Goal: Task Accomplishment & Management: Manage account settings

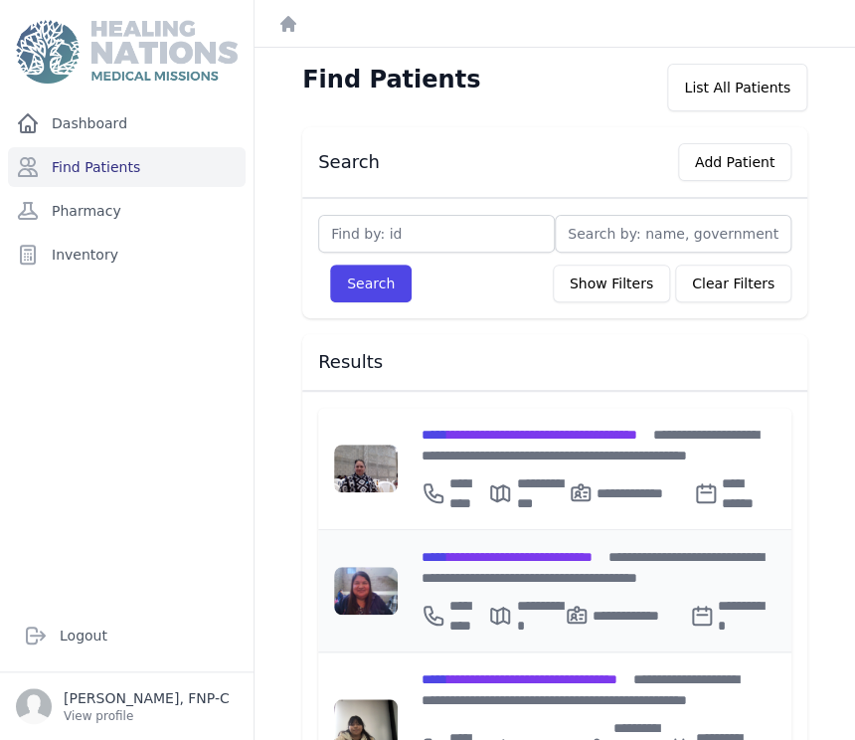
click at [584, 550] on span "**********" at bounding box center [506, 557] width 171 height 14
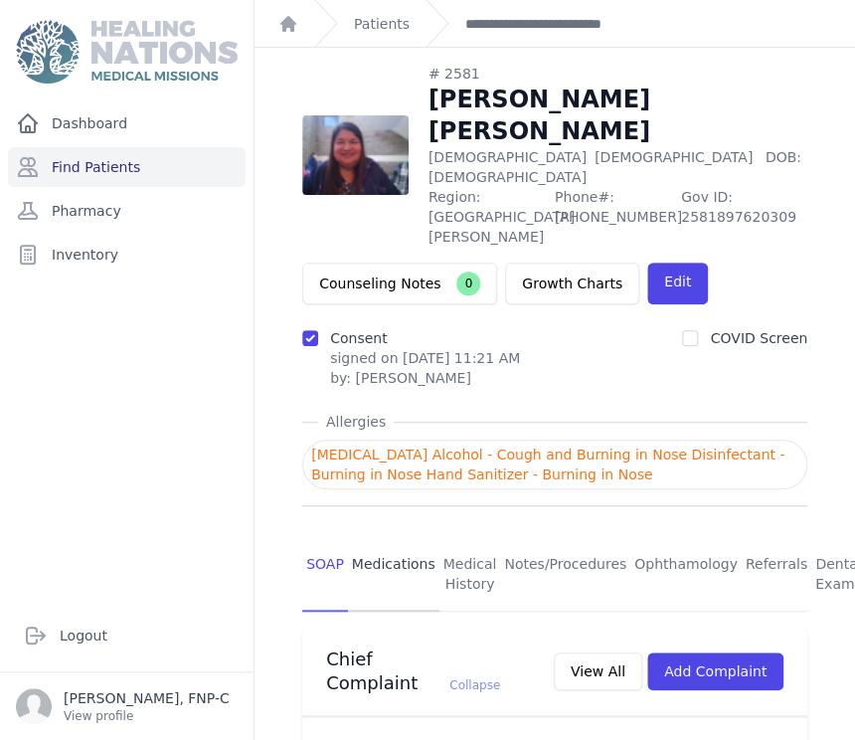
click at [414, 538] on link "Medications" at bounding box center [393, 575] width 91 height 74
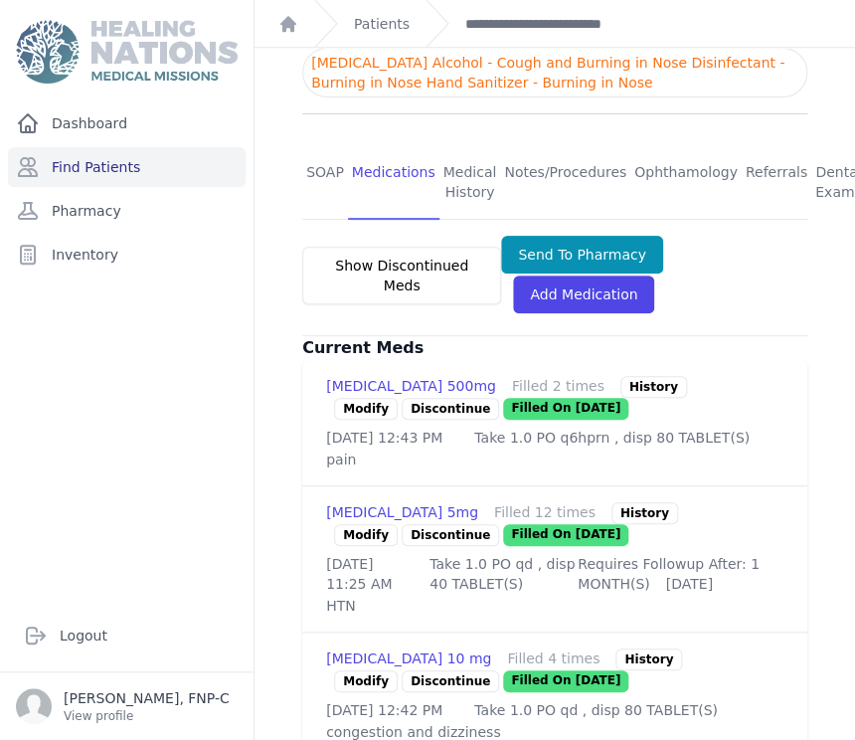
scroll to position [441, 0]
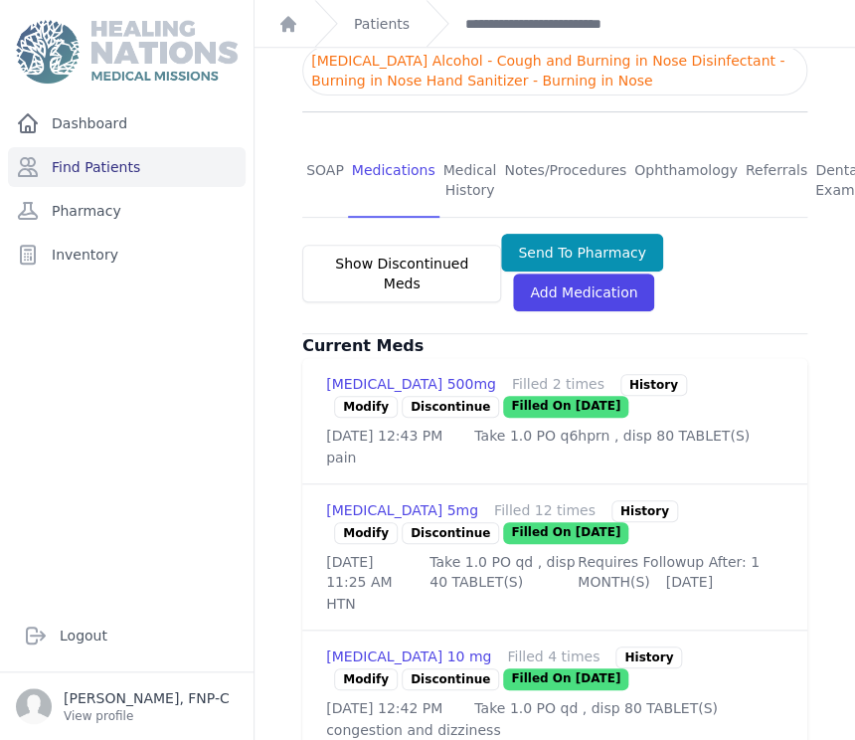
click at [372, 522] on link "Modify" at bounding box center [366, 533] width 64 height 22
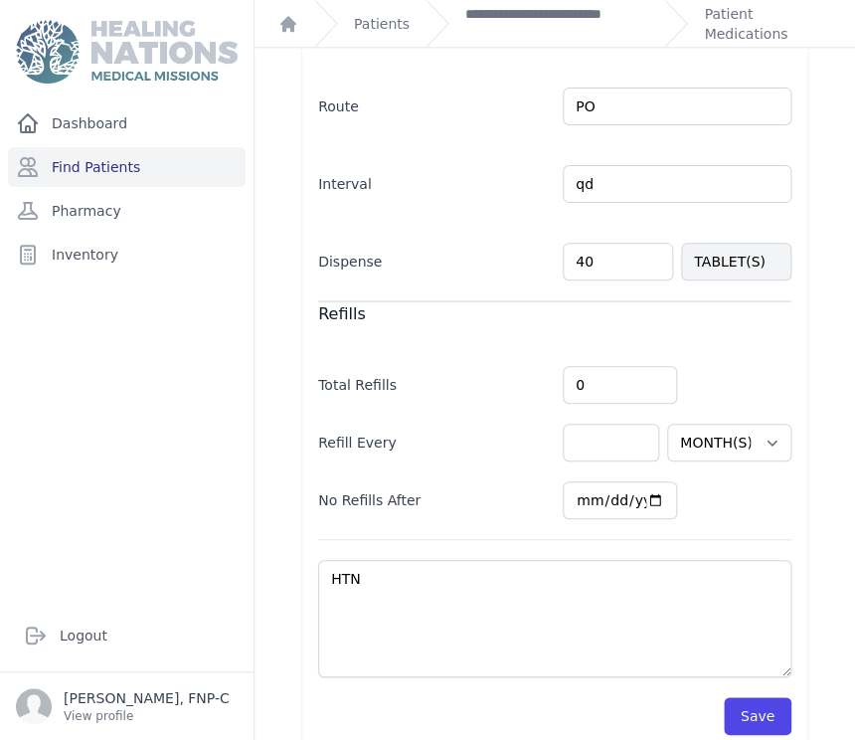
scroll to position [565, 0]
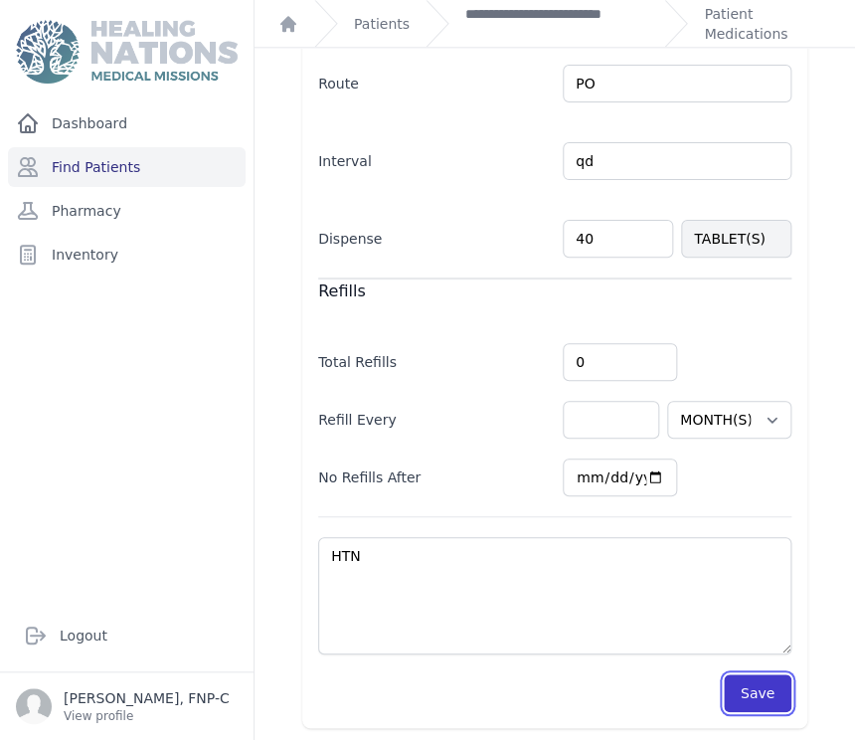
click at [732, 683] on button "Save" at bounding box center [758, 693] width 68 height 38
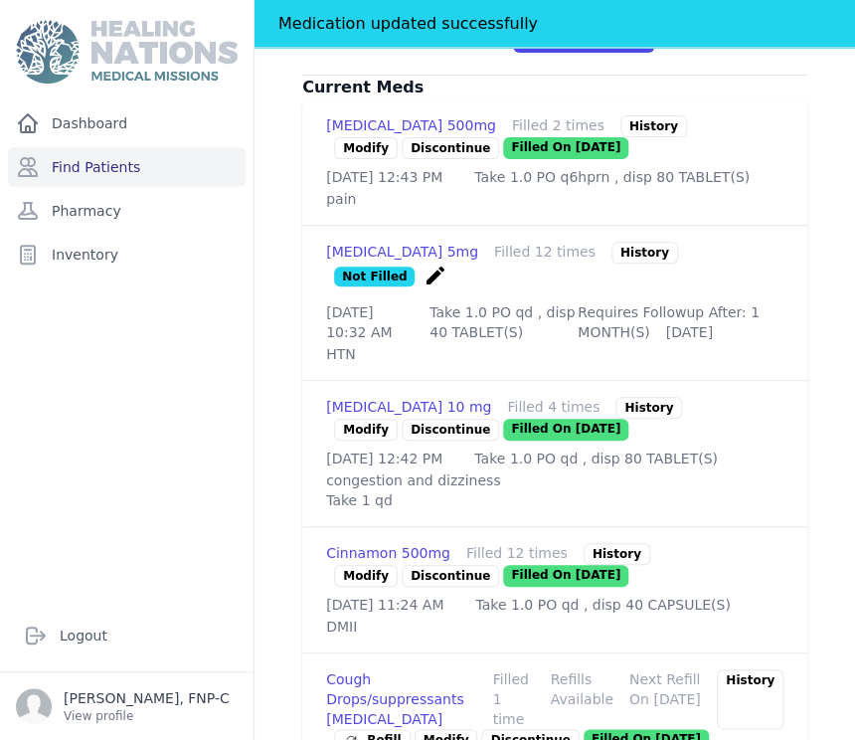
scroll to position [786, 0]
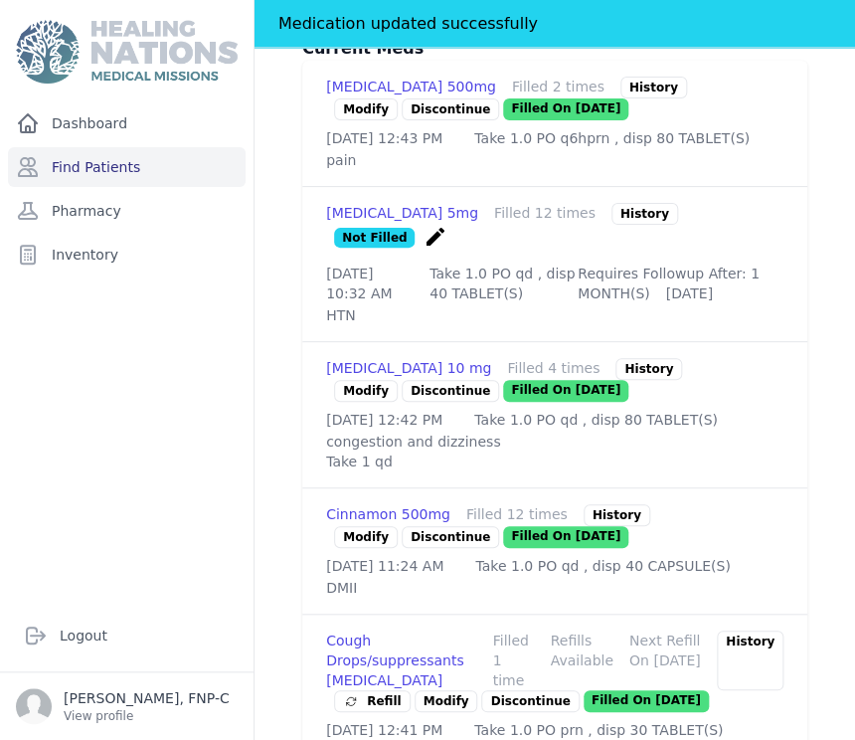
click at [353, 526] on link "Modify" at bounding box center [366, 537] width 64 height 22
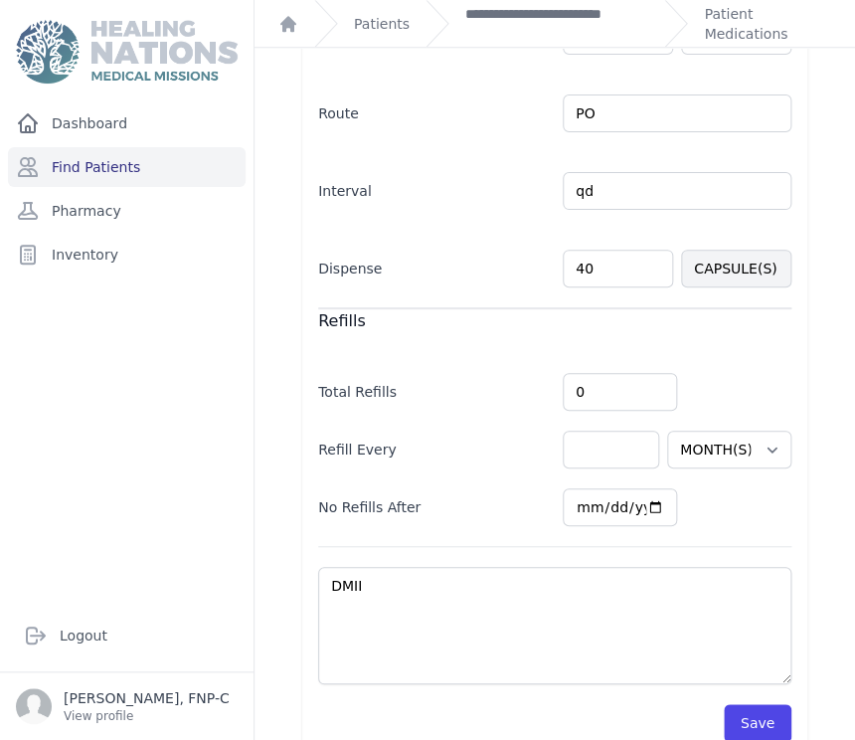
scroll to position [504, 0]
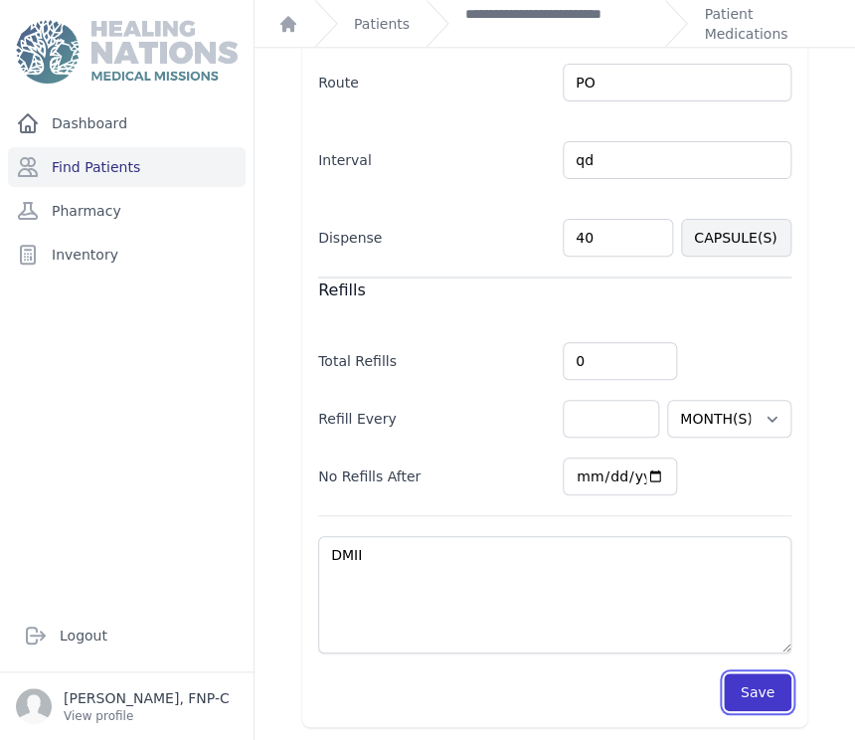
click at [760, 689] on button "Save" at bounding box center [758, 692] width 68 height 38
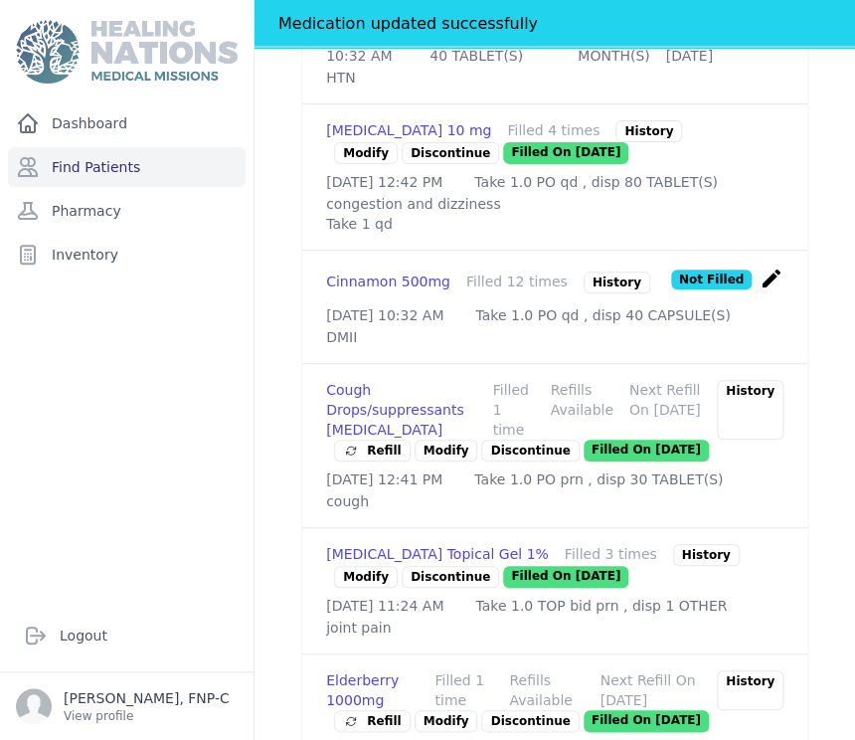
scroll to position [1057, 0]
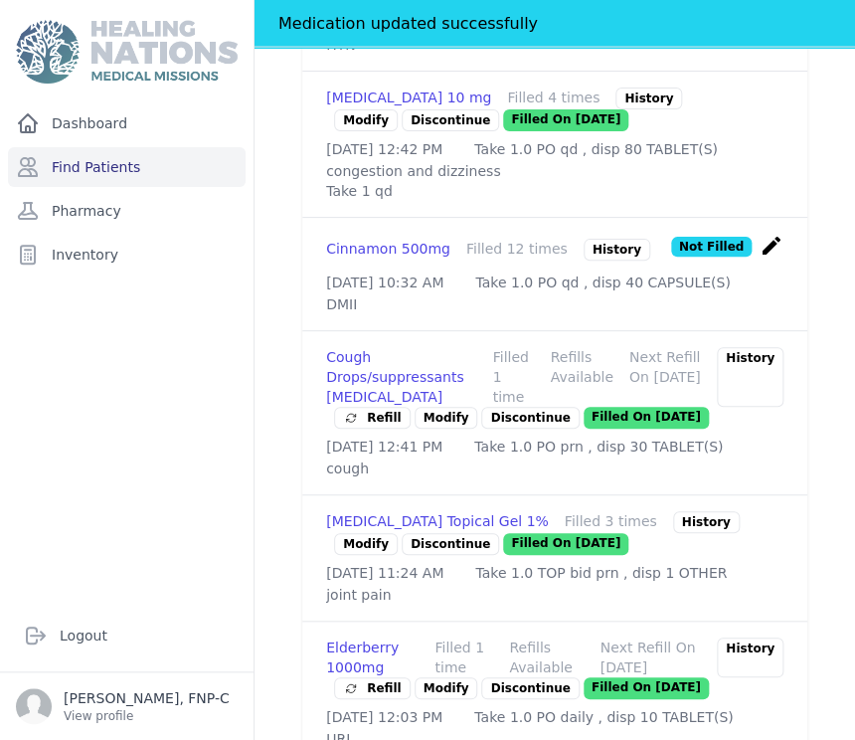
click at [500, 407] on p "Discontinue" at bounding box center [529, 418] width 97 height 22
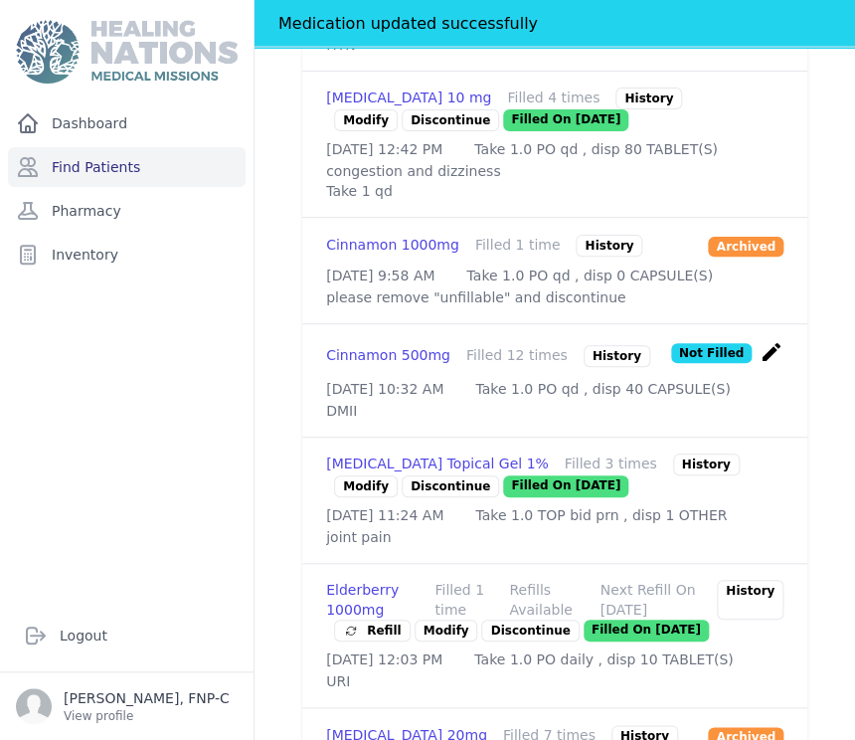
click at [367, 489] on link "Modify" at bounding box center [366, 486] width 64 height 22
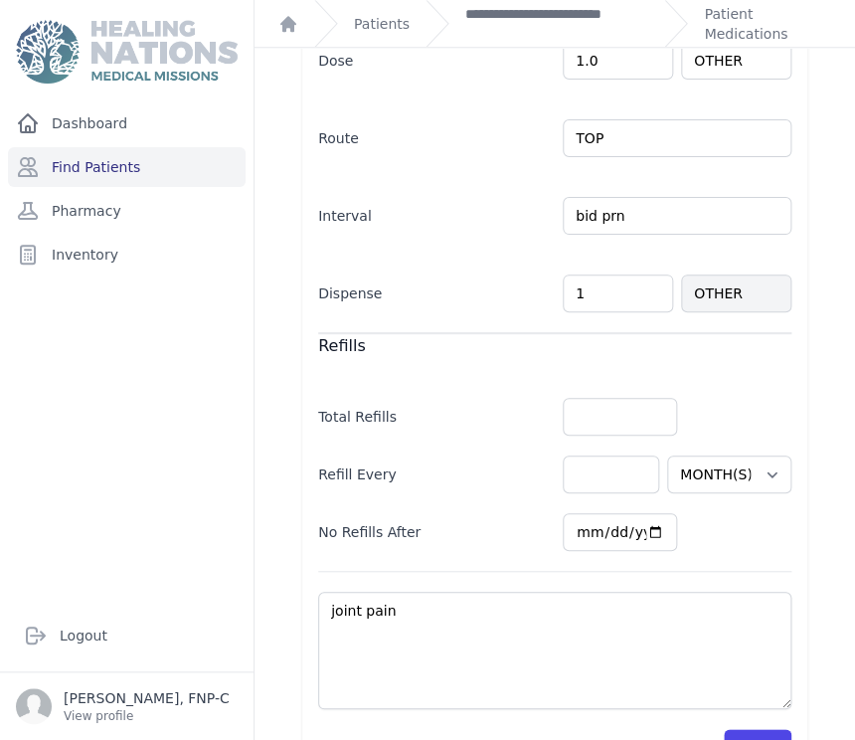
scroll to position [528, 0]
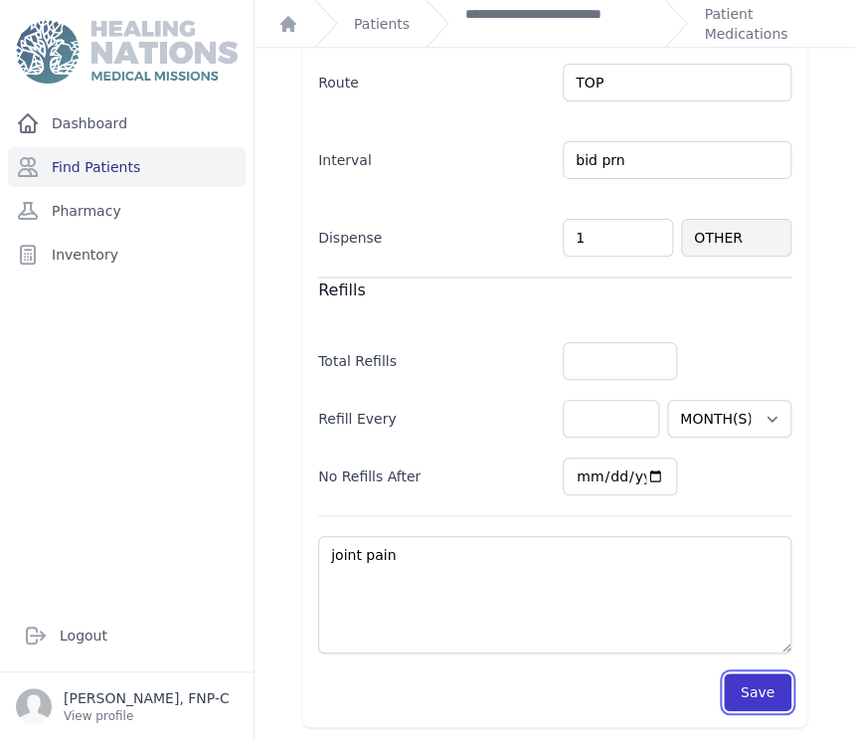
click at [740, 683] on button "Save" at bounding box center [758, 692] width 68 height 38
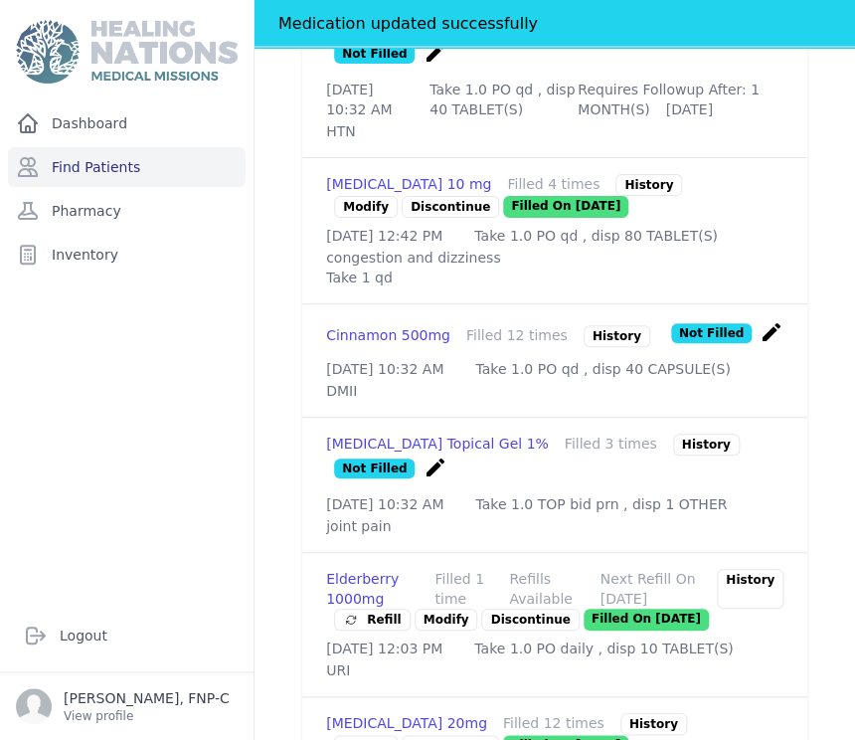
scroll to position [1080, 0]
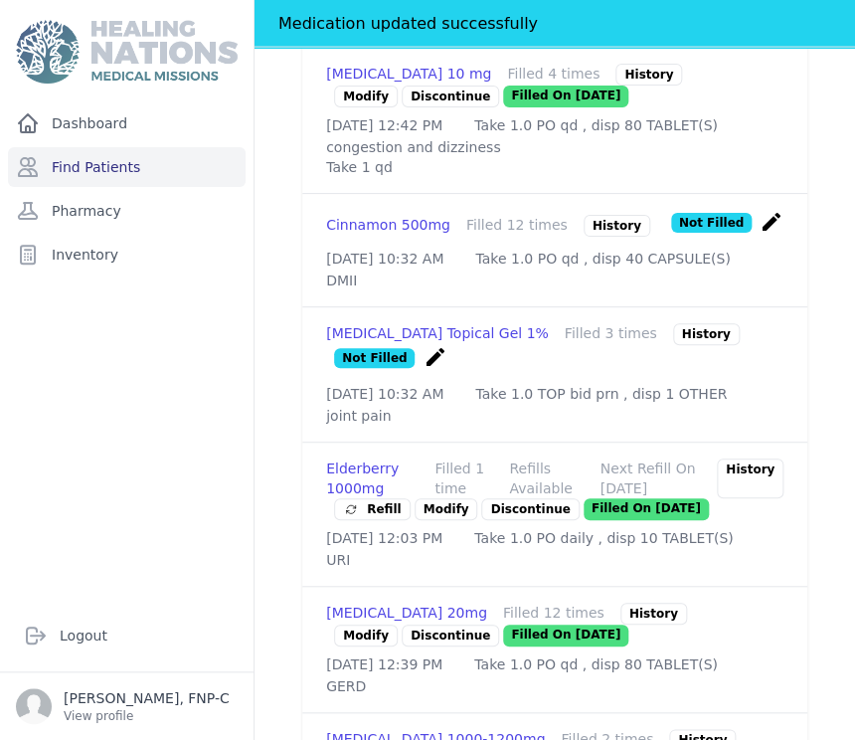
click at [481, 507] on p "Discontinue" at bounding box center [529, 509] width 97 height 22
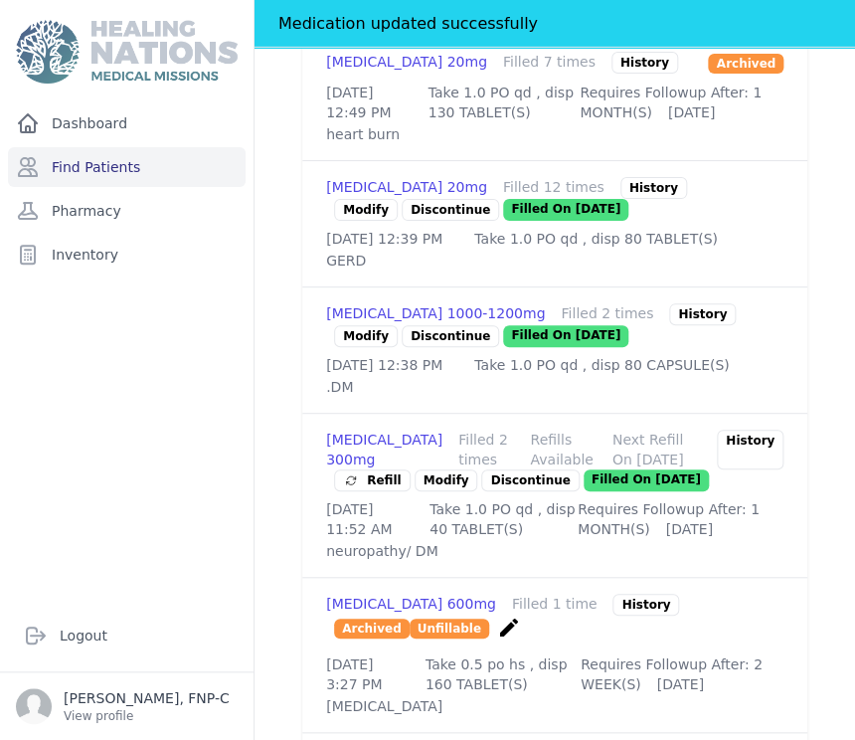
scroll to position [1632, 0]
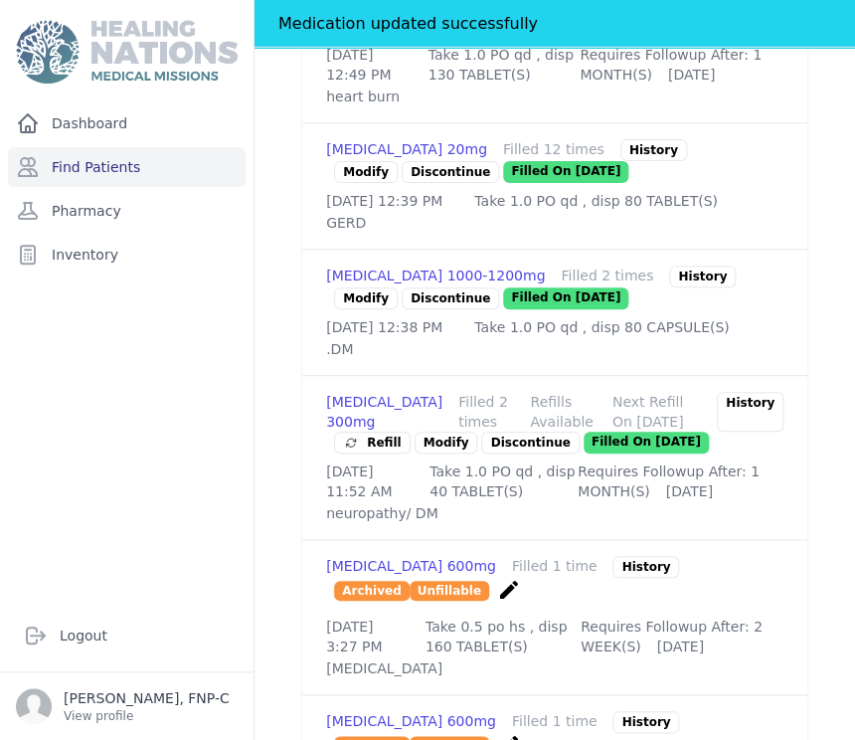
click at [427, 453] on link "Modify" at bounding box center [446, 442] width 64 height 22
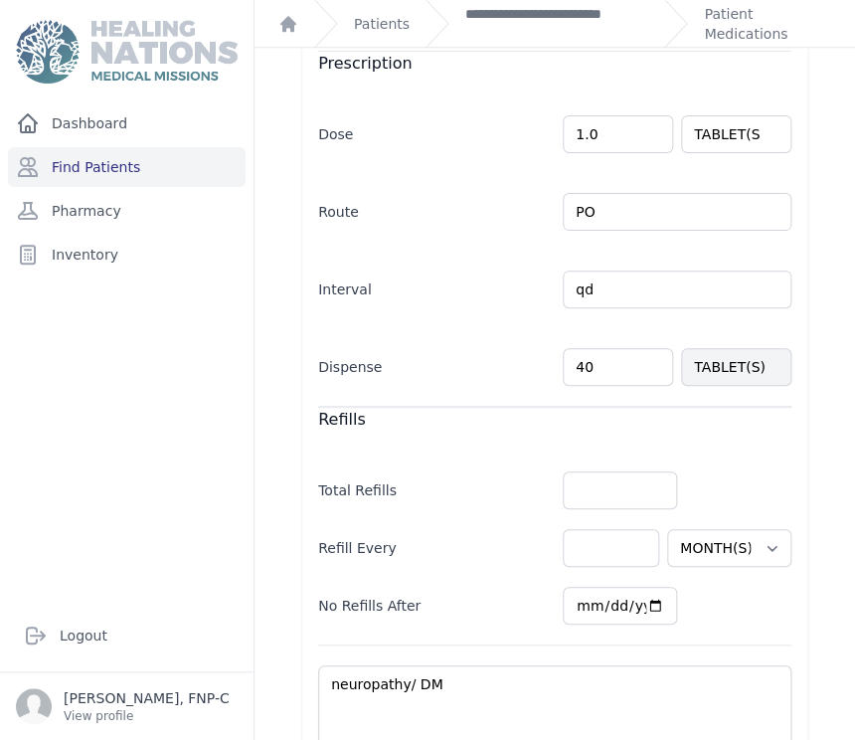
scroll to position [518, 0]
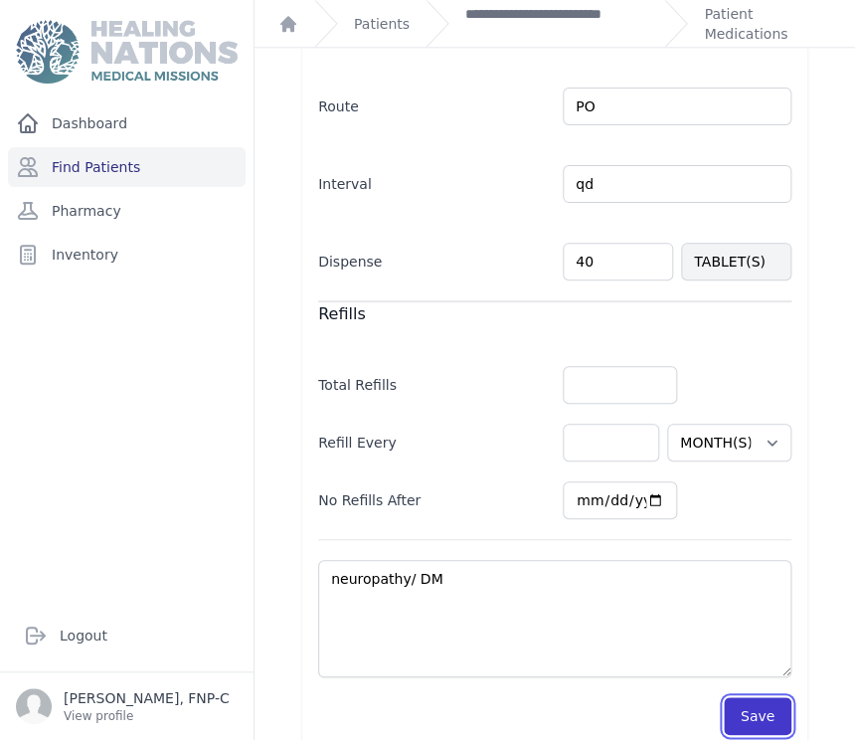
click at [733, 697] on button "Save" at bounding box center [758, 716] width 68 height 38
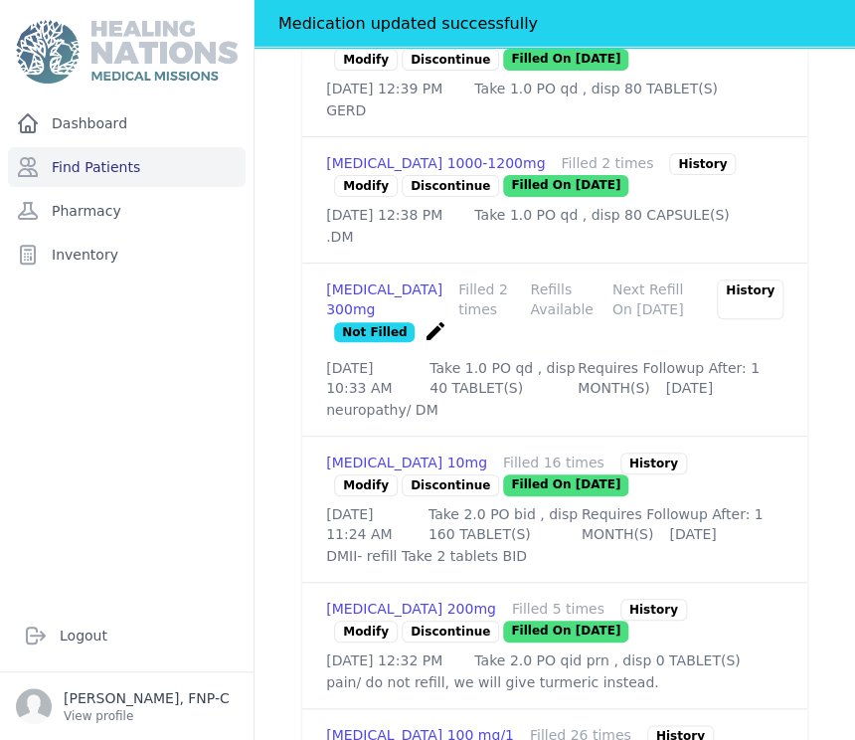
scroll to position [1622, 0]
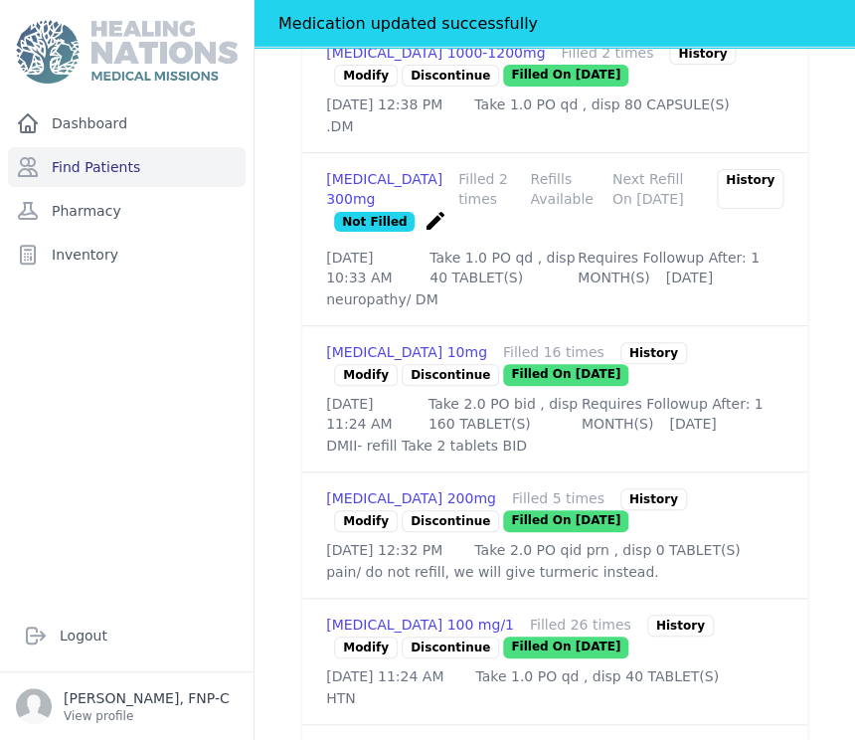
click at [366, 386] on link "Modify" at bounding box center [366, 375] width 64 height 22
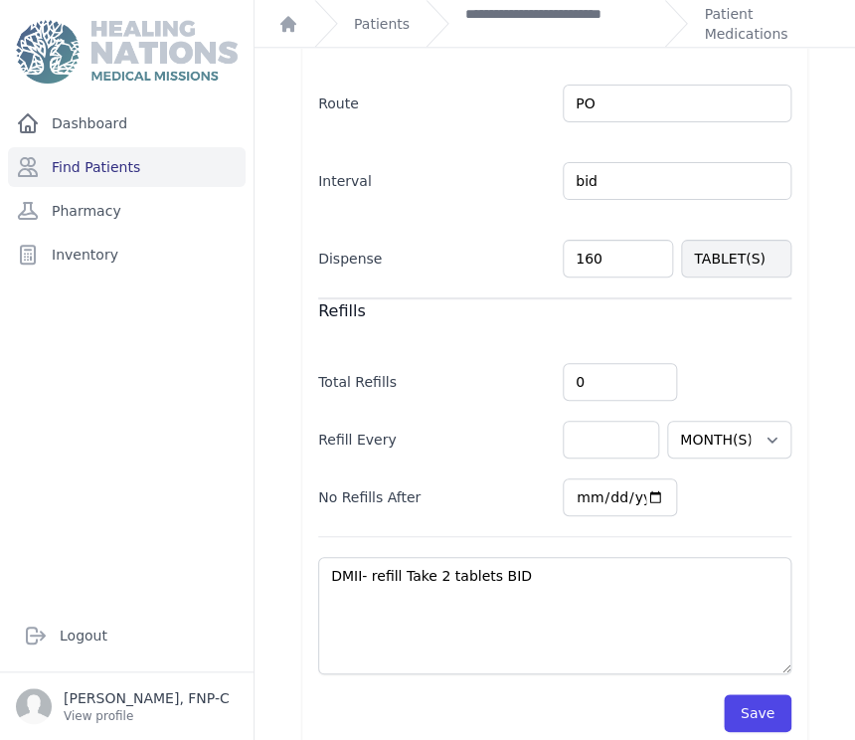
scroll to position [541, 0]
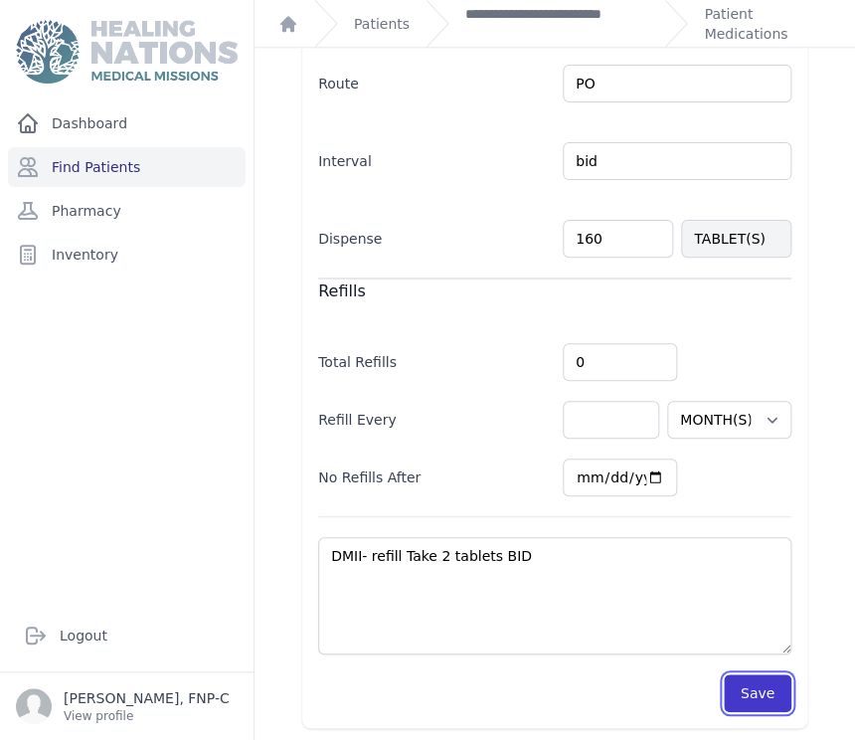
click at [755, 688] on button "Save" at bounding box center [758, 693] width 68 height 38
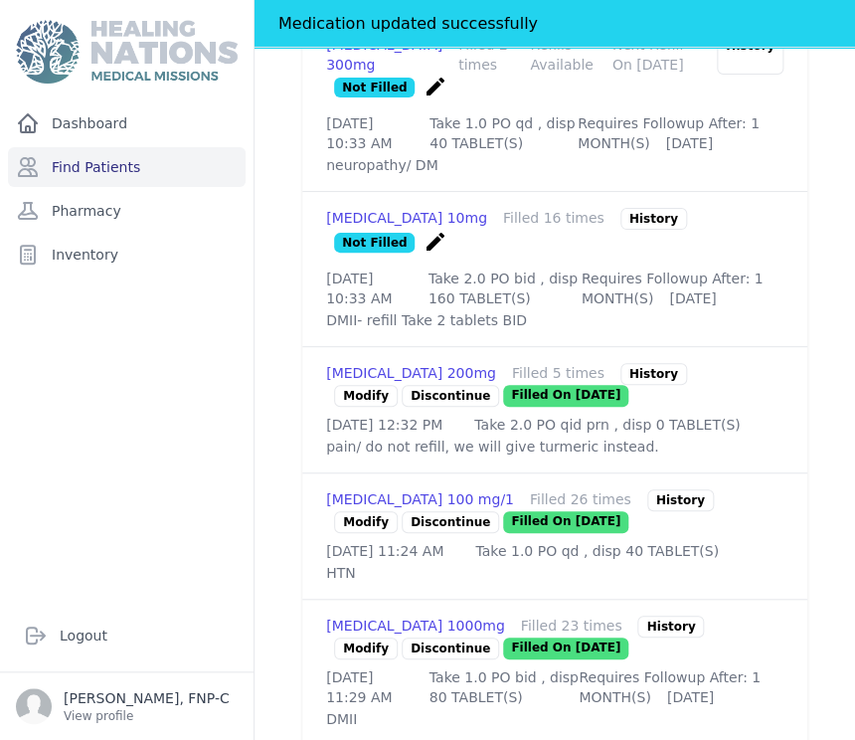
scroll to position [1867, 0]
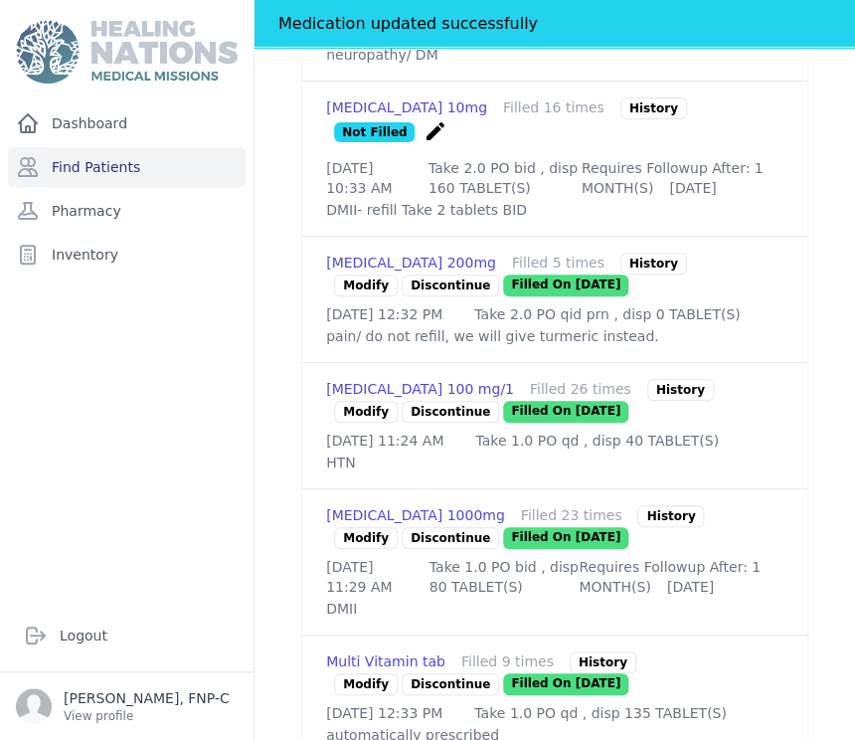
click at [364, 422] on link "Modify" at bounding box center [366, 412] width 64 height 22
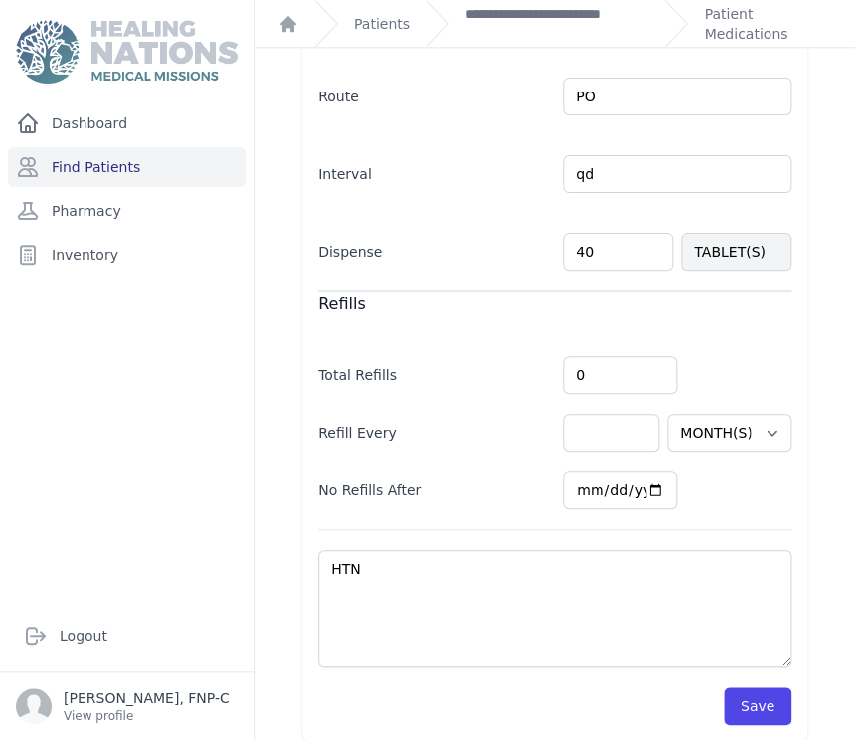
scroll to position [528, 0]
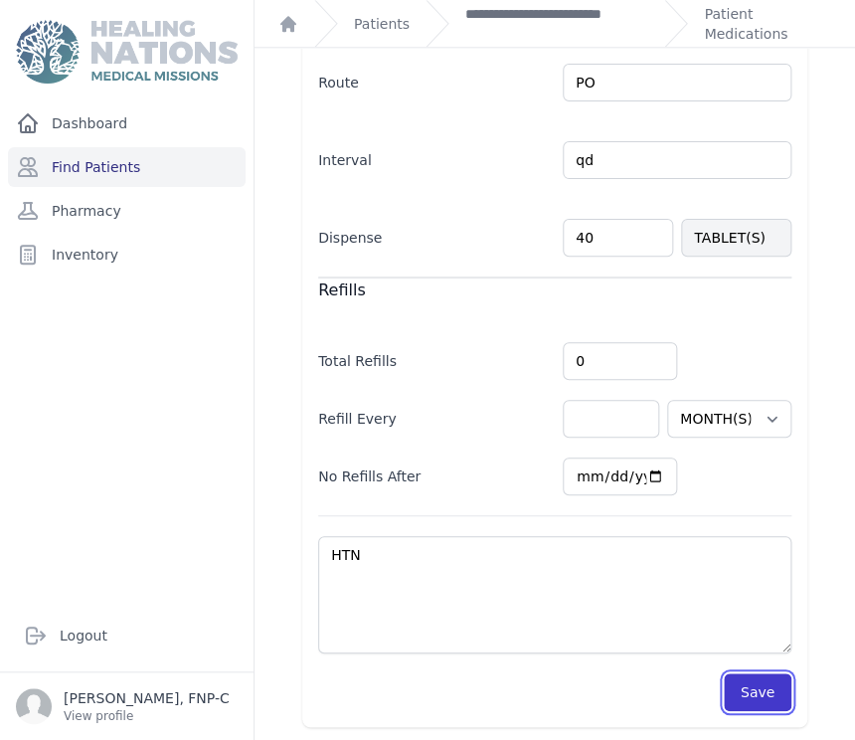
click at [749, 690] on button "Save" at bounding box center [758, 692] width 68 height 38
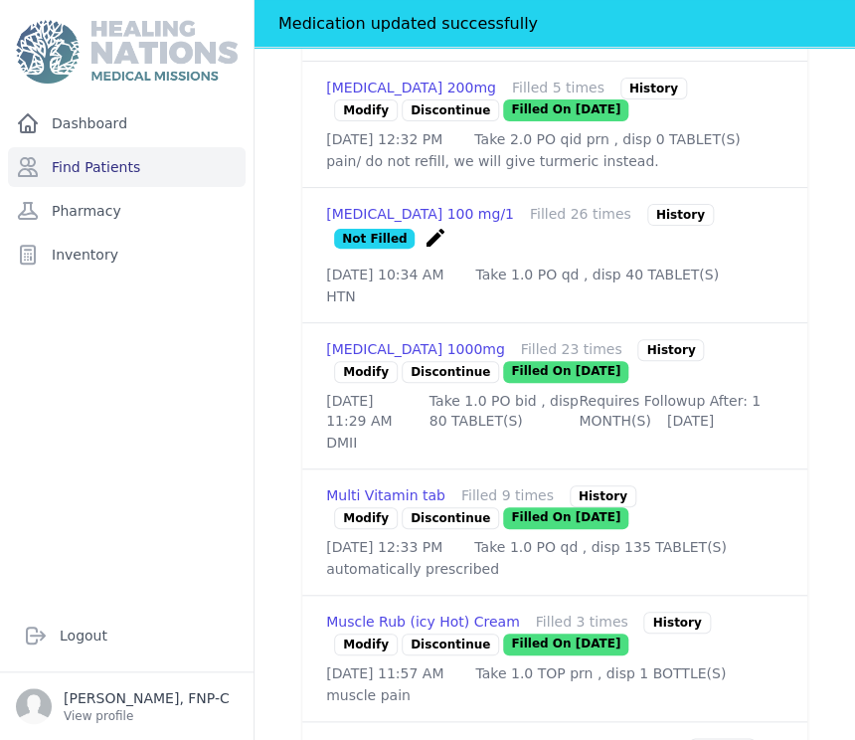
scroll to position [2074, 0]
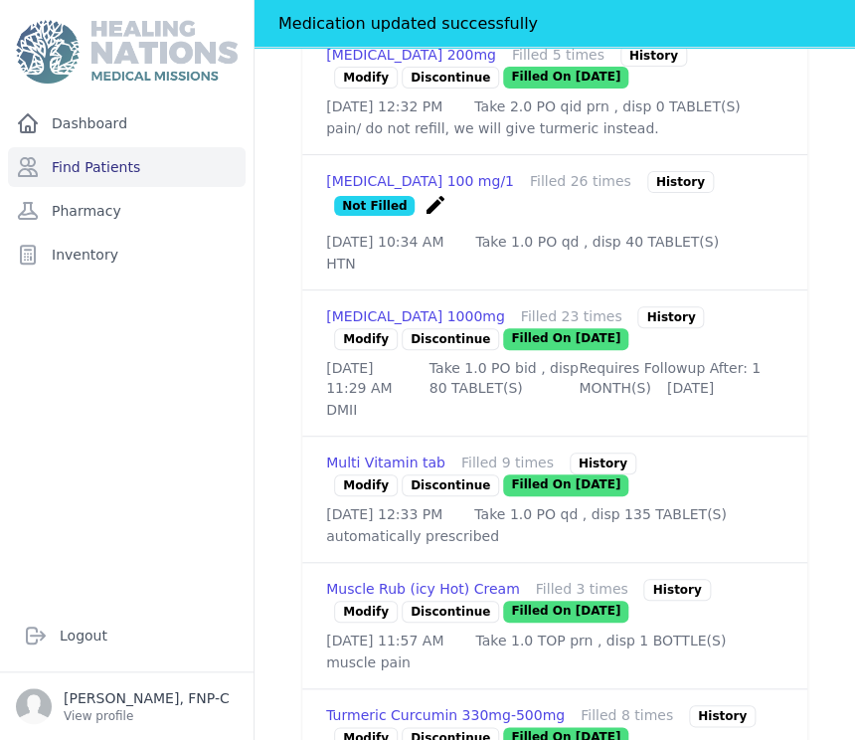
click at [359, 350] on link "Modify" at bounding box center [366, 339] width 64 height 22
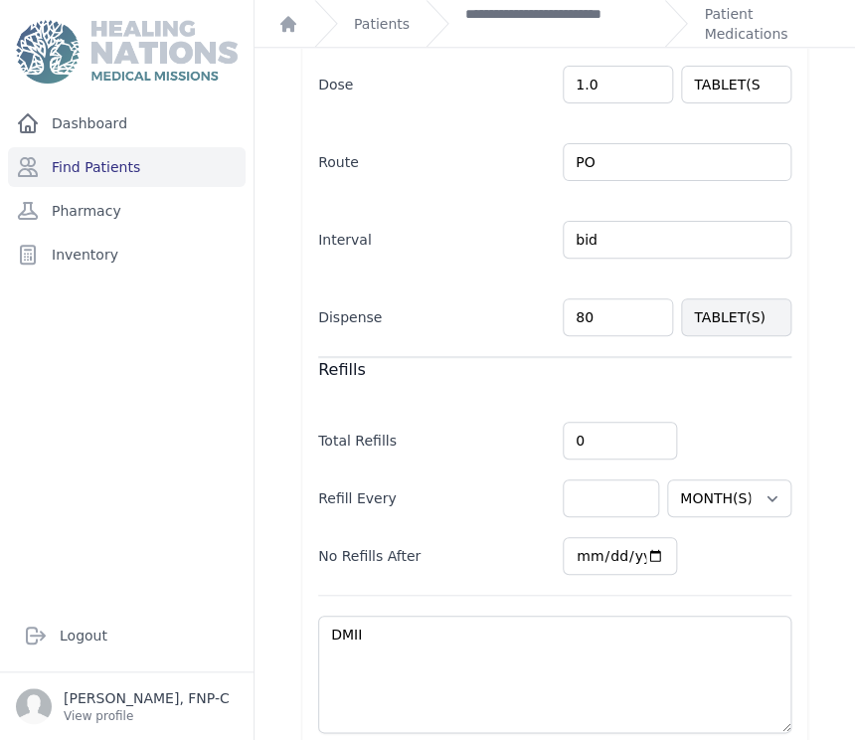
scroll to position [565, 0]
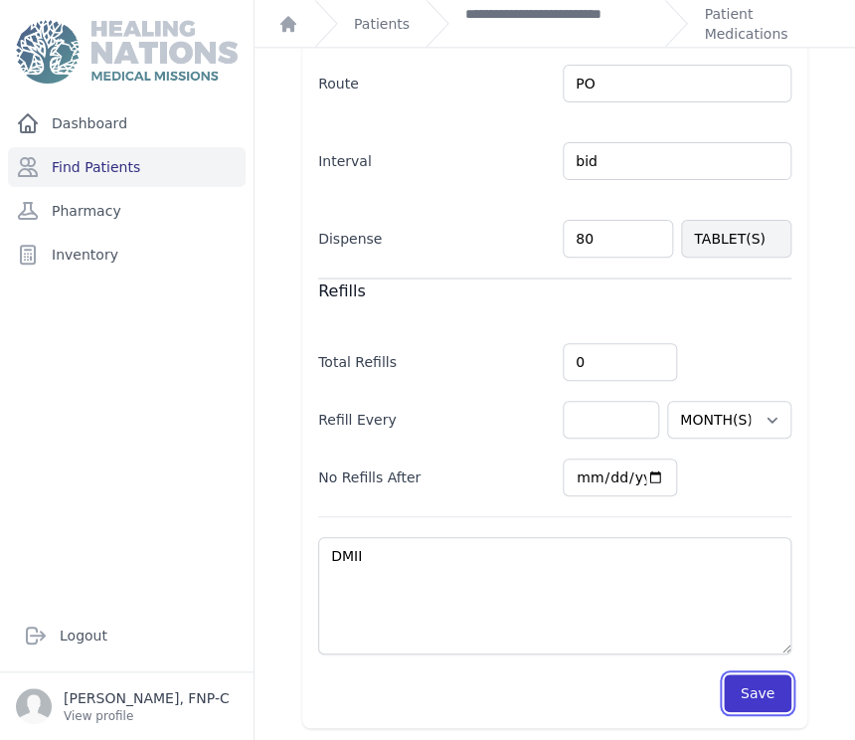
click at [742, 675] on button "Save" at bounding box center [758, 693] width 68 height 38
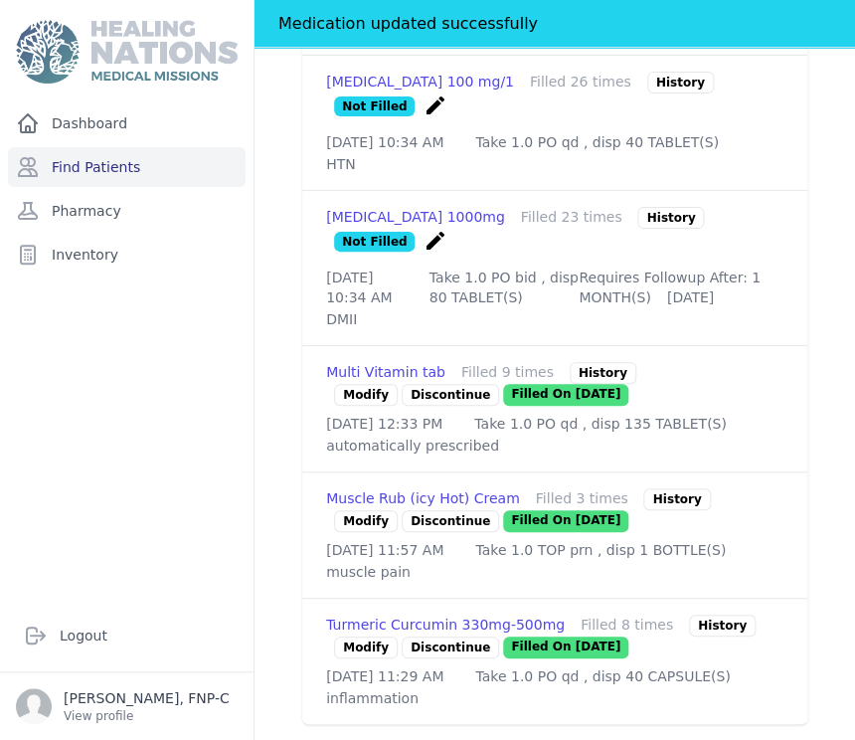
scroll to position [2339, 0]
click at [355, 636] on link "Modify" at bounding box center [366, 647] width 64 height 22
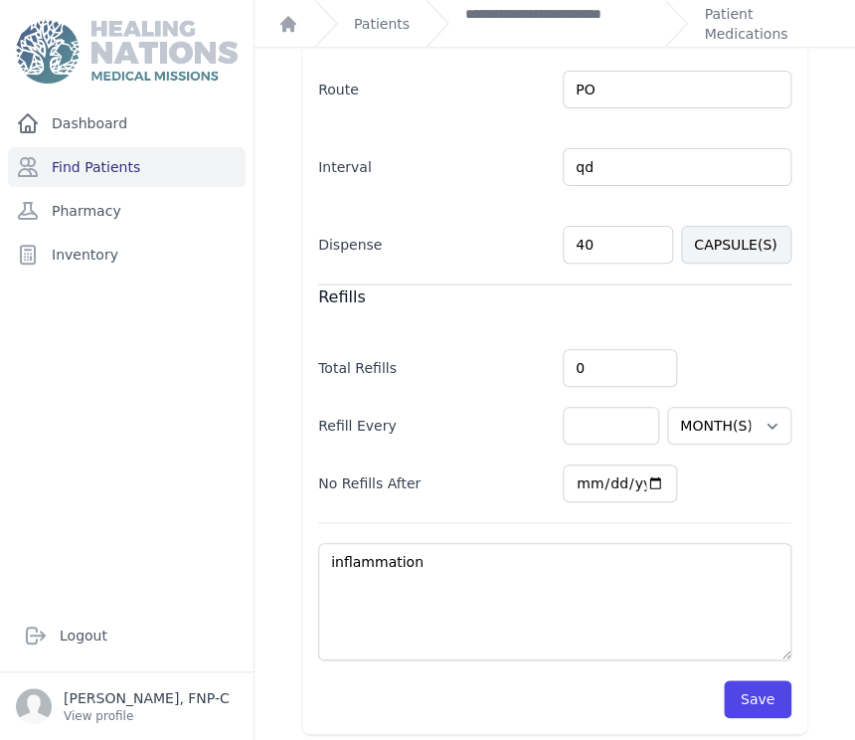
scroll to position [528, 0]
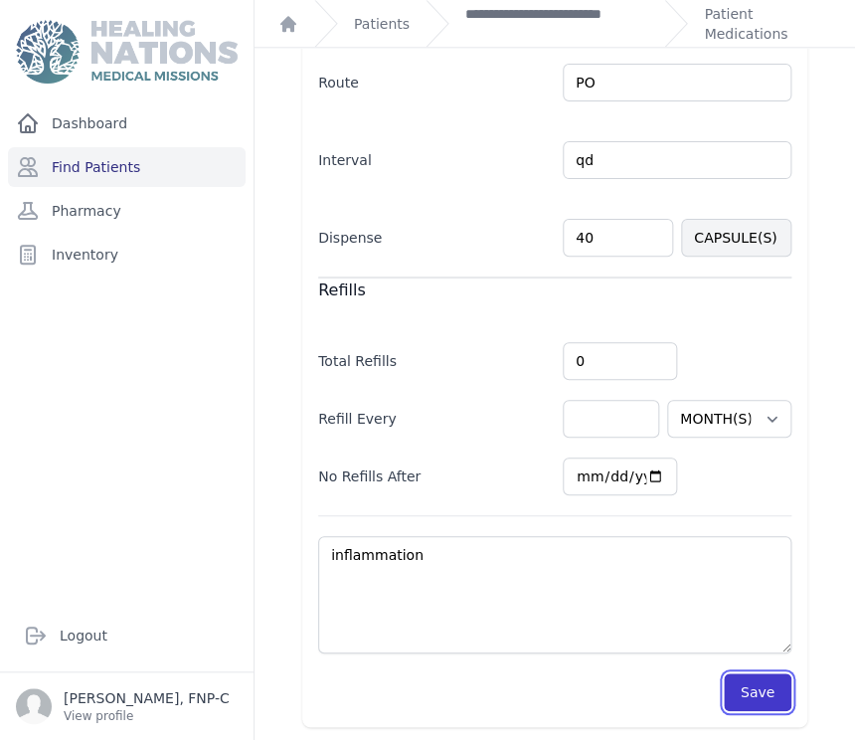
click at [743, 685] on button "Save" at bounding box center [758, 692] width 68 height 38
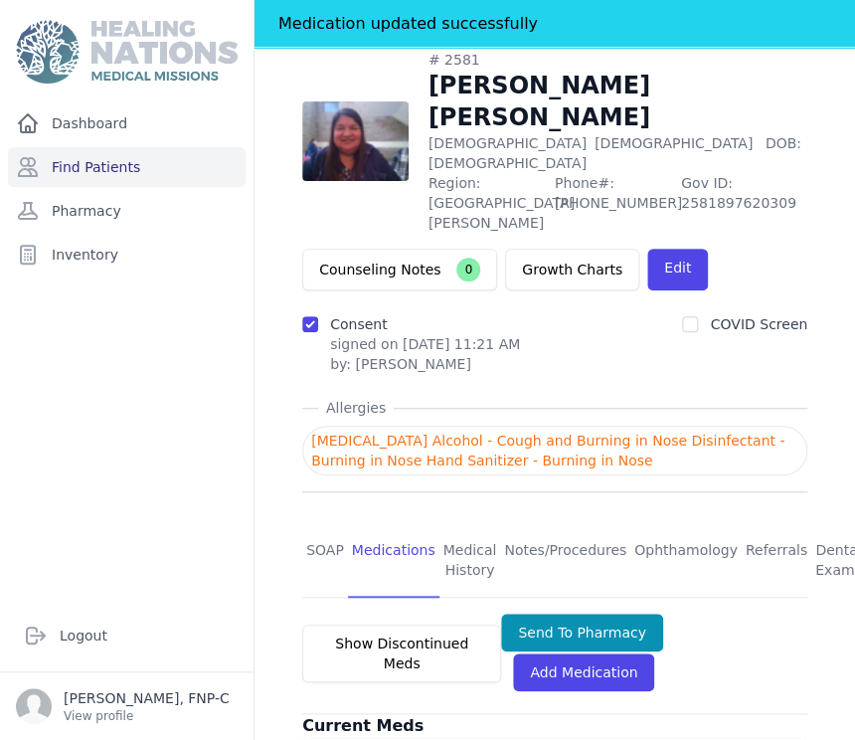
scroll to position [86, 0]
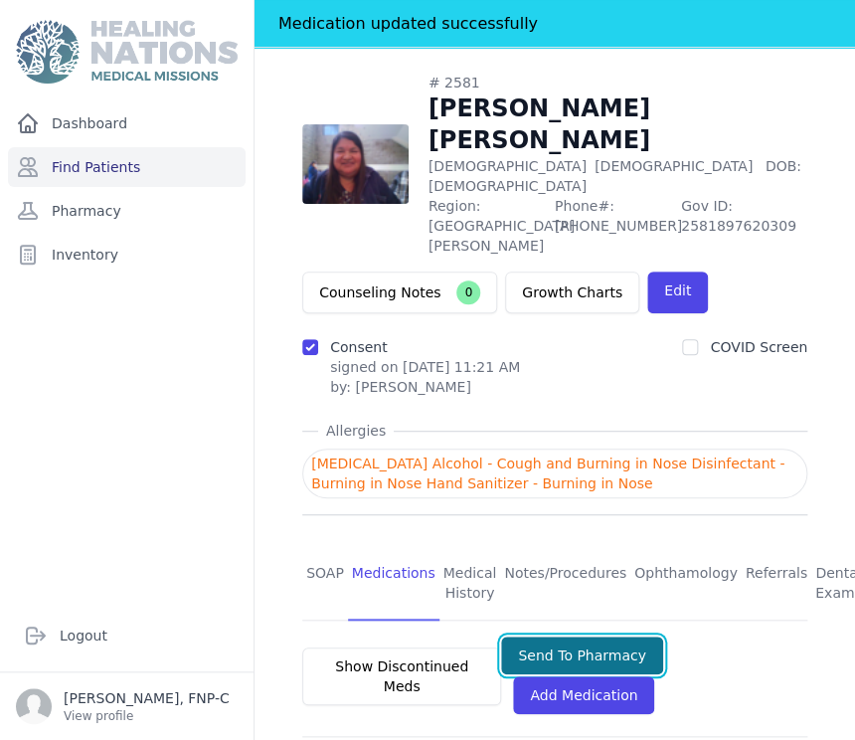
click at [574, 636] on button "Send To Pharmacy" at bounding box center [582, 655] width 162 height 38
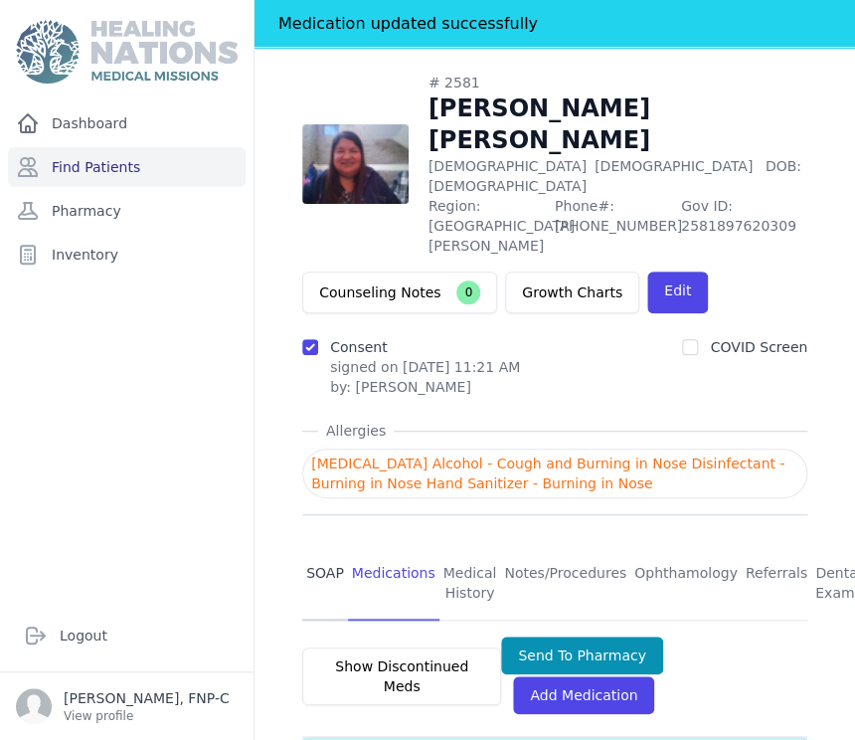
click at [310, 547] on link "SOAP" at bounding box center [325, 584] width 46 height 74
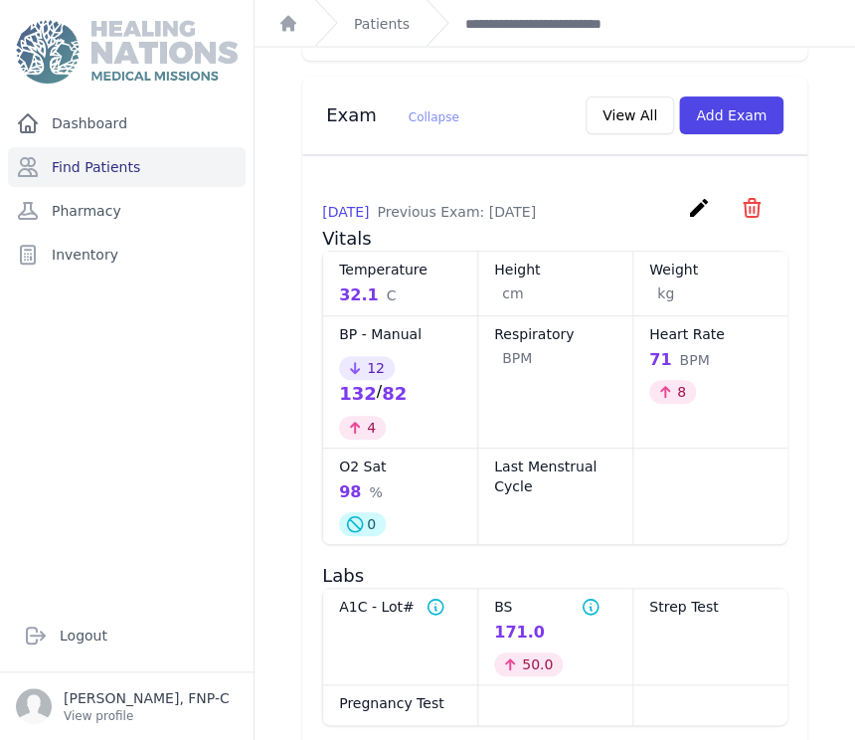
scroll to position [1104, 0]
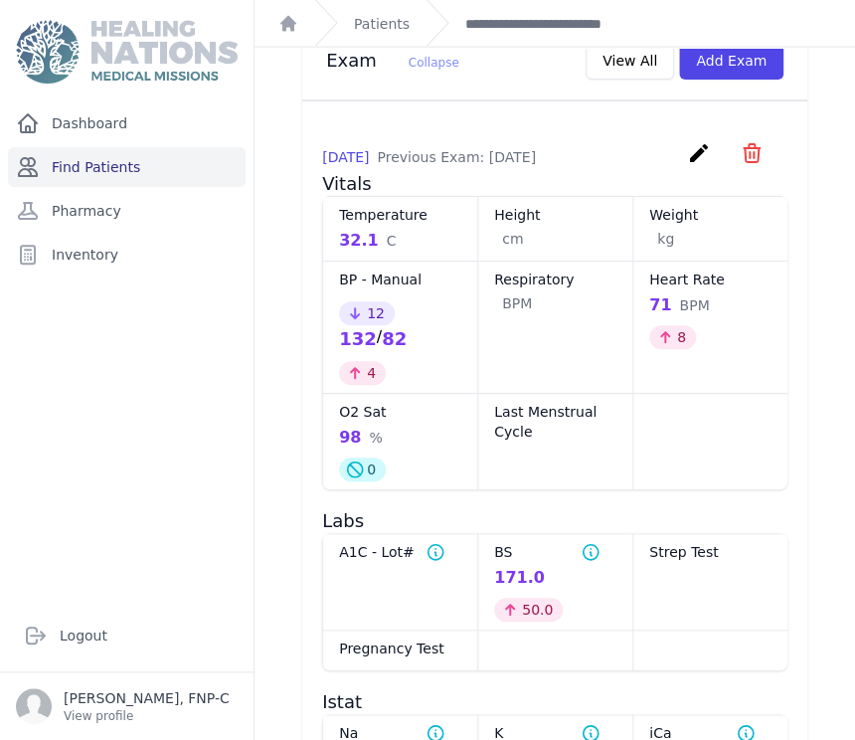
click at [83, 171] on link "Find Patients" at bounding box center [127, 167] width 238 height 40
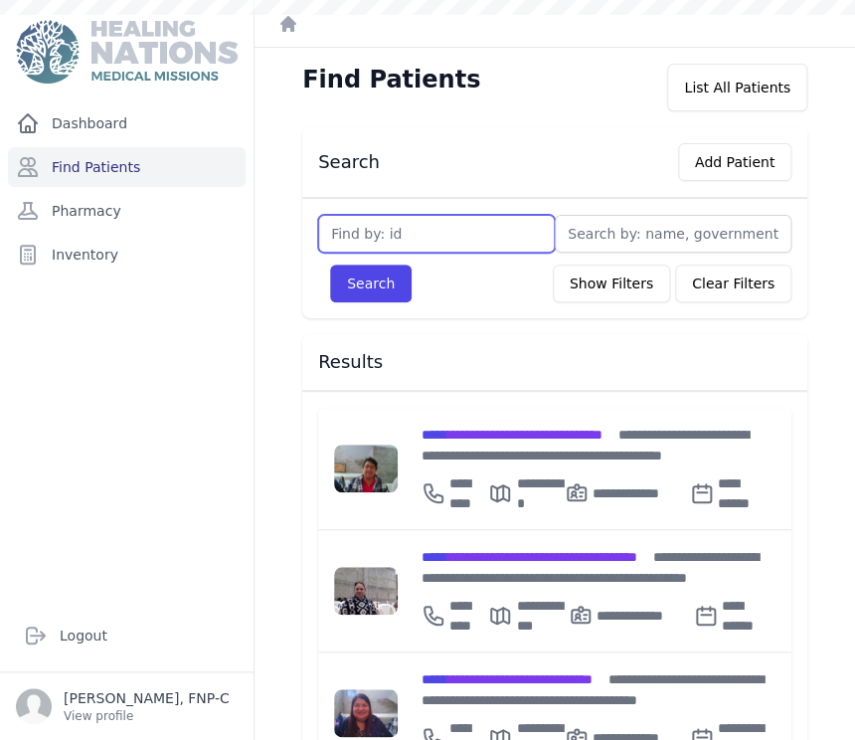
click at [343, 233] on input "text" at bounding box center [436, 234] width 237 height 38
type input "3313"
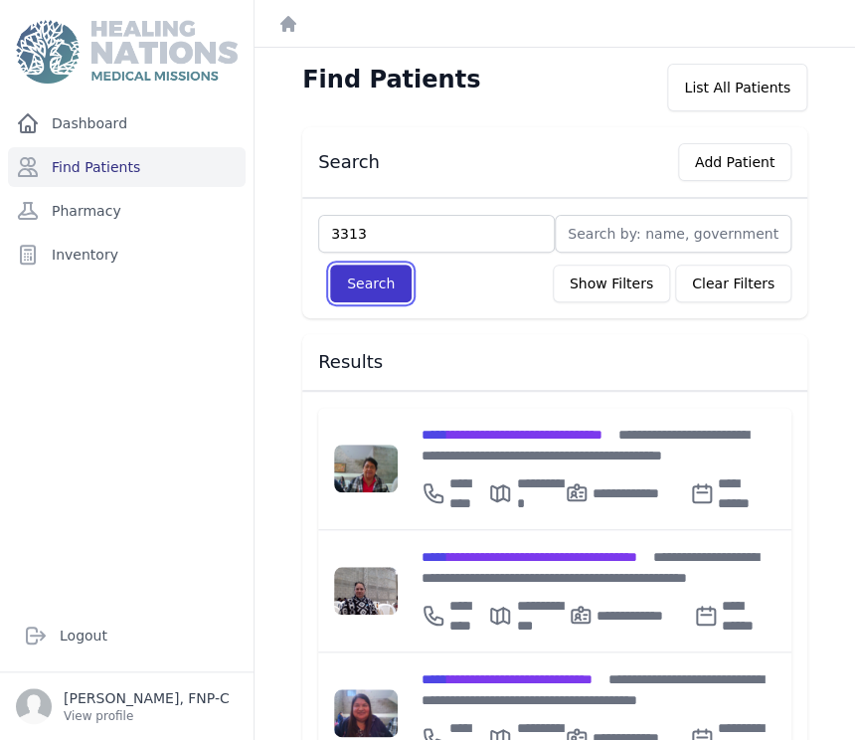
click at [351, 276] on button "Search" at bounding box center [371, 283] width 82 height 38
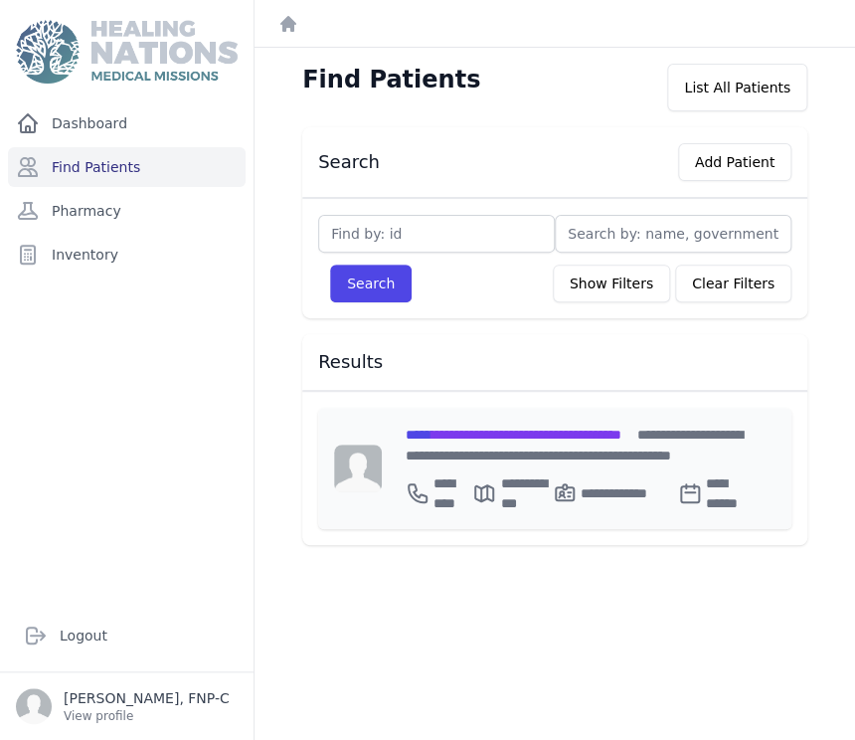
click at [461, 435] on span "**********" at bounding box center [514, 434] width 216 height 14
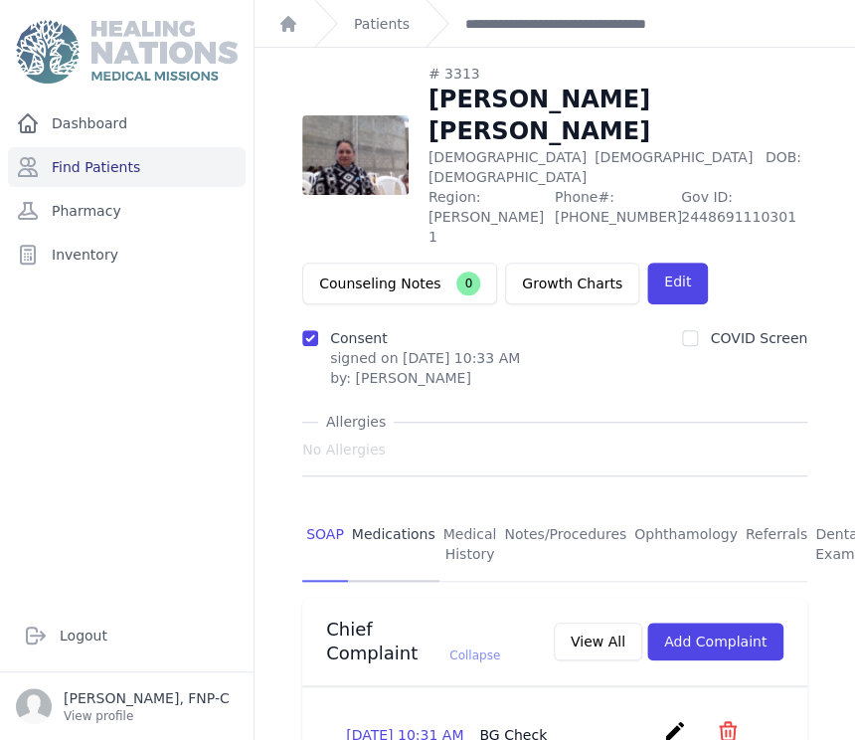
click at [391, 508] on link "Medications" at bounding box center [393, 545] width 91 height 74
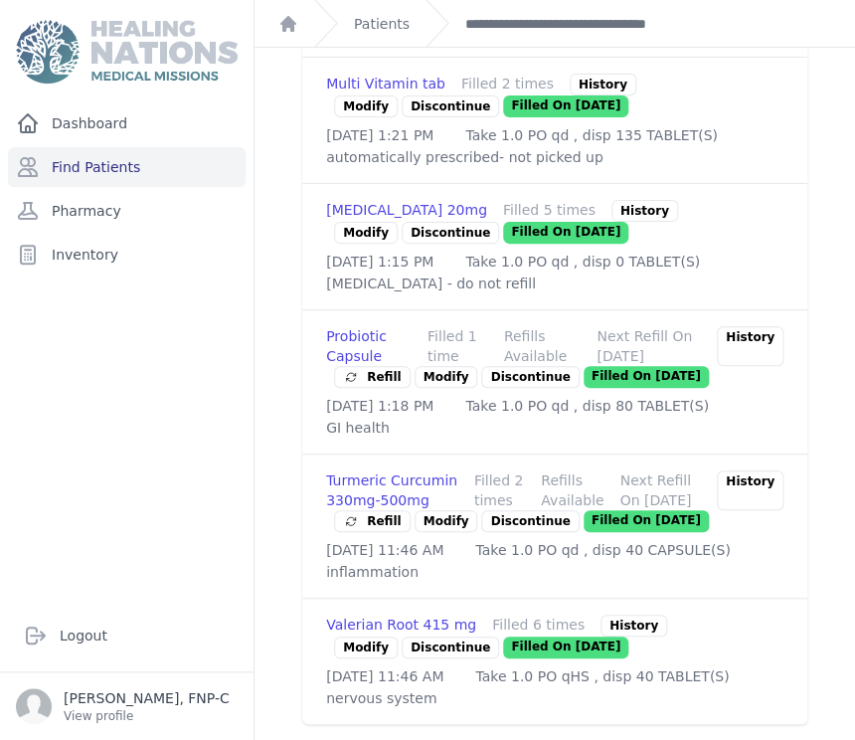
scroll to position [2190, 0]
click at [353, 636] on link "Modify" at bounding box center [366, 647] width 64 height 22
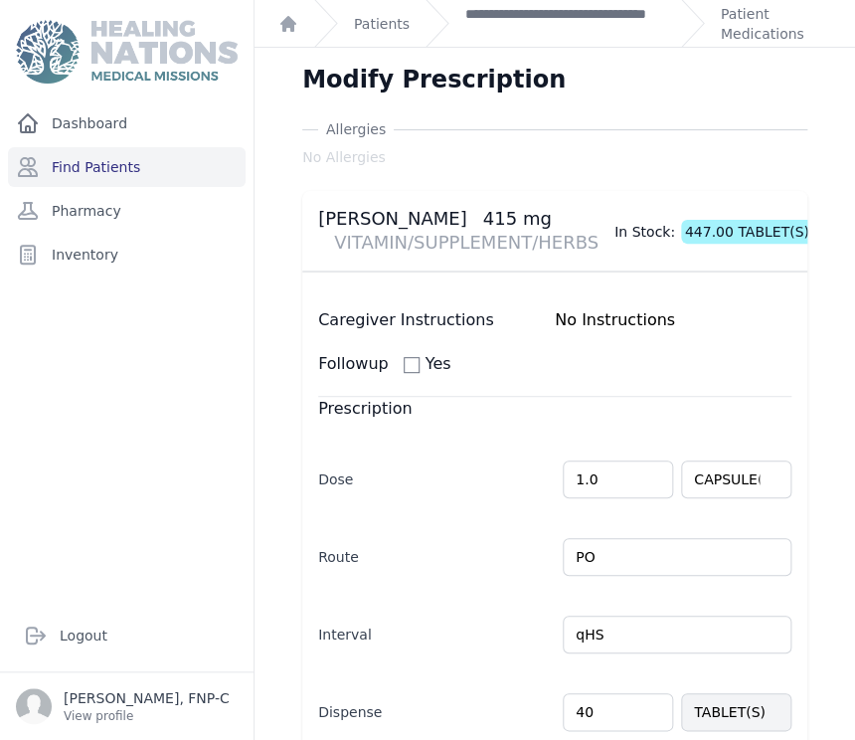
click at [580, 706] on input "40" at bounding box center [618, 712] width 110 height 38
type input "4"
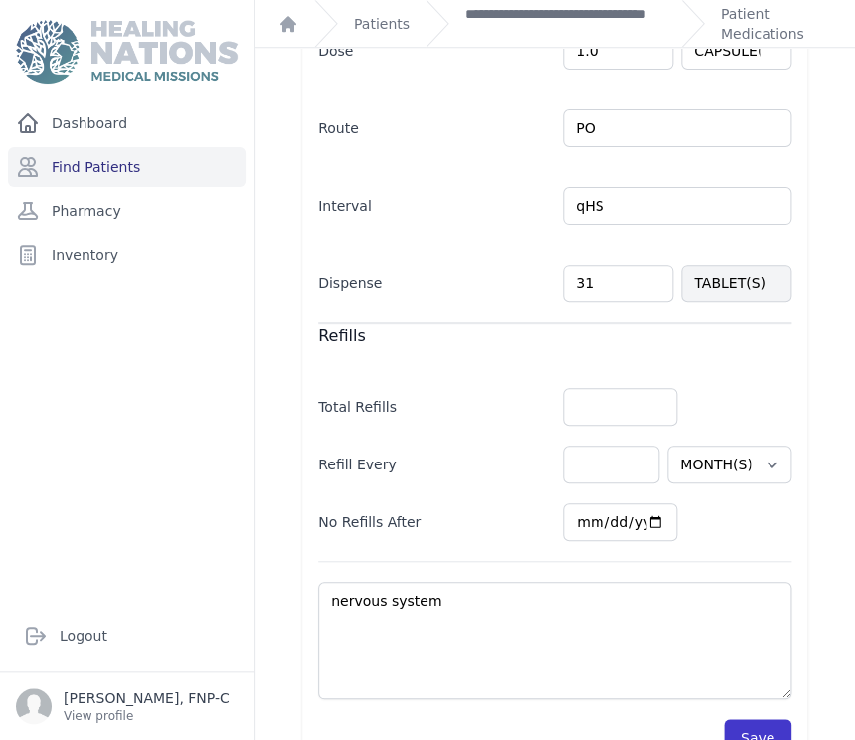
scroll to position [441, 0]
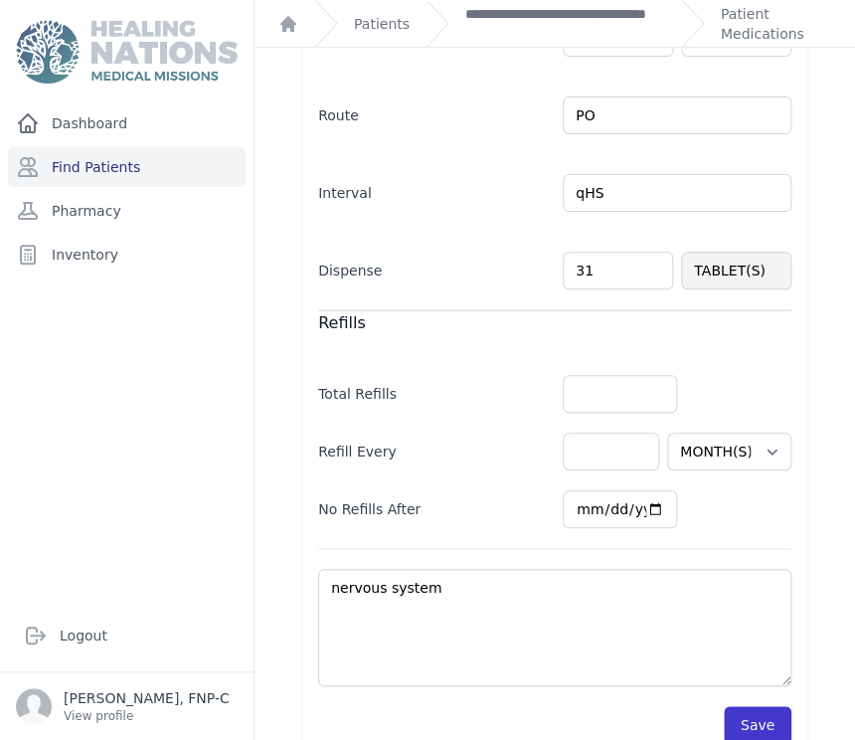
type input "31"
select select "MONTH(S)"
click at [746, 713] on button "Save" at bounding box center [758, 725] width 68 height 38
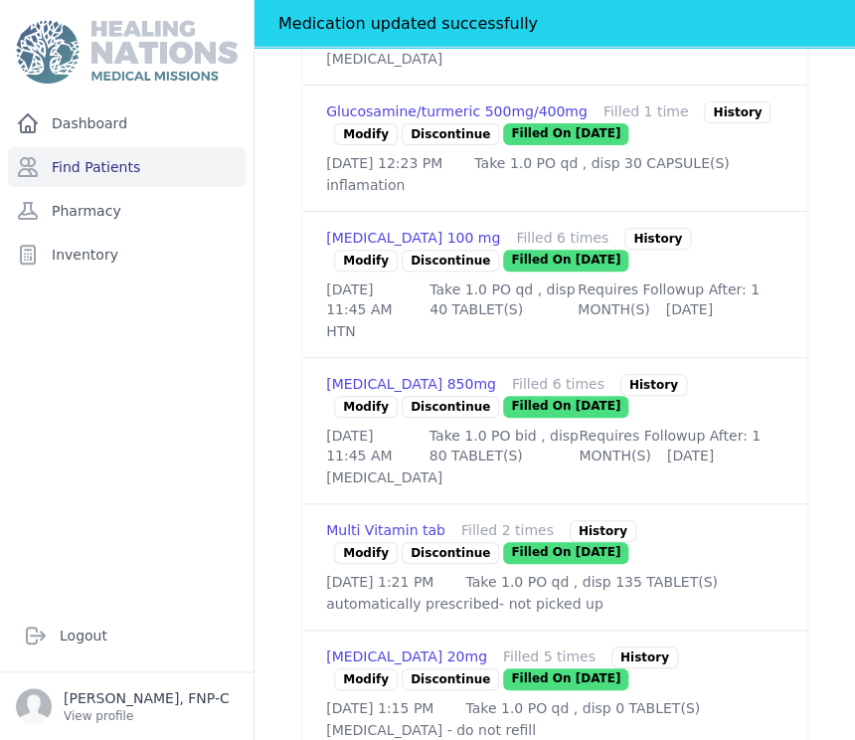
scroll to position [1578, 0]
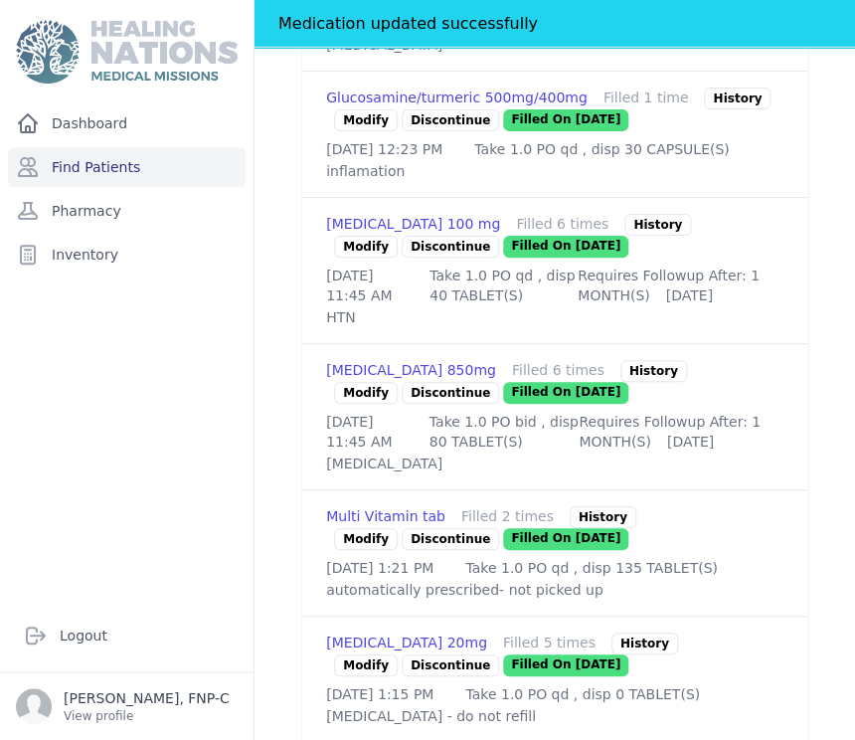
click at [370, 257] on link "Modify" at bounding box center [366, 247] width 64 height 22
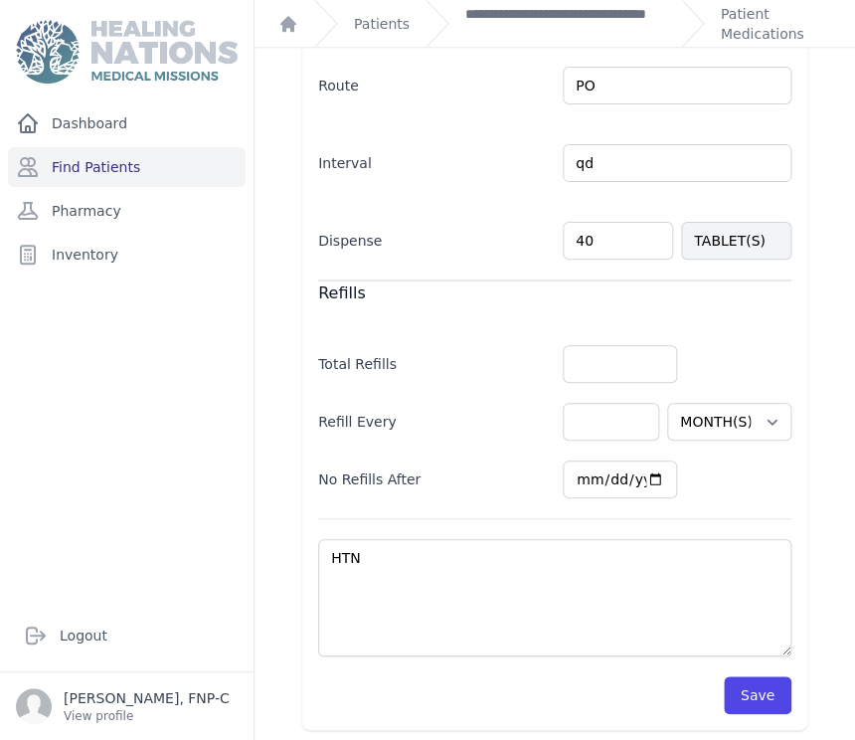
scroll to position [536, 0]
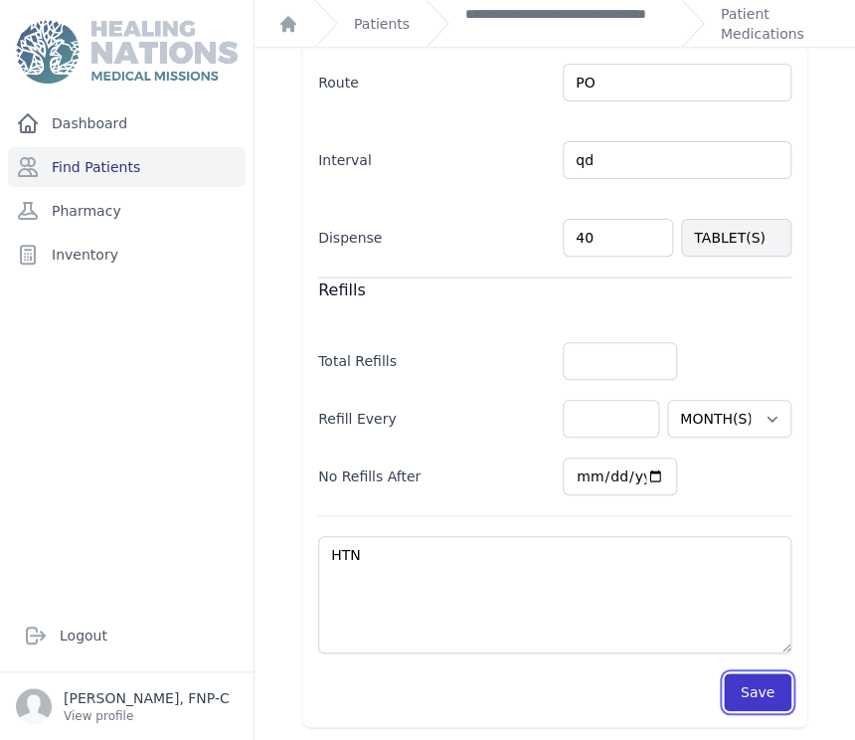
click at [737, 675] on button "Save" at bounding box center [758, 692] width 68 height 38
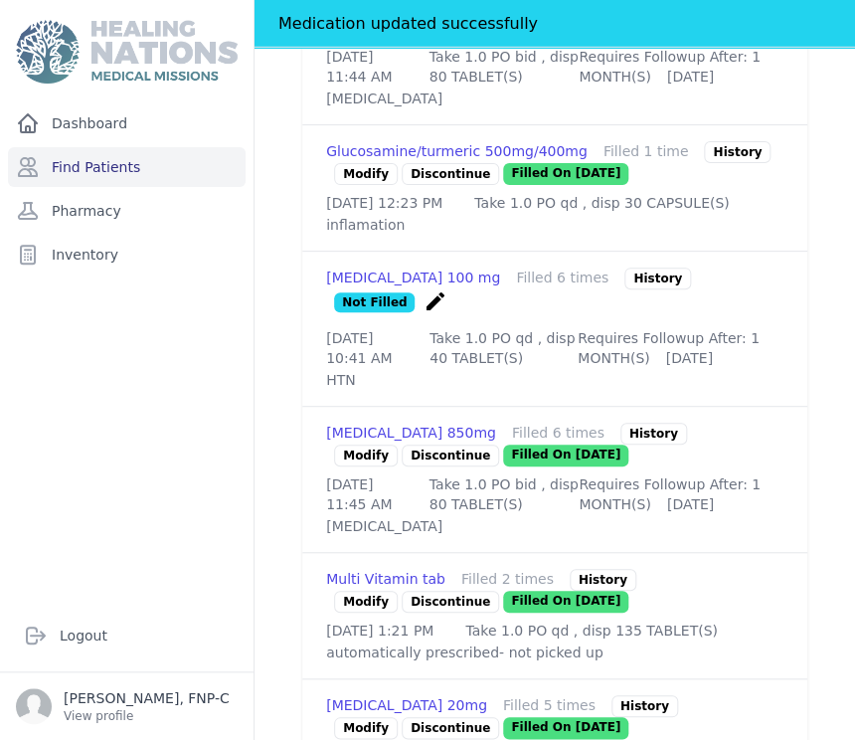
scroll to position [2193, 0]
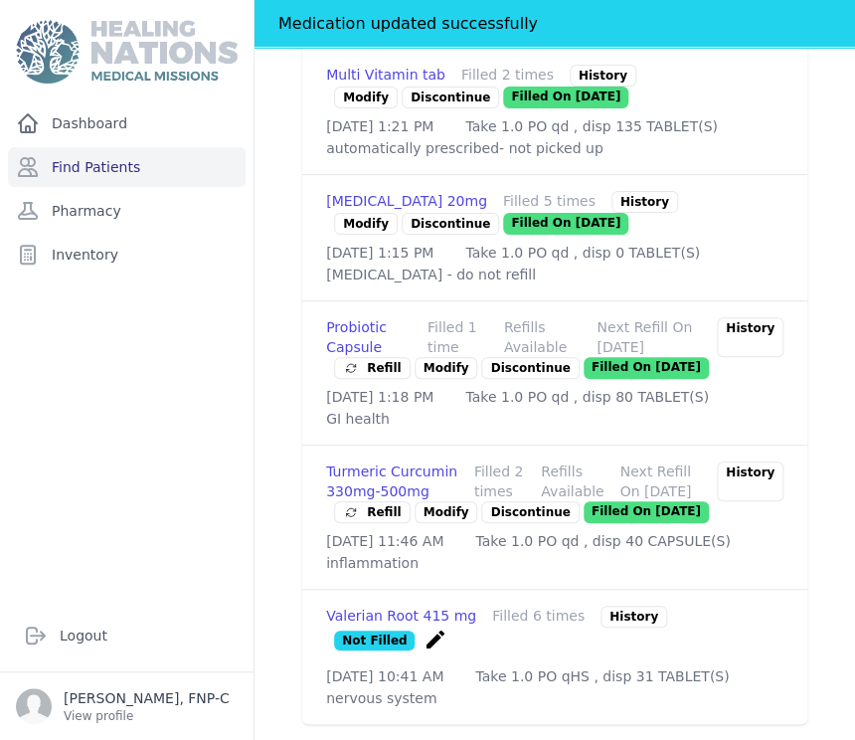
click at [421, 518] on link "Modify" at bounding box center [446, 512] width 64 height 22
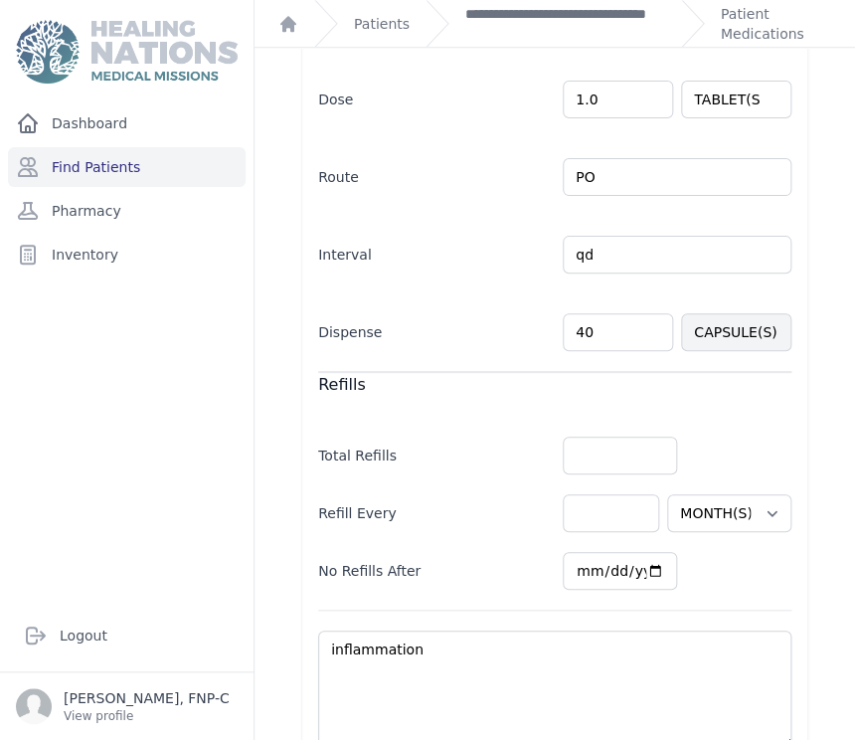
scroll to position [441, 0]
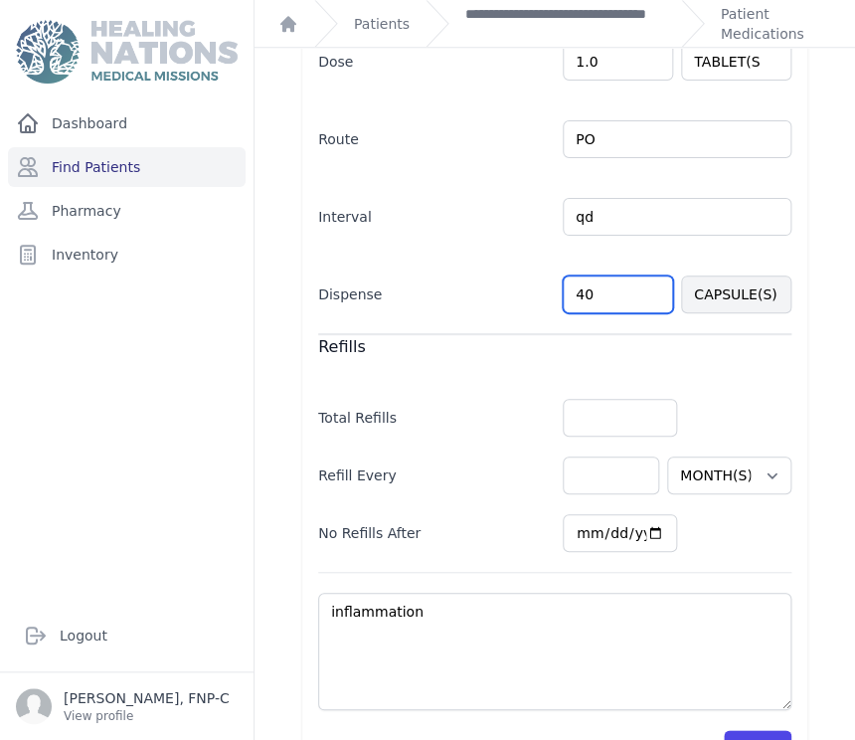
click at [586, 290] on input "40" at bounding box center [618, 294] width 110 height 38
type input "4"
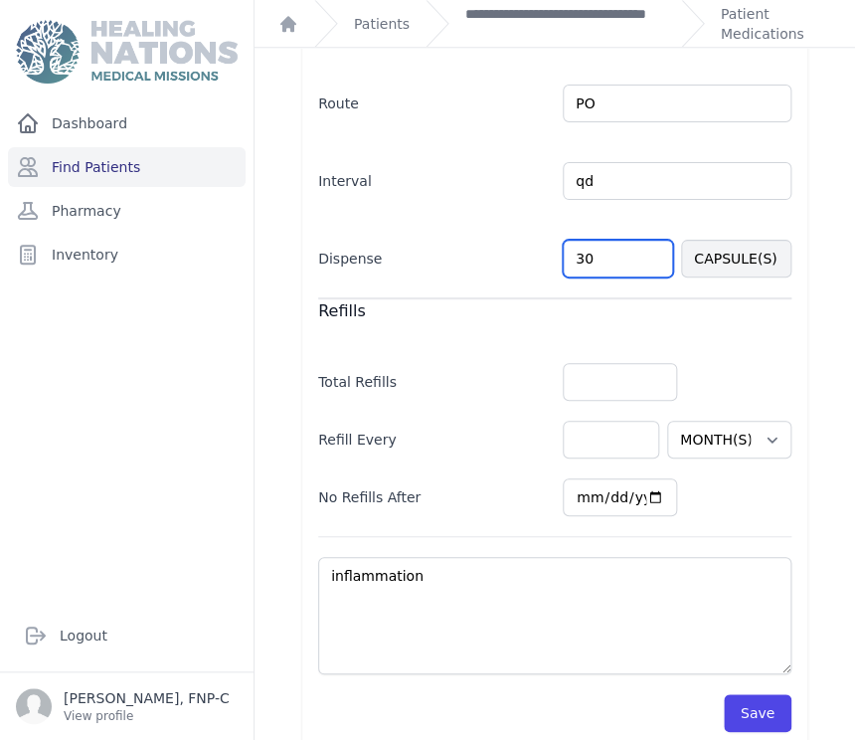
scroll to position [498, 0]
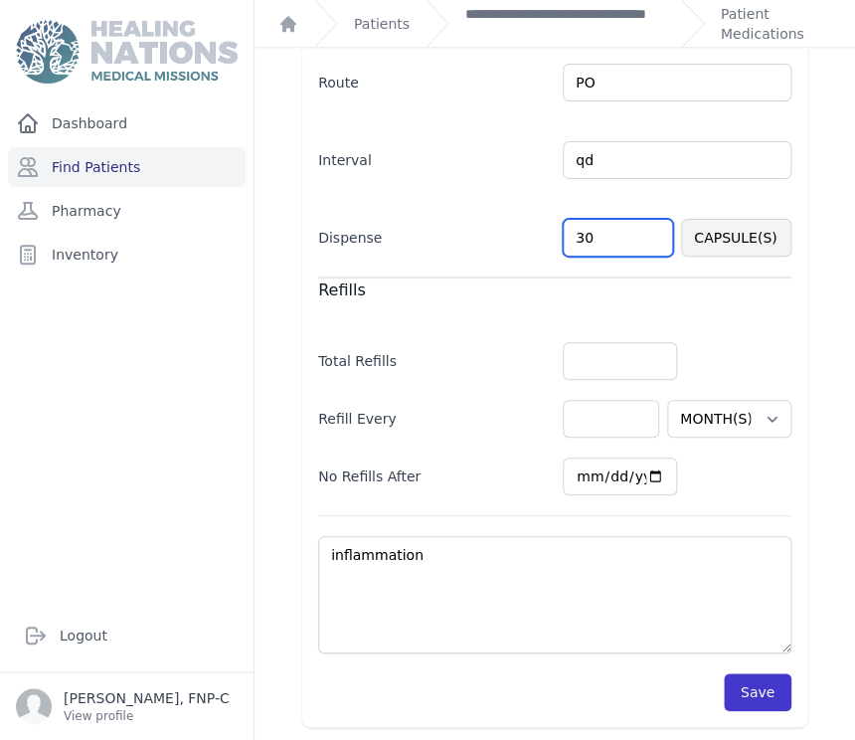
type input "30"
select select "MONTH(S)"
click at [738, 690] on button "Save" at bounding box center [758, 692] width 68 height 38
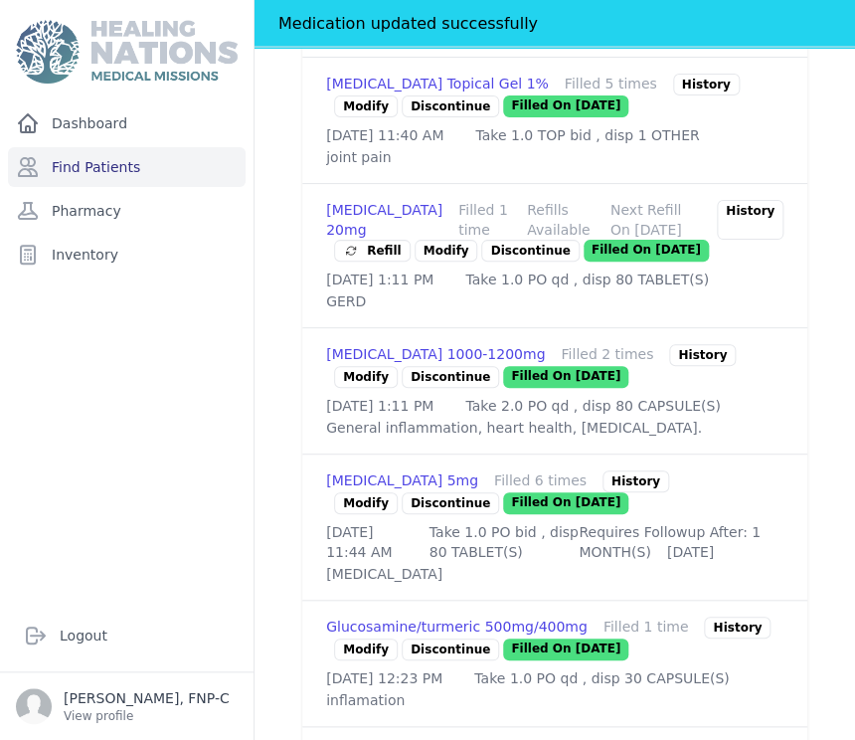
scroll to position [1050, 0]
click at [349, 514] on link "Modify" at bounding box center [366, 503] width 64 height 22
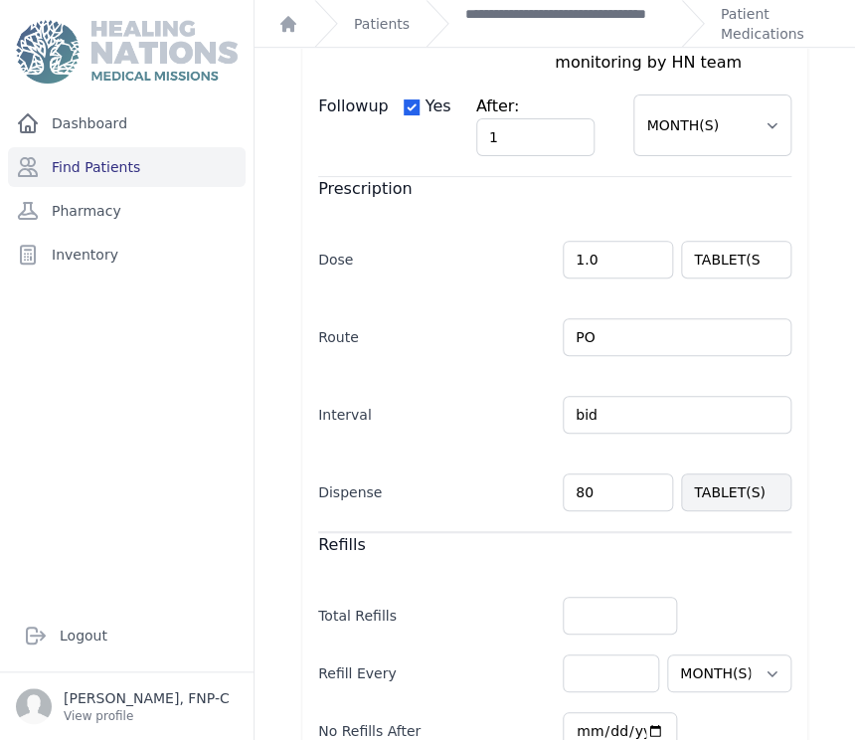
scroll to position [331, 0]
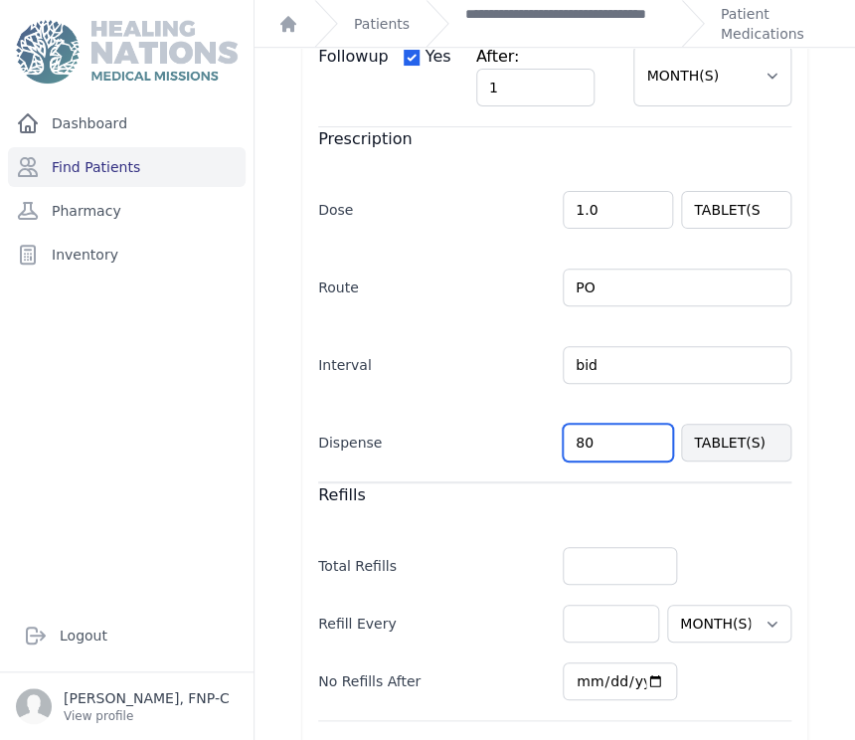
click at [582, 423] on input "80" at bounding box center [618, 442] width 110 height 38
type input "8"
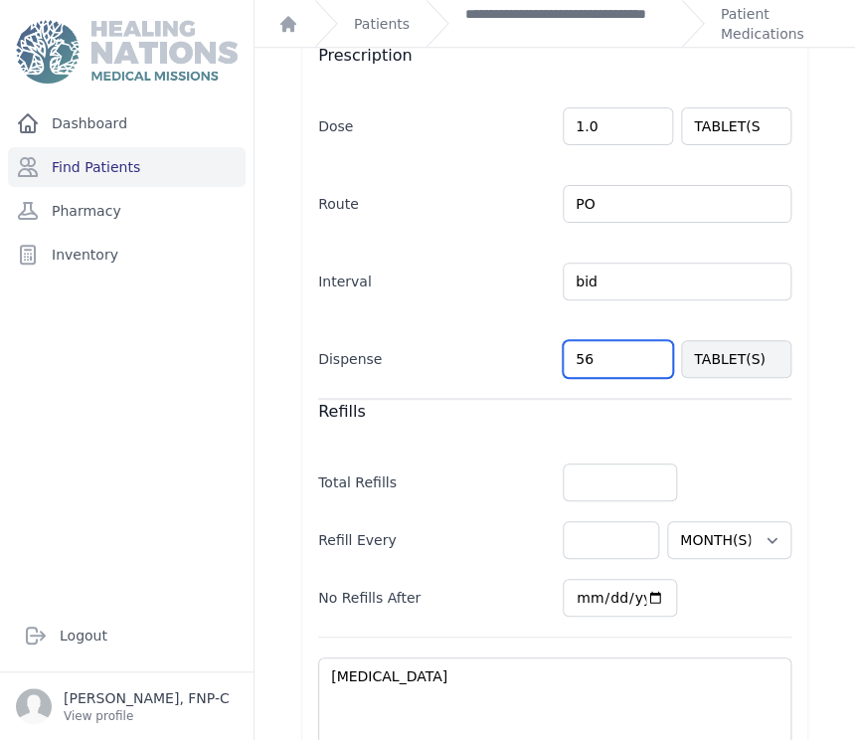
scroll to position [512, 0]
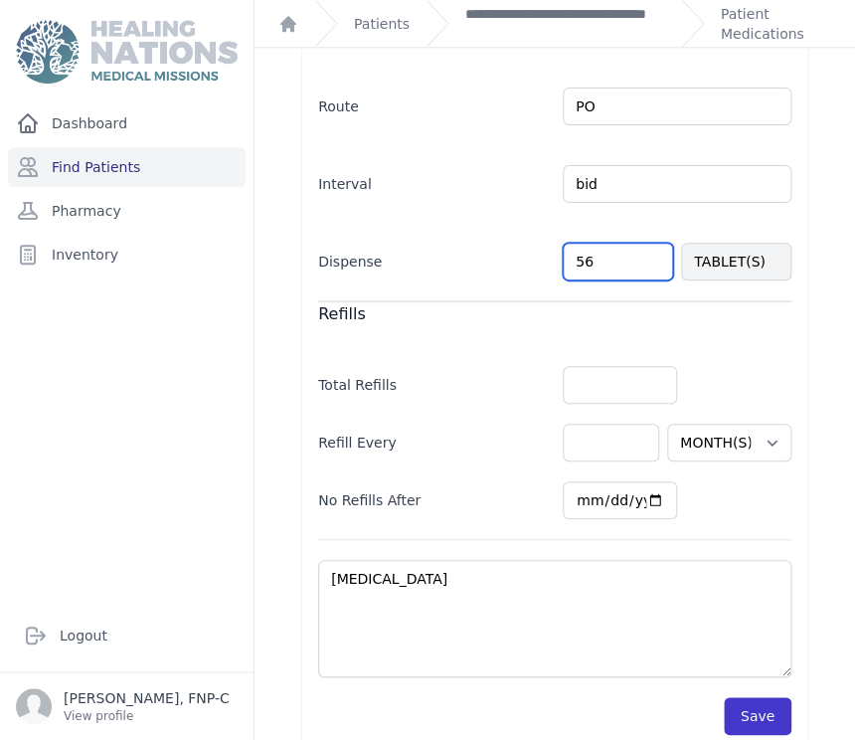
type input "56"
select select "MONTH(S)"
click at [732, 698] on button "Save" at bounding box center [758, 716] width 68 height 38
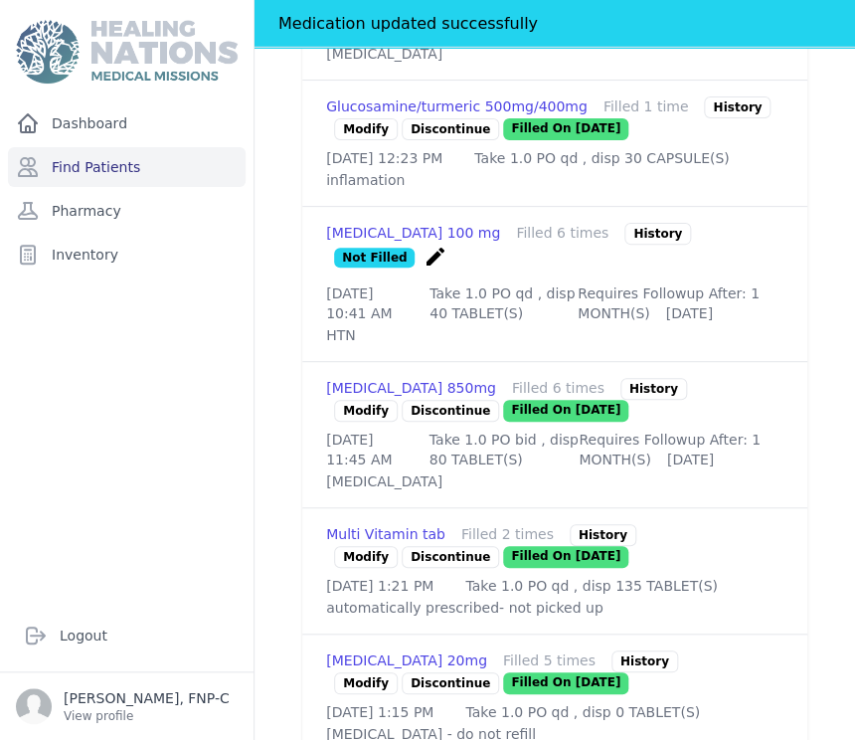
scroll to position [1616, 0]
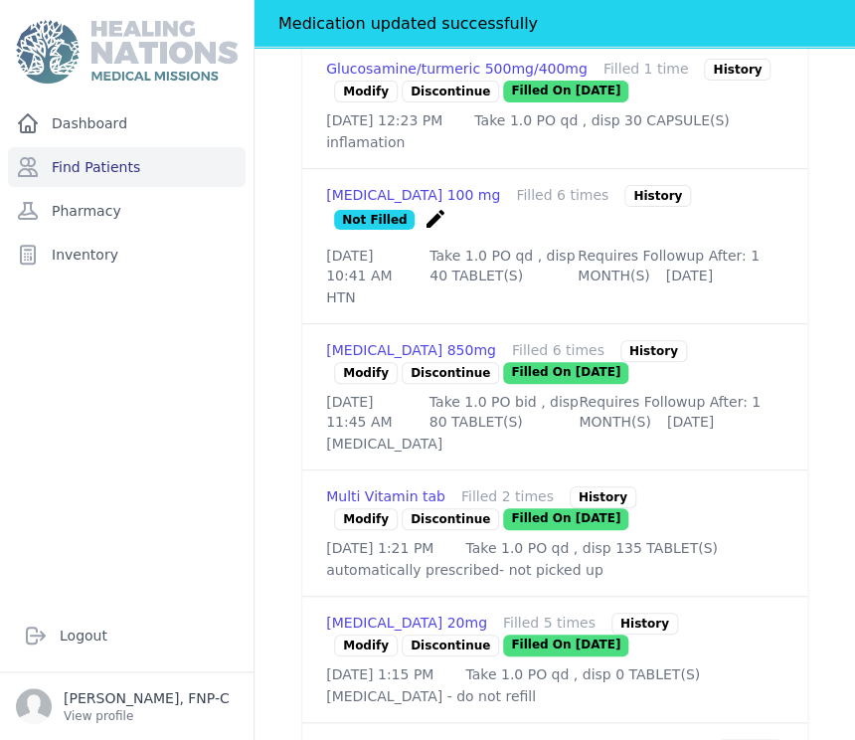
click at [360, 384] on link "Modify" at bounding box center [366, 373] width 64 height 22
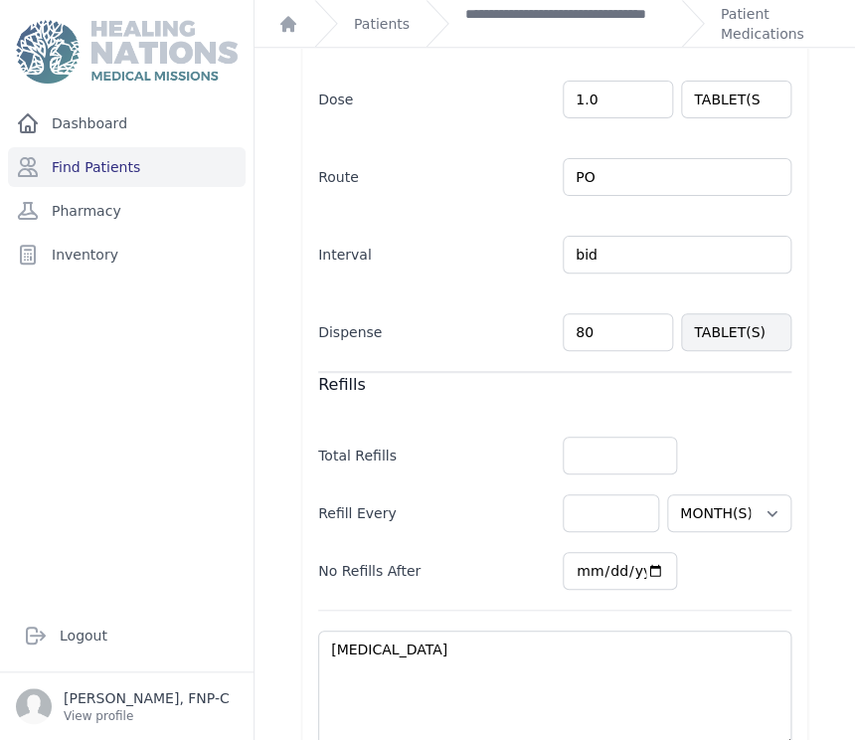
scroll to position [536, 0]
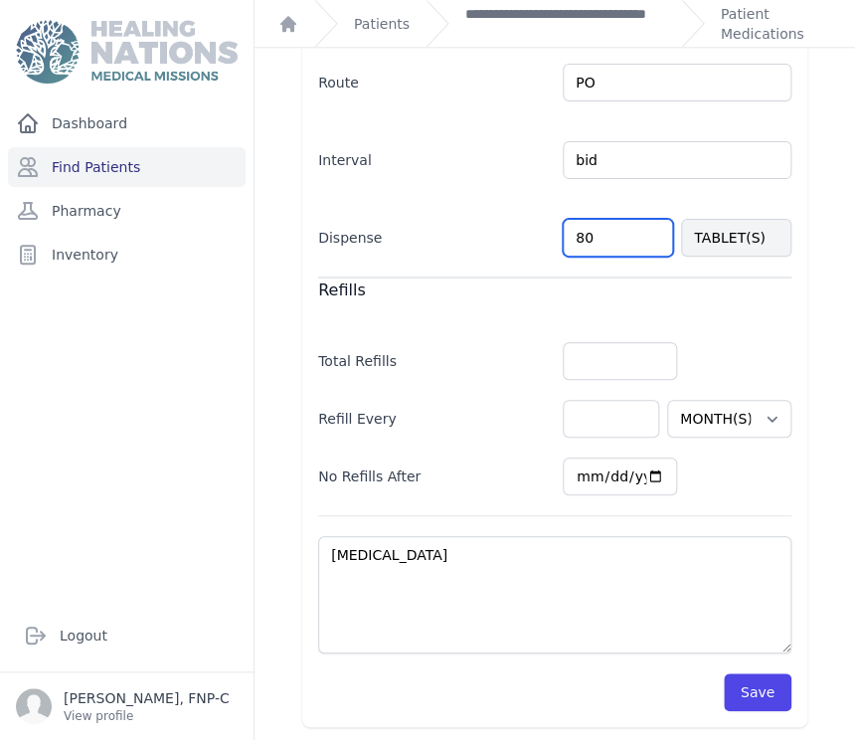
click at [585, 233] on input "80" at bounding box center [618, 238] width 110 height 38
type input "58"
select select "MONTH(S)"
click at [724, 694] on button "Save" at bounding box center [758, 692] width 68 height 38
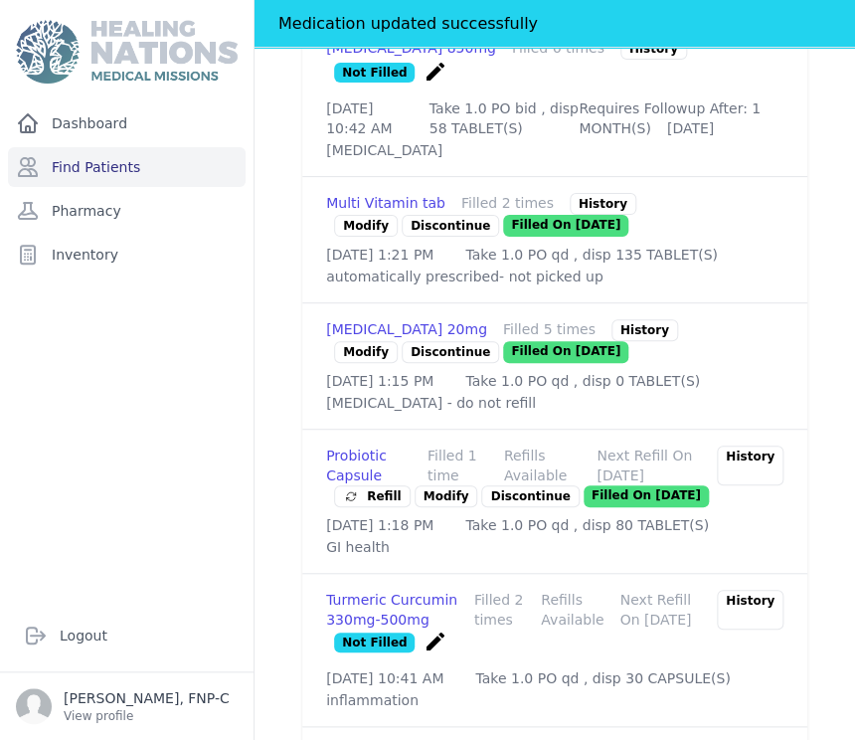
scroll to position [1972, 0]
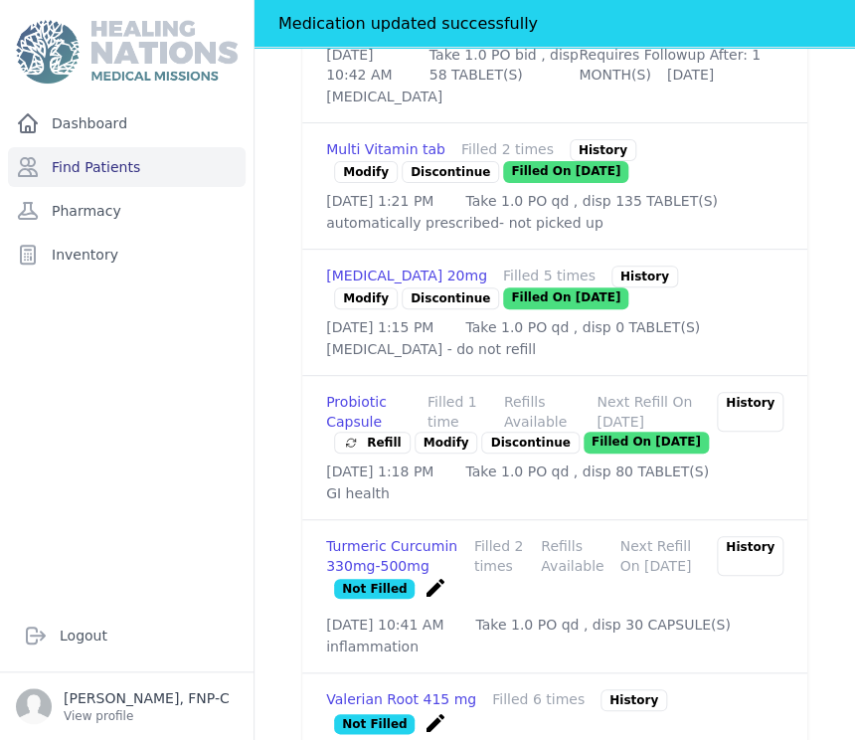
click at [433, 453] on link "Modify" at bounding box center [446, 442] width 64 height 22
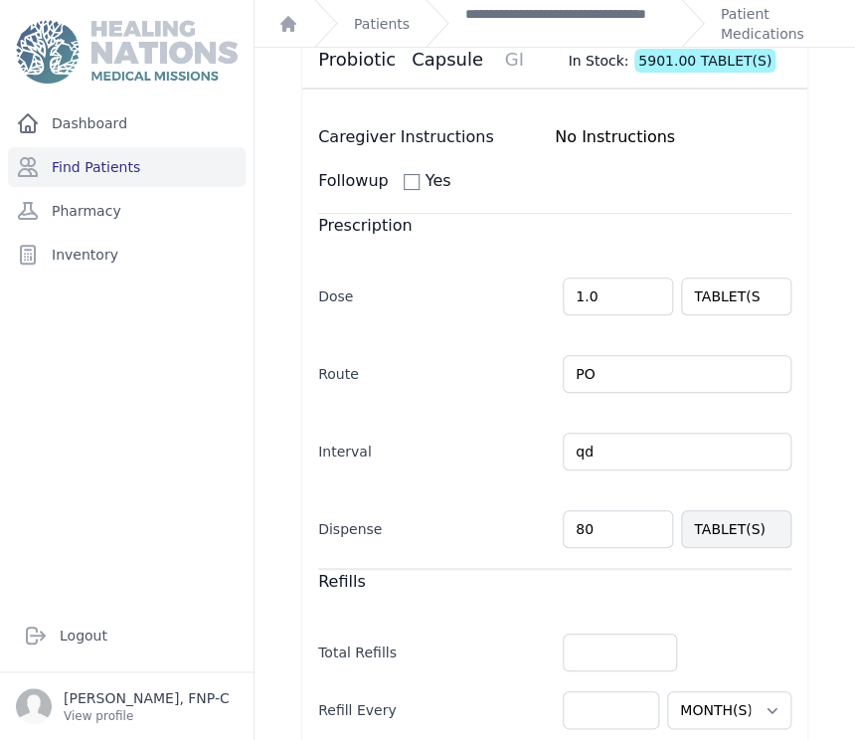
scroll to position [331, 0]
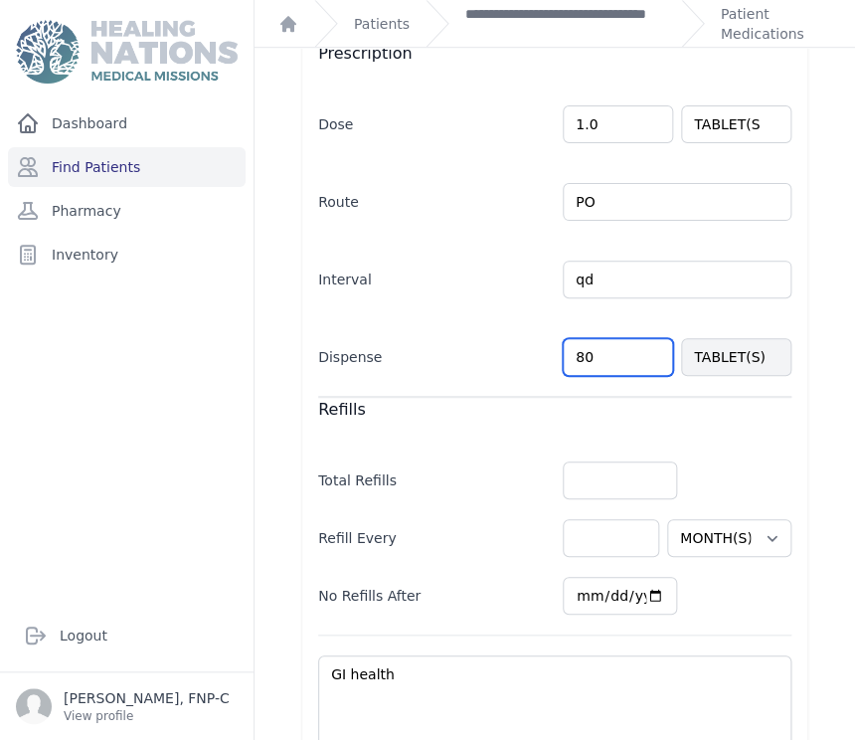
click at [571, 361] on input "80" at bounding box center [618, 357] width 110 height 38
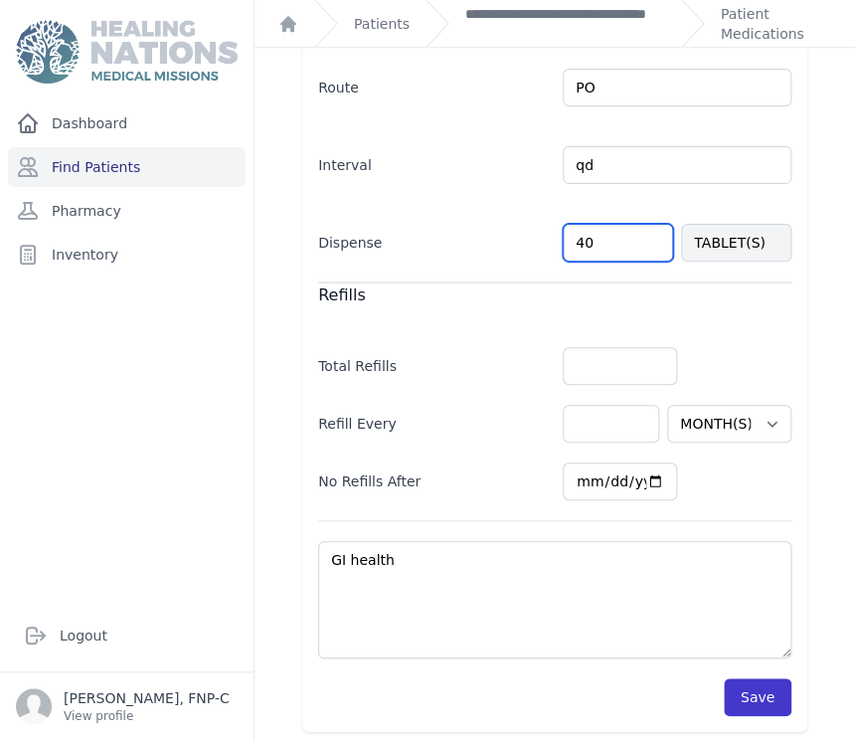
scroll to position [451, 0]
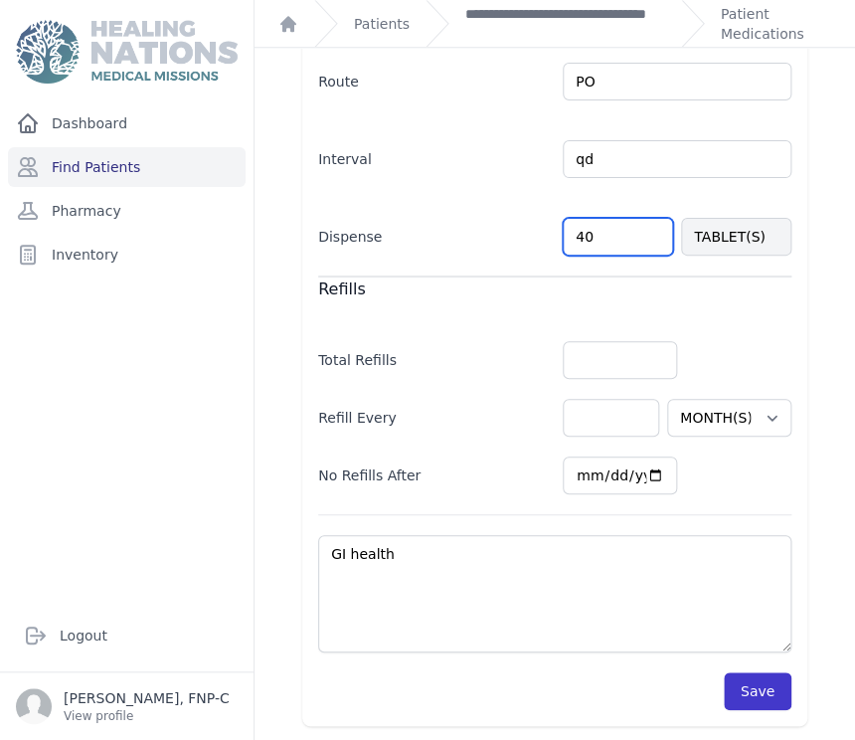
type input "40"
select select "MONTH(S)"
click at [751, 693] on button "Save" at bounding box center [758, 691] width 68 height 38
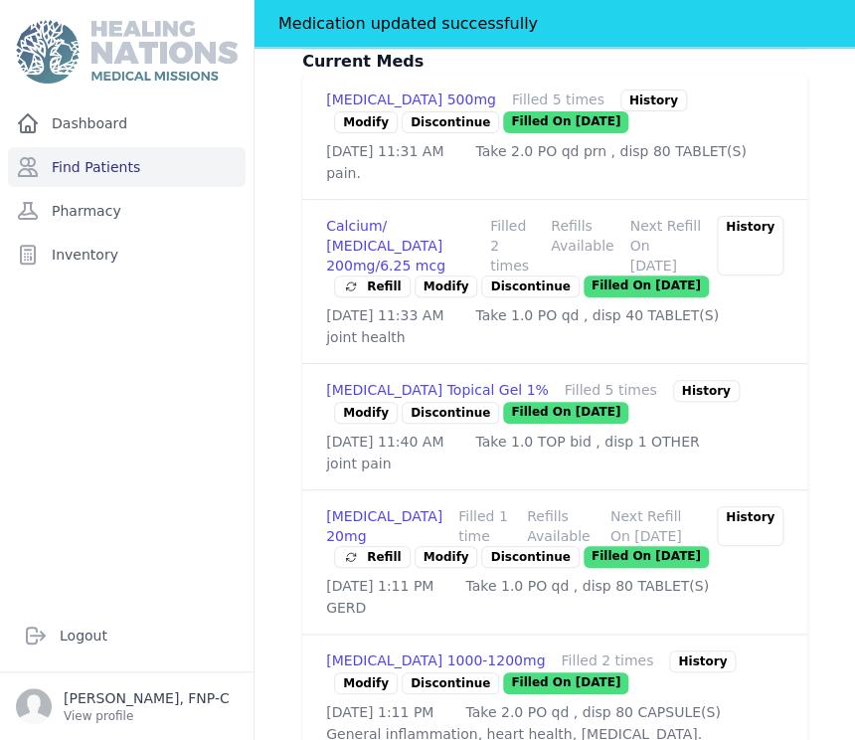
scroll to position [782, 0]
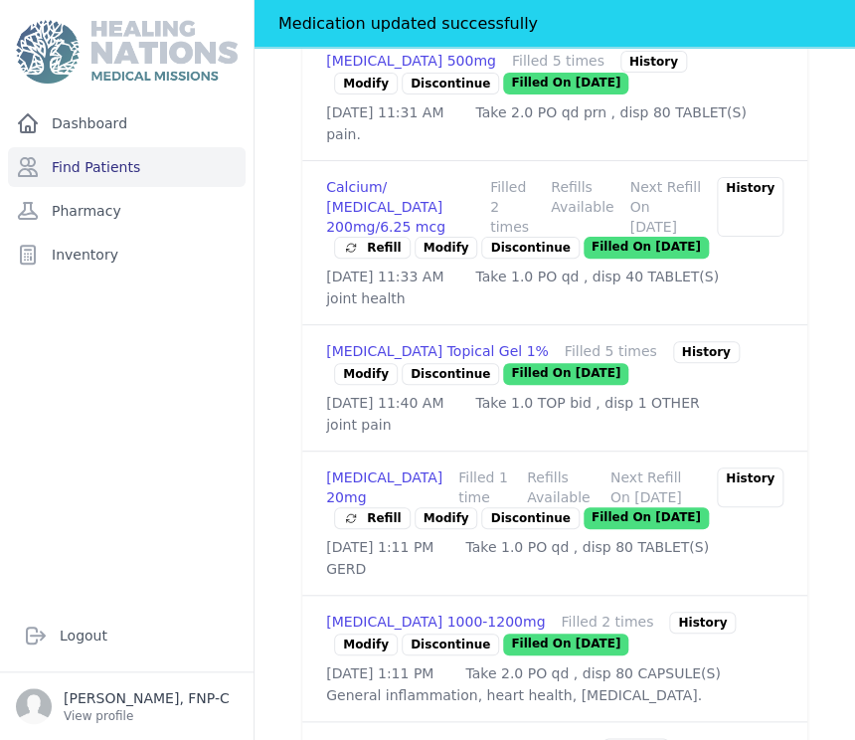
click at [351, 655] on link "Modify" at bounding box center [366, 644] width 64 height 22
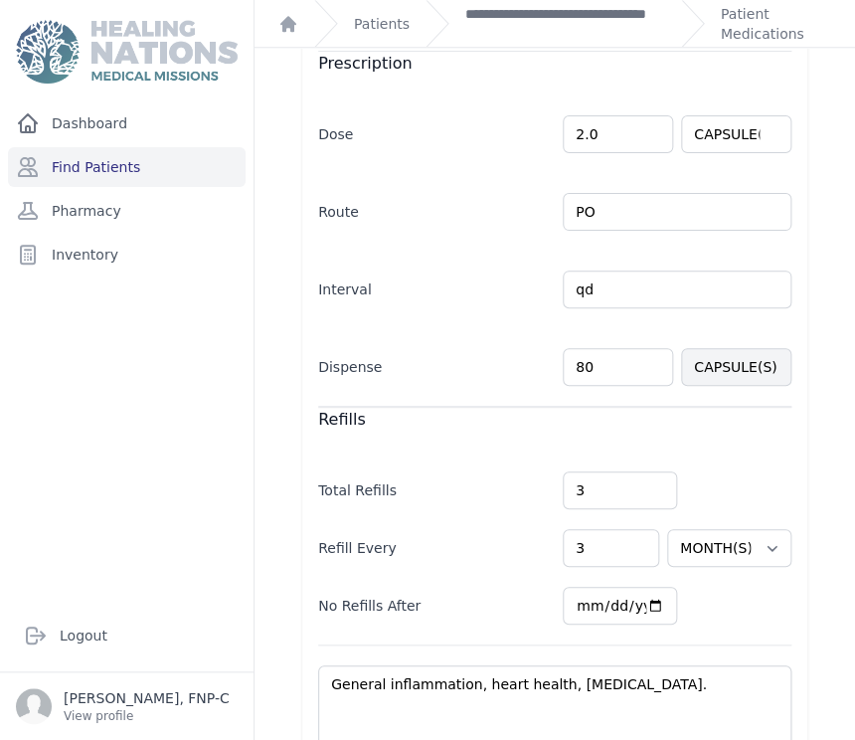
scroll to position [522, 0]
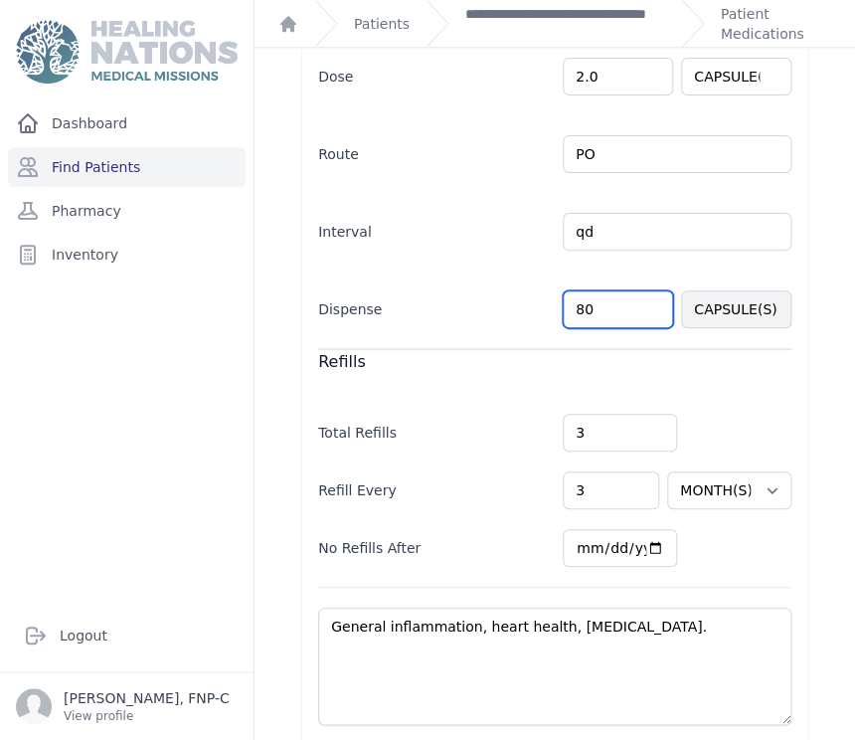
click at [571, 290] on input "80" at bounding box center [618, 309] width 110 height 38
type input "40"
select select "MONTH(S)"
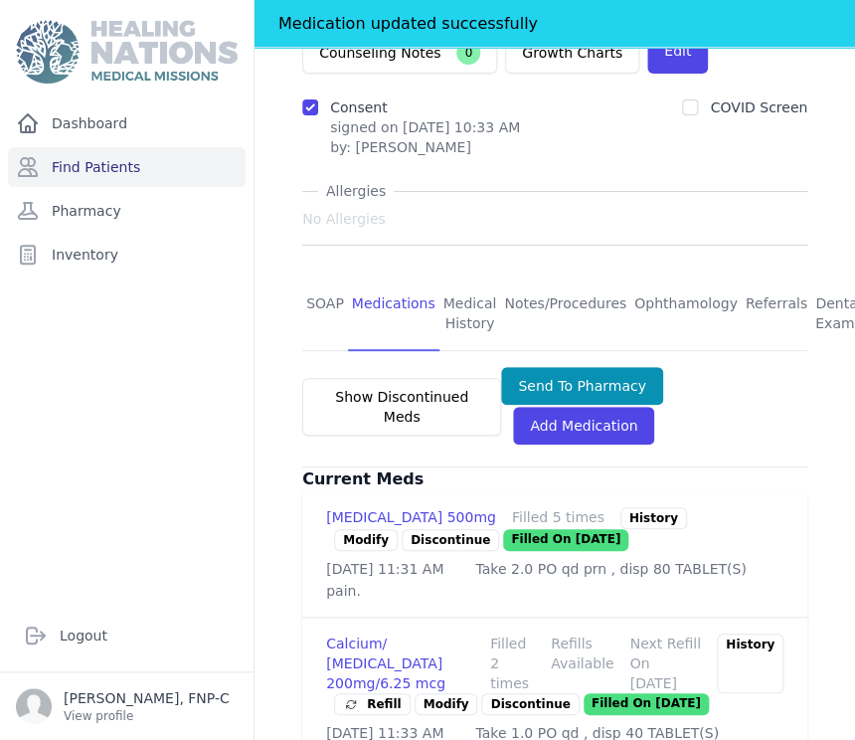
scroll to position [301, 0]
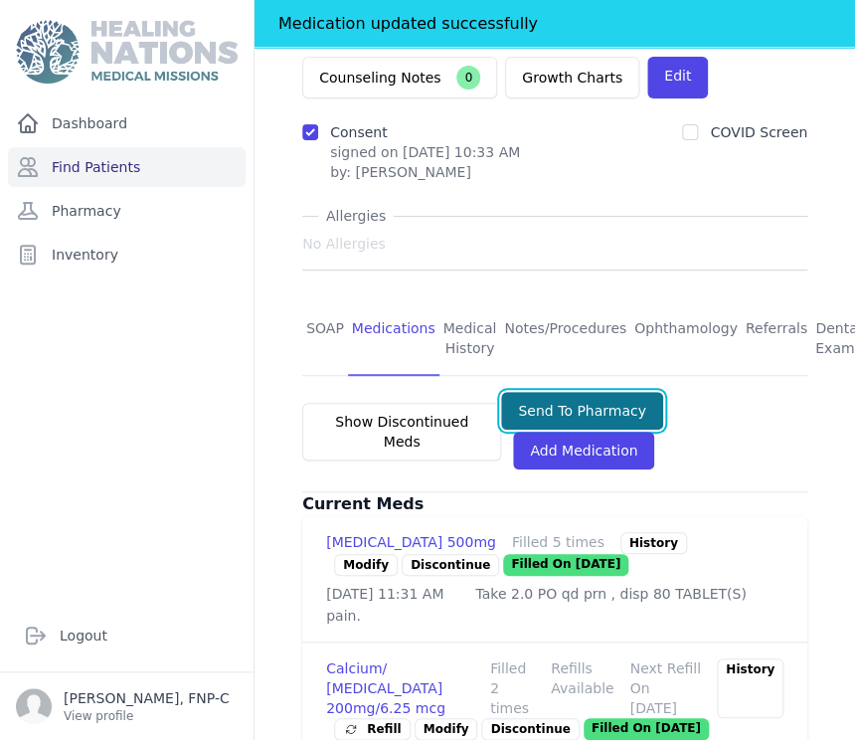
click at [546, 392] on button "Send To Pharmacy" at bounding box center [582, 411] width 162 height 38
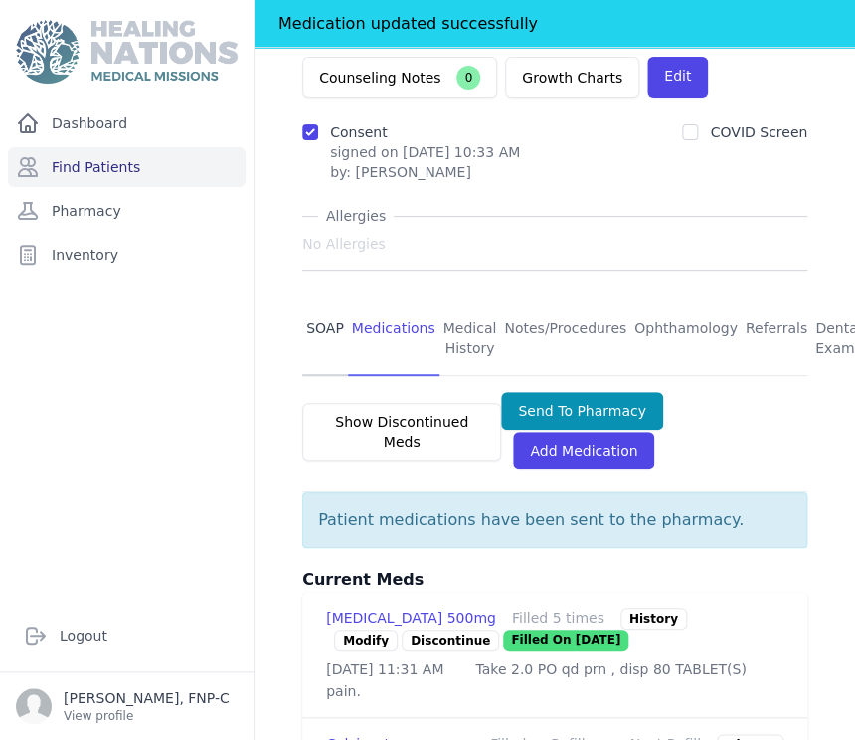
click at [310, 302] on link "SOAP" at bounding box center [325, 339] width 46 height 74
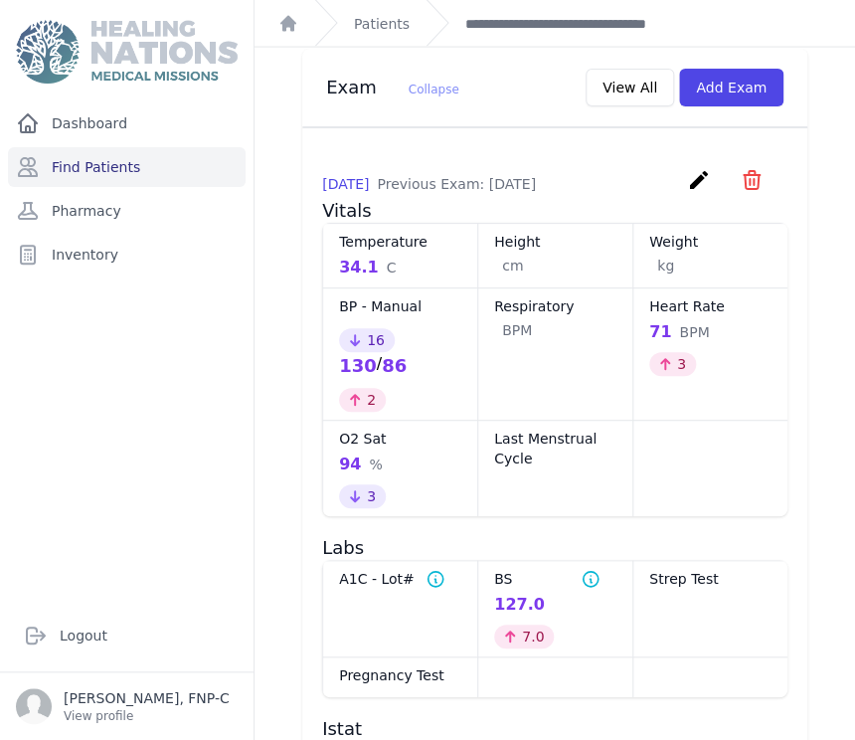
scroll to position [1104, 0]
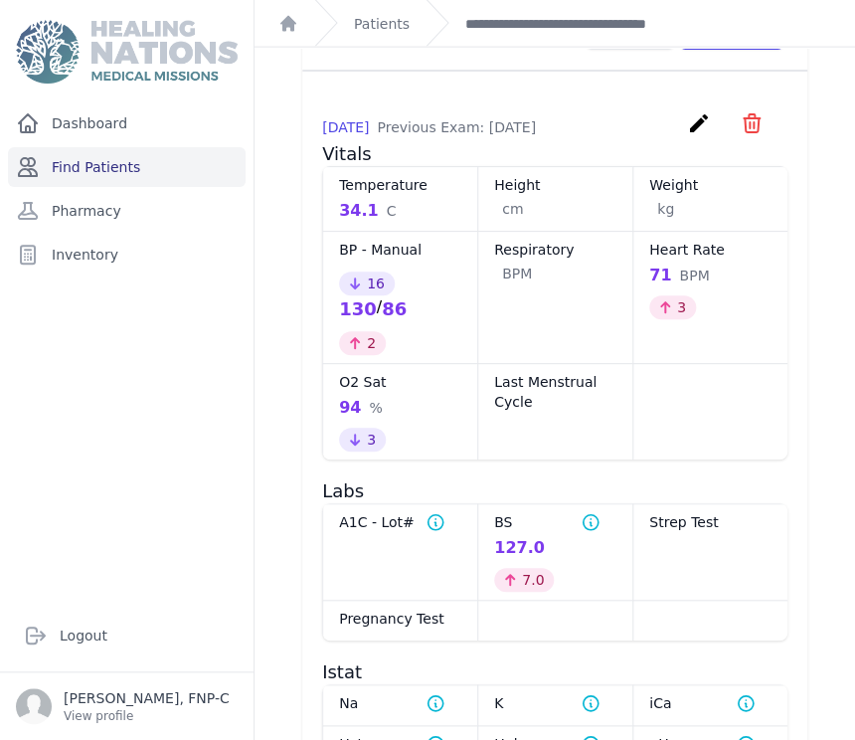
click at [122, 159] on link "Find Patients" at bounding box center [127, 167] width 238 height 40
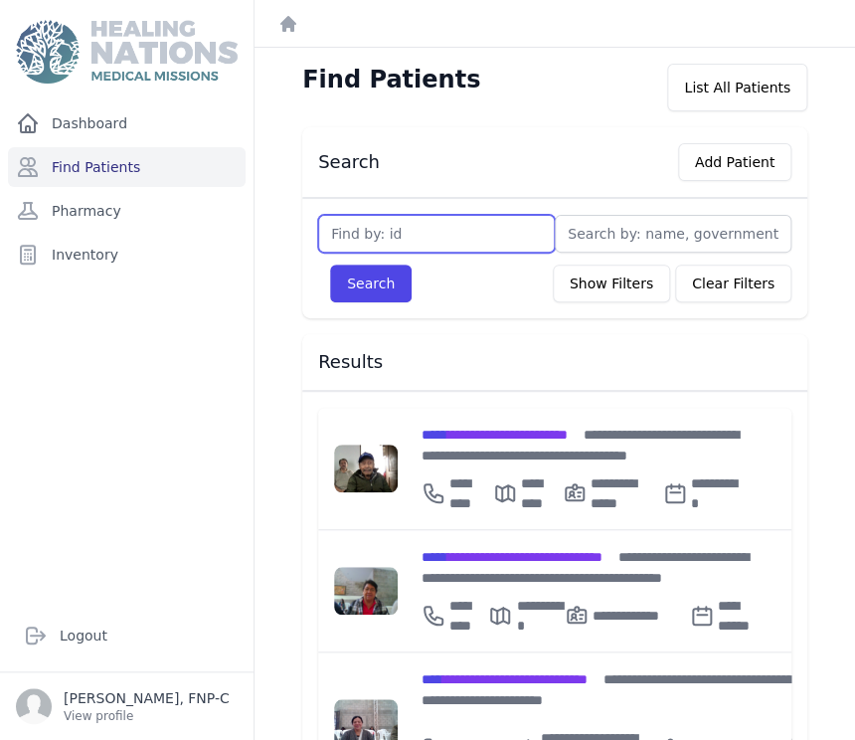
click at [340, 225] on input "text" at bounding box center [436, 234] width 237 height 38
type input "2199"
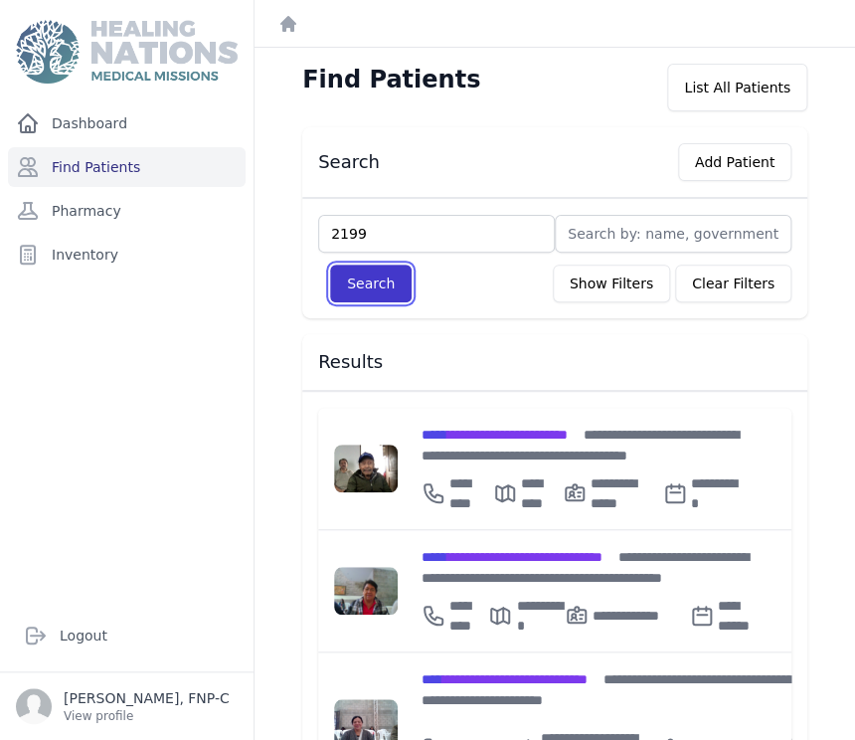
click at [377, 282] on button "Search" at bounding box center [371, 283] width 82 height 38
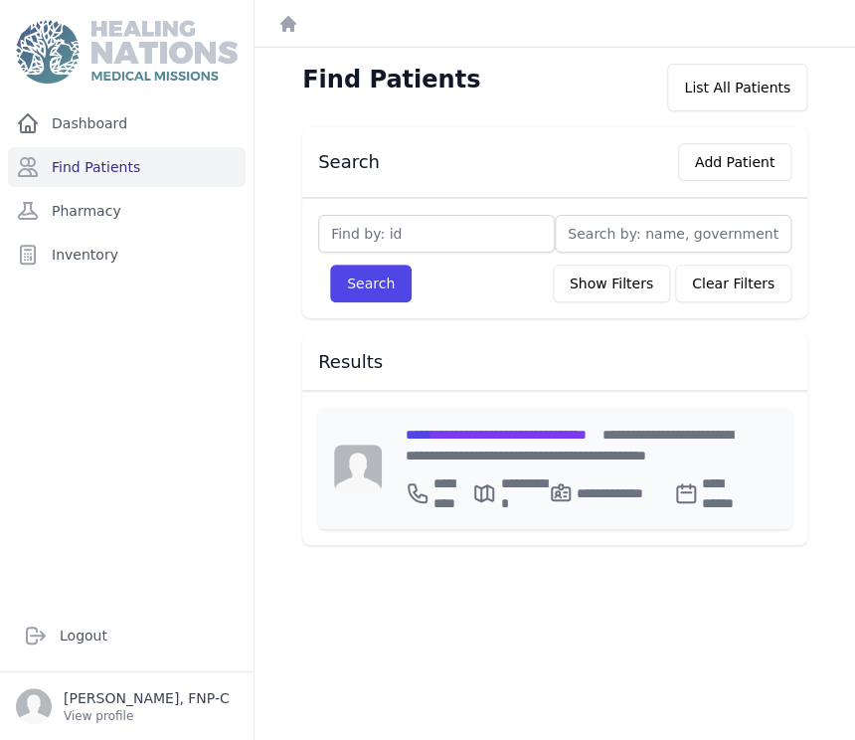
click at [471, 429] on span "**********" at bounding box center [496, 434] width 181 height 14
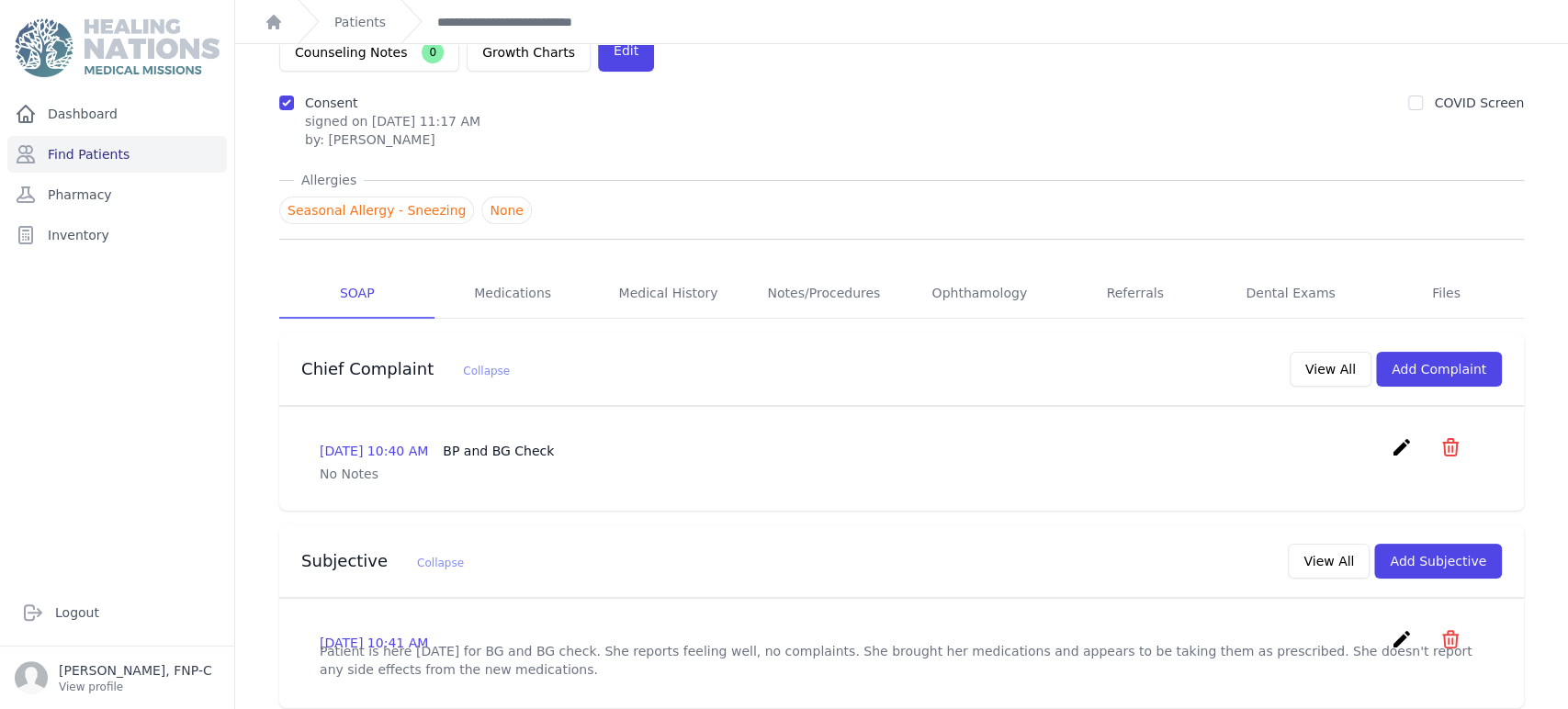
scroll to position [102, 0]
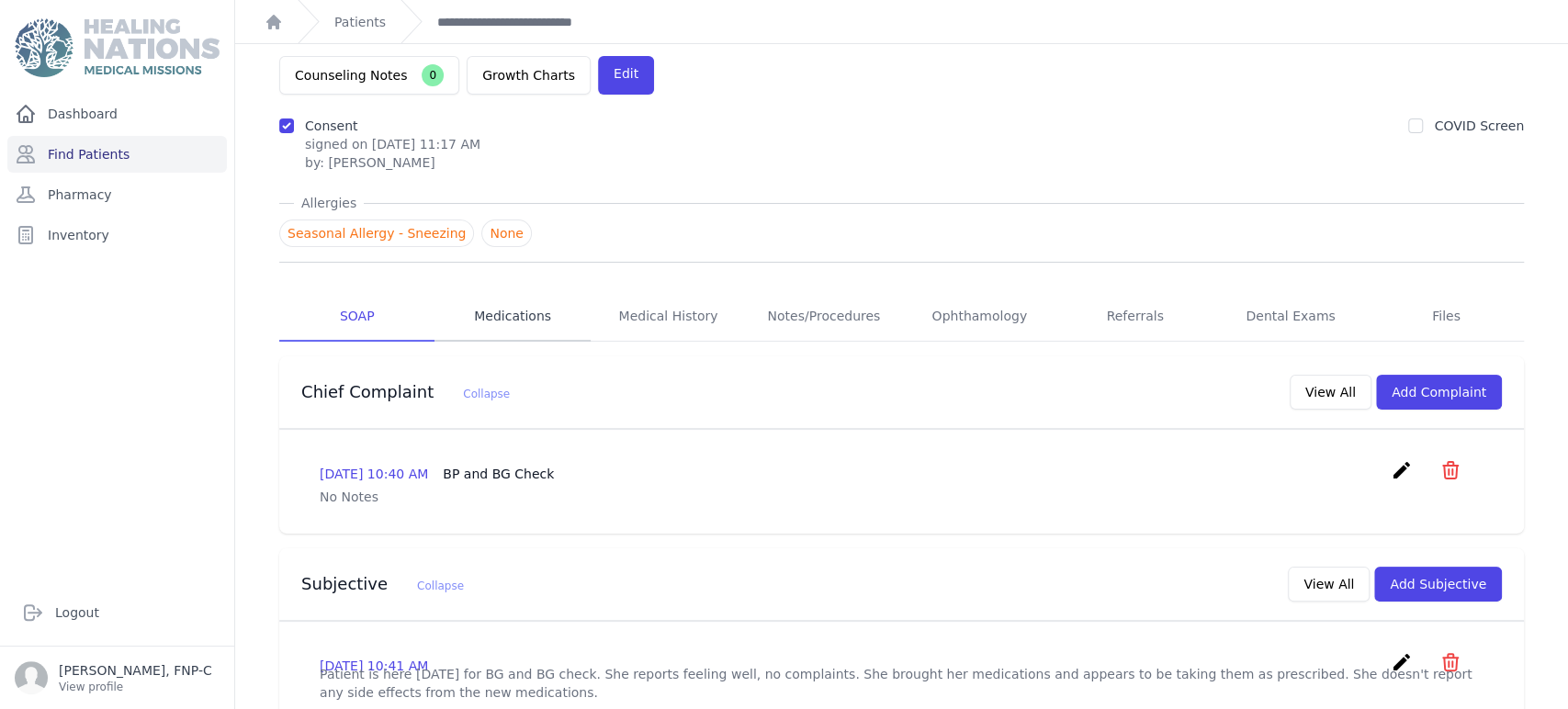
click at [519, 292] on link "Medications" at bounding box center [512, 317] width 155 height 50
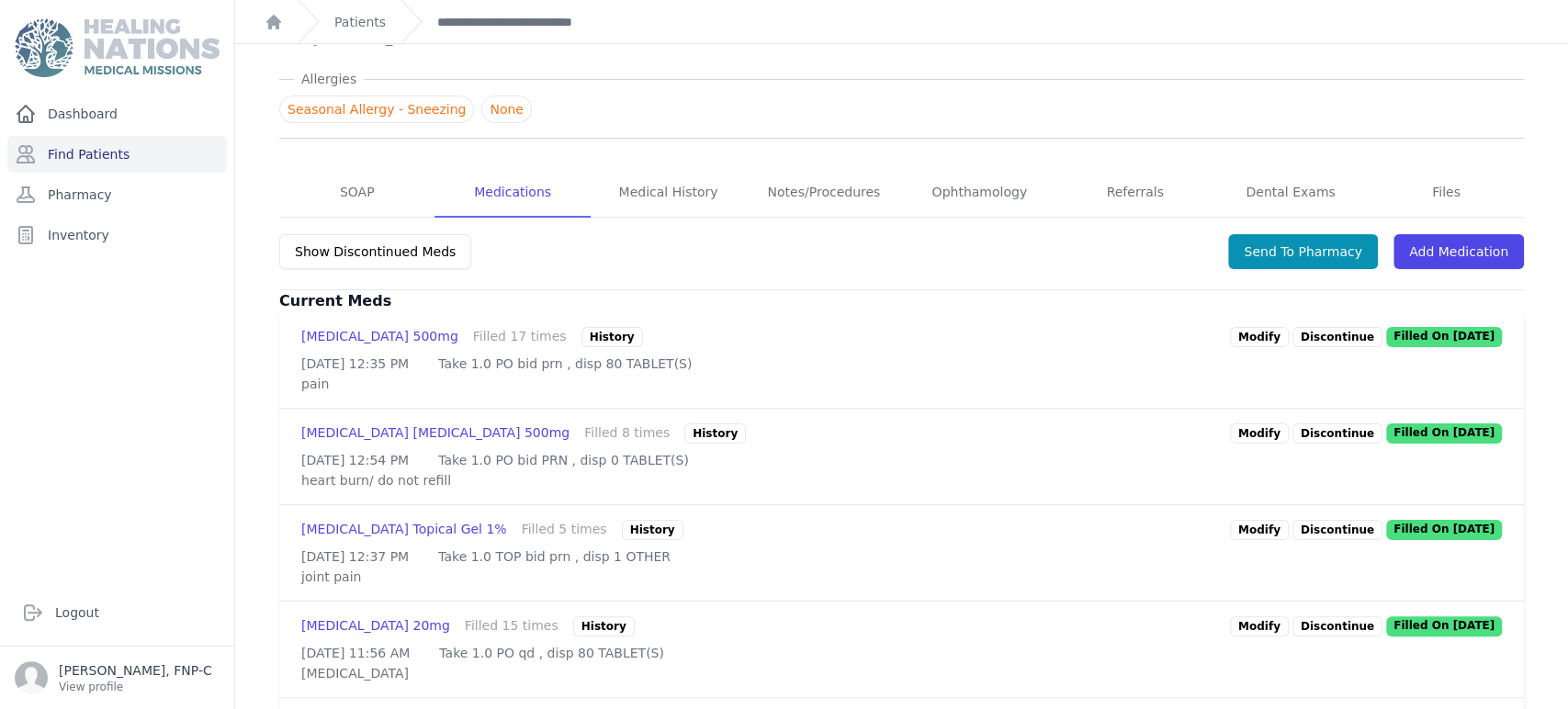
scroll to position [306, 0]
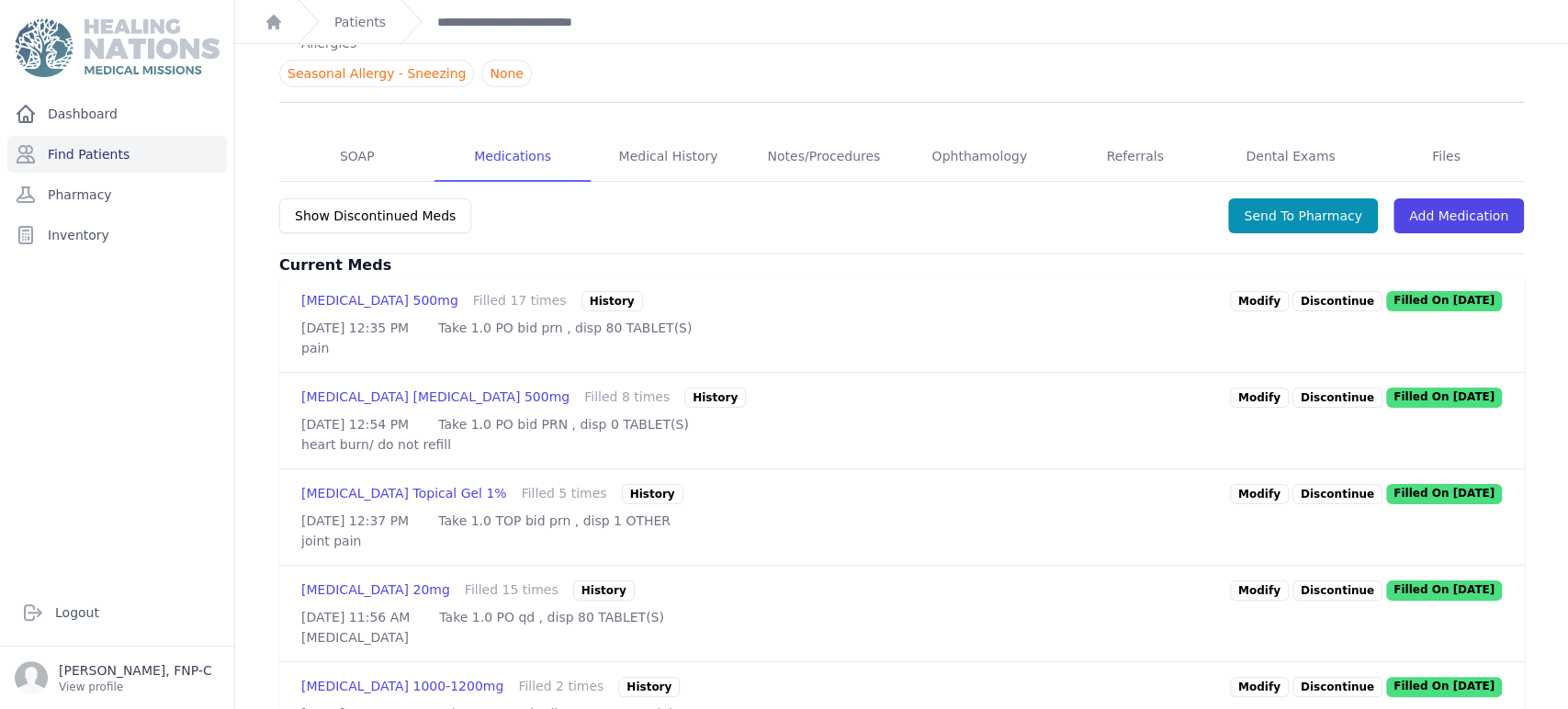
click at [789, 484] on link "Modify" at bounding box center [1259, 495] width 59 height 20
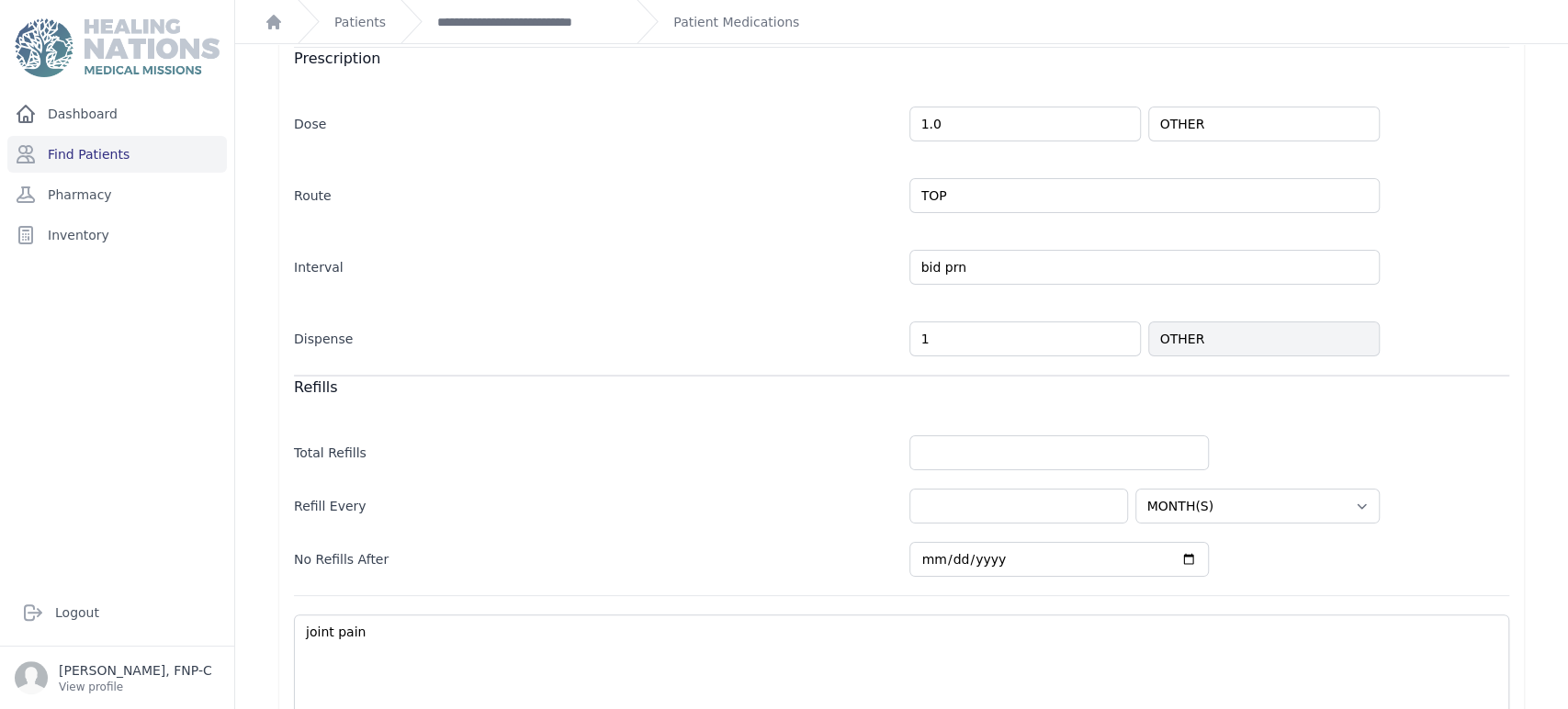
scroll to position [399, 0]
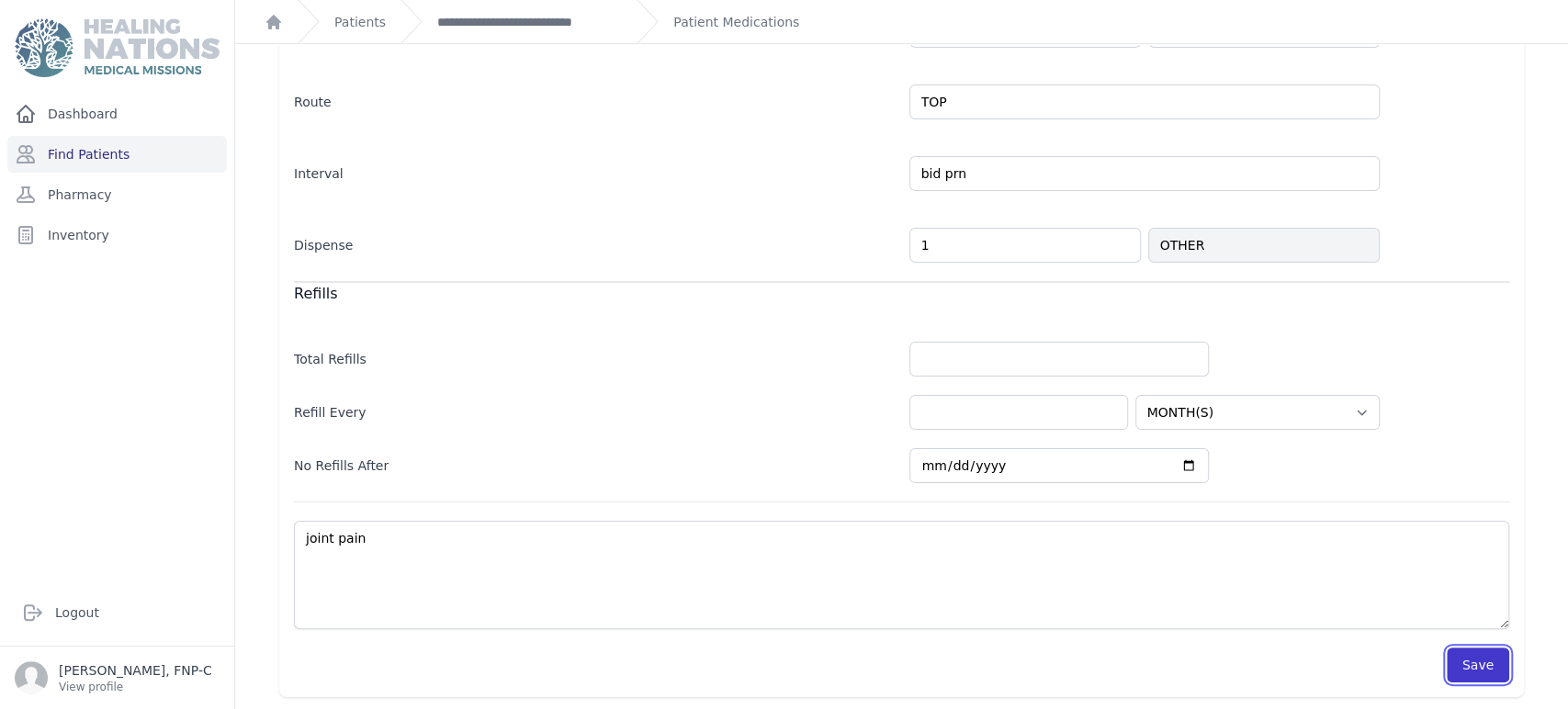
click at [789, 662] on button "Save" at bounding box center [1477, 666] width 63 height 35
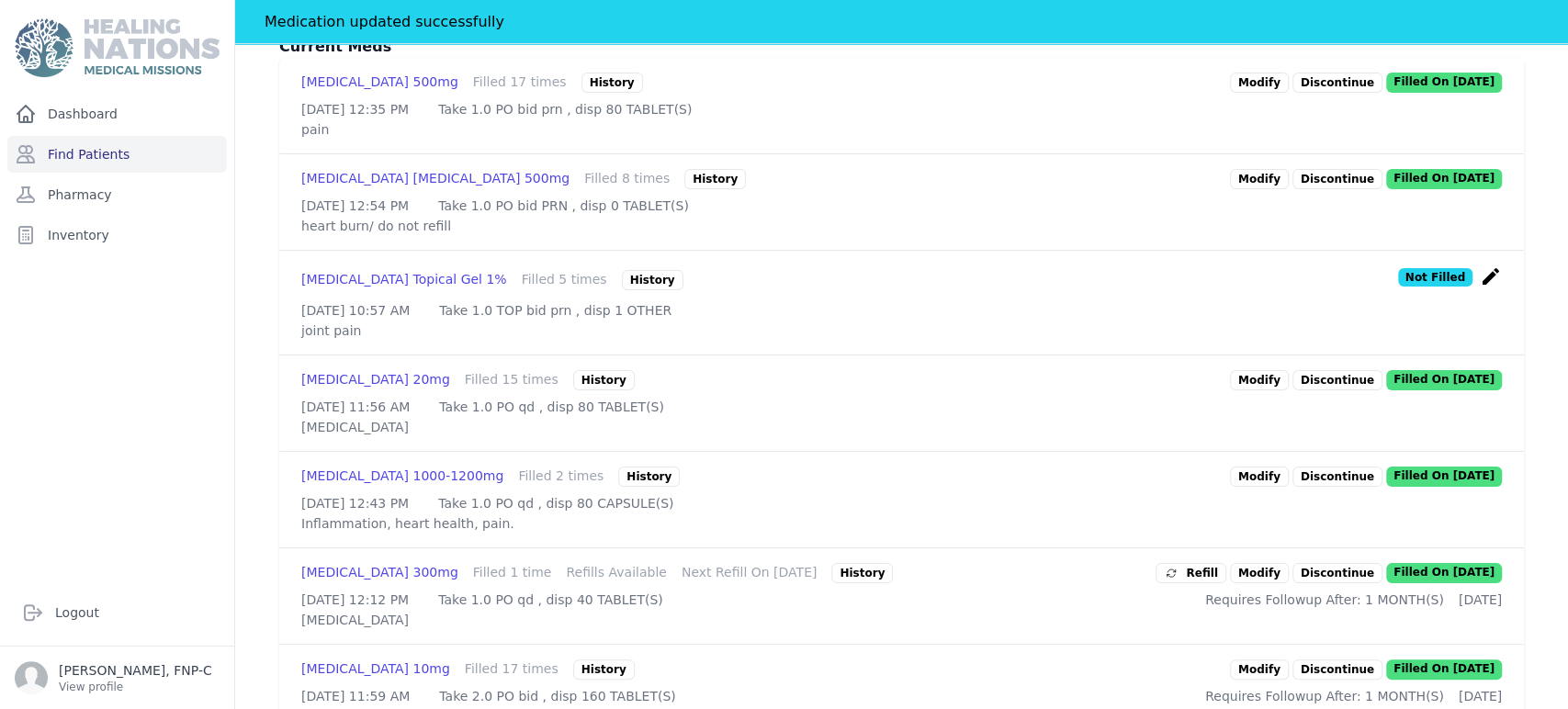
scroll to position [604, 0]
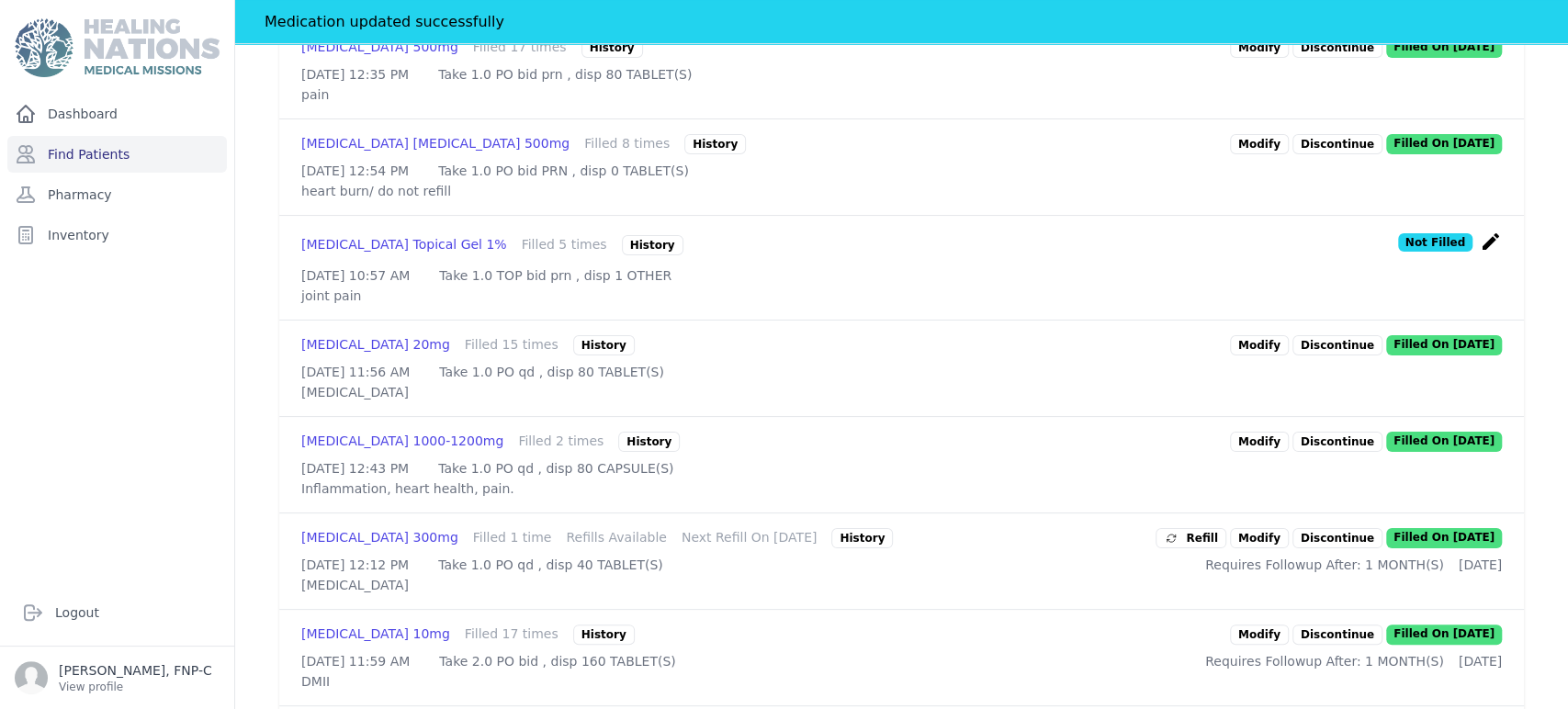
click at [789, 339] on link "Modify" at bounding box center [1259, 346] width 59 height 20
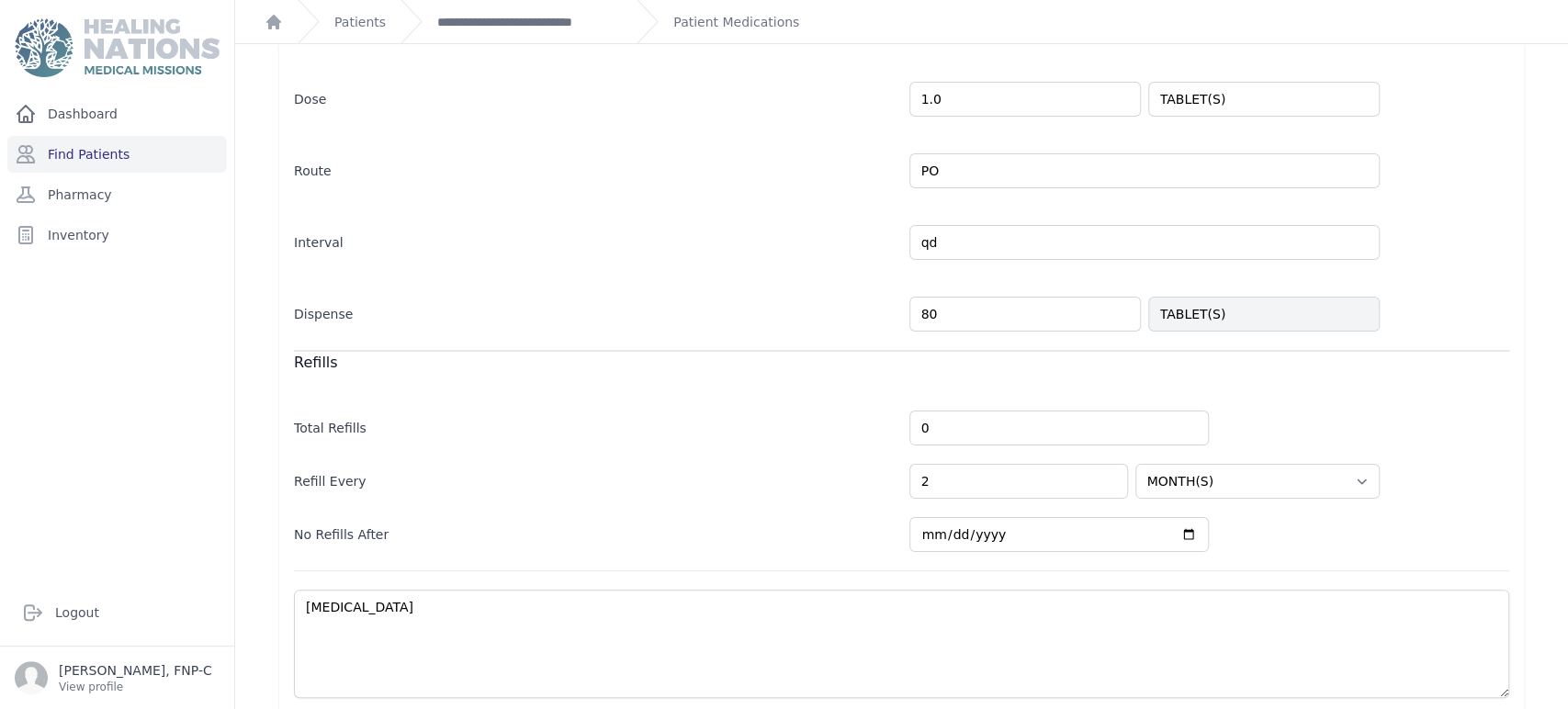
scroll to position [399, 0]
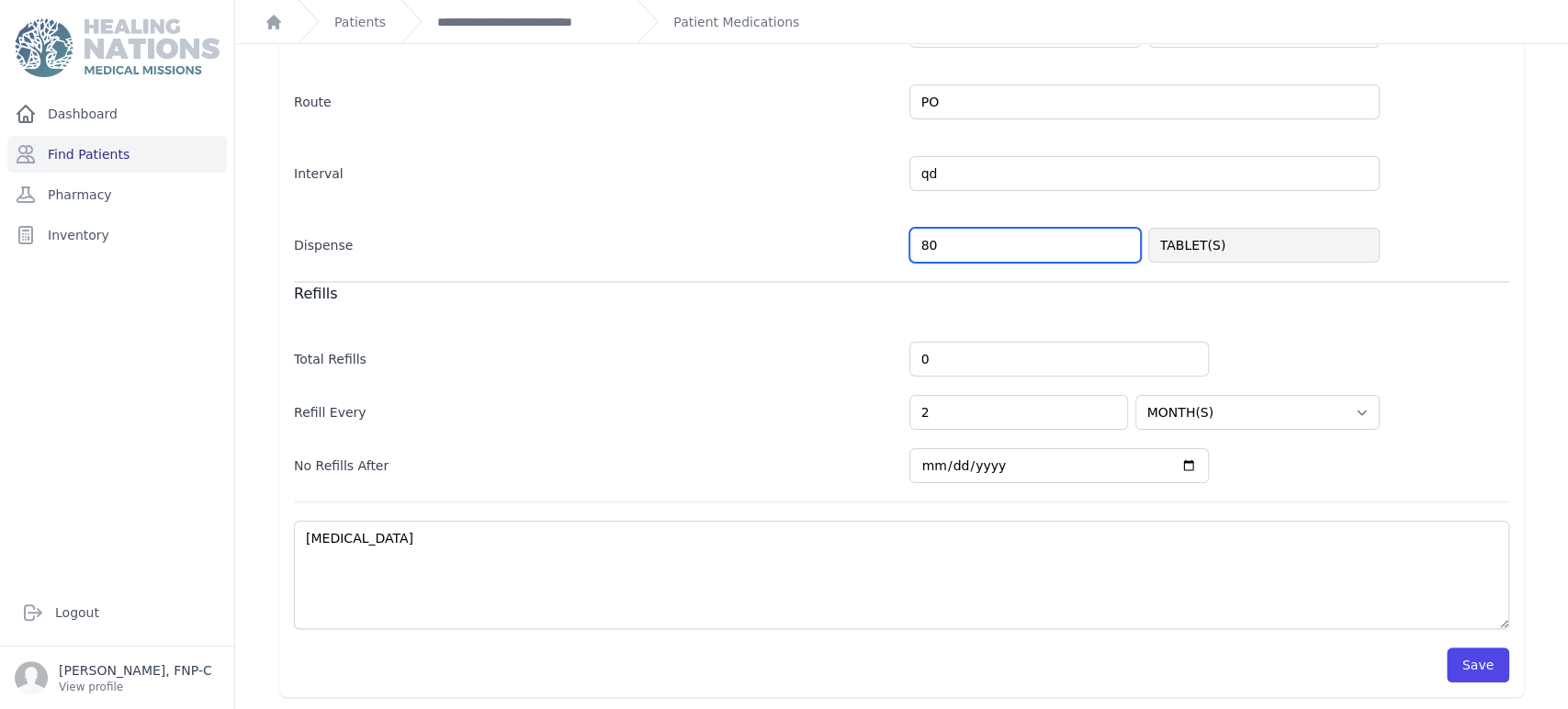
click at [789, 242] on input "80" at bounding box center [1025, 246] width 231 height 35
type input "40"
select select "MONTH(S)"
click at [789, 668] on button "Save" at bounding box center [1477, 666] width 63 height 35
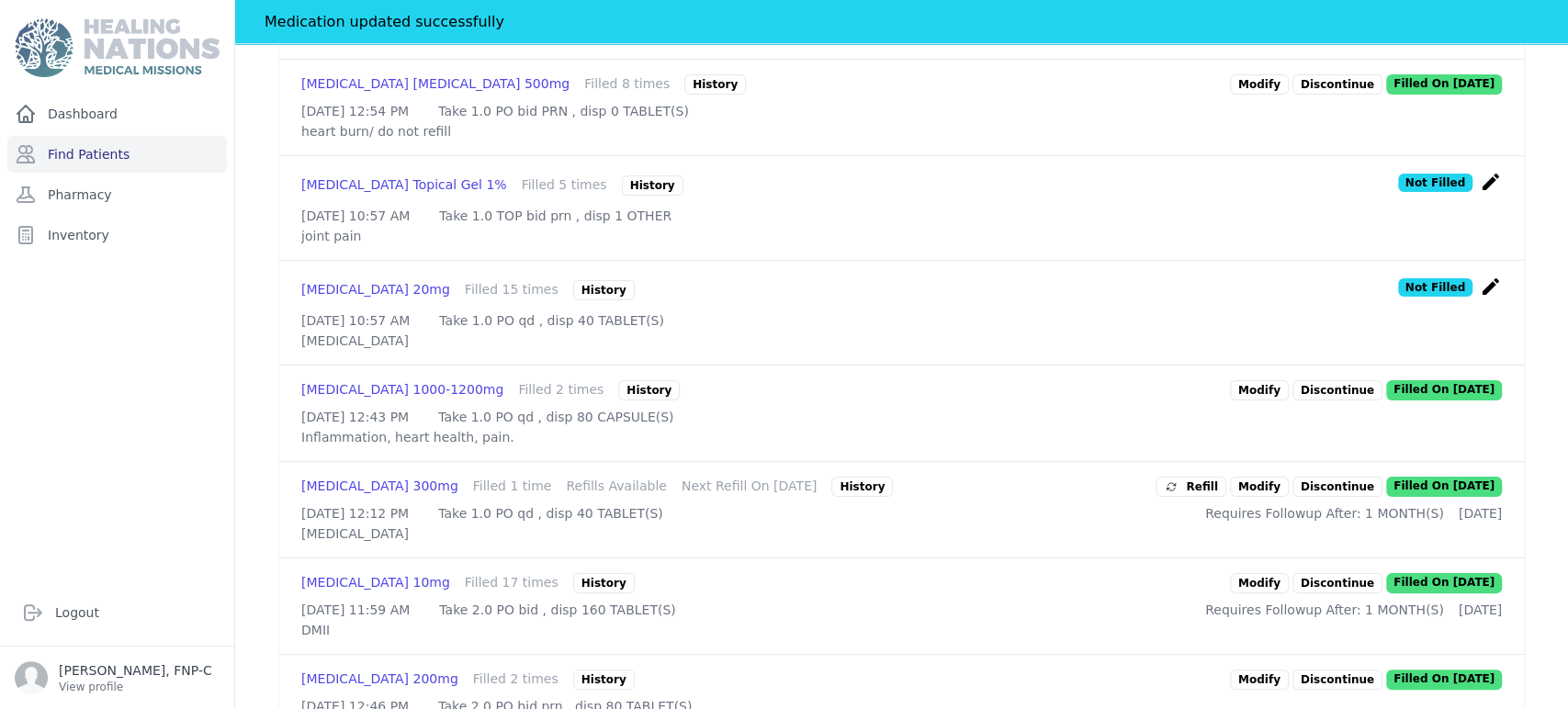
scroll to position [705, 0]
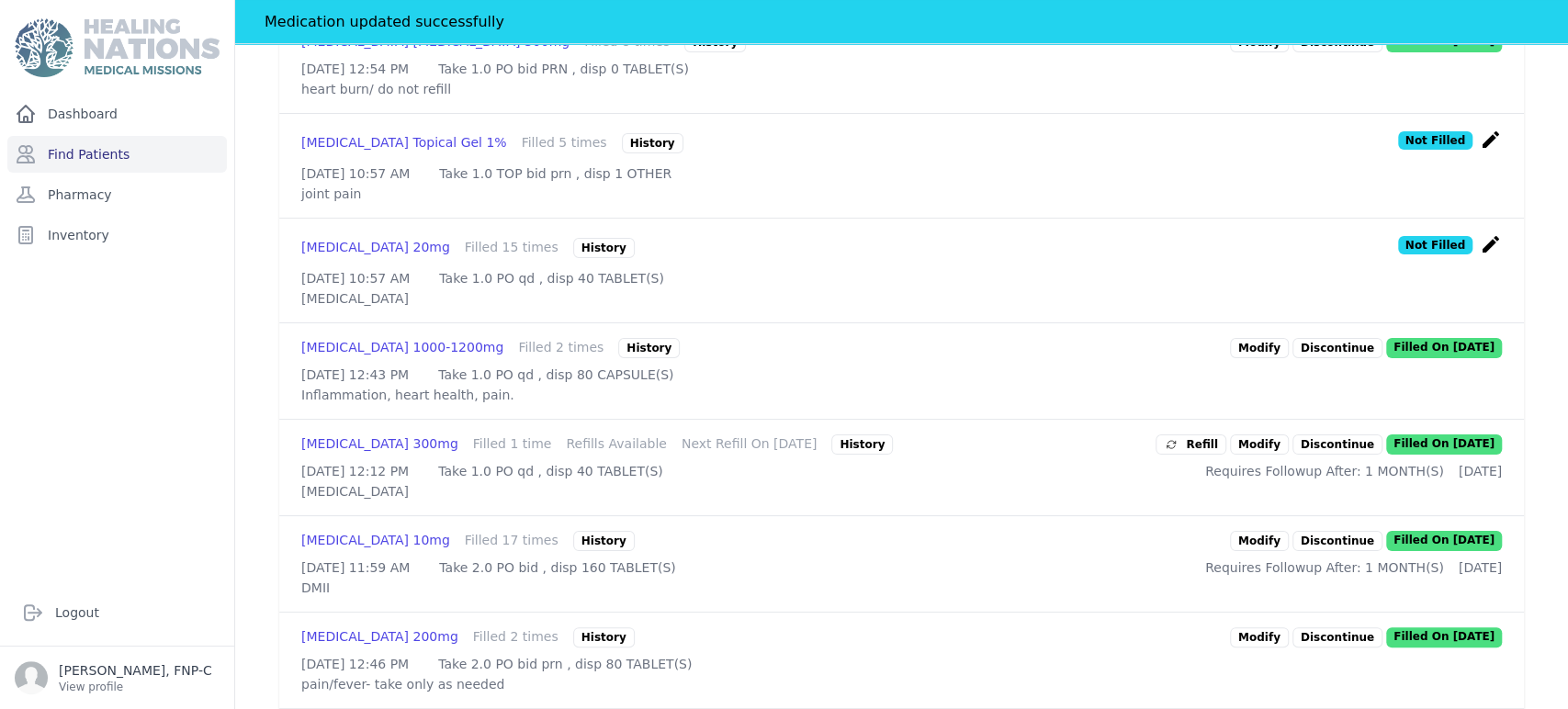
click at [789, 359] on link "Modify" at bounding box center [1259, 348] width 59 height 20
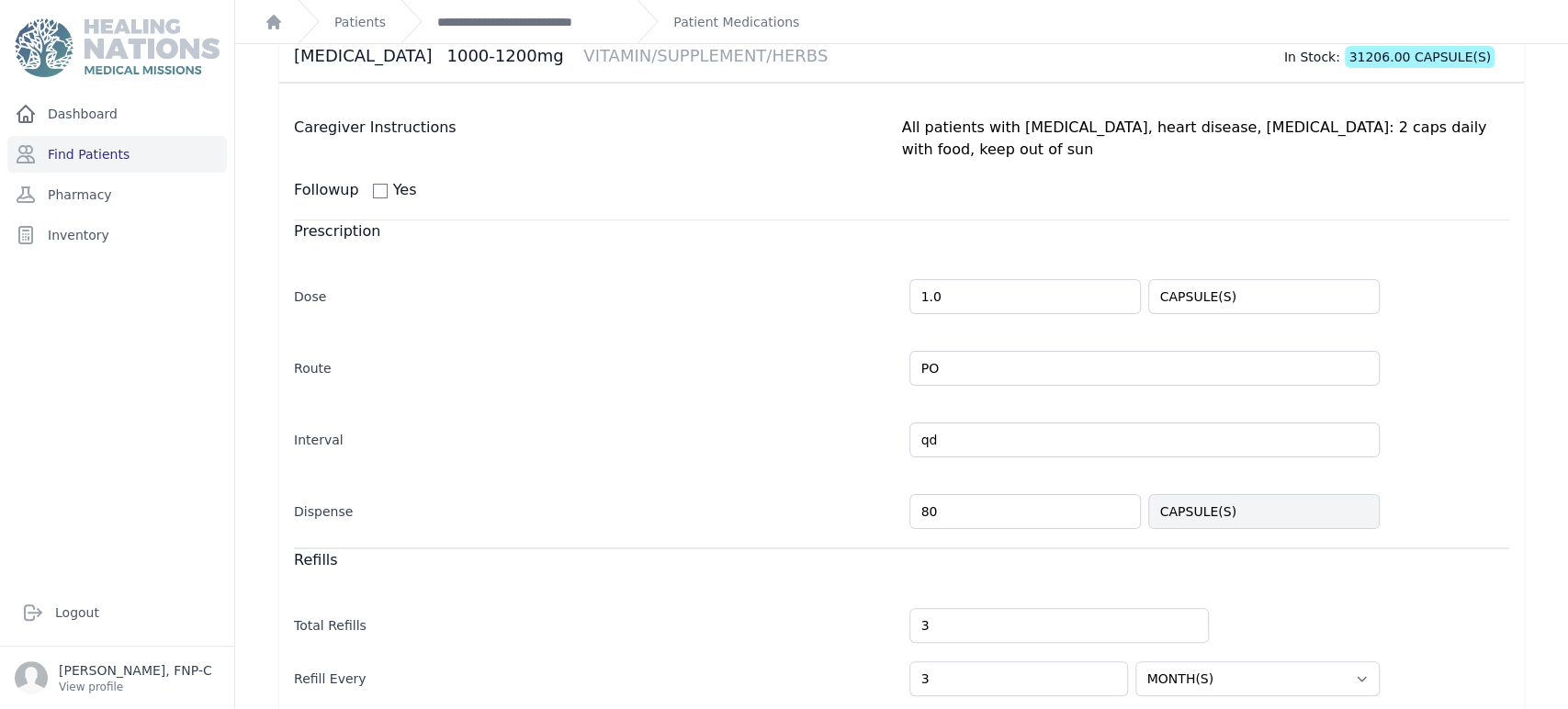
scroll to position [204, 0]
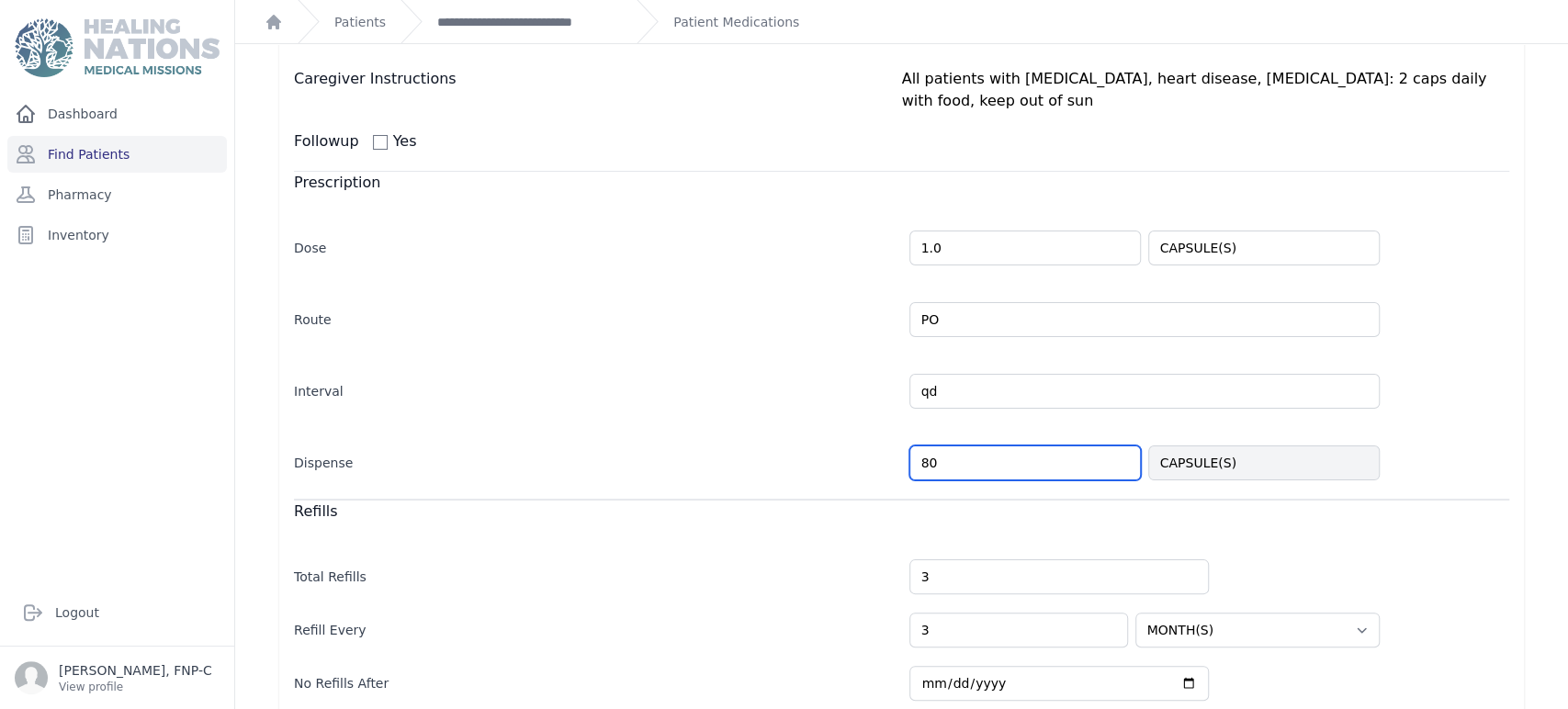
click at [789, 446] on input "80" at bounding box center [1025, 463] width 231 height 35
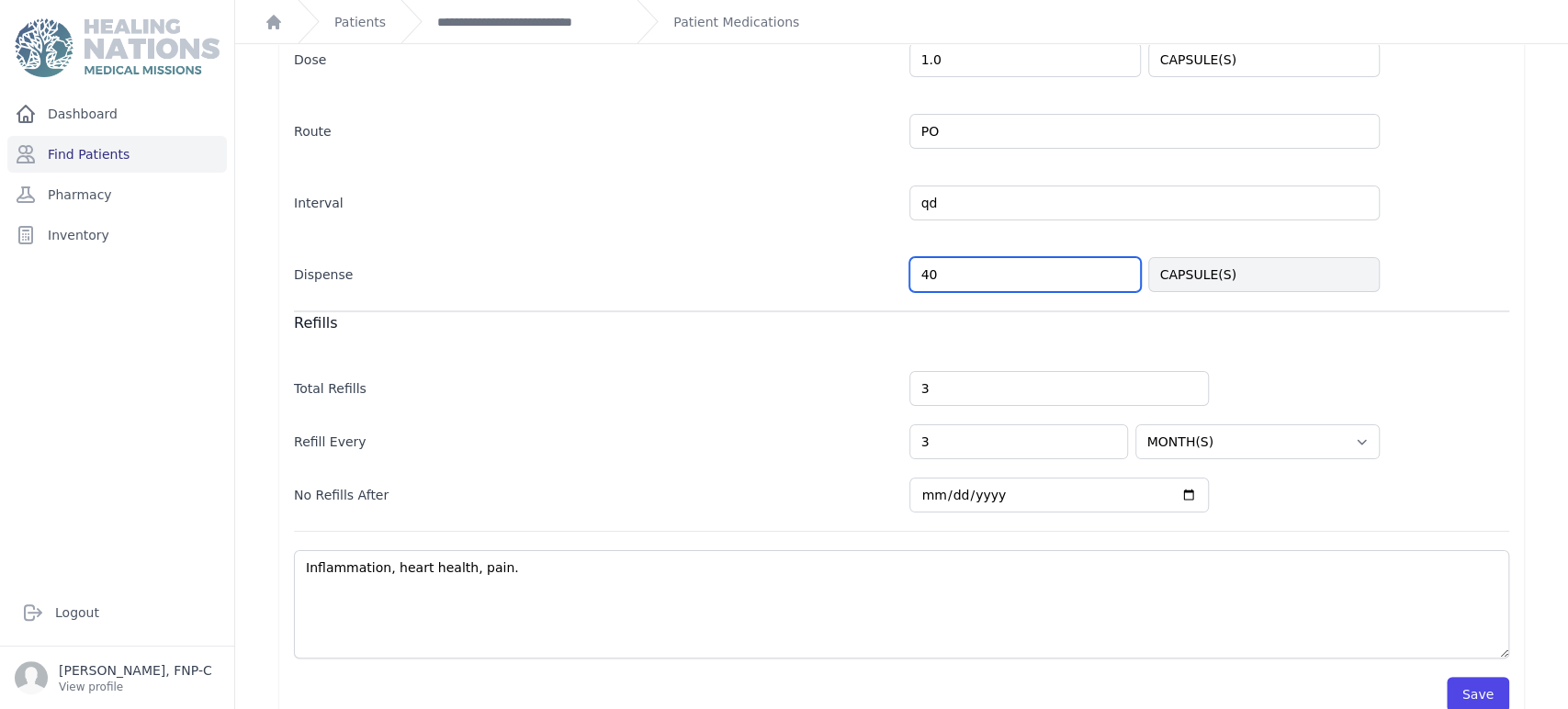
scroll to position [399, 0]
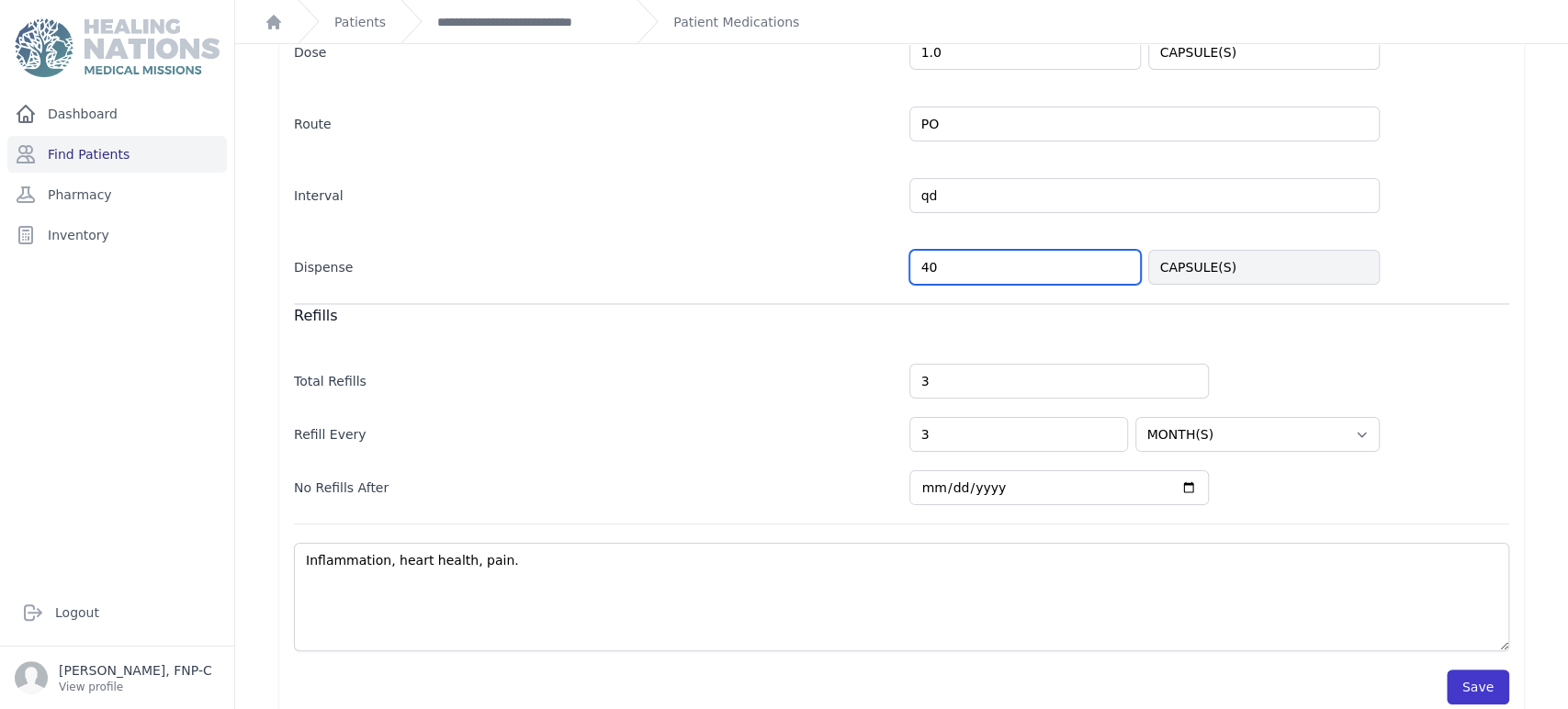
type input "40"
select select "MONTH(S)"
click at [789, 670] on button "Save" at bounding box center [1477, 688] width 63 height 35
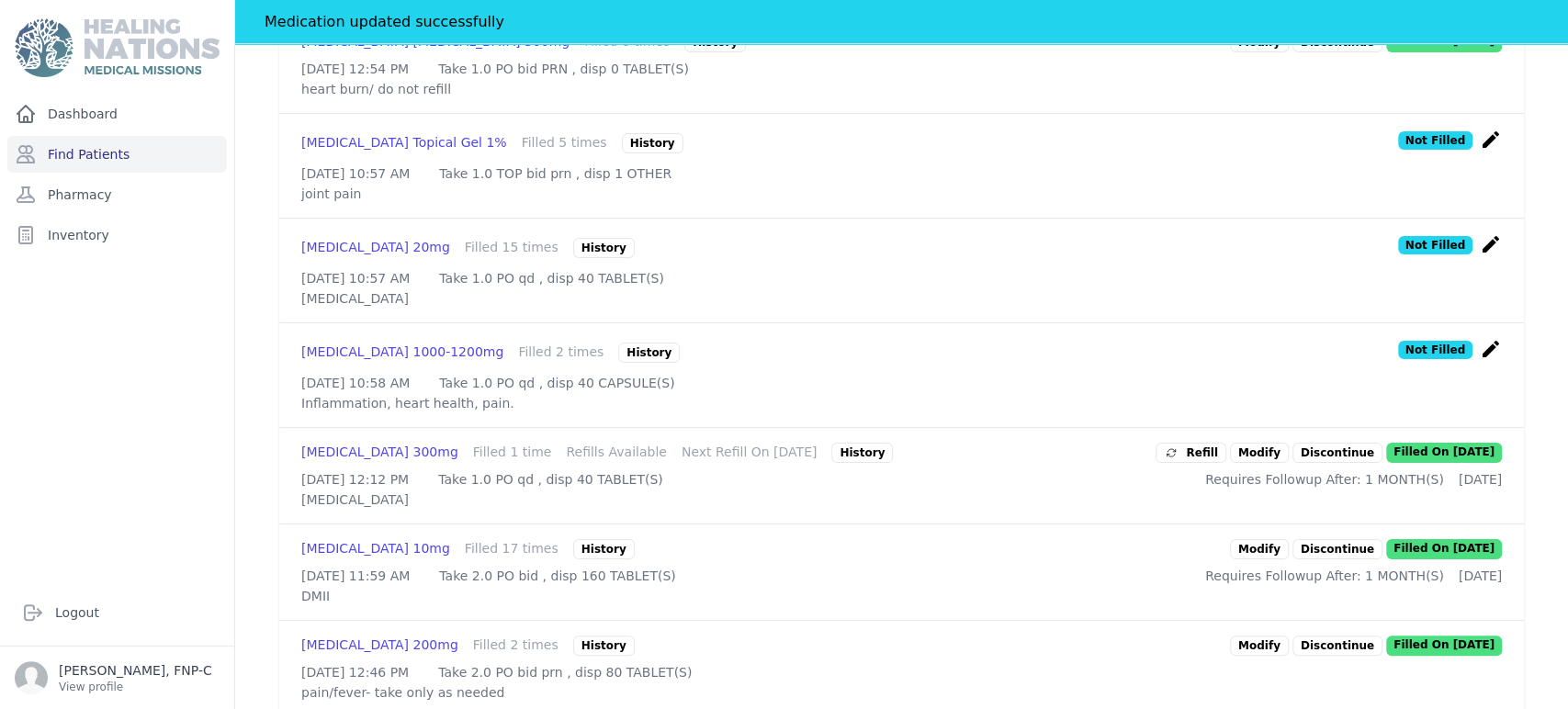
scroll to position [809, 0]
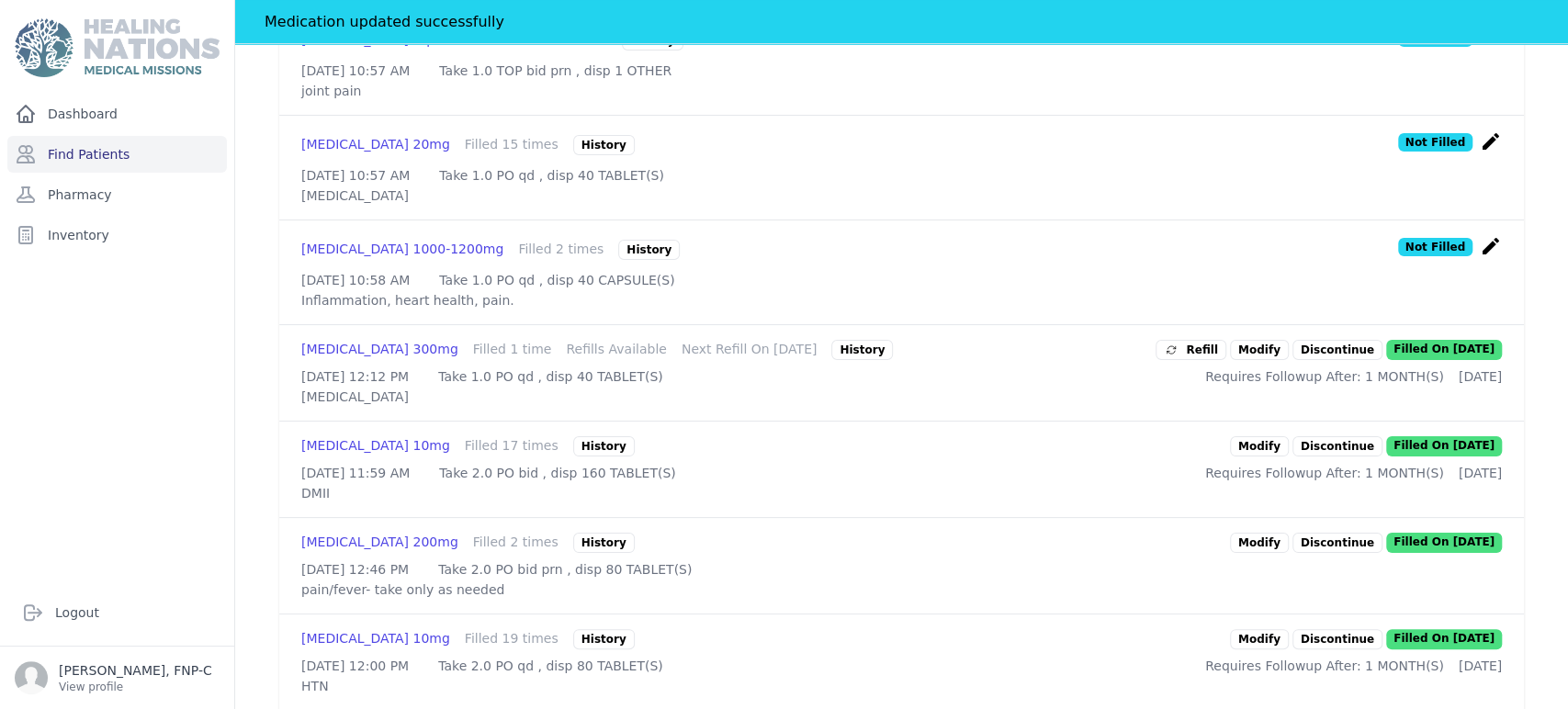
click at [789, 361] on link "Modify" at bounding box center [1259, 350] width 59 height 20
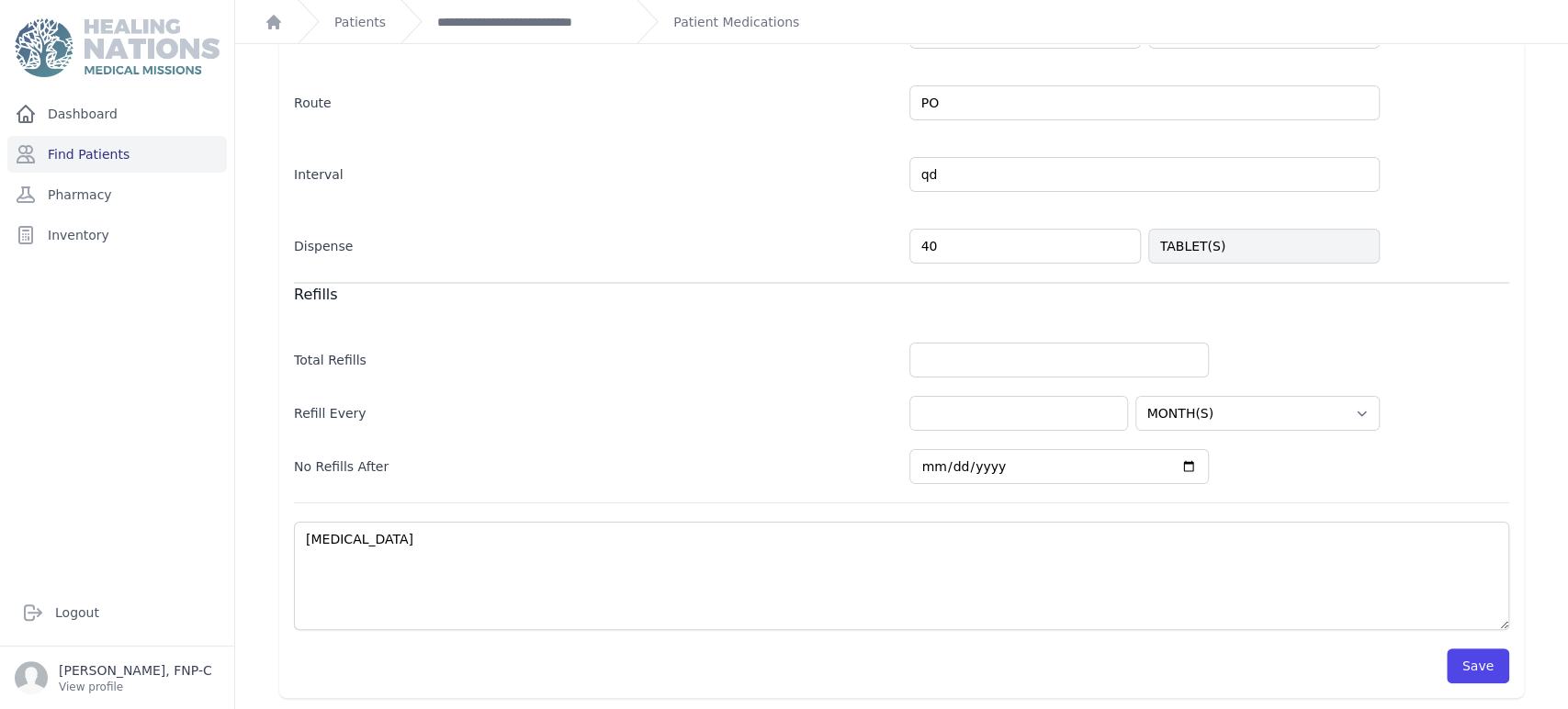
scroll to position [411, 0]
click at [789, 665] on div "Caregiver Instructions No Instructions Followup Yes After: 1 Select Period HOUR…" at bounding box center [901, 262] width 1245 height 872
click at [789, 663] on button "Save" at bounding box center [1477, 666] width 63 height 35
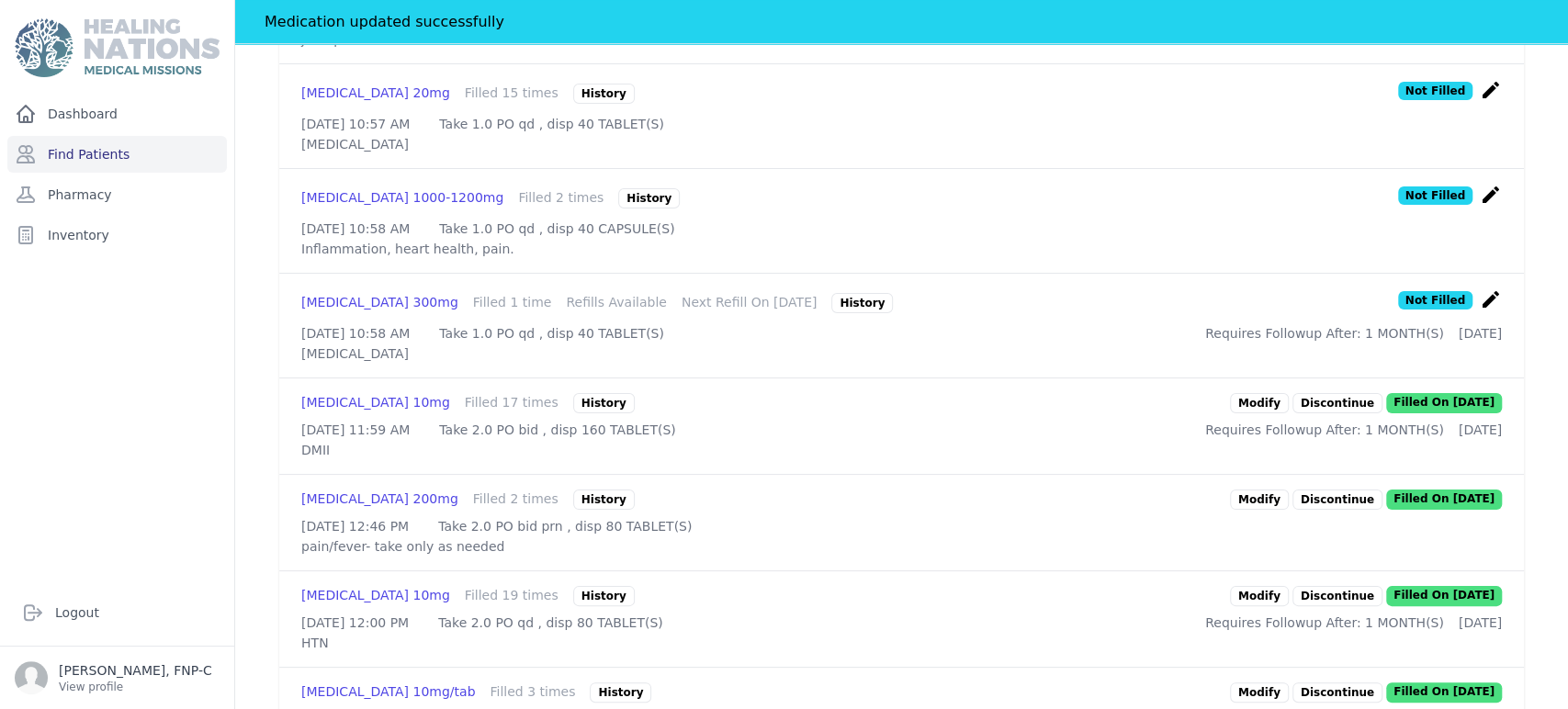
scroll to position [923, 0]
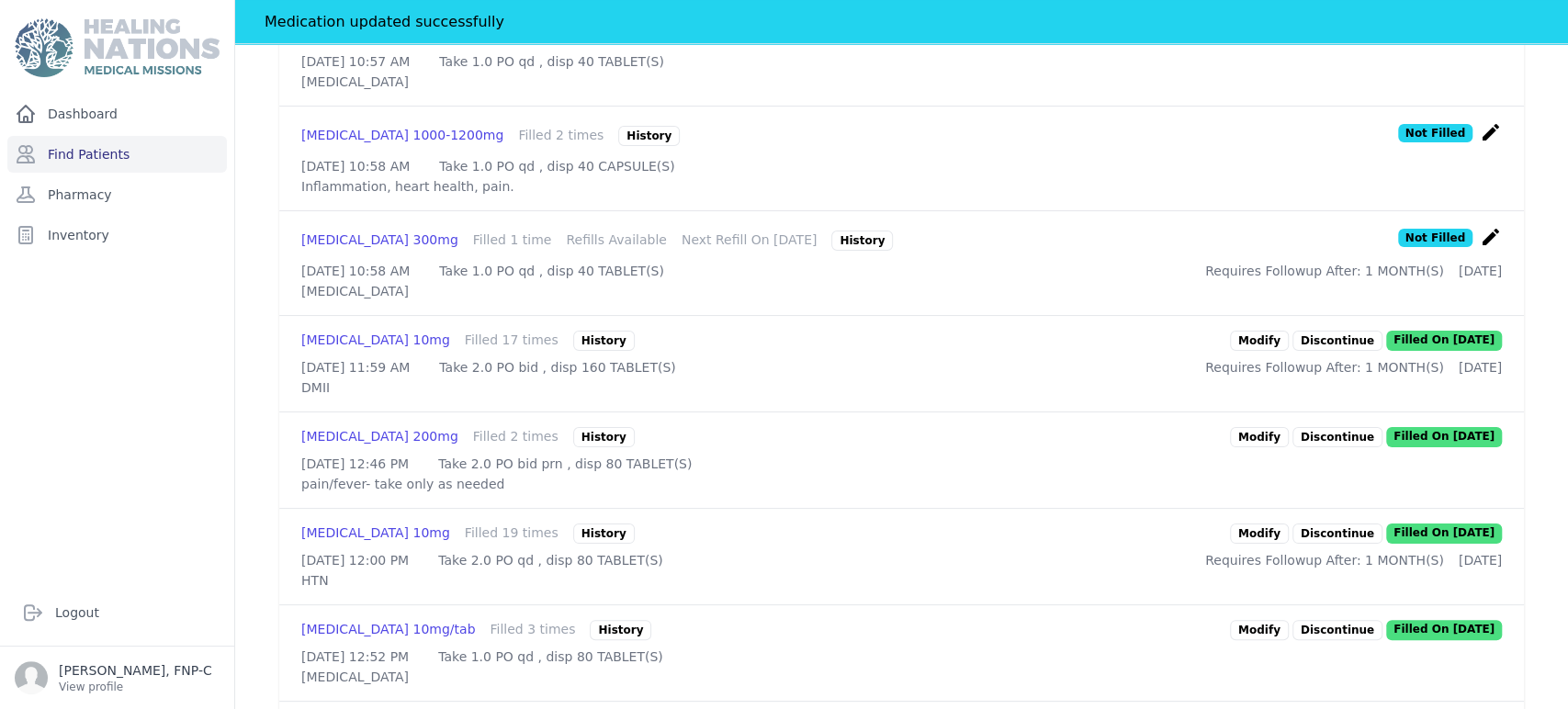
click at [789, 351] on link "Modify" at bounding box center [1259, 341] width 59 height 20
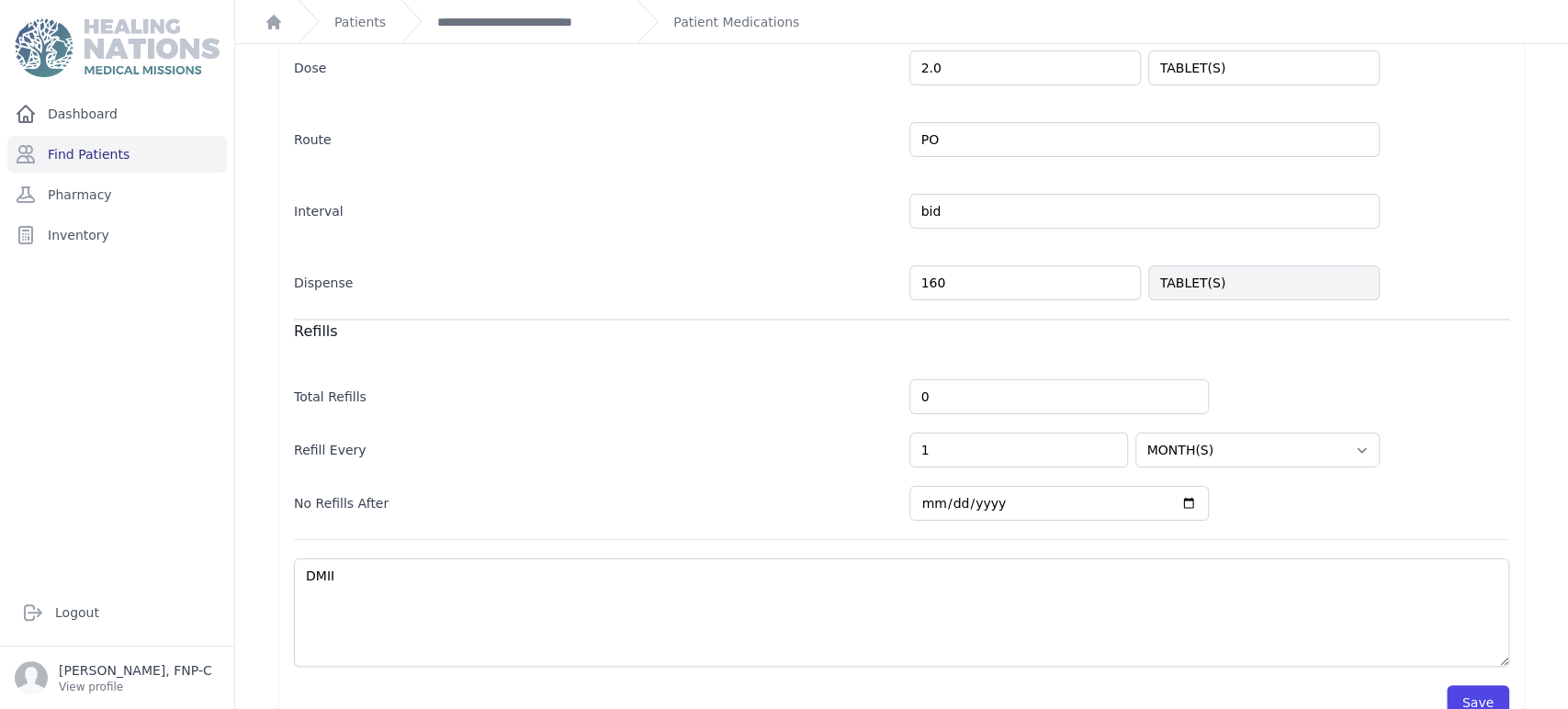
scroll to position [411, 0]
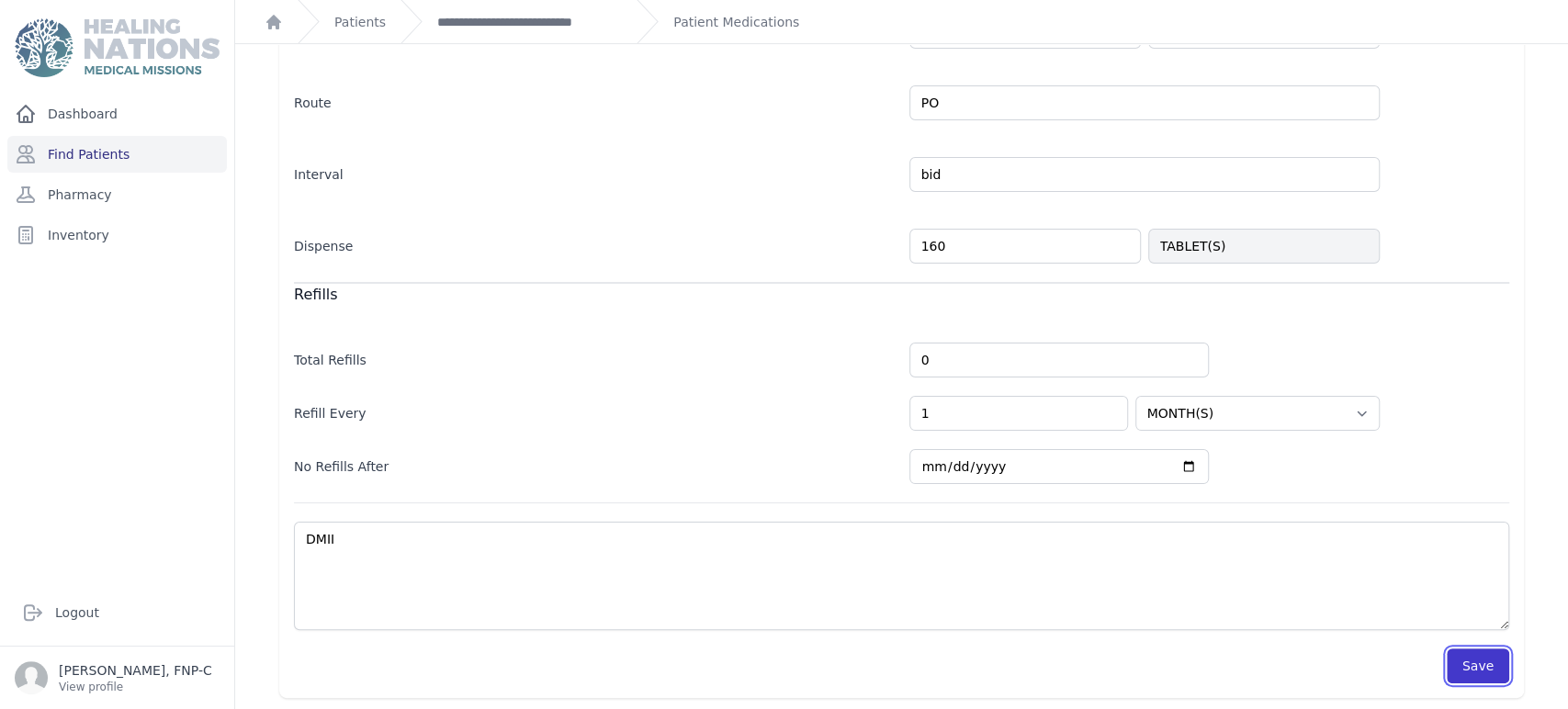
click at [789, 656] on button "Save" at bounding box center [1477, 666] width 63 height 35
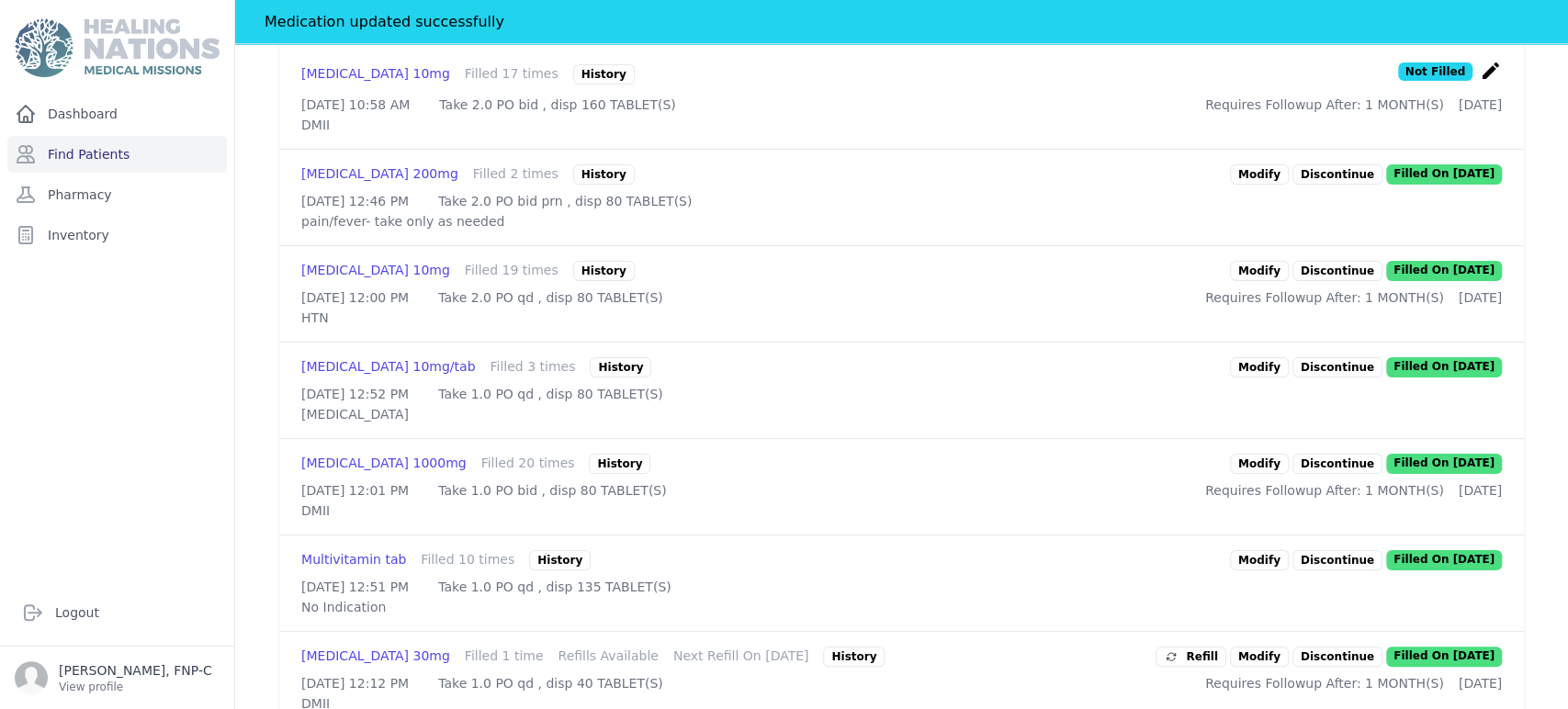
scroll to position [1229, 0]
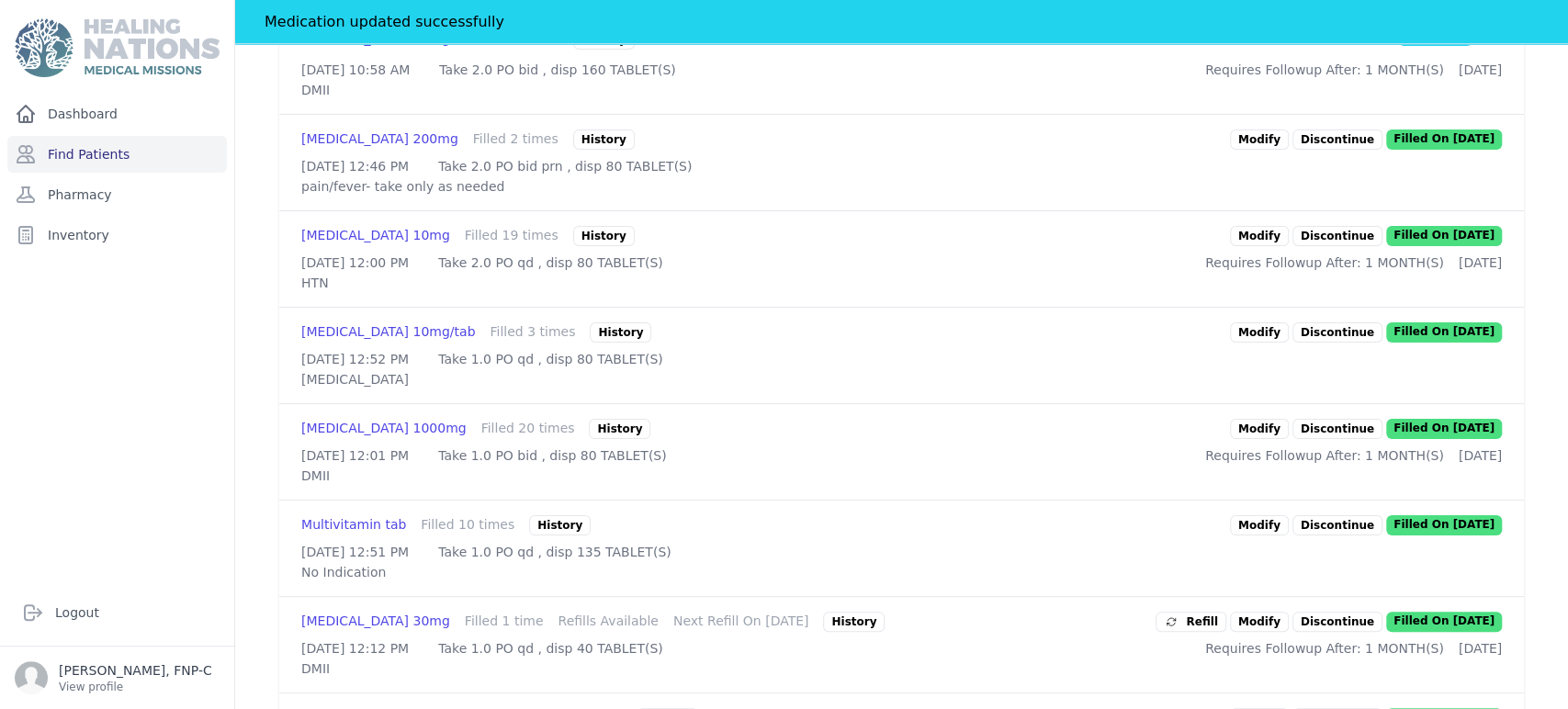
click at [789, 246] on link "Modify" at bounding box center [1259, 237] width 59 height 20
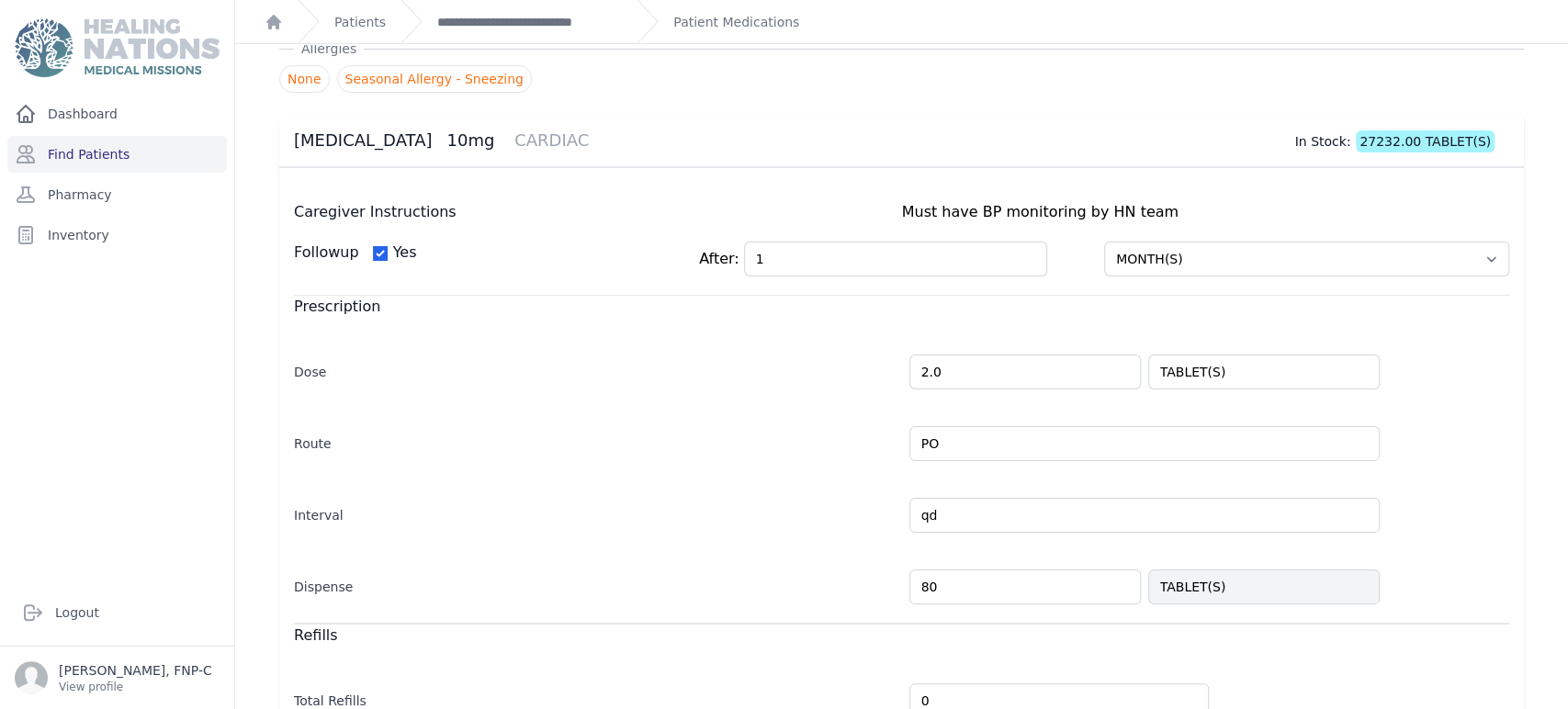
scroll to position [204, 0]
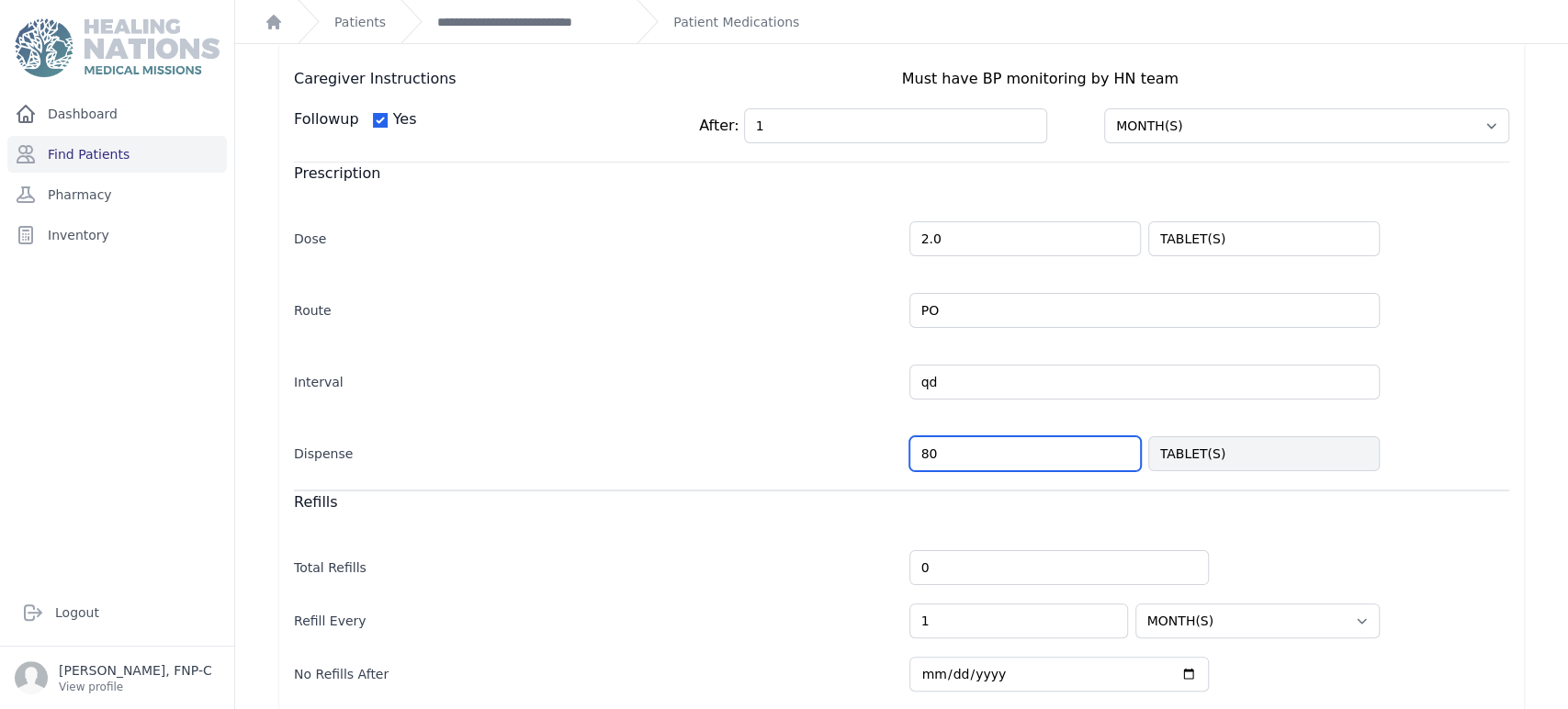
click at [789, 450] on input "80" at bounding box center [1025, 454] width 231 height 35
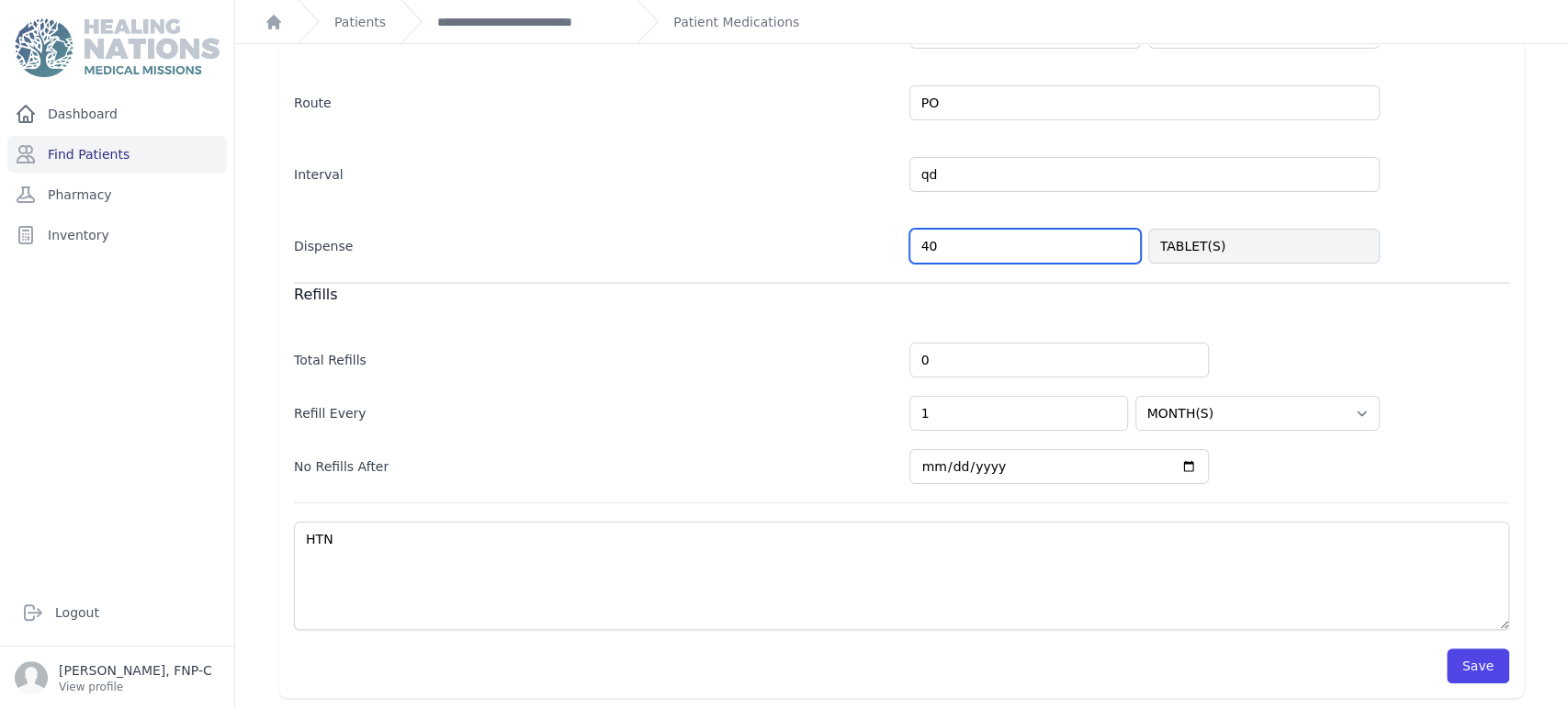
scroll to position [411, 0]
type input "40"
select select "MONTH(S)"
click at [789, 671] on button "Save" at bounding box center [1477, 666] width 63 height 35
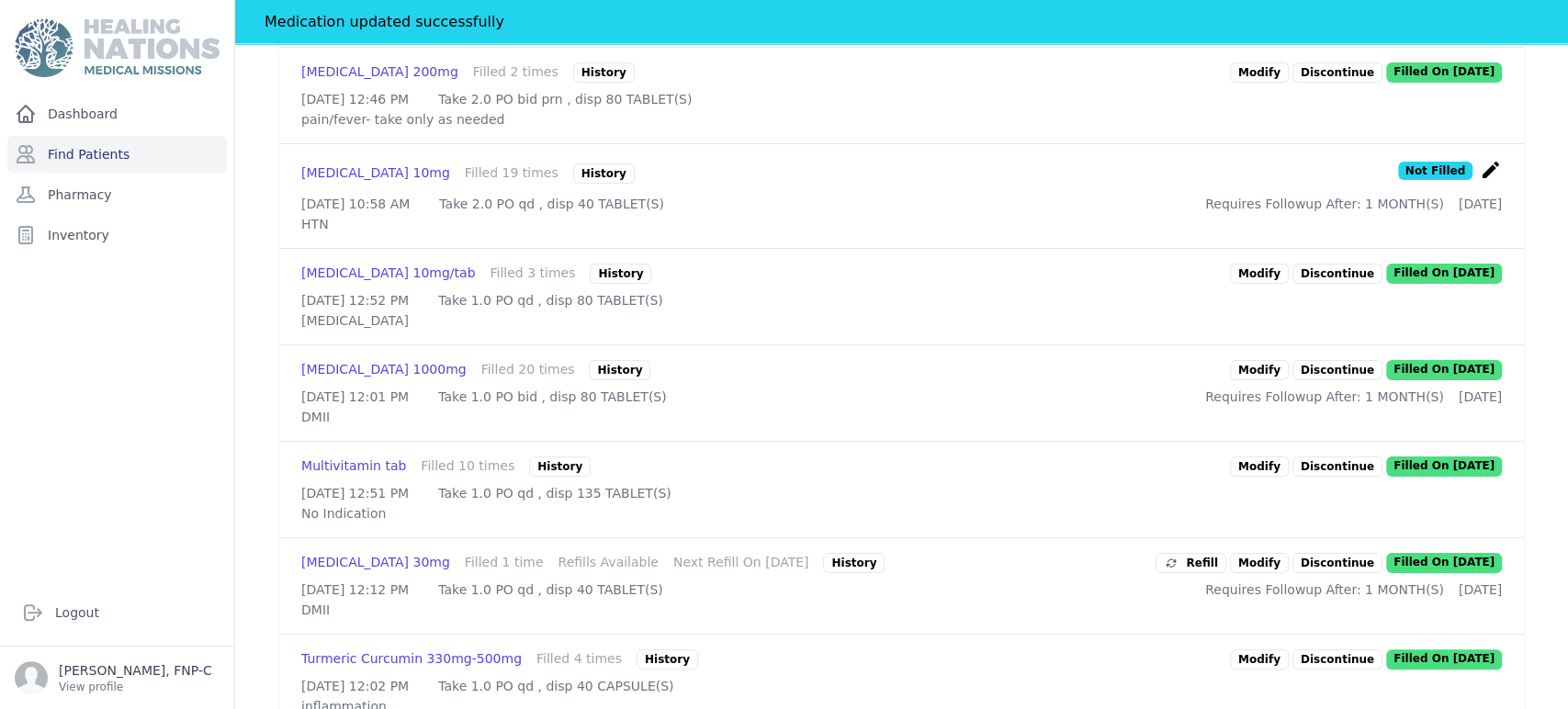
scroll to position [1330, 0]
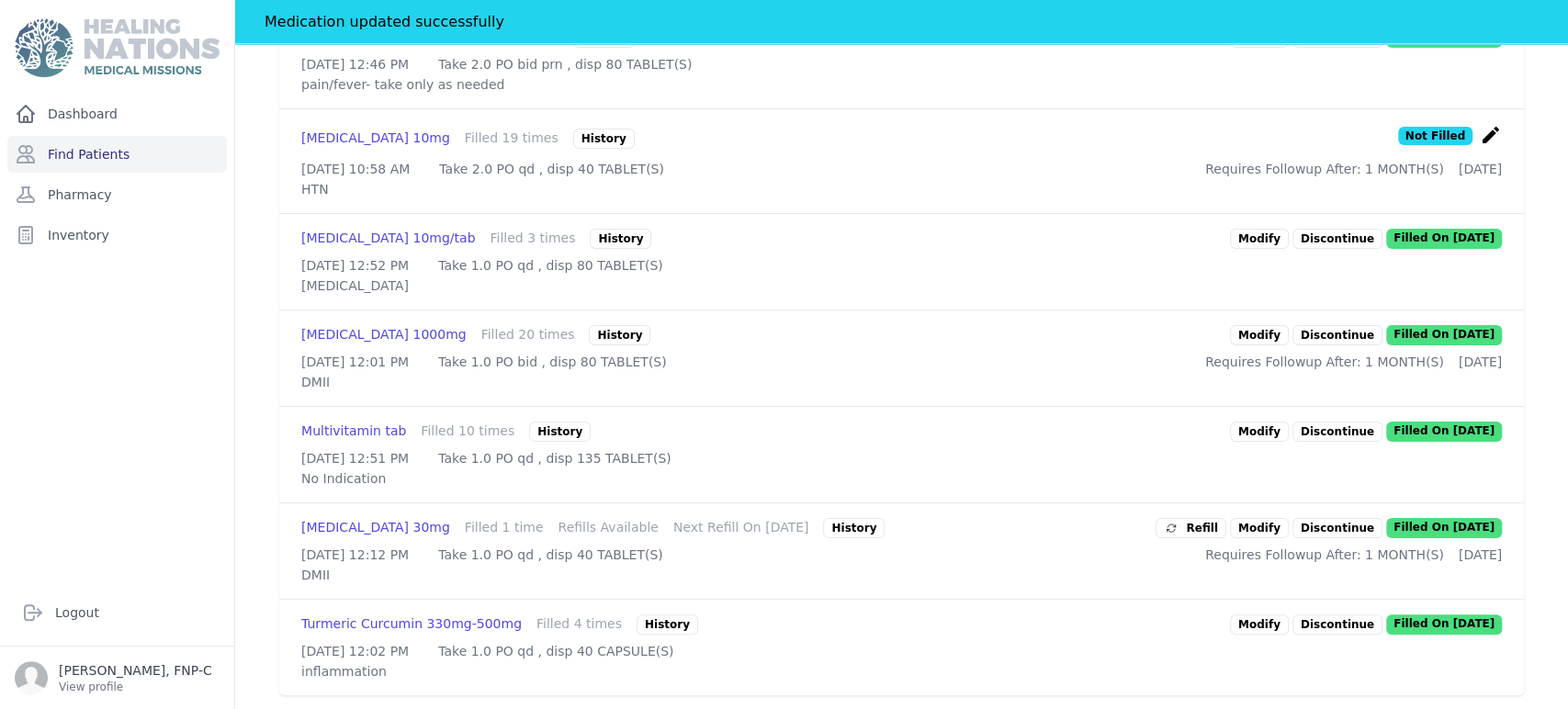
click at [789, 346] on link "Modify" at bounding box center [1259, 336] width 59 height 20
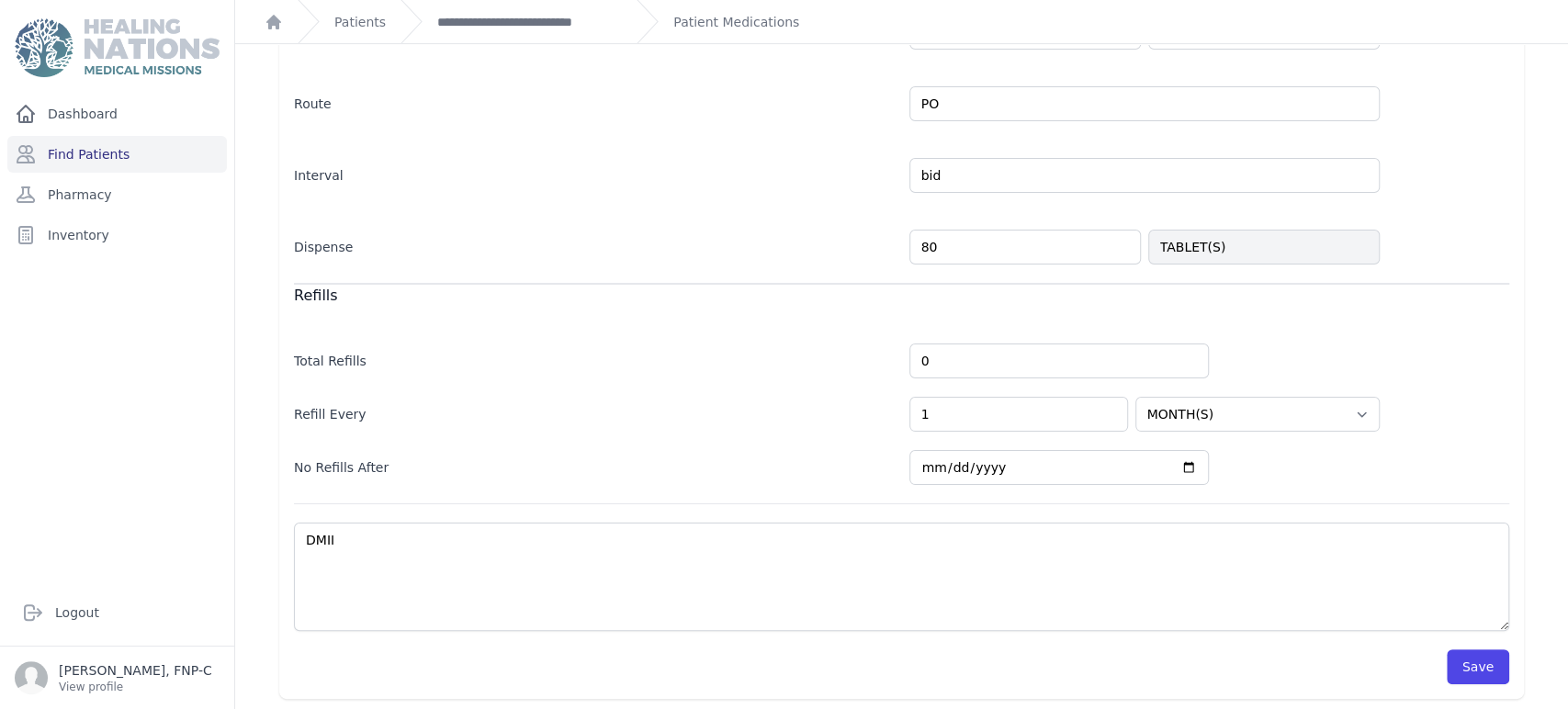
scroll to position [411, 0]
click at [789, 674] on button "Save" at bounding box center [1477, 666] width 63 height 35
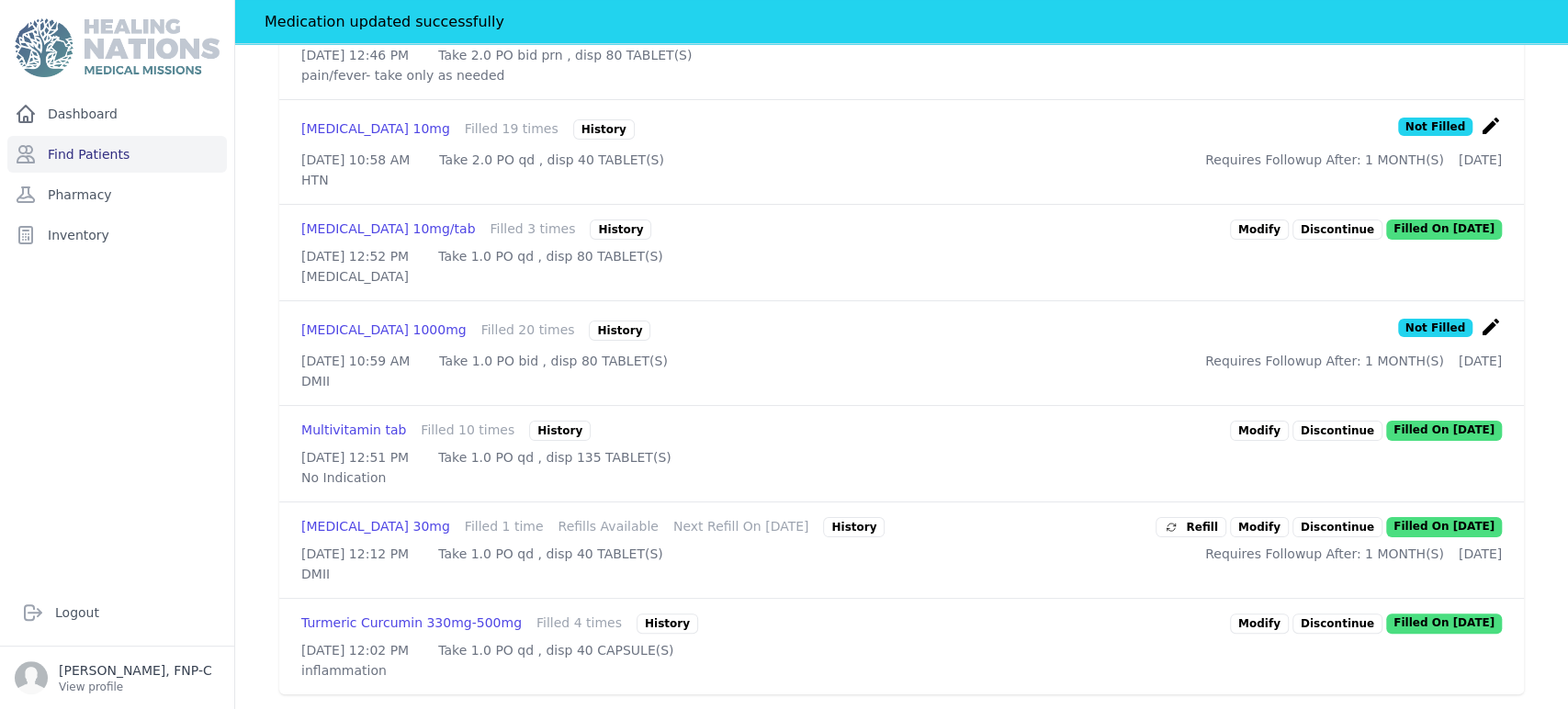
scroll to position [1534, 0]
click at [789, 518] on link "Modify" at bounding box center [1259, 528] width 59 height 20
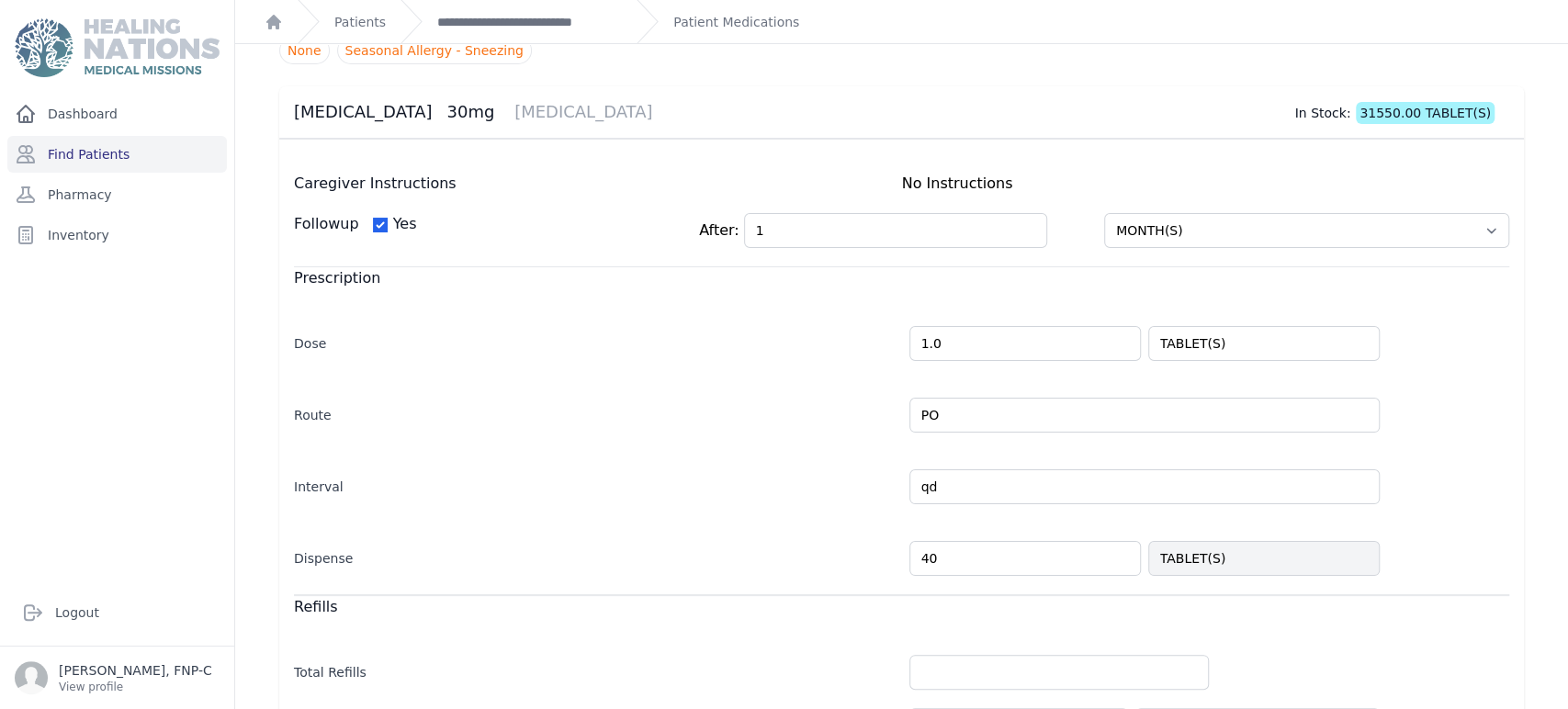
scroll to position [408, 0]
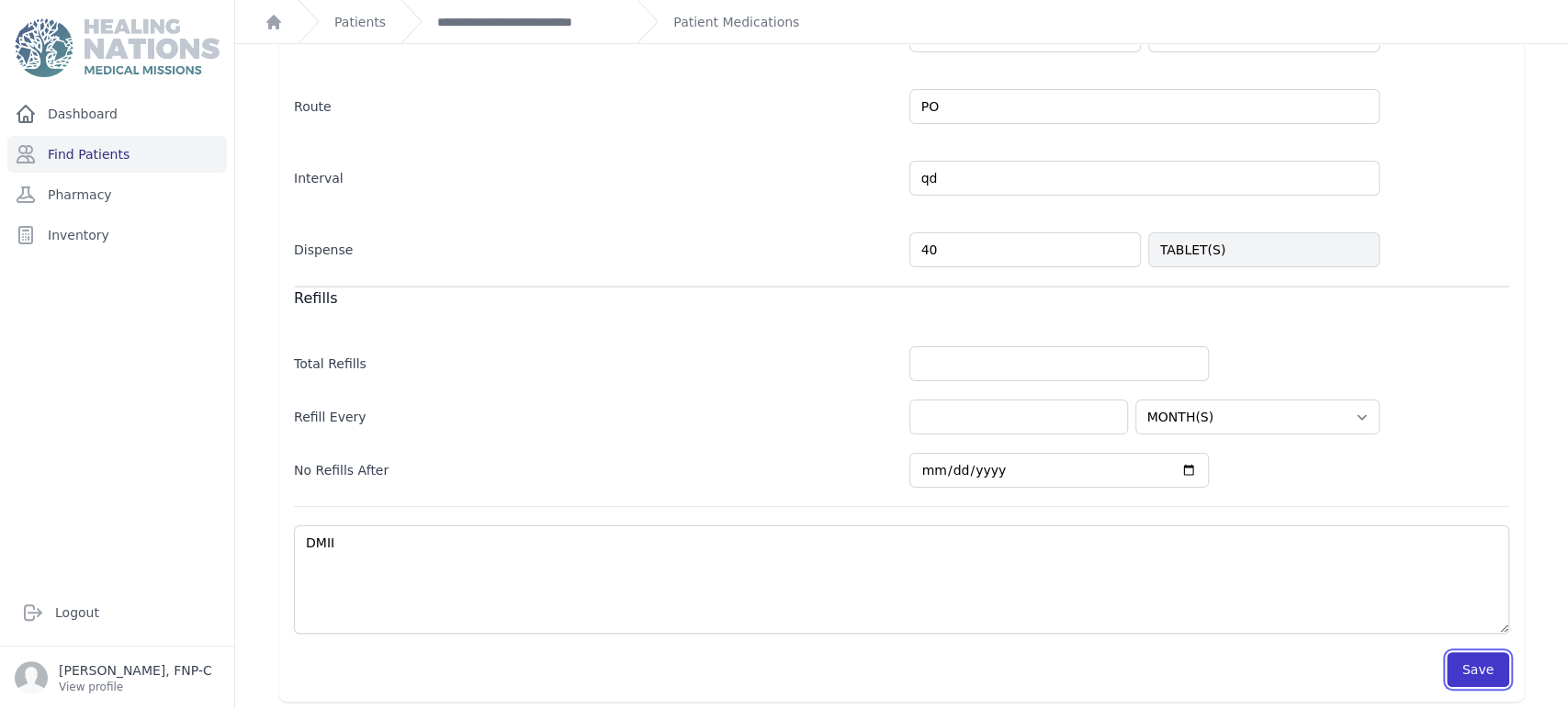
click at [789, 671] on button "Save" at bounding box center [1477, 670] width 63 height 35
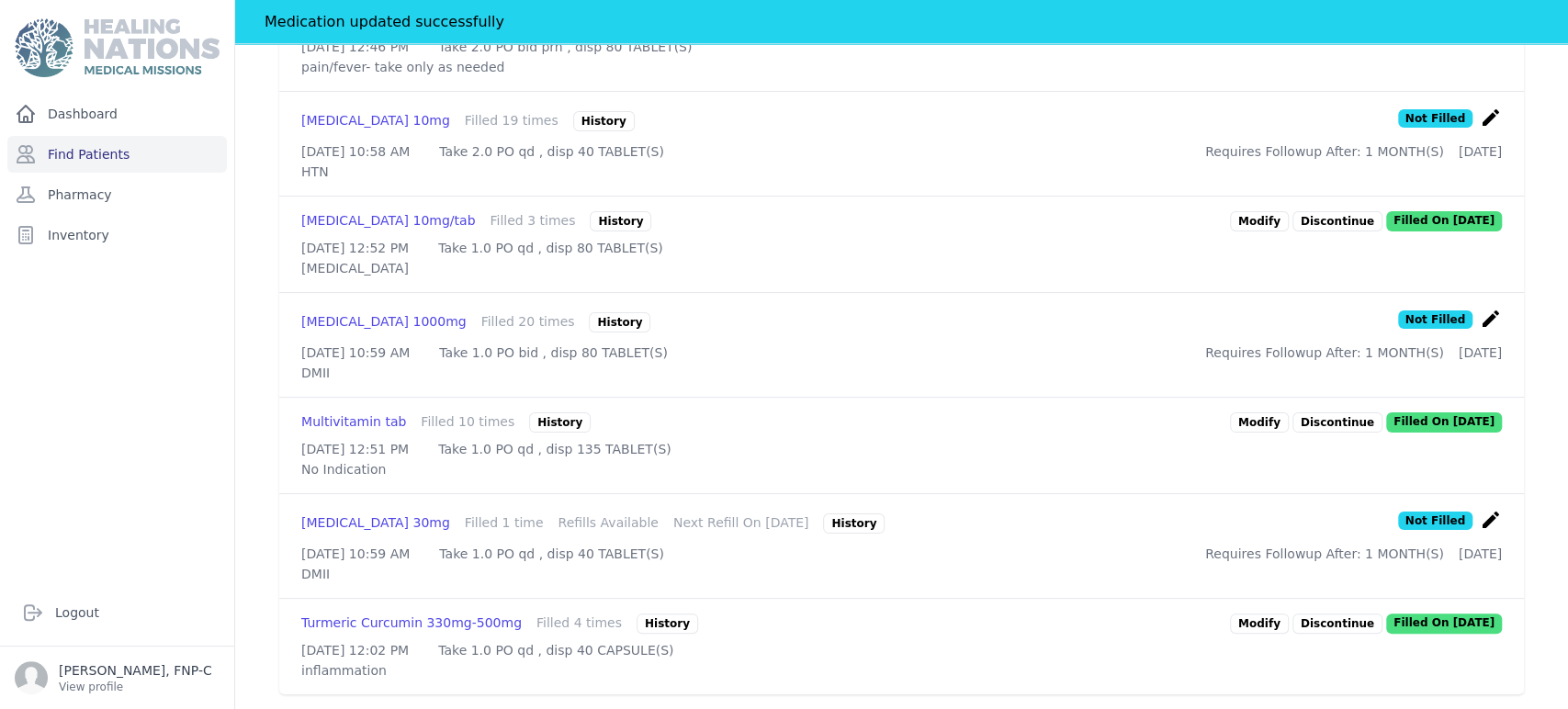
scroll to position [1542, 0]
click at [789, 614] on link "Modify" at bounding box center [1259, 624] width 59 height 20
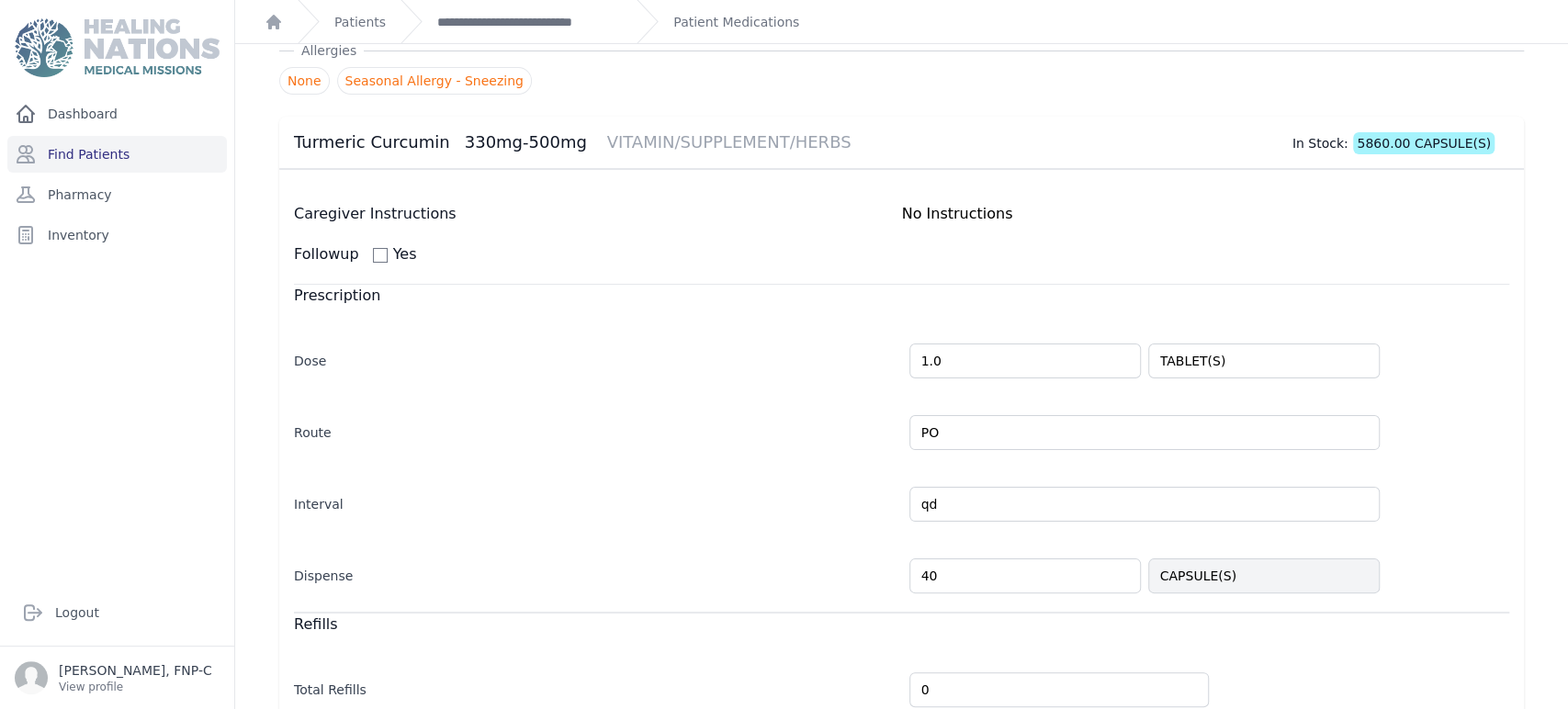
scroll to position [399, 0]
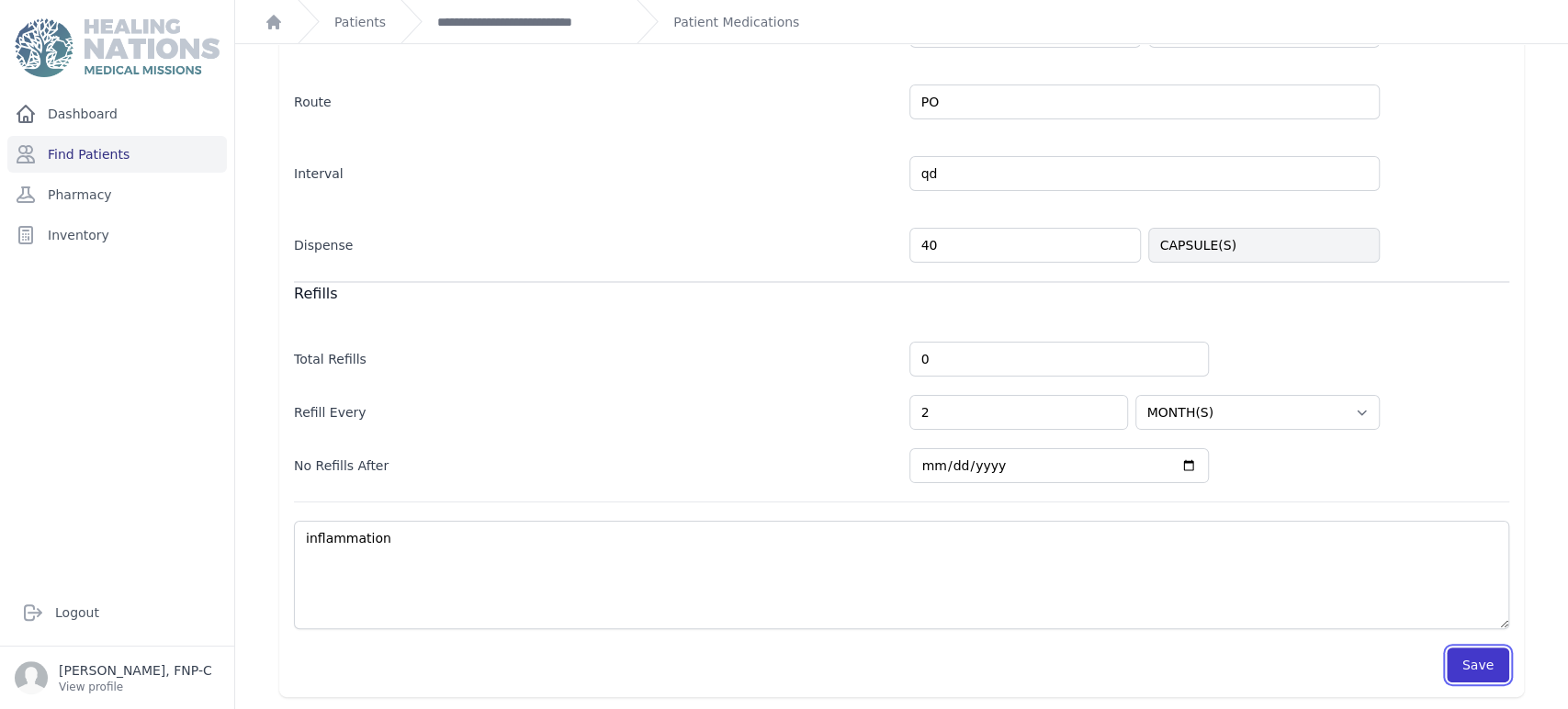
click at [789, 673] on button "Save" at bounding box center [1477, 666] width 63 height 35
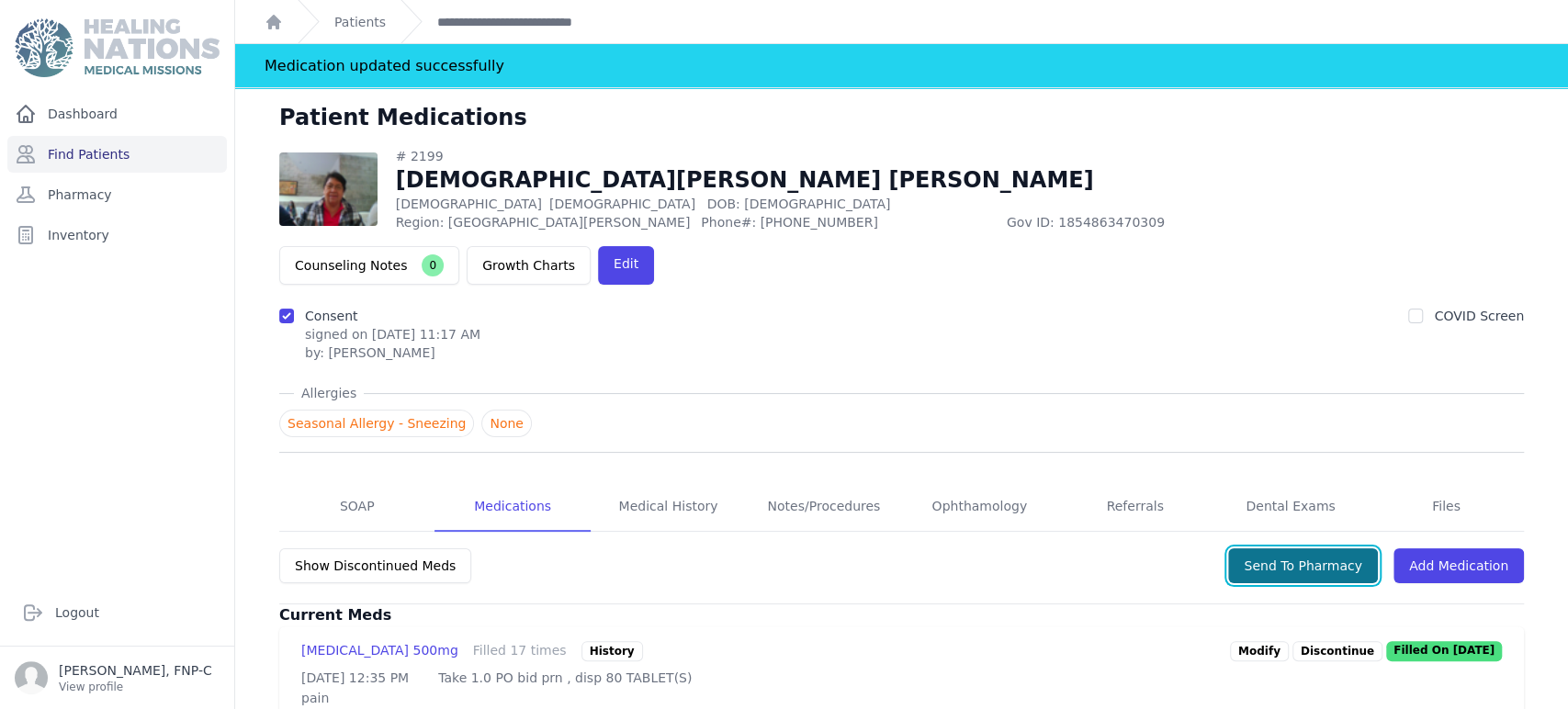
click at [789, 548] on button "Send To Pharmacy" at bounding box center [1303, 566] width 150 height 35
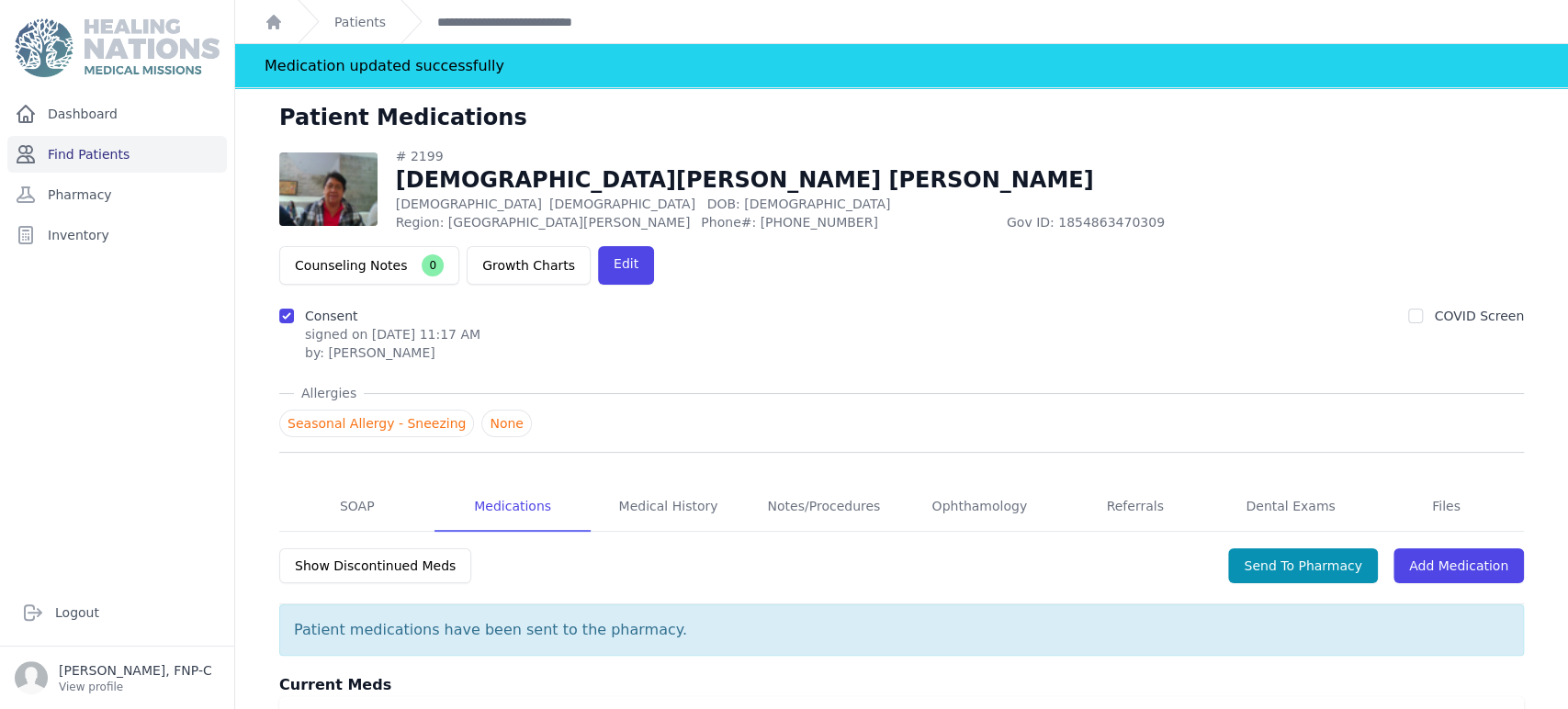
click at [55, 153] on link "Find Patients" at bounding box center [117, 154] width 220 height 37
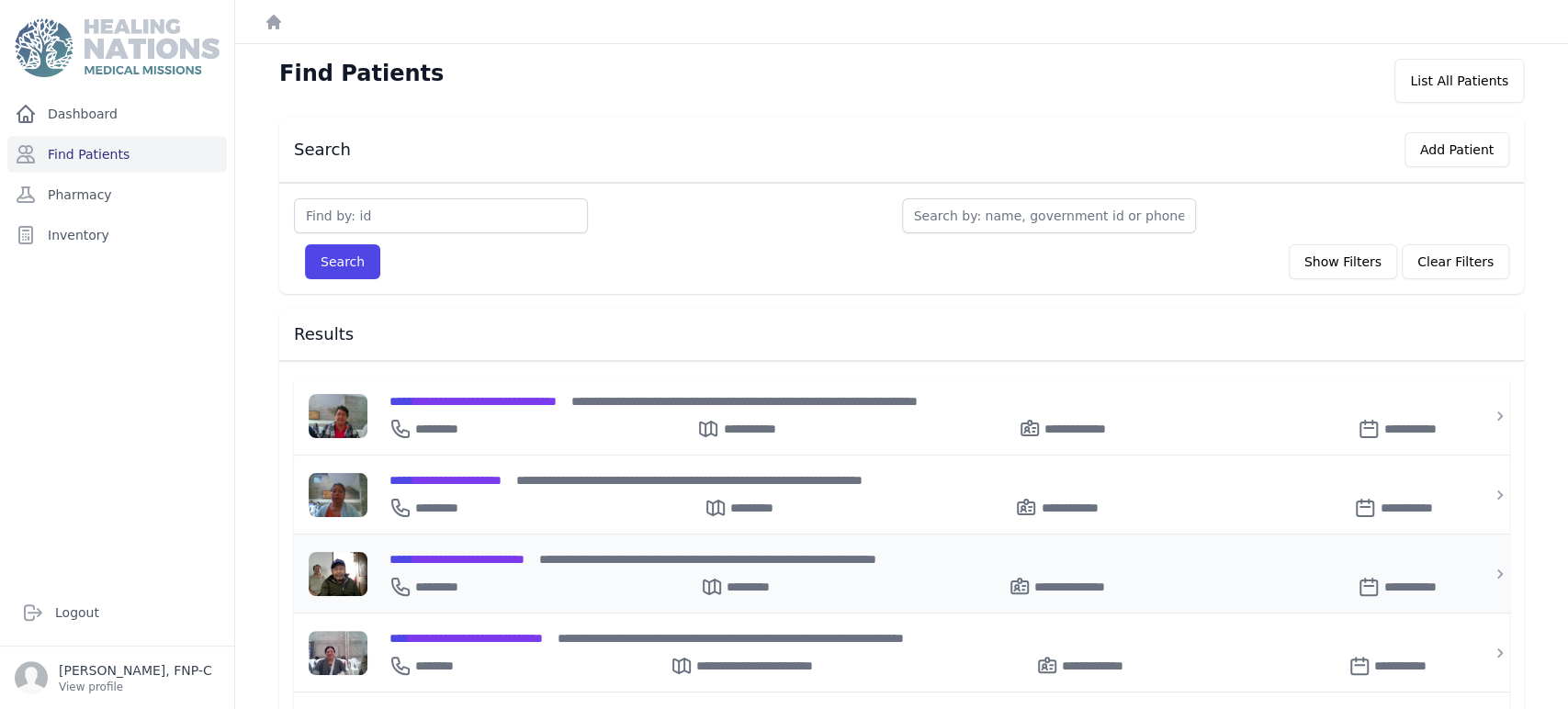
click at [457, 554] on span "**********" at bounding box center [456, 559] width 135 height 13
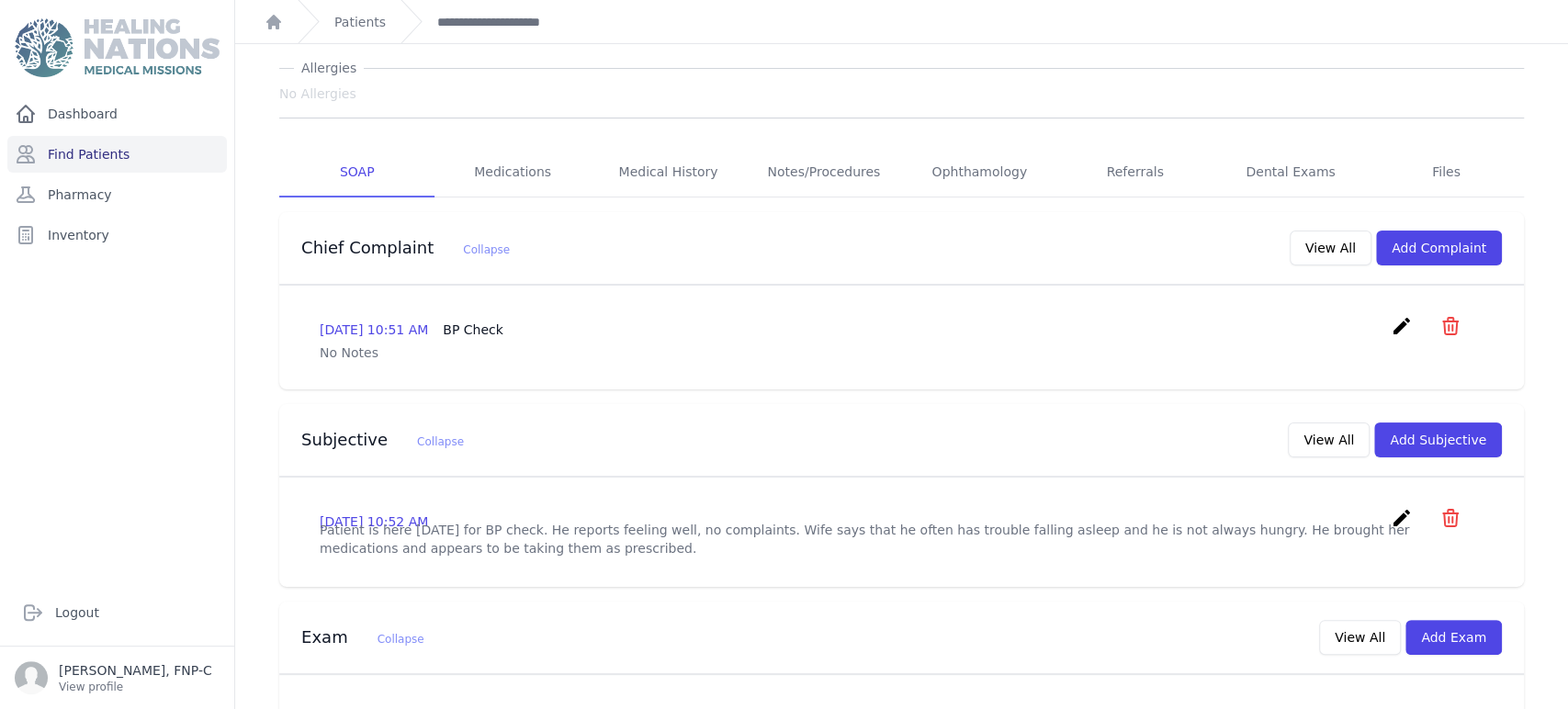
scroll to position [204, 0]
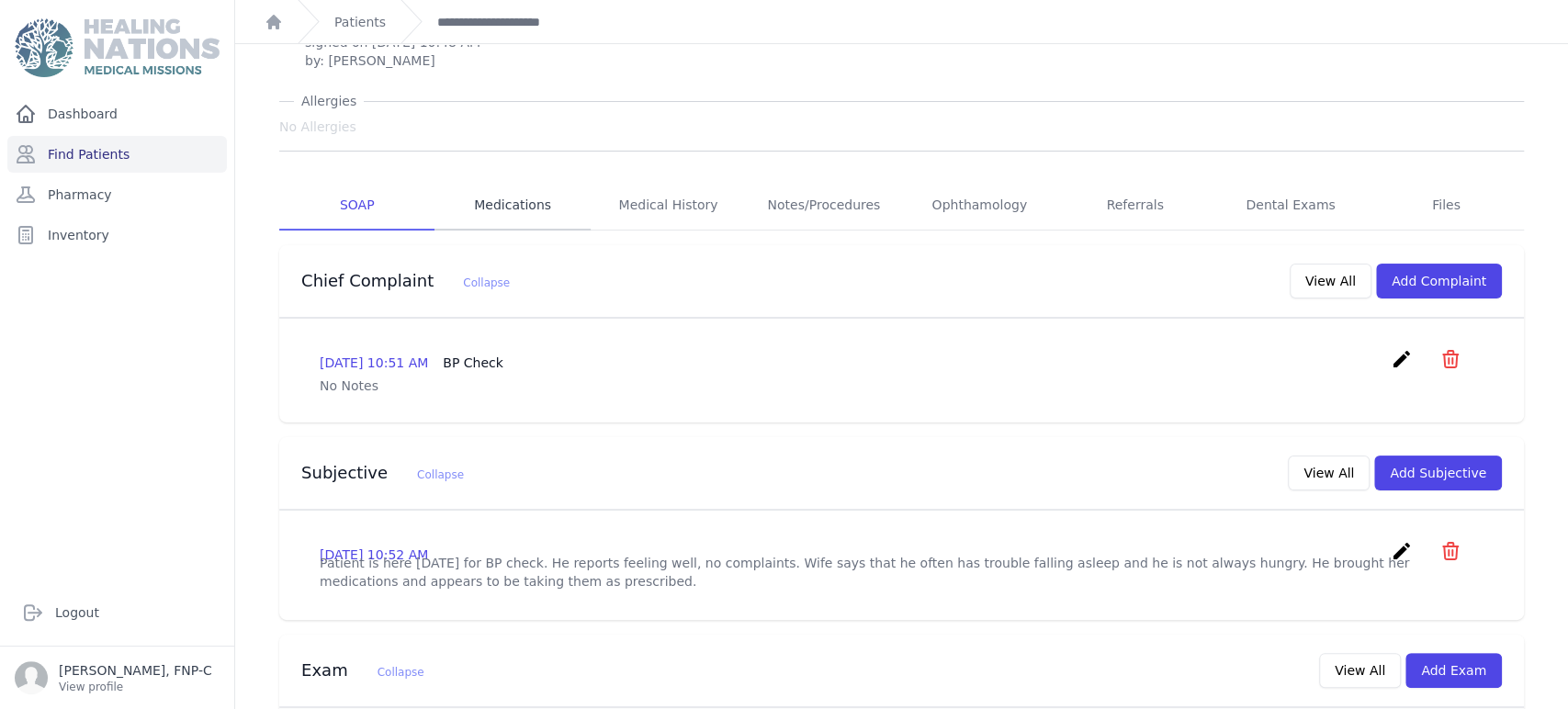
click at [500, 181] on link "Medications" at bounding box center [512, 206] width 155 height 50
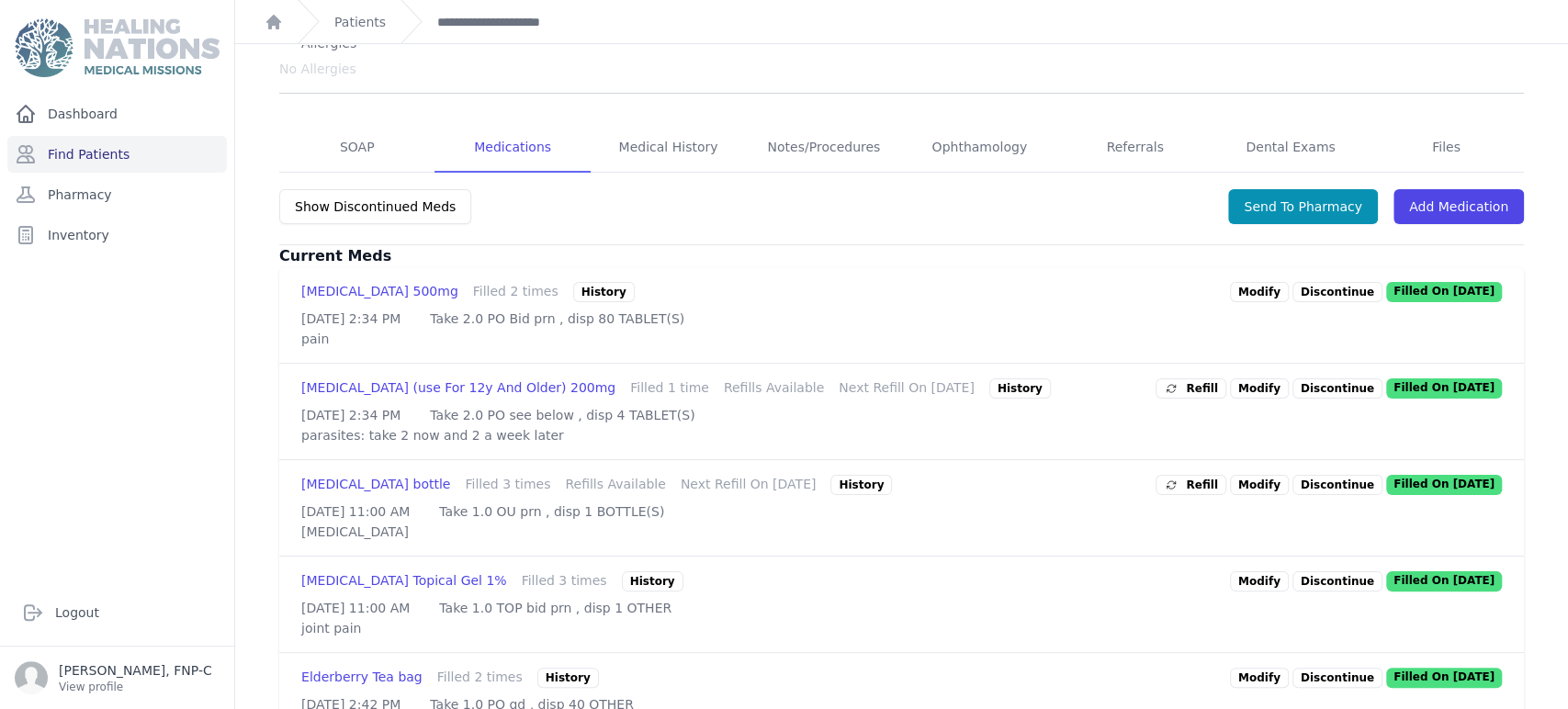
scroll to position [408, 0]
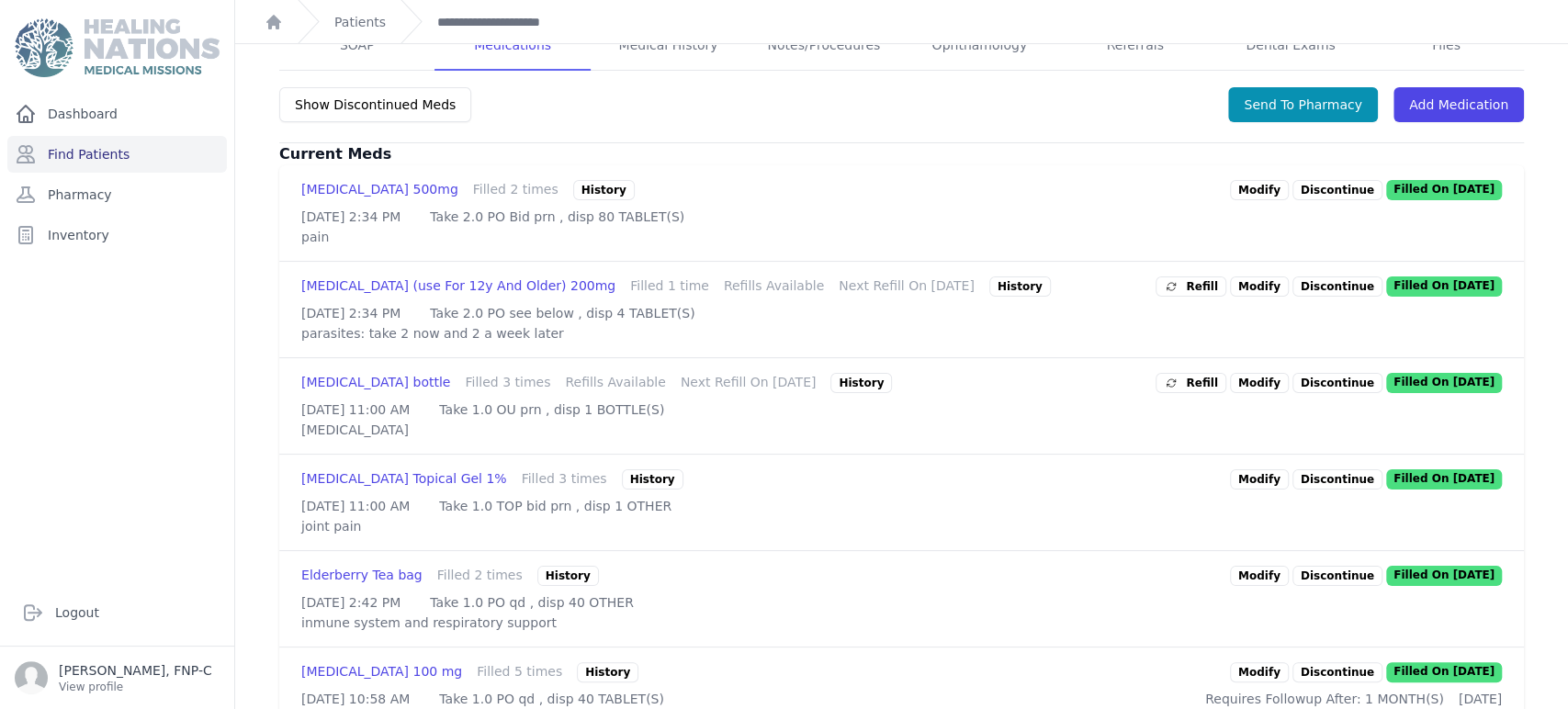
click at [1258, 373] on link "Modify" at bounding box center [1259, 384] width 59 height 20
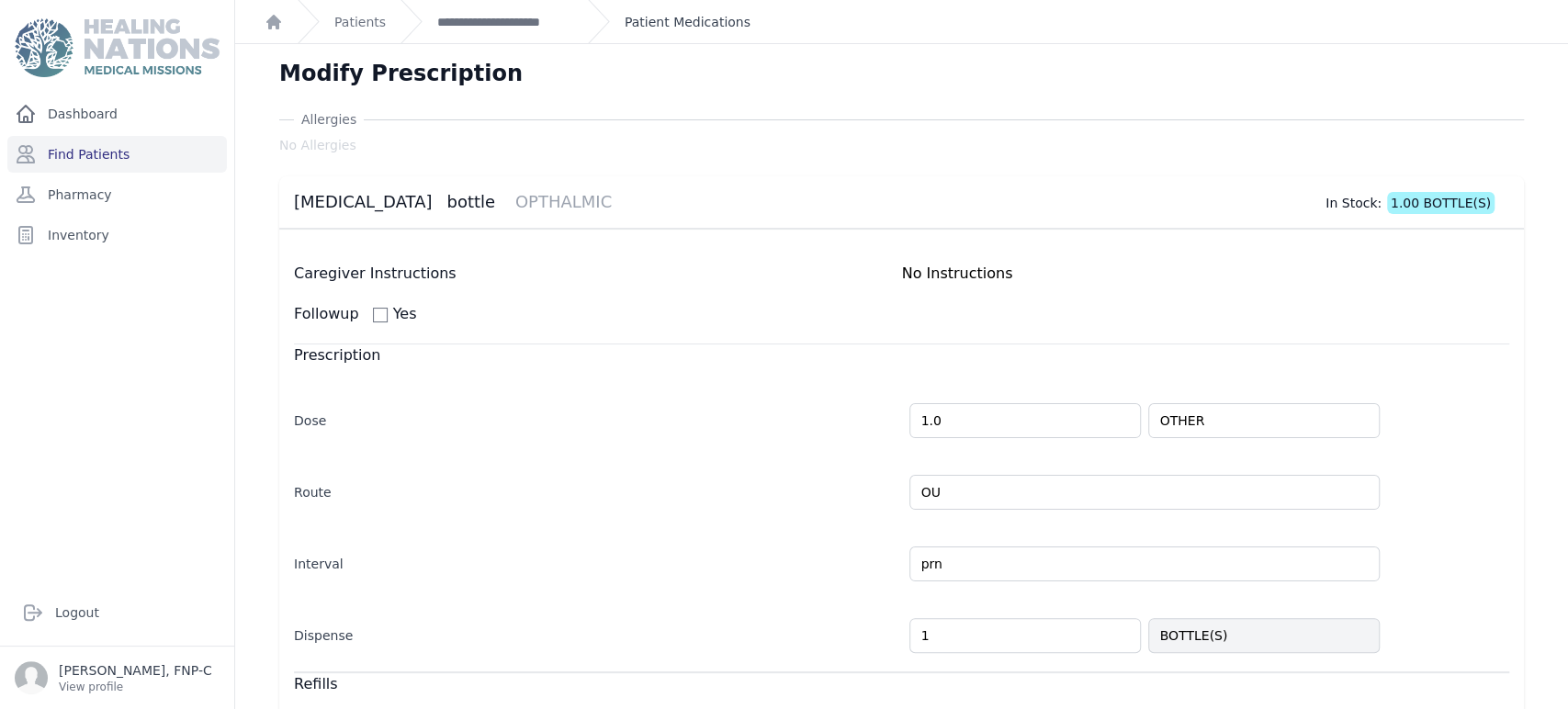
click at [629, 18] on link "Patient Medications" at bounding box center [687, 22] width 126 height 18
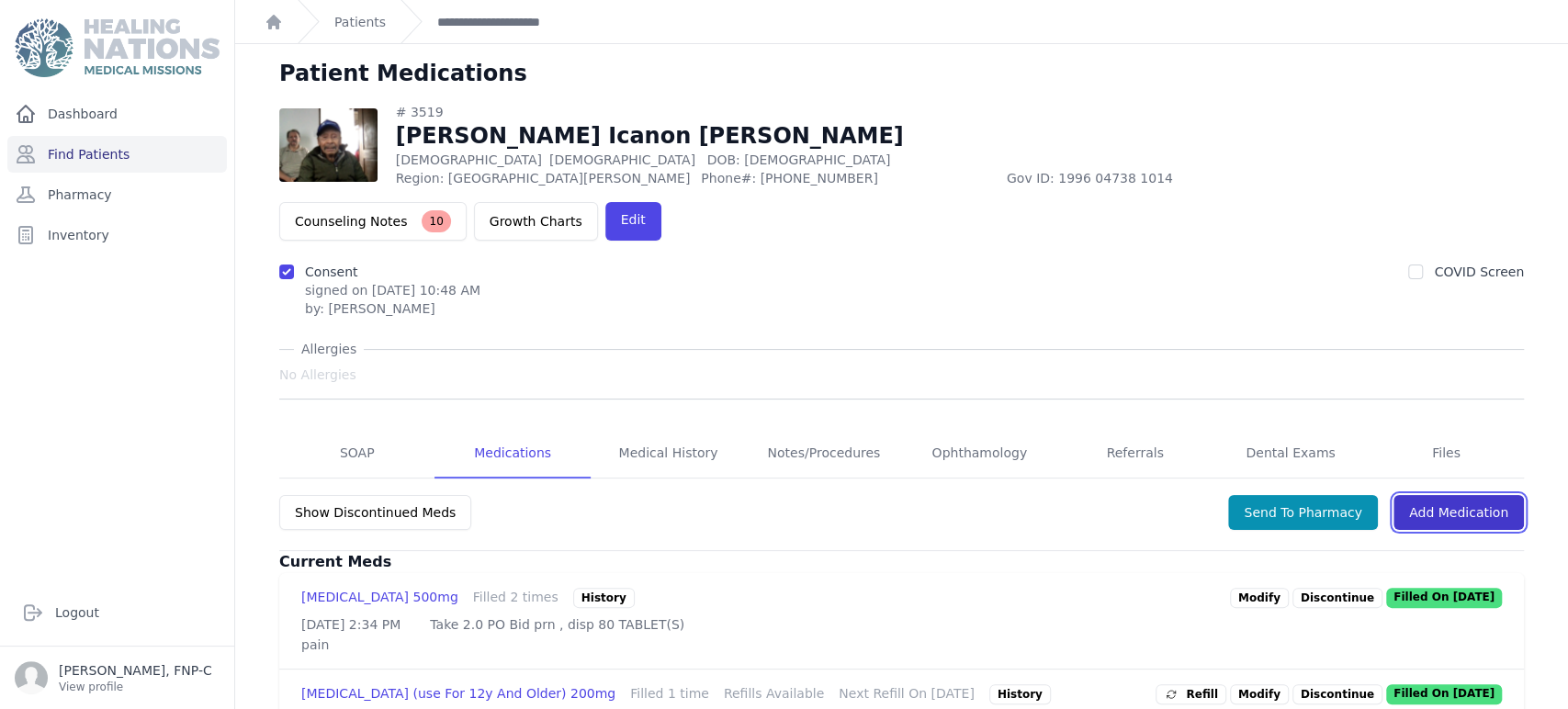
click at [1471, 495] on link "Add Medication" at bounding box center [1458, 513] width 130 height 35
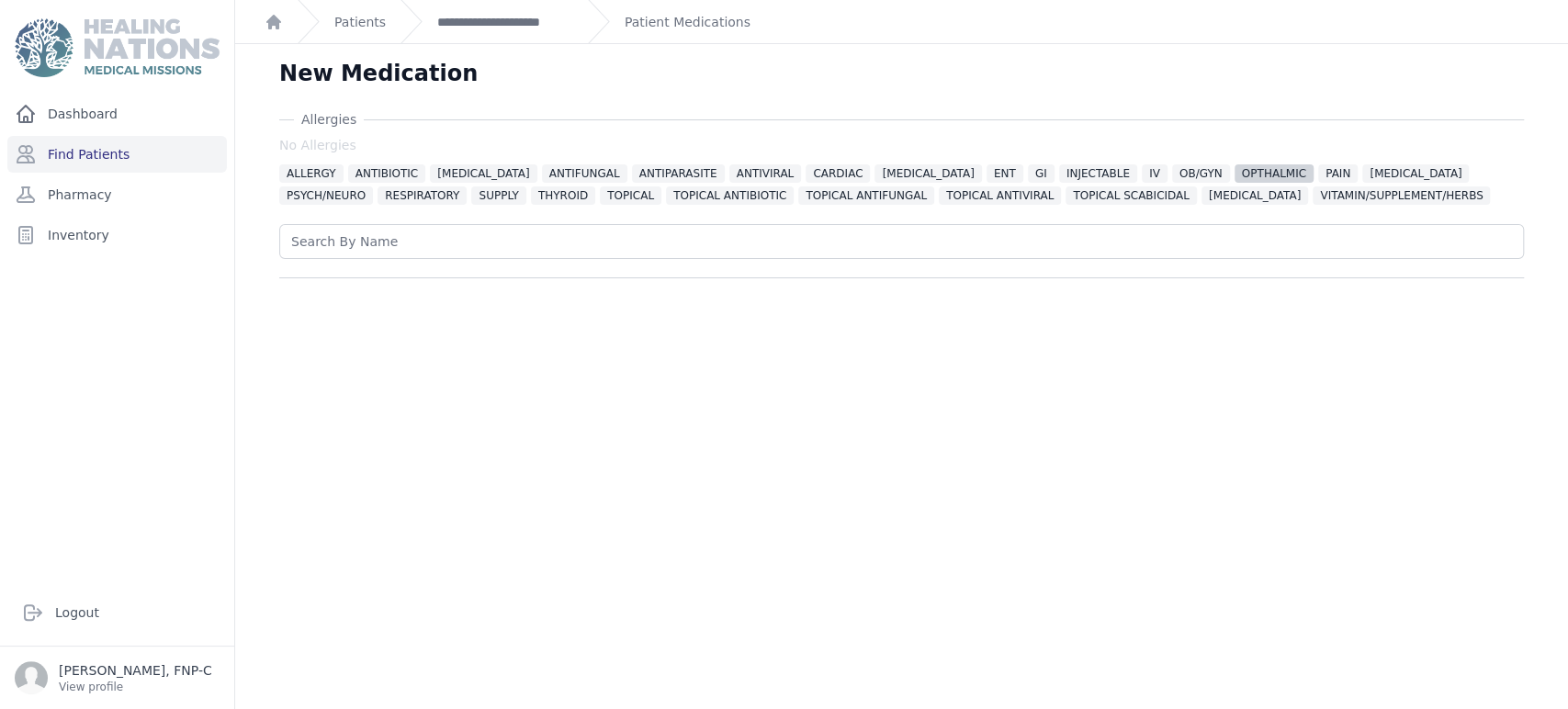
click at [1234, 165] on span "OPTHALMIC" at bounding box center [1273, 174] width 79 height 18
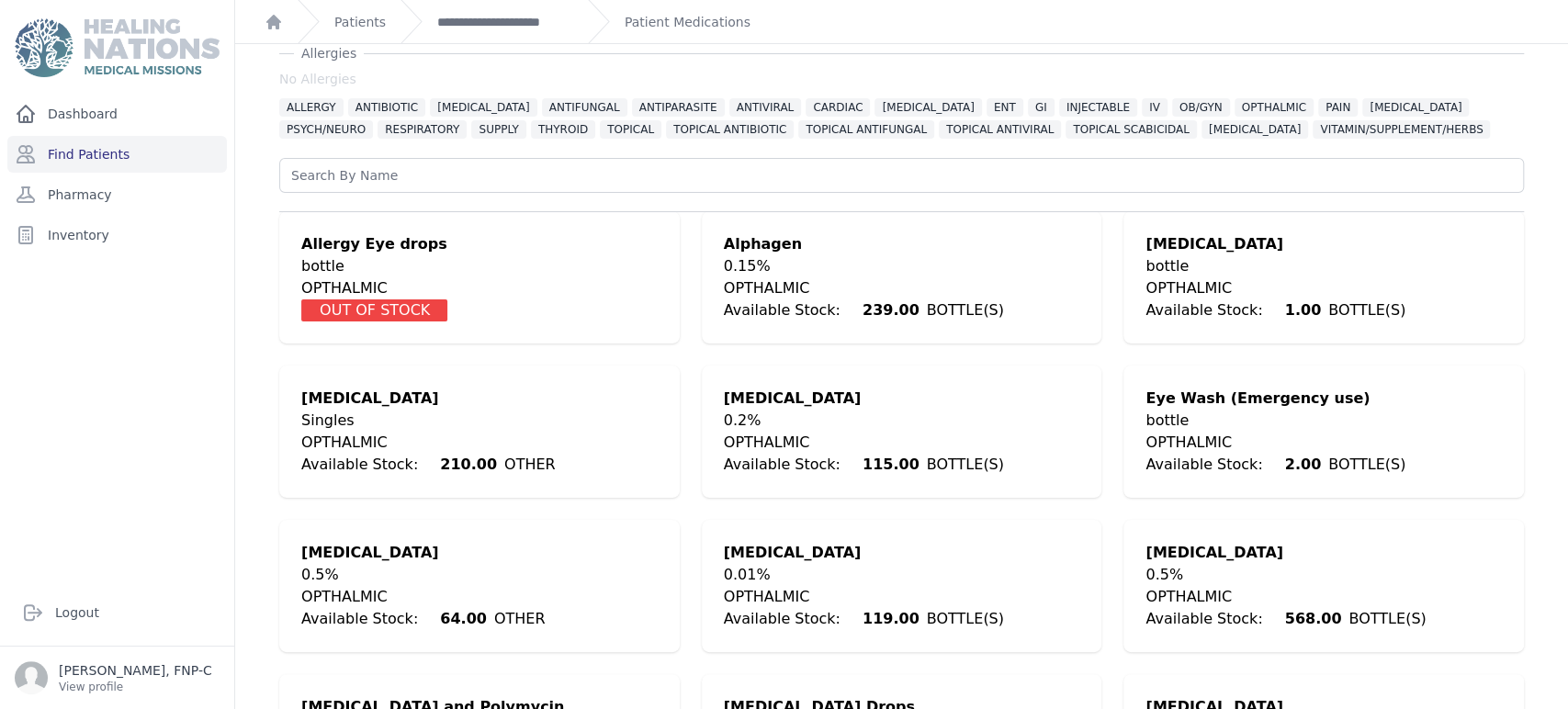
scroll to position [102, 0]
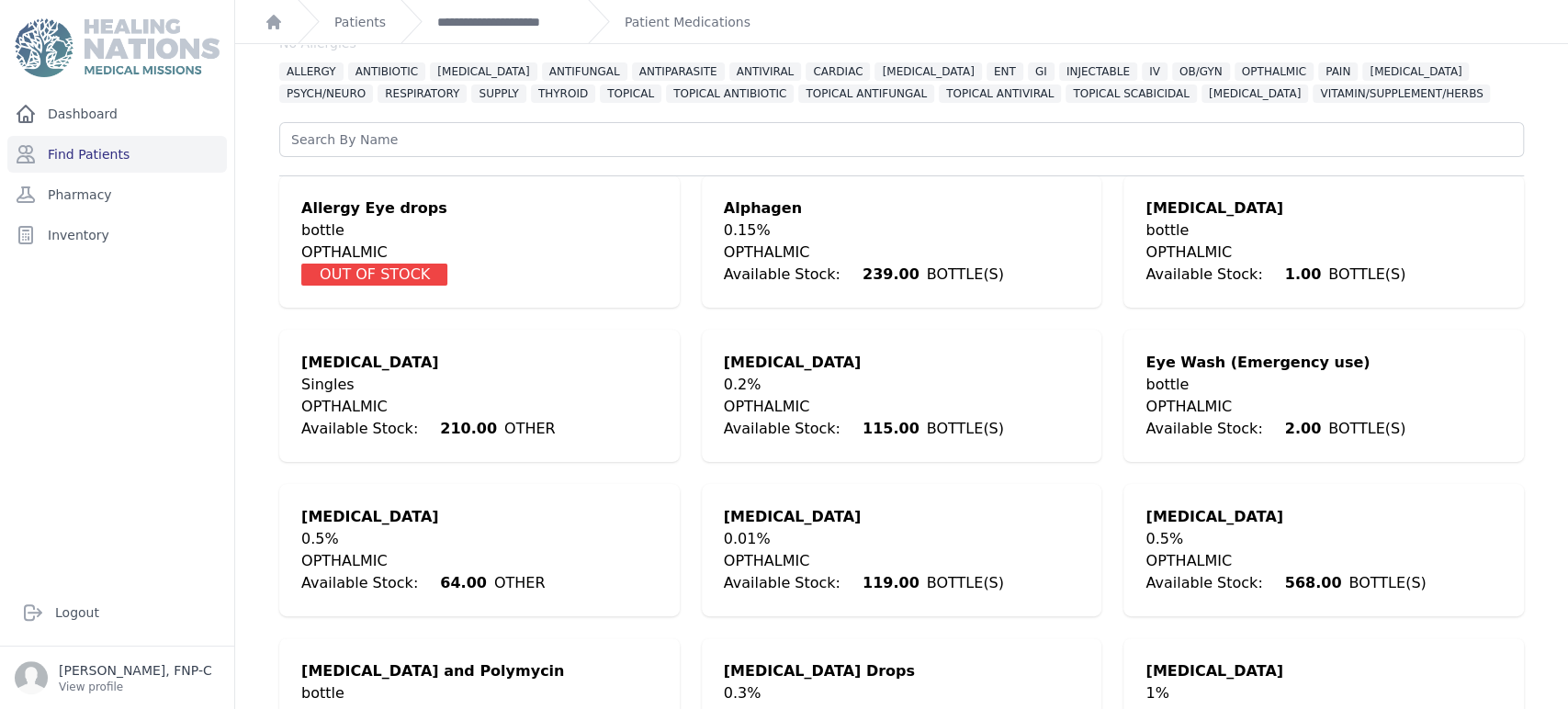
click at [497, 374] on div "Singles" at bounding box center [428, 385] width 254 height 22
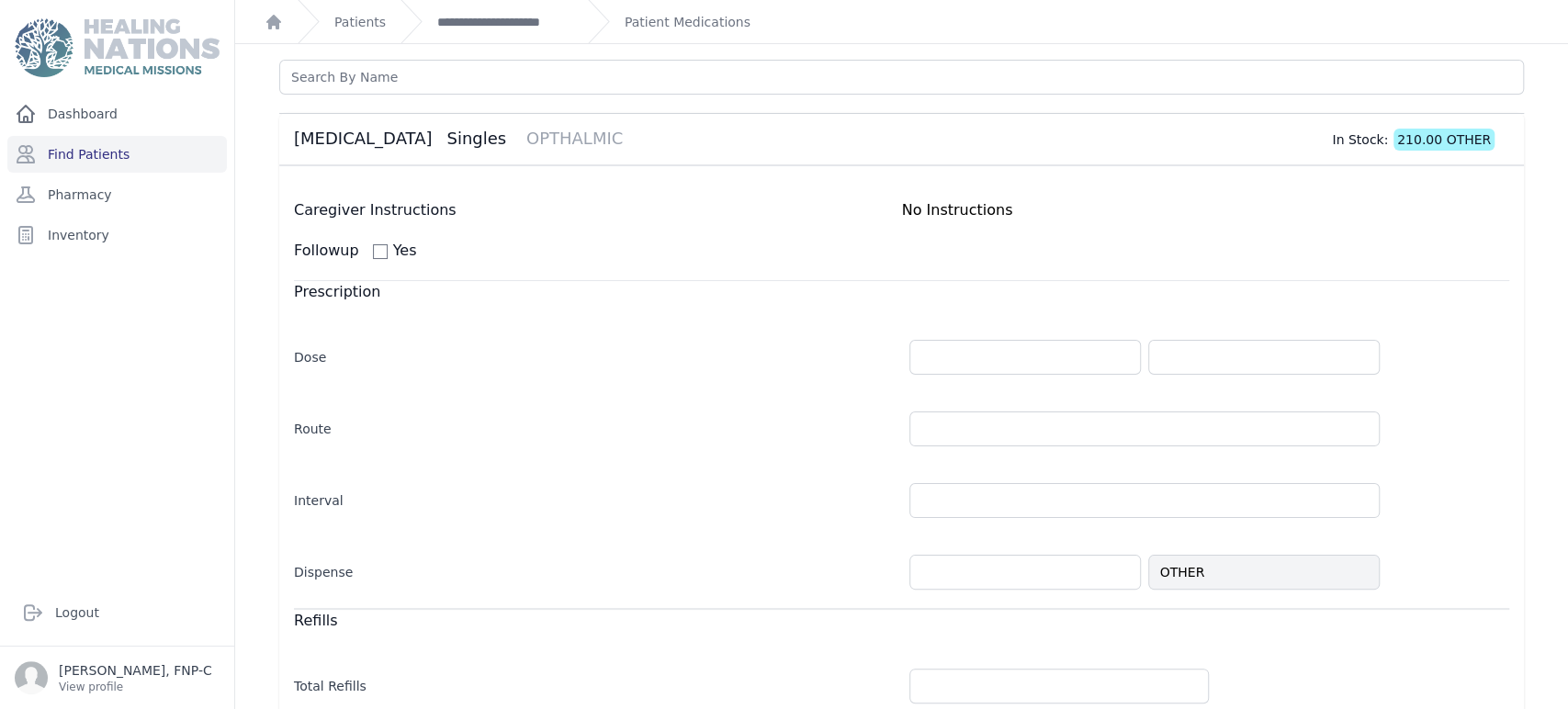
scroll to position [204, 0]
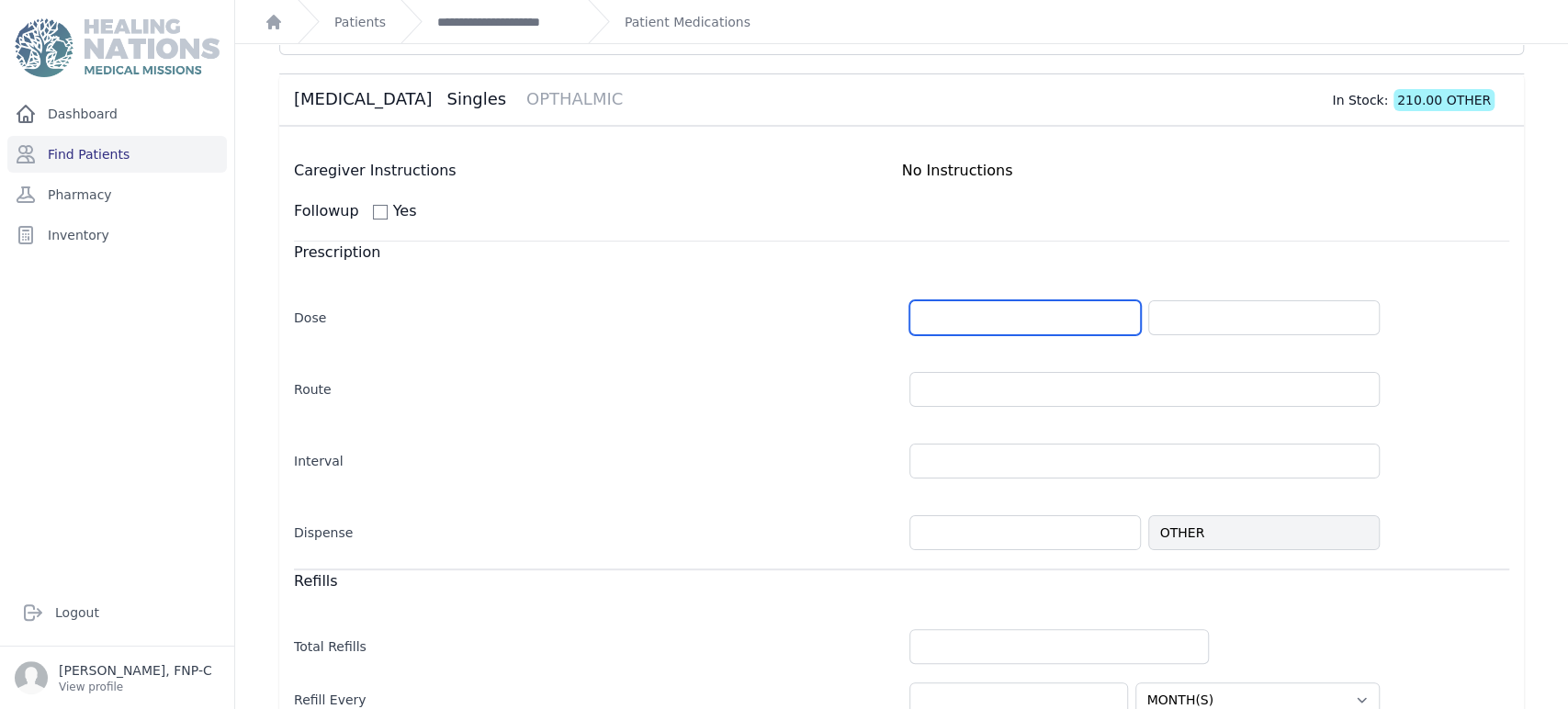
click at [939, 325] on input "number" at bounding box center [1025, 318] width 231 height 35
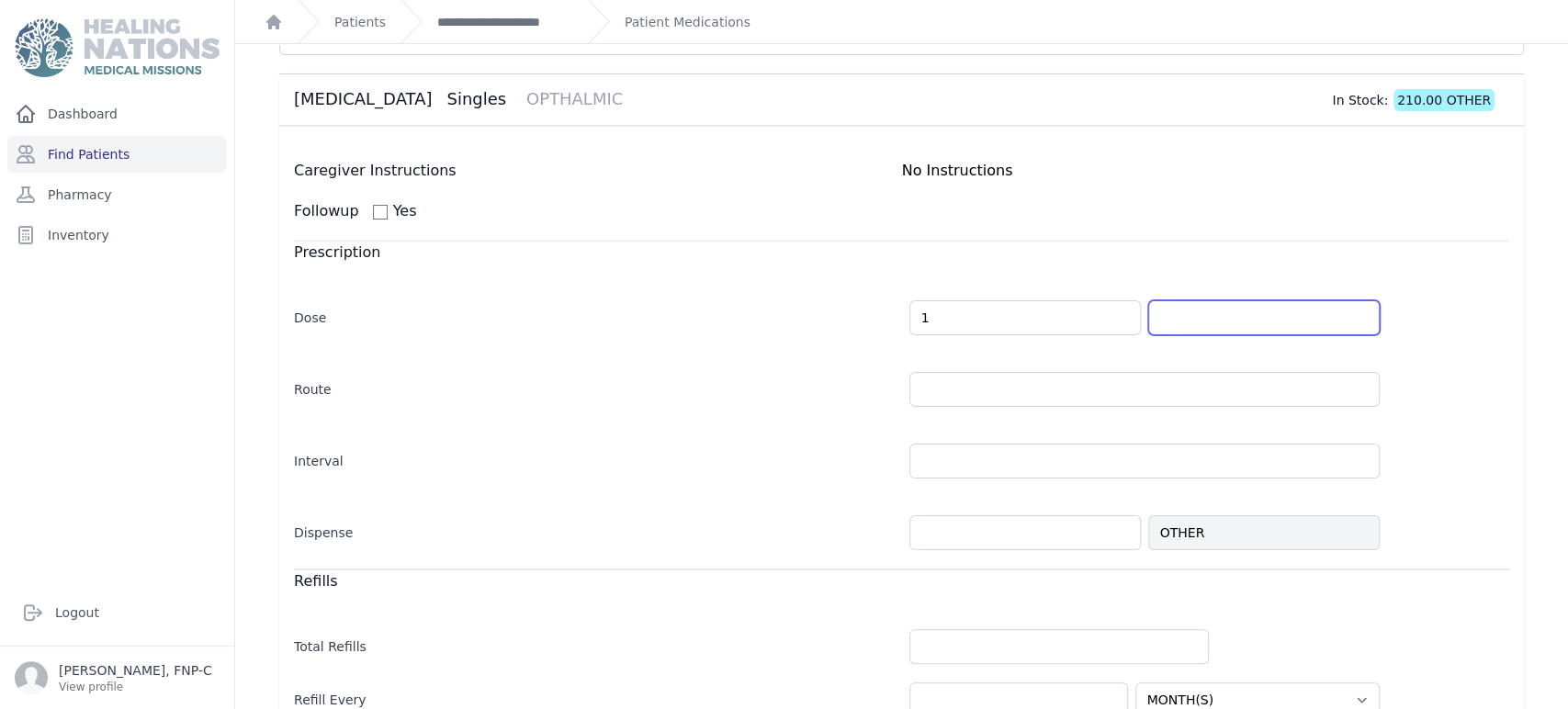
type input "1.0"
select select "MONTH(S)"
click at [1347, 317] on input "text" at bounding box center [1263, 318] width 231 height 35
type input "OTHER"
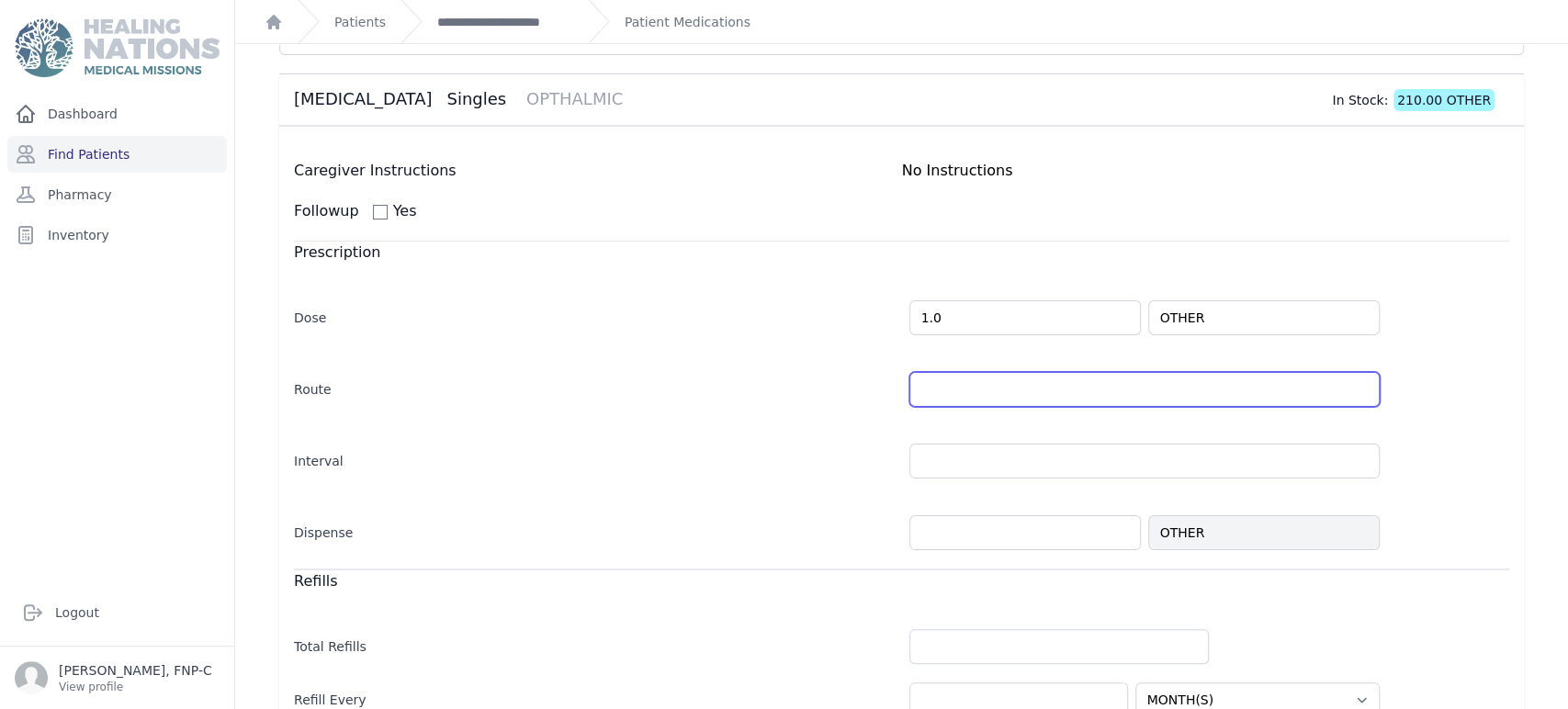
select select "MONTH(S)"
click at [1352, 387] on input "text" at bounding box center [1144, 390] width 470 height 35
type input "OU"
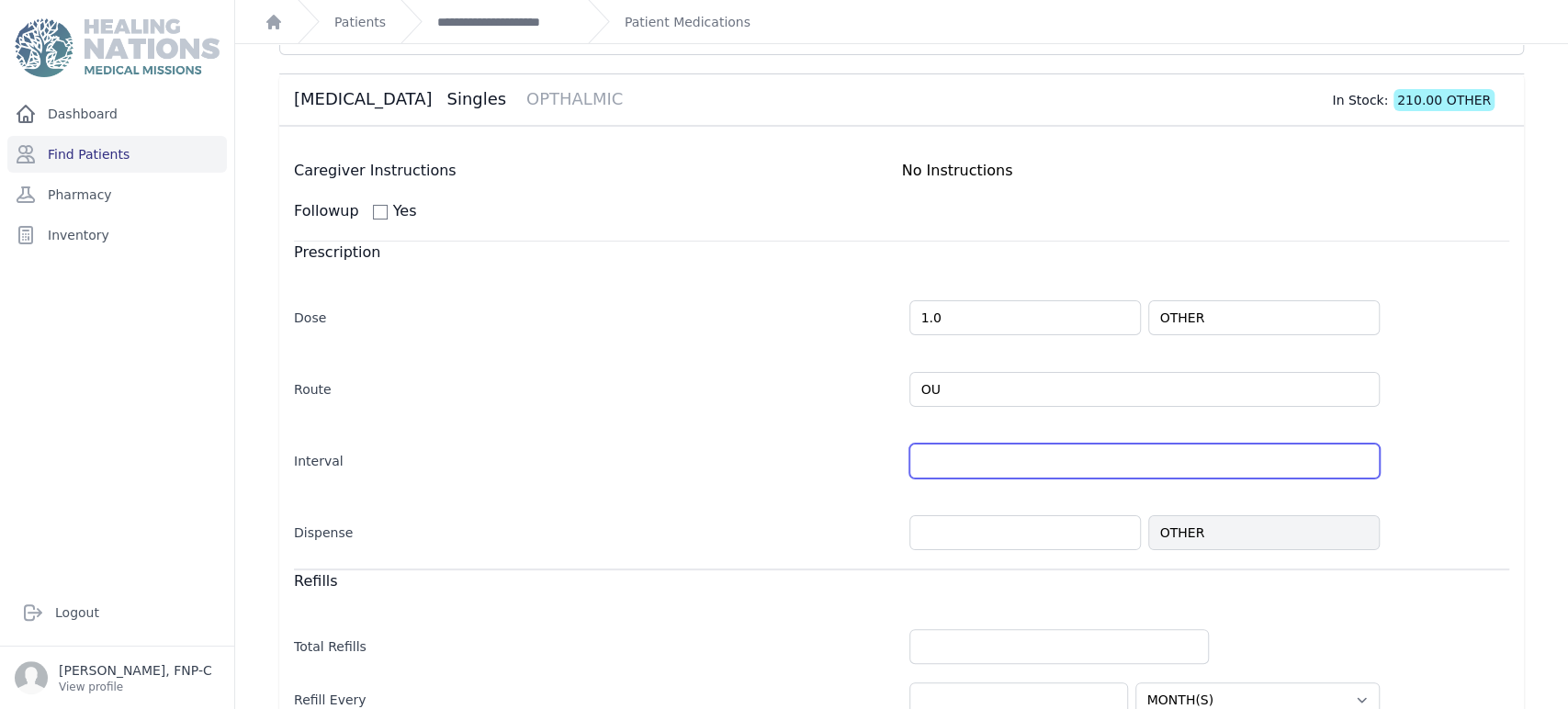
select select "MONTH(S)"
click at [930, 454] on input "text" at bounding box center [1144, 461] width 470 height 35
type input "prn"
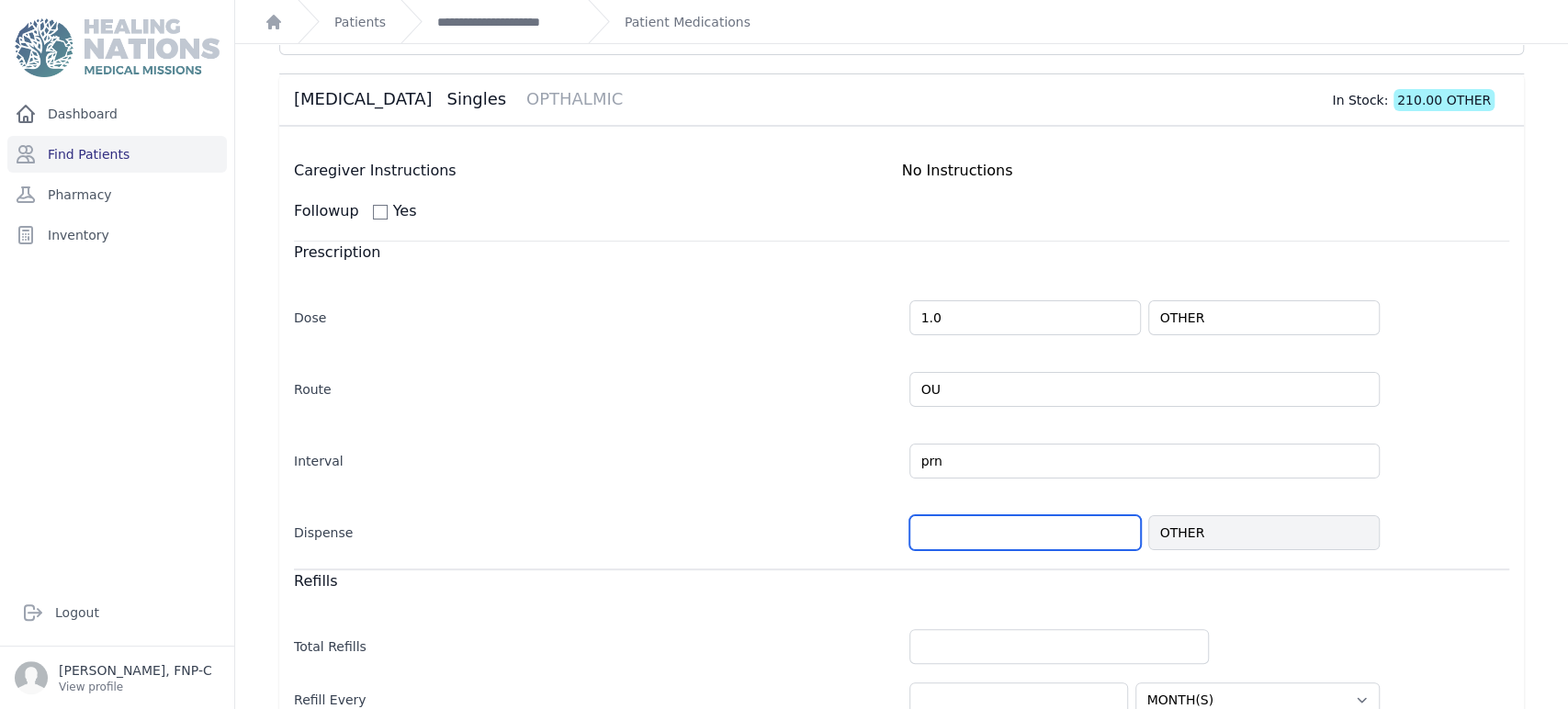
select select "MONTH(S)"
click at [976, 521] on input "number" at bounding box center [1025, 533] width 231 height 35
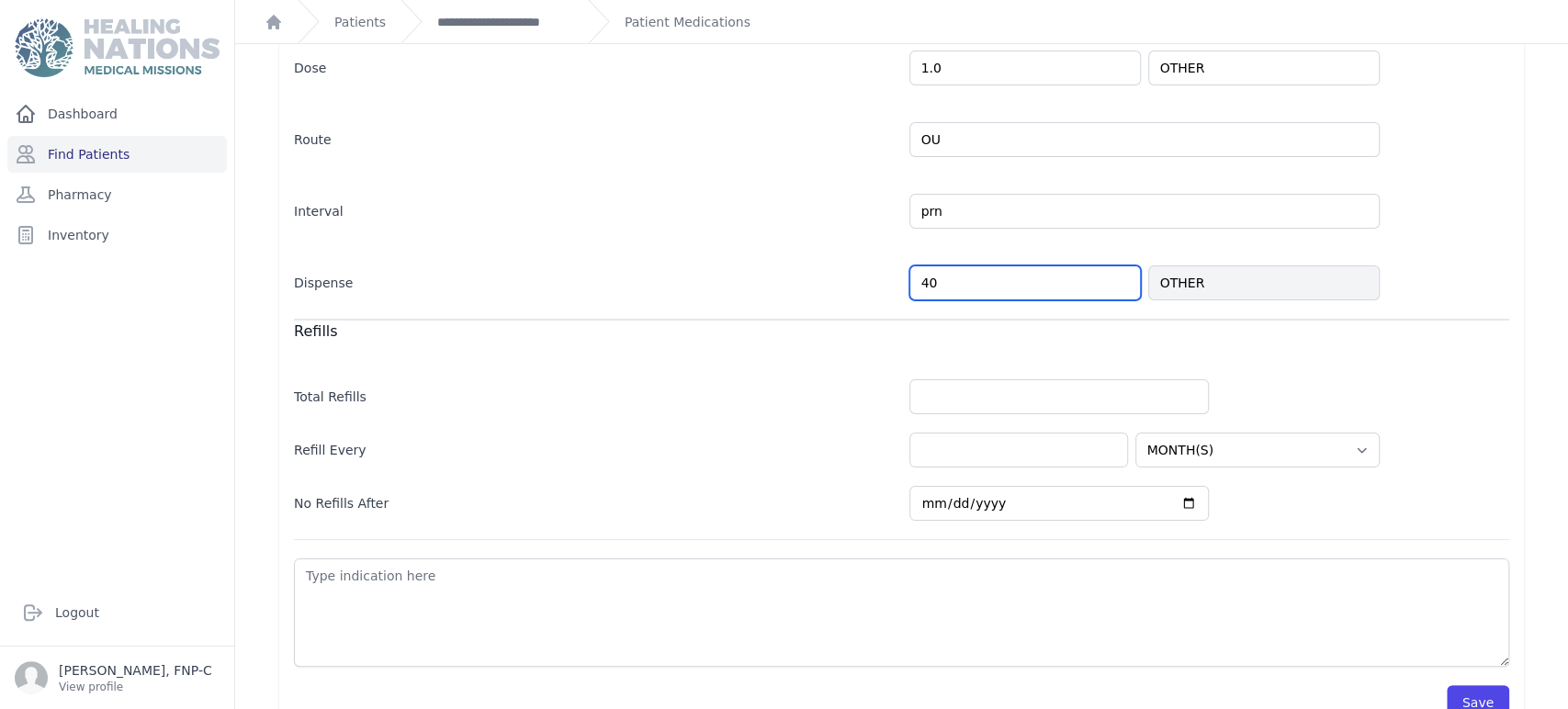
scroll to position [492, 0]
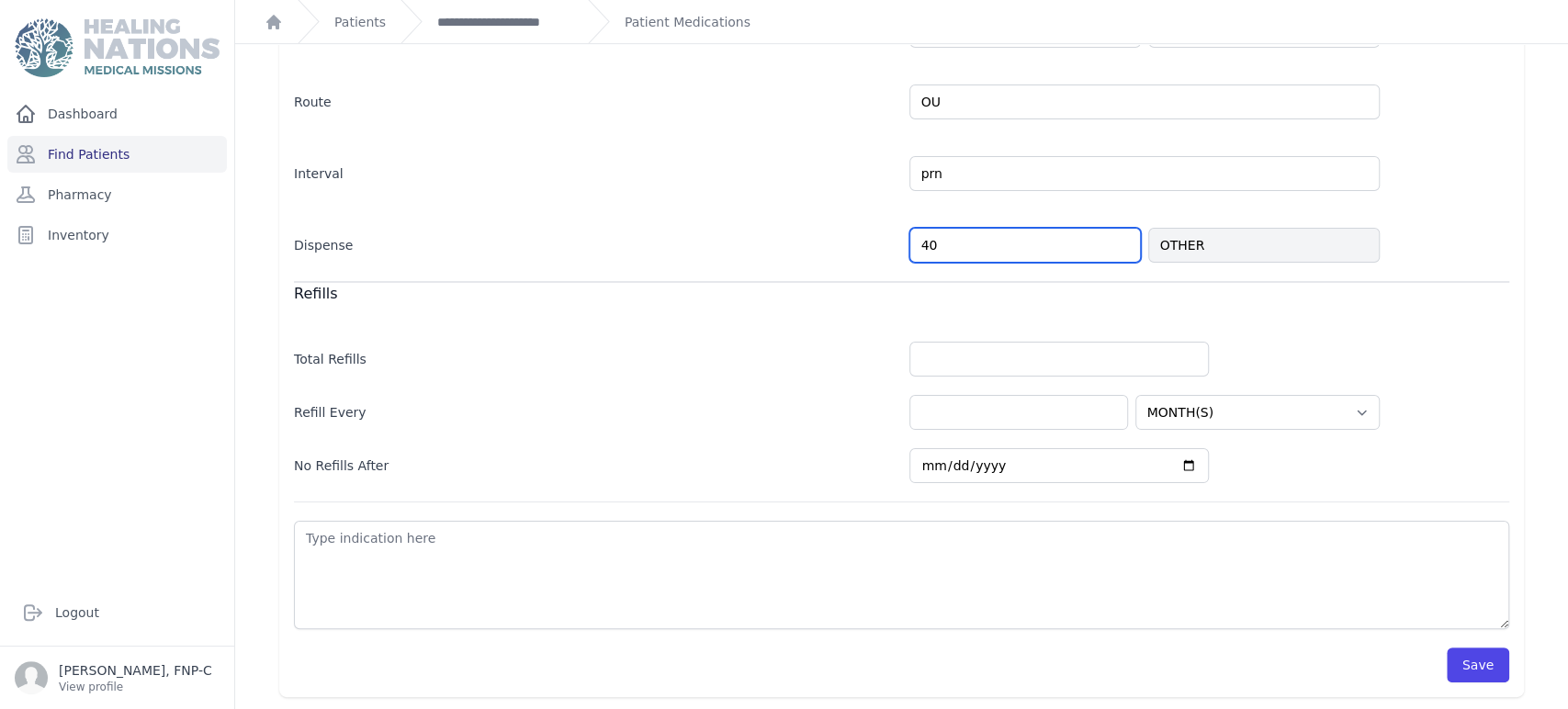
type input "40"
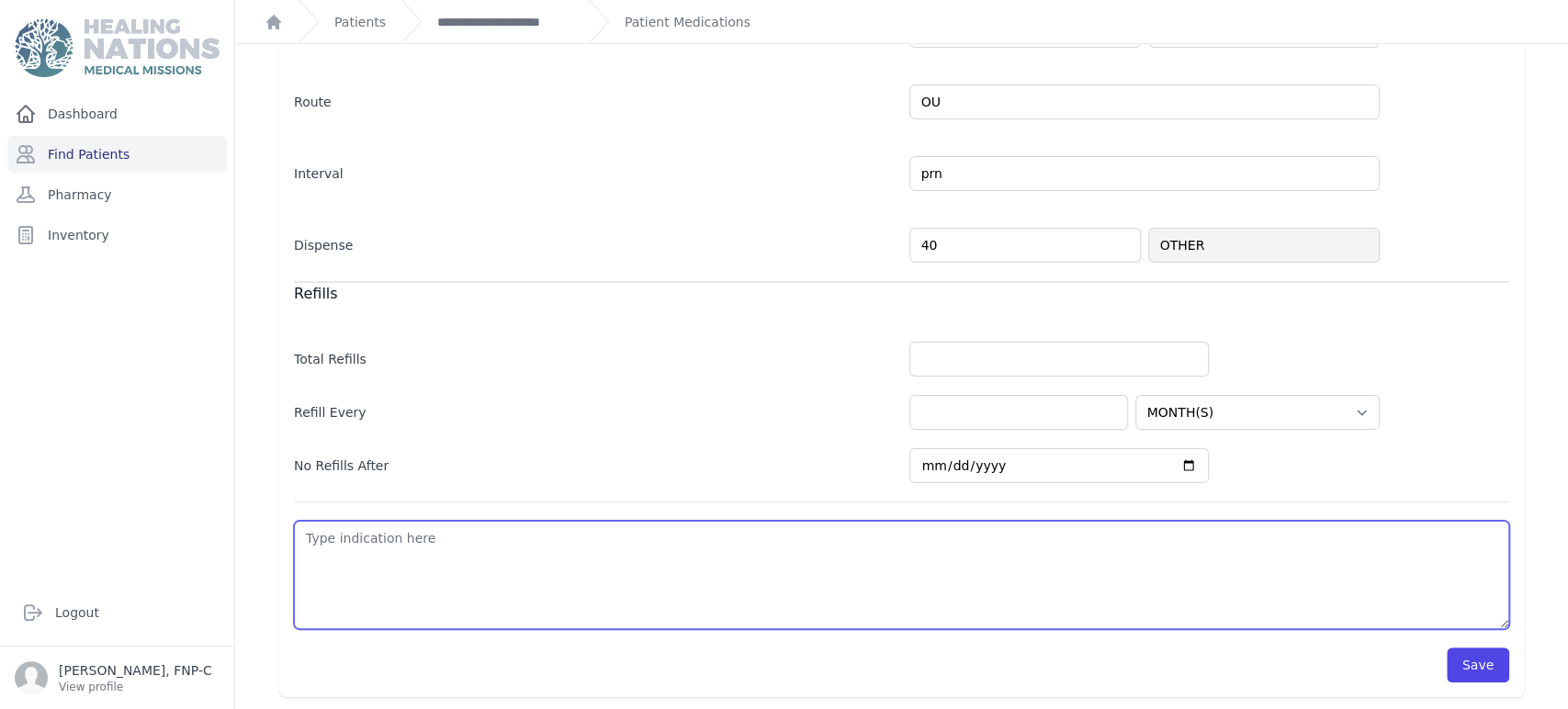
select select "MONTH(S)"
click at [309, 543] on textarea at bounding box center [901, 575] width 1215 height 108
type textarea "d"
select select "MONTH(S)"
type textarea "dr"
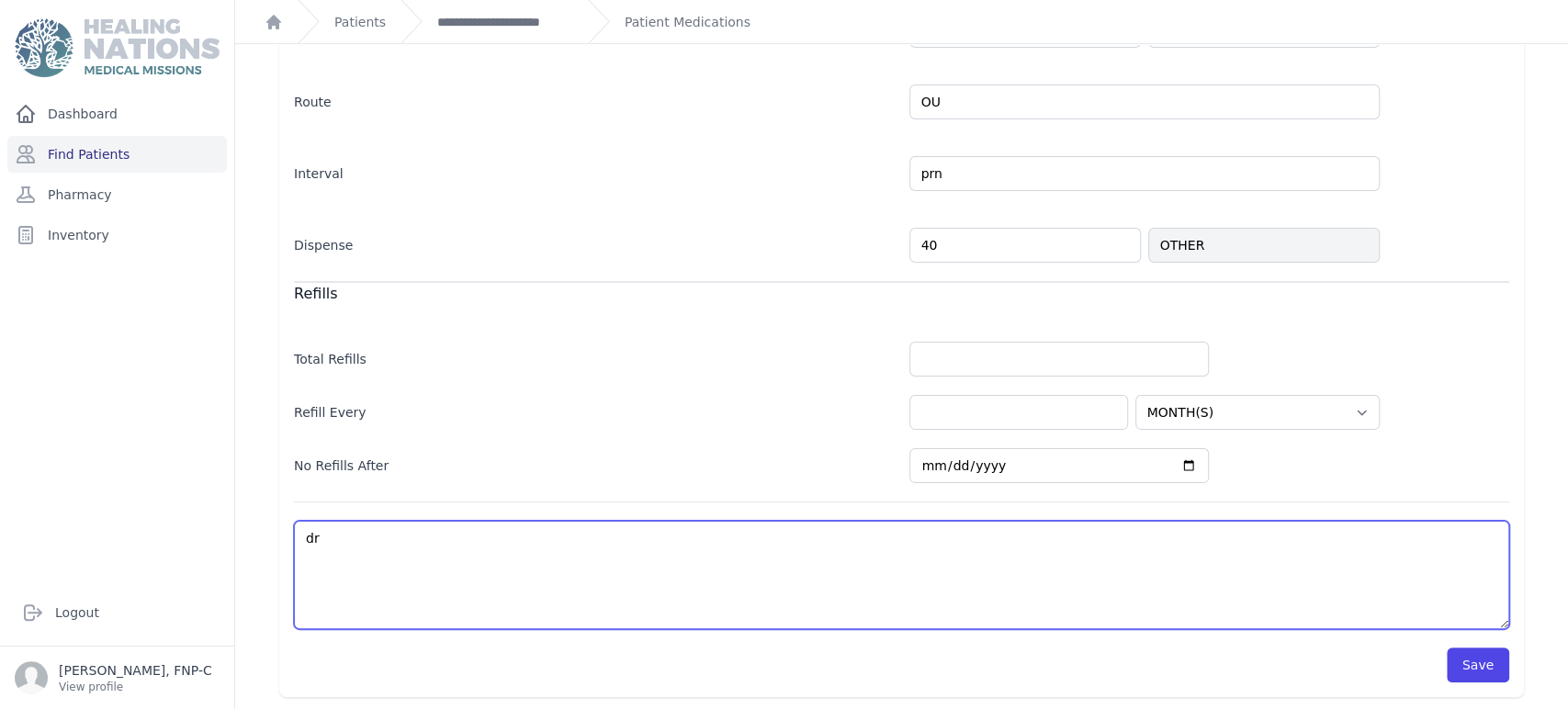
select select "MONTH(S)"
type textarea "dry"
select select "MONTH(S)"
type textarea "dry e"
select select "MONTH(S)"
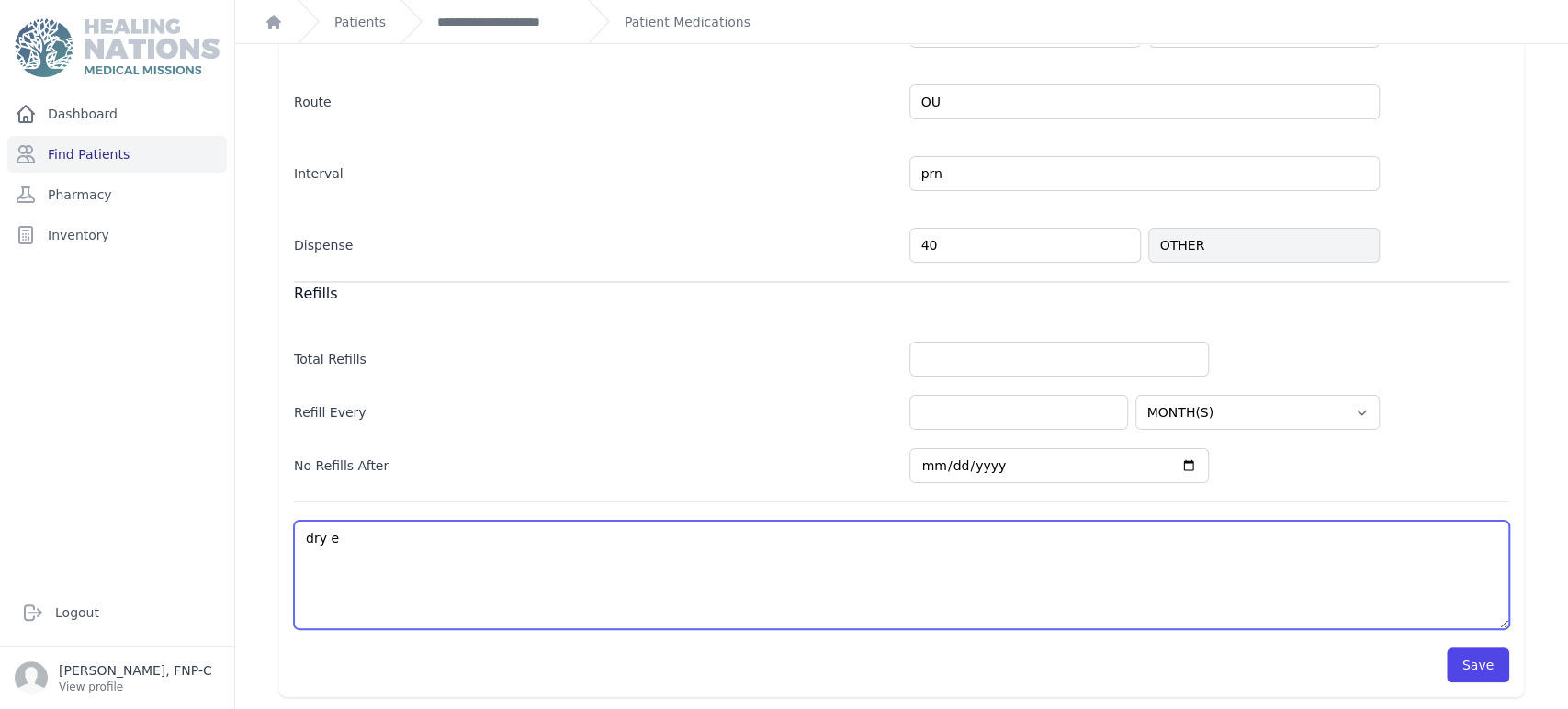
type textarea "dry ey"
select select "MONTH(S)"
type textarea "dry eye"
select select "MONTH(S)"
type textarea "dry eyes"
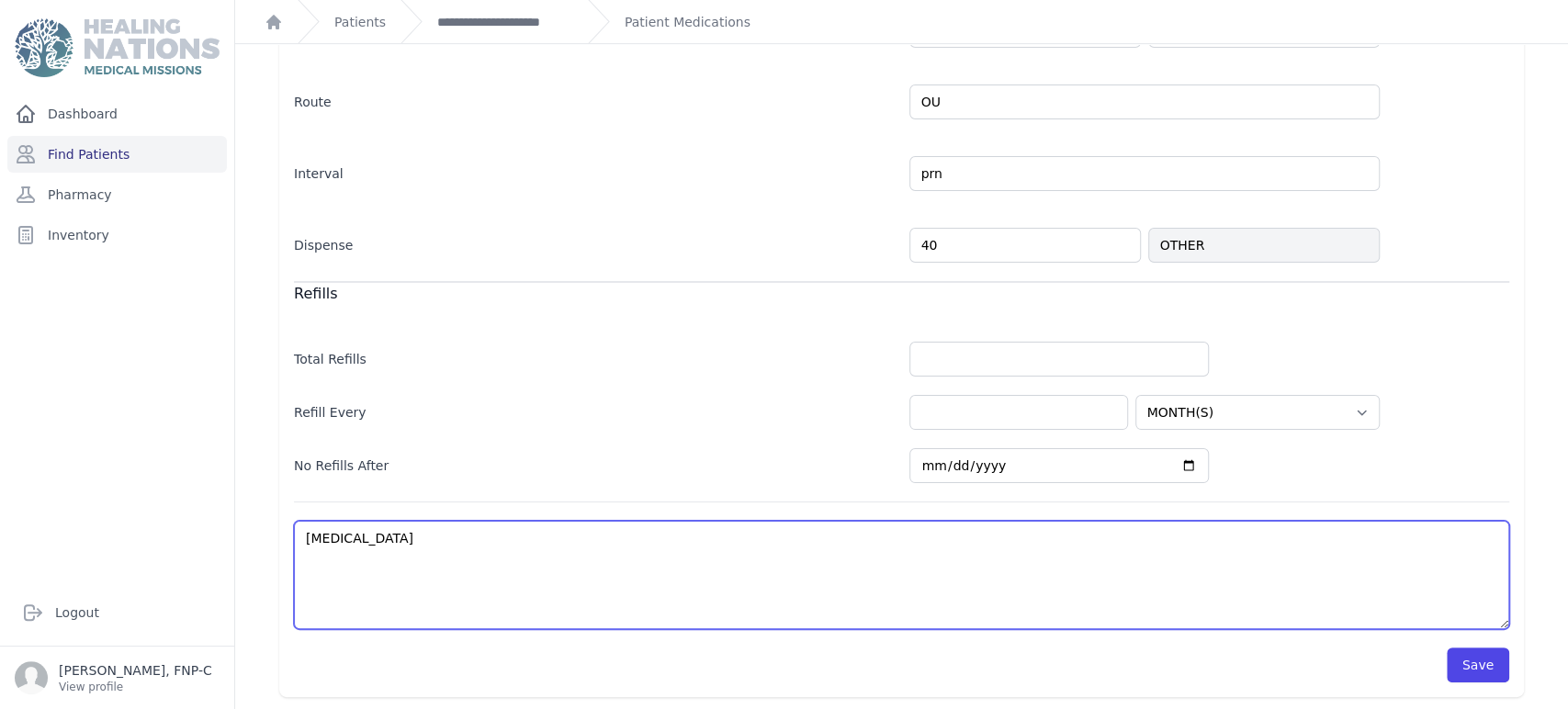
select select "MONTH(S)"
type textarea "dry eyes"
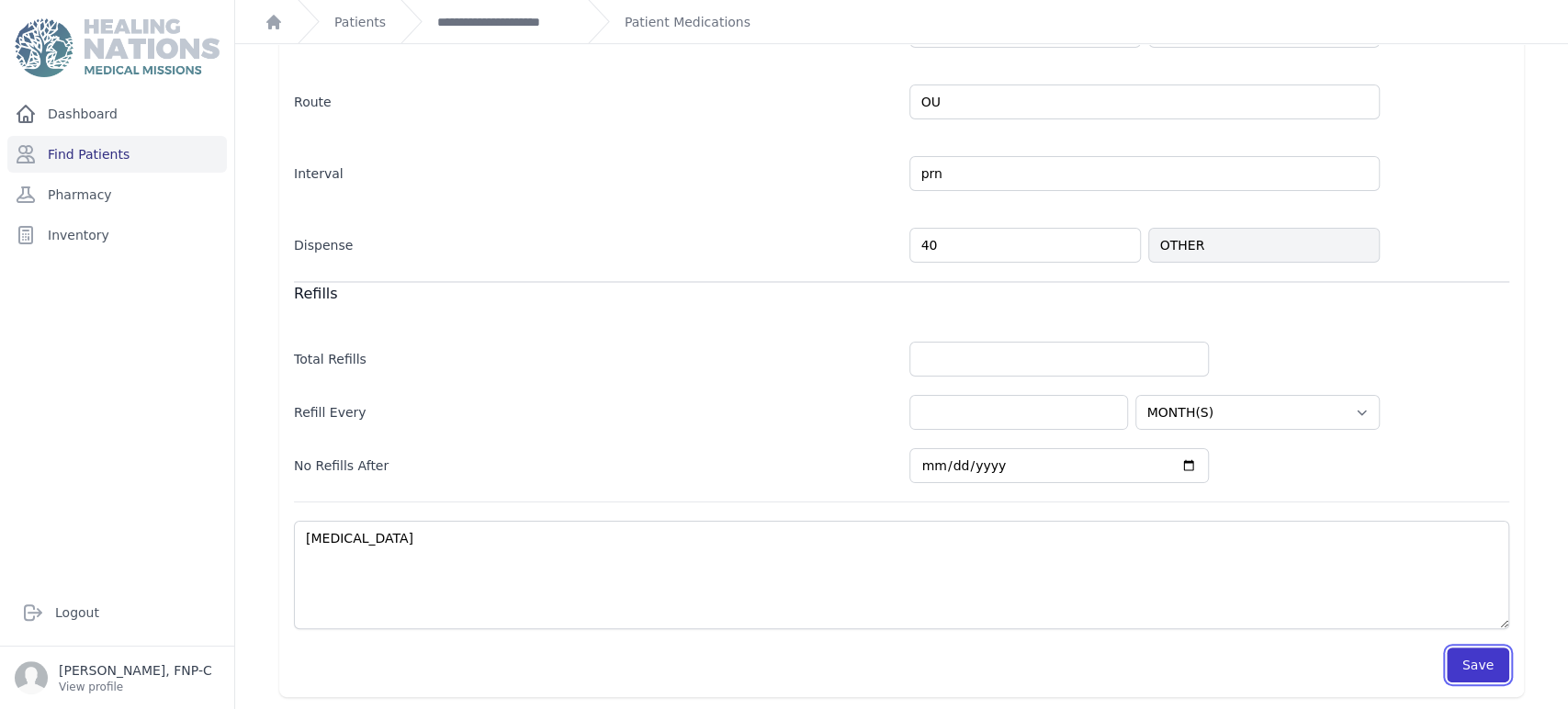
click at [1470, 657] on button "Save" at bounding box center [1477, 666] width 63 height 35
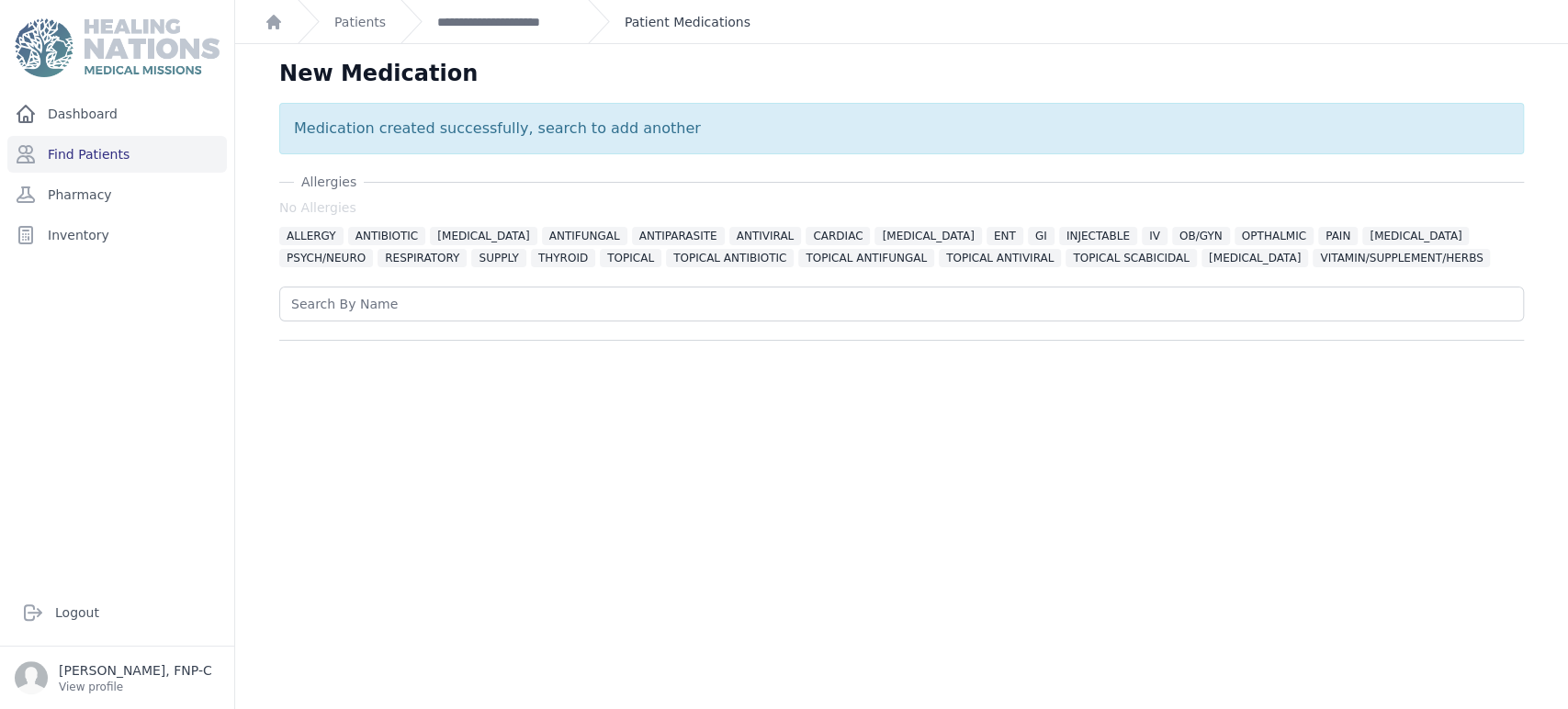
click at [684, 13] on link "Patient Medications" at bounding box center [687, 22] width 126 height 18
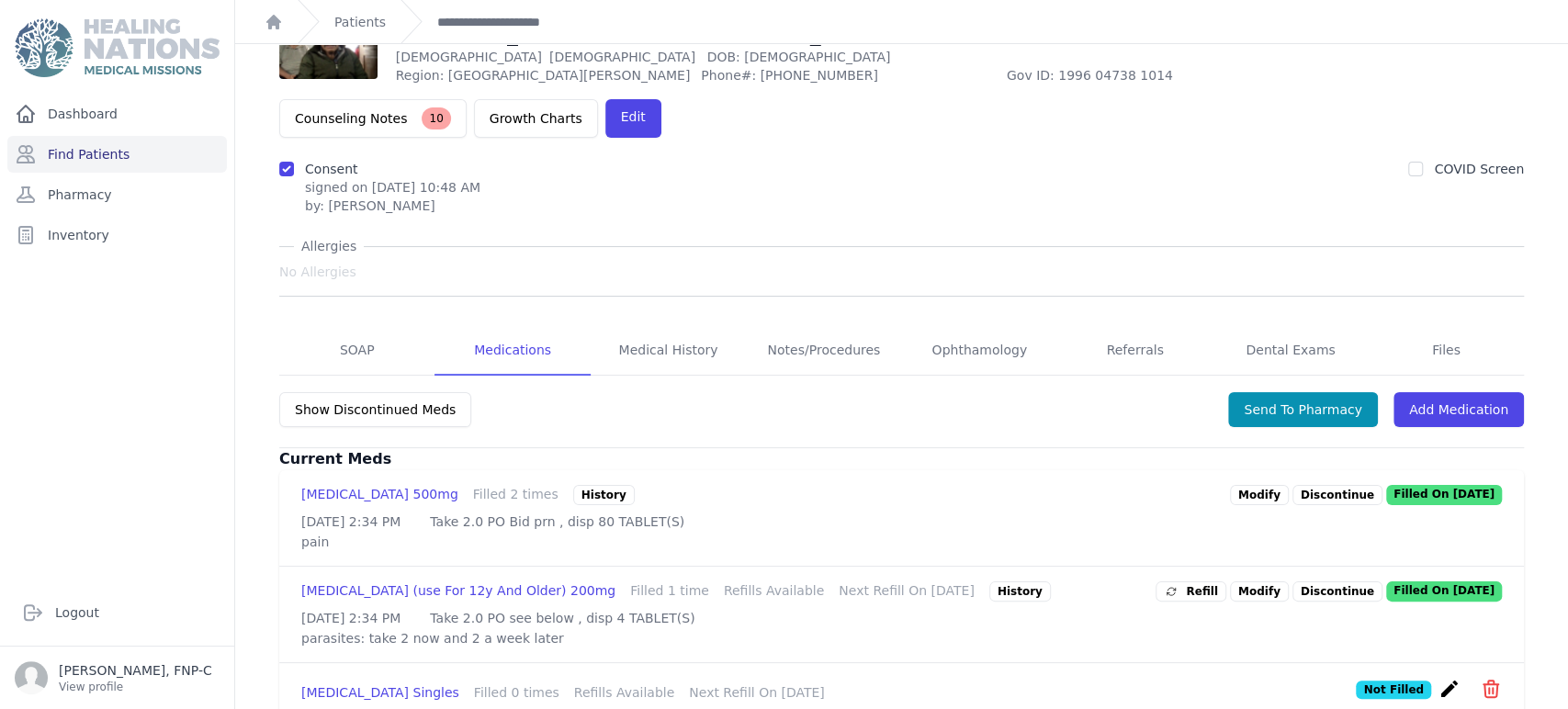
scroll to position [58, 0]
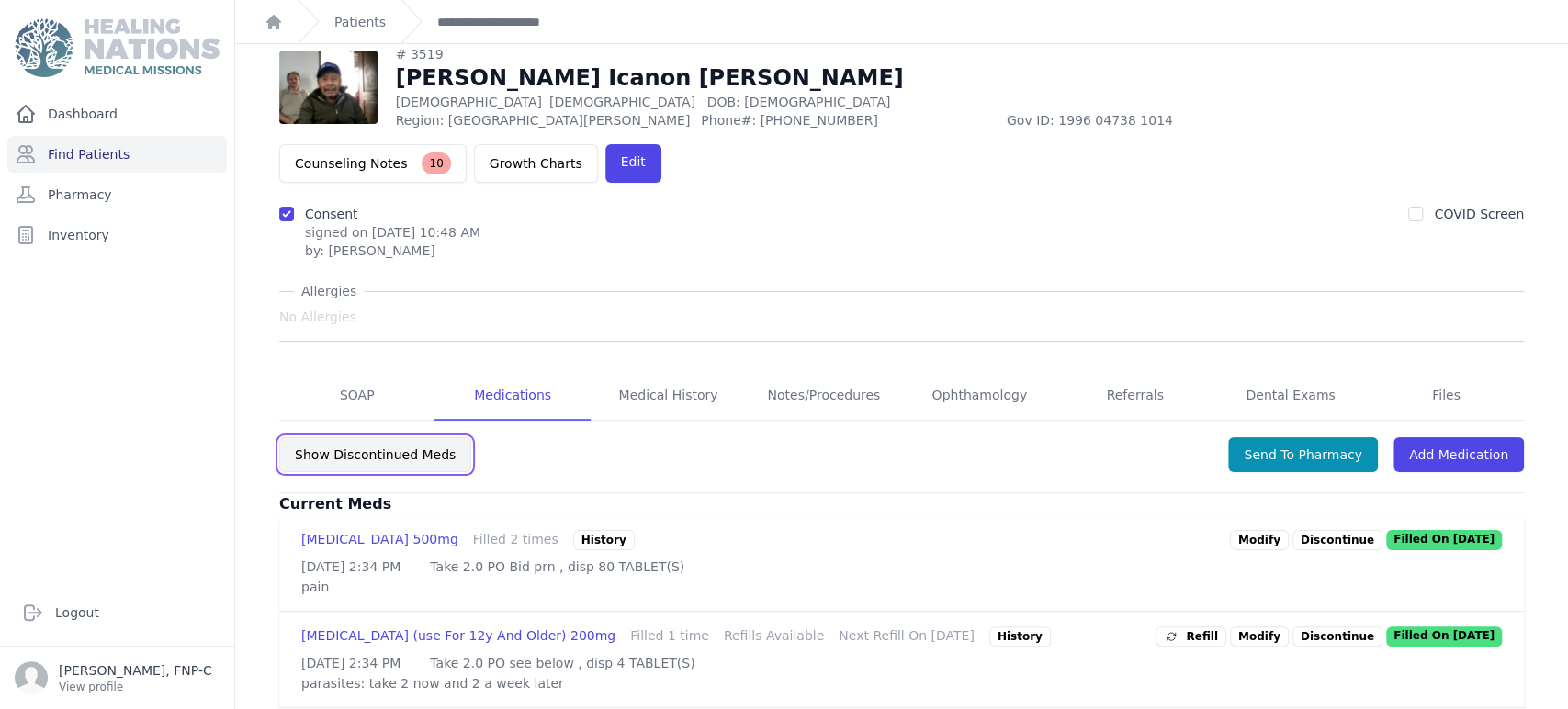
click at [316, 437] on button "Show Discontinued Meds" at bounding box center [375, 455] width 192 height 35
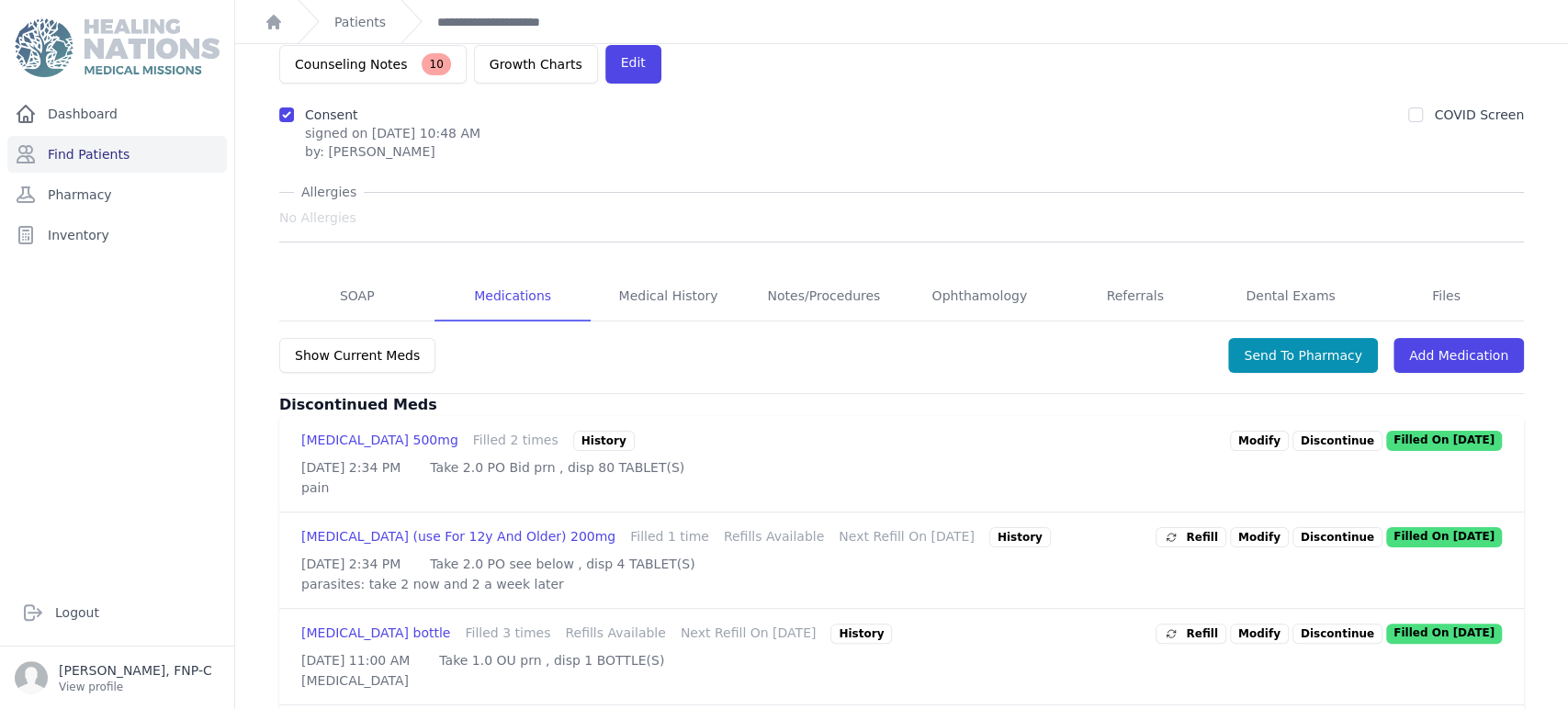
scroll to position [140, 0]
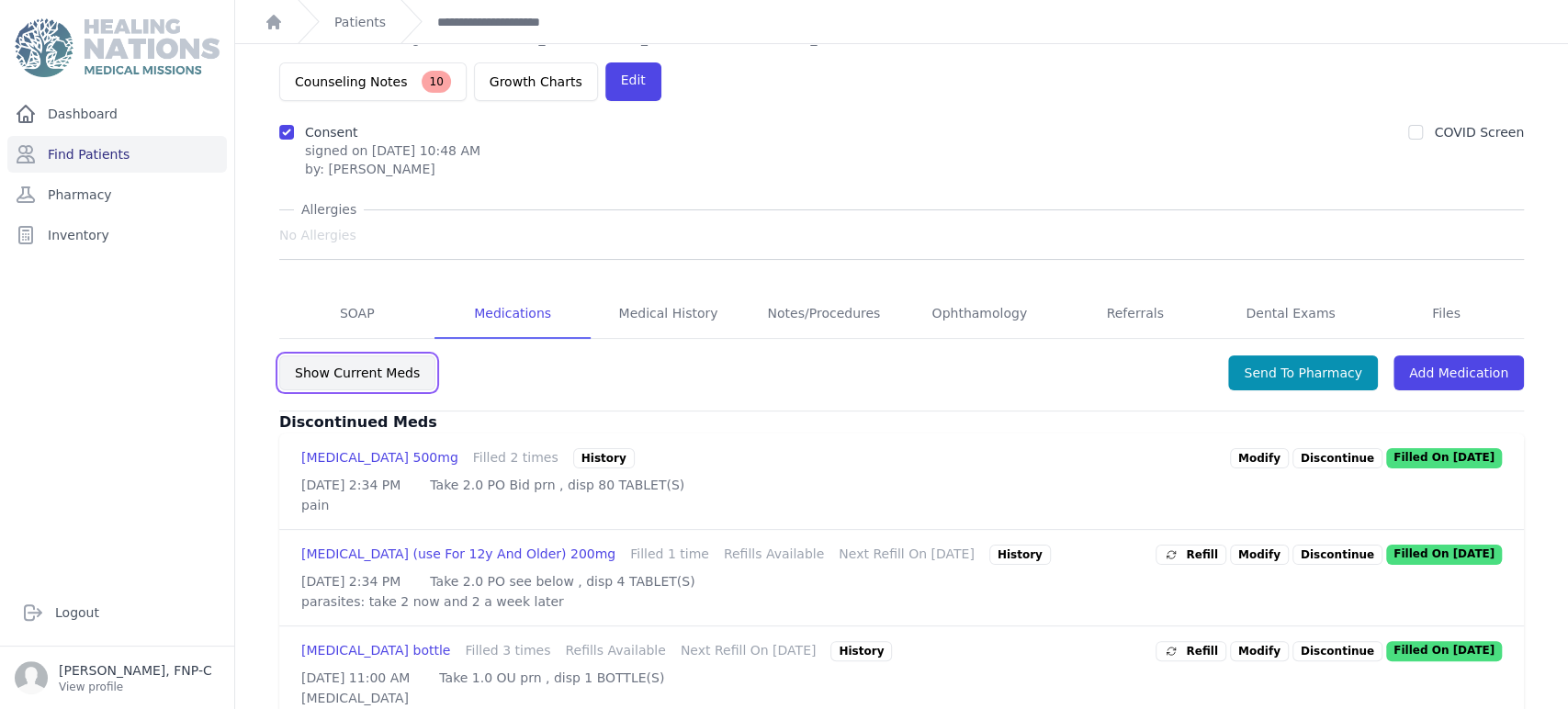
click at [322, 356] on button "Show Current Meds" at bounding box center [357, 373] width 156 height 35
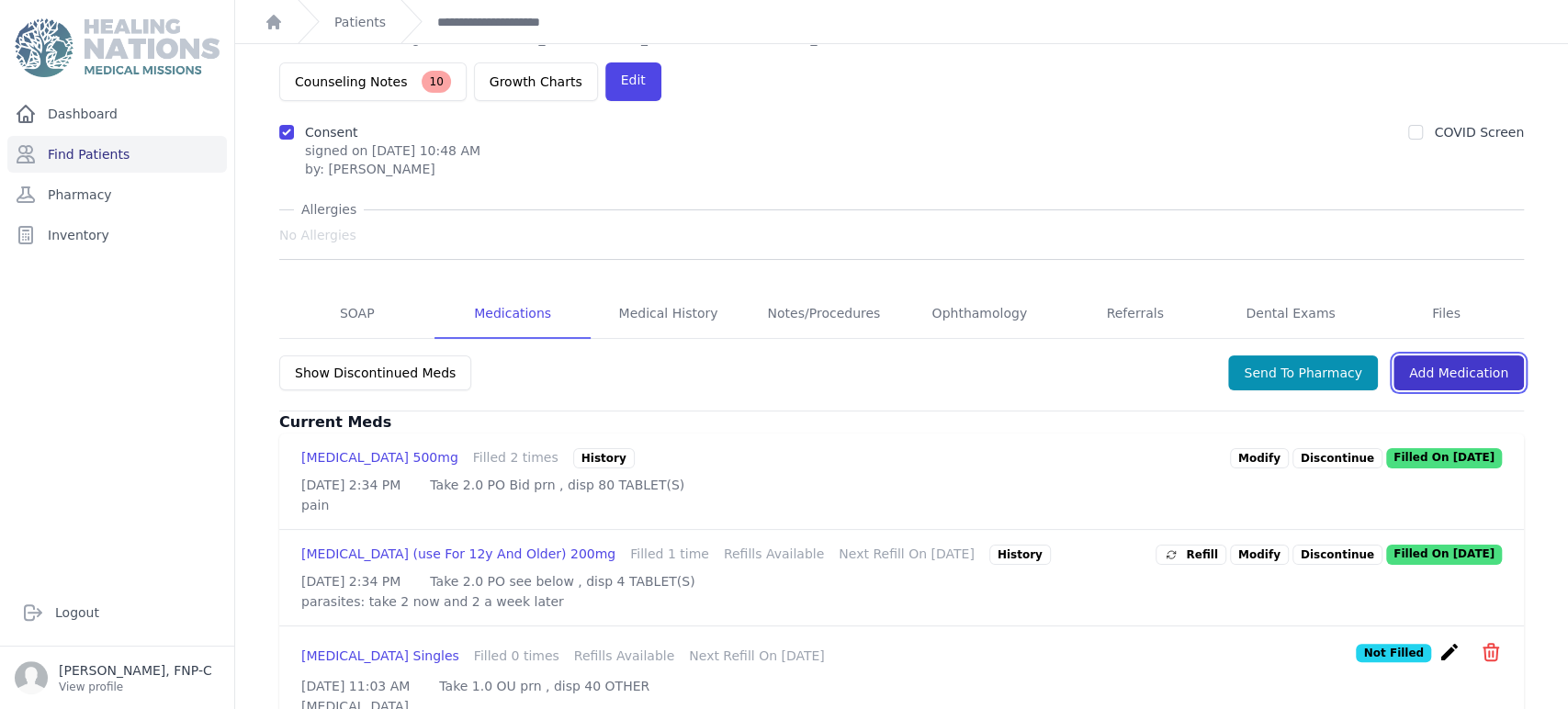
click at [1419, 356] on link "Add Medication" at bounding box center [1458, 373] width 130 height 35
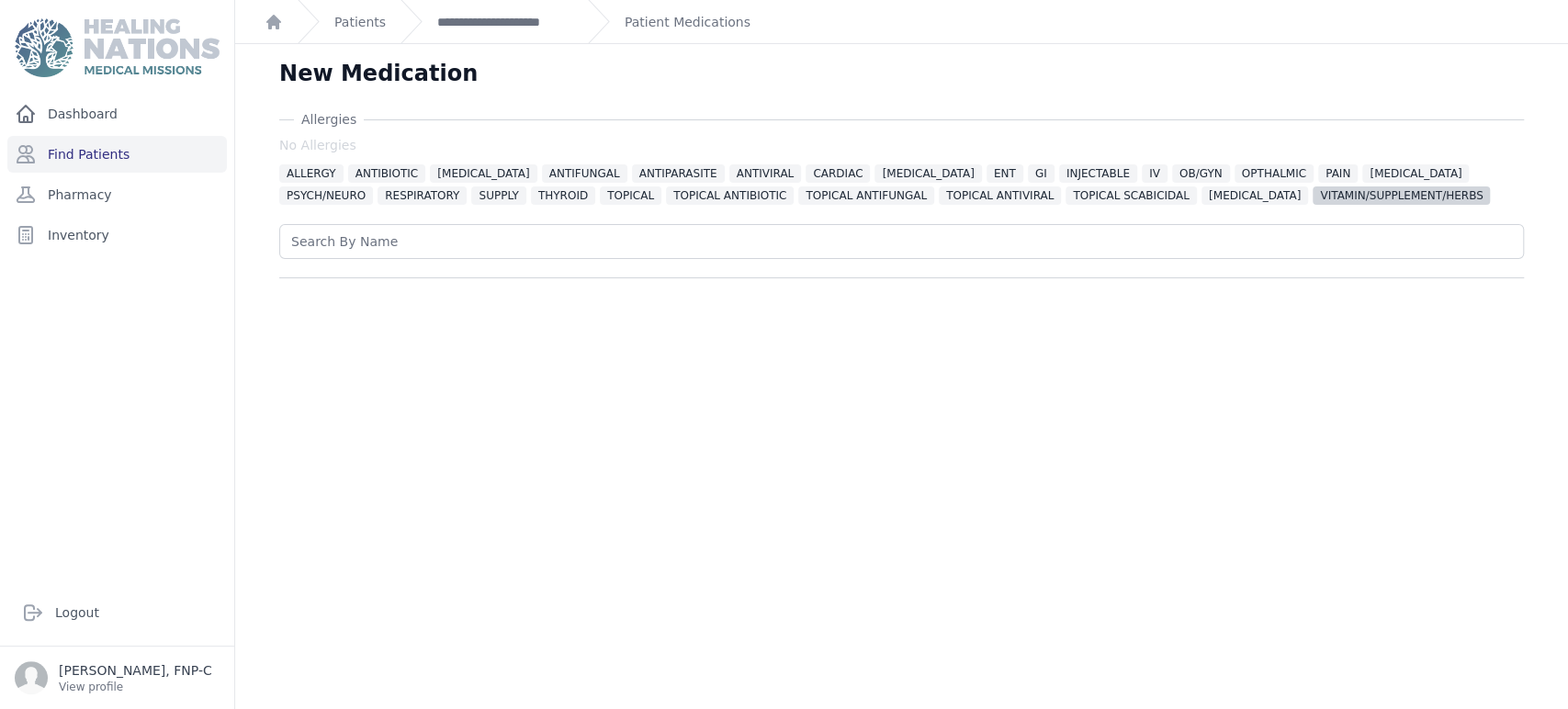
click at [1312, 190] on span "VITAMIN/SUPPLEMENT/HERBS" at bounding box center [1401, 196] width 177 height 18
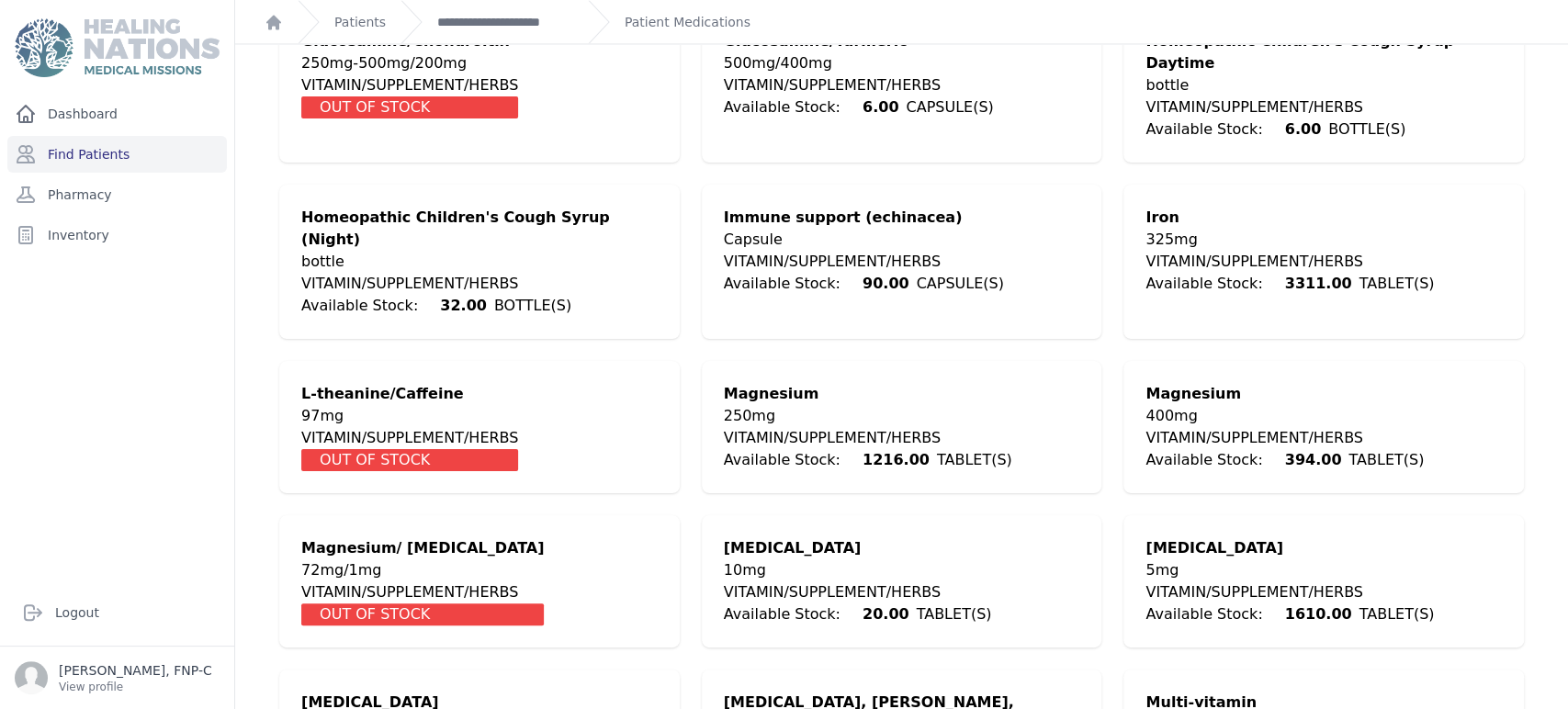
scroll to position [2245, 0]
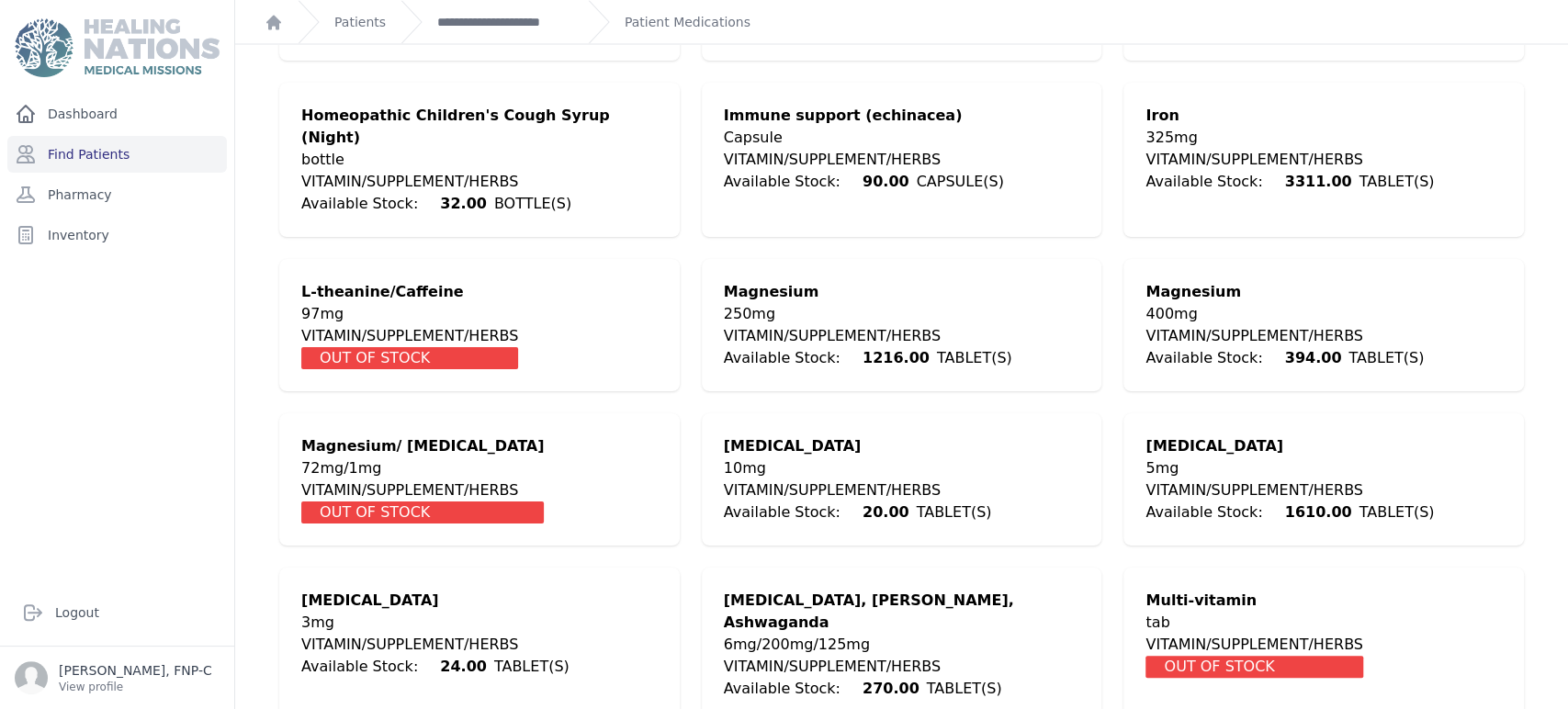
click at [1280, 480] on div "VITAMIN/SUPPLEMENT/HERBS" at bounding box center [1289, 491] width 288 height 22
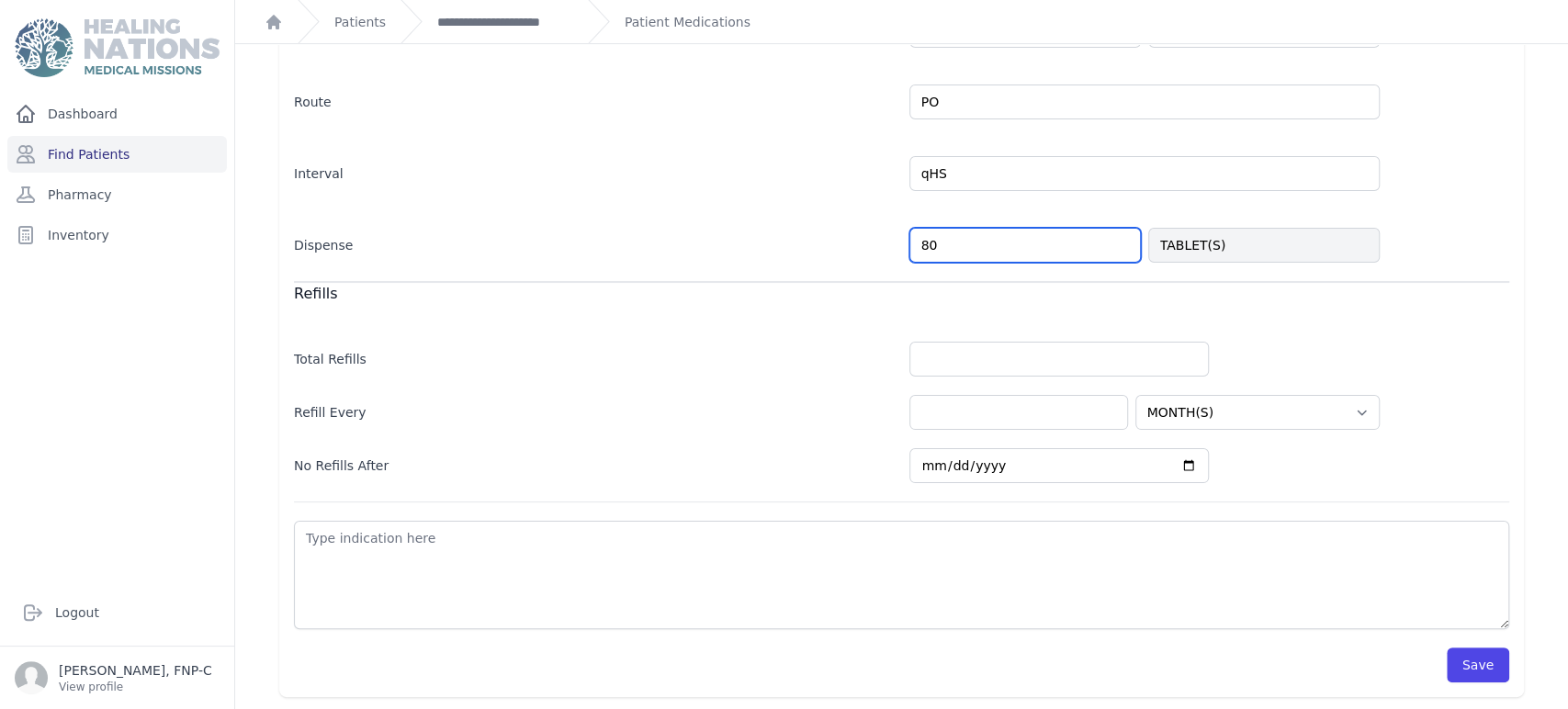
click at [916, 242] on input "80" at bounding box center [1025, 246] width 231 height 35
type input "40"
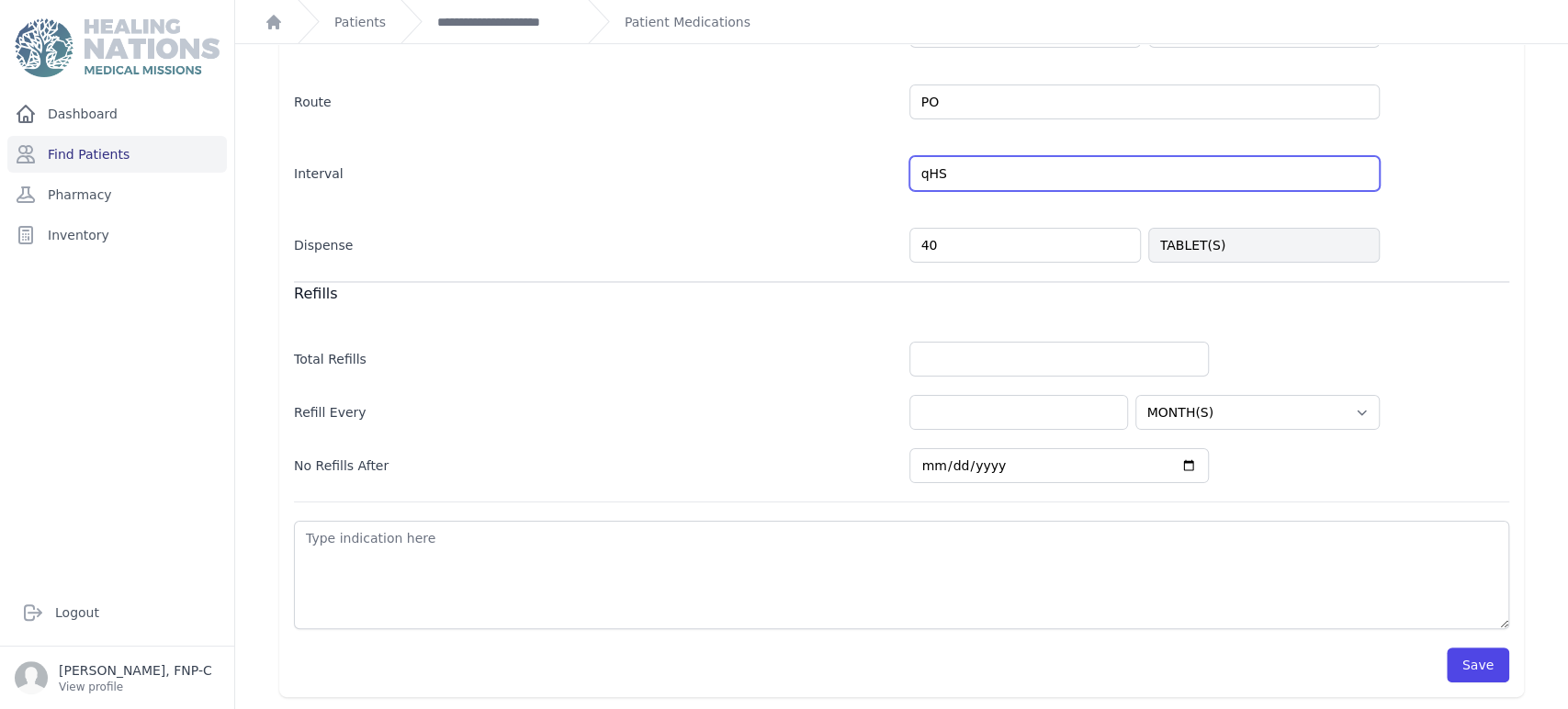
select select "MONTH(S)"
click at [944, 173] on input "qHS" at bounding box center [1144, 174] width 470 height 35
type input "qHS prn"
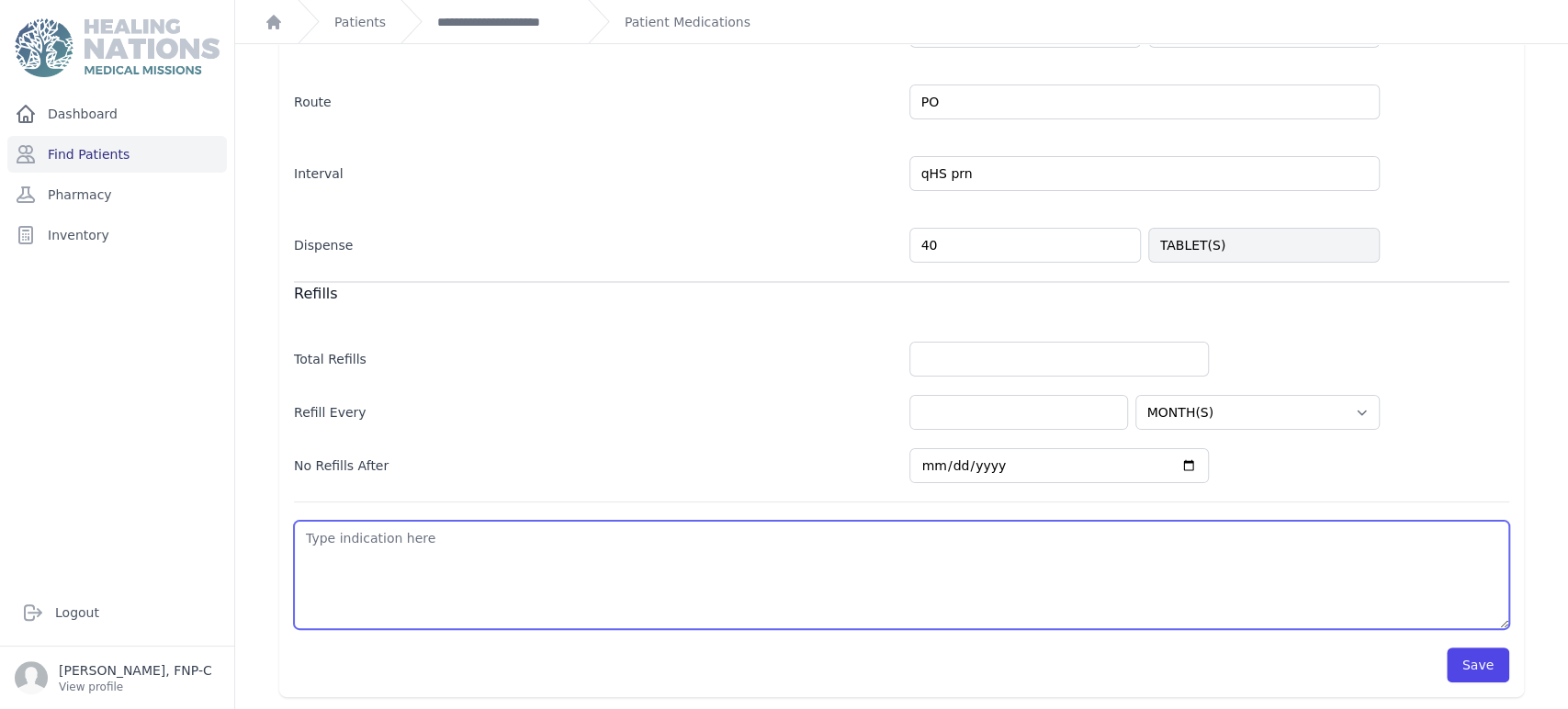
select select "MONTH(S)"
drag, startPoint x: 305, startPoint y: 546, endPoint x: 338, endPoint y: 526, distance: 38.6
click at [305, 545] on textarea at bounding box center [901, 575] width 1215 height 108
type textarea "s"
select select "MONTH(S)"
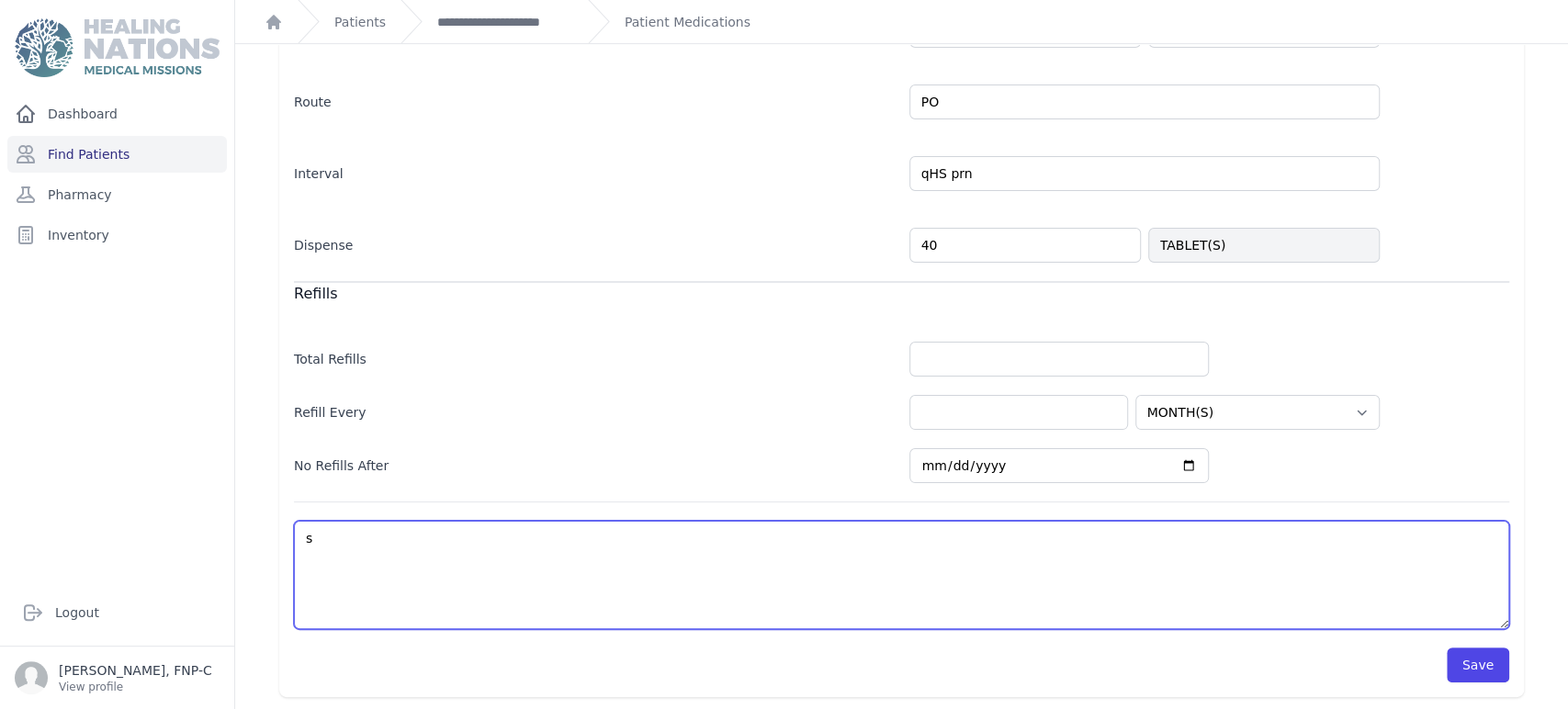
type textarea "sl"
select select "MONTH(S)"
type textarea "sle"
select select "MONTH(S)"
type textarea "slee"
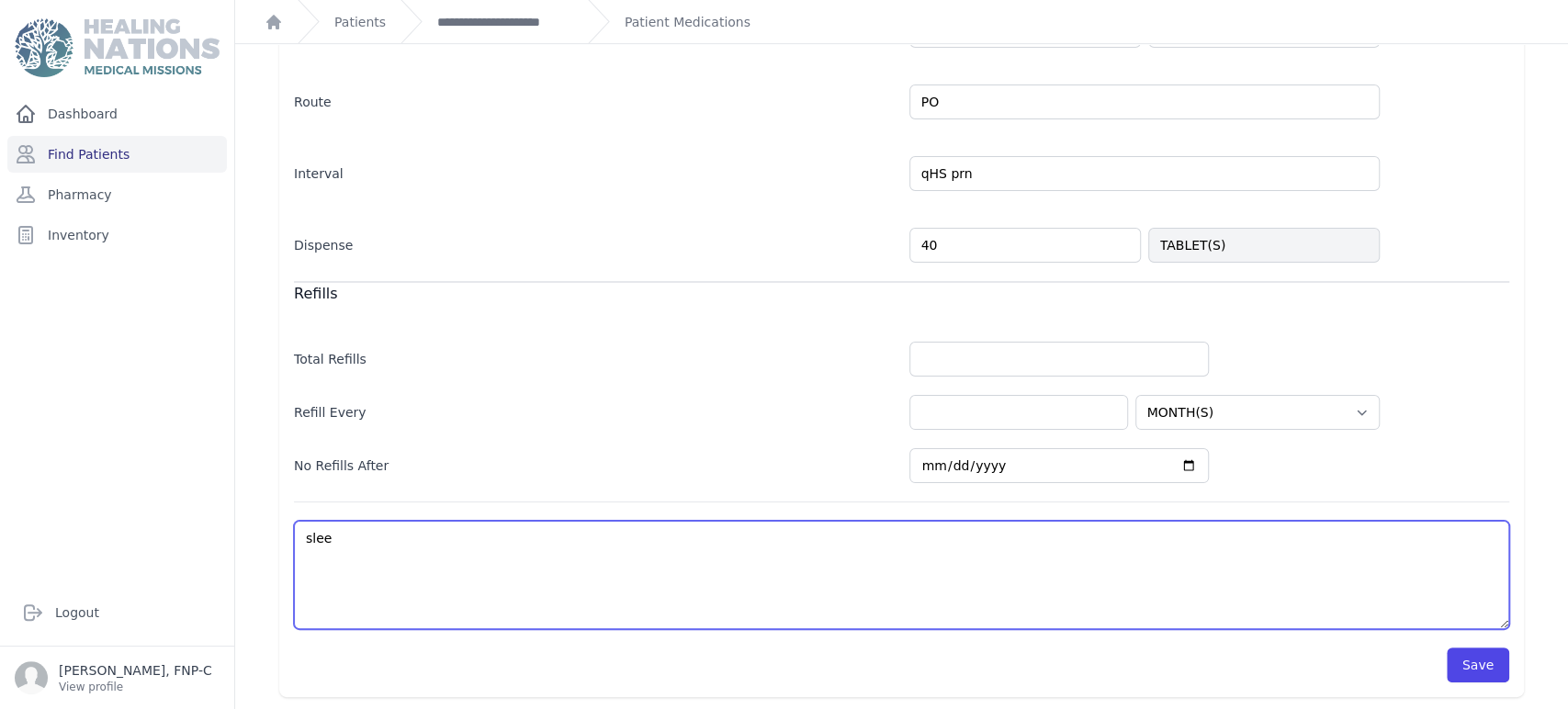
select select "MONTH(S)"
type textarea "sleep"
select select "MONTH(S)"
type textarea "sleep"
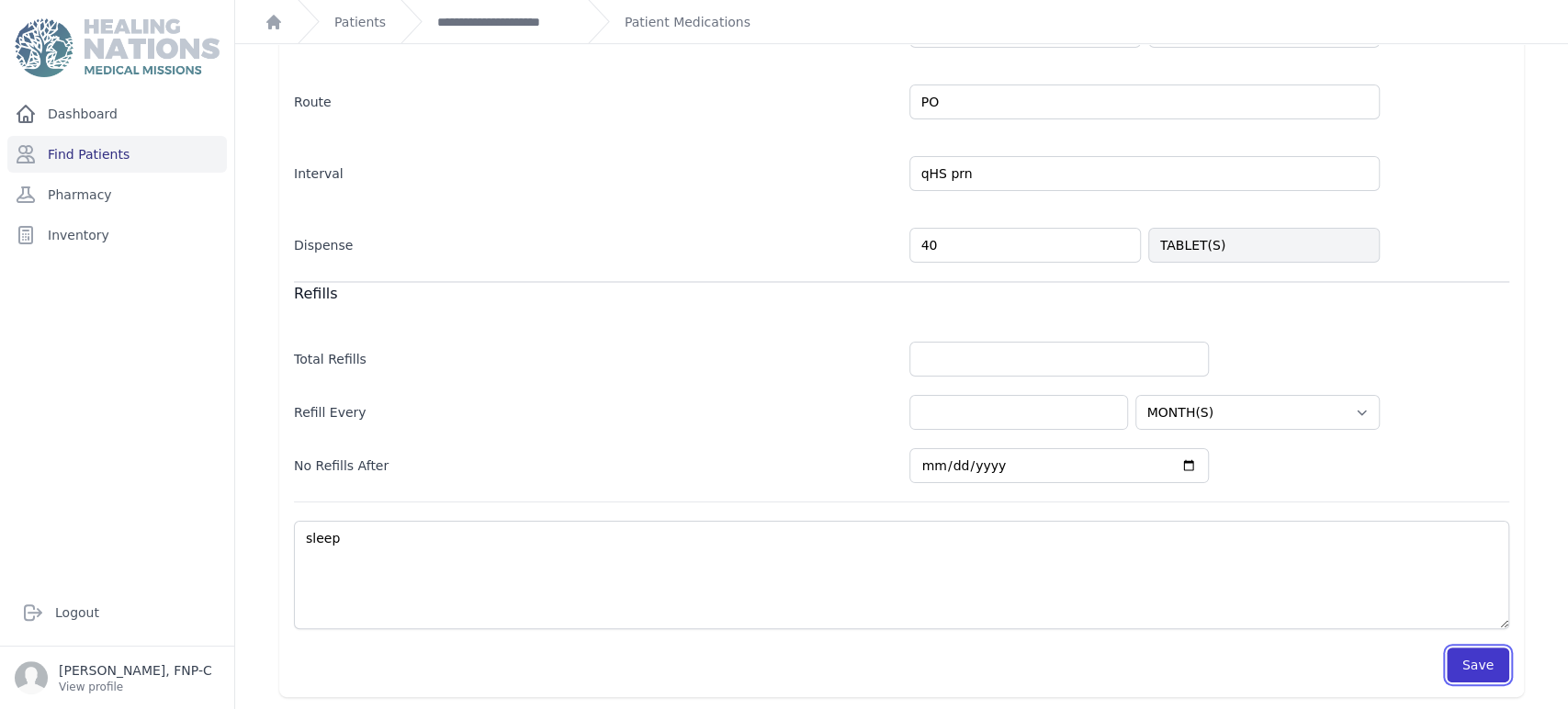
click at [1451, 652] on button "Save" at bounding box center [1477, 666] width 63 height 35
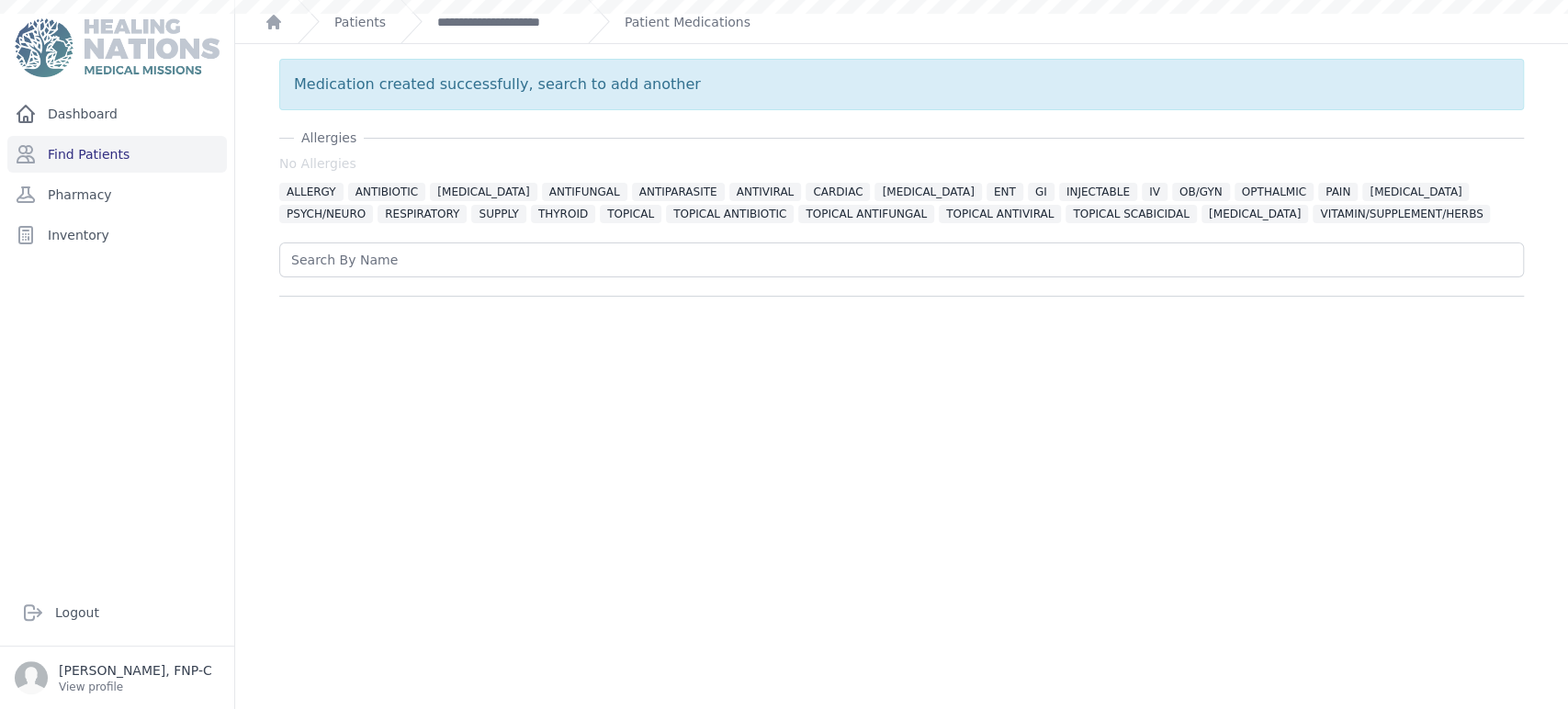
scroll to position [0, 0]
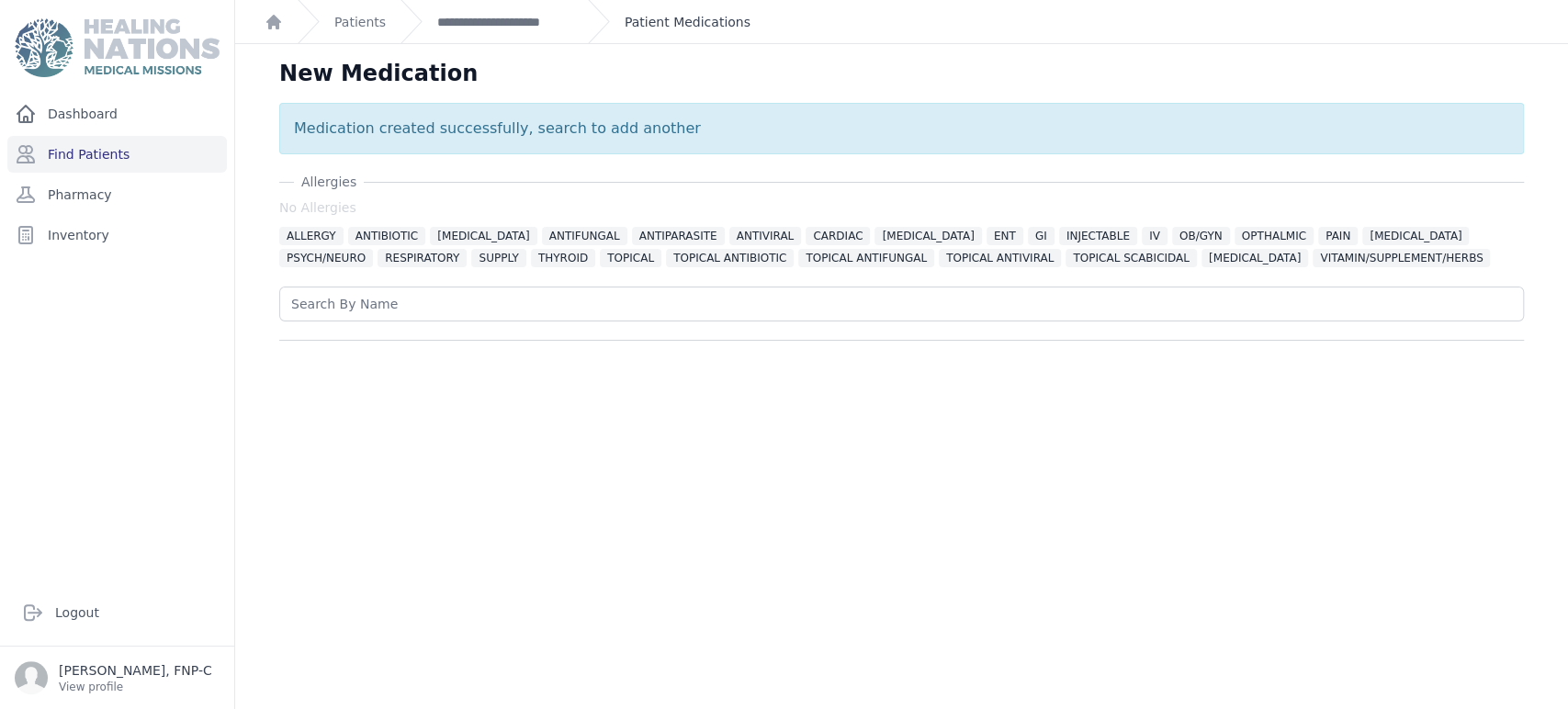
click at [645, 16] on link "Patient Medications" at bounding box center [687, 22] width 126 height 18
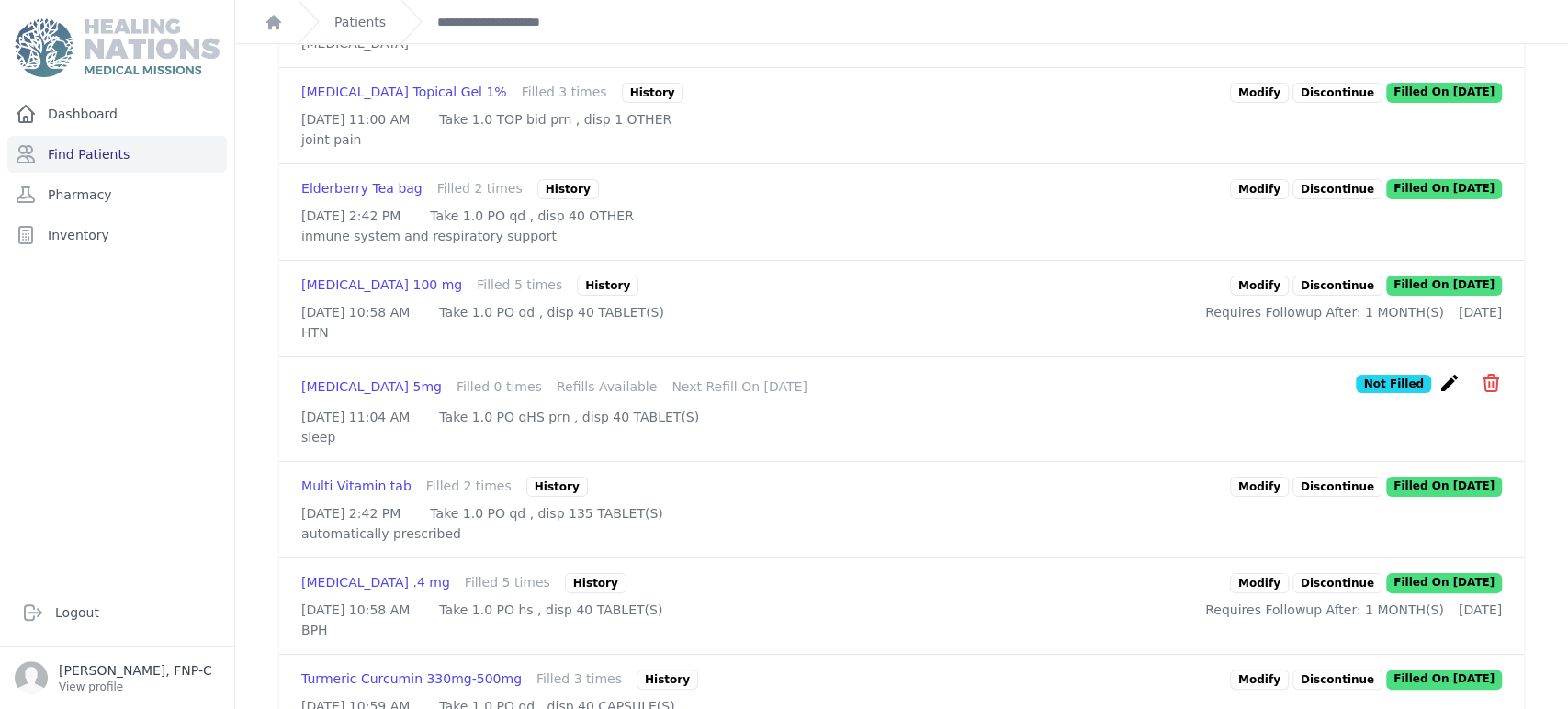
scroll to position [895, 0]
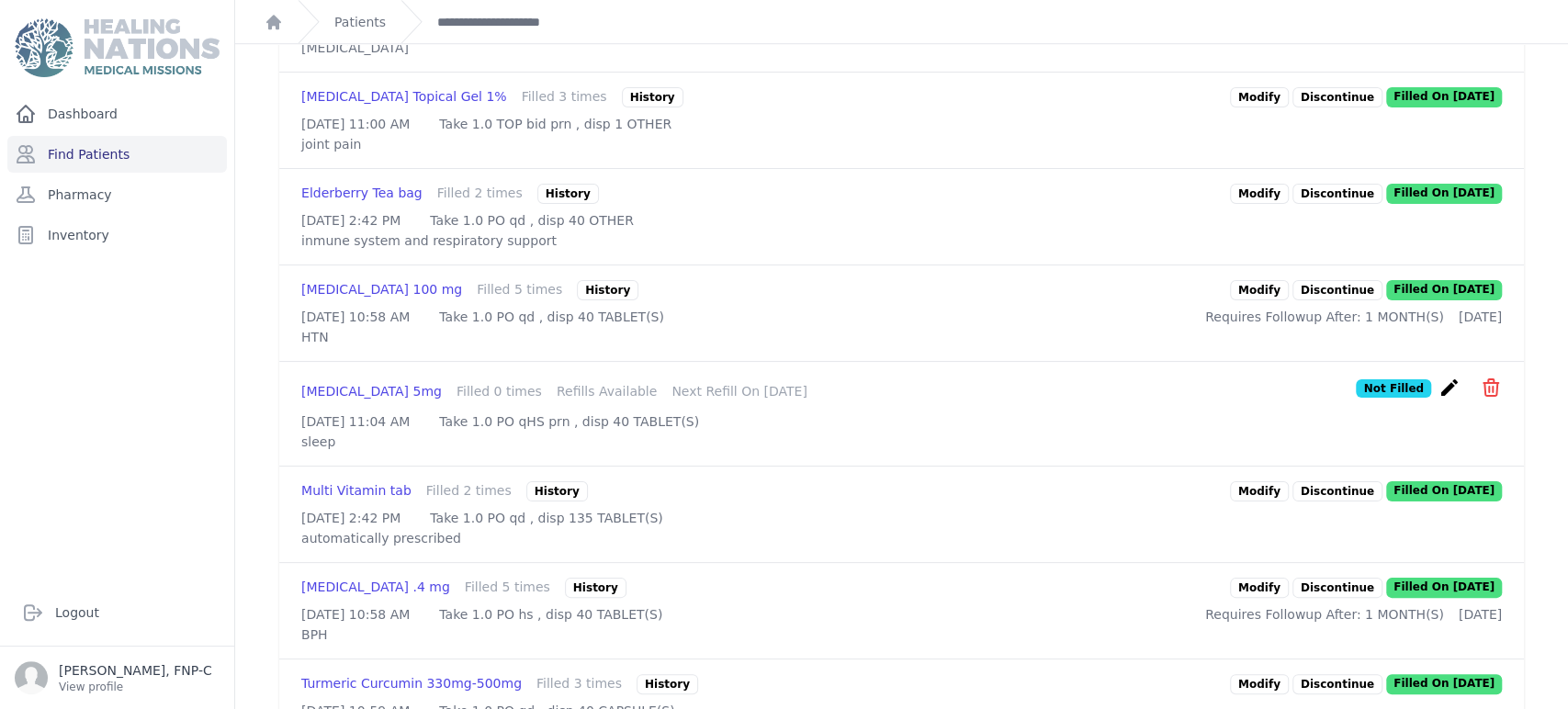
click at [1242, 300] on link "Modify" at bounding box center [1259, 290] width 59 height 20
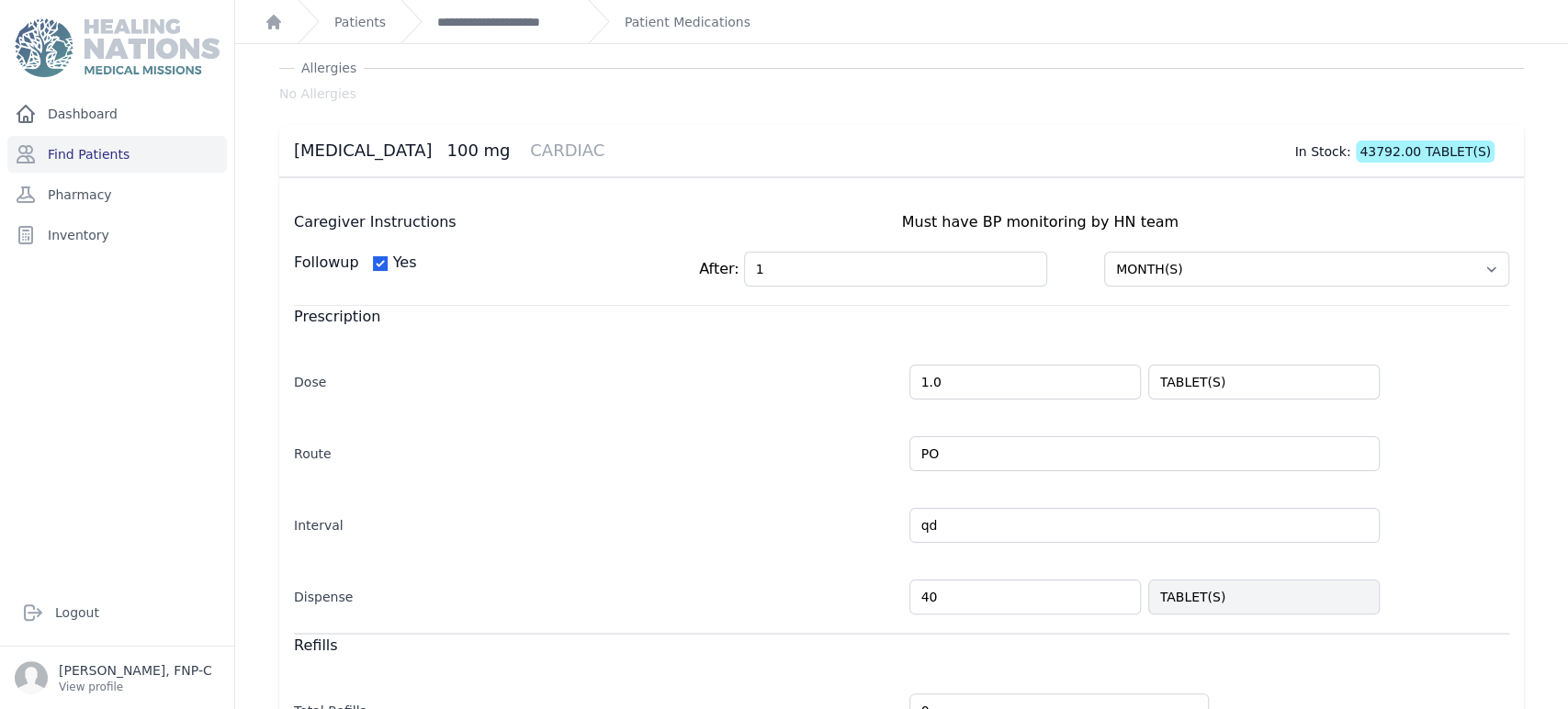
scroll to position [102, 0]
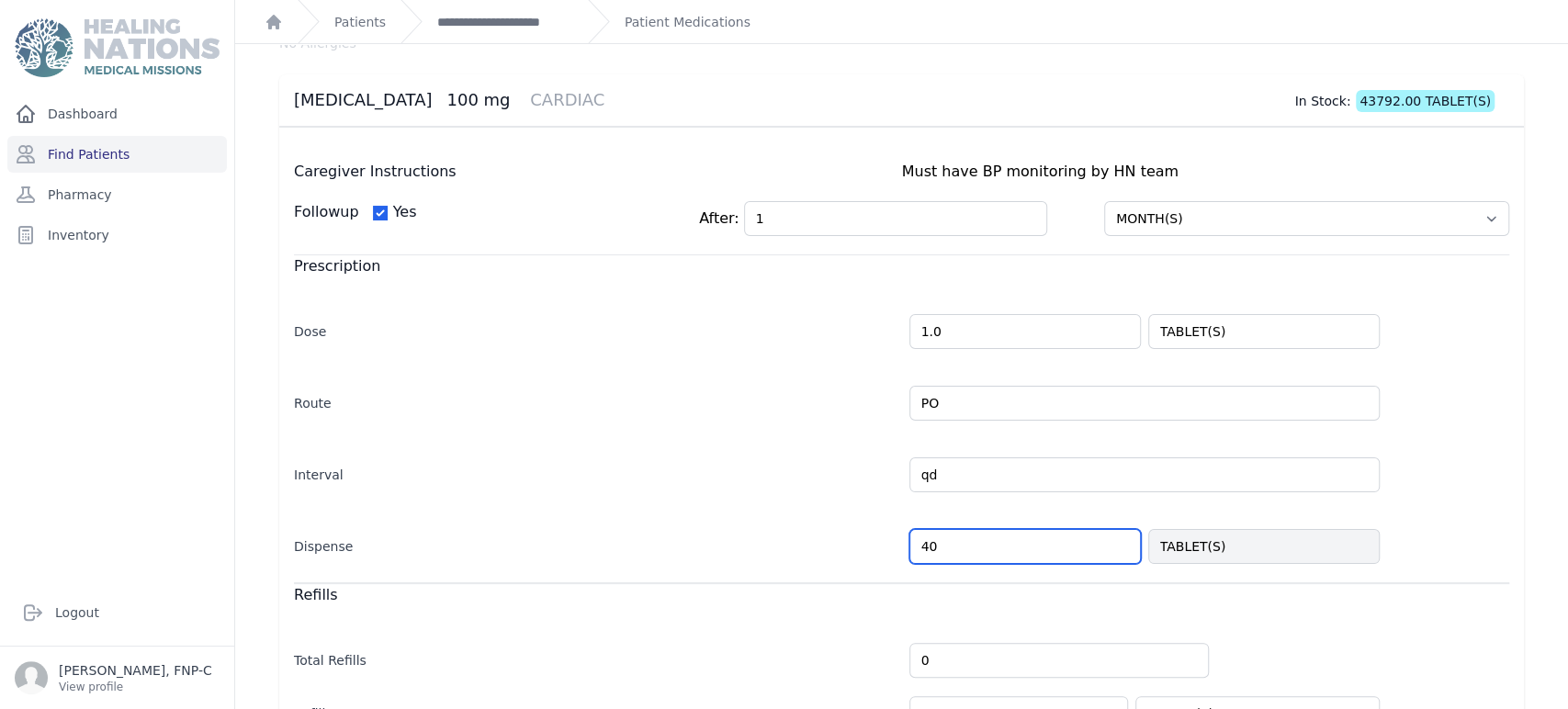
click at [929, 543] on input "40" at bounding box center [1025, 547] width 231 height 35
type input "4"
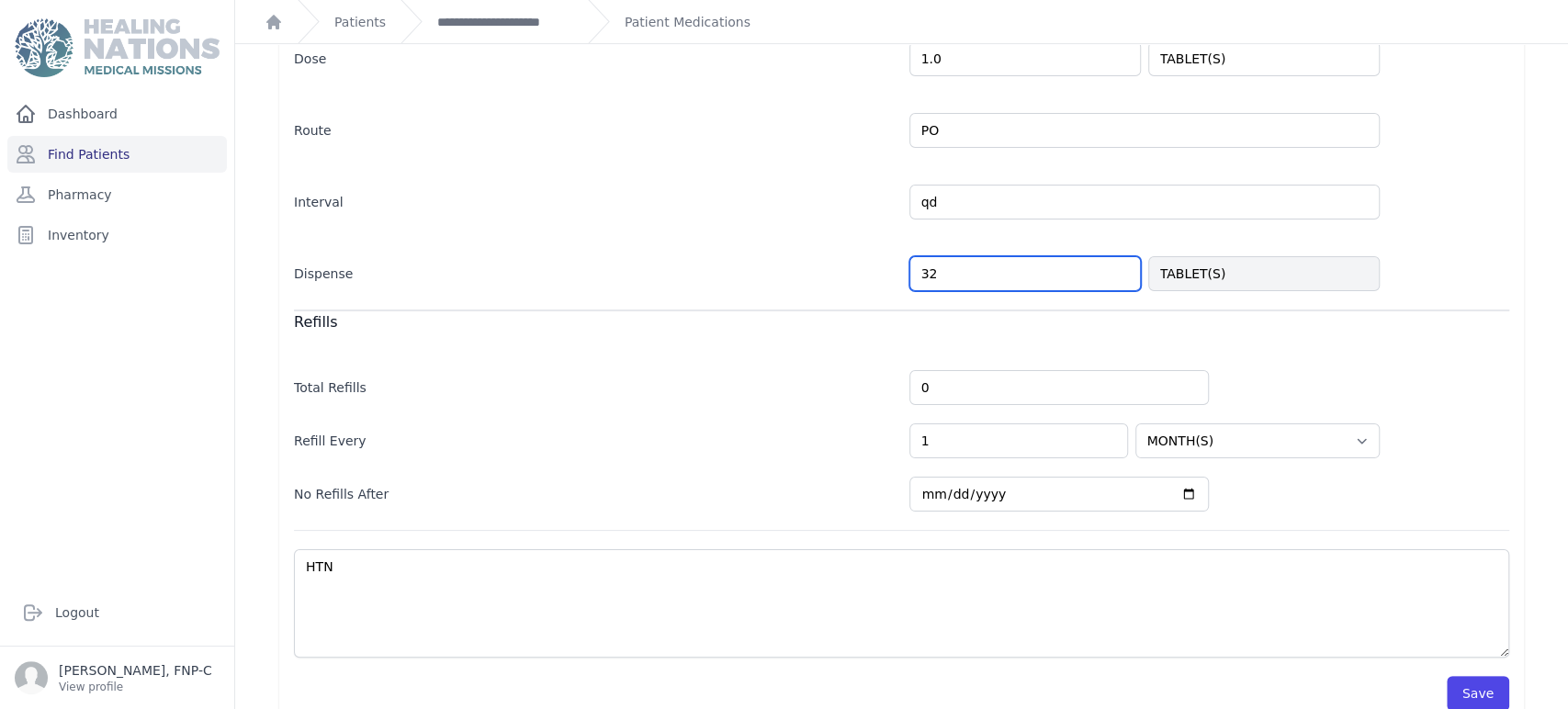
scroll to position [403, 0]
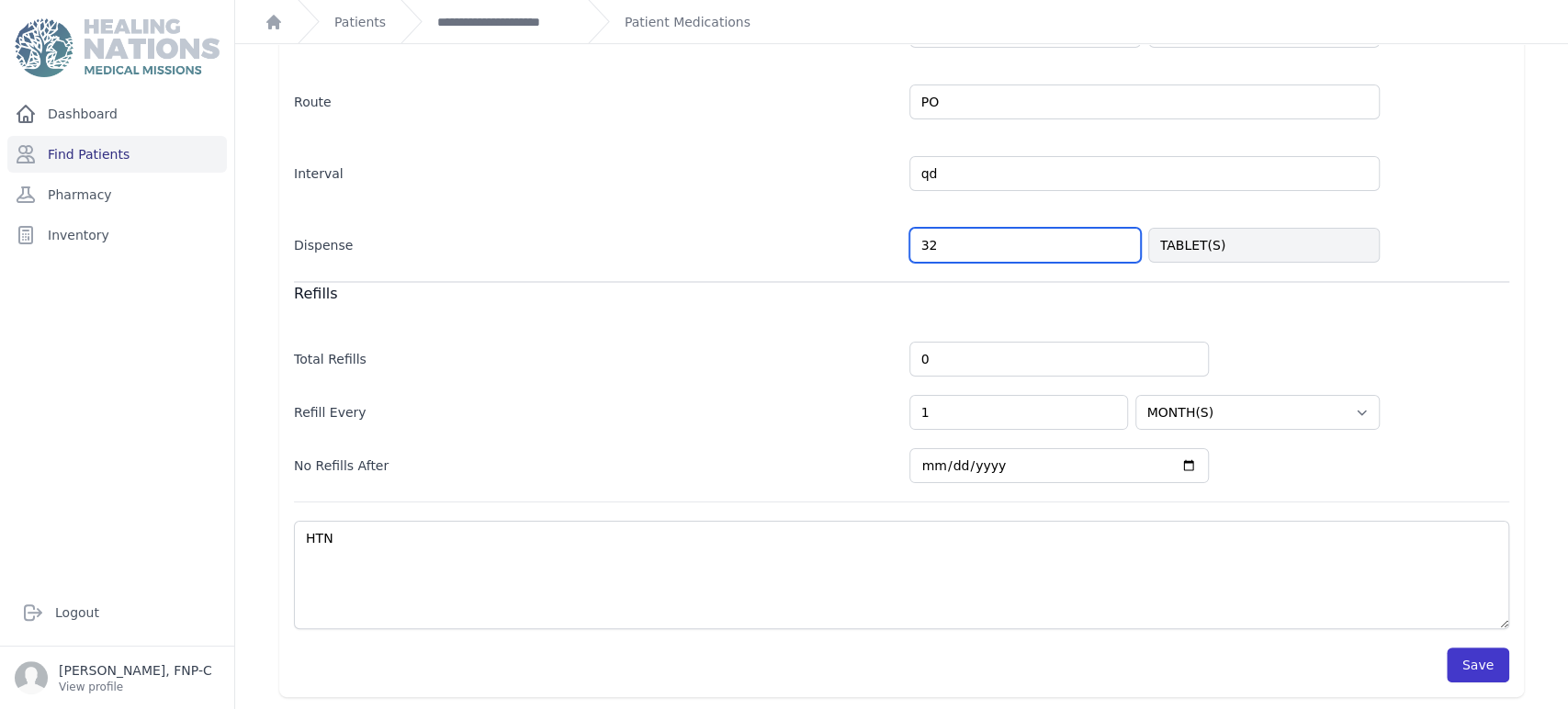
type input "32"
select select "MONTH(S)"
click at [1453, 664] on button "Save" at bounding box center [1477, 666] width 63 height 35
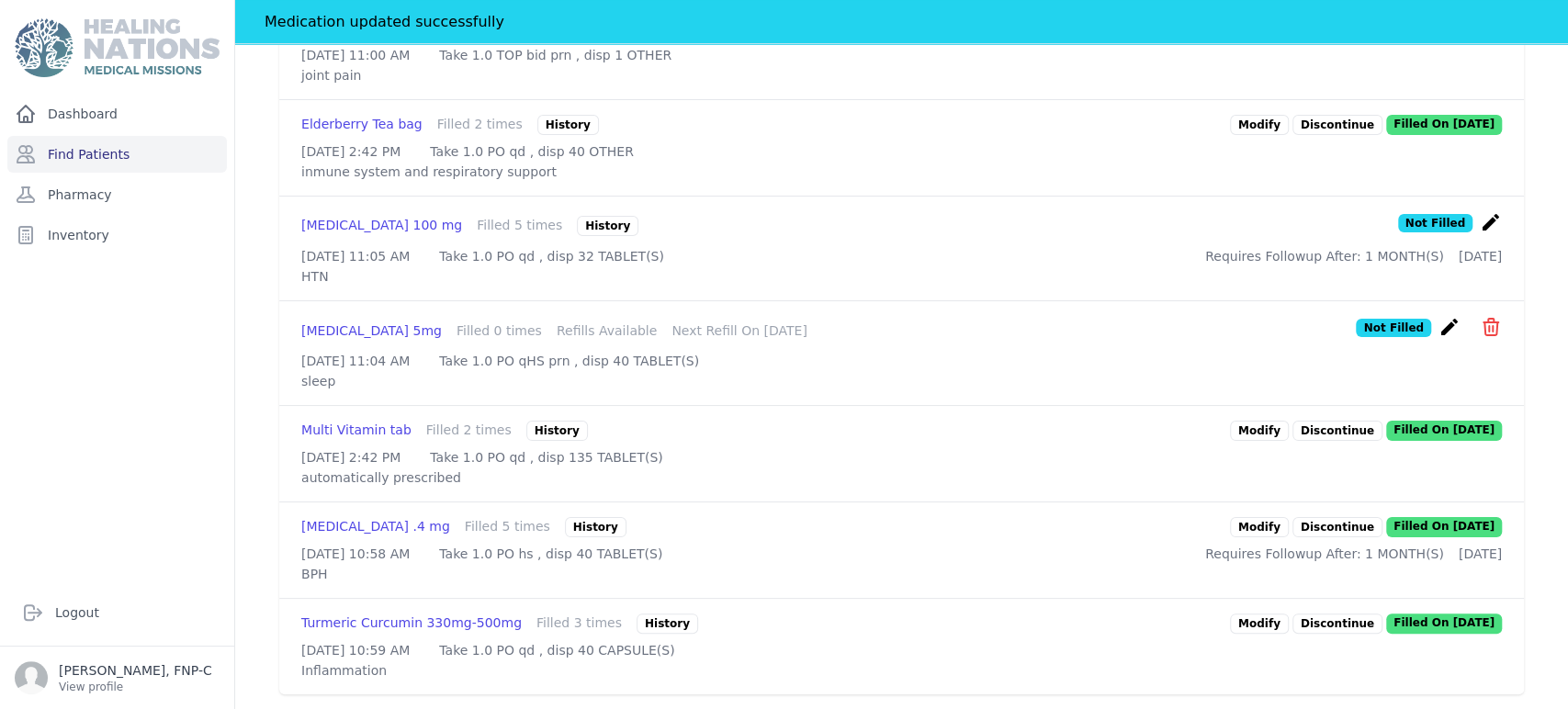
scroll to position [1150, 0]
click at [1247, 518] on link "Modify" at bounding box center [1259, 528] width 59 height 20
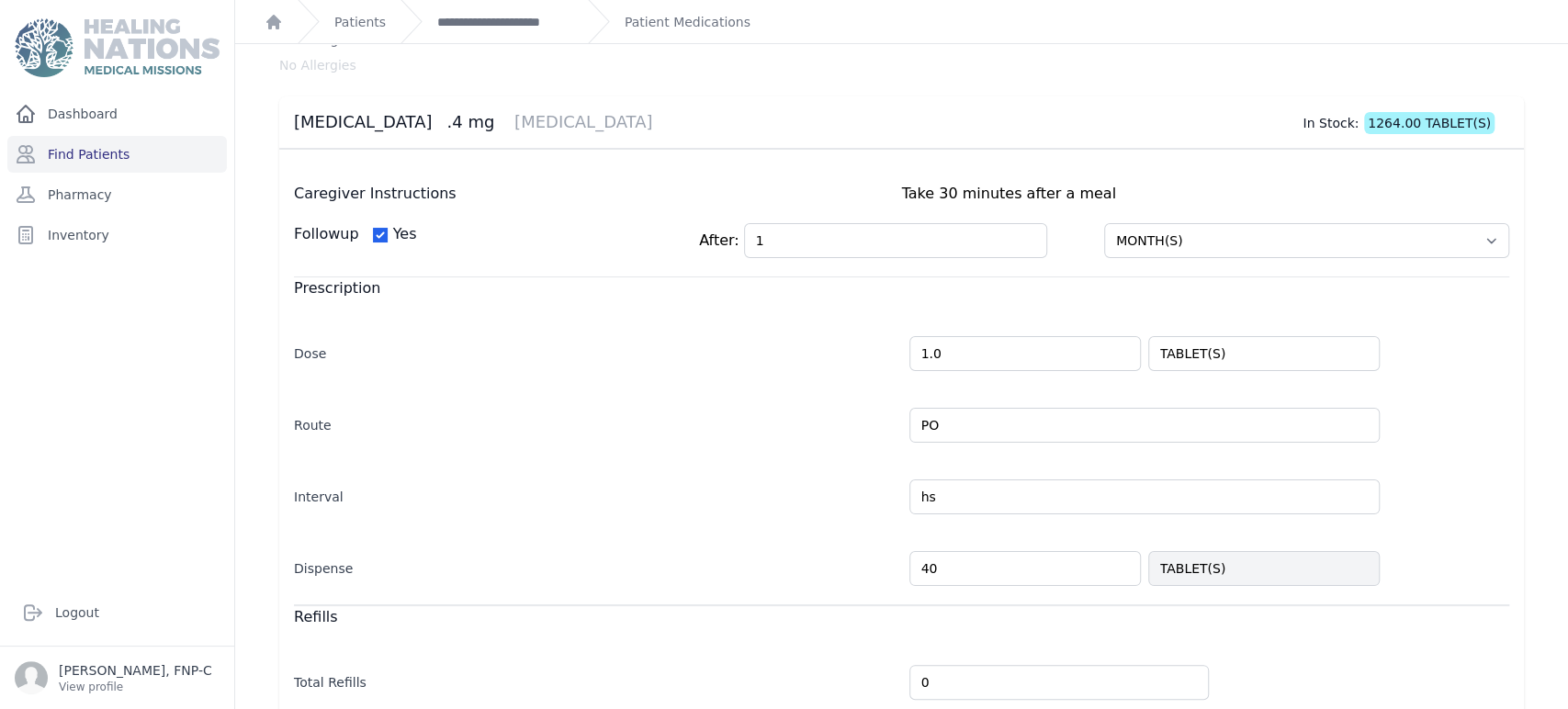
scroll to position [204, 0]
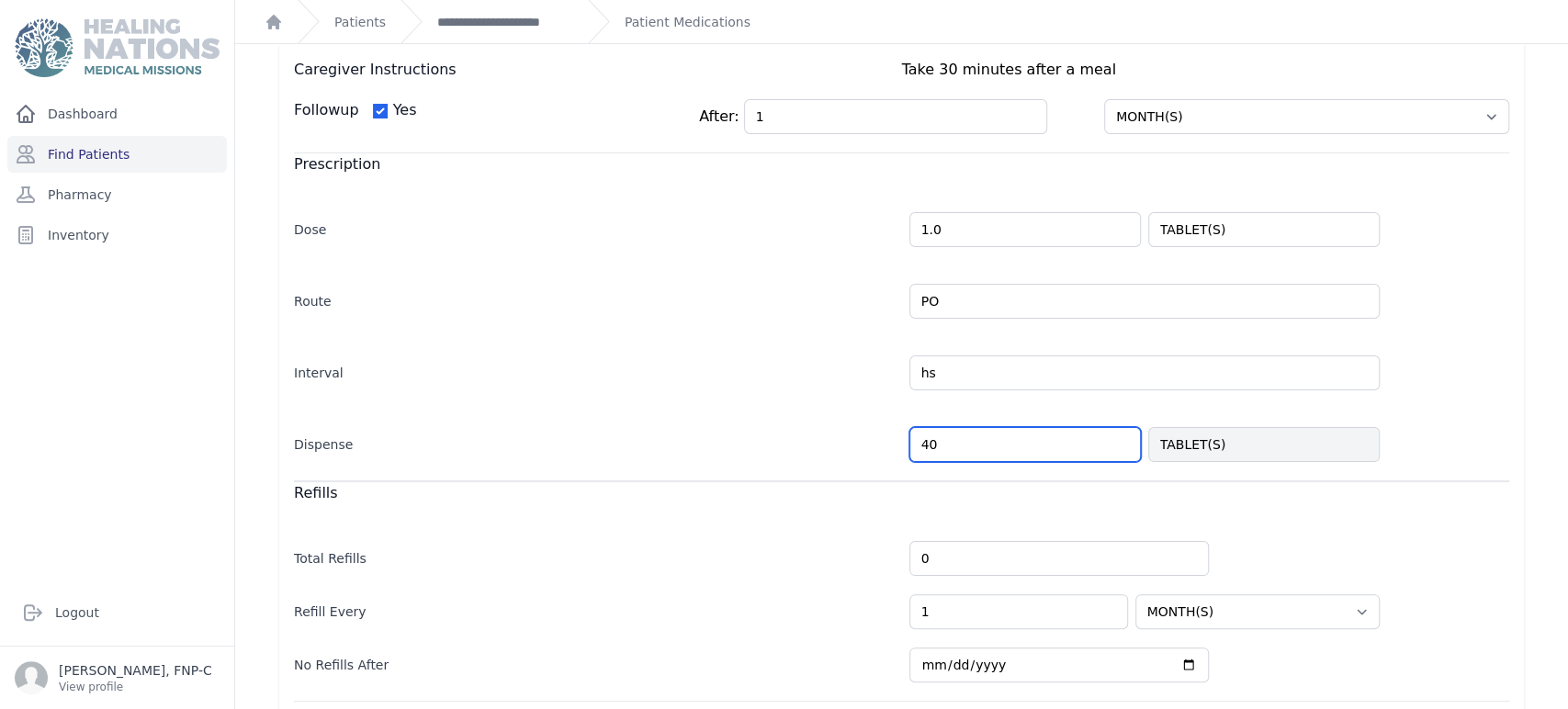
click at [939, 441] on input "40" at bounding box center [1025, 445] width 231 height 35
type input "4"
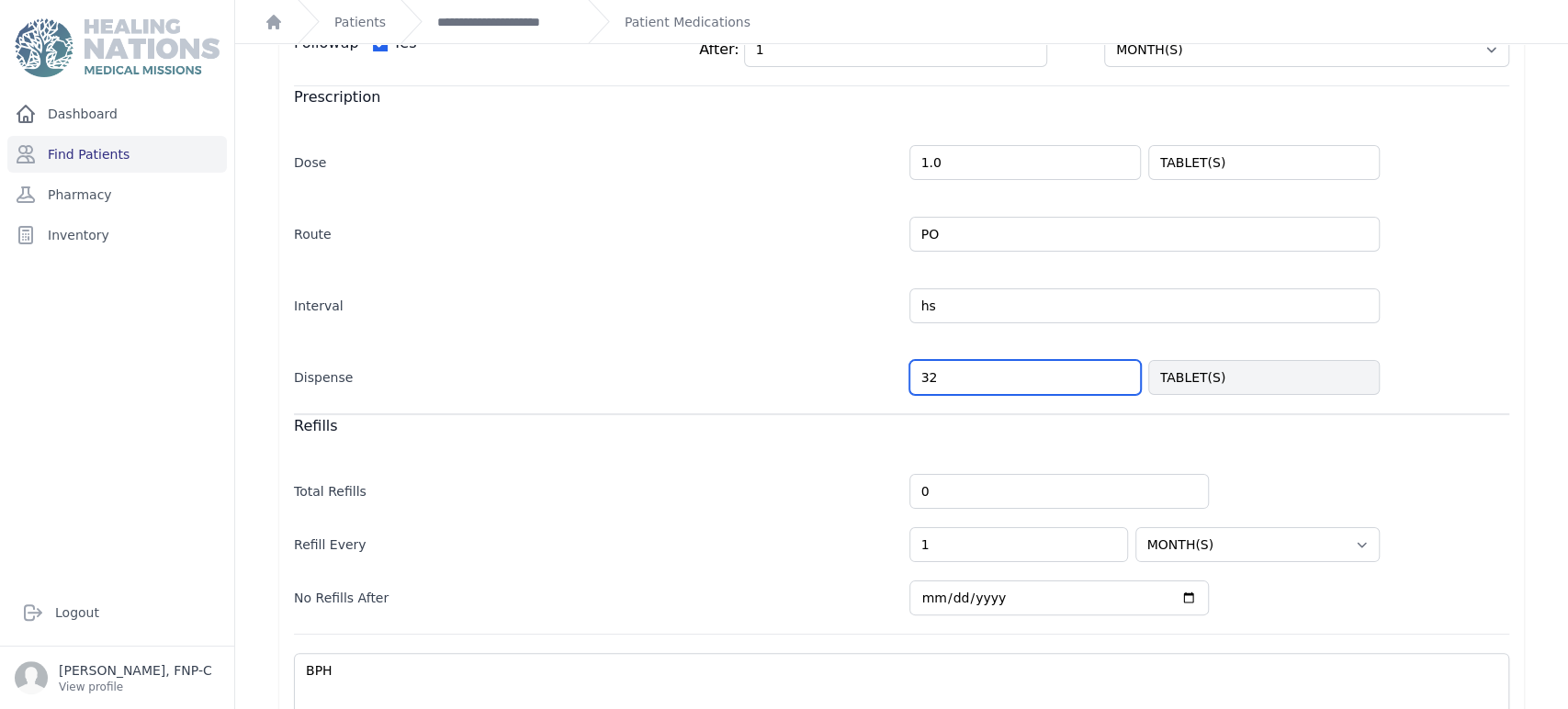
scroll to position [403, 0]
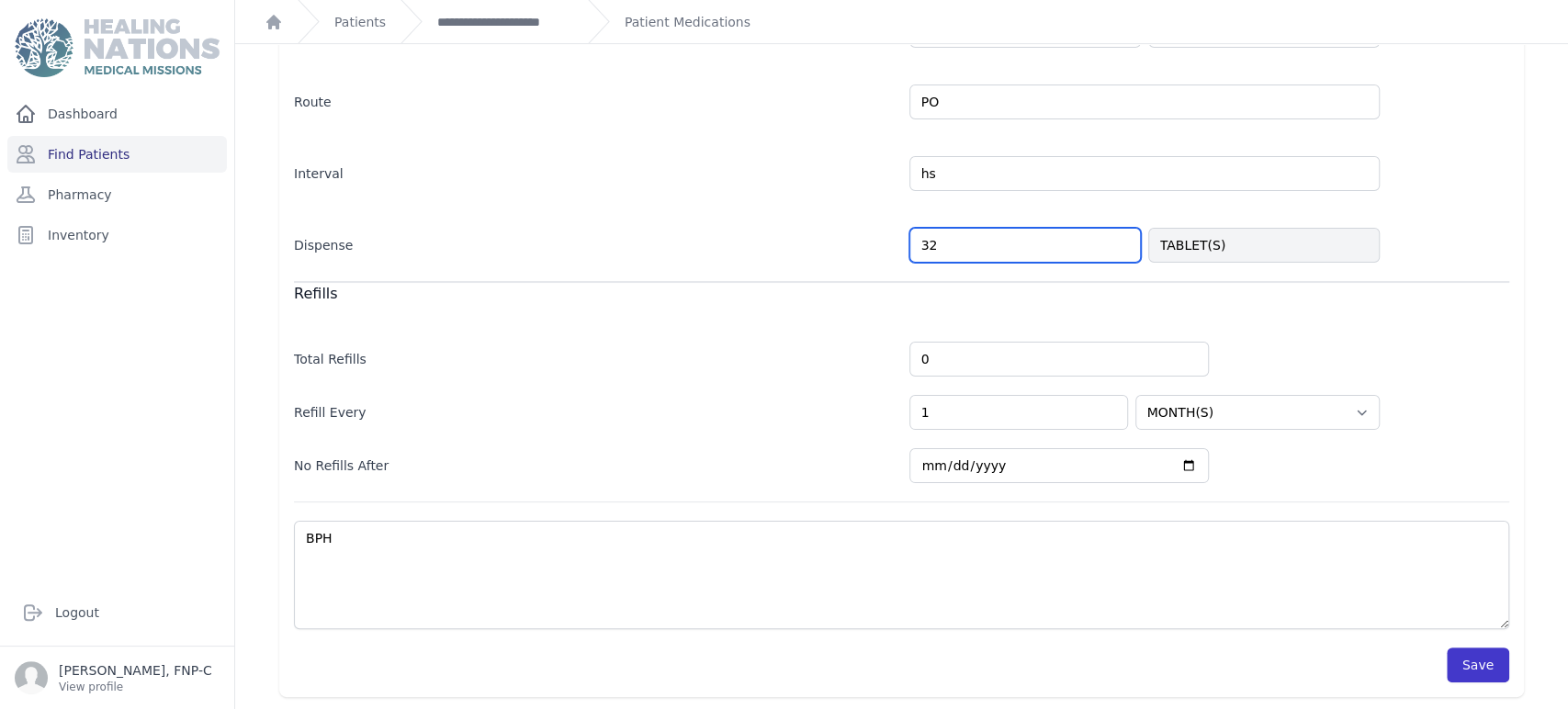
type input "32"
click at [1446, 660] on button "Save" at bounding box center [1477, 666] width 63 height 35
select select "MONTH(S)"
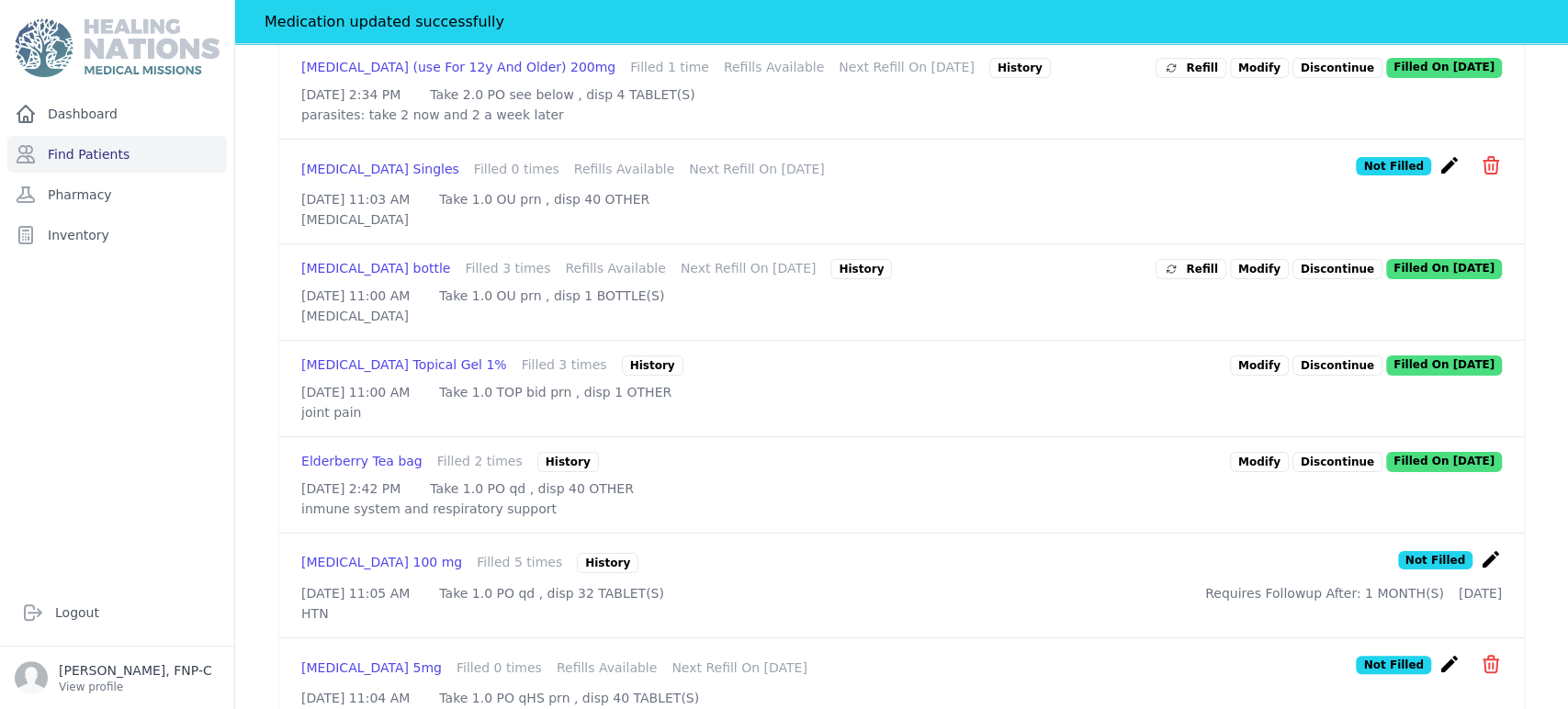
scroll to position [1158, 0]
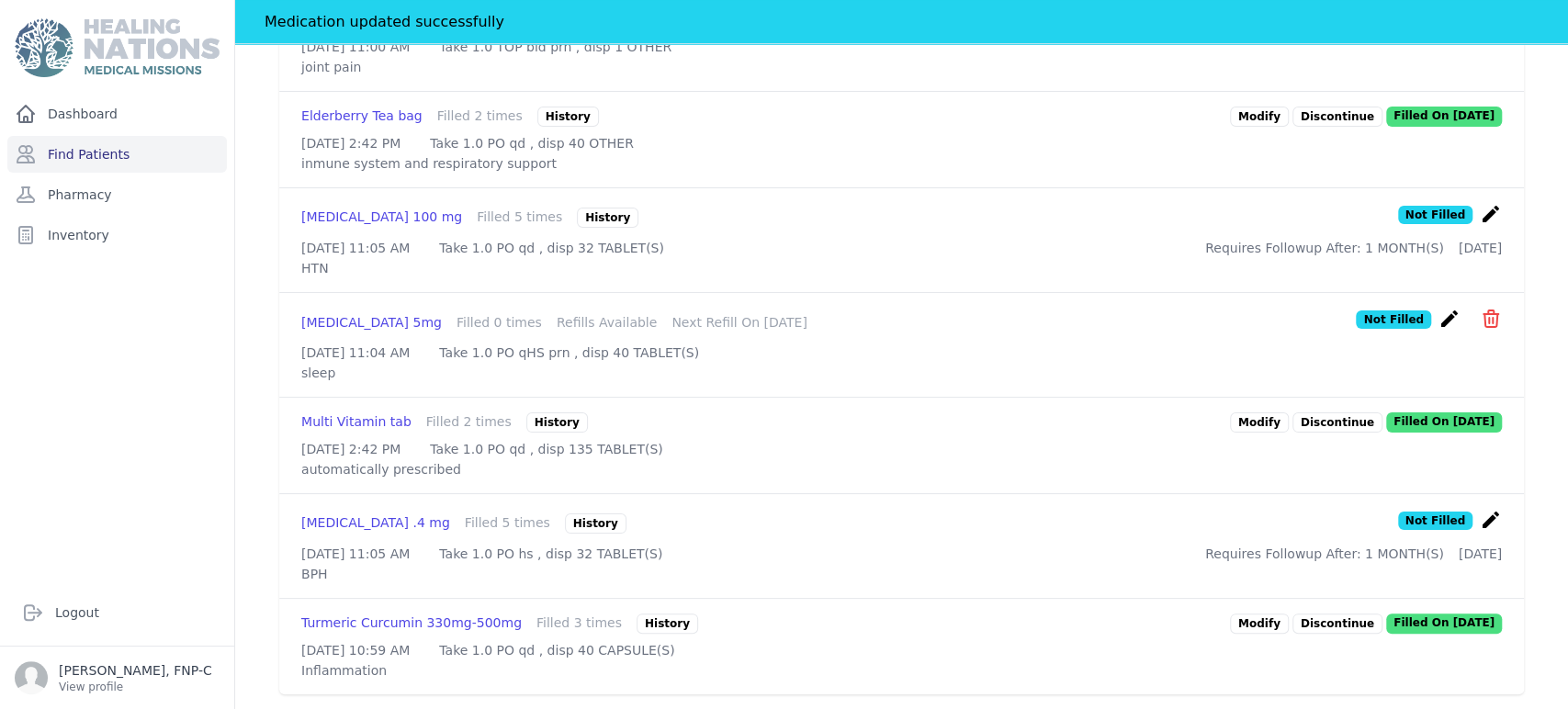
click at [1234, 614] on link "Modify" at bounding box center [1259, 624] width 59 height 20
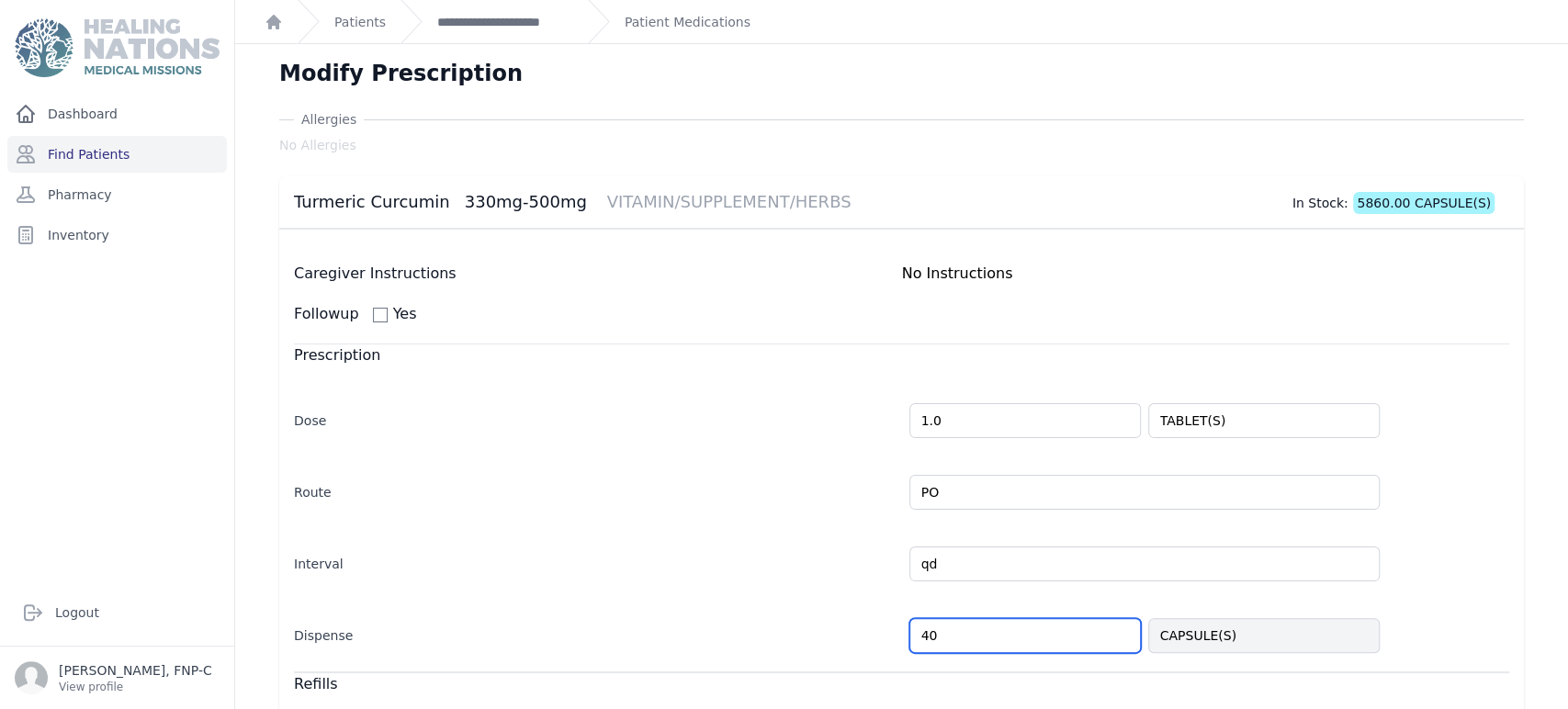
click at [937, 640] on input "40" at bounding box center [1025, 636] width 231 height 35
type input "4"
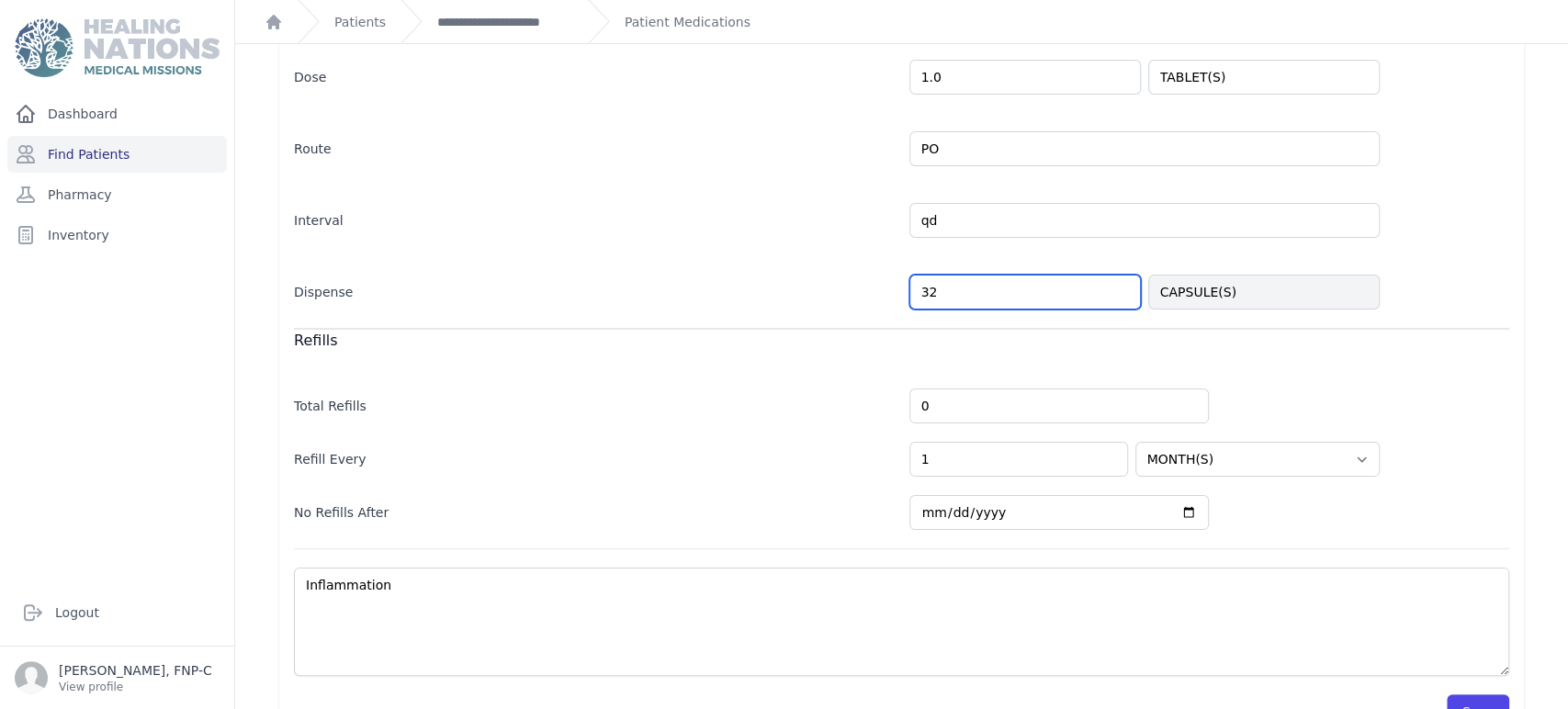
scroll to position [390, 0]
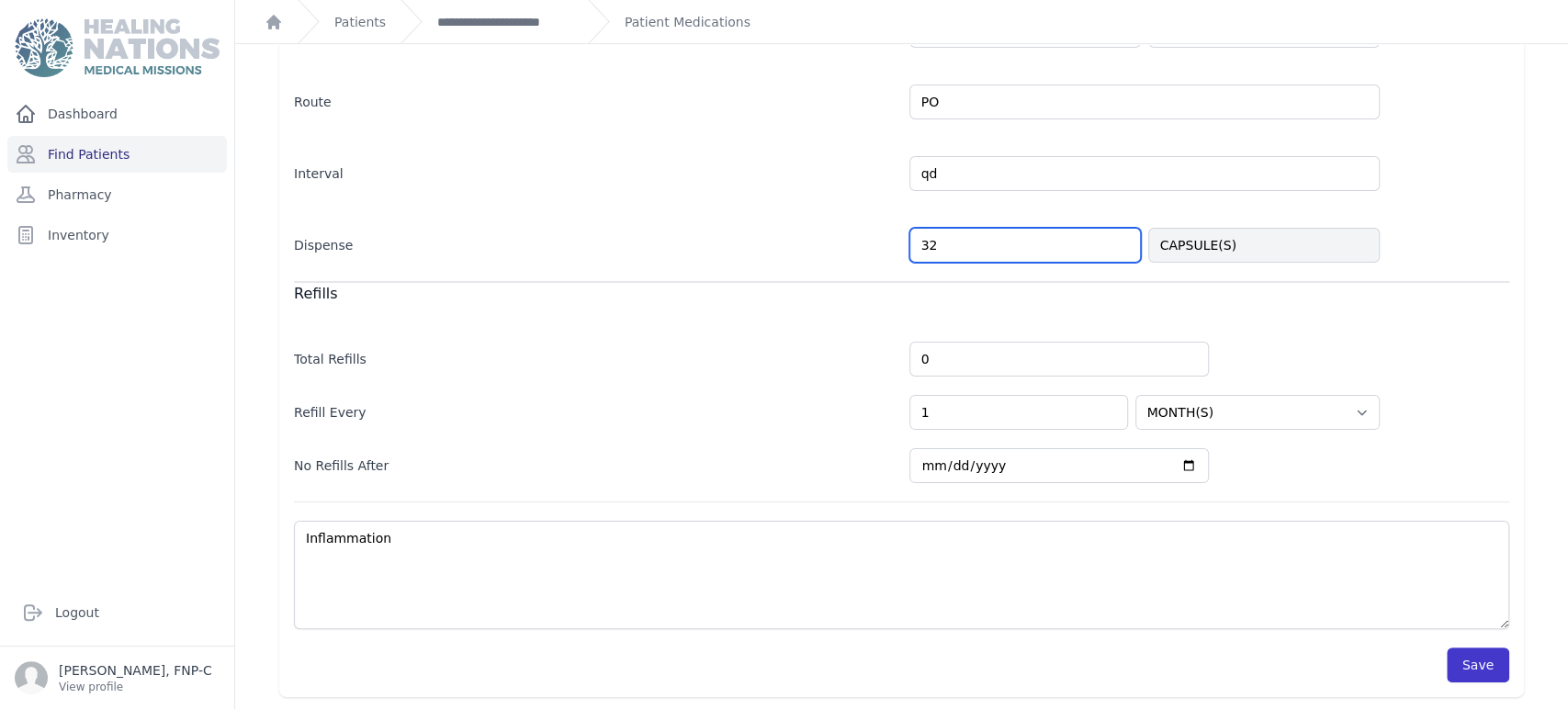
type input "32"
select select "MONTH(S)"
click at [1452, 653] on button "Save" at bounding box center [1477, 666] width 63 height 35
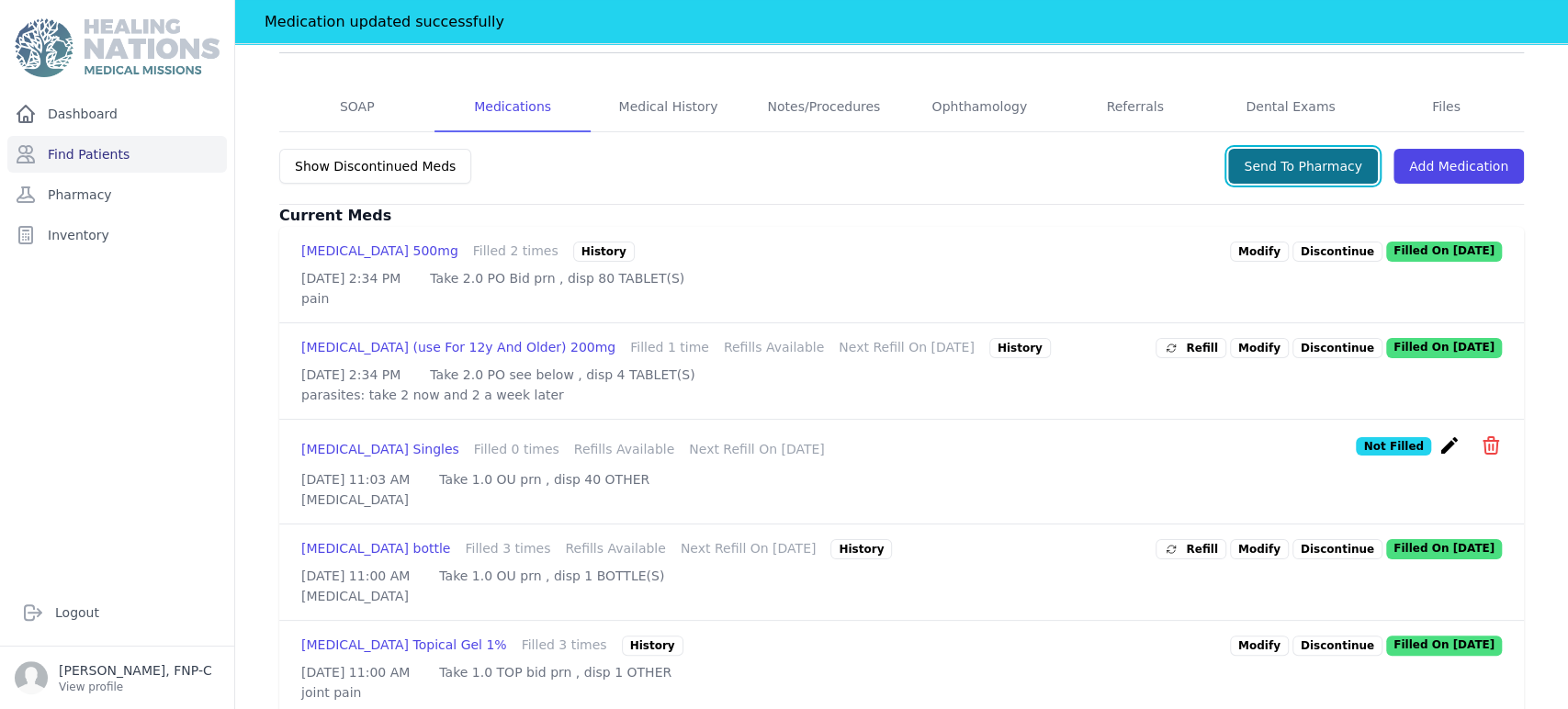
click at [1267, 149] on button "Send To Pharmacy" at bounding box center [1303, 166] width 150 height 35
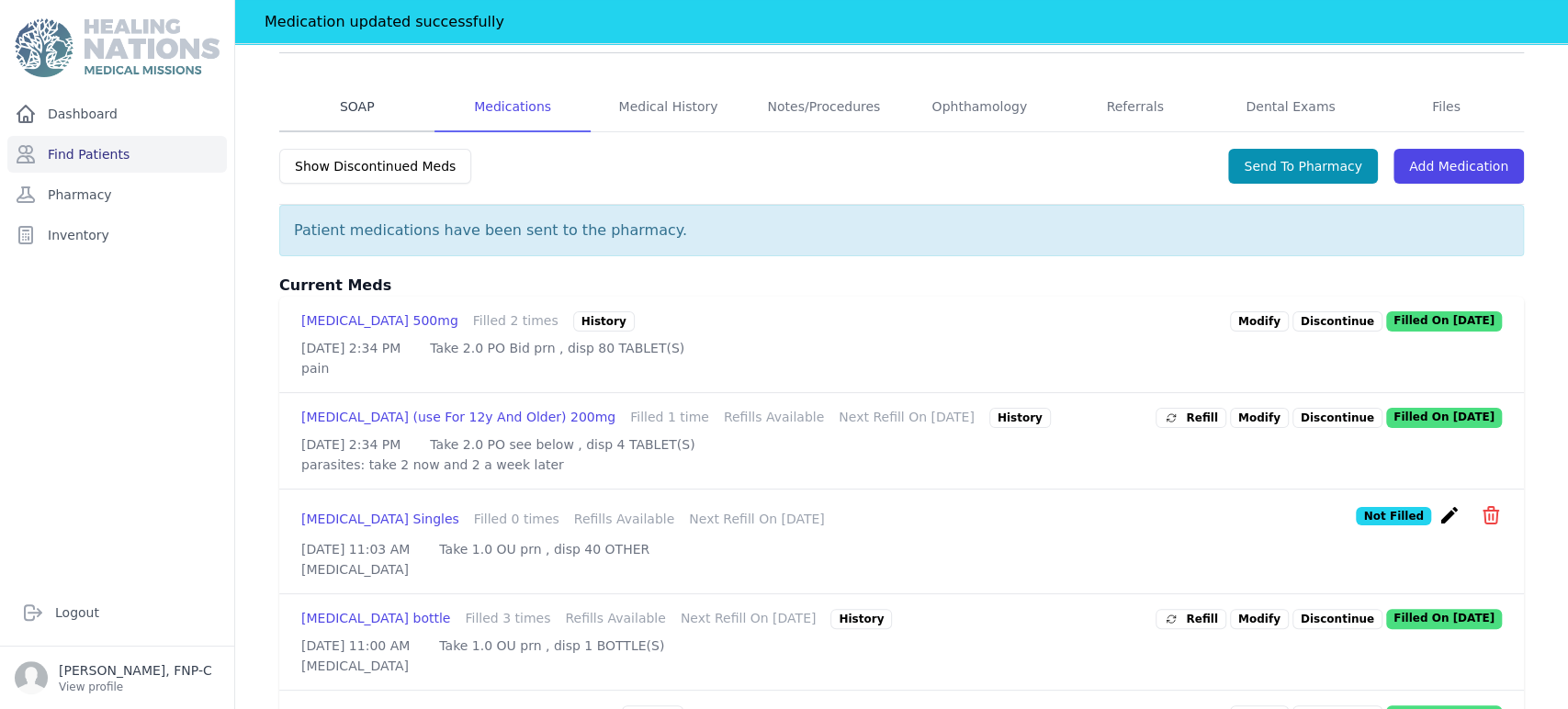
click at [365, 82] on link "SOAP" at bounding box center [357, 107] width 155 height 50
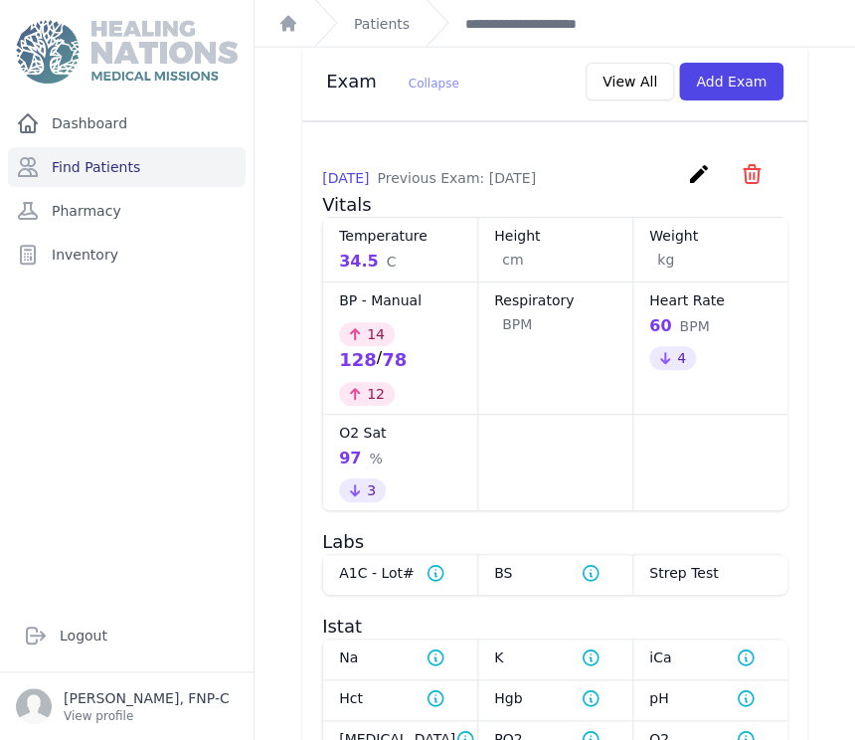
scroll to position [1104, 0]
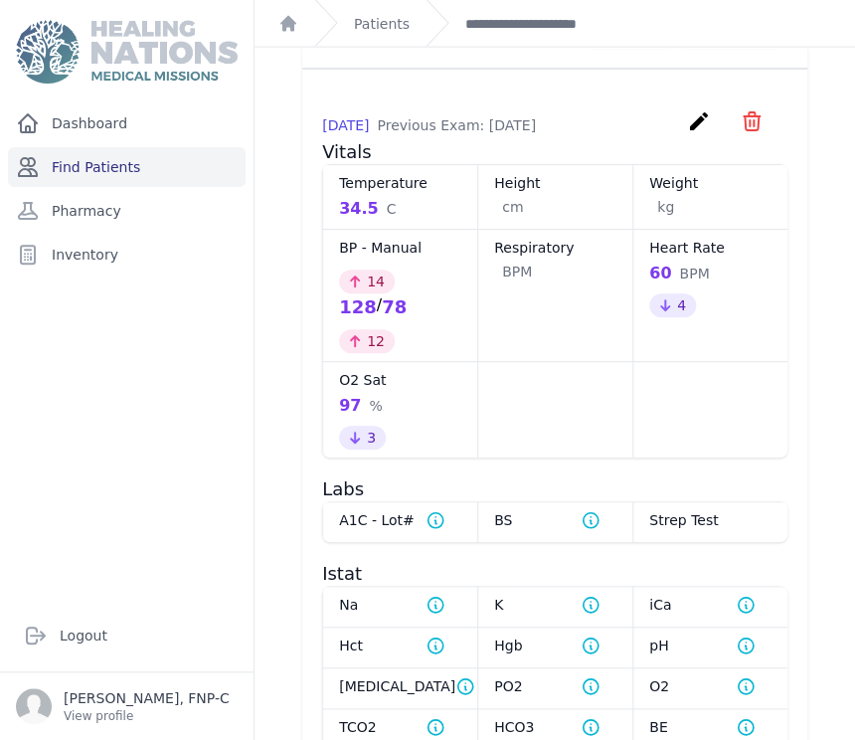
click at [85, 159] on link "Find Patients" at bounding box center [127, 167] width 238 height 40
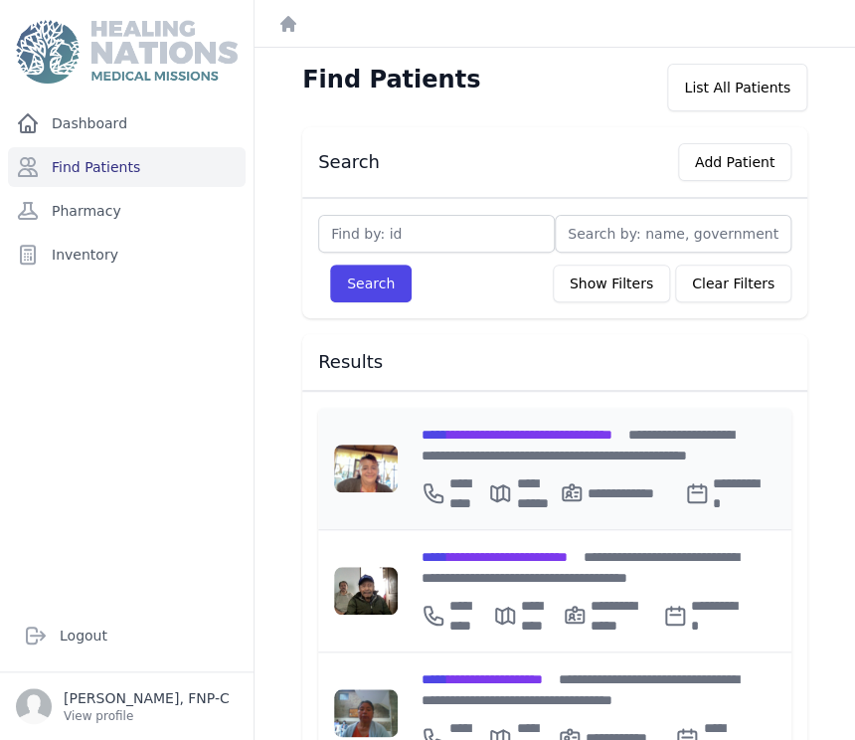
scroll to position [110, 0]
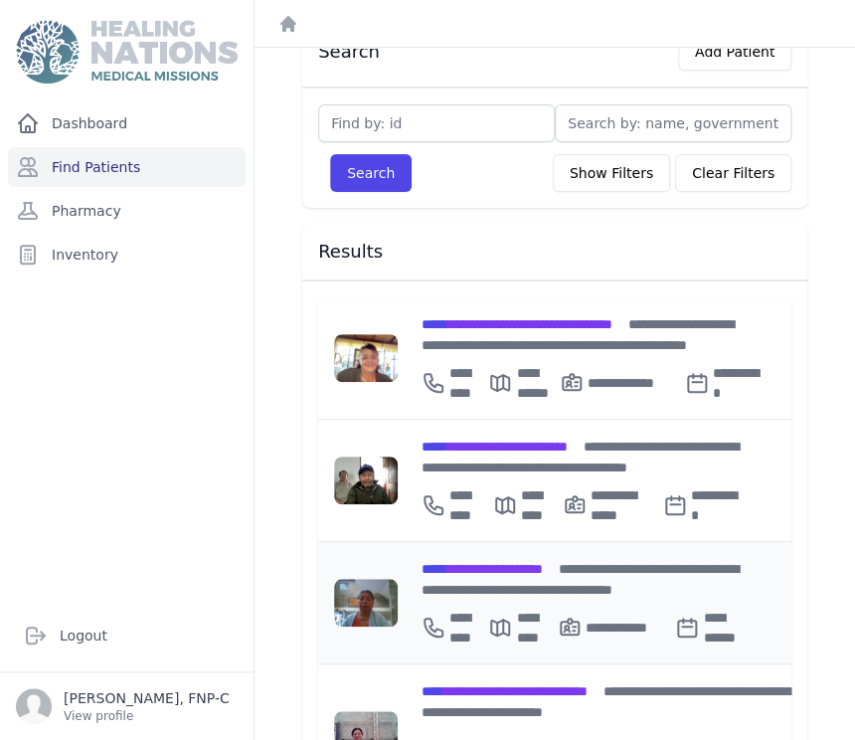
click at [469, 567] on span "**********" at bounding box center [481, 569] width 121 height 14
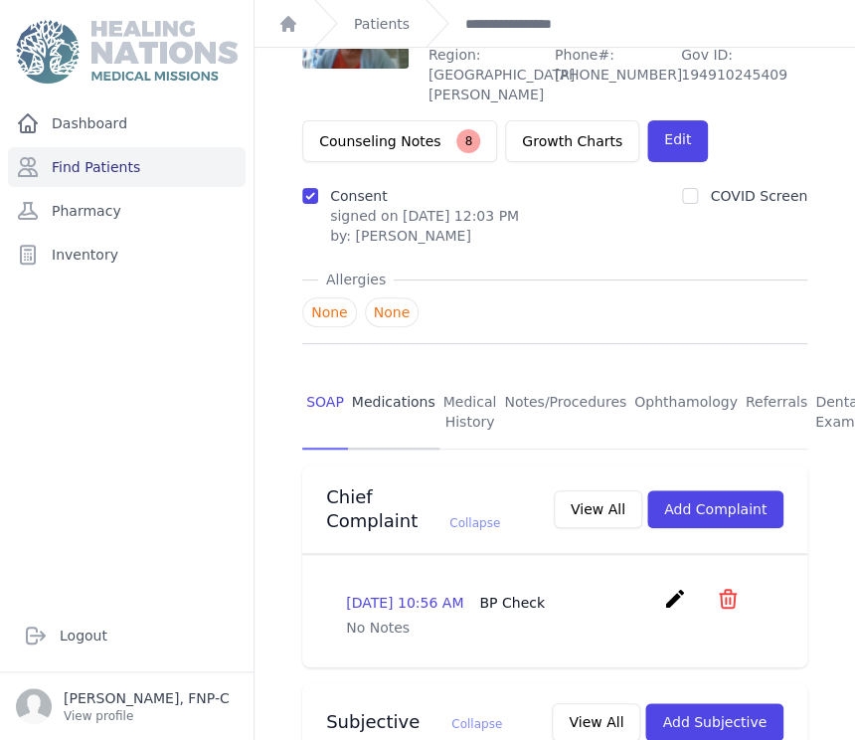
click at [379, 376] on link "Medications" at bounding box center [393, 413] width 91 height 74
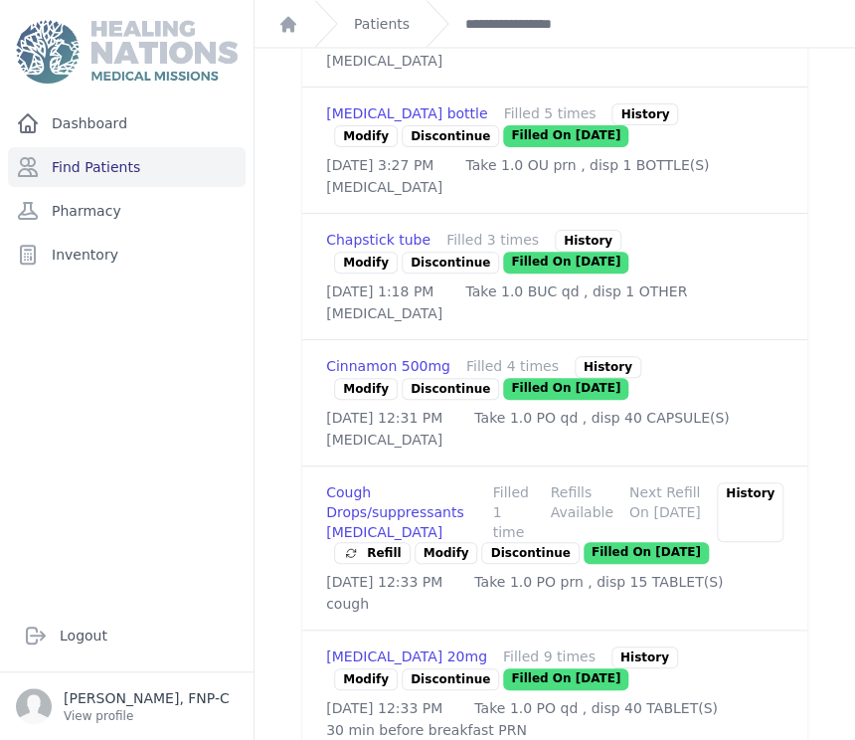
scroll to position [994, 0]
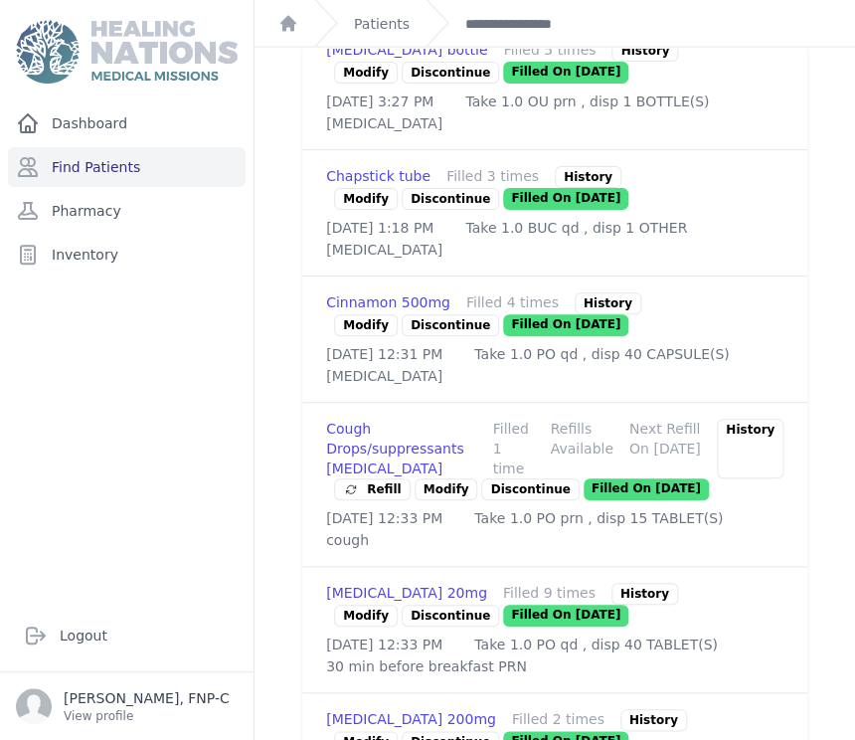
click at [355, 336] on link "Modify" at bounding box center [366, 325] width 64 height 22
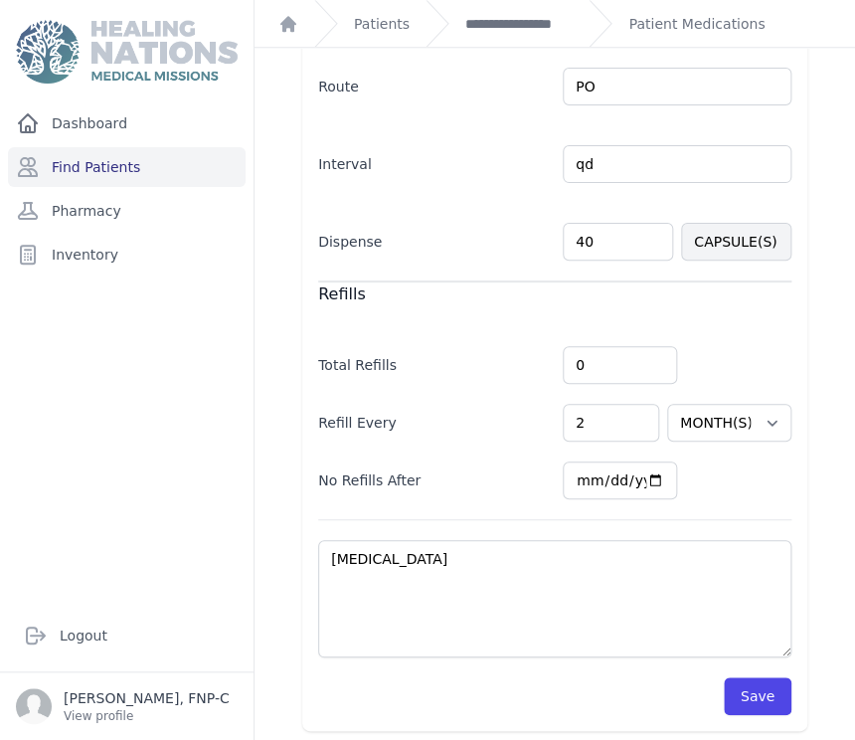
scroll to position [484, 0]
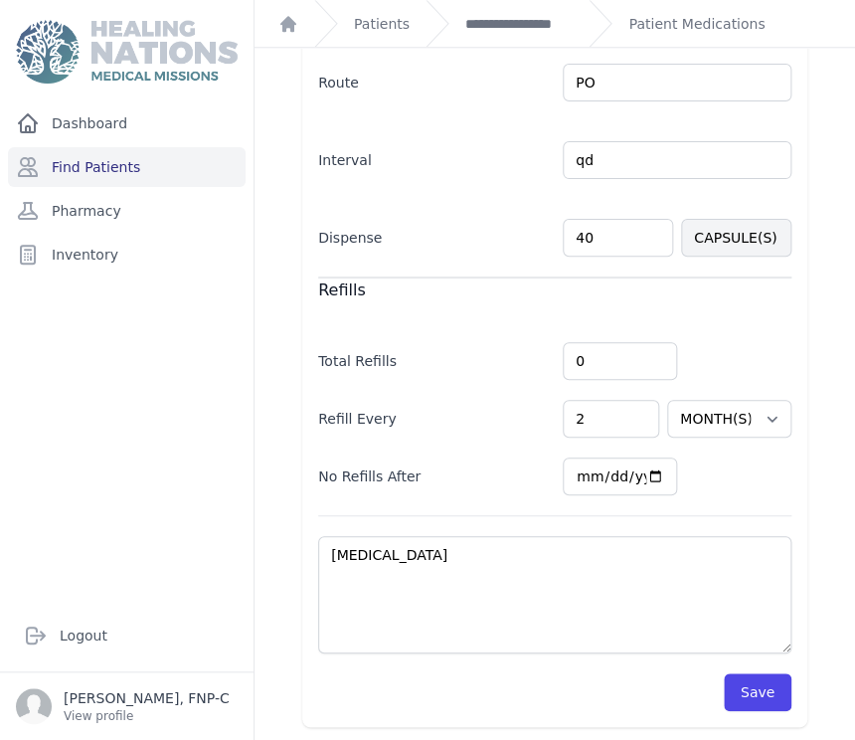
click at [576, 236] on input "40" at bounding box center [618, 238] width 110 height 38
type input "30"
select select "MONTH(S)"
click at [758, 683] on button "Save" at bounding box center [758, 692] width 68 height 38
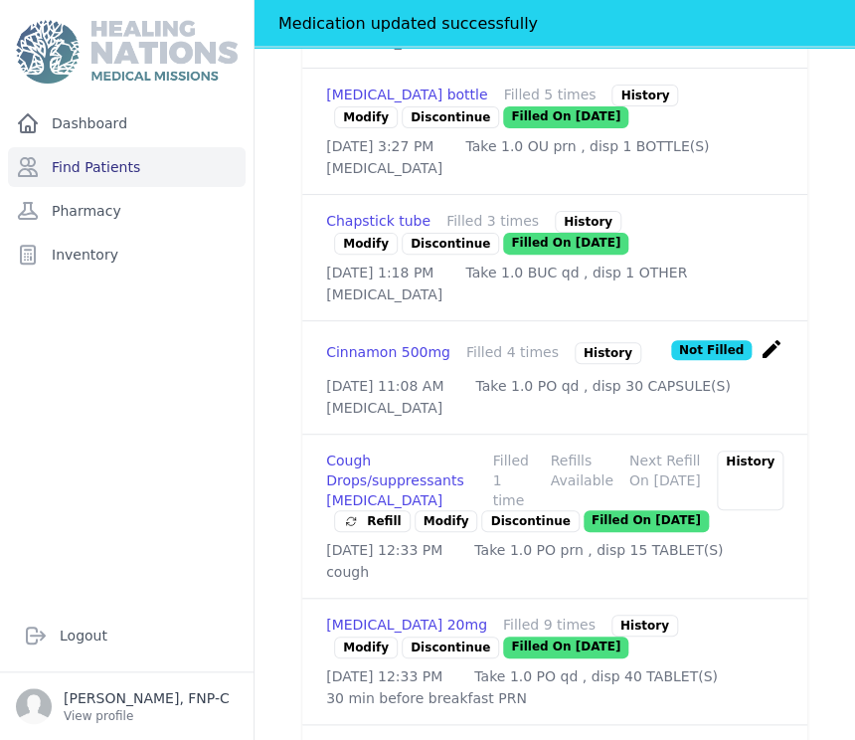
scroll to position [1146, 0]
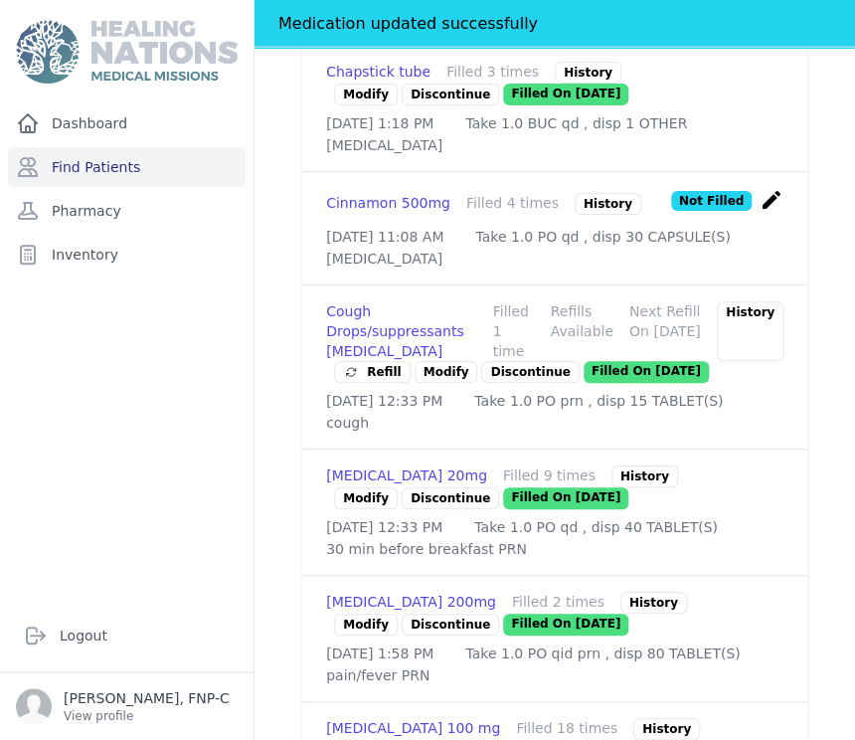
click at [489, 383] on p "Discontinue" at bounding box center [529, 372] width 97 height 22
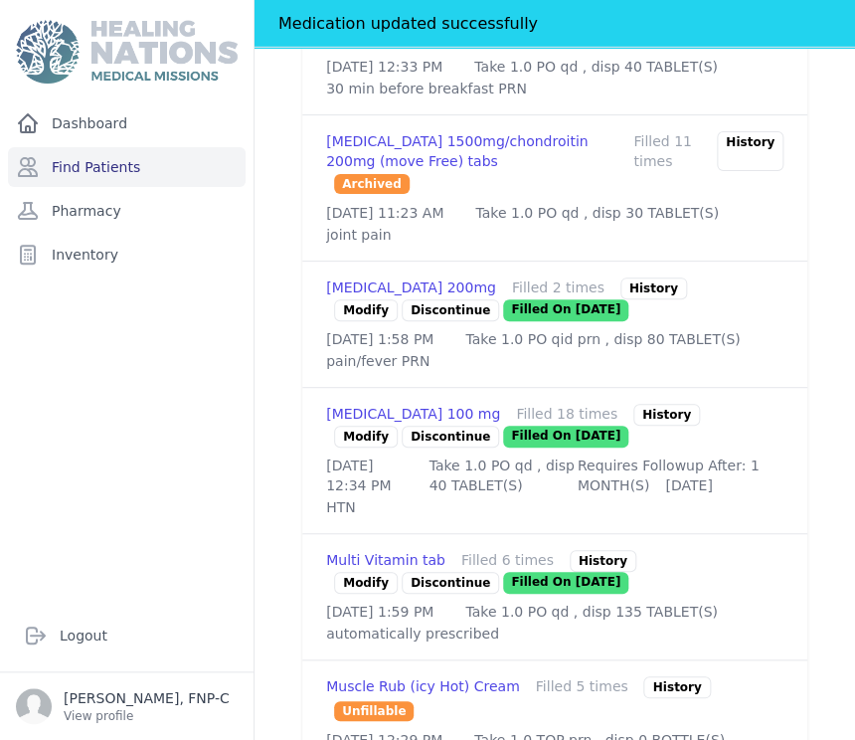
scroll to position [1699, 0]
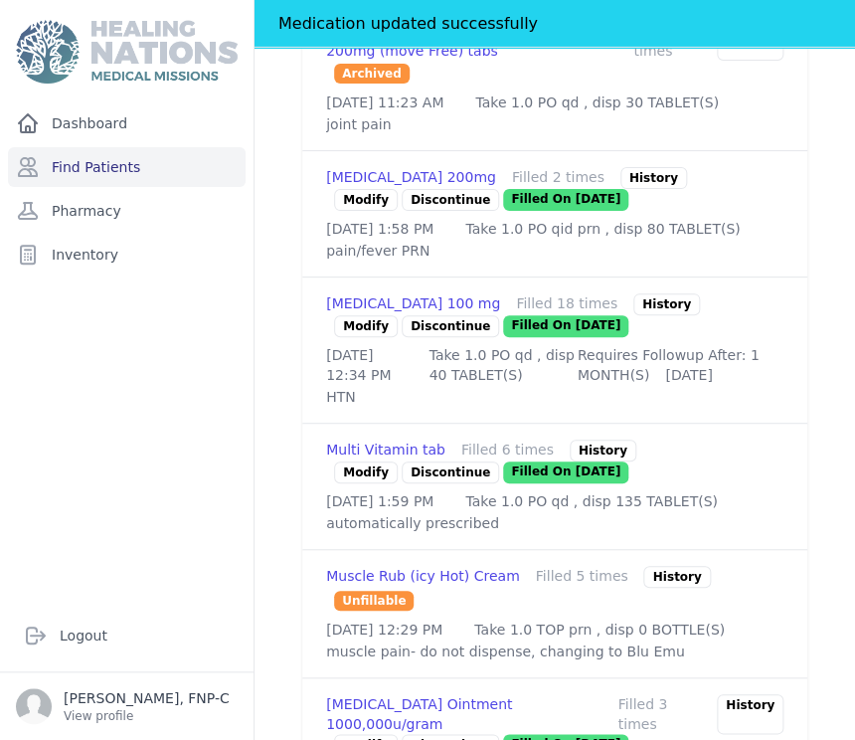
click at [354, 337] on link "Modify" at bounding box center [366, 326] width 64 height 22
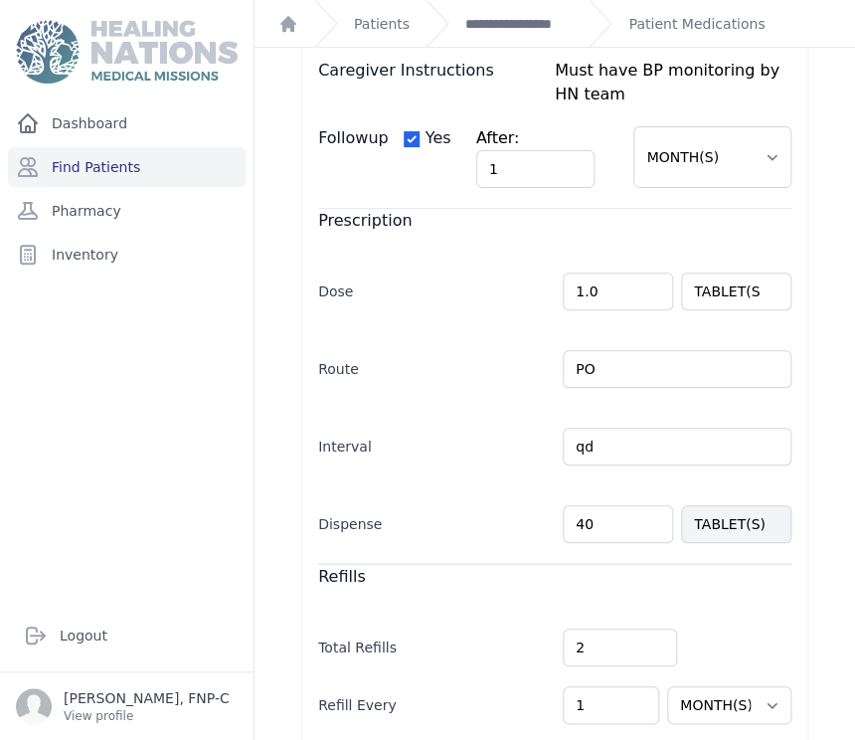
scroll to position [331, 0]
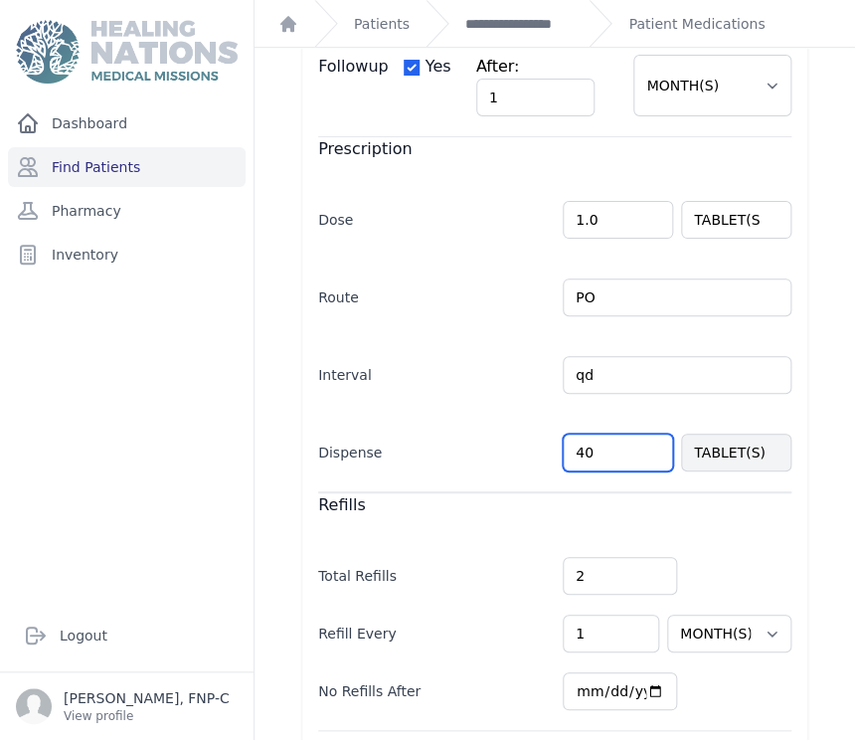
click at [571, 451] on input "40" at bounding box center [618, 452] width 110 height 38
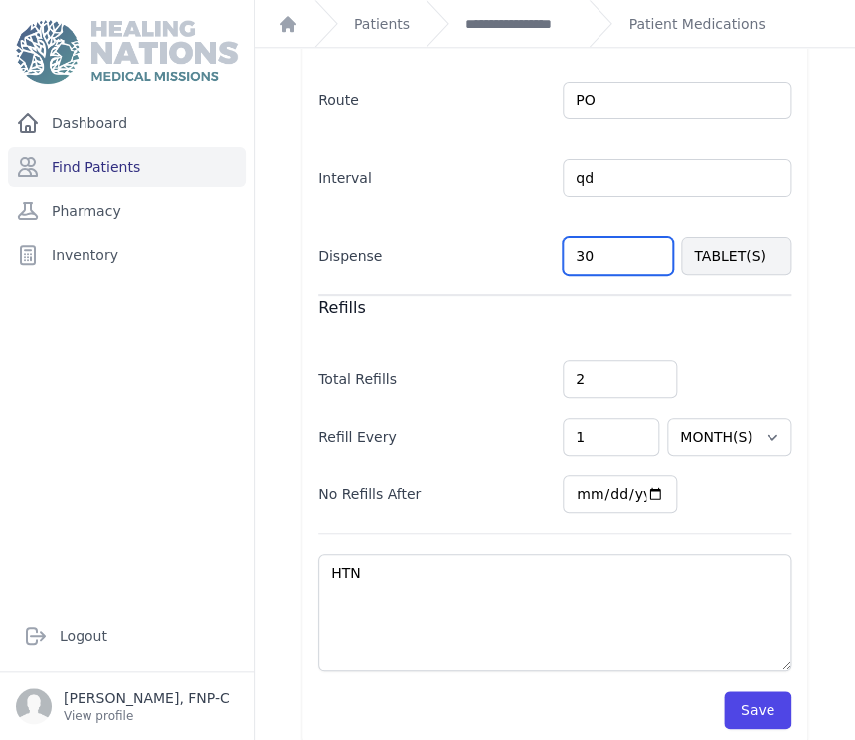
scroll to position [546, 0]
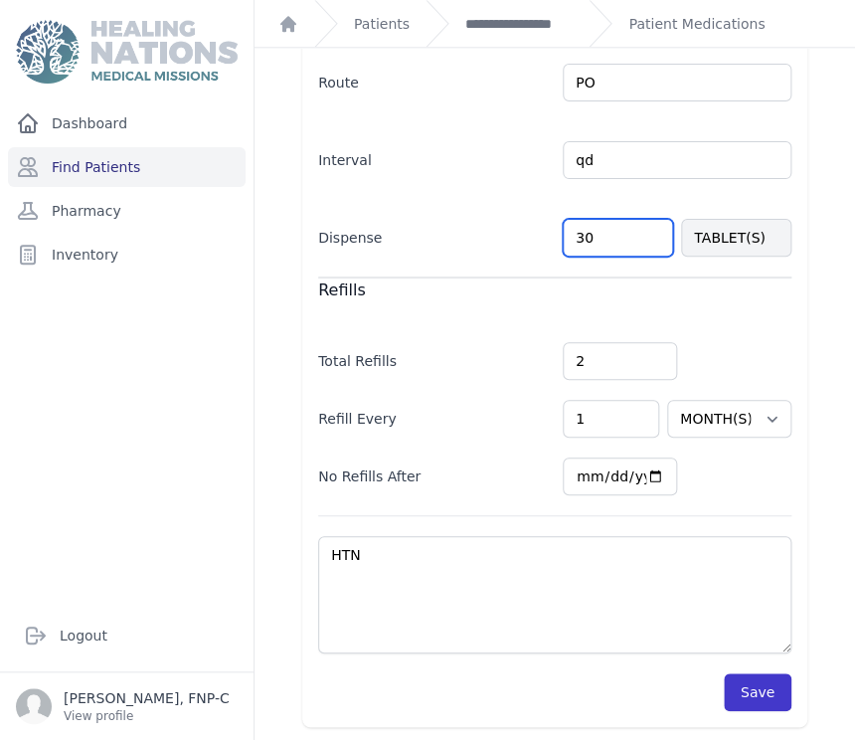
type input "30"
select select "MONTH(S)"
click at [731, 682] on button "Save" at bounding box center [758, 692] width 68 height 38
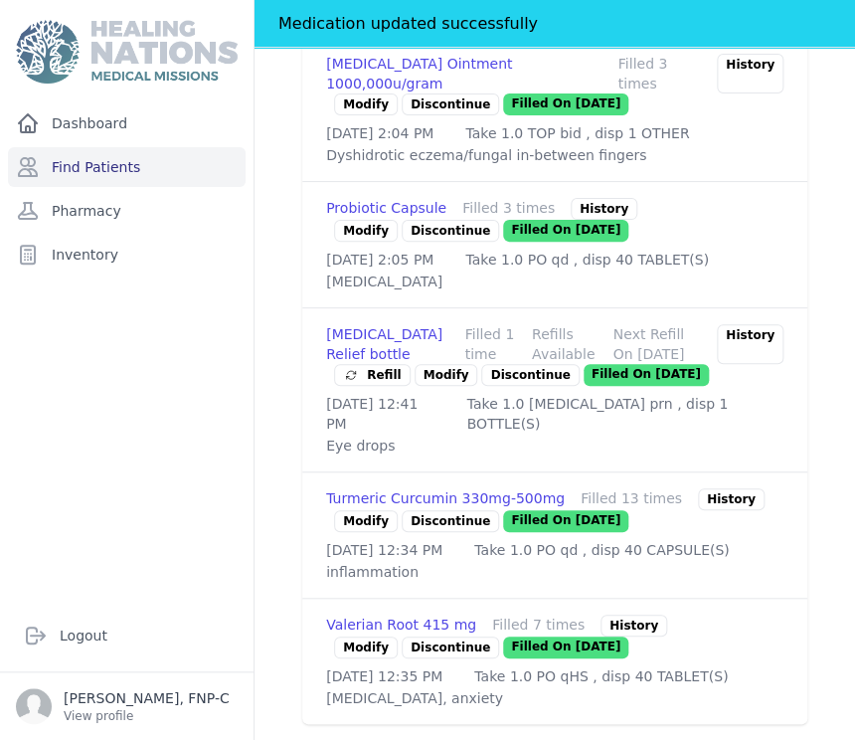
scroll to position [2155, 0]
click at [356, 636] on link "Modify" at bounding box center [366, 647] width 64 height 22
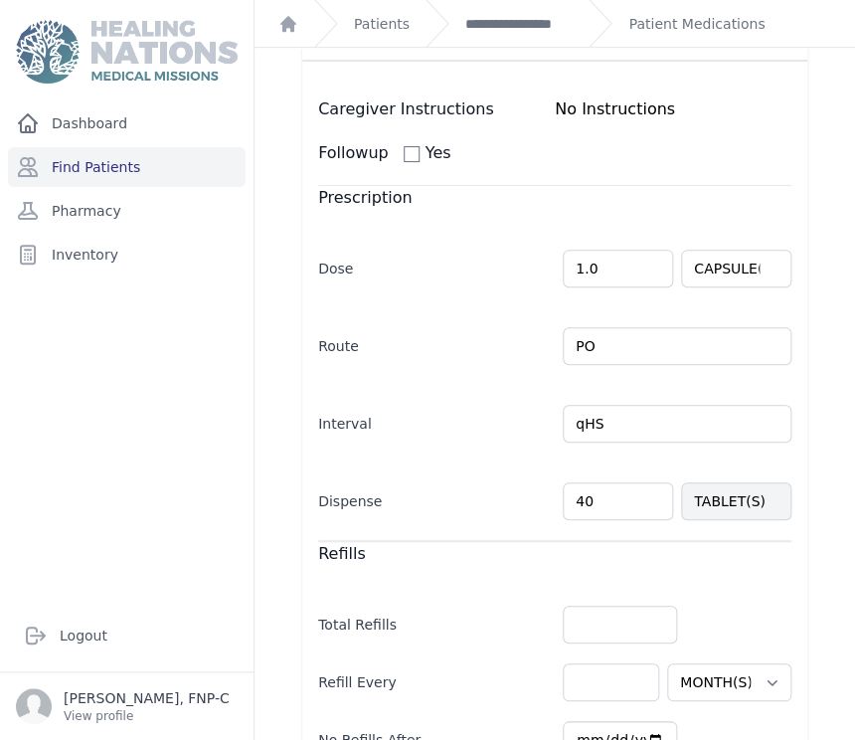
scroll to position [331, 0]
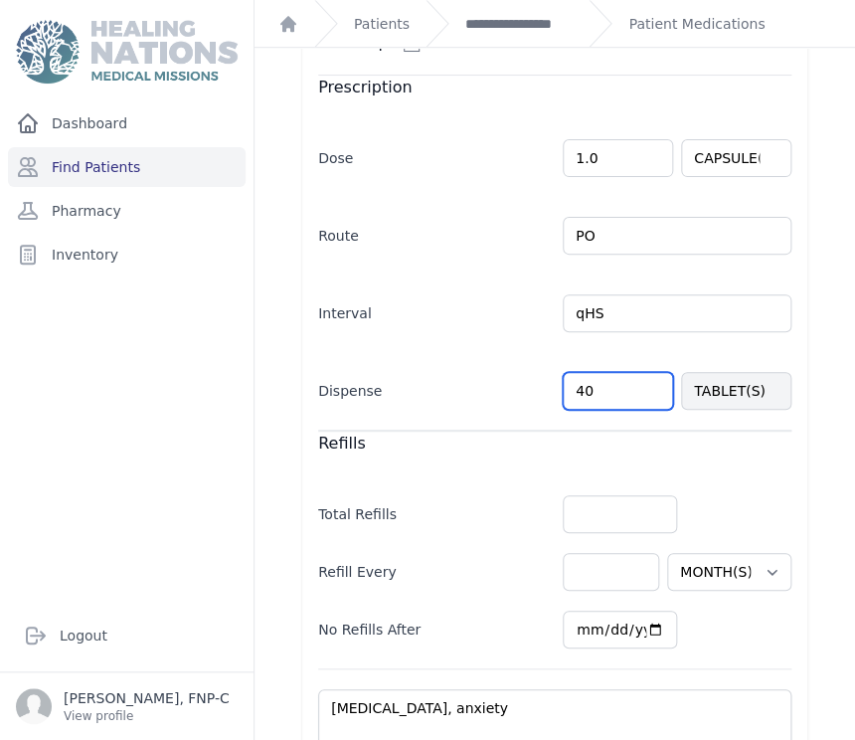
click at [573, 390] on input "40" at bounding box center [618, 391] width 110 height 38
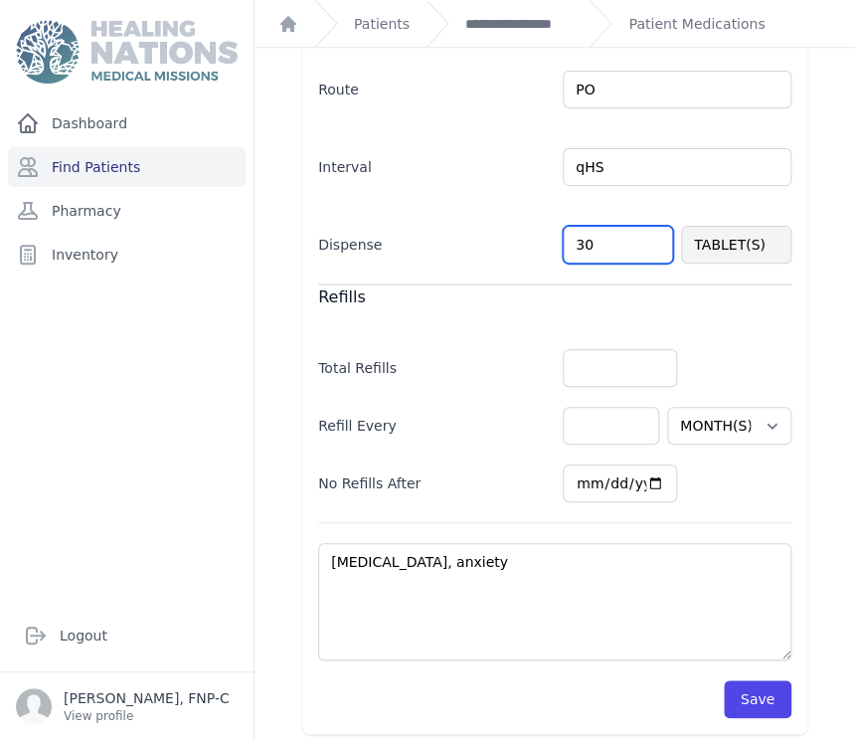
scroll to position [484, 0]
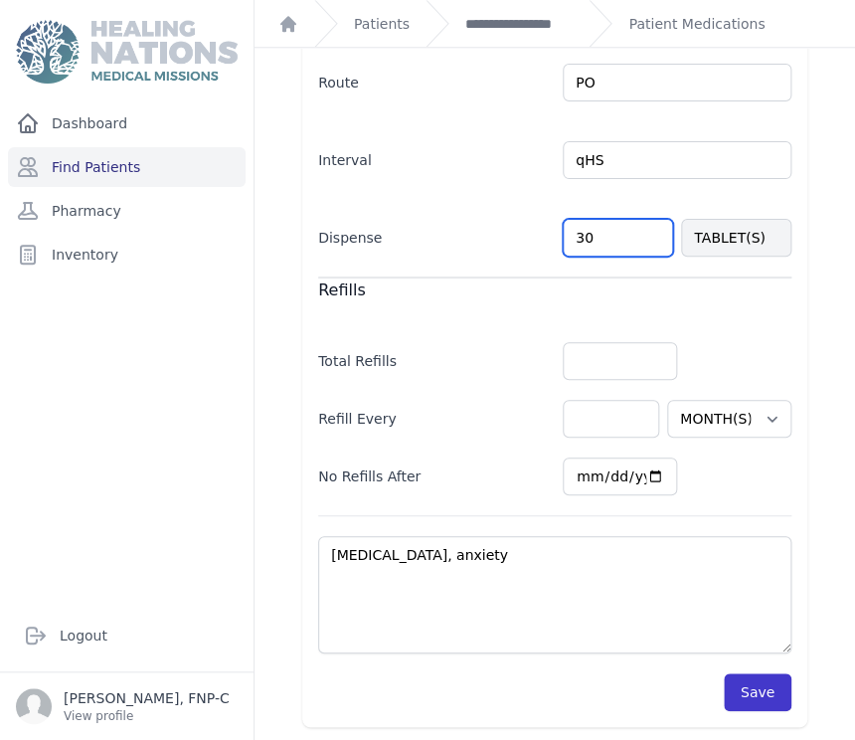
type input "30"
select select "MONTH(S)"
click at [749, 691] on button "Save" at bounding box center [758, 692] width 68 height 38
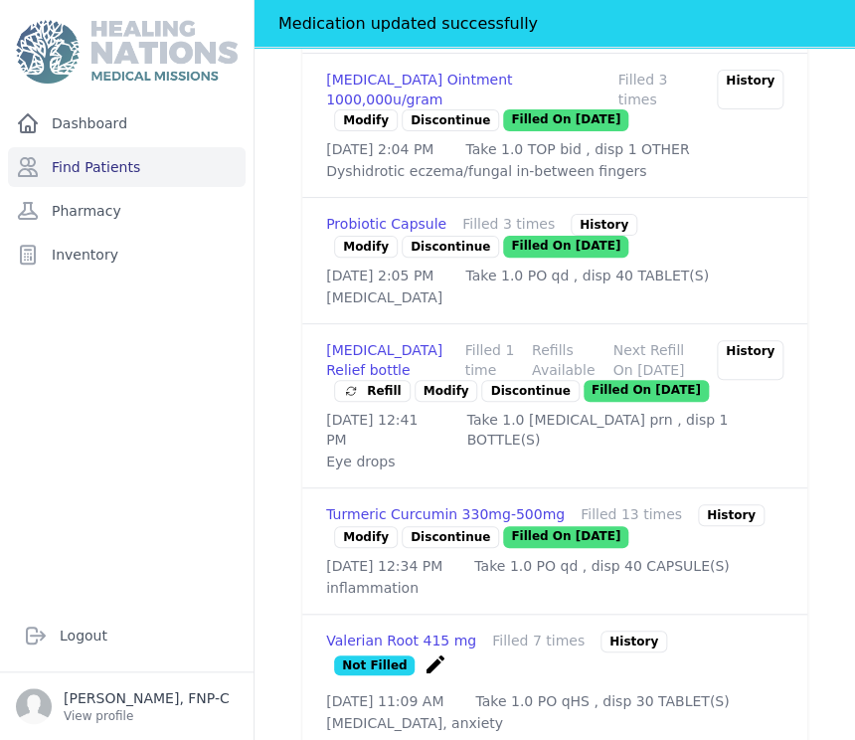
scroll to position [1919, 0]
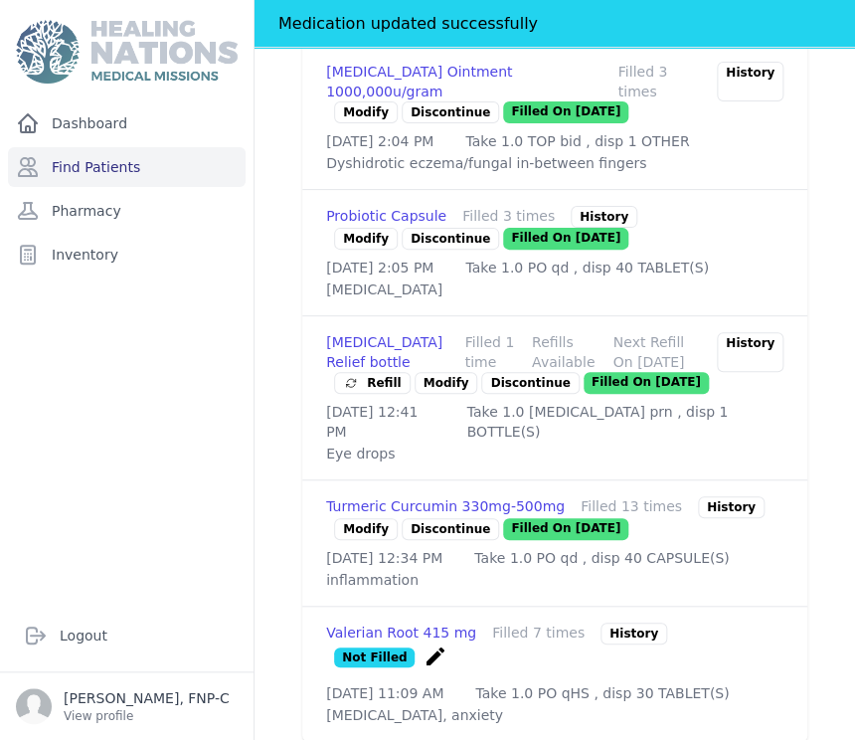
click at [427, 394] on link "Modify" at bounding box center [446, 383] width 64 height 22
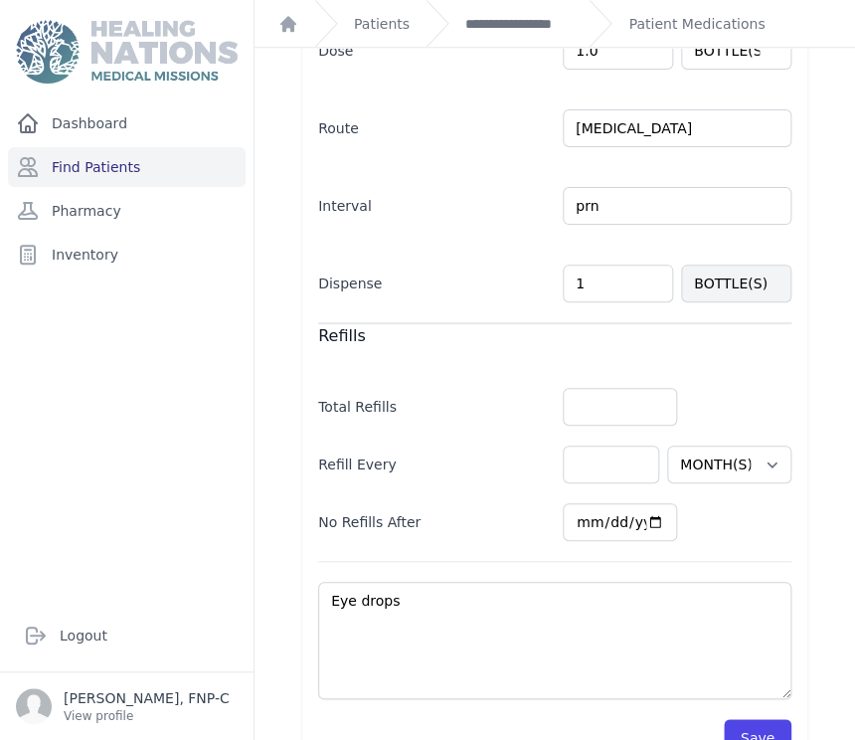
scroll to position [484, 0]
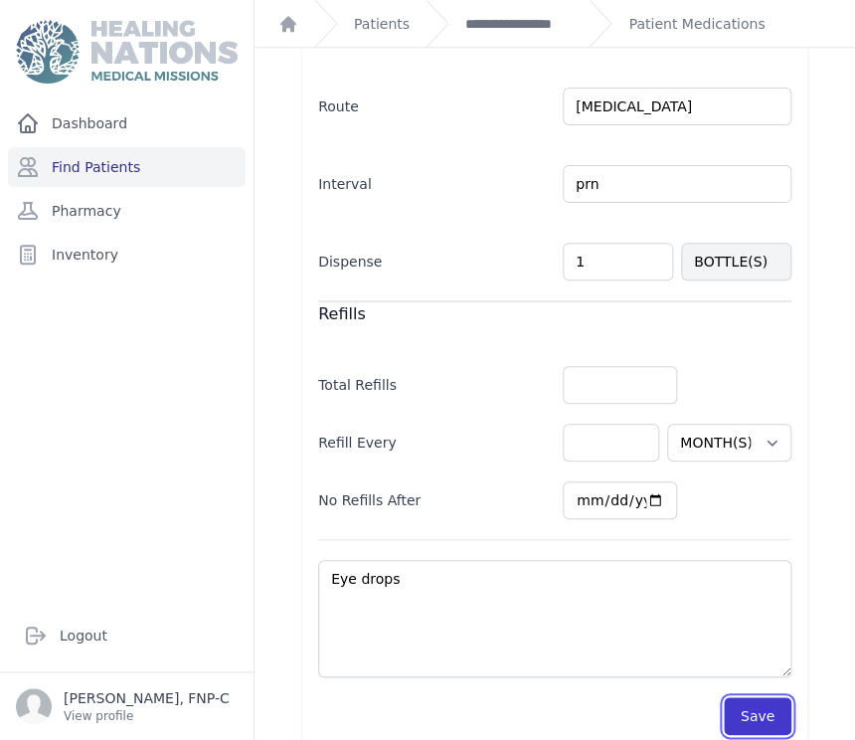
click at [744, 697] on button "Save" at bounding box center [758, 716] width 68 height 38
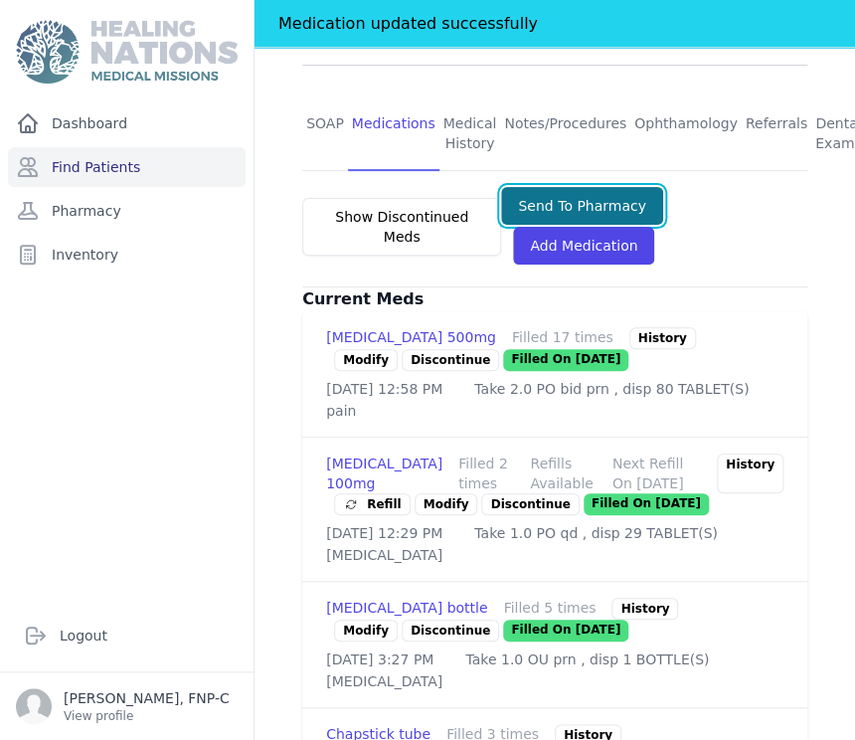
click at [566, 187] on button "Send To Pharmacy" at bounding box center [582, 206] width 162 height 38
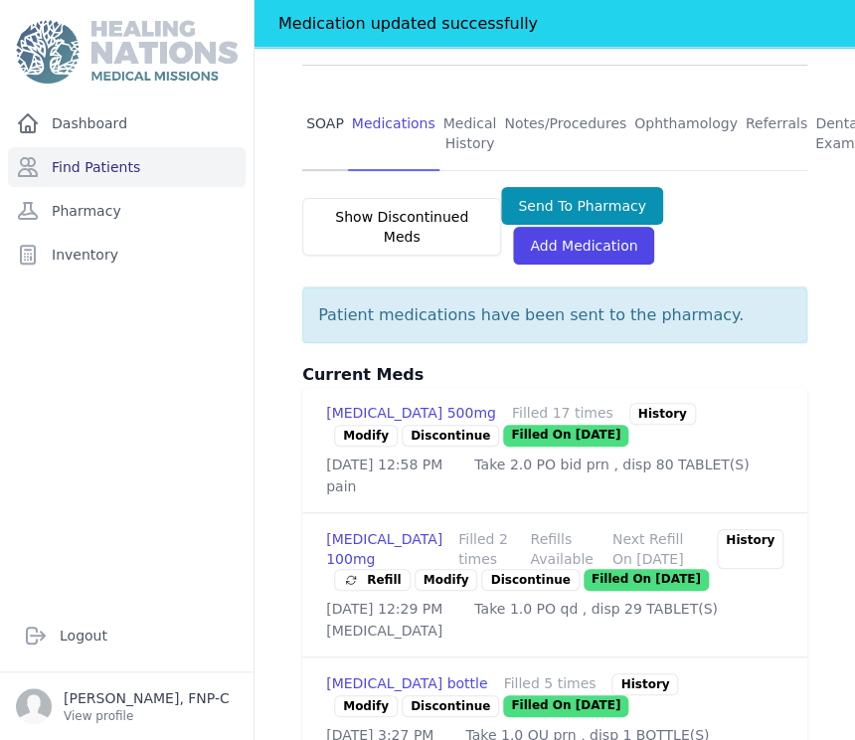
click at [318, 97] on link "SOAP" at bounding box center [325, 134] width 46 height 74
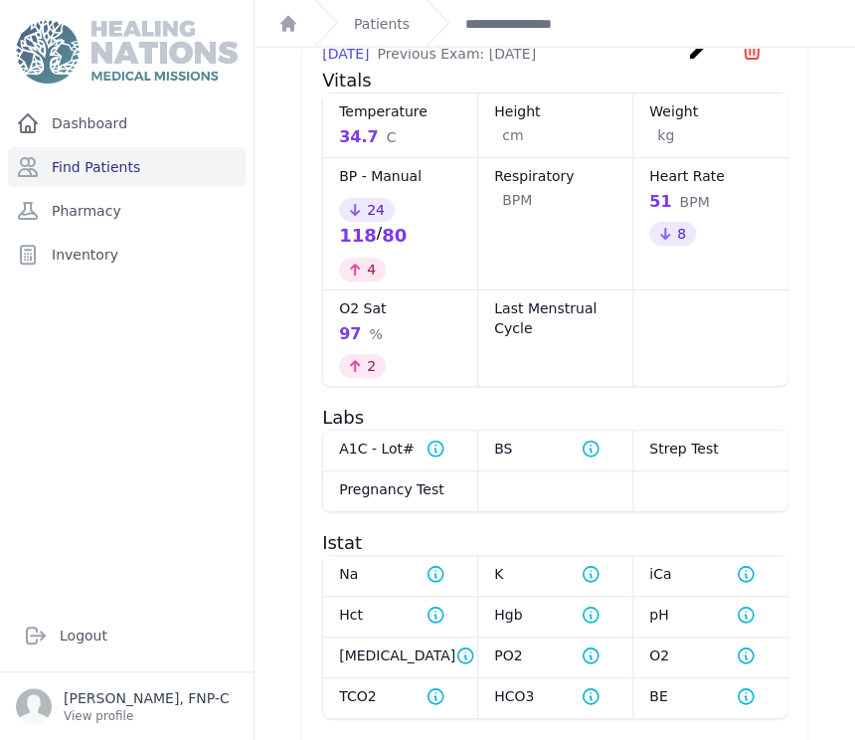
scroll to position [1215, 0]
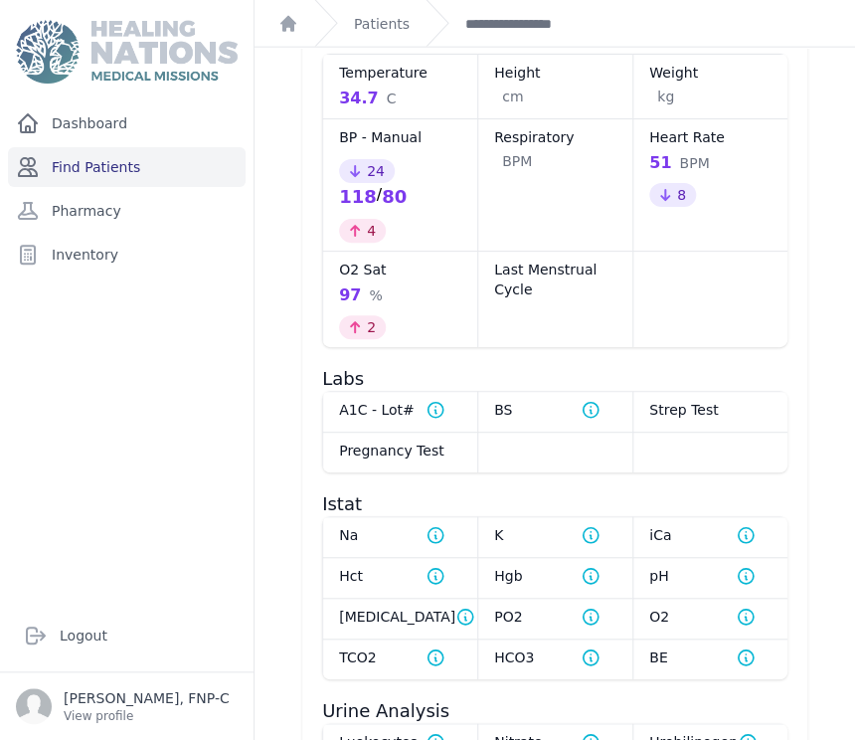
click at [100, 168] on link "Find Patients" at bounding box center [127, 167] width 238 height 40
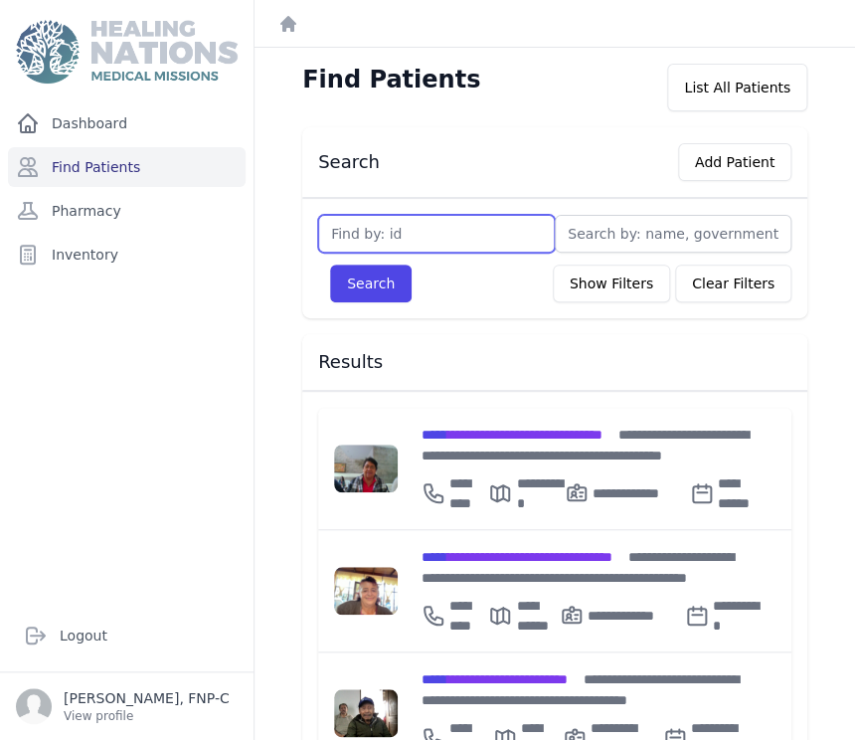
click at [346, 232] on input "text" at bounding box center [436, 234] width 237 height 38
type input "2851"
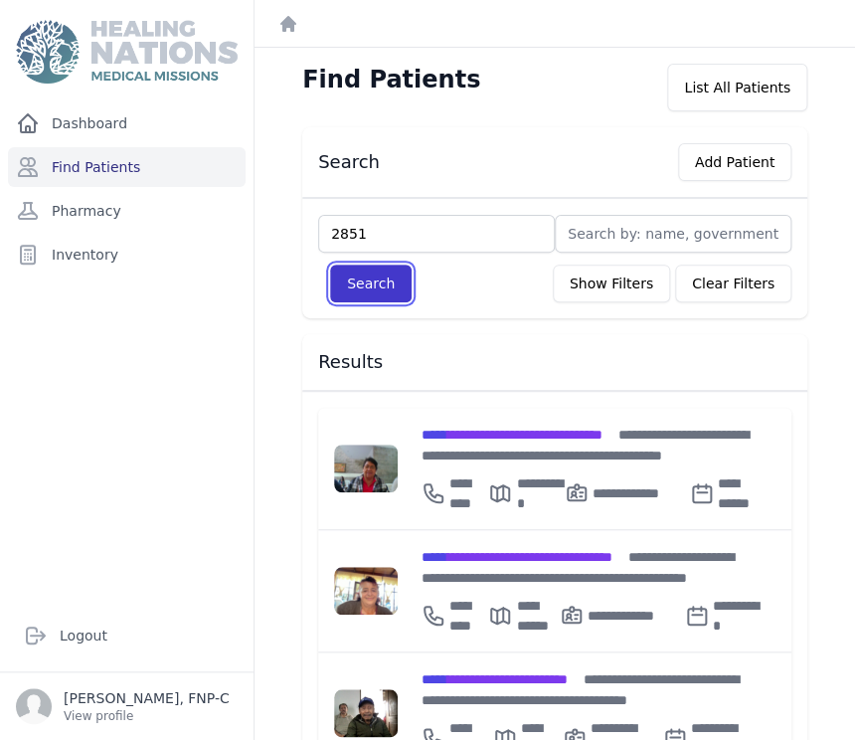
click at [366, 279] on button "Search" at bounding box center [371, 283] width 82 height 38
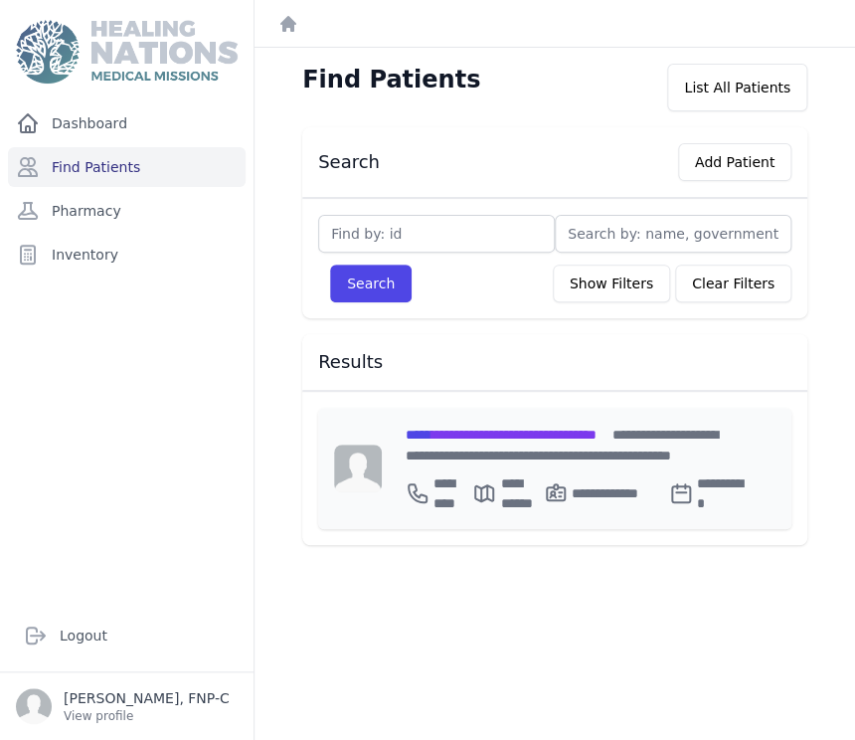
click at [466, 428] on span "**********" at bounding box center [501, 434] width 191 height 14
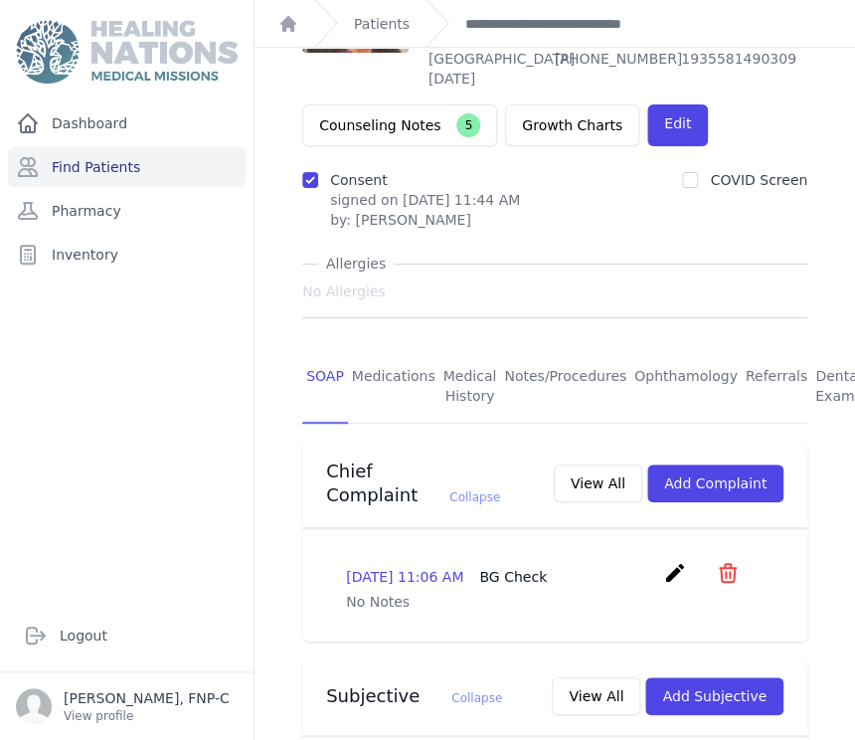
scroll to position [221, 0]
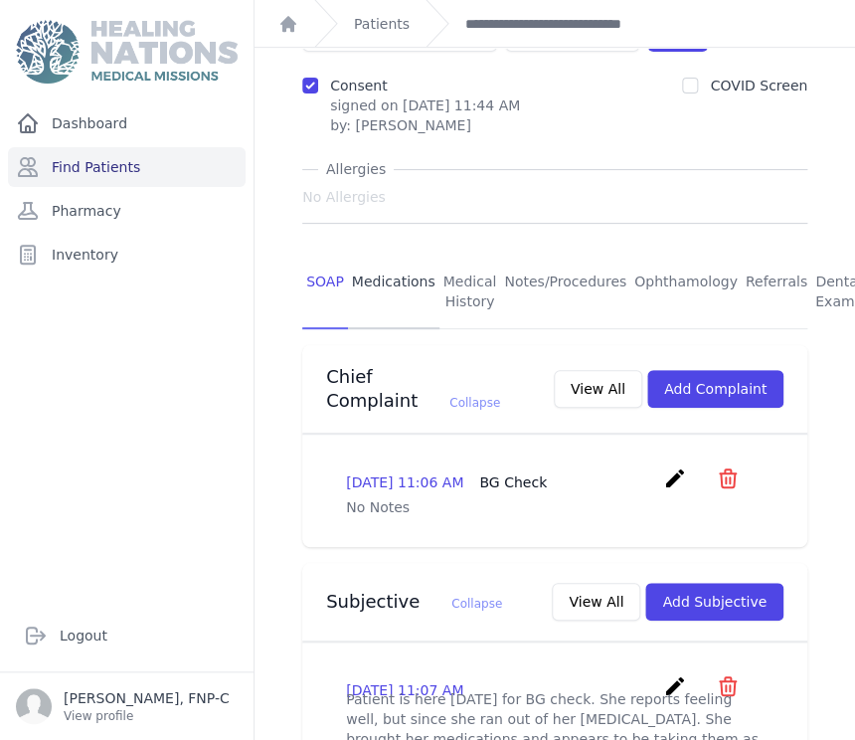
click at [374, 255] on link "Medications" at bounding box center [393, 292] width 91 height 74
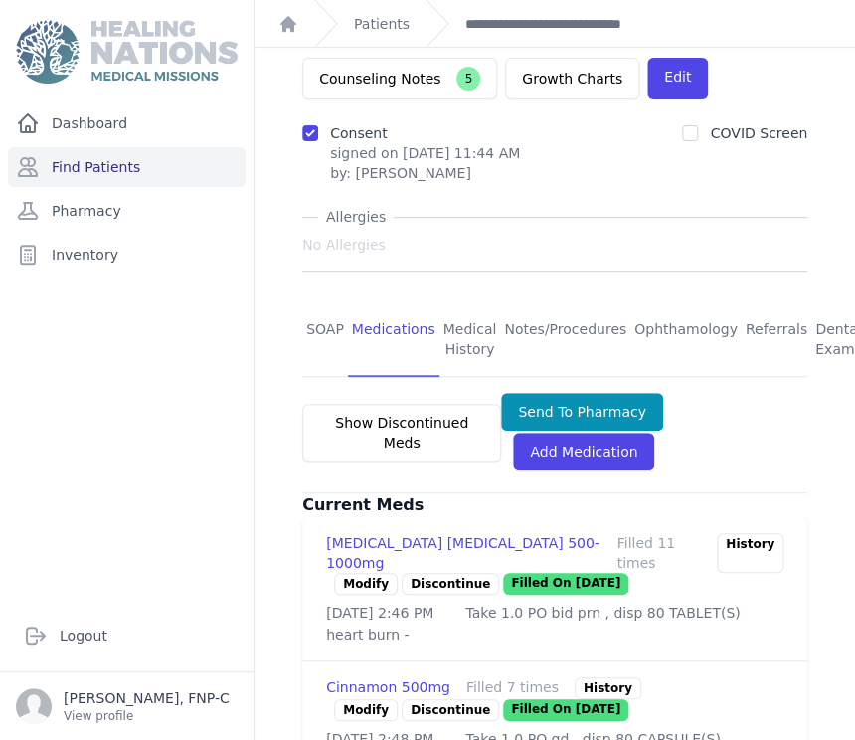
click at [350, 573] on link "Modify" at bounding box center [366, 584] width 64 height 22
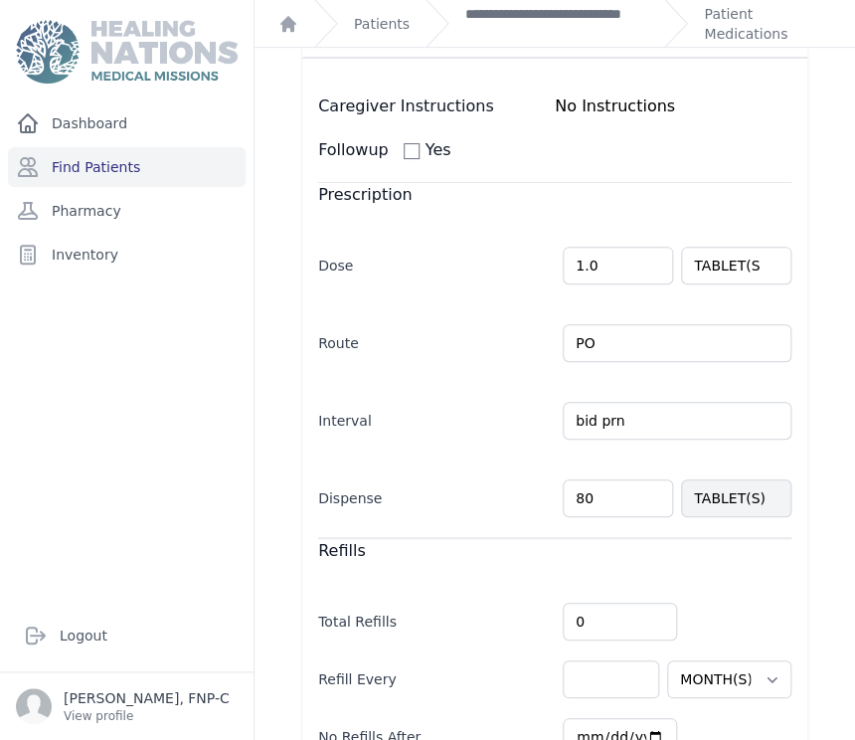
scroll to position [274, 0]
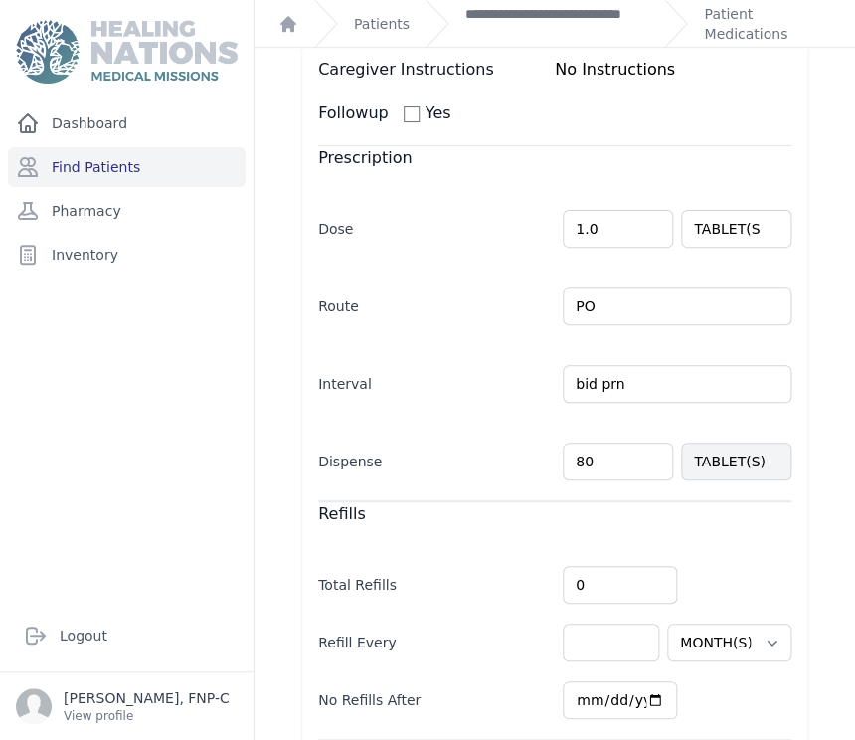
click at [573, 442] on input "80" at bounding box center [618, 461] width 110 height 38
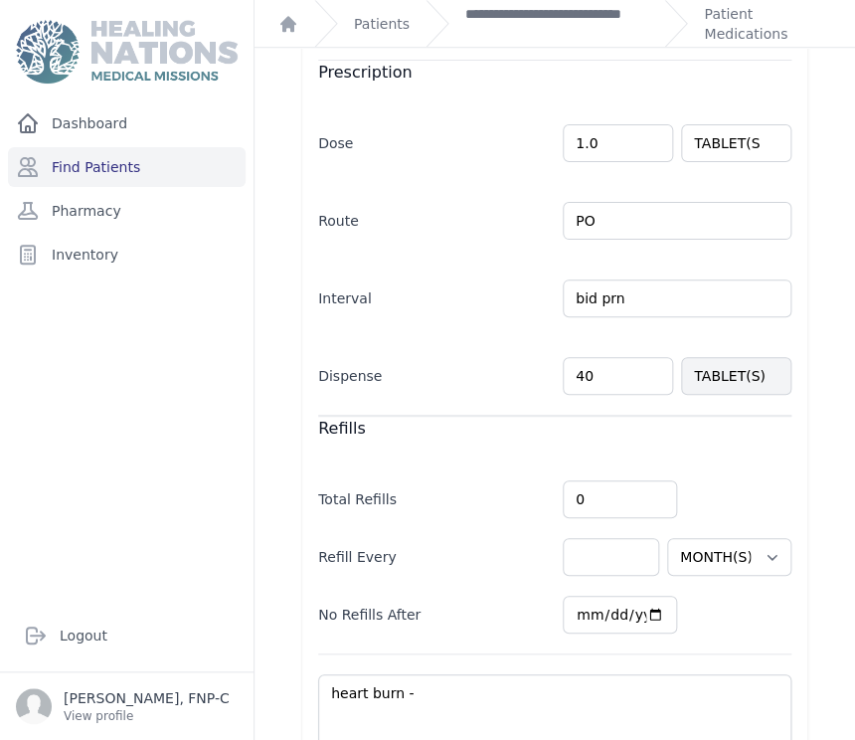
scroll to position [474, 0]
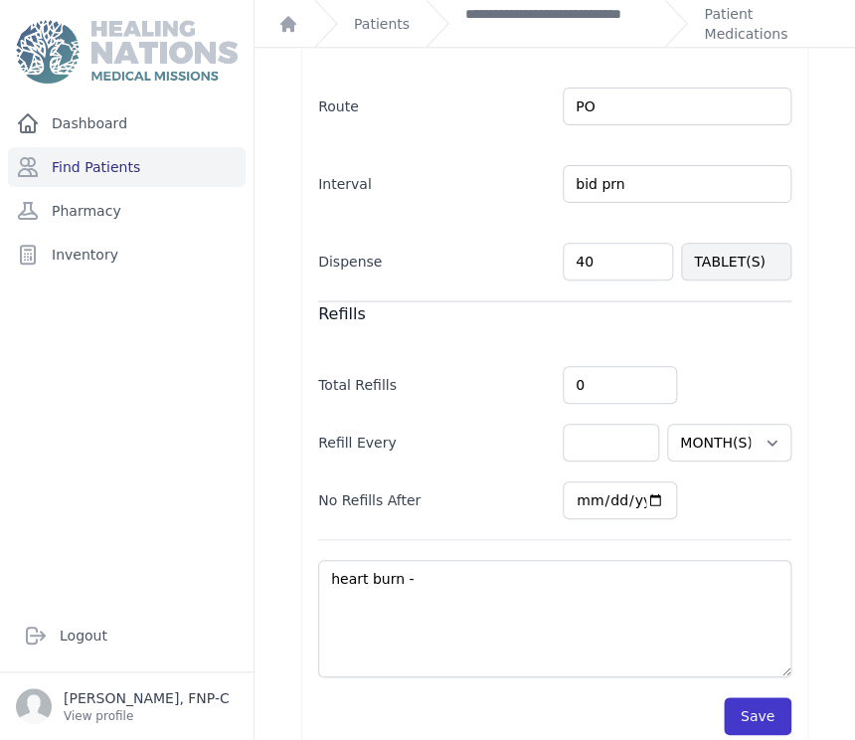
type input "40"
select select "MONTH(S)"
click at [751, 697] on button "Save" at bounding box center [758, 716] width 68 height 38
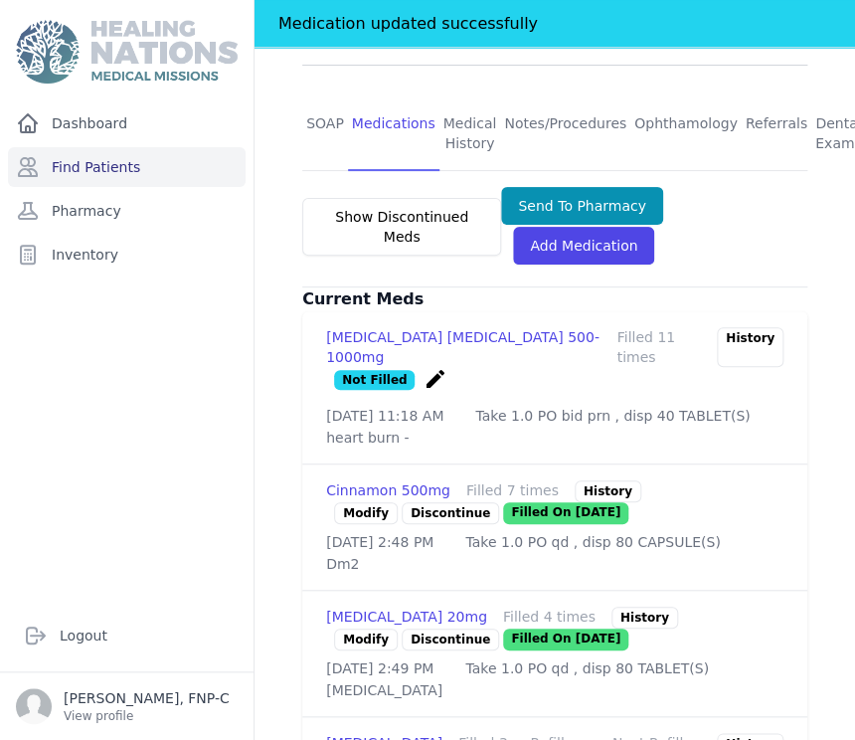
click at [358, 502] on link "Modify" at bounding box center [366, 513] width 64 height 22
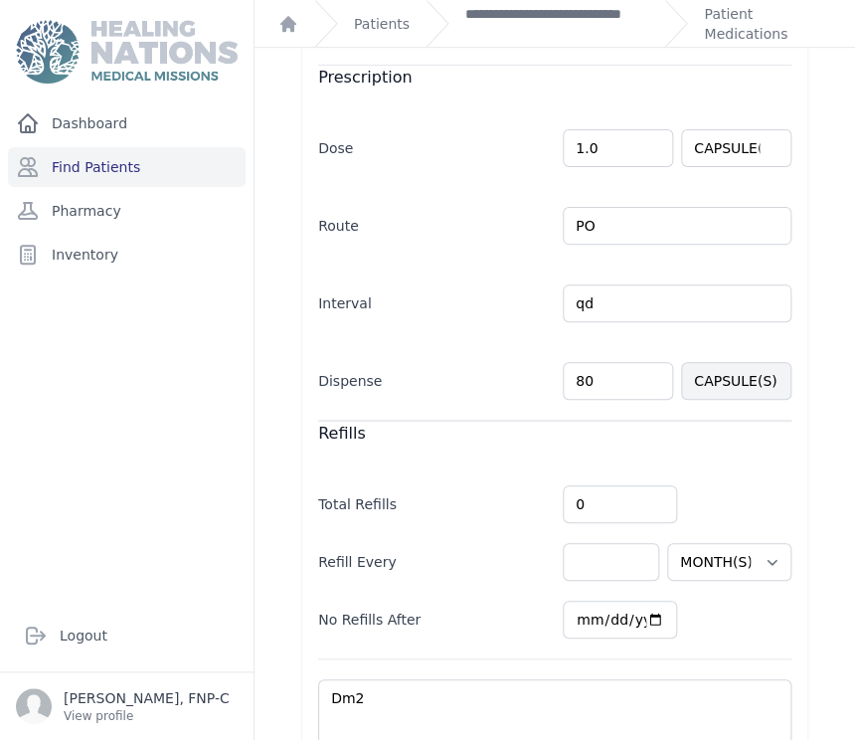
scroll to position [441, 0]
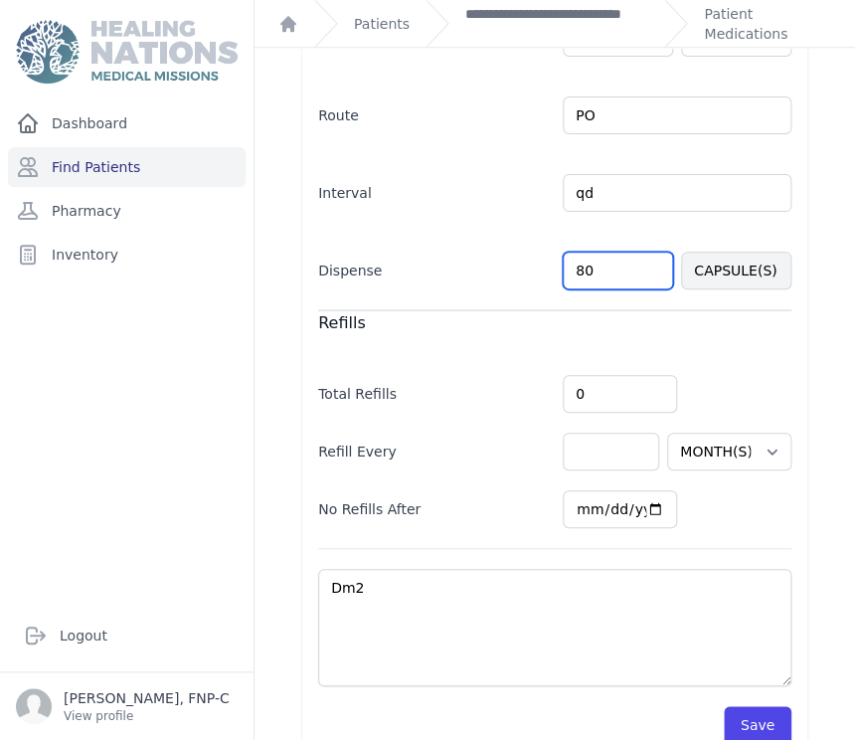
click at [575, 271] on input "80" at bounding box center [618, 270] width 110 height 38
type input "40"
select select "MONTH(S)"
click at [739, 718] on button "Save" at bounding box center [758, 725] width 68 height 38
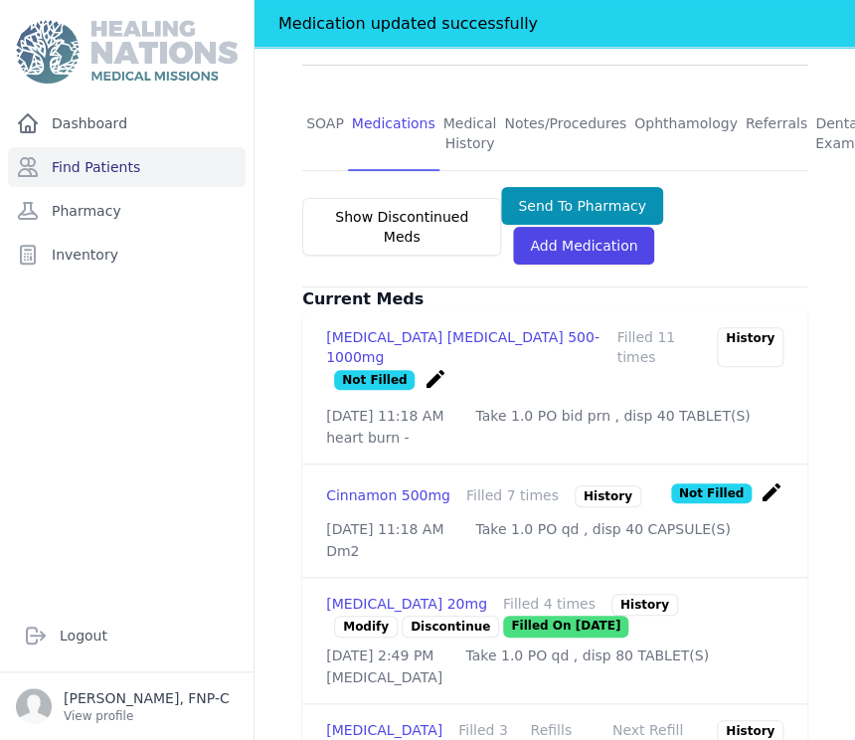
scroll to position [584, 0]
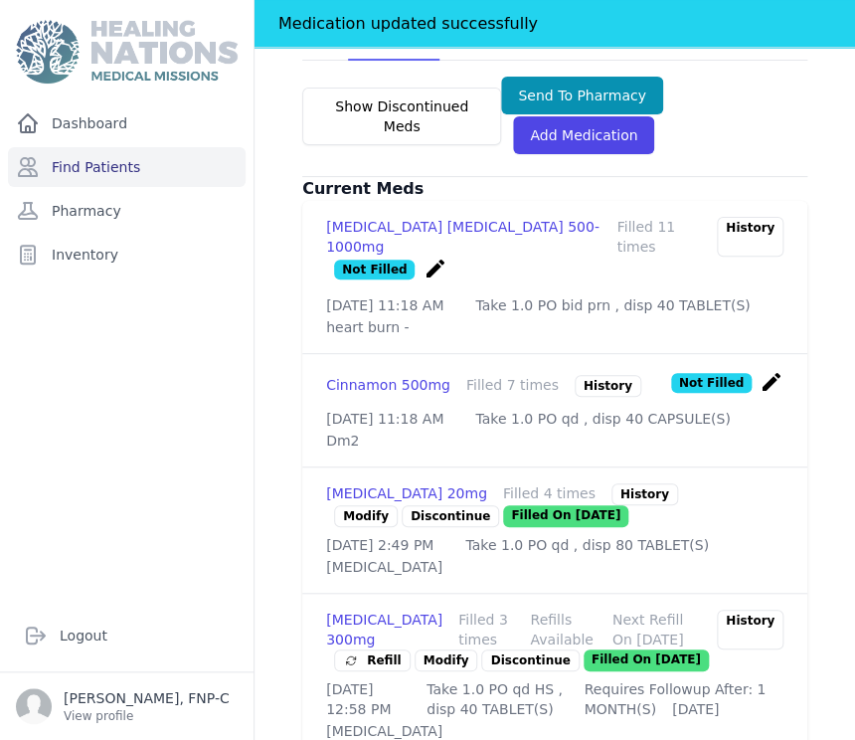
click at [347, 505] on link "Modify" at bounding box center [366, 516] width 64 height 22
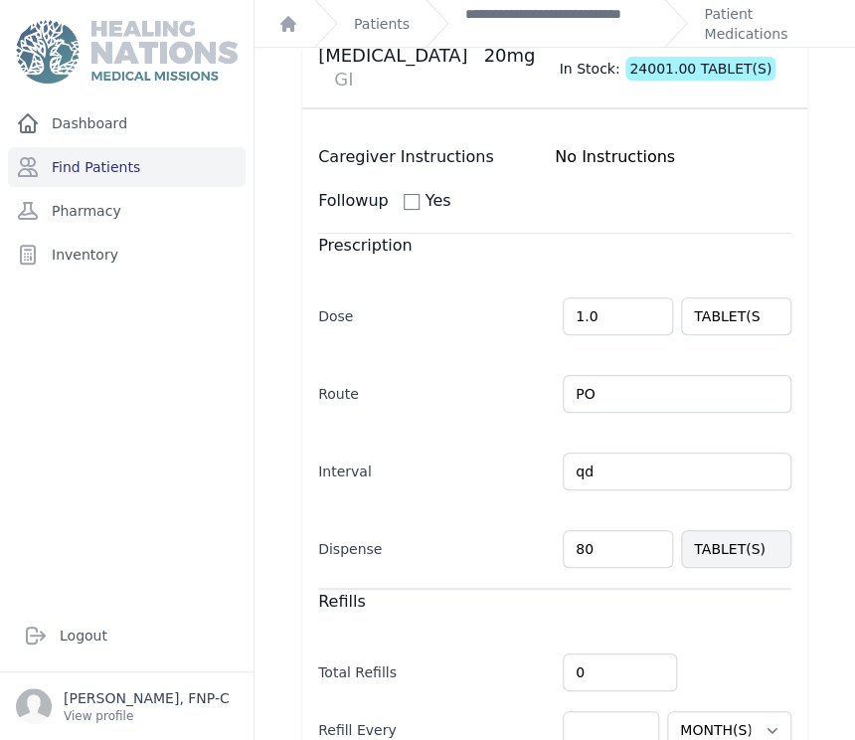
scroll to position [331, 0]
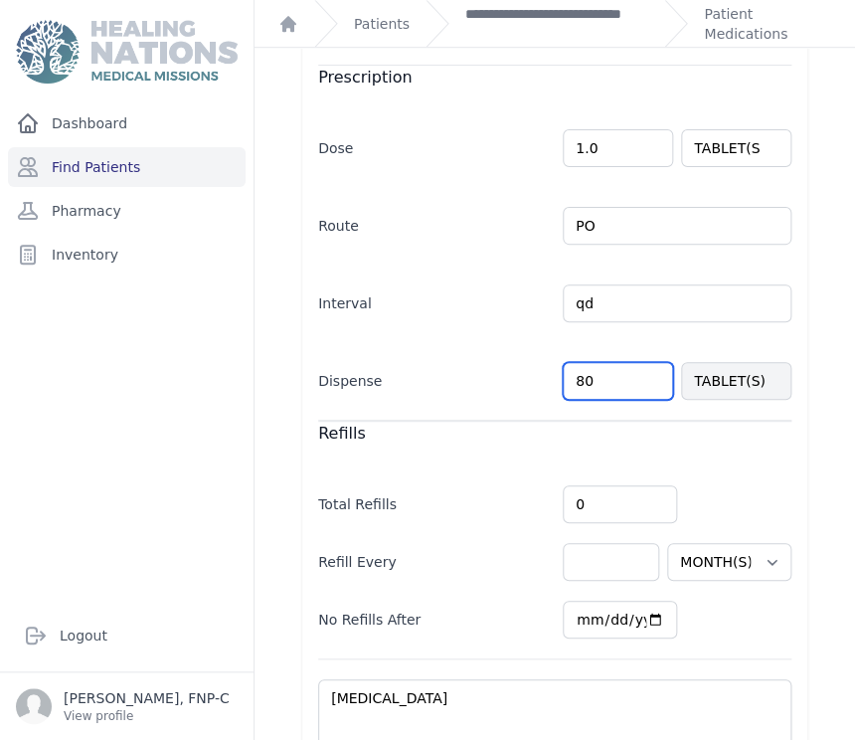
click at [573, 362] on input "80" at bounding box center [618, 381] width 110 height 38
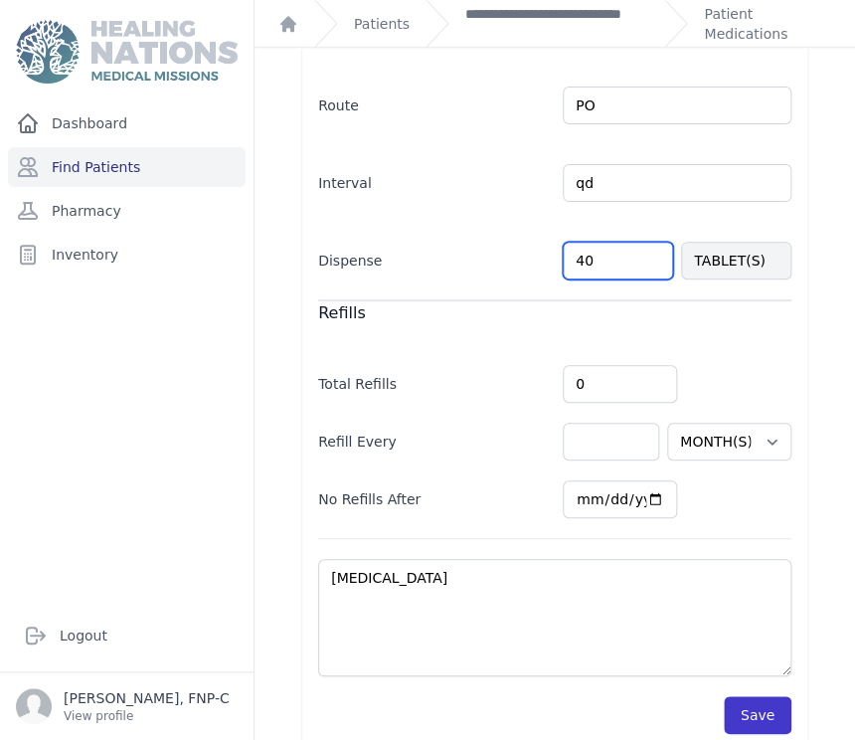
type input "40"
select select "MONTH(S)"
click at [742, 696] on button "Save" at bounding box center [758, 715] width 68 height 38
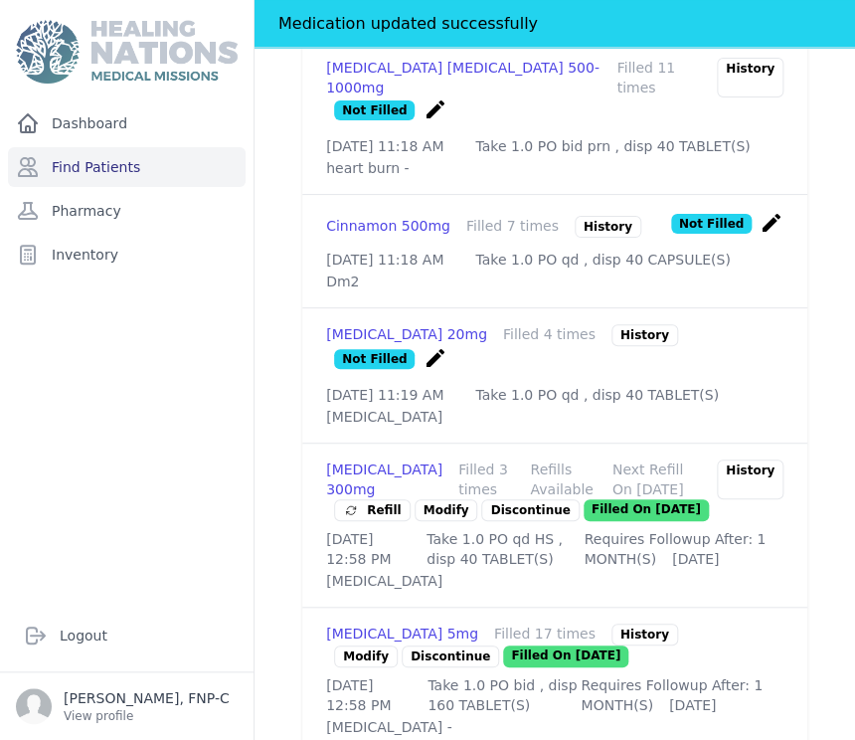
scroll to position [782, 0]
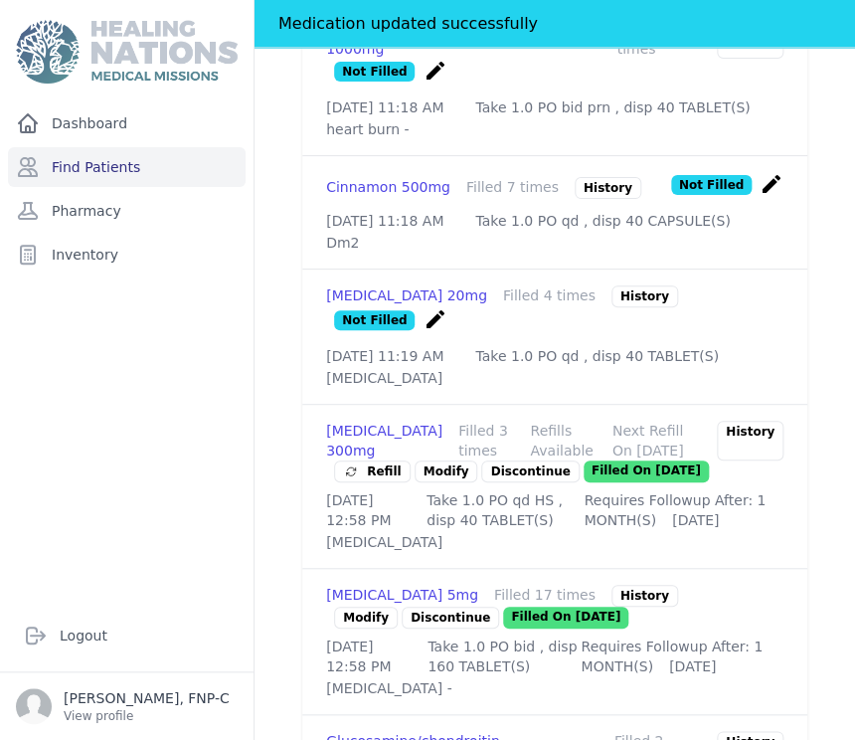
click at [427, 460] on link "Modify" at bounding box center [446, 471] width 64 height 22
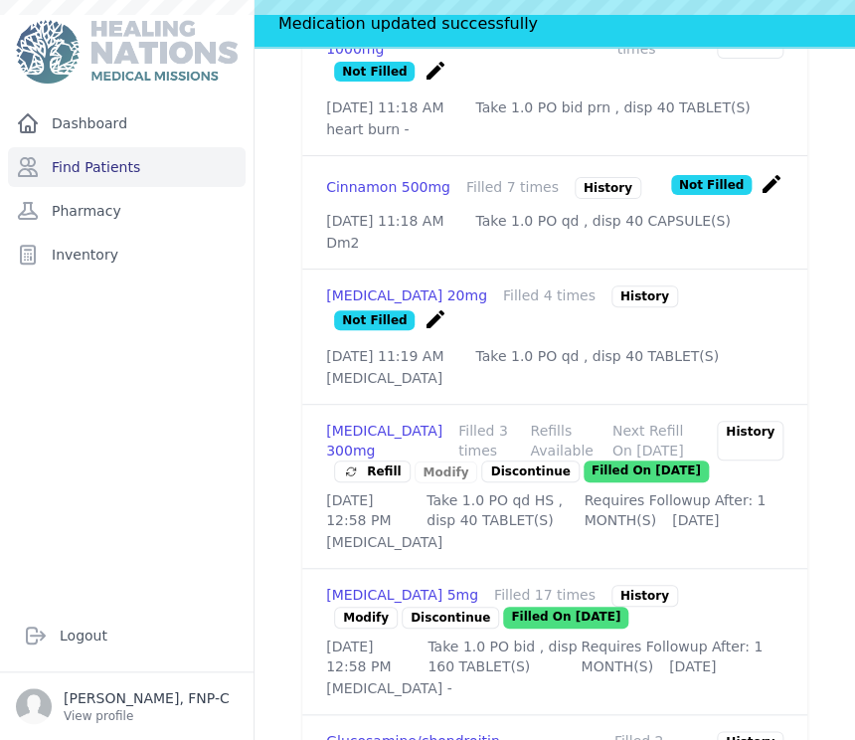
scroll to position [0, 0]
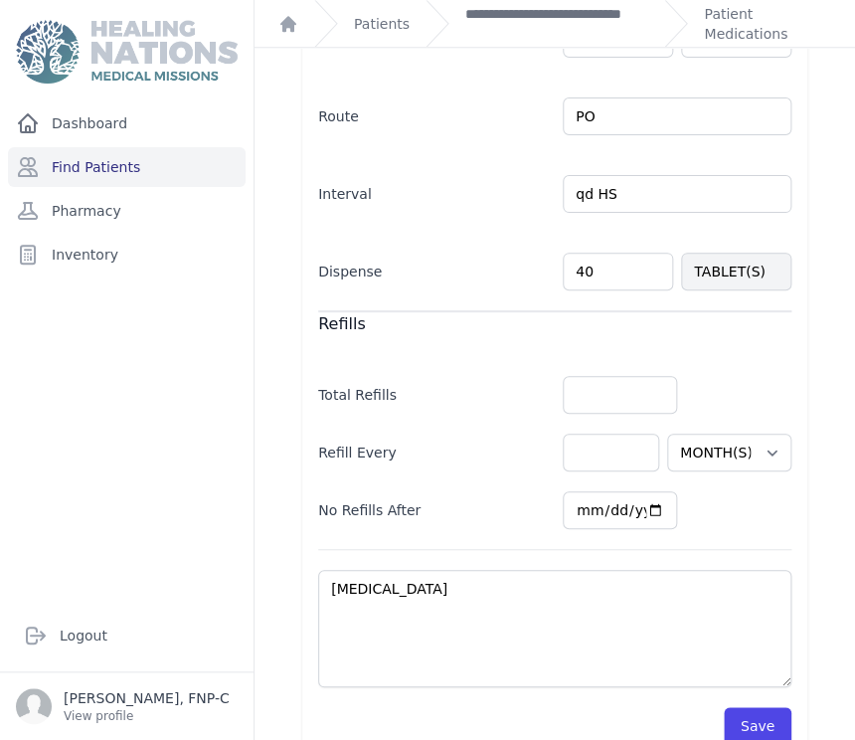
scroll to position [488, 0]
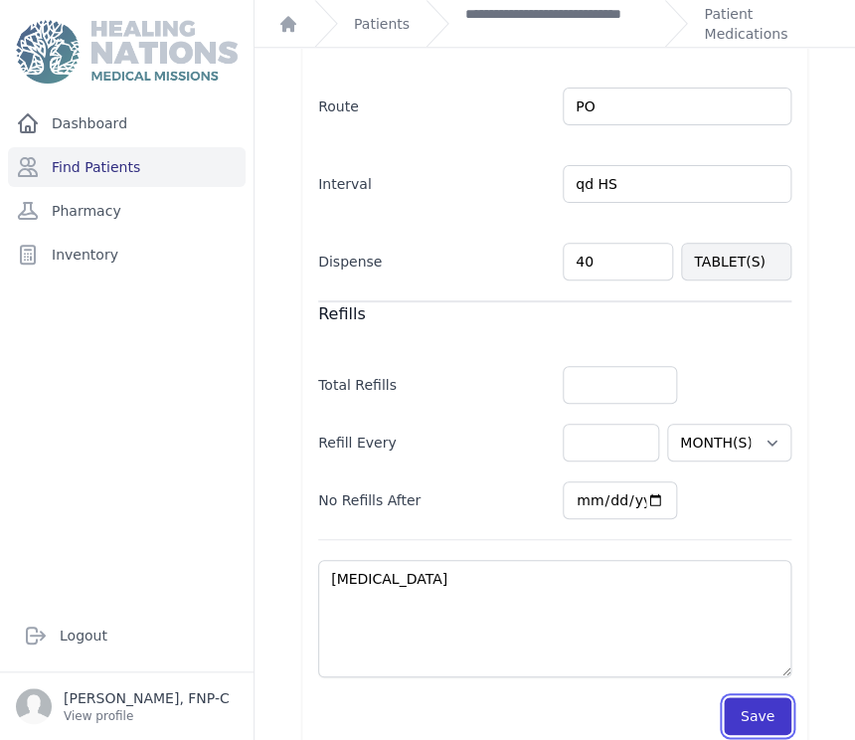
click at [746, 697] on button "Save" at bounding box center [758, 716] width 68 height 38
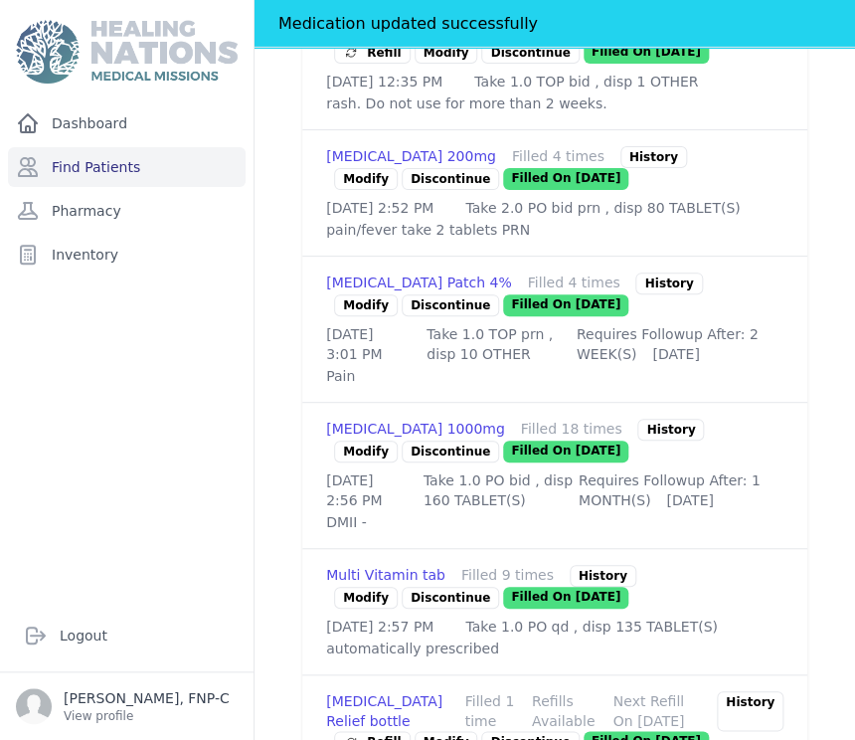
scroll to position [1703, 0]
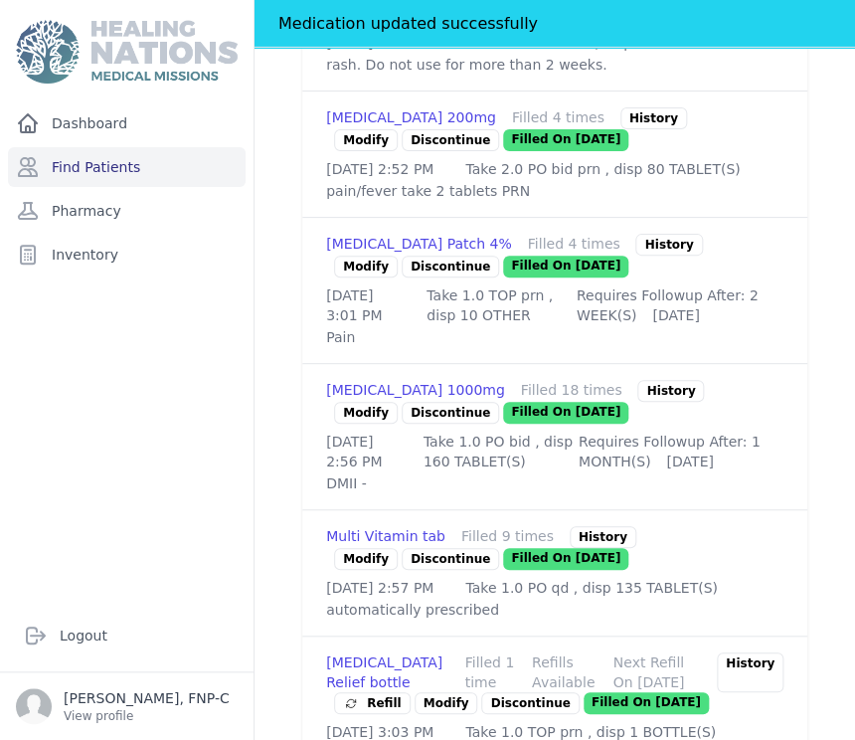
click at [363, 423] on link "Modify" at bounding box center [366, 413] width 64 height 22
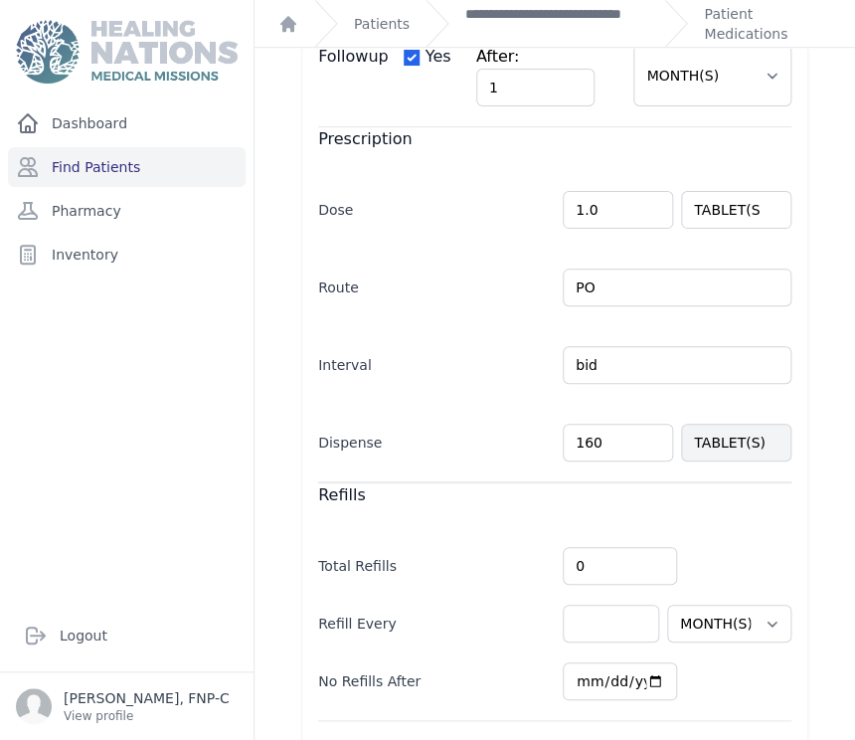
scroll to position [441, 0]
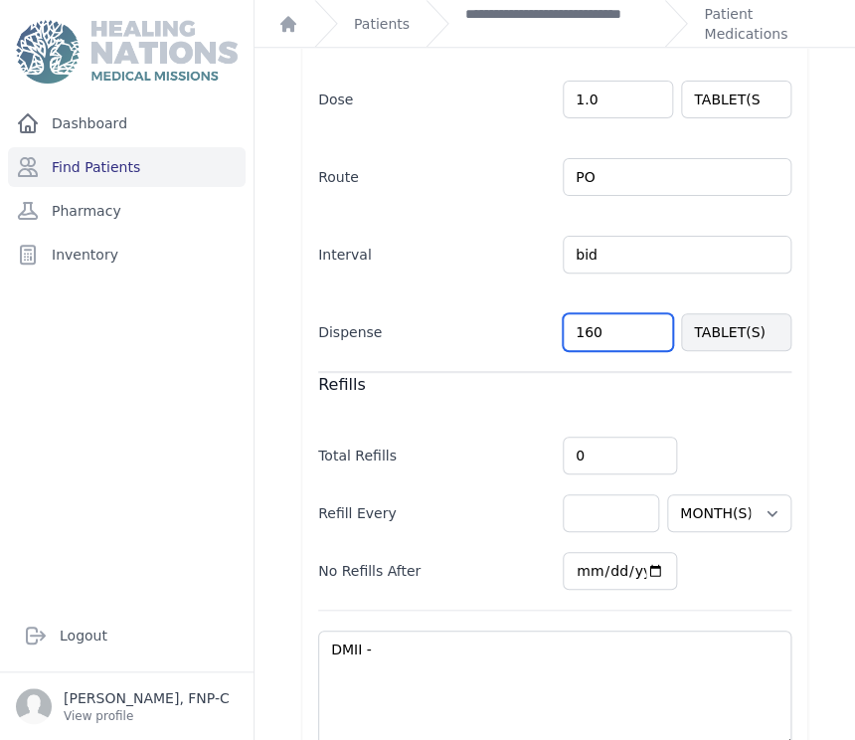
click at [592, 327] on input "160" at bounding box center [618, 332] width 110 height 38
type input "1"
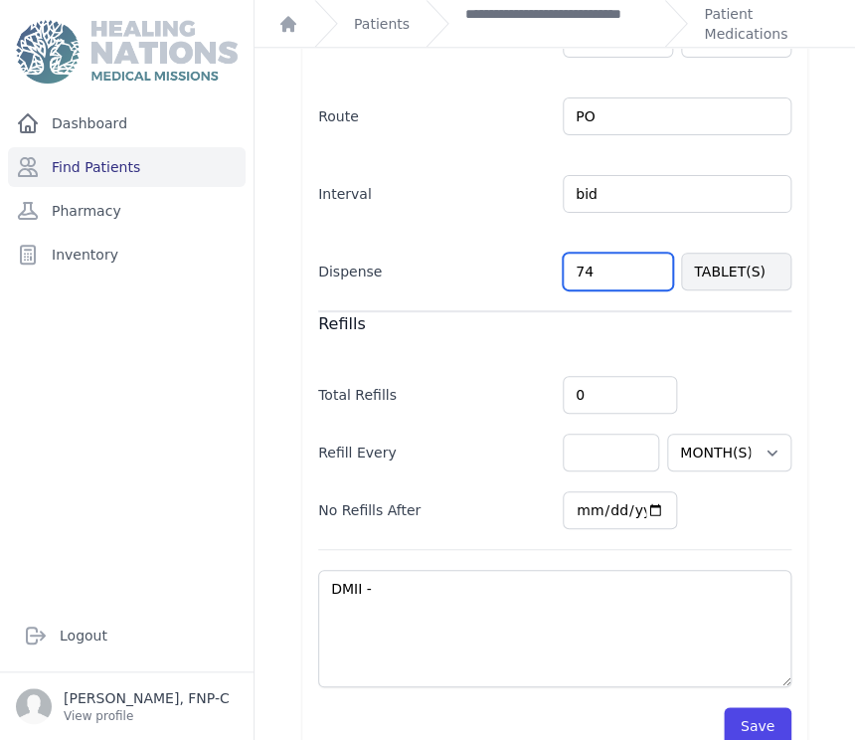
scroll to position [536, 0]
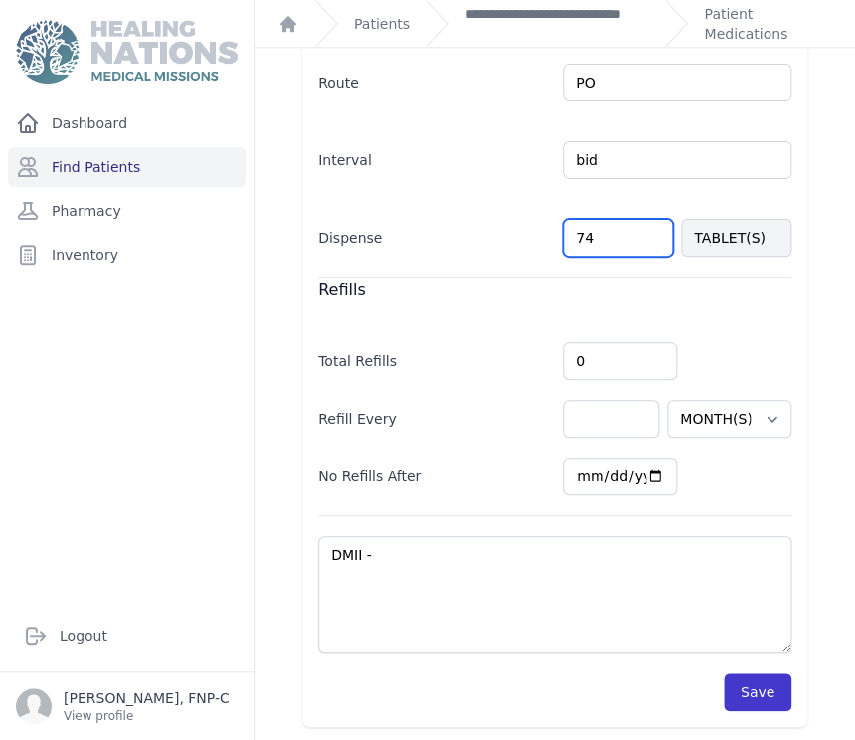
type input "74"
select select "MONTH(S)"
click at [732, 686] on button "Save" at bounding box center [758, 692] width 68 height 38
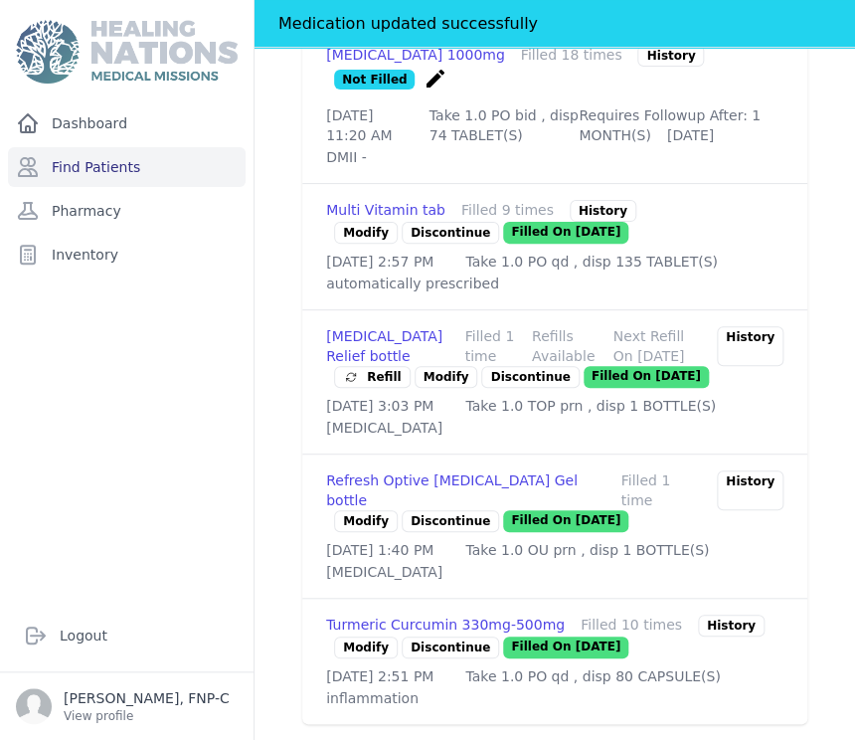
scroll to position [2185, 0]
click at [368, 636] on link "Modify" at bounding box center [366, 647] width 64 height 22
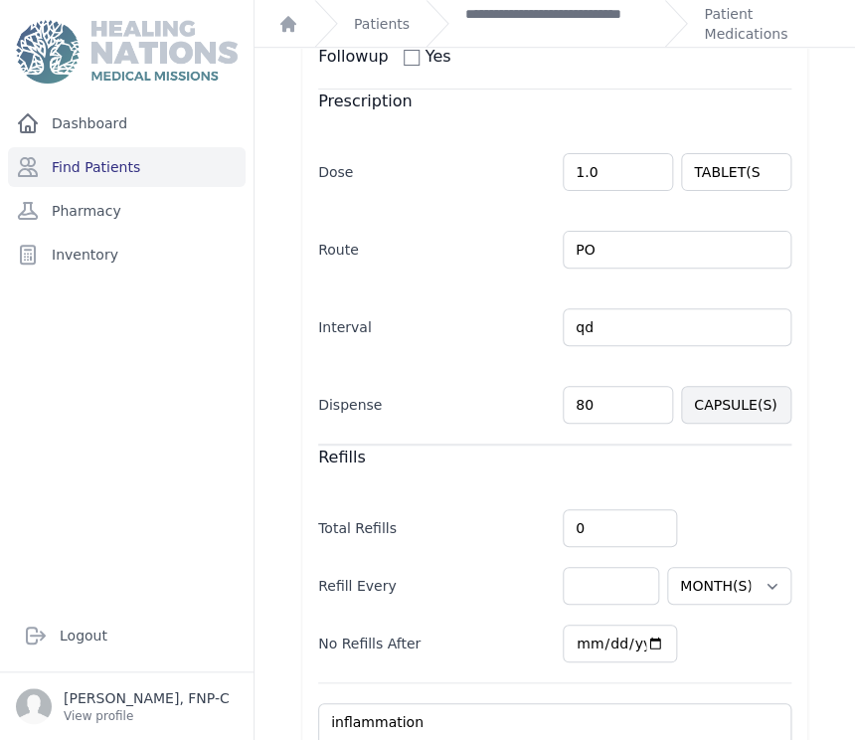
scroll to position [441, 0]
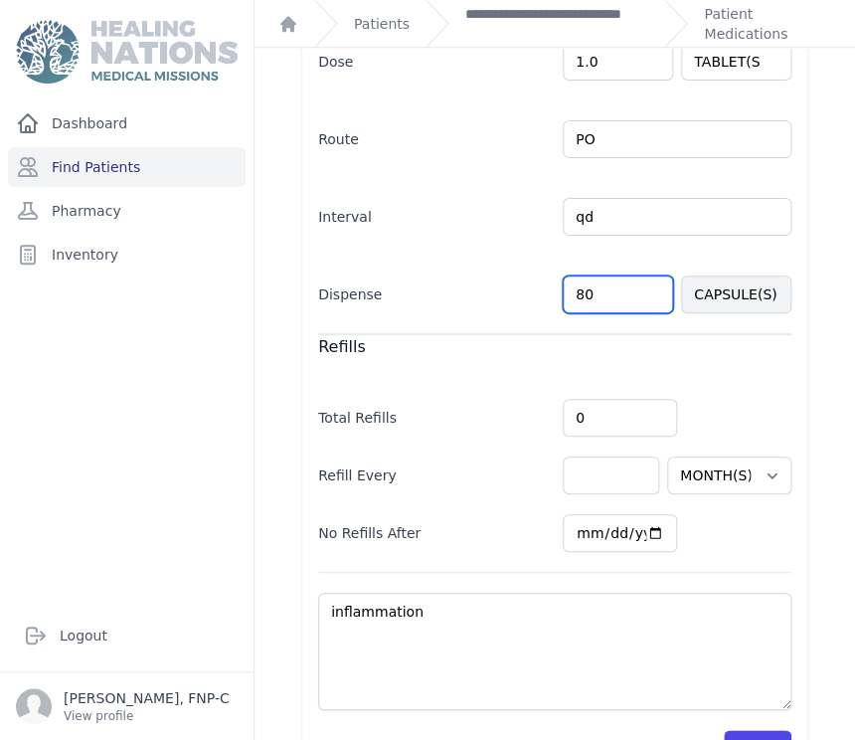
click at [585, 293] on input "80" at bounding box center [618, 294] width 110 height 38
type input "8"
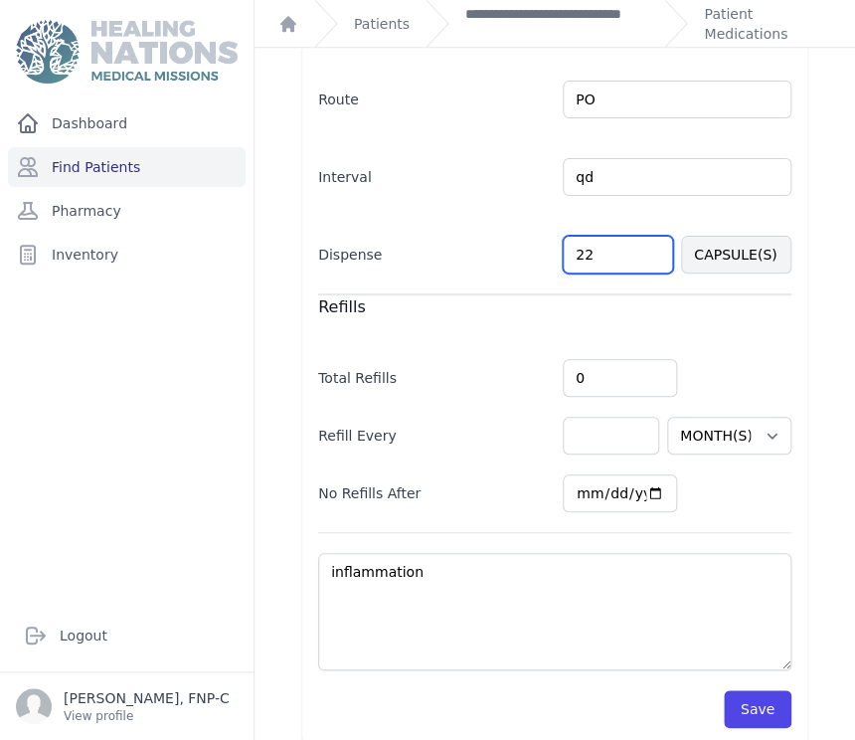
scroll to position [498, 0]
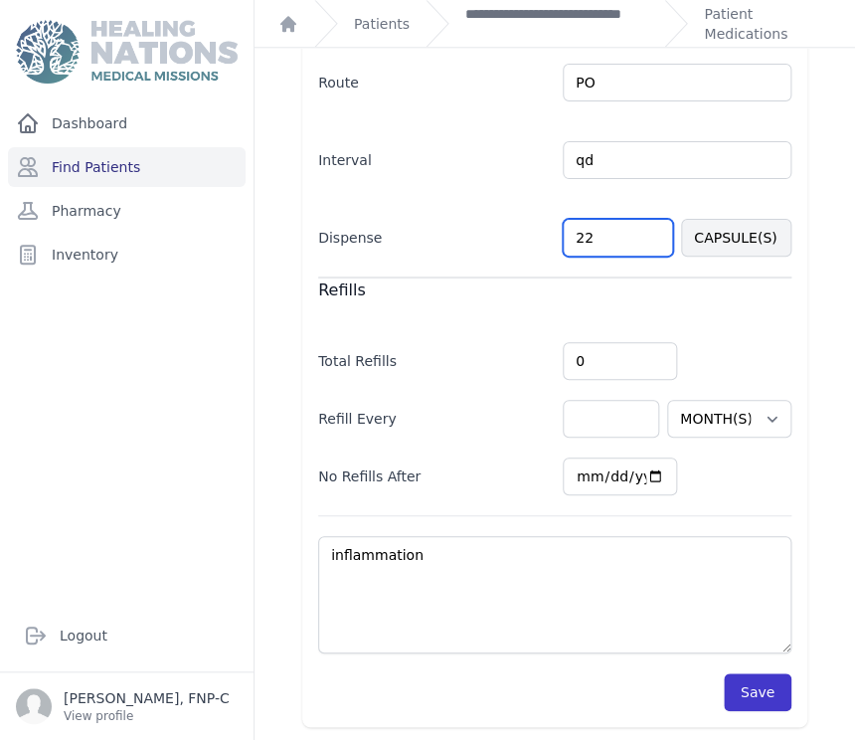
type input "22"
click at [732, 682] on button "Save" at bounding box center [758, 692] width 68 height 38
select select "MONTH(S)"
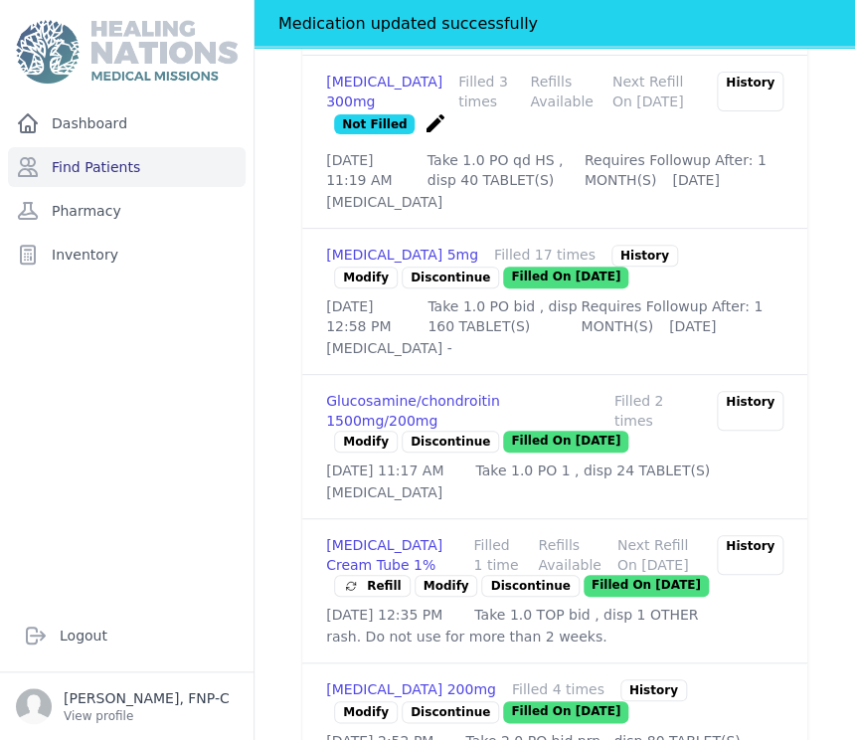
scroll to position [426, 0]
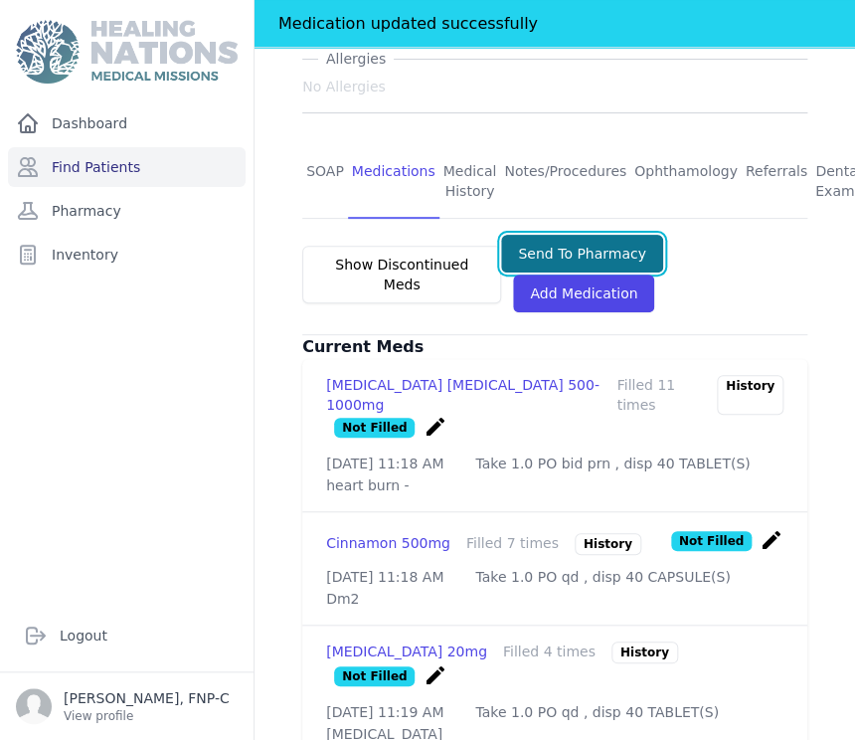
click at [566, 235] on button "Send To Pharmacy" at bounding box center [582, 254] width 162 height 38
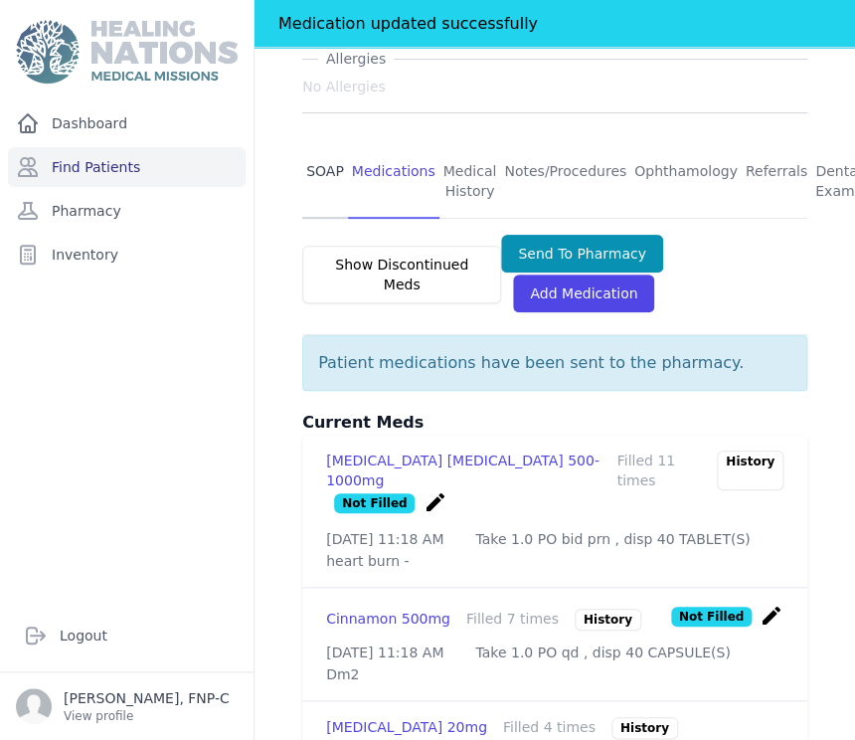
click at [326, 145] on link "SOAP" at bounding box center [325, 182] width 46 height 74
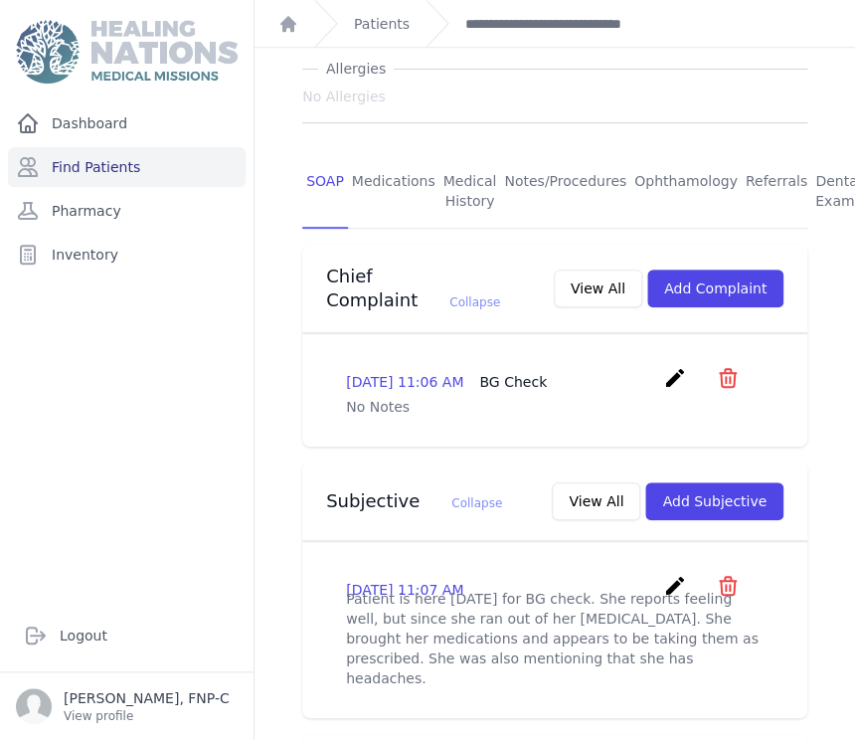
scroll to position [331, 0]
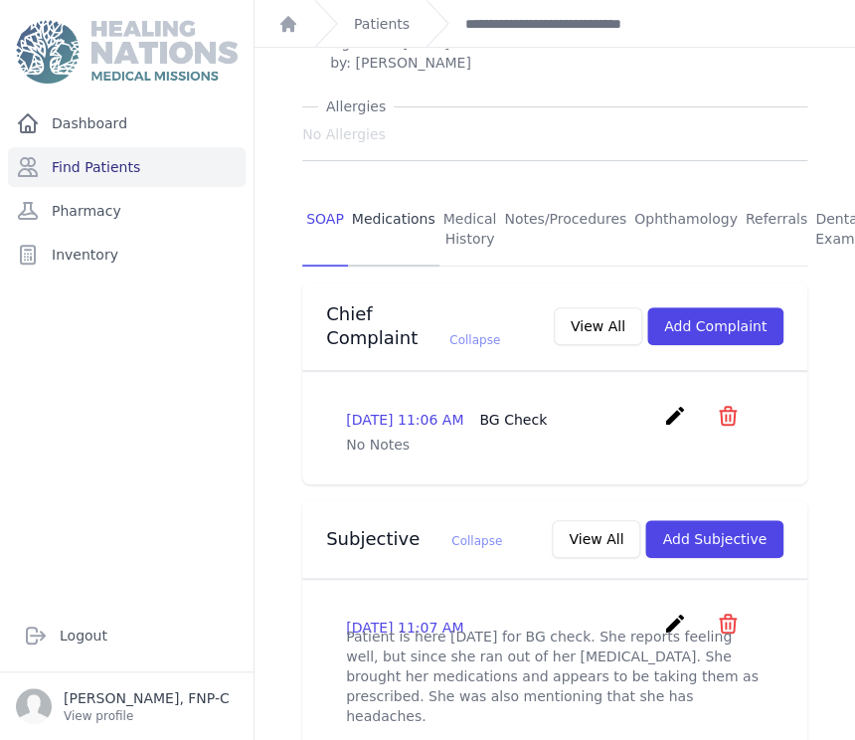
click at [361, 193] on link "Medications" at bounding box center [393, 230] width 91 height 74
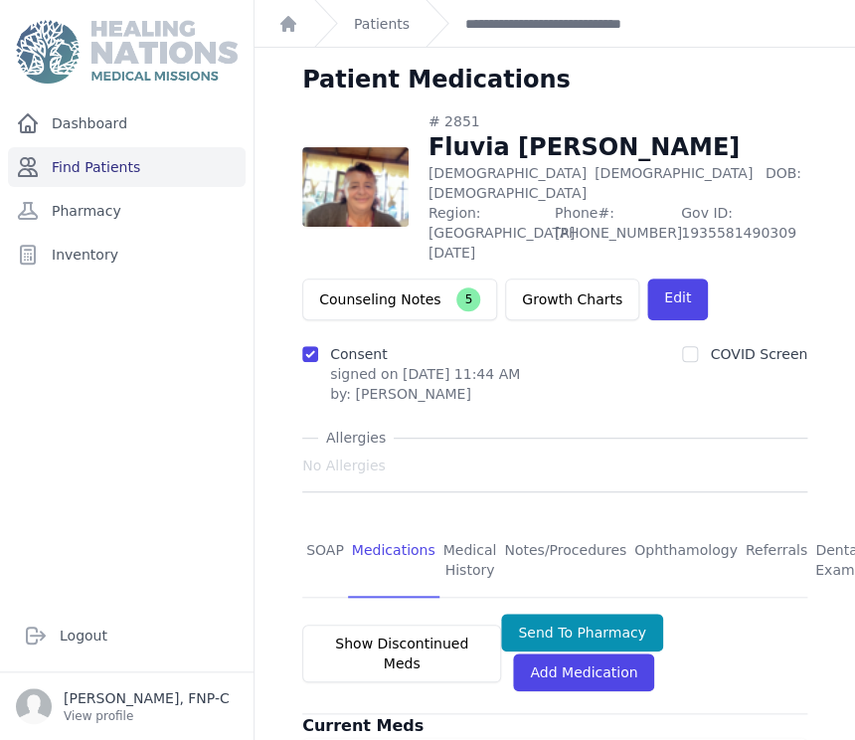
click at [115, 164] on link "Find Patients" at bounding box center [127, 167] width 238 height 40
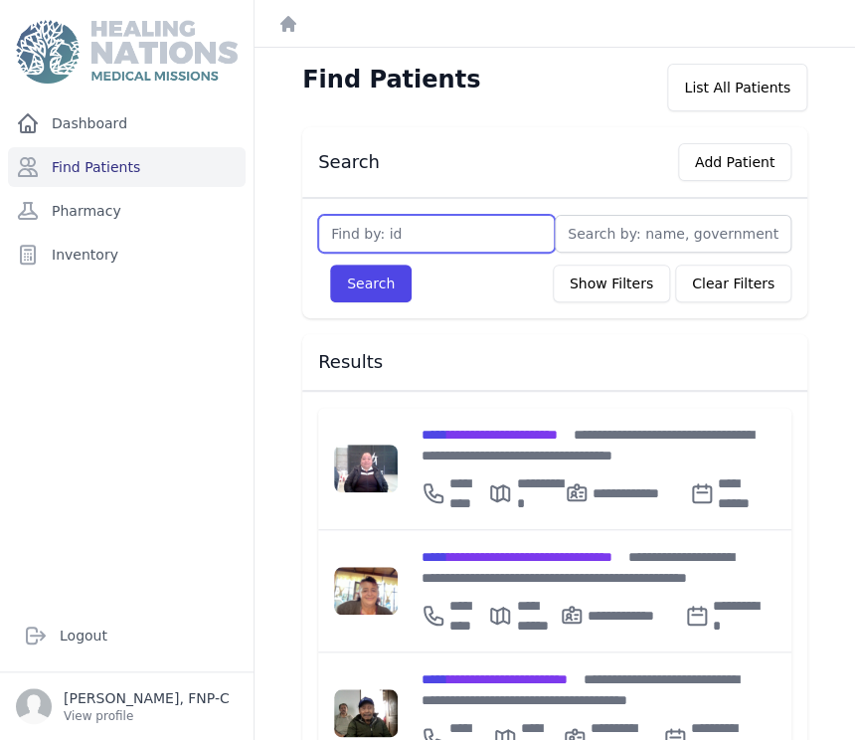
click at [345, 228] on input "text" at bounding box center [436, 234] width 237 height 38
type input "2581"
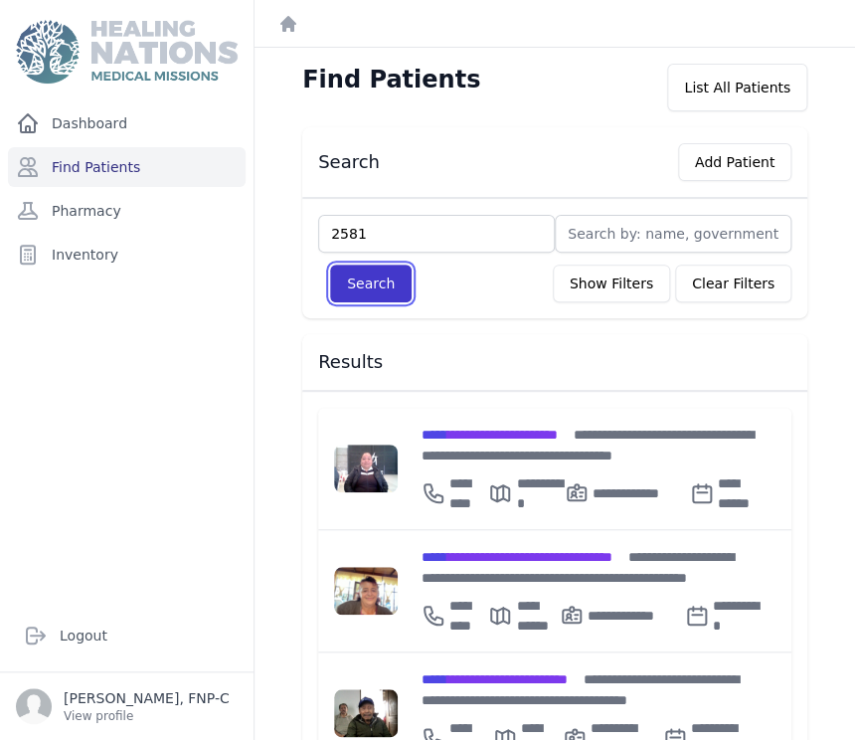
click at [350, 274] on button "Search" at bounding box center [371, 283] width 82 height 38
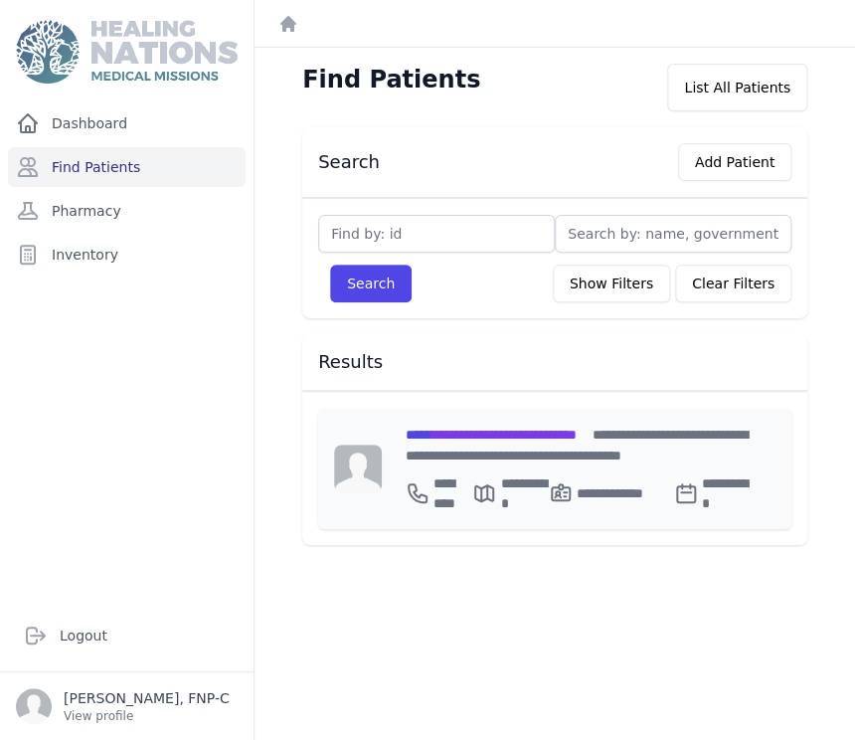
click at [472, 430] on span "**********" at bounding box center [491, 434] width 171 height 14
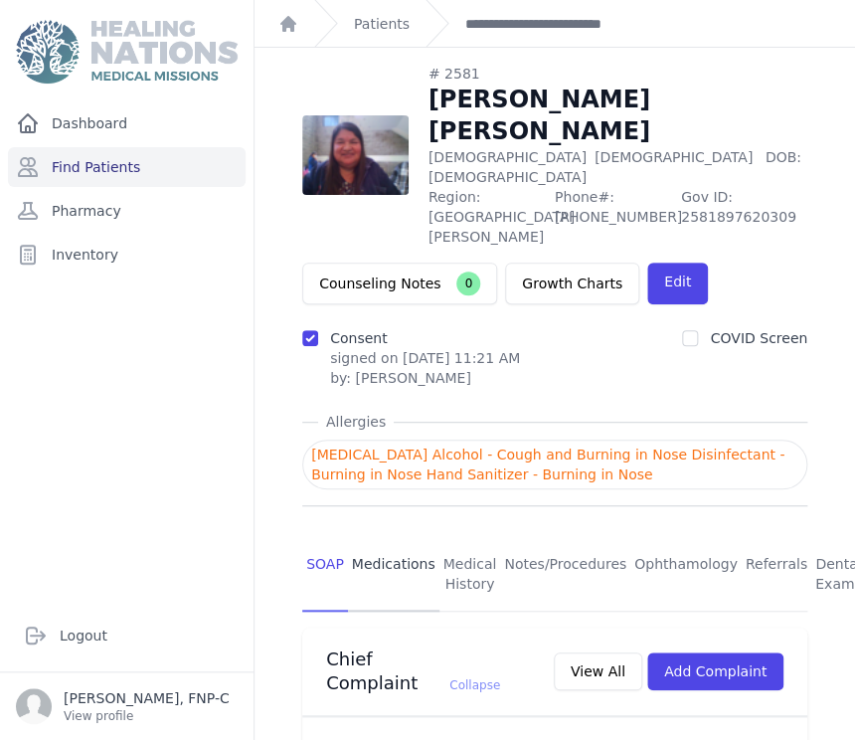
click at [398, 538] on link "Medications" at bounding box center [393, 575] width 91 height 74
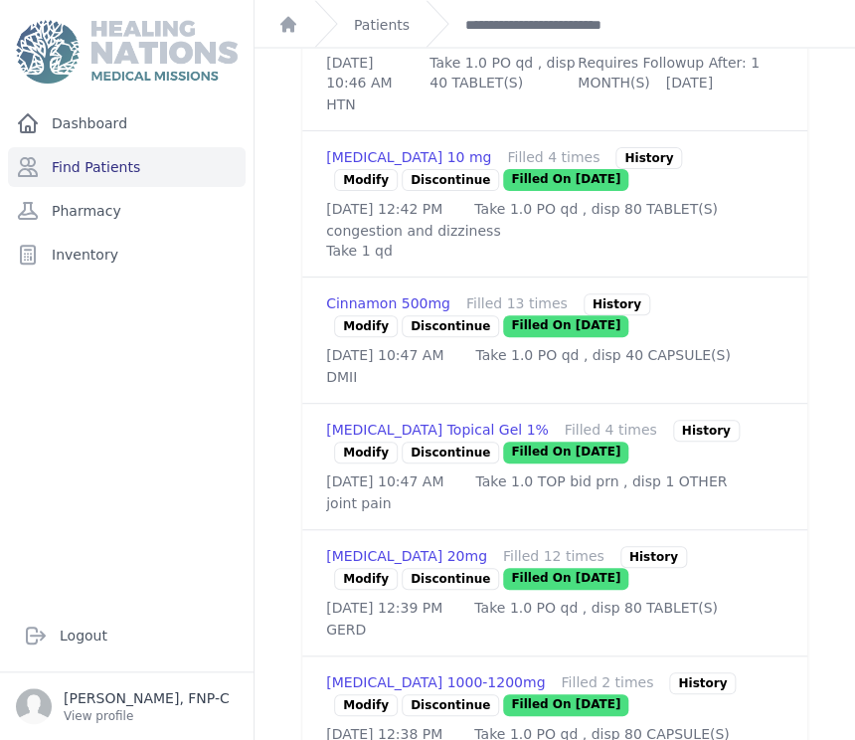
scroll to position [994, 0]
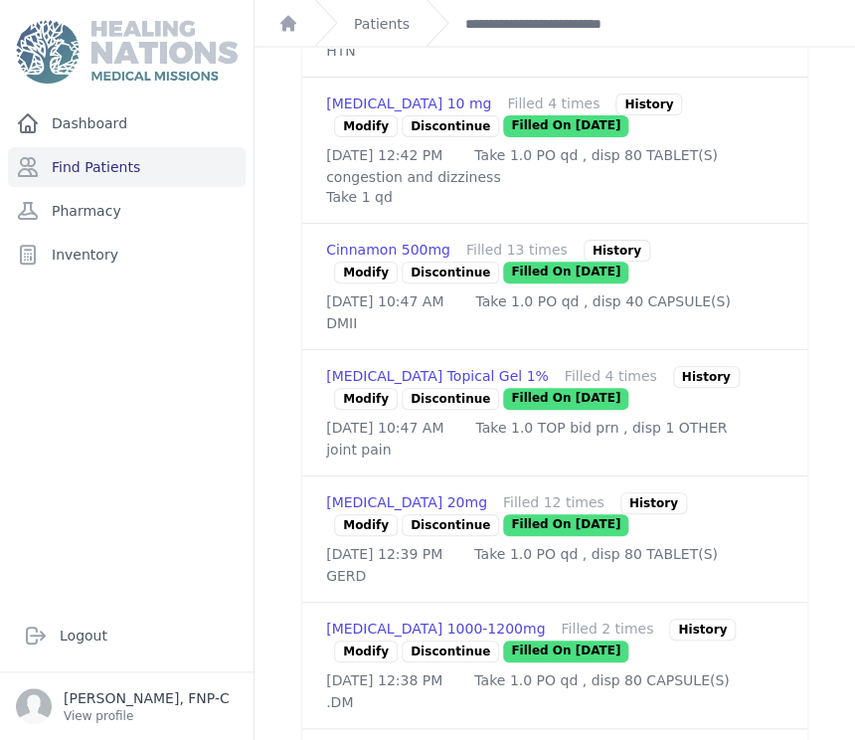
click at [353, 536] on link "Modify" at bounding box center [366, 525] width 64 height 22
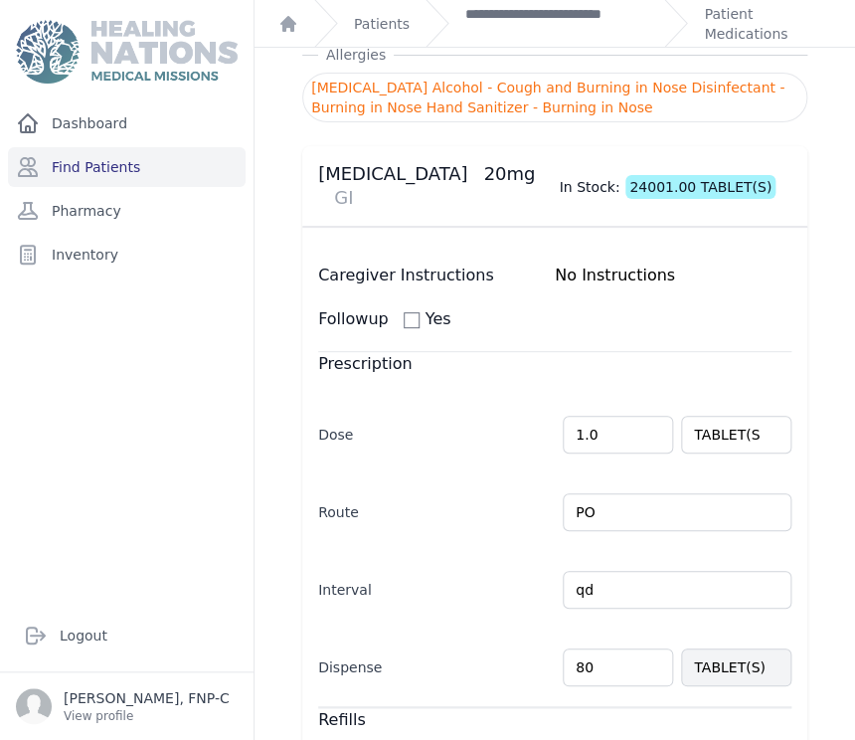
scroll to position [221, 0]
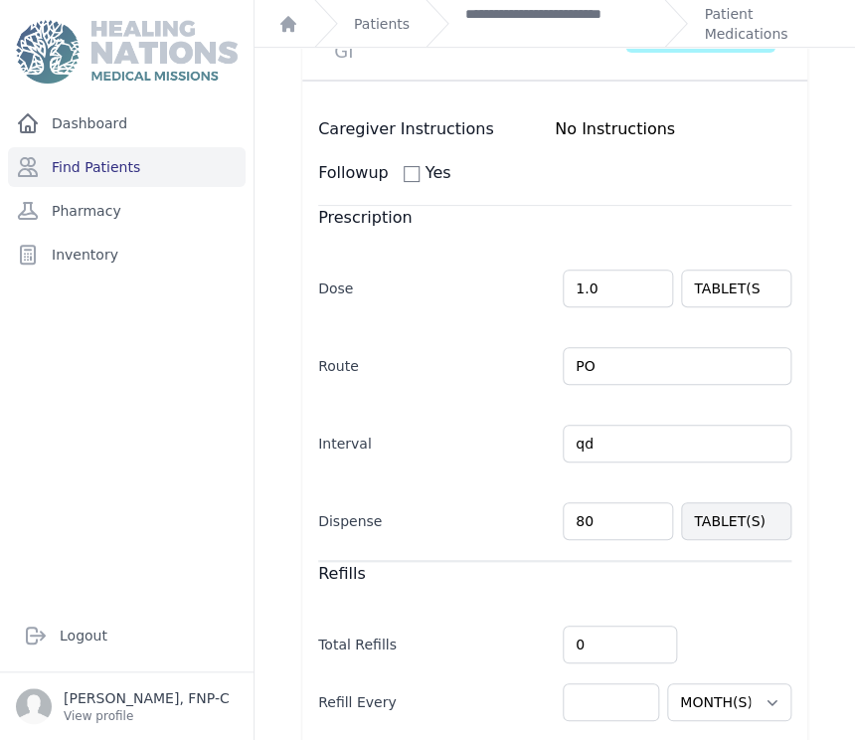
click at [571, 502] on input "80" at bounding box center [618, 521] width 110 height 38
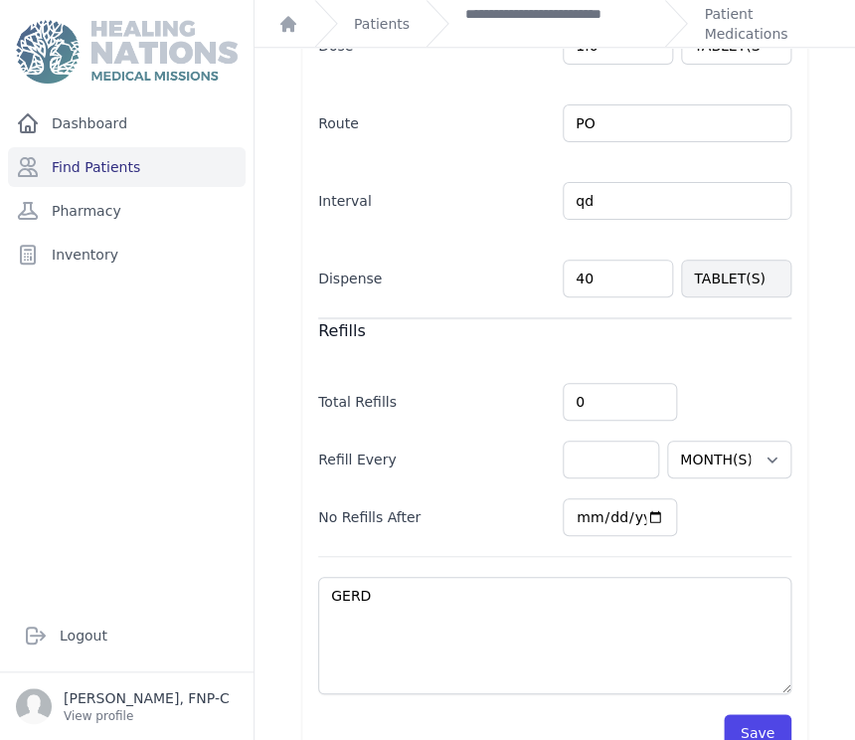
scroll to position [480, 0]
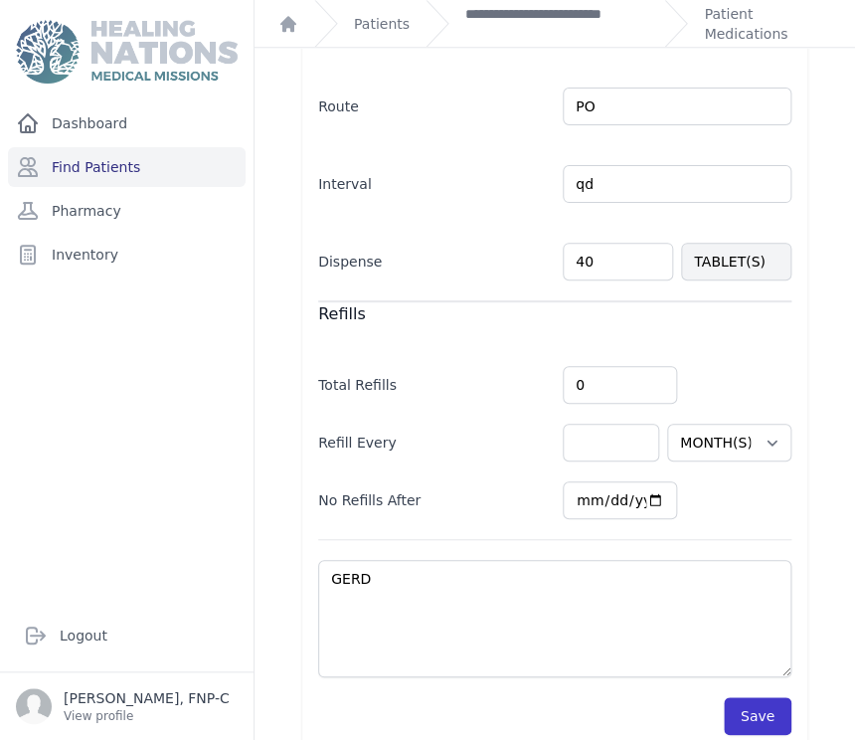
type input "40"
select select "MONTH(S)"
click at [743, 697] on button "Save" at bounding box center [758, 716] width 68 height 38
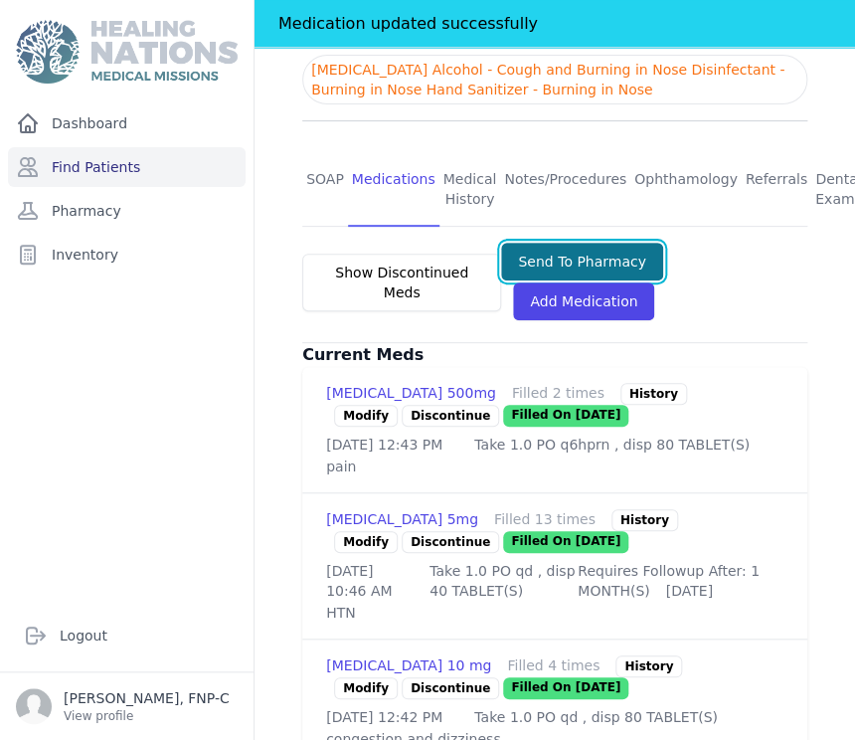
click at [520, 243] on button "Send To Pharmacy" at bounding box center [582, 262] width 162 height 38
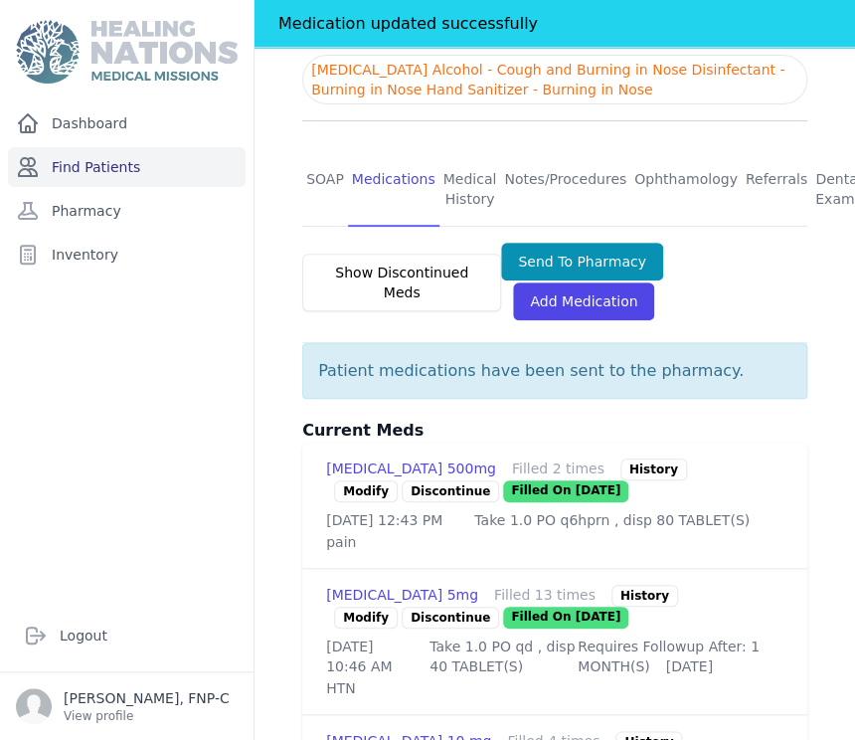
click at [84, 165] on link "Find Patients" at bounding box center [127, 167] width 238 height 40
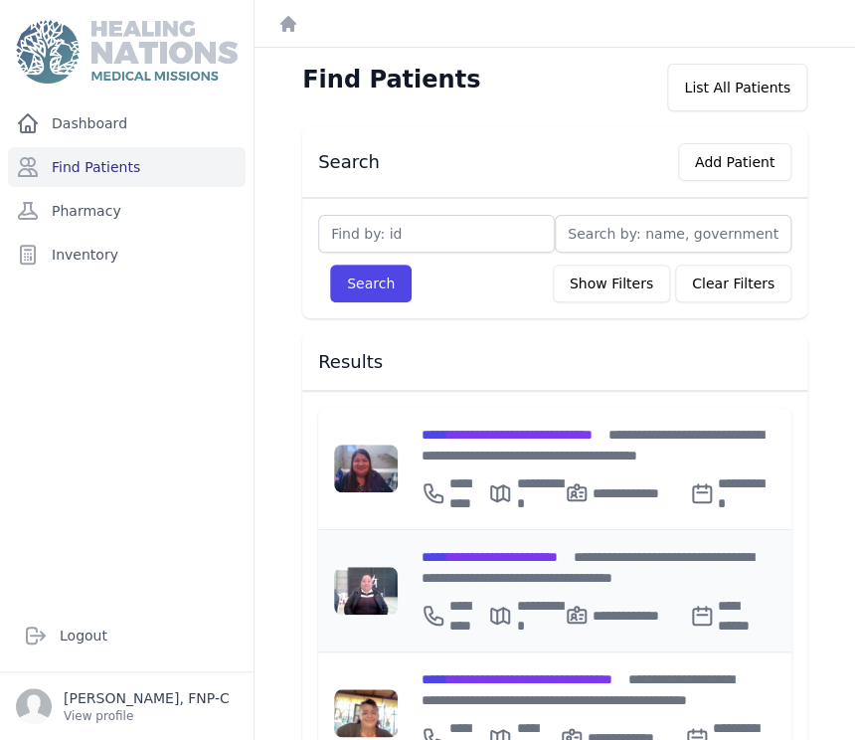
click at [456, 551] on span "**********" at bounding box center [489, 557] width 136 height 14
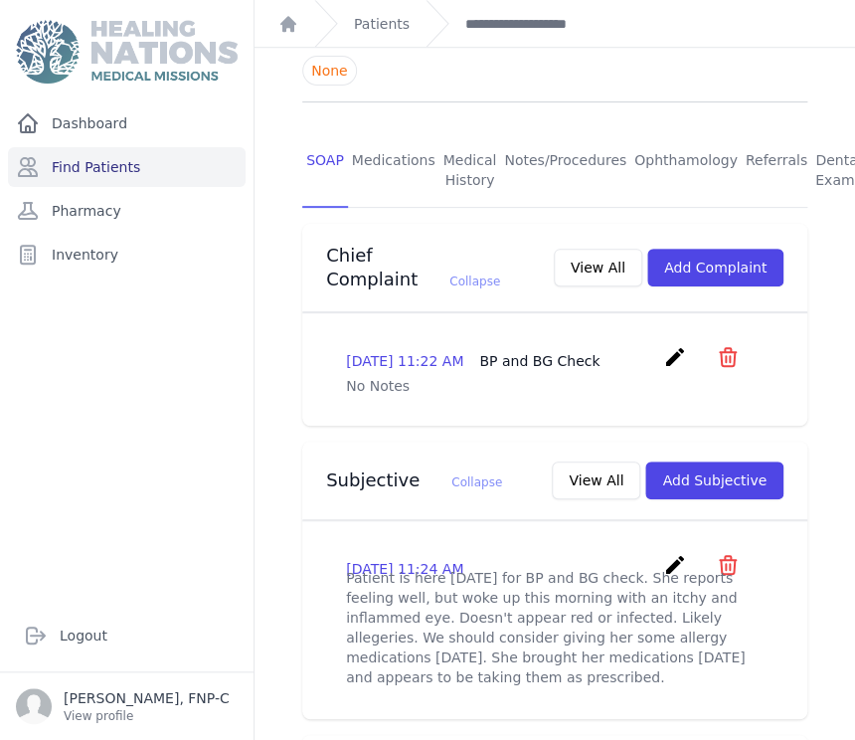
scroll to position [331, 0]
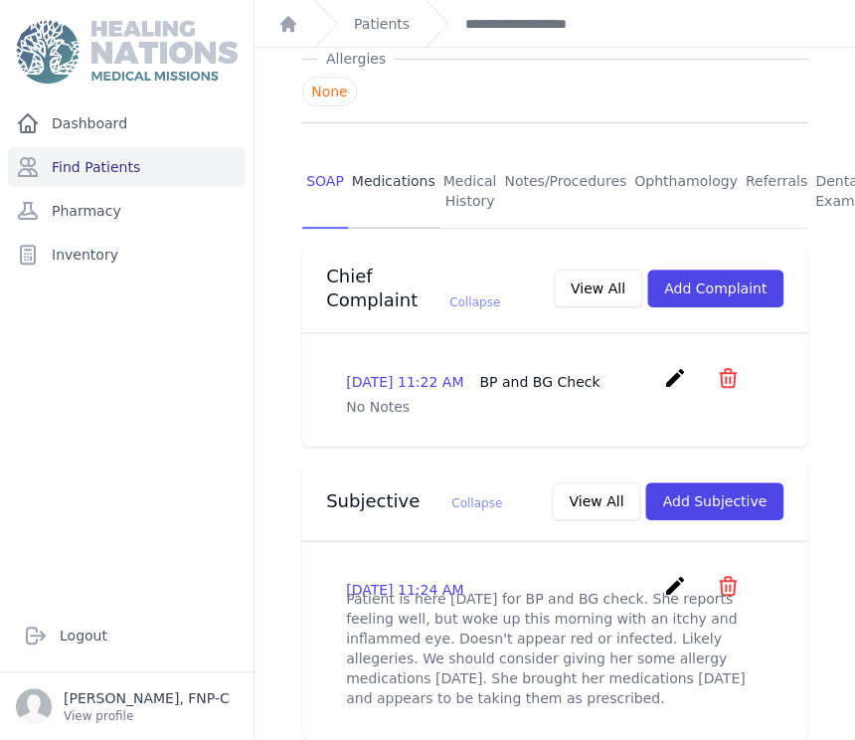
click at [383, 155] on link "Medications" at bounding box center [393, 192] width 91 height 74
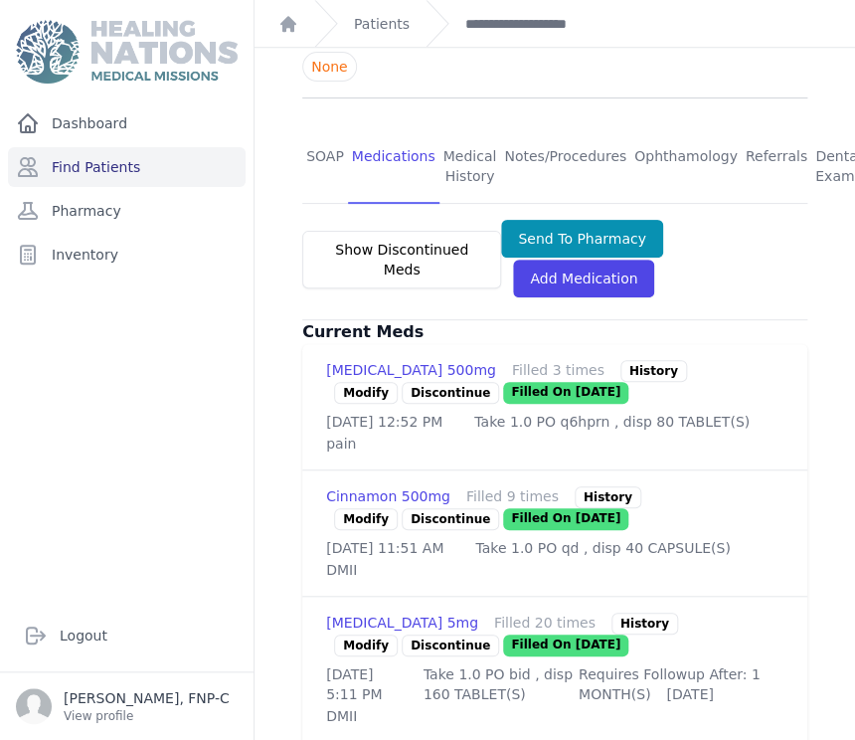
scroll to position [441, 0]
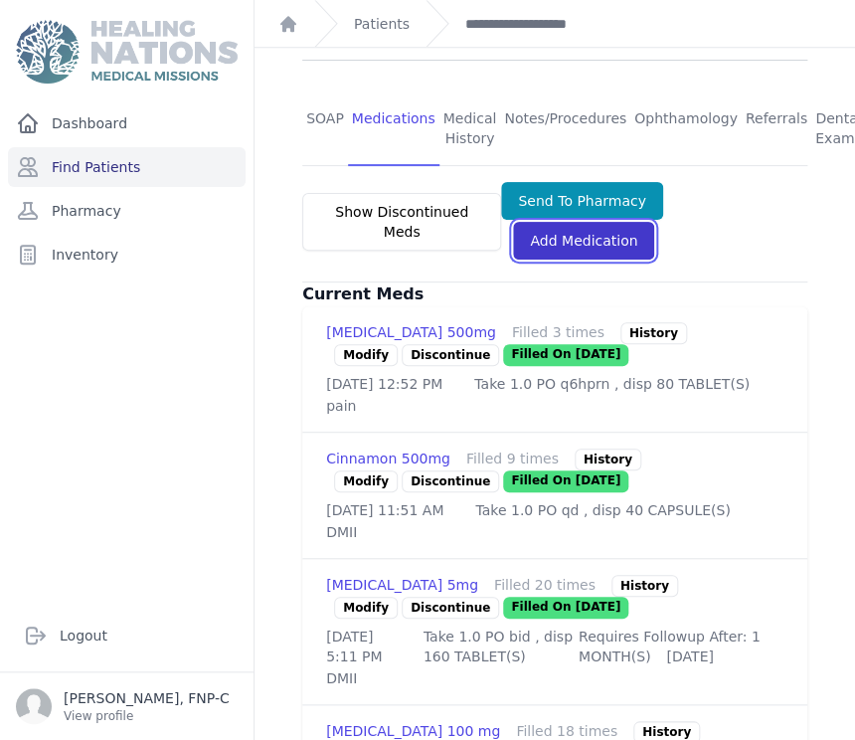
click at [553, 222] on link "Add Medication" at bounding box center [583, 241] width 141 height 38
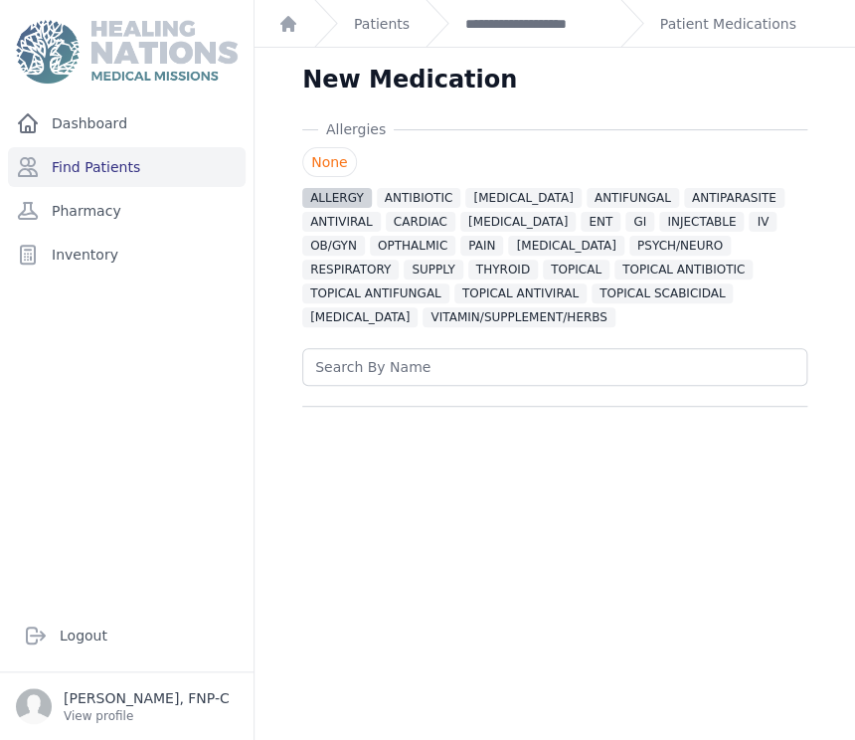
click at [347, 200] on span "ALLERGY" at bounding box center [337, 198] width 70 height 20
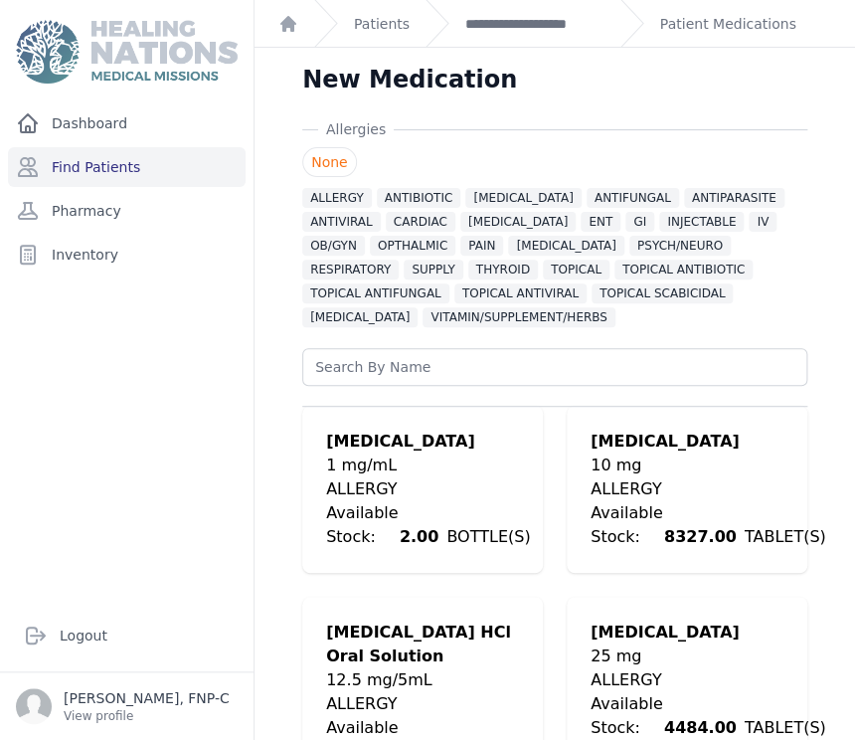
click at [644, 460] on div "10 mg" at bounding box center [707, 465] width 235 height 24
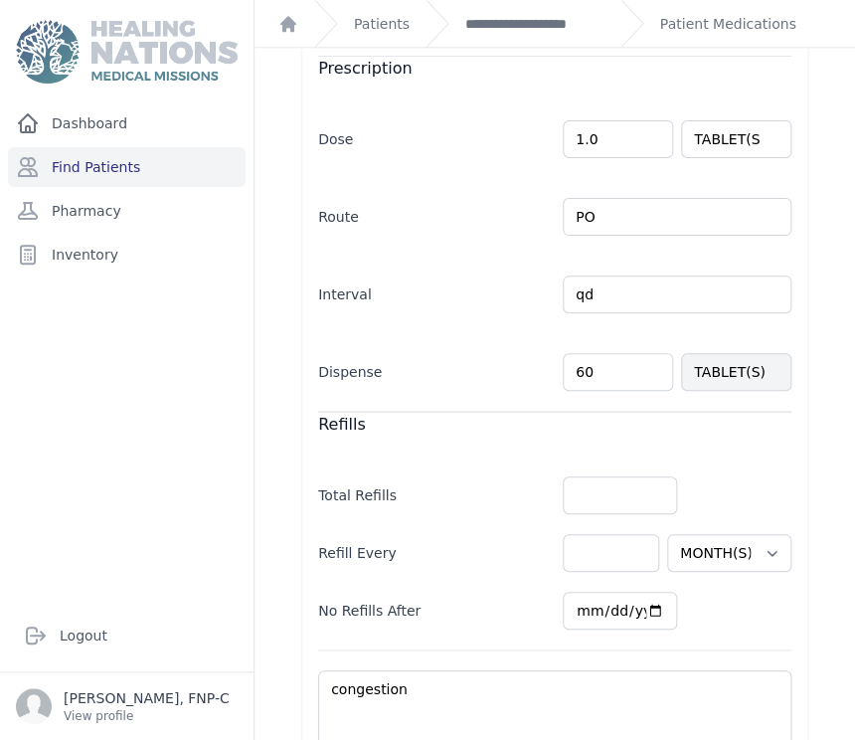
click at [575, 374] on input "60" at bounding box center [618, 372] width 110 height 38
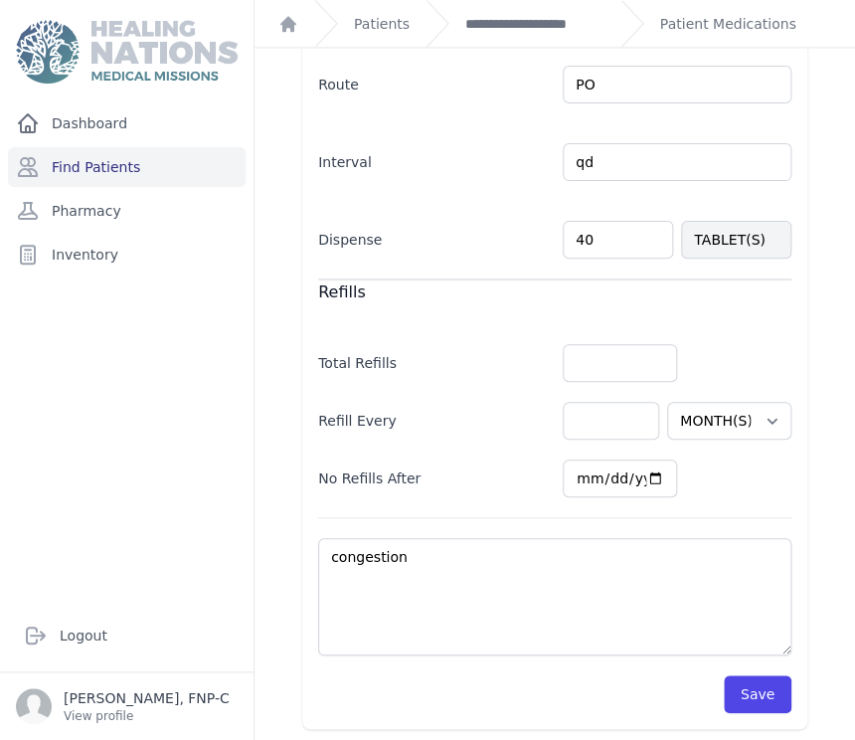
scroll to position [689, 0]
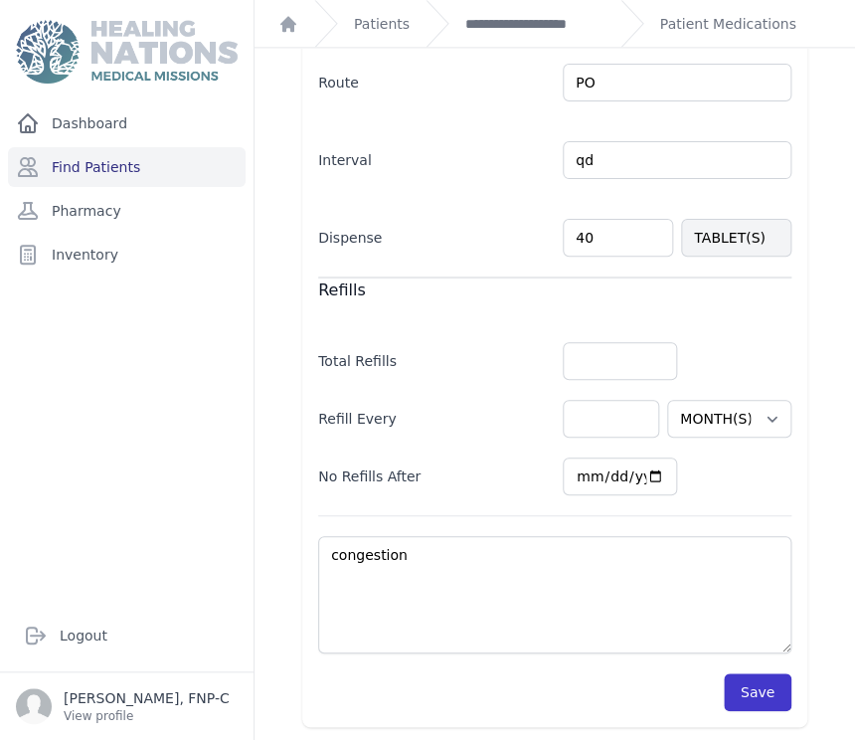
type input "40"
select select "MONTH(S)"
click at [747, 687] on button "Save" at bounding box center [758, 692] width 68 height 38
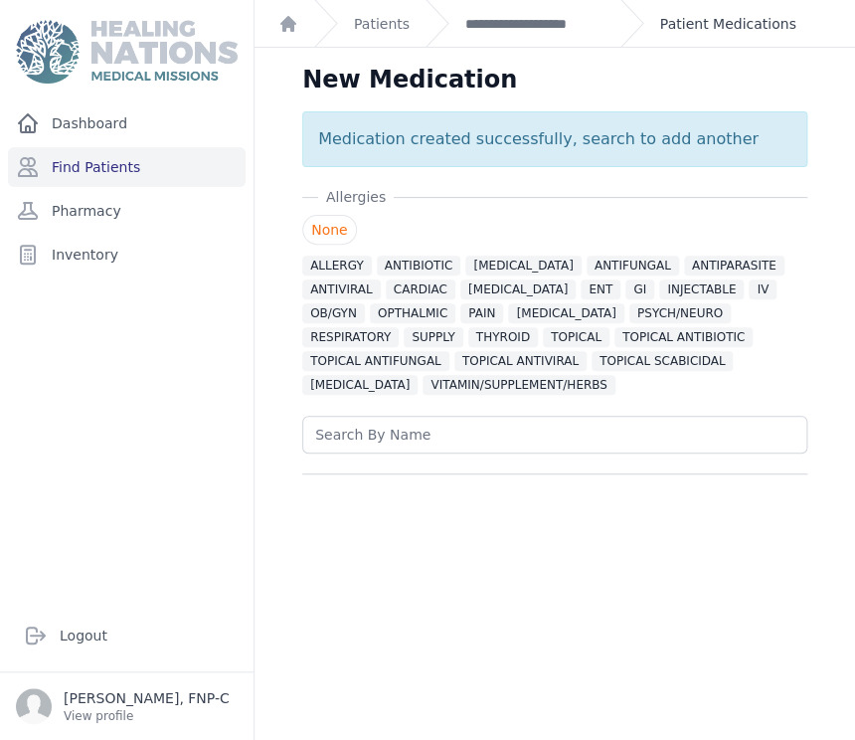
click at [672, 20] on link "Patient Medications" at bounding box center [728, 24] width 136 height 20
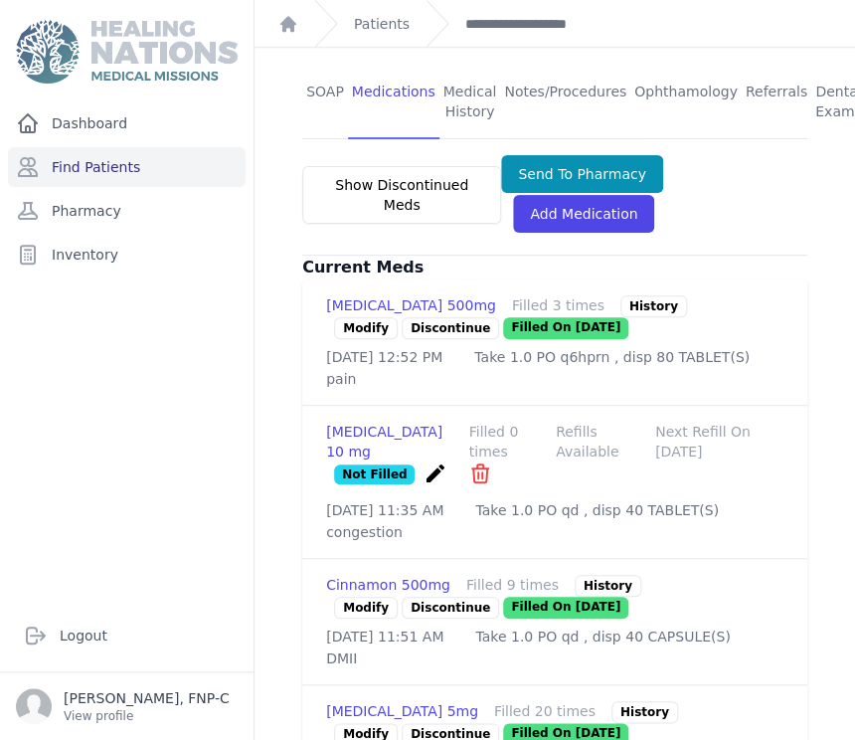
scroll to position [552, 0]
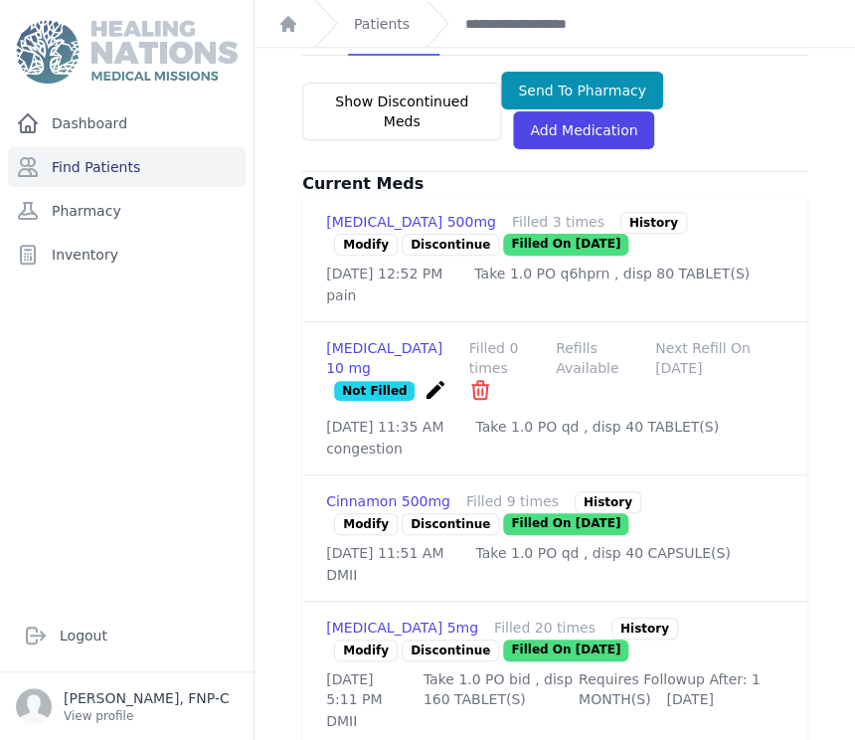
click at [382, 520] on link "Modify" at bounding box center [366, 524] width 64 height 22
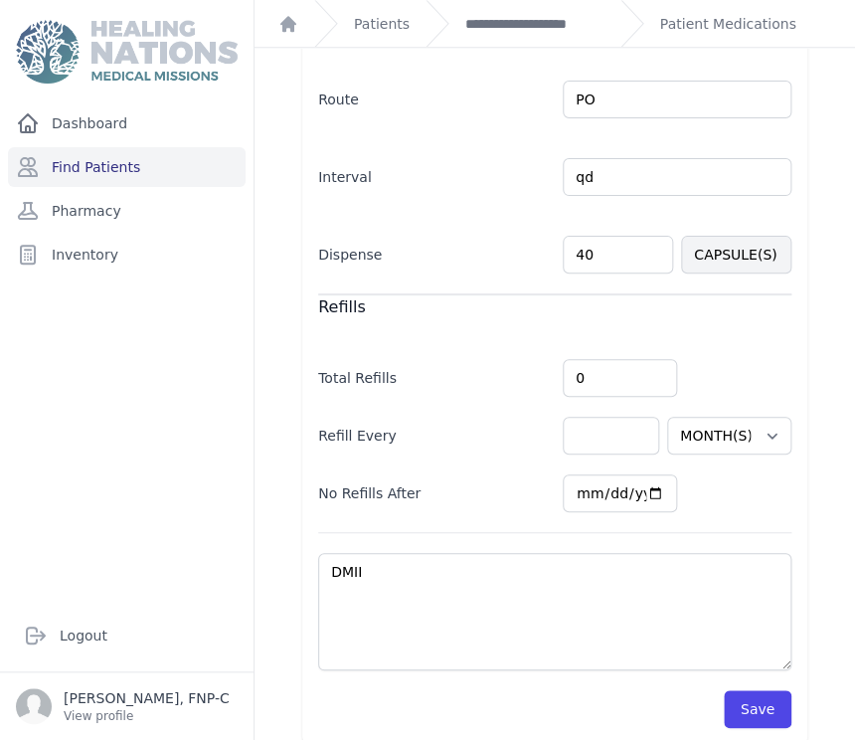
scroll to position [484, 0]
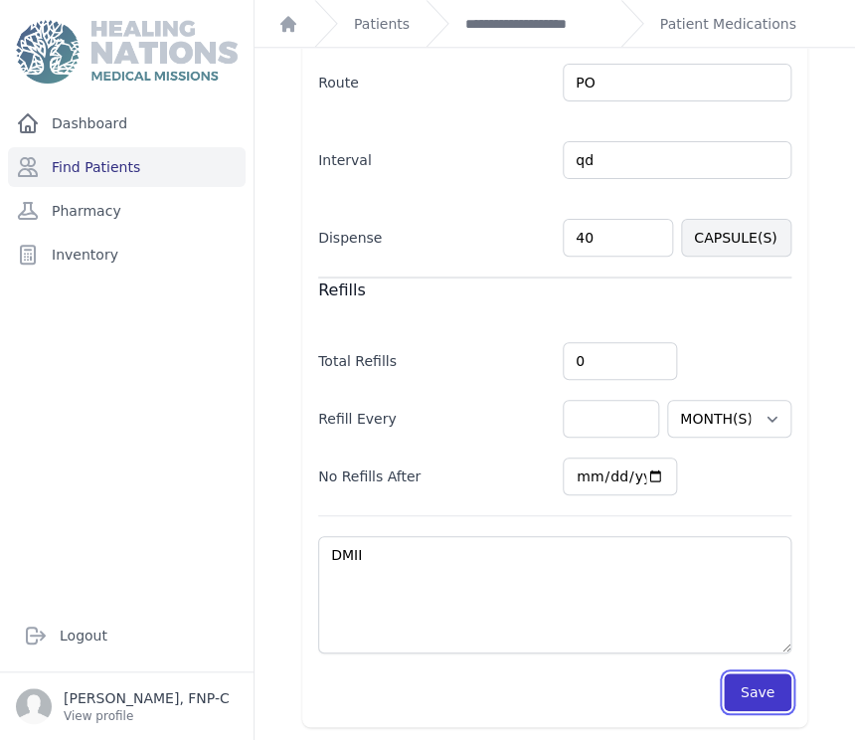
click at [736, 691] on button "Save" at bounding box center [758, 692] width 68 height 38
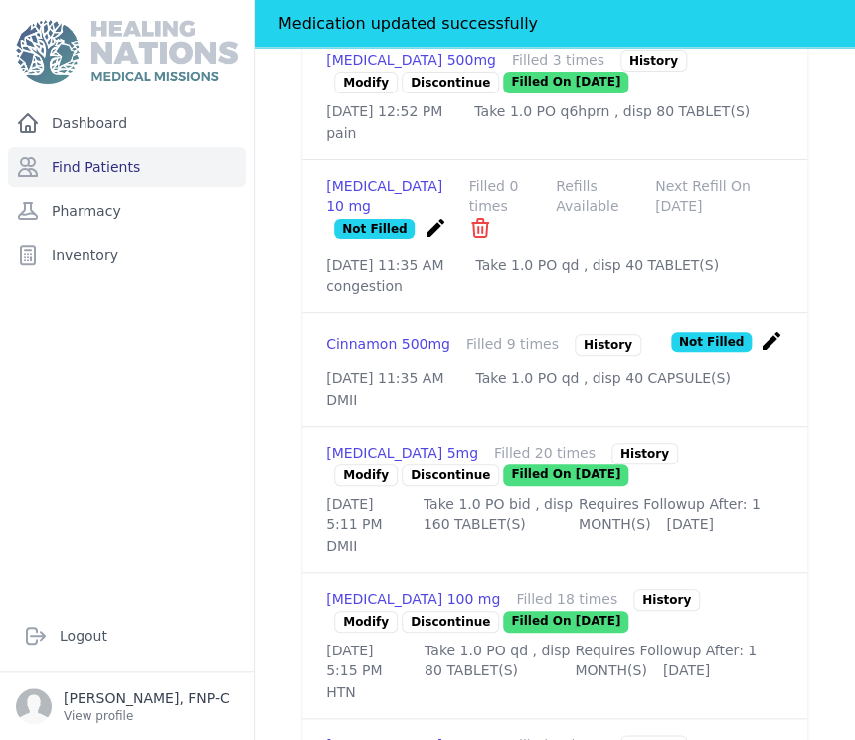
scroll to position [815, 0]
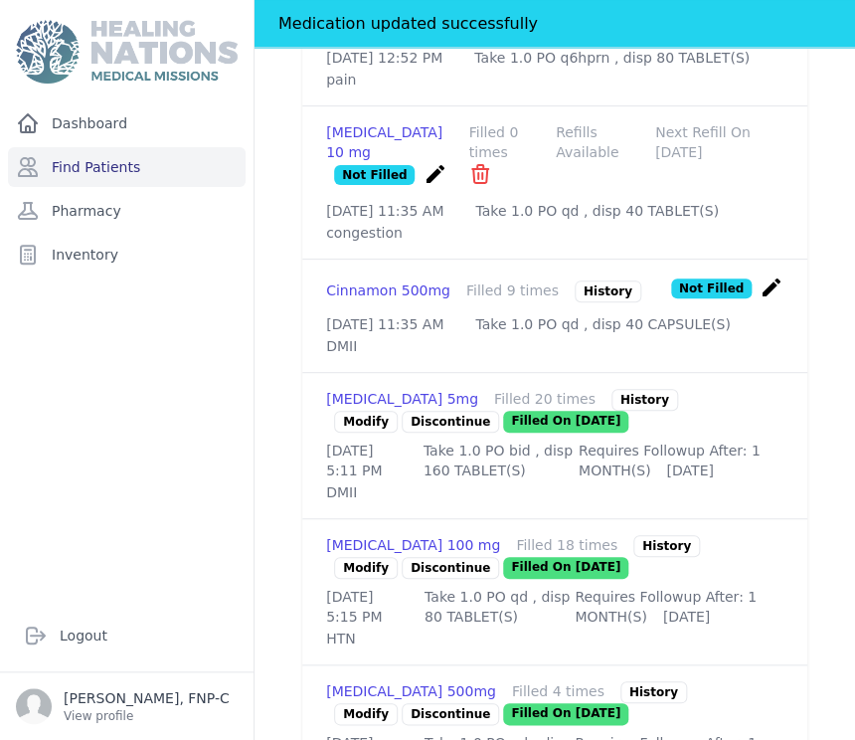
click at [363, 432] on link "Modify" at bounding box center [366, 422] width 64 height 22
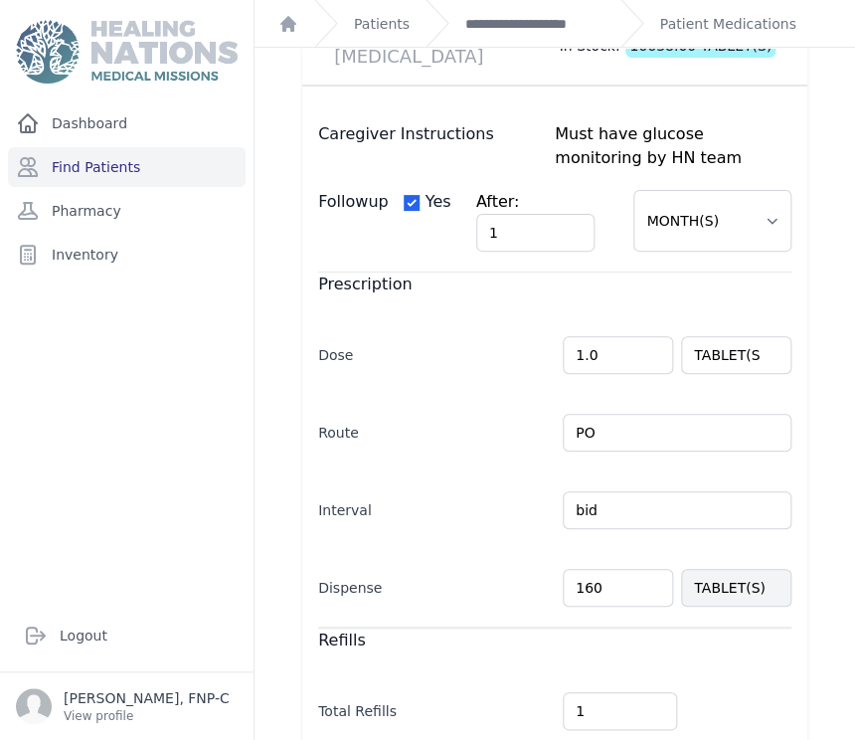
scroll to position [331, 0]
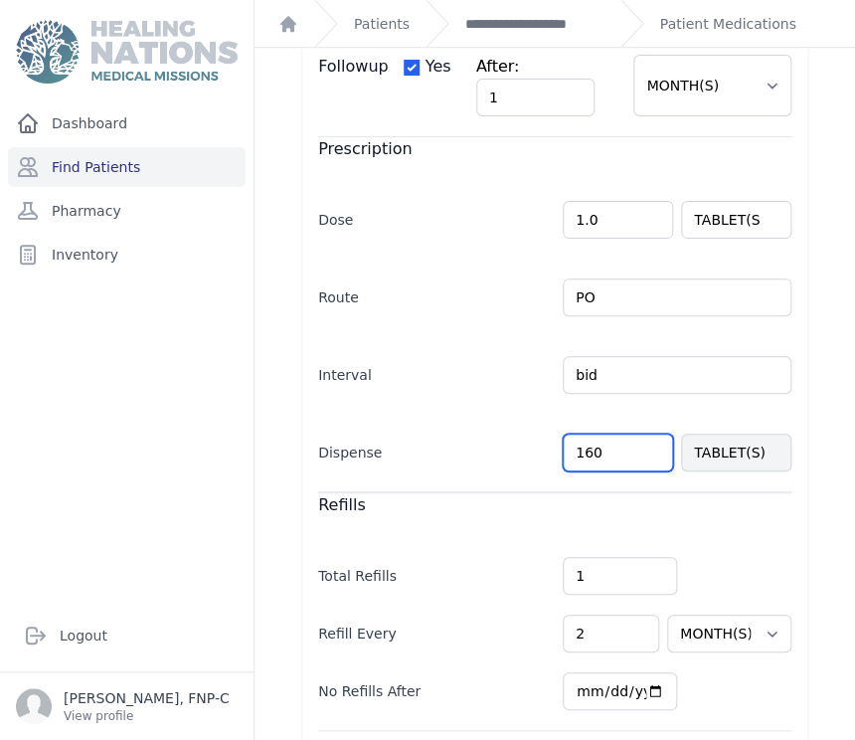
click at [592, 444] on input "160" at bounding box center [618, 452] width 110 height 38
type input "1"
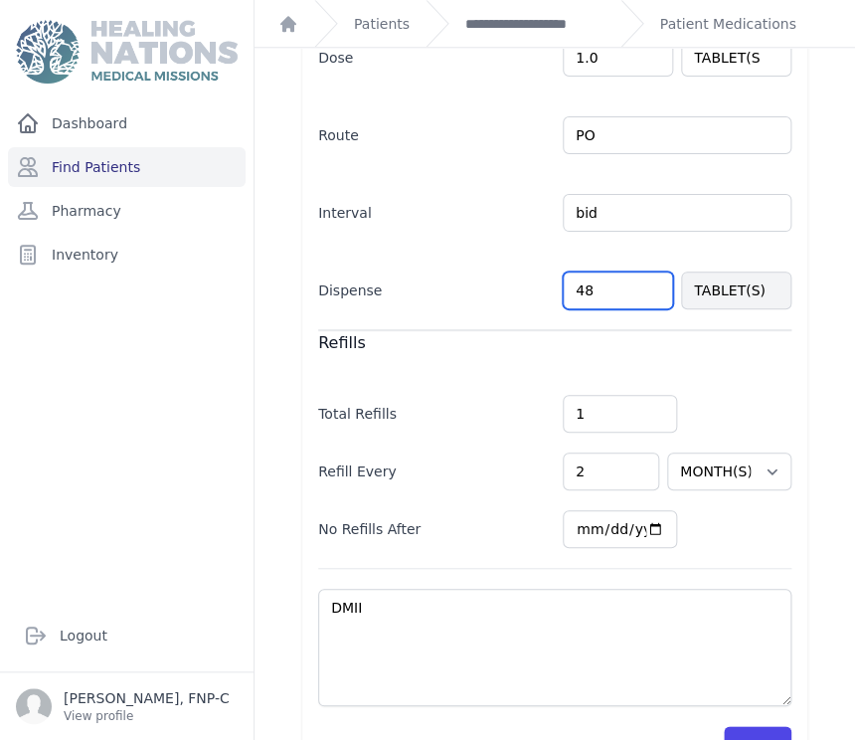
scroll to position [546, 0]
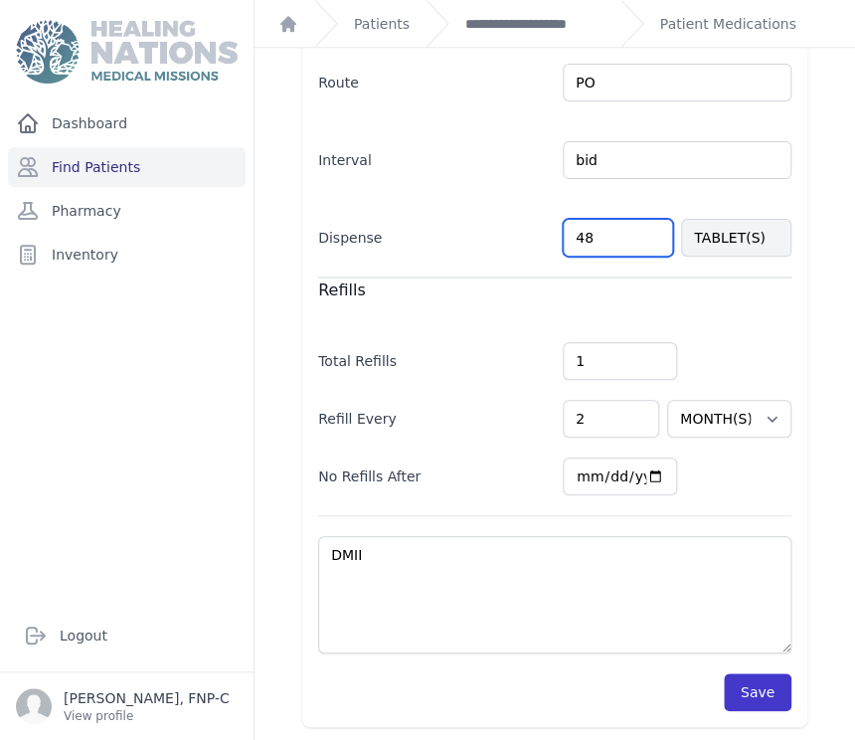
type input "48"
select select "MONTH(S)"
click at [743, 678] on button "Save" at bounding box center [758, 692] width 68 height 38
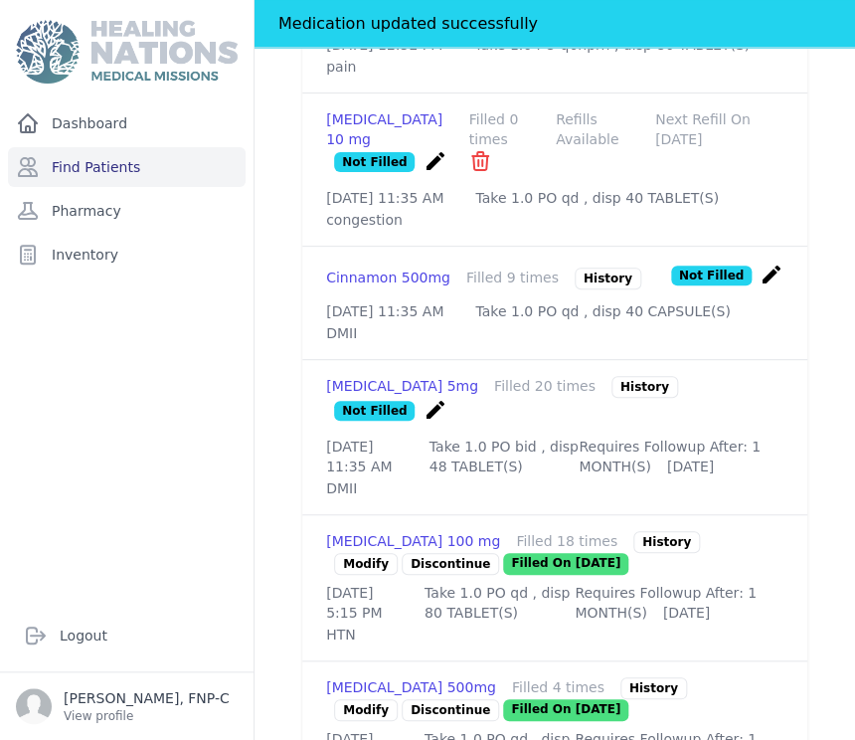
scroll to position [877, 0]
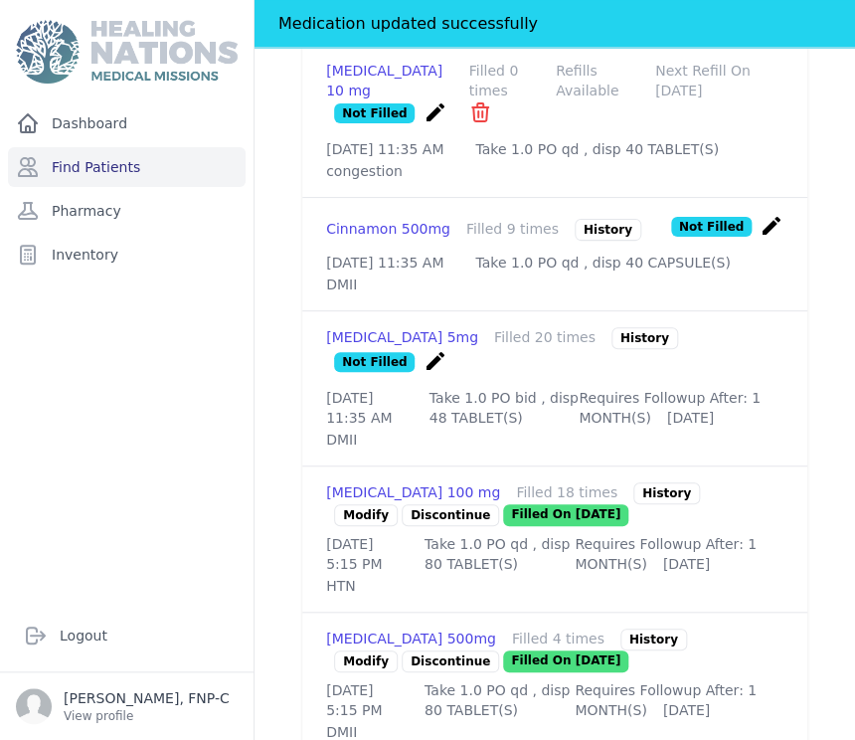
click at [347, 524] on link "Modify" at bounding box center [366, 515] width 64 height 22
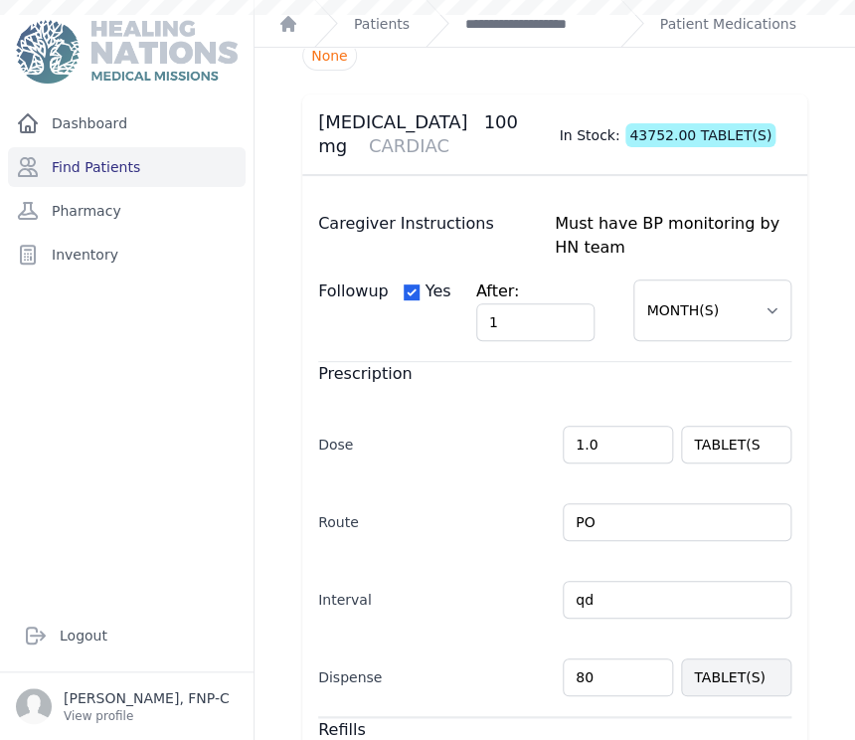
scroll to position [165, 0]
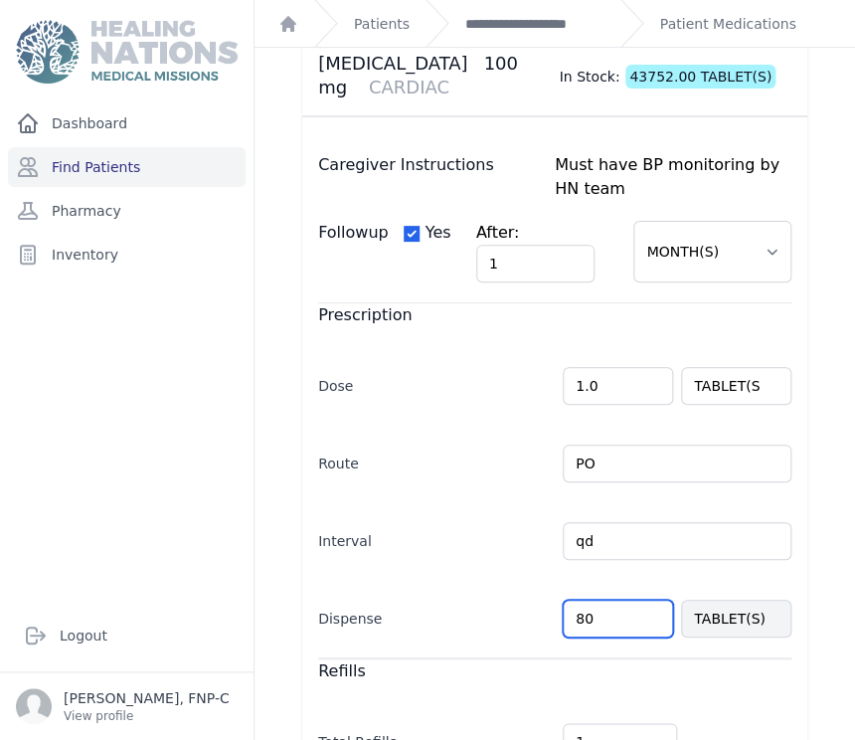
click at [580, 613] on input "80" at bounding box center [618, 618] width 110 height 38
type input "8"
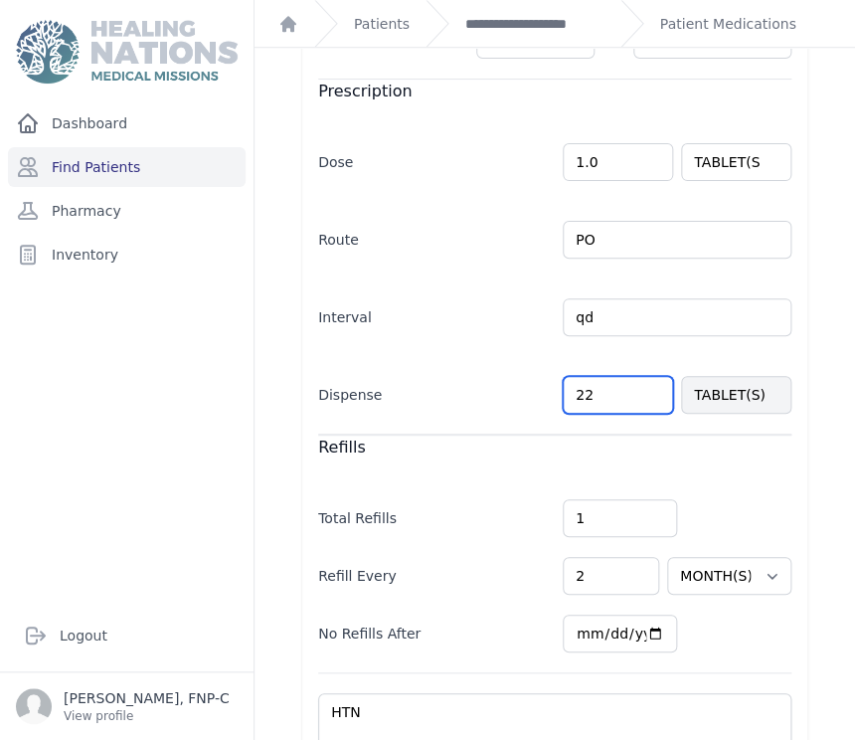
scroll to position [496, 0]
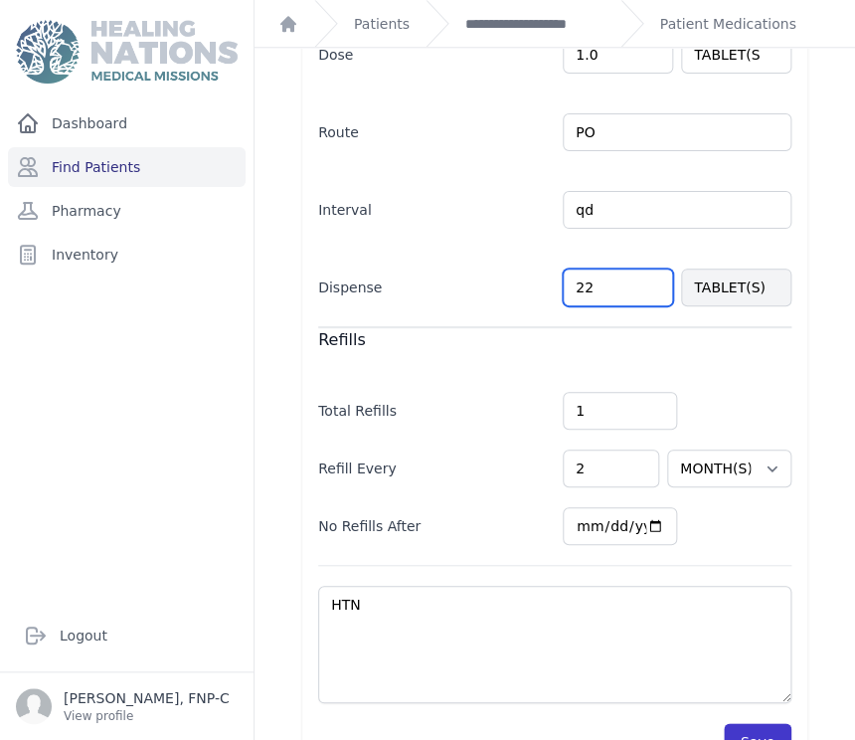
type input "22"
select select "MONTH(S)"
click at [740, 723] on button "Save" at bounding box center [758, 742] width 68 height 38
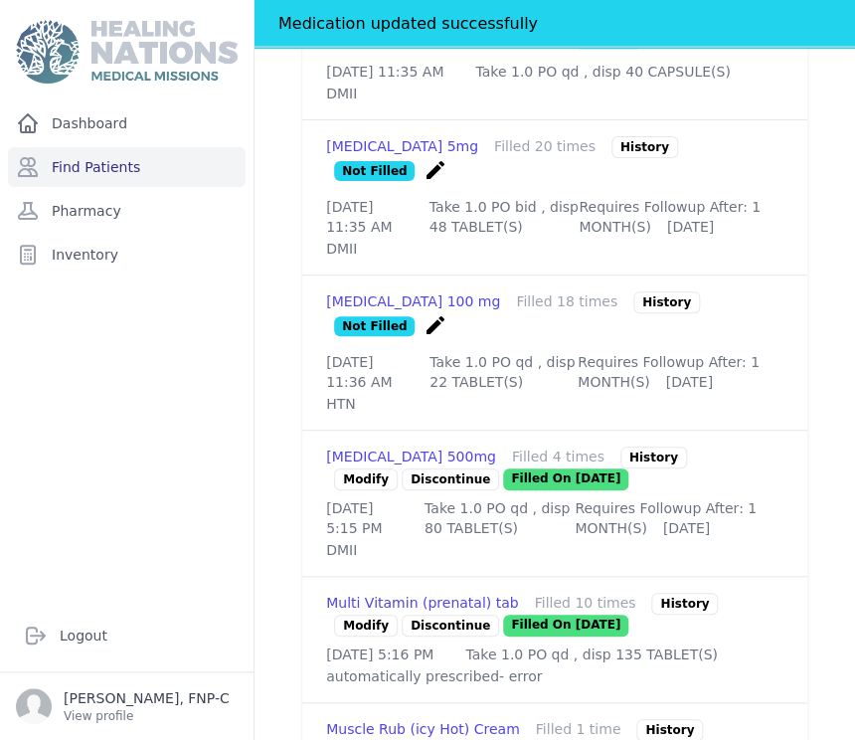
scroll to position [1097, 0]
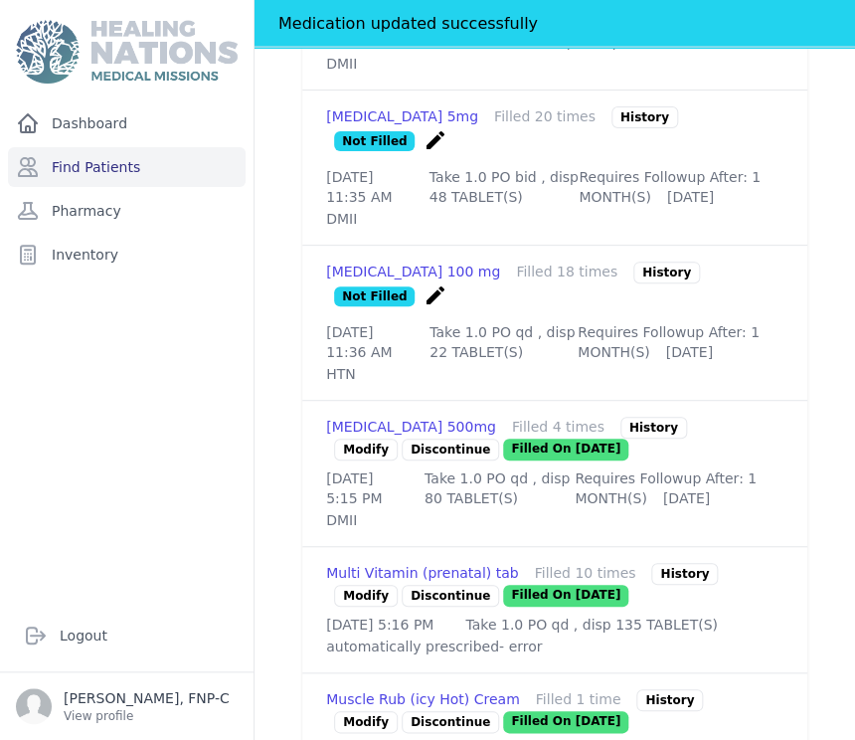
click at [353, 460] on link "Modify" at bounding box center [366, 449] width 64 height 22
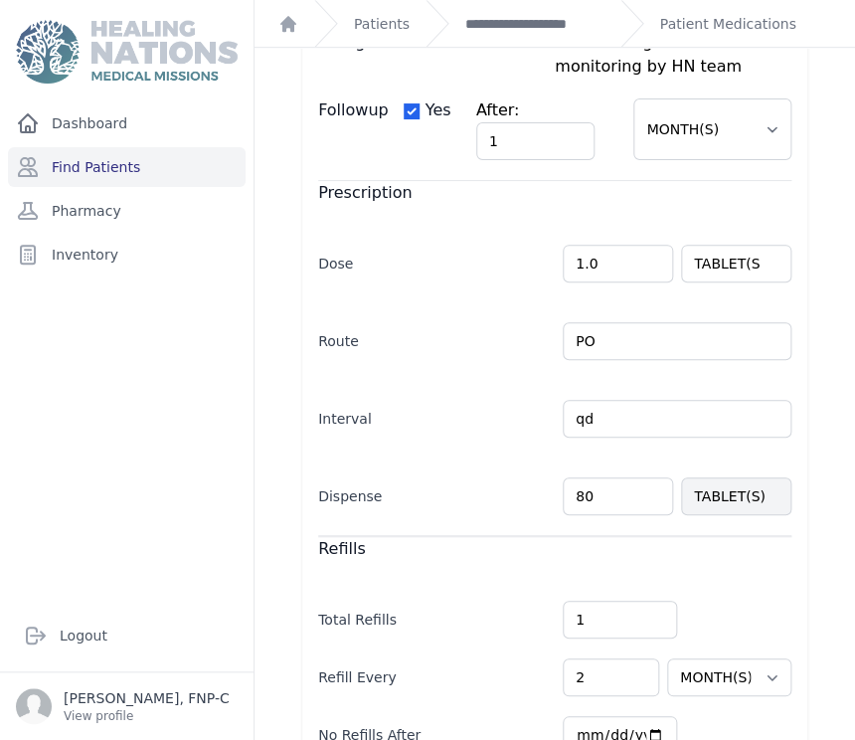
scroll to position [331, 0]
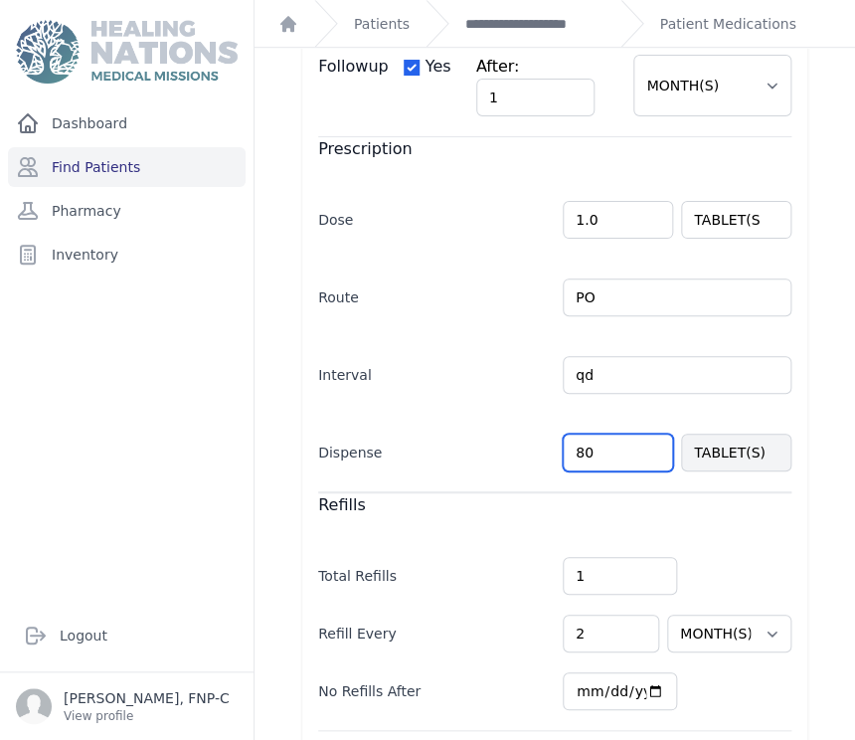
click at [587, 451] on input "80" at bounding box center [618, 452] width 110 height 38
type input "8"
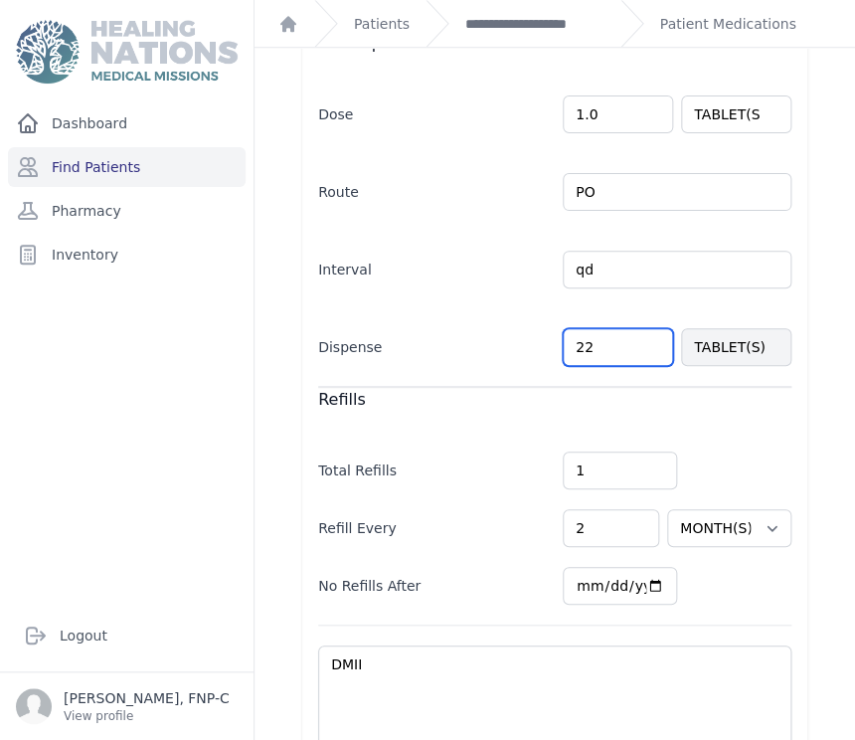
scroll to position [546, 0]
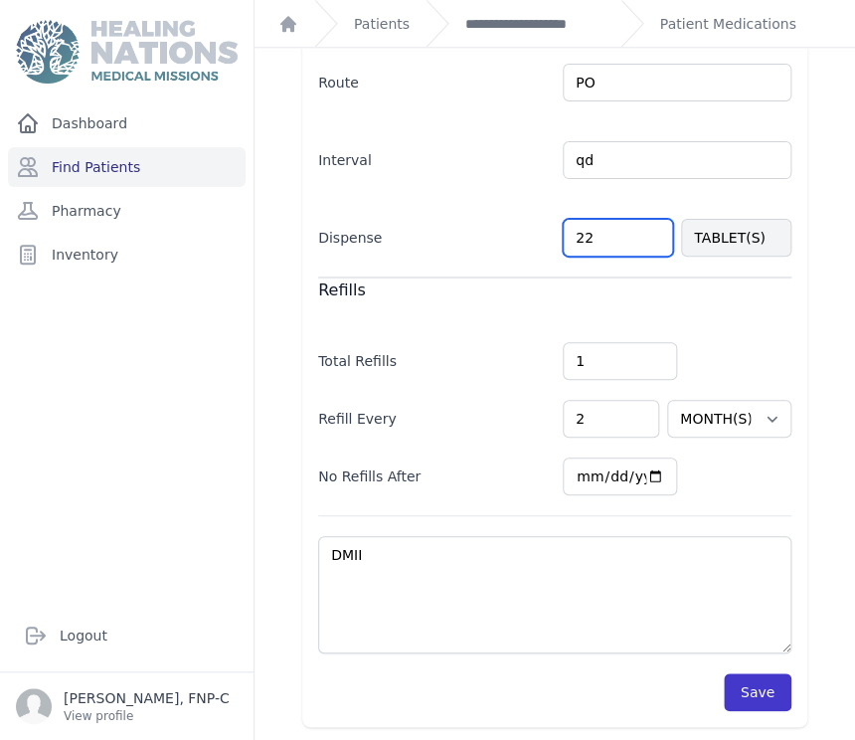
type input "22"
select select "MONTH(S)"
click at [756, 685] on button "Save" at bounding box center [758, 692] width 68 height 38
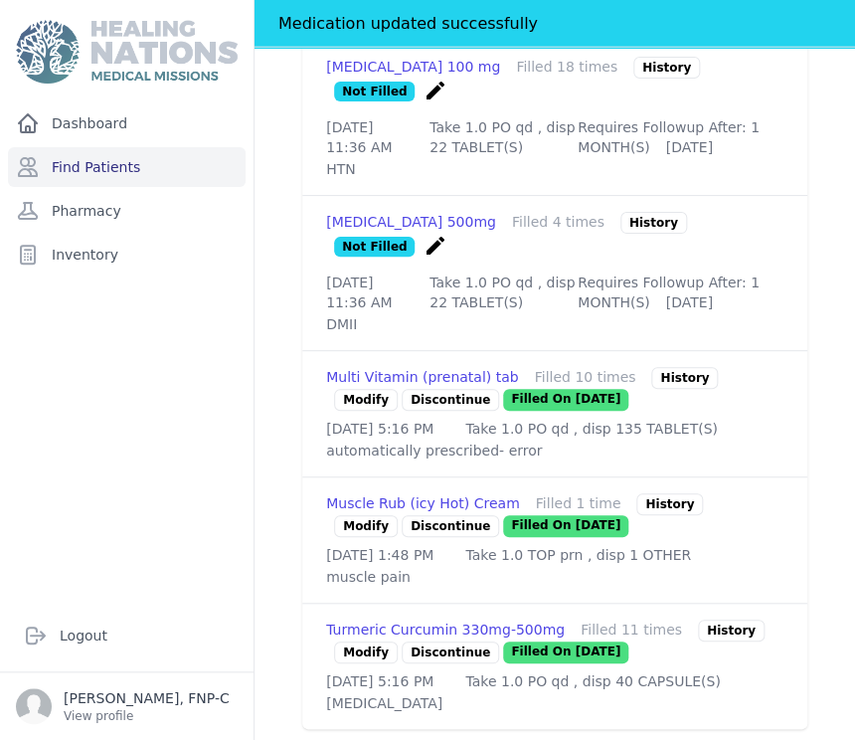
scroll to position [1410, 0]
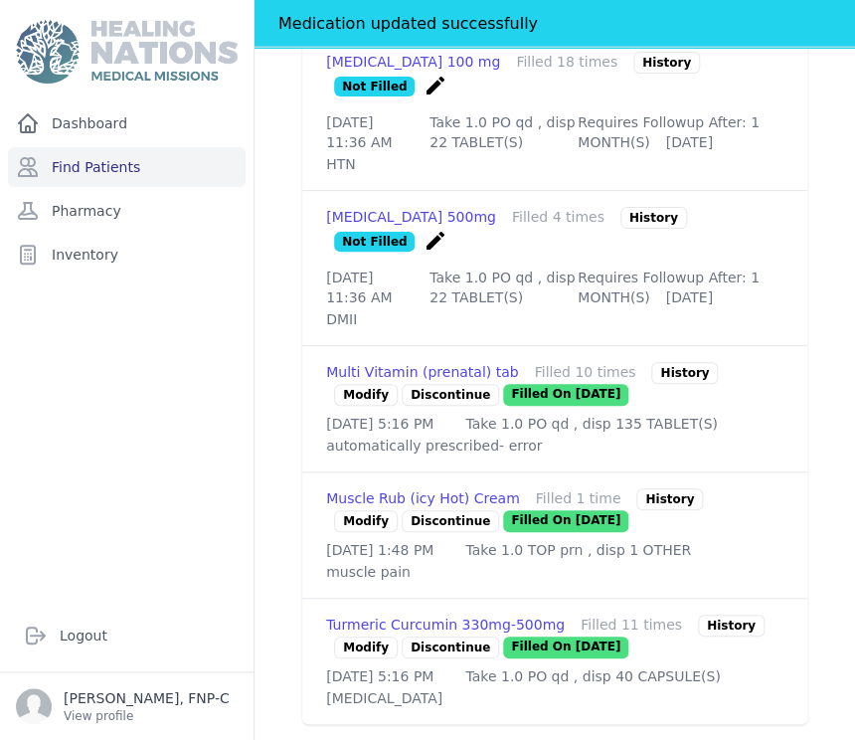
click at [358, 636] on link "Modify" at bounding box center [366, 647] width 64 height 22
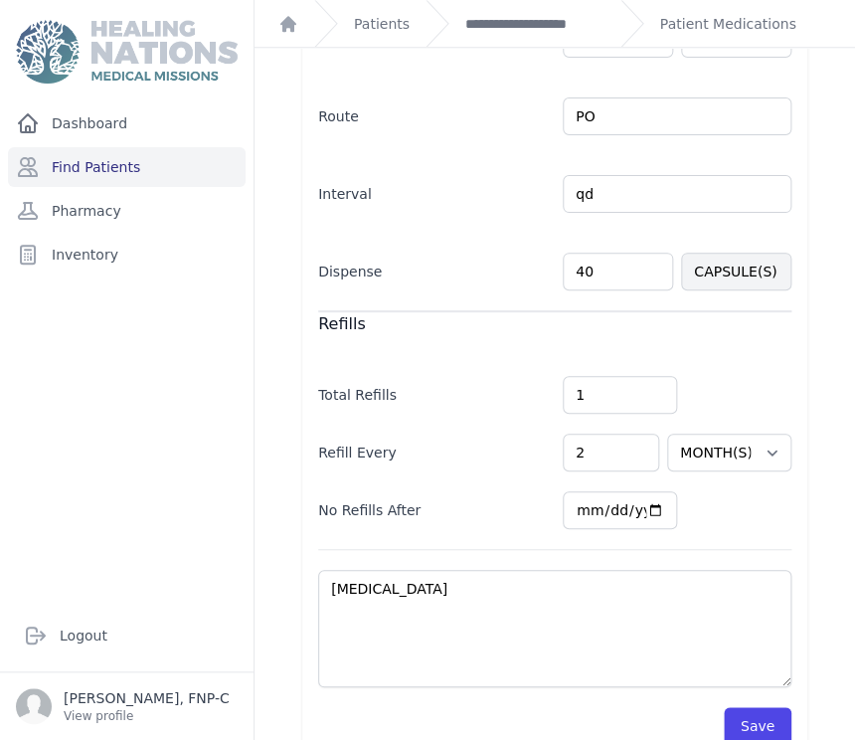
scroll to position [508, 0]
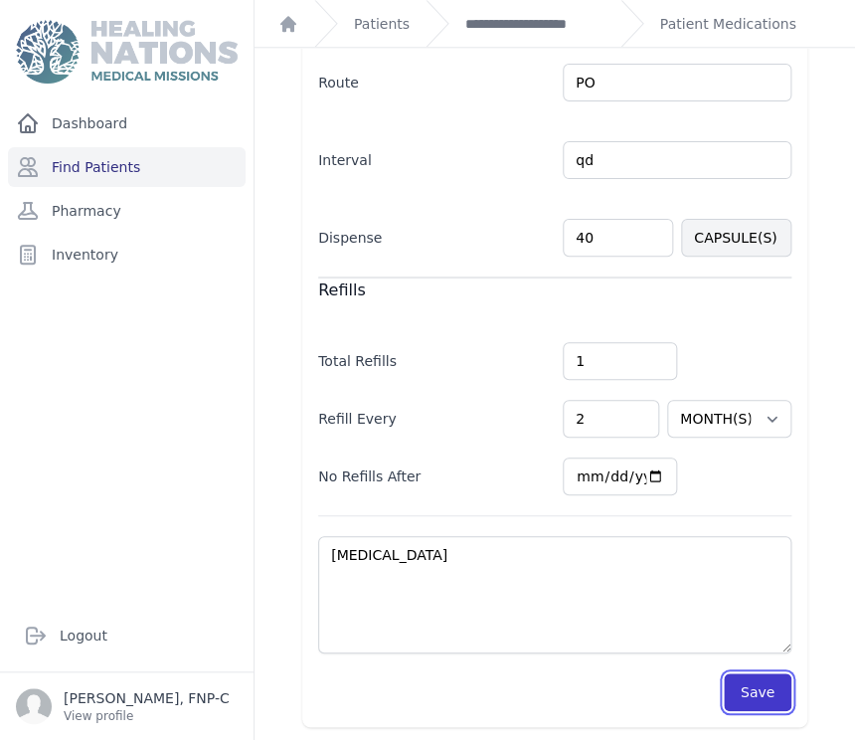
click at [732, 688] on button "Save" at bounding box center [758, 692] width 68 height 38
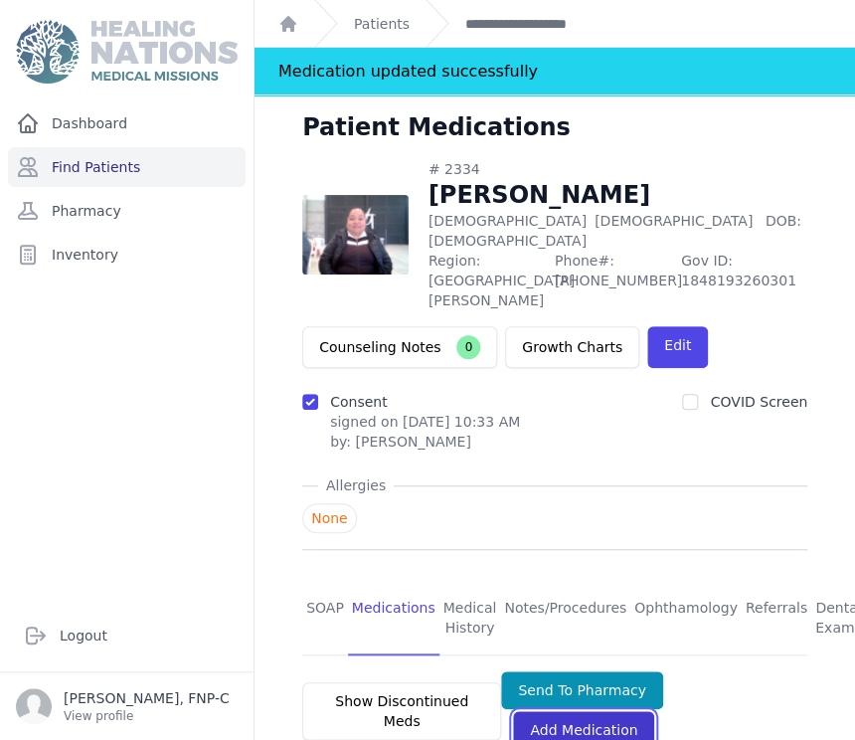
click at [545, 711] on link "Add Medication" at bounding box center [583, 730] width 141 height 38
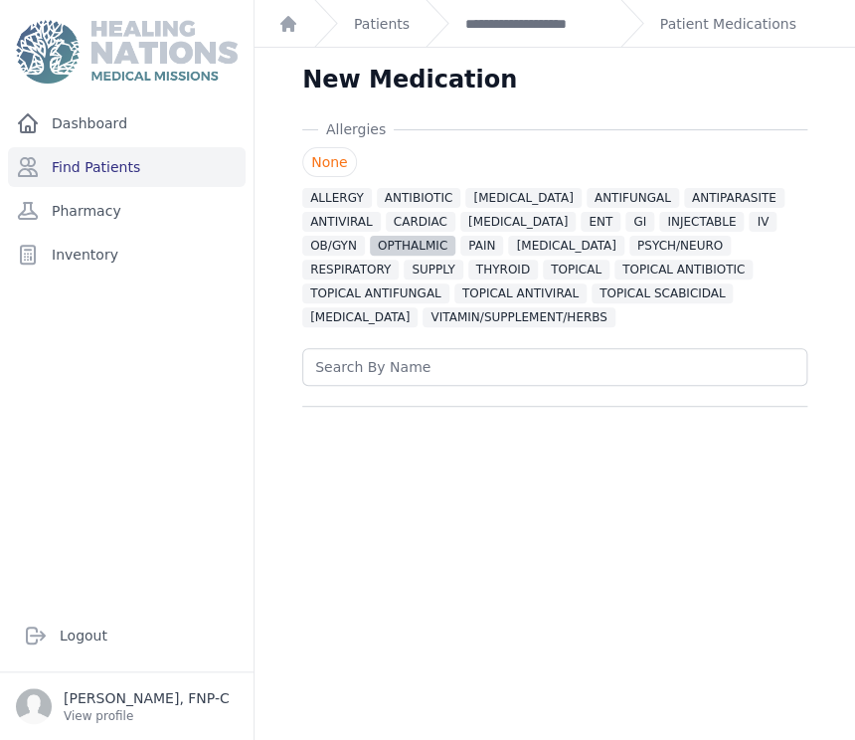
click at [370, 243] on span "OPTHALMIC" at bounding box center [412, 246] width 85 height 20
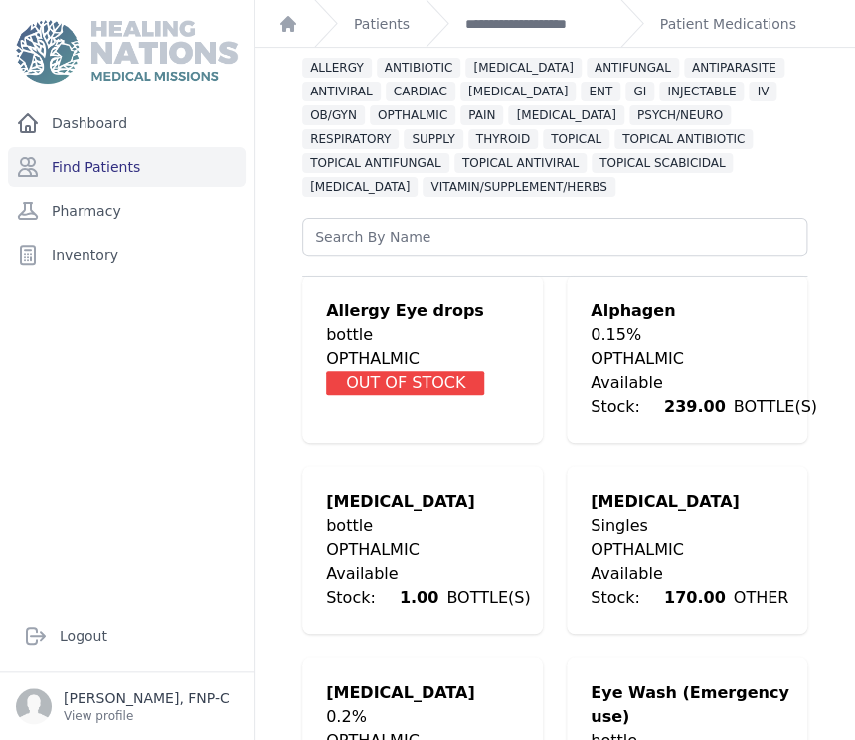
scroll to position [72, 0]
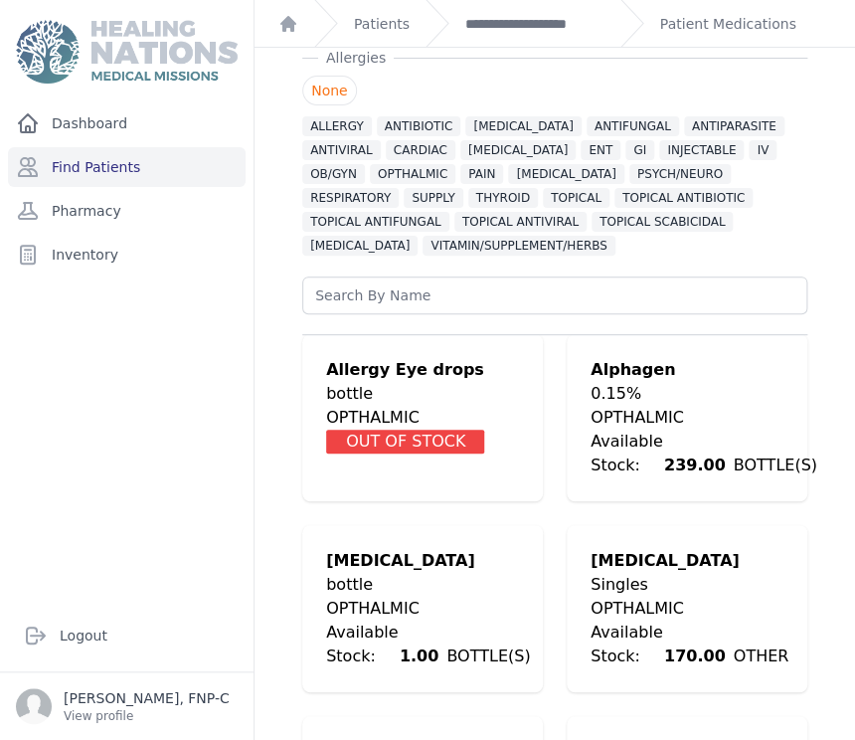
click at [654, 603] on div "OPTHALMIC" at bounding box center [689, 608] width 198 height 24
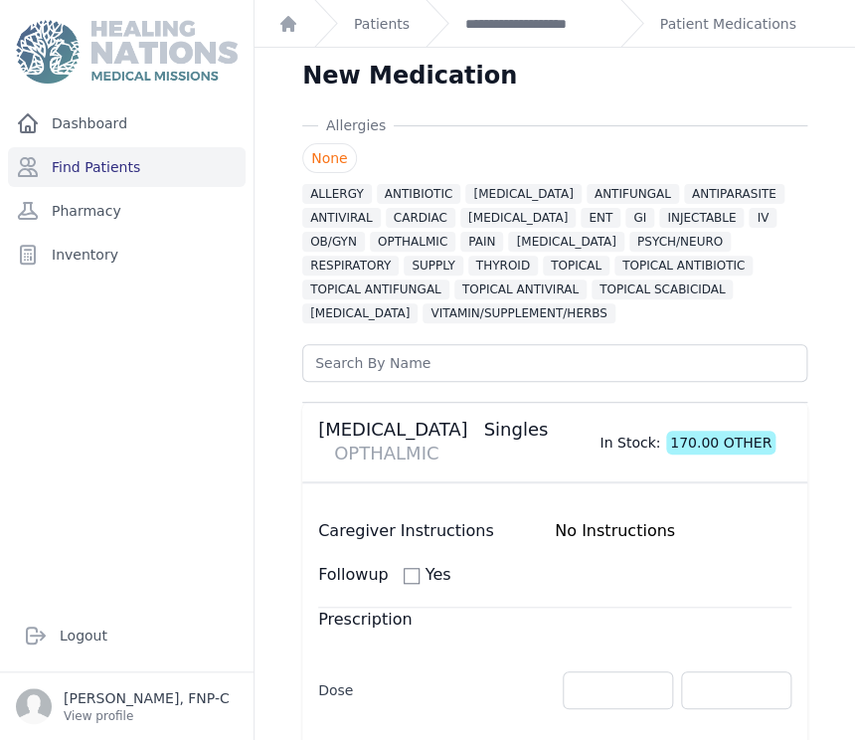
scroll to position [0, 0]
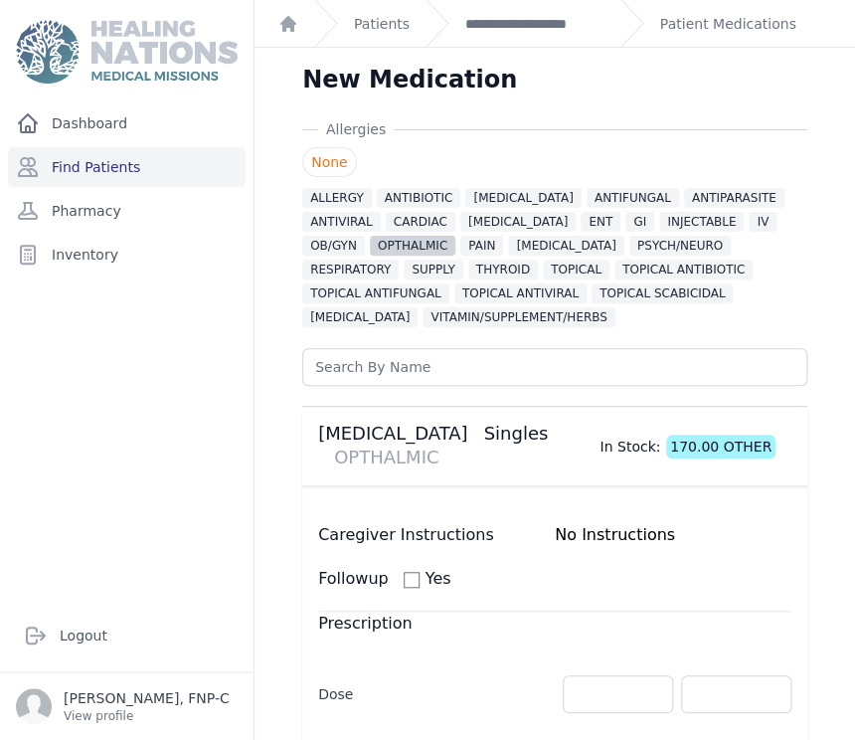
click at [370, 237] on span "OPTHALMIC" at bounding box center [412, 246] width 85 height 20
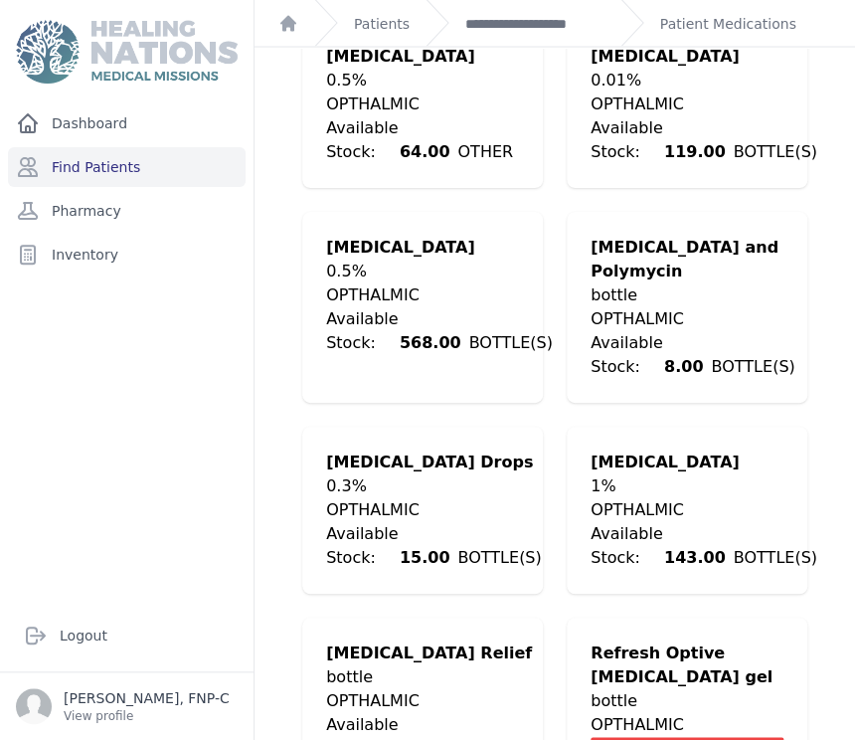
scroll to position [1066, 0]
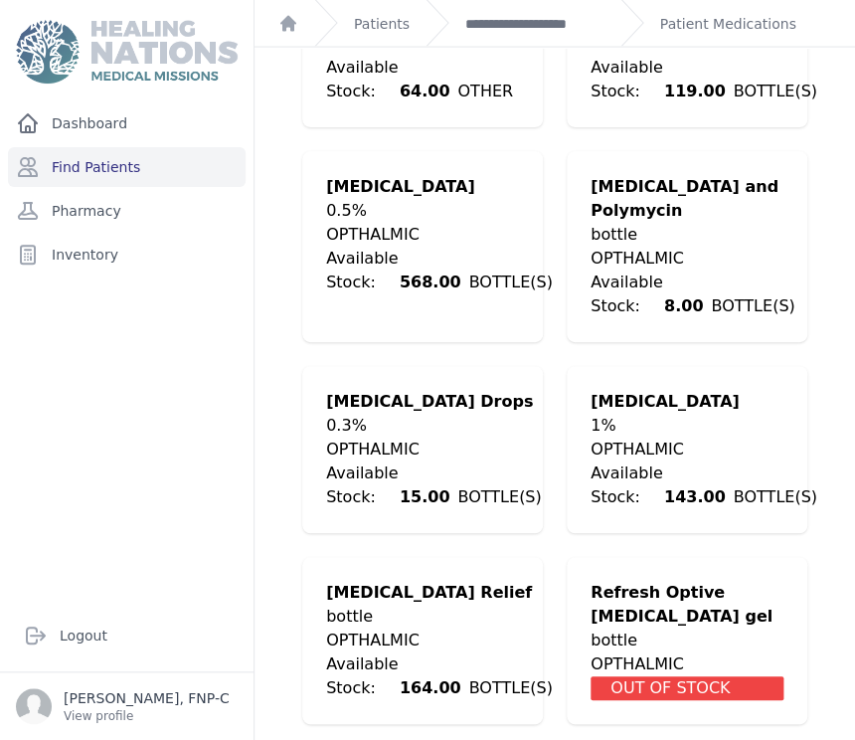
click at [399, 643] on div "OPTHALMIC" at bounding box center [439, 640] width 227 height 24
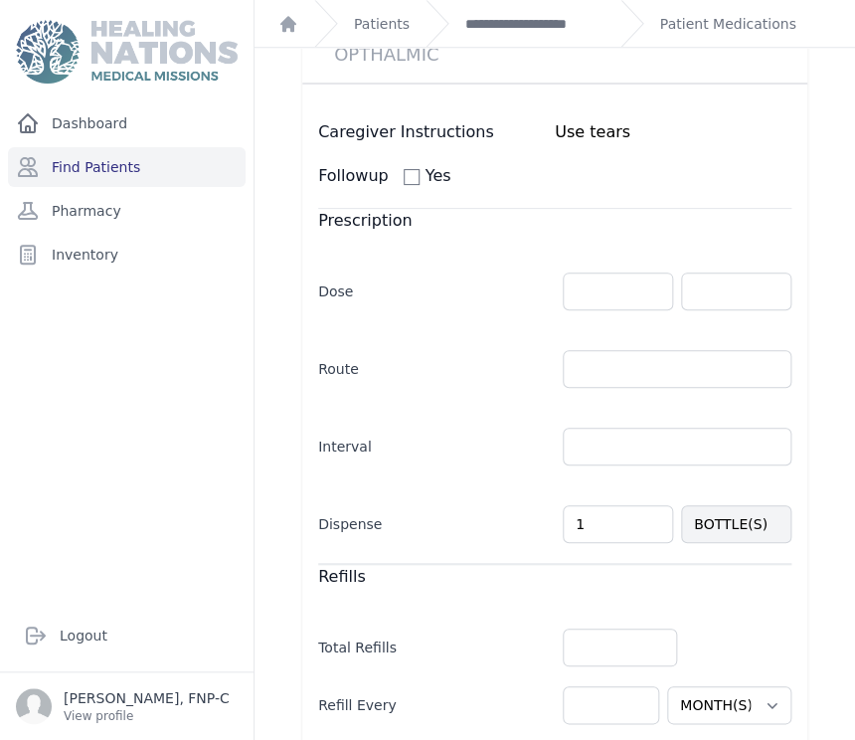
scroll to position [358, 0]
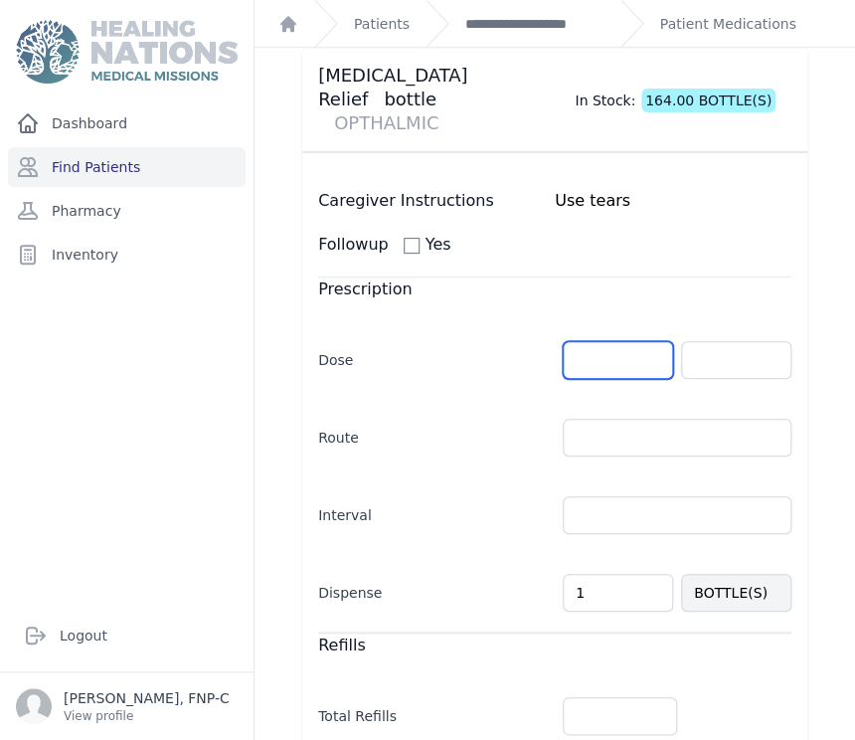
click at [581, 341] on input "number" at bounding box center [618, 360] width 110 height 38
type input "1.0"
select select "MONTH(S)"
click at [748, 341] on input "text" at bounding box center [736, 360] width 110 height 38
type input "OTHER"
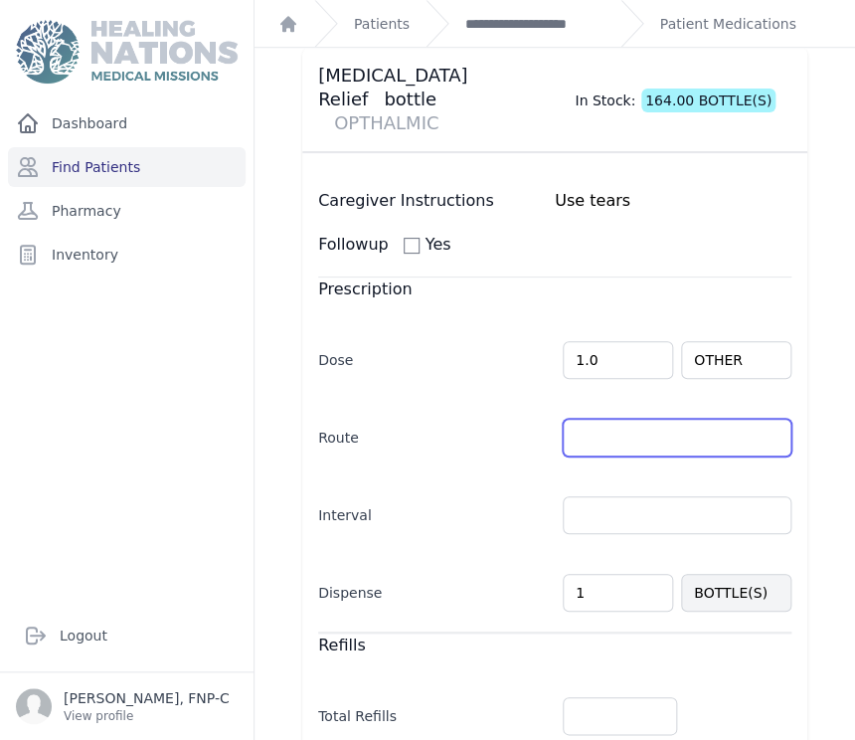
select select "MONTH(S)"
click at [754, 418] on input "text" at bounding box center [677, 437] width 229 height 38
click at [749, 418] on input "text" at bounding box center [677, 437] width 229 height 38
click at [752, 418] on input "text" at bounding box center [677, 437] width 229 height 38
type input "OU"
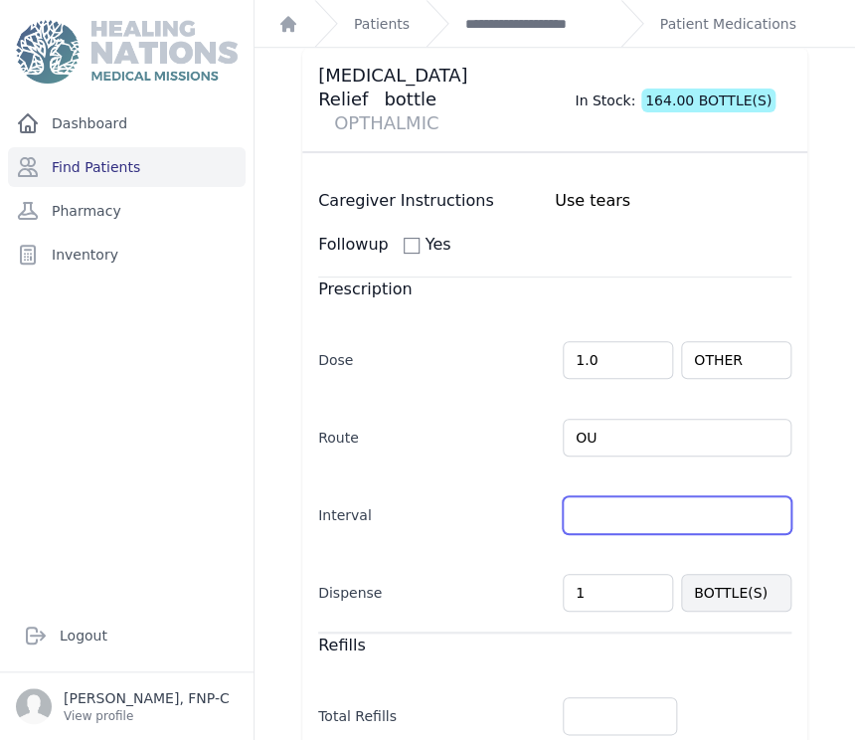
select select "MONTH(S)"
click at [751, 496] on input "text" at bounding box center [677, 515] width 229 height 38
type input "prn"
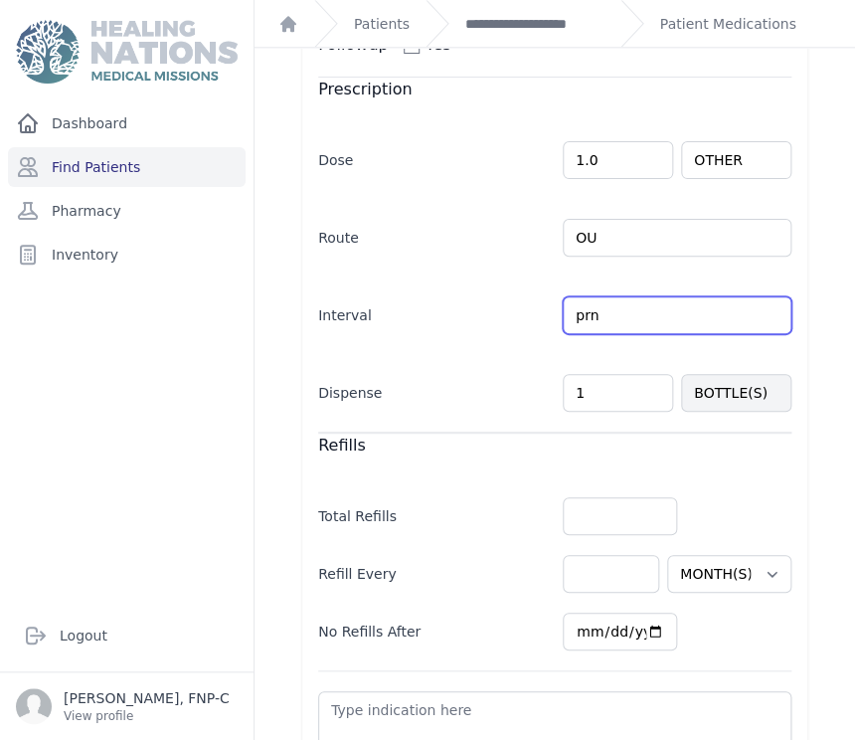
scroll to position [689, 0]
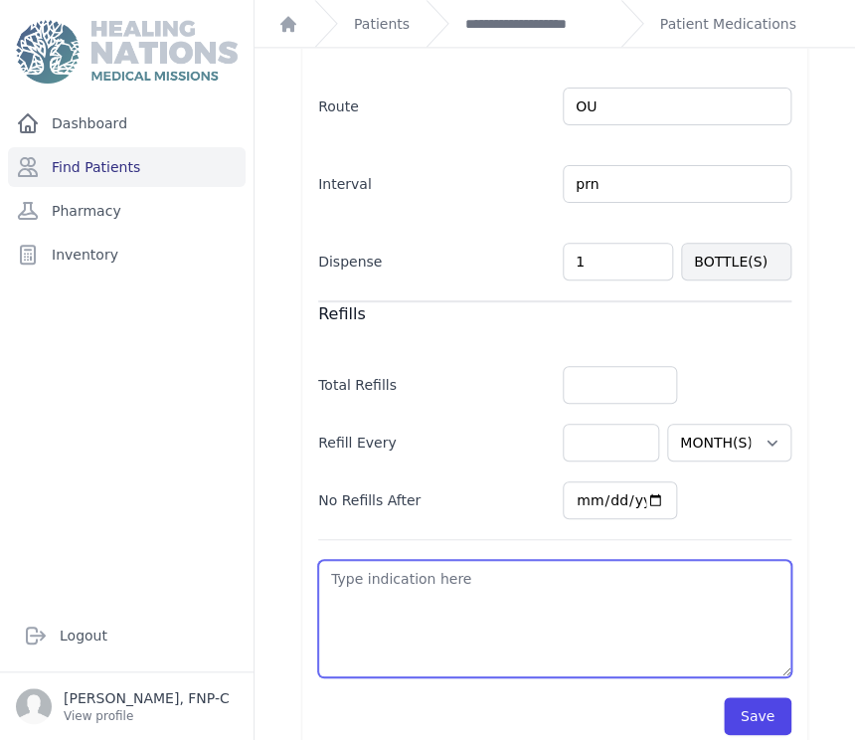
select select "MONTH(S)"
click at [362, 563] on textarea at bounding box center [554, 618] width 473 height 117
type textarea "i"
select select "MONTH(S)"
type textarea "it"
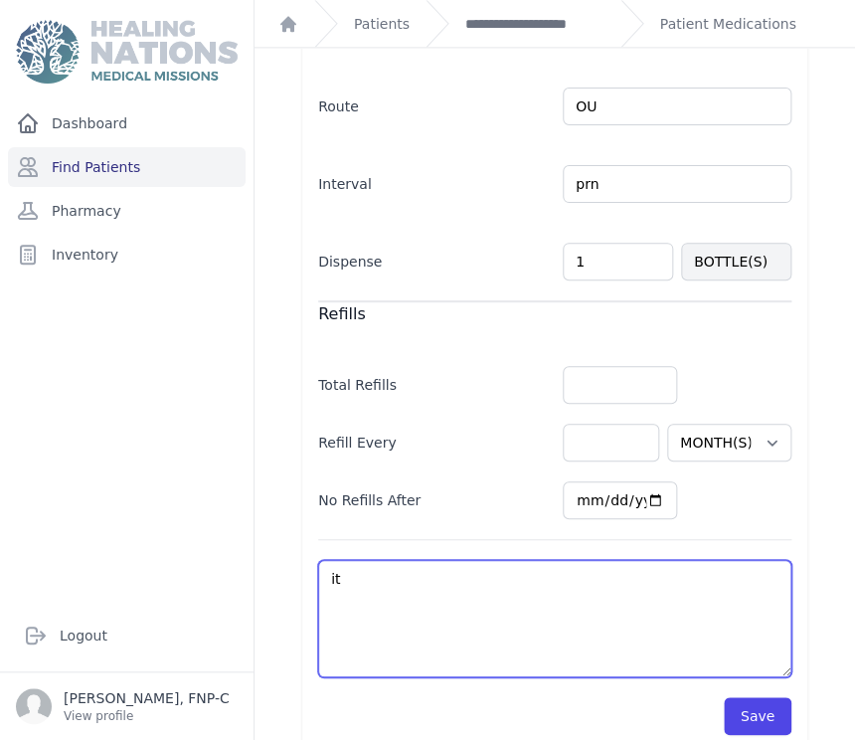
select select "MONTH(S)"
type textarea "itc"
select select "MONTH(S)"
type textarea "itch"
select select "MONTH(S)"
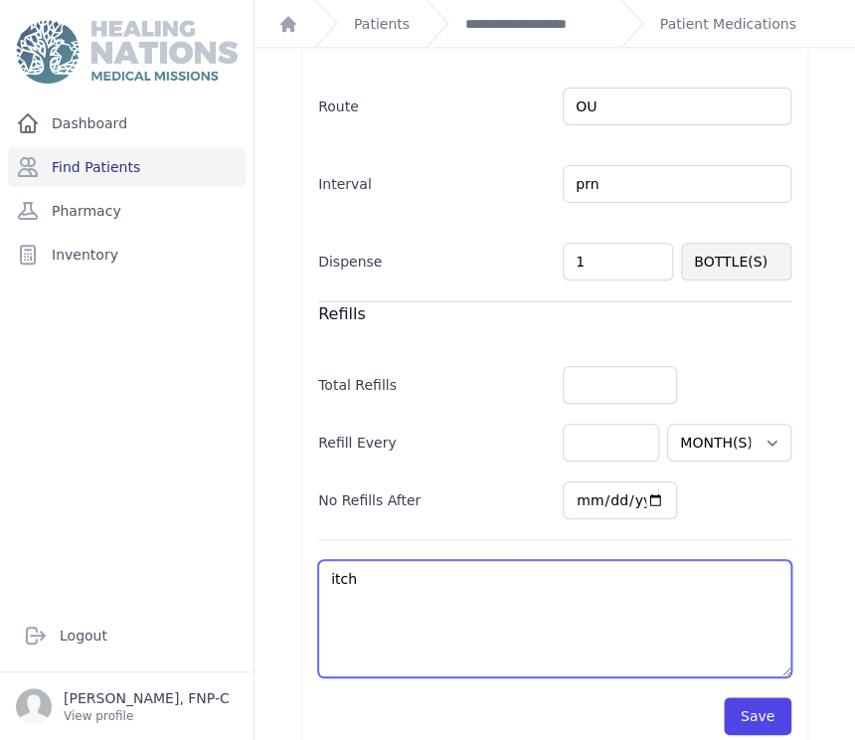
type textarea "itchy"
select select "MONTH(S)"
type textarea "itchy"
select select "MONTH(S)"
type textarea "itchy e"
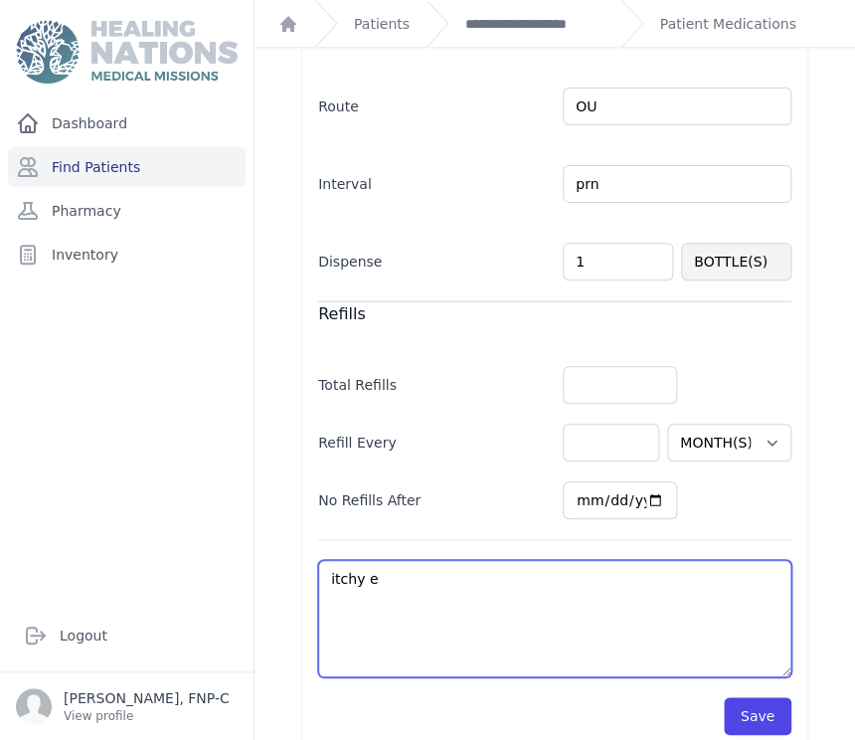
select select "MONTH(S)"
type textarea "itchy ey"
select select "MONTH(S)"
type textarea "itchy eye"
select select "MONTH(S)"
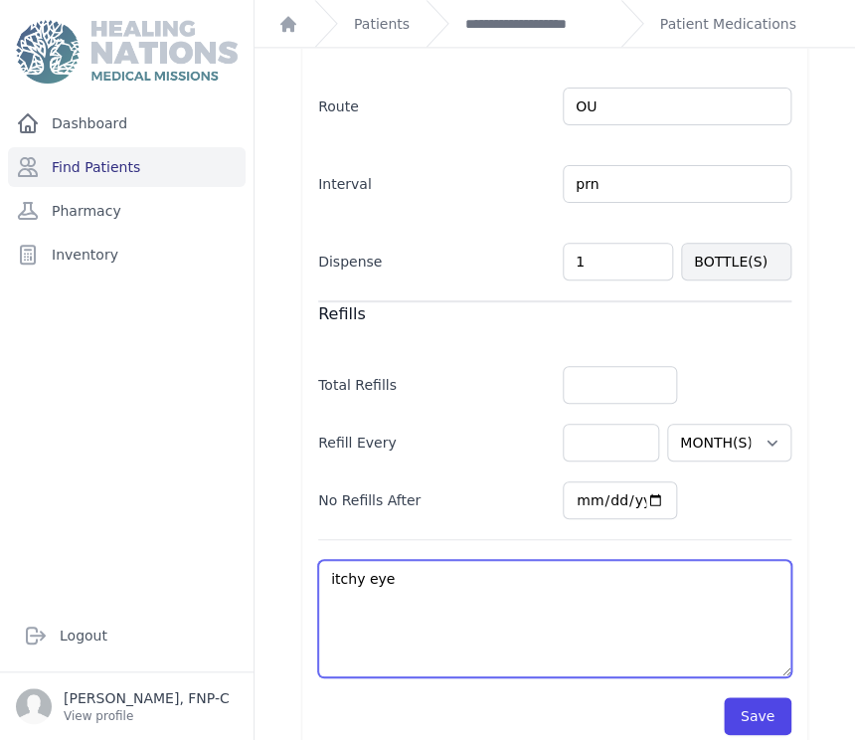
type textarea "itchy eyes"
select select "MONTH(S)"
type textarea "itchy eyes"
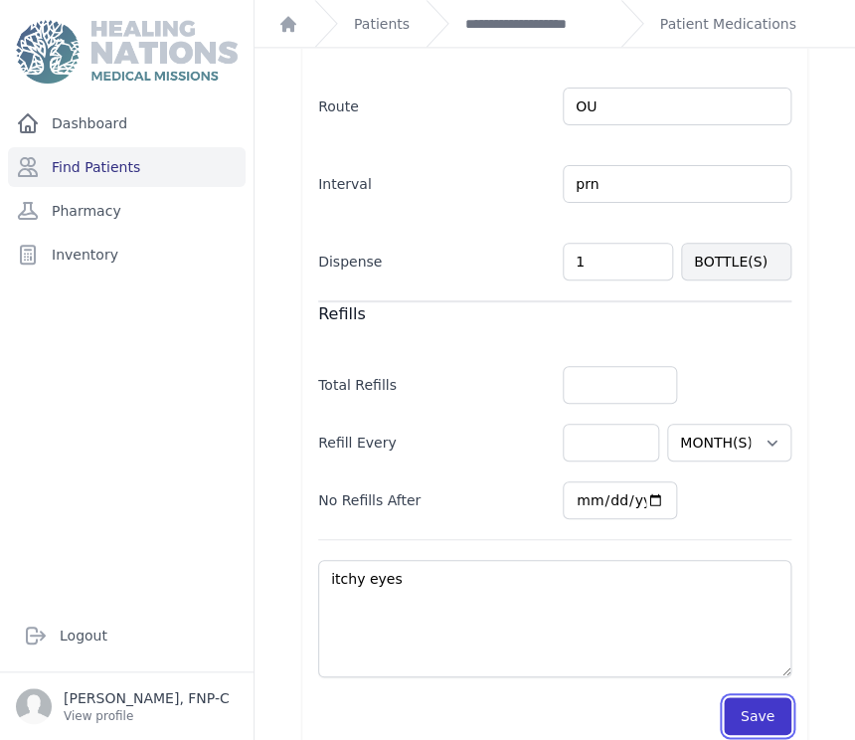
click at [725, 697] on button "Save" at bounding box center [758, 716] width 68 height 38
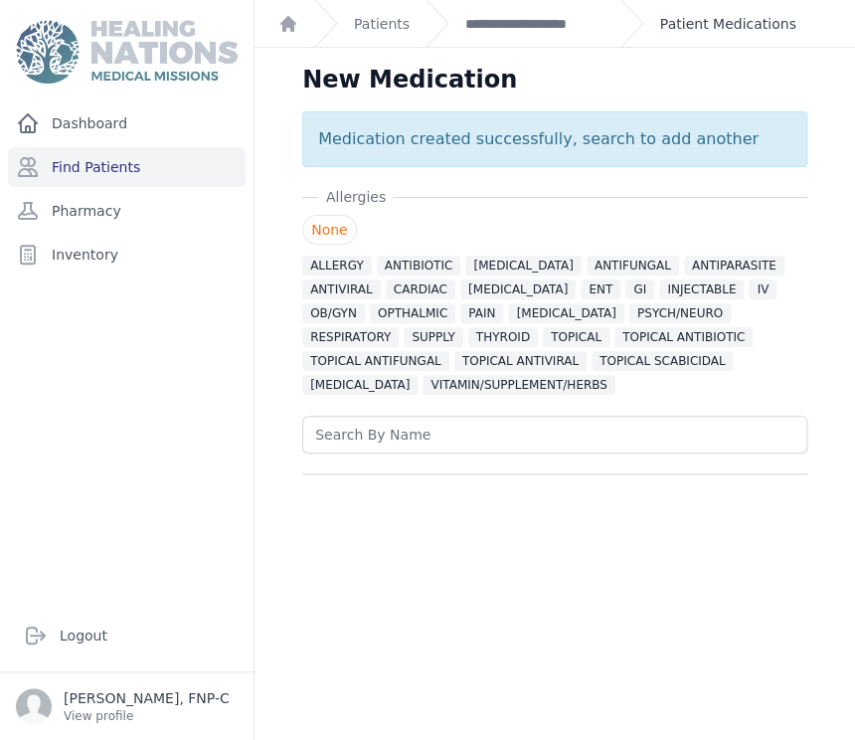
click at [669, 22] on link "Patient Medications" at bounding box center [728, 24] width 136 height 20
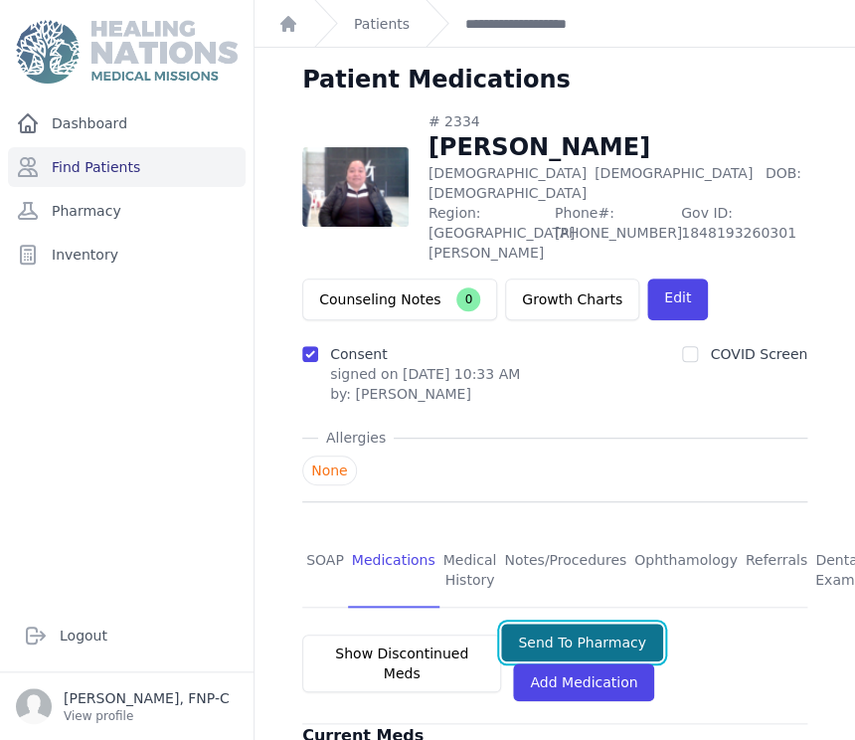
click at [527, 623] on button "Send To Pharmacy" at bounding box center [582, 642] width 162 height 38
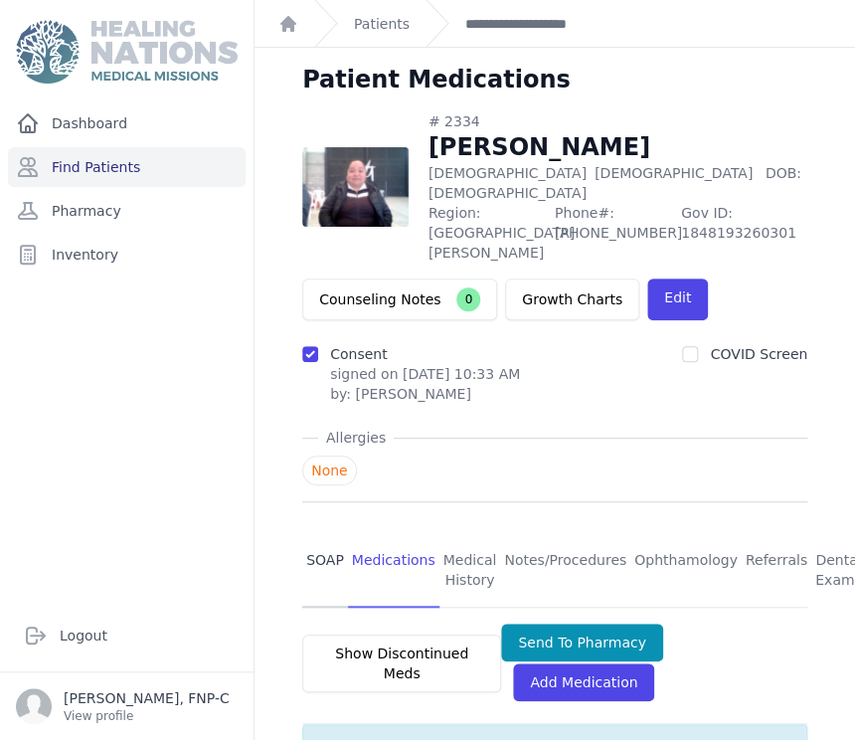
click at [318, 534] on link "SOAP" at bounding box center [325, 571] width 46 height 74
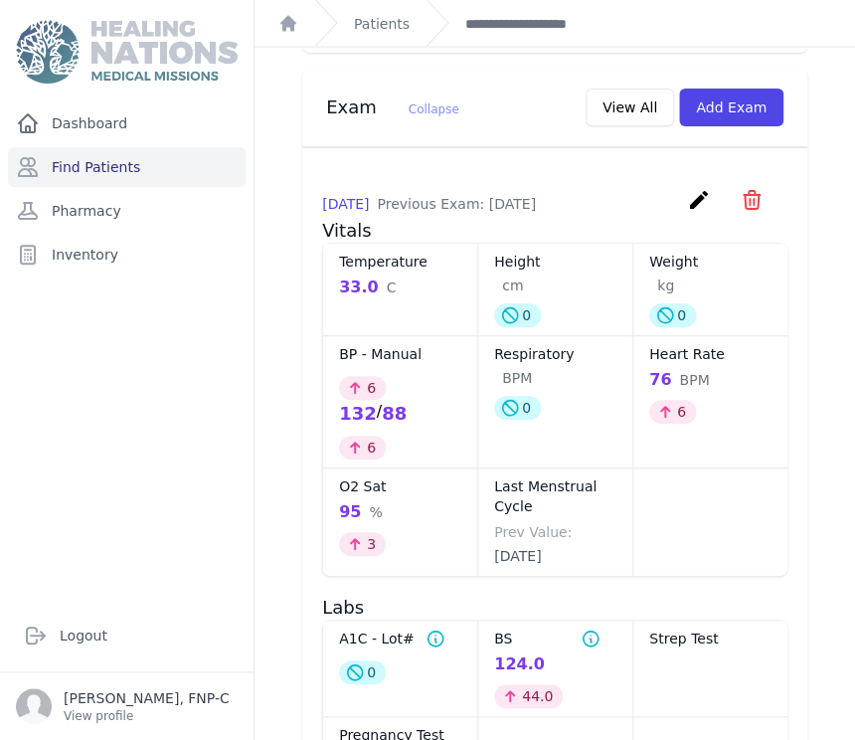
scroll to position [1104, 0]
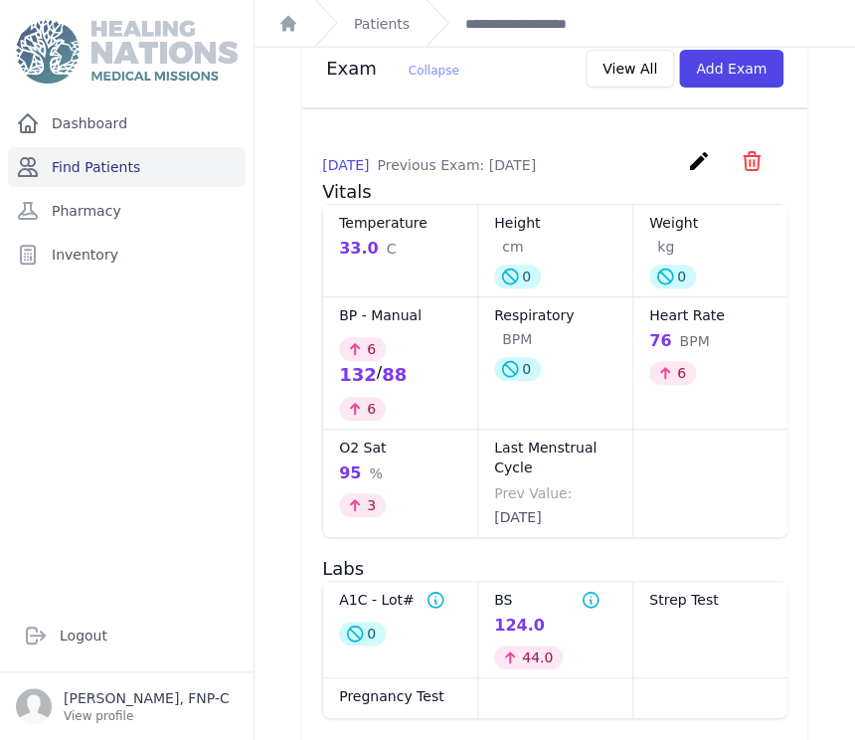
click at [103, 159] on link "Find Patients" at bounding box center [127, 167] width 238 height 40
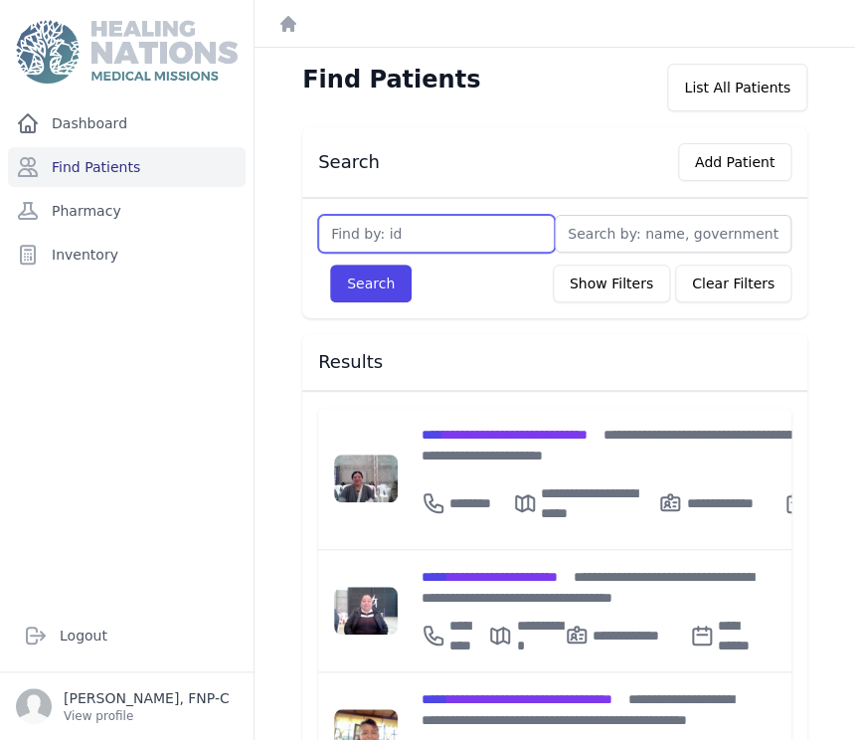
click at [335, 228] on input "text" at bounding box center [436, 234] width 237 height 38
type input "3313"
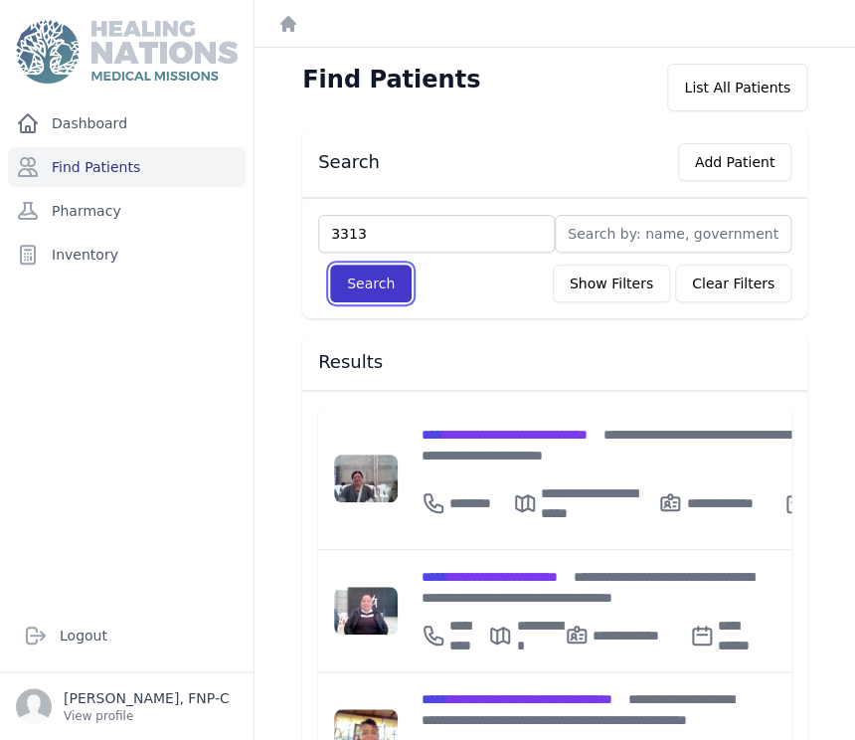
click at [343, 280] on button "Search" at bounding box center [371, 283] width 82 height 38
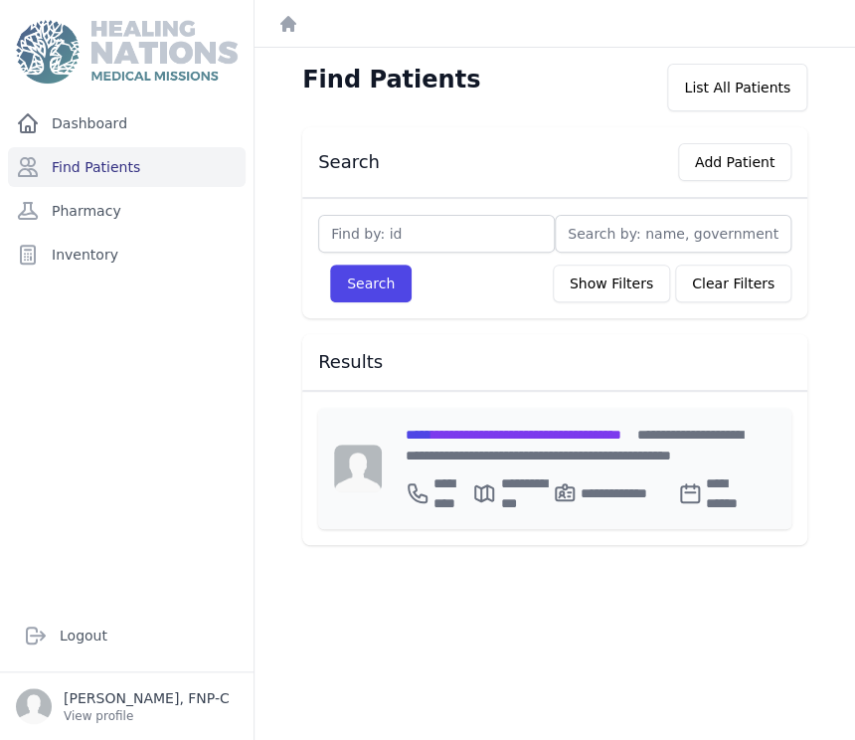
click at [453, 430] on span "**********" at bounding box center [514, 434] width 216 height 14
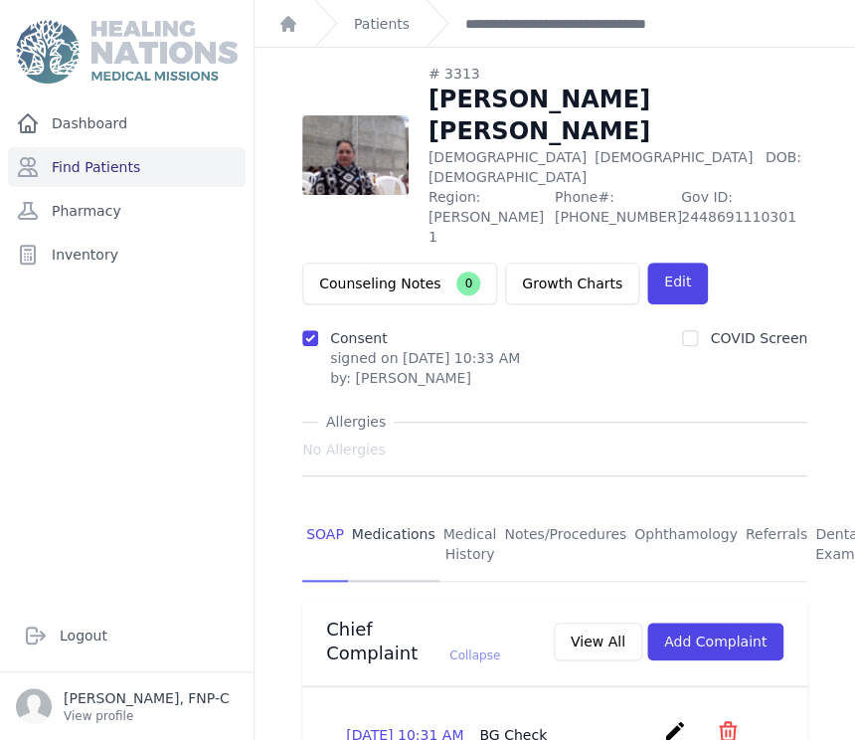
click at [398, 508] on link "Medications" at bounding box center [393, 545] width 91 height 74
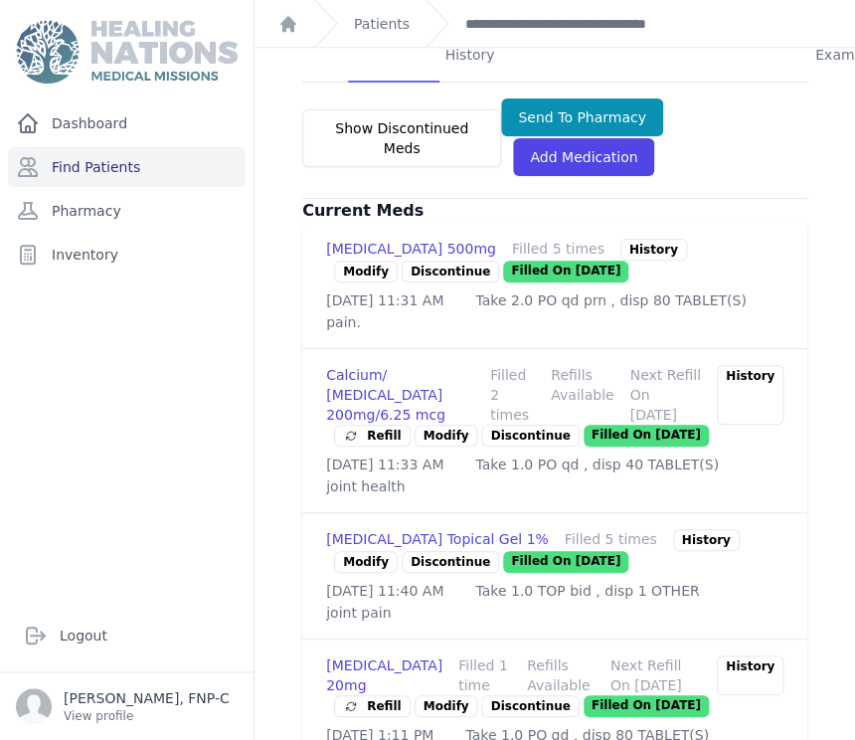
scroll to position [552, 0]
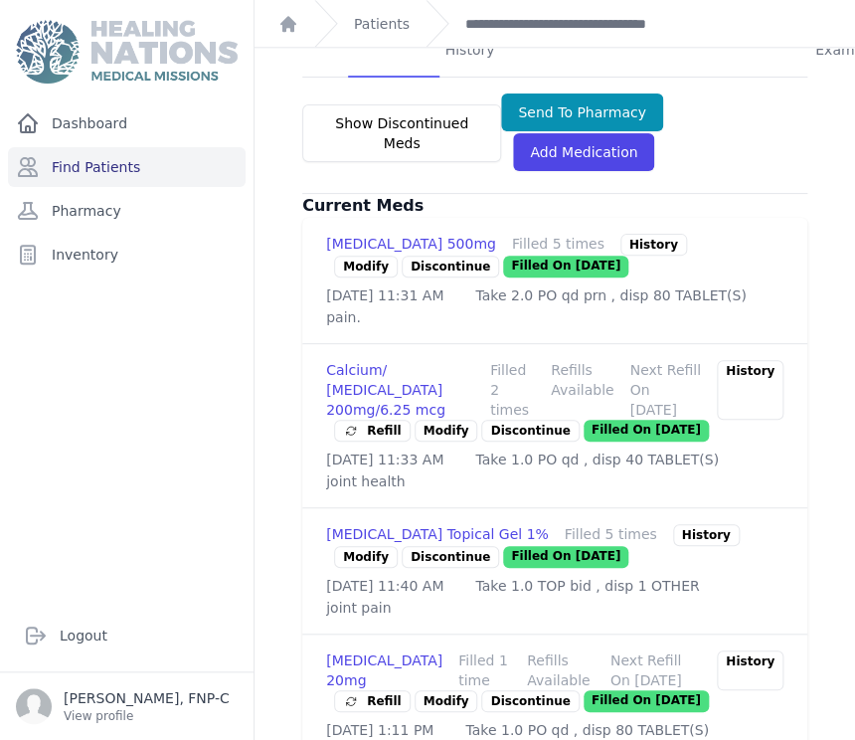
click at [341, 546] on link "Modify" at bounding box center [366, 557] width 64 height 22
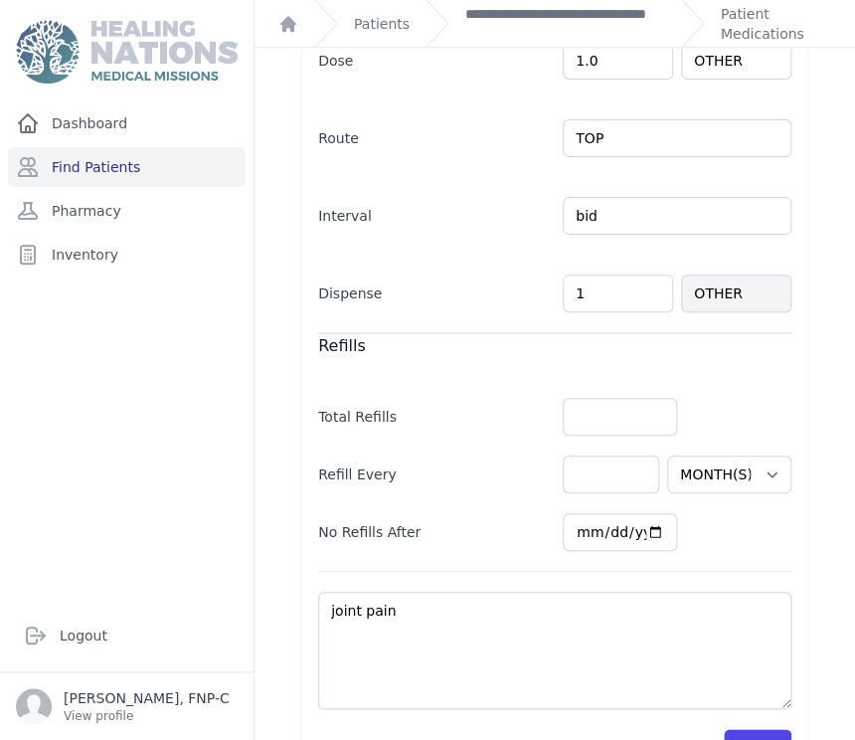
scroll to position [455, 0]
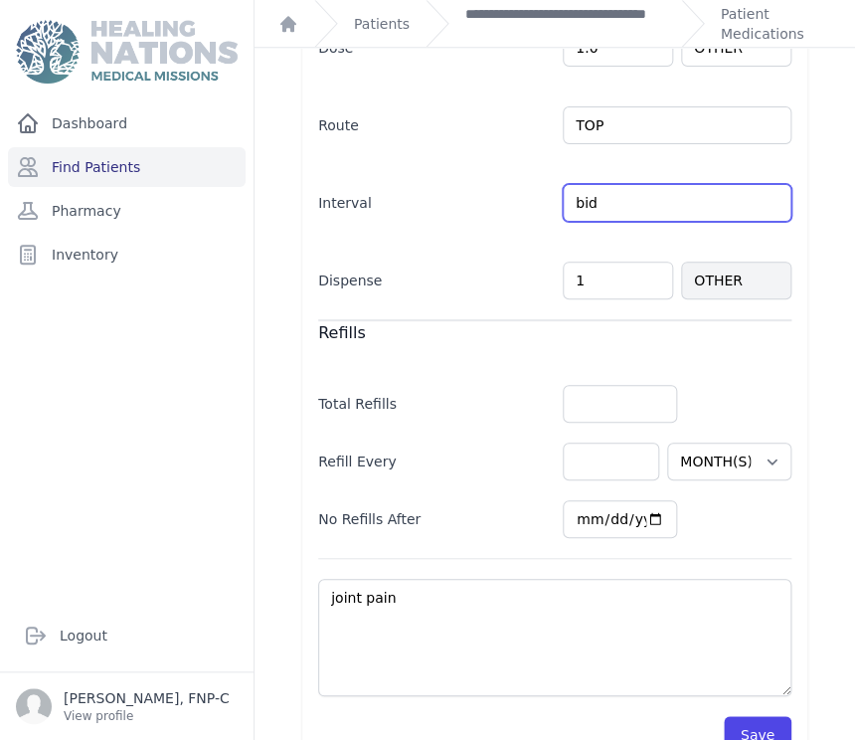
click at [588, 205] on input "bid" at bounding box center [677, 203] width 229 height 38
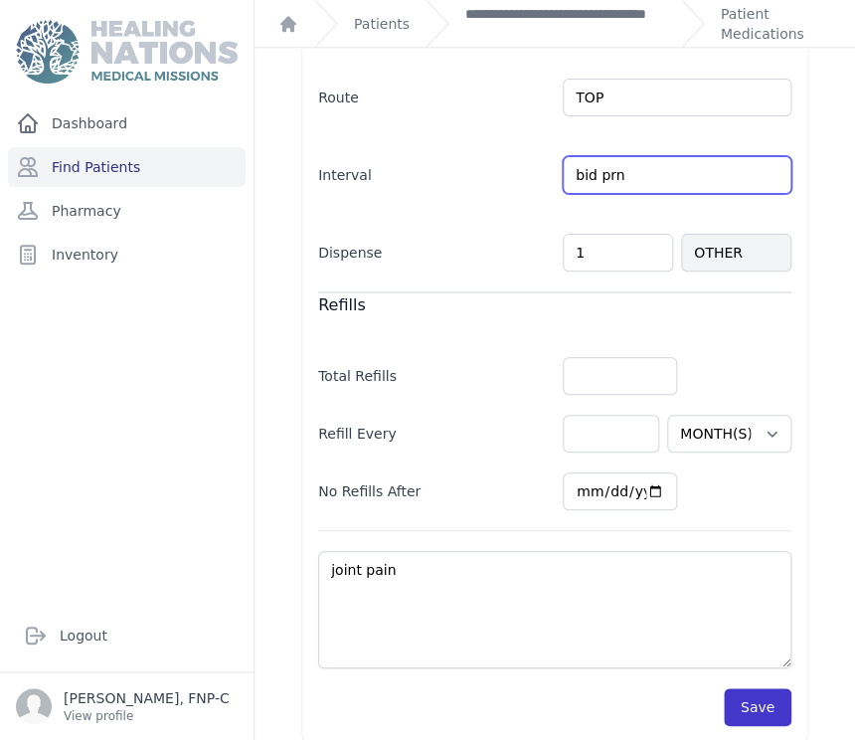
scroll to position [498, 0]
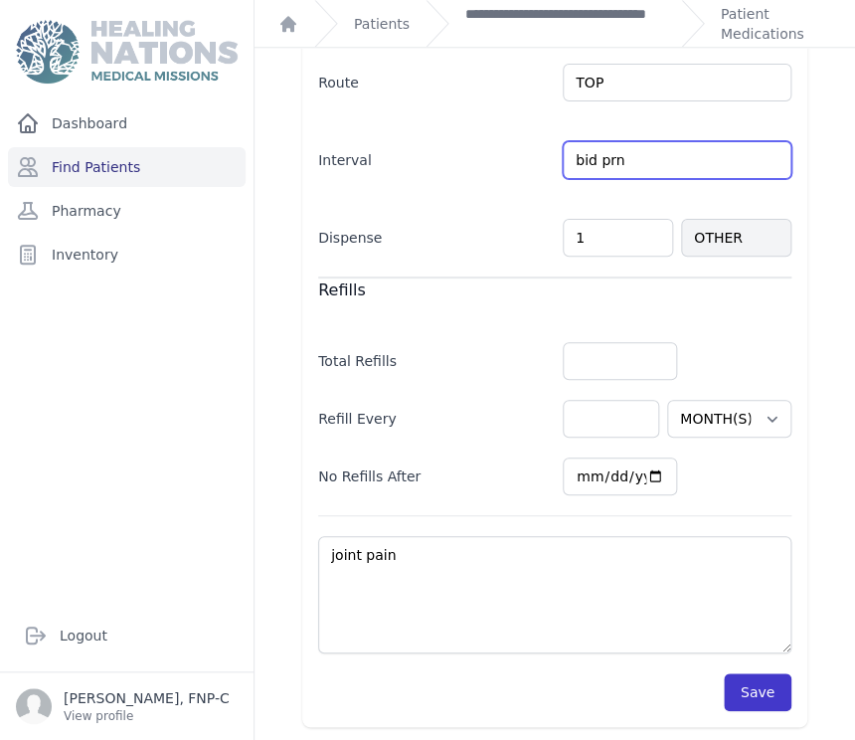
type input "bid prn"
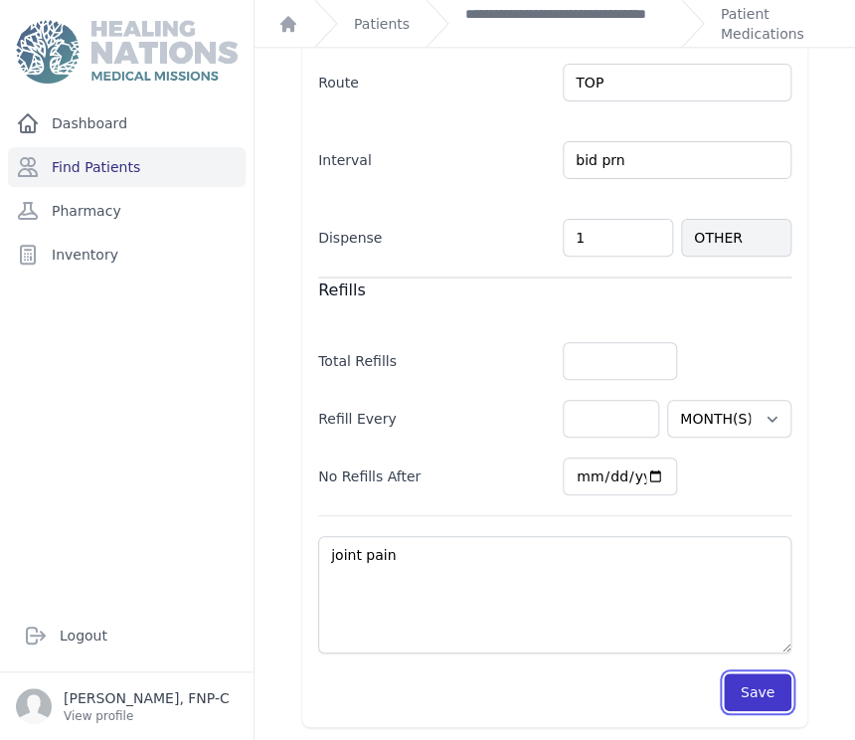
select select "MONTH(S)"
click at [744, 696] on button "Save" at bounding box center [758, 692] width 68 height 38
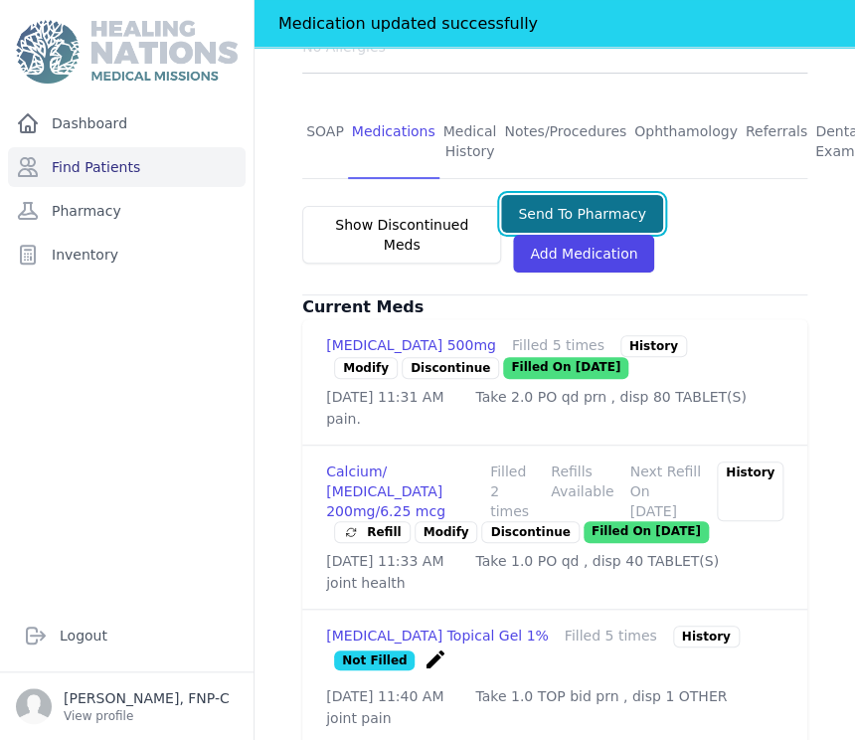
click at [533, 195] on button "Send To Pharmacy" at bounding box center [582, 214] width 162 height 38
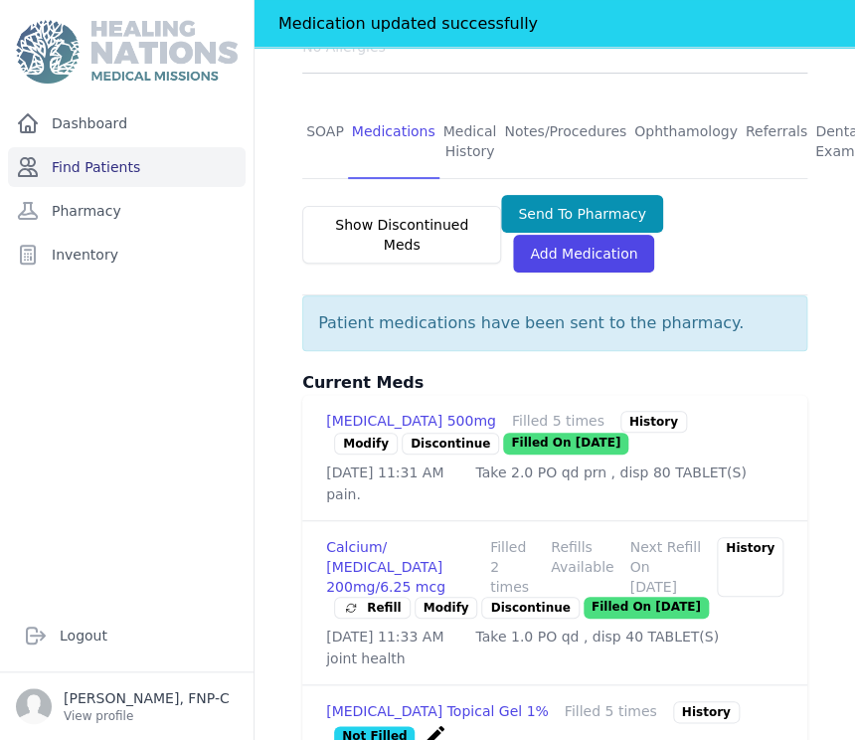
click at [66, 173] on link "Find Patients" at bounding box center [127, 167] width 238 height 40
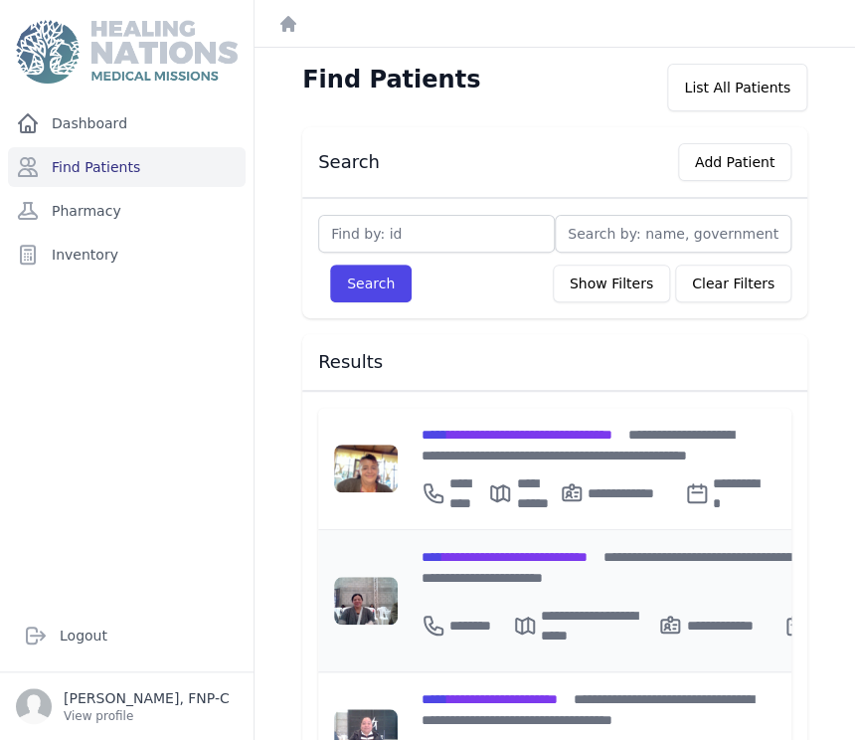
click at [486, 555] on span "**********" at bounding box center [504, 557] width 166 height 14
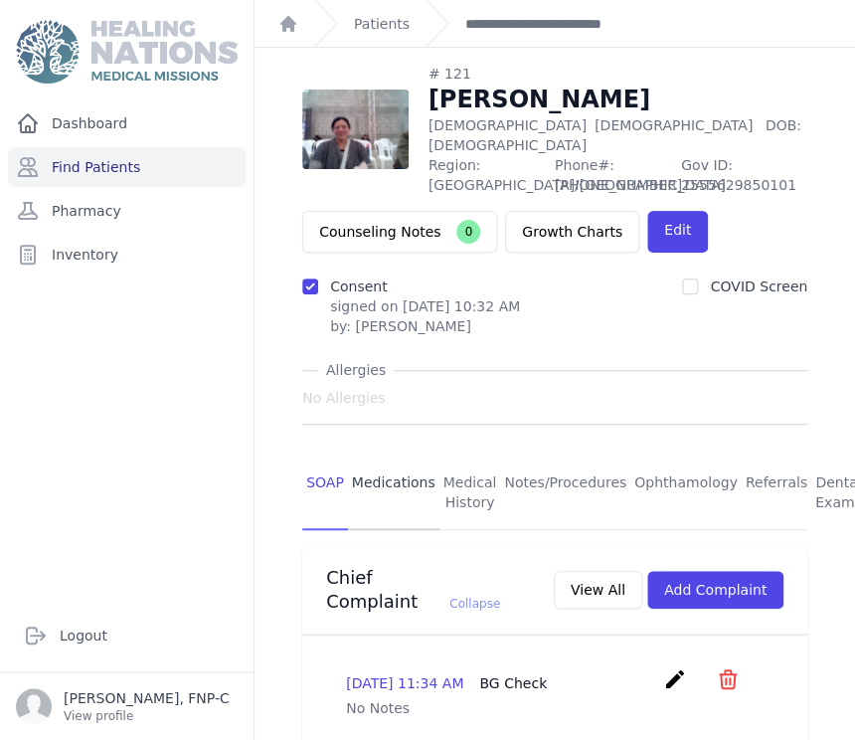
click at [381, 479] on link "Medications" at bounding box center [393, 493] width 91 height 74
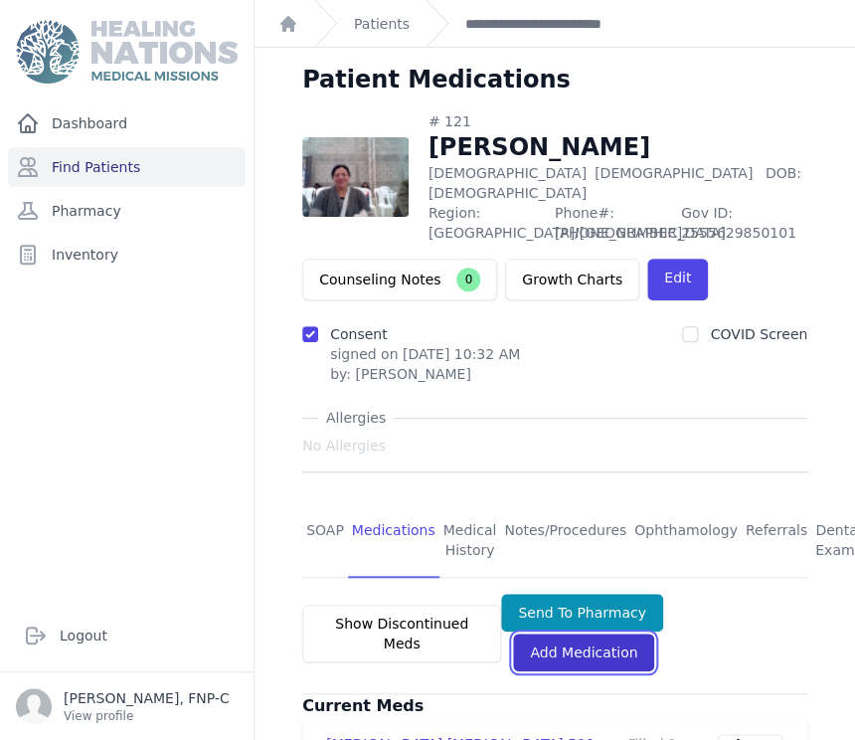
click at [567, 648] on link "Add Medication" at bounding box center [583, 652] width 141 height 38
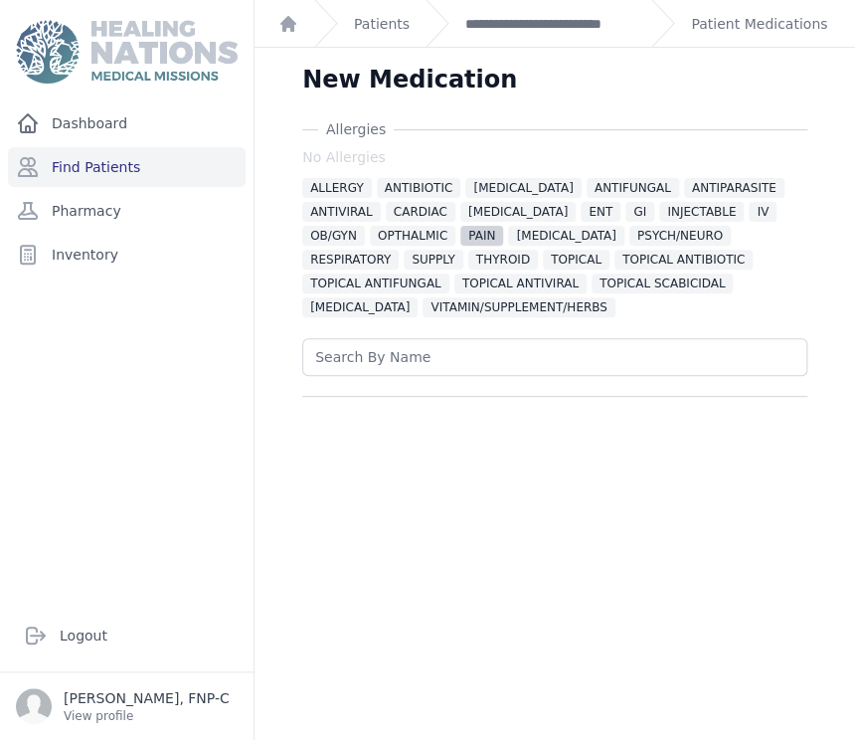
click at [460, 234] on span "PAIN" at bounding box center [481, 236] width 43 height 20
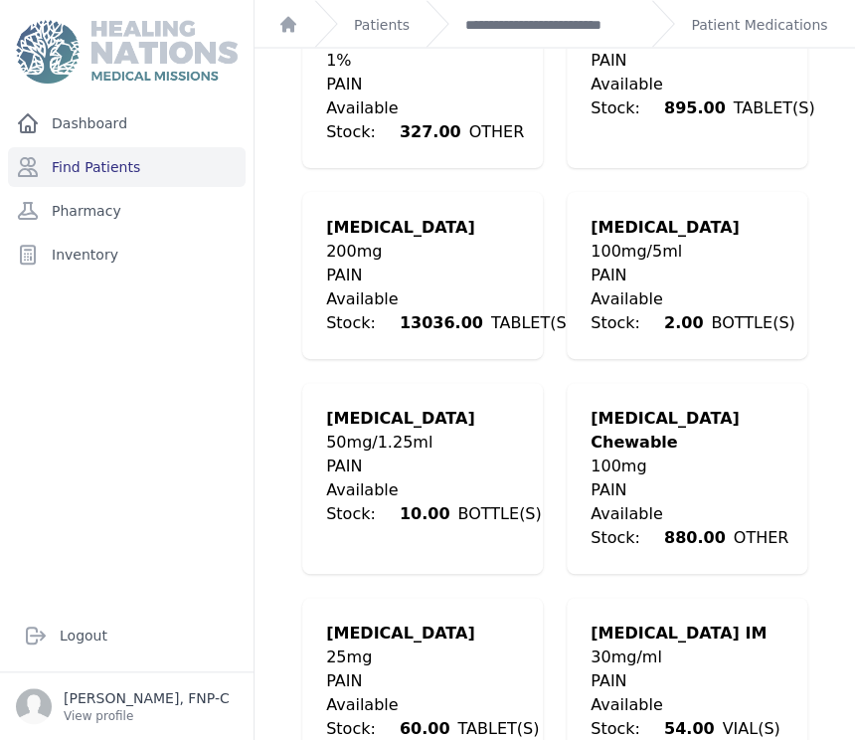
scroll to position [2871, 0]
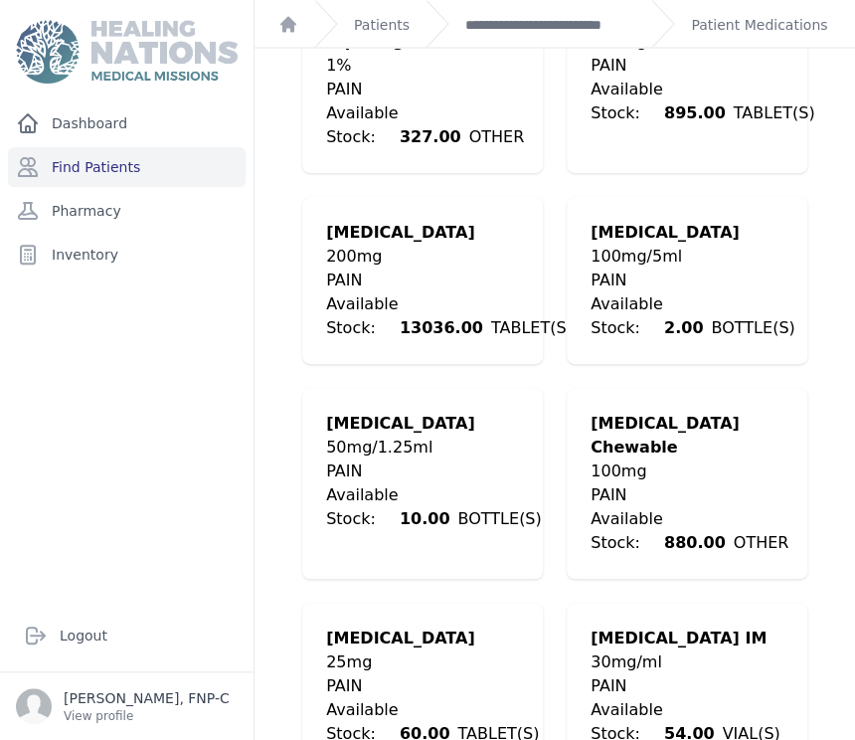
click at [413, 268] on div "PAIN" at bounding box center [449, 280] width 247 height 24
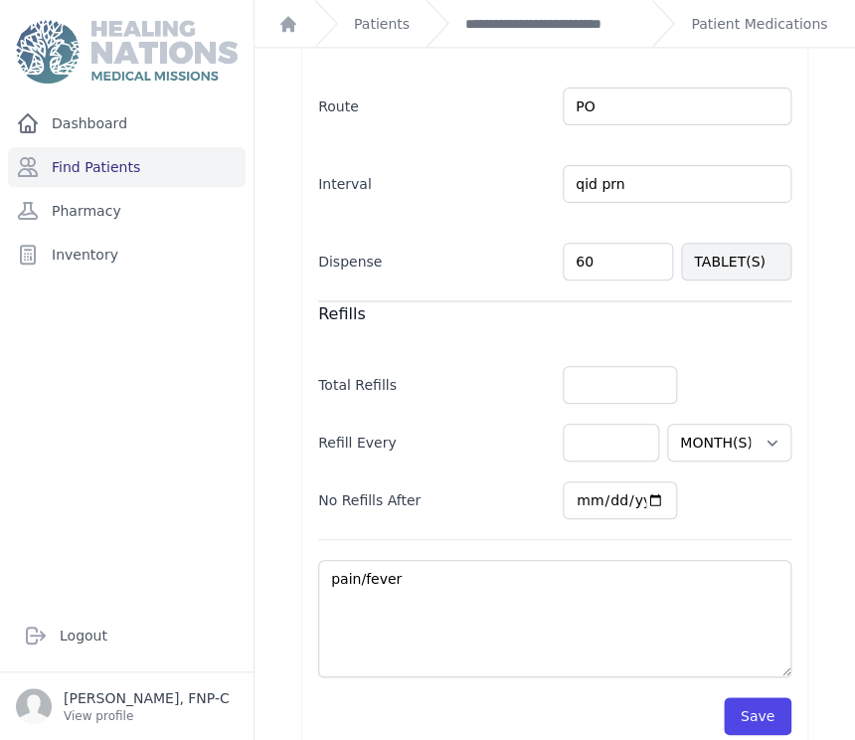
scroll to position [434, 0]
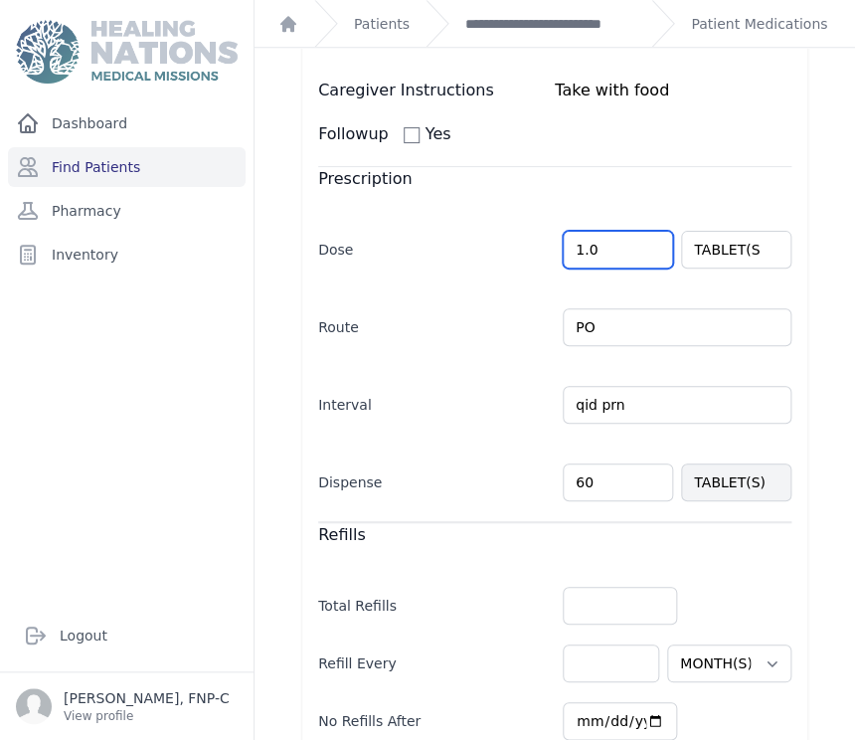
click at [572, 231] on input "1.0" at bounding box center [618, 250] width 110 height 38
type input "2.0"
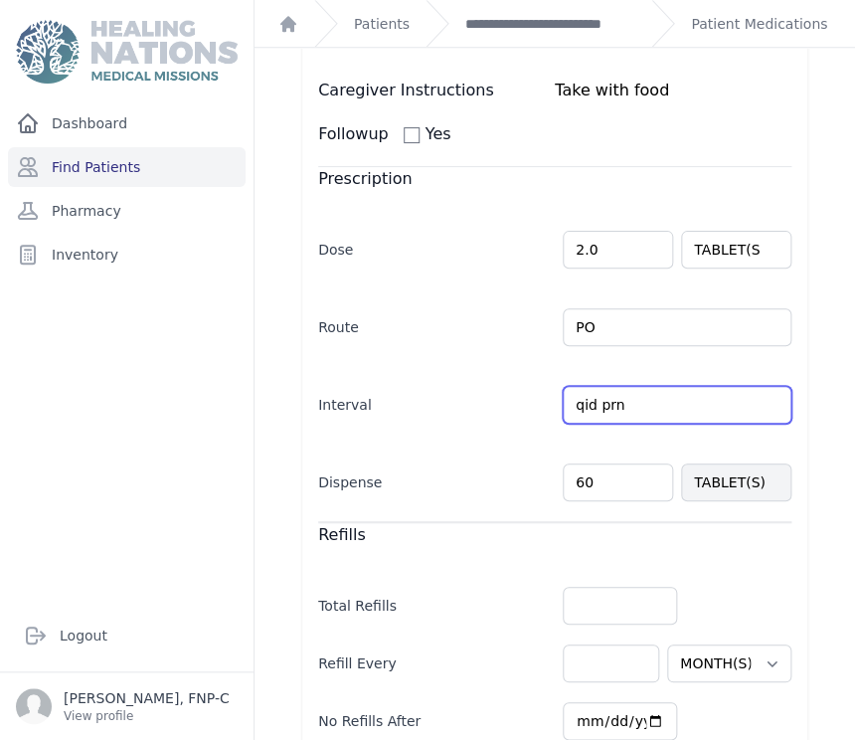
select select "MONTH(S)"
click at [574, 388] on input "qid prn" at bounding box center [677, 405] width 229 height 38
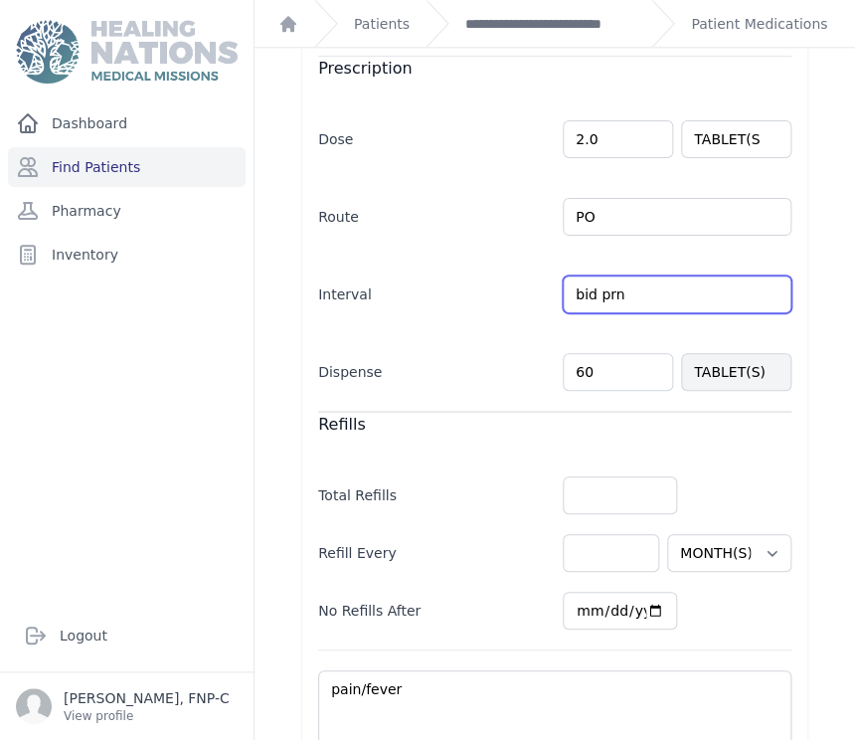
type input "bid prn"
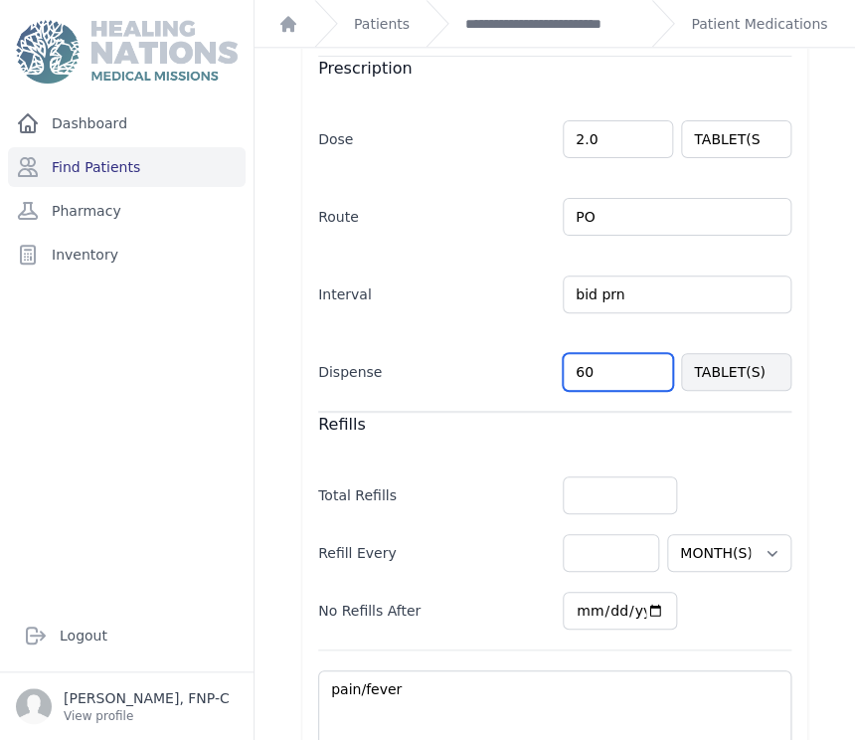
select select "MONTH(S)"
click at [573, 353] on input "60" at bounding box center [618, 372] width 110 height 38
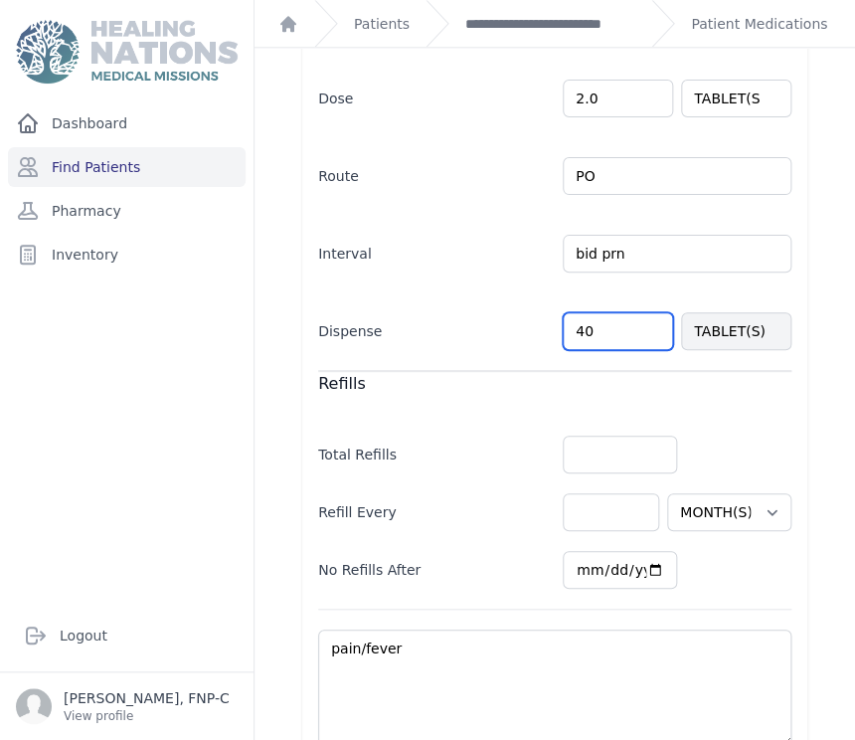
scroll to position [655, 0]
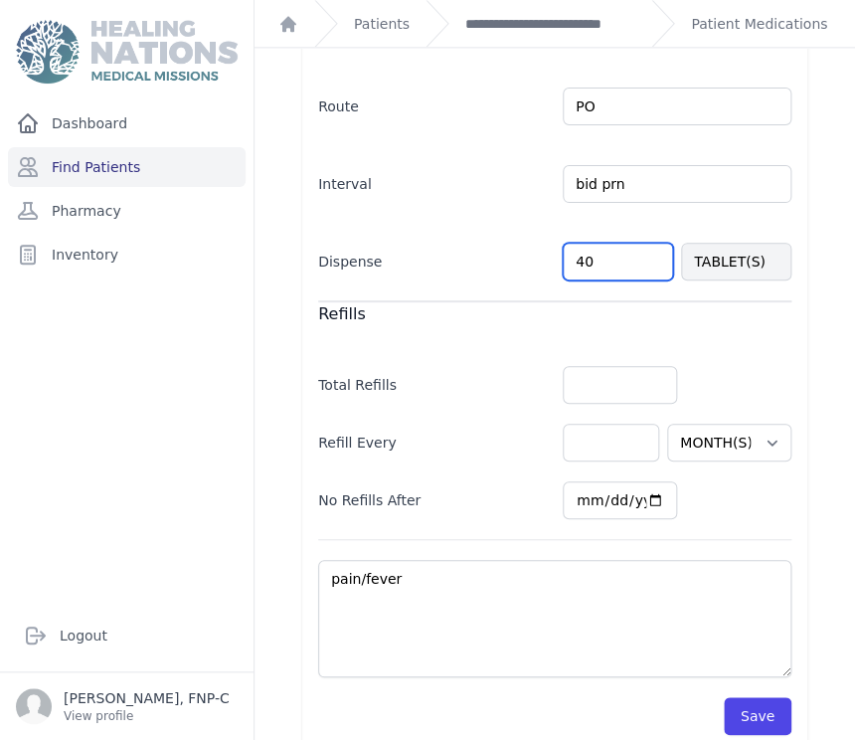
type input "40"
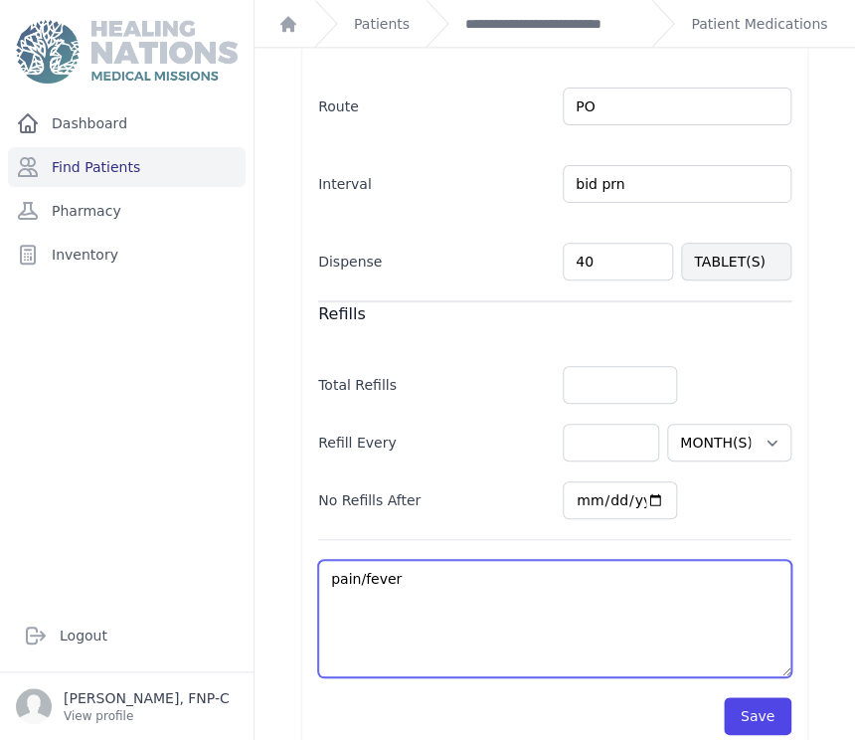
select select "MONTH(S)"
drag, startPoint x: 409, startPoint y: 557, endPoint x: 300, endPoint y: 549, distance: 108.6
click at [300, 549] on div "[MEDICAL_DATA] No [MEDICAL_DATA] ALLERGY ANTIBIOTIC [MEDICAL_DATA] ANTIFUNGAL A…" at bounding box center [554, 107] width 569 height 1286
type textarea "p"
select select "MONTH(S)"
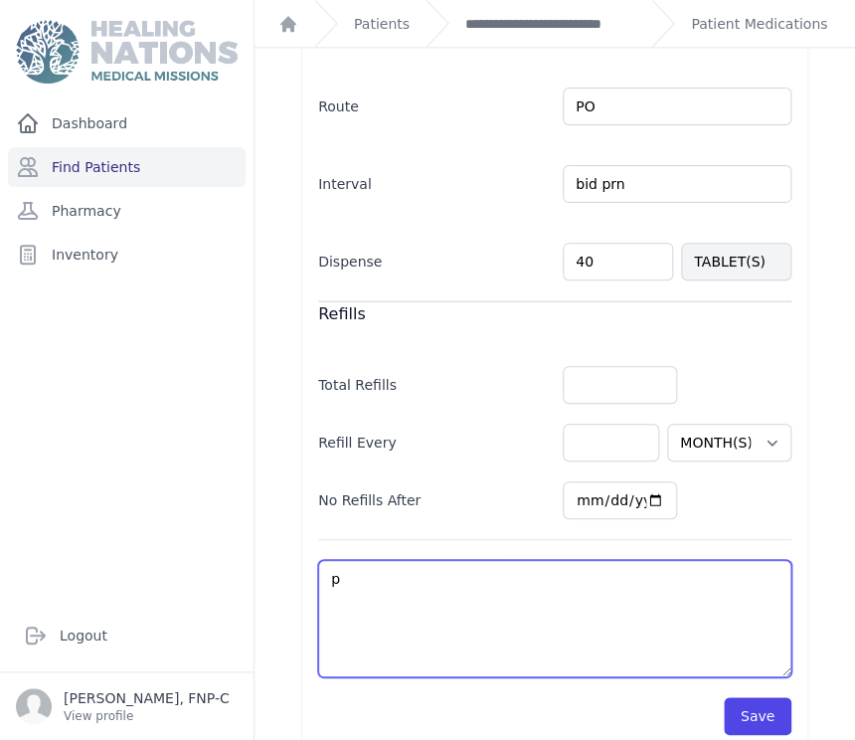
type textarea "pe"
select select "MONTH(S)"
type textarea "per"
select select "MONTH(S)"
type textarea "peri"
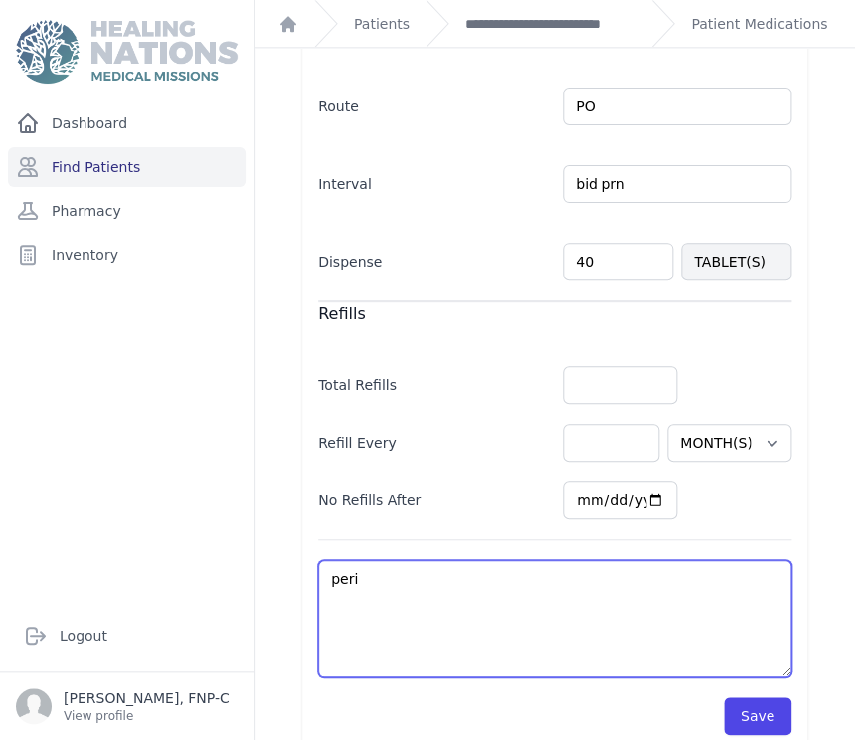
select select "MONTH(S)"
type textarea "perio"
select select "MONTH(S)"
type textarea "period"
select select "MONTH(S)"
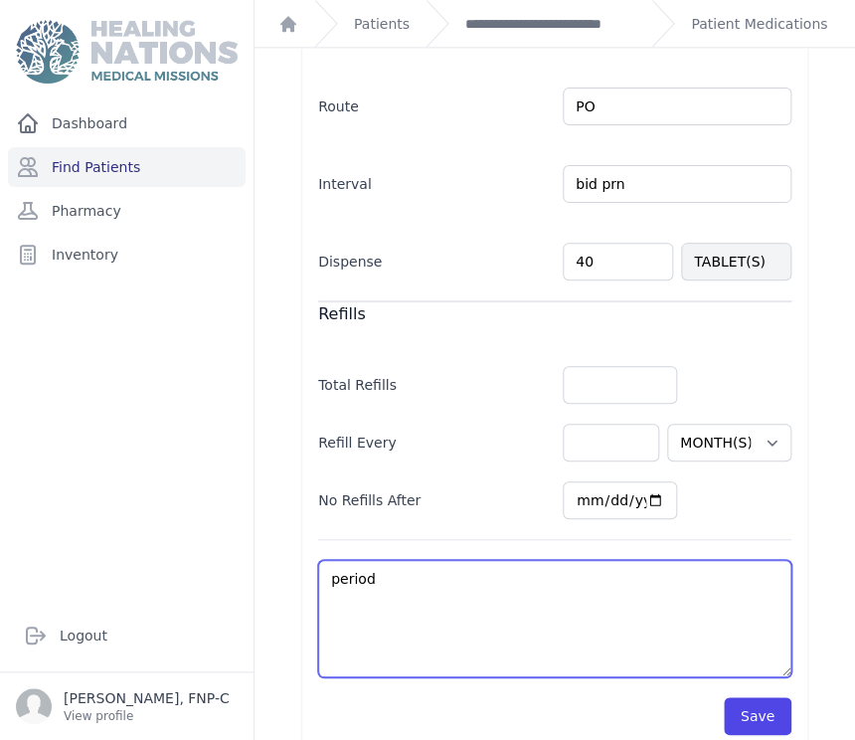
type textarea "period"
select select "MONTH(S)"
type textarea "period p"
select select "MONTH(S)"
type textarea "period pa"
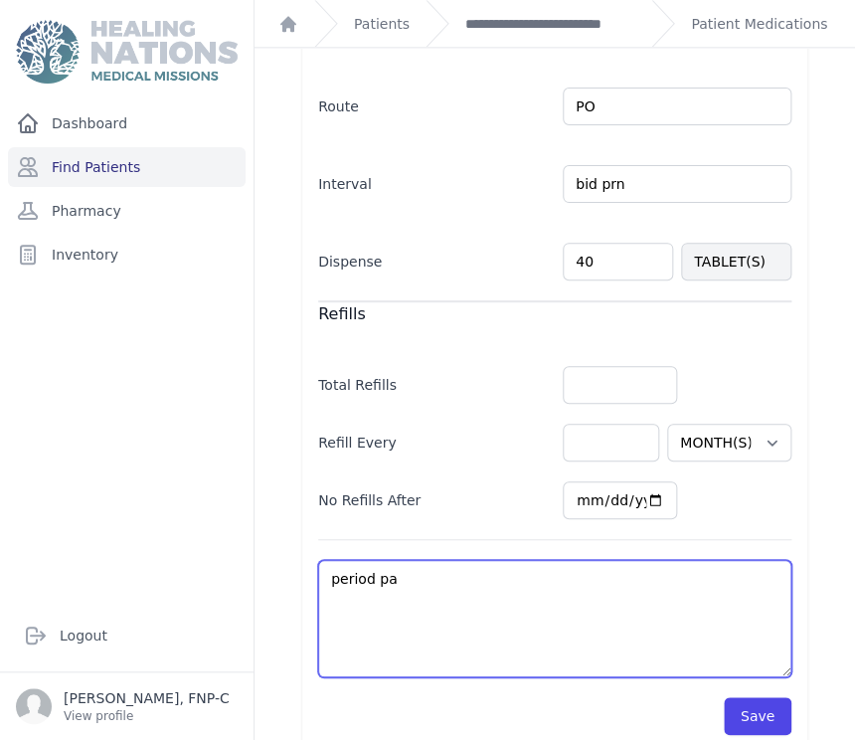
select select "MONTH(S)"
type textarea "period pai"
select select "MONTH(S)"
type textarea "period pain"
select select "MONTH(S)"
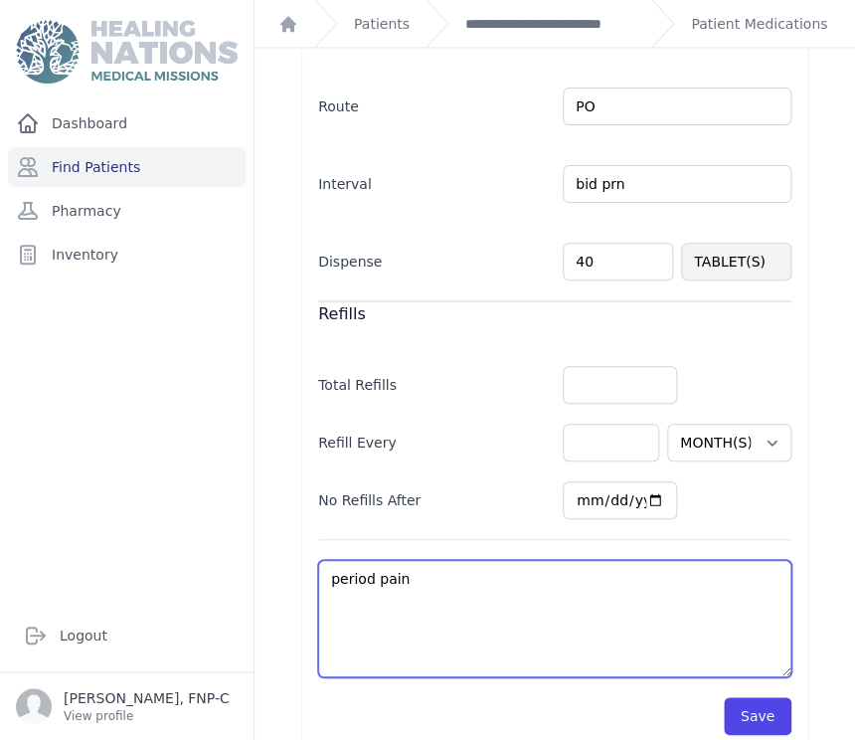
type textarea "period pain-"
select select "MONTH(S)"
type textarea "period pain-"
select select "MONTH(S)"
type textarea "period pain- s"
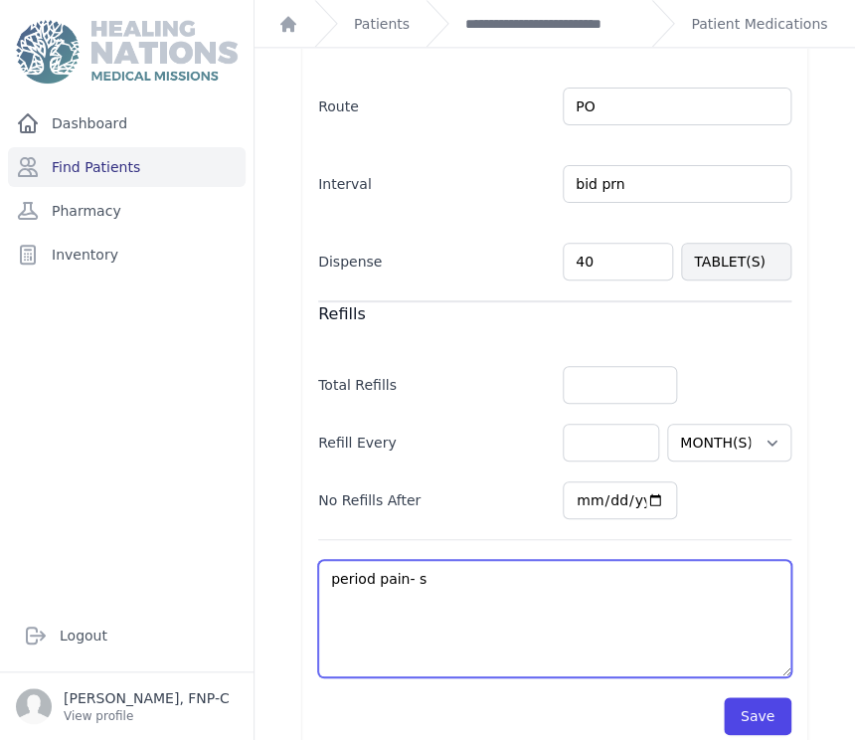
select select "MONTH(S)"
type textarea "period pain- st"
select select "MONTH(S)"
type textarea "period pain- sta"
select select "MONTH(S)"
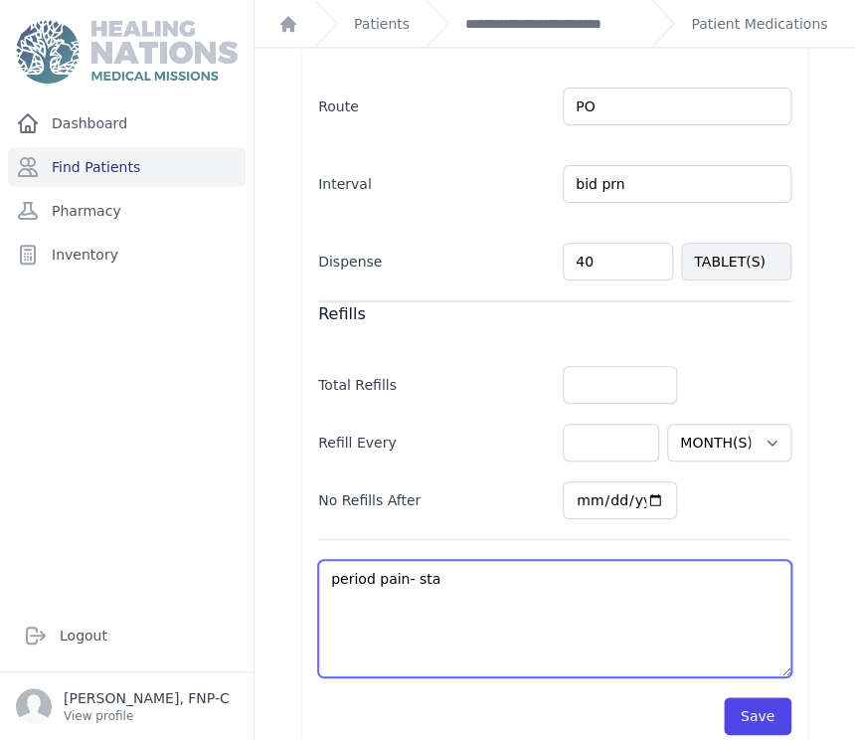
type textarea "period pain- star"
select select "MONTH(S)"
type textarea "period pain- start"
select select "MONTH(S)"
type textarea "period pain- start"
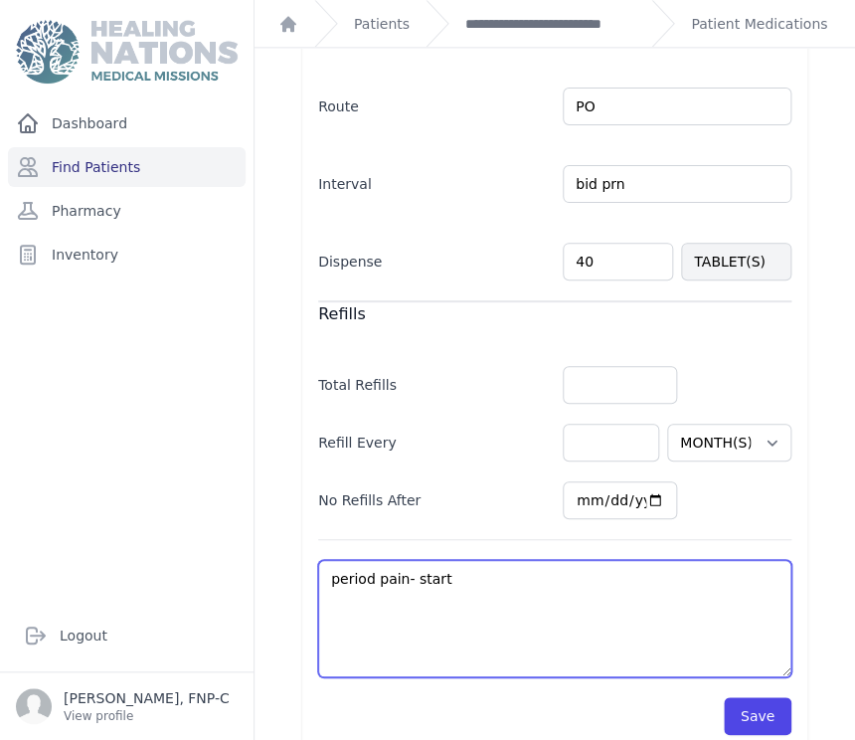
select select "MONTH(S)"
type textarea "period pain- start ta"
select select "MONTH(S)"
type textarea "period pain- start tak"
select select "MONTH(S)"
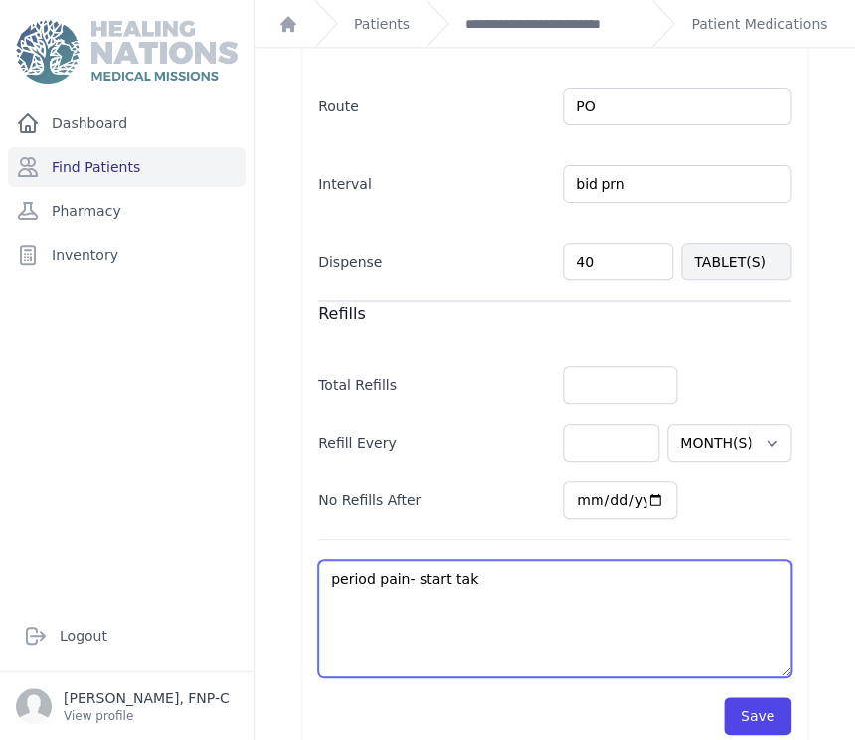
type textarea "period pain- start taki"
select select "MONTH(S)"
type textarea "period pain- start takin"
select select "MONTH(S)"
type textarea "period pain- start taking"
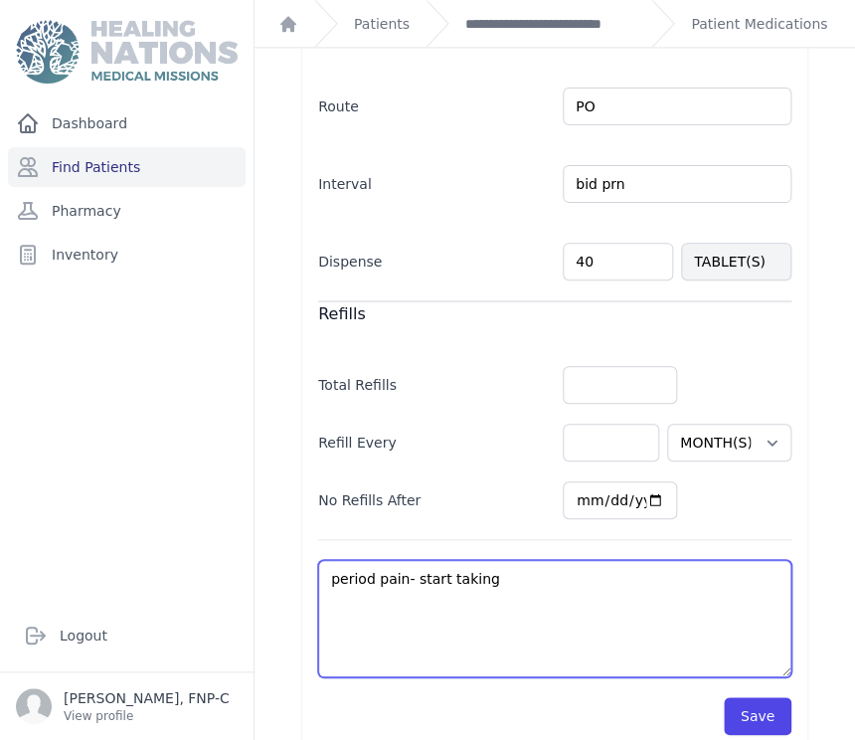
select select "MONTH(S)"
type textarea "period pain- start taking"
select select "MONTH(S)"
type textarea "period pain- start taking 1"
select select "MONTH(S)"
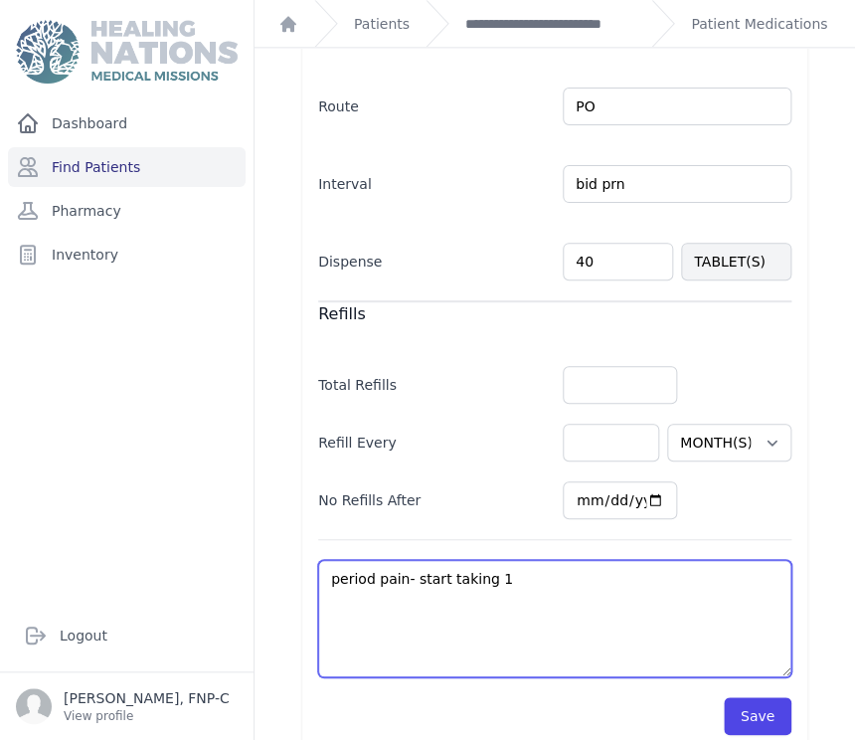
type textarea "period pain- start taking 1-"
select select "MONTH(S)"
type textarea "period pain- start taking 1-2"
select select "MONTH(S)"
type textarea "period pain- start taking 1-2"
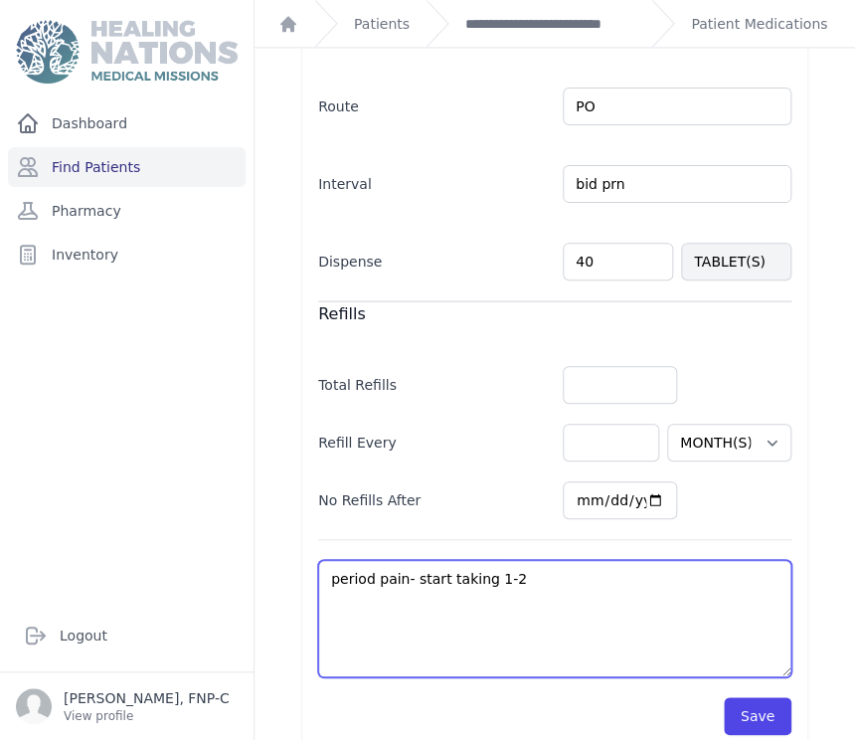
select select "MONTH(S)"
type textarea "period pain- start taking 1-2 d"
select select "MONTH(S)"
type textarea "period pain- start taking 1-2 da"
select select "MONTH(S)"
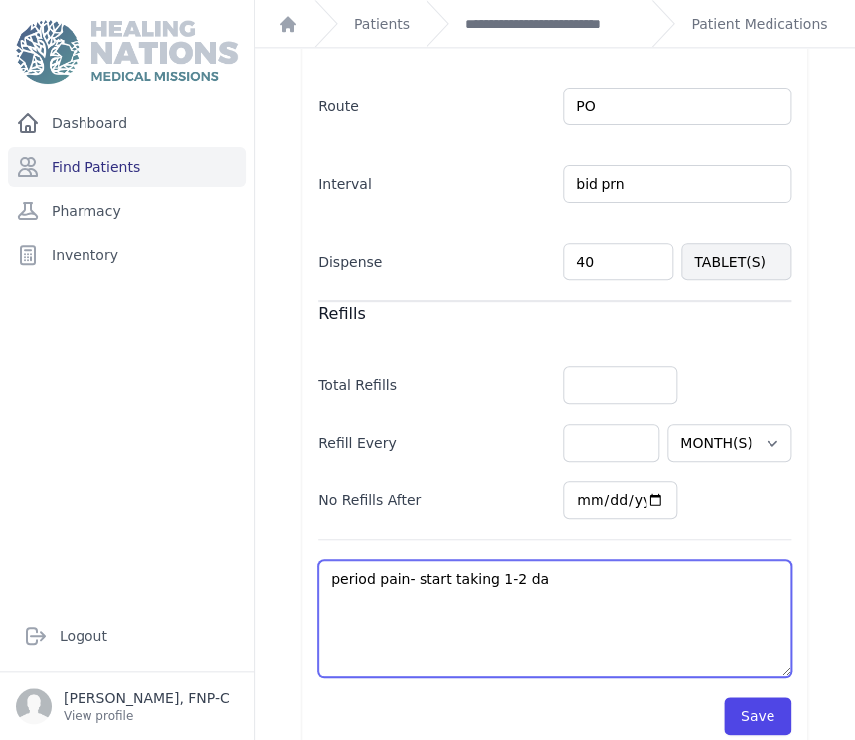
type textarea "period pain- start taking 1-2 day"
select select "MONTH(S)"
type textarea "period pain- start taking 1-2 days"
select select "MONTH(S)"
type textarea "period pain- start taking 1-2 days"
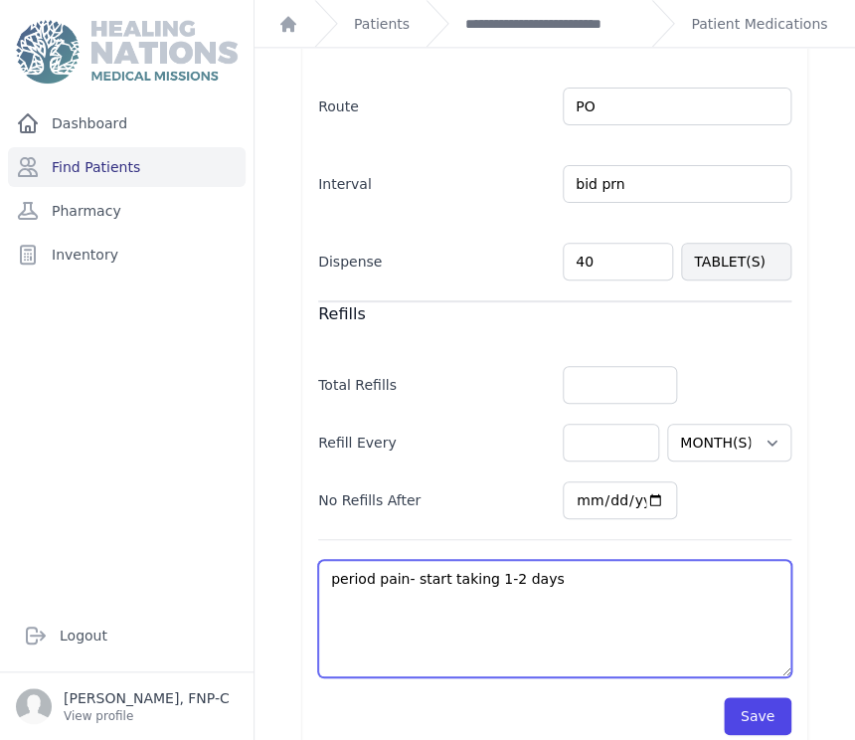
select select "MONTH(S)"
type textarea "period pain- start taking 1-2 days p"
select select "MONTH(S)"
type textarea "period pain- start taking 1-2 days pr"
select select "MONTH(S)"
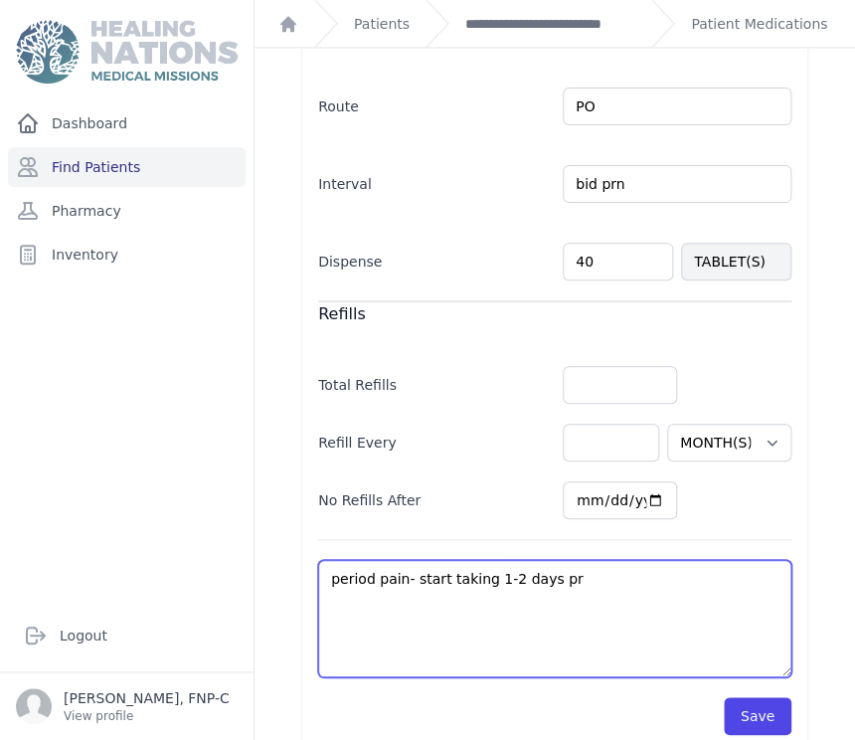
type textarea "period pain- start taking 1-2 days pri"
select select "MONTH(S)"
type textarea "period pain- start taking 1-2 days prio"
select select "MONTH(S)"
type textarea "period pain- start taking 1-2 days prior"
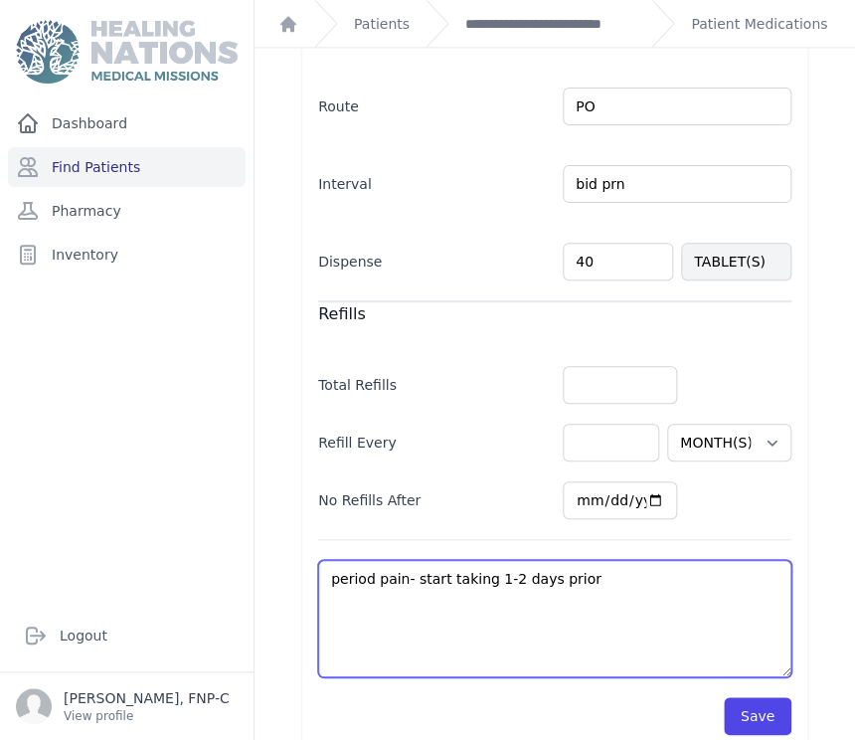
select select "MONTH(S)"
type textarea "period pain- start taking 1-2 days prior"
select select "MONTH(S)"
type textarea "period pain- start taking 1-2 days prior t"
select select "MONTH(S)"
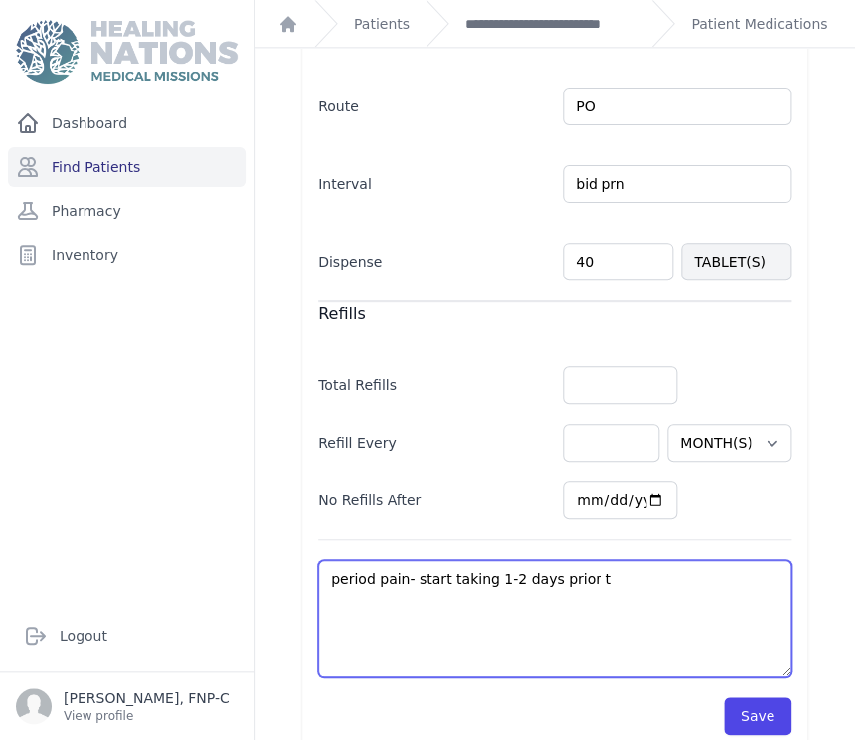
type textarea "period pain- start taking 1-2 days prior to"
select select "MONTH(S)"
type textarea "period pain- start taking 1-2 days prior to"
select select "MONTH(S)"
type textarea "period pain- start taking 1-2 days prior to o"
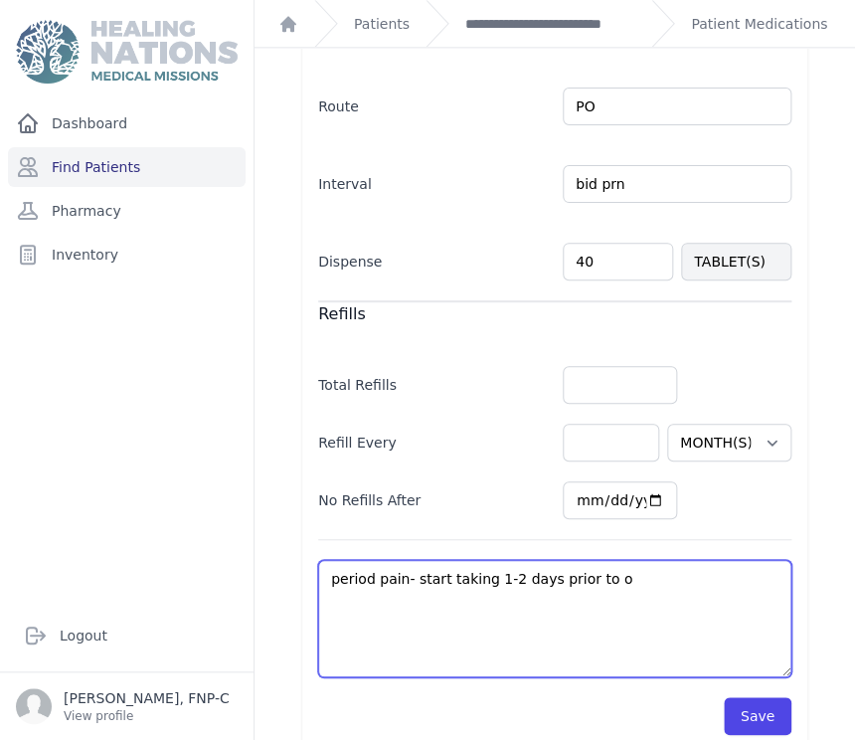
select select "MONTH(S)"
type textarea "period pain- start taking 1-2 days prior to on"
select select "MONTH(S)"
type textarea "period pain- start taking 1-2 days prior to ons"
select select "MONTH(S)"
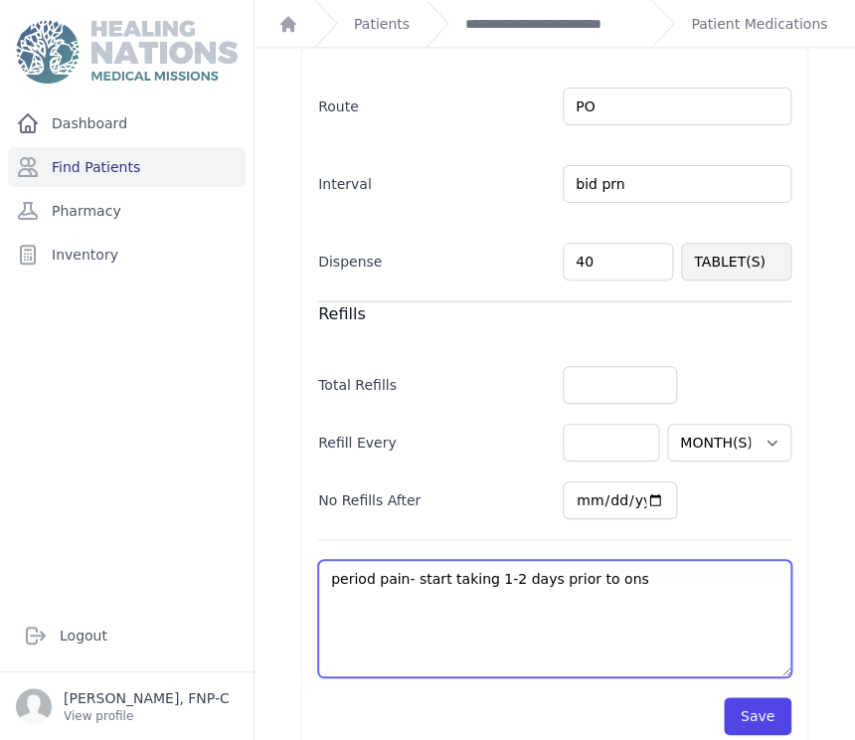
type textarea "period pain- start taking 1-2 days prior to onse"
select select "MONTH(S)"
type textarea "period pain- start taking 1-2 days prior to onset"
select select "MONTH(S)"
type textarea "period pain- start taking 1-2 days prior to onset"
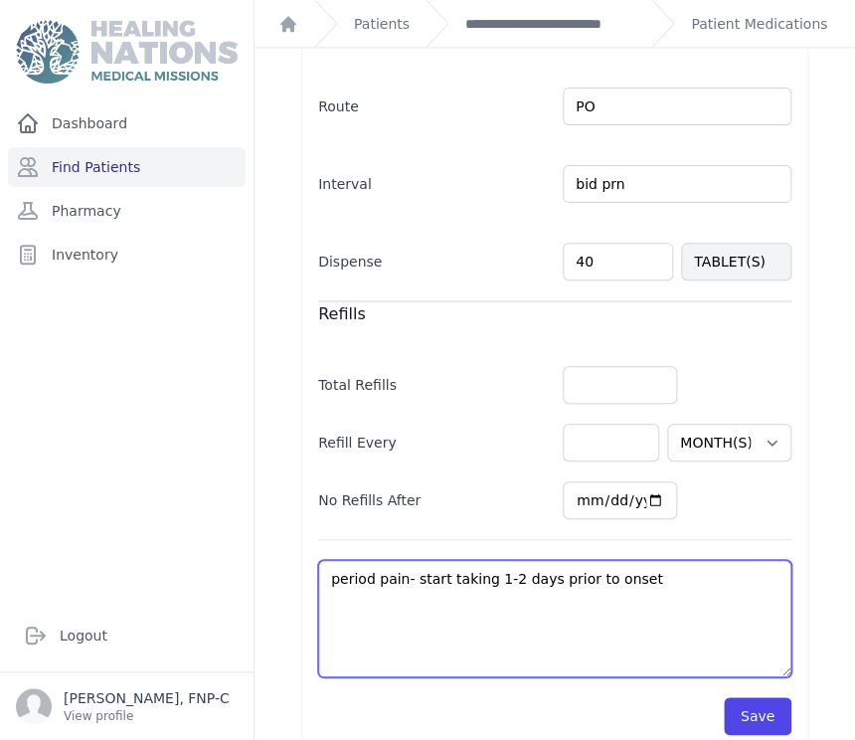
select select "MONTH(S)"
type textarea "period pain- start taking 1-2 days prior to onset o"
select select "MONTH(S)"
type textarea "period pain- start taking 1-2 days prior to onset of"
select select "MONTH(S)"
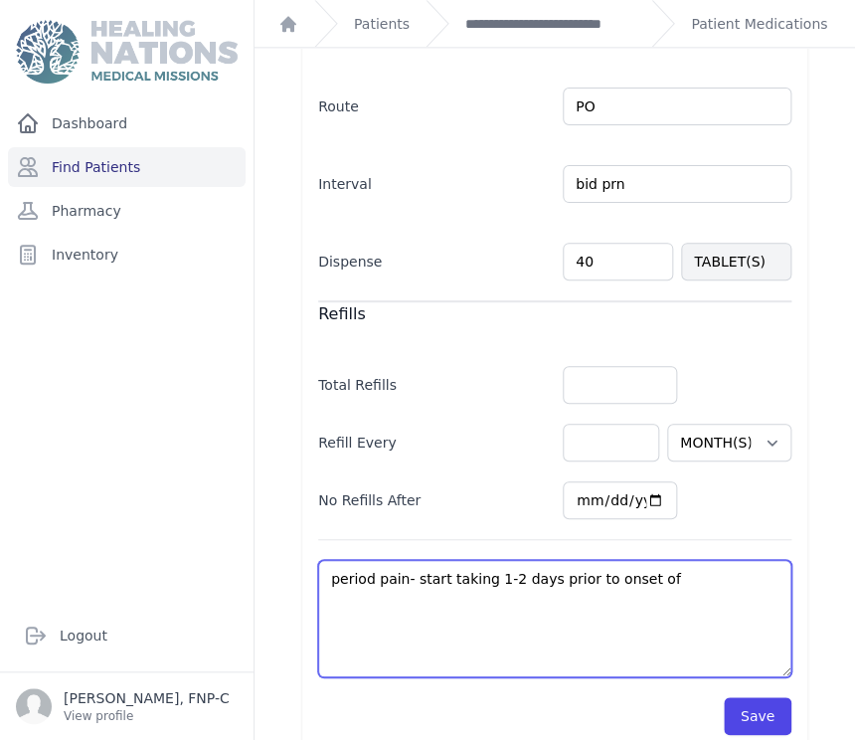
type textarea "period pain- start taking 1-2 days prior to onset of"
select select "MONTH(S)"
type textarea "period pain- start taking 1-2 days prior to onset of p"
select select "MONTH(S)"
type textarea "period pain- start taking 1-2 days prior to onset of pe"
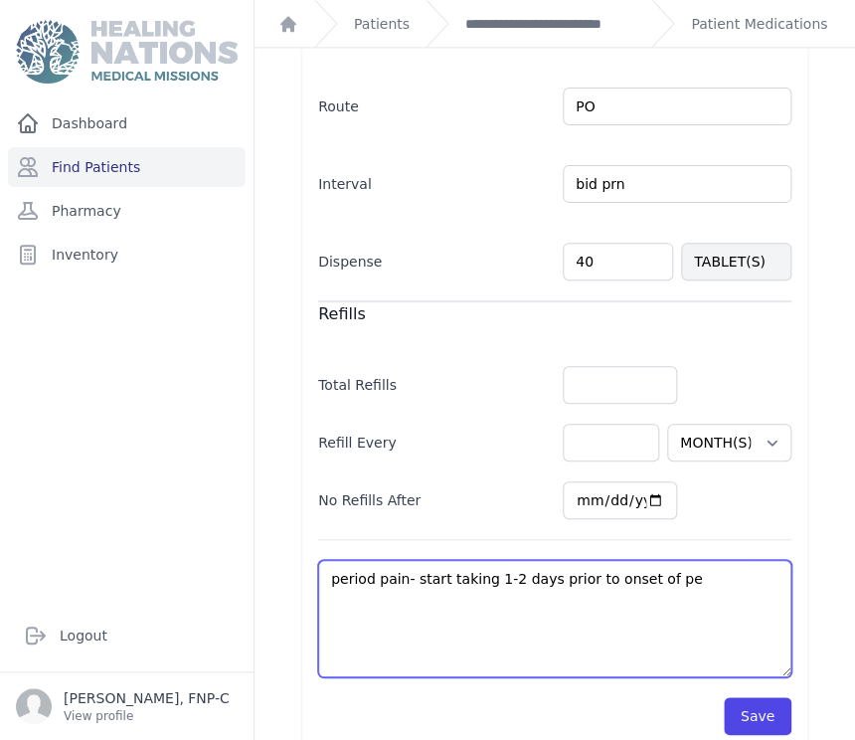
select select "MONTH(S)"
type textarea "period pain- start taking 1-2 days prior to onset of per"
select select "MONTH(S)"
type textarea "period pain- start taking 1-2 days prior to onset of peri"
select select "MONTH(S)"
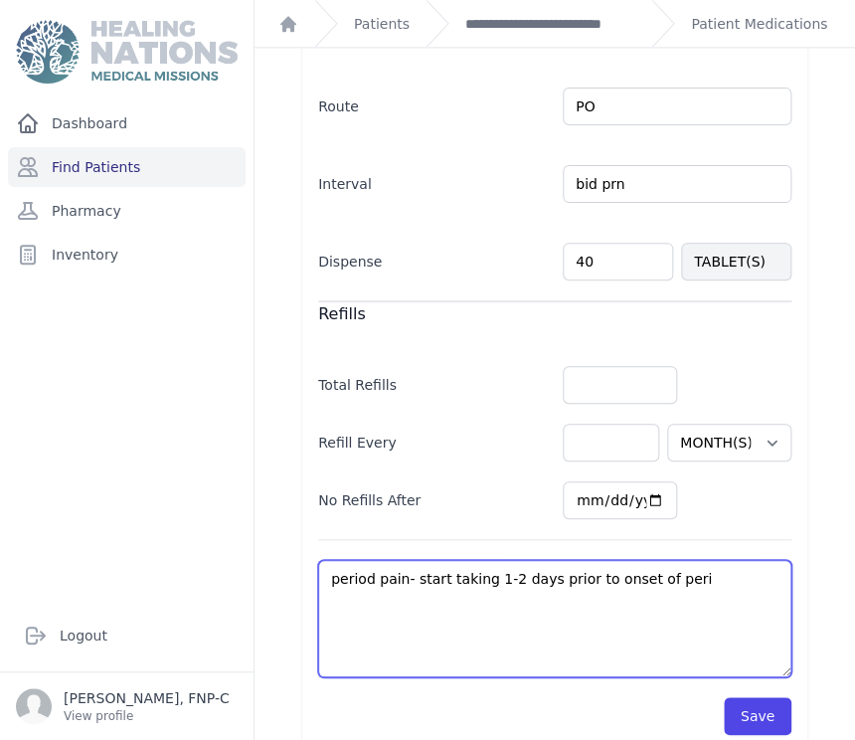
type textarea "period pain- start taking 1-2 days prior to onset of perio"
select select "MONTH(S)"
type textarea "period pain- start taking 1-2 days prior to onset of period"
select select "MONTH(S)"
type textarea "period pain- start taking 1-2 days prior to onset of period,"
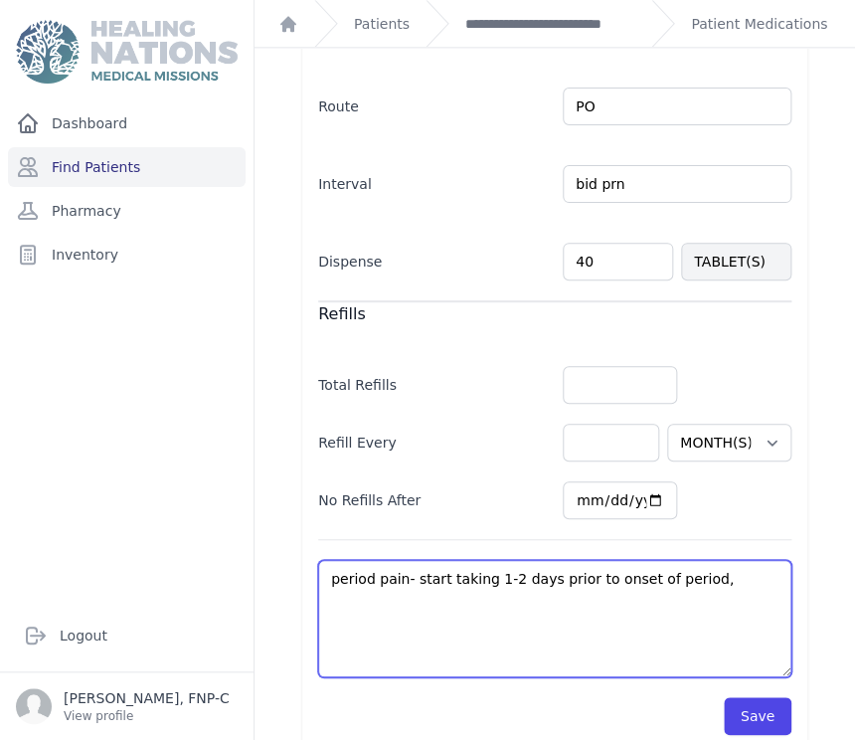
select select "MONTH(S)"
type textarea "period pain- start taking 1-2 days prior to onset of period,"
select select "MONTH(S)"
type textarea "period pain- start taking 1-2 days prior to onset of period, c"
select select "MONTH(S)"
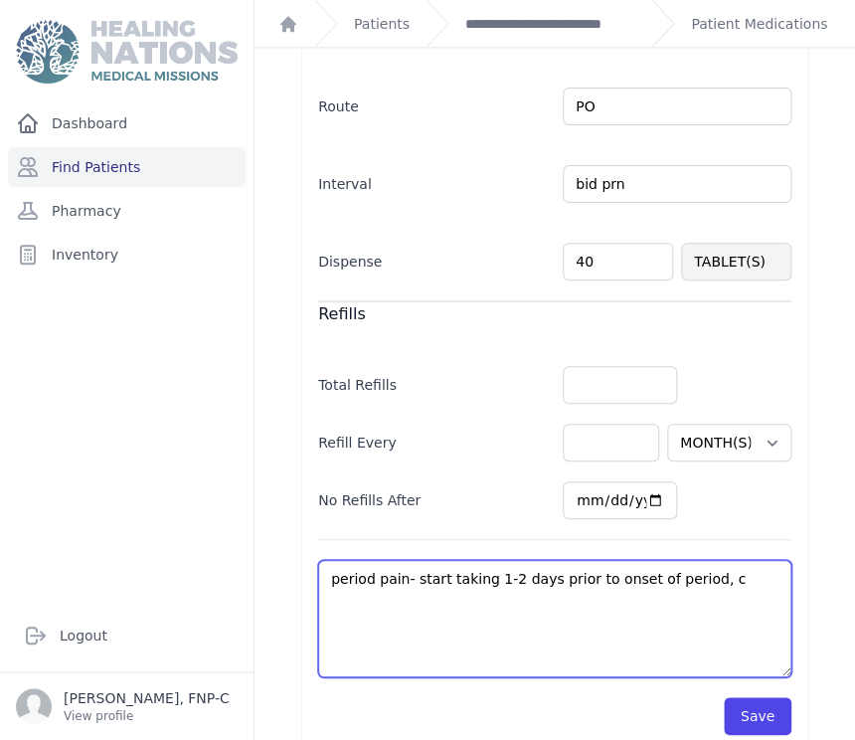
type textarea "period pain- start taking 1-2 days prior to onset of period, co"
select select "MONTH(S)"
type textarea "period pain- start taking 1-2 days prior to onset of period, con"
select select "MONTH(S)"
type textarea "period pain- start taking 1-2 days prior to onset of period, cont"
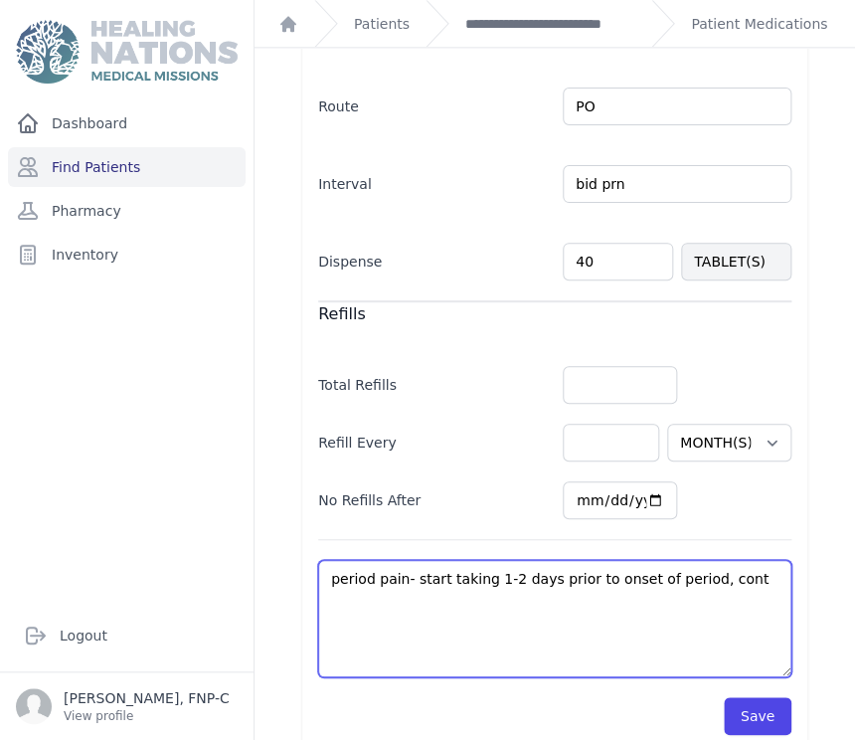
select select "MONTH(S)"
type textarea "period pain- start taking 1-2 days prior to onset of period, conti"
select select "MONTH(S)"
type textarea "period pain- start taking 1-2 days prior to onset of period, contin"
select select "MONTH(S)"
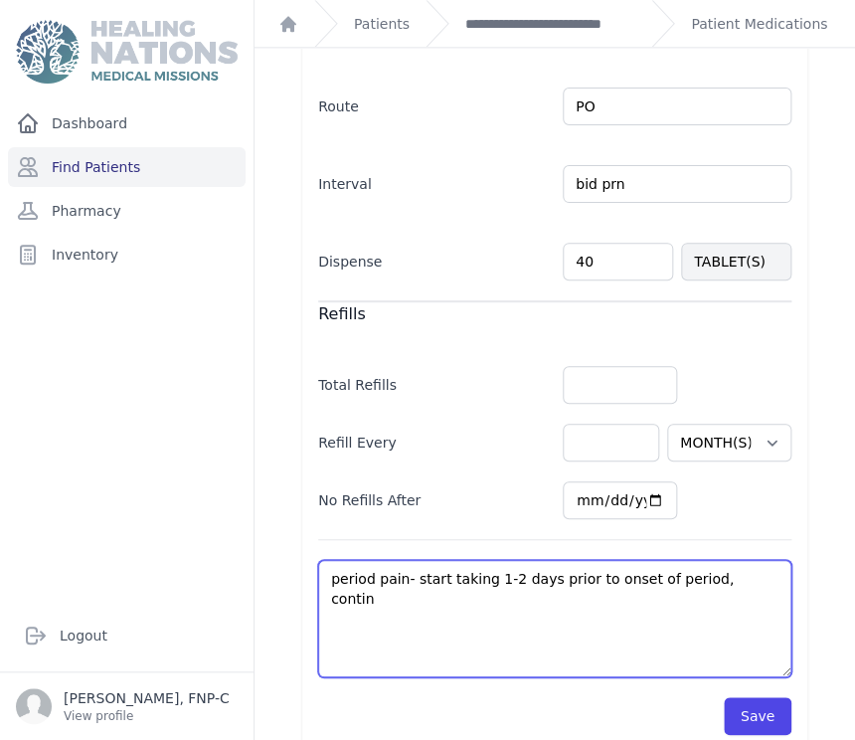
type textarea "period pain- start taking 1-2 days prior to onset of period, continu"
select select "MONTH(S)"
type textarea "period pain- start taking 1-2 days prior to onset of period, continue"
select select "MONTH(S)"
type textarea "period pain- start taking 1-2 days prior to onset of period, continue"
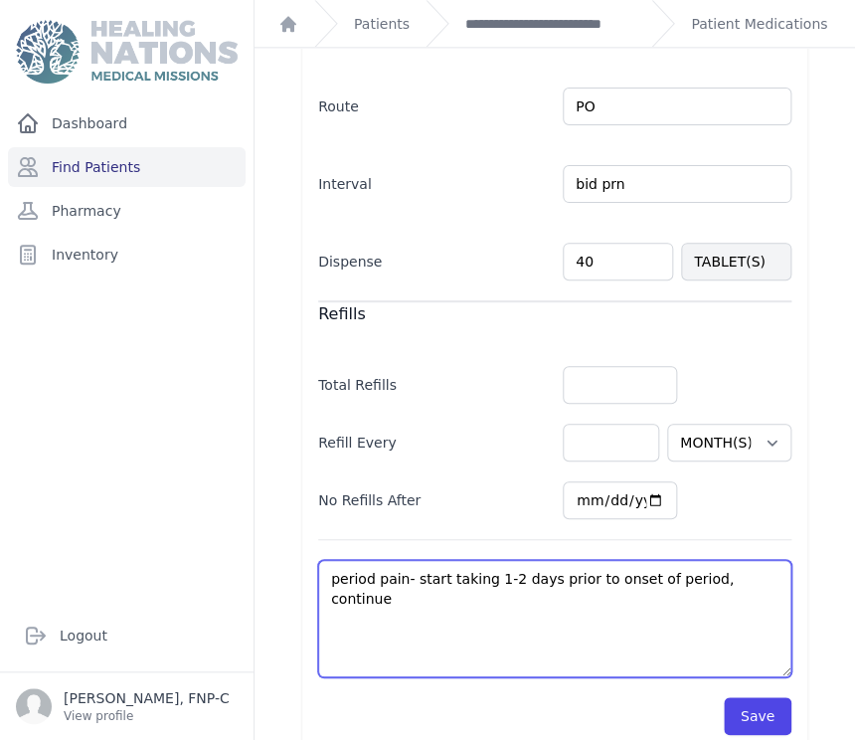
select select "MONTH(S)"
type textarea "period pain- start taking 1-2 days prior to onset of period, continue th"
select select "MONTH(S)"
type textarea "period pain- start taking 1-2 days prior to onset of period, continue thr"
select select "MONTH(S)"
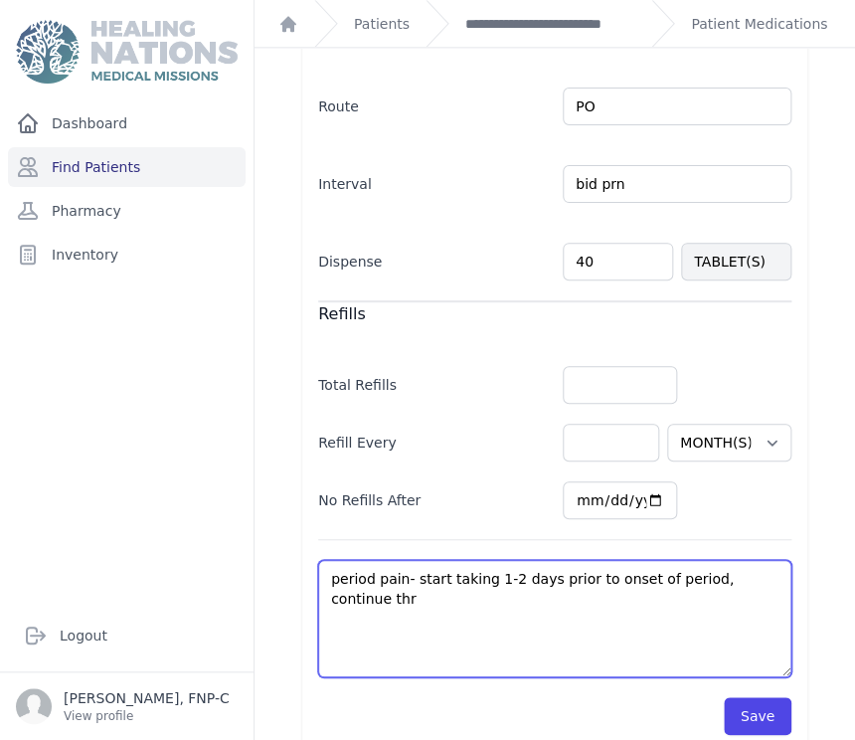
type textarea "period pain- start taking 1-2 days prior to onset of period, continue thro"
select select "MONTH(S)"
type textarea "period pain- start taking 1-2 days prior to onset of period, continue throu"
select select "MONTH(S)"
type textarea "period pain- start taking 1-2 days prior to onset of period, continue throug"
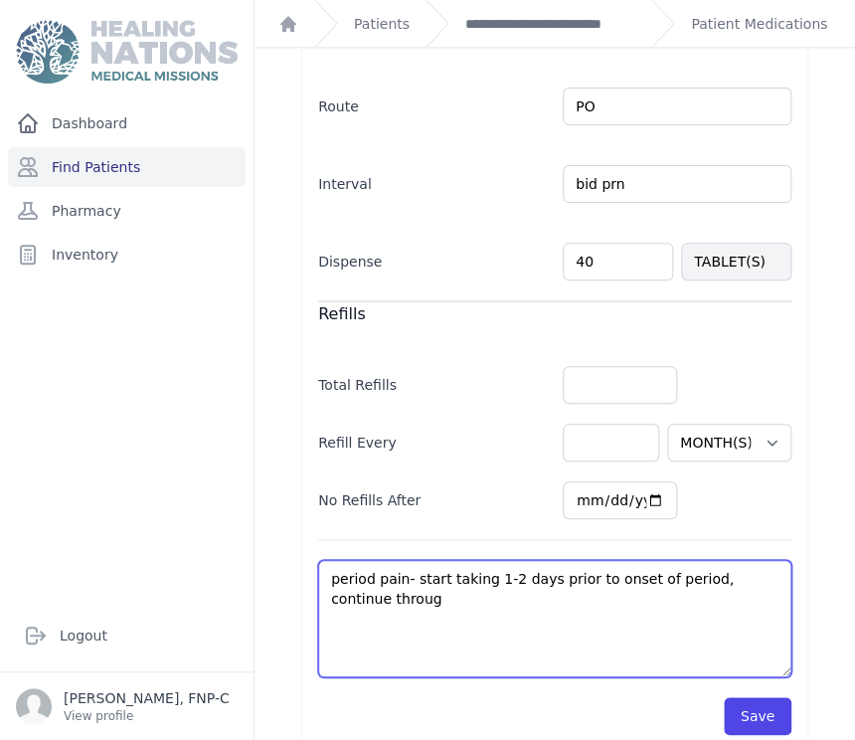
select select "MONTH(S)"
type textarea "period pain- start taking 1-2 days prior to onset of period, continue through"
select select "MONTH(S)"
type textarea "period pain- start taking 1-2 days prior to onset of period, continue through"
select select "MONTH(S)"
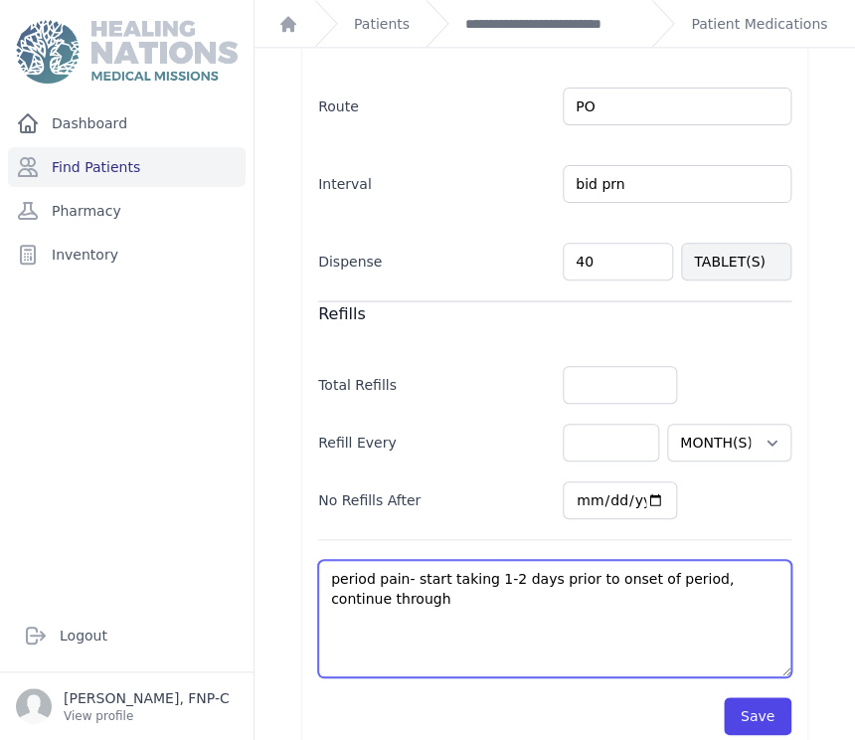
type textarea "period pain- start taking 1-2 days prior to onset of period, continue through f"
select select "MONTH(S)"
type textarea "period pain- start taking 1-2 days prior to onset of period, continue through fi"
select select "MONTH(S)"
type textarea "period pain- start taking 1-2 days prior to onset of period, continue through f…"
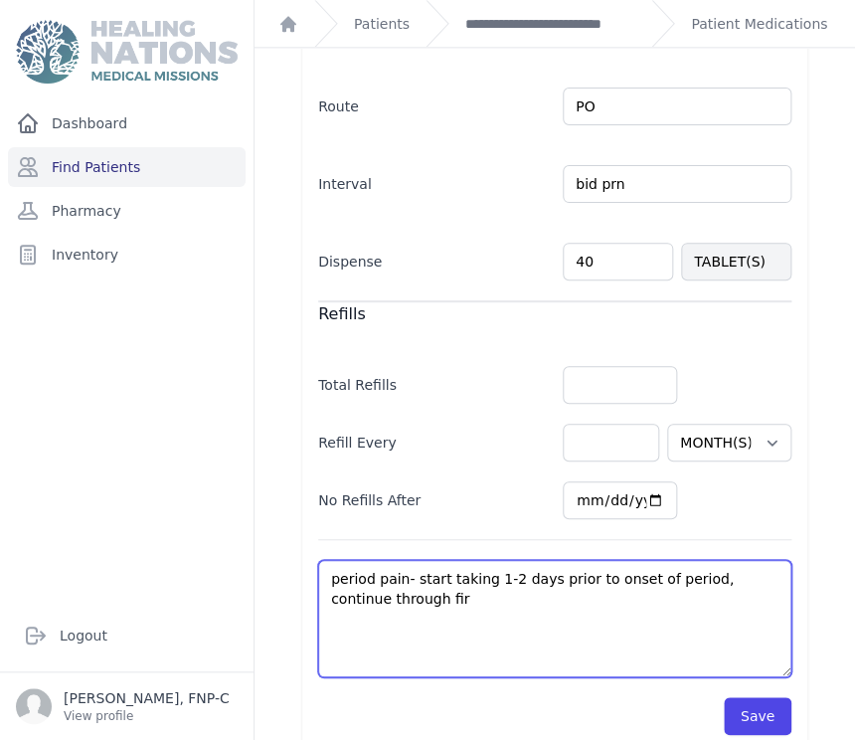
select select "MONTH(S)"
type textarea "period pain- start taking 1-2 days prior to onset of period, continue through f…"
select select "MONTH(S)"
type textarea "period pain- start taking 1-2 days prior to onset of period, continue through f…"
select select "MONTH(S)"
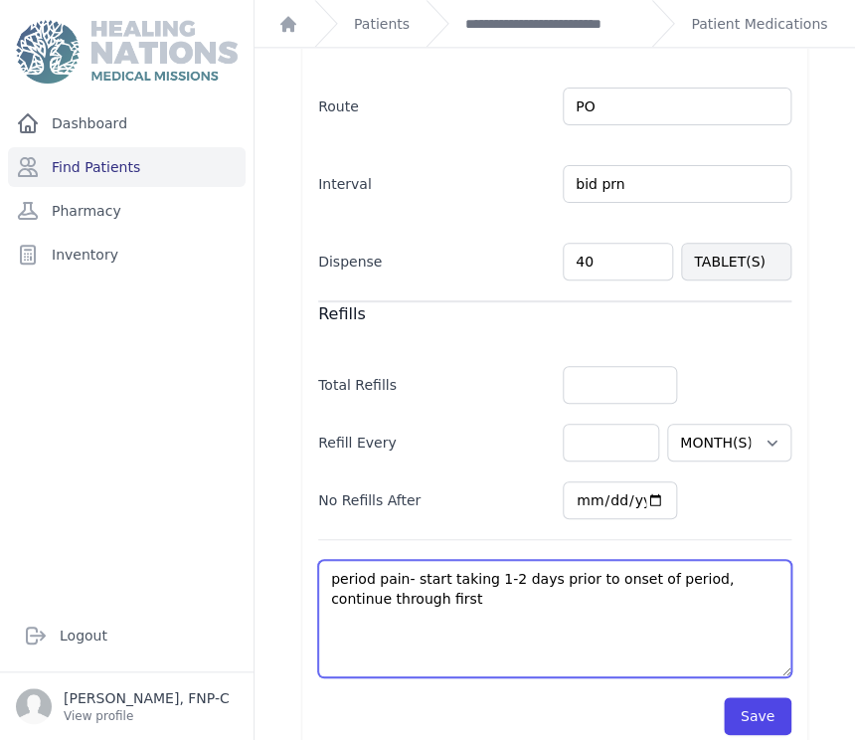
type textarea "period pain- start taking 1-2 days prior to onset of period, continue through f…"
select select "MONTH(S)"
type textarea "period pain- start taking 1-2 days prior to onset of period, continue through f…"
select select "MONTH(S)"
type textarea "period pain- start taking 1-2 days prior to onset of period, continue through f…"
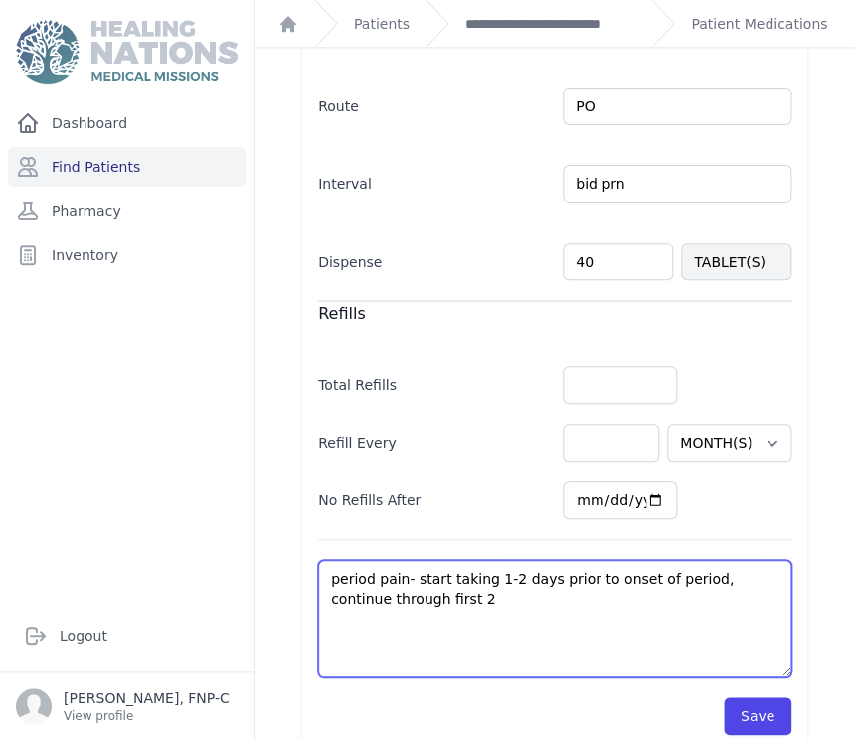
select select "MONTH(S)"
type textarea "period pain- start taking 1-2 days prior to onset of period, continue through f…"
select select "MONTH(S)"
type textarea "period pain- start taking 1-2 days prior to onset of period, continue through f…"
select select "MONTH(S)"
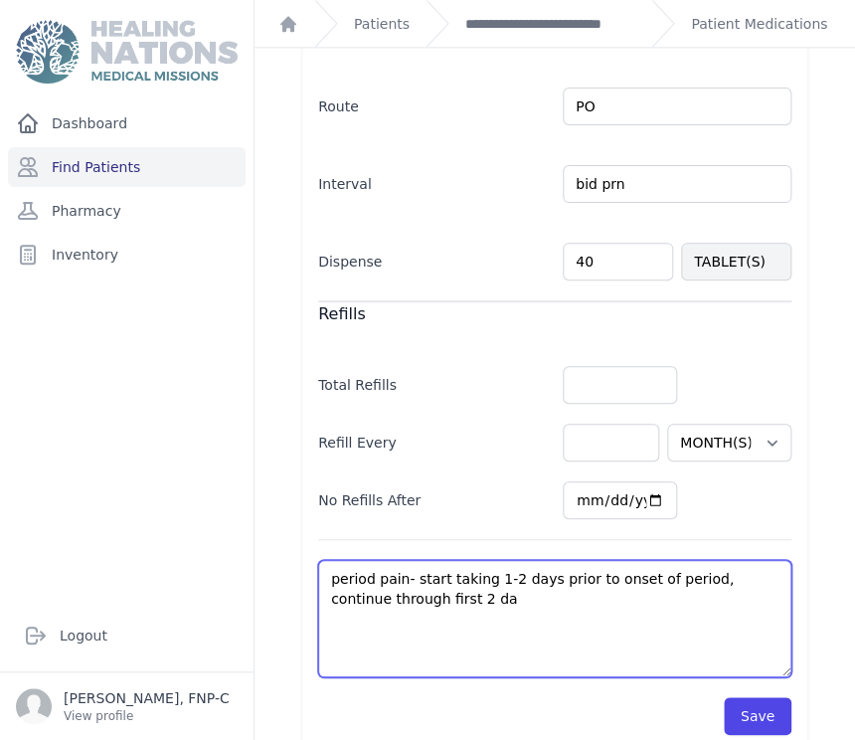
type textarea "period pain- start taking 1-2 days prior to onset of period, continue through f…"
select select "MONTH(S)"
type textarea "period pain- start taking 1-2 days prior to onset of period, continue through f…"
select select "MONTH(S)"
type textarea "period pain- start taking 1-2 days prior to onset of period, continue through f…"
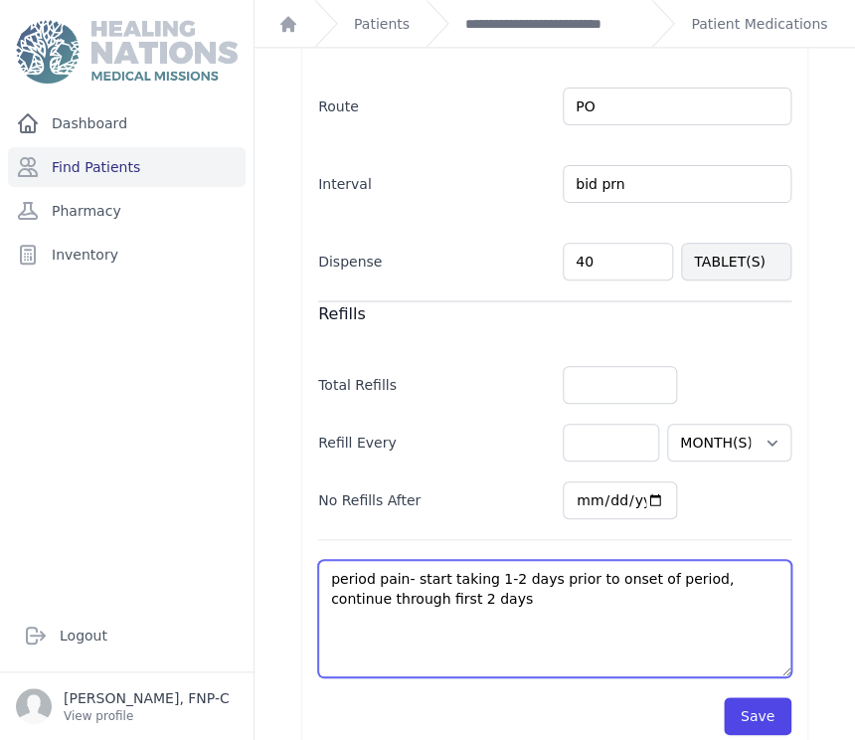
select select "MONTH(S)"
type textarea "period pain- start taking 1-2 days prior to onset of period, continue through f…"
select select "MONTH(S)"
type textarea "period pain- start taking 1-2 days prior to onset of period, continue through f…"
select select "MONTH(S)"
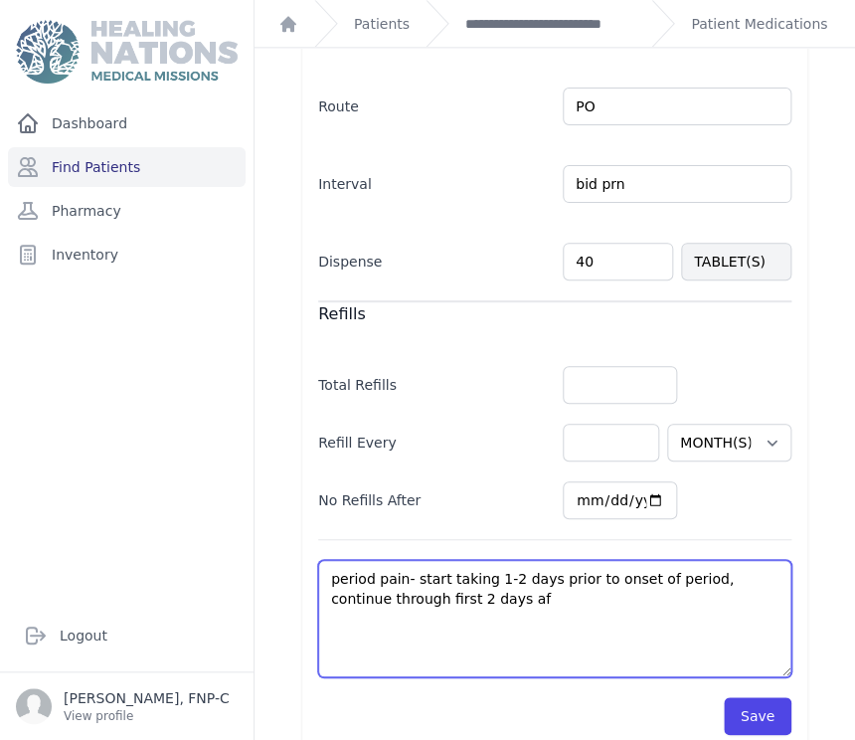
type textarea "period pain- start taking 1-2 days prior to onset of period, continue through f…"
select select "MONTH(S)"
type textarea "period pain- start taking 1-2 days prior to onset of period, continue through f…"
select select "MONTH(S)"
type textarea "period pain- start taking 1-2 days prior to onset of period, continue through f…"
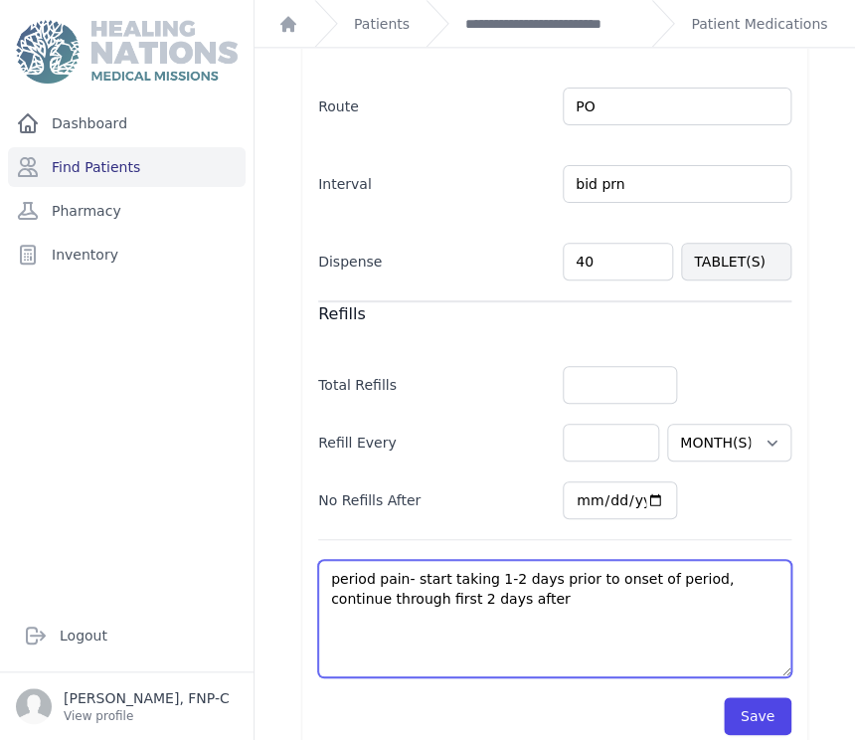
select select "MONTH(S)"
type textarea "period pain- start taking 1-2 days prior to onset of period, continue through f…"
select select "MONTH(S)"
type textarea "period pain- start taking 1-2 days prior to onset of period, continue through f…"
select select "MONTH(S)"
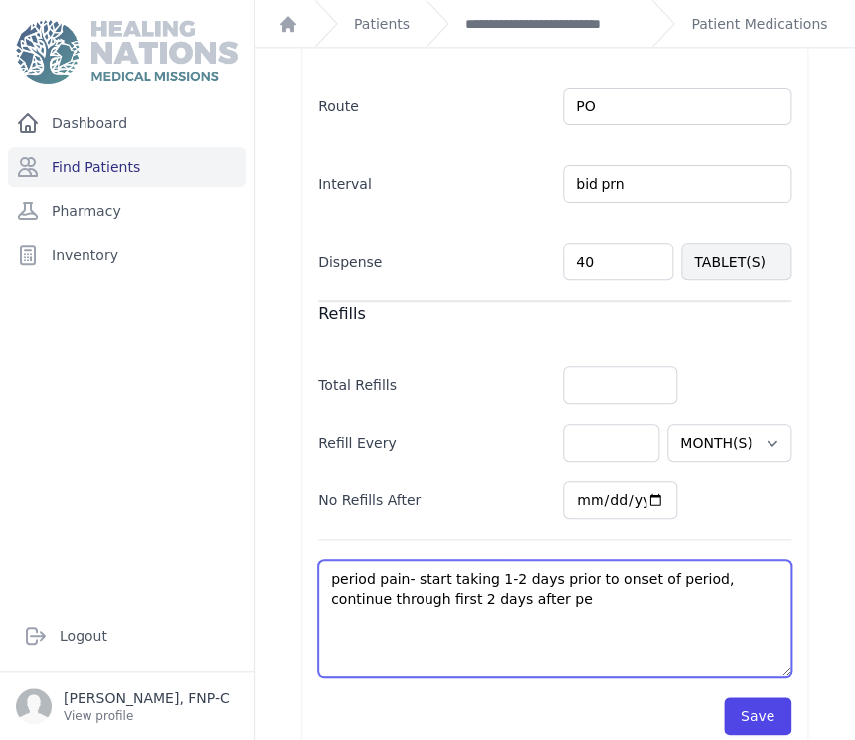
type textarea "period pain- start taking 1-2 days prior to onset of period, continue through f…"
select select "MONTH(S)"
click at [639, 560] on textarea "pain/fever" at bounding box center [554, 618] width 473 height 117
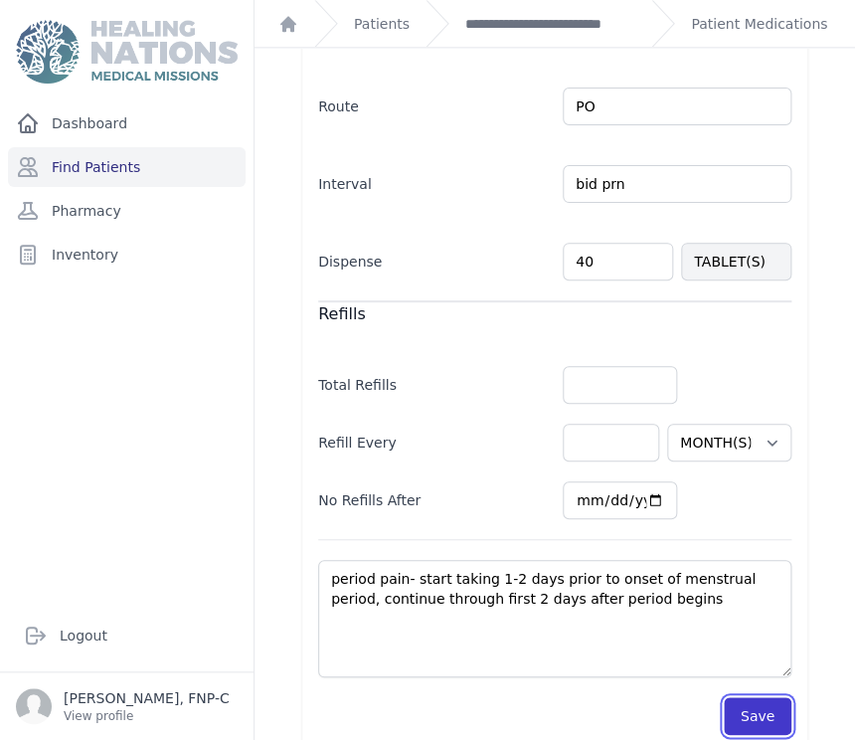
click at [748, 697] on button "Save" at bounding box center [758, 716] width 68 height 38
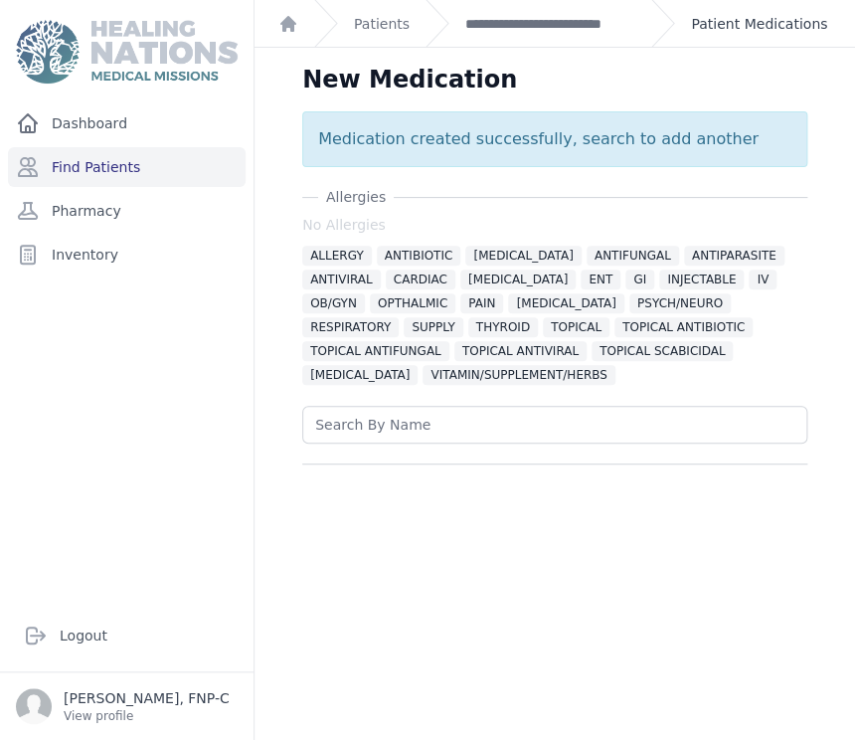
click at [729, 22] on link "Patient Medications" at bounding box center [759, 24] width 136 height 20
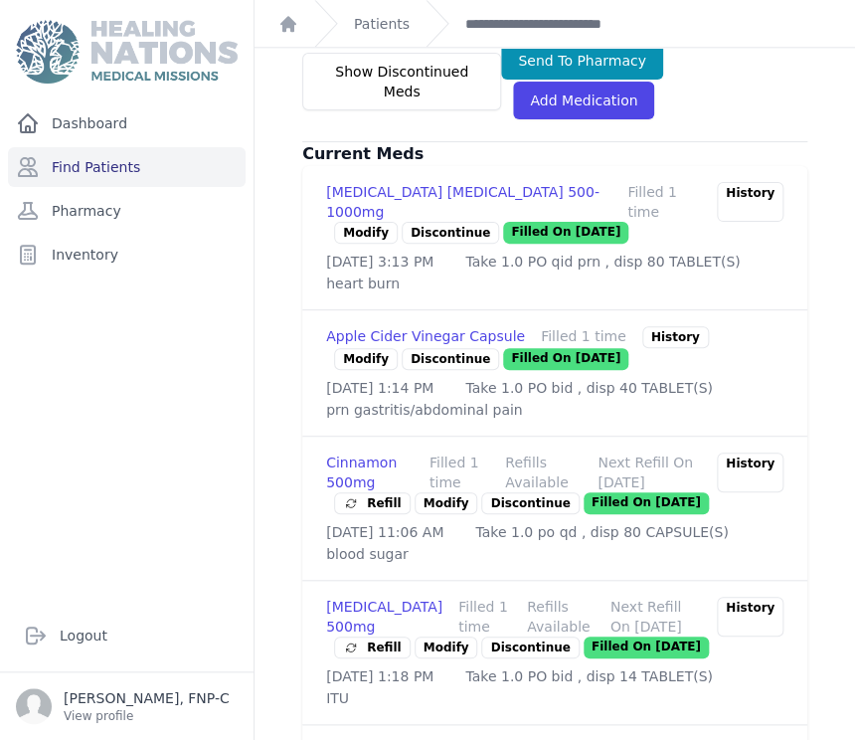
scroll to position [662, 0]
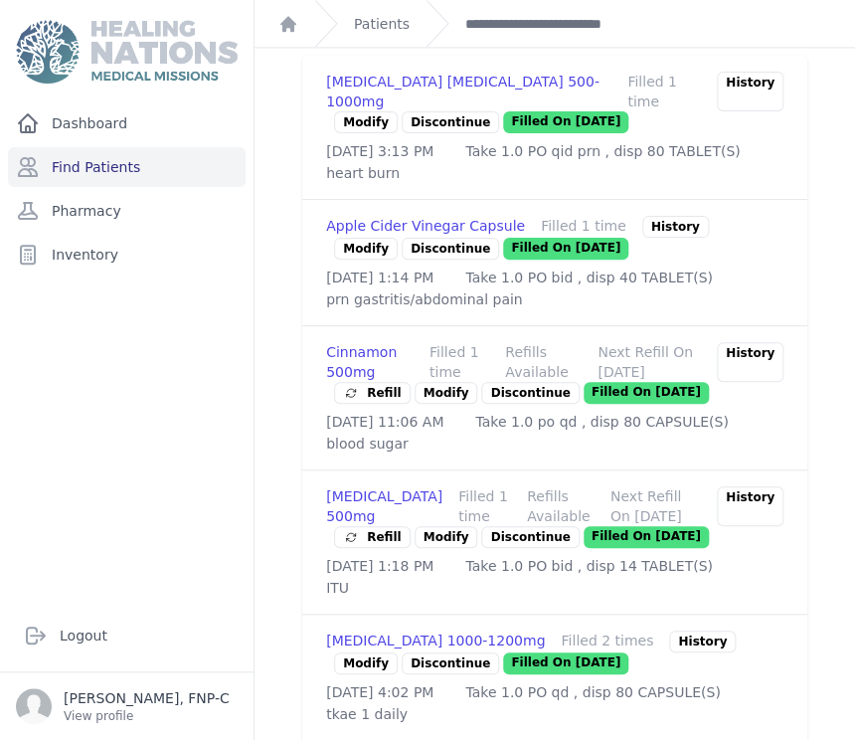
click at [438, 404] on link "Modify" at bounding box center [446, 393] width 64 height 22
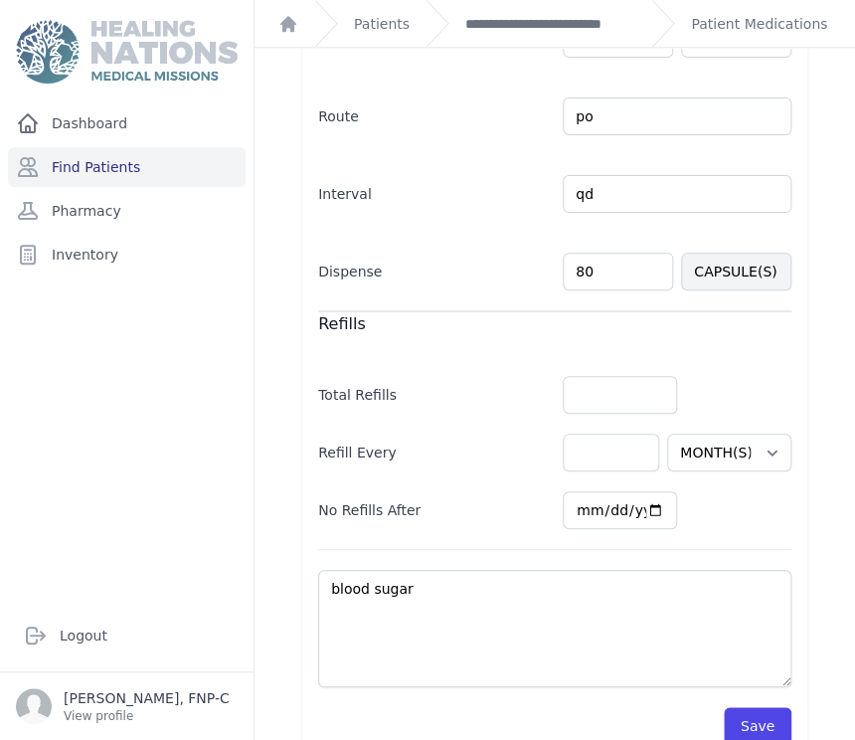
scroll to position [441, 0]
click at [586, 267] on input "80" at bounding box center [618, 270] width 110 height 38
click at [742, 711] on button "Save" at bounding box center [758, 725] width 68 height 38
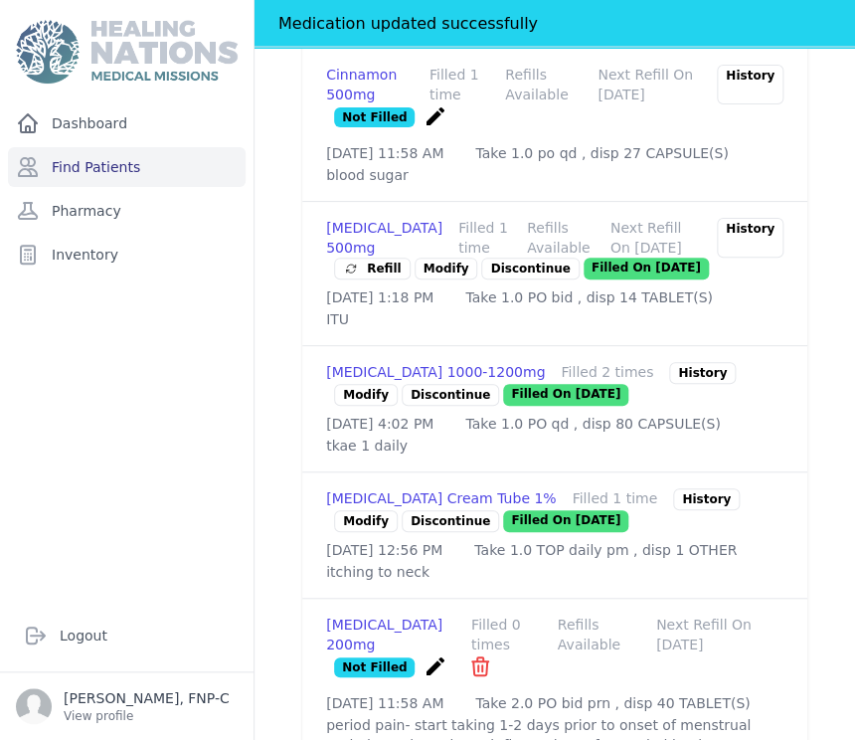
scroll to position [1026, 0]
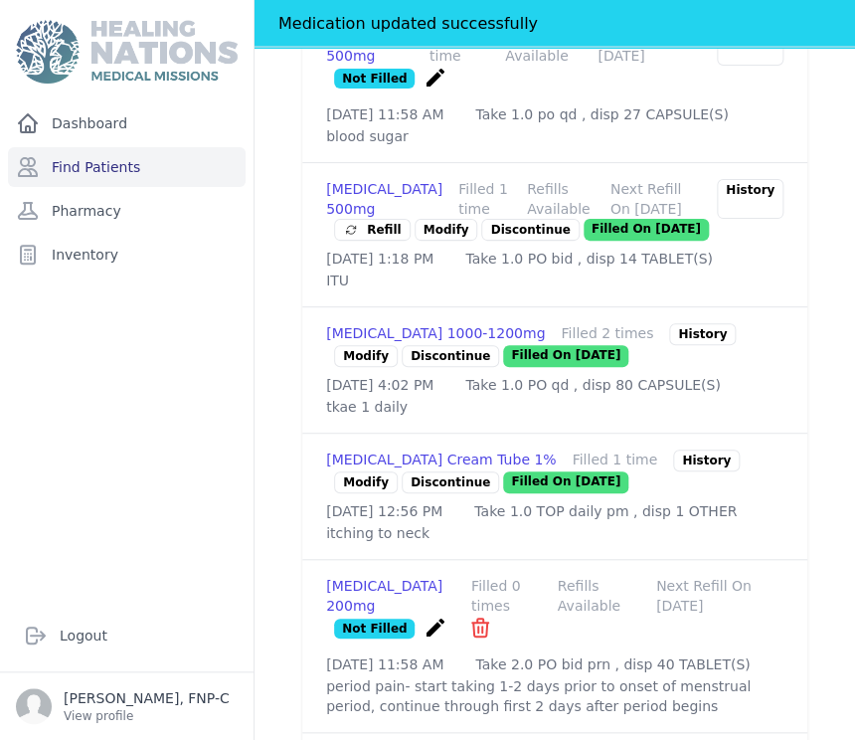
click at [491, 241] on p "Discontinue" at bounding box center [529, 230] width 97 height 22
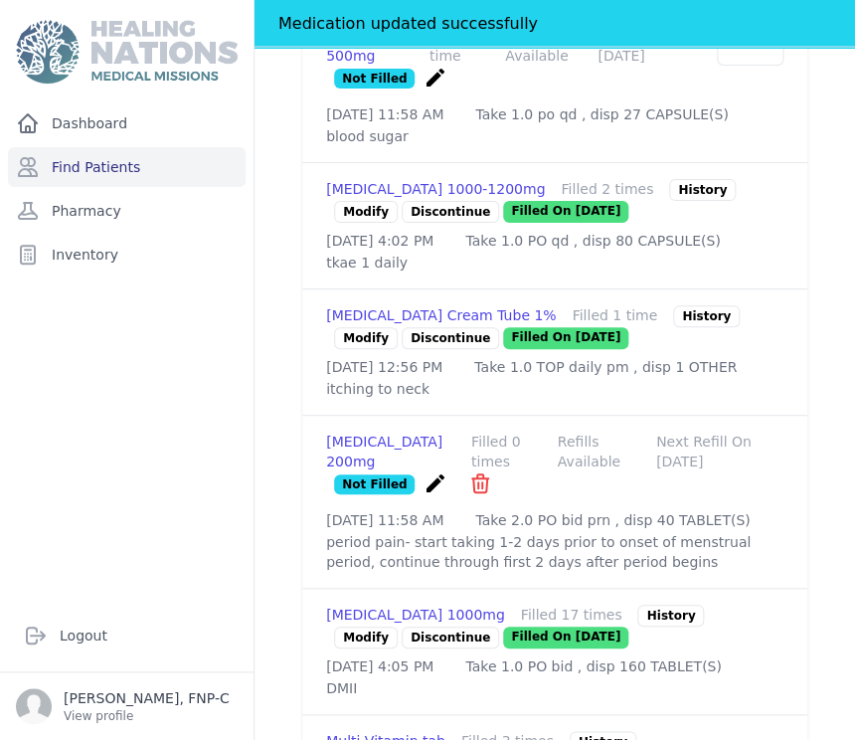
click at [369, 223] on link "Modify" at bounding box center [366, 212] width 64 height 22
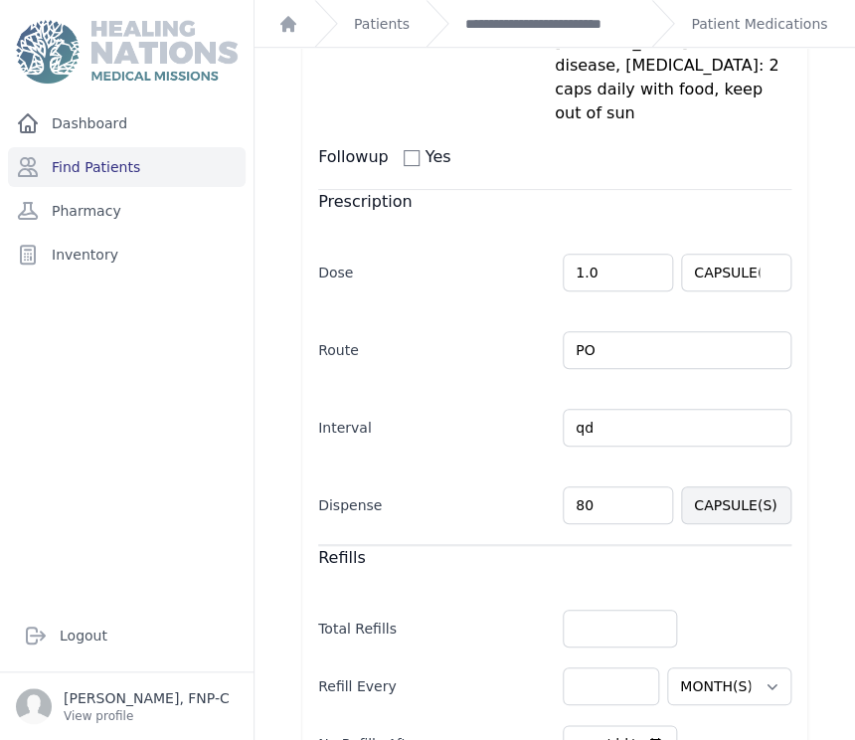
scroll to position [331, 0]
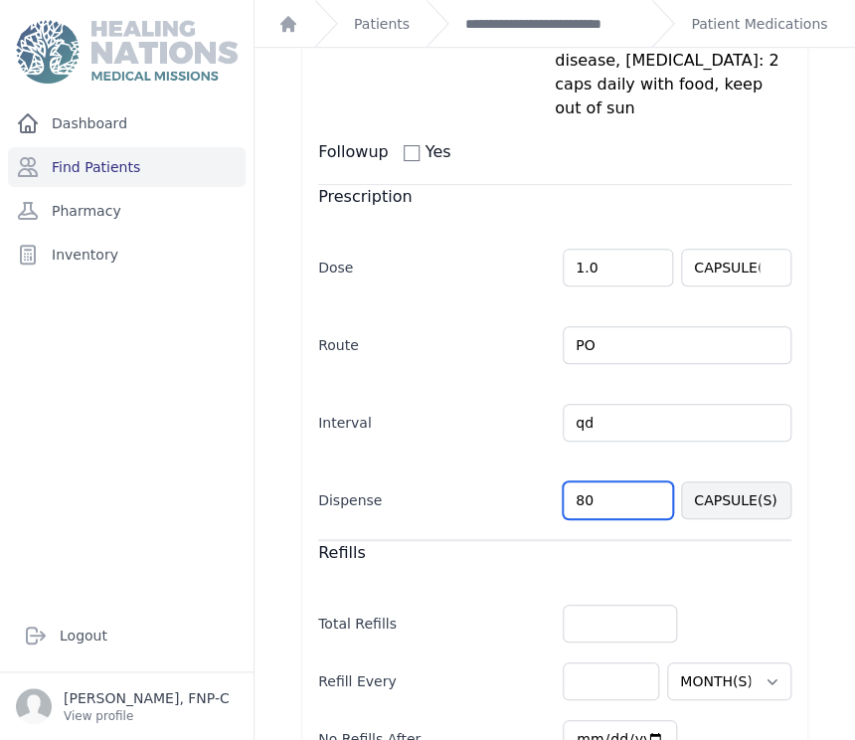
click at [573, 481] on input "80" at bounding box center [618, 500] width 110 height 38
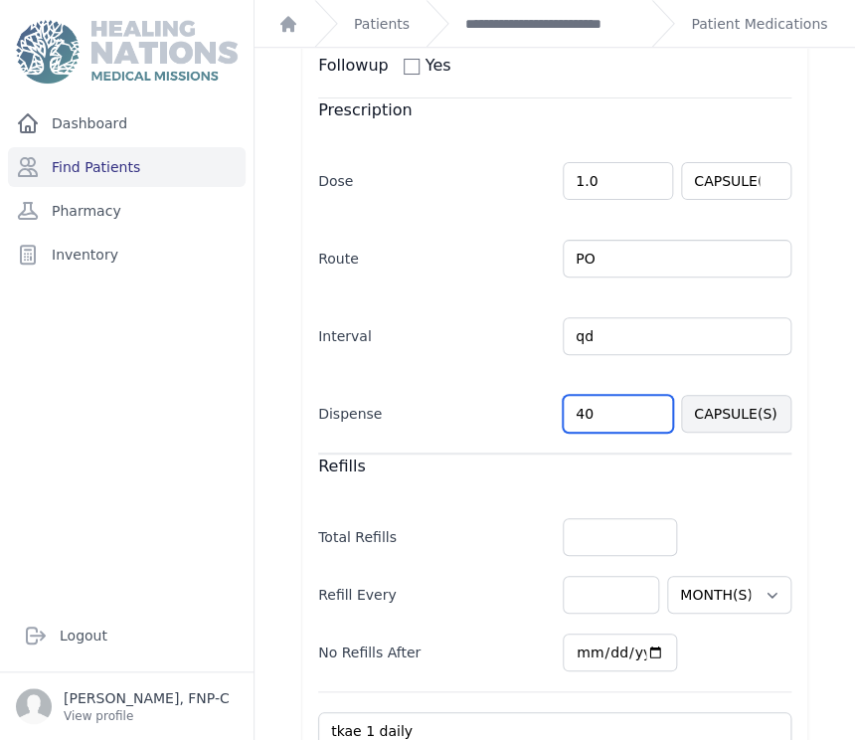
scroll to position [522, 0]
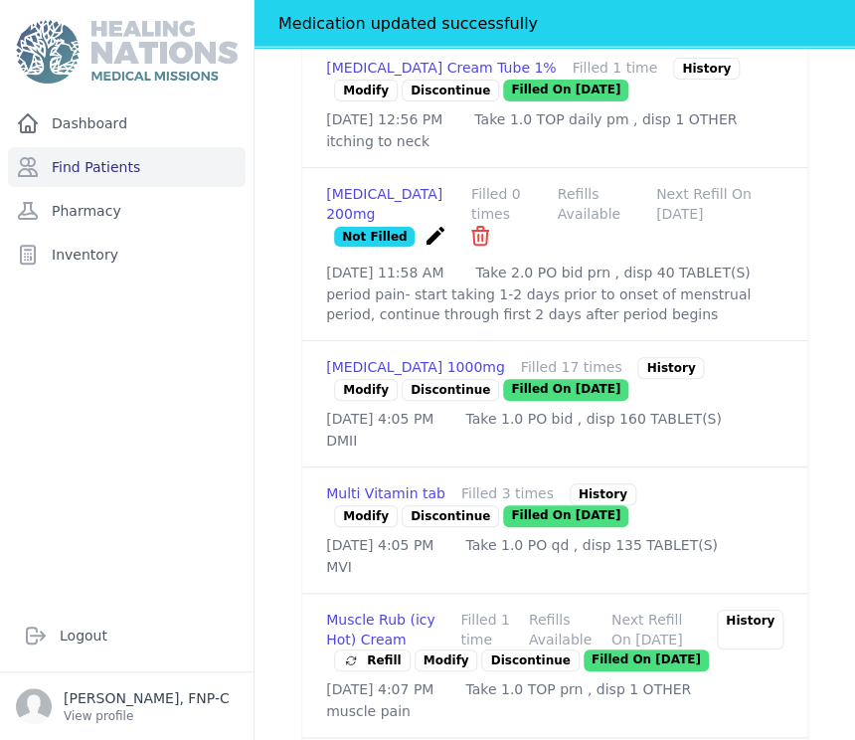
scroll to position [1295, 0]
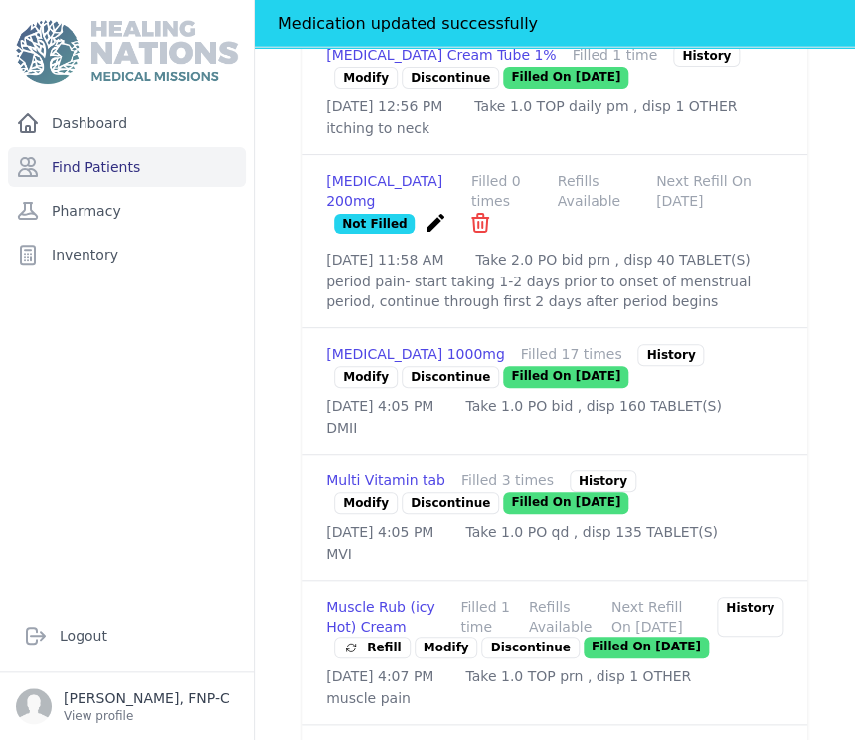
click at [358, 388] on link "Modify" at bounding box center [366, 377] width 64 height 22
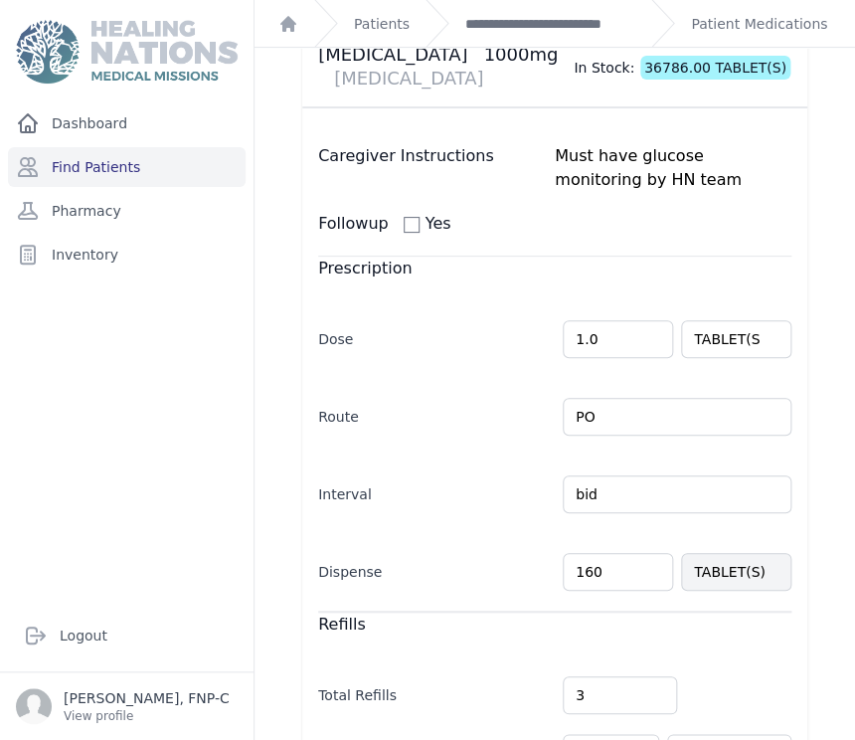
scroll to position [498, 0]
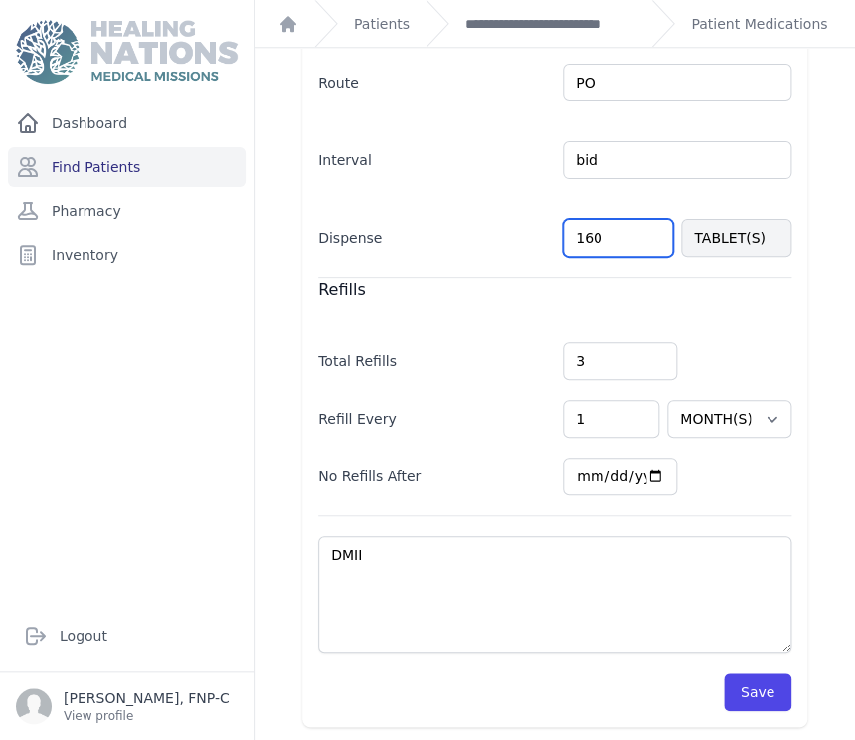
click at [590, 238] on input "160" at bounding box center [618, 238] width 110 height 38
click at [729, 689] on button "Save" at bounding box center [758, 692] width 68 height 38
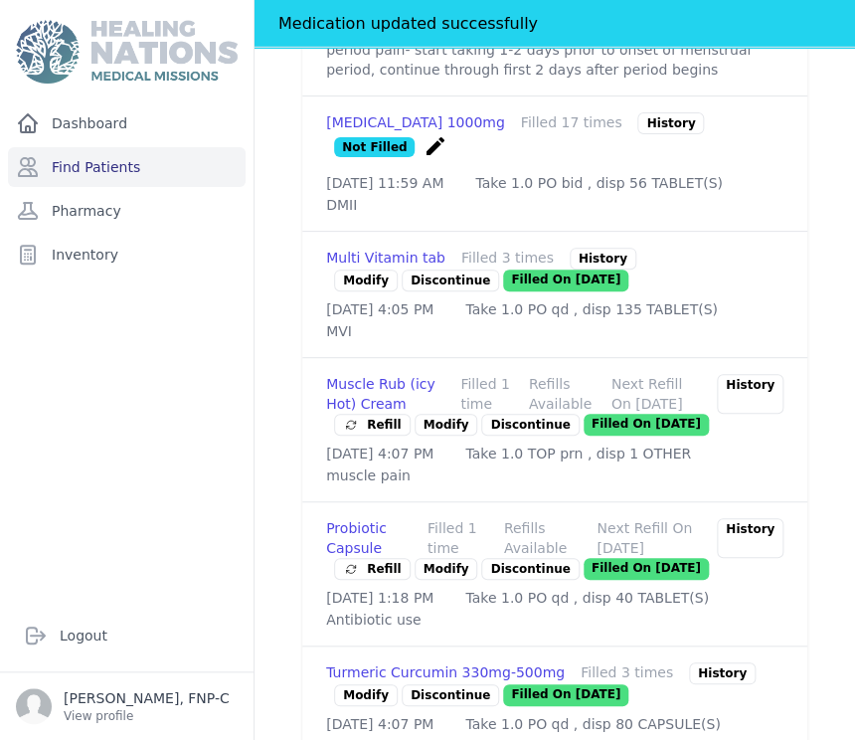
scroll to position [1759, 0]
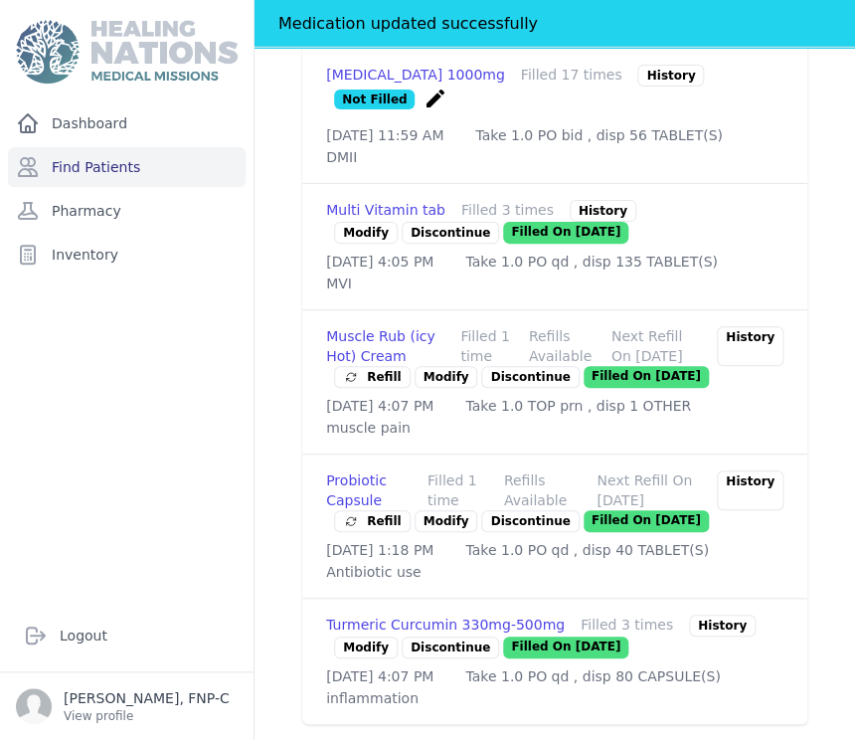
click at [366, 636] on link "Modify" at bounding box center [366, 647] width 64 height 22
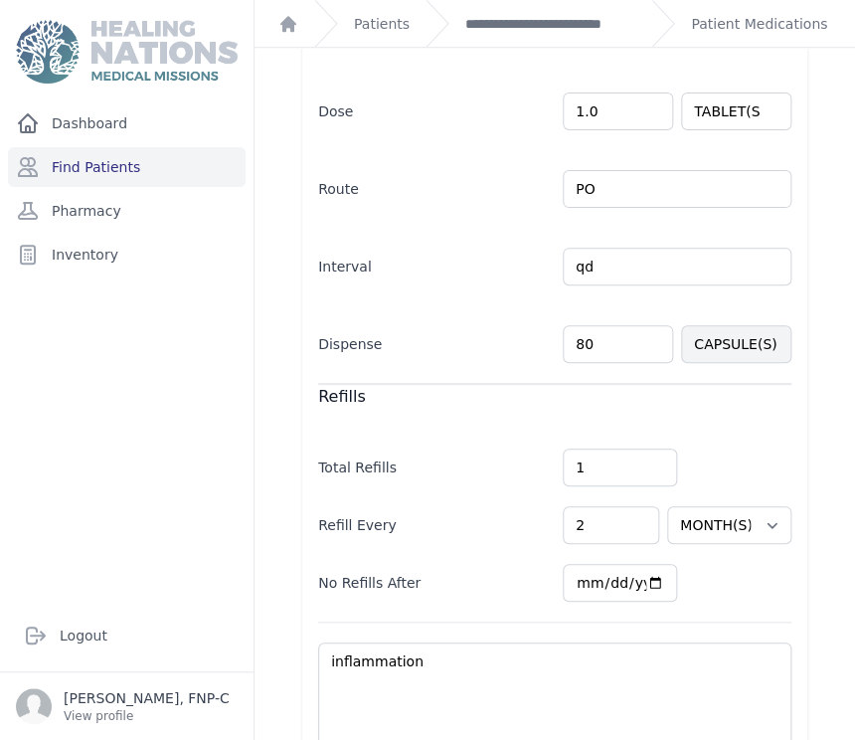
scroll to position [441, 0]
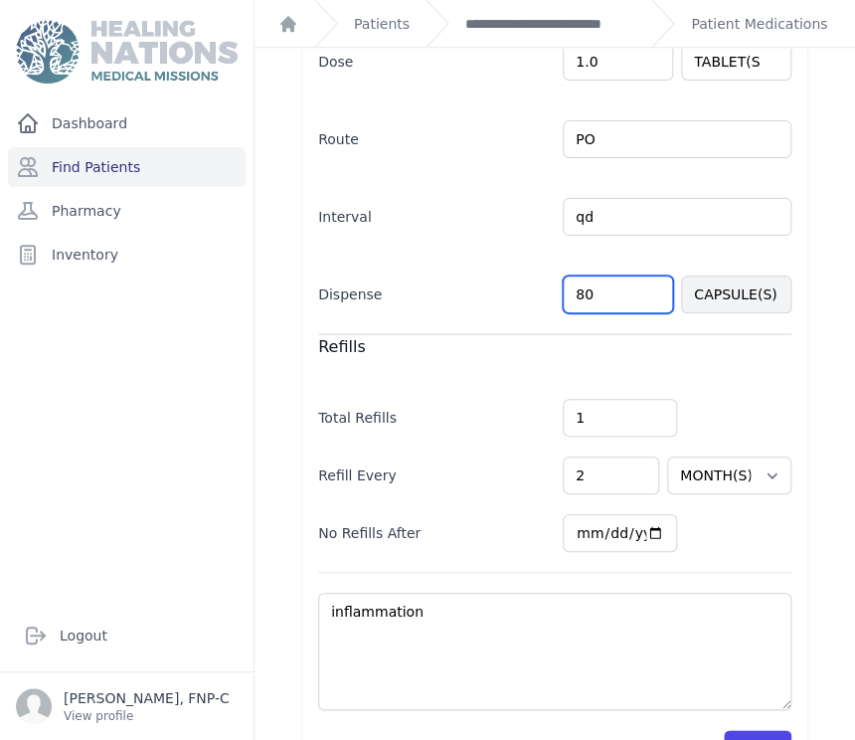
click at [583, 289] on input "80" at bounding box center [618, 294] width 110 height 38
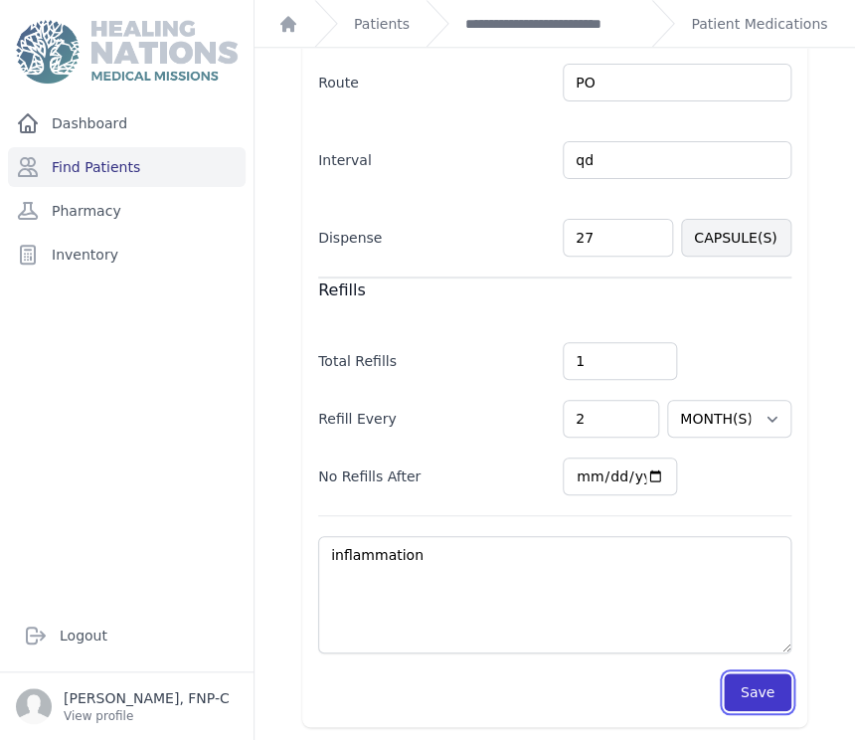
click at [732, 683] on button "Save" at bounding box center [758, 692] width 68 height 38
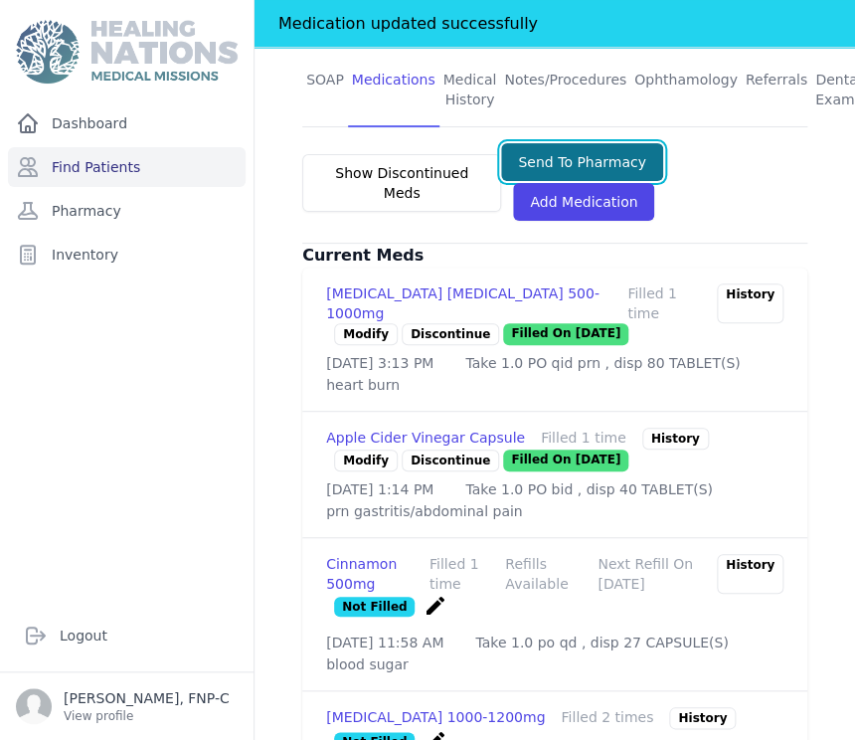
click at [545, 162] on button "Send To Pharmacy" at bounding box center [582, 162] width 162 height 38
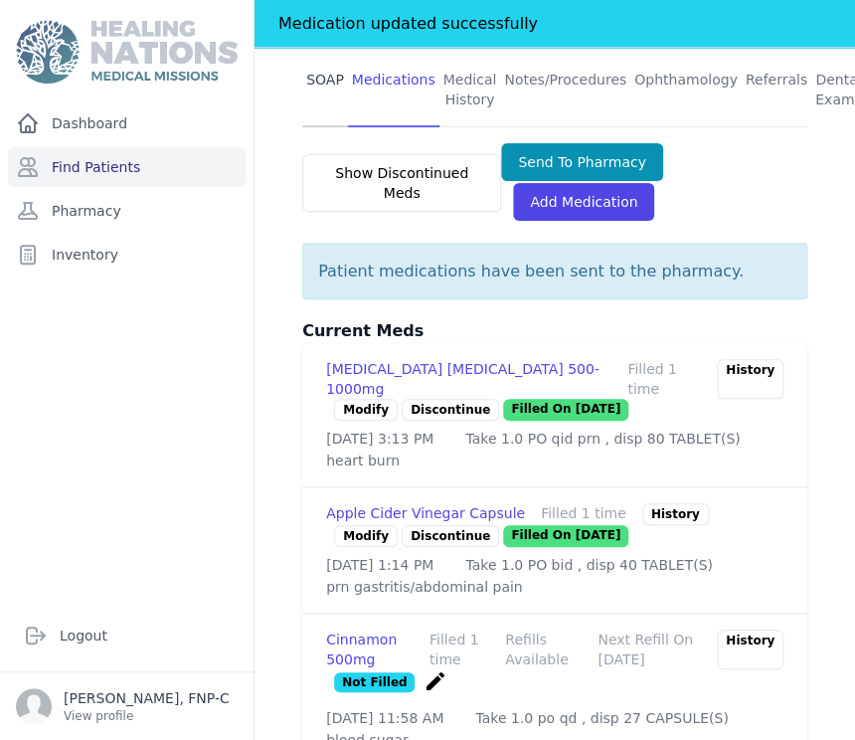
click at [329, 78] on link "SOAP" at bounding box center [325, 91] width 46 height 74
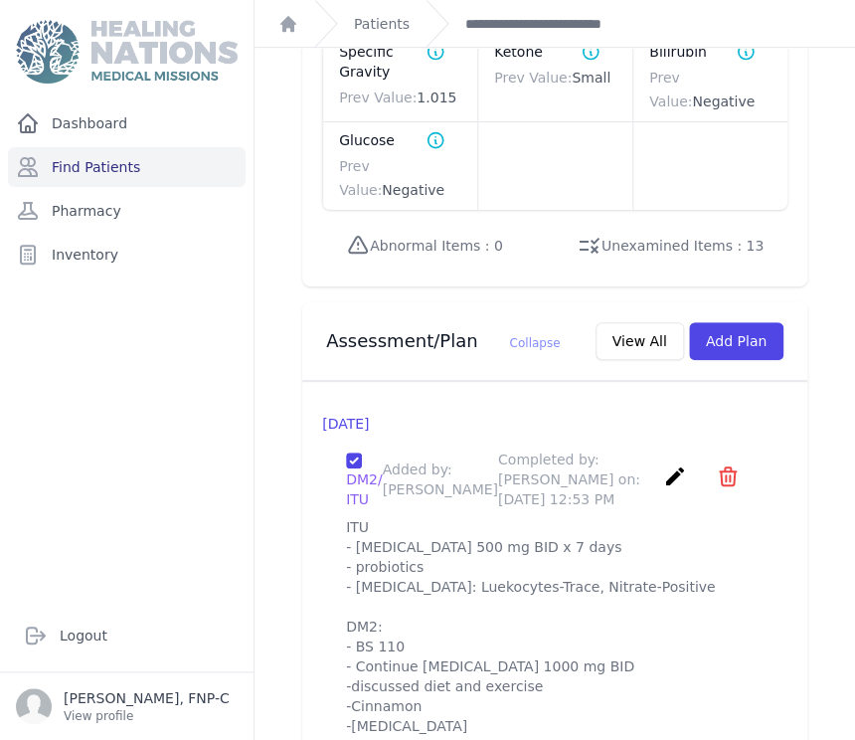
scroll to position [2322, 0]
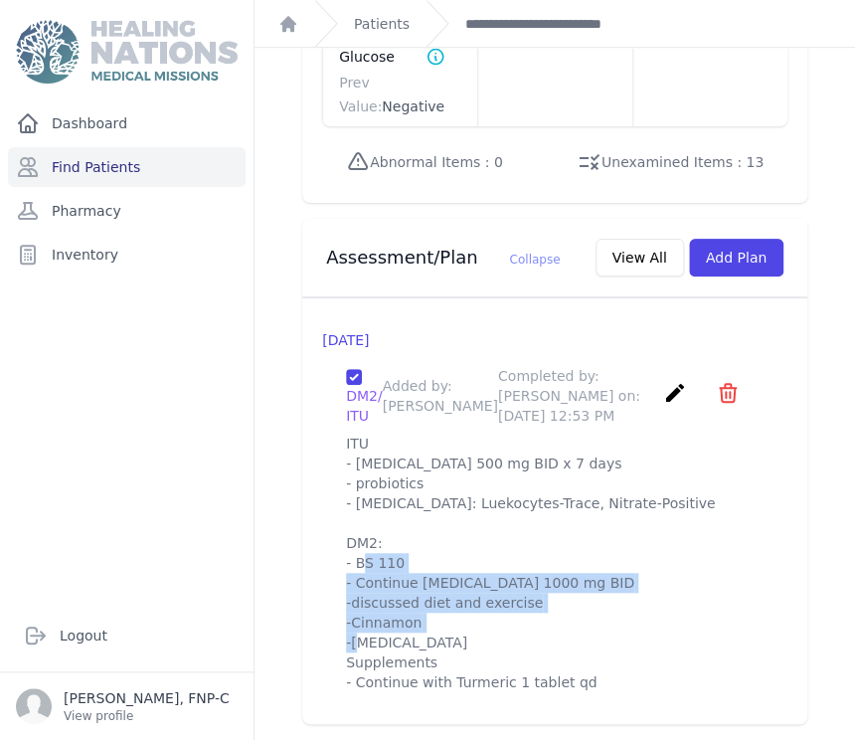
drag, startPoint x: 412, startPoint y: 567, endPoint x: 342, endPoint y: 488, distance: 105.6
click at [342, 488] on div "DM2/ ITU Added by: Karen Pineda Completed by: Karen Pineda on: 2025-Aug-19 12:5…" at bounding box center [554, 529] width 465 height 358
copy p "DM2: - BS 110 - Continue metformin 1000 mg BID -discussed diet and exercise -Ci…"
click at [708, 512] on p "ITU - Ciprofloxacin 500 mg BID x 7 days - probiotics - Urine test: Luekocytes-T…" at bounding box center [554, 562] width 417 height 258
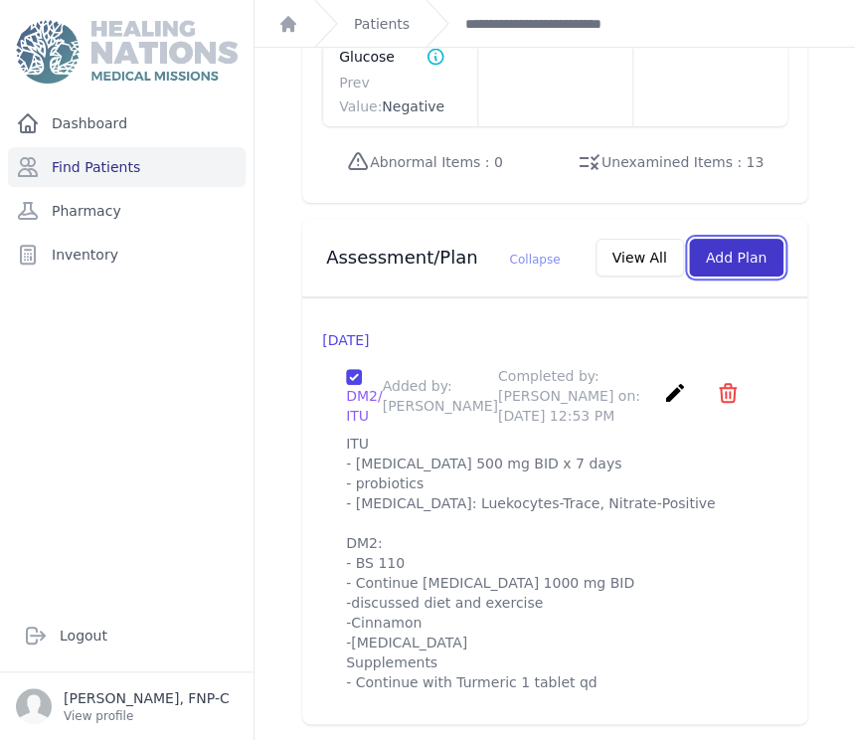
click at [697, 239] on button "Add Plan" at bounding box center [736, 258] width 94 height 38
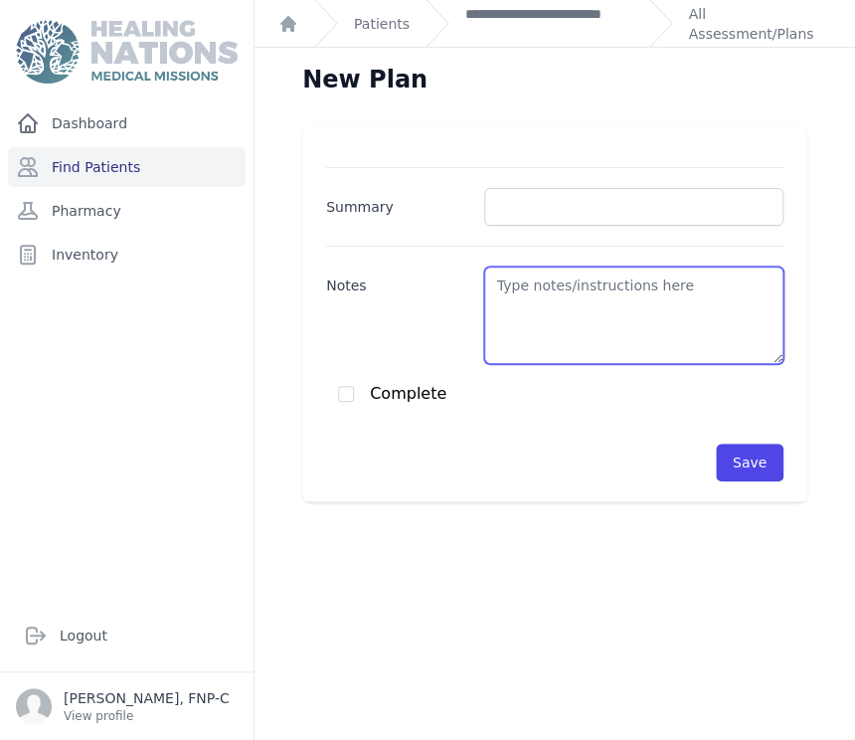
click at [490, 281] on textarea "Notes" at bounding box center [633, 314] width 299 height 97
paste textarea "DM2: - BS 110 - Continue metformin 1000 mg BID -discussed diet and exercise -Ci…"
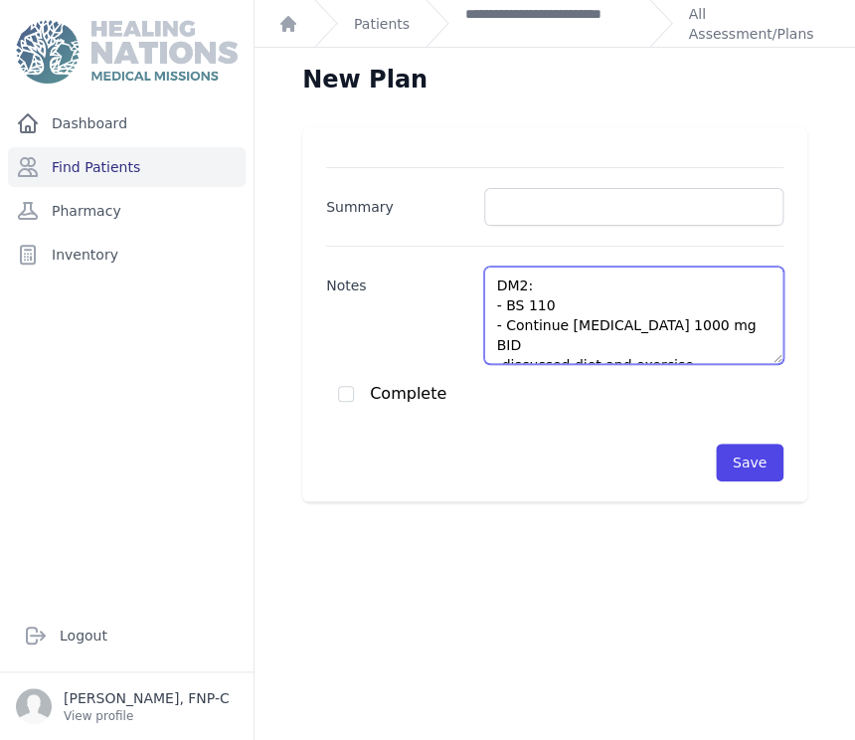
scroll to position [10, 0]
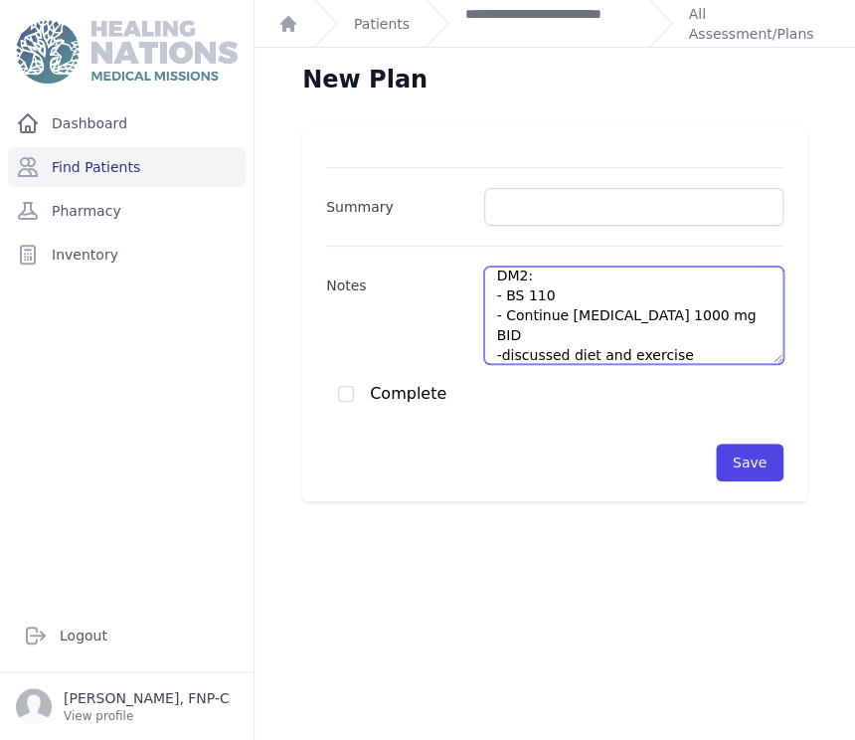
click at [541, 292] on textarea "DM2: - BS 110 - Continue metformin 1000 mg BID -discussed diet and exercise -Ci…" at bounding box center [633, 314] width 299 height 97
drag, startPoint x: 662, startPoint y: 332, endPoint x: 489, endPoint y: 340, distance: 173.1
click at [489, 340] on textarea "DM2: - BS 127, A1C 7.3 - Continue metformin 1000 mg BID -discussed diet and exe…" at bounding box center [633, 314] width 299 height 97
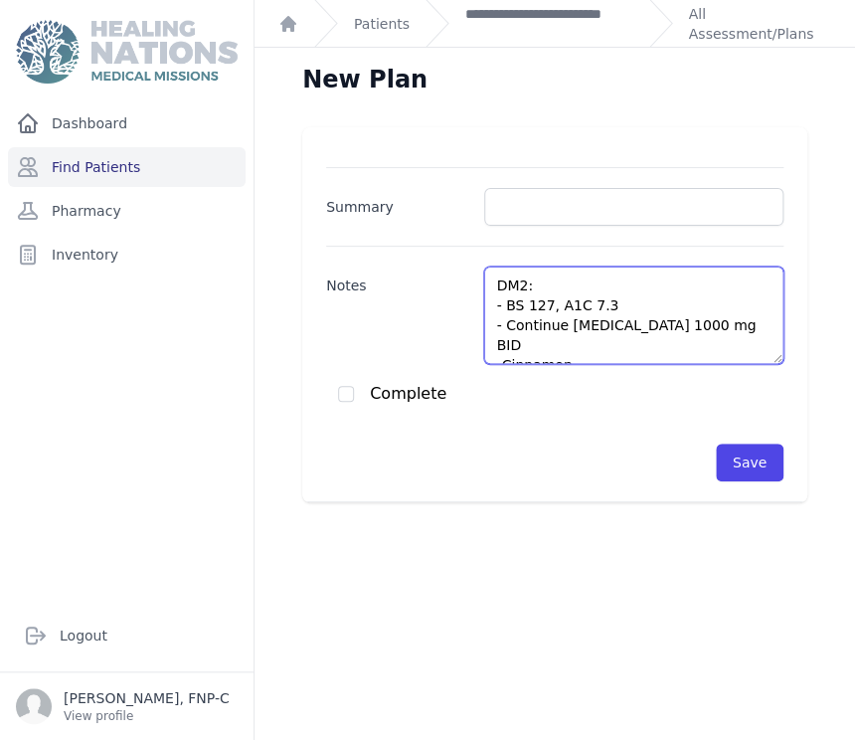
click at [495, 344] on textarea "DM2: - BS 127, A1C 7.3 - Continue metformin 1000 mg BID -Cinnamon" at bounding box center [633, 314] width 299 height 97
click at [495, 342] on textarea "DM2: - BS 127, A1C 7.3 - Continue metformin 1000 mg BID -Cont. Cinnamon" at bounding box center [633, 314] width 299 height 97
drag, startPoint x: 557, startPoint y: 324, endPoint x: 531, endPoint y: 324, distance: 25.8
click at [531, 324] on textarea "DM2: - BS 127, A1C 7.3 - Continue metformin 1000 mg BID - Cont. Cinnamon" at bounding box center [633, 314] width 299 height 97
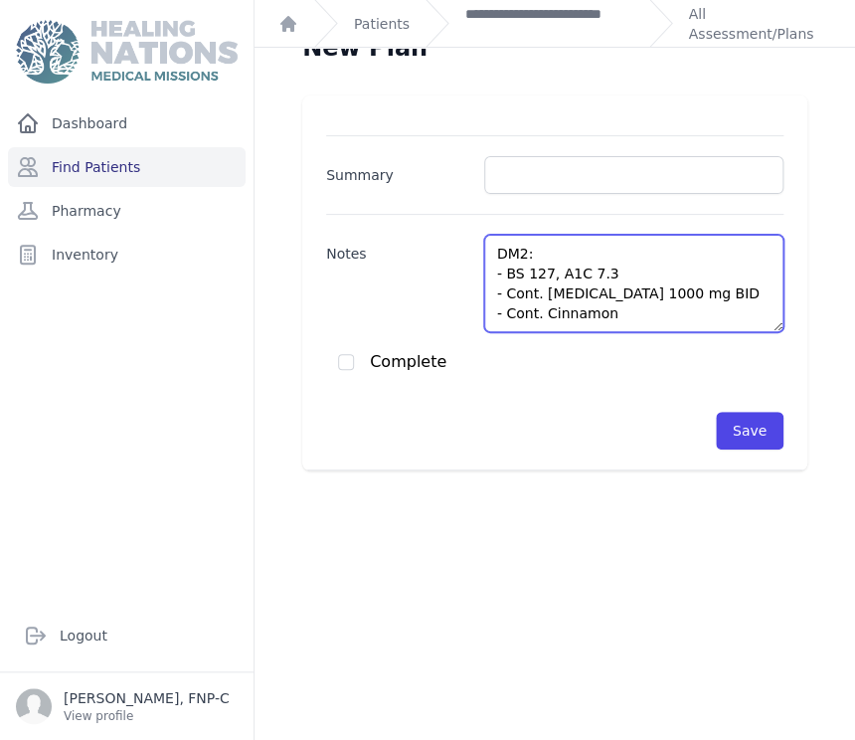
scroll to position [48, 0]
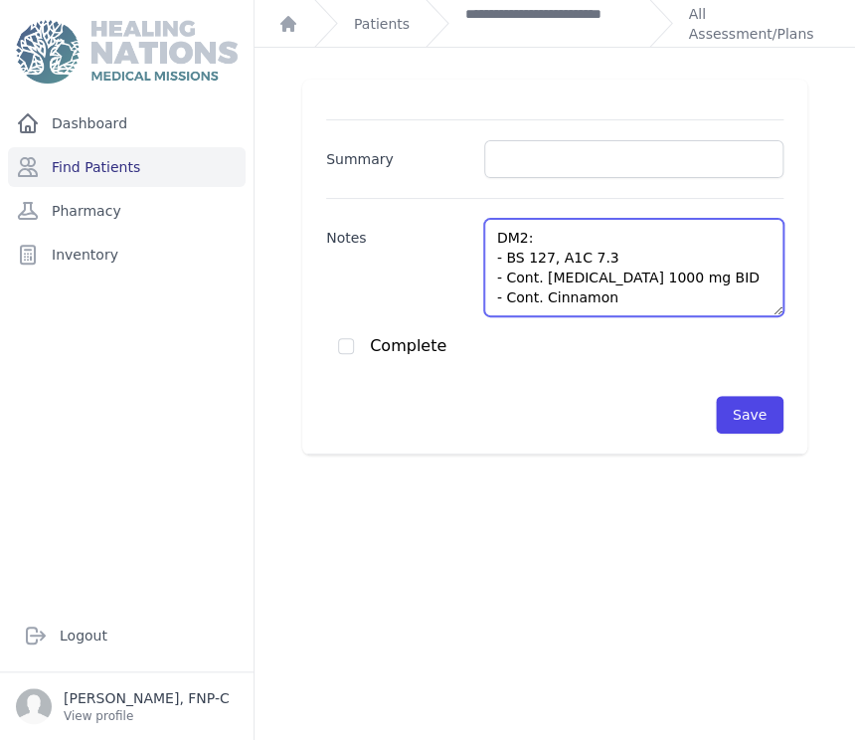
click at [620, 297] on textarea "DM2: - BS 127, A1C 7.3 - Cont. metformin 1000 mg BID - Cont. Cinnamon" at bounding box center [633, 267] width 299 height 97
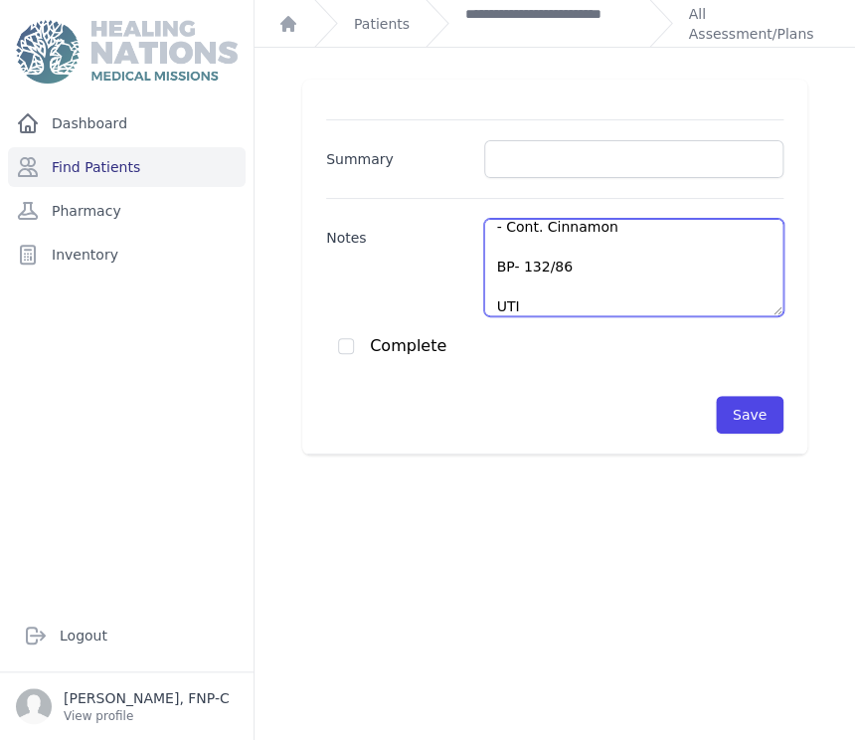
scroll to position [89, 0]
click at [518, 284] on textarea "DM2: - BS 127, A1C 7.3 - Cont. metformin 1000 mg BID - Cont. Cinnamon BP- 132/8…" at bounding box center [633, 267] width 299 height 97
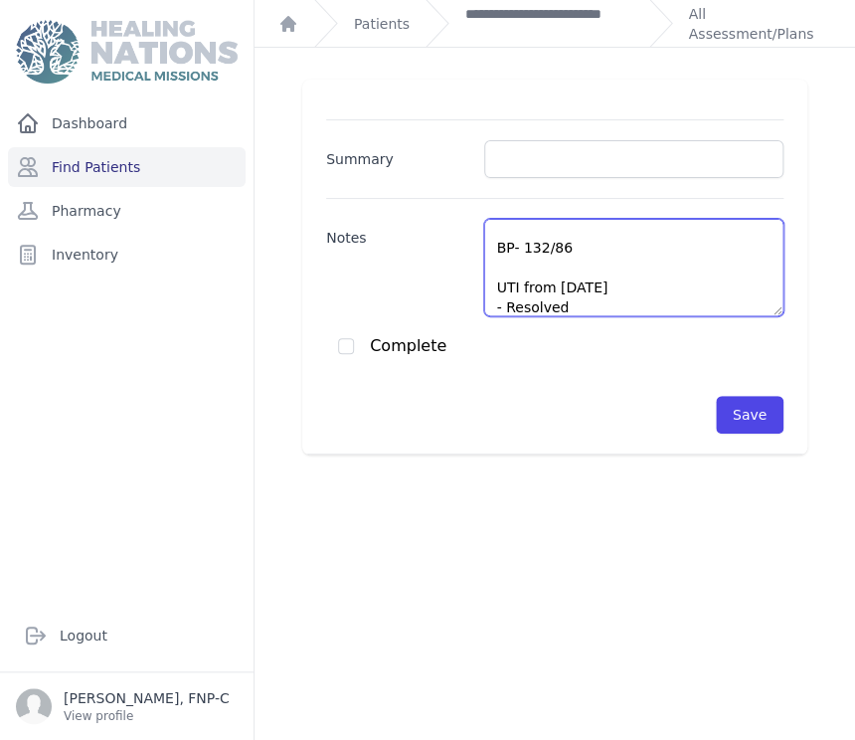
click at [559, 307] on textarea "DM2: - BS 127, A1C 7.3 - Cont. metformin 1000 mg BID - Cont. Cinnamon BP- 132/8…" at bounding box center [633, 267] width 299 height 97
paste textarea "dysmenorrhea"
click at [494, 308] on textarea "DM2: - BS 127, A1C 7.3 - Cont. metformin 1000 mg BID - Cont. Cinnamon BP- 132/8…" at bounding box center [633, 267] width 299 height 97
click at [585, 308] on textarea "DM2: - BS 127, A1C 7.3 - Cont. metformin 1000 mg BID - Cont. Cinnamon BP- 132/8…" at bounding box center [633, 267] width 299 height 97
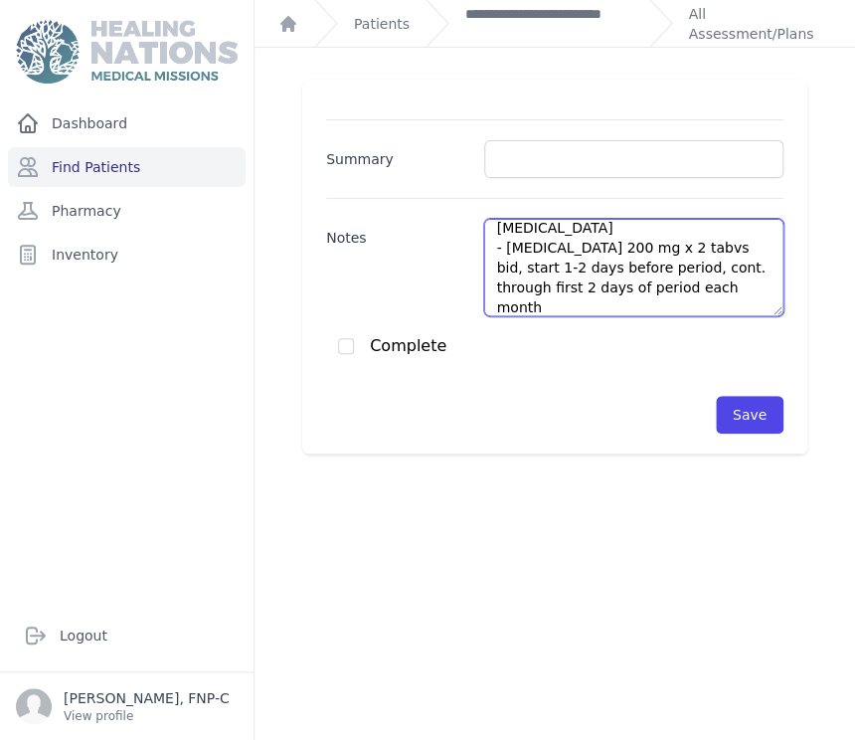
scroll to position [230, 0]
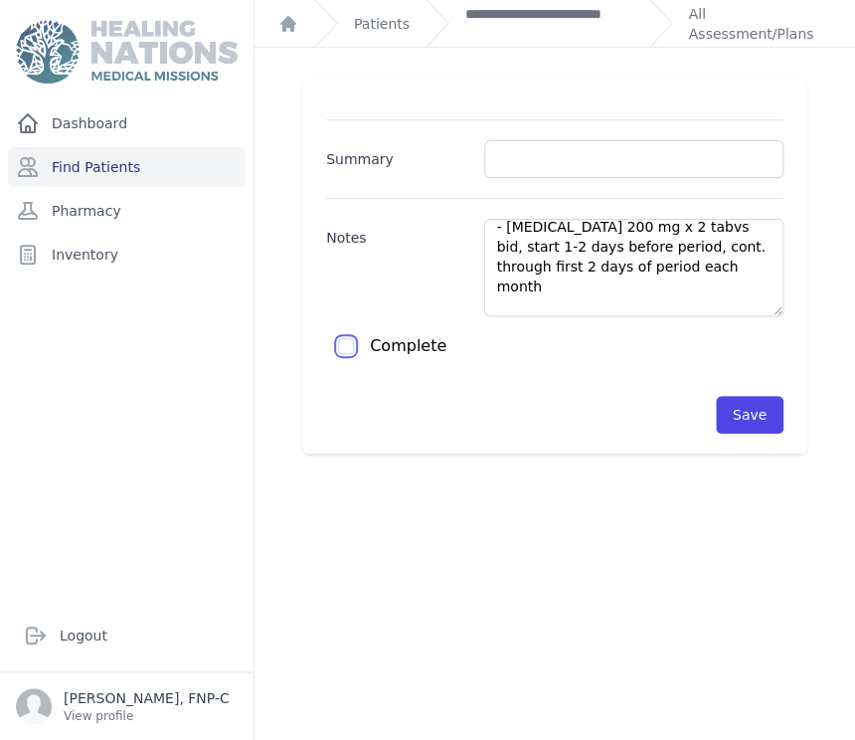
click at [342, 340] on input "checkbox" at bounding box center [346, 346] width 16 height 16
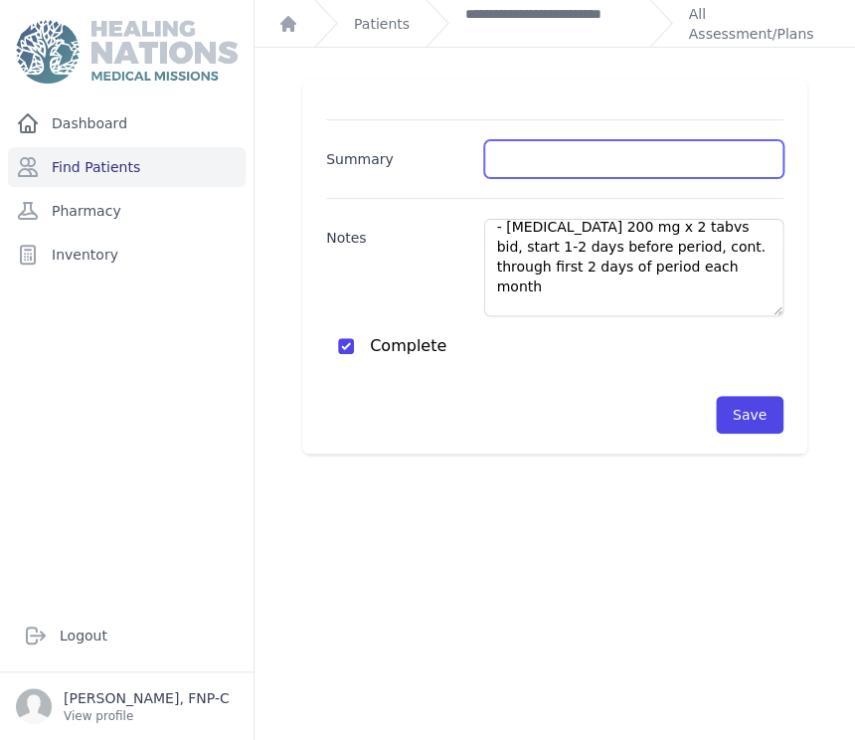
click at [518, 158] on input "Summary" at bounding box center [633, 159] width 299 height 38
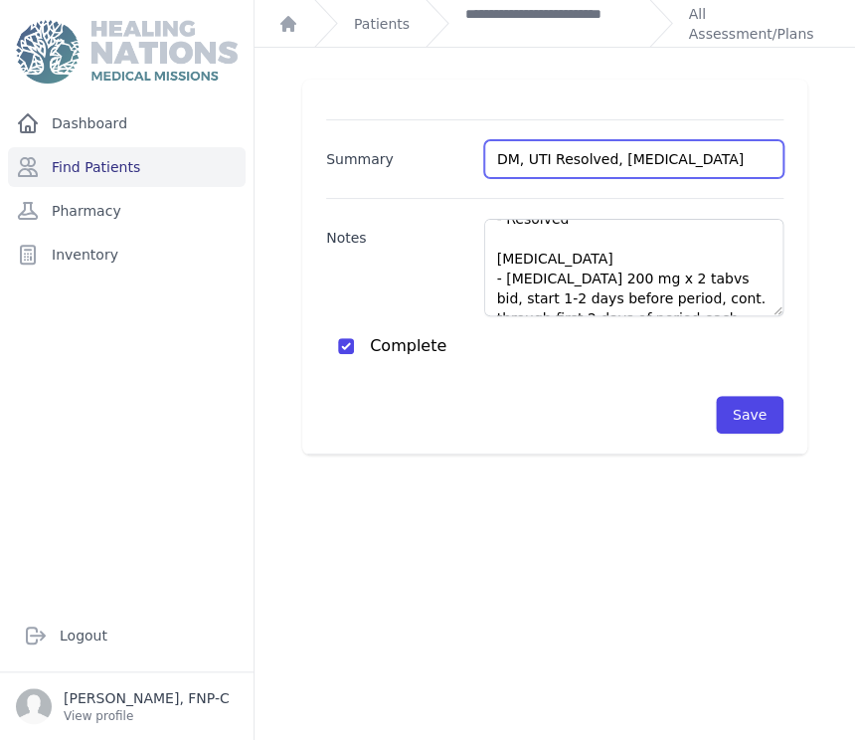
scroll to position [180, 0]
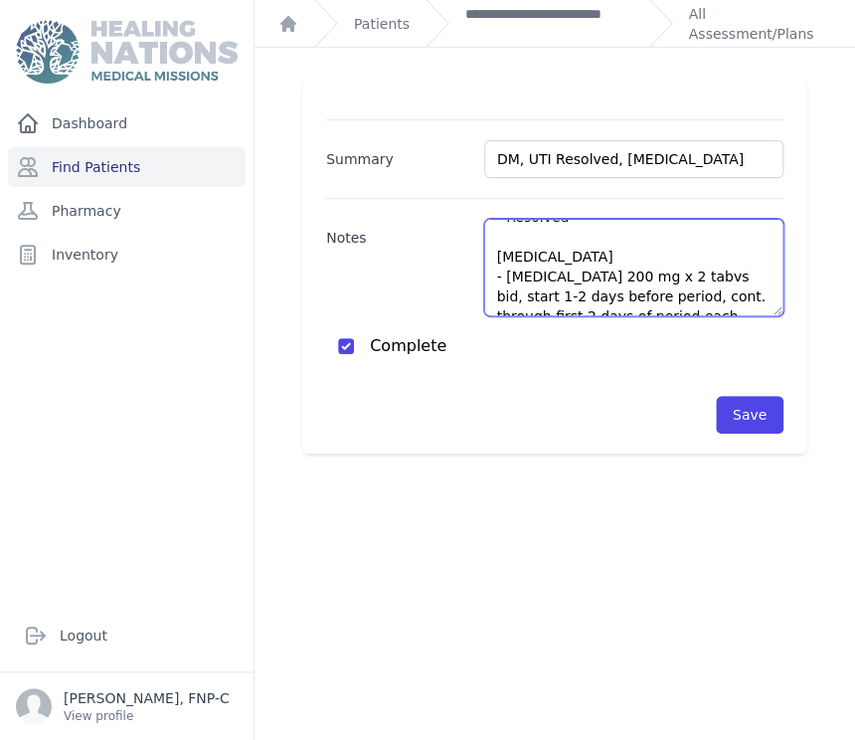
click at [660, 276] on textarea "DM2: - BS 127, A1C 7.3 - Cont. metformin 1000 mg BID - Cont. Cinnamon BP- 132/8…" at bounding box center [633, 267] width 299 height 97
click at [583, 254] on textarea "DM2: - BS 127, A1C 7.3 - Cont. metformin 1000 mg BID - Cont. Cinnamon BP- 132/8…" at bounding box center [633, 267] width 299 height 97
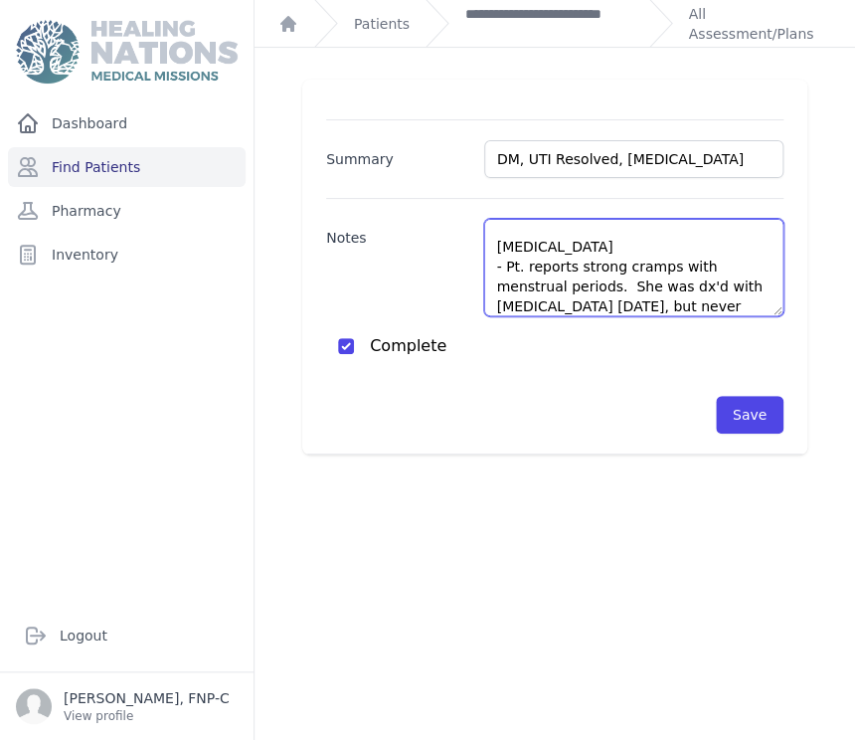
scroll to position [209, 0]
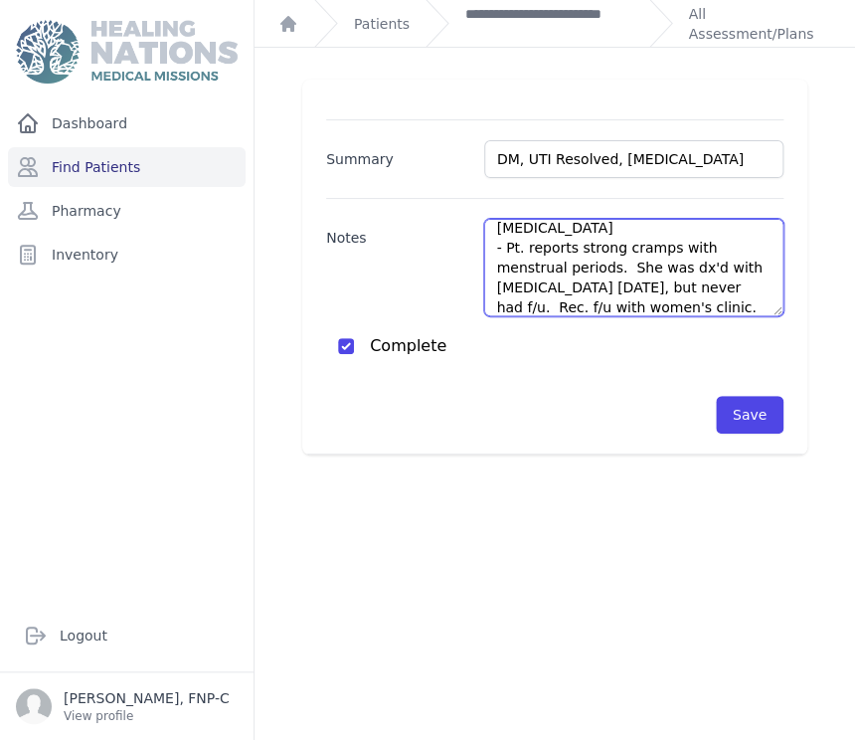
click at [613, 267] on textarea "DM2: - BS 127, A1C 7.3 - Cont. metformin 1000 mg BID - Cont. Cinnamon BP- 132/8…" at bounding box center [633, 267] width 299 height 97
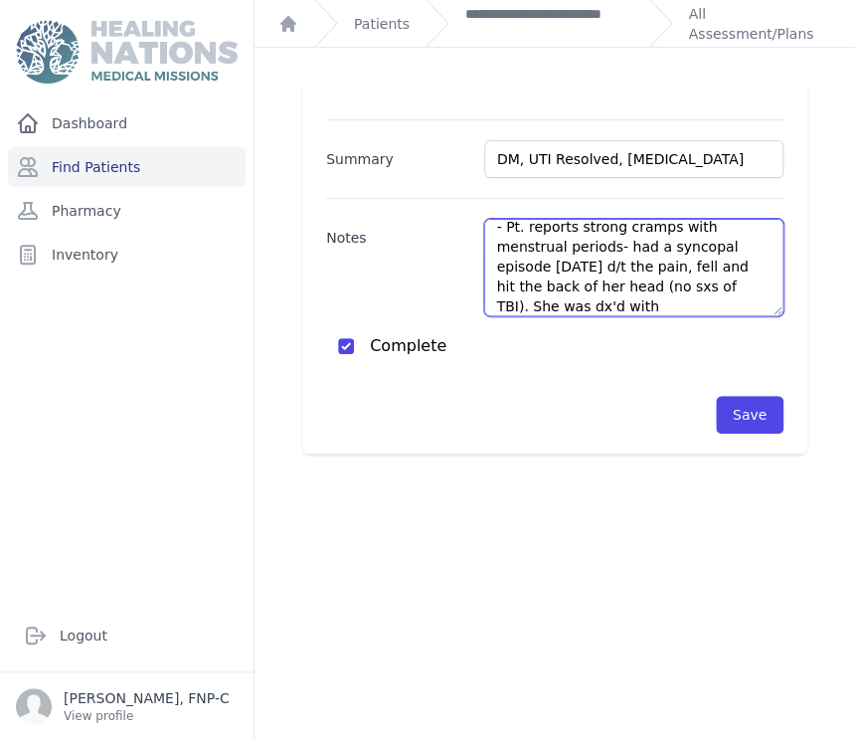
click at [545, 308] on textarea "DM2: - BS 127, A1C 7.3 - Cont. metformin 1000 mg BID - Cont. Cinnamon BP- 132/8…" at bounding box center [633, 267] width 299 height 97
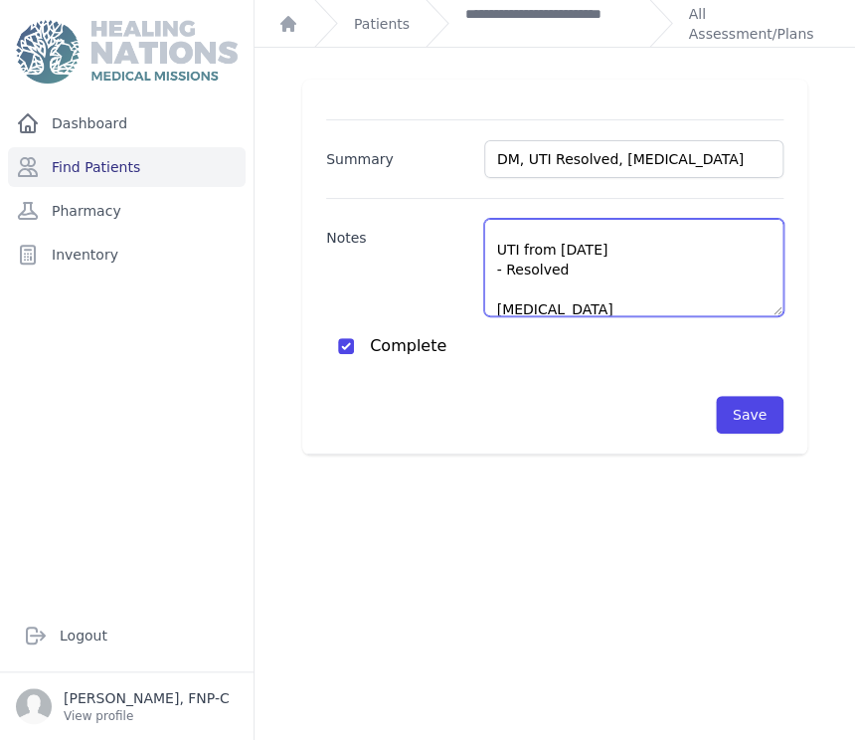
scroll to position [0, 0]
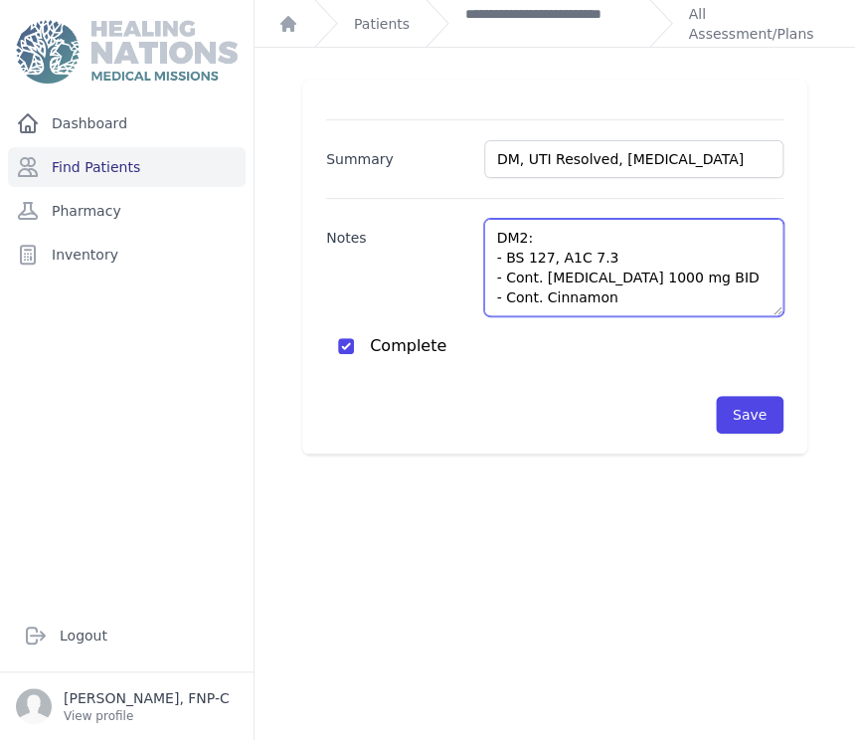
drag, startPoint x: 660, startPoint y: 299, endPoint x: 473, endPoint y: 218, distance: 203.9
click at [473, 218] on div "Notes DM2: - BS 127, A1C 7.3 - Cont. metformin 1000 mg BID - Cont. Cinnamon BP-…" at bounding box center [554, 257] width 457 height 118
click at [708, 258] on textarea "DM2: - BS 127, A1C 7.3 - Cont. metformin 1000 mg BID - Cont. Cinnamon BP- 132/8…" at bounding box center [633, 267] width 299 height 97
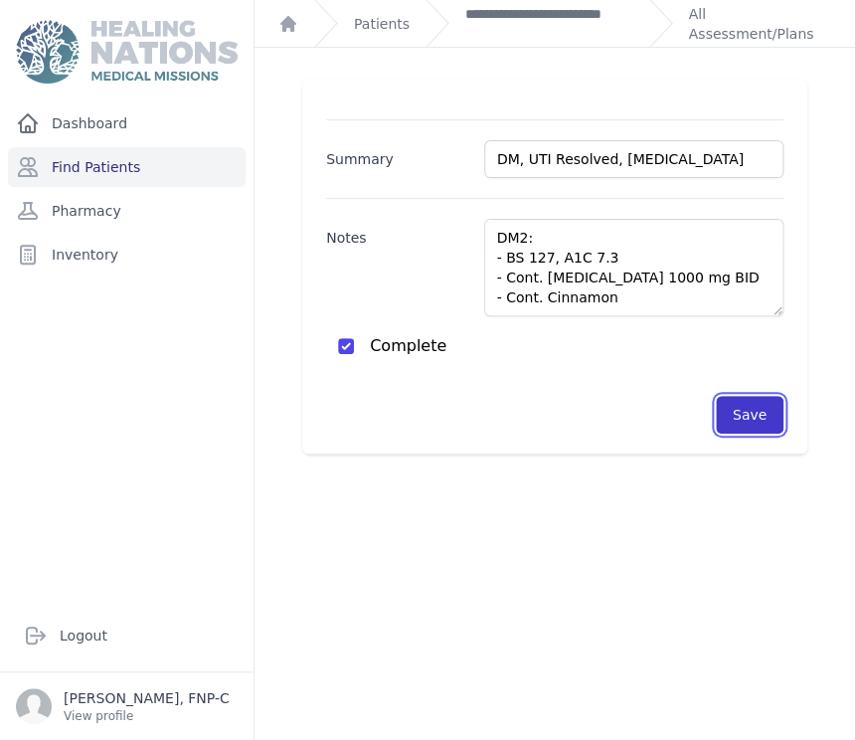
click at [716, 411] on button "Save" at bounding box center [750, 415] width 68 height 38
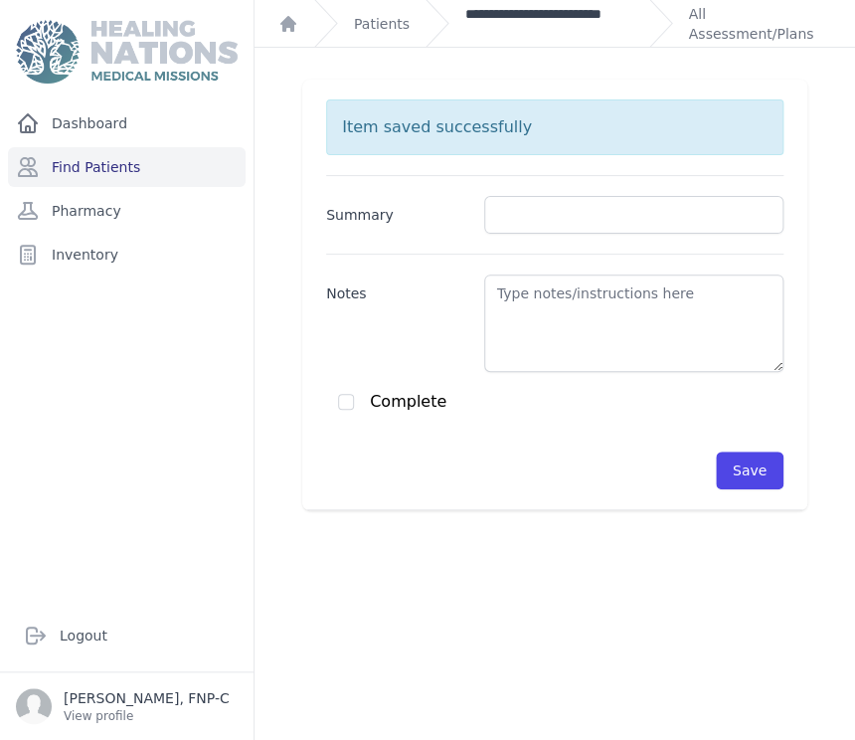
click at [525, 10] on link "**********" at bounding box center [549, 24] width 168 height 40
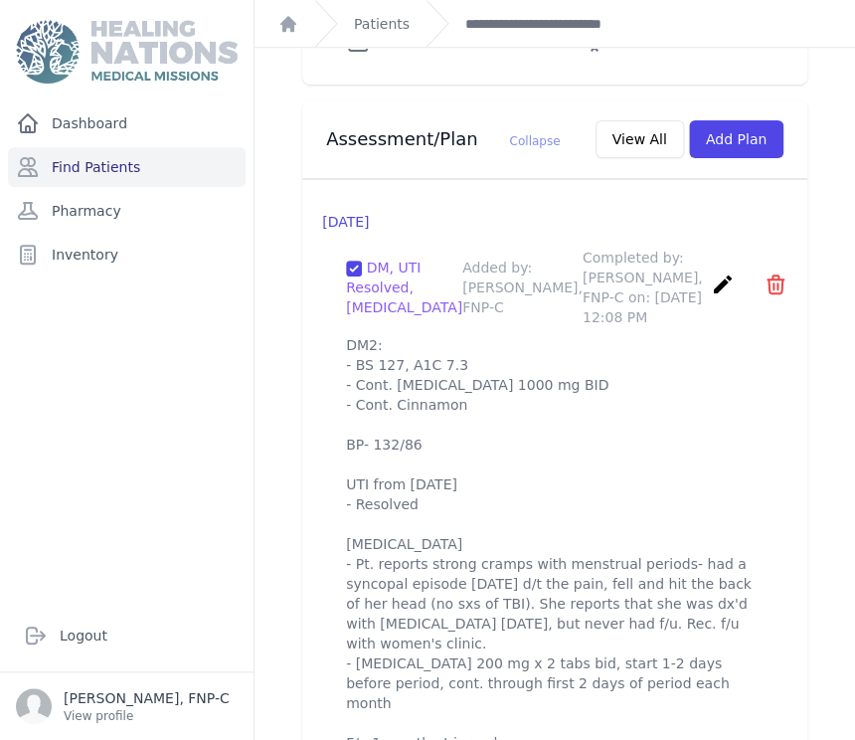
scroll to position [2393, 0]
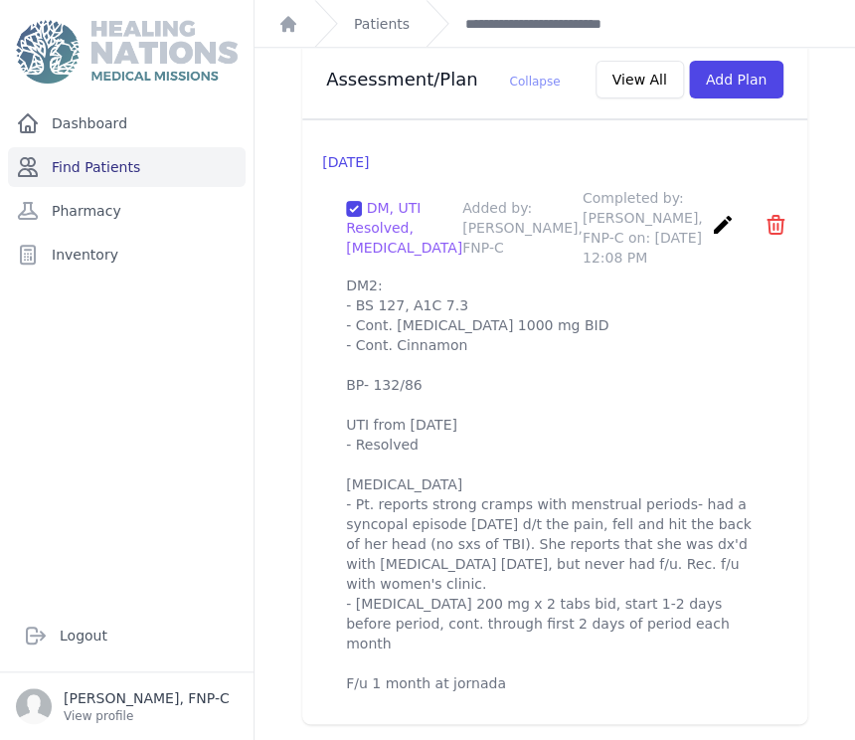
click at [116, 168] on link "Find Patients" at bounding box center [127, 167] width 238 height 40
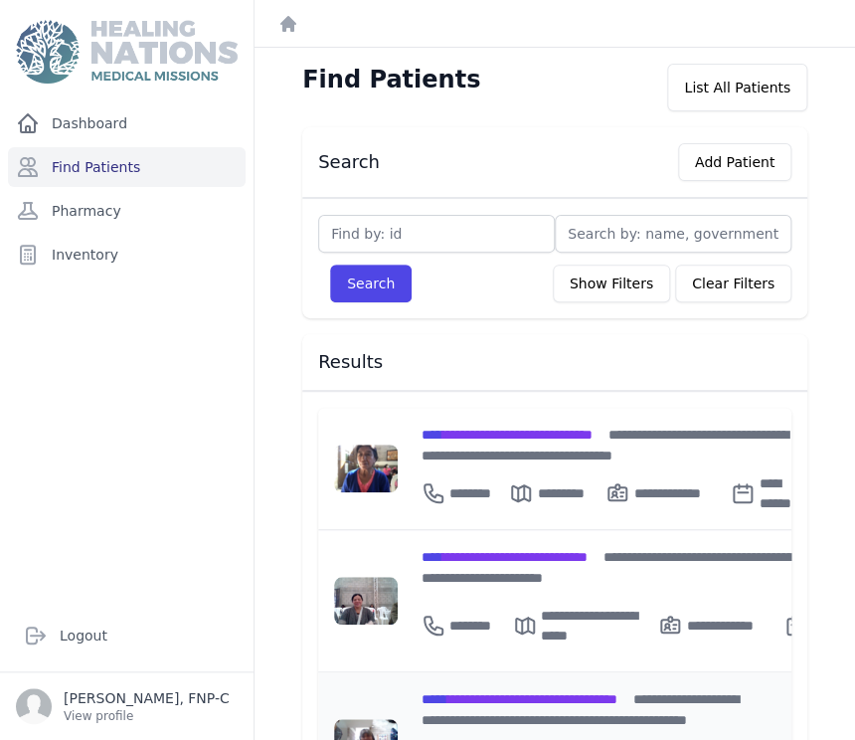
click at [501, 692] on span "**********" at bounding box center [519, 699] width 196 height 14
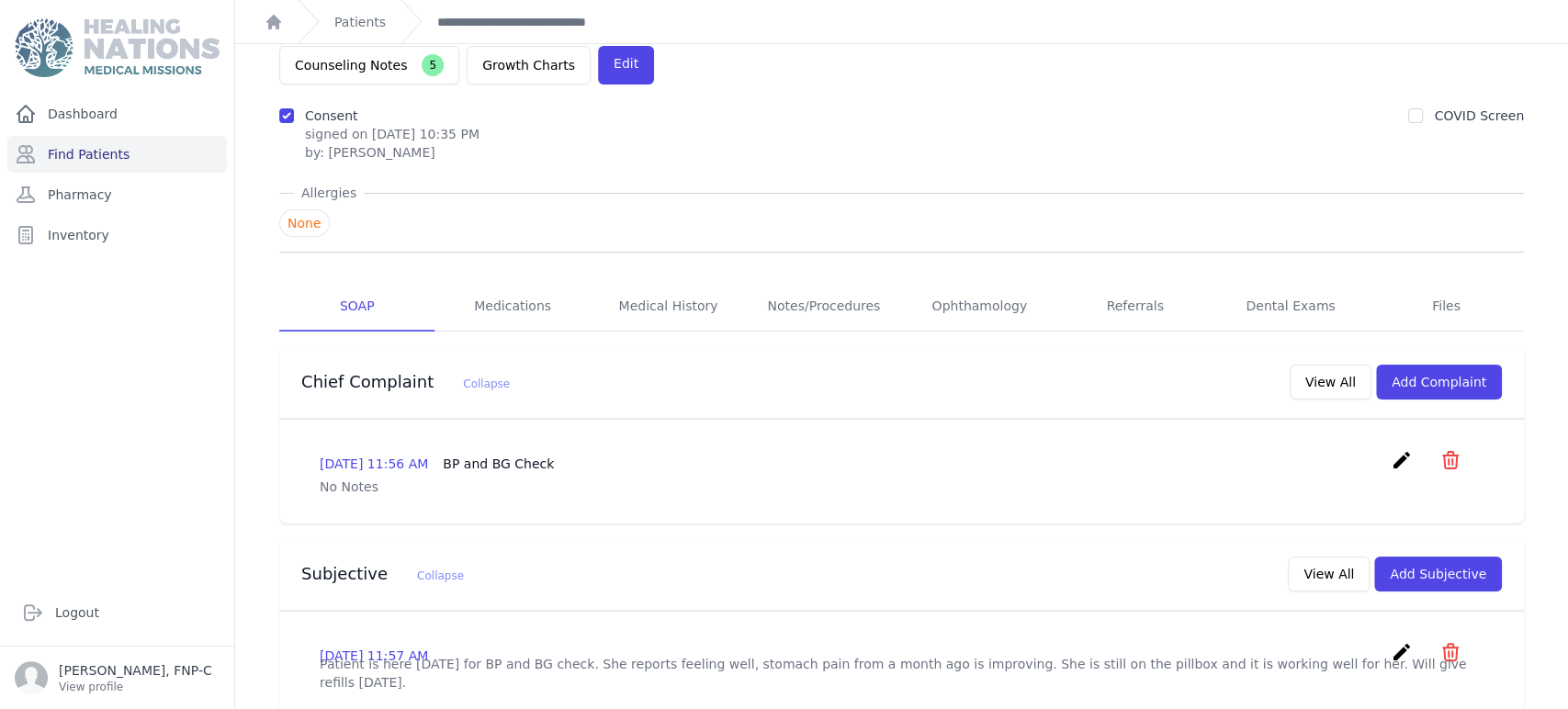
scroll to position [102, 0]
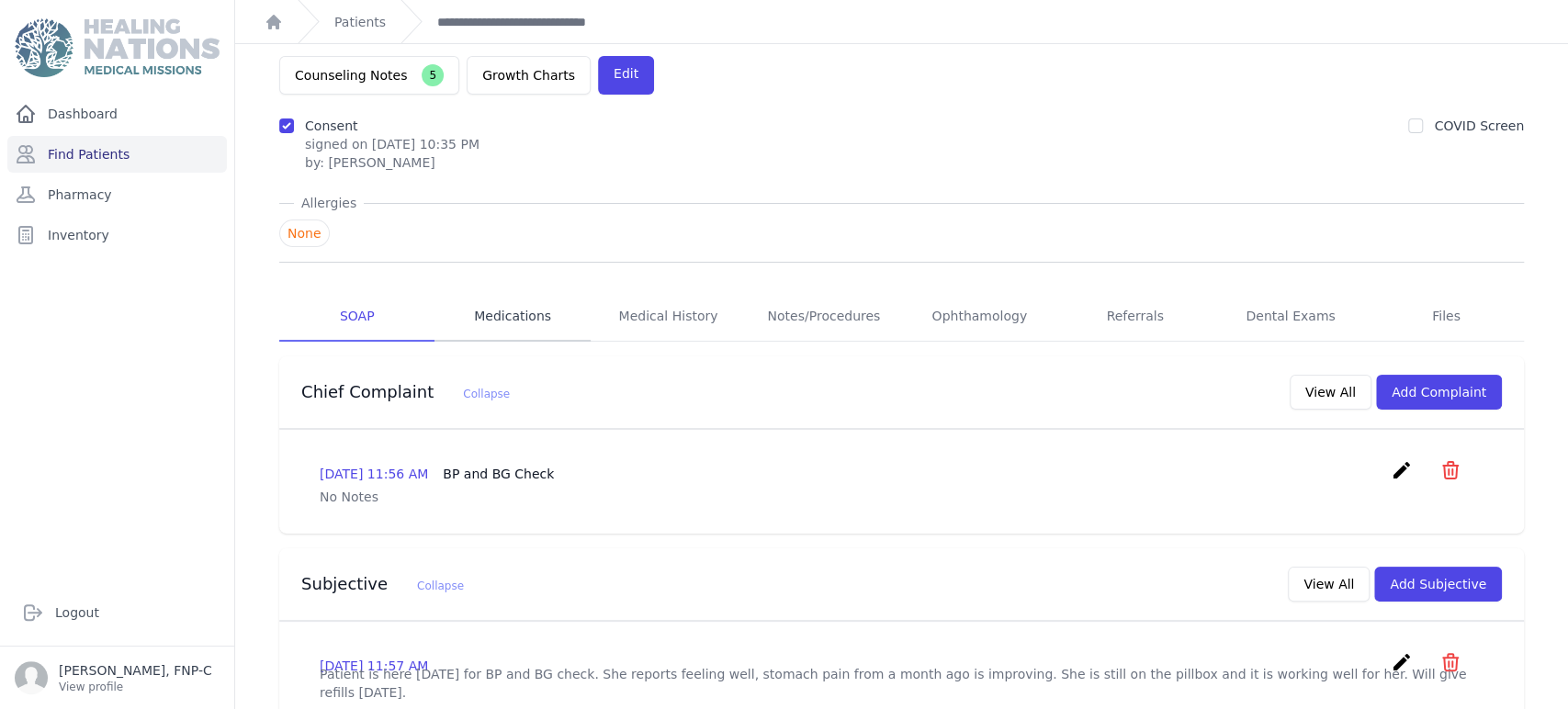
click at [496, 292] on link "Medications" at bounding box center [512, 317] width 155 height 50
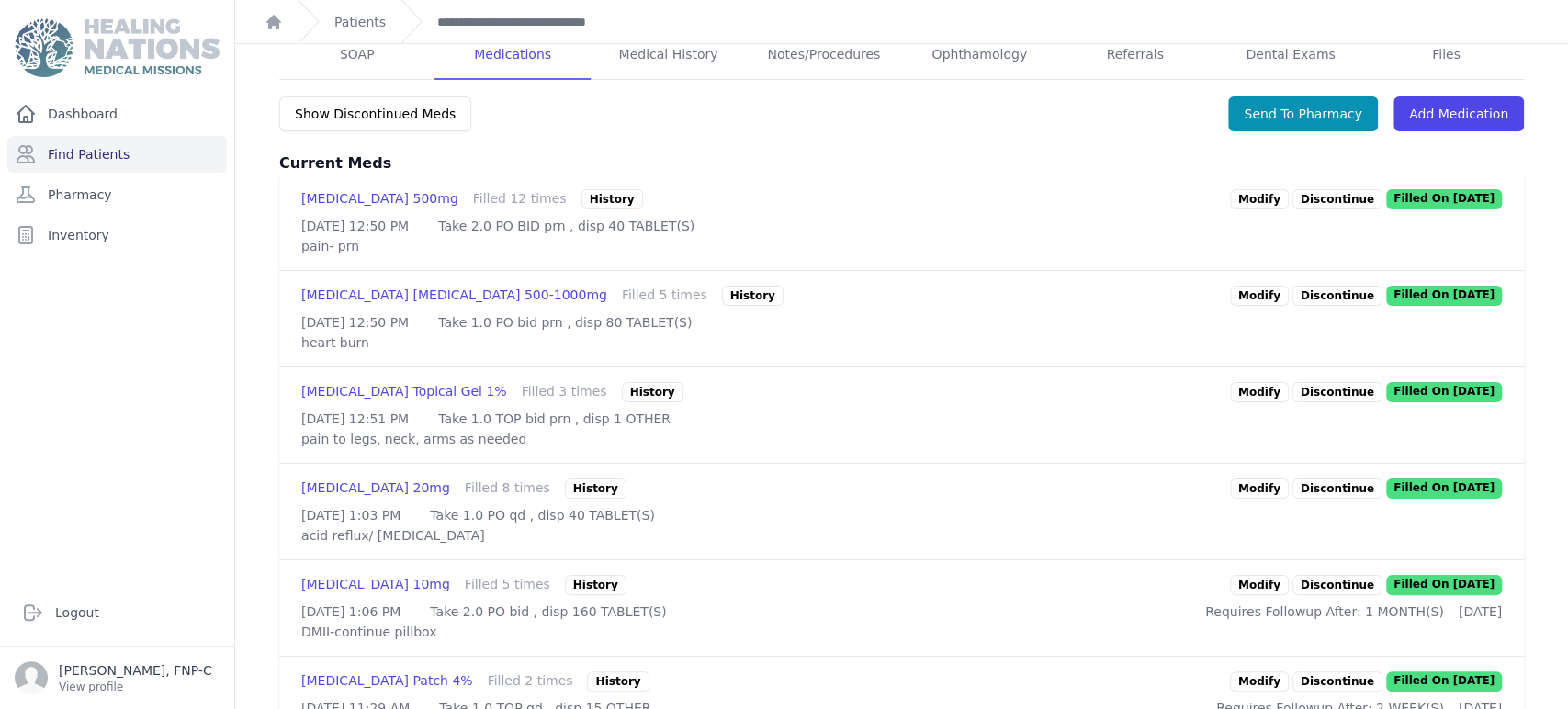
scroll to position [510, 0]
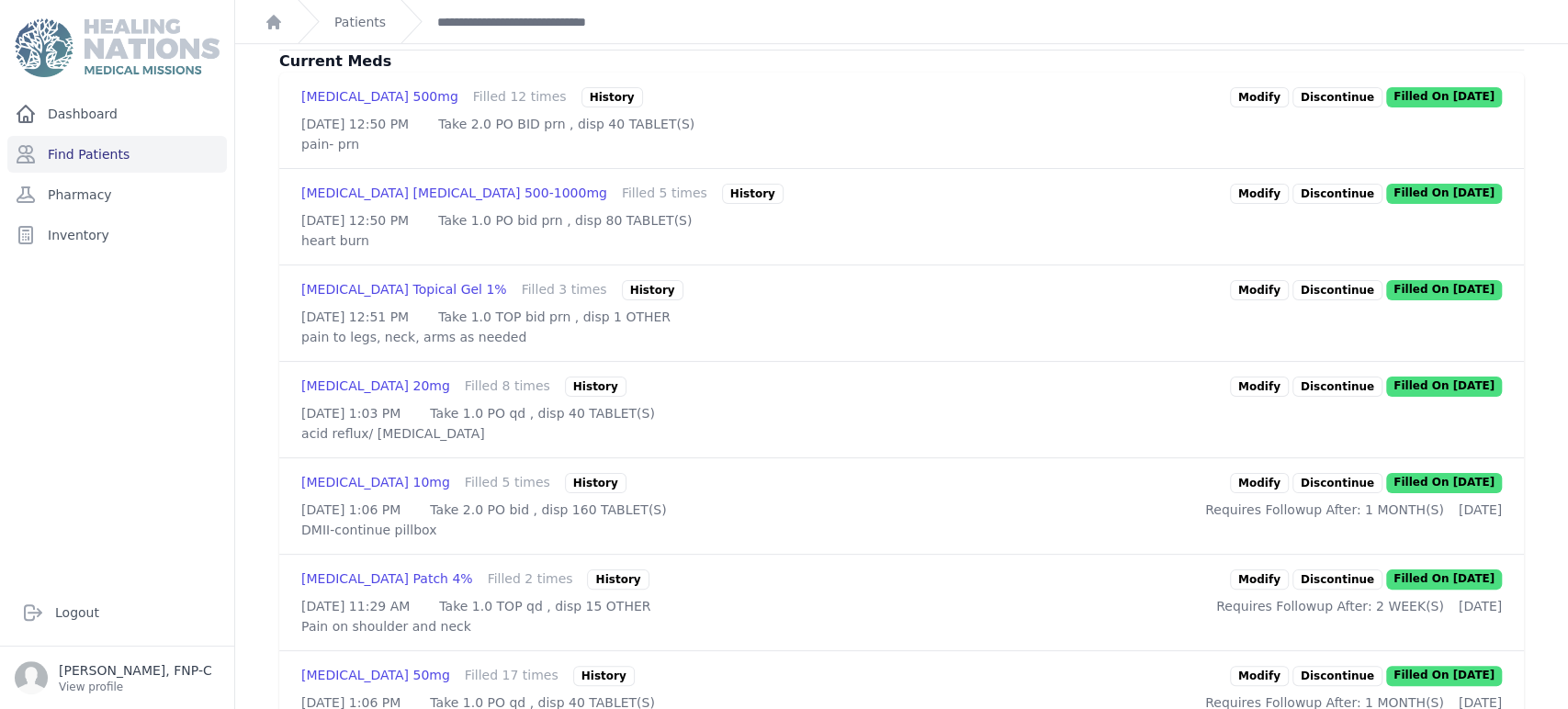
click at [789, 387] on link "Modify" at bounding box center [1259, 387] width 59 height 20
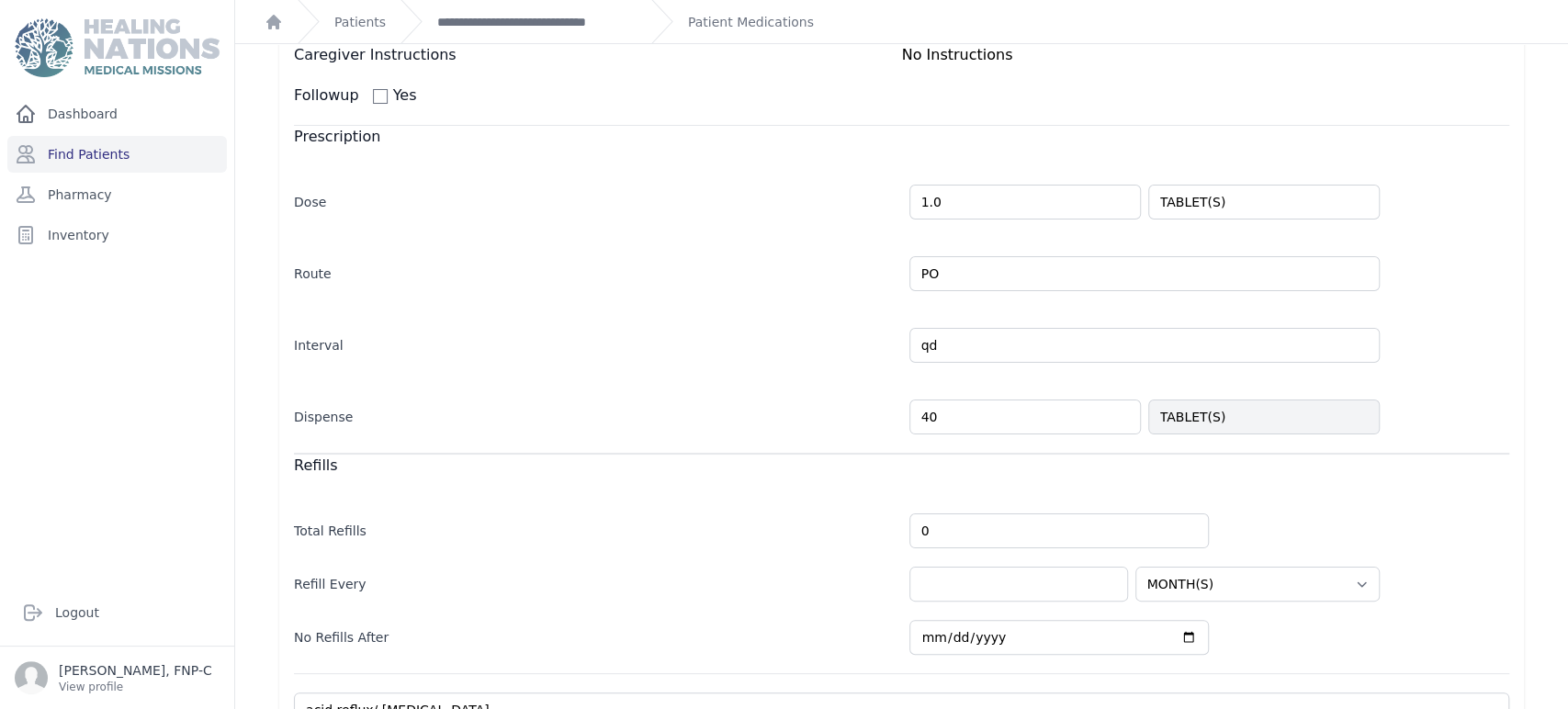
scroll to position [306, 0]
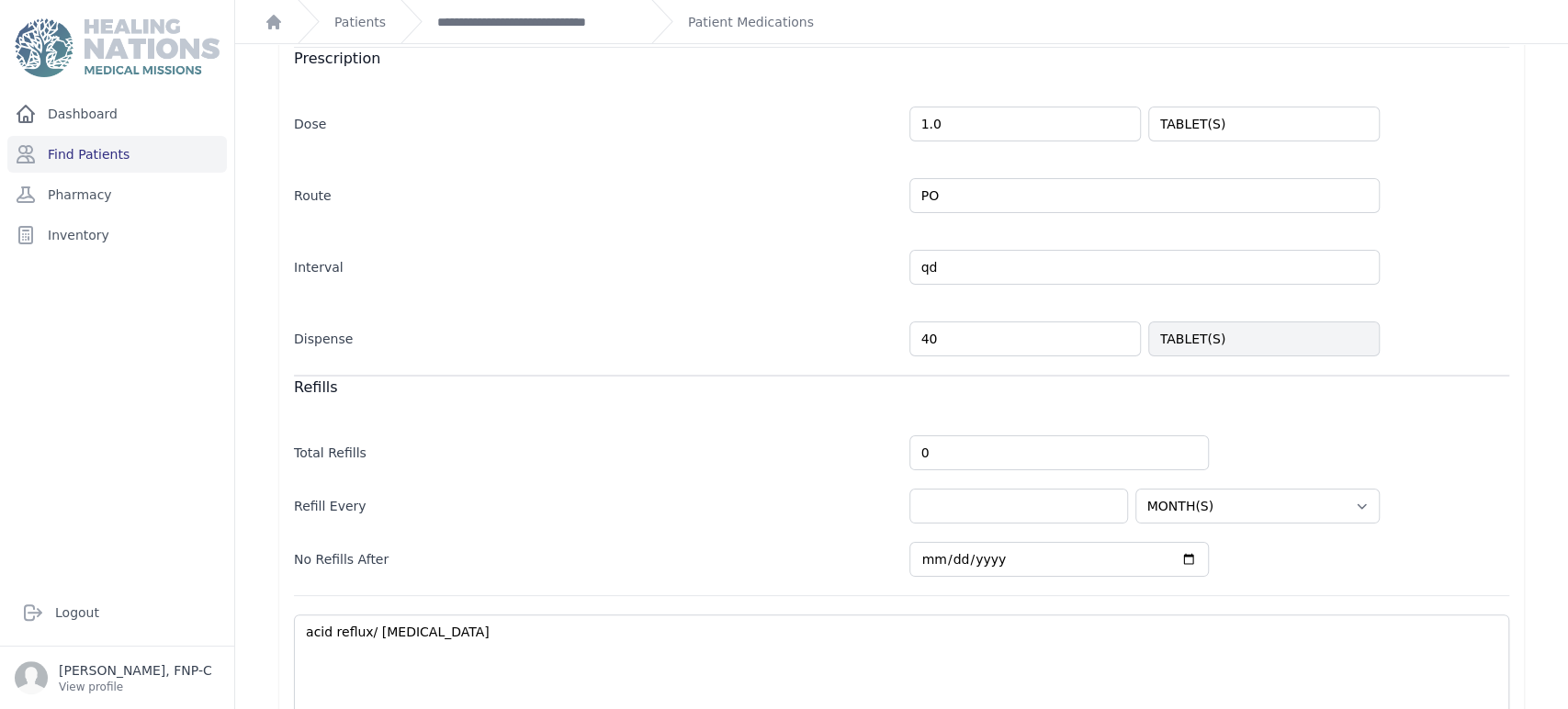
click at [789, 331] on input "40" at bounding box center [1025, 339] width 231 height 35
type input "4"
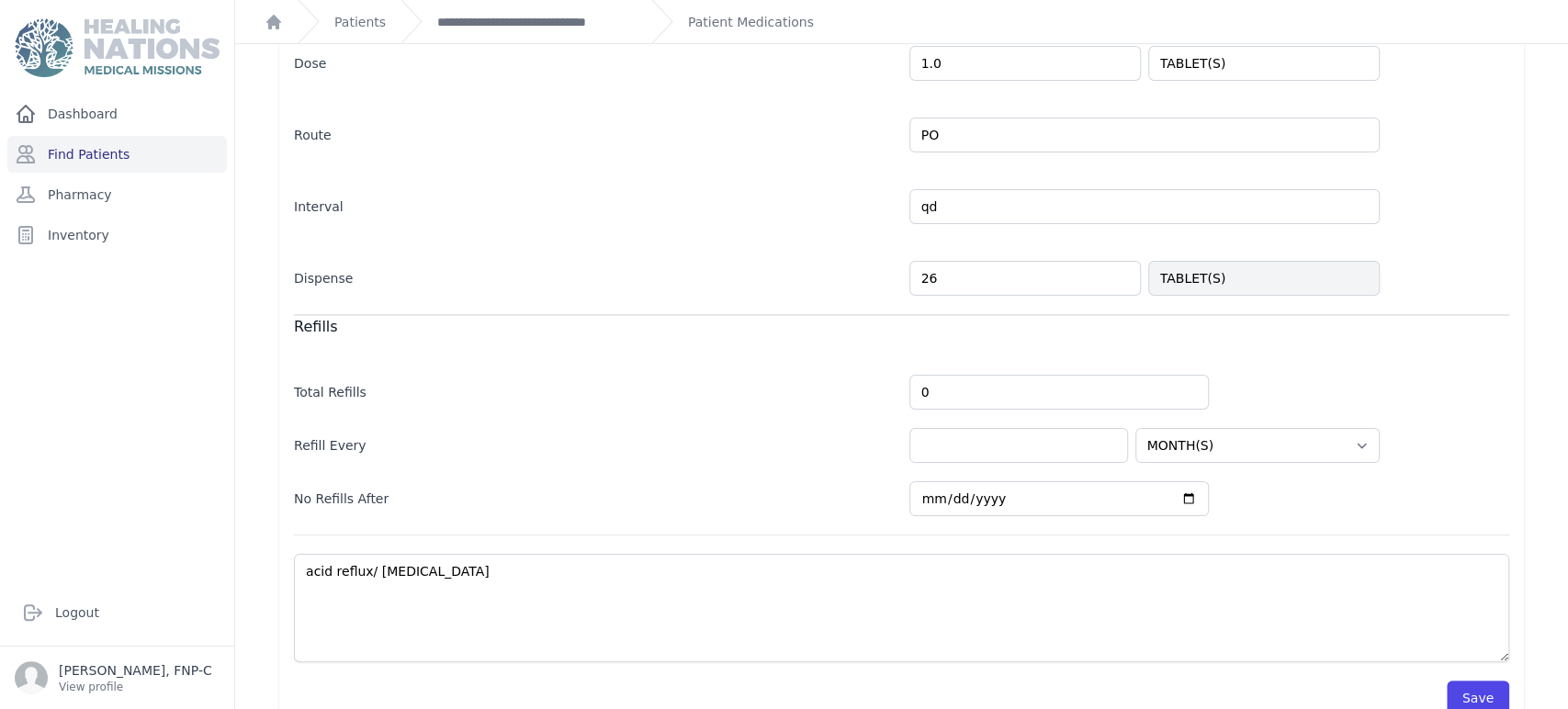
scroll to position [399, 0]
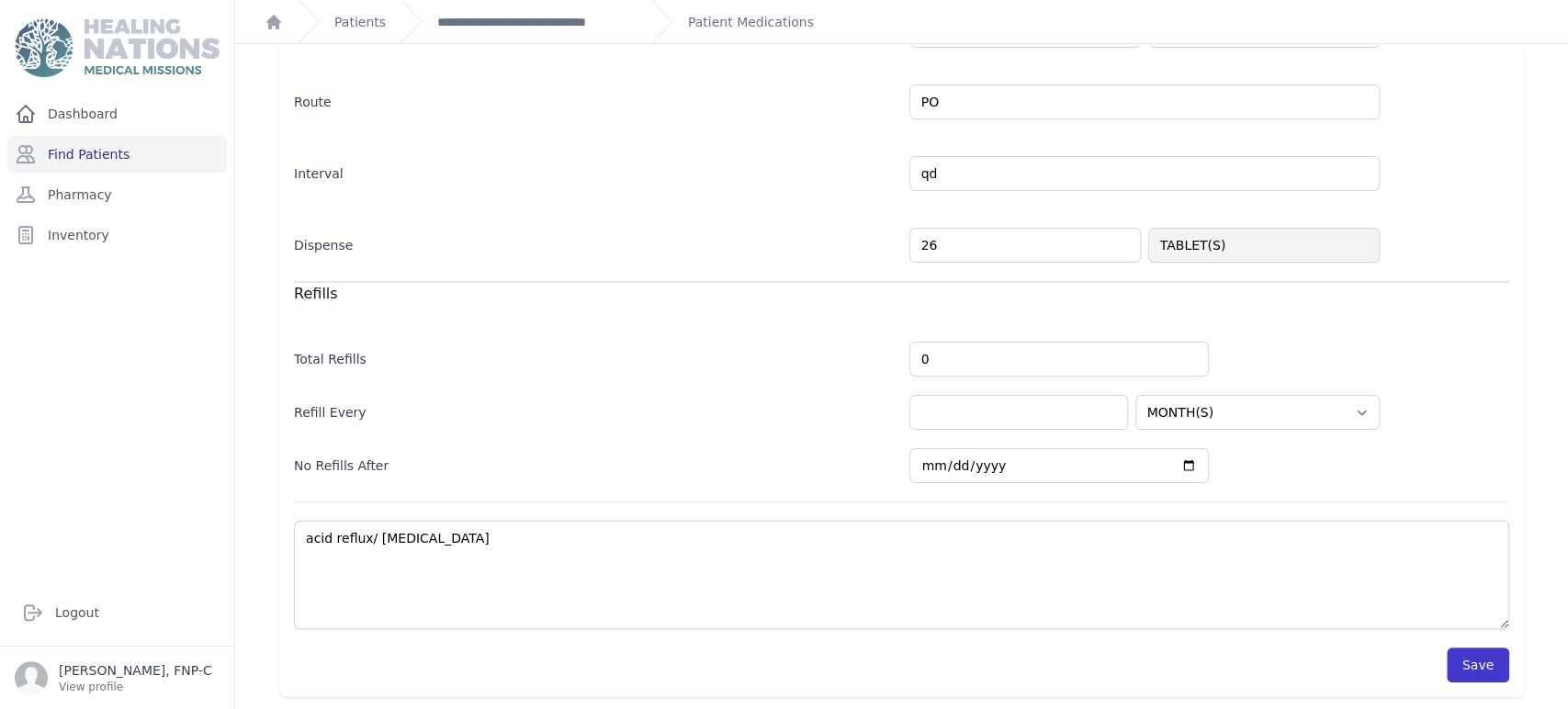
type input "26"
select select "MONTH(S)"
click at [789, 658] on button "Save" at bounding box center [1477, 666] width 63 height 35
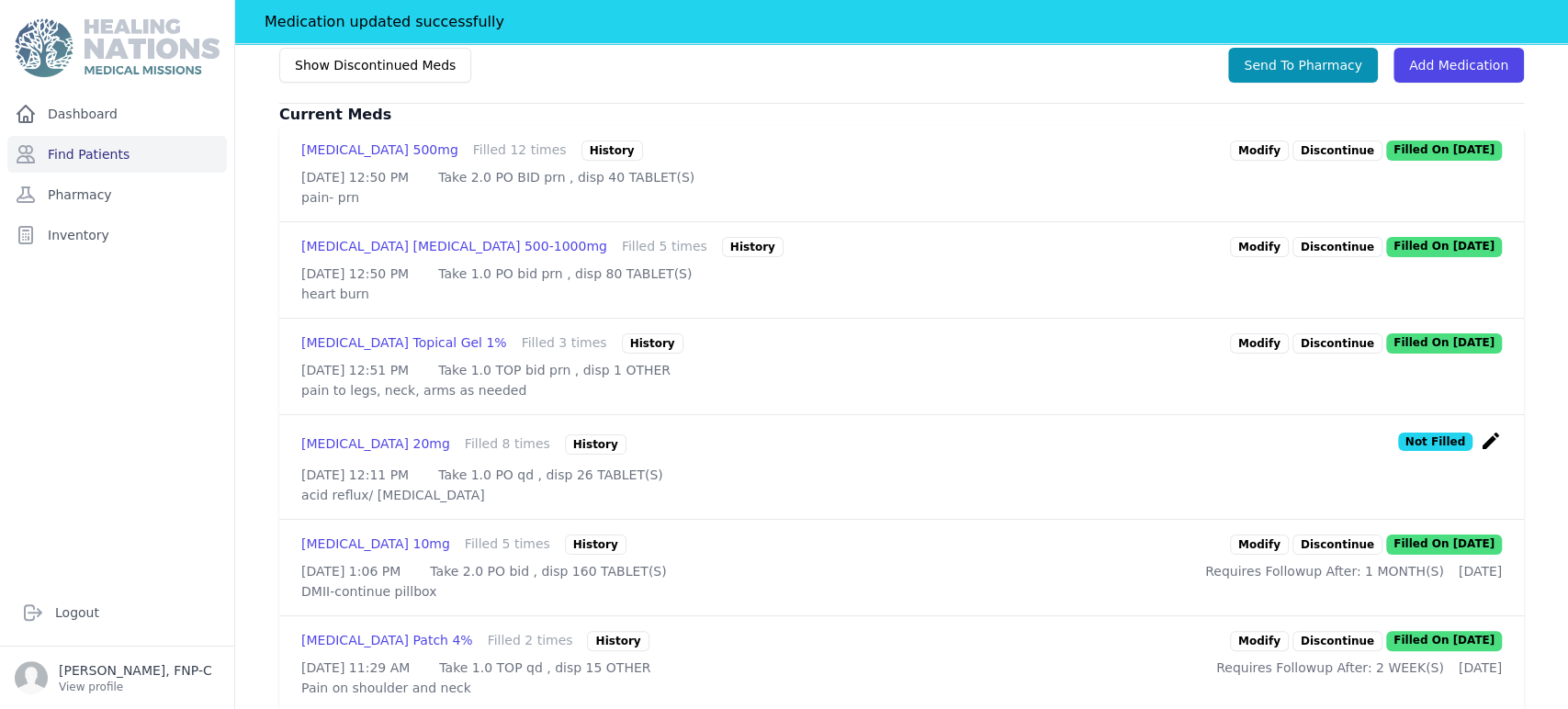
scroll to position [502, 0]
click at [789, 554] on link "Modify" at bounding box center [1259, 544] width 59 height 20
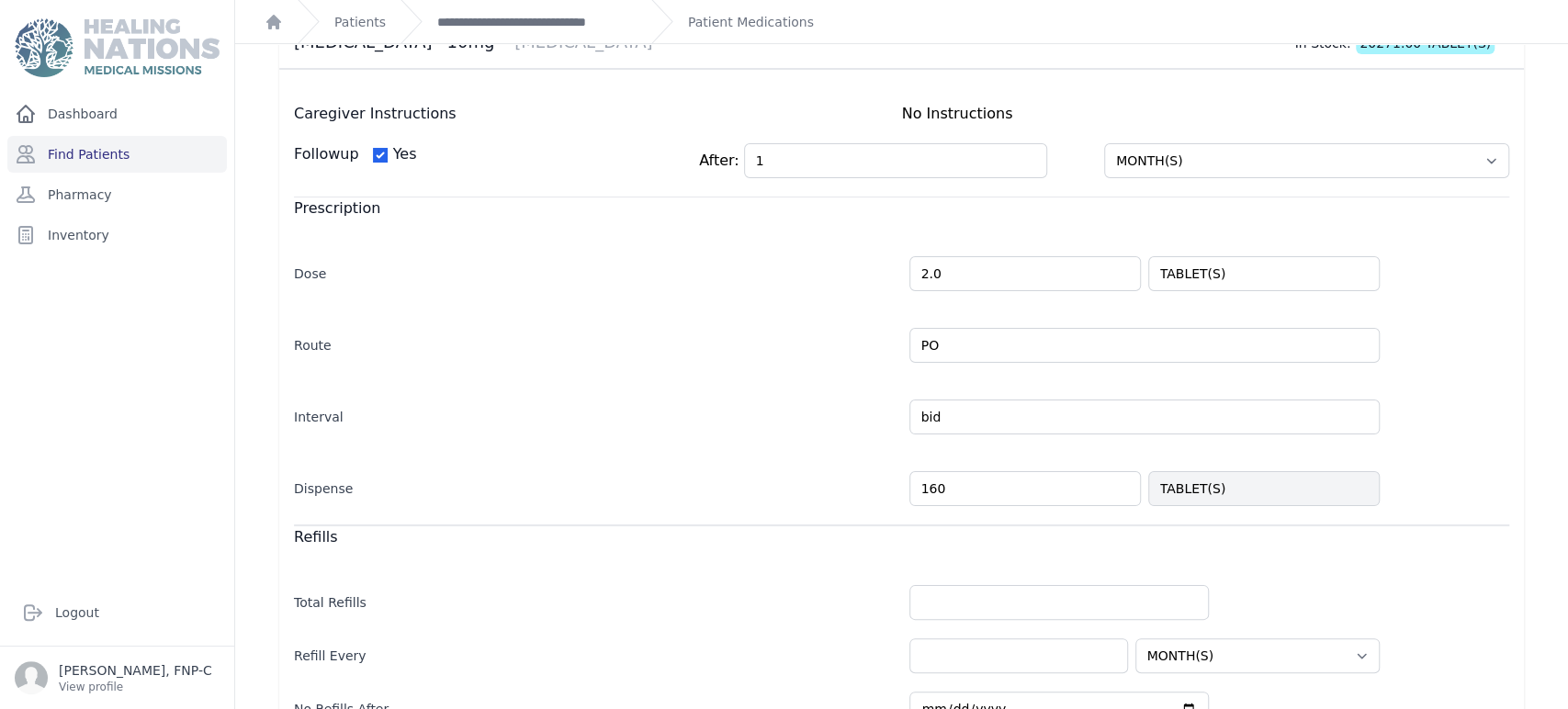
scroll to position [204, 0]
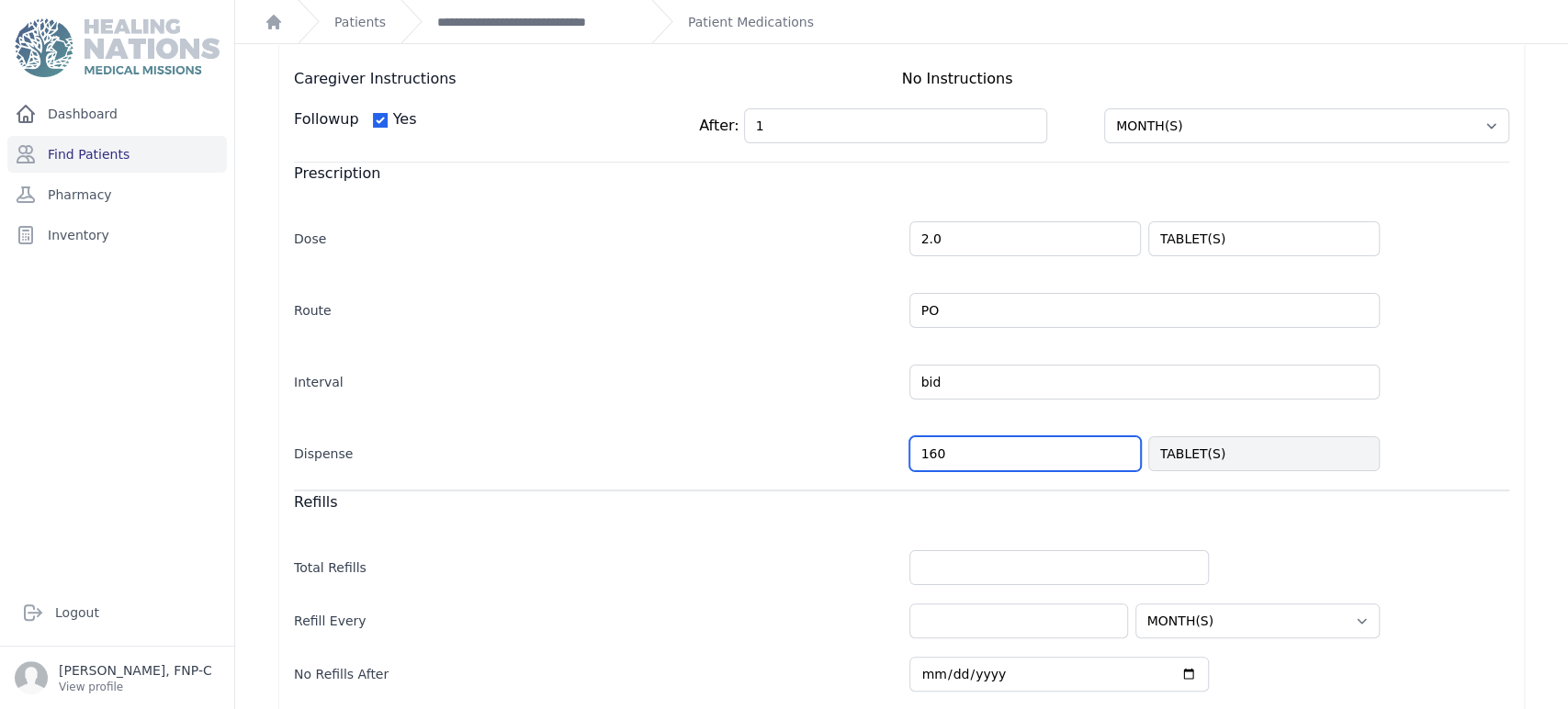
click at [789, 449] on input "160" at bounding box center [1025, 454] width 231 height 35
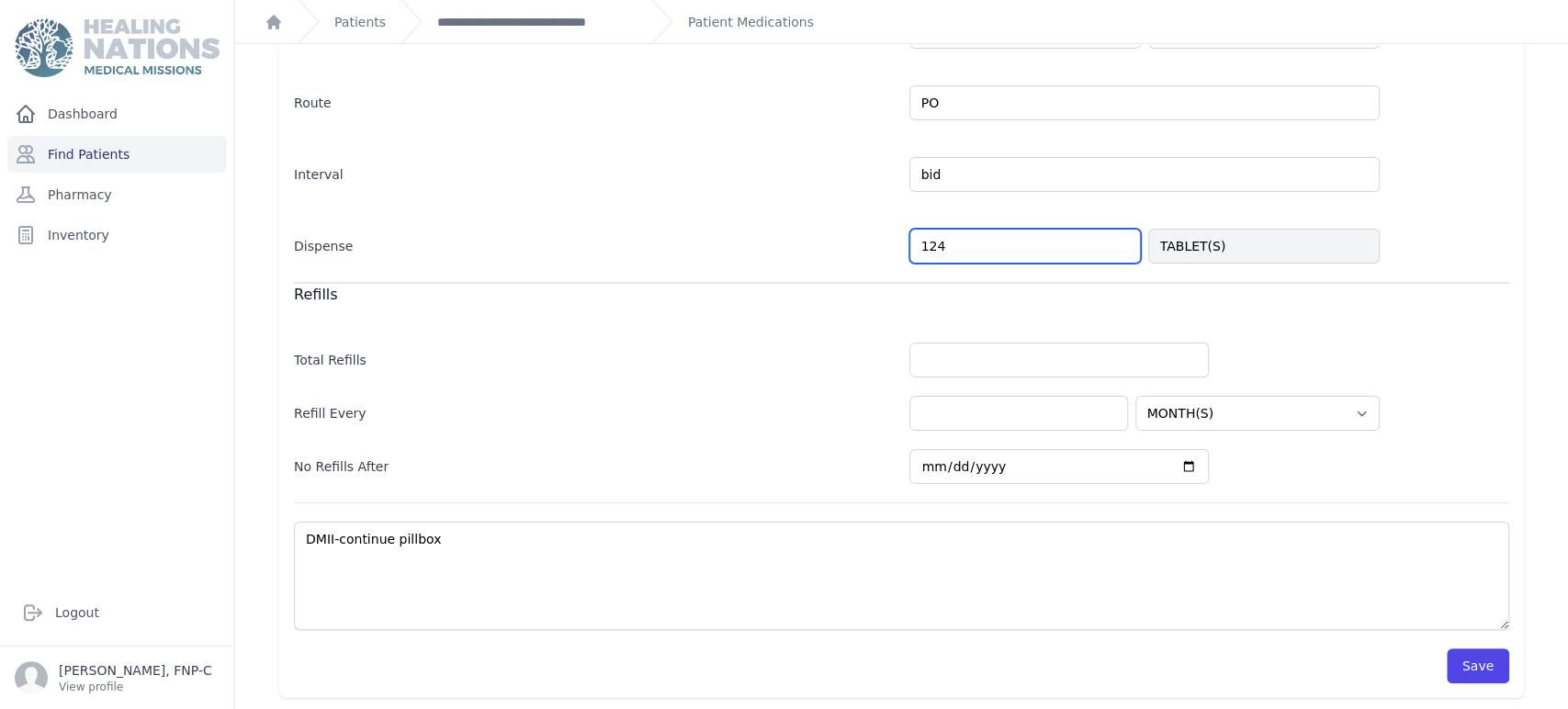
scroll to position [411, 0]
type input "124"
select select "MONTH(S)"
click at [789, 663] on button "Save" at bounding box center [1477, 666] width 63 height 35
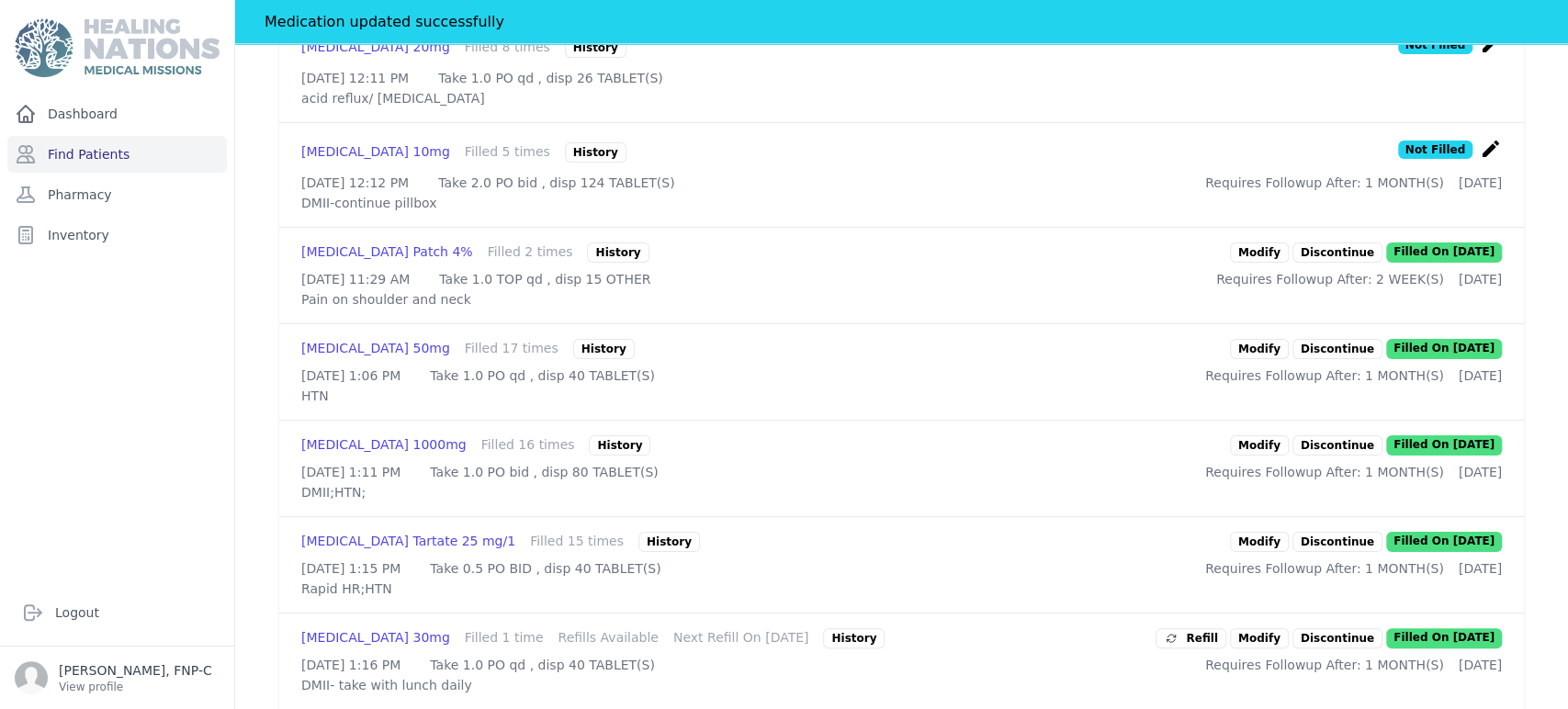
scroll to position [923, 0]
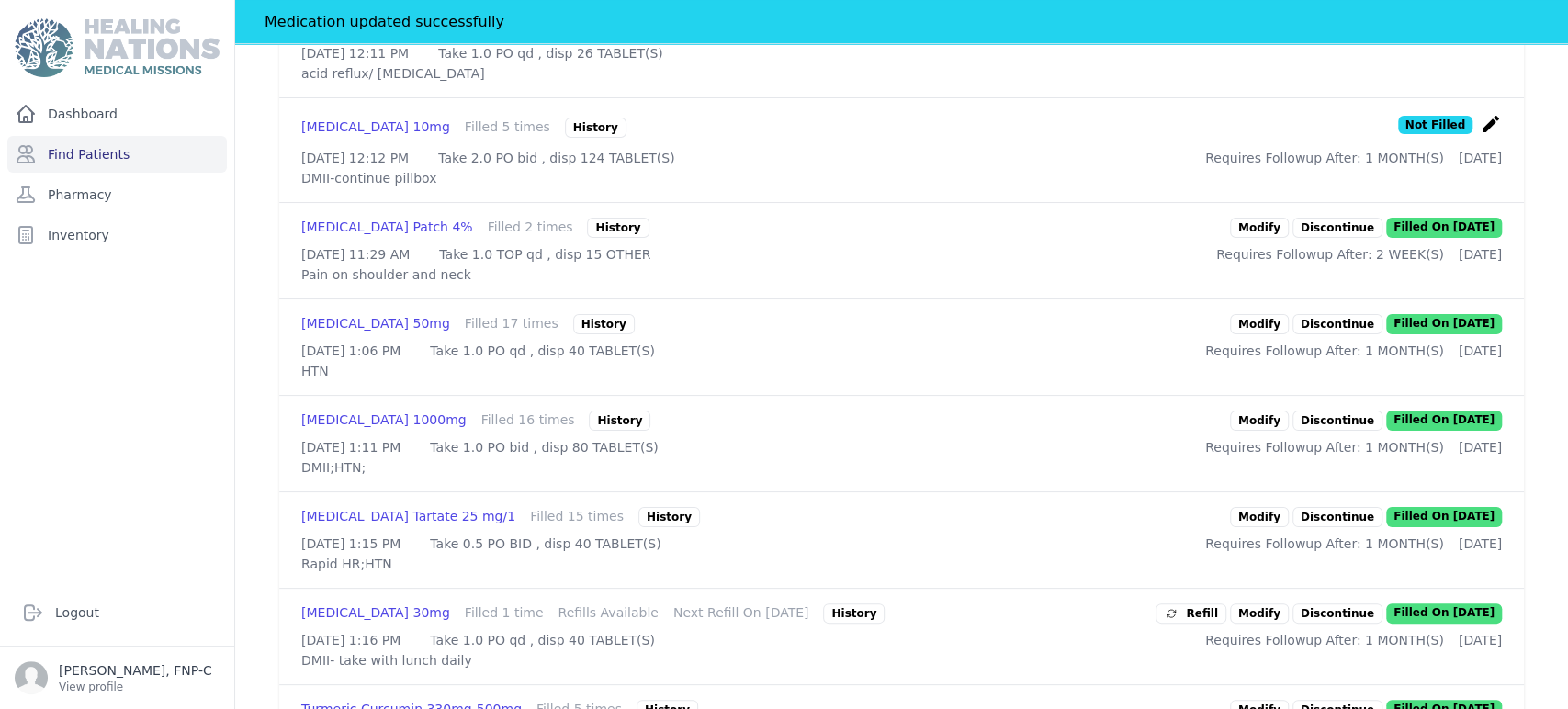
click at [789, 335] on link "Modify" at bounding box center [1259, 324] width 59 height 20
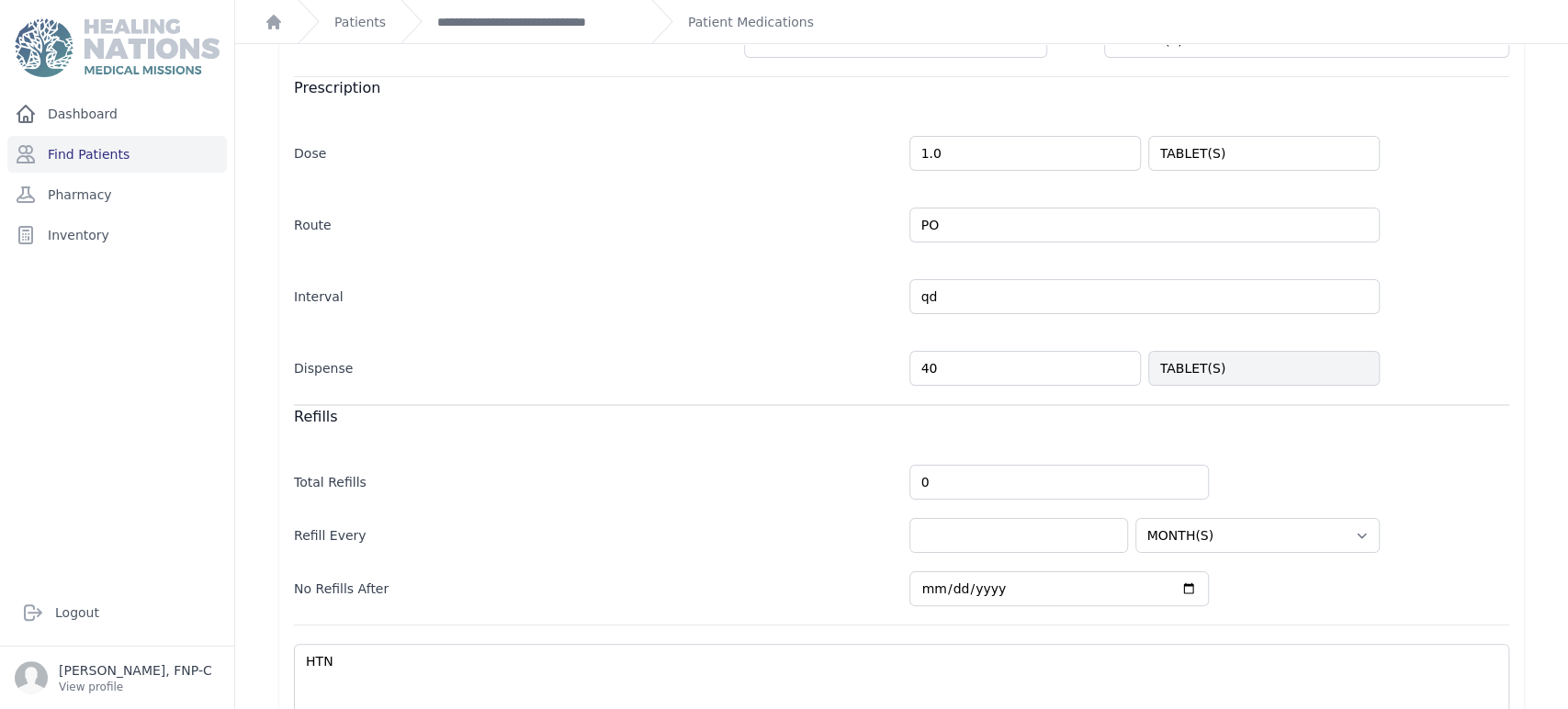
scroll to position [306, 0]
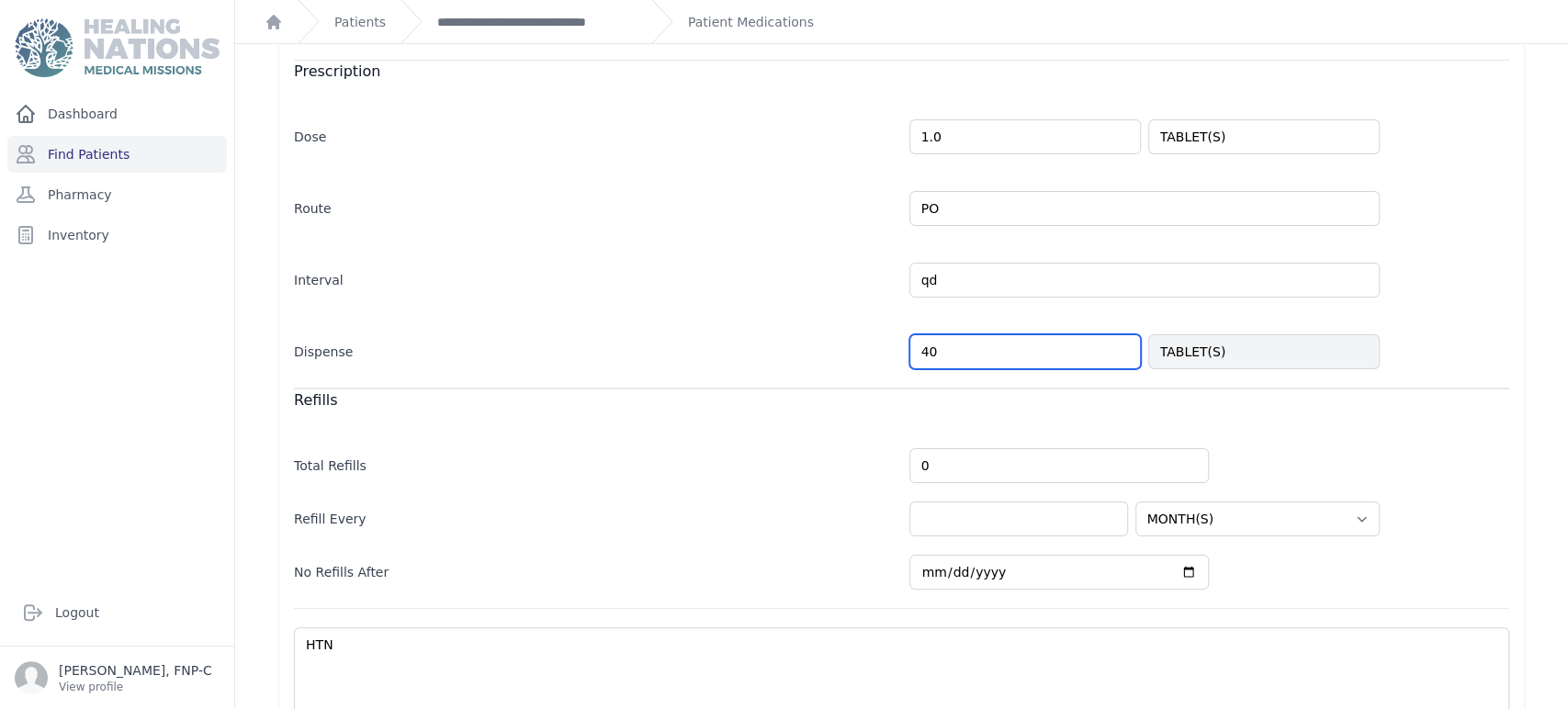
click at [789, 348] on input "40" at bounding box center [1025, 352] width 231 height 35
type input "4"
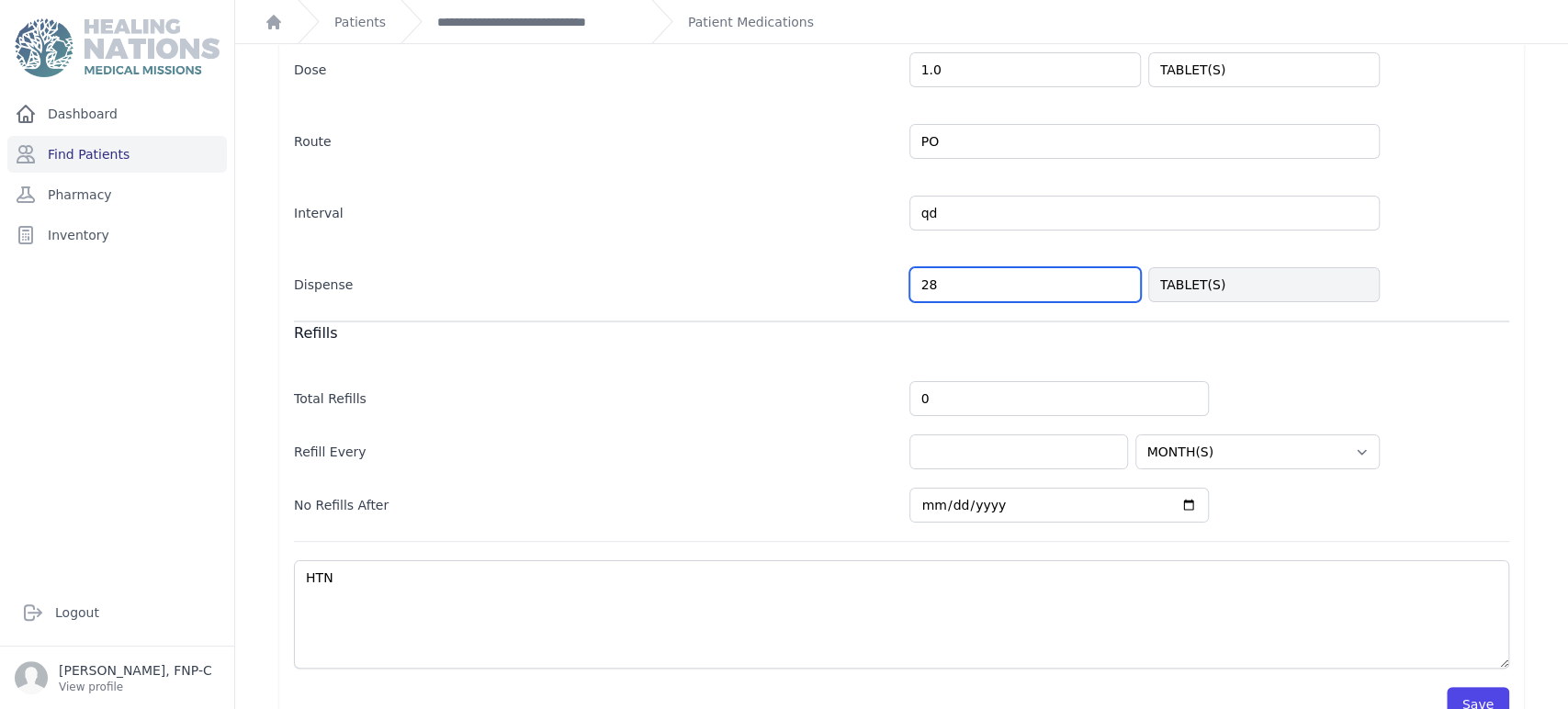
scroll to position [411, 0]
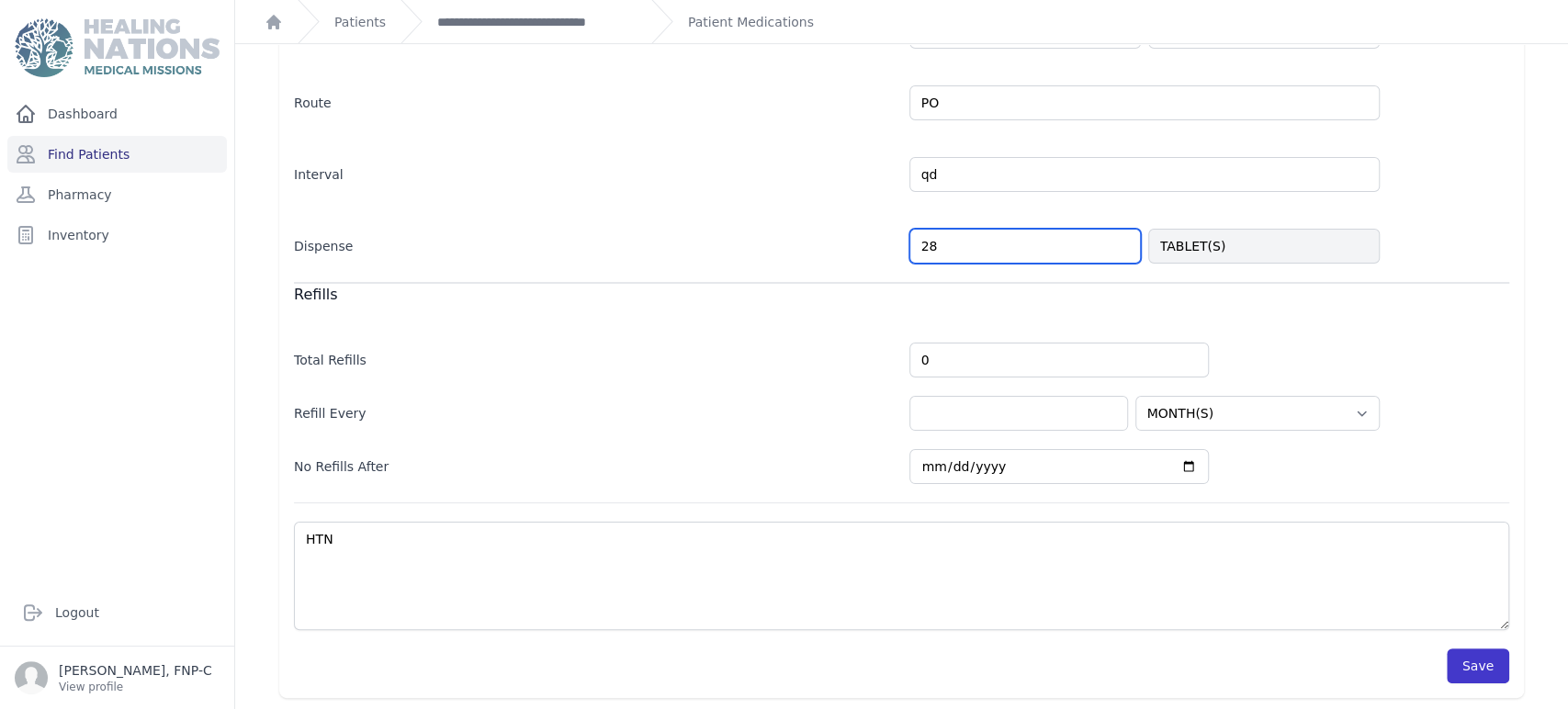
type input "28"
select select "MONTH(S)"
click at [789, 666] on button "Save" at bounding box center [1477, 666] width 63 height 35
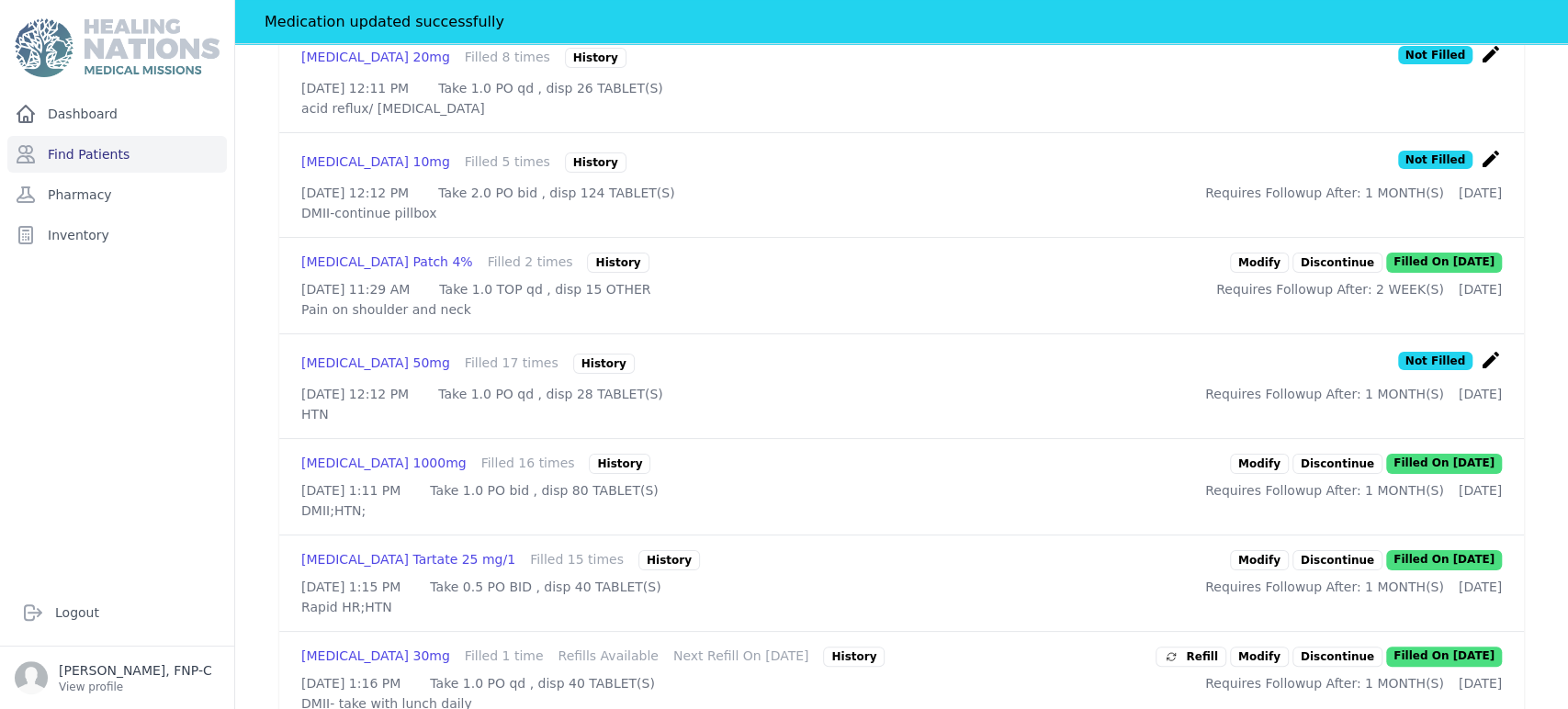
scroll to position [923, 0]
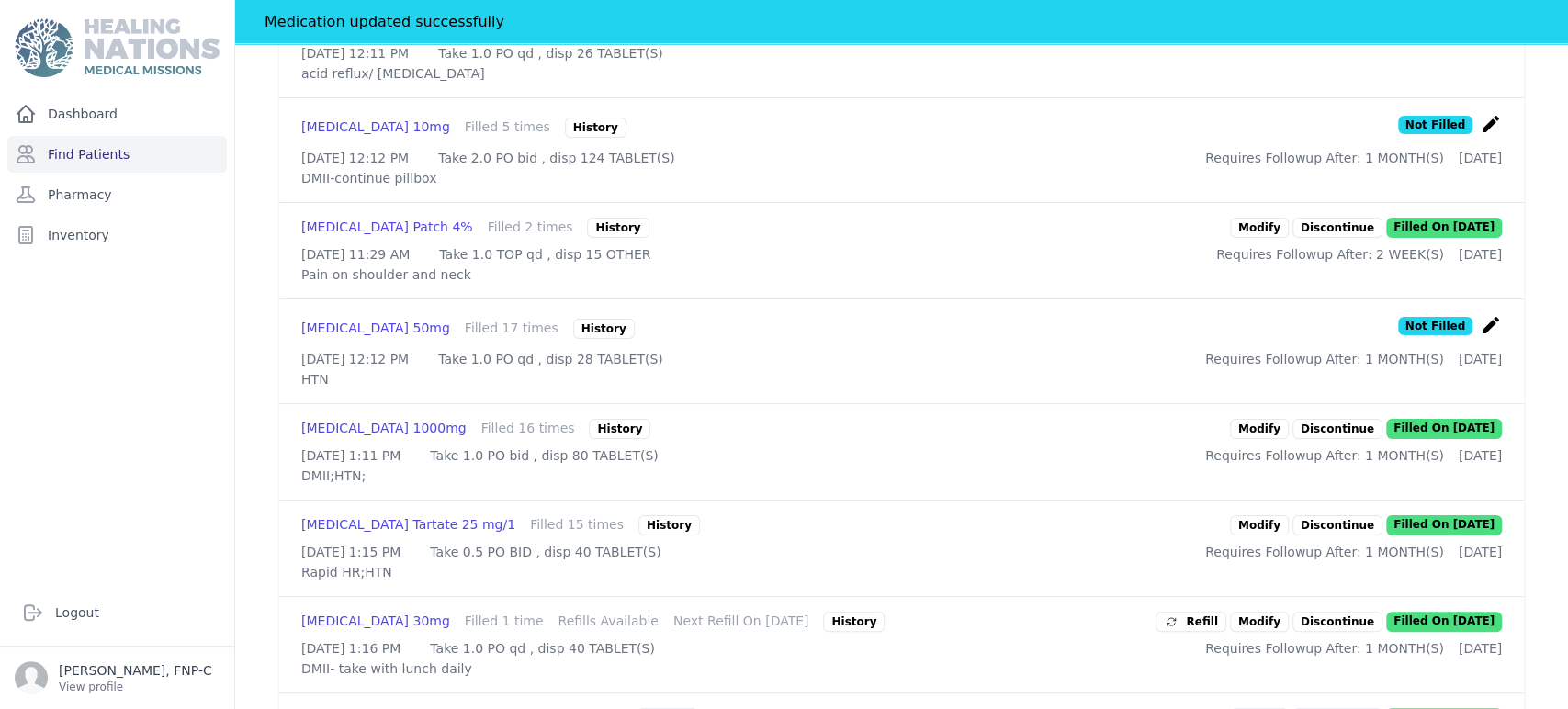
click at [789, 439] on link "Modify" at bounding box center [1259, 429] width 59 height 20
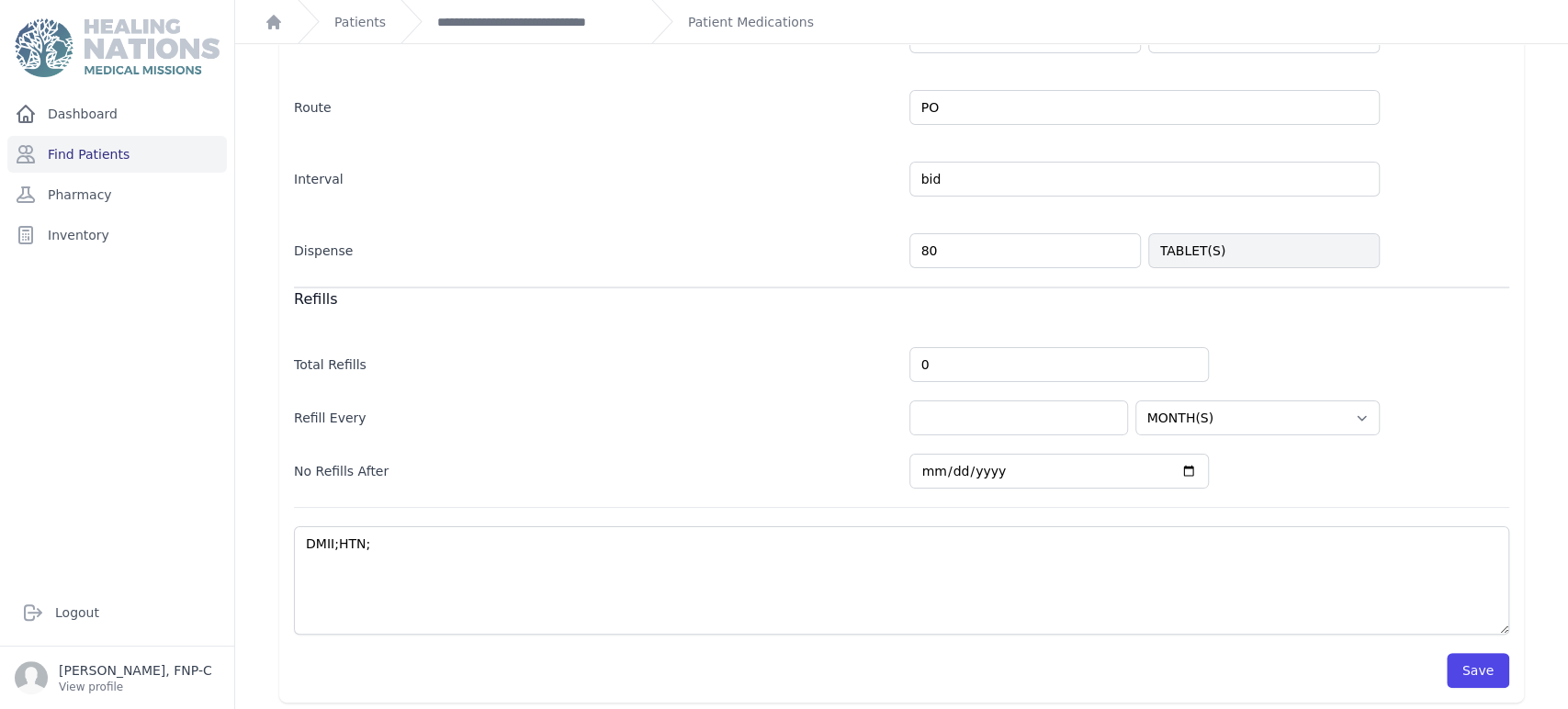
scroll to position [408, 0]
click at [789, 240] on input "80" at bounding box center [1025, 250] width 231 height 35
click at [789, 251] on input "80" at bounding box center [1025, 250] width 231 height 35
type input "50"
select select "MONTH(S)"
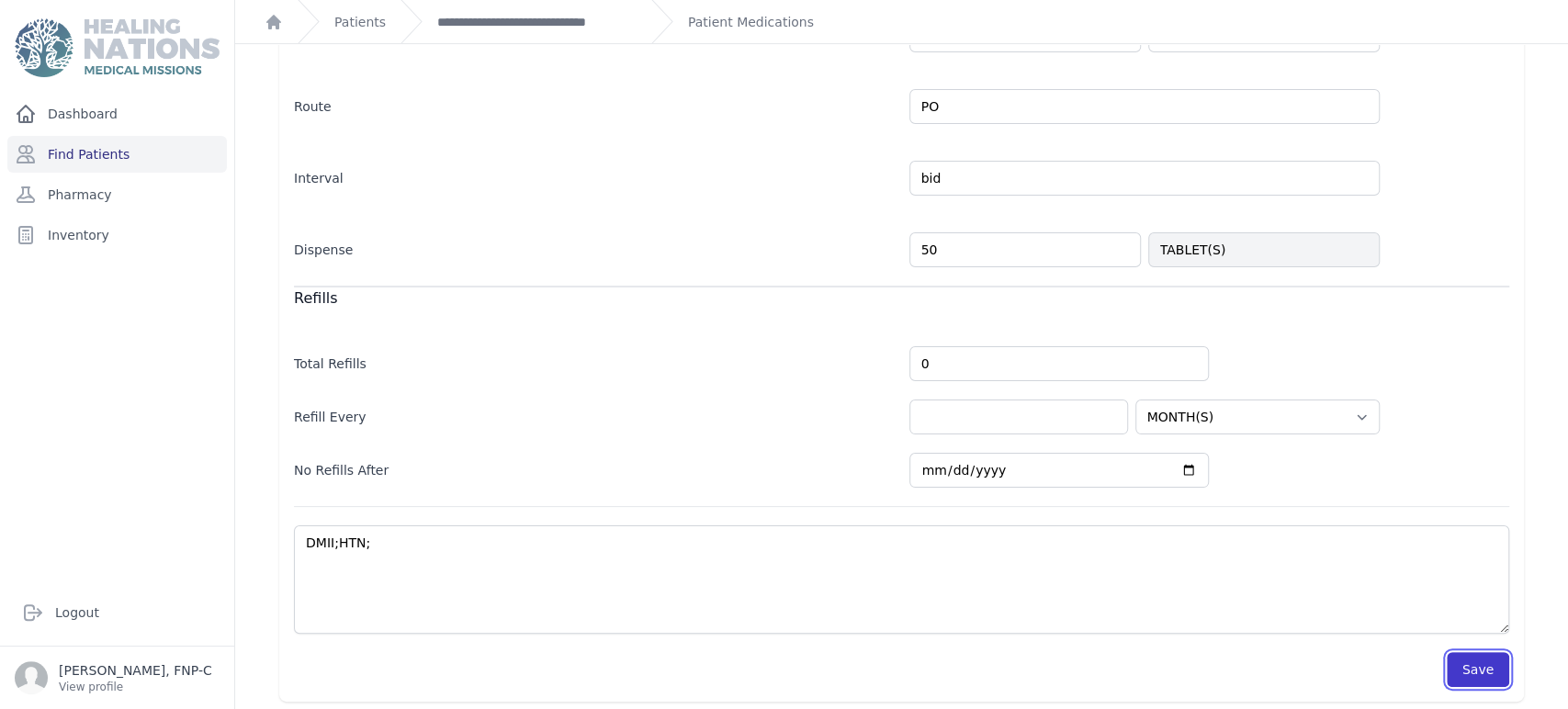
select select "MONTH(S)"
click at [789, 660] on button "Save" at bounding box center [1477, 670] width 63 height 35
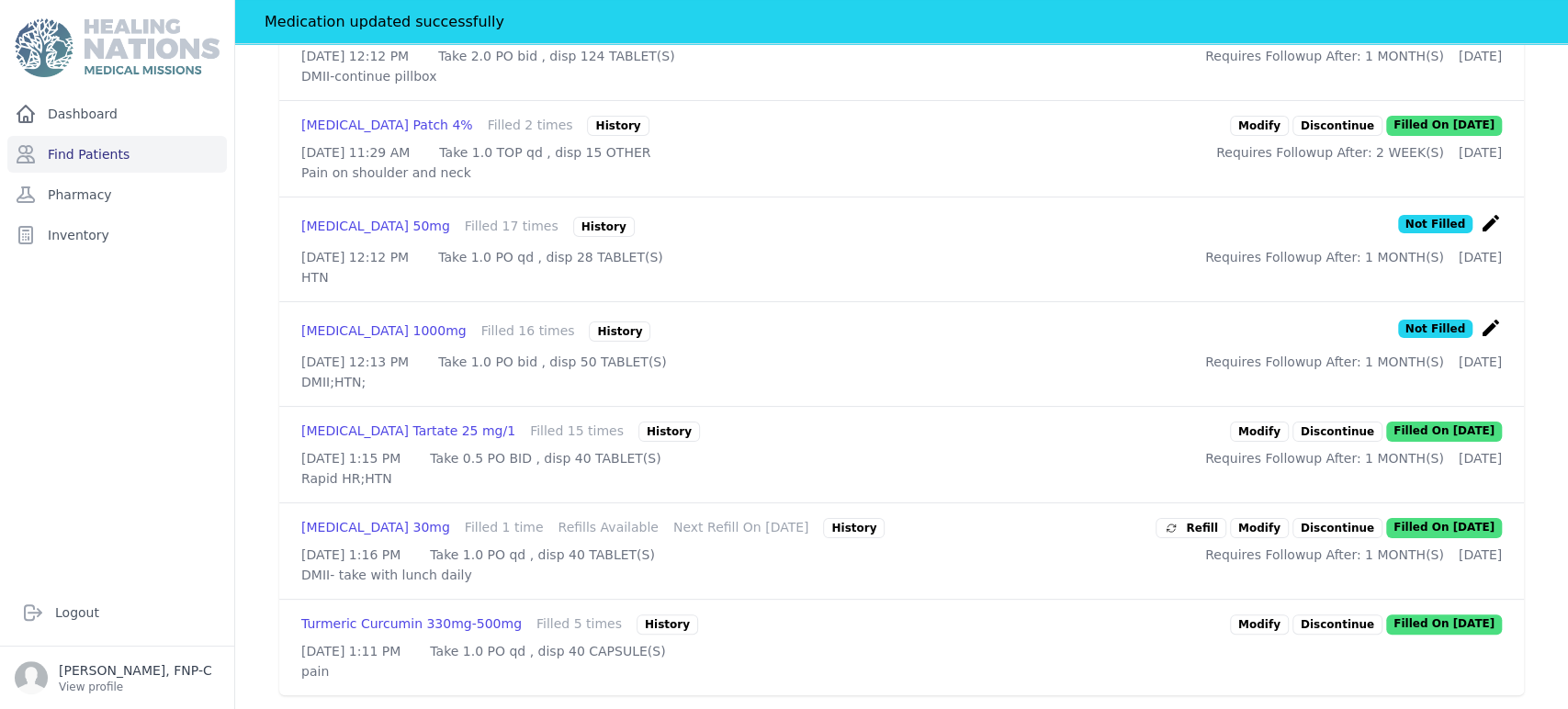
scroll to position [1127, 0]
click at [789, 421] on link "Modify" at bounding box center [1259, 431] width 59 height 20
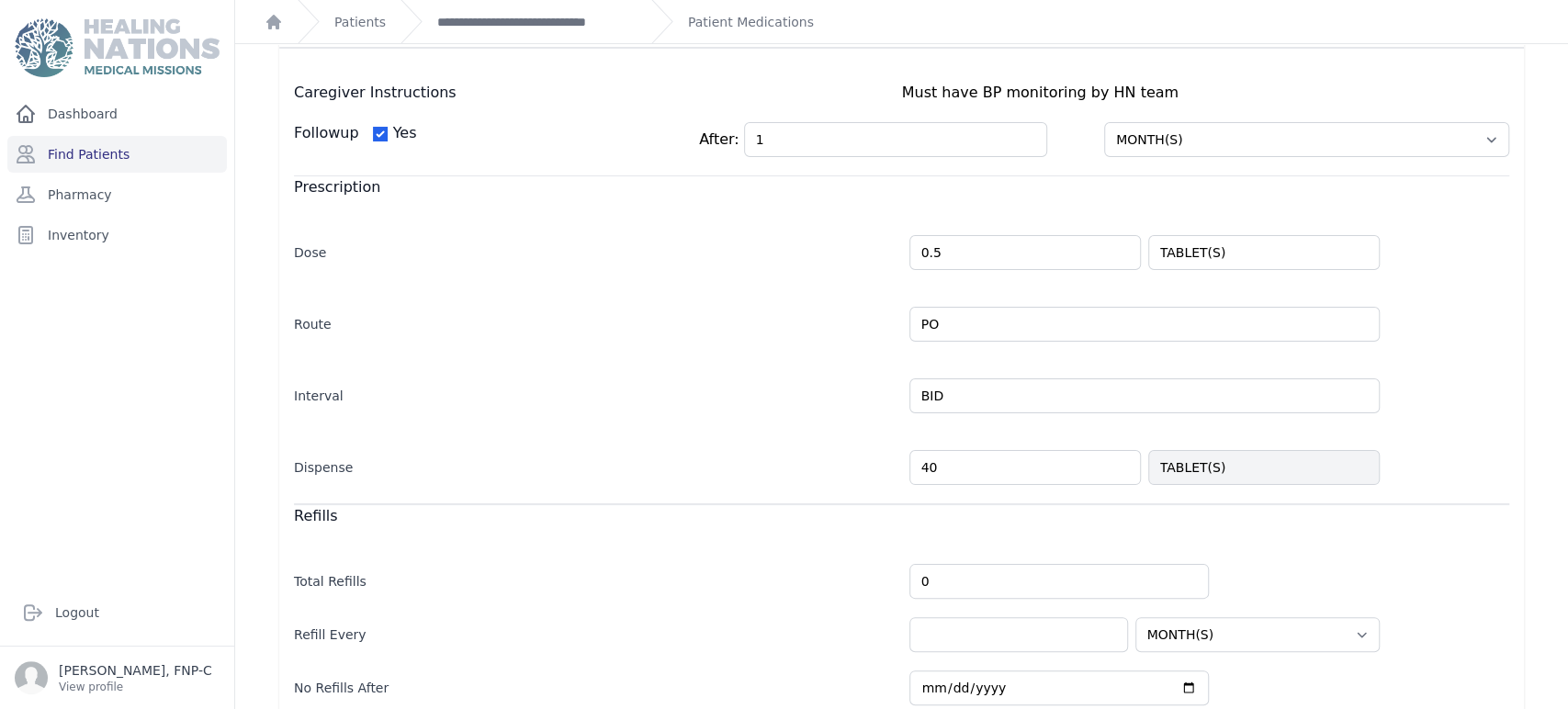
scroll to position [306, 0]
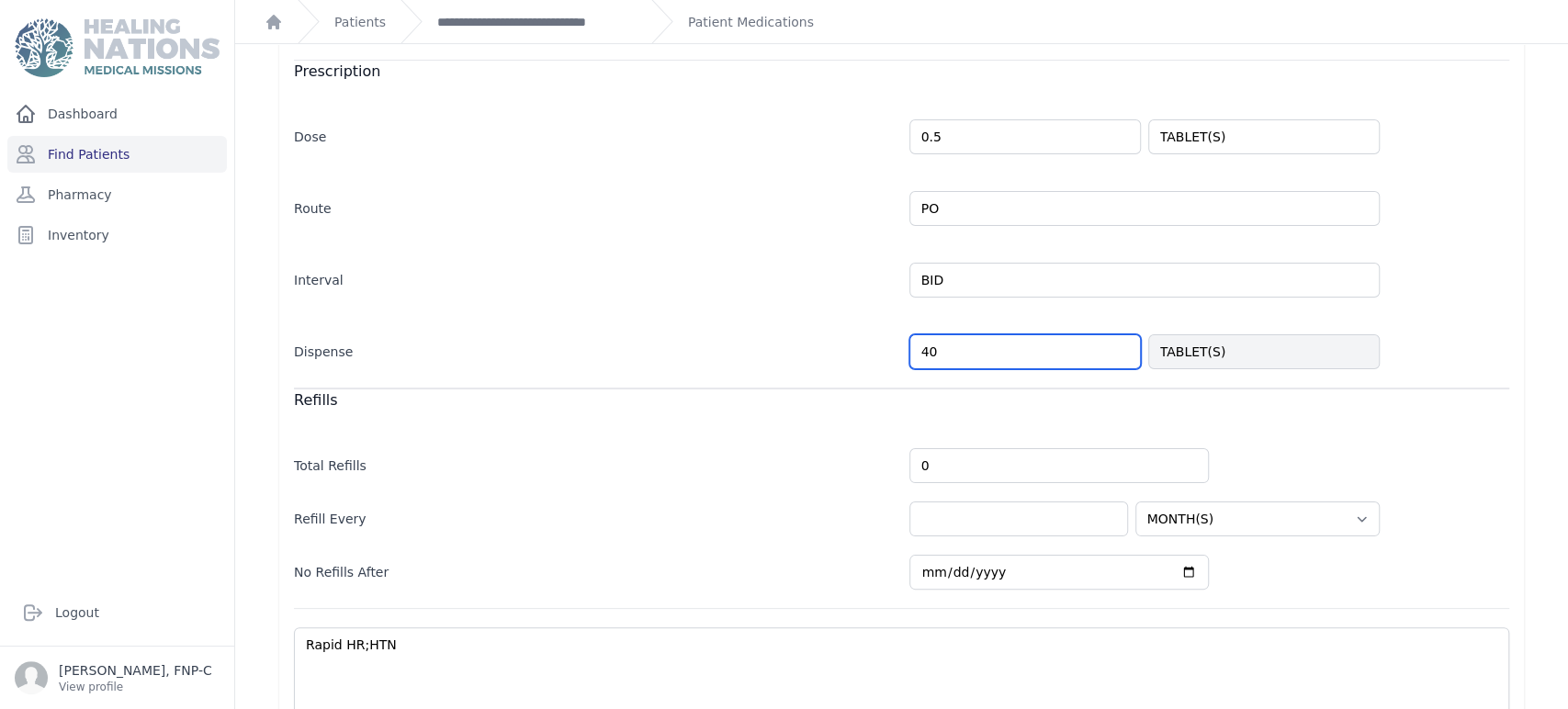
click at [789, 351] on input "40" at bounding box center [1025, 352] width 231 height 35
type input "4"
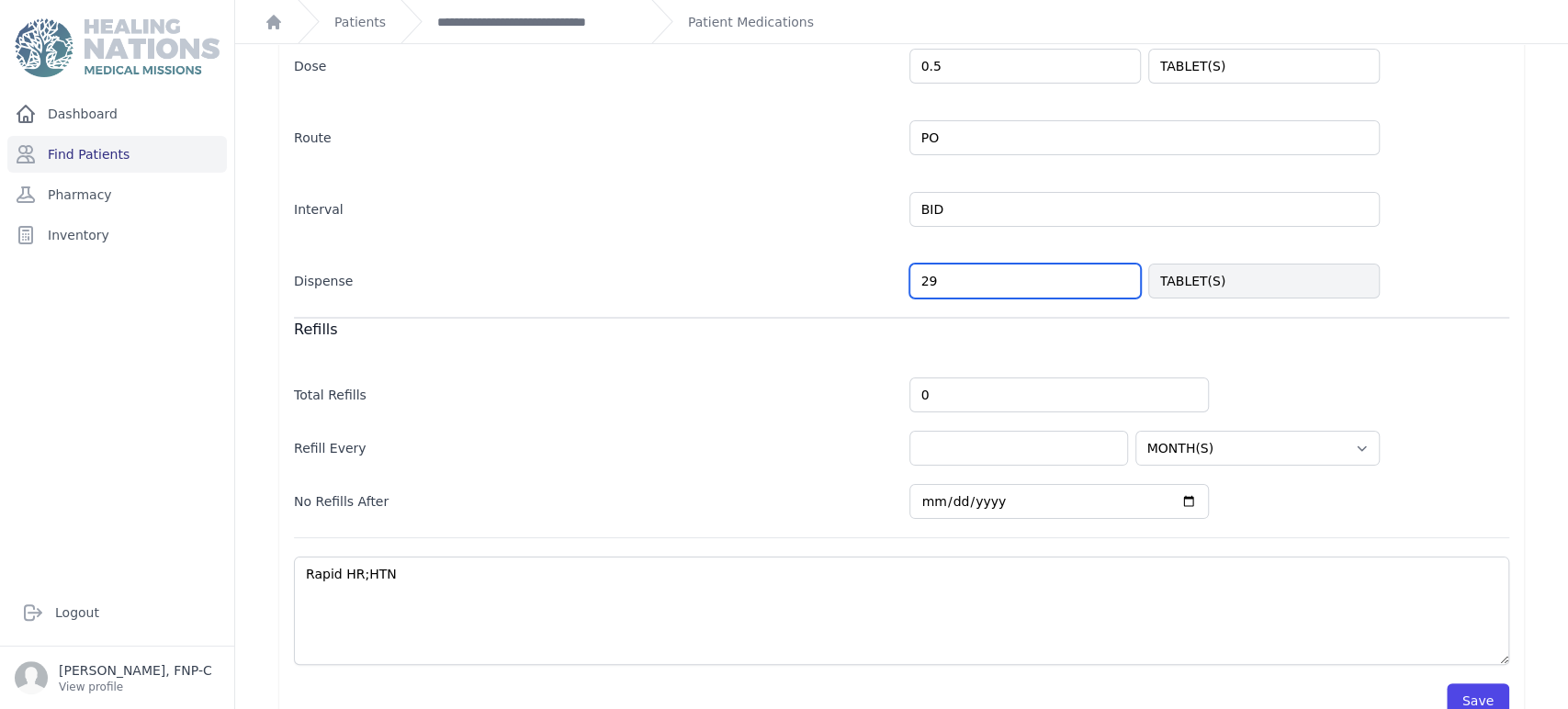
scroll to position [411, 0]
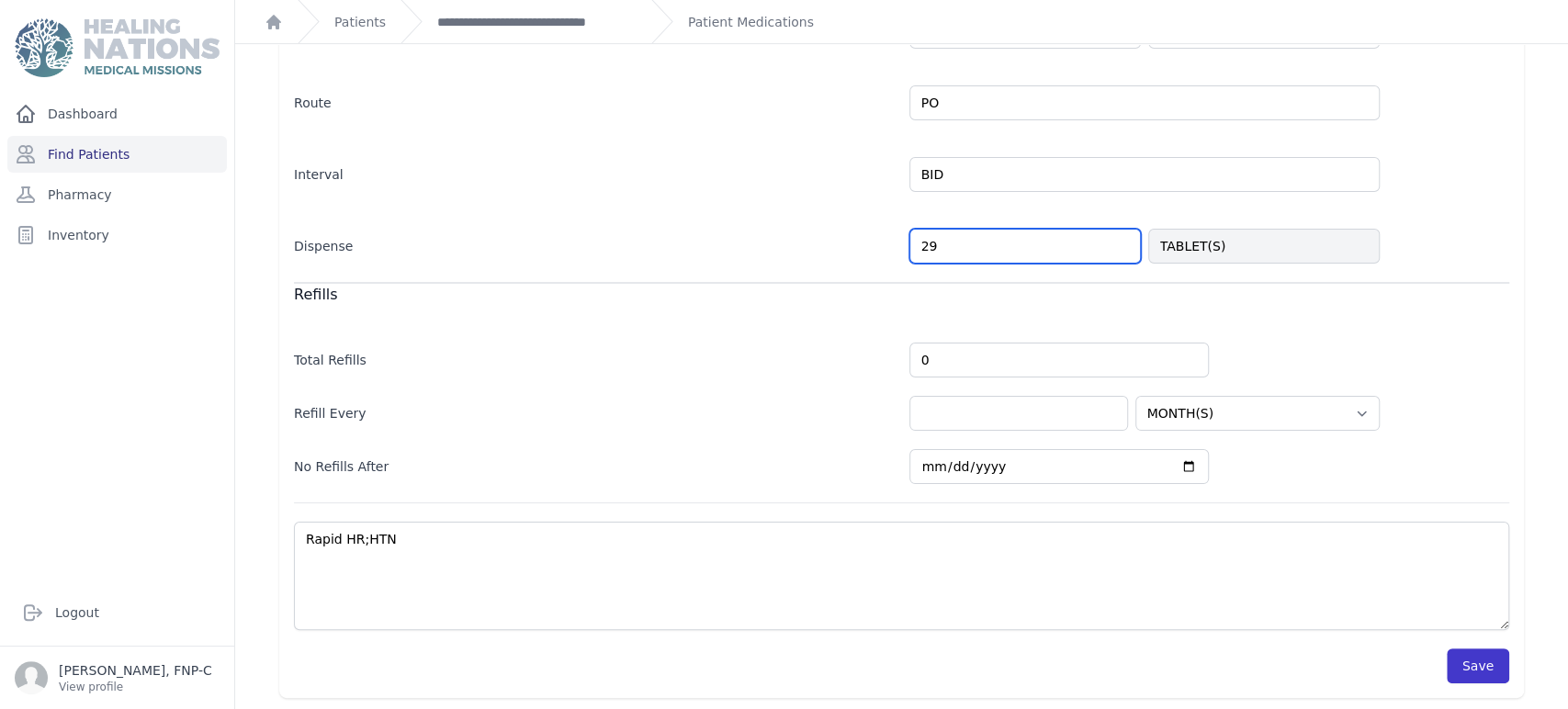
type input "29"
select select "MONTH(S)"
click at [789, 650] on button "Save" at bounding box center [1477, 666] width 63 height 35
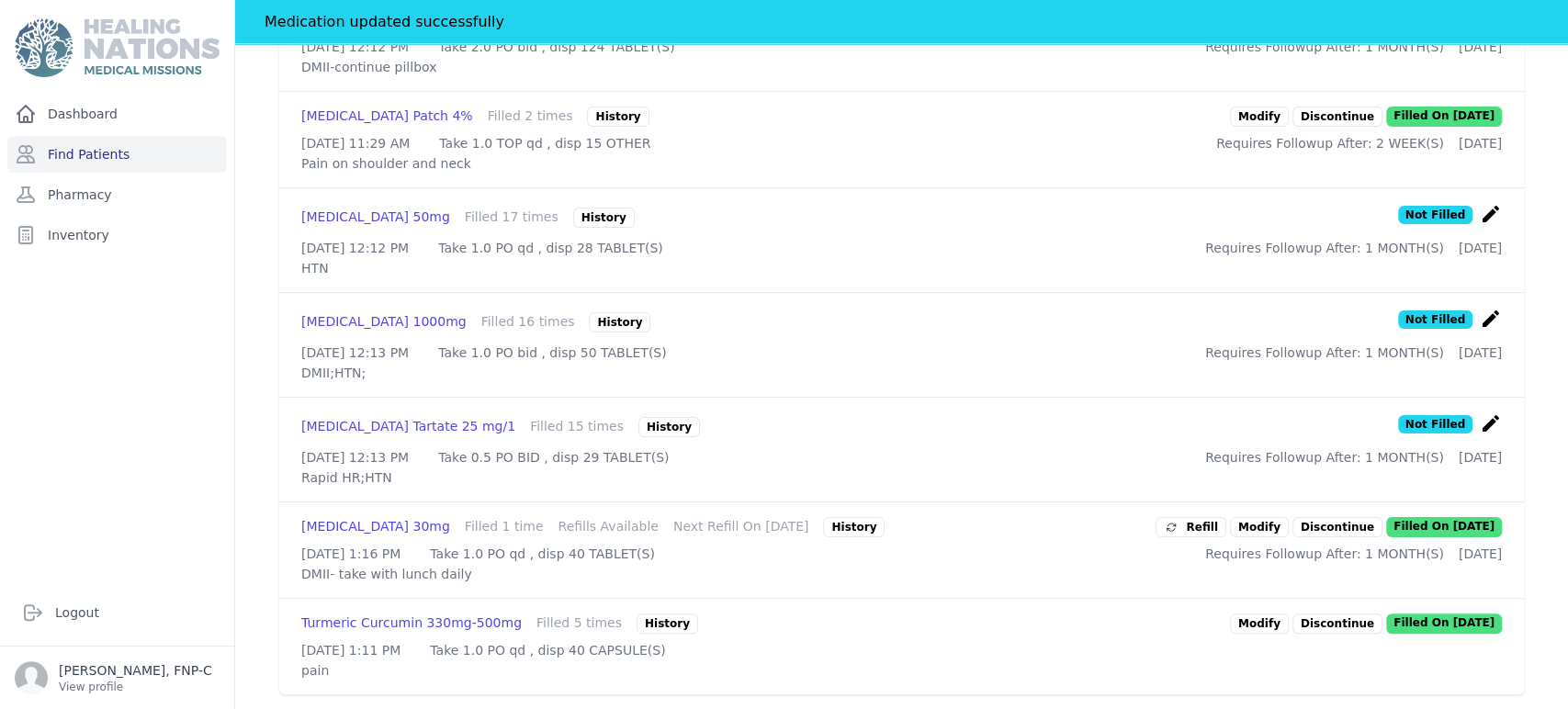
scroll to position [1175, 0]
click at [789, 518] on link "Modify" at bounding box center [1259, 528] width 59 height 20
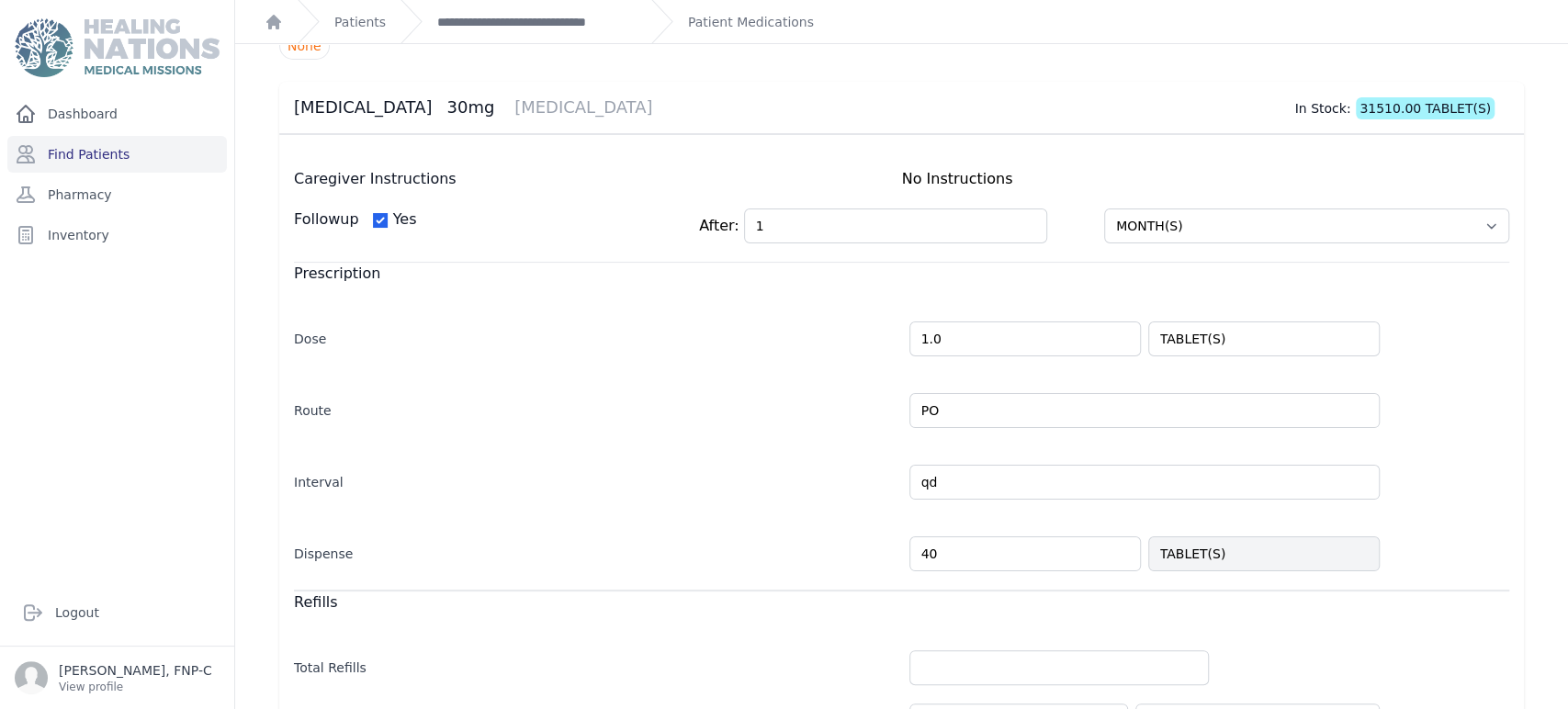
scroll to position [306, 0]
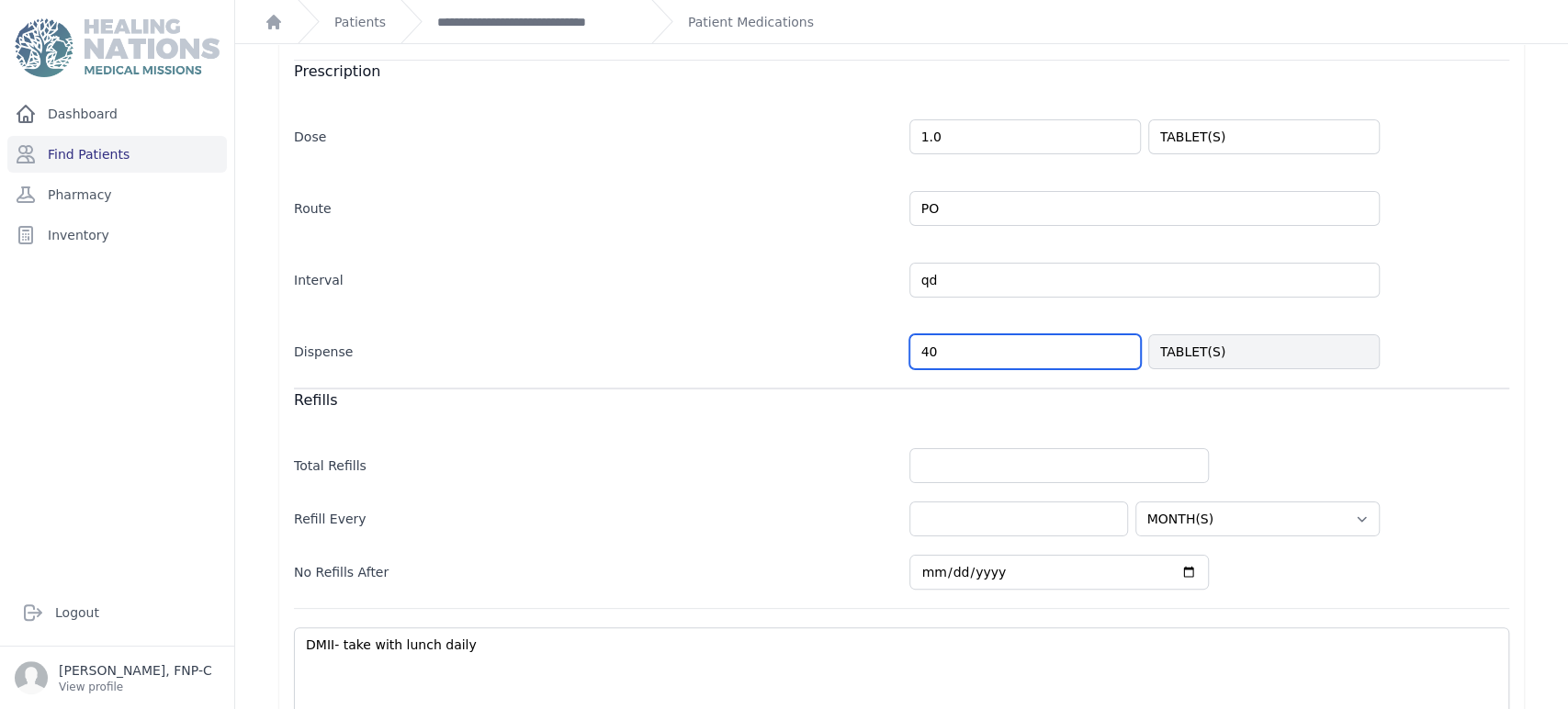
click at [789, 352] on input "40" at bounding box center [1025, 352] width 231 height 35
type input "4"
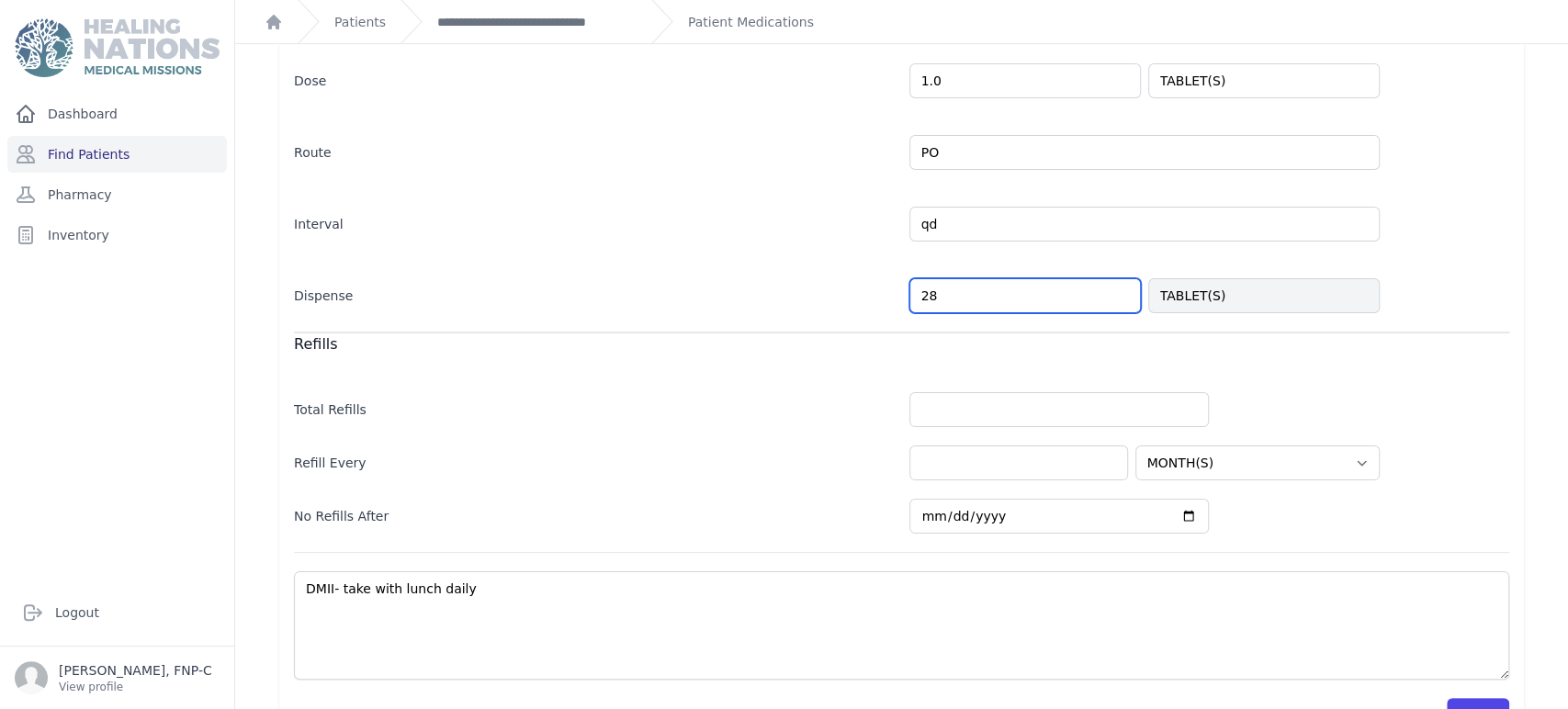
scroll to position [411, 0]
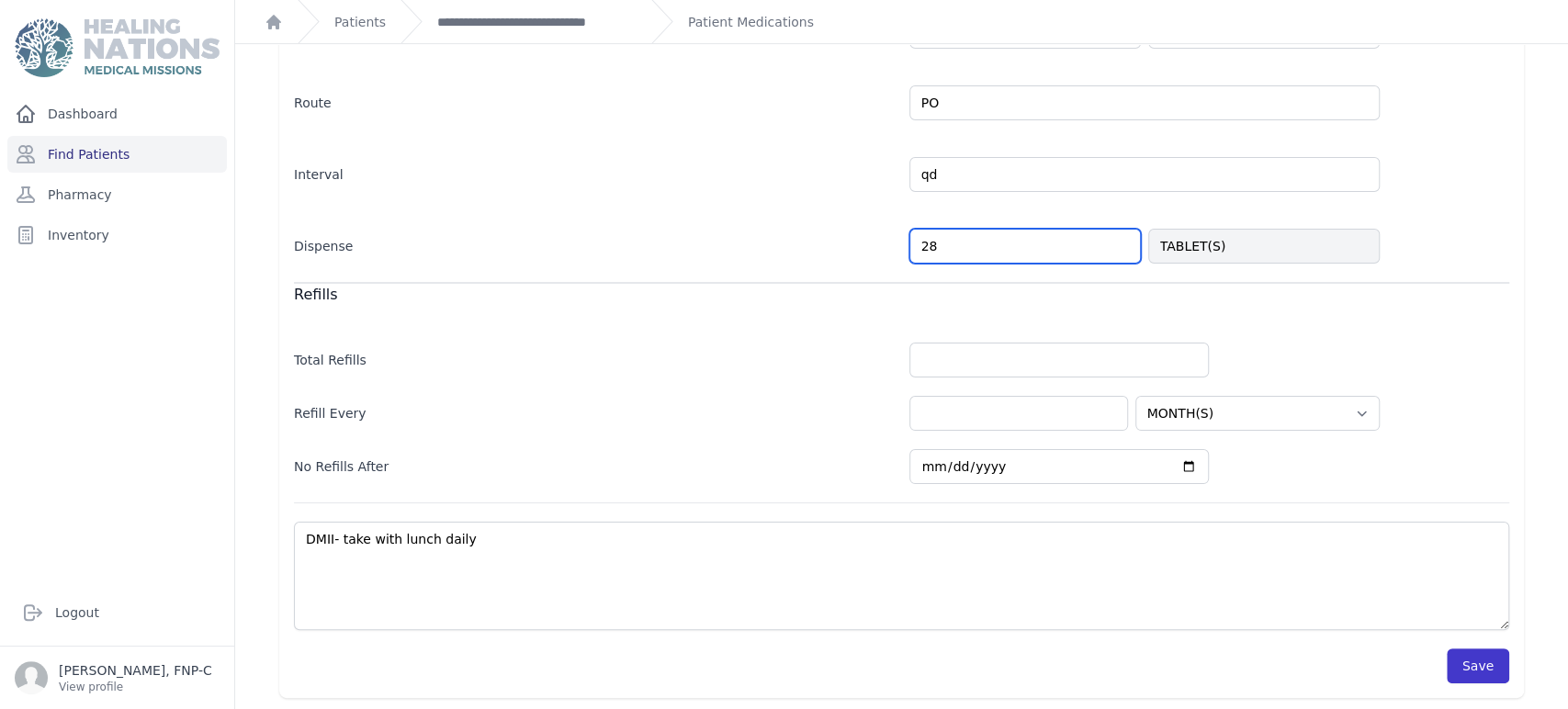
type input "28"
select select "MONTH(S)"
click at [789, 662] on button "Save" at bounding box center [1477, 666] width 63 height 35
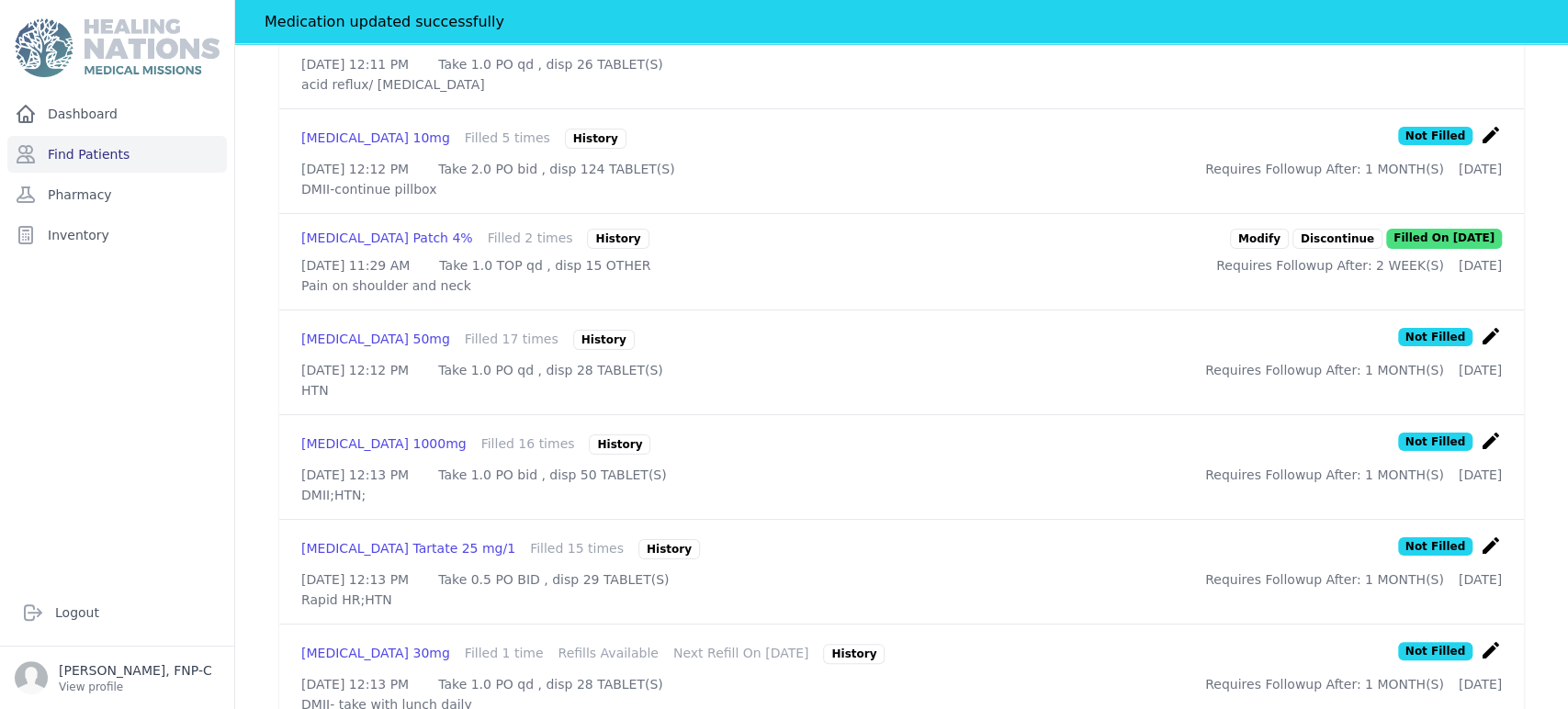
scroll to position [1183, 0]
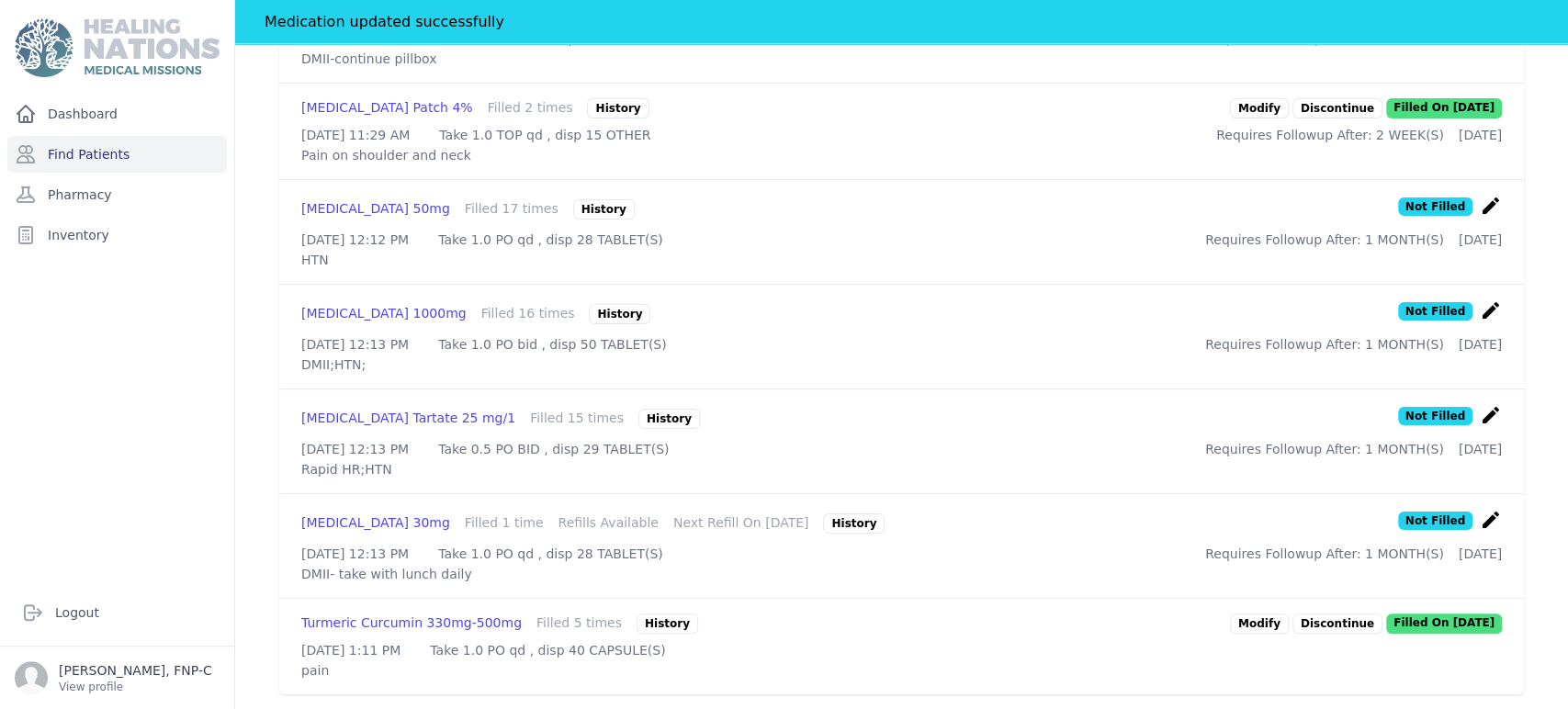
click at [789, 614] on link "Modify" at bounding box center [1259, 624] width 59 height 20
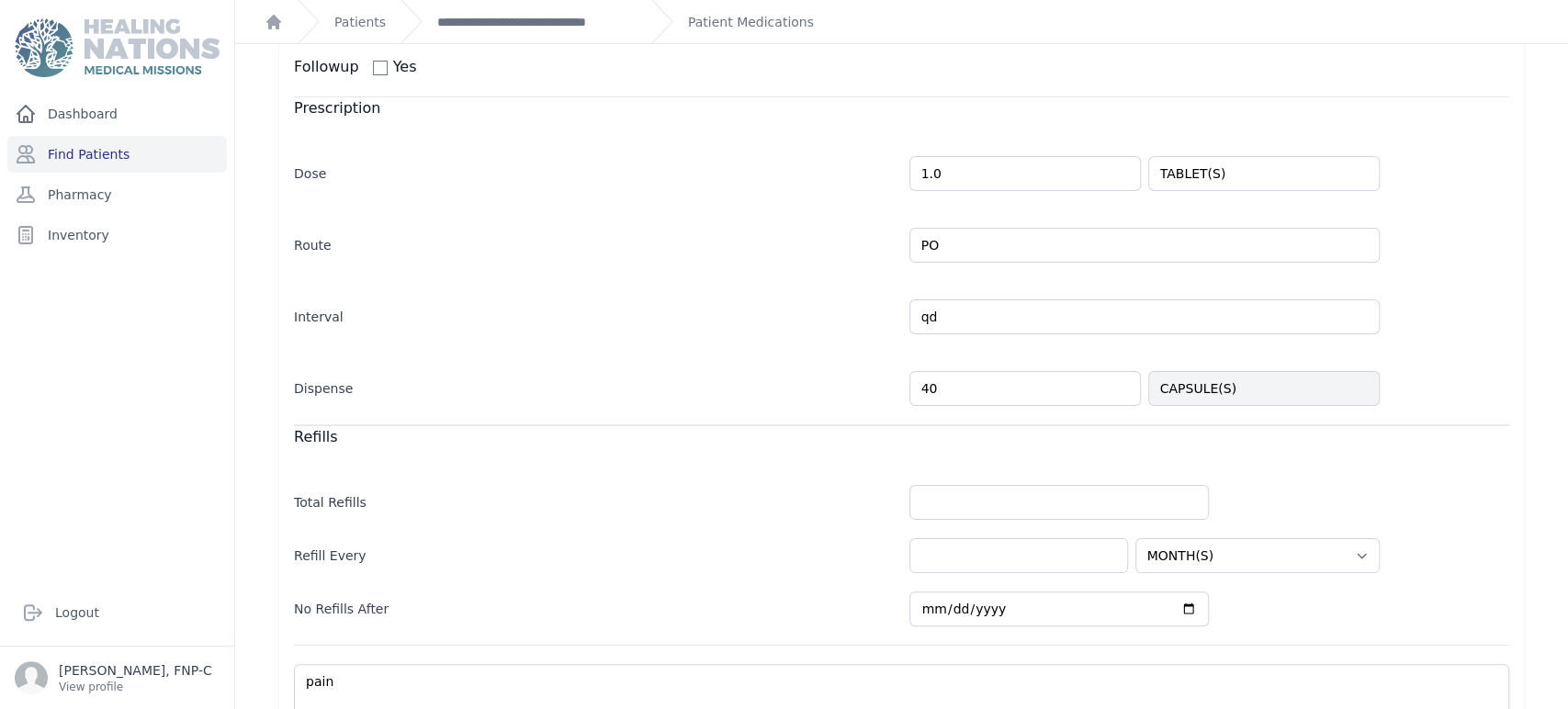
scroll to position [399, 0]
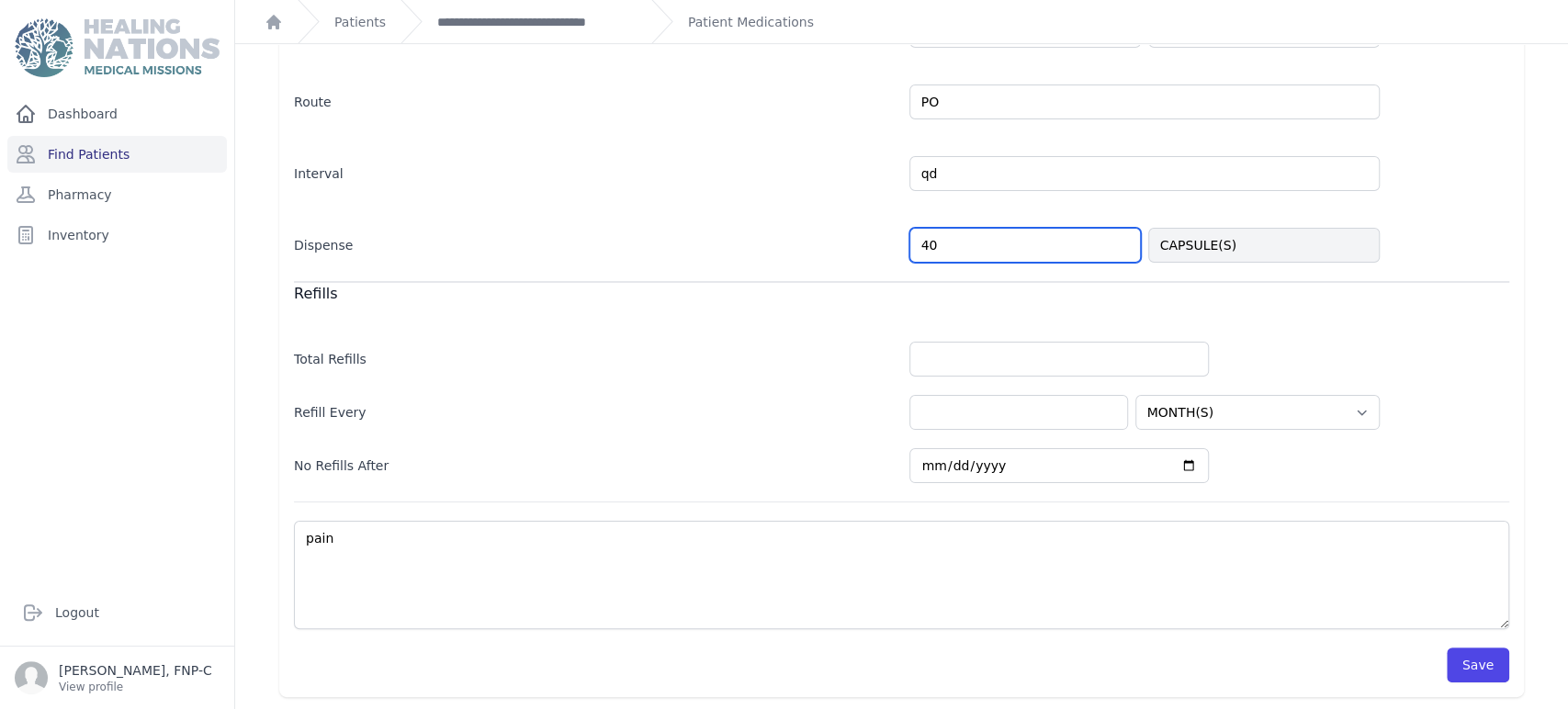
click at [789, 238] on input "40" at bounding box center [1025, 246] width 231 height 35
type input "4"
type input "25"
select select "MONTH(S)"
click at [789, 666] on button "Save" at bounding box center [1477, 666] width 63 height 35
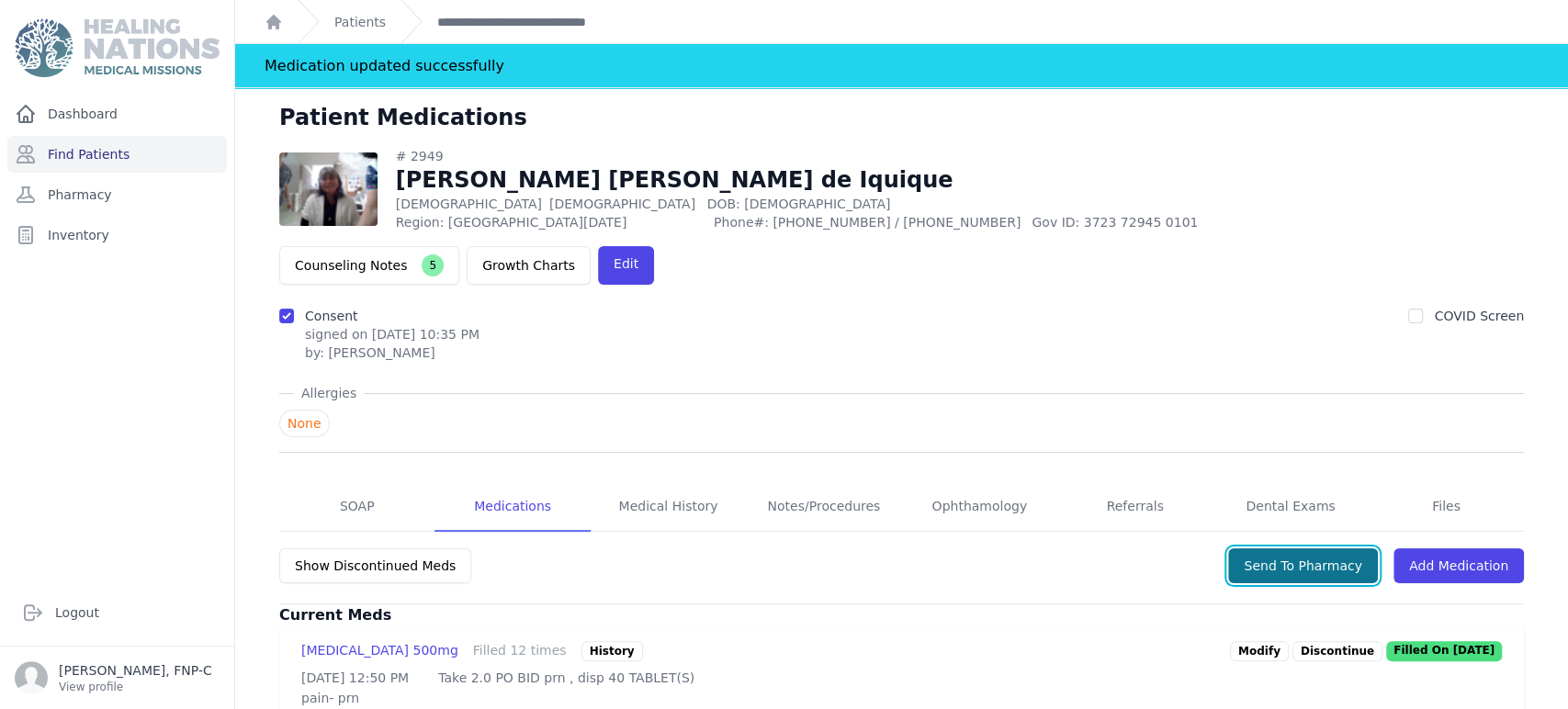
click at [789, 548] on button "Send To Pharmacy" at bounding box center [1303, 566] width 150 height 35
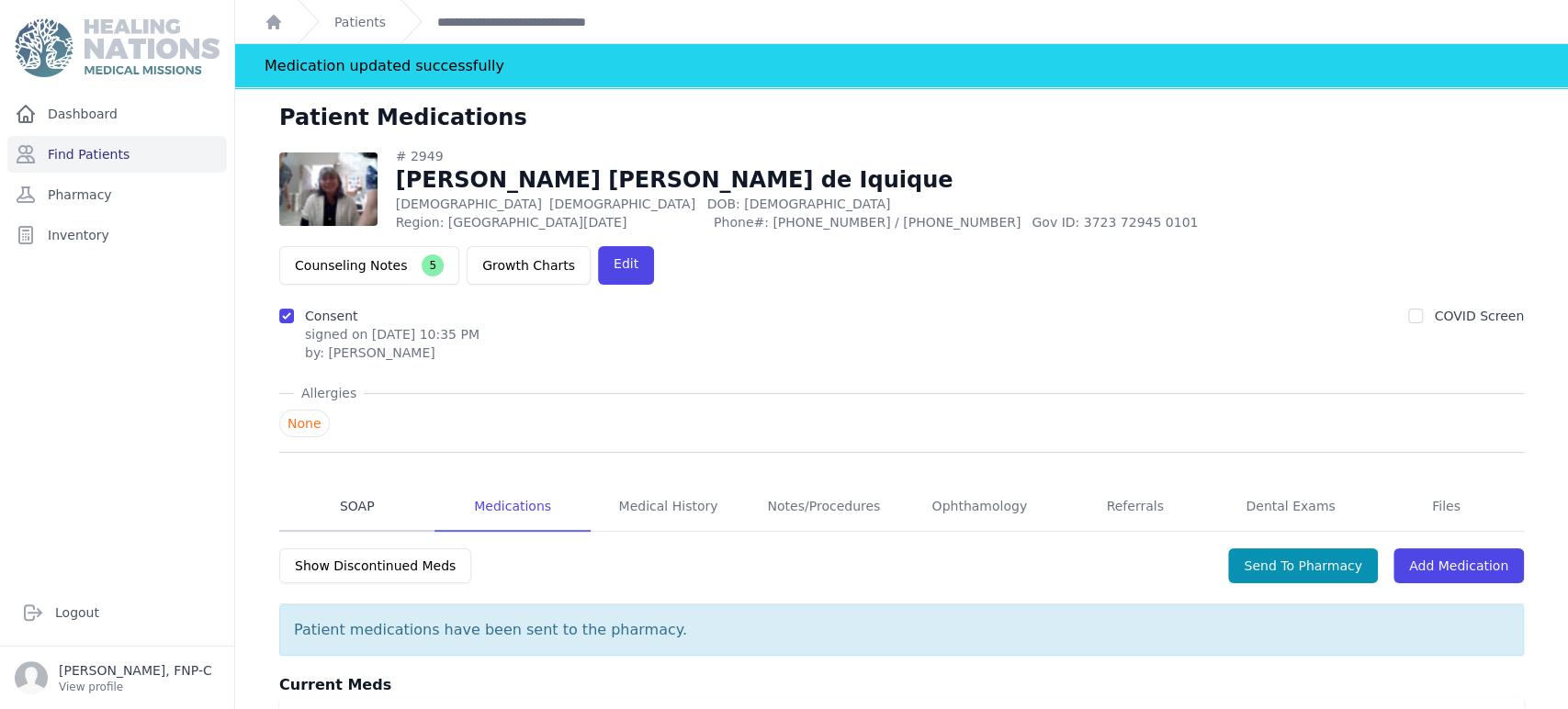
click at [346, 483] on link "SOAP" at bounding box center [357, 507] width 155 height 50
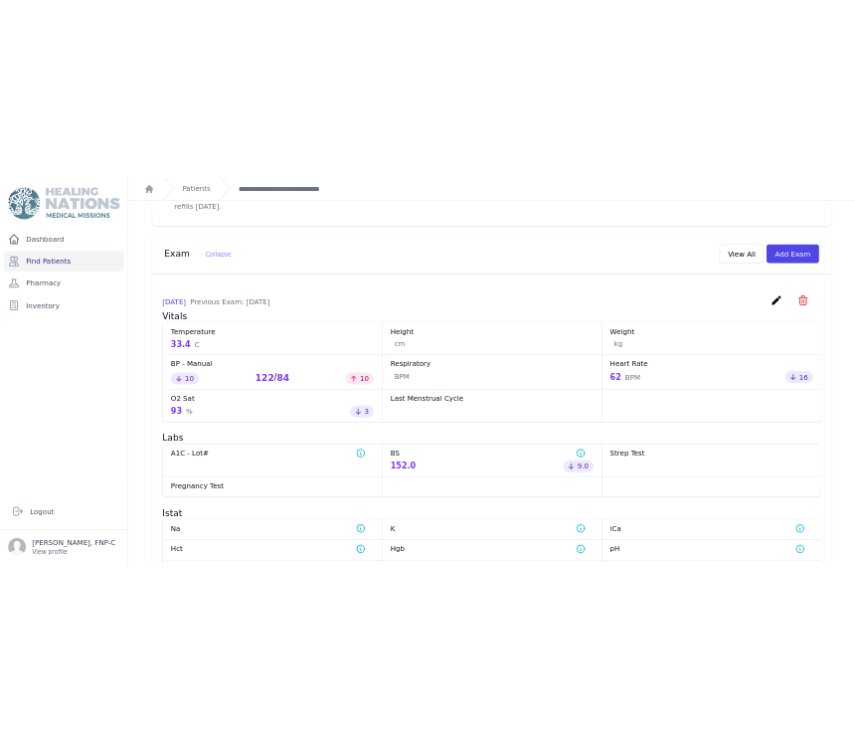
scroll to position [883, 0]
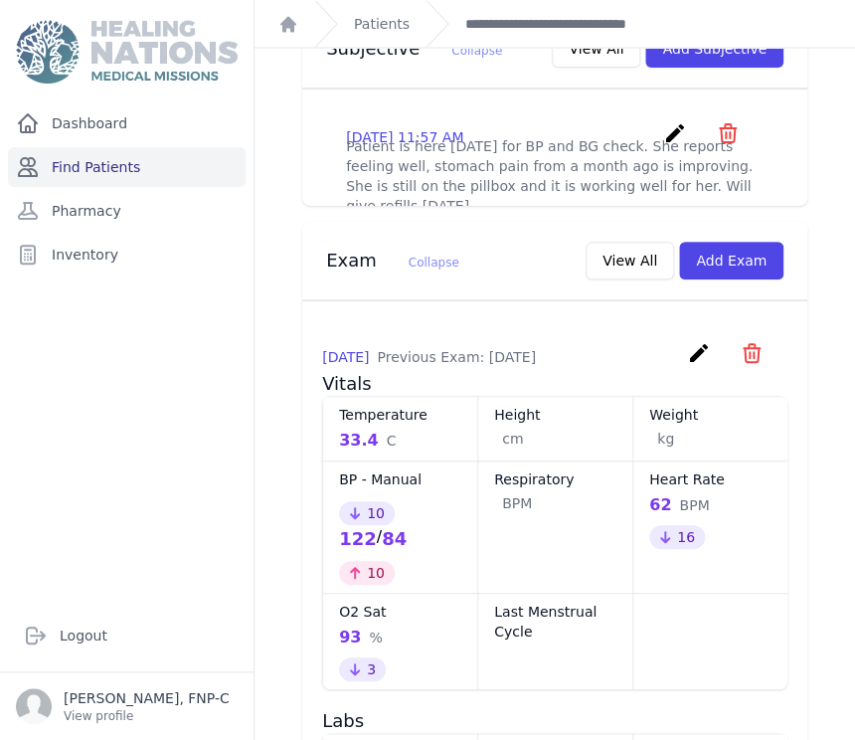
click at [102, 164] on link "Find Patients" at bounding box center [127, 167] width 238 height 40
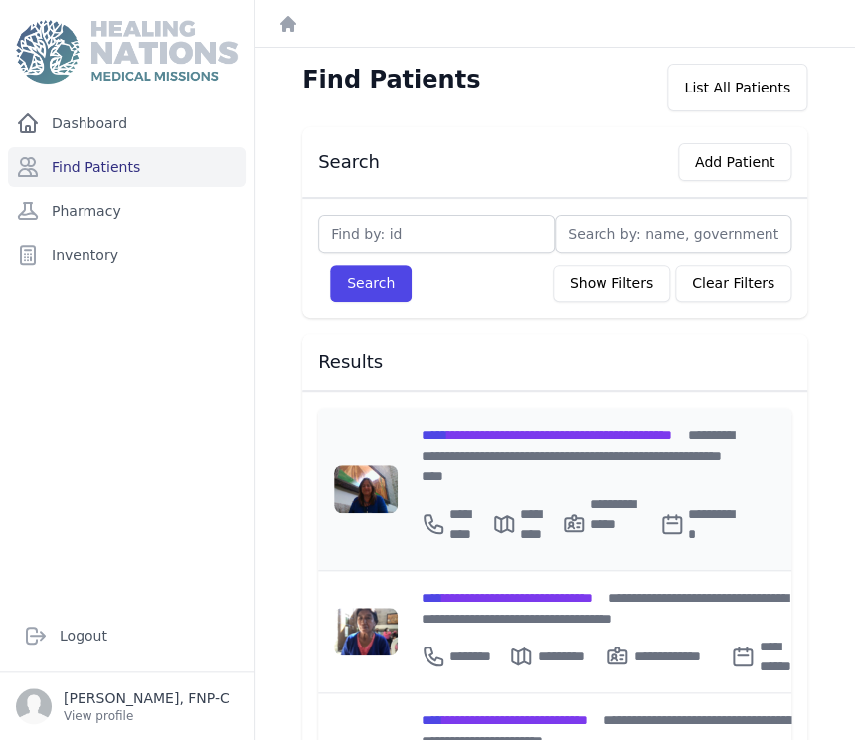
click at [507, 430] on span "**********" at bounding box center [546, 434] width 250 height 14
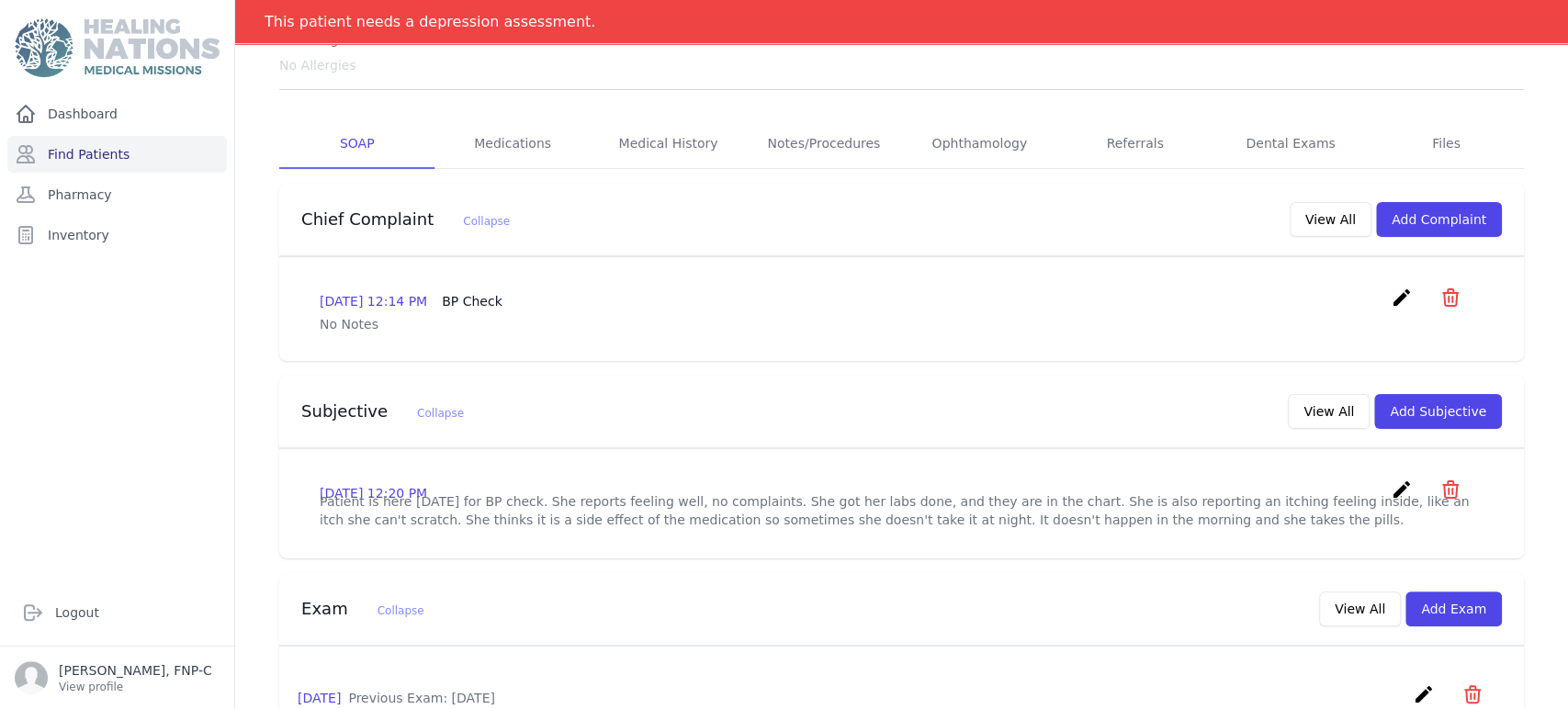
scroll to position [306, 0]
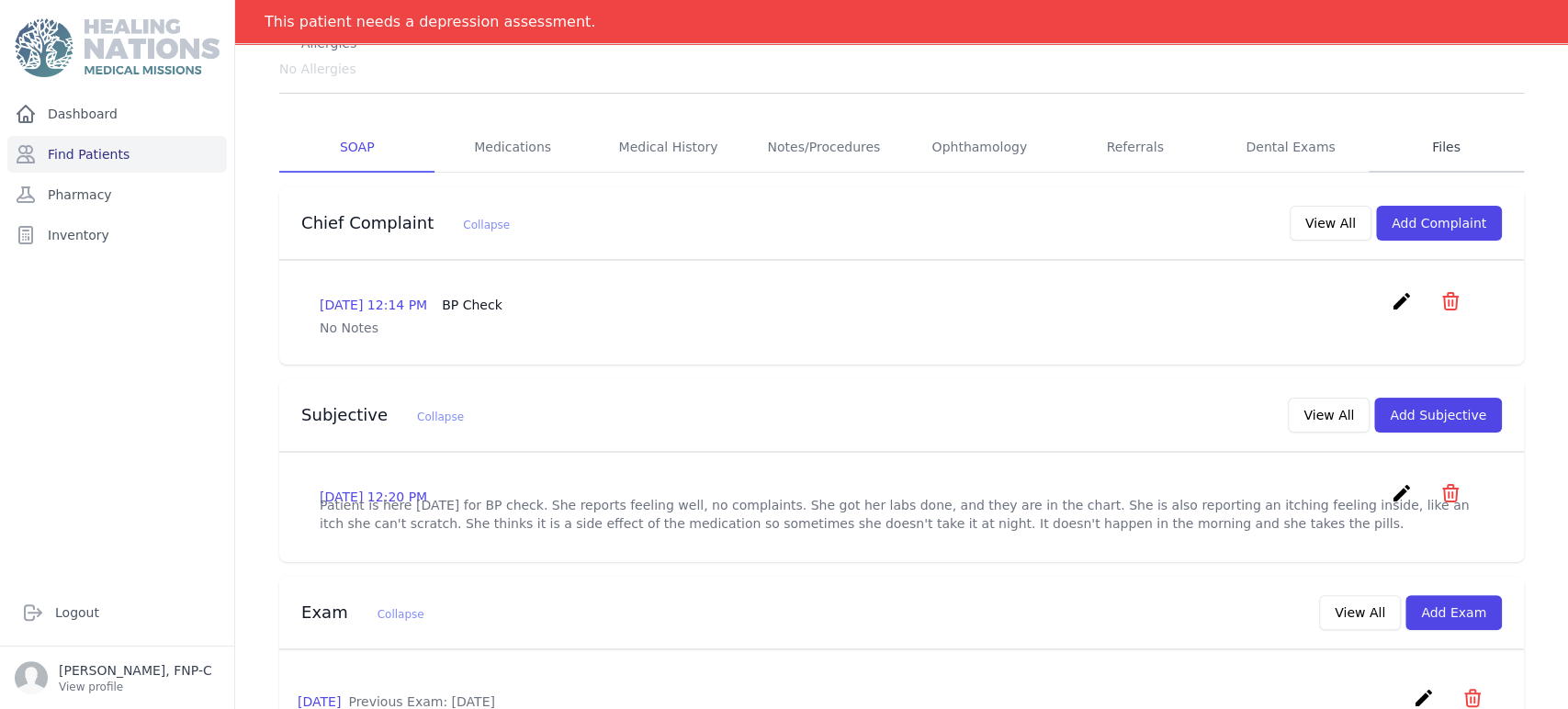
click at [789, 123] on link "Files" at bounding box center [1446, 148] width 155 height 50
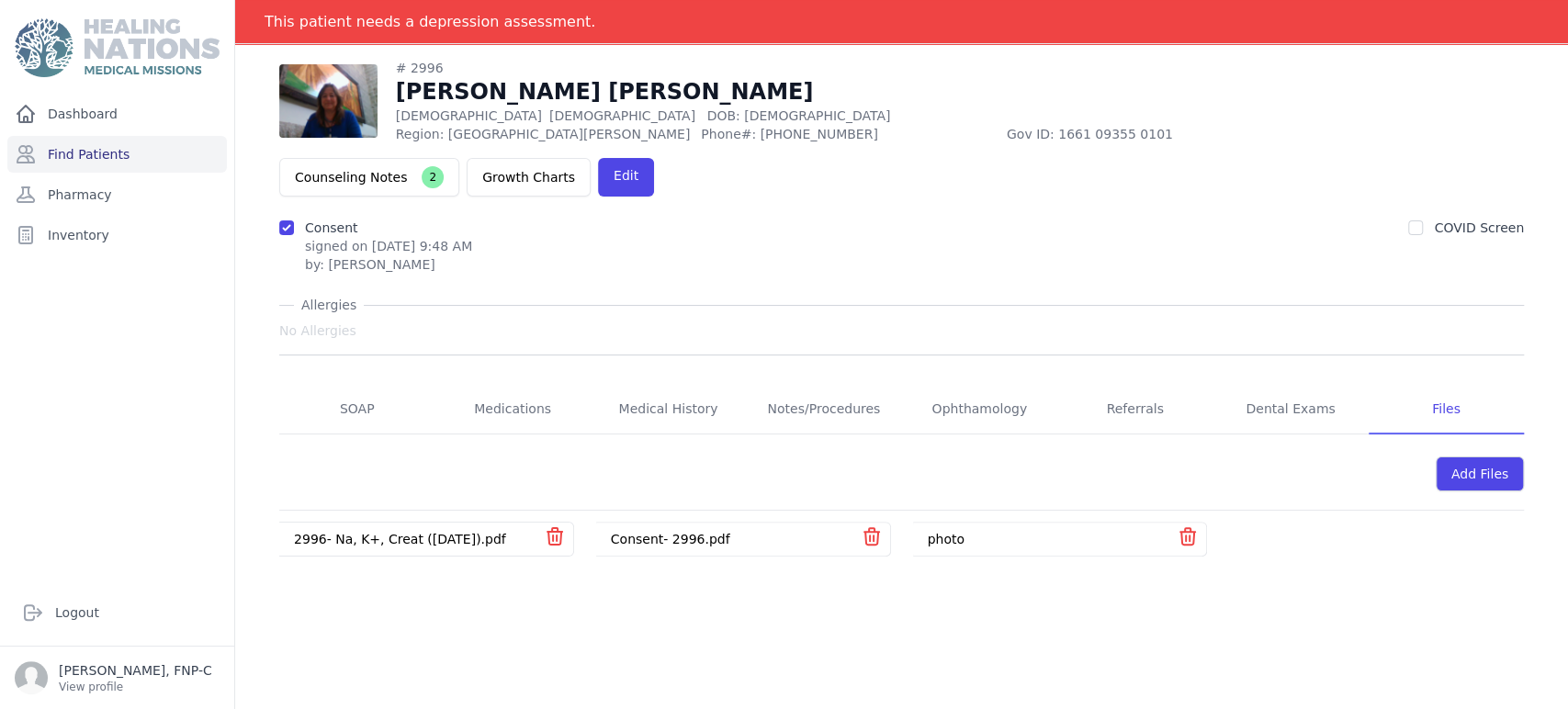
click at [346, 532] on link "2996- Na, K+, Creat (9.8.2025).pdf" at bounding box center [400, 540] width 213 height 15
click at [509, 385] on link "Medications" at bounding box center [512, 410] width 155 height 50
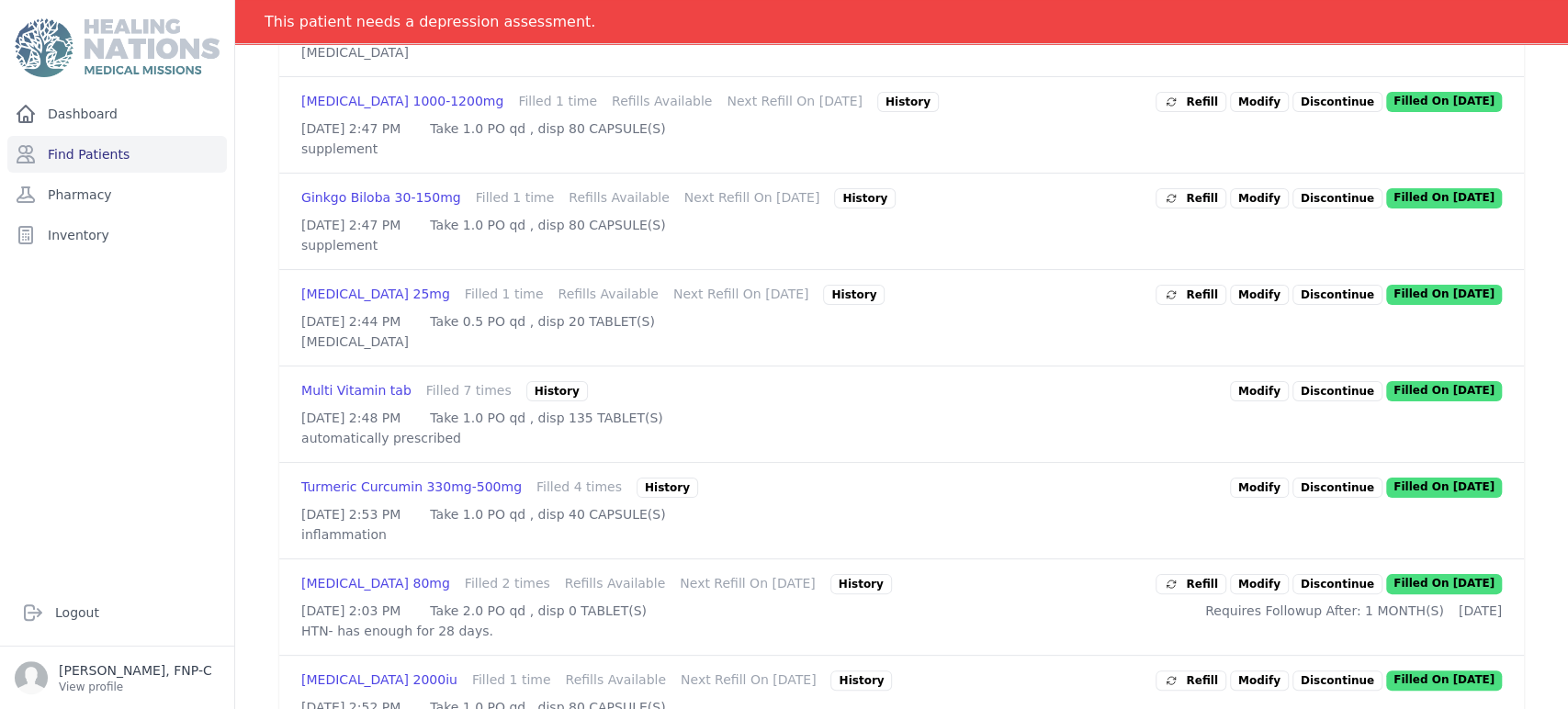
scroll to position [682, 0]
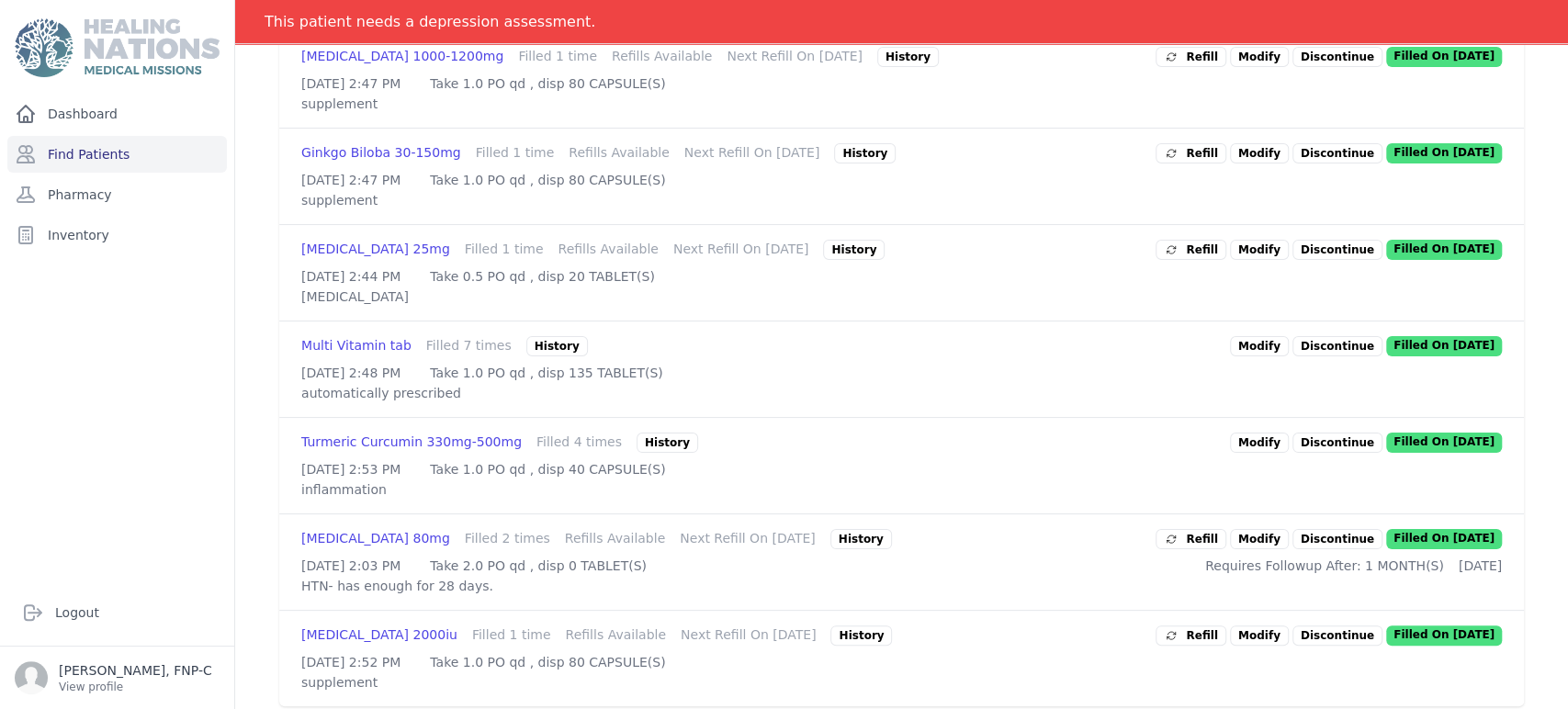
click at [642, 279] on p "Take 0.5 PO qd , disp 20 TABLET(S)" at bounding box center [542, 276] width 225 height 18
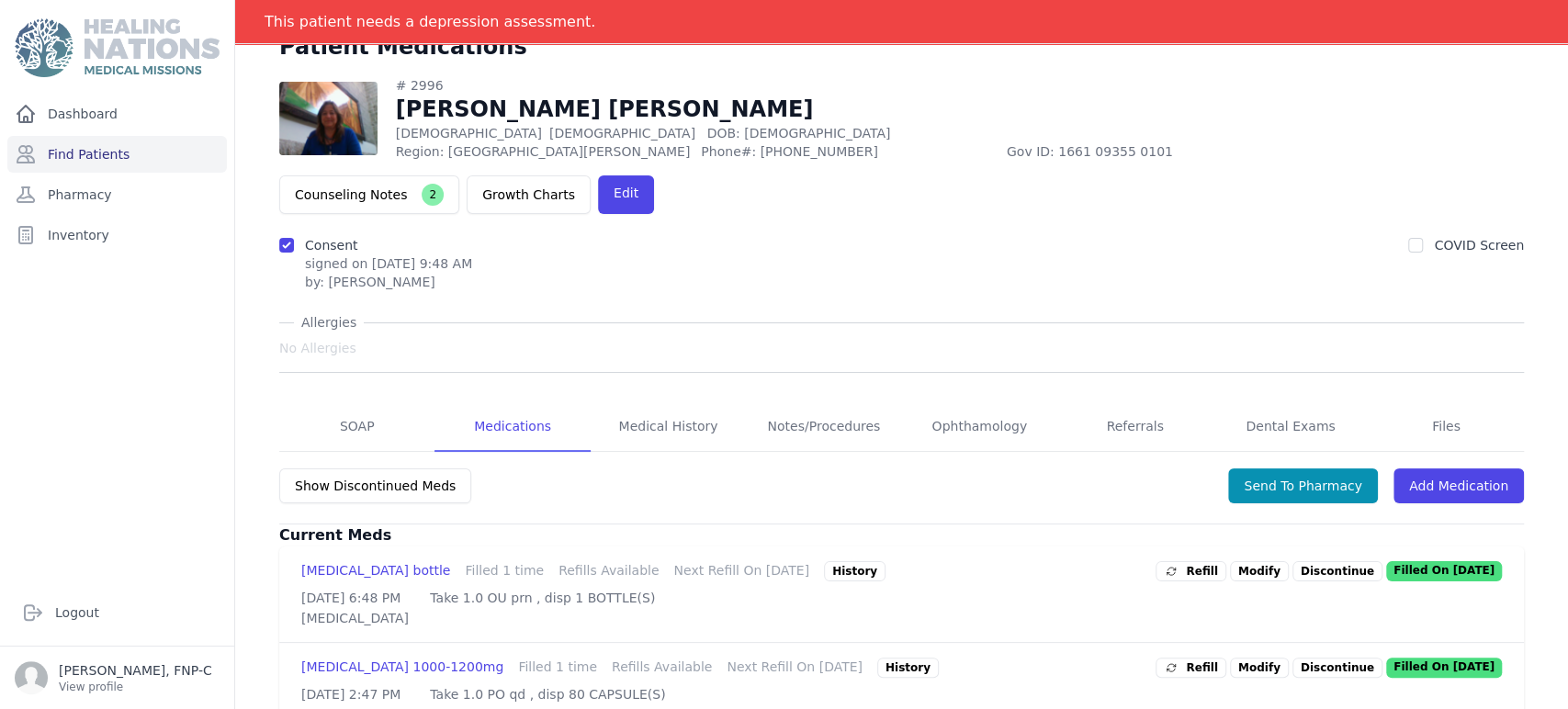
scroll to position [69, 0]
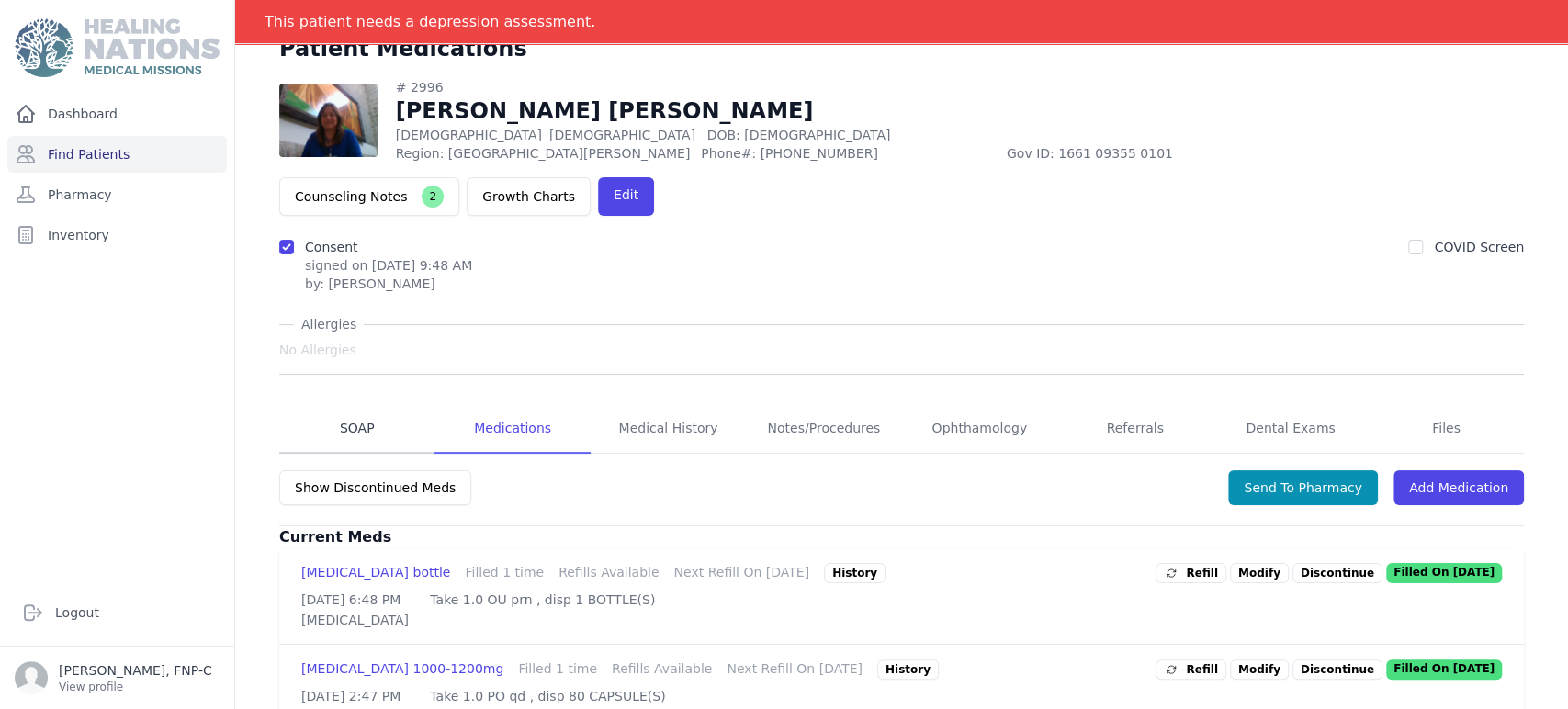
click at [360, 404] on link "SOAP" at bounding box center [357, 429] width 155 height 50
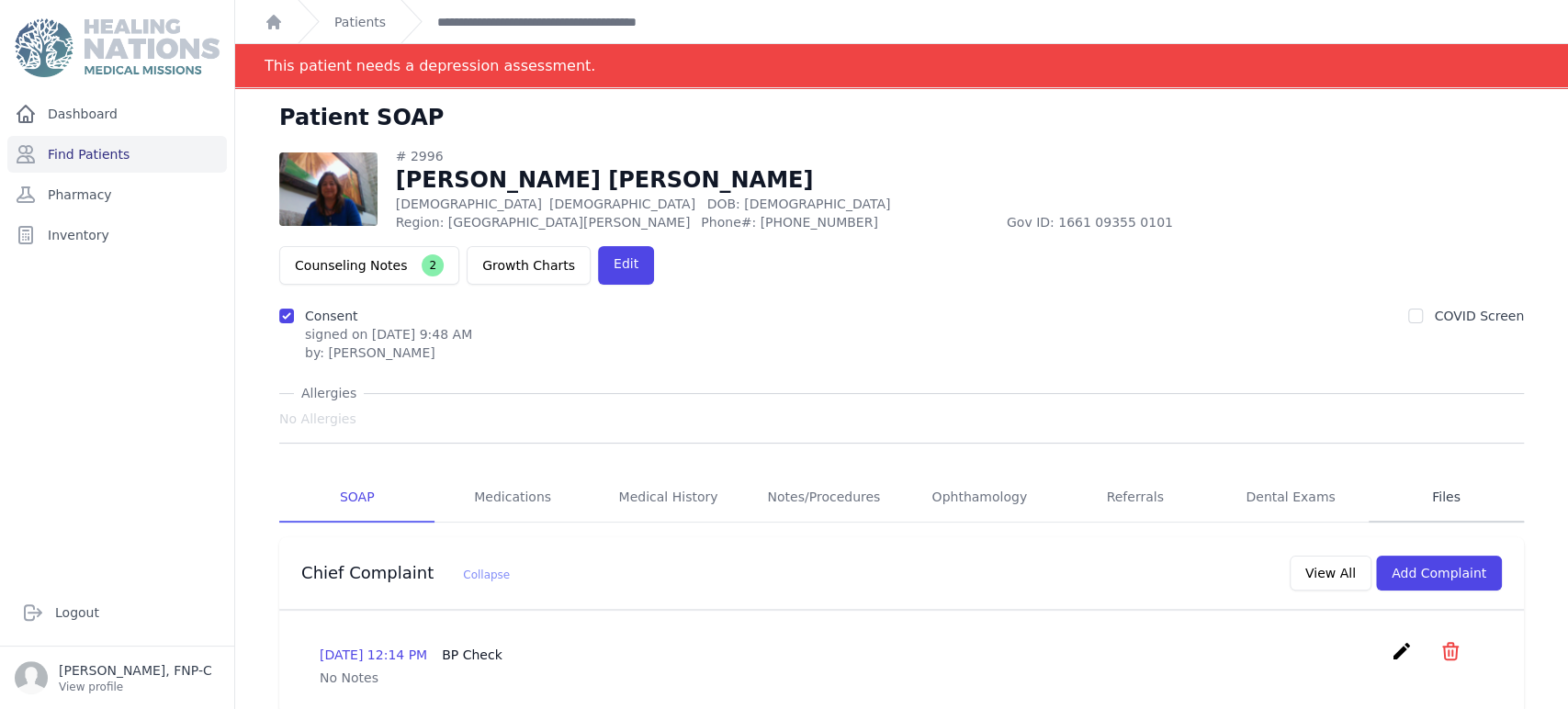
click at [789, 473] on link "Files" at bounding box center [1446, 498] width 155 height 50
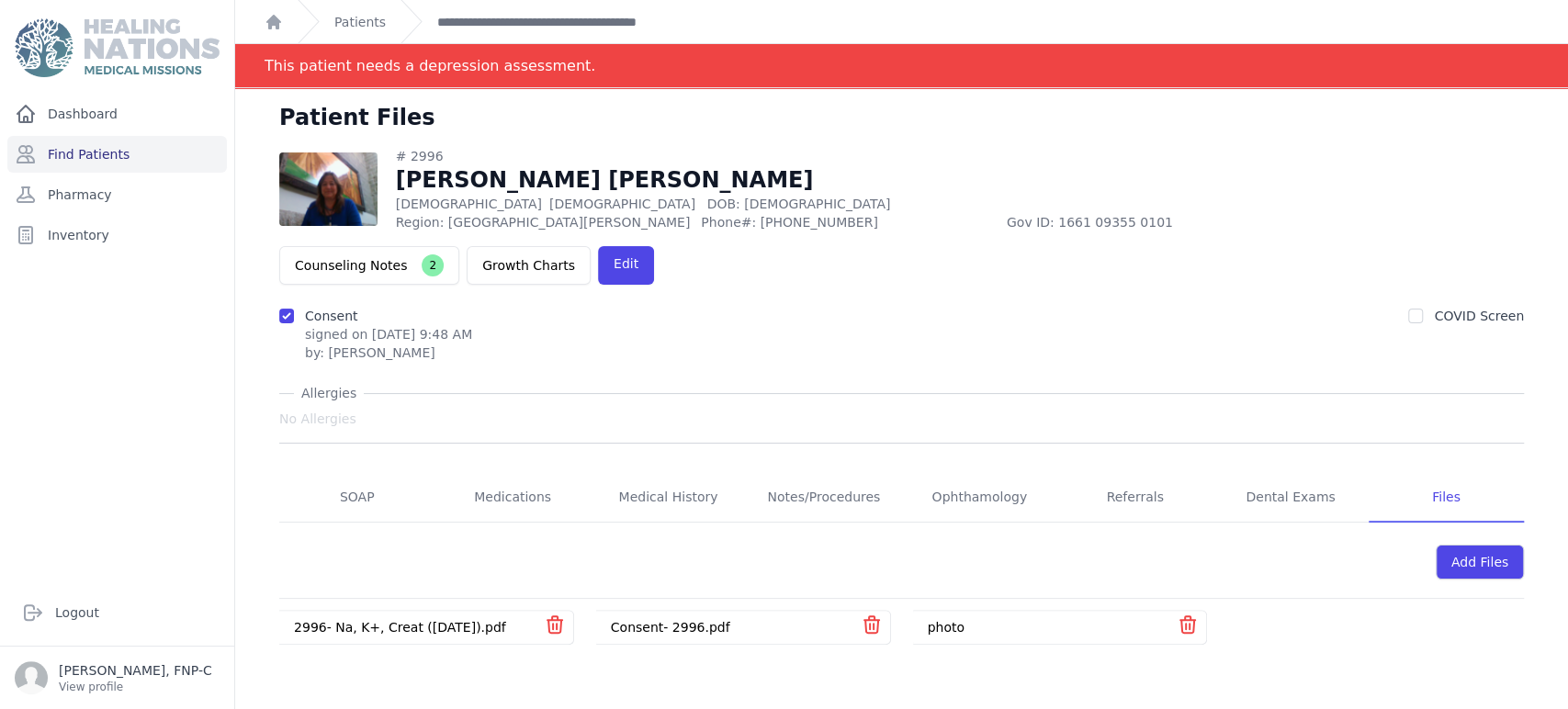
click at [346, 620] on link "2996- Na, K+, Creat (9.8.2025).pdf" at bounding box center [400, 628] width 213 height 15
click at [353, 473] on link "SOAP" at bounding box center [357, 498] width 155 height 50
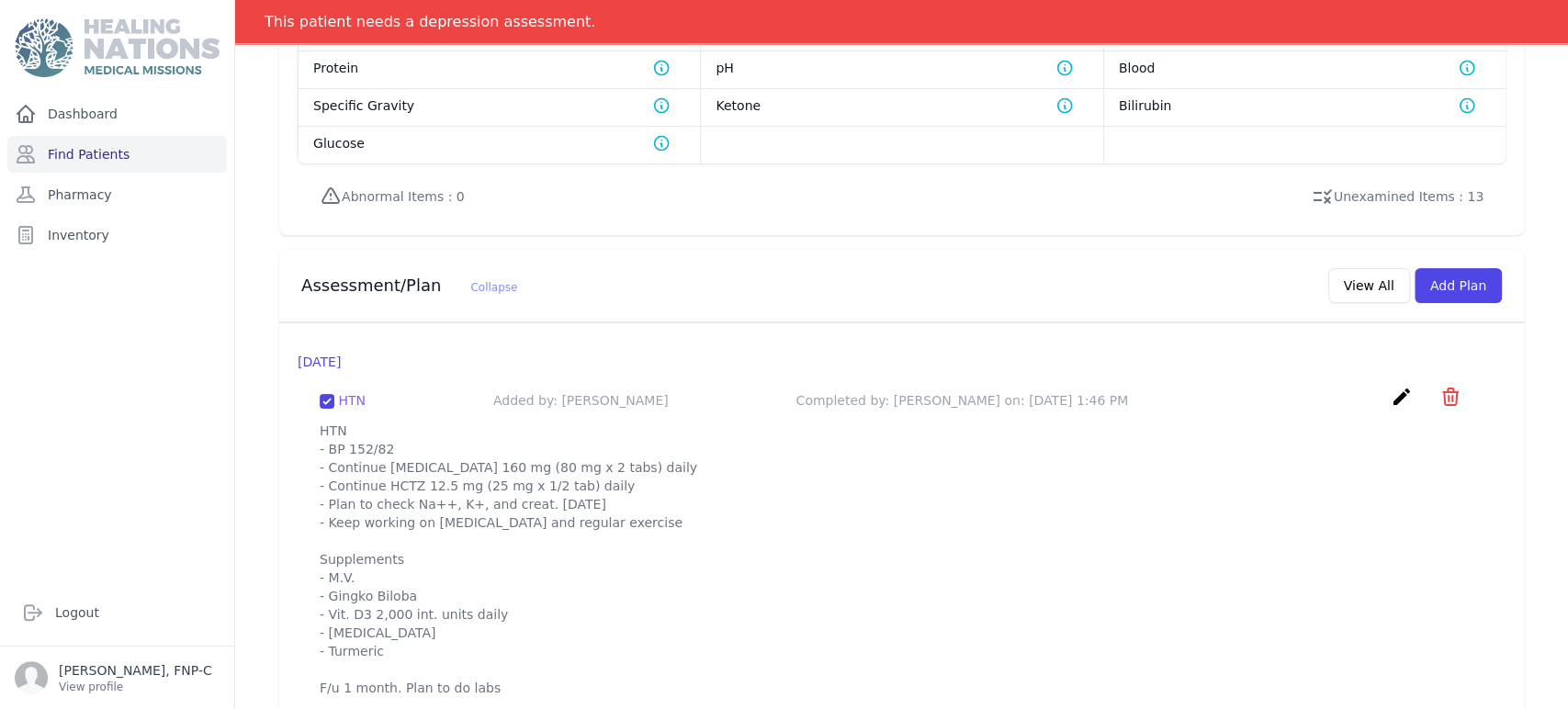
scroll to position [1615, 0]
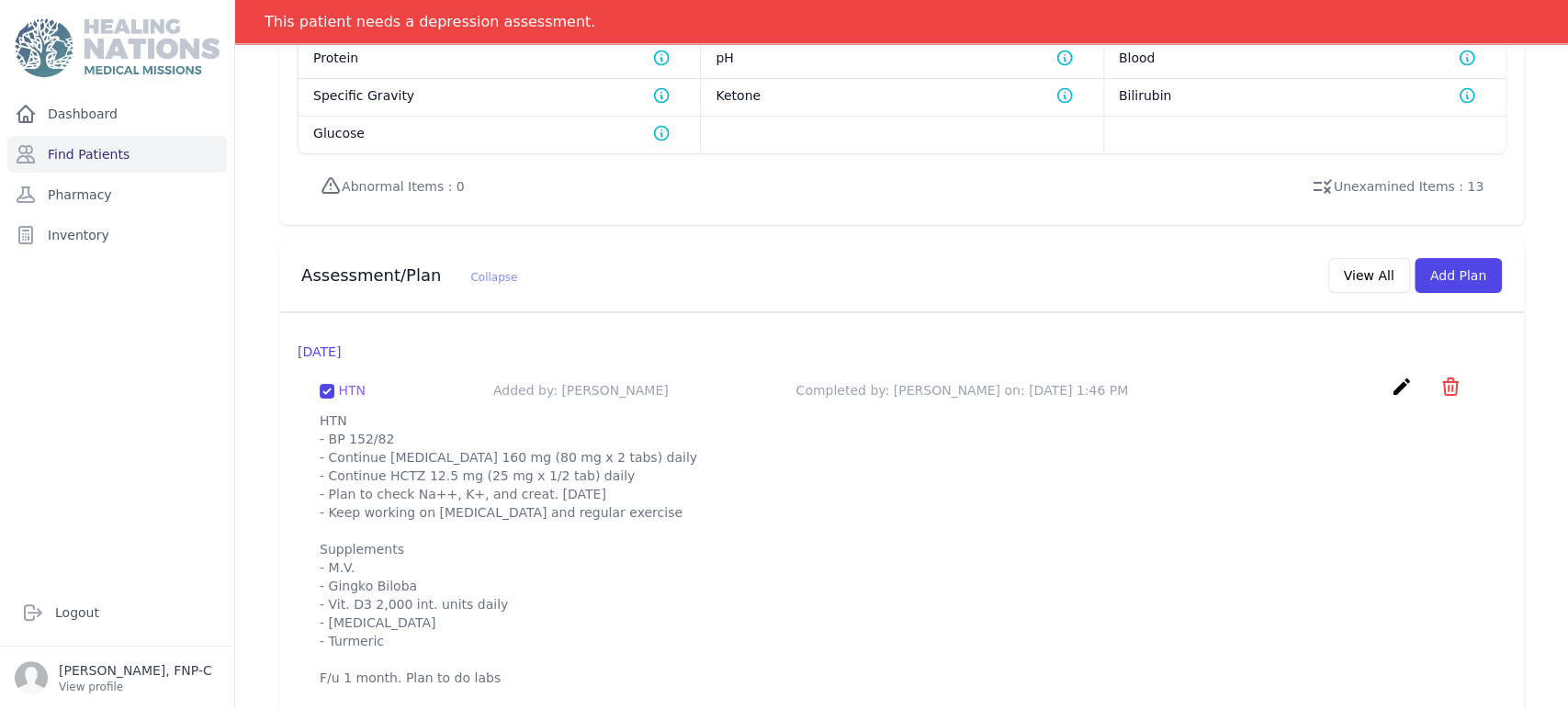
click at [492, 654] on p "HTN - BP 152/82 - Continue Valsartan 160 mg (80 mg x 2 tabs) daily - Continue H…" at bounding box center [901, 549] width 1163 height 275
click at [483, 654] on p "HTN - BP 152/82 - Continue Valsartan 160 mg (80 mg x 2 tabs) daily - Continue H…" at bounding box center [901, 549] width 1163 height 275
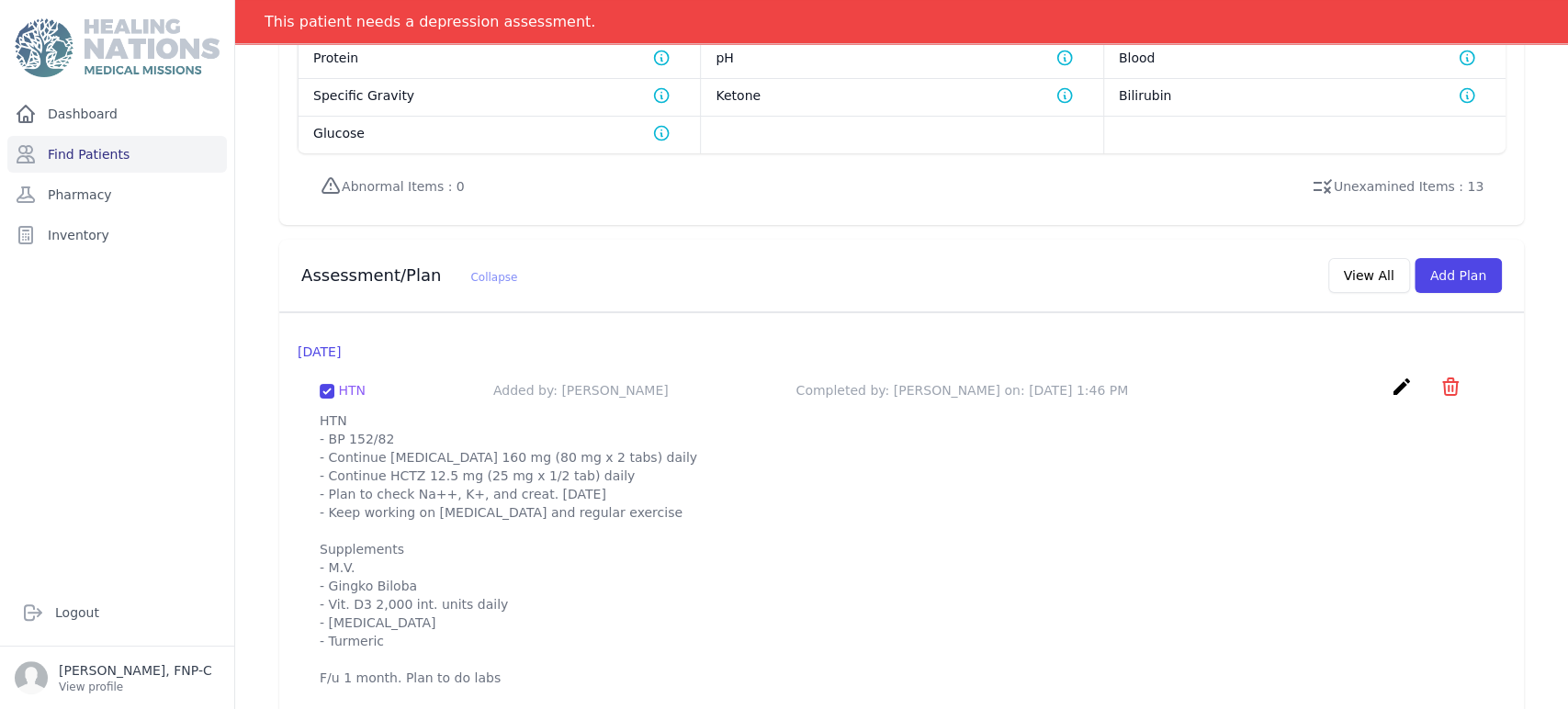
drag, startPoint x: 483, startPoint y: 654, endPoint x: 315, endPoint y: 398, distance: 306.2
click at [315, 398] on div "HTN Added by: Karen Pineda Completed by: Karen Pineda on: 2025-Jul-22 1:46 PM c…" at bounding box center [901, 532] width 1208 height 341
copy p "HTN - BP 152/82 - Continue Valsartan 160 mg (80 mg x 2 tabs) daily - Continue H…"
drag, startPoint x: 1007, startPoint y: 490, endPoint x: 1037, endPoint y: 467, distance: 37.8
click at [789, 488] on p "HTN - BP 152/82 - Continue Valsartan 160 mg (80 mg x 2 tabs) daily - Continue H…" at bounding box center [901, 549] width 1163 height 275
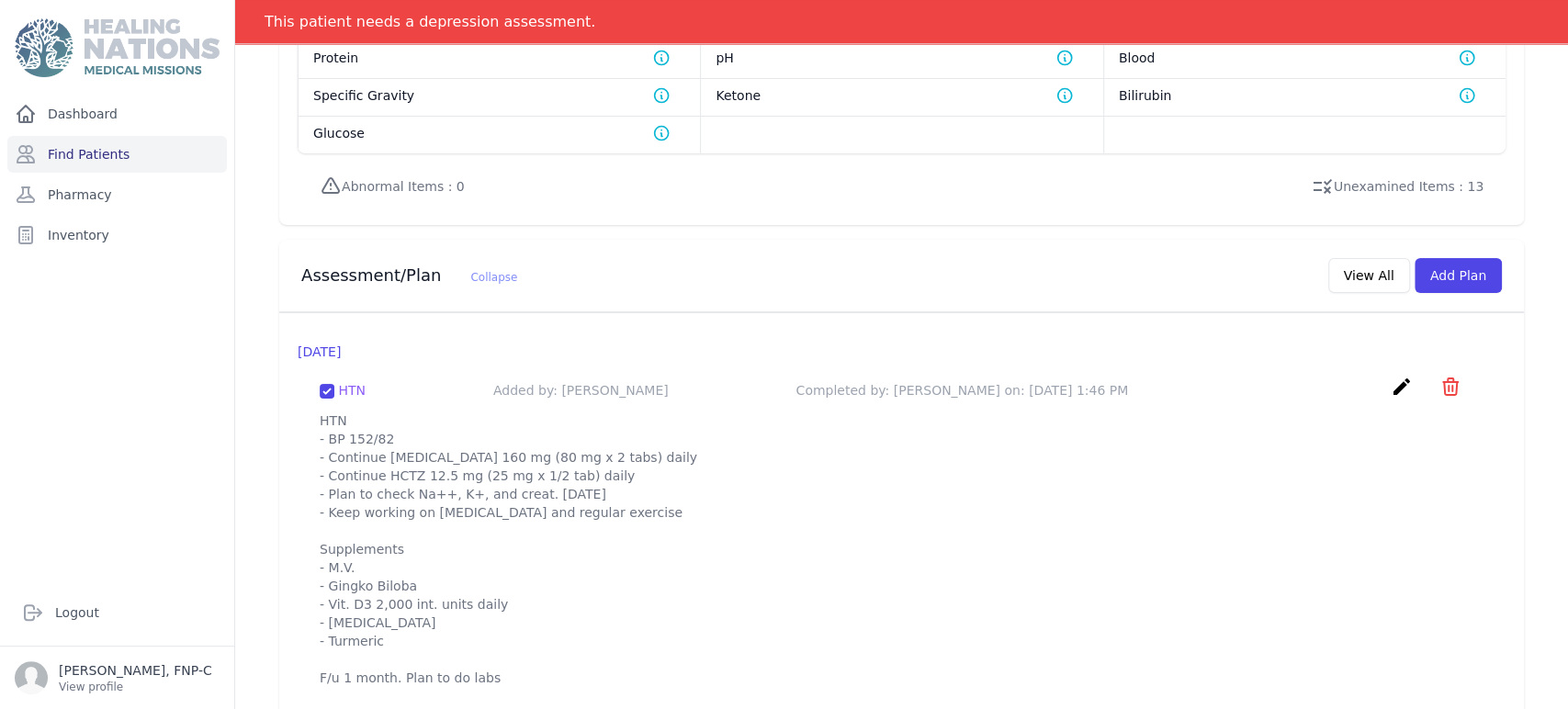
click at [789, 502] on p "HTN - BP 152/82 - Continue Valsartan 160 mg (80 mg x 2 tabs) daily - Continue H…" at bounding box center [901, 549] width 1163 height 275
click at [789, 258] on button "Add Plan" at bounding box center [1458, 275] width 87 height 35
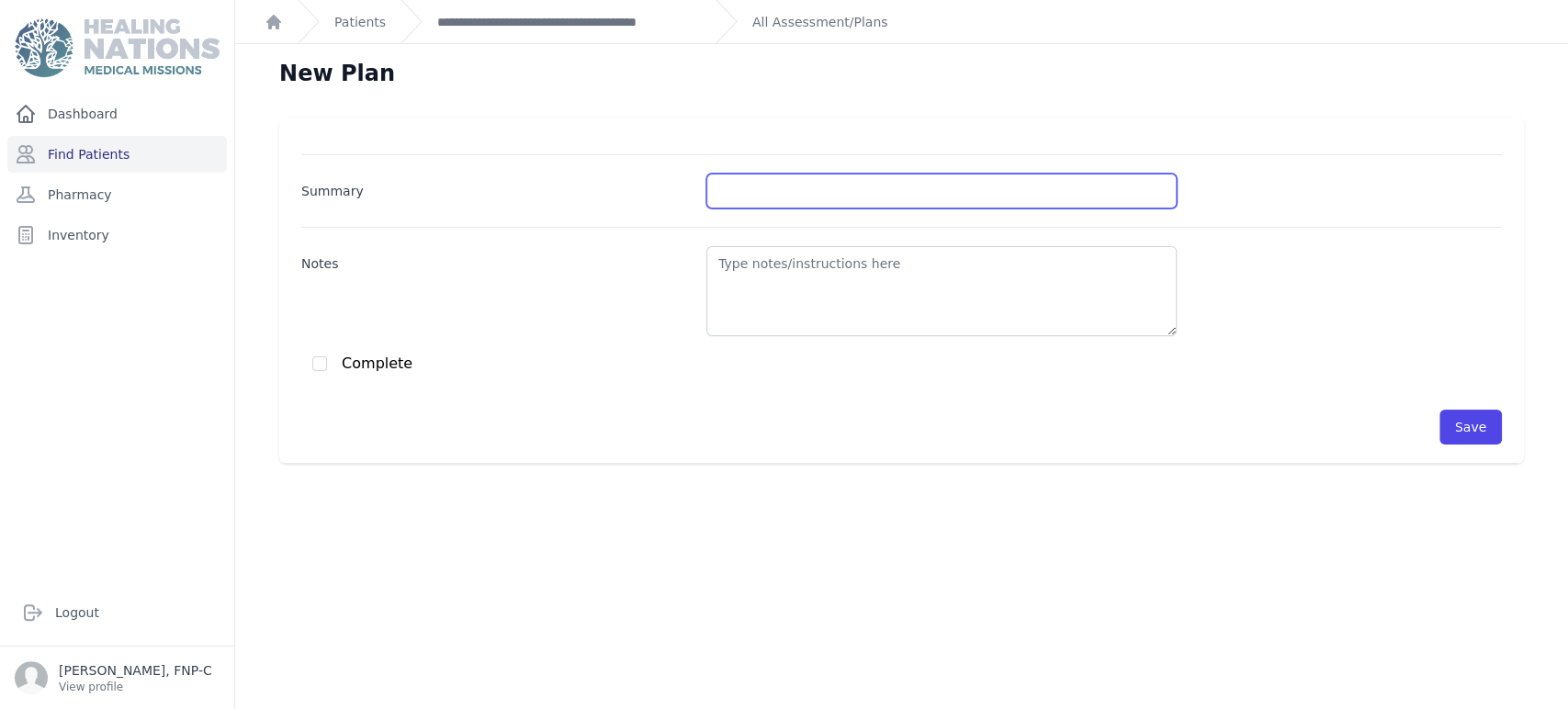
click at [735, 183] on input "Summary" at bounding box center [941, 191] width 470 height 35
type input "HTN"
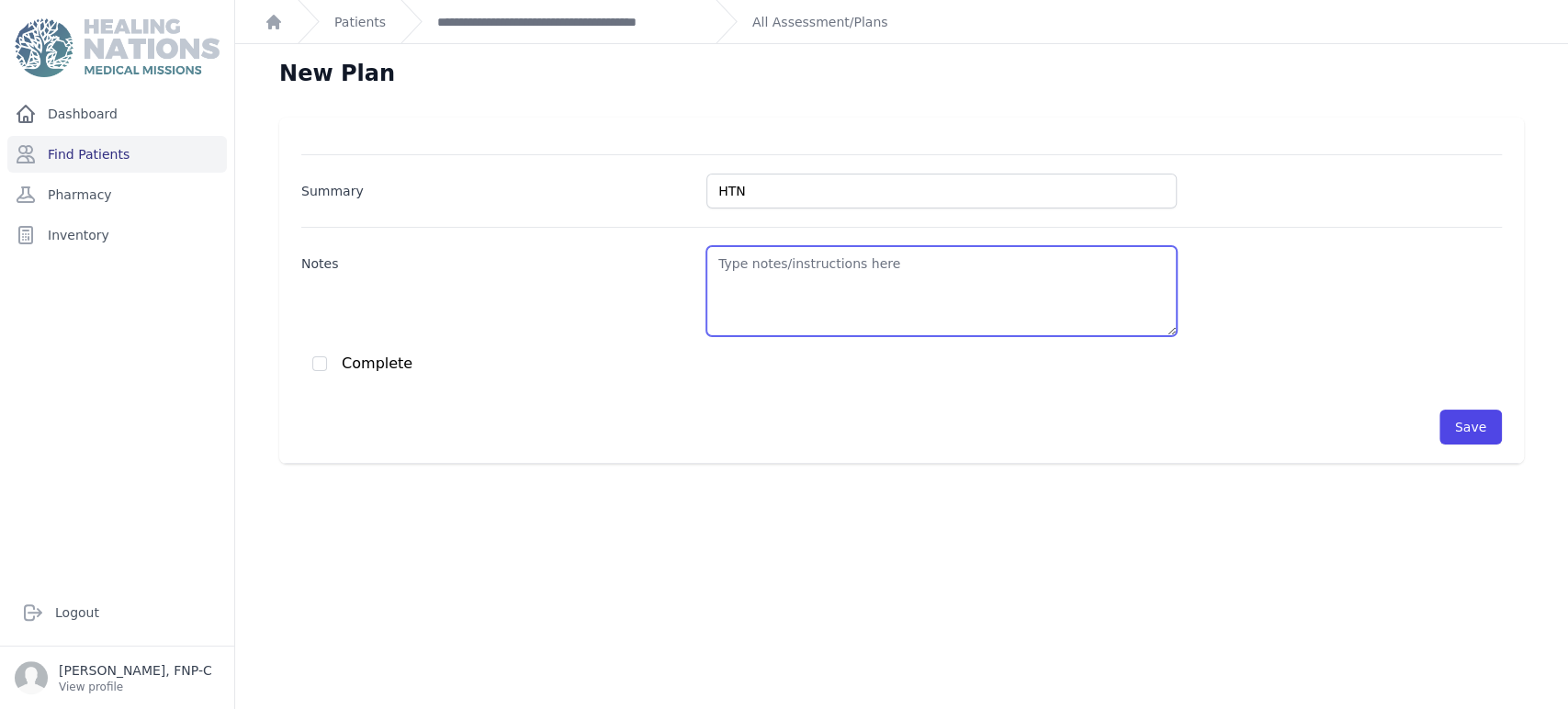
click at [727, 263] on textarea "Notes" at bounding box center [941, 290] width 470 height 90
paste textarea "HTN - BP 152/82 - Continue Valsartan 160 mg (80 mg x 2 tabs) daily - Continue H…"
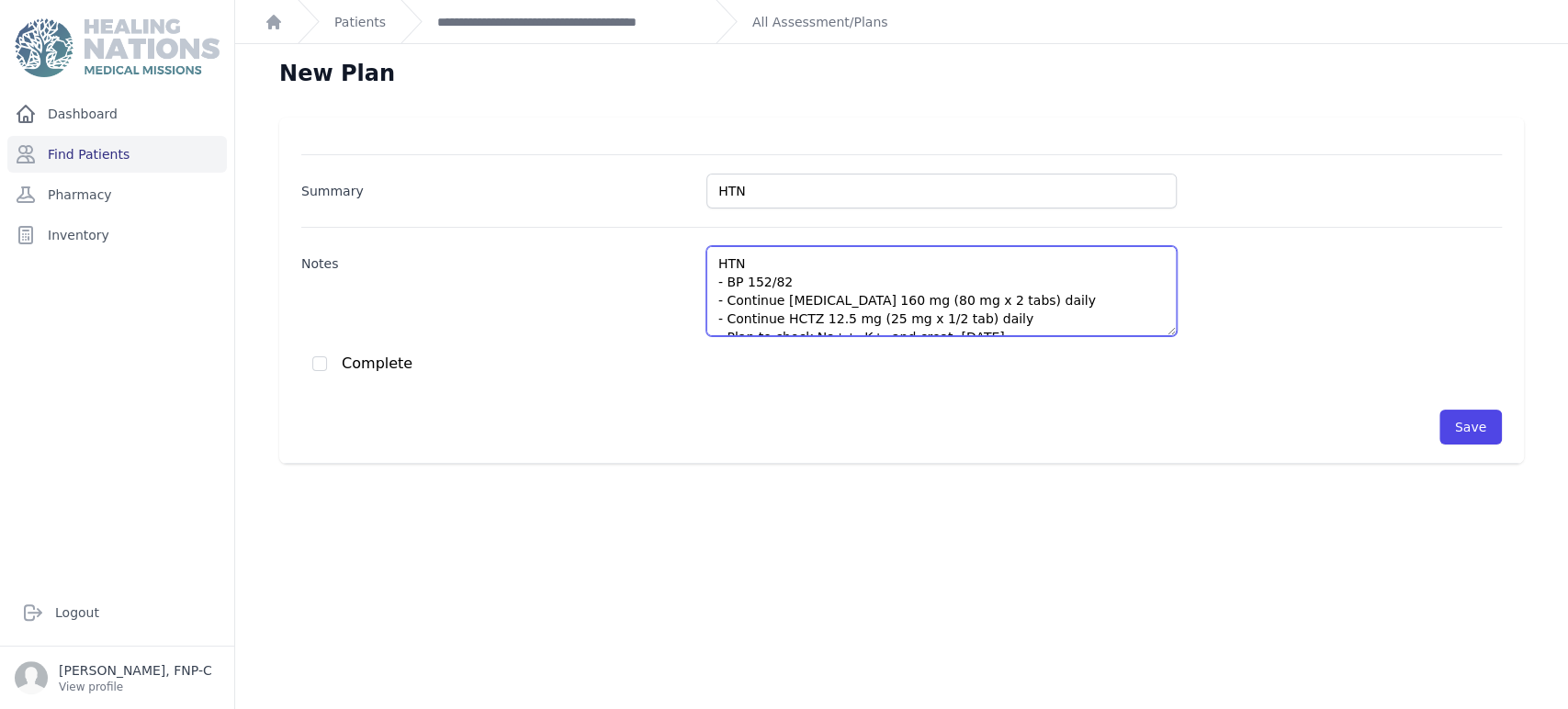
click at [779, 276] on textarea "HTN - BP 152/82 - Continue Valsartan 160 mg (80 mg x 2 tabs) daily - Continue H…" at bounding box center [941, 290] width 470 height 90
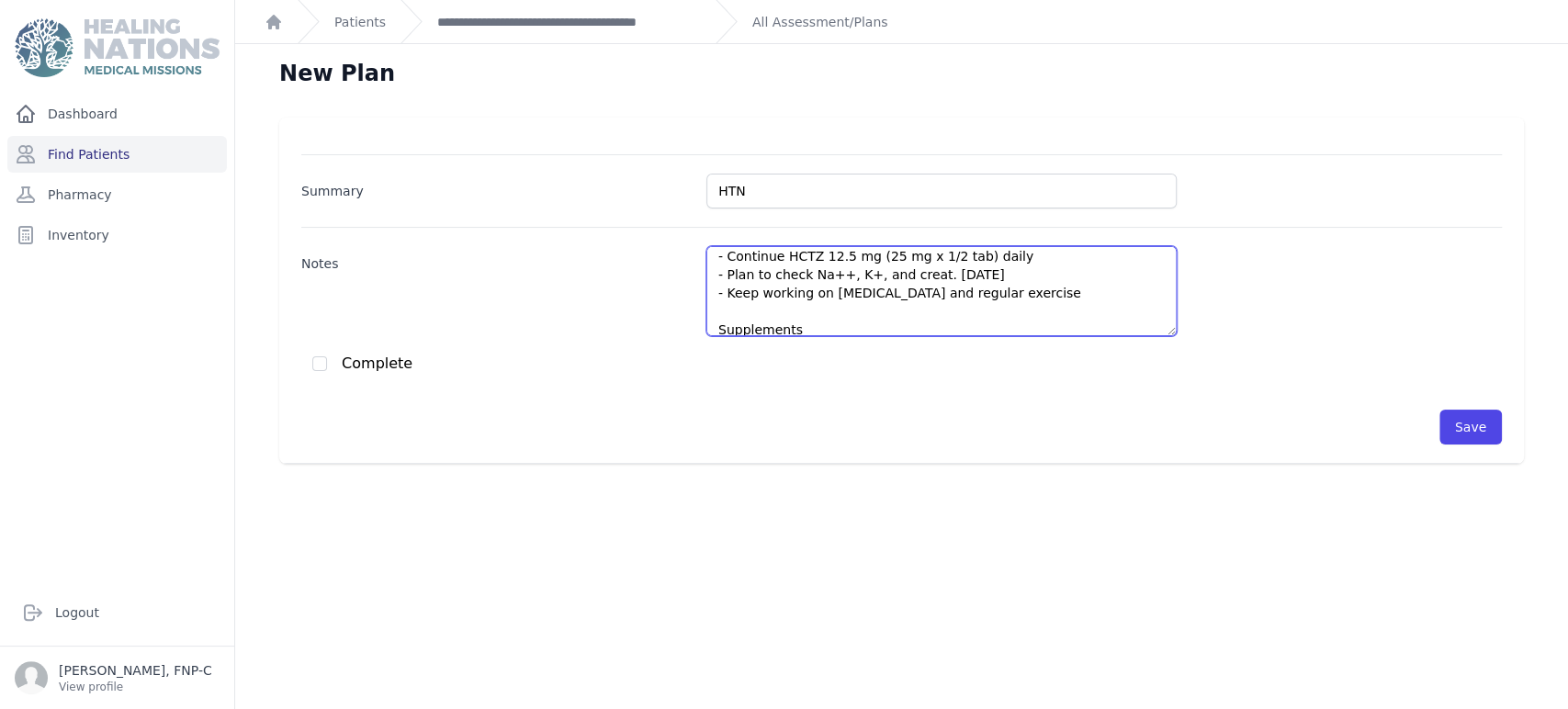
scroll to position [64, 0]
click at [789, 290] on textarea "HTN - BP 144/90 - Continue Valsartan 160 mg (80 mg x 2 tabs) daily - Continue H…" at bounding box center [941, 290] width 470 height 90
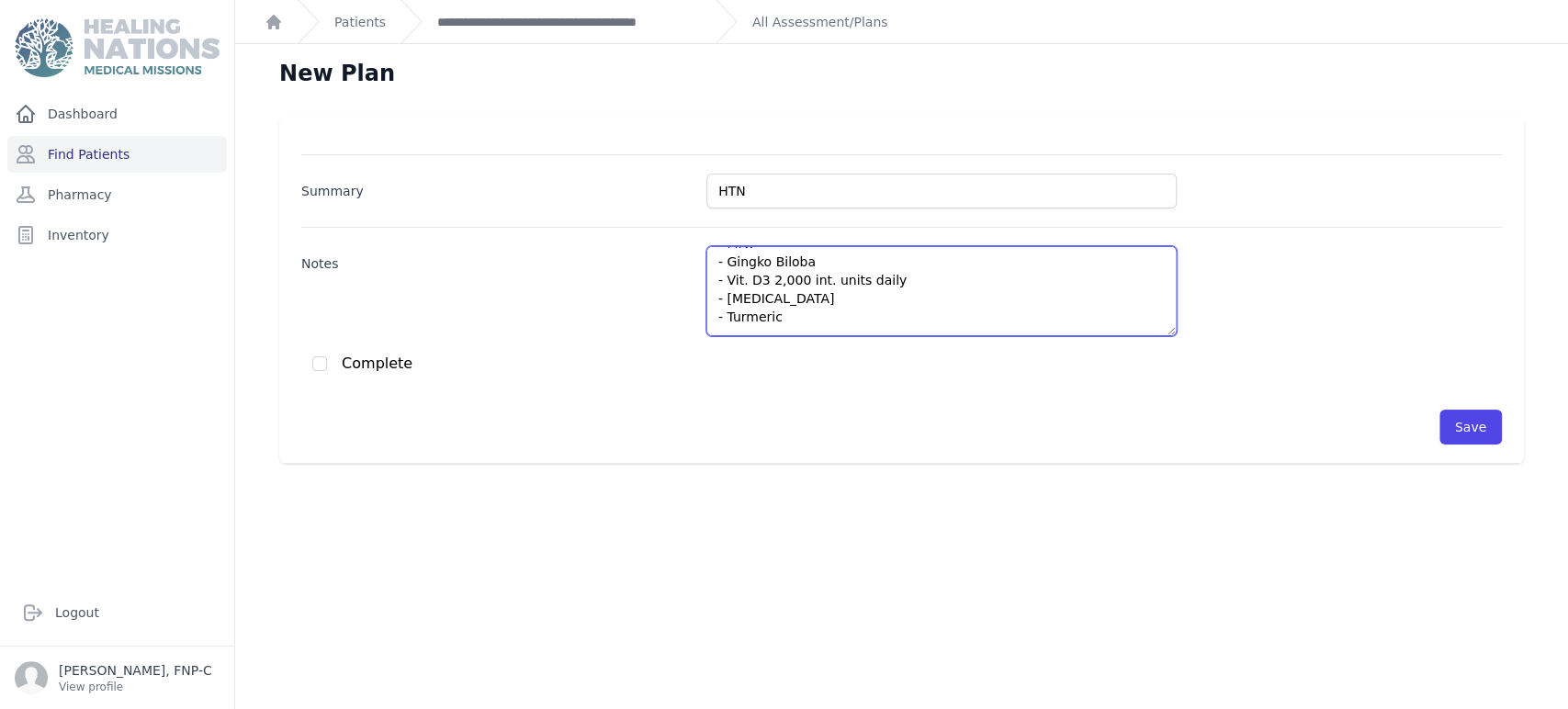
scroll to position [169, 0]
drag, startPoint x: 793, startPoint y: 313, endPoint x: 701, endPoint y: 267, distance: 102.9
click at [706, 267] on textarea "HTN - BP 144/90 - Continue Valsartan 160 mg (80 mg x 2 tabs) daily - Continue H…" at bounding box center [941, 290] width 470 height 90
click at [708, 319] on textarea "HTN - BP 144/90 - Continue Valsartan 160 mg (80 mg x 2 tabs) daily - Continue H…" at bounding box center [941, 290] width 470 height 90
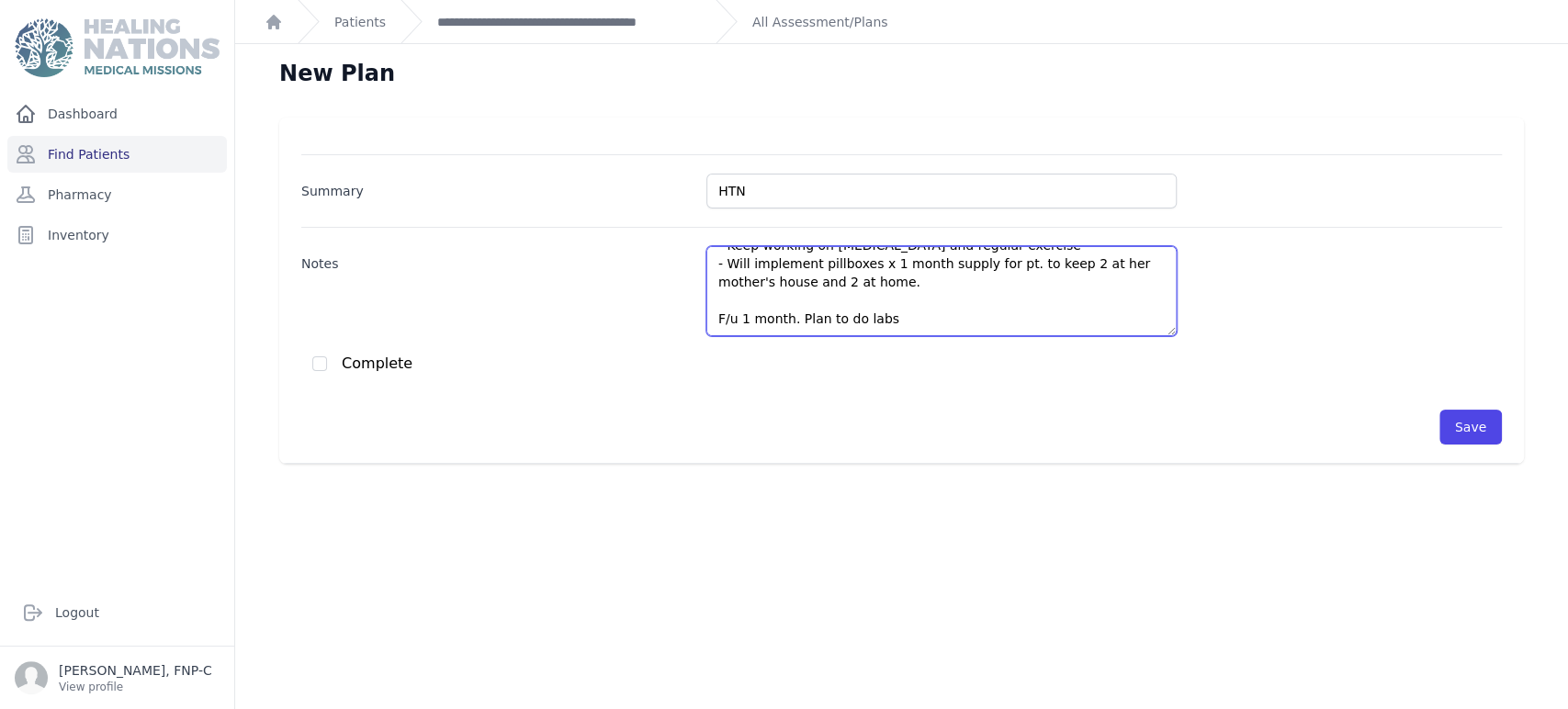
scroll to position [110, 0]
drag, startPoint x: 879, startPoint y: 325, endPoint x: 780, endPoint y: 325, distance: 99.0
click at [780, 325] on textarea "HTN - BP 144/90 - Continue Valsartan 160 mg (80 mg x 2 tabs) daily - Continue H…" at bounding box center [941, 290] width 470 height 90
click at [789, 286] on textarea "HTN - BP 144/90 - Continue Valsartan 160 mg (80 mg x 2 tabs) daily - Continue H…" at bounding box center [941, 290] width 470 height 90
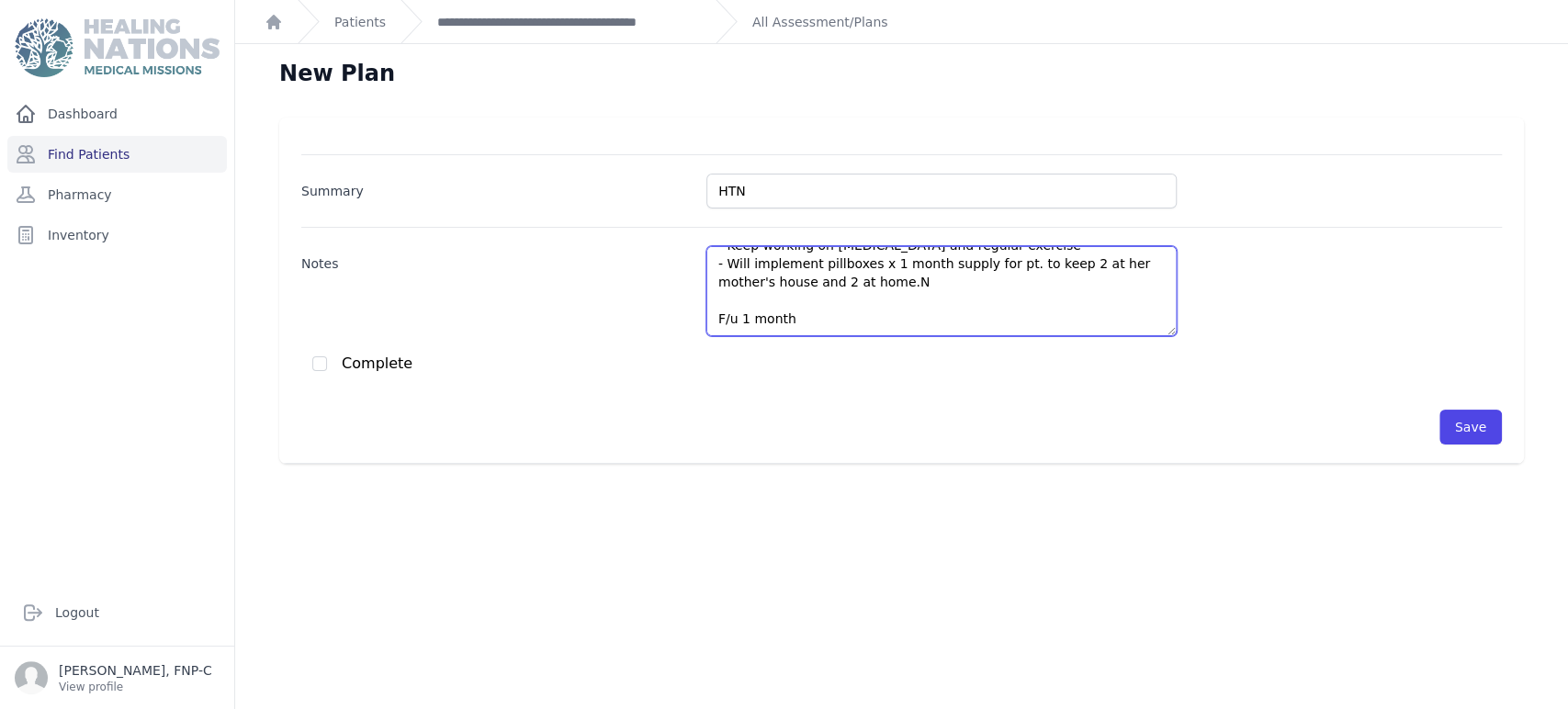
drag, startPoint x: 1009, startPoint y: 263, endPoint x: 1344, endPoint y: 197, distance: 341.4
click at [789, 197] on div "Summary HTN Notes HTN - BP 144/90 - Continue Valsartan 160 mg (80 mg x 2 tabs) …" at bounding box center [901, 299] width 1200 height 290
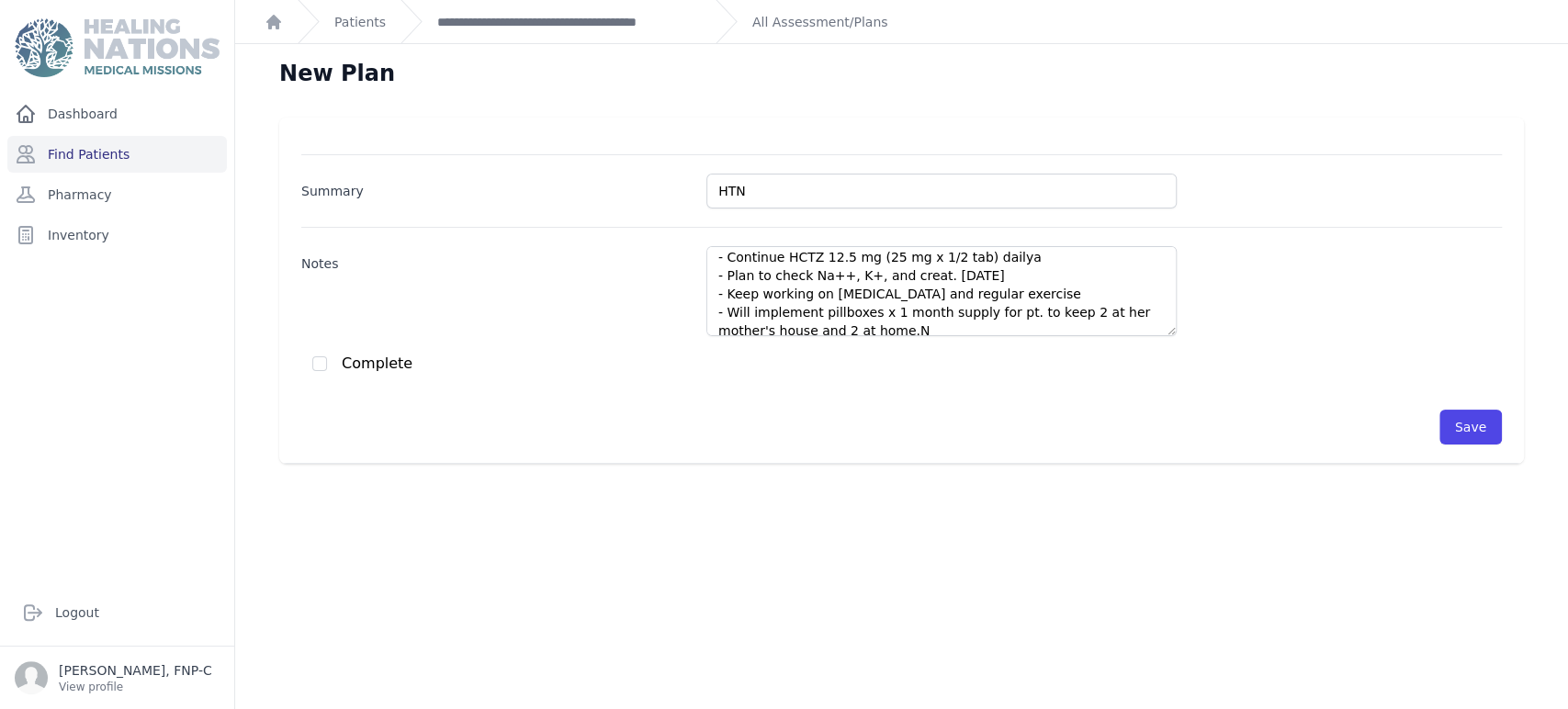
click at [789, 212] on div "Summary HTN Notes HTN - BP 144/90 - Continue Valsartan 160 mg (80 mg x 2 tabs) …" at bounding box center [901, 299] width 1200 height 290
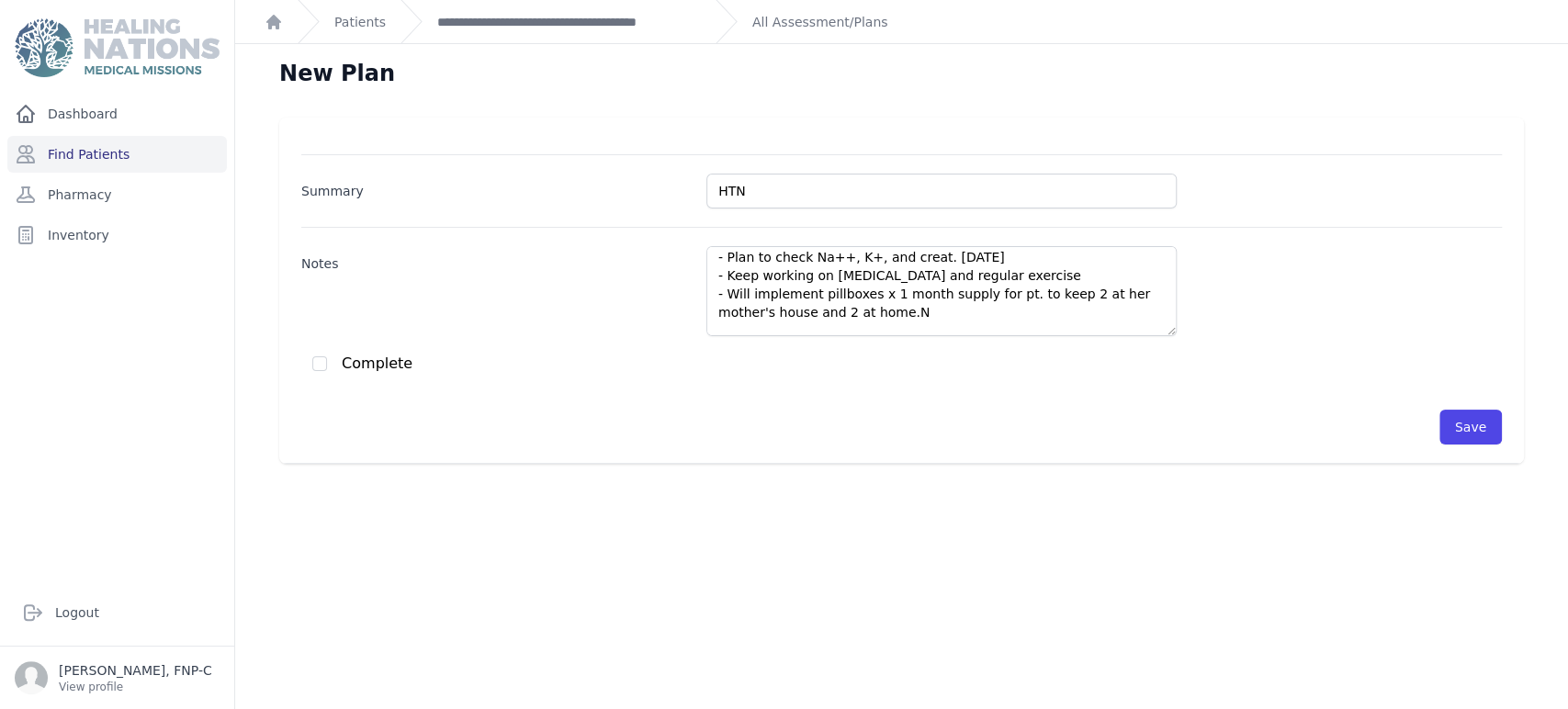
scroll to position [110, 0]
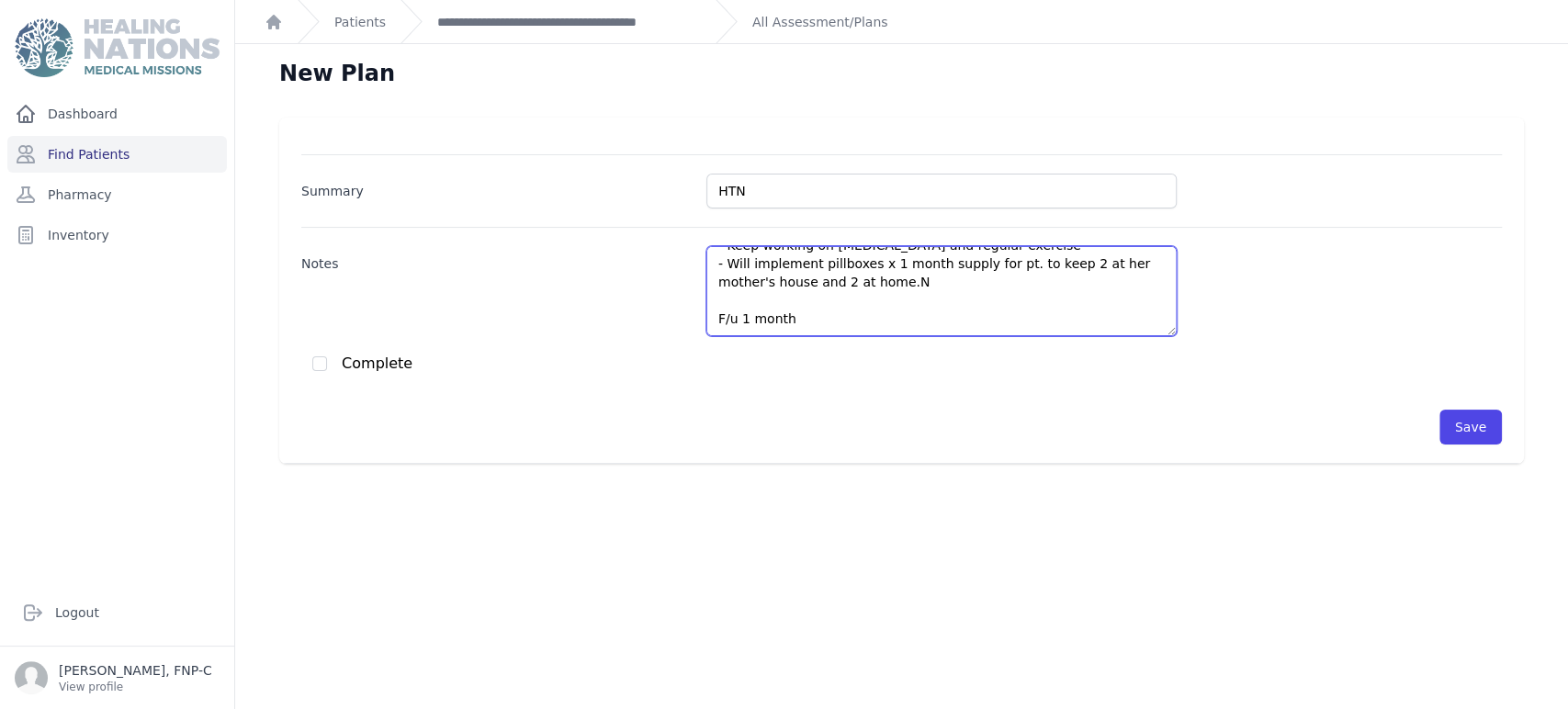
click at [789, 278] on textarea "HTN - BP 144/90 - Continue Valsartan 160 mg (80 mg x 2 tabs) daily - Continue H…" at bounding box center [941, 290] width 470 height 90
drag, startPoint x: 948, startPoint y: 294, endPoint x: 954, endPoint y: 305, distance: 12.5
click at [789, 305] on textarea "HTN - BP 144/90 - Continue Valsartan 160 mg (80 mg x 2 tabs) daily - Continue H…" at bounding box center [941, 290] width 470 height 90
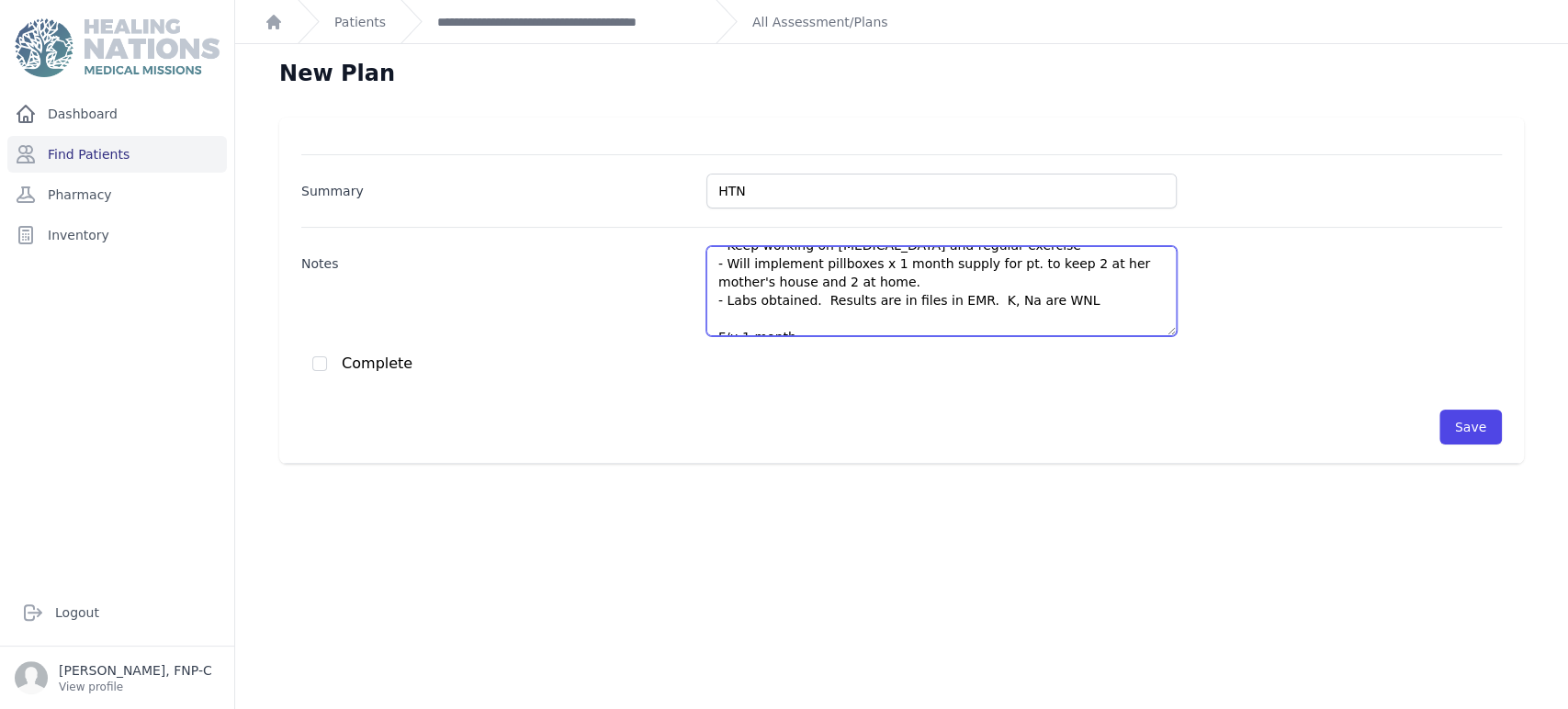
click at [789, 305] on textarea "HTN - BP 144/90 - Continue Valsartan 160 mg (80 mg x 2 tabs) daily - Continue H…" at bounding box center [941, 290] width 470 height 90
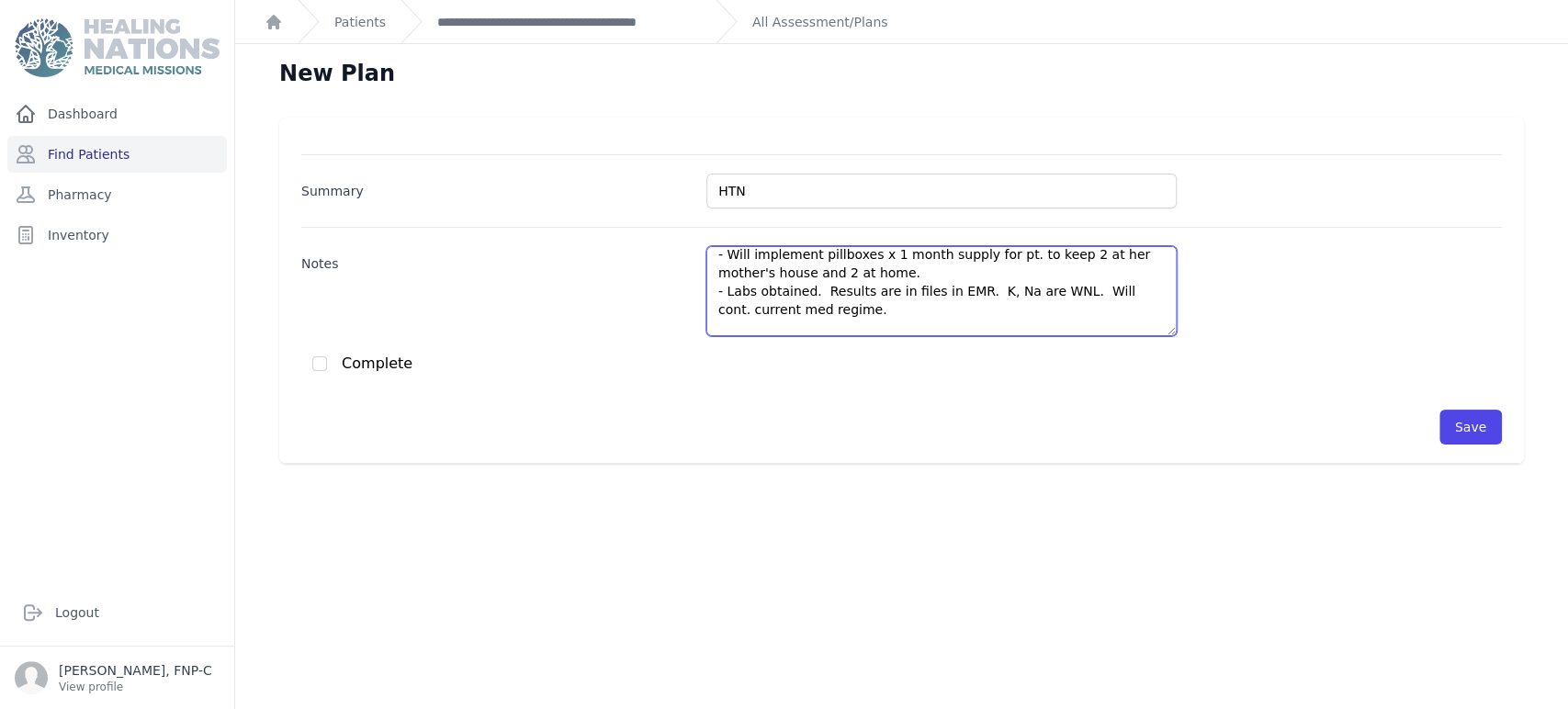
scroll to position [139, 0]
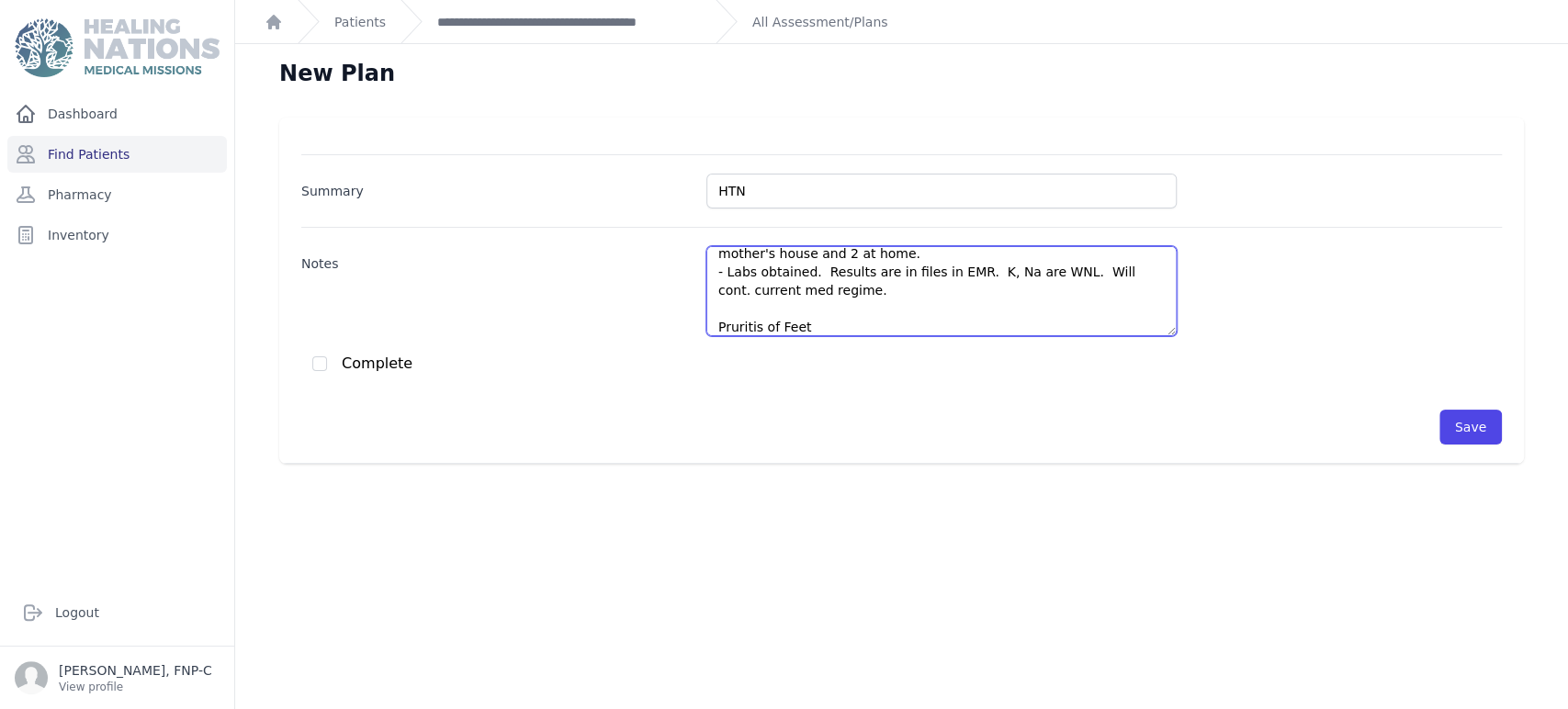
click at [710, 327] on textarea "HTN - BP 144/90 - Continue Valsartan 160 mg (80 mg x 2 tabs) daily - Continue H…" at bounding box center [941, 290] width 470 height 90
click at [789, 314] on textarea "HTN - BP 144/90 - Continue Valsartan 160 mg (80 mg x 2 tabs) daily - Continue H…" at bounding box center [941, 290] width 470 height 90
click at [789, 327] on textarea "HTN - BP 144/90 - Continue Valsartan 160 mg (80 mg x 2 tabs) daily - Continue H…" at bounding box center [941, 290] width 470 height 90
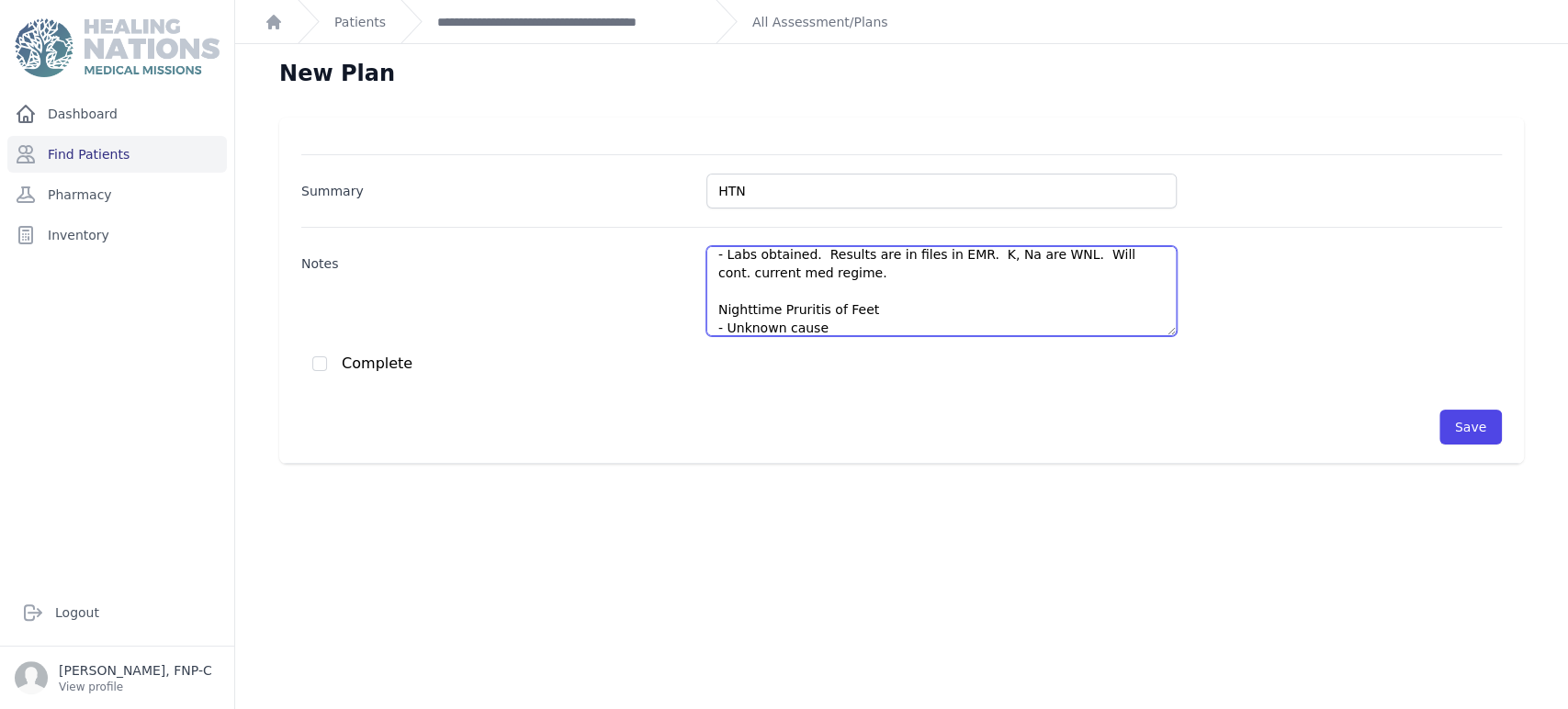
click at [789, 310] on textarea "HTN - BP 144/90 - Continue Valsartan 160 mg (80 mg x 2 tabs) daily - Continue H…" at bounding box center [941, 290] width 470 height 90
click at [789, 330] on textarea "HTN - BP 144/90 - Continue Valsartan 160 mg (80 mg x 2 tabs) daily - Continue H…" at bounding box center [941, 290] width 470 height 90
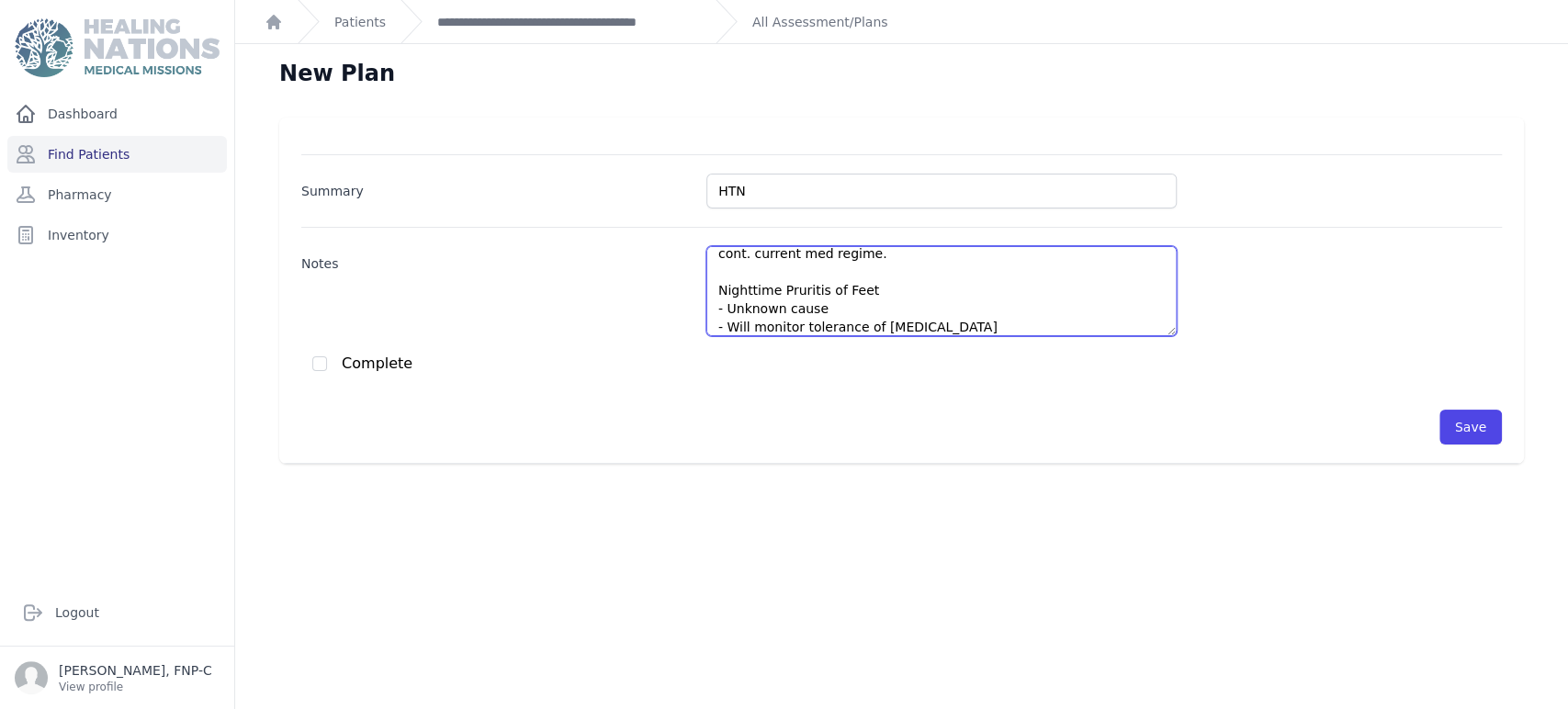
click at [789, 292] on textarea "HTN - BP 144/90 - Continue Valsartan 160 mg (80 mg x 2 tabs) daily - Continue H…" at bounding box center [941, 290] width 470 height 90
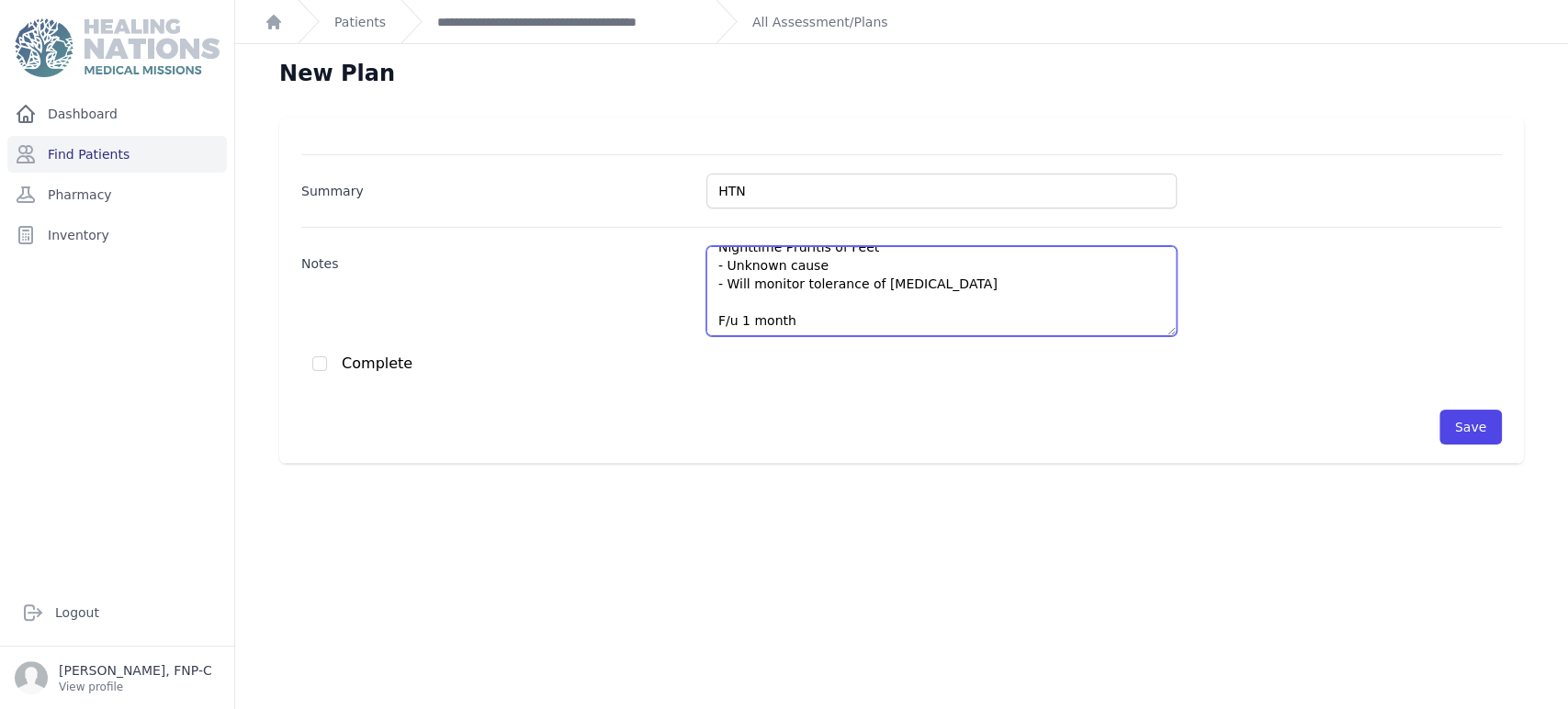
scroll to position [221, 0]
type textarea "HTN - BP 144/90 - Continue Valsartan 160 mg (80 mg x 2 tabs) daily - Continue H…"
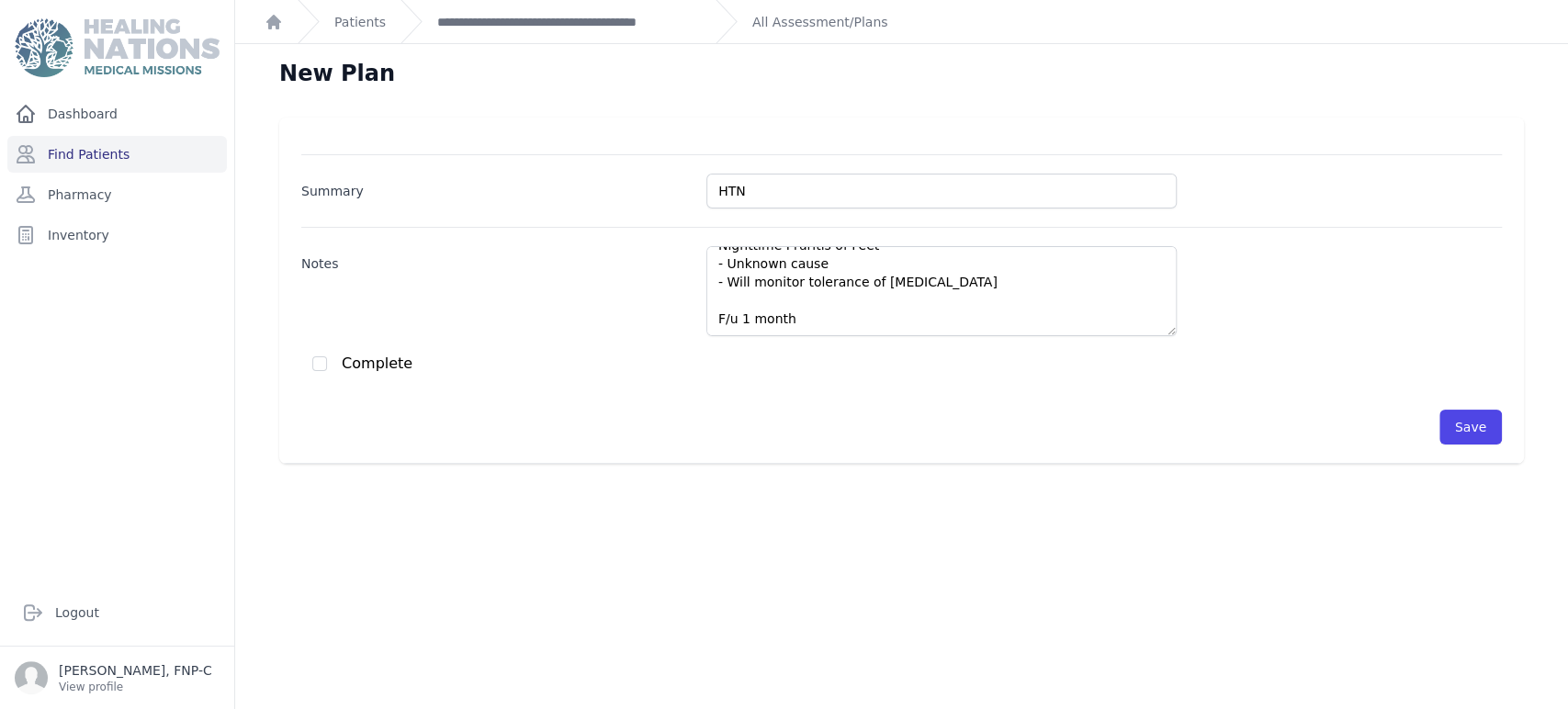
click at [309, 365] on div "Summary HTN Notes HTN - BP 144/90 - Continue Valsartan 160 mg (80 mg x 2 tabs) …" at bounding box center [901, 299] width 1200 height 290
click at [323, 367] on input "checkbox" at bounding box center [320, 364] width 15 height 15
checkbox input "true"
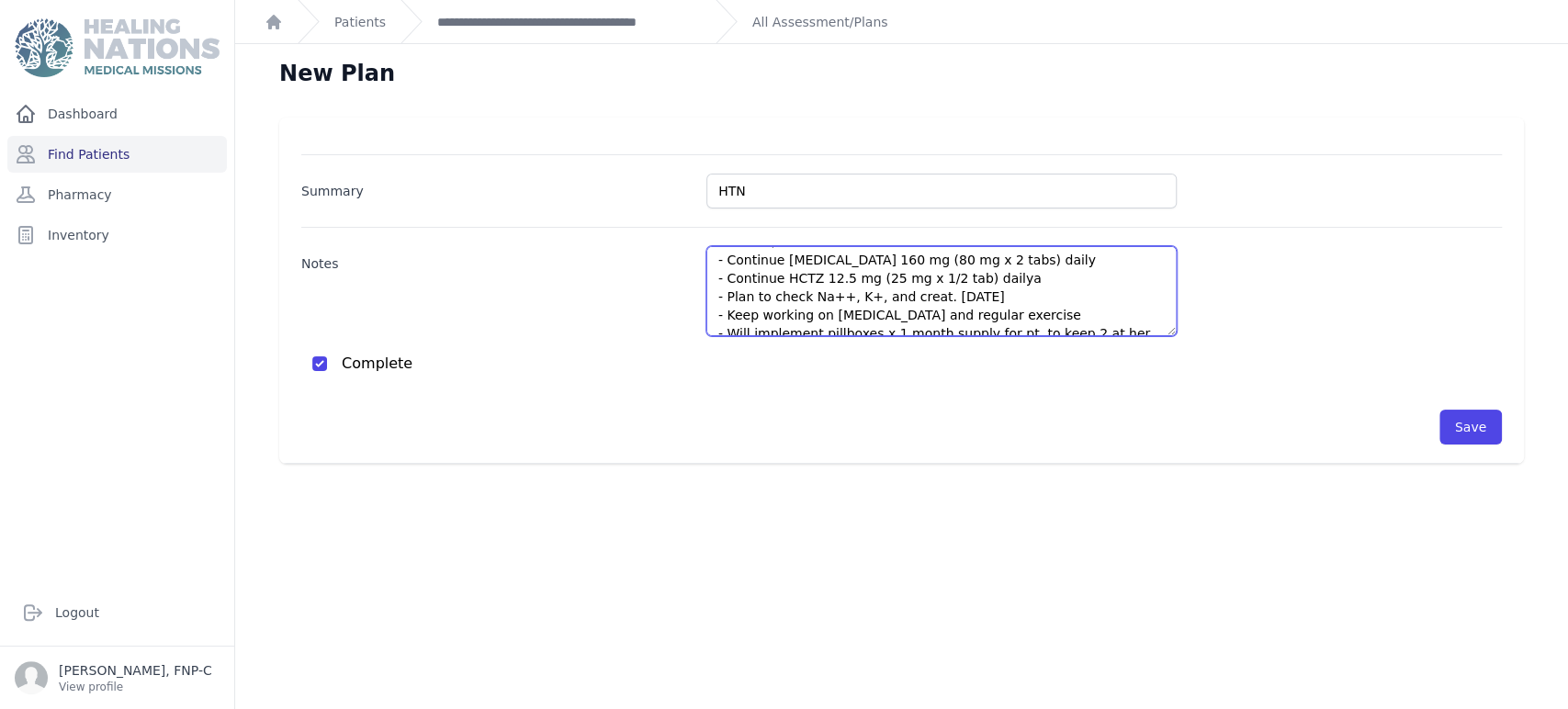
scroll to position [0, 0]
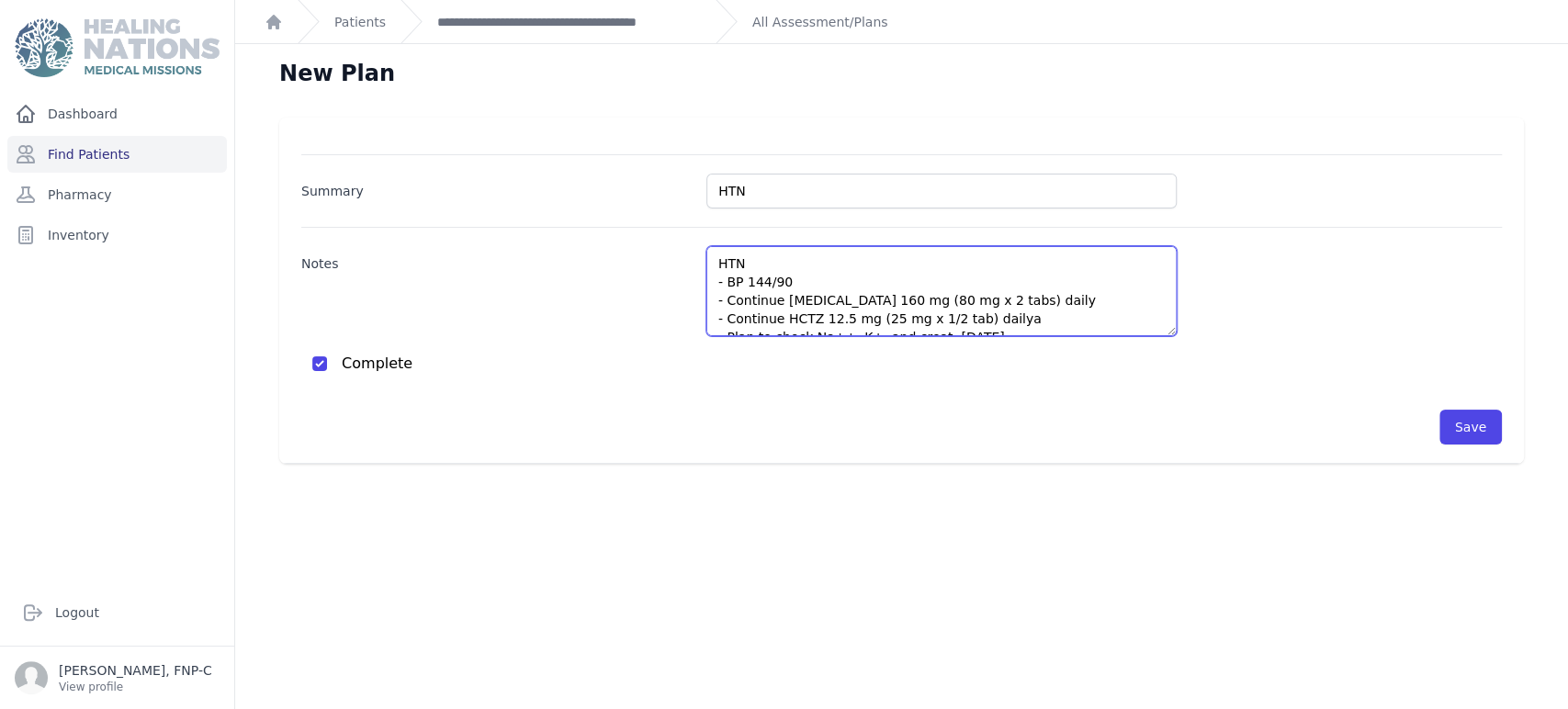
drag, startPoint x: 788, startPoint y: 326, endPoint x: 711, endPoint y: 259, distance: 102.1
click at [711, 259] on textarea "HTN - BP 144/90 - Continue Valsartan 160 mg (80 mg x 2 tabs) daily - Continue H…" at bounding box center [941, 290] width 470 height 90
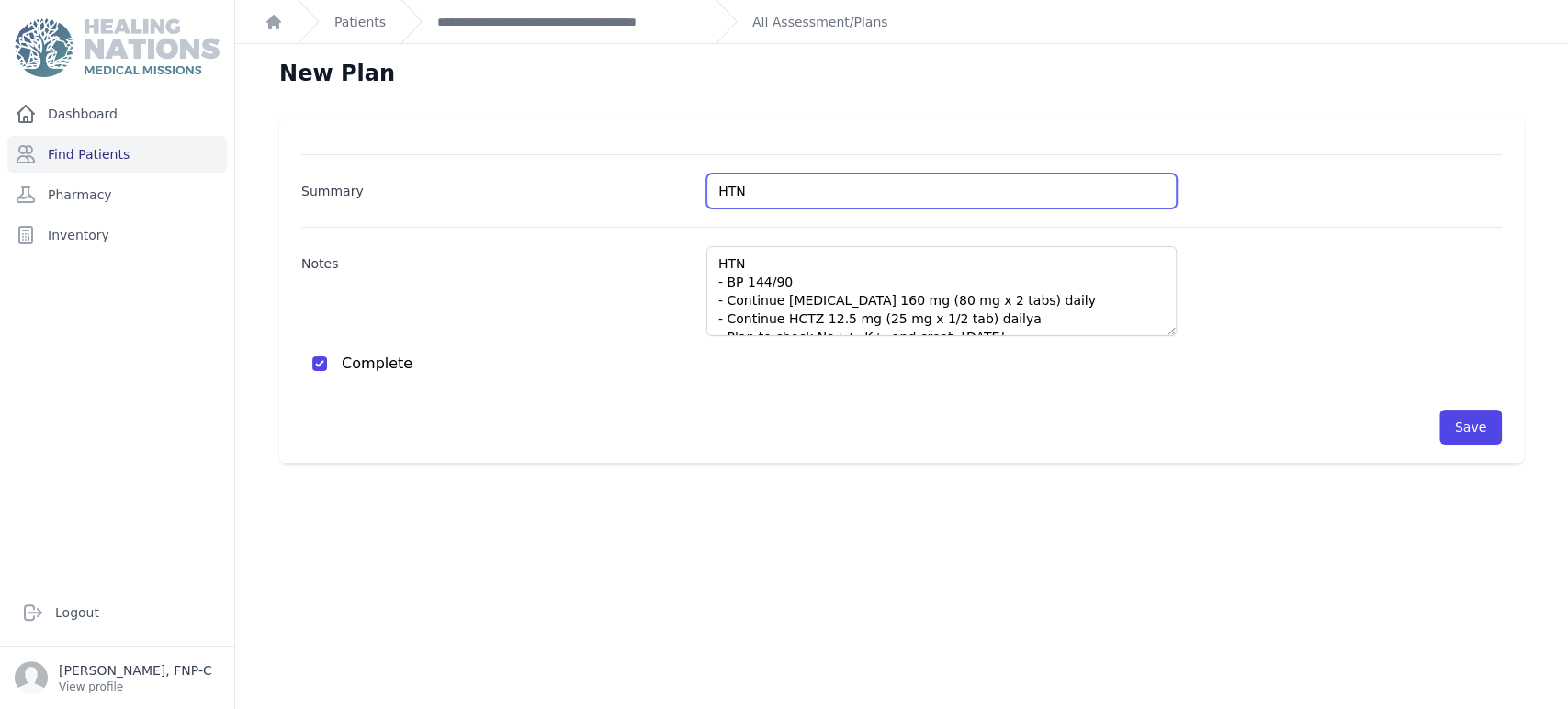
click at [748, 213] on div "Summary HTN Notes HTN - BP 144/90 - Continue Valsartan 160 mg (80 mg x 2 tabs) …" at bounding box center [901, 299] width 1200 height 290
type input "HTN, Nighttime Pruritis of Feet"
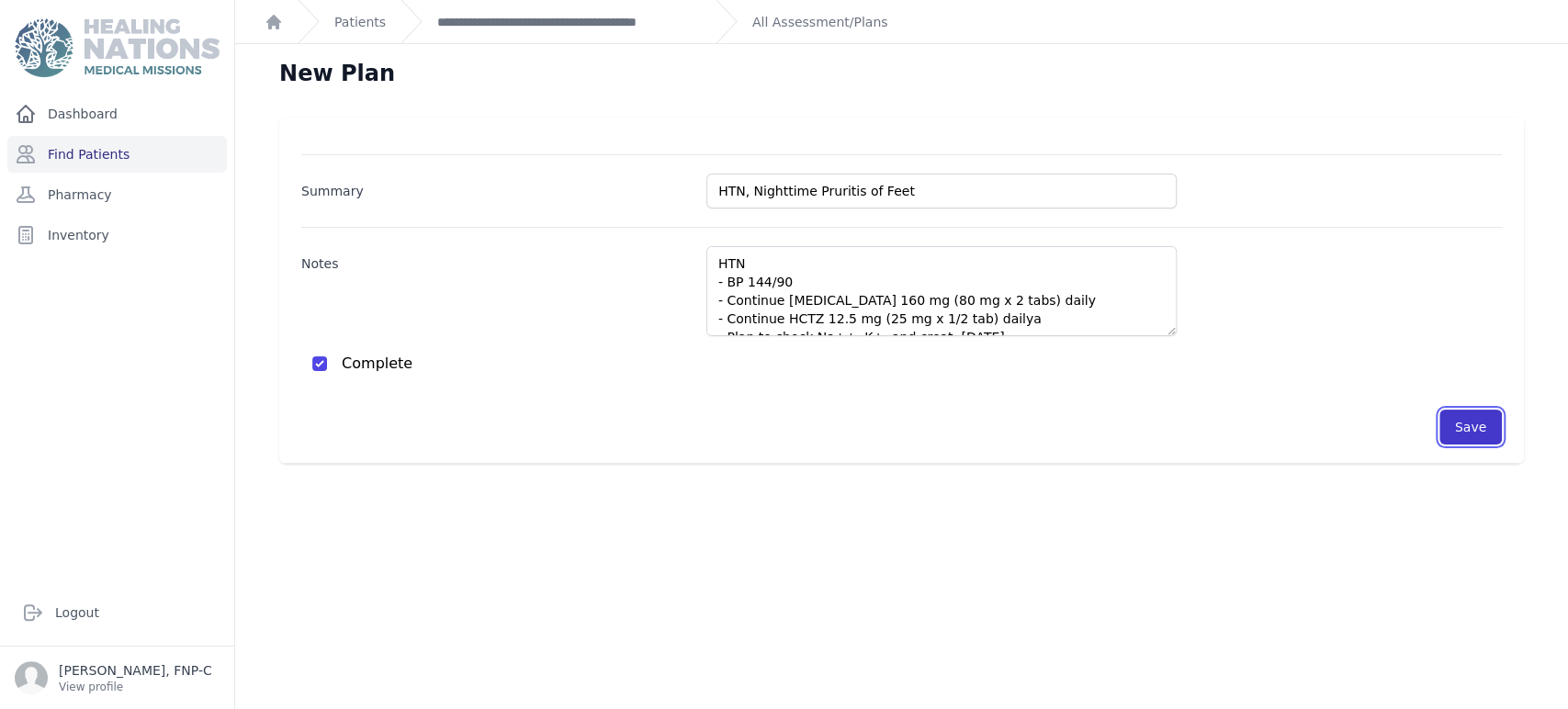
click at [789, 426] on button "Save" at bounding box center [1471, 427] width 63 height 35
checkbox input "false"
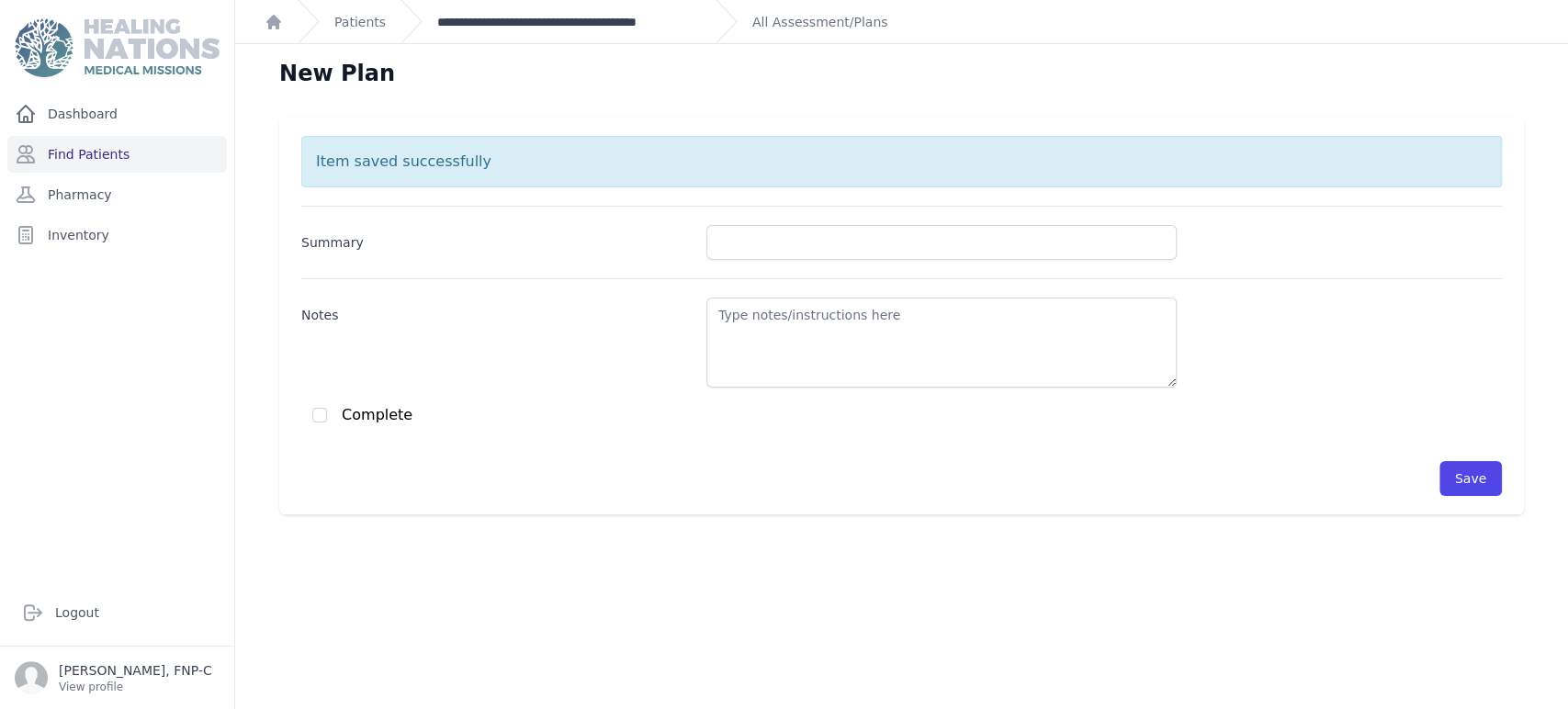
click at [492, 26] on link "**********" at bounding box center [568, 22] width 263 height 18
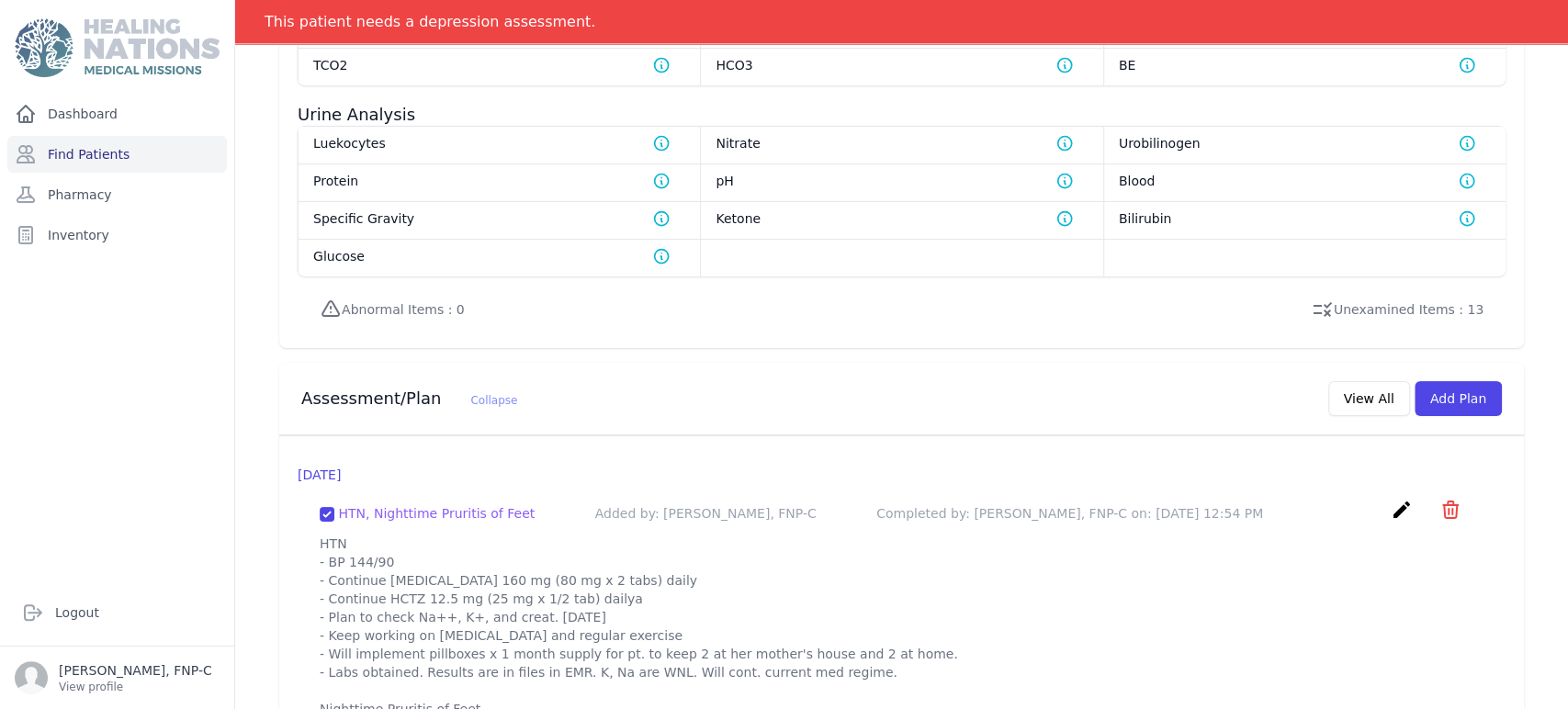
scroll to position [1552, 0]
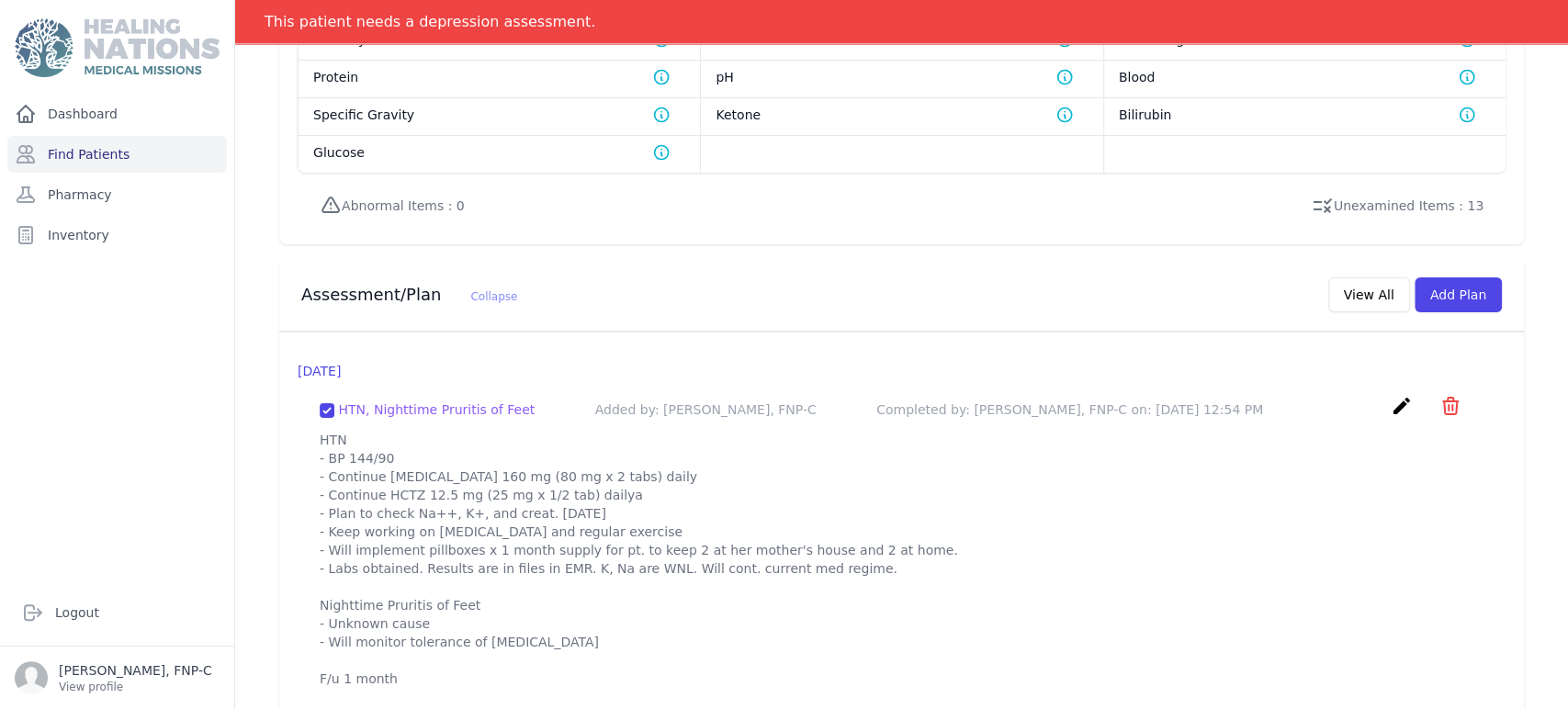
click at [789, 395] on icon "create" at bounding box center [1402, 406] width 22 height 22
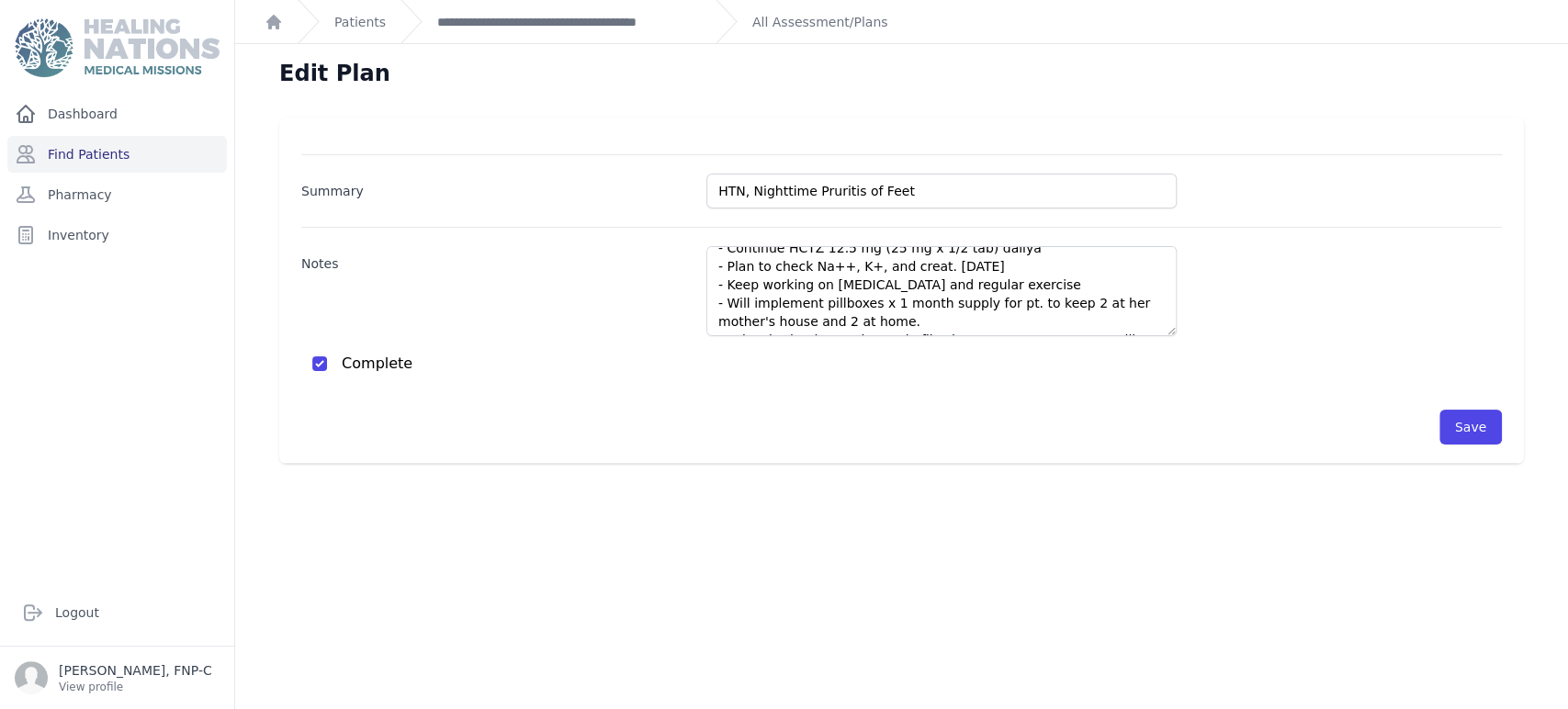
scroll to position [70, 0]
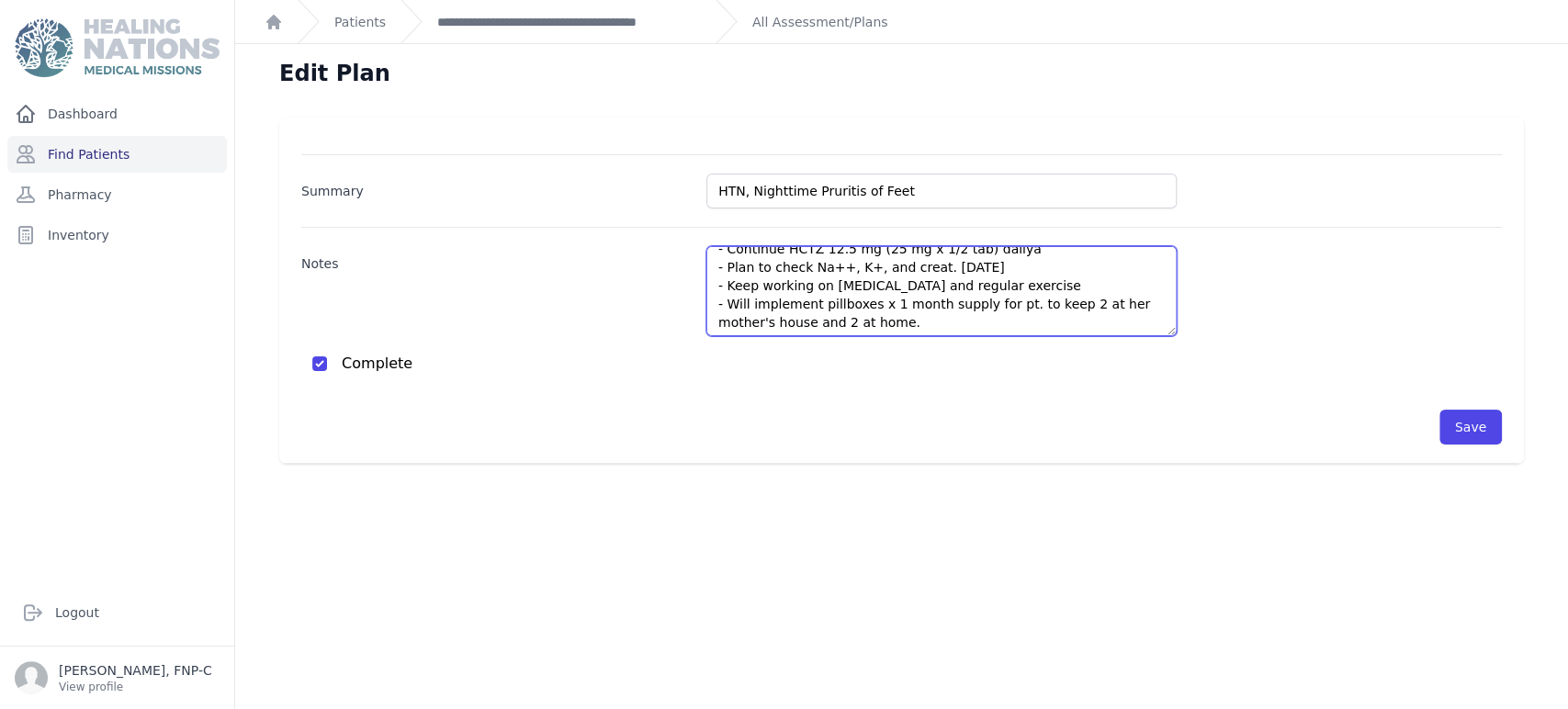
drag, startPoint x: 984, startPoint y: 267, endPoint x: 711, endPoint y: 267, distance: 273.0
click at [711, 267] on textarea "HTN - BP 144/90 - Continue Valsartan 160 mg (80 mg x 2 tabs) daily - Continue H…" at bounding box center [941, 290] width 470 height 90
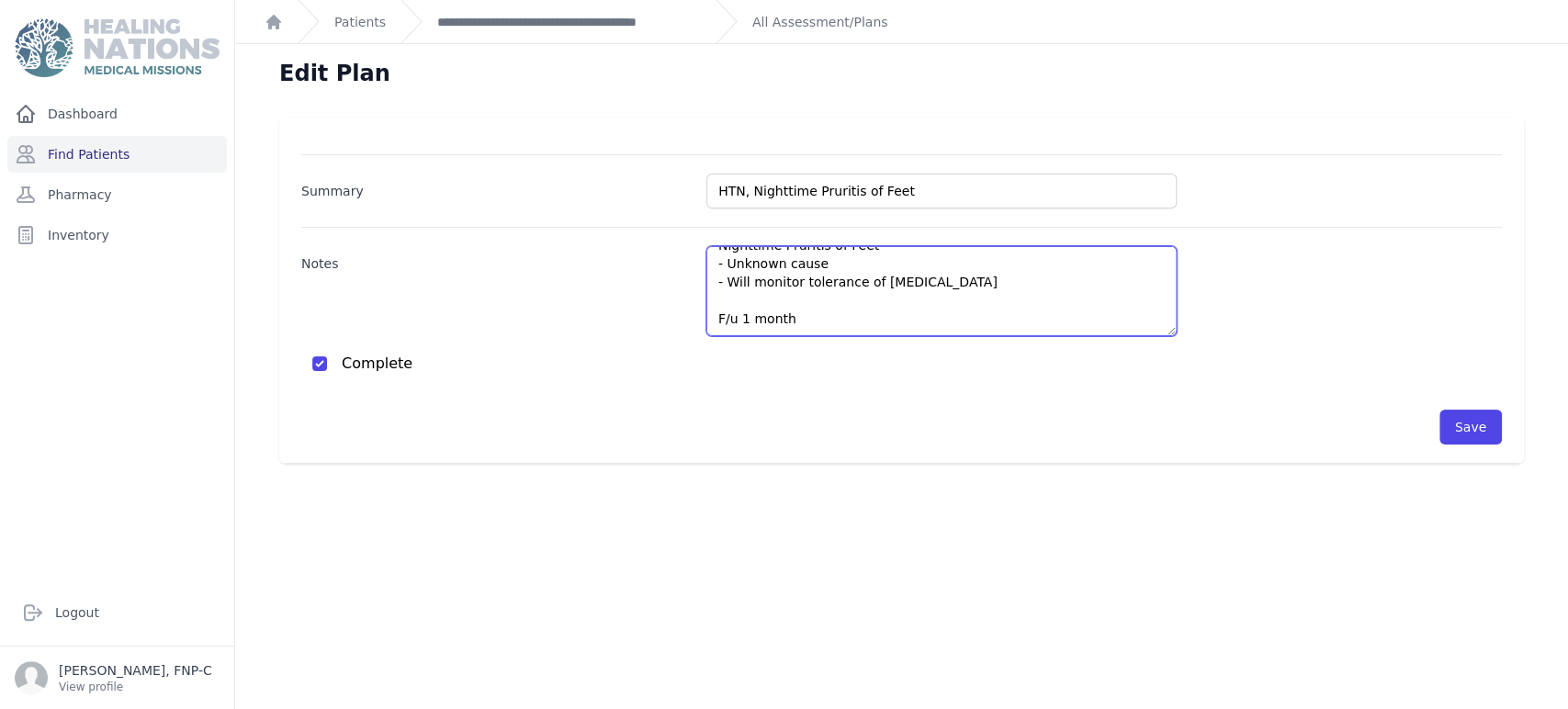
scroll to position [44, 0]
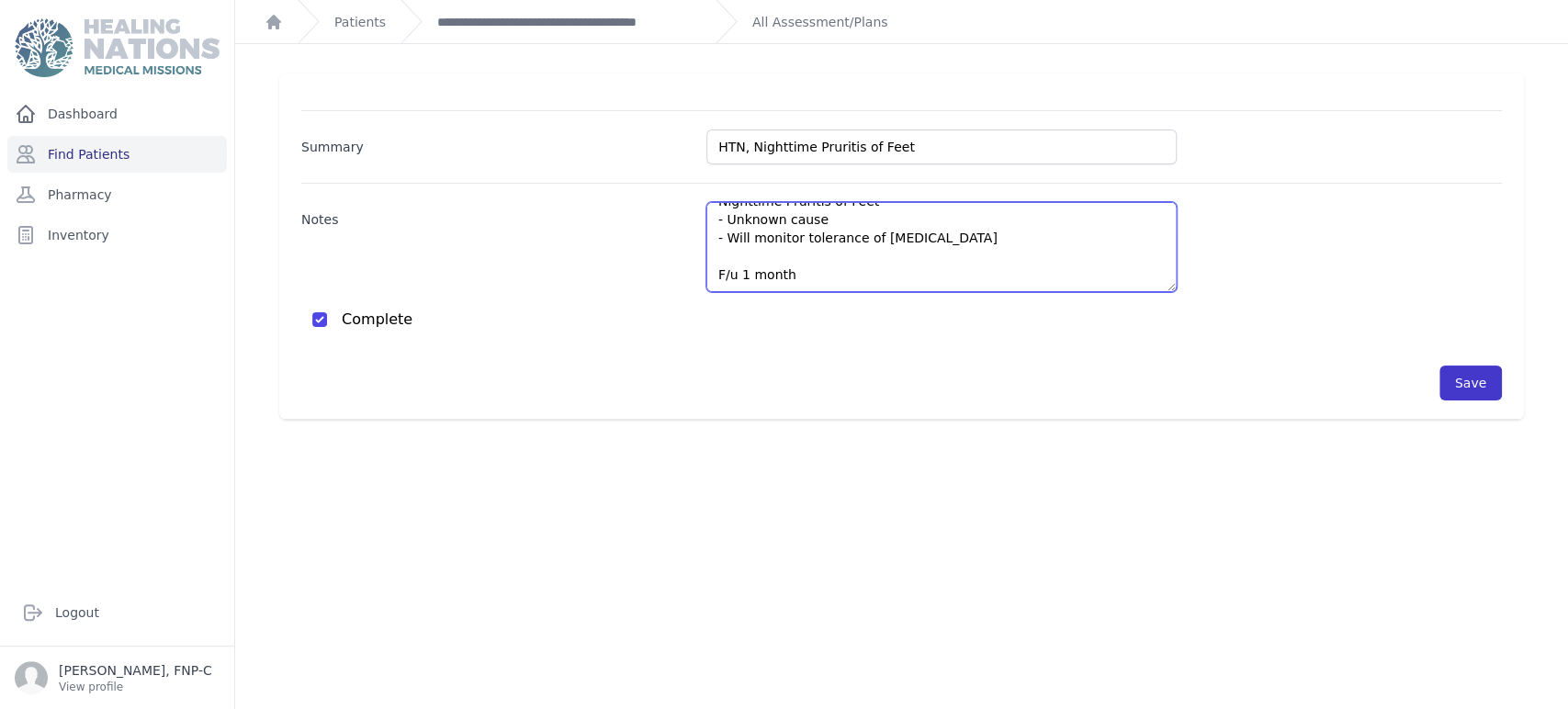
type textarea "HTN - BP 144/90 - Continue Valsartan 160 mg (80 mg x 2 tabs) daily - Continue H…"
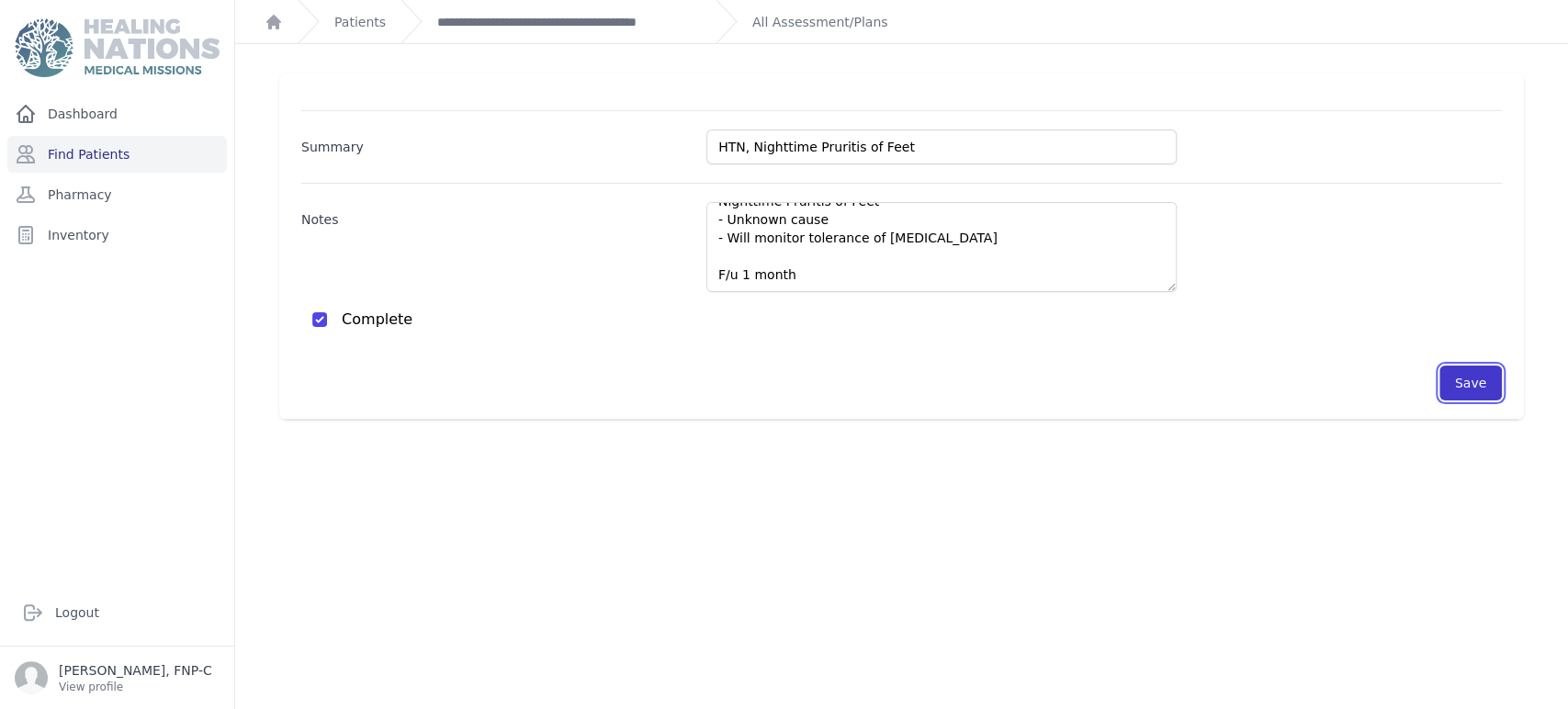
click at [789, 378] on button "Save" at bounding box center [1471, 384] width 63 height 35
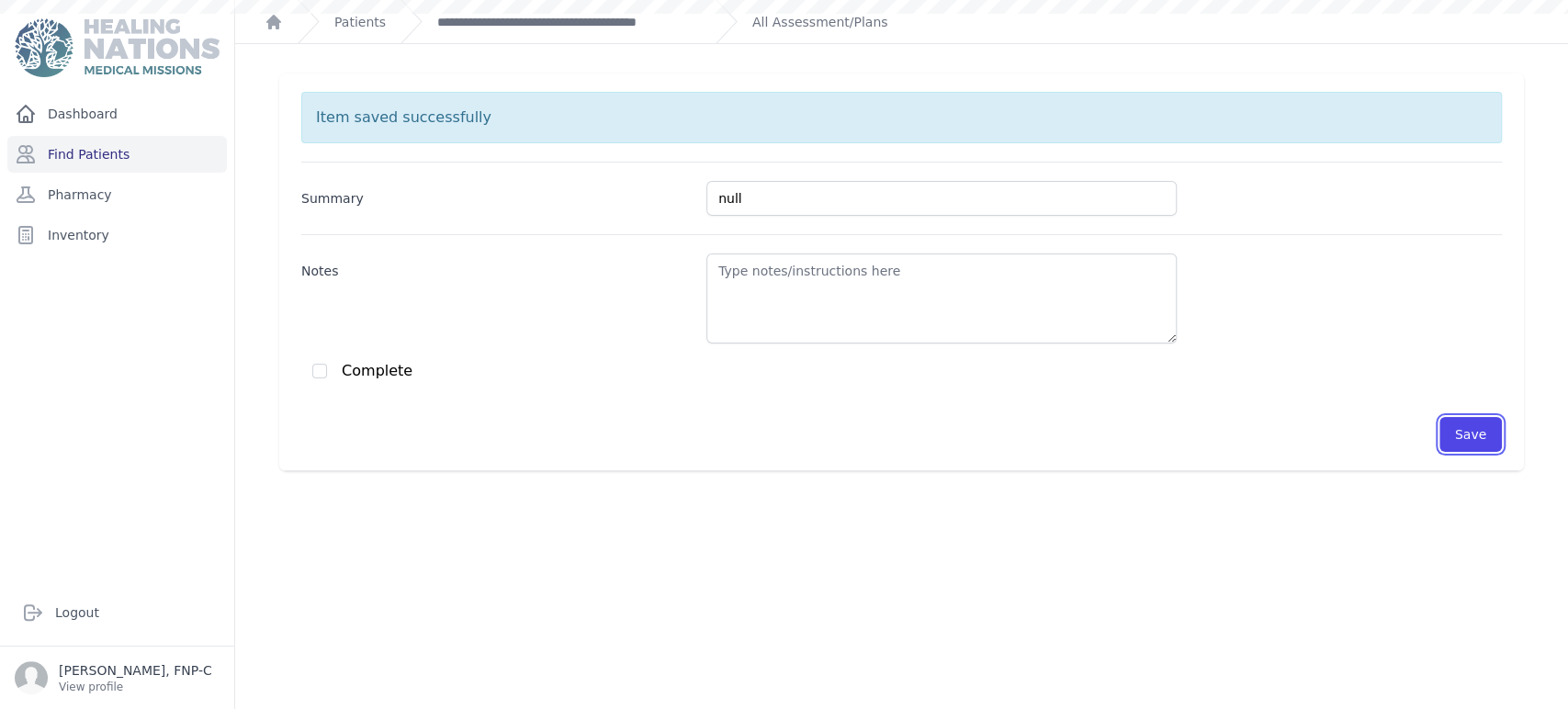
scroll to position [0, 0]
click at [540, 19] on link "**********" at bounding box center [568, 22] width 263 height 18
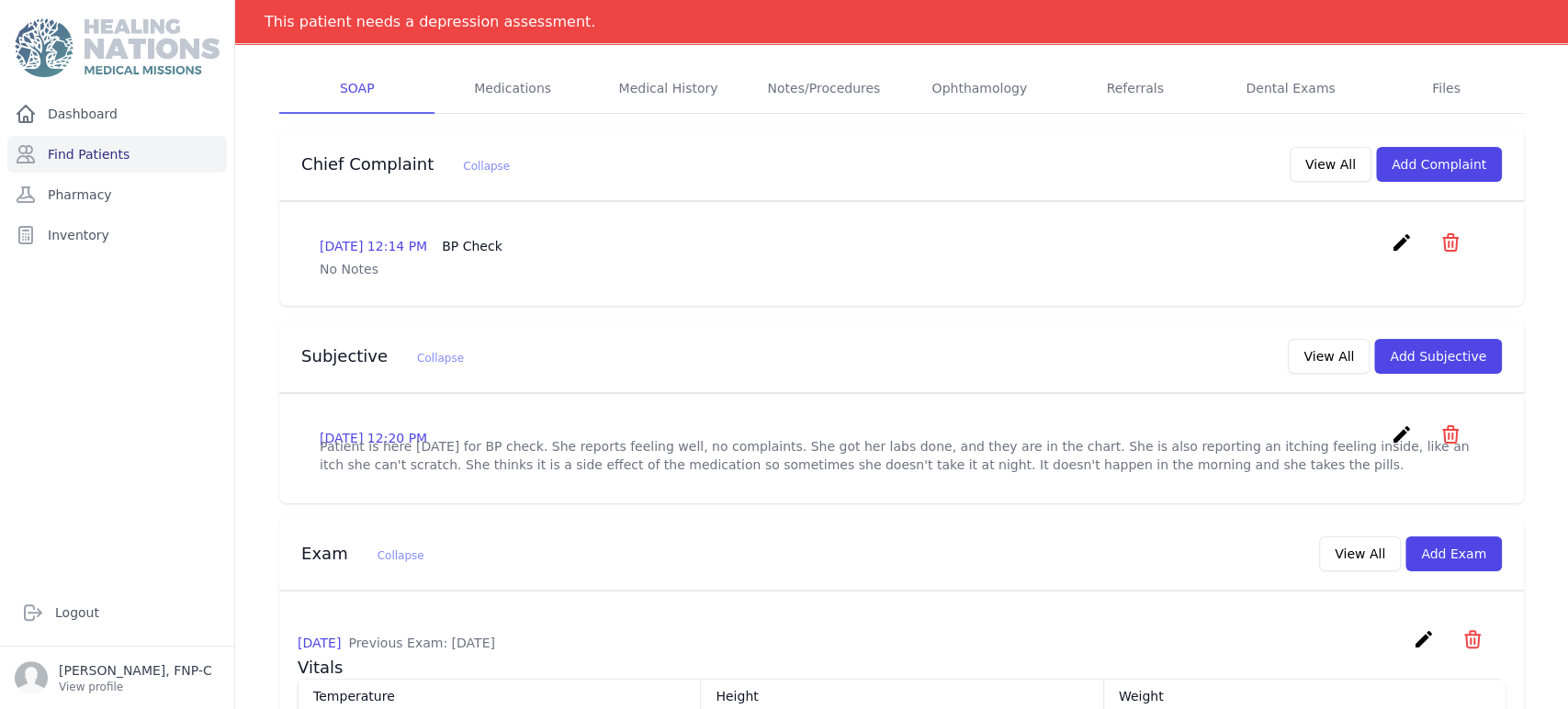
scroll to position [309, 0]
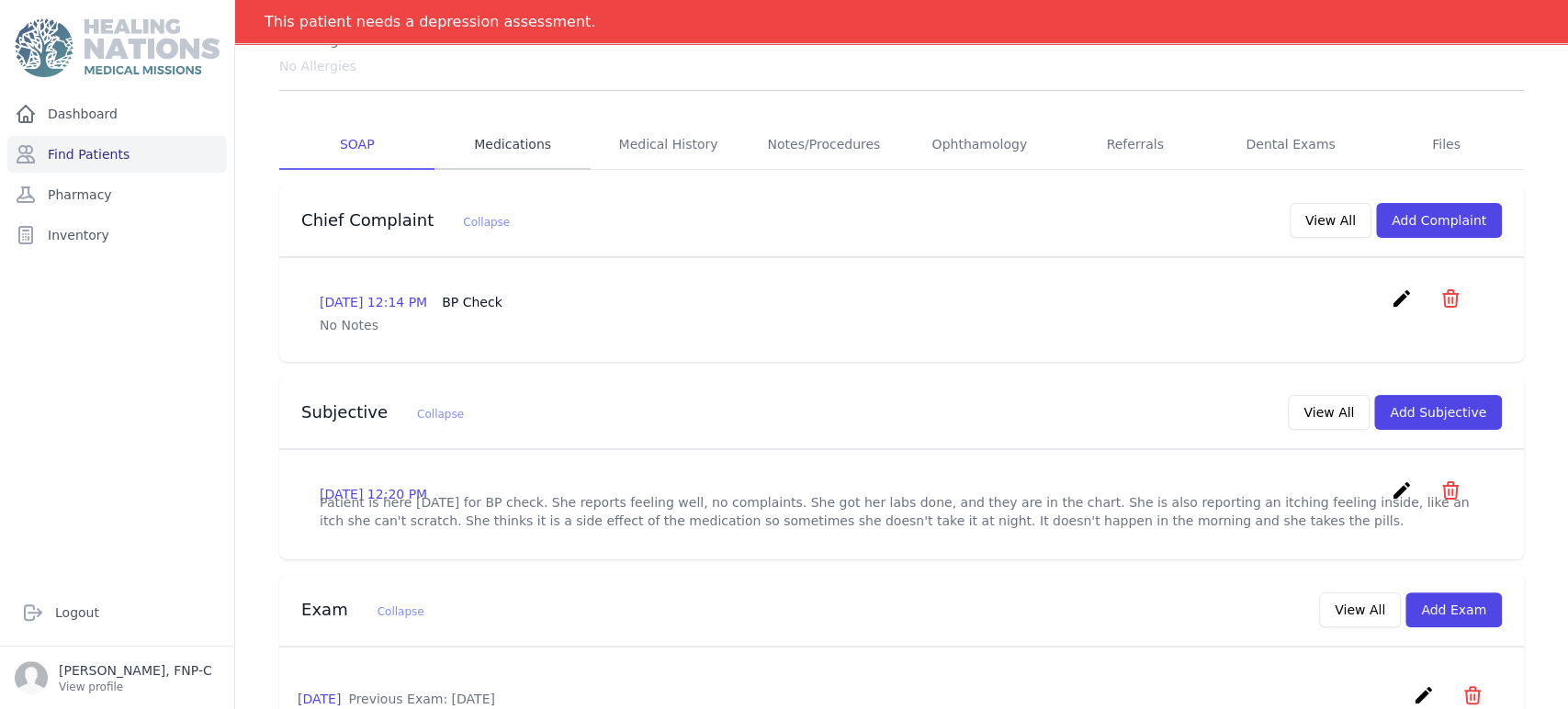
click at [504, 120] on link "Medications" at bounding box center [512, 145] width 155 height 50
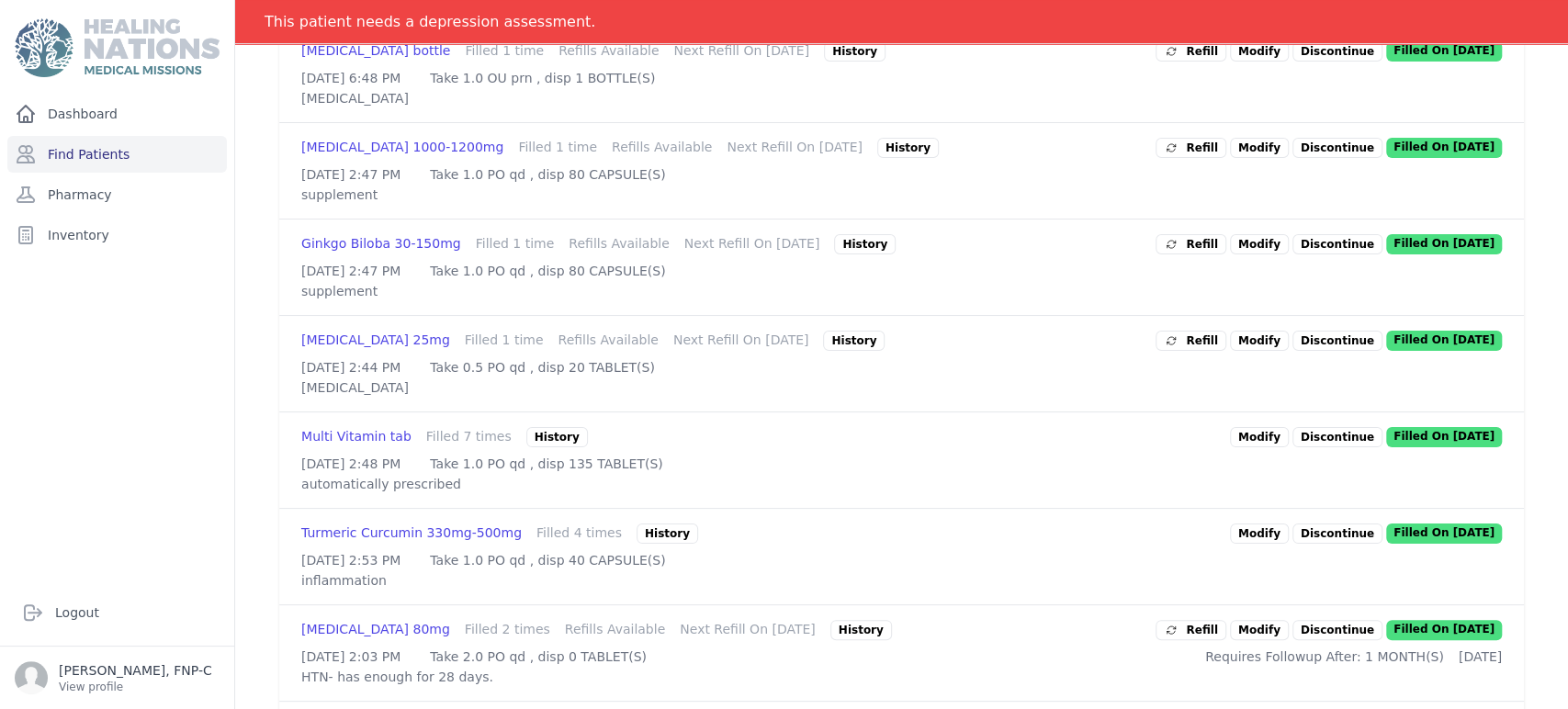
scroll to position [784, 0]
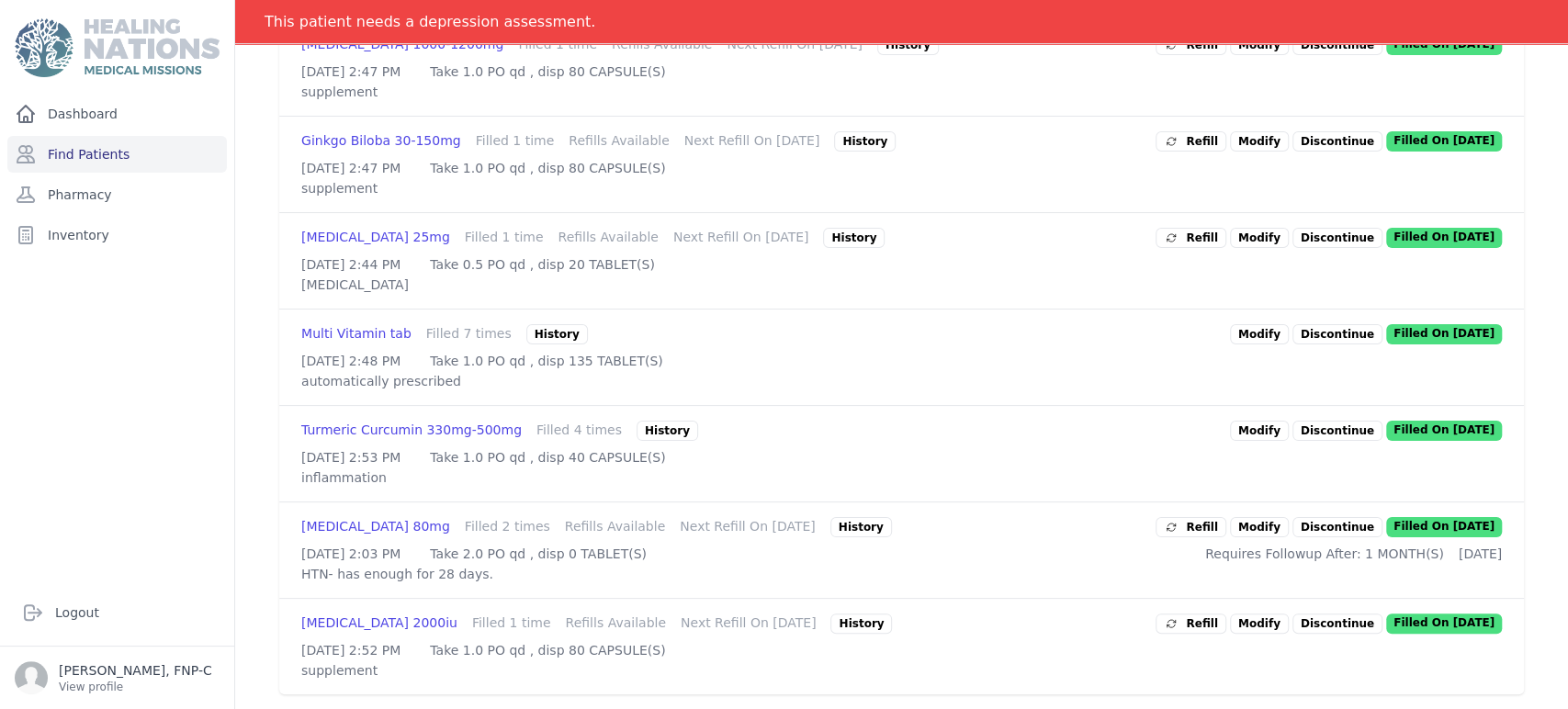
click at [789, 518] on link "Modify" at bounding box center [1259, 528] width 59 height 20
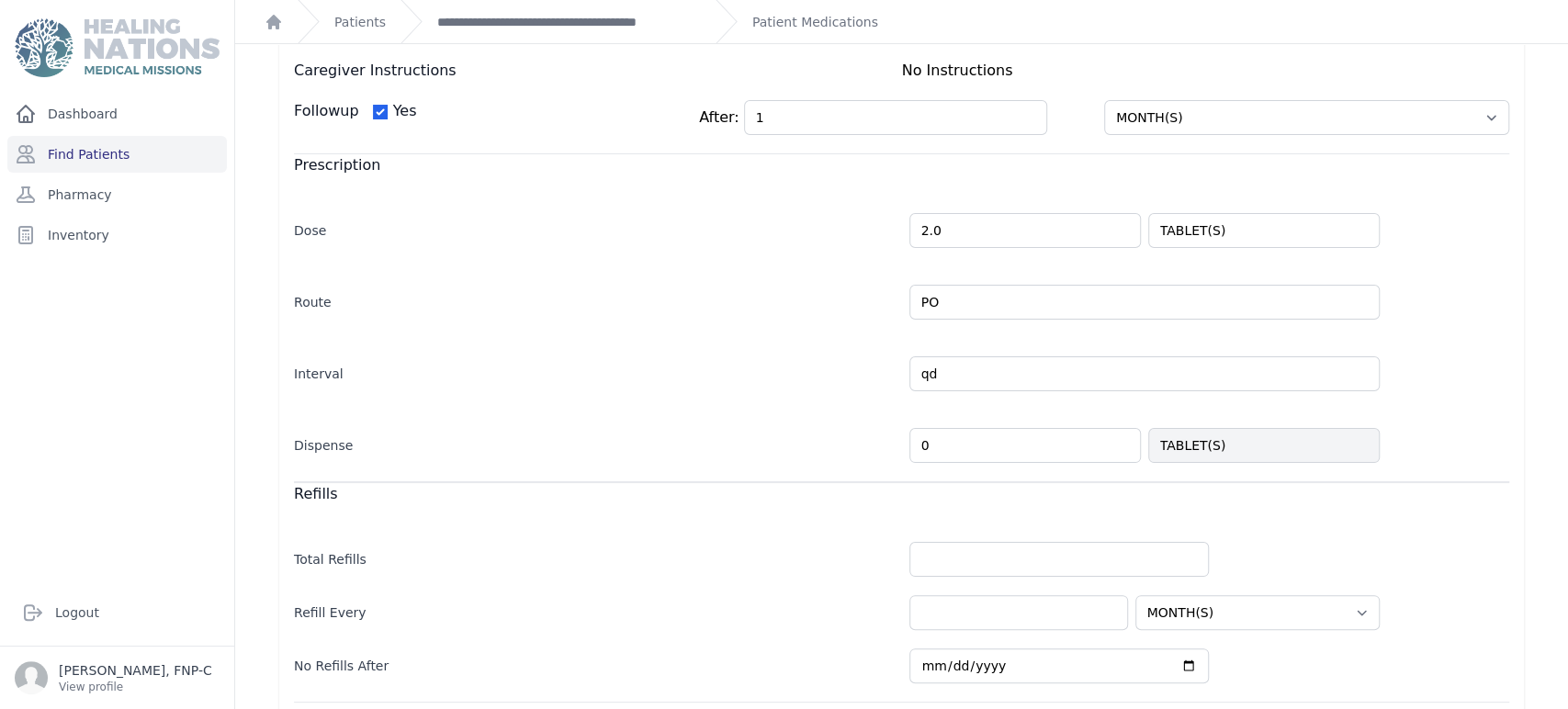
scroll to position [204, 0]
click at [789, 436] on input "0" at bounding box center [1025, 445] width 231 height 35
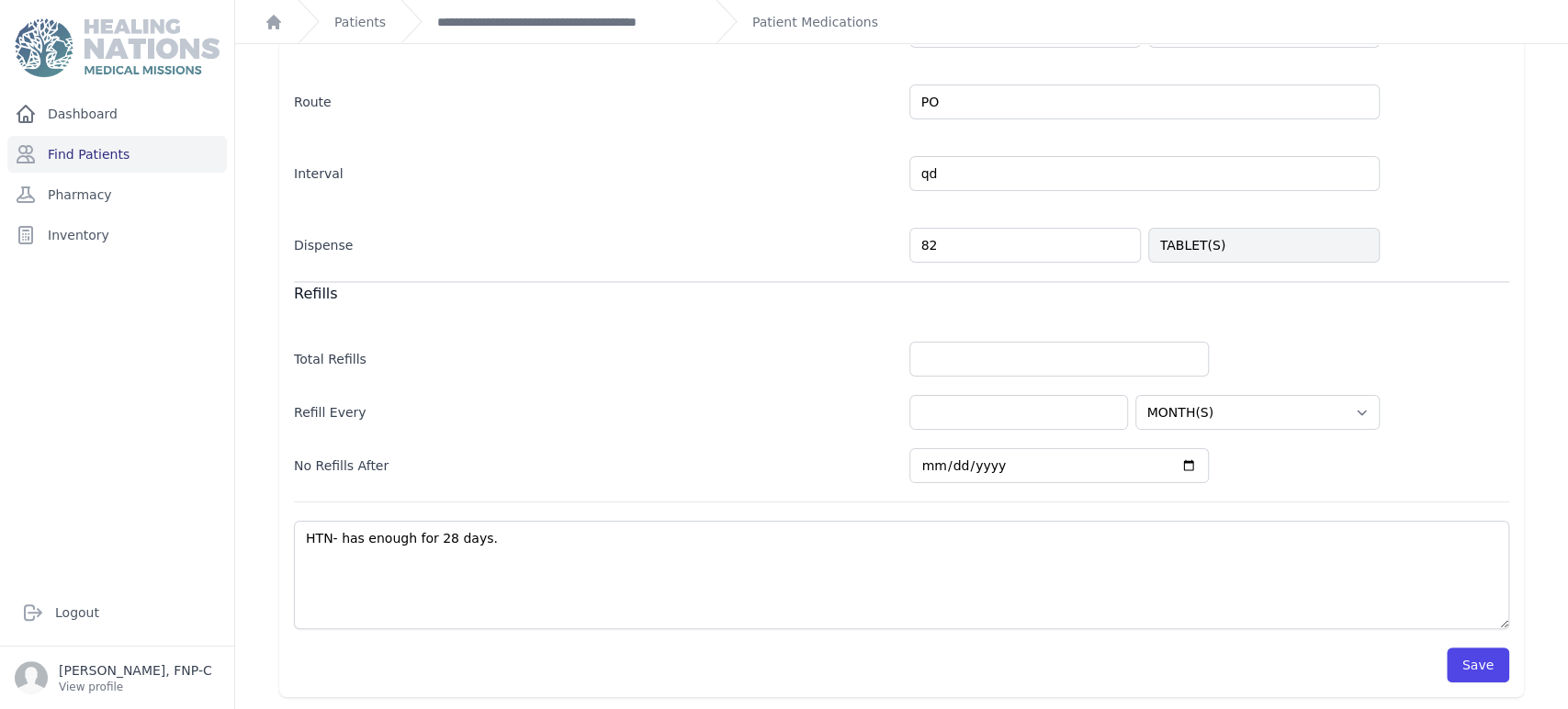
type input "82"
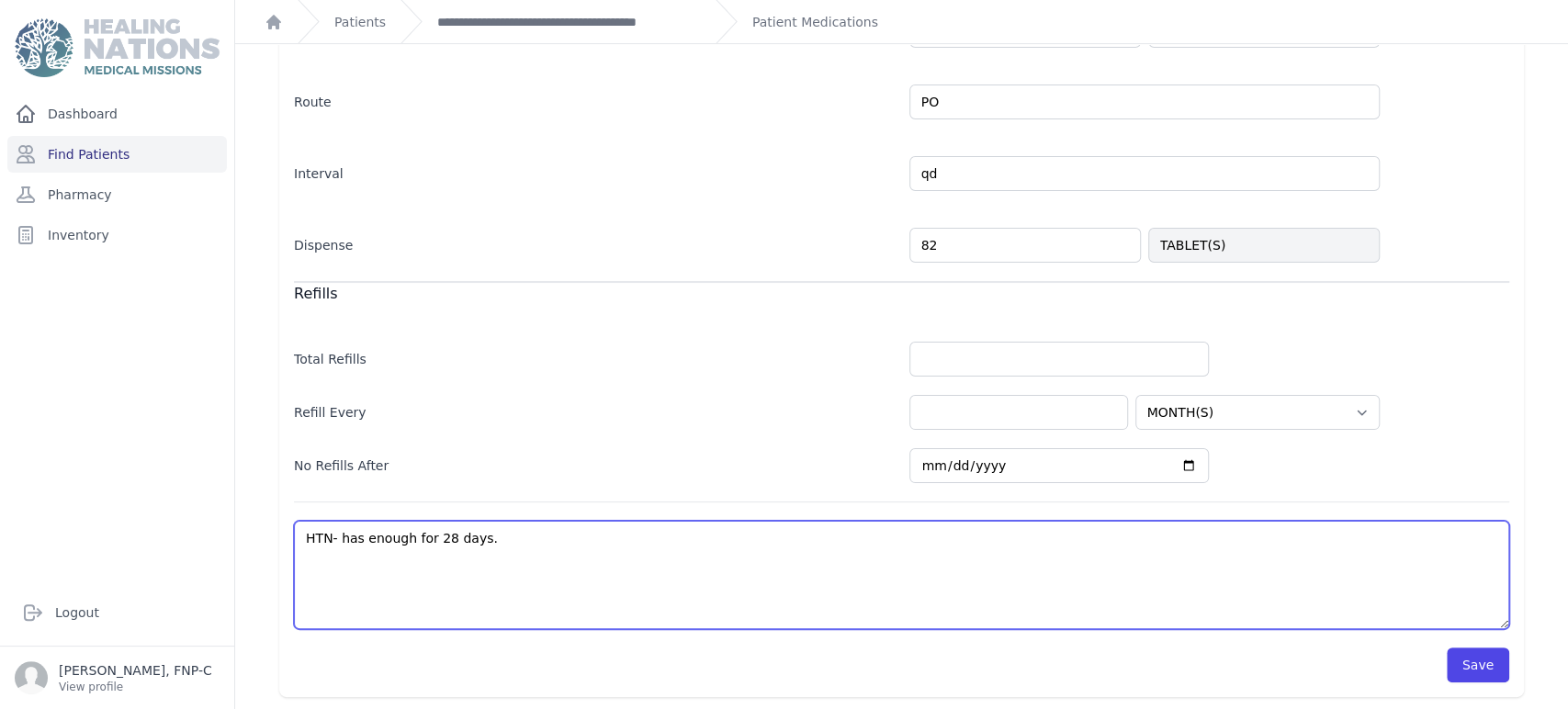
select select "MONTH(S)"
drag, startPoint x: 491, startPoint y: 538, endPoint x: 337, endPoint y: 532, distance: 154.1
click at [337, 532] on textarea "HTN- has enough for 28 days." at bounding box center [901, 575] width 1215 height 108
type textarea "HTN-p"
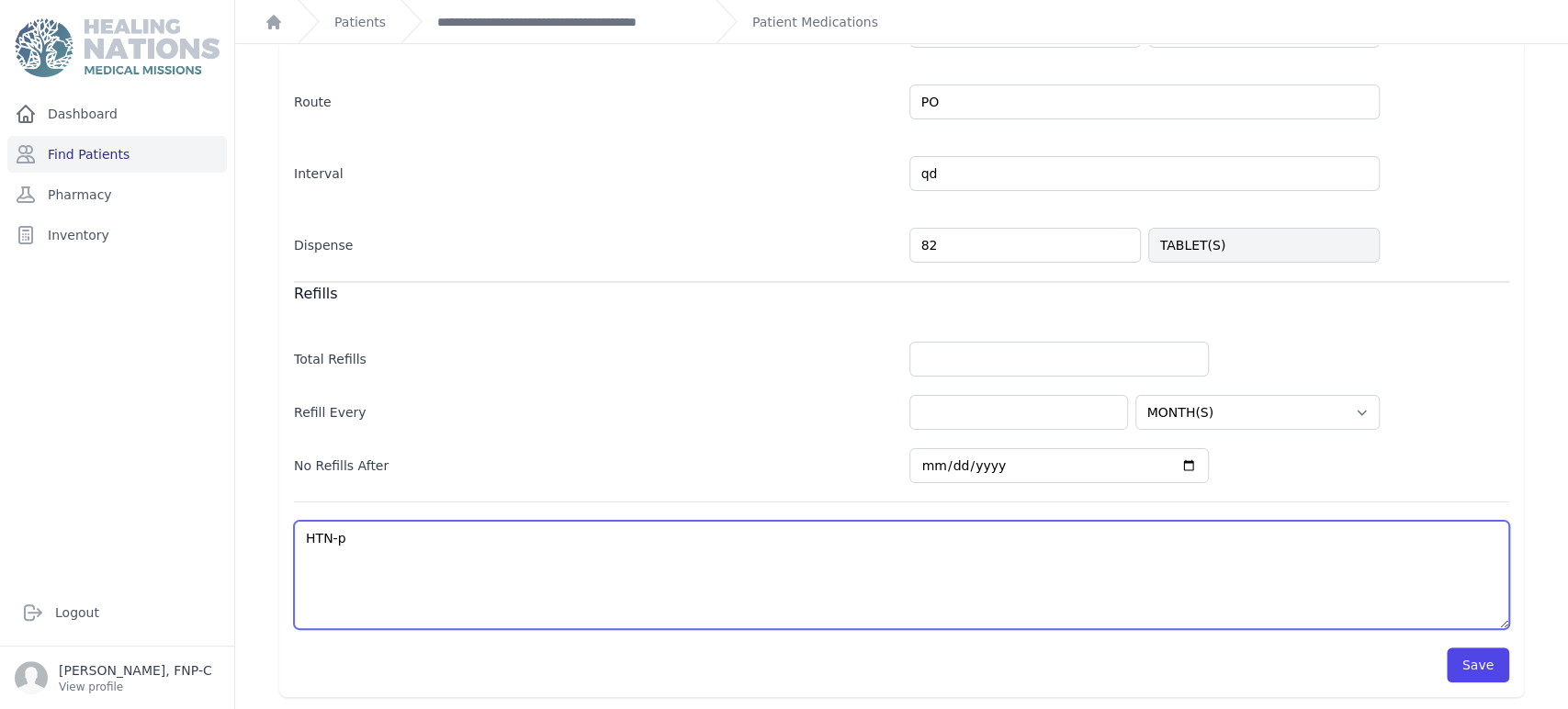
select select "MONTH(S)"
type textarea "HTN-pi"
select select "MONTH(S)"
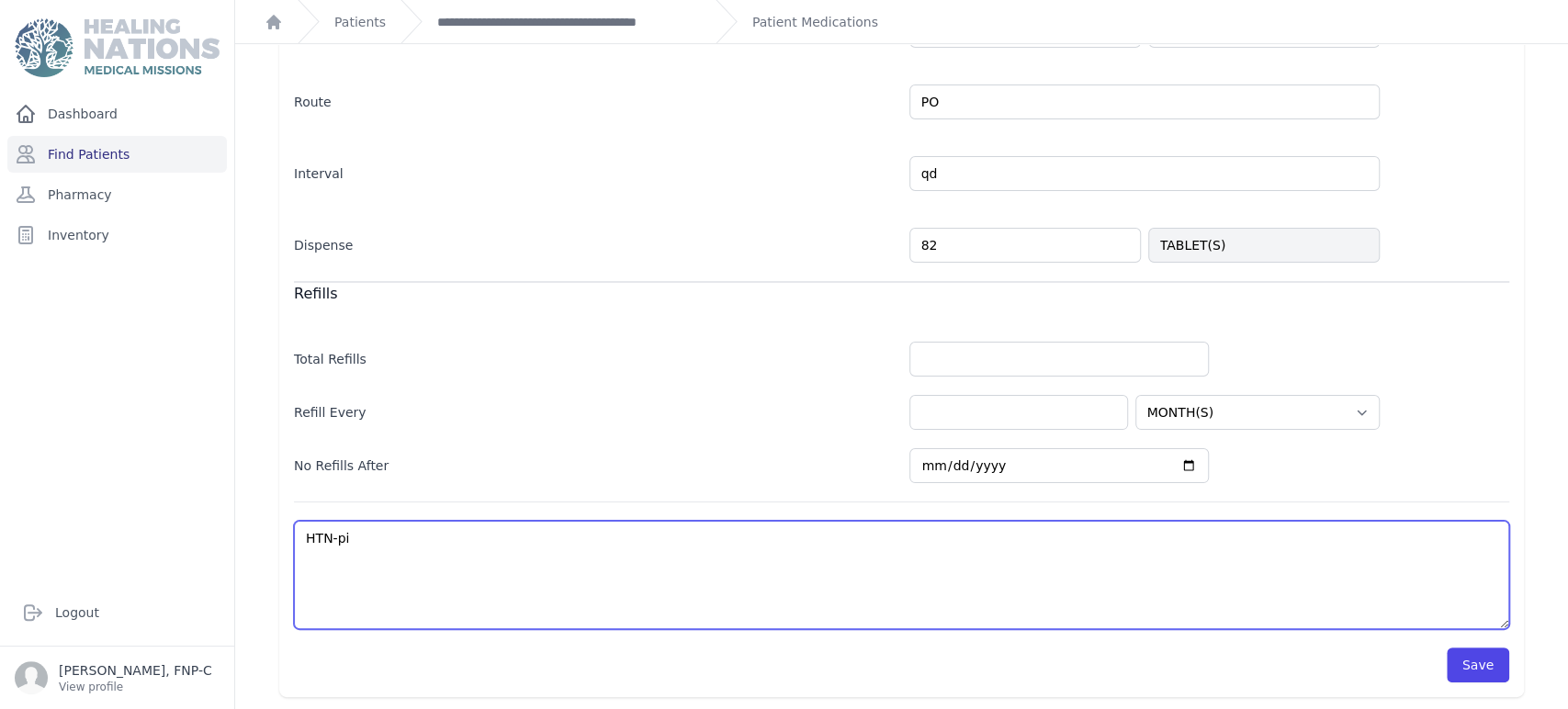
type textarea "HTN-pil"
select select "MONTH(S)"
type textarea "HTN-pill"
select select "MONTH(S)"
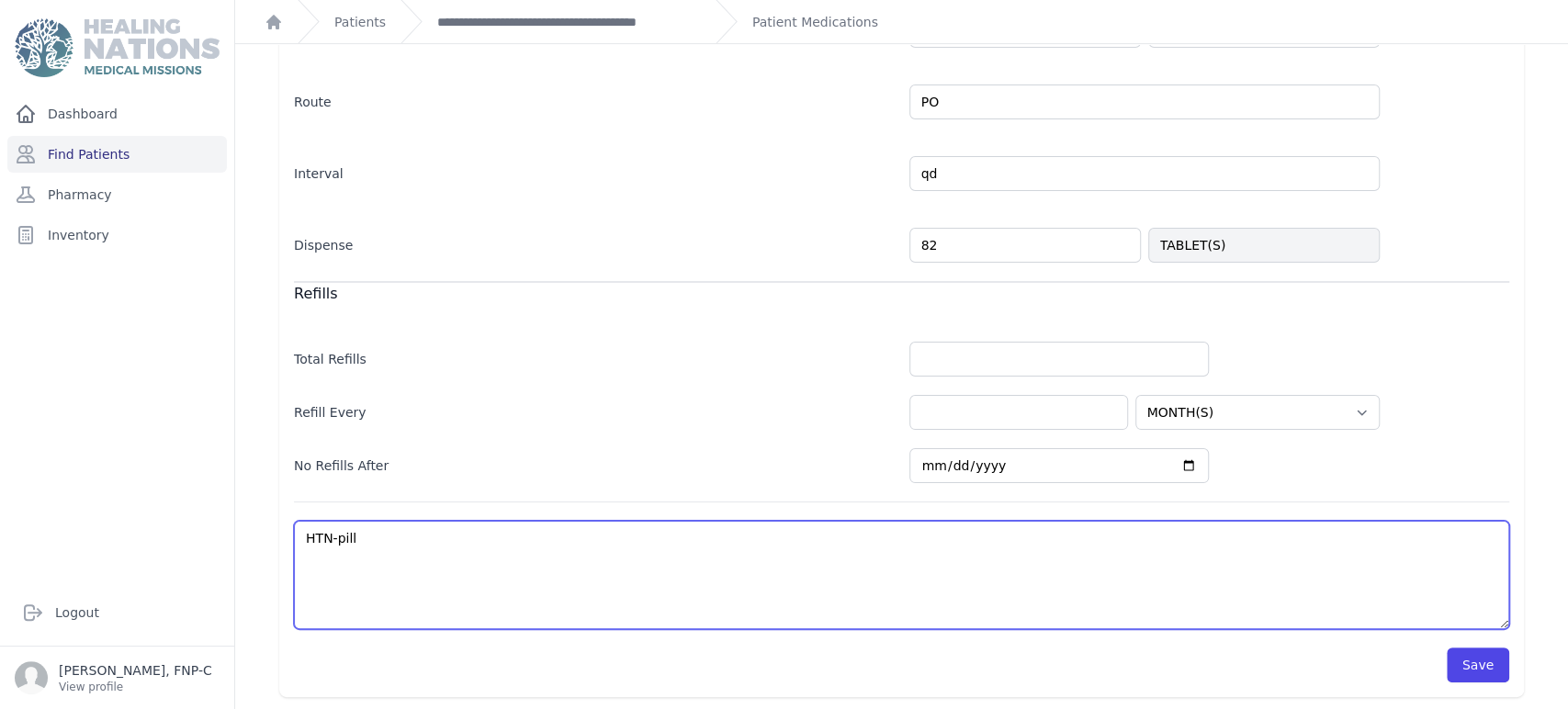
select select "MONTH(S)"
type textarea "HTN-pillb"
select select "MONTH(S)"
type textarea "HTN-pillbo"
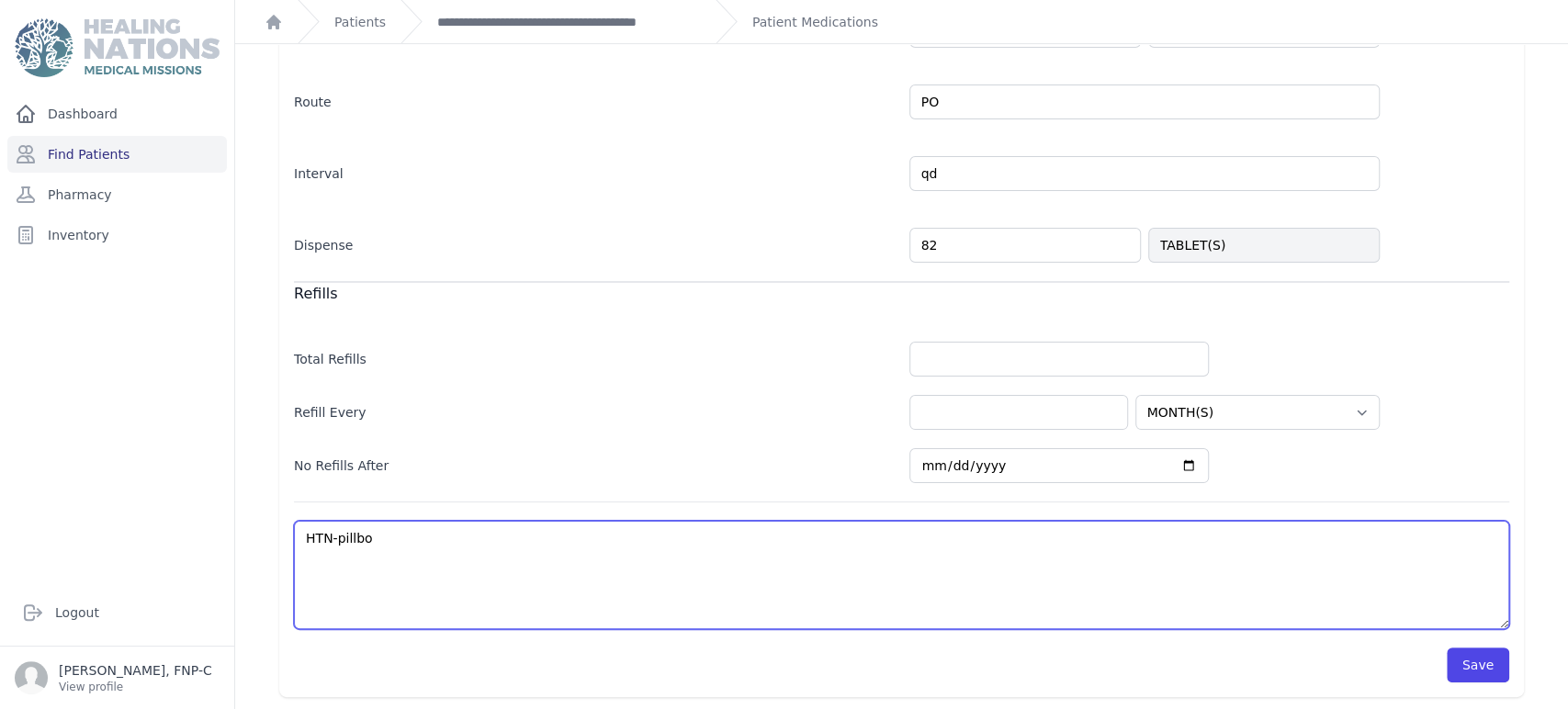
select select "MONTH(S)"
type textarea "HTN-pillbox"
select select "MONTH(S)"
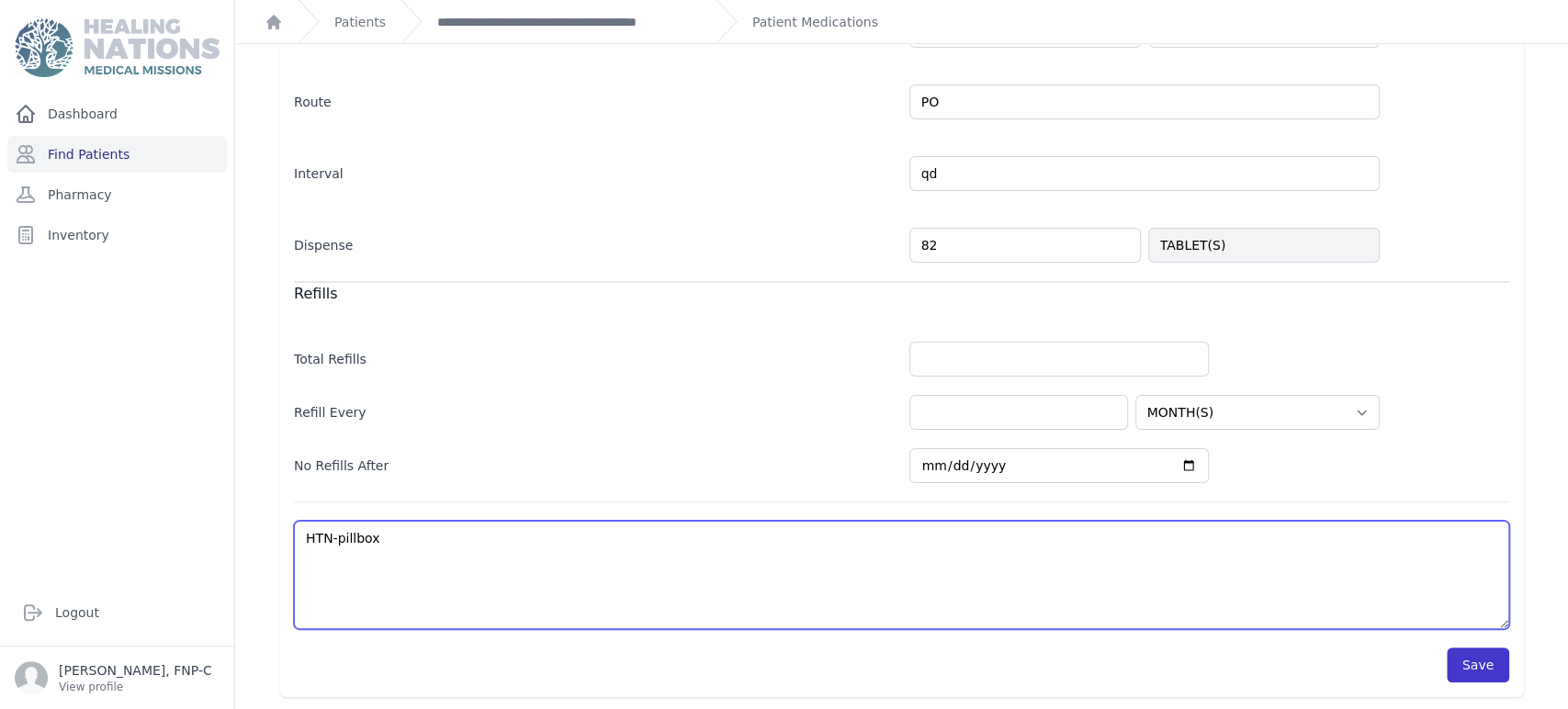
type textarea "HTN-pillbox"
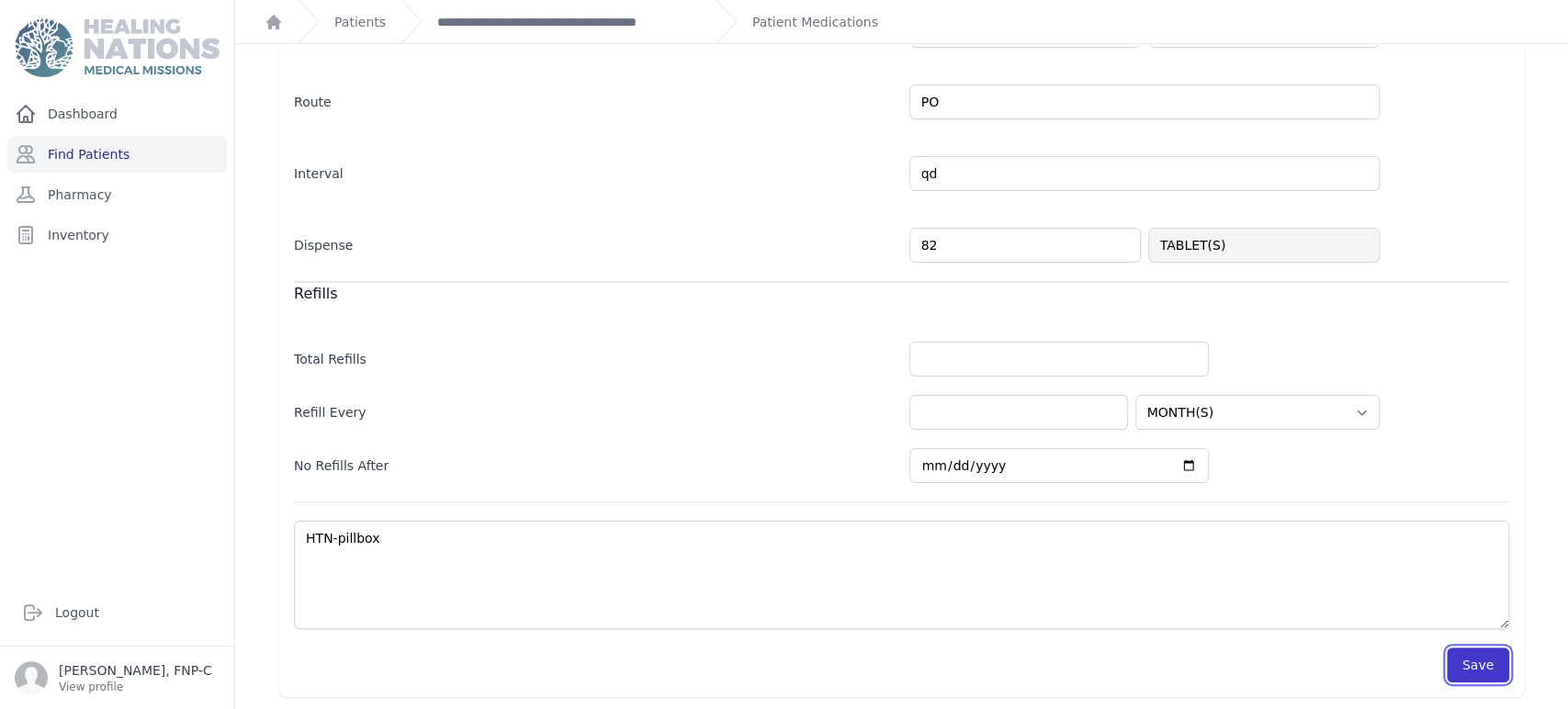
click at [789, 666] on button "Save" at bounding box center [1477, 666] width 63 height 35
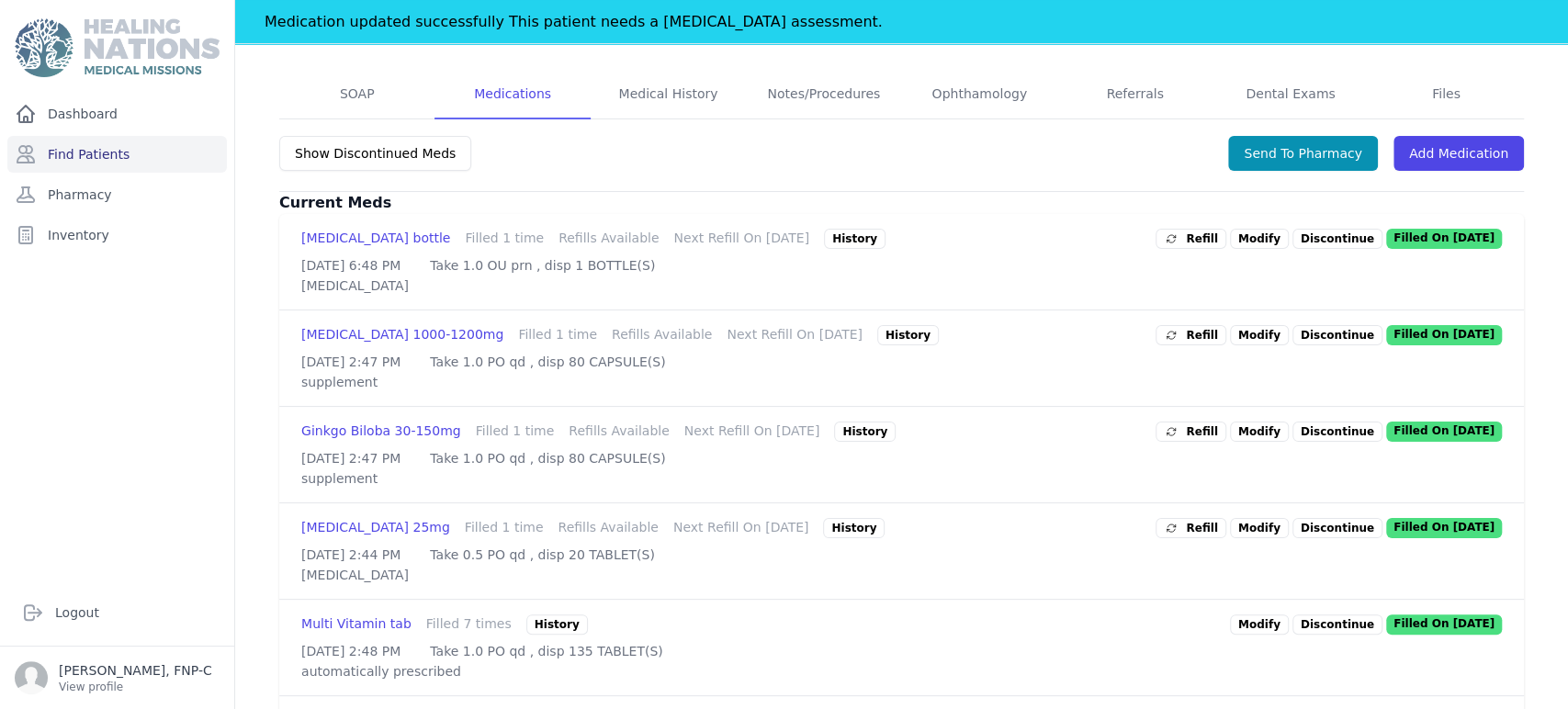
scroll to position [506, 0]
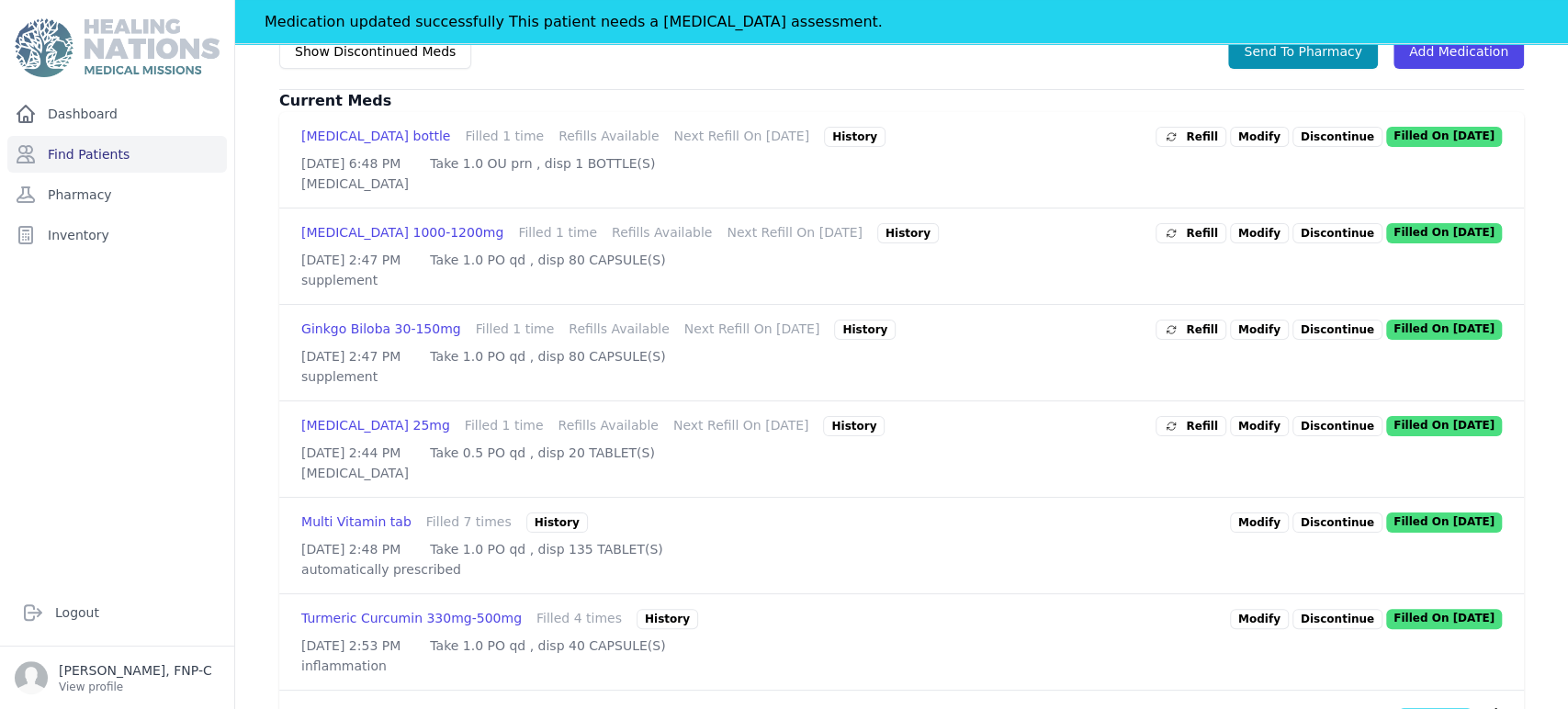
click at [789, 421] on link "Modify" at bounding box center [1259, 426] width 59 height 20
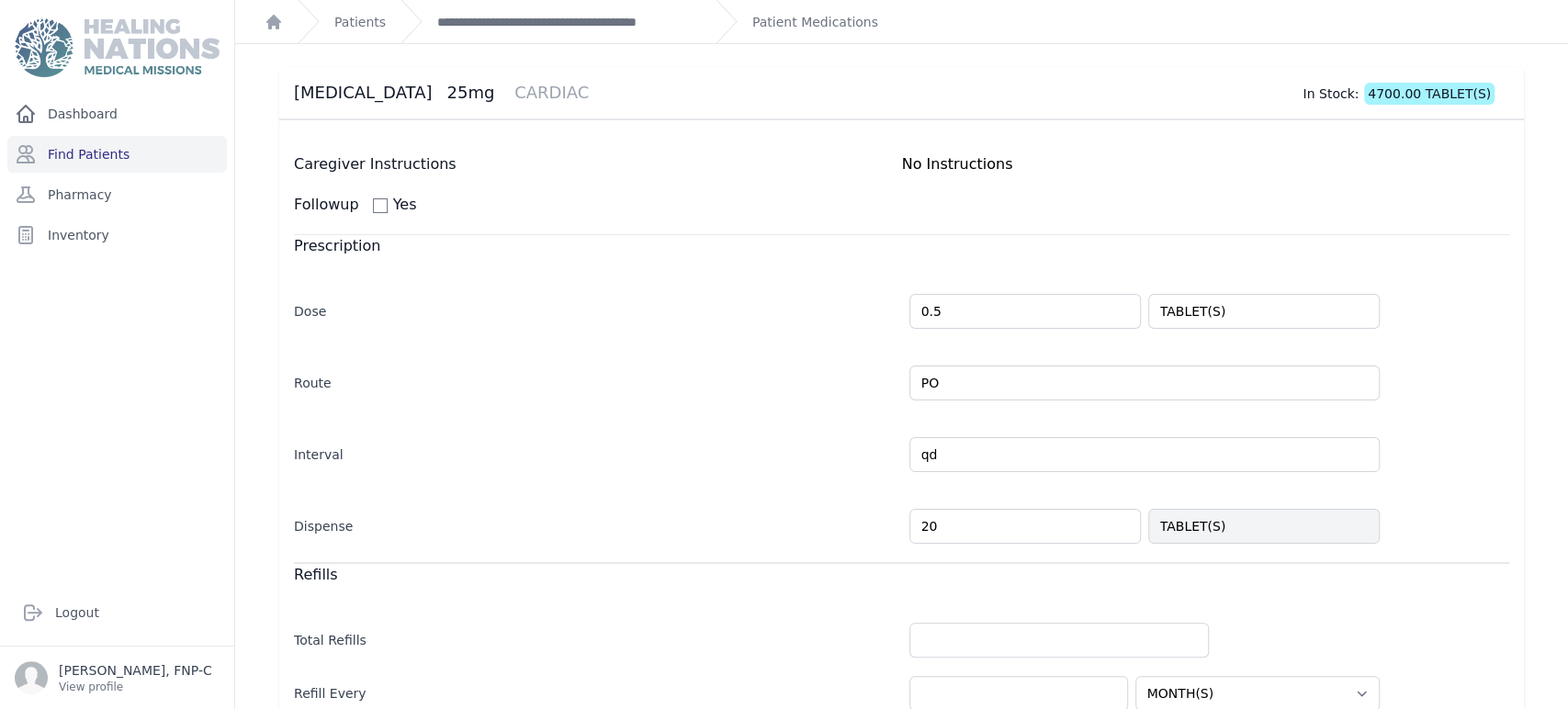
scroll to position [204, 0]
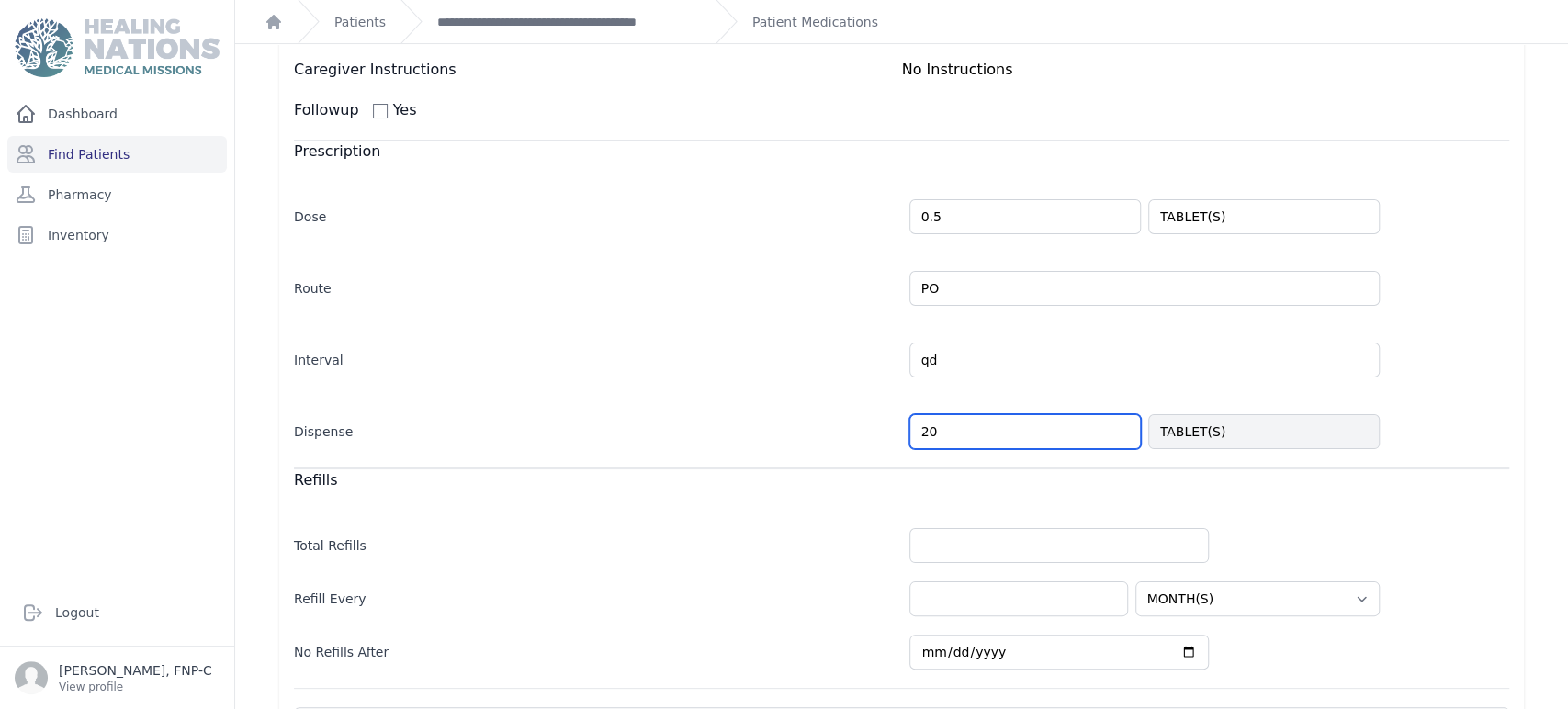
click at [789, 434] on input "20" at bounding box center [1025, 432] width 231 height 35
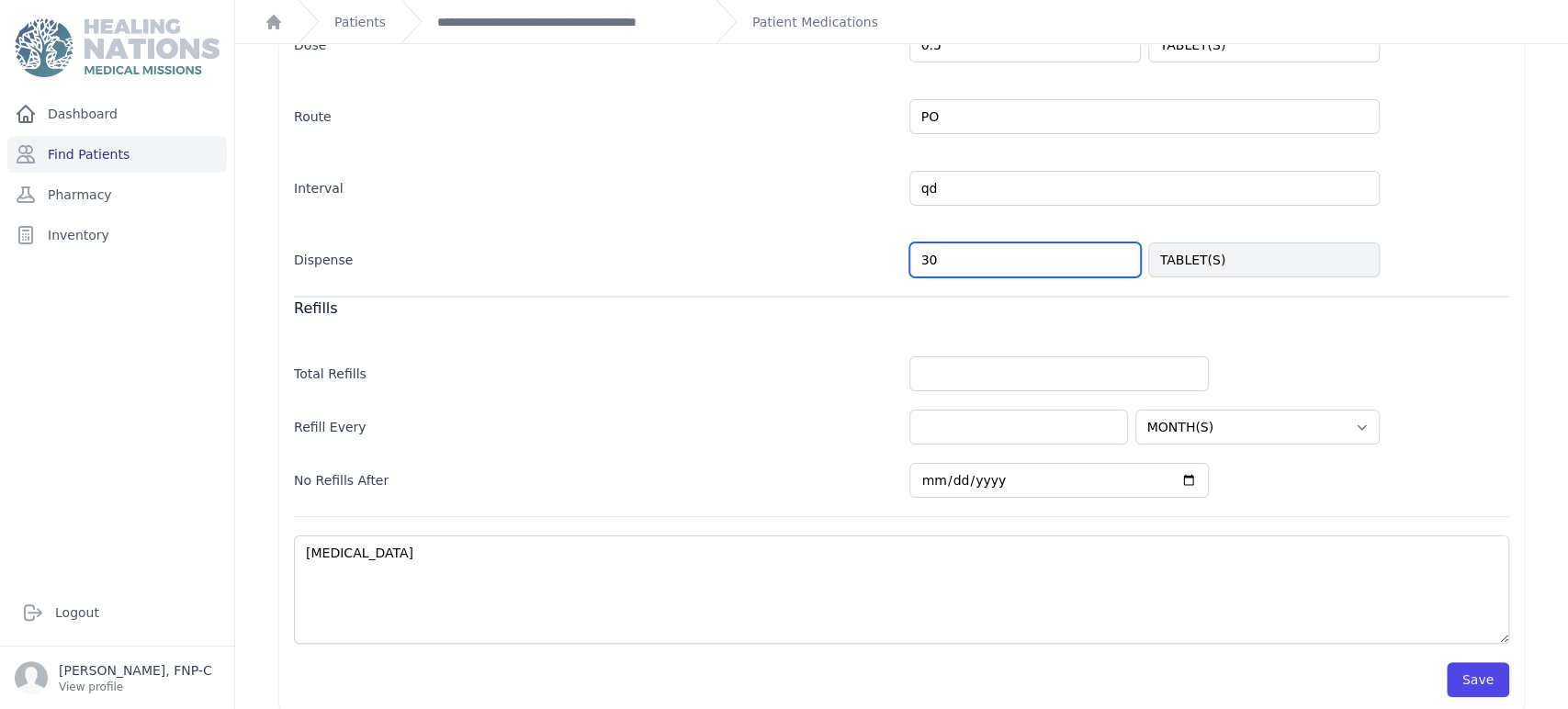
scroll to position [390, 0]
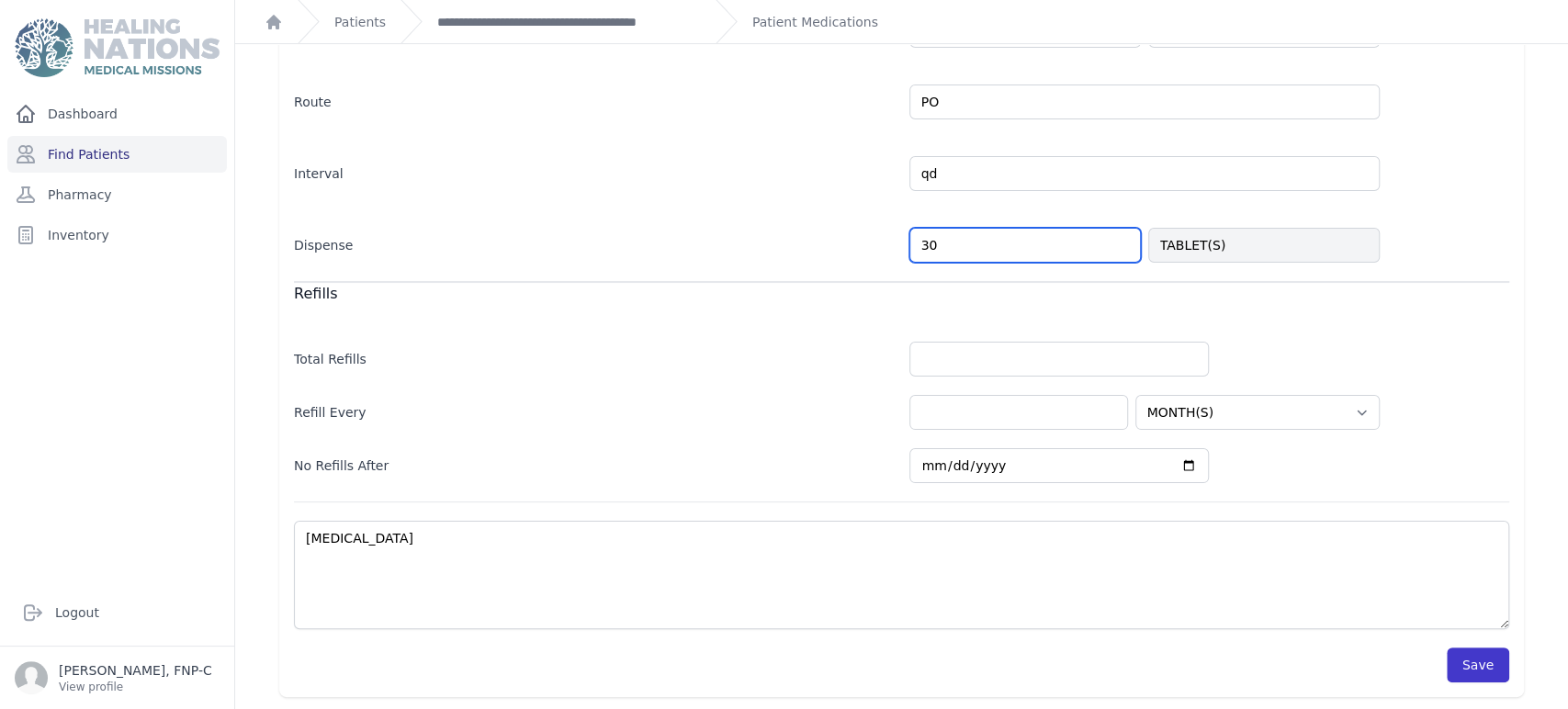
type input "30"
select select "MONTH(S)"
click at [789, 656] on button "Save" at bounding box center [1477, 666] width 63 height 35
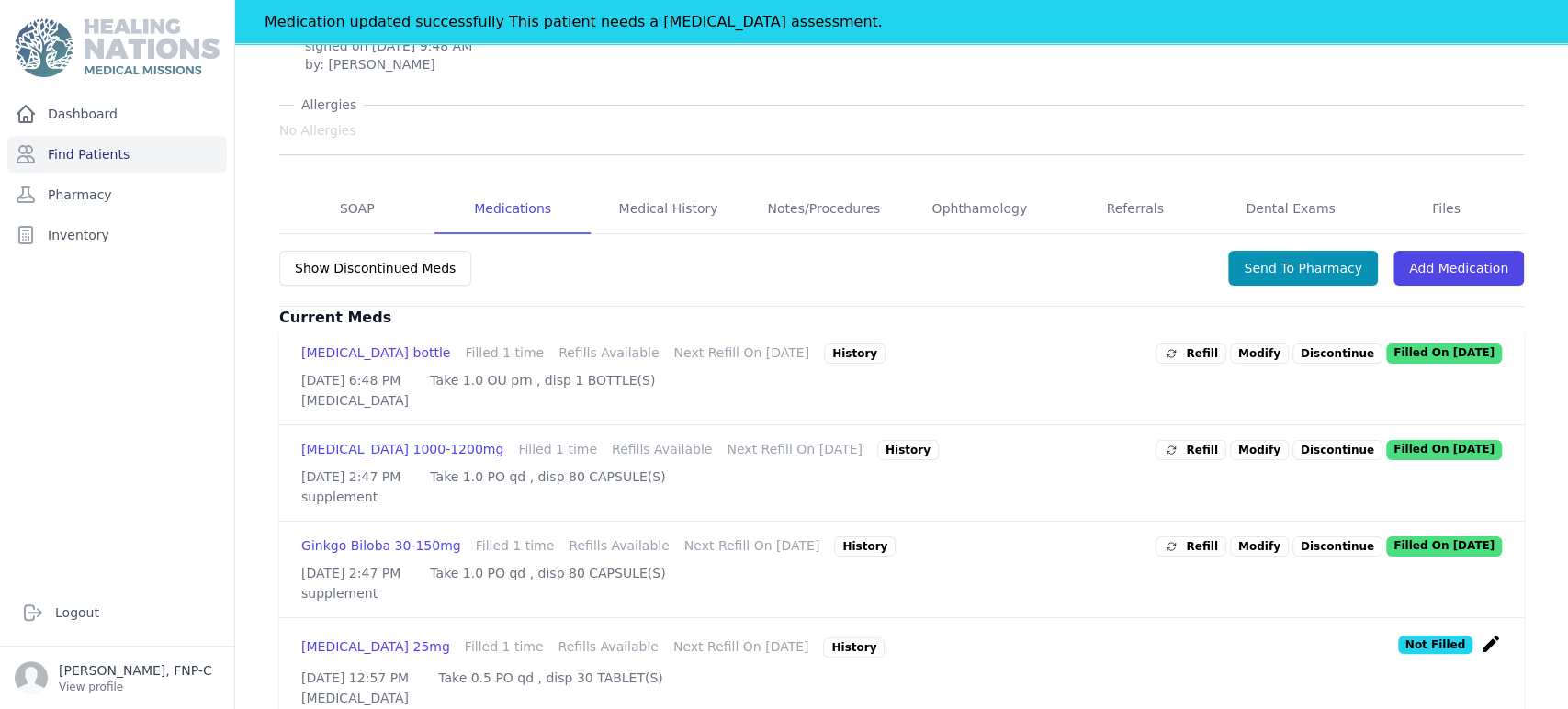
scroll to position [187, 0]
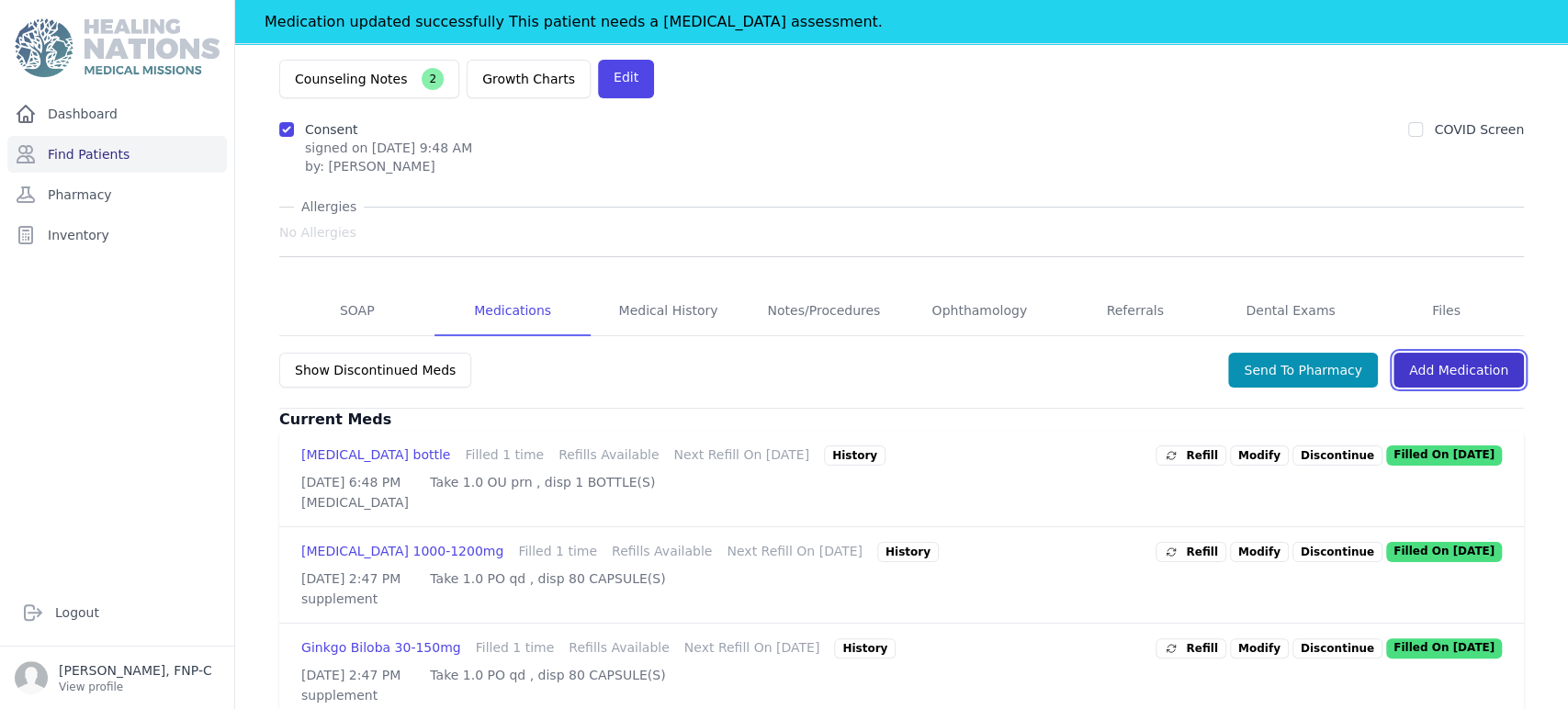
click at [789, 353] on link "Add Medication" at bounding box center [1458, 371] width 130 height 35
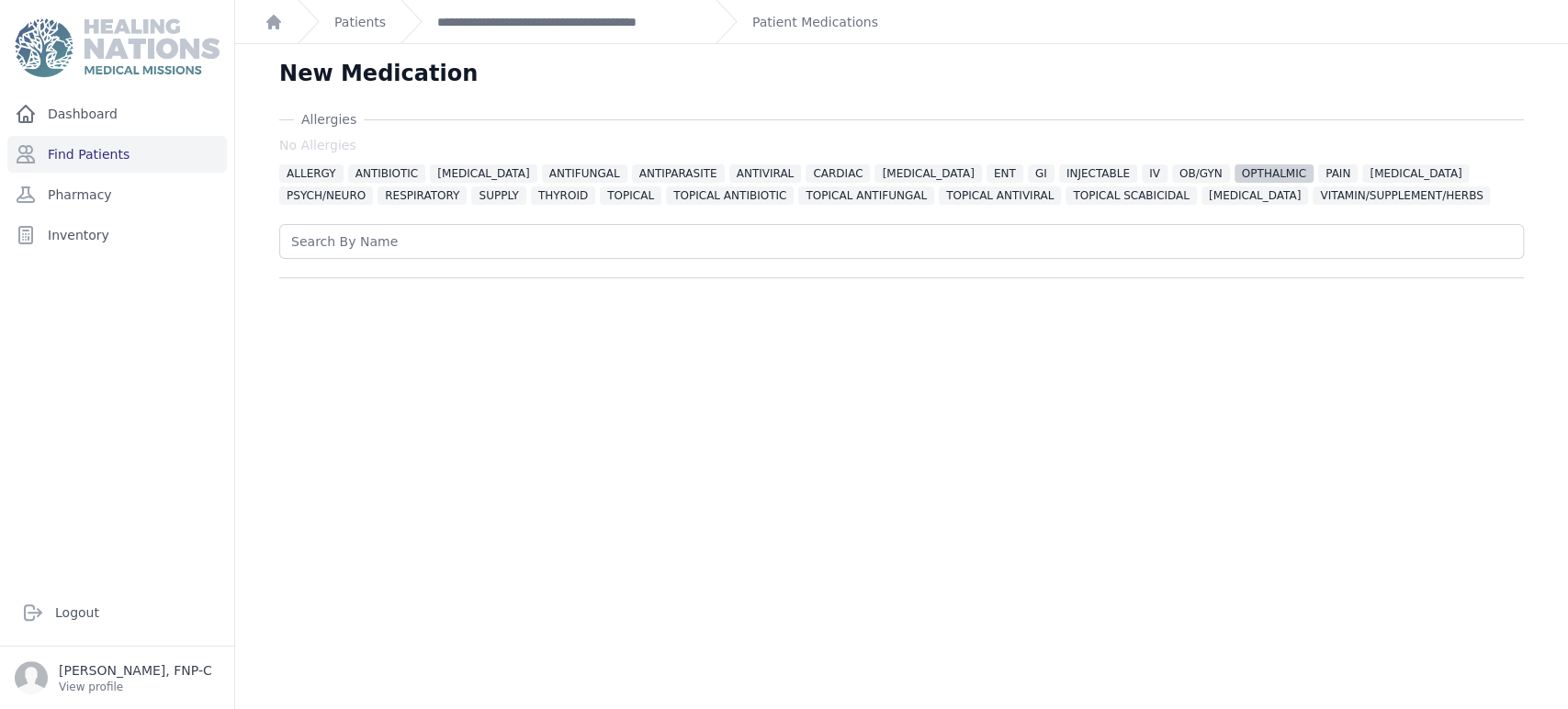
click at [789, 170] on span "OPTHALMIC" at bounding box center [1273, 174] width 79 height 18
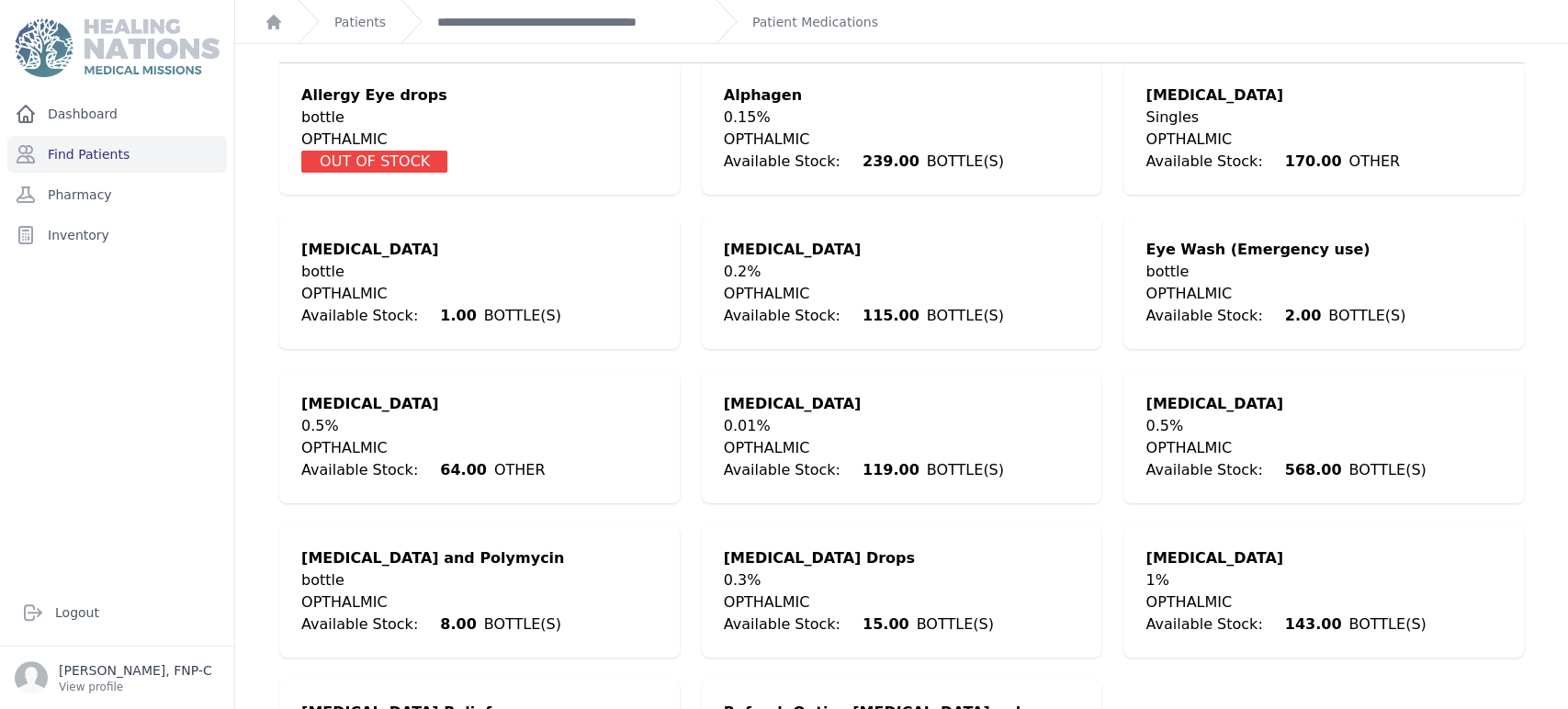
scroll to position [332, 0]
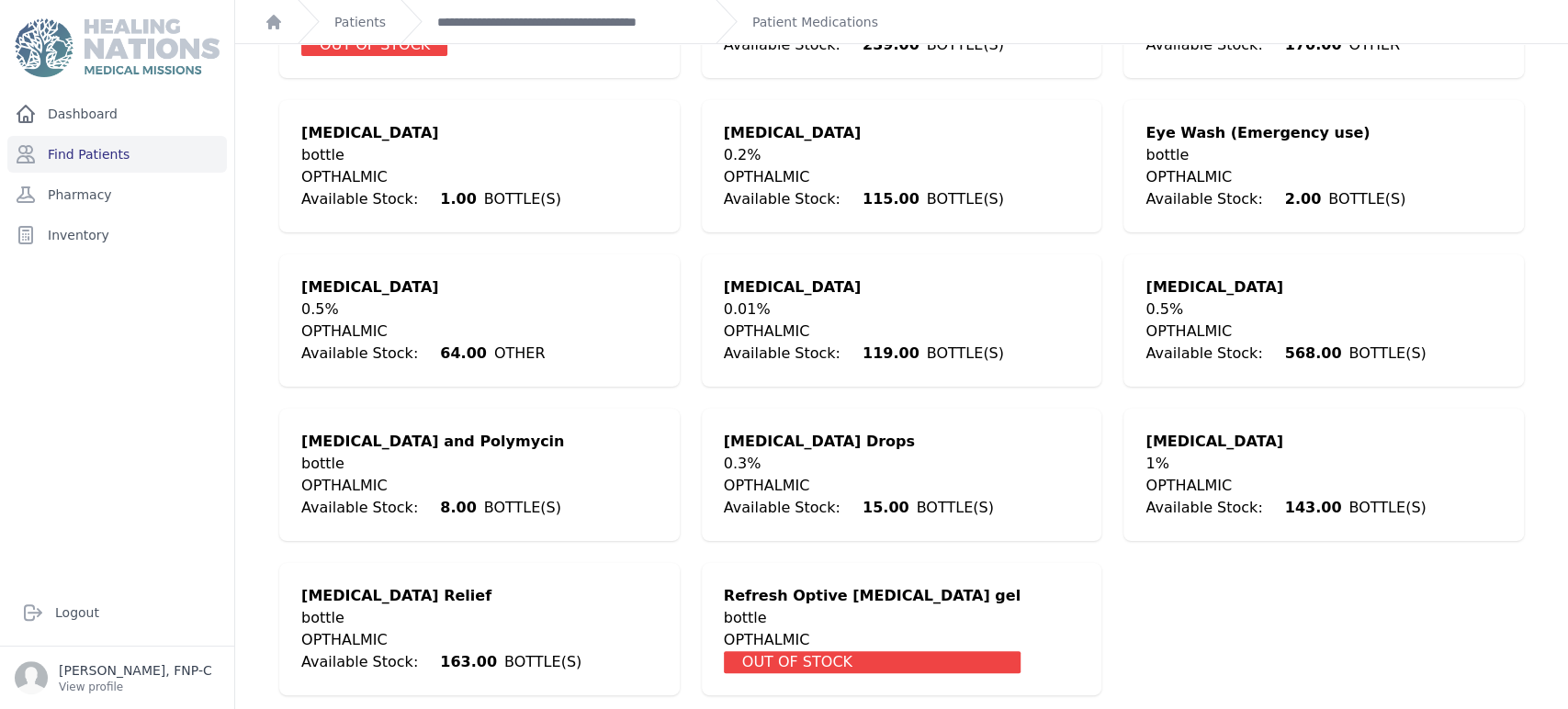
click at [409, 580] on div "Red Eye Relief bottle OPTHALMIC Available Stock: 163.00 BOTTLE(S)" at bounding box center [479, 629] width 400 height 132
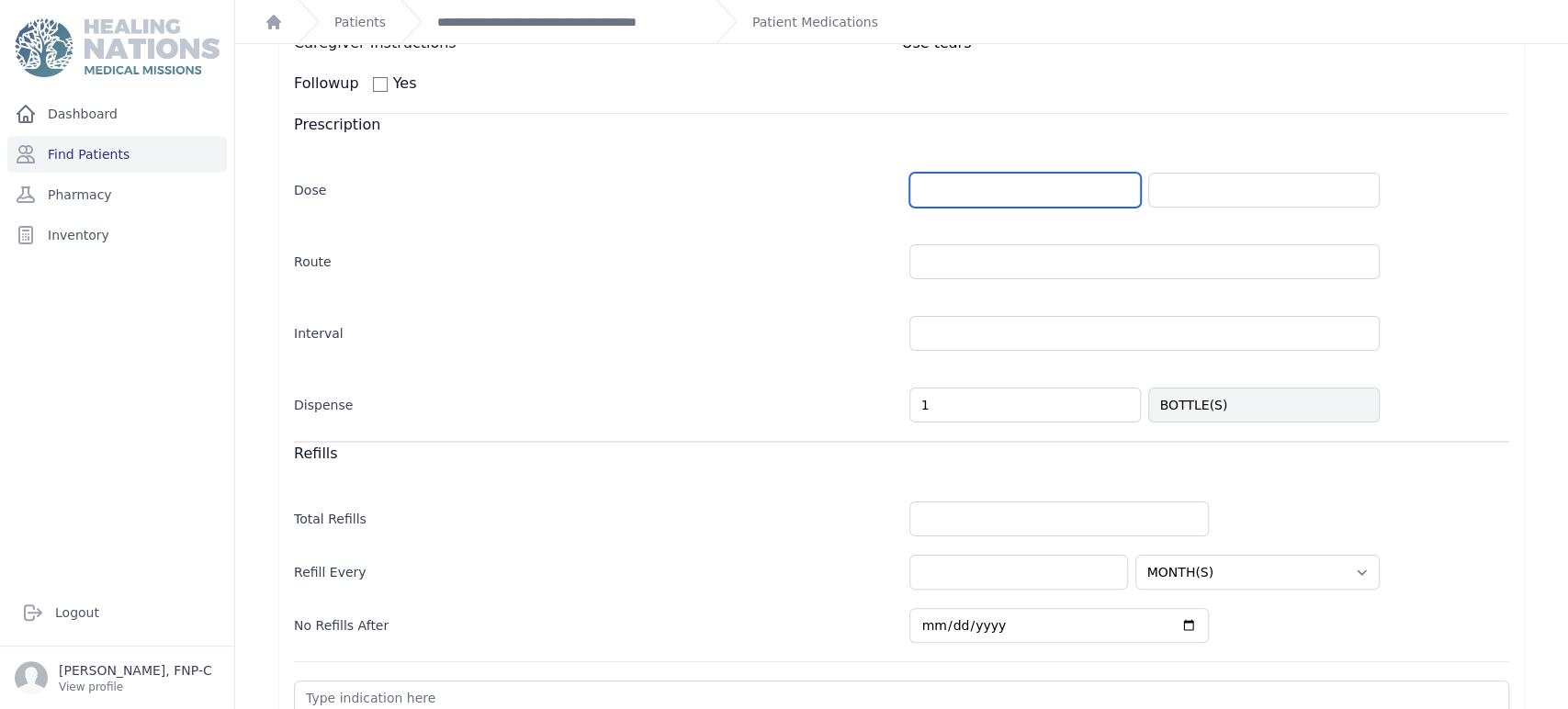
click at [789, 186] on input "number" at bounding box center [1025, 190] width 231 height 35
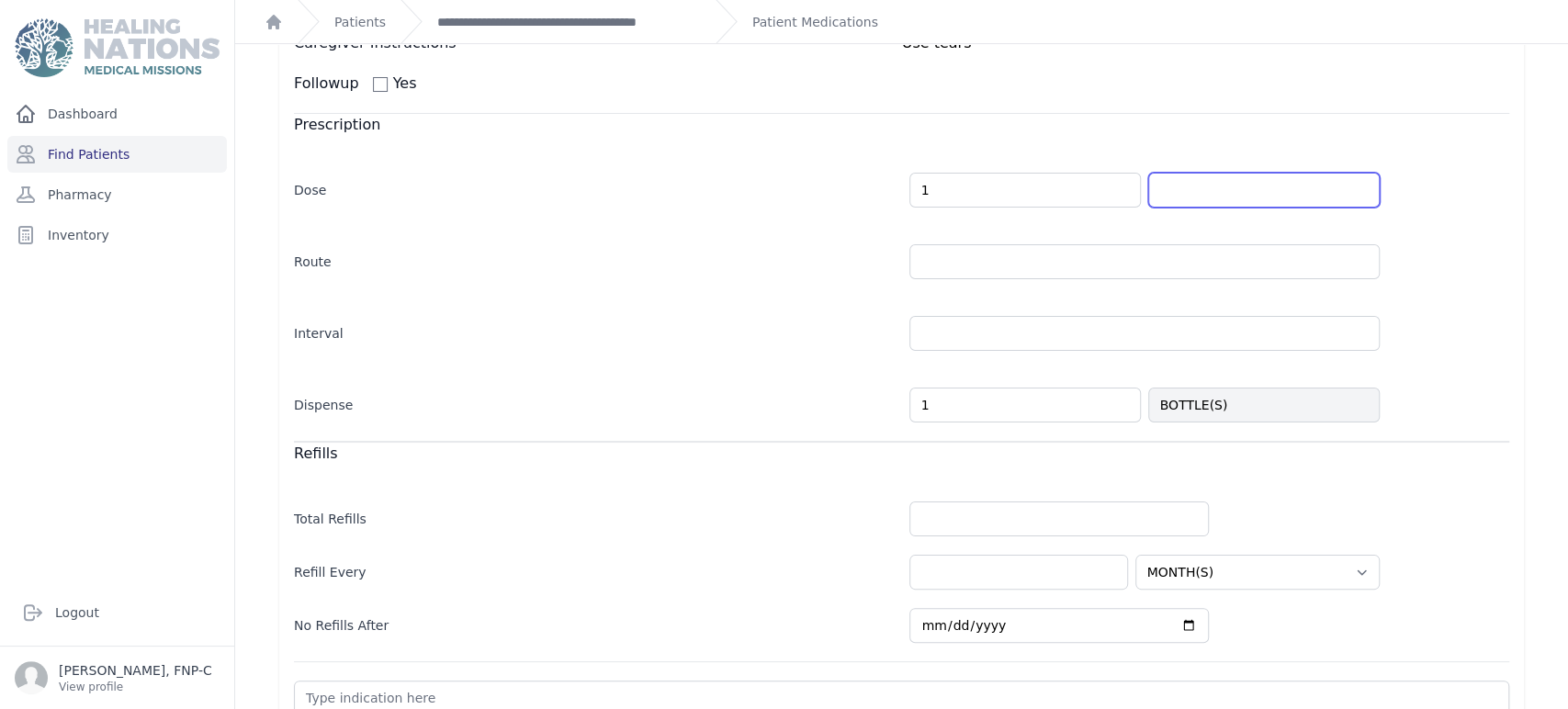
type input "1.0"
select select "MONTH(S)"
click at [789, 193] on input "text" at bounding box center [1263, 190] width 231 height 35
click at [789, 192] on input "text" at bounding box center [1263, 190] width 231 height 35
type input "OTHER"
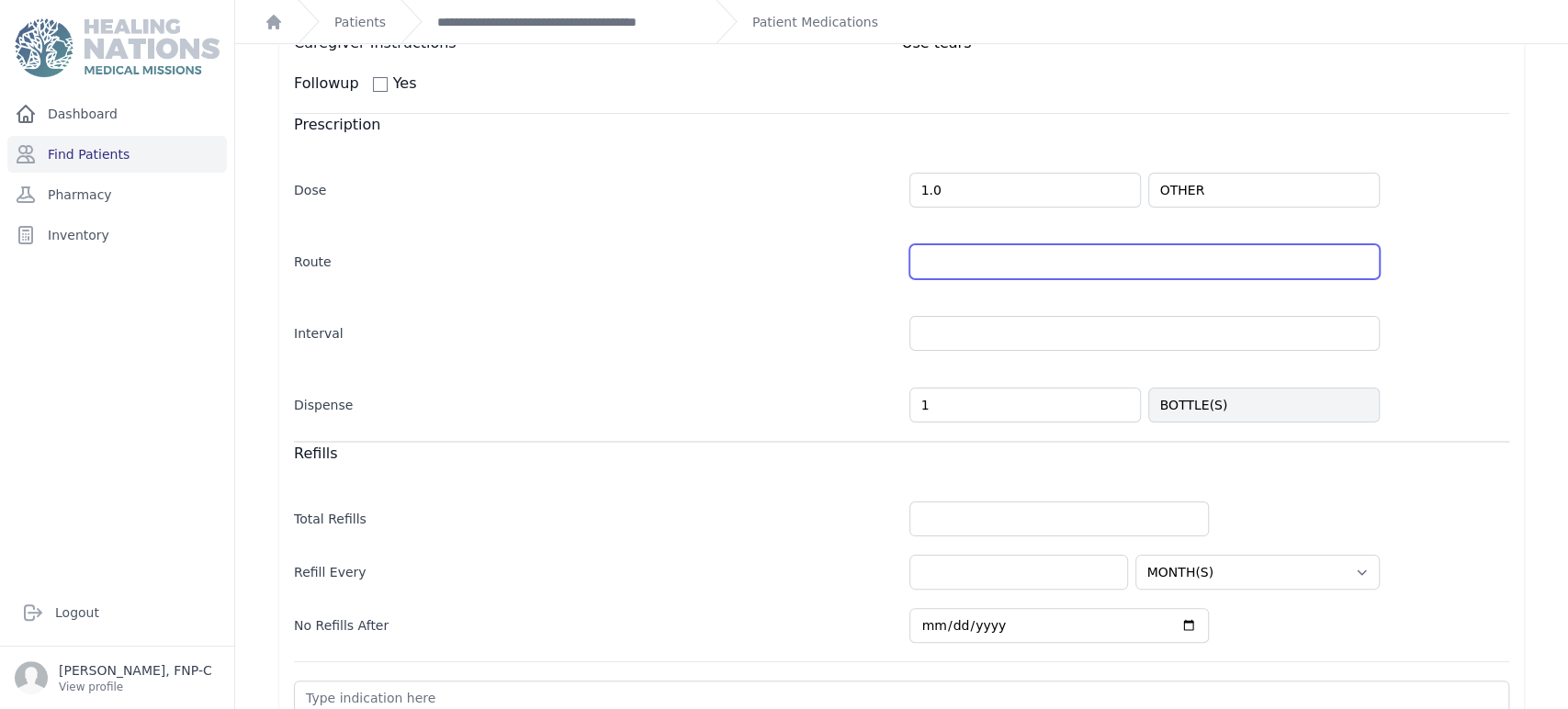
select select "MONTH(S)"
click at [789, 272] on input "text" at bounding box center [1144, 262] width 470 height 35
click at [789, 261] on input "text" at bounding box center [1144, 262] width 470 height 35
type input "OU"
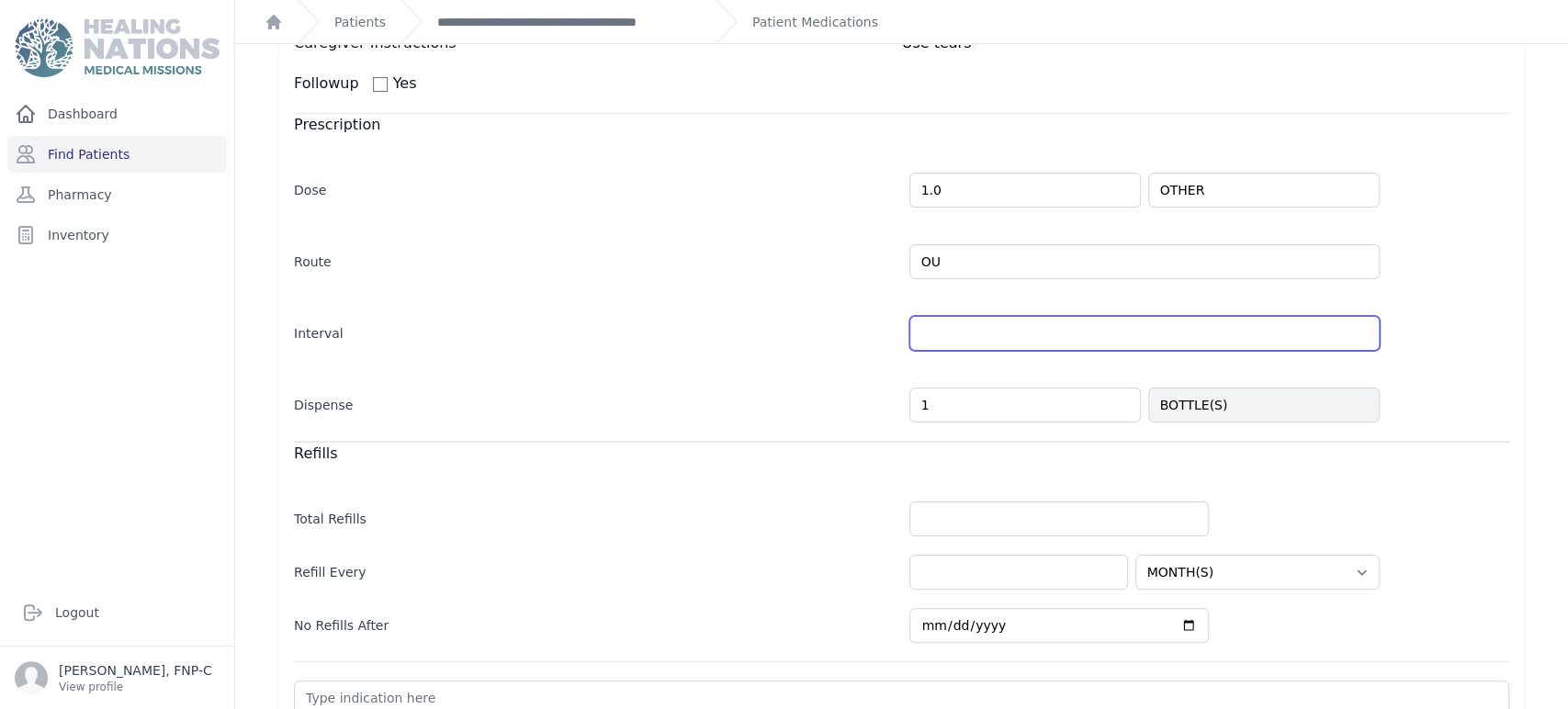
select select "MONTH(S)"
click at [789, 330] on input "text" at bounding box center [1144, 334] width 470 height 35
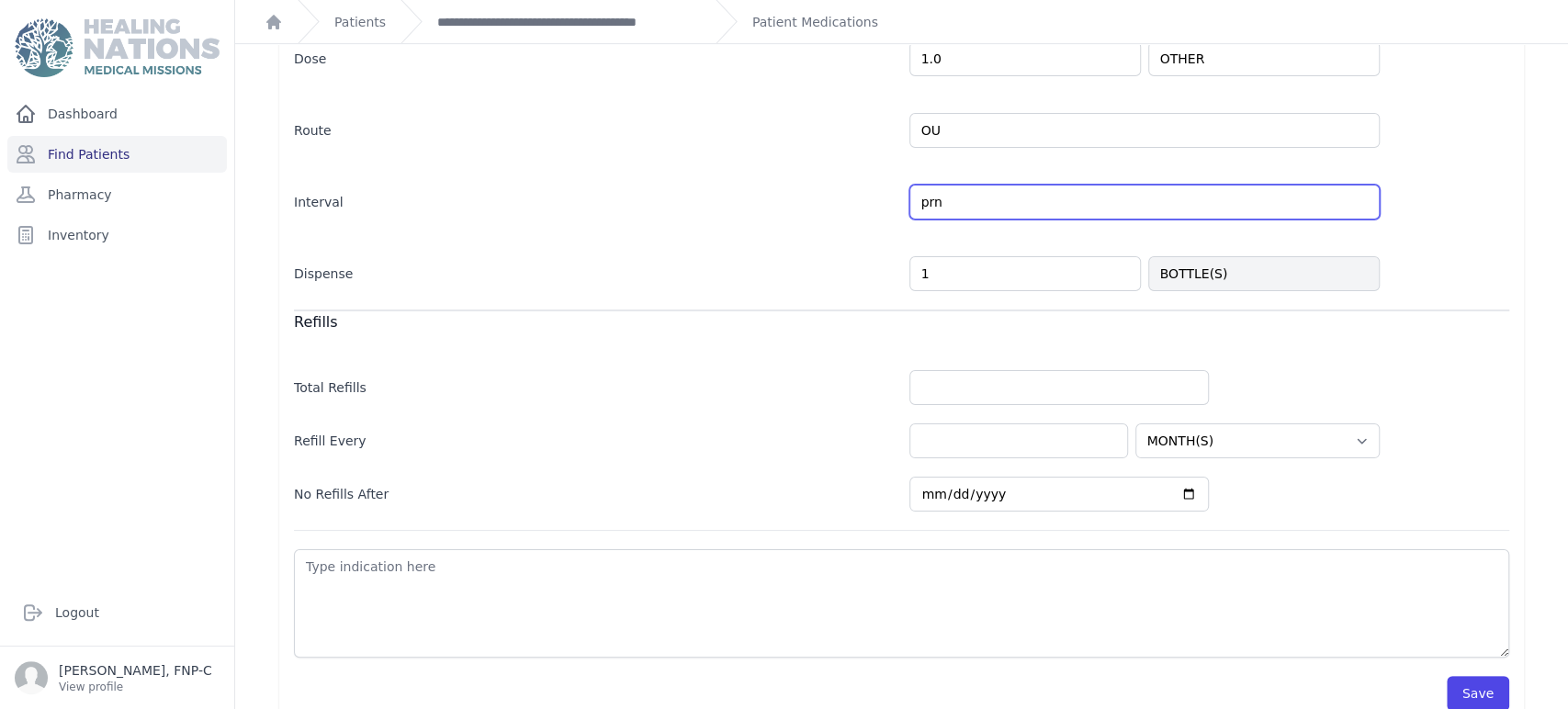
scroll to position [492, 0]
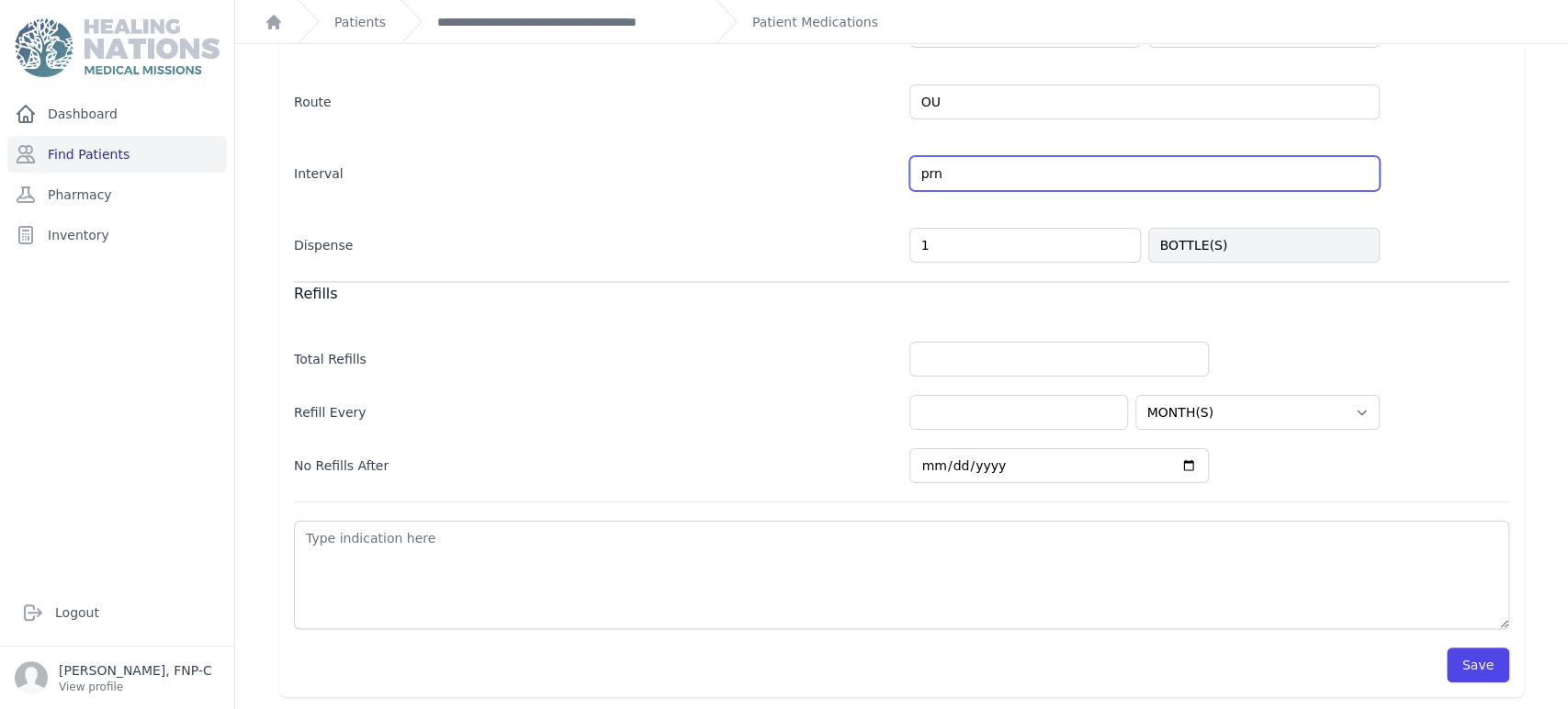
type input "prn"
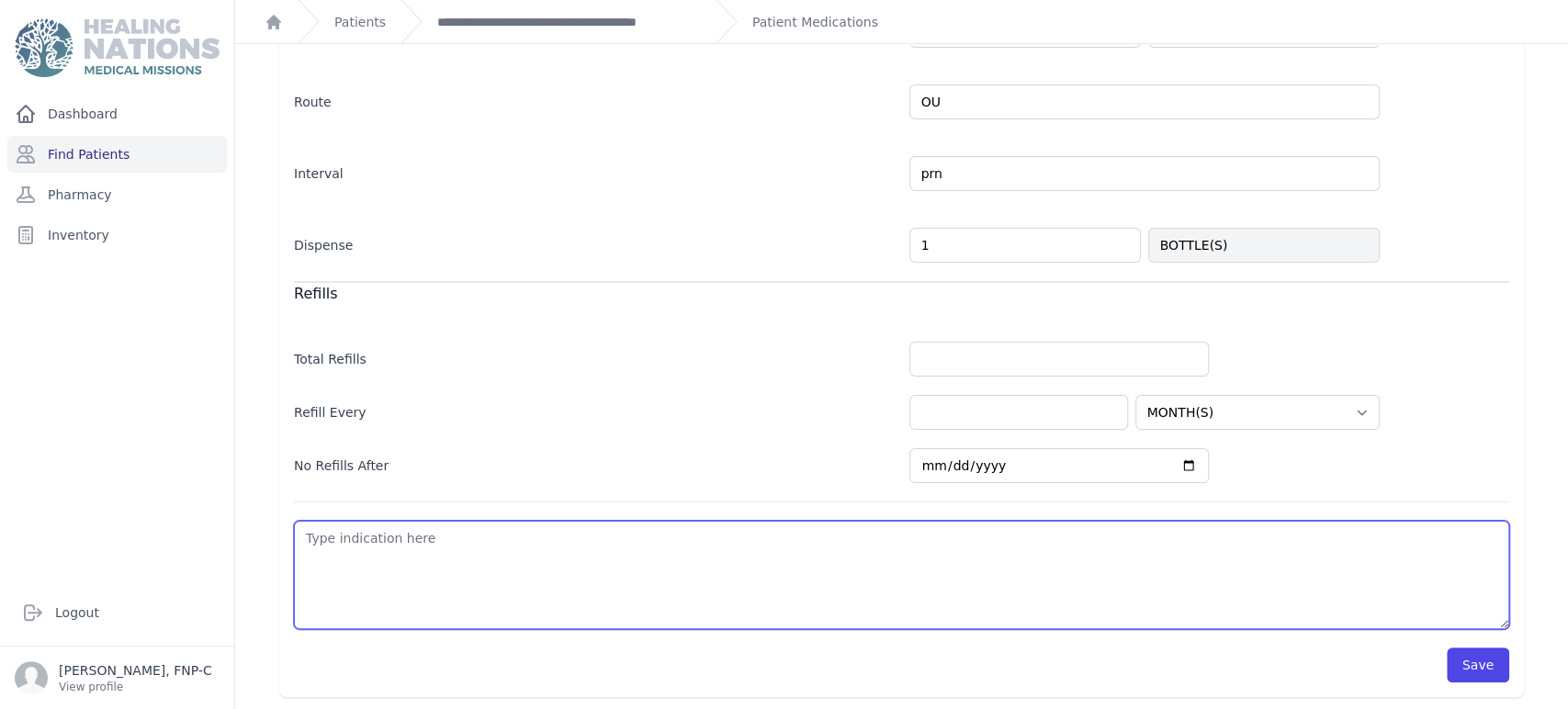
select select "MONTH(S)"
click at [328, 539] on textarea at bounding box center [901, 575] width 1215 height 108
type textarea "d"
select select "MONTH(S)"
type textarea "dr"
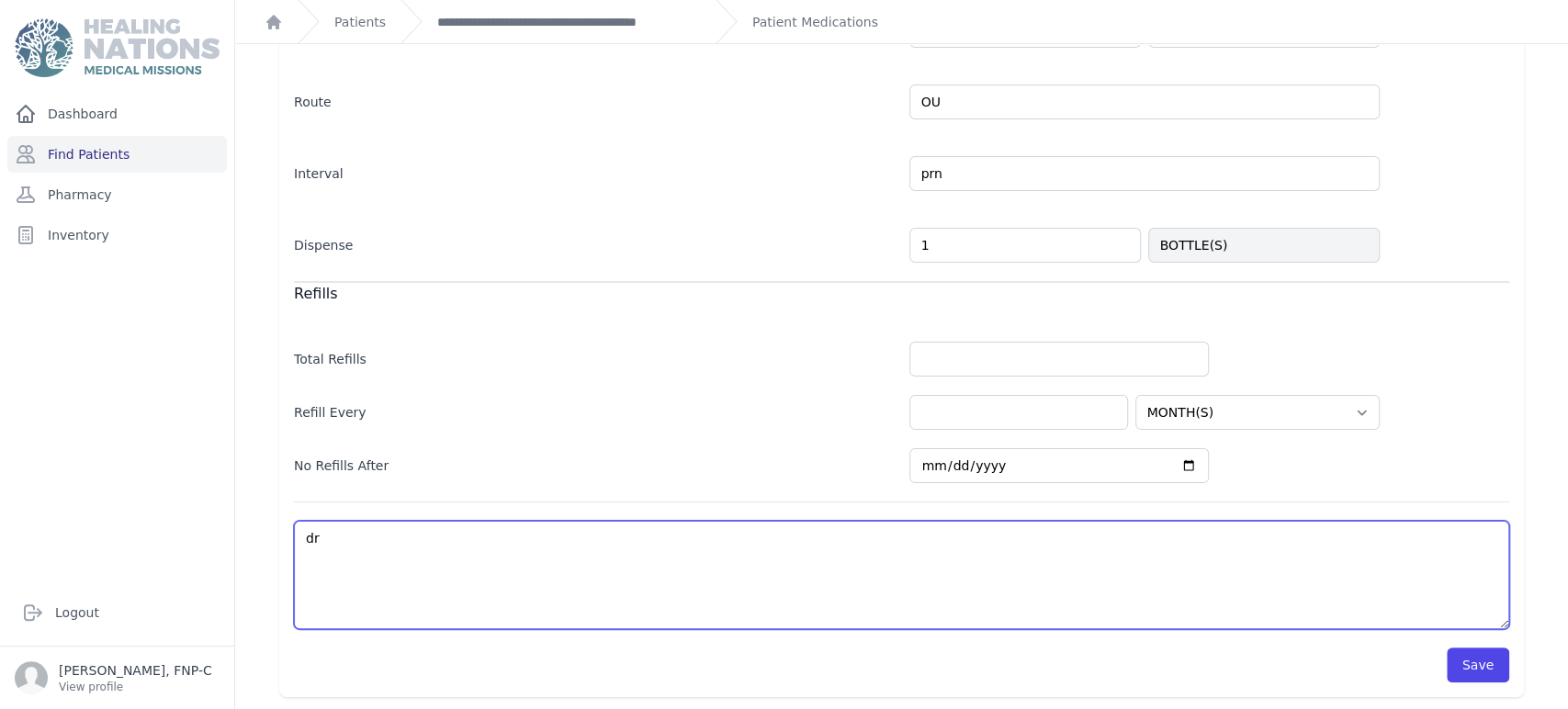
select select "MONTH(S)"
type textarea "dry"
select select "MONTH(S)"
type textarea "dry"
select select "MONTH(S)"
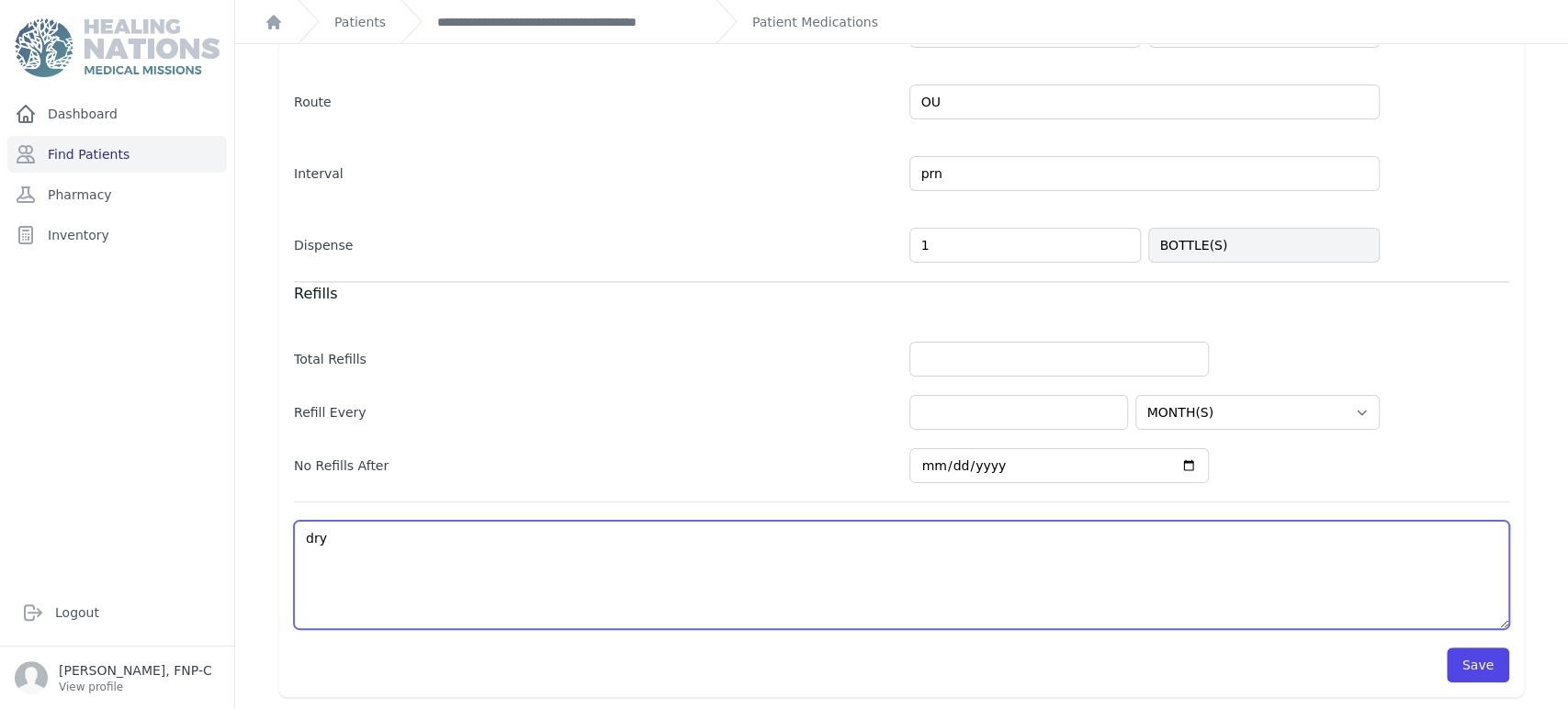
type textarea "dry e"
select select "MONTH(S)"
type textarea "dry ey"
select select "MONTH(S)"
type textarea "dry eye"
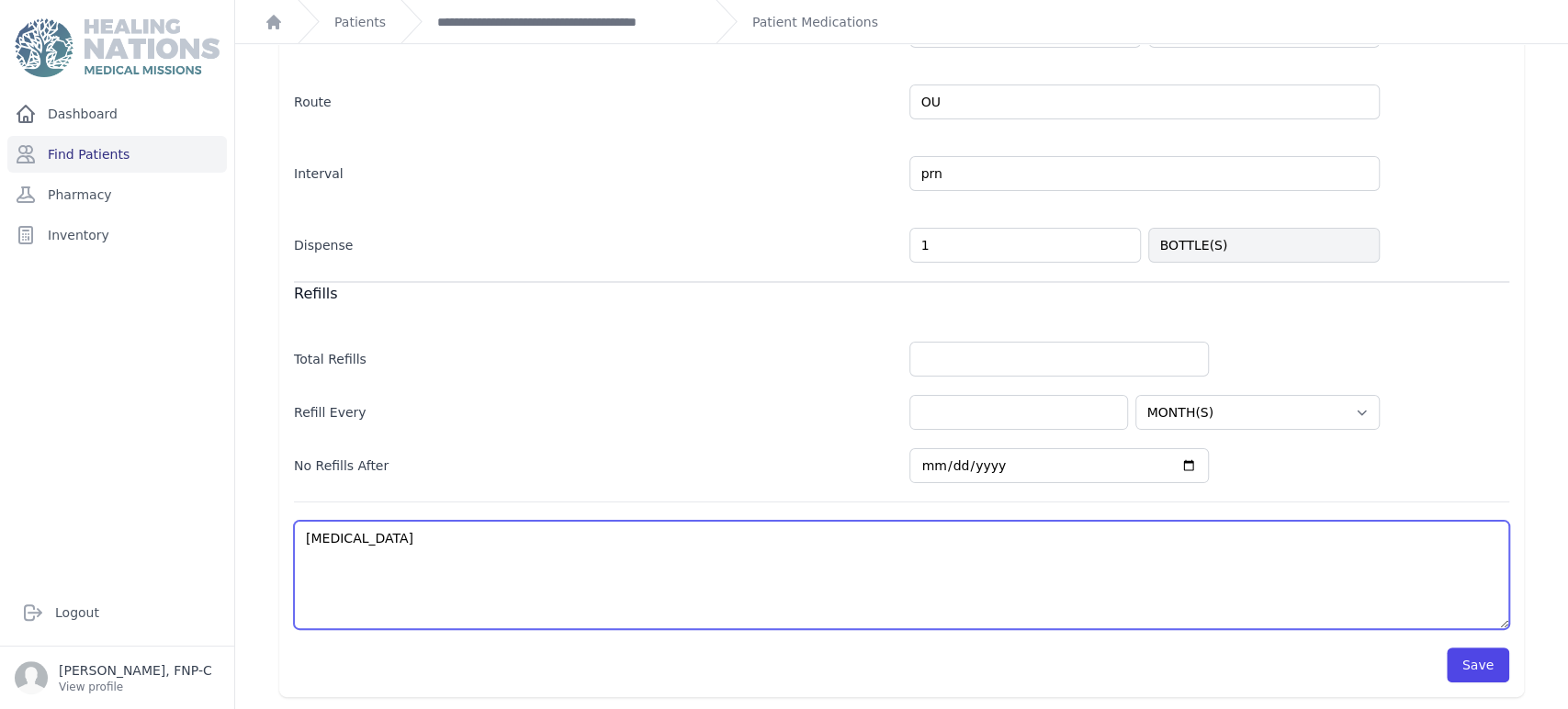
select select "MONTH(S)"
type textarea "dry eyes"
select select "MONTH(S)"
type textarea "dry eyes"
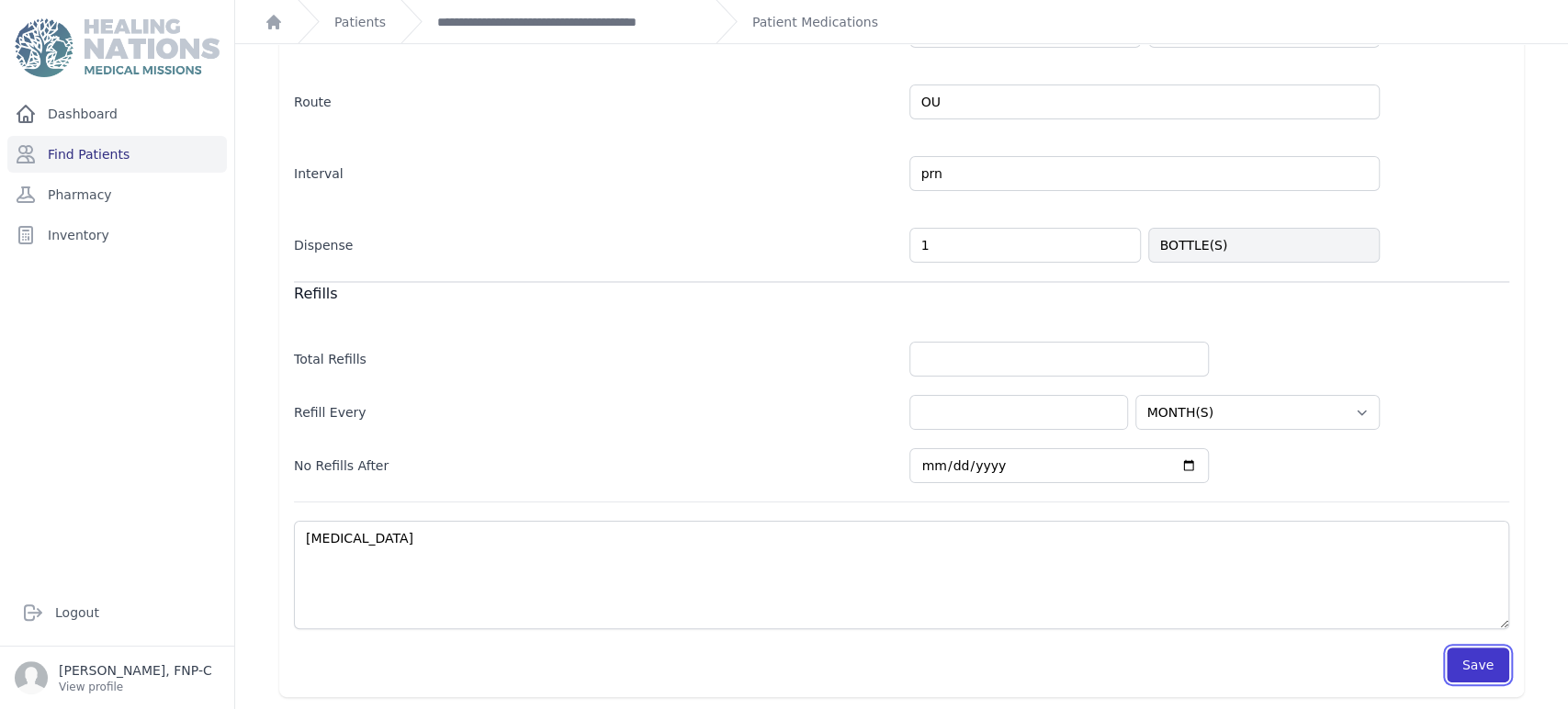
click at [789, 651] on button "Save" at bounding box center [1477, 666] width 63 height 35
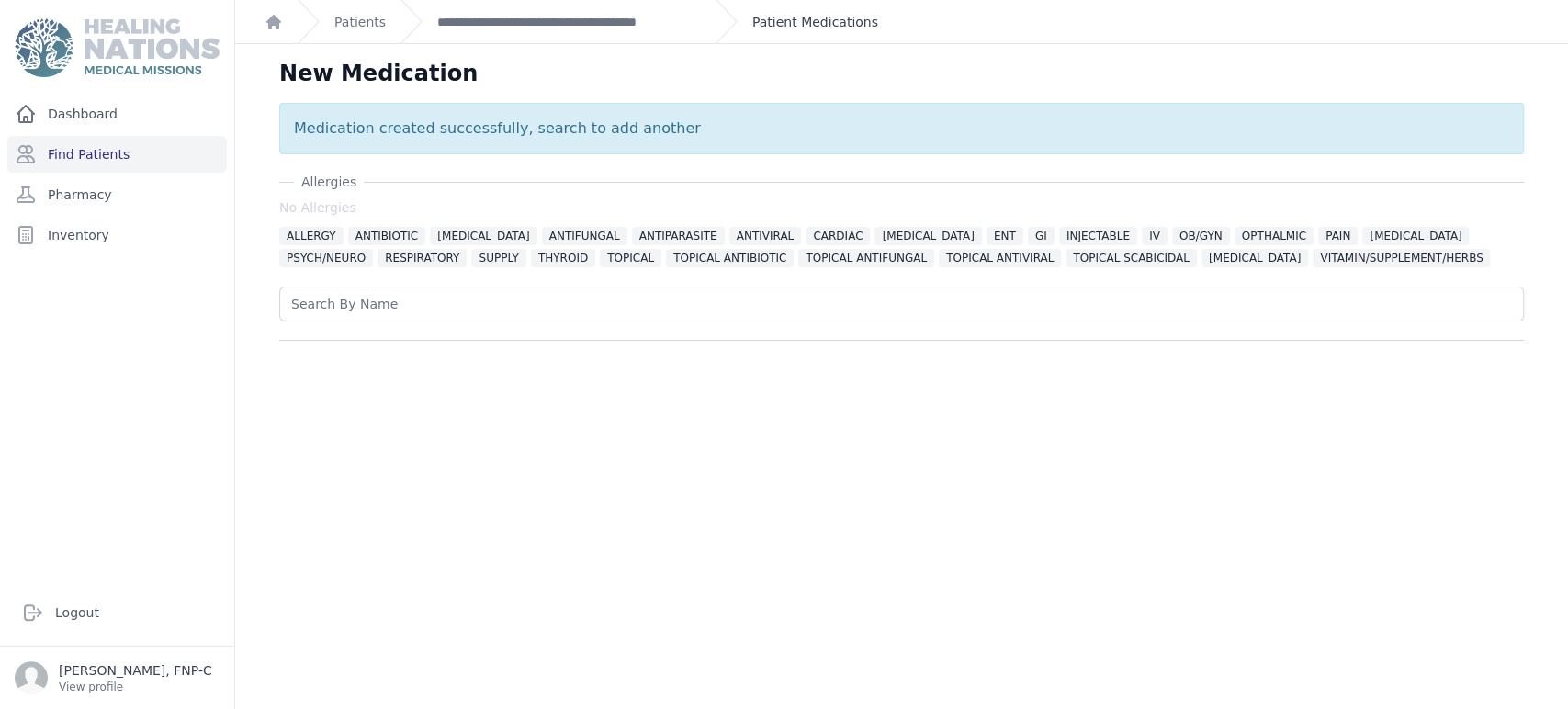
click at [789, 19] on link "Patient Medications" at bounding box center [815, 22] width 126 height 18
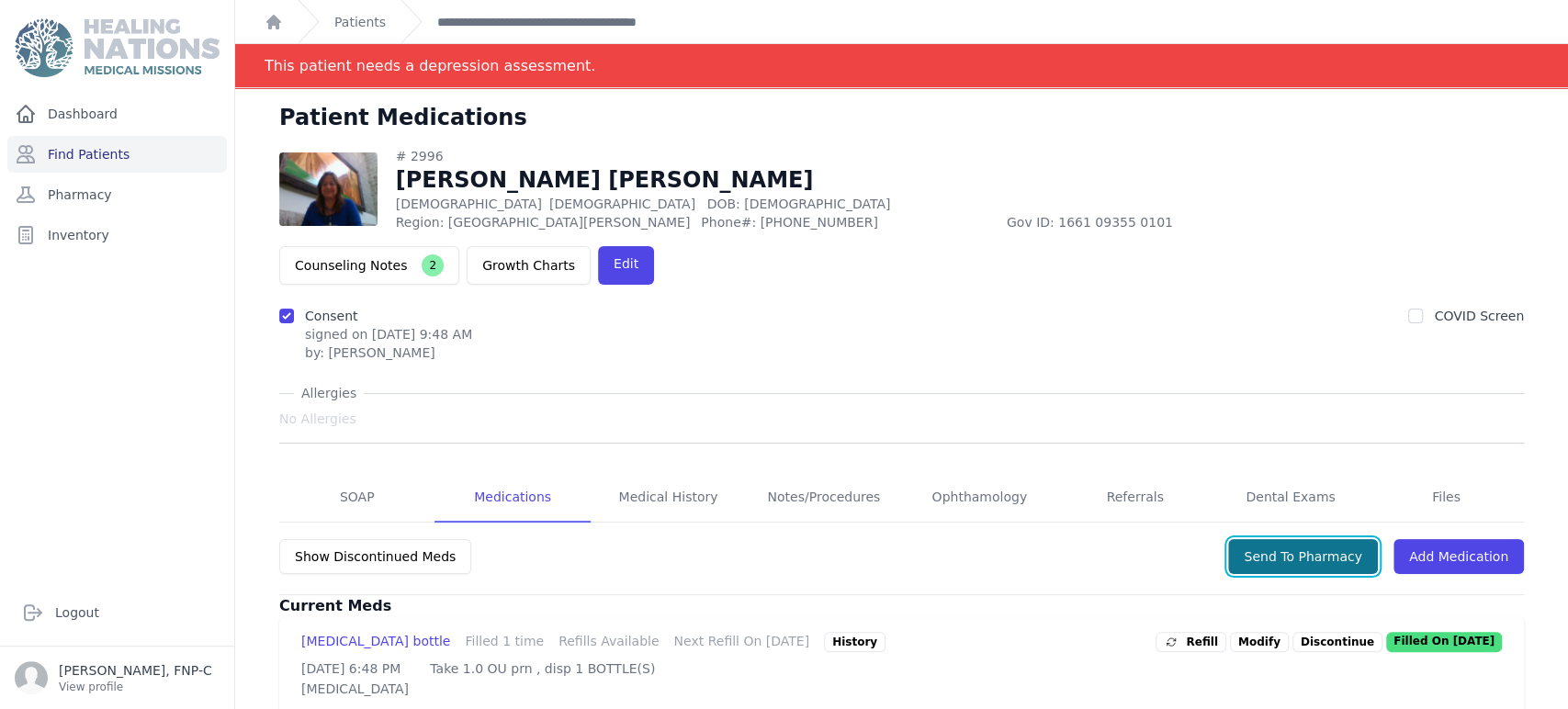
click at [789, 539] on button "Send To Pharmacy" at bounding box center [1303, 556] width 150 height 35
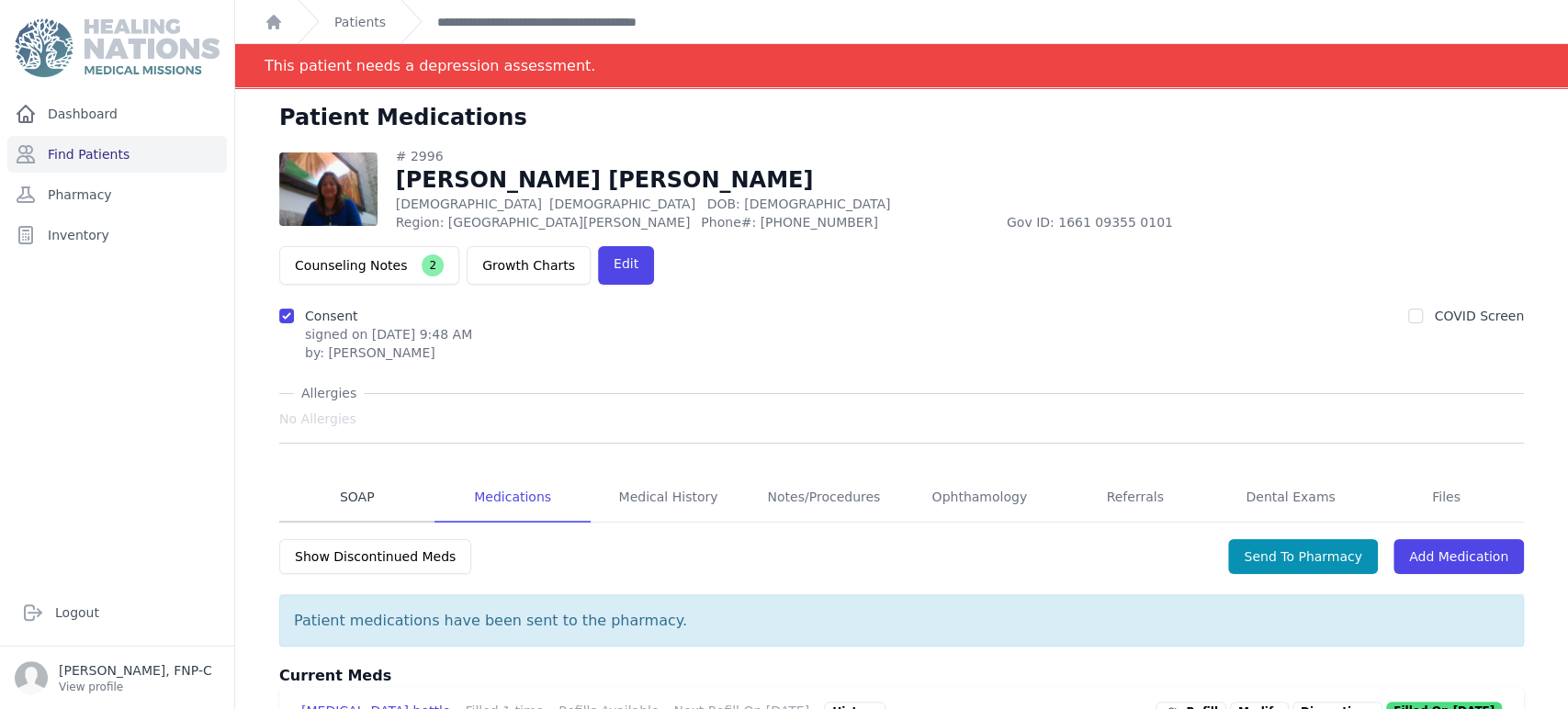
click at [346, 473] on link "SOAP" at bounding box center [357, 498] width 155 height 50
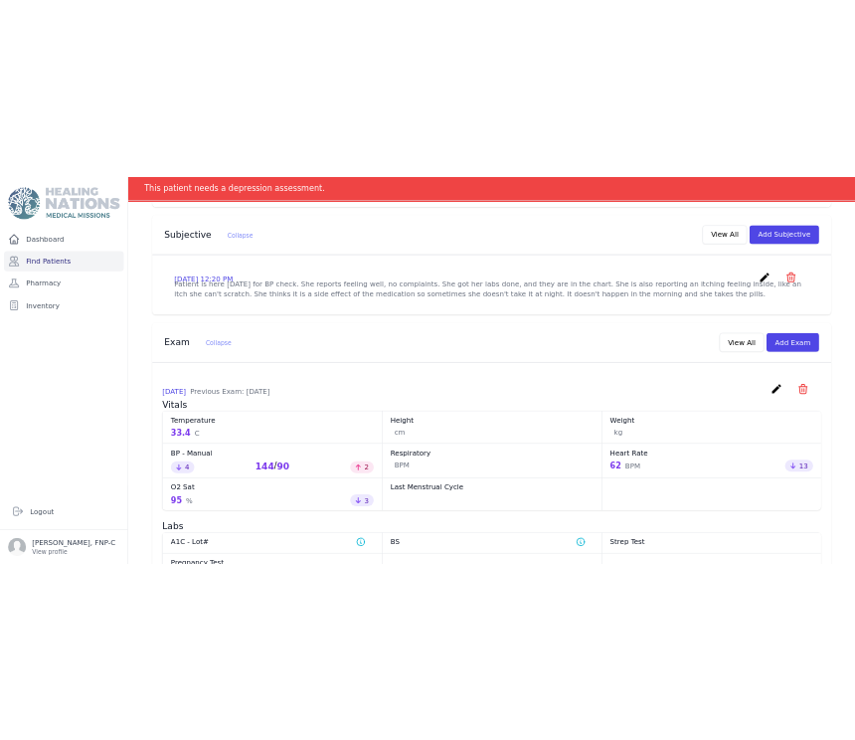
scroll to position [824, 0]
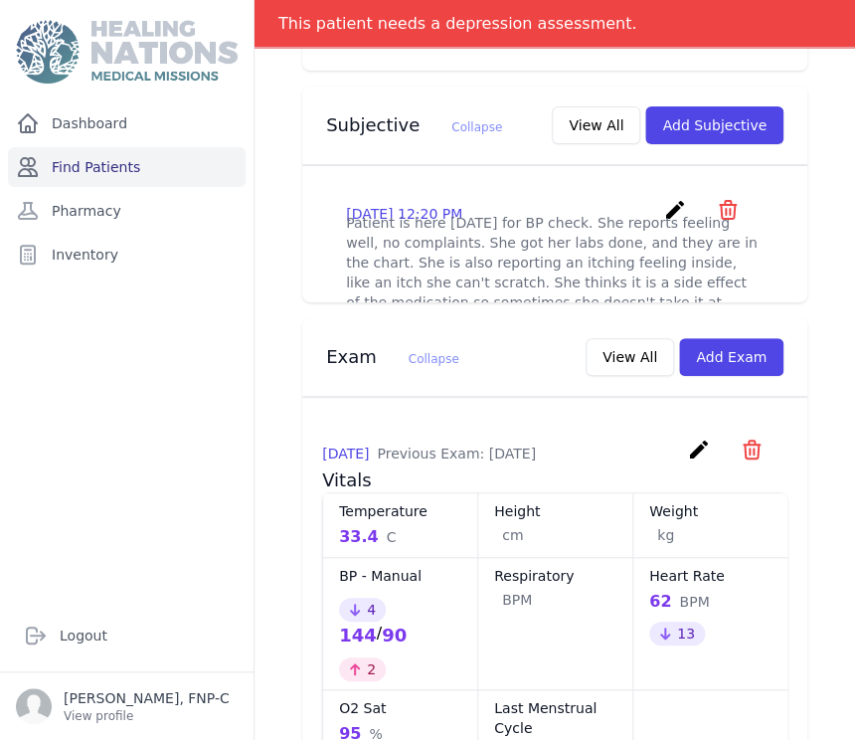
click at [60, 166] on link "Find Patients" at bounding box center [127, 167] width 238 height 40
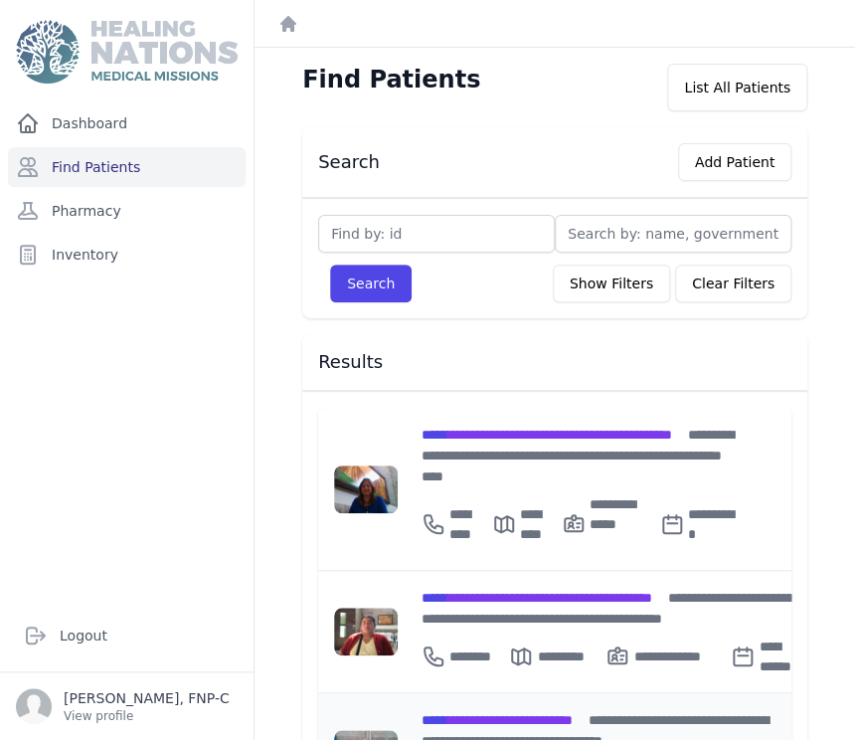
click at [491, 713] on span "**********" at bounding box center [496, 720] width 151 height 14
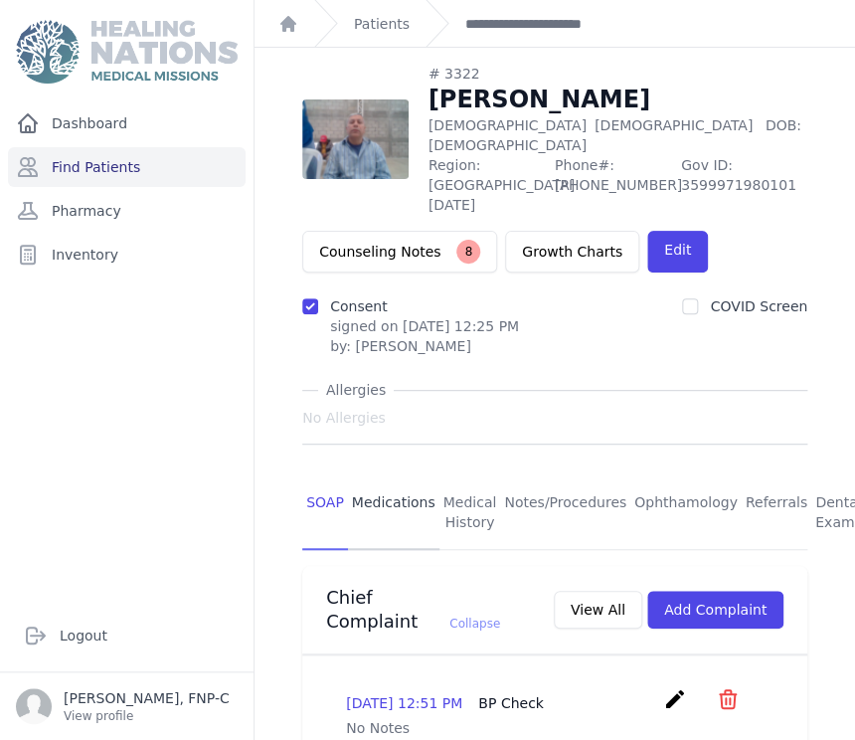
click at [382, 476] on link "Medications" at bounding box center [393, 513] width 91 height 74
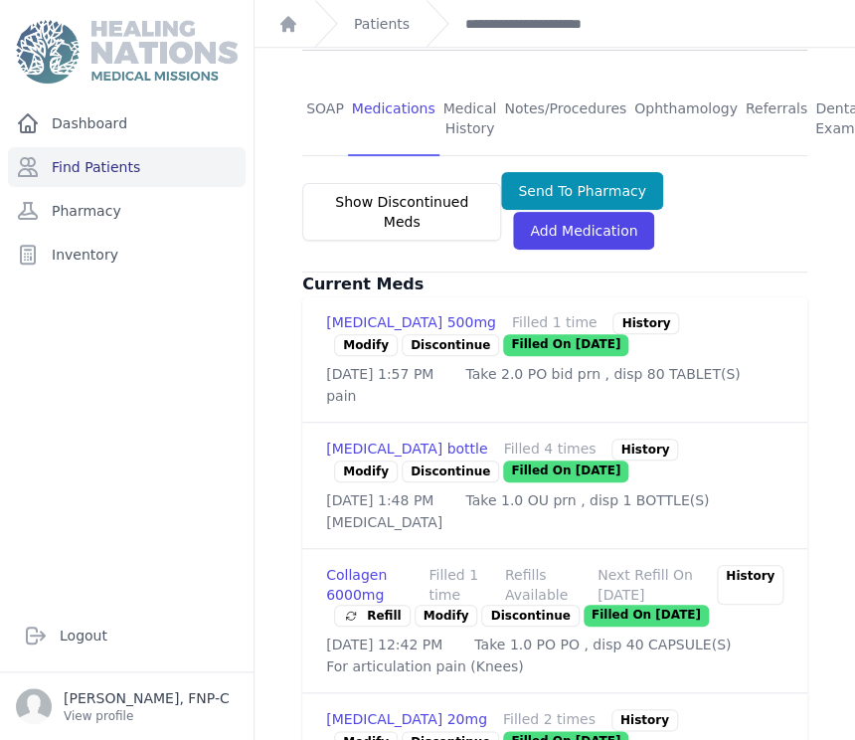
scroll to position [552, 0]
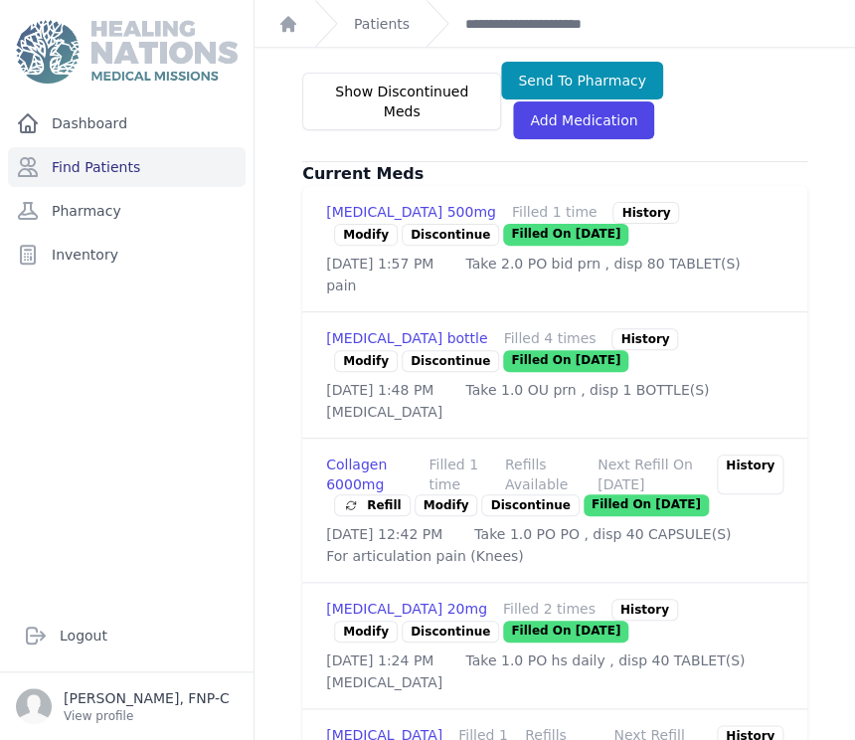
click at [351, 350] on link "Modify" at bounding box center [366, 361] width 64 height 22
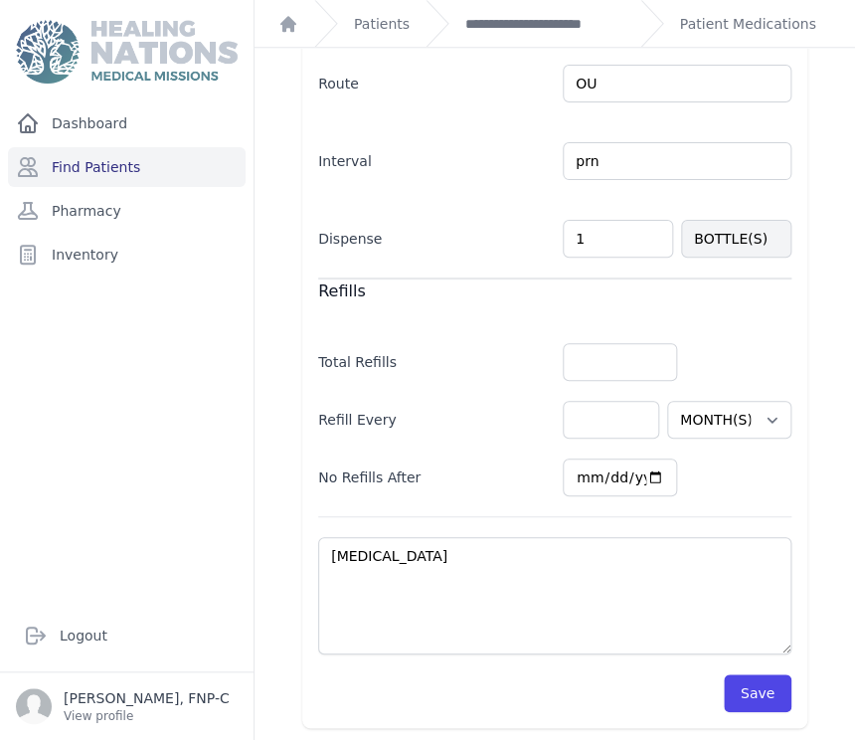
scroll to position [474, 0]
click at [740, 688] on button "Save" at bounding box center [758, 692] width 68 height 38
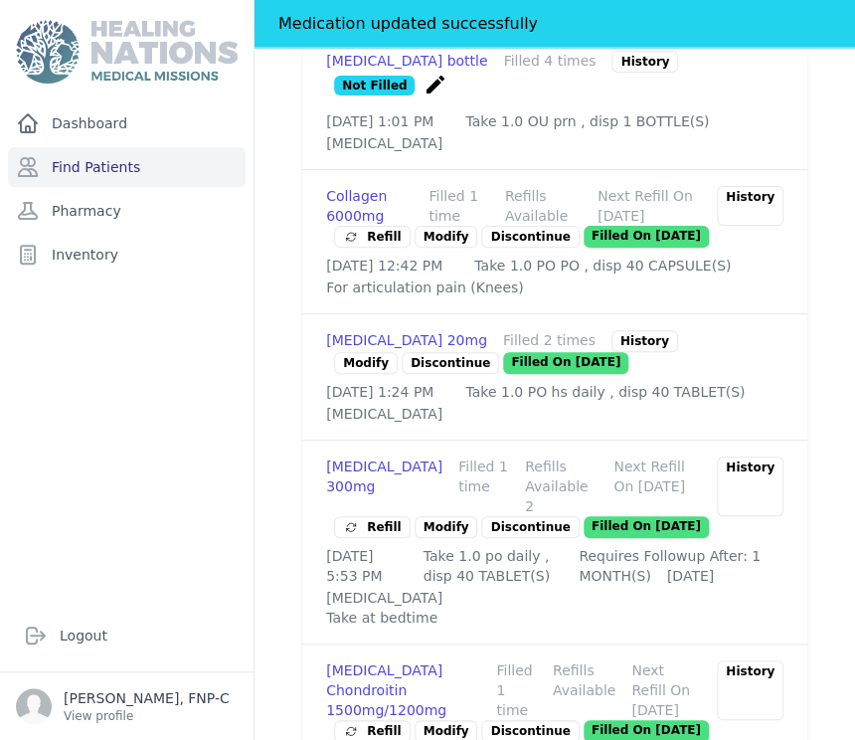
scroll to position [915, 0]
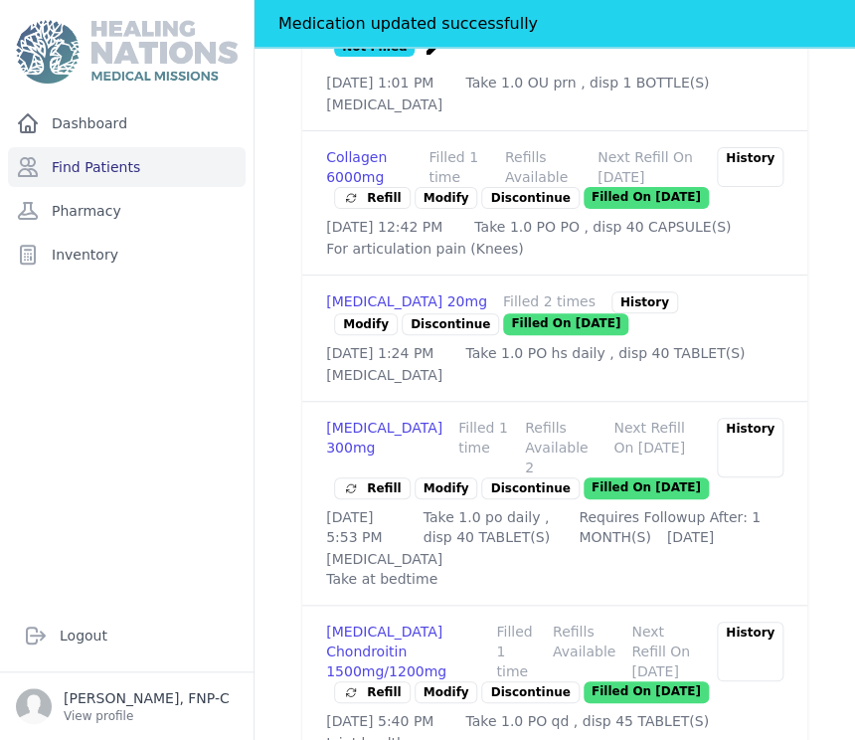
click at [423, 477] on link "Modify" at bounding box center [446, 488] width 64 height 22
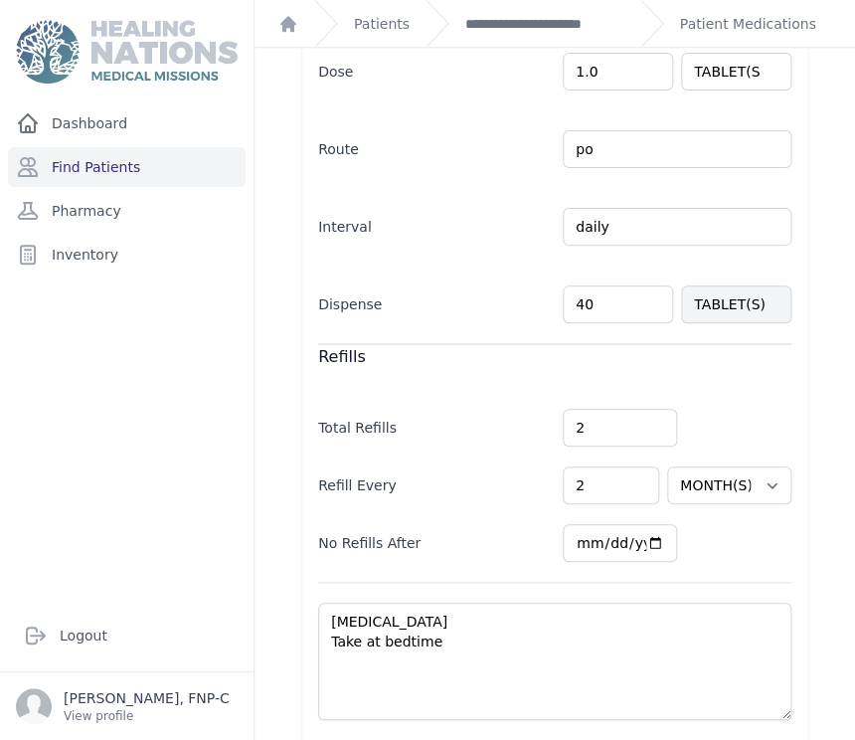
scroll to position [488, 0]
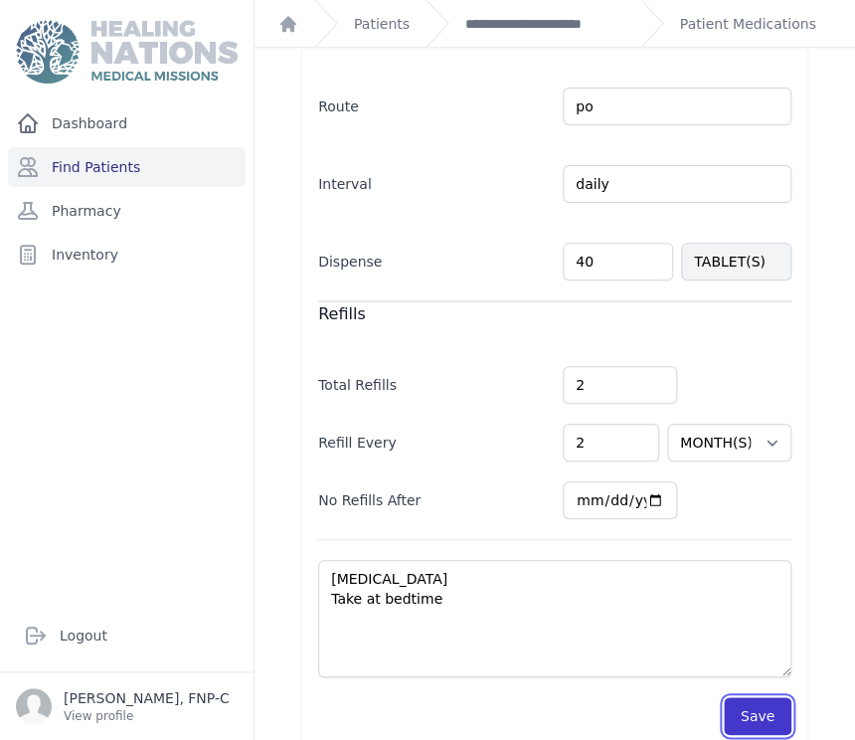
click at [740, 697] on button "Save" at bounding box center [758, 716] width 68 height 38
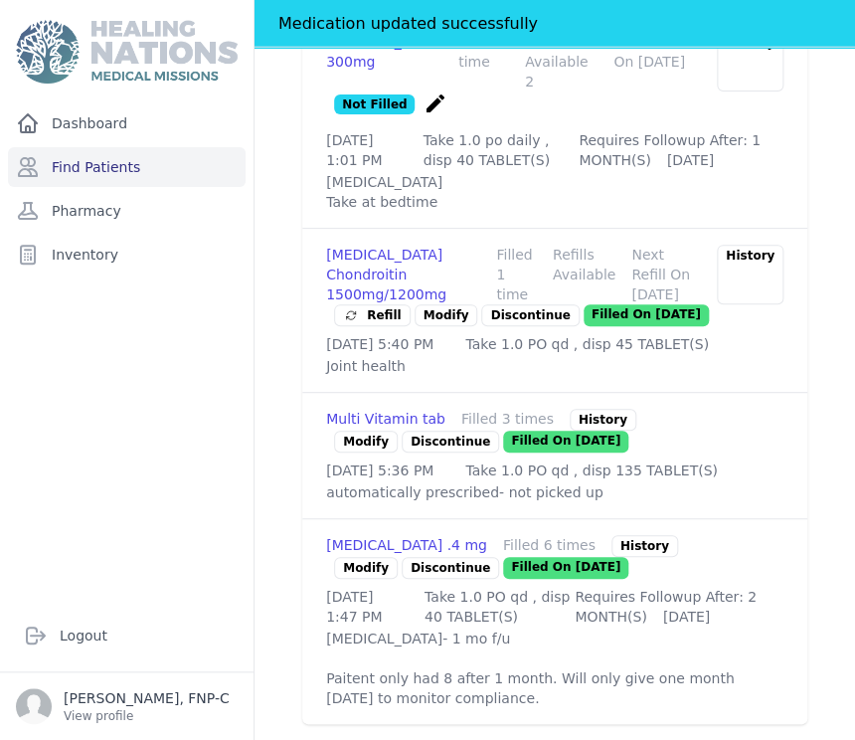
scroll to position [1372, 0]
click at [347, 557] on link "Modify" at bounding box center [366, 568] width 64 height 22
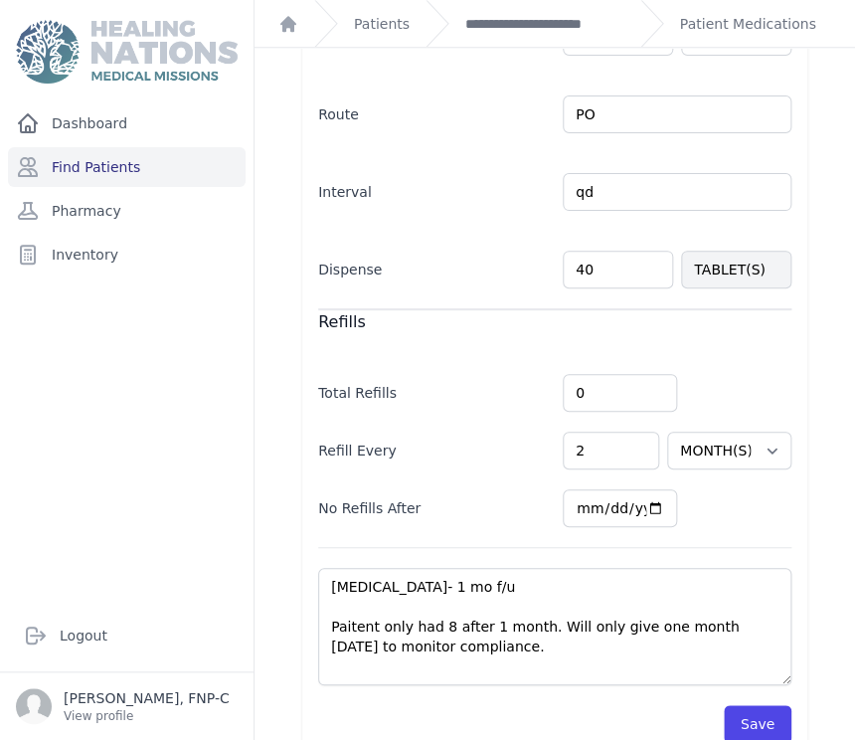
scroll to position [512, 0]
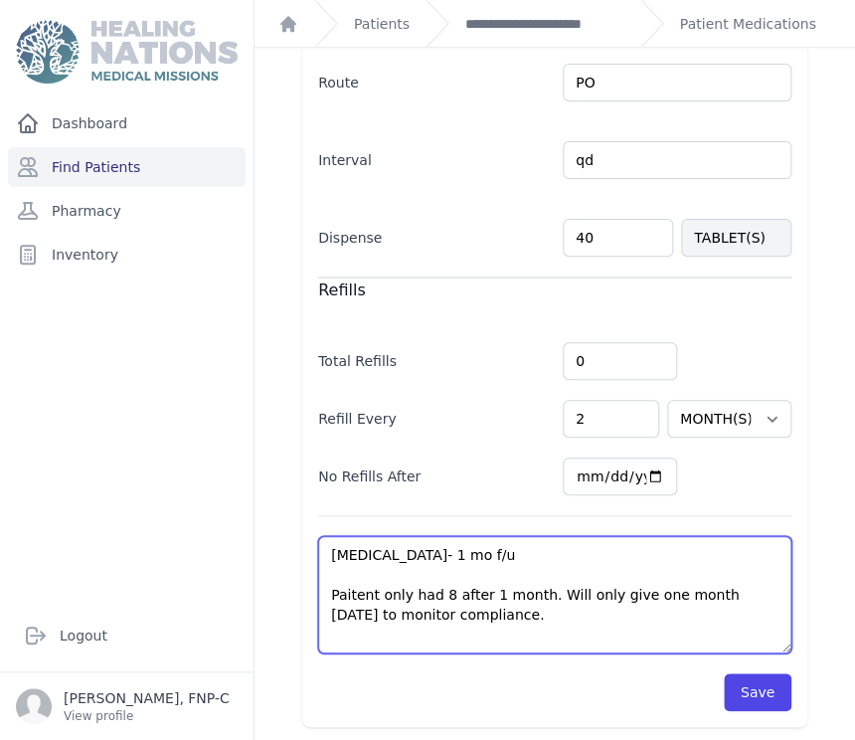
drag, startPoint x: 459, startPoint y: 613, endPoint x: 330, endPoint y: 589, distance: 131.4
click at [330, 589] on textarea "[MEDICAL_DATA]- 1 mo f/u Paitent only had 8 after 1 month. Will only give one m…" at bounding box center [554, 594] width 473 height 117
type textarea "[MEDICAL_DATA]- 1 mo f/u"
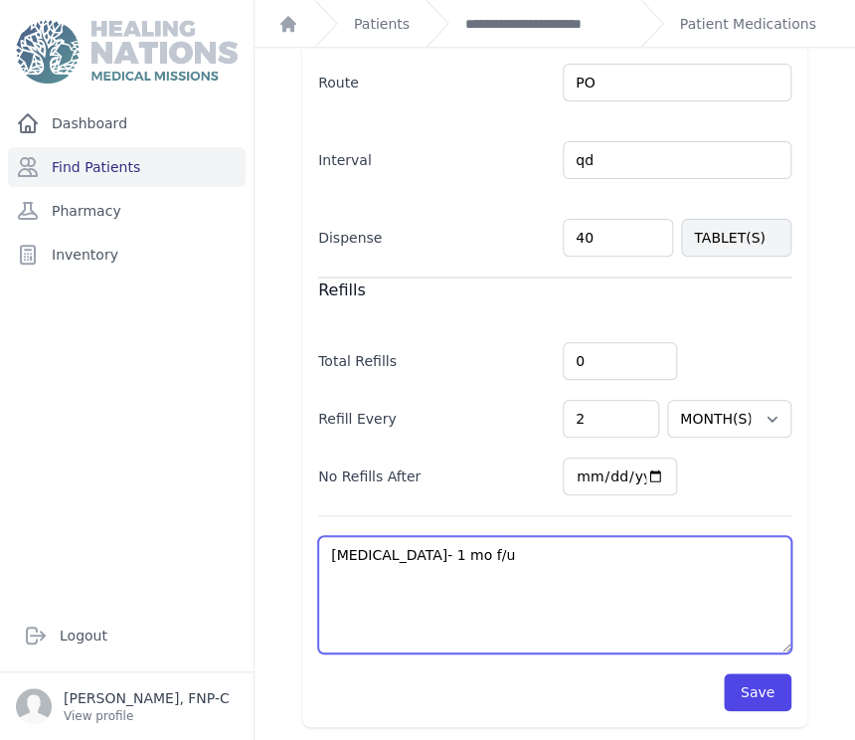
select select "MONTH(S)"
type textarea "[MEDICAL_DATA]- 1 mo f/u"
select select "MONTH(S)"
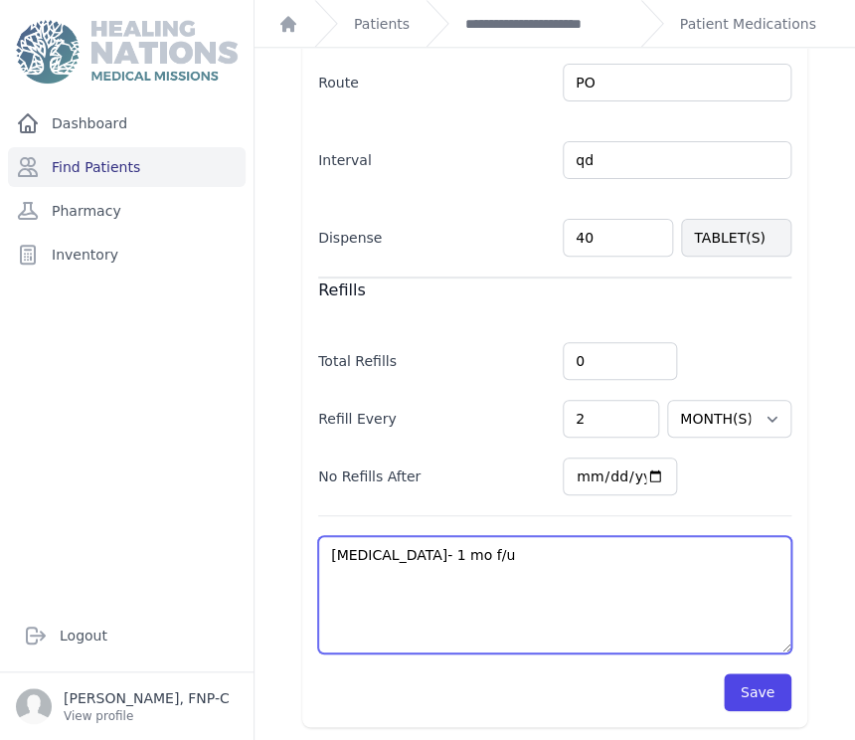
click at [449, 553] on textarea "[MEDICAL_DATA]- 1 mo f/u Paitent only had 8 after 1 month. Will only give one m…" at bounding box center [554, 594] width 473 height 117
type textarea "[MEDICAL_DATA]- 1 mo f/"
select select "MONTH(S)"
type textarea "[MEDICAL_DATA]- 1 mo f"
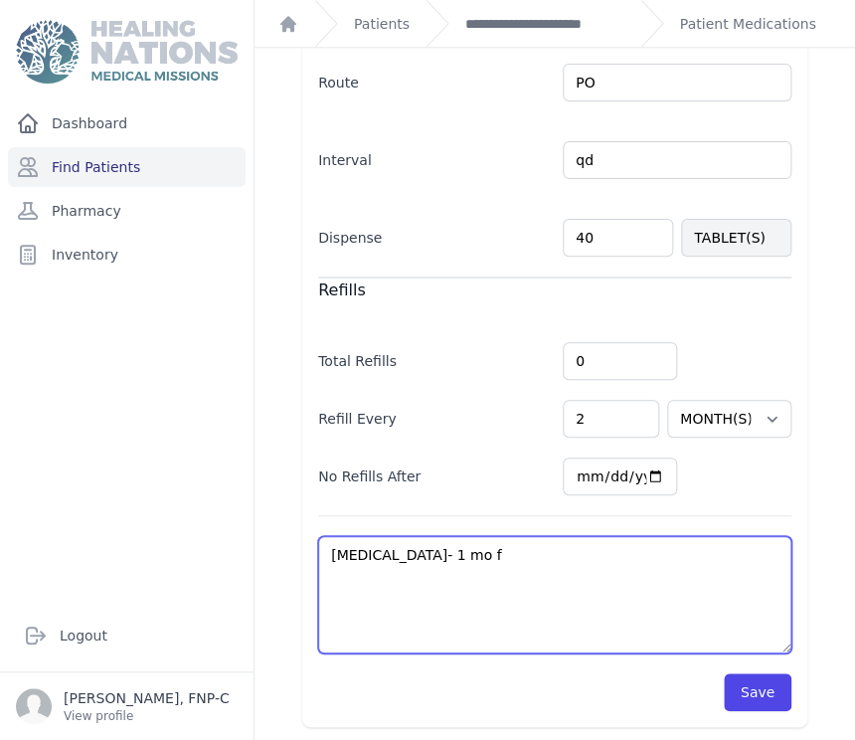
select select "MONTH(S)"
type textarea "[MEDICAL_DATA]- 1 mo"
select select "MONTH(S)"
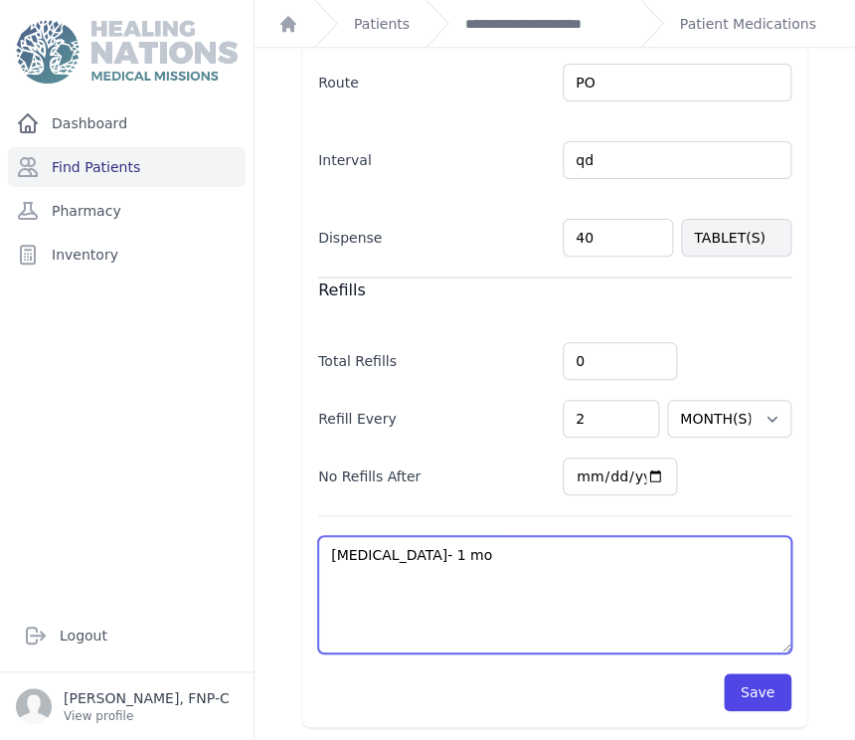
type textarea "[MEDICAL_DATA]- 1 mo"
select select "MONTH(S)"
type textarea "[MEDICAL_DATA]- 1 m"
select select "MONTH(S)"
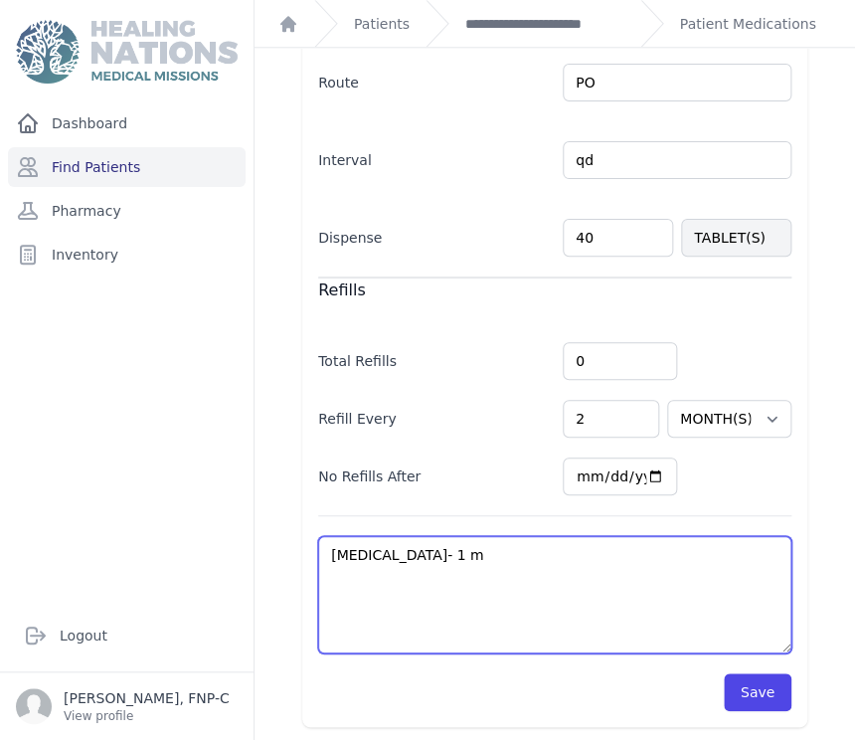
select select "MONTH(S)"
type textarea "[MEDICAL_DATA]- 1"
select select "MONTH(S)"
type textarea "[MEDICAL_DATA]- 1"
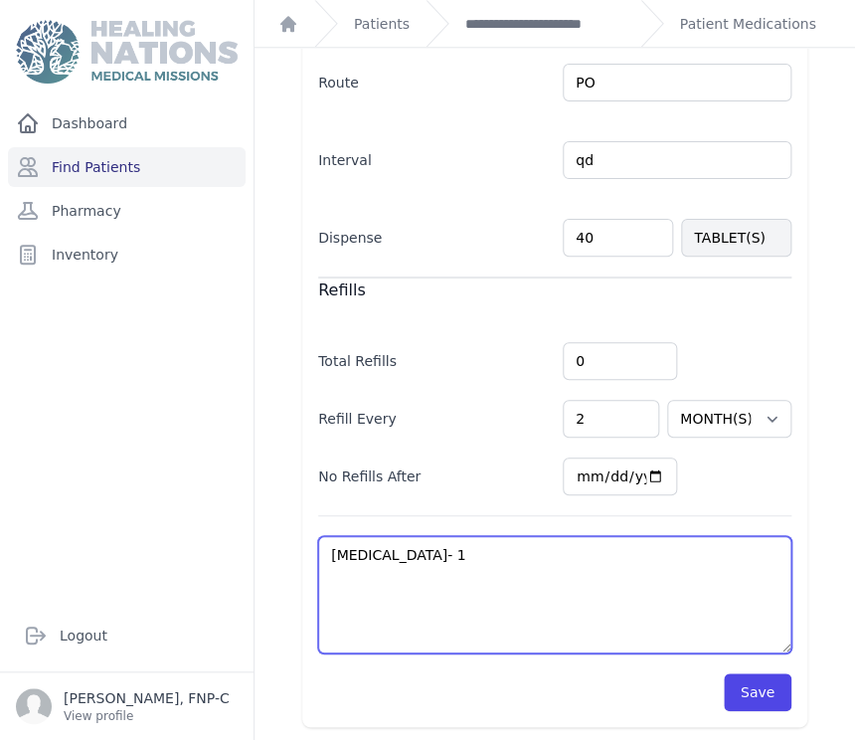
select select "MONTH(S)"
type textarea "[MEDICAL_DATA]-"
select select "MONTH(S)"
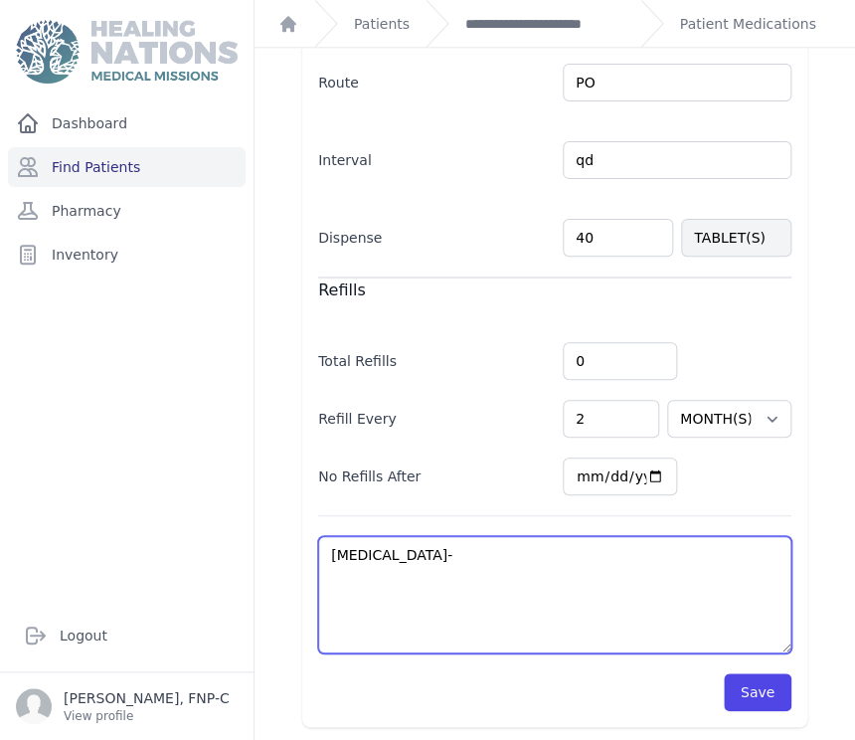
type textarea "[MEDICAL_DATA]-"
select select "MONTH(S)"
type textarea "[MEDICAL_DATA]"
select select "MONTH(S)"
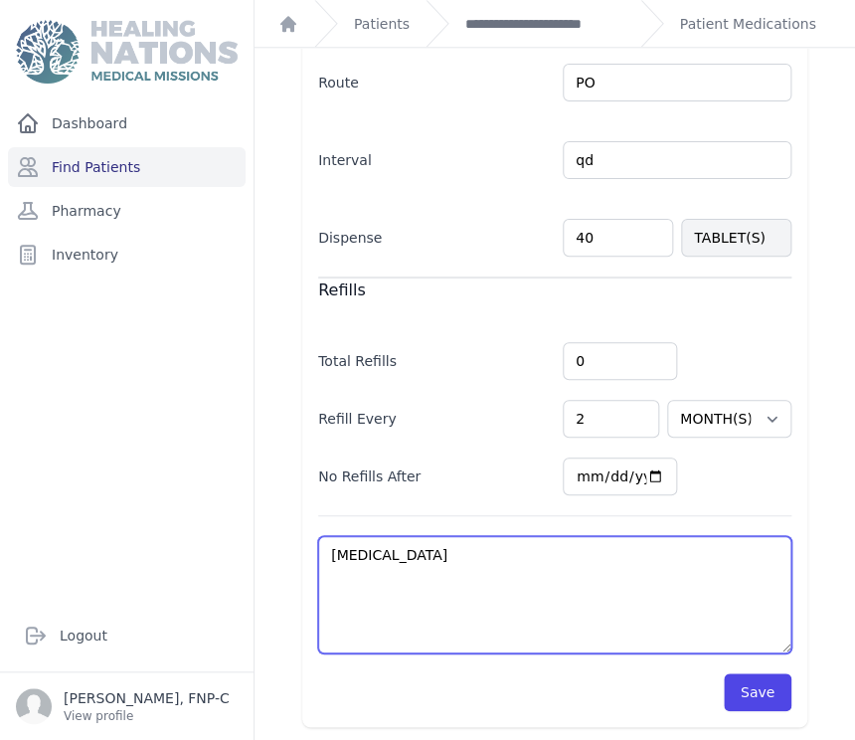
select select "MONTH(S)"
type textarea "[MEDICAL_DATA]"
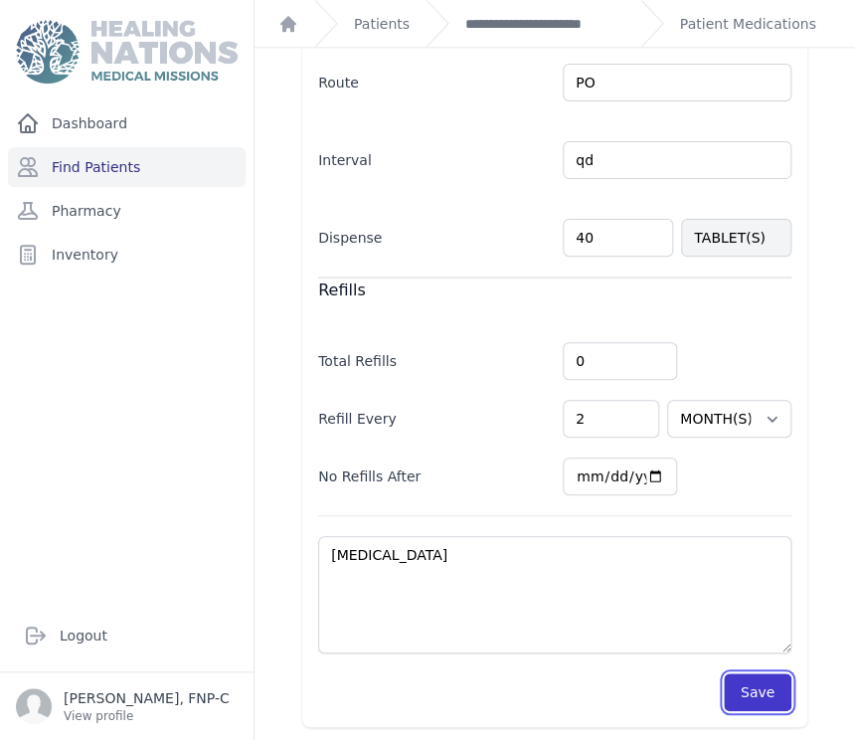
click at [748, 691] on button "Save" at bounding box center [758, 692] width 68 height 38
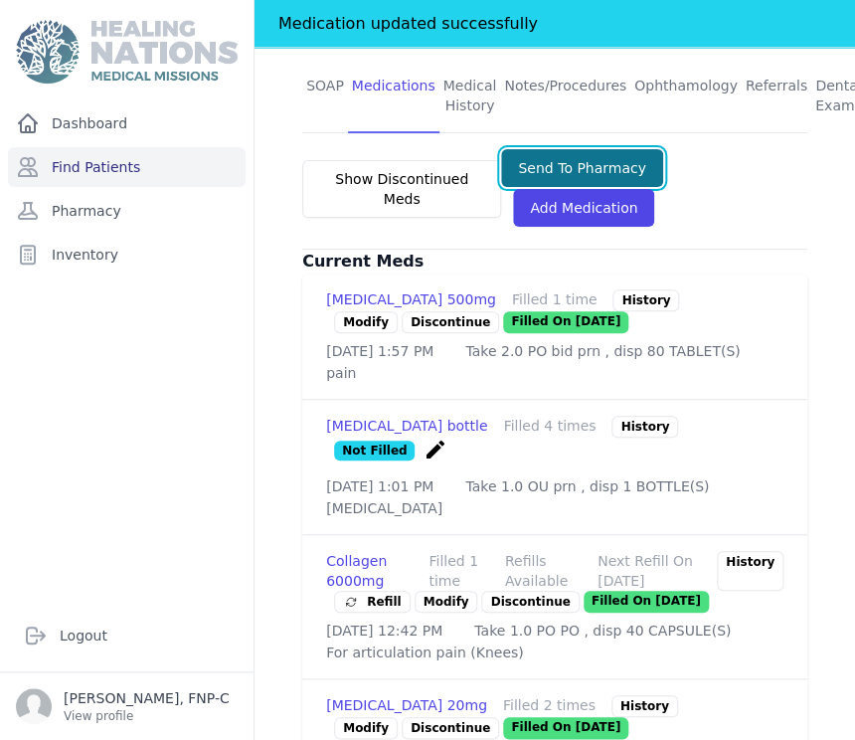
click at [556, 149] on button "Send To Pharmacy" at bounding box center [582, 168] width 162 height 38
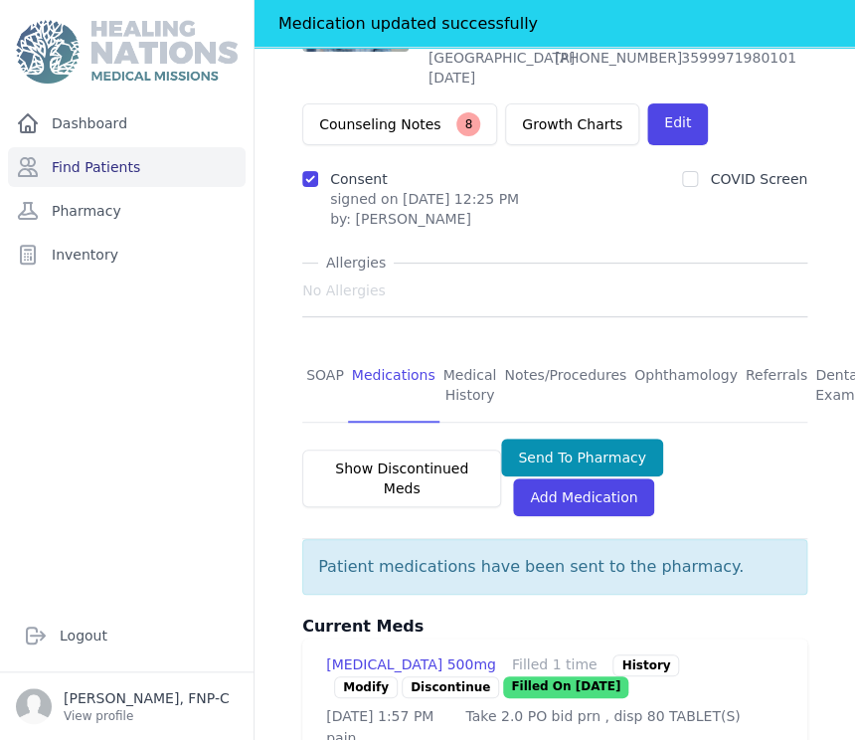
scroll to position [181, 0]
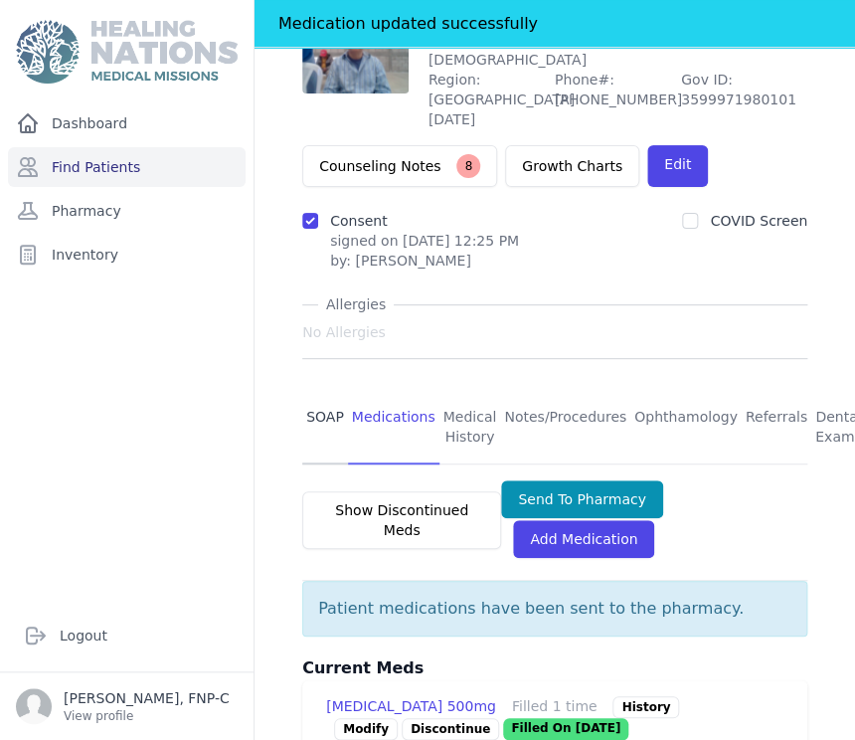
click at [313, 391] on link "SOAP" at bounding box center [325, 428] width 46 height 74
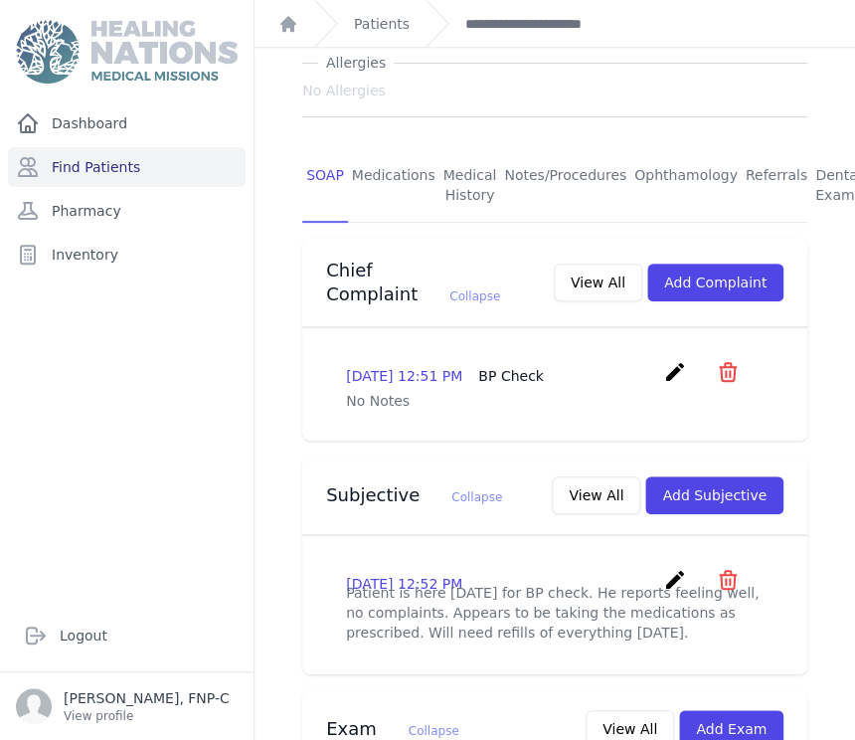
scroll to position [331, 0]
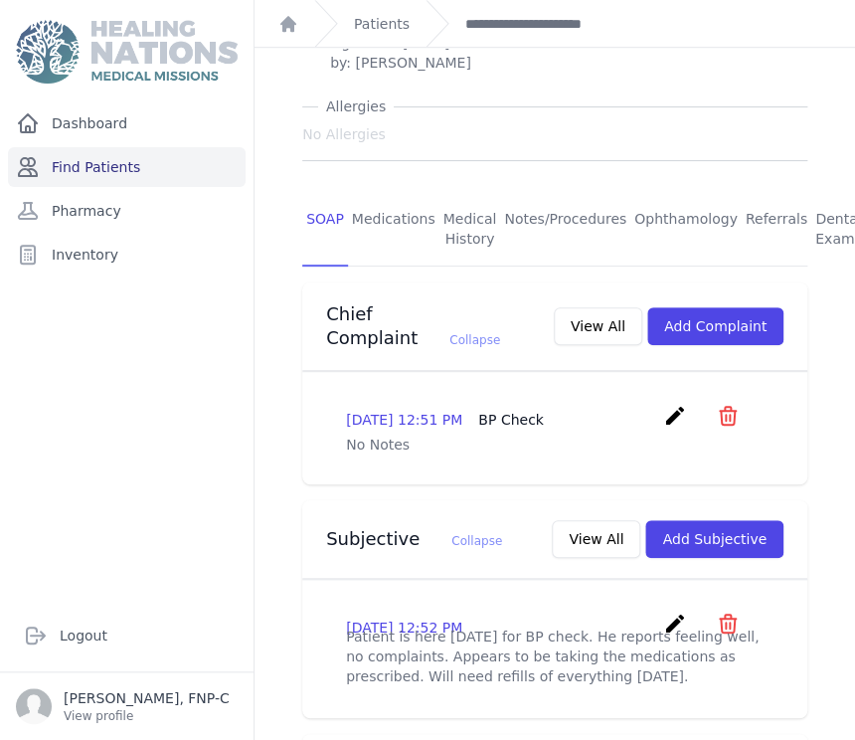
click at [106, 164] on link "Find Patients" at bounding box center [127, 167] width 238 height 40
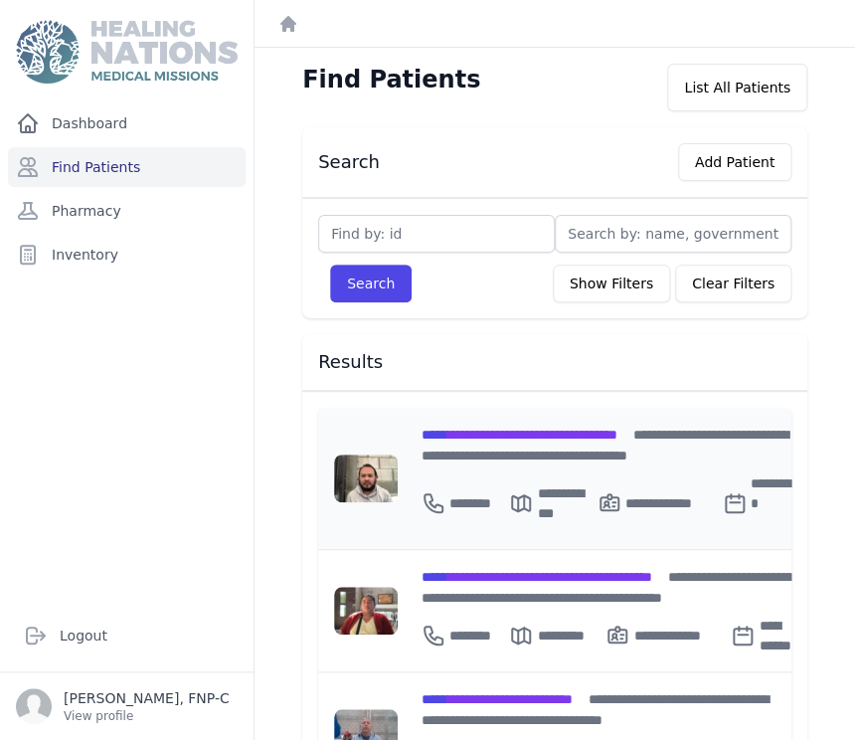
click at [472, 427] on span "**********" at bounding box center [519, 434] width 196 height 14
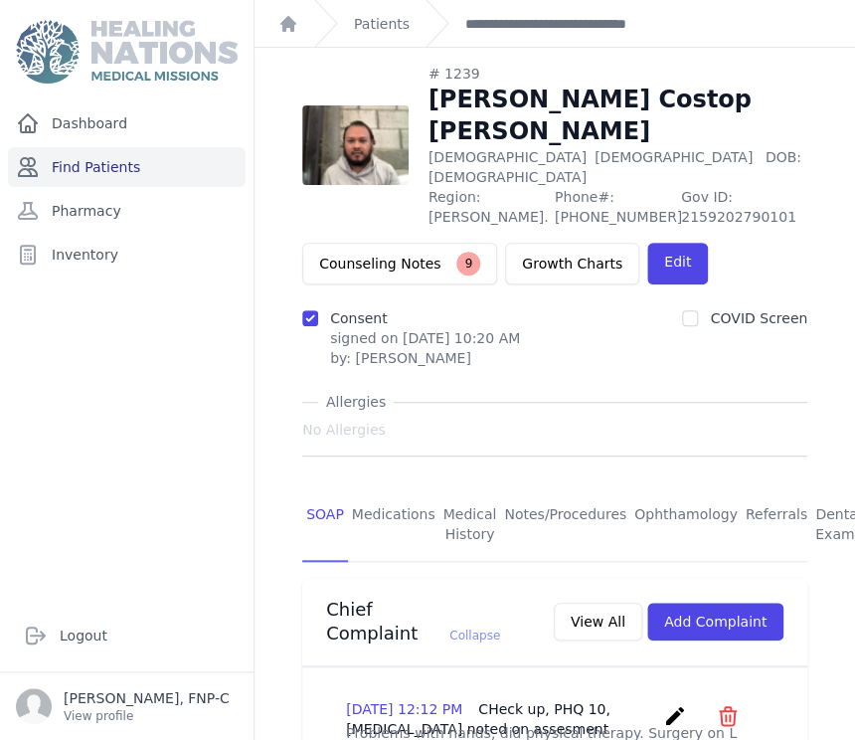
click at [99, 170] on link "Find Patients" at bounding box center [127, 167] width 238 height 40
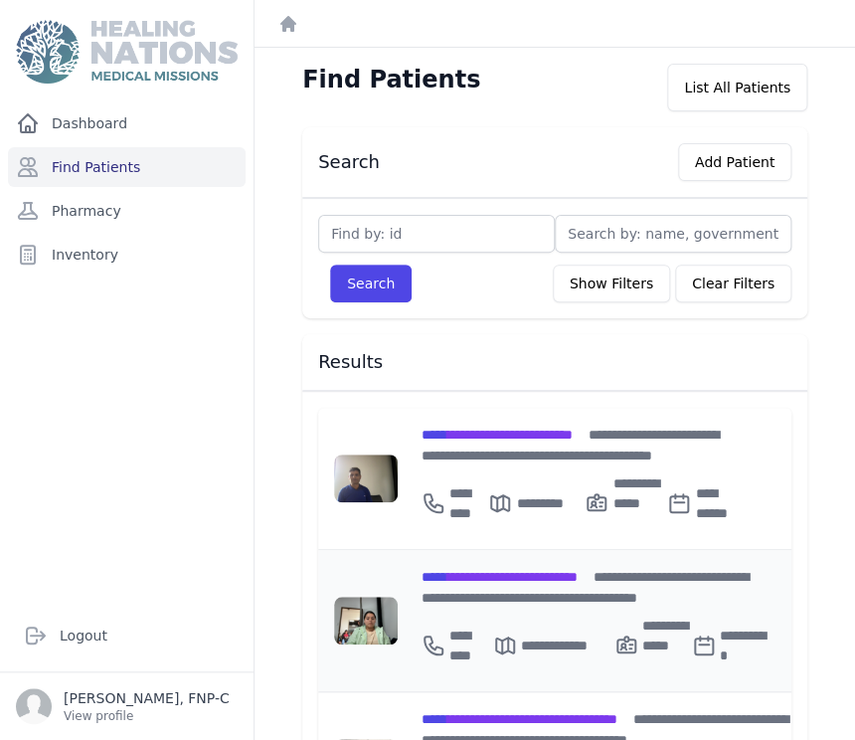
click at [524, 571] on span "**********" at bounding box center [499, 577] width 156 height 14
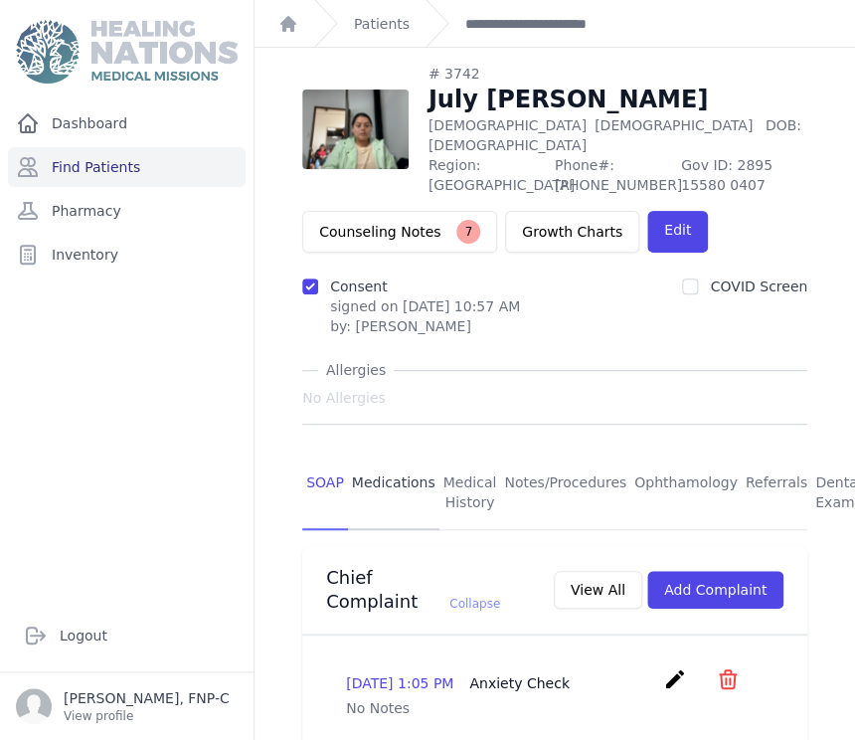
click at [401, 456] on link "Medications" at bounding box center [393, 493] width 91 height 74
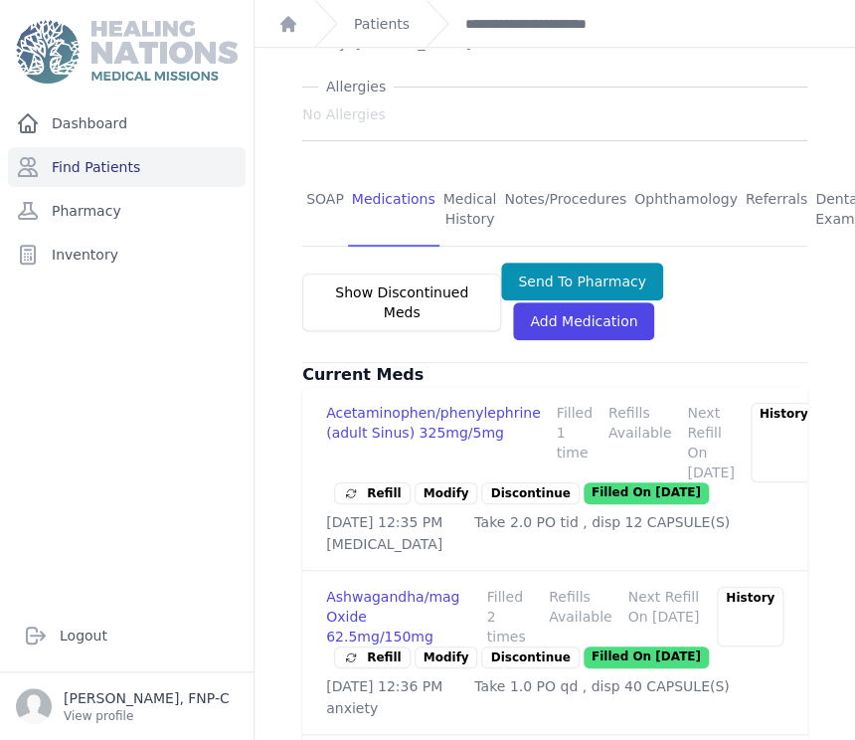
scroll to position [441, 0]
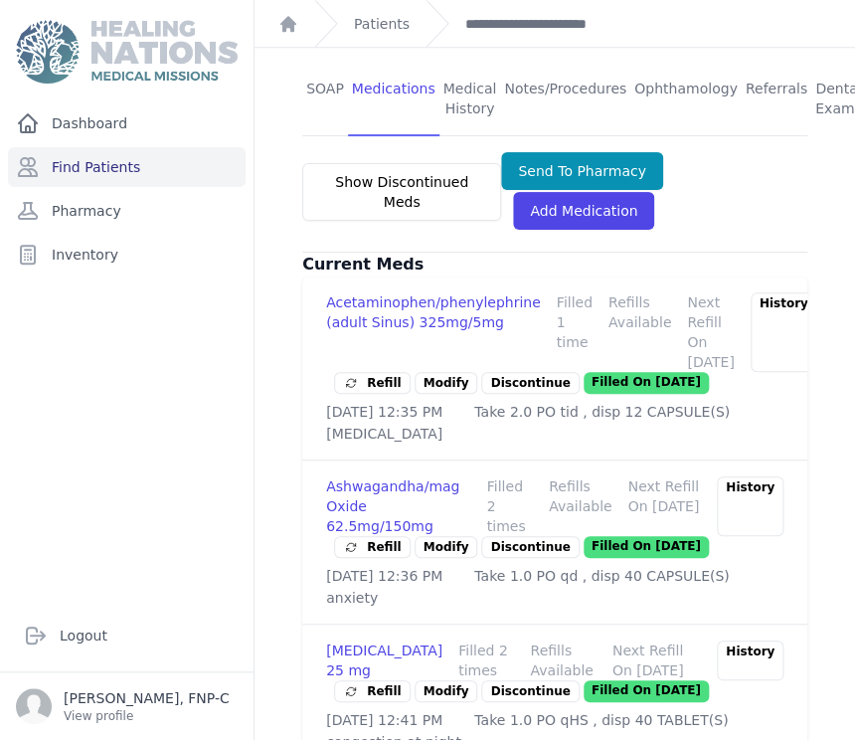
click at [439, 558] on link "Modify" at bounding box center [446, 547] width 64 height 22
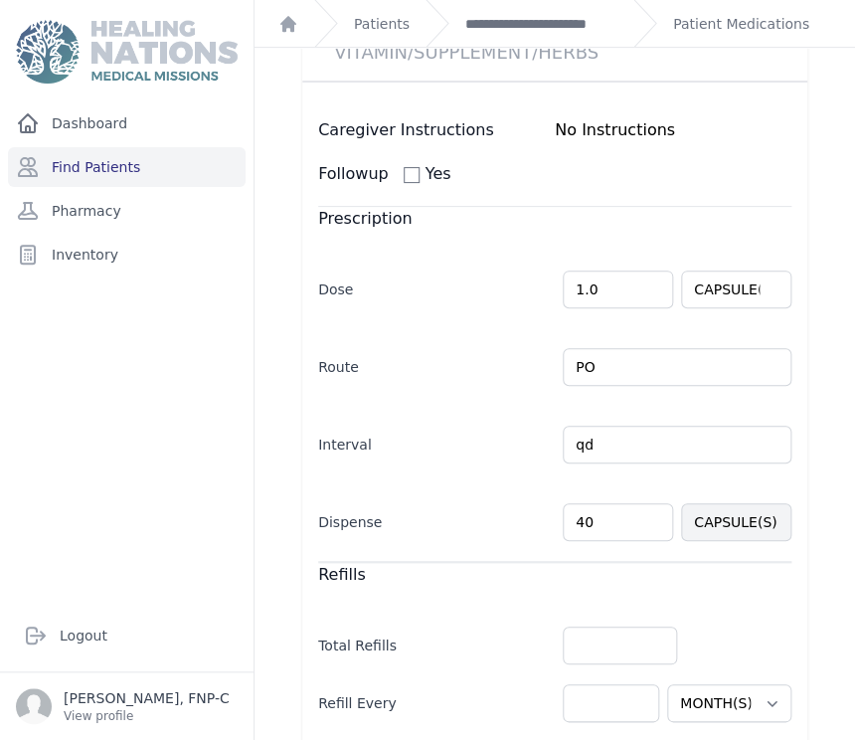
scroll to position [235, 0]
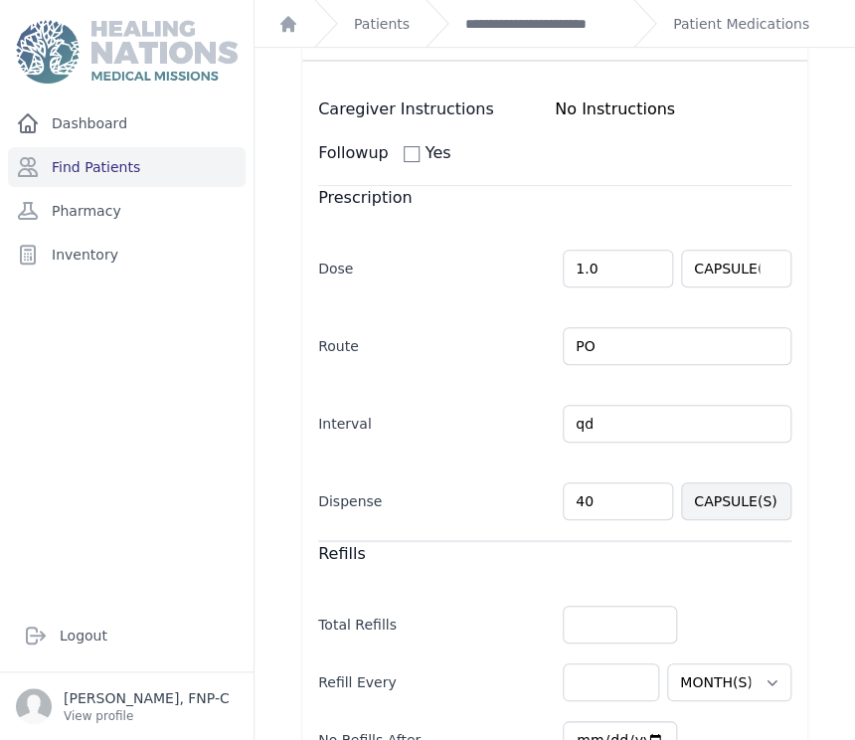
click at [583, 497] on input "40" at bounding box center [618, 501] width 110 height 38
type input "4"
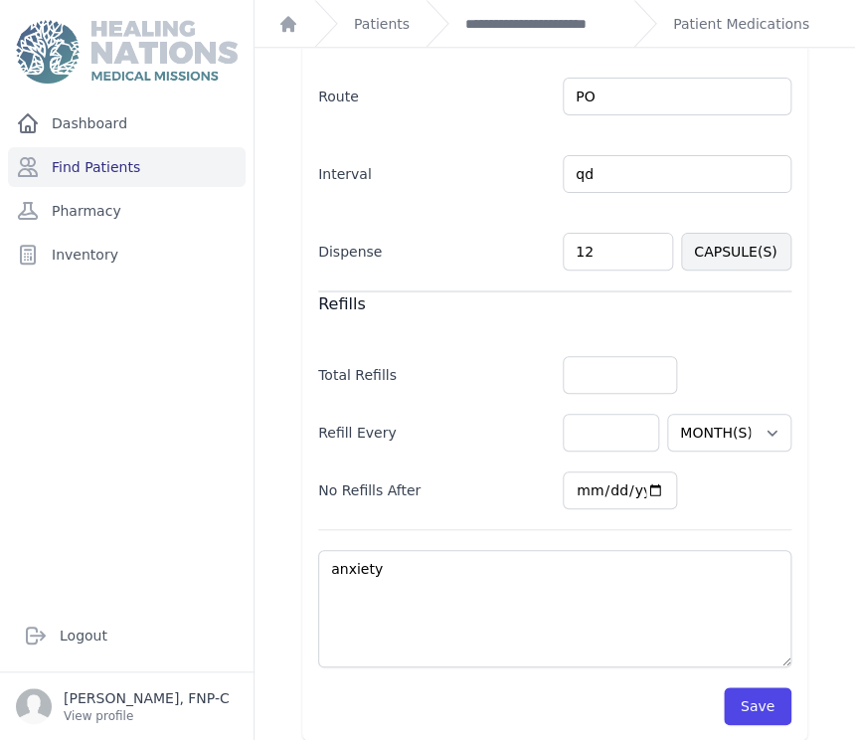
scroll to position [498, 0]
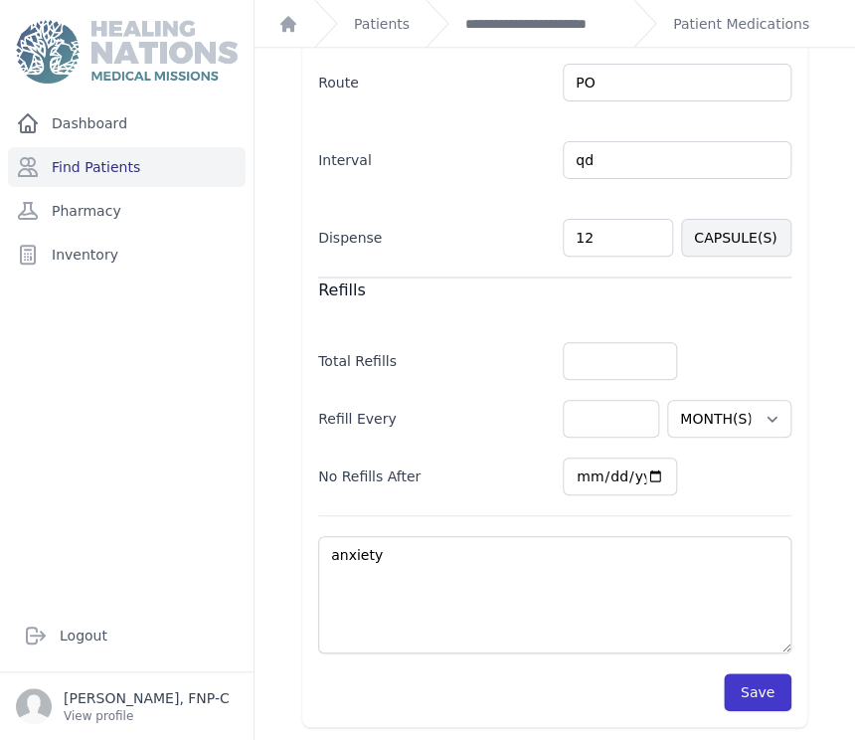
type input "12"
select select "MONTH(S)"
click at [746, 687] on button "Save" at bounding box center [758, 692] width 68 height 38
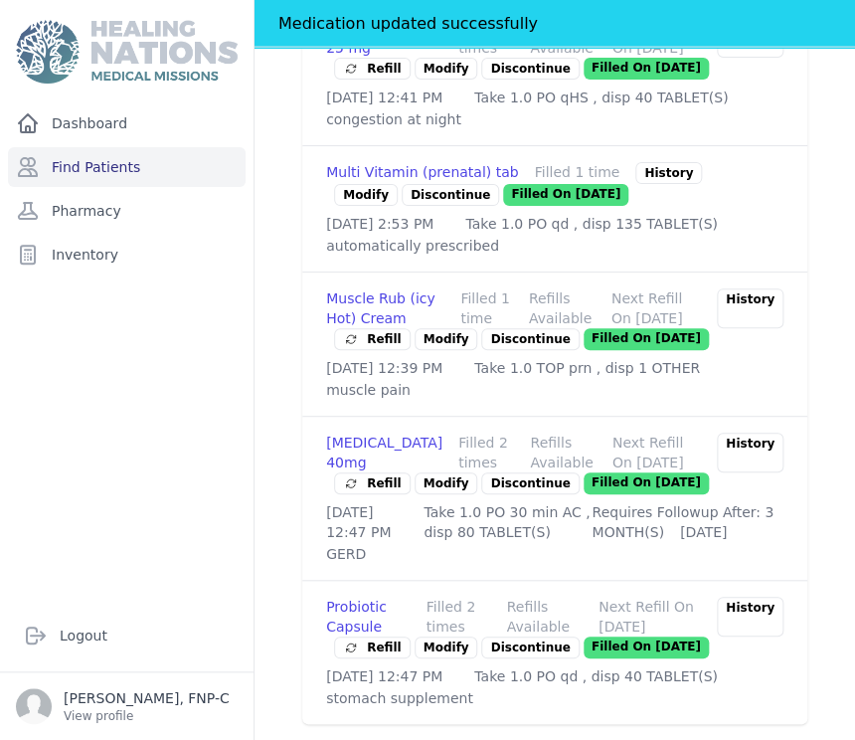
scroll to position [1312, 0]
click at [438, 472] on link "Modify" at bounding box center [446, 483] width 64 height 22
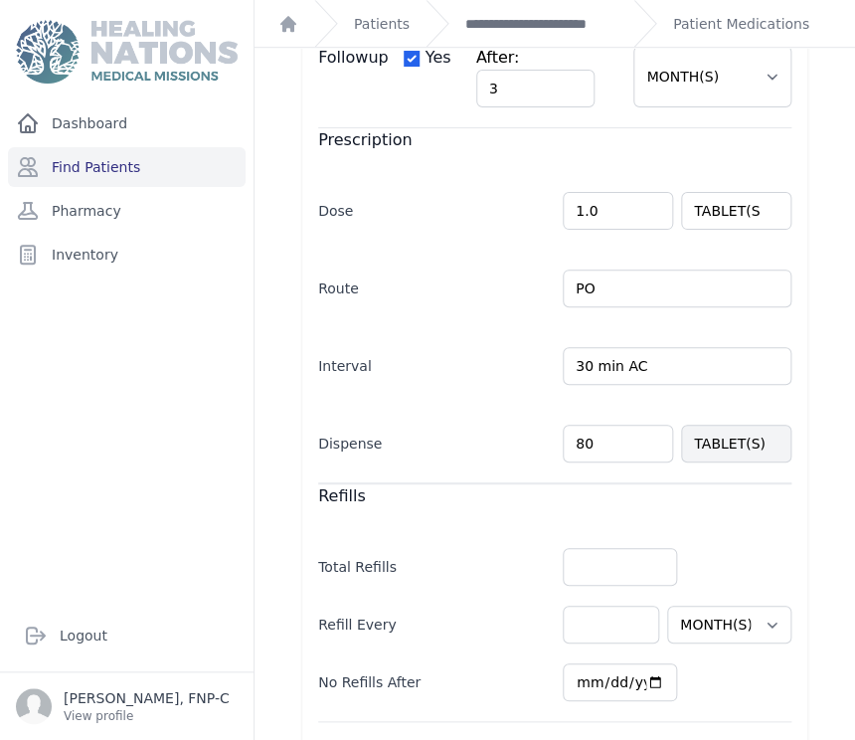
scroll to position [331, 0]
click at [575, 423] on input "80" at bounding box center [618, 442] width 110 height 38
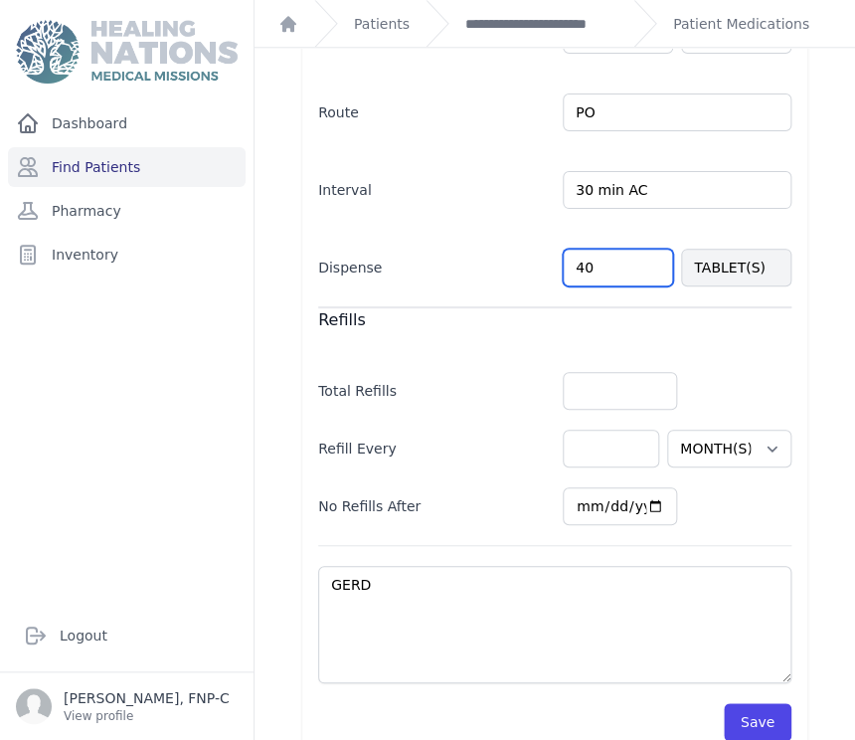
scroll to position [512, 0]
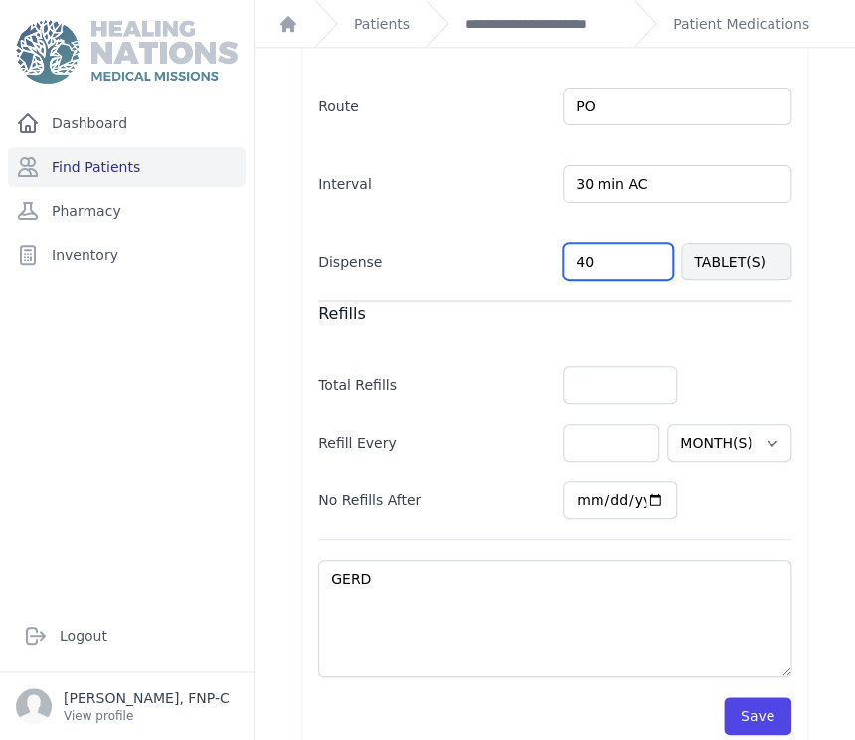
type input "40"
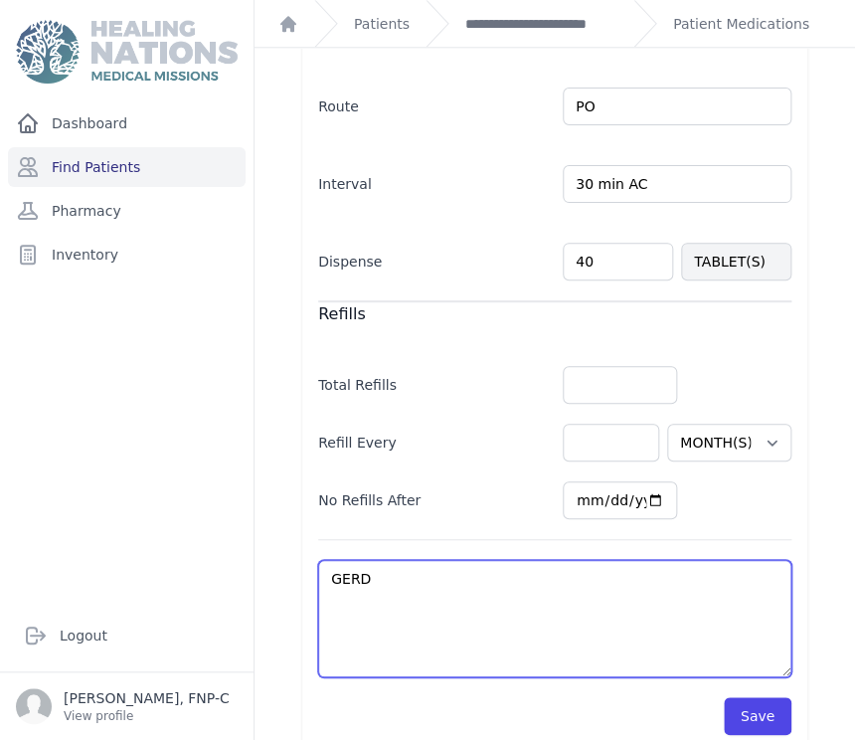
click at [386, 560] on textarea "GERD" at bounding box center [554, 618] width 473 height 117
select select "MONTH(S)"
type textarea "GERD-"
select select "MONTH(S)"
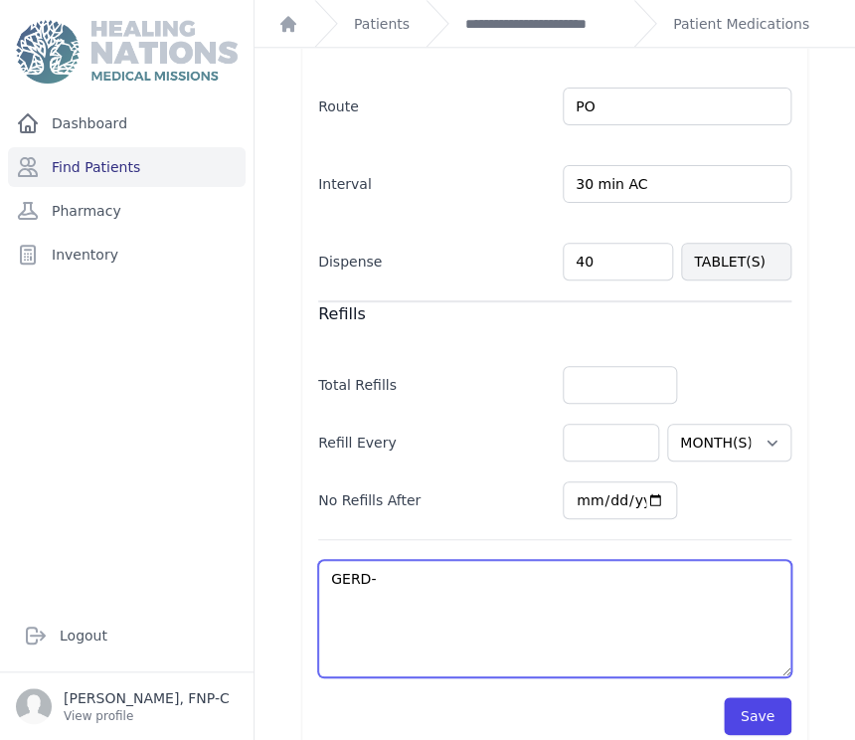
select select "MONTH(S)"
type textarea "GERD-"
select select "MONTH(S)"
type textarea "GERD- c"
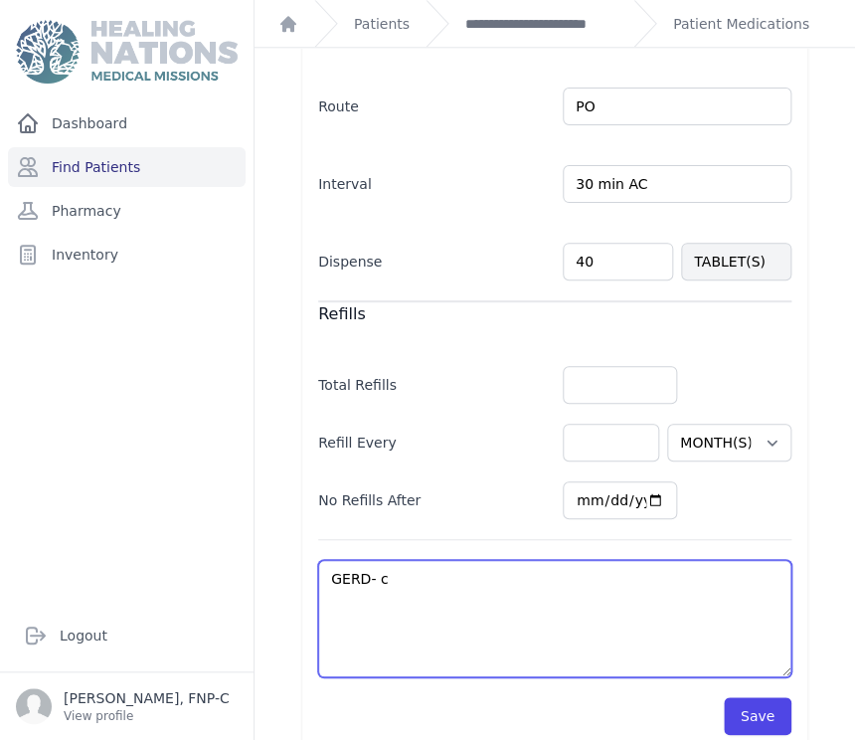
select select "MONTH(S)"
type textarea "GERD- co"
select select "MONTH(S)"
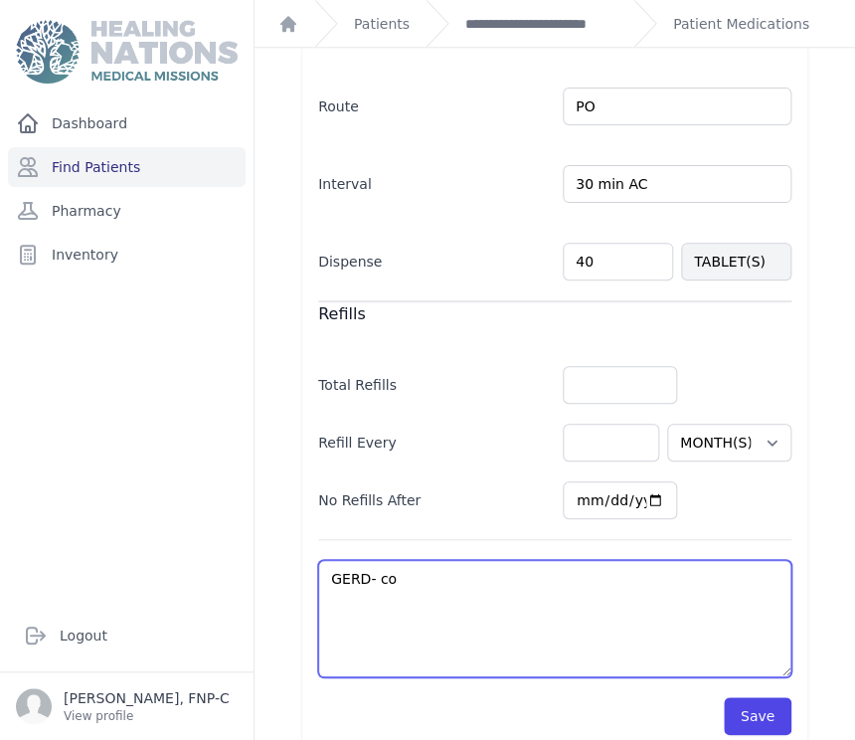
type textarea "GERD- con"
select select "MONTH(S)"
type textarea "GERD- cons"
select select "MONTH(S)"
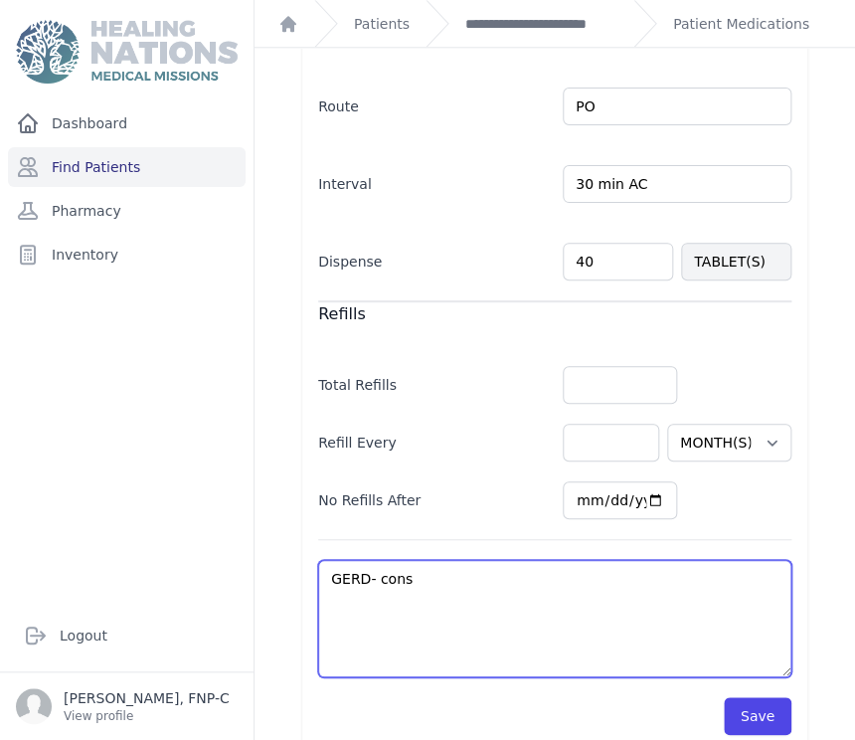
select select "MONTH(S)"
type textarea "GERD- consi"
select select "MONTH(S)"
type textarea "GERD- consid"
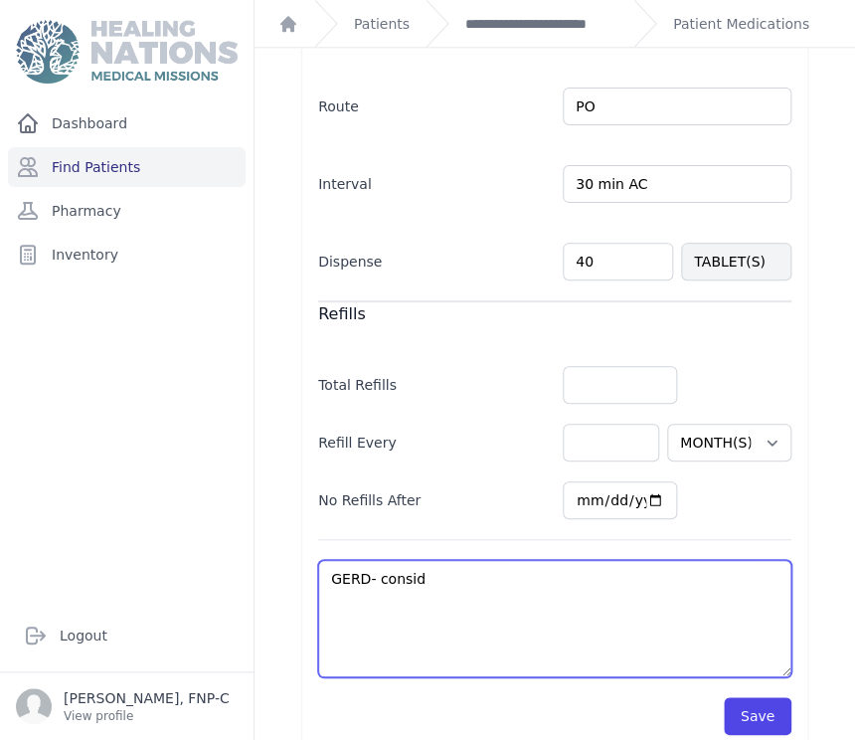
select select "MONTH(S)"
type textarea "GERD- conside"
select select "MONTH(S)"
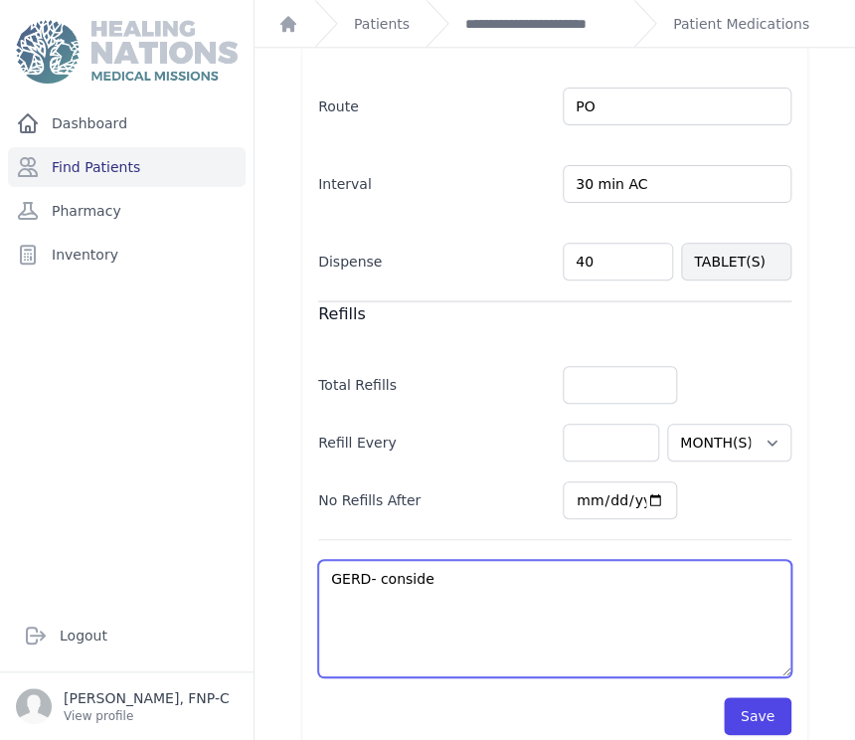
type textarea "GERD- consider"
select select "MONTH(S)"
type textarea "GERD- consider"
select select "MONTH(S)"
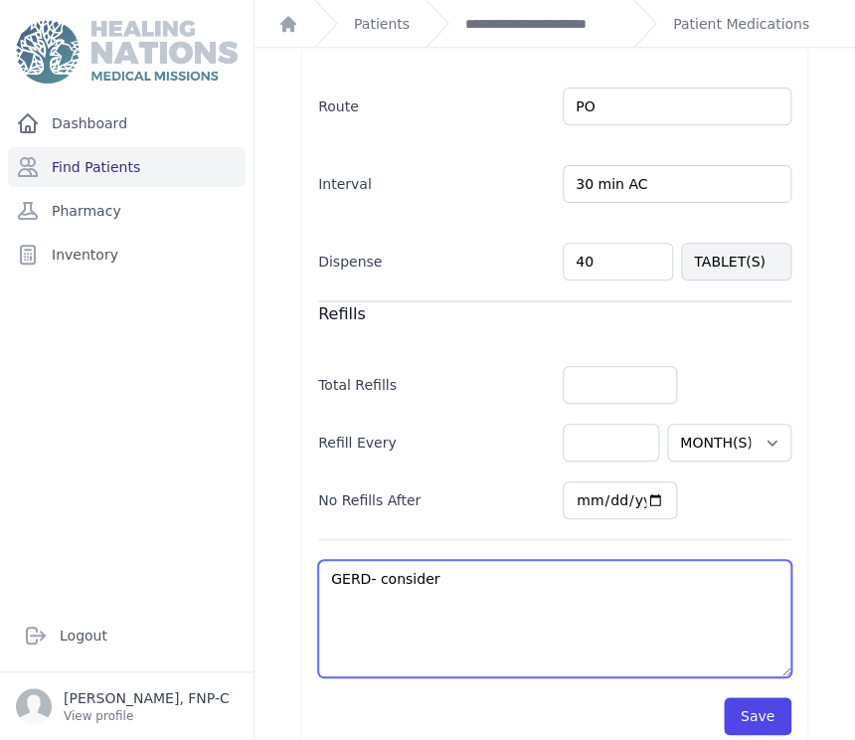
select select "MONTH(S)"
type textarea "GERD- consider s"
select select "MONTH(S)"
type textarea "GERD- consider sw"
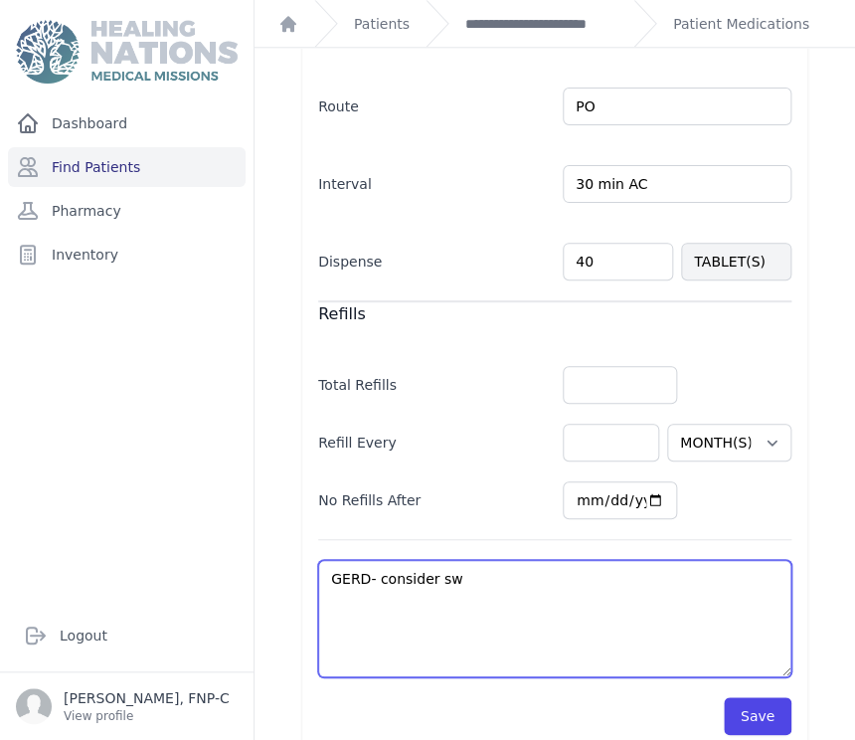
select select "MONTH(S)"
type textarea "GERD- consider swi"
select select "MONTH(S)"
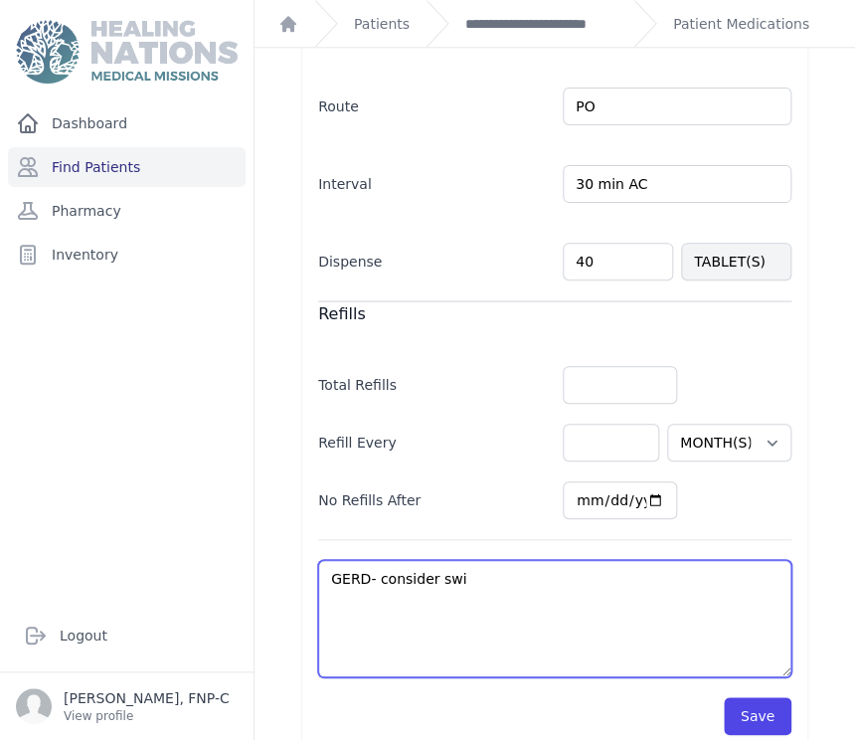
type textarea "GERD- consider swit"
select select "MONTH(S)"
type textarea "GERD- consider switc"
select select "MONTH(S)"
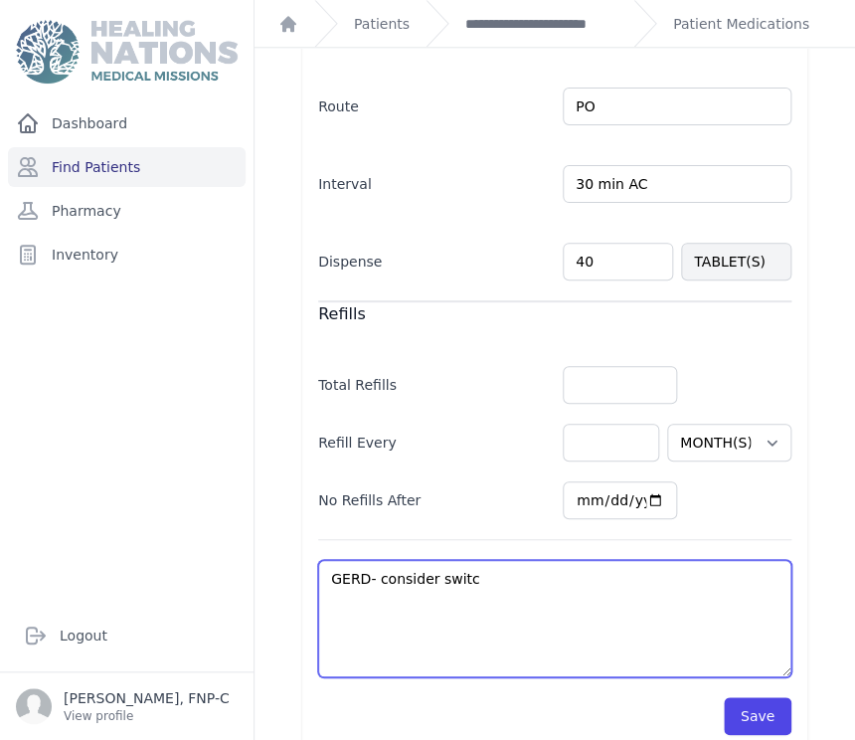
select select "MONTH(S)"
type textarea "GERD- consider switch"
select select "MONTH(S)"
type textarea "GERD- consider switchi"
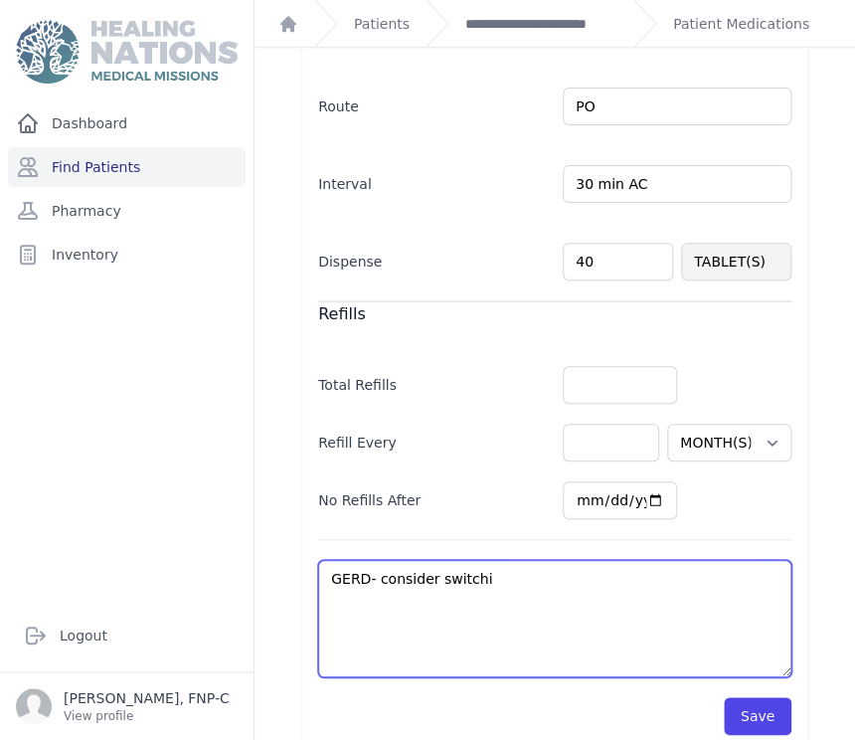
select select "MONTH(S)"
type textarea "GERD- consider switchin"
select select "MONTH(S)"
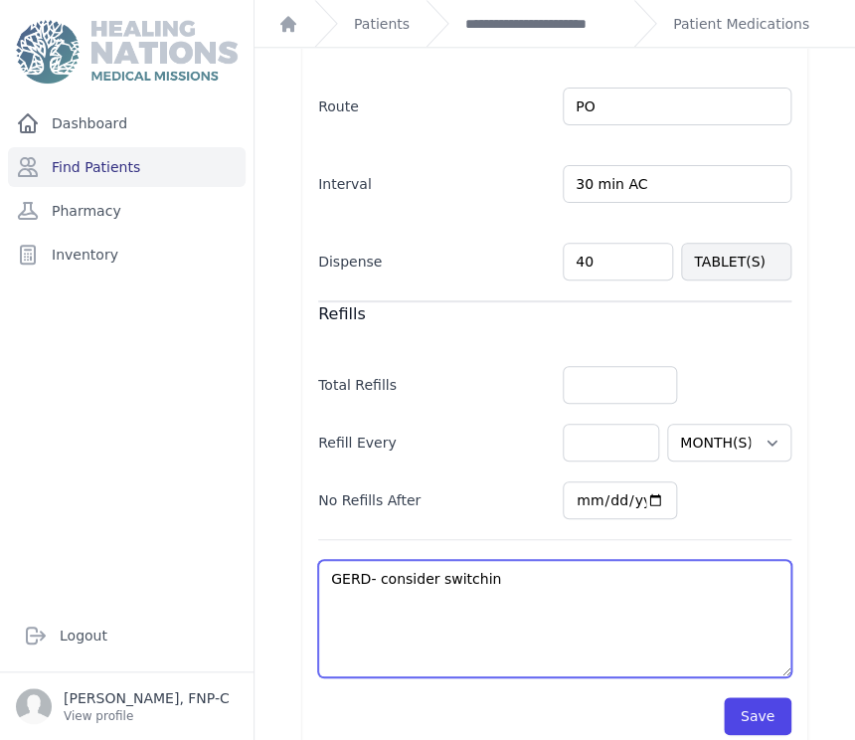
type textarea "GERD- consider switching"
select select "MONTH(S)"
type textarea "GERD- consider switching"
select select "MONTH(S)"
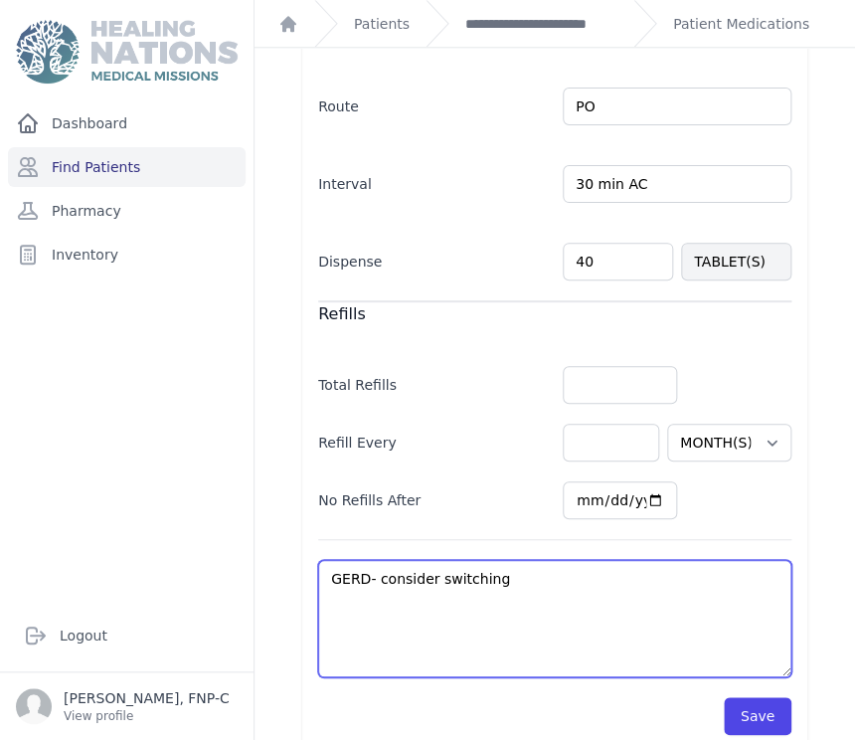
select select "MONTH(S)"
type textarea "GERD- consider switching t"
select select "MONTH(S)"
type textarea "GERD- consider switching to"
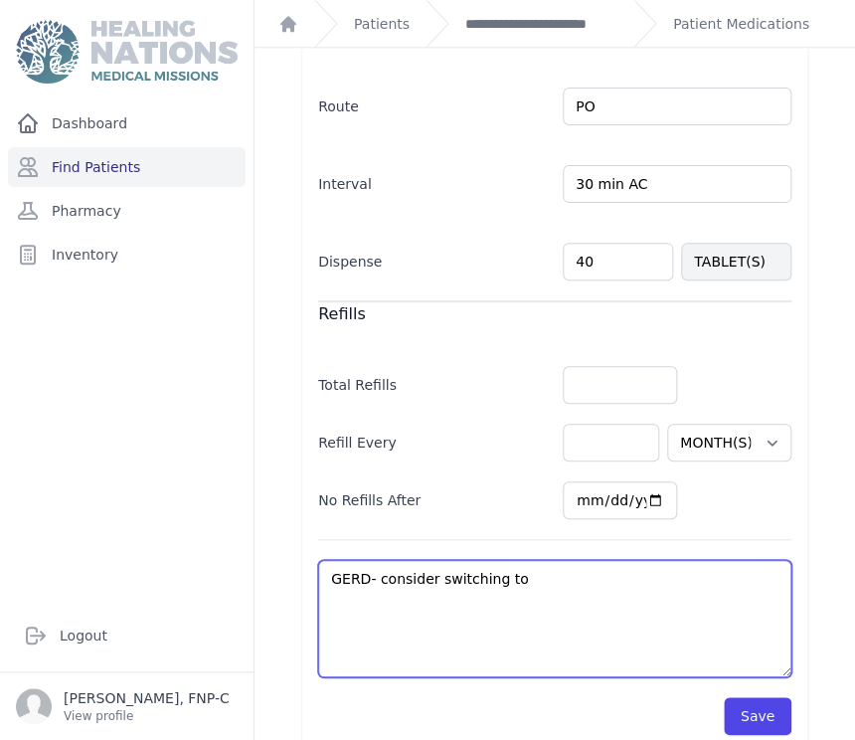
select select "MONTH(S)"
type textarea "GERD- consider switching to"
select select "MONTH(S)"
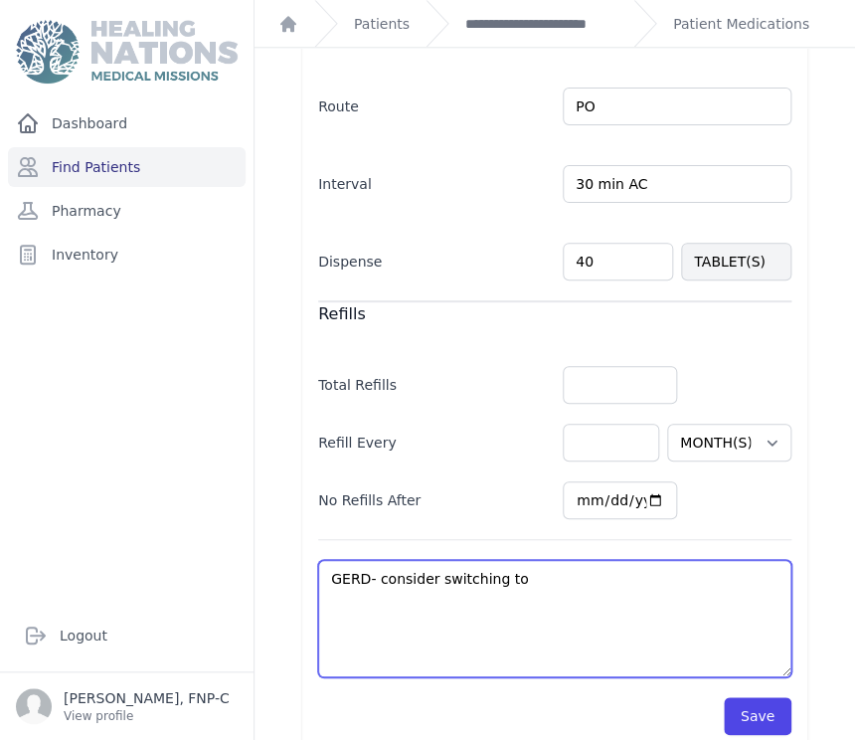
type textarea "GERD- consider switching to f"
select select "MONTH(S)"
type textarea "GERD- consider switching to fa"
select select "MONTH(S)"
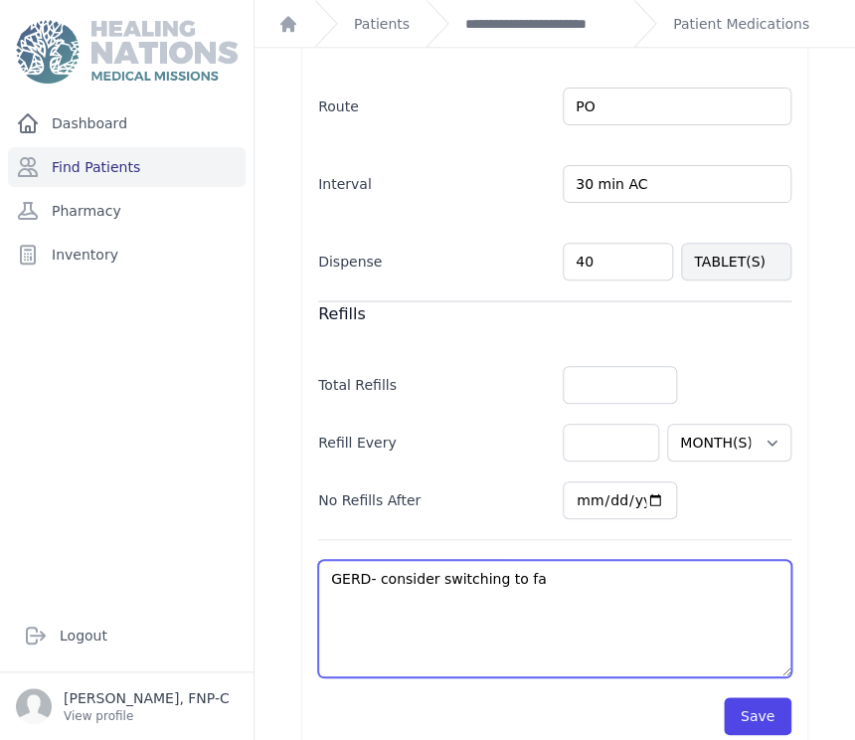
select select "MONTH(S)"
type textarea "GERD- consider switching to fam"
select select "MONTH(S)"
type textarea "GERD- consider switching to famo"
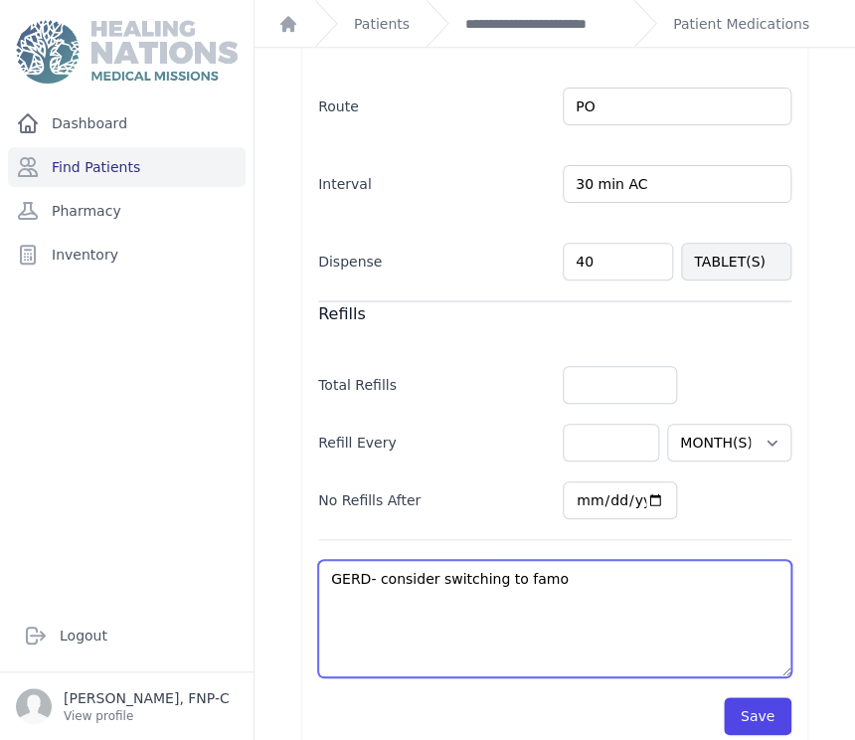
select select "MONTH(S)"
type textarea "GERD- consider switching to famot"
select select "MONTH(S)"
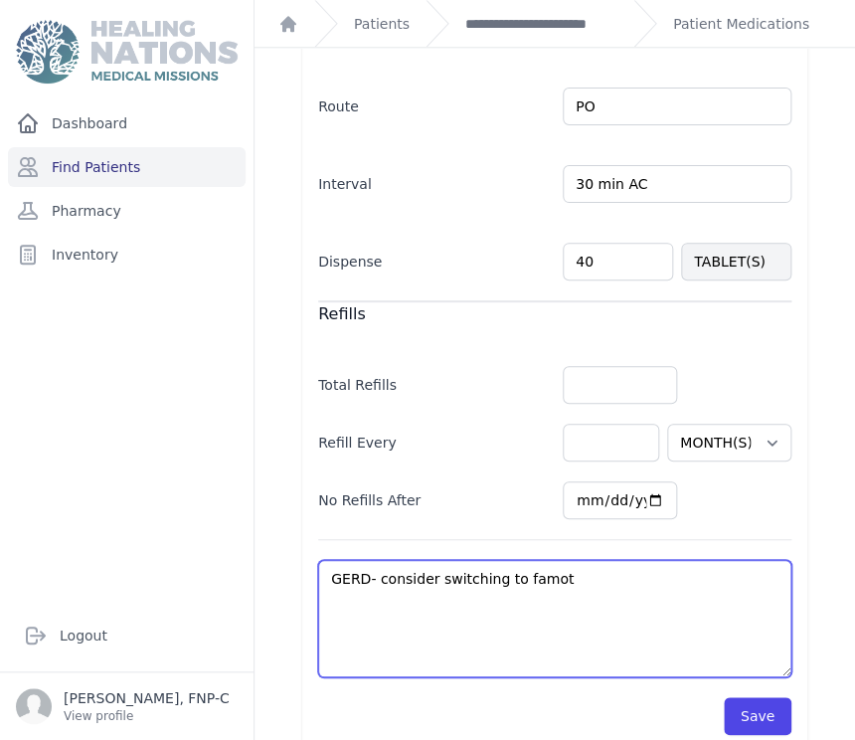
type textarea "GERD- consider switching to famoti"
select select "MONTH(S)"
type textarea "GERD- consider switching to famotid"
select select "MONTH(S)"
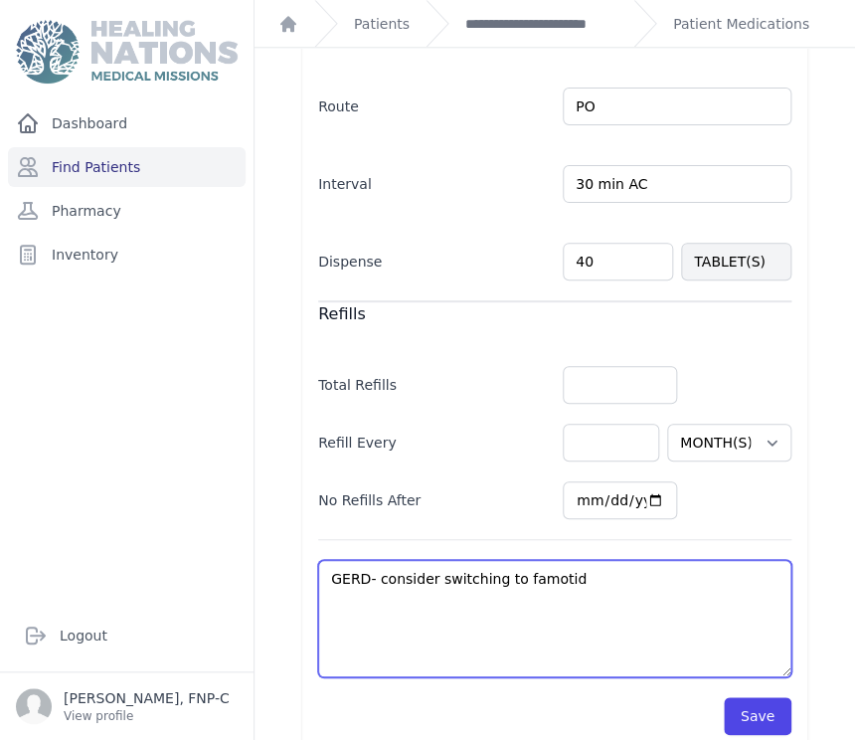
select select "MONTH(S)"
type textarea "GERD- consider switching to famotidi"
select select "MONTH(S)"
type textarea "GERD- consider switching to famotidin"
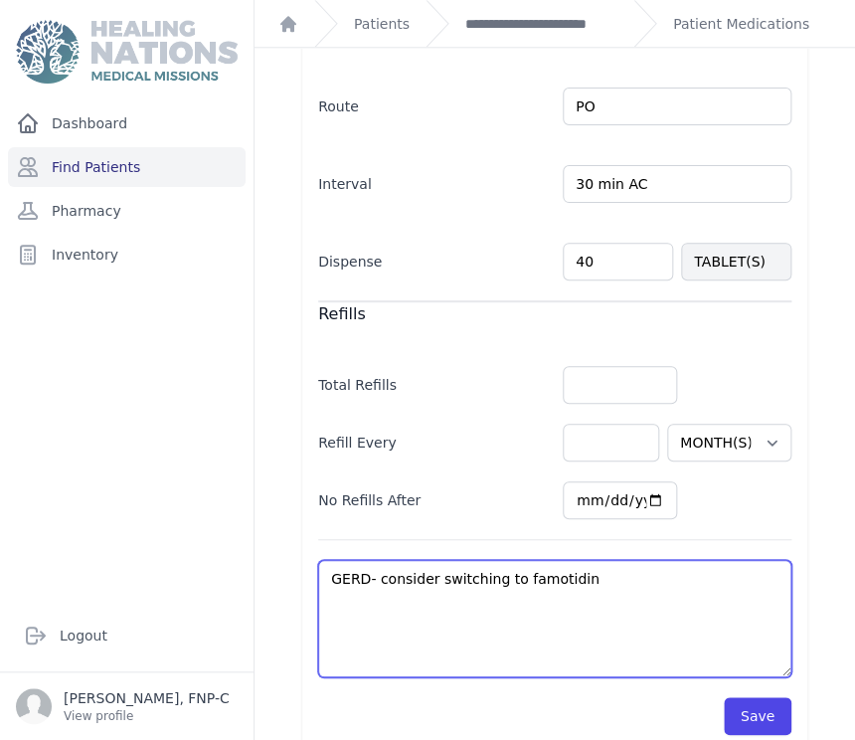
select select "MONTH(S)"
type textarea "GERD- consider switching to famotidine"
select select "MONTH(S)"
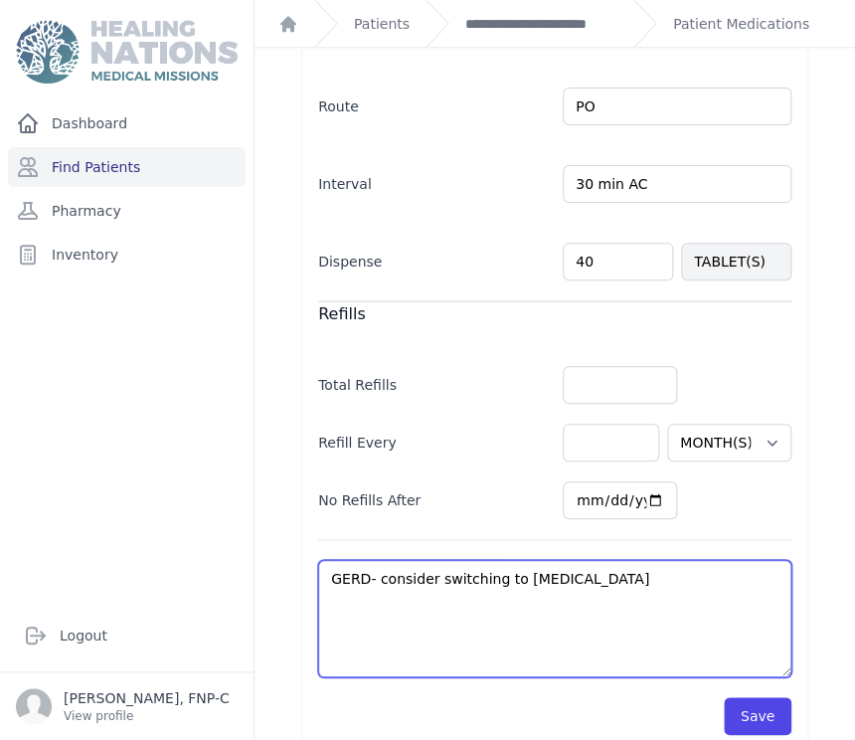
type textarea "GERD- consider switching to famotidine"
select select "MONTH(S)"
type textarea "GERD- consider switching to famotidine a"
select select "MONTH(S)"
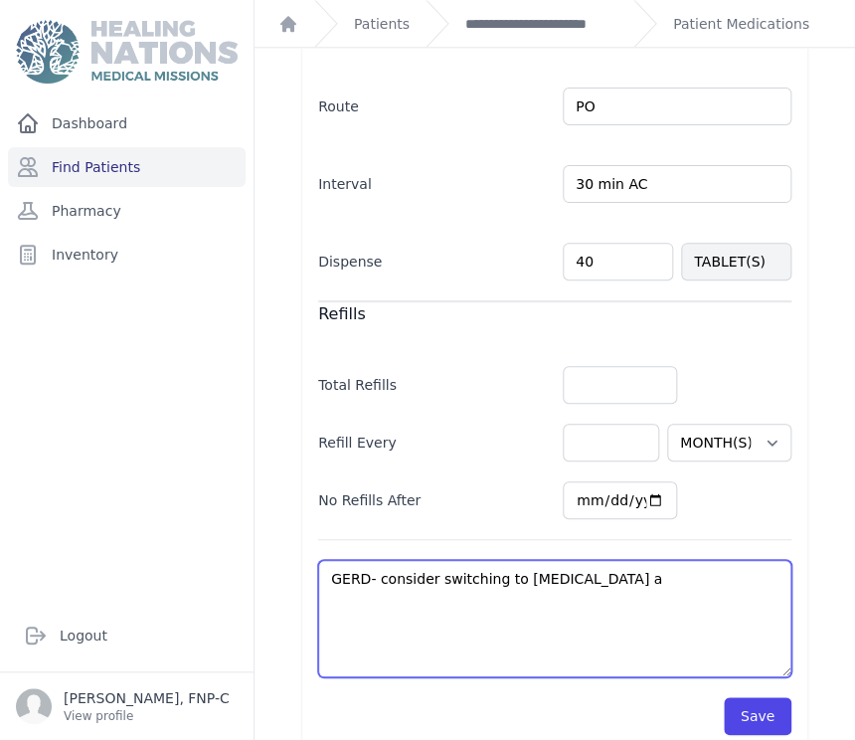
select select "MONTH(S)"
type textarea "GERD- consider switching to famotidine at"
select select "MONTH(S)"
type textarea "GERD- consider switching to famotidine at"
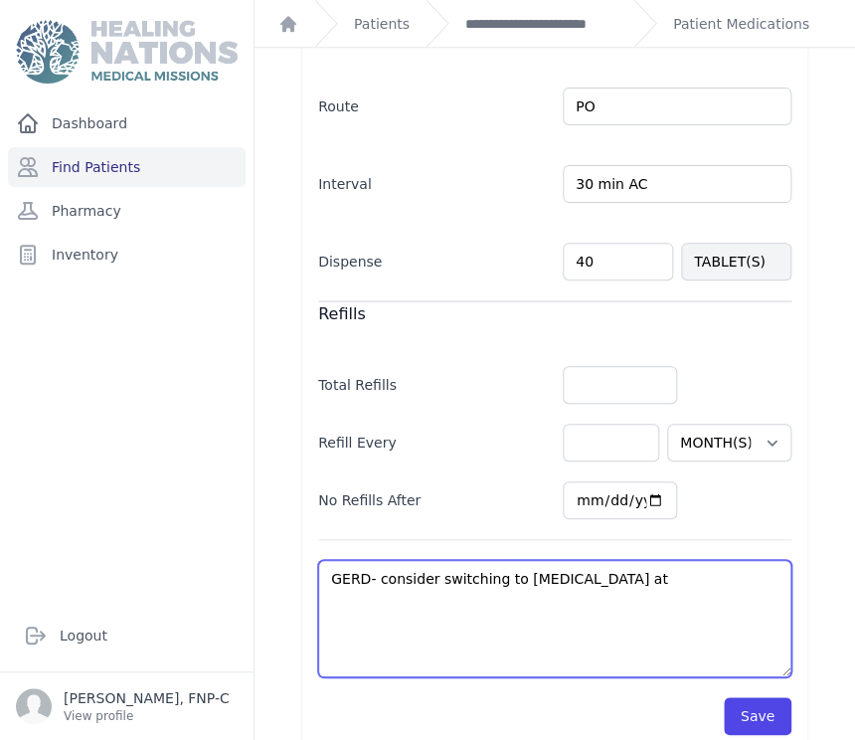
select select "MONTH(S)"
type textarea "GERD- consider switching to famotidine at O"
select select "MONTH(S)"
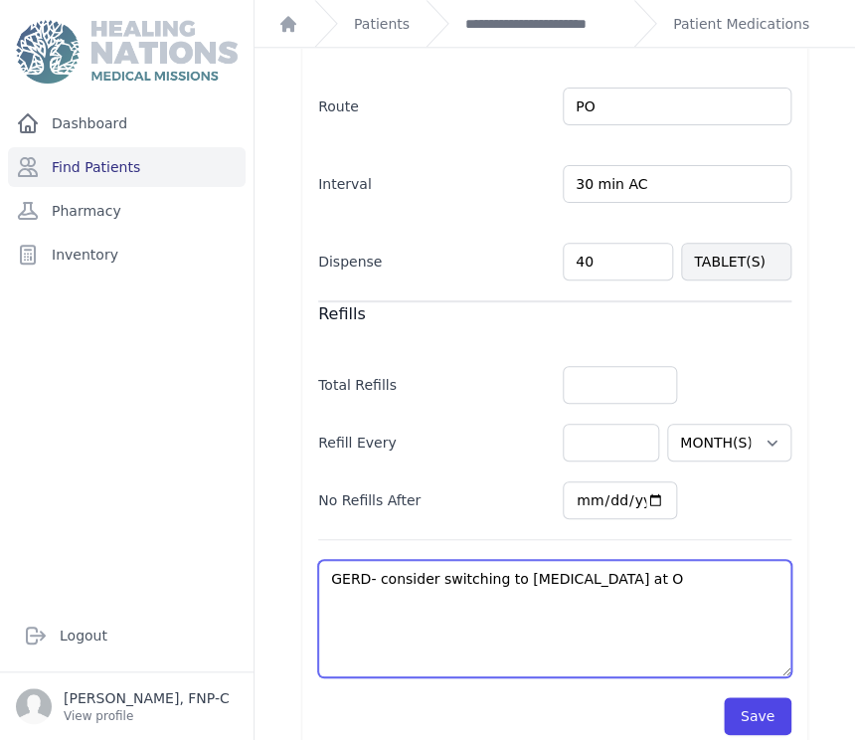
type textarea "GERD- consider switching to famotidine at Oc"
select select "MONTH(S)"
type textarea "GERD- consider switching to famotidine at Oct."
select select "MONTH(S)"
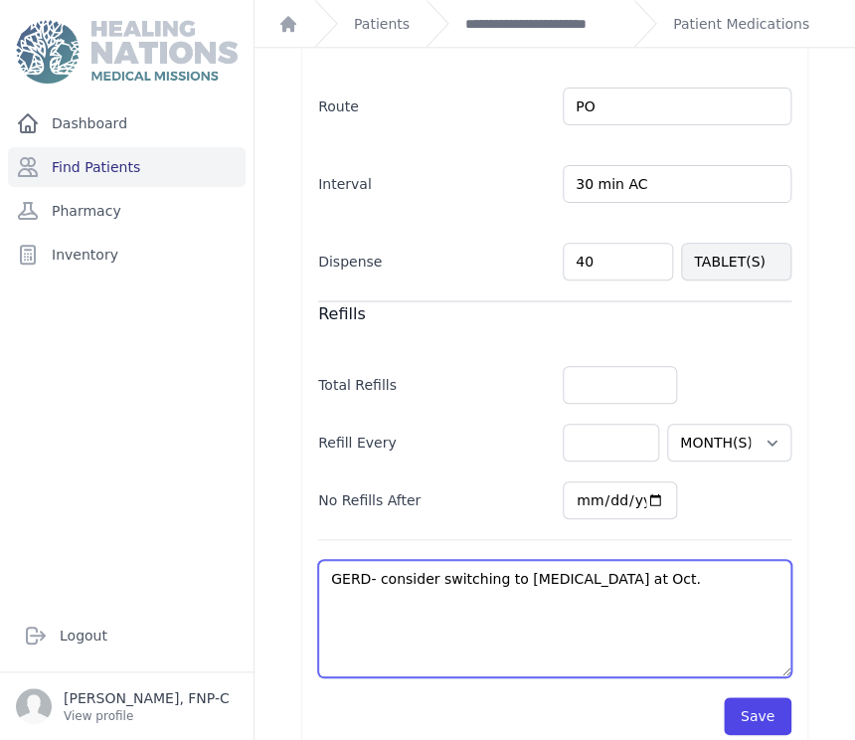
select select "MONTH(S)"
type textarea "GERD- consider switching to famotidine at Oct."
select select "MONTH(S)"
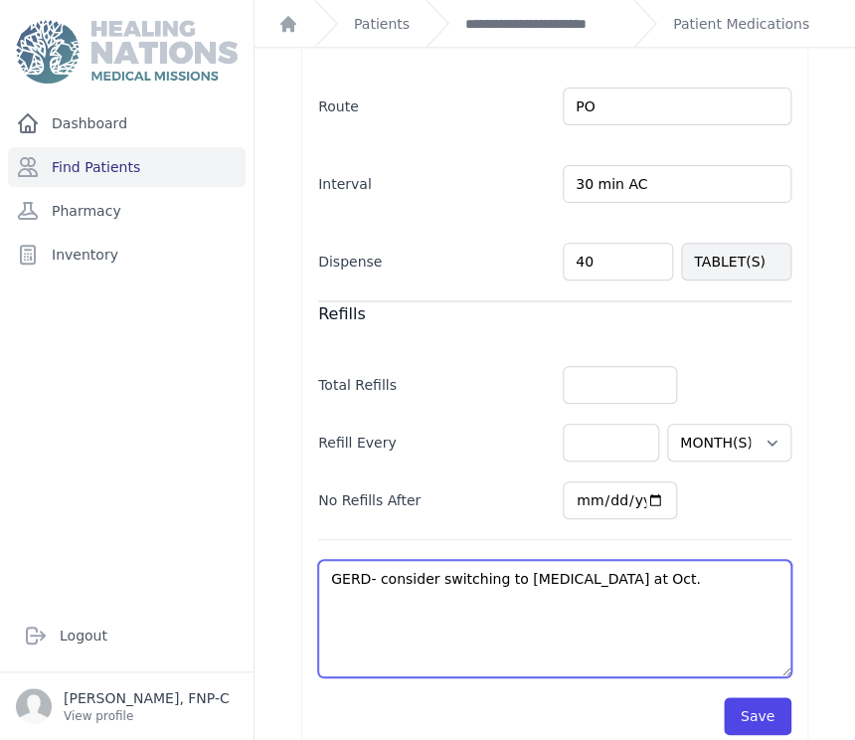
select select "MONTH(S)"
type textarea "GERD- consider switching to famotidine at Oct. j"
select select "MONTH(S)"
type textarea "GERD- consider switching to famotidine at Oct. jo"
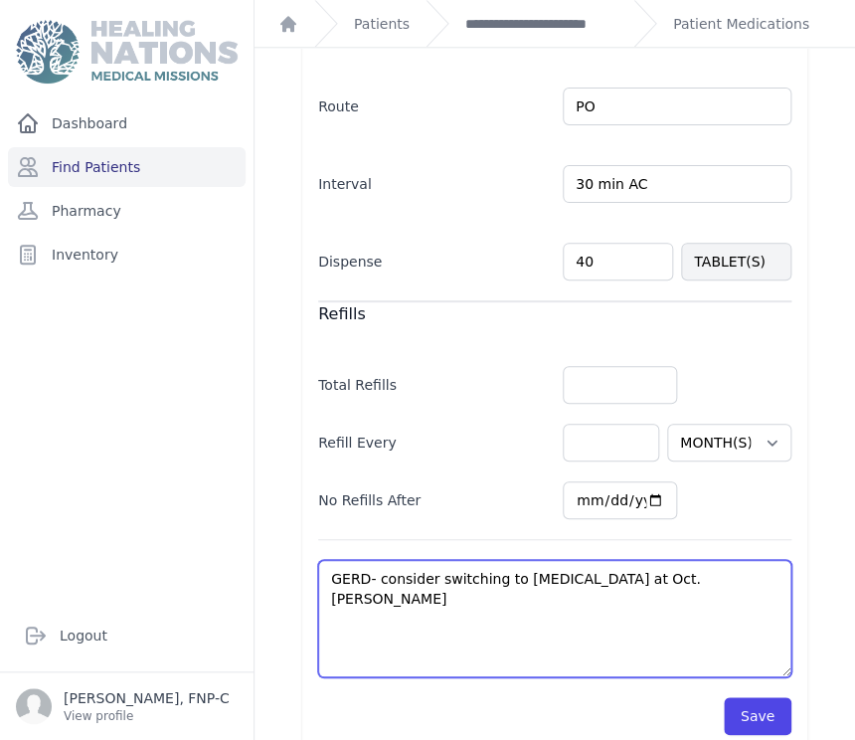
select select "MONTH(S)"
type textarea "GERD- consider switching to famotidine at Oct. jor"
select select "MONTH(S)"
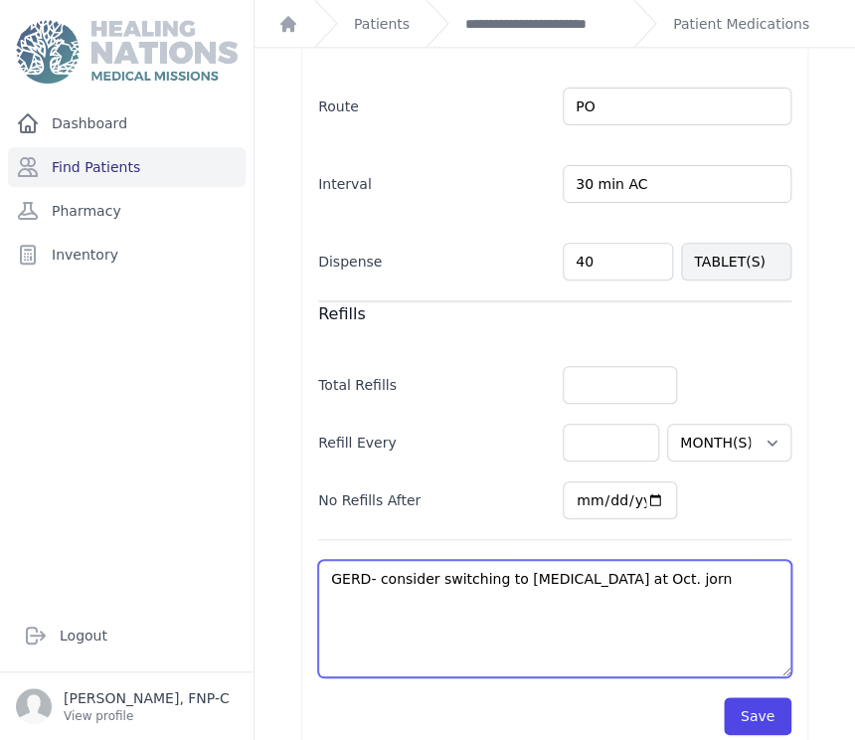
type textarea "GERD- consider switching to famotidine at Oct. jorna"
select select "MONTH(S)"
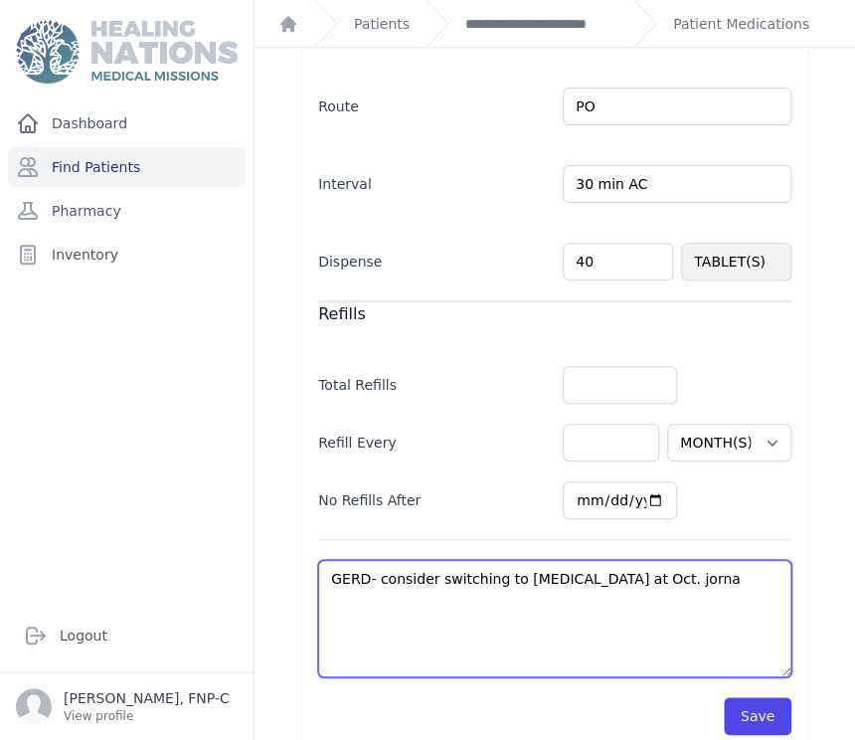
type textarea "GERD- consider switching to famotidine at Oct. jornad"
select select "MONTH(S)"
type textarea "GERD- consider switching to famotidine at Oct. jornada"
select select "MONTH(S)"
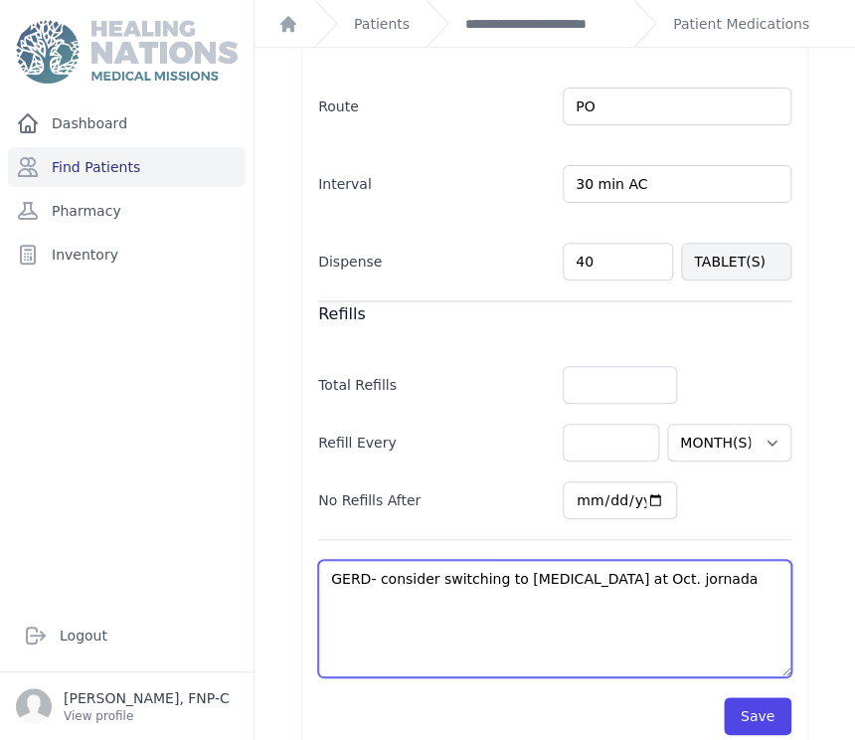
select select "MONTH(S)"
type textarea "GERD- consider switching to famotidine at Oct. jornada"
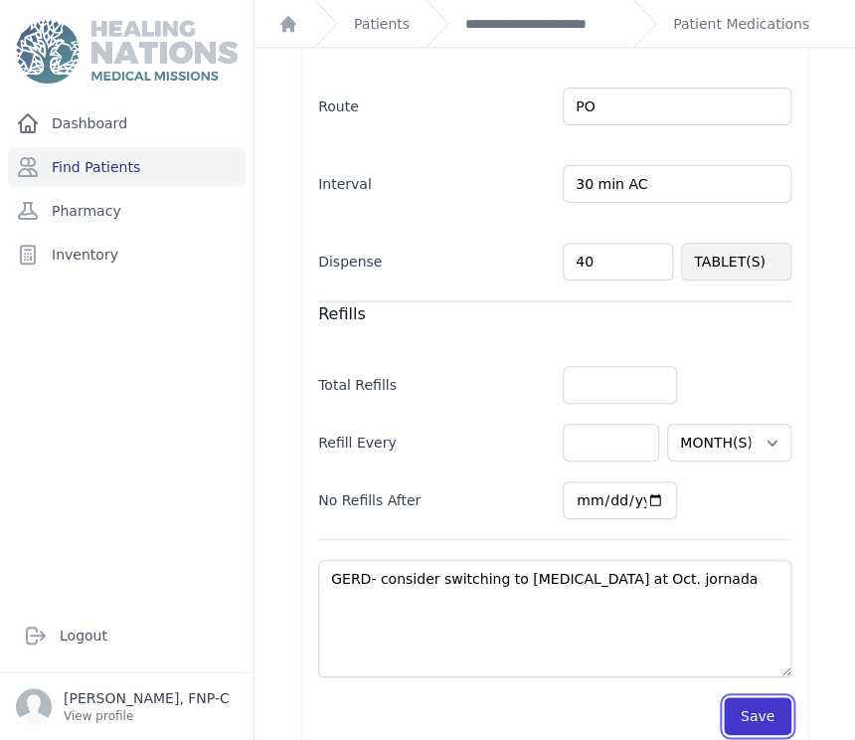
click at [732, 697] on button "Save" at bounding box center [758, 716] width 68 height 38
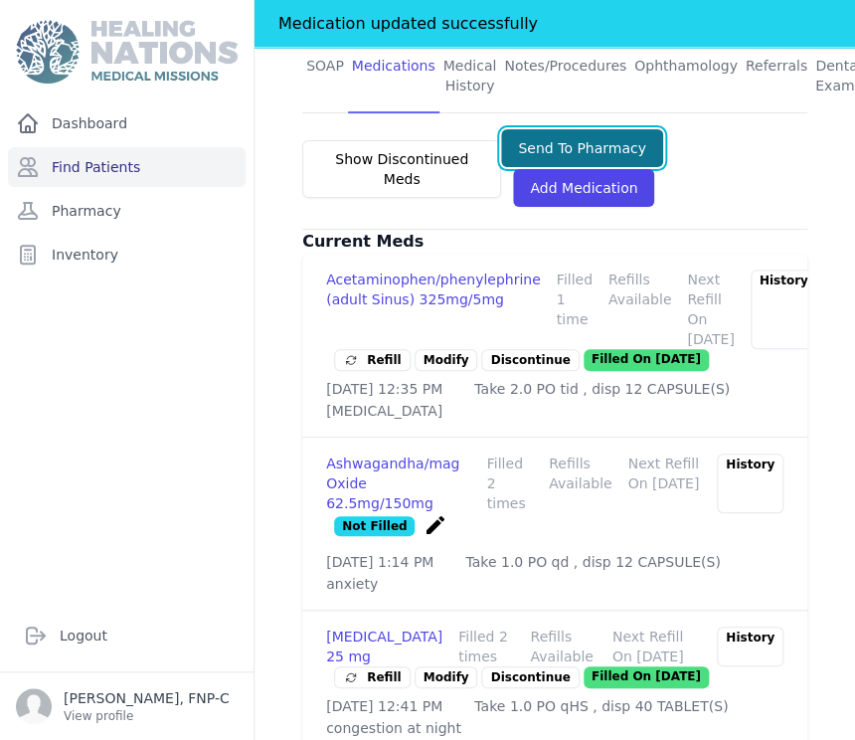
click at [567, 129] on button "Send To Pharmacy" at bounding box center [582, 148] width 162 height 38
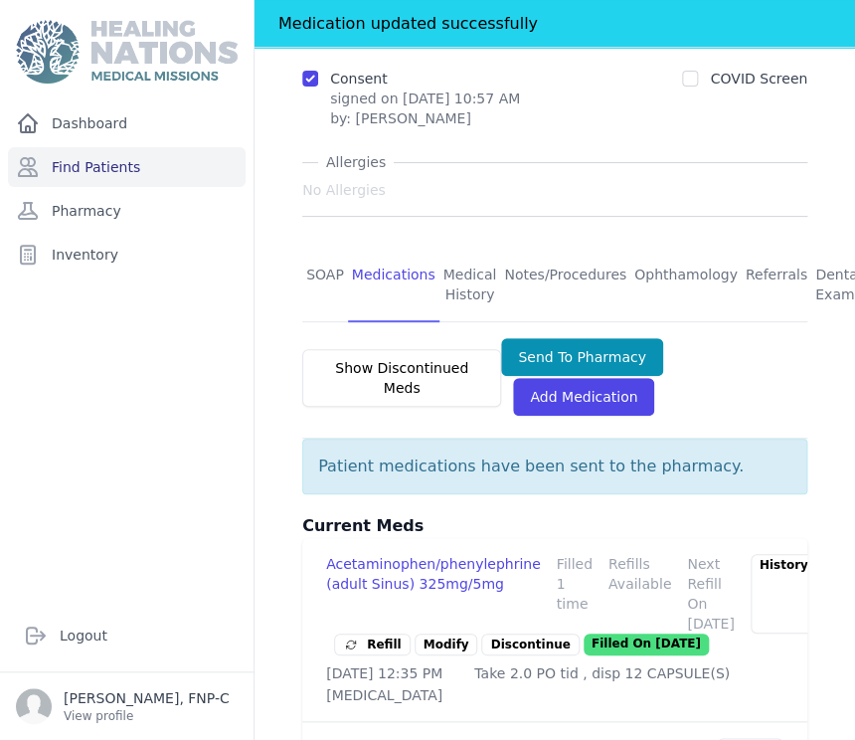
scroll to position [291, 0]
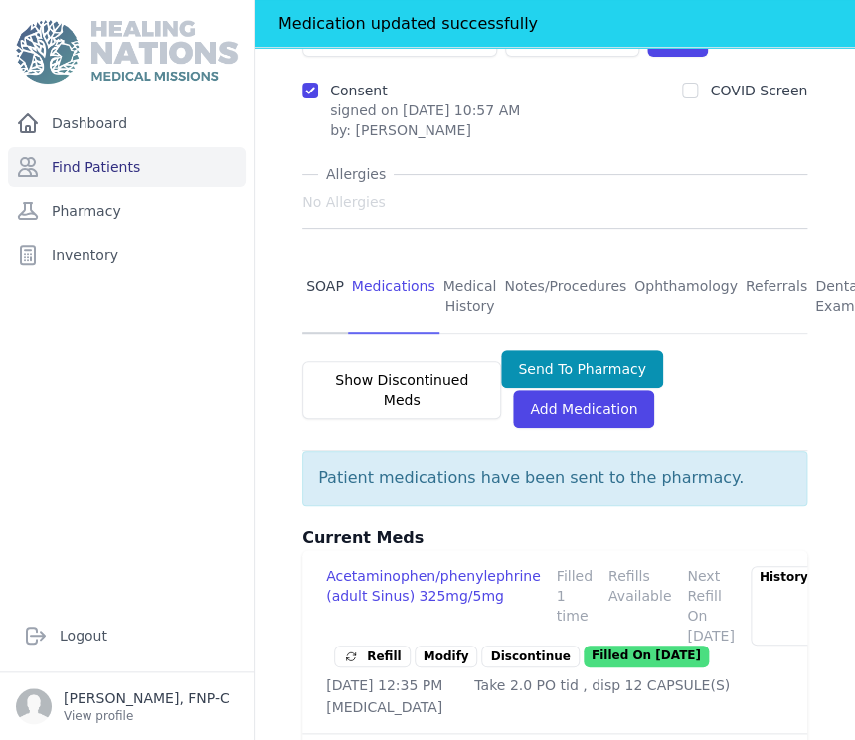
click at [323, 260] on link "SOAP" at bounding box center [325, 297] width 46 height 74
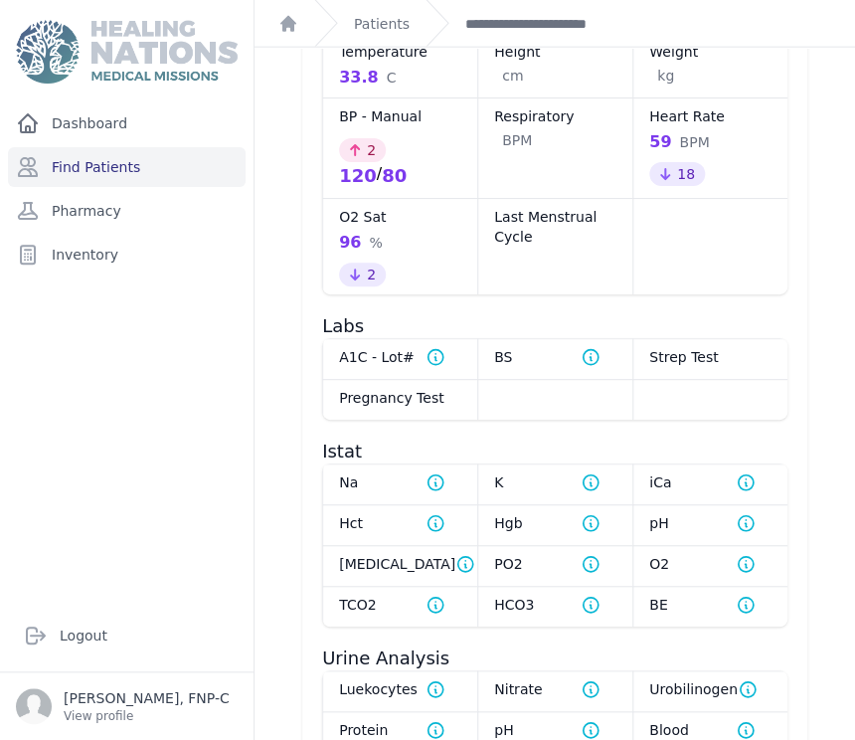
scroll to position [1215, 0]
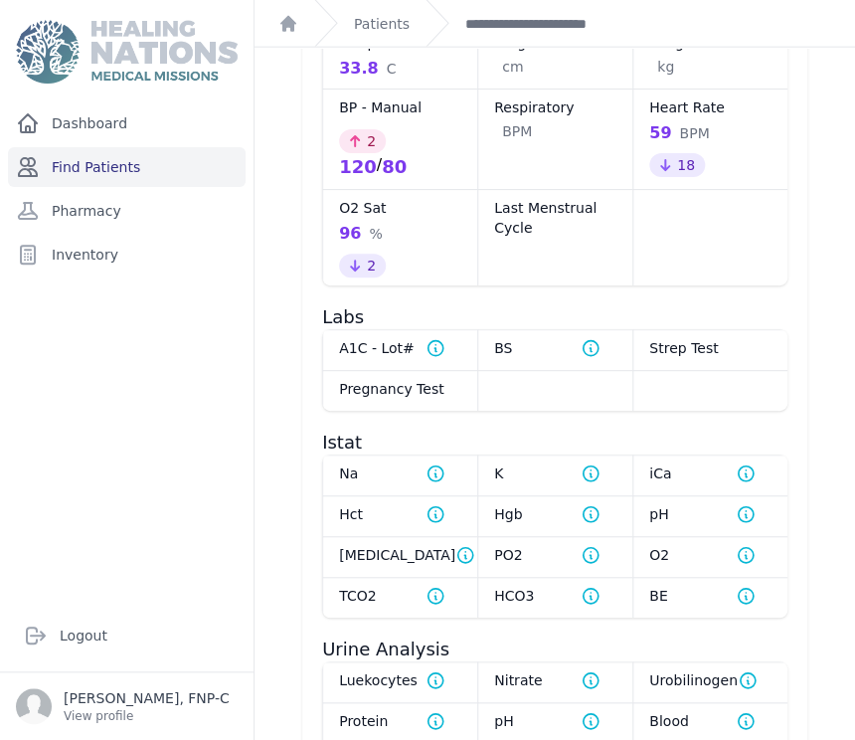
click at [109, 164] on link "Find Patients" at bounding box center [127, 167] width 238 height 40
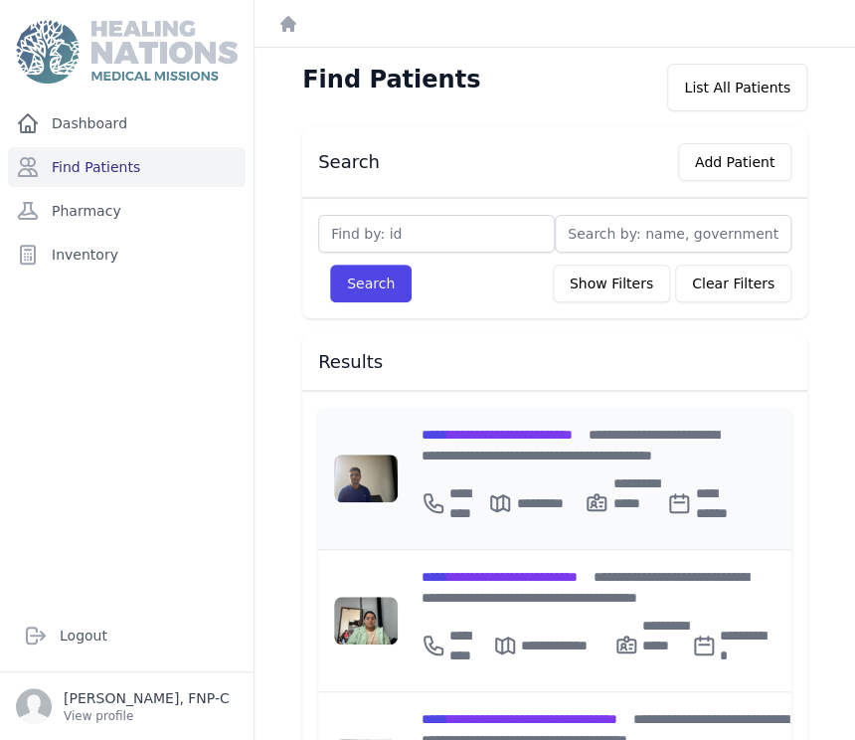
click at [509, 434] on span "**********" at bounding box center [496, 434] width 151 height 14
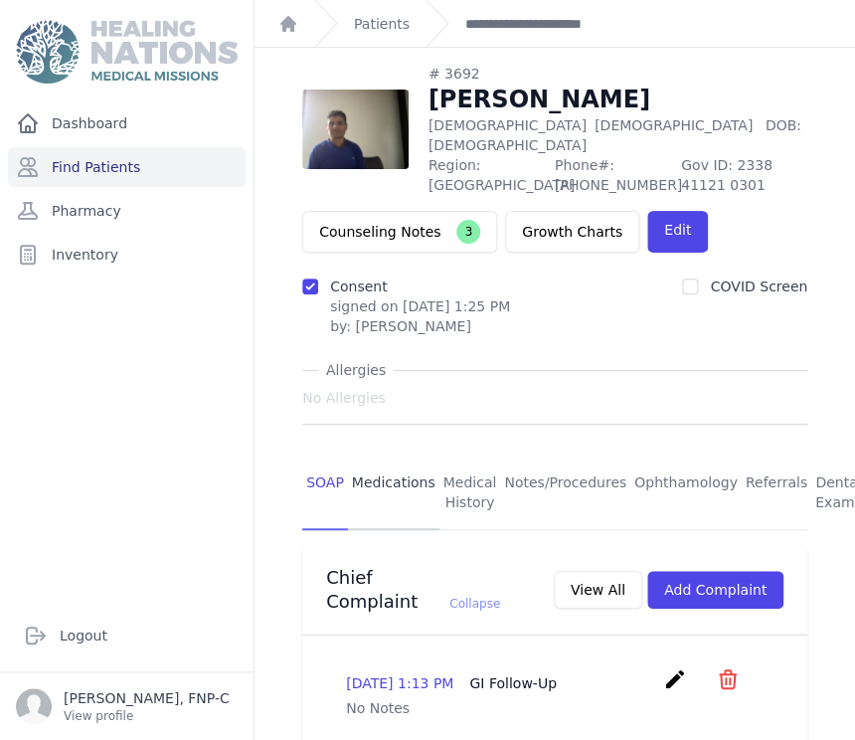
click at [377, 462] on link "Medications" at bounding box center [393, 493] width 91 height 74
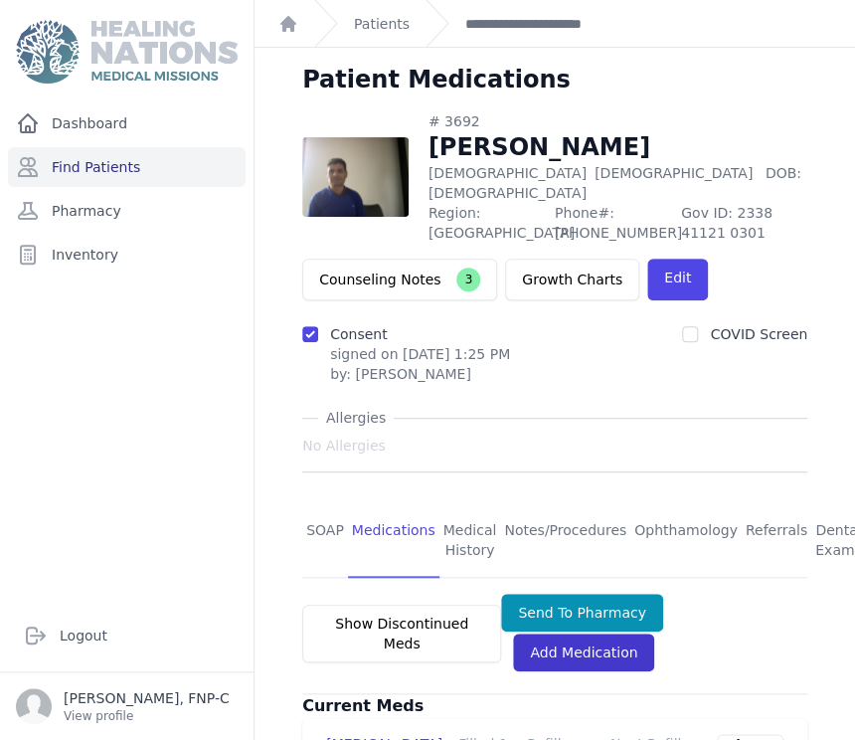
scroll to position [222, 0]
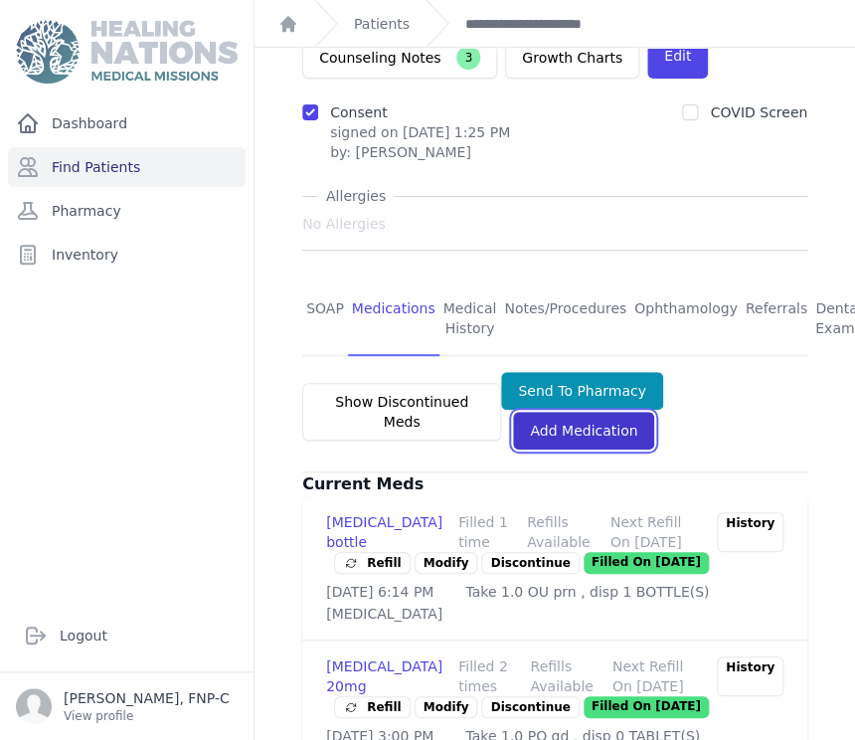
click at [541, 411] on link "Add Medication" at bounding box center [583, 430] width 141 height 38
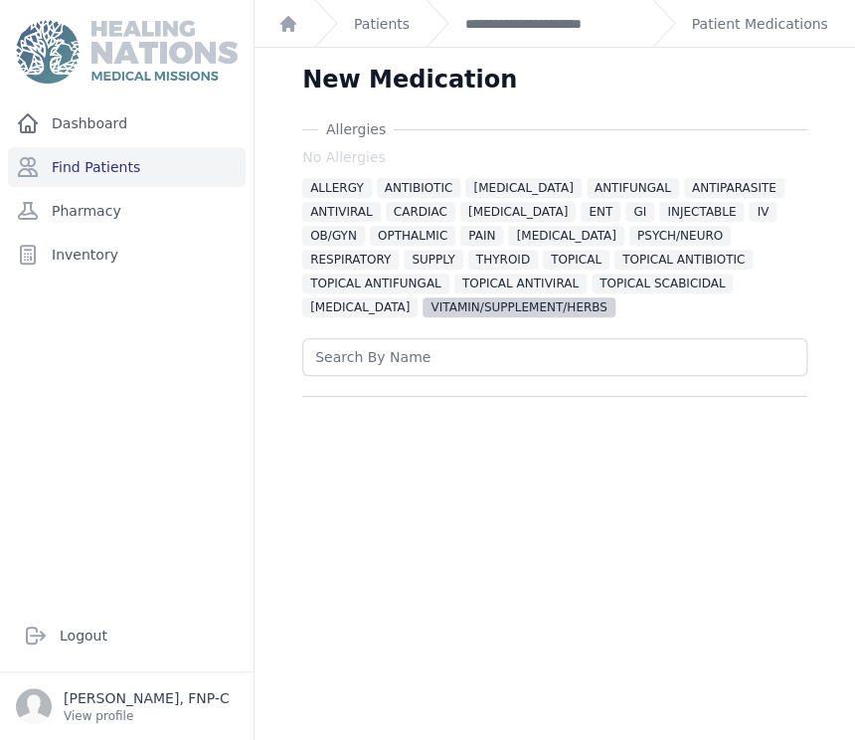
click at [423, 300] on span "VITAMIN/SUPPLEMENT/HERBS" at bounding box center [518, 307] width 192 height 20
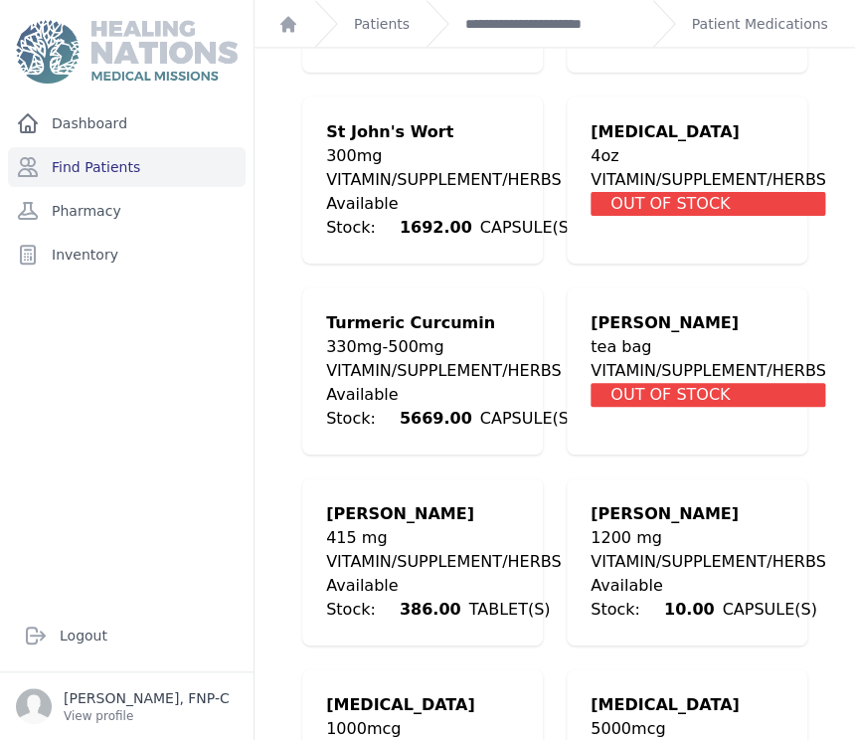
scroll to position [6515, 0]
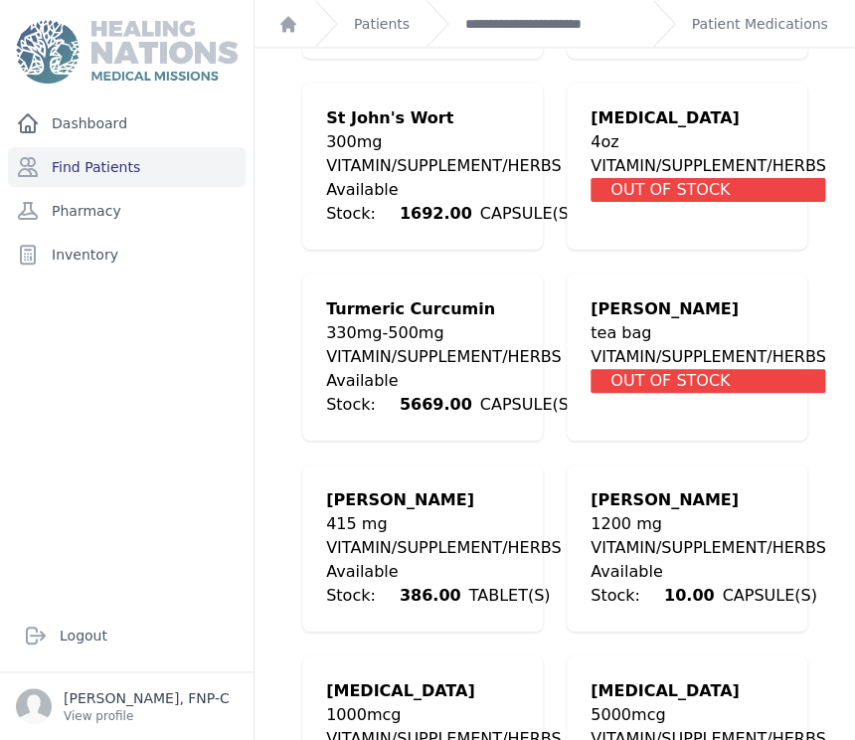
click at [393, 345] on div "VITAMIN/SUPPLEMENT/HERBS" at bounding box center [450, 357] width 248 height 24
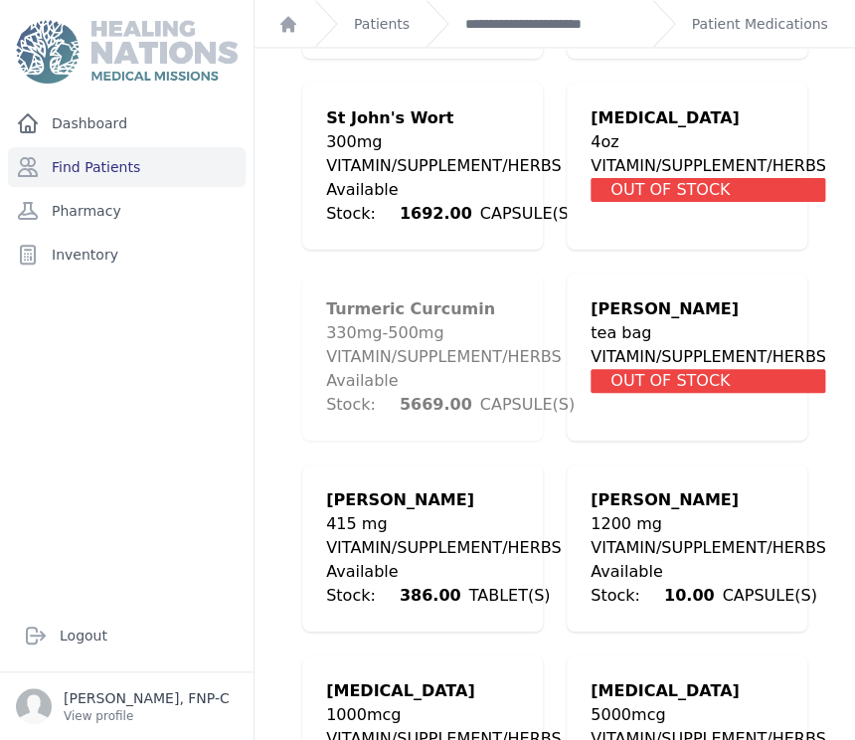
scroll to position [703, 0]
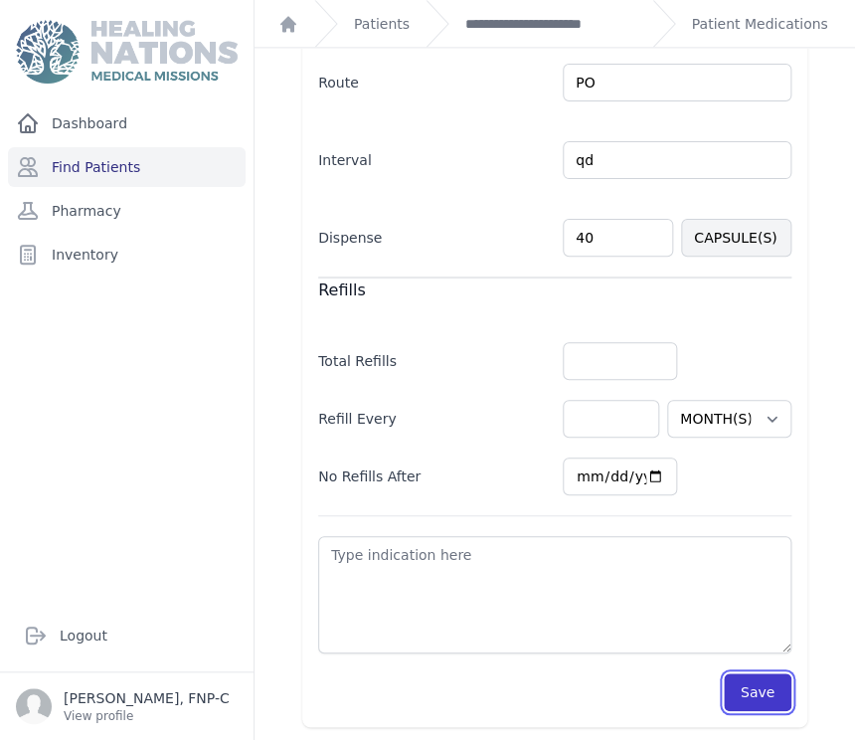
click at [731, 689] on button "Save" at bounding box center [758, 692] width 68 height 38
select select "MONTH(S)"
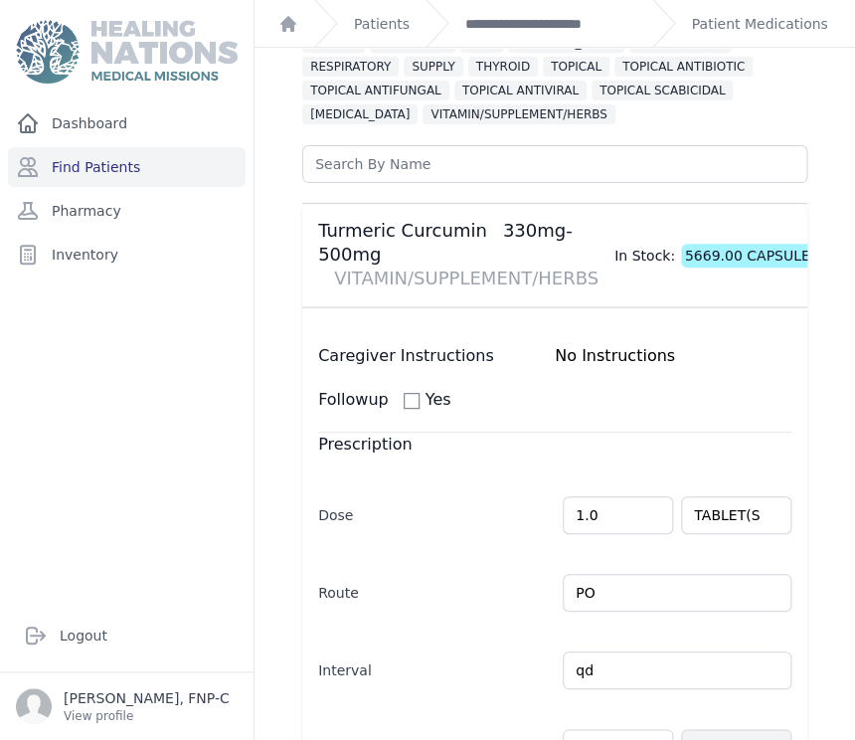
scroll to position [40, 0]
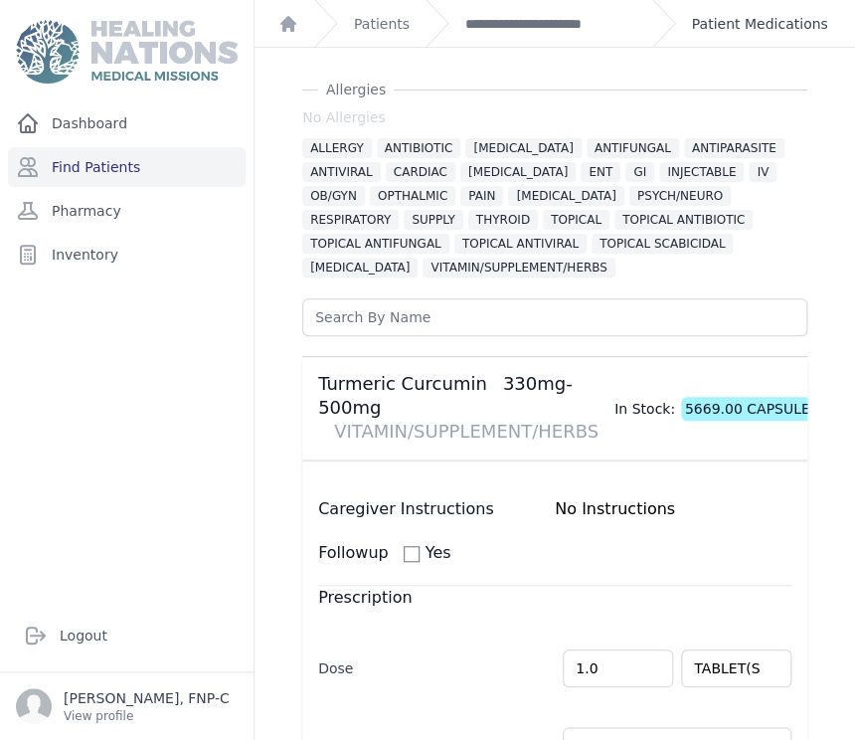
click at [701, 26] on link "Patient Medications" at bounding box center [760, 24] width 136 height 20
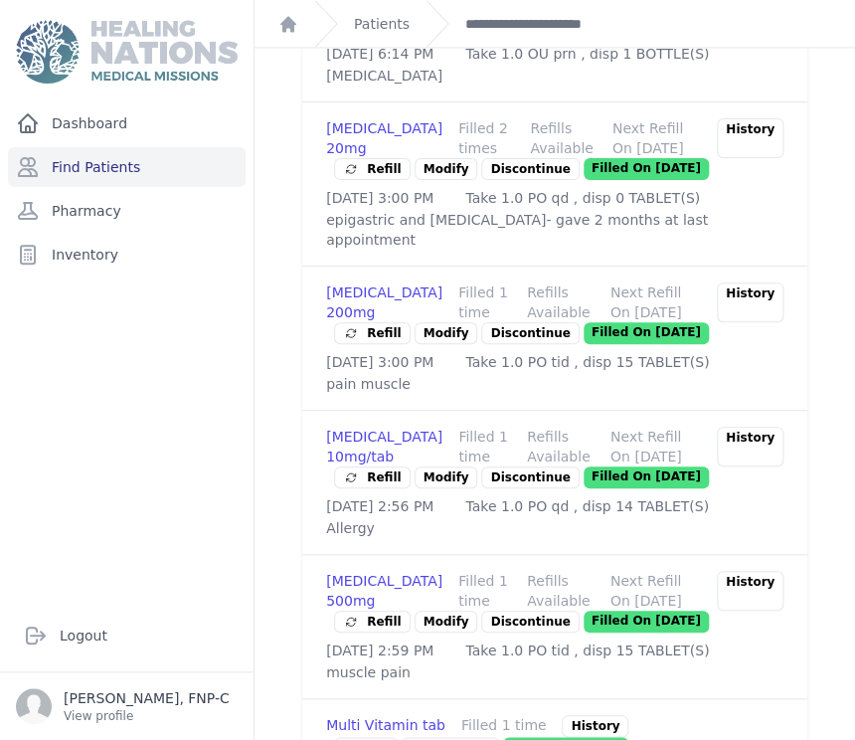
scroll to position [772, 0]
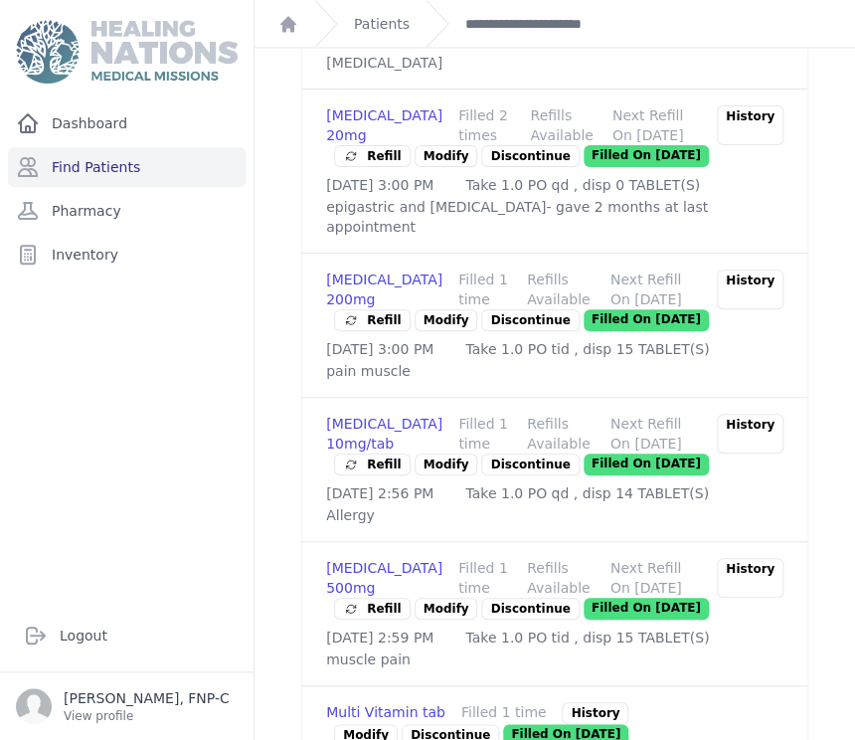
click at [421, 331] on link "Modify" at bounding box center [446, 320] width 64 height 22
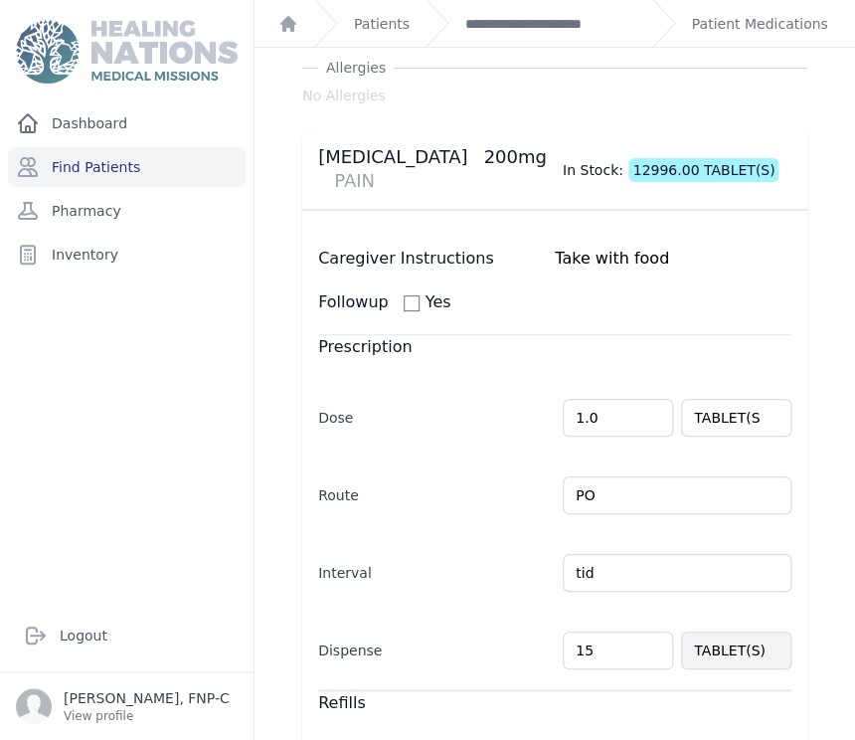
scroll to position [110, 0]
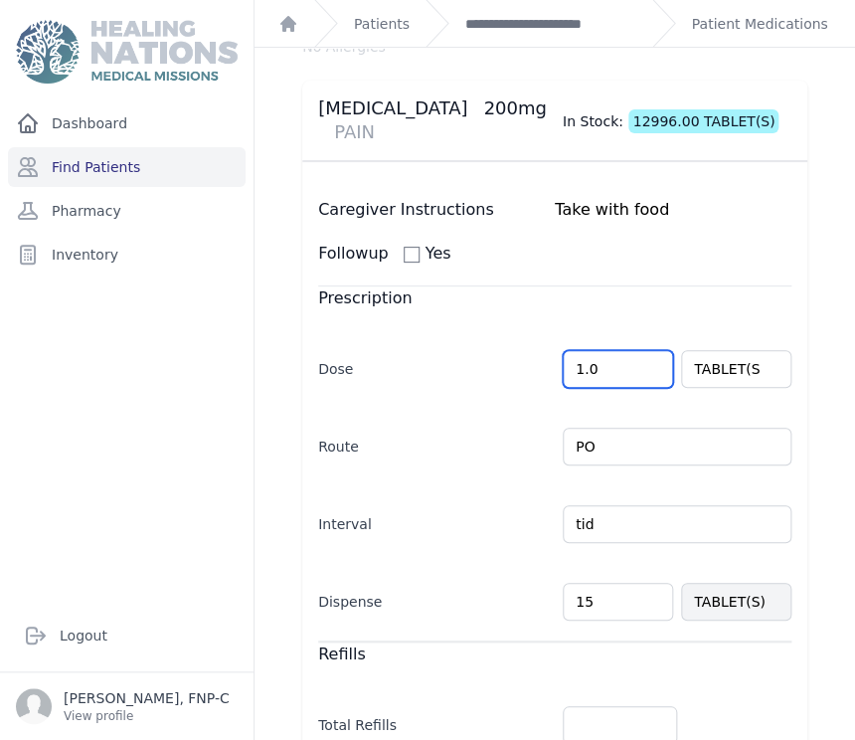
click at [571, 350] on input "1.0" at bounding box center [618, 369] width 110 height 38
type input "2.0"
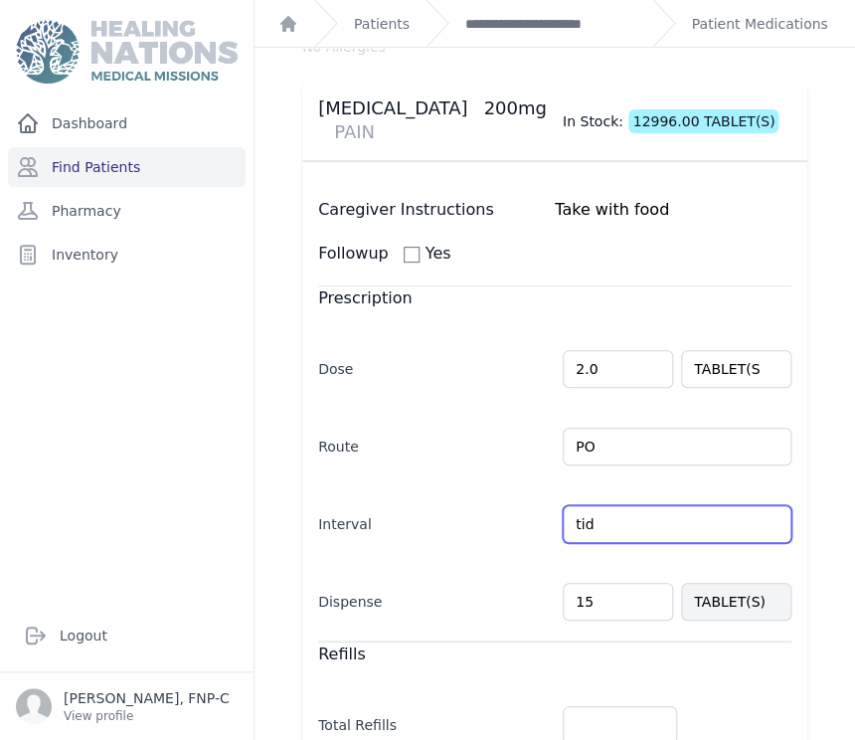
select select "MONTH(S)"
click at [570, 505] on input "tid" at bounding box center [677, 524] width 229 height 38
click at [612, 505] on input "bid" at bounding box center [677, 524] width 229 height 38
type input "bid prn"
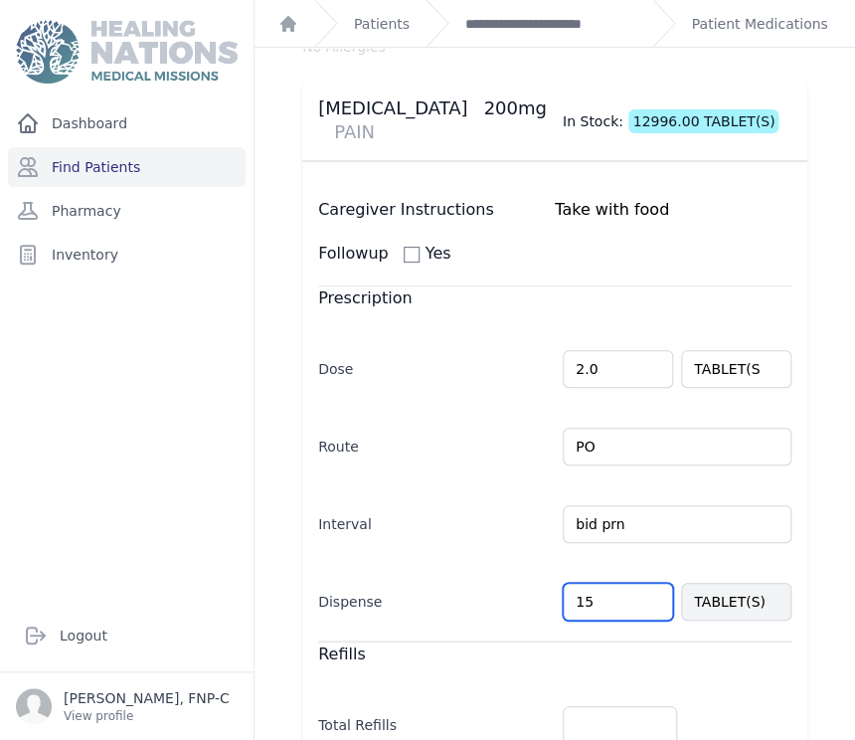
select select "MONTH(S)"
click at [579, 582] on input "15" at bounding box center [618, 601] width 110 height 38
type input "1"
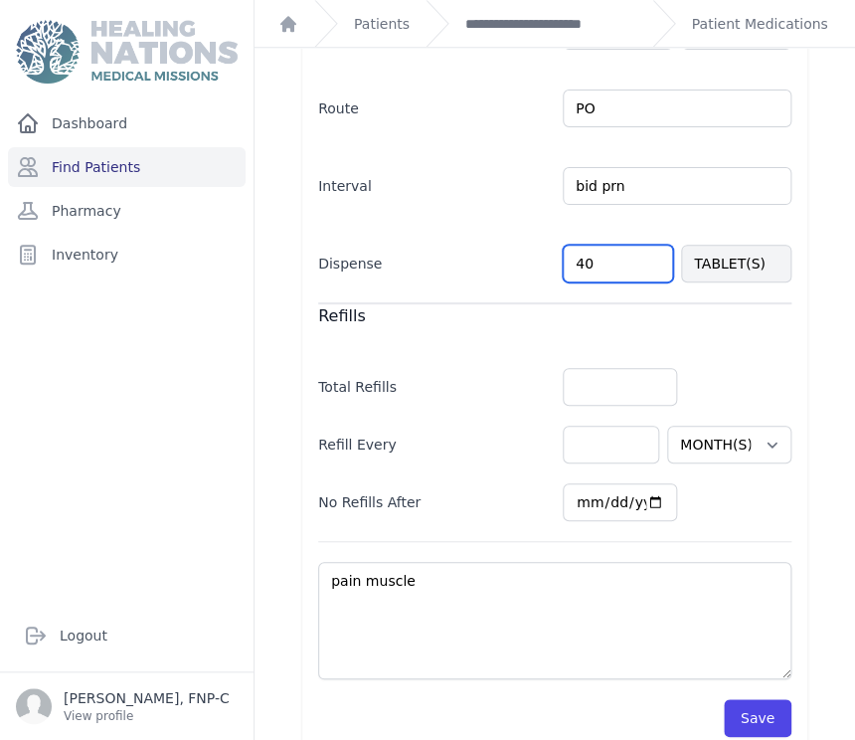
scroll to position [451, 0]
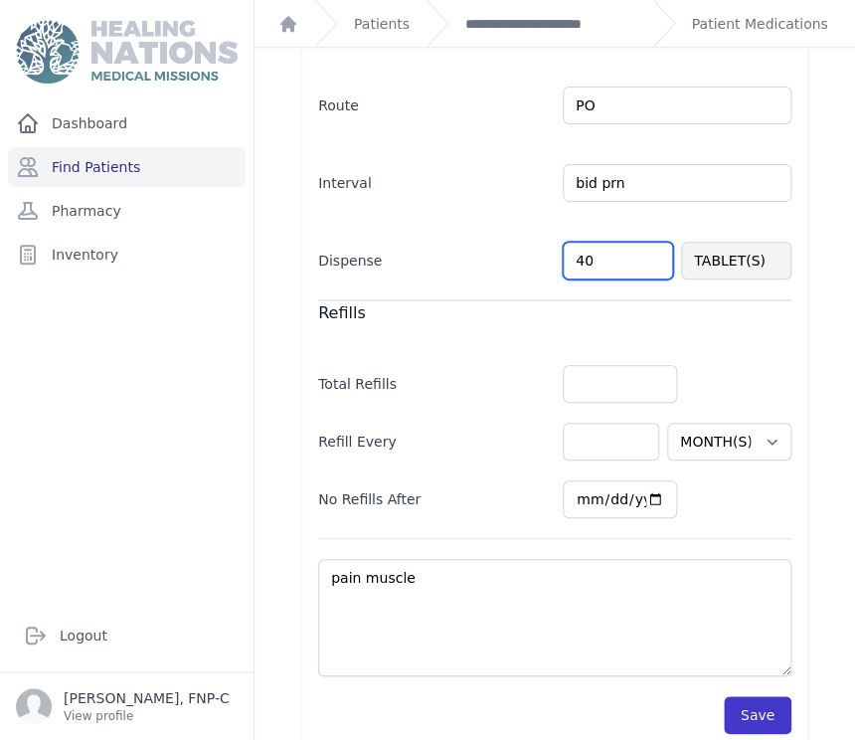
type input "40"
select select "MONTH(S)"
click at [767, 696] on button "Save" at bounding box center [758, 715] width 68 height 38
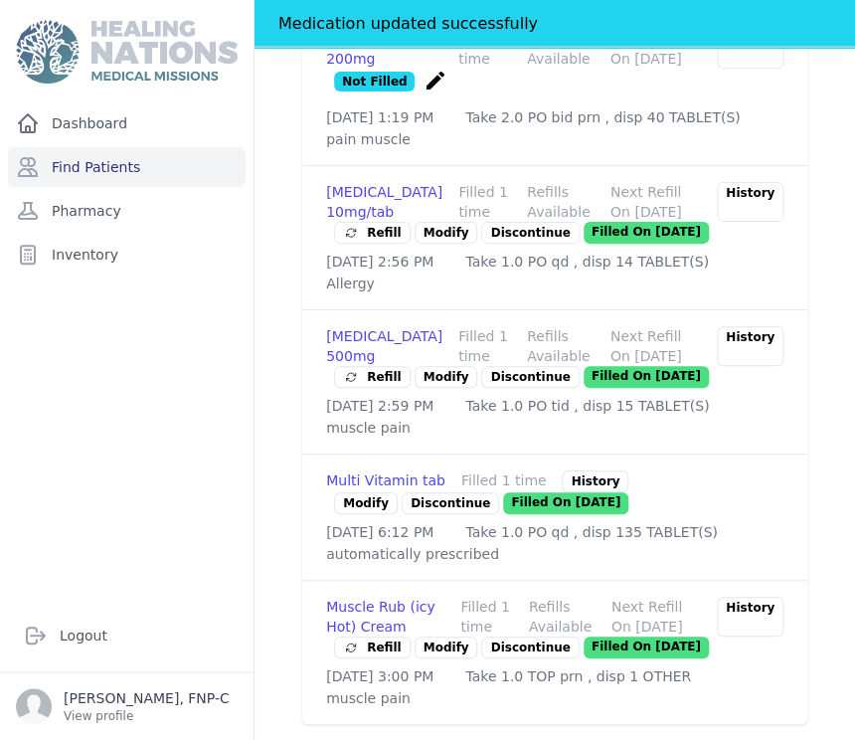
scroll to position [1113, 0]
click at [511, 375] on p "Discontinue" at bounding box center [529, 377] width 97 height 22
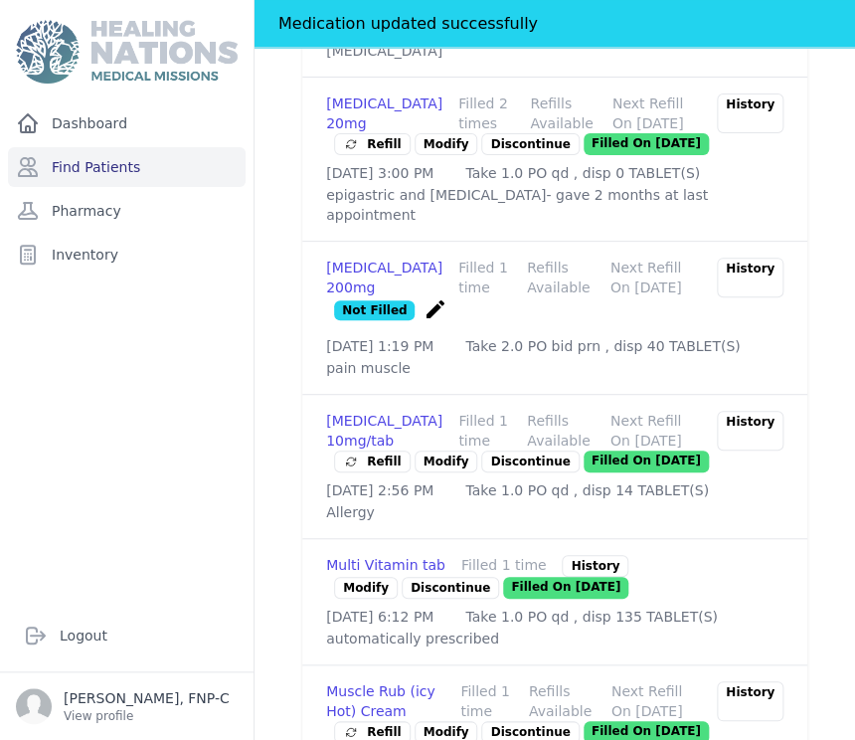
scroll to position [807, 0]
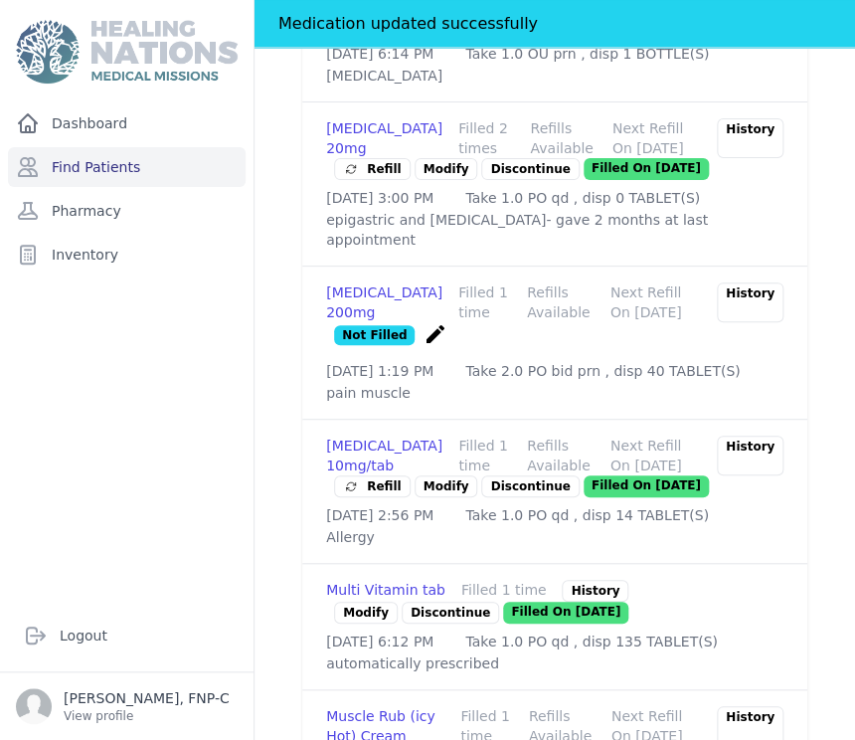
click at [488, 497] on p "Discontinue" at bounding box center [529, 486] width 97 height 22
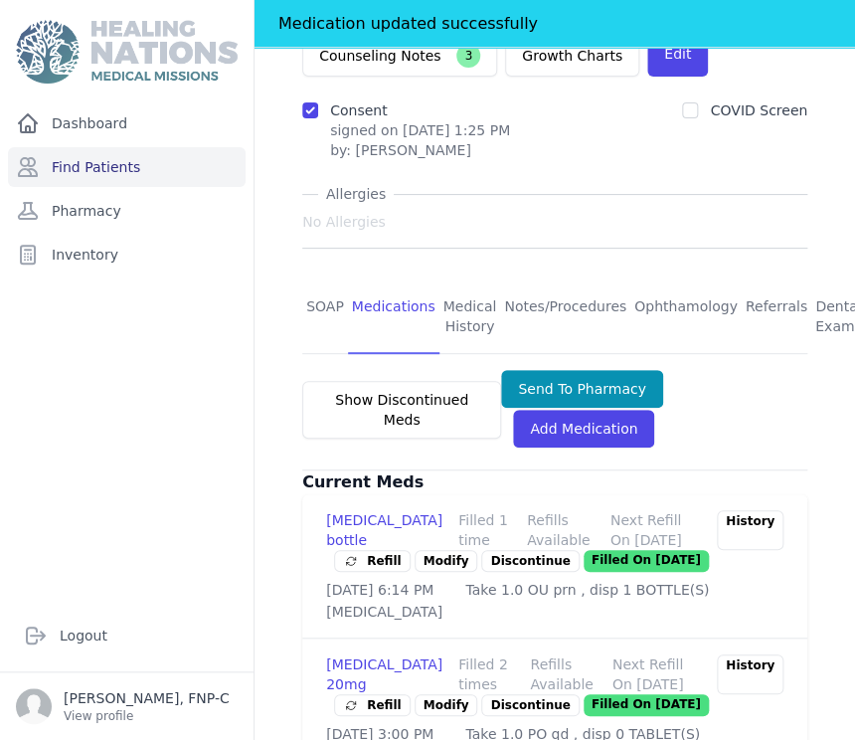
scroll to position [254, 0]
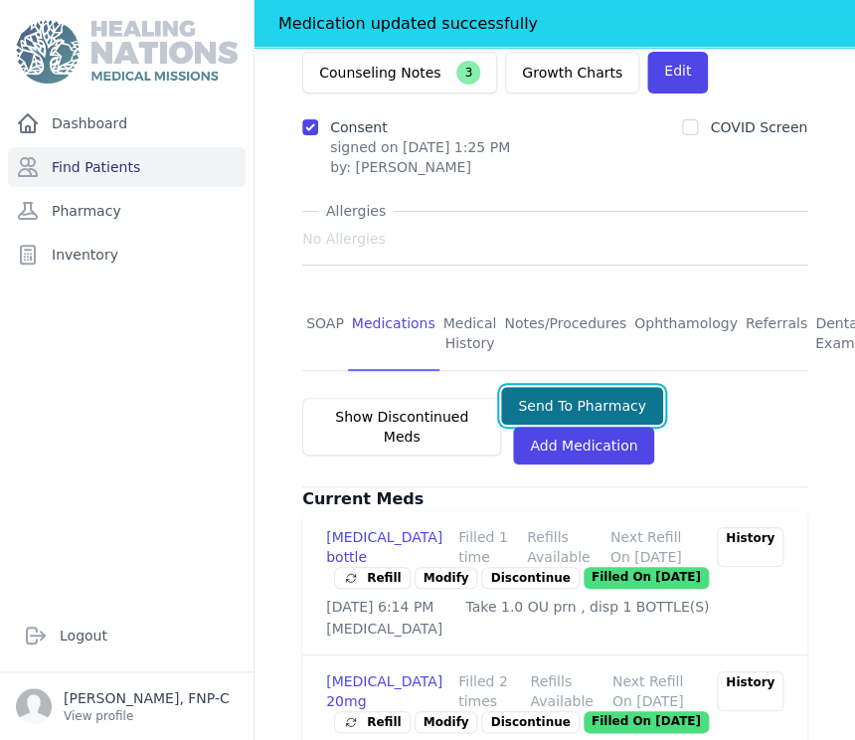
click at [567, 387] on button "Send To Pharmacy" at bounding box center [582, 406] width 162 height 38
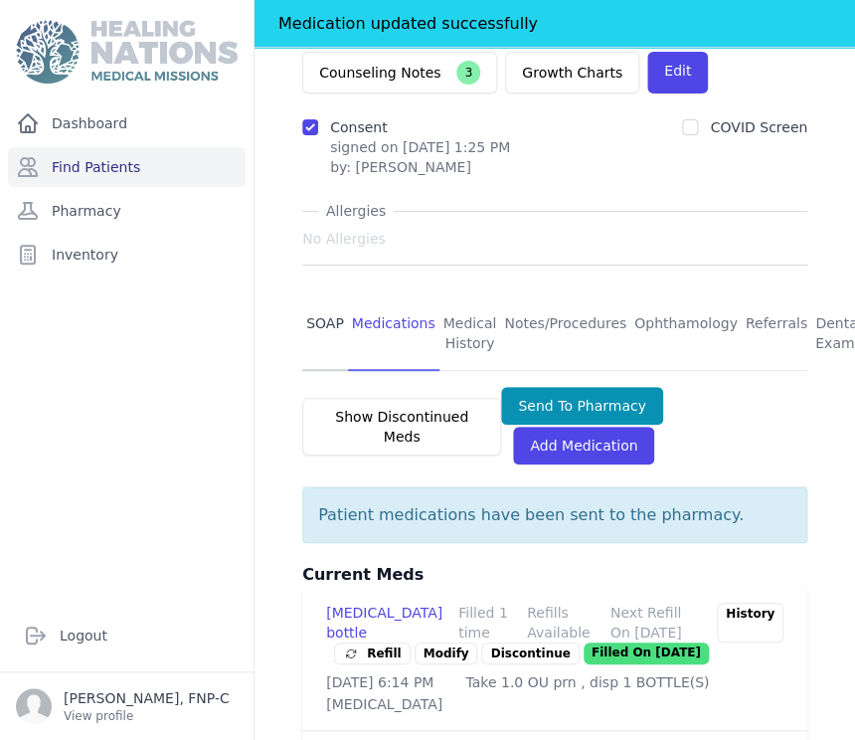
click at [315, 298] on link "SOAP" at bounding box center [325, 334] width 46 height 74
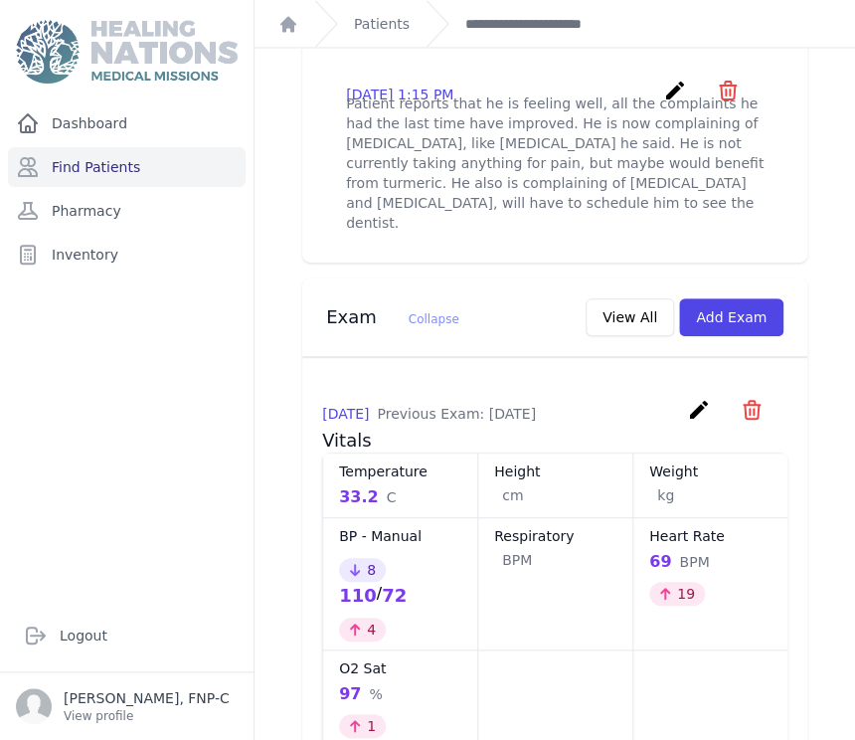
scroll to position [883, 0]
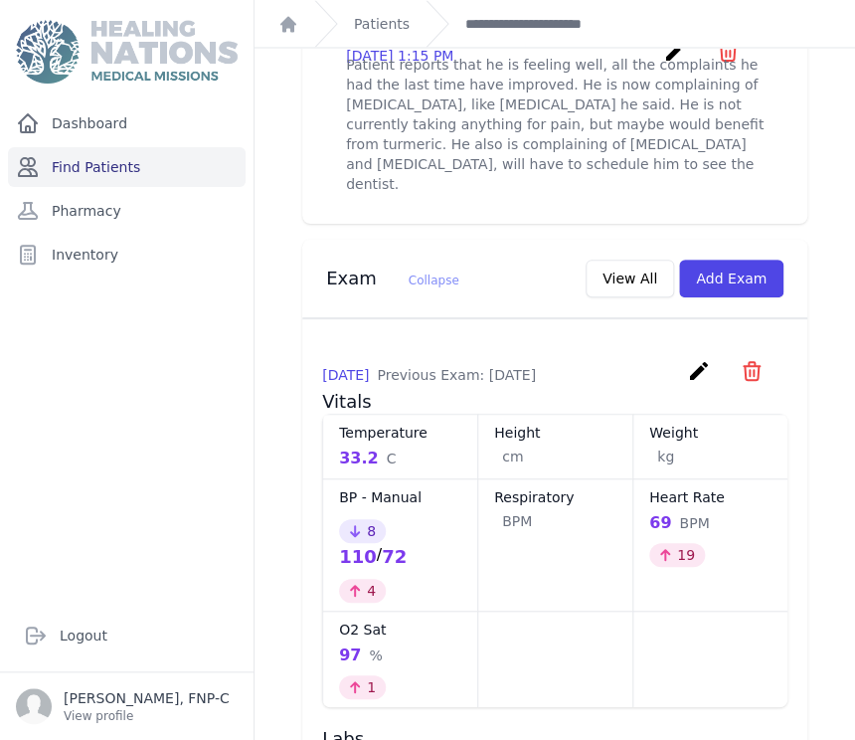
click at [119, 164] on link "Find Patients" at bounding box center [127, 167] width 238 height 40
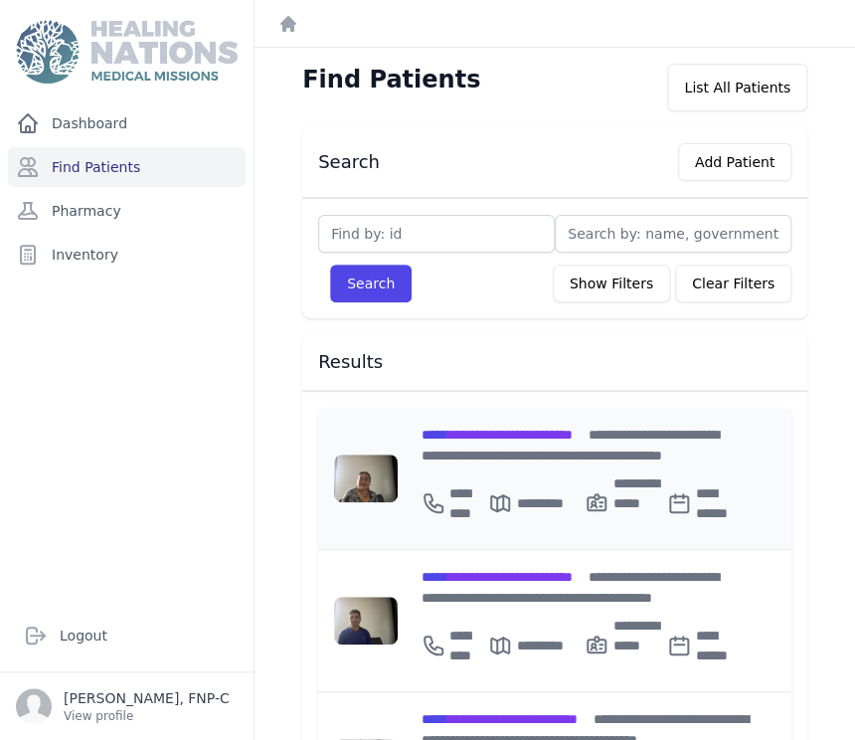
click at [463, 427] on span "**********" at bounding box center [496, 434] width 151 height 14
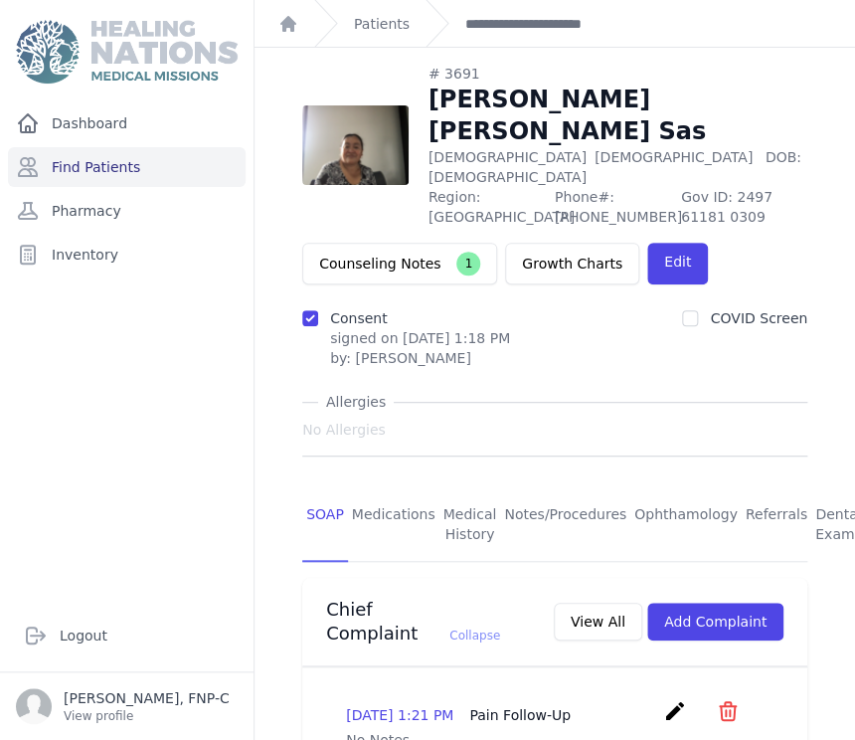
scroll to position [110, 0]
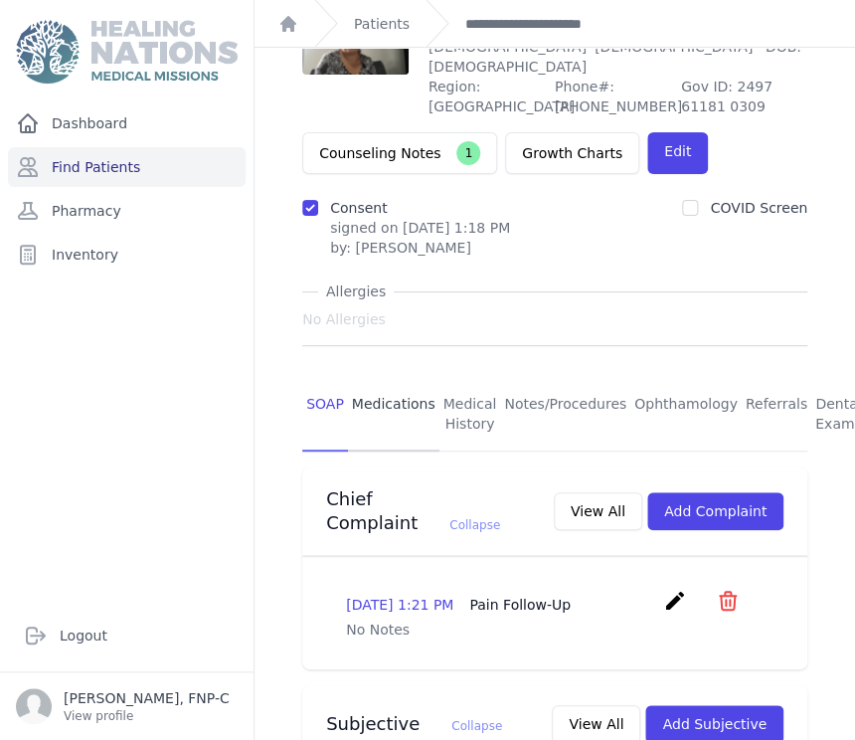
click at [400, 378] on link "Medications" at bounding box center [393, 415] width 91 height 74
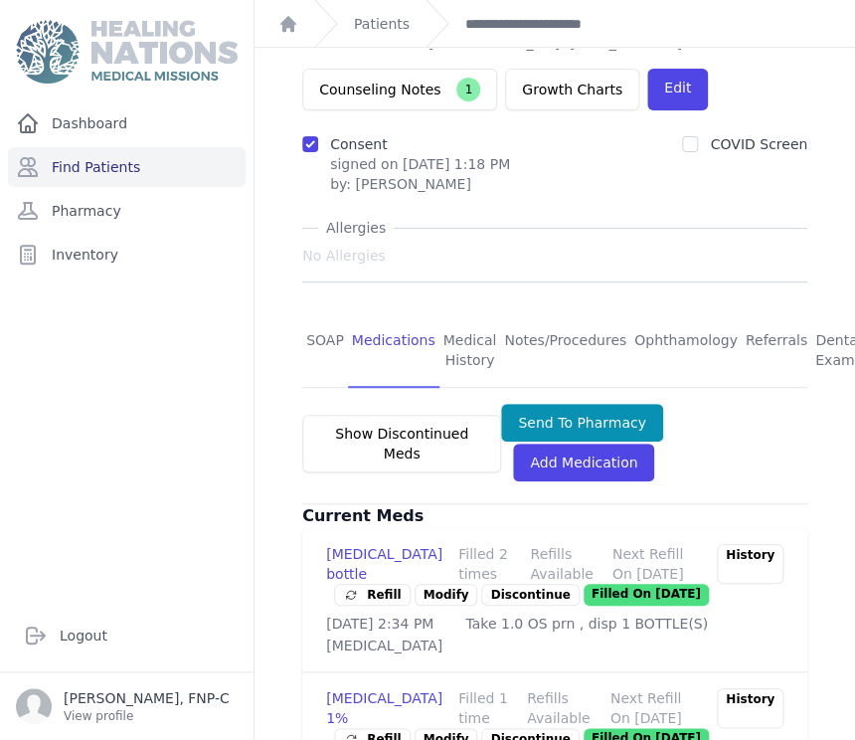
scroll to position [198, 0]
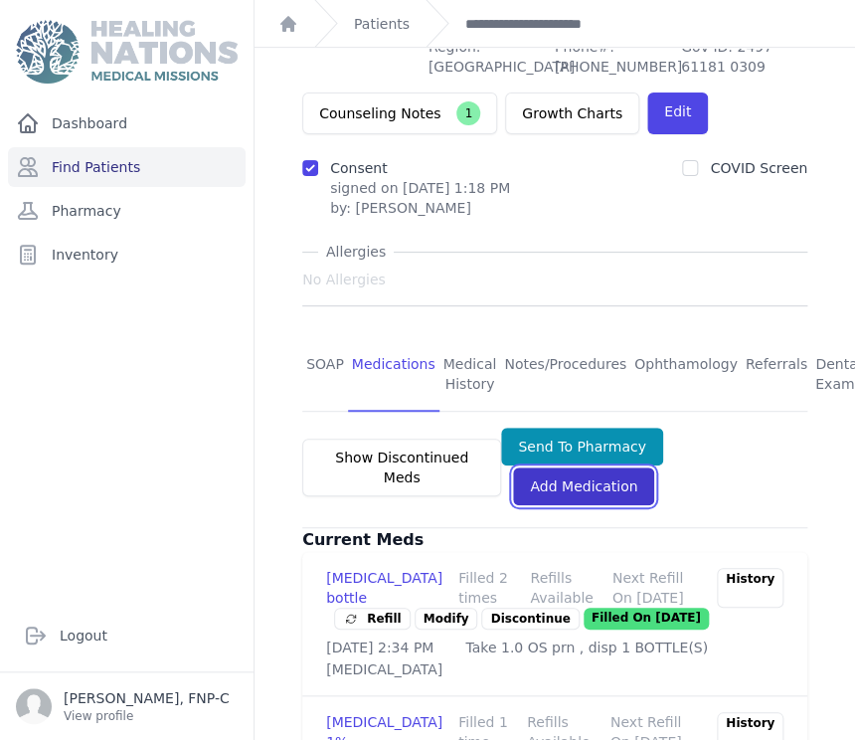
click at [564, 467] on link "Add Medication" at bounding box center [583, 486] width 141 height 38
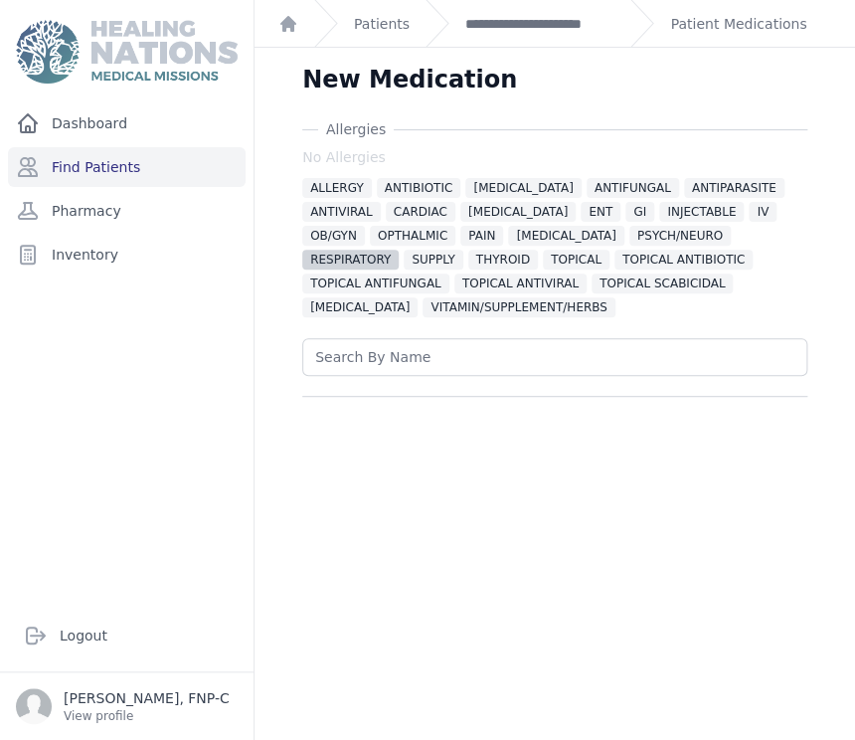
click at [399, 249] on span "RESPIRATORY" at bounding box center [350, 259] width 96 height 20
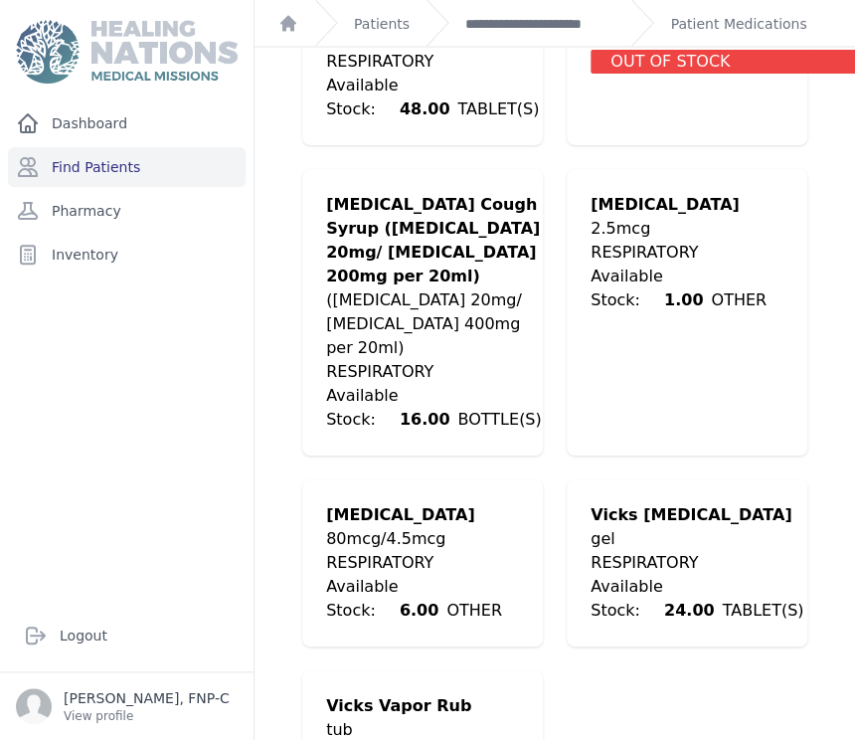
scroll to position [2982, 0]
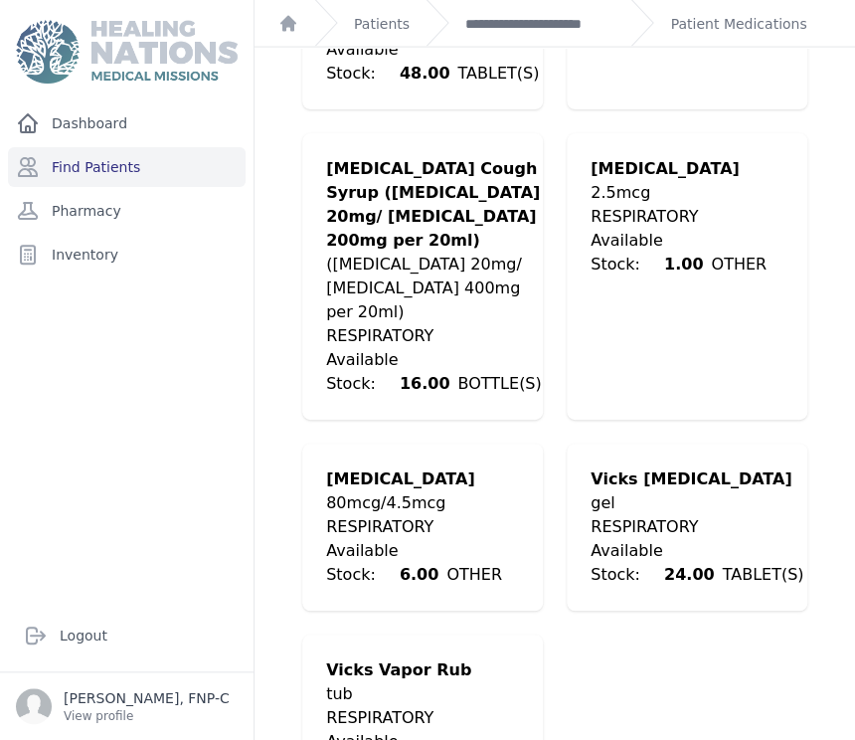
click at [412, 166] on div "[MEDICAL_DATA] Cough Syrup ([MEDICAL_DATA] 20mg/ [MEDICAL_DATA] 200mg per 20ml)" at bounding box center [434, 204] width 216 height 95
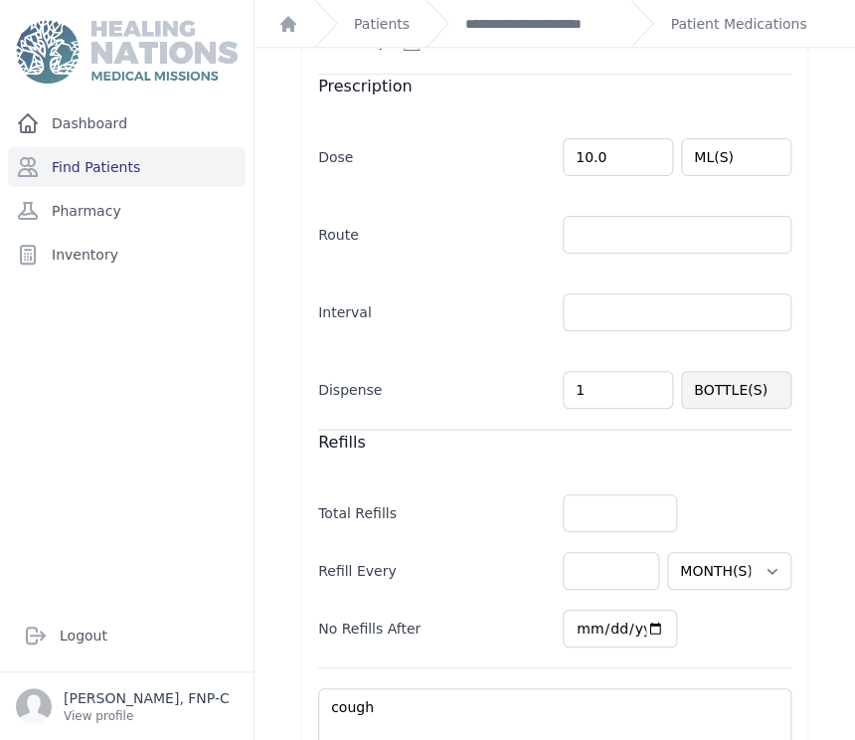
scroll to position [554, 0]
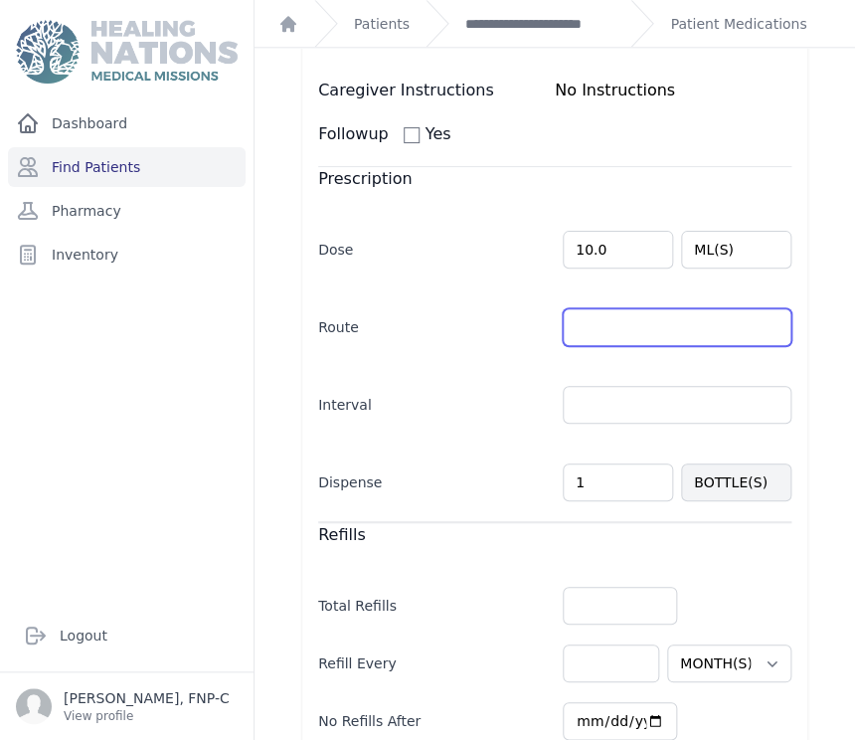
click at [749, 308] on input "text" at bounding box center [677, 327] width 229 height 38
type input "PO"
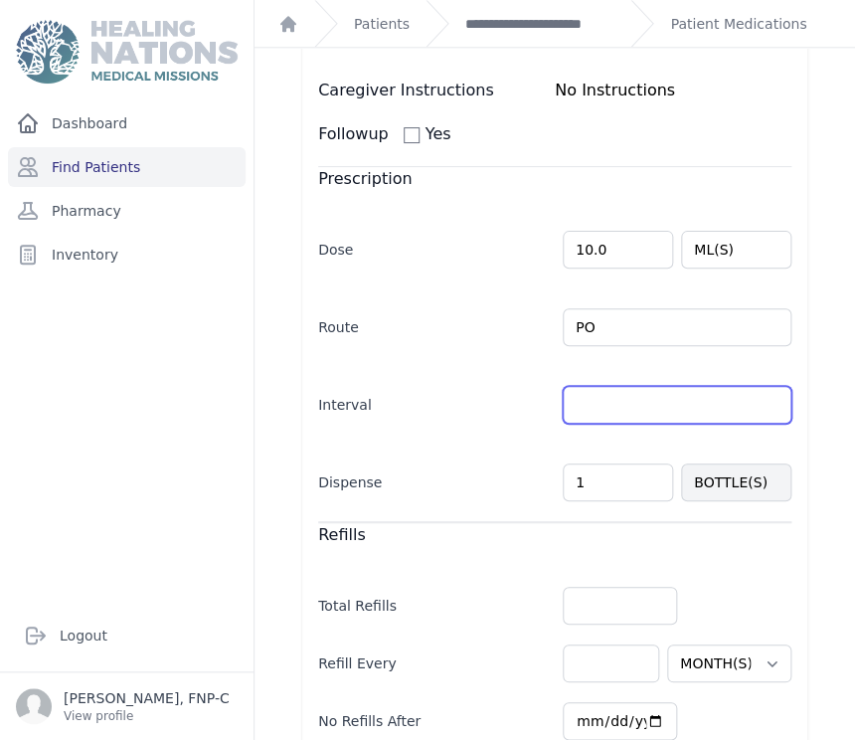
select select "MONTH(S)"
click at [574, 386] on input "text" at bounding box center [677, 405] width 229 height 38
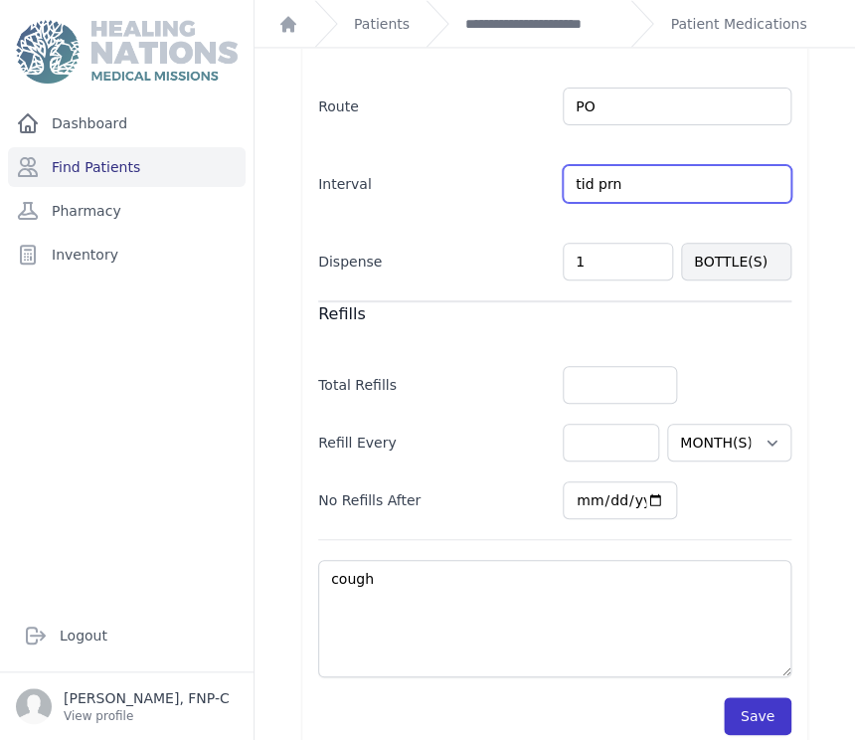
type input "tid prn"
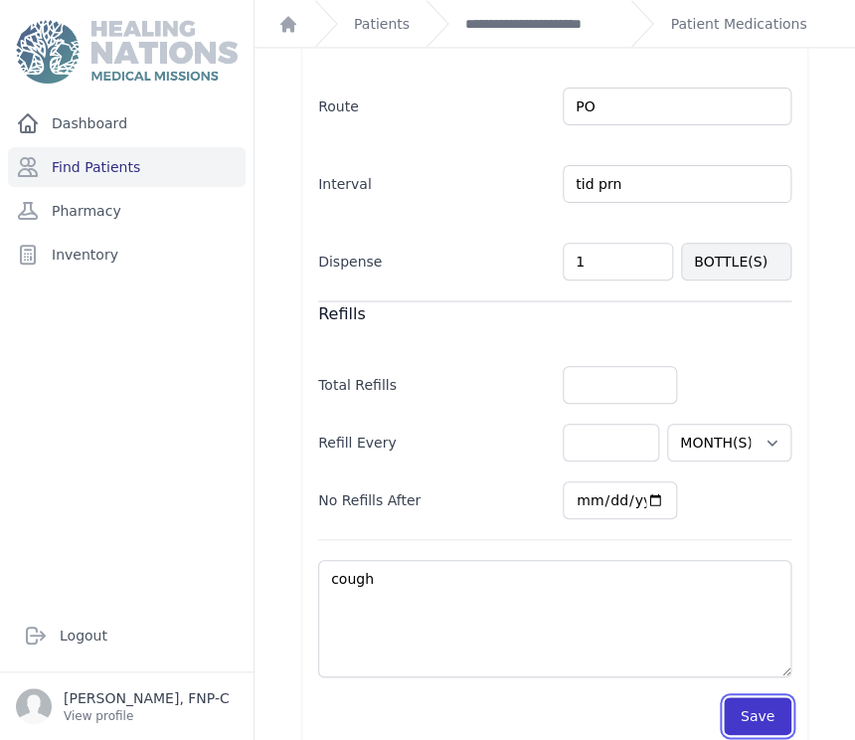
select select "MONTH(S)"
click at [736, 697] on button "Save" at bounding box center [758, 716] width 68 height 38
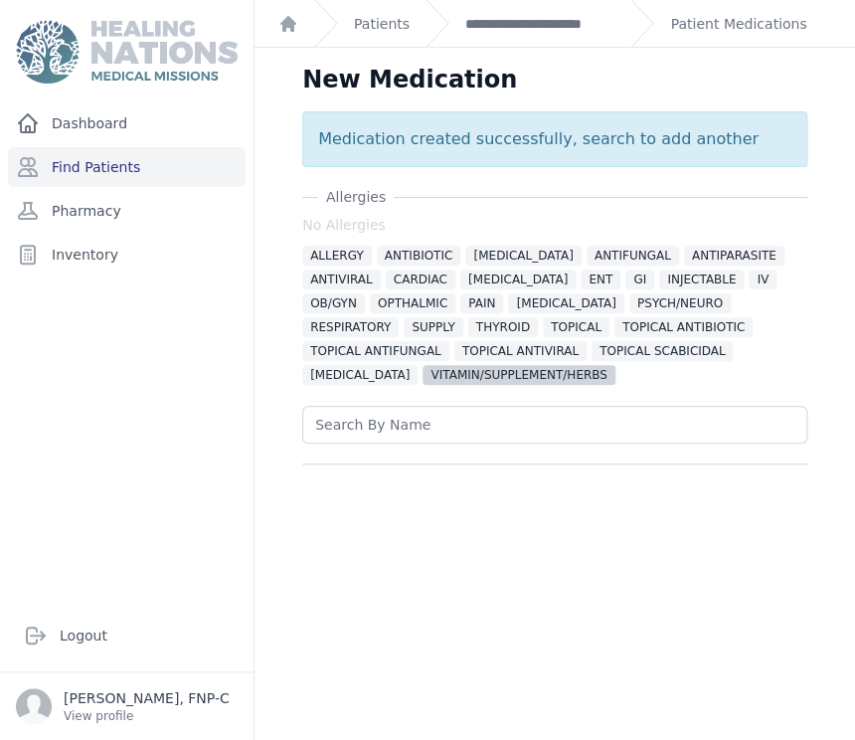
click at [422, 379] on span "VITAMIN/SUPPLEMENT/HERBS" at bounding box center [518, 375] width 192 height 20
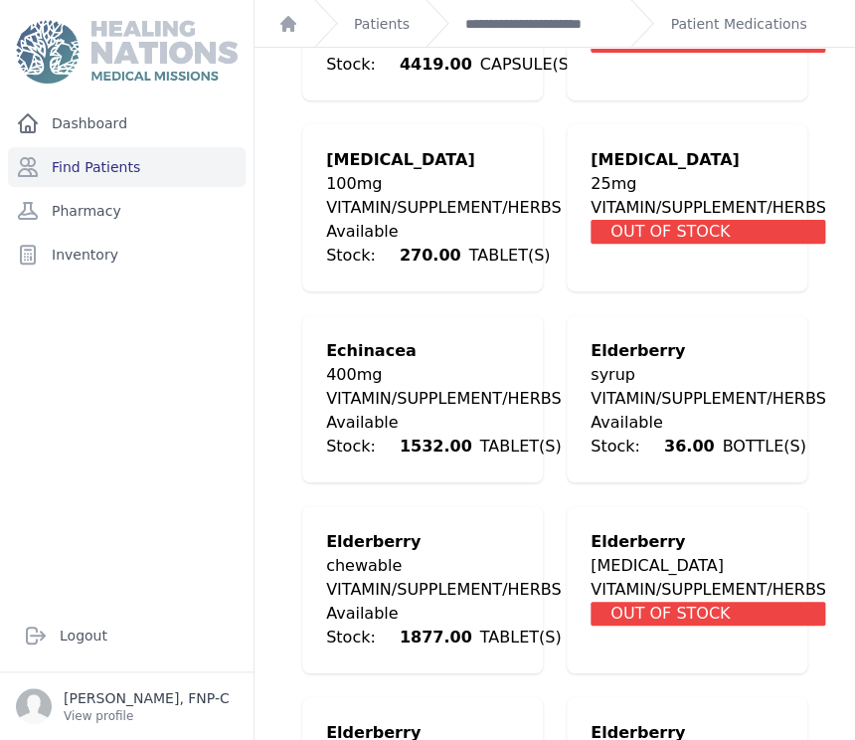
scroll to position [1988, 0]
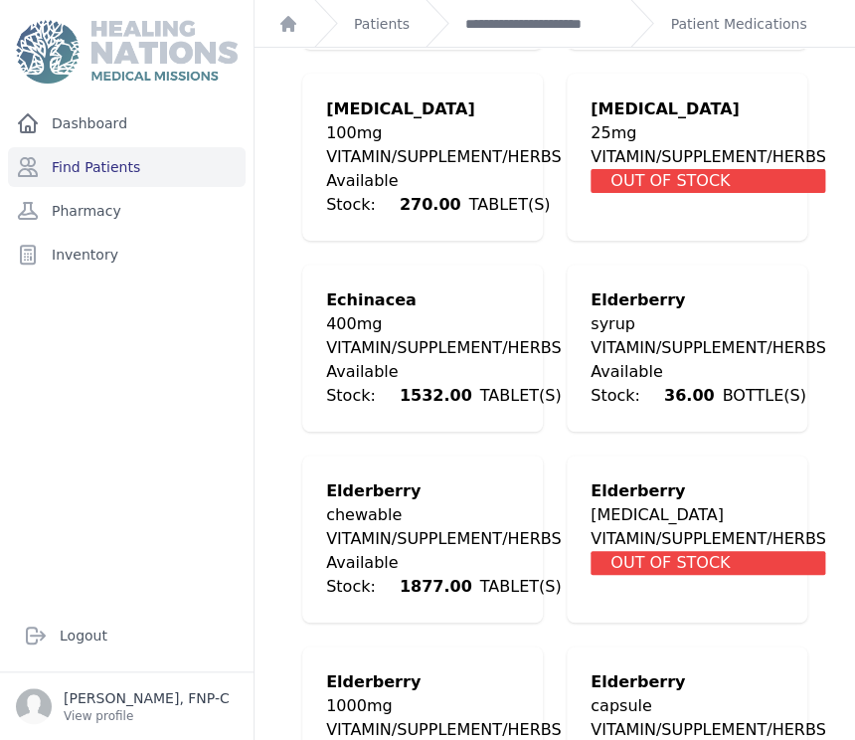
click at [414, 527] on div "VITAMIN/SUPPLEMENT/HERBS" at bounding box center [443, 539] width 235 height 24
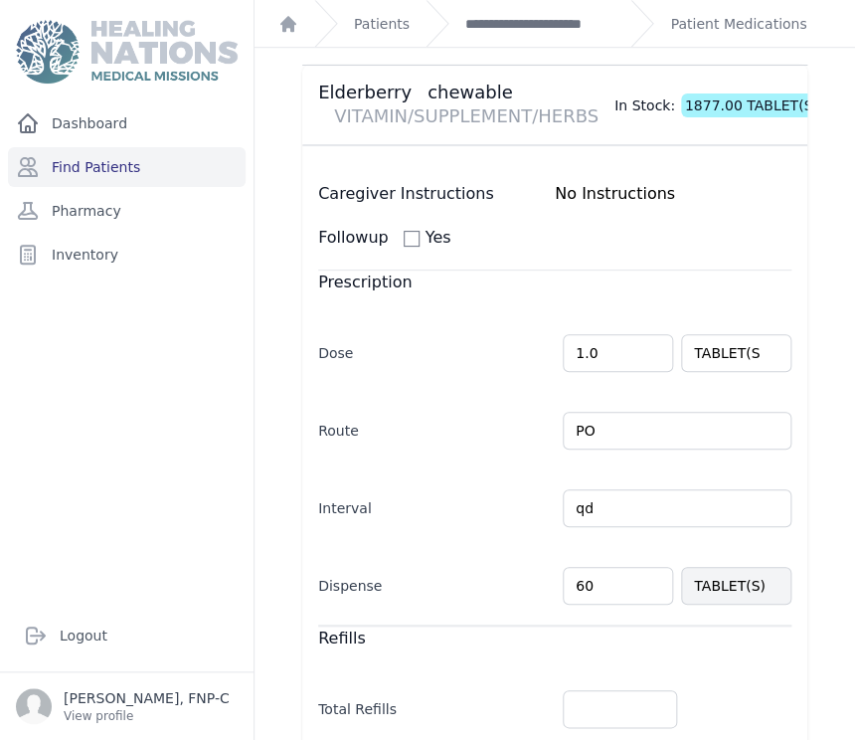
scroll to position [441, 0]
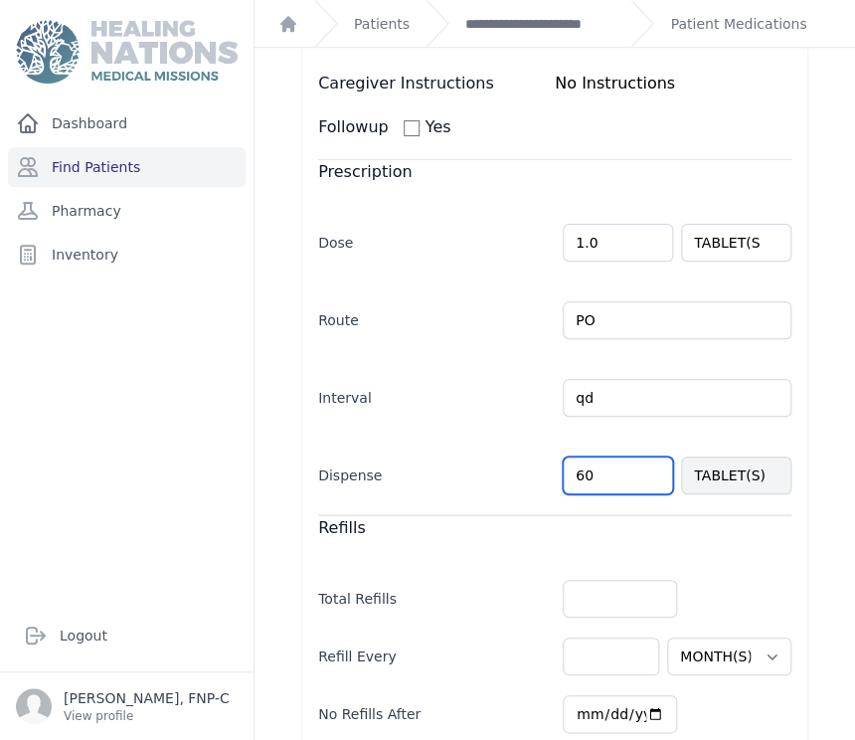
click at [573, 478] on input "60" at bounding box center [618, 475] width 110 height 38
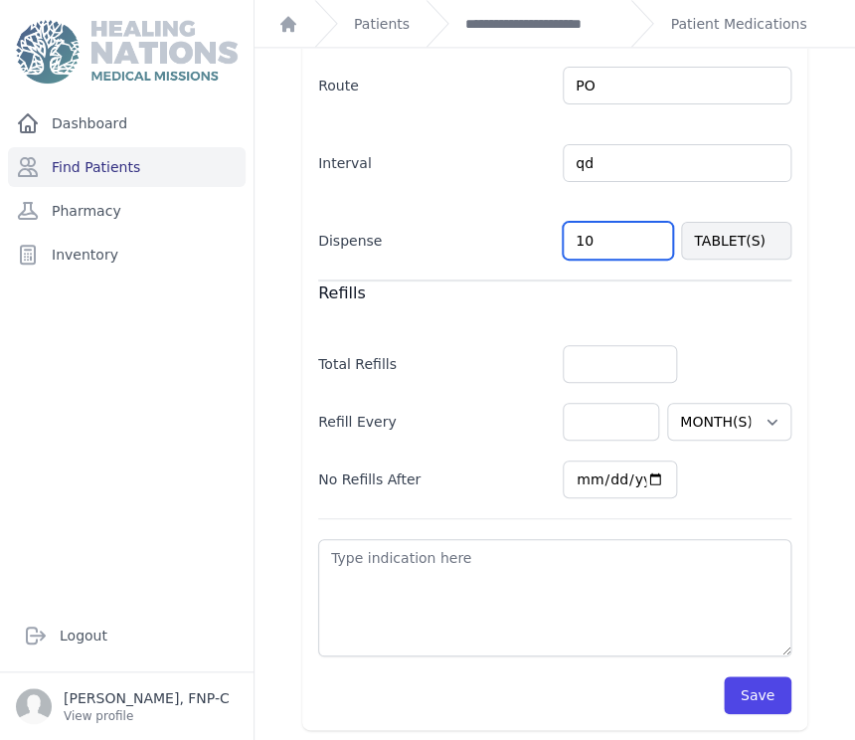
scroll to position [679, 0]
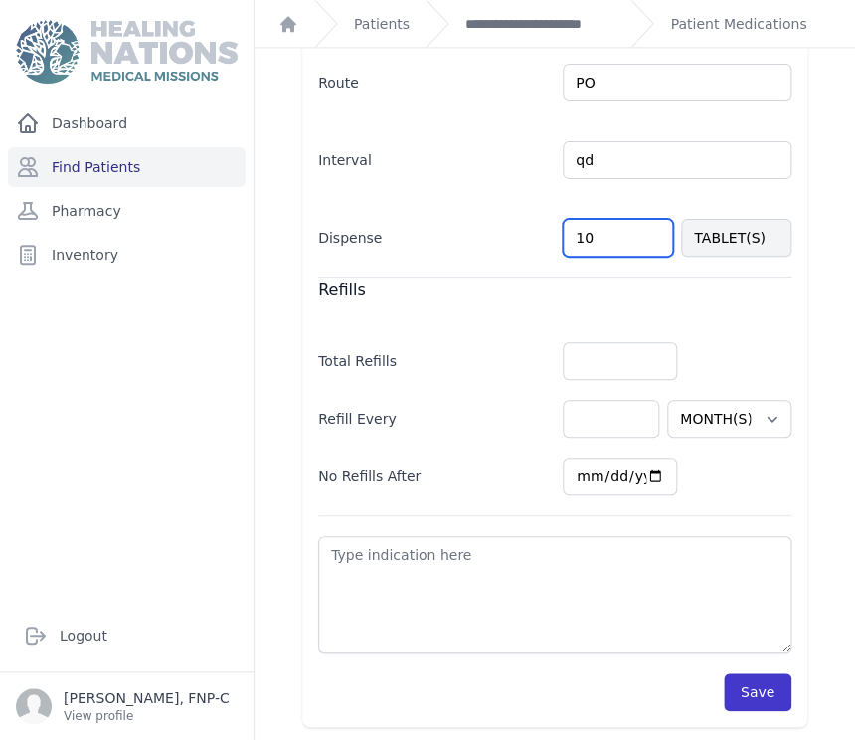
type input "10"
click at [727, 686] on button "Save" at bounding box center [758, 692] width 68 height 38
select select "MONTH(S)"
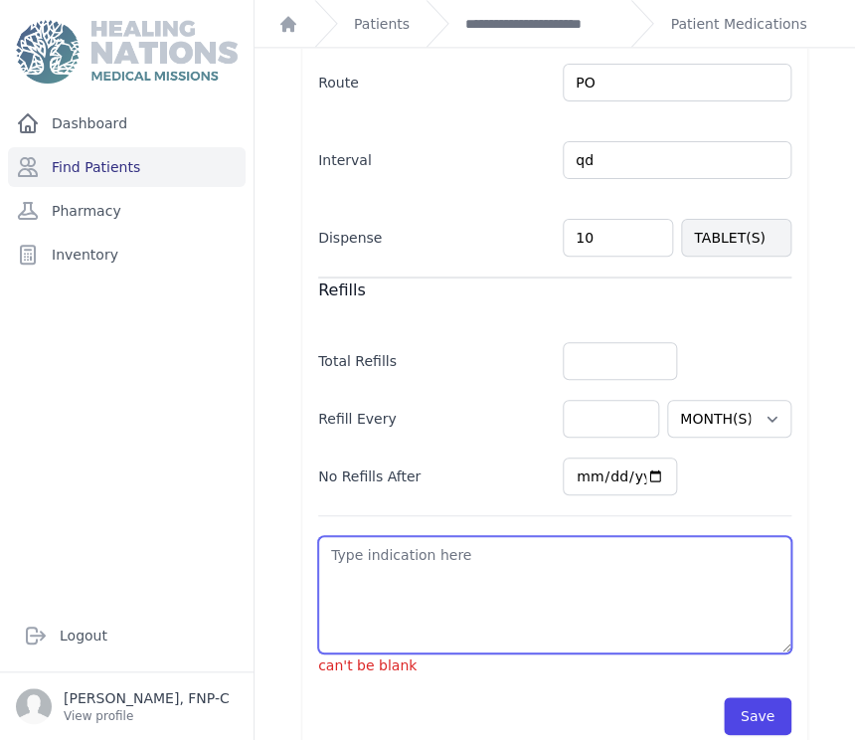
click at [328, 557] on textarea at bounding box center [554, 594] width 473 height 117
type textarea "s"
select select "MONTH(S)"
type textarea "su"
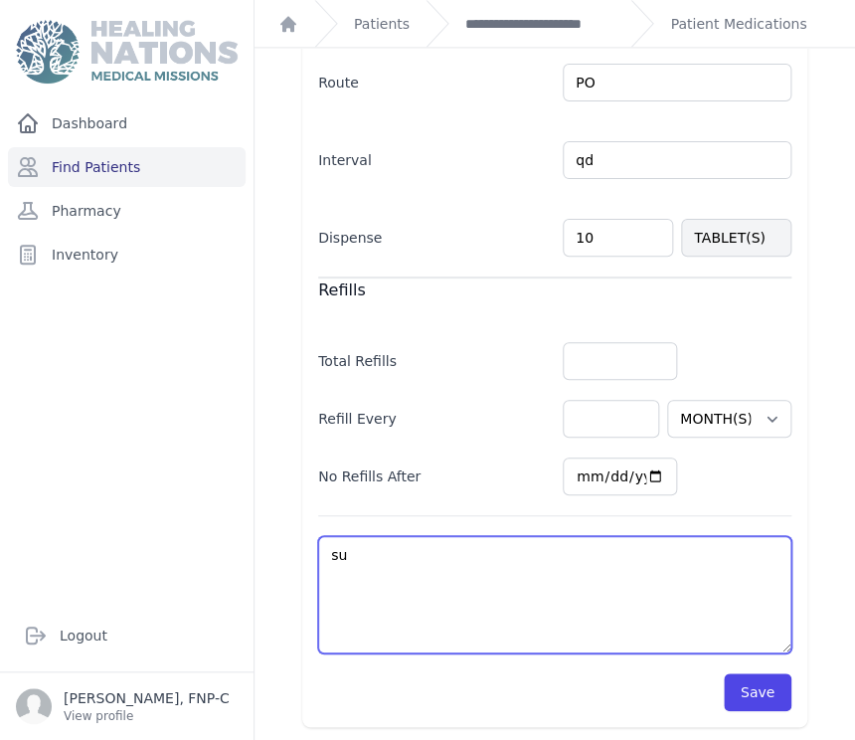
select select "MONTH(S)"
type textarea "sup"
select select "MONTH(S)"
type textarea "supp"
select select "MONTH(S)"
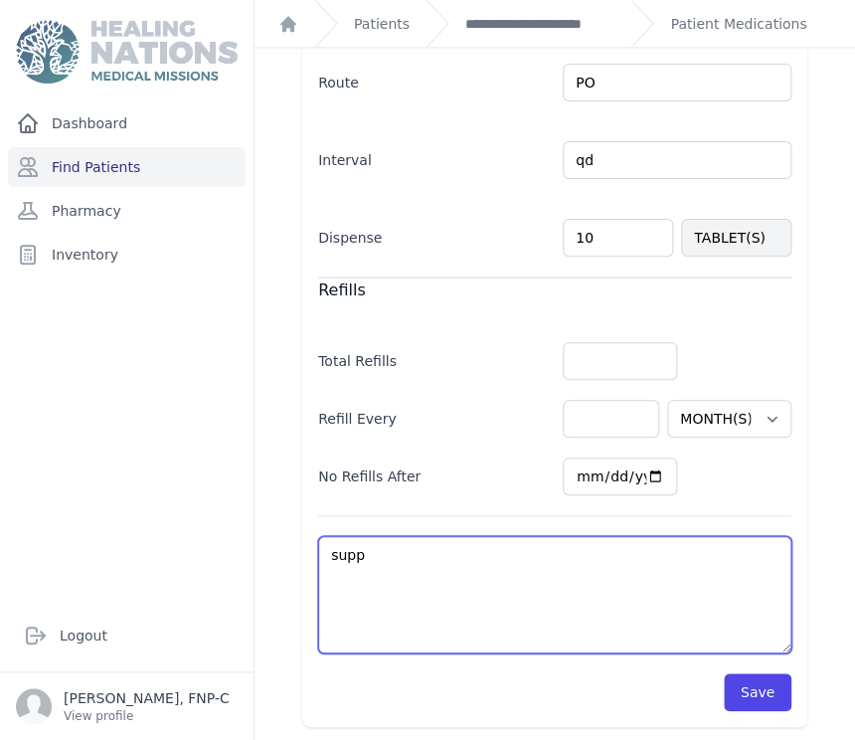
type textarea "suppl"
select select "MONTH(S)"
type textarea "supple"
select select "MONTH(S)"
type textarea "supplem"
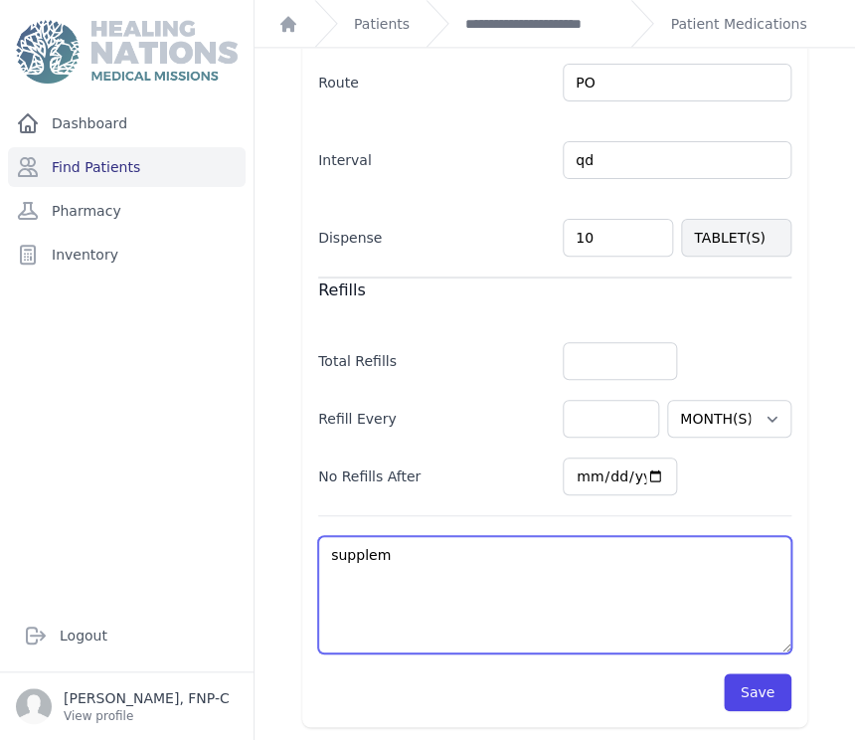
select select "MONTH(S)"
type textarea "suppleme"
select select "MONTH(S)"
type textarea "supplemen"
select select "MONTH(S)"
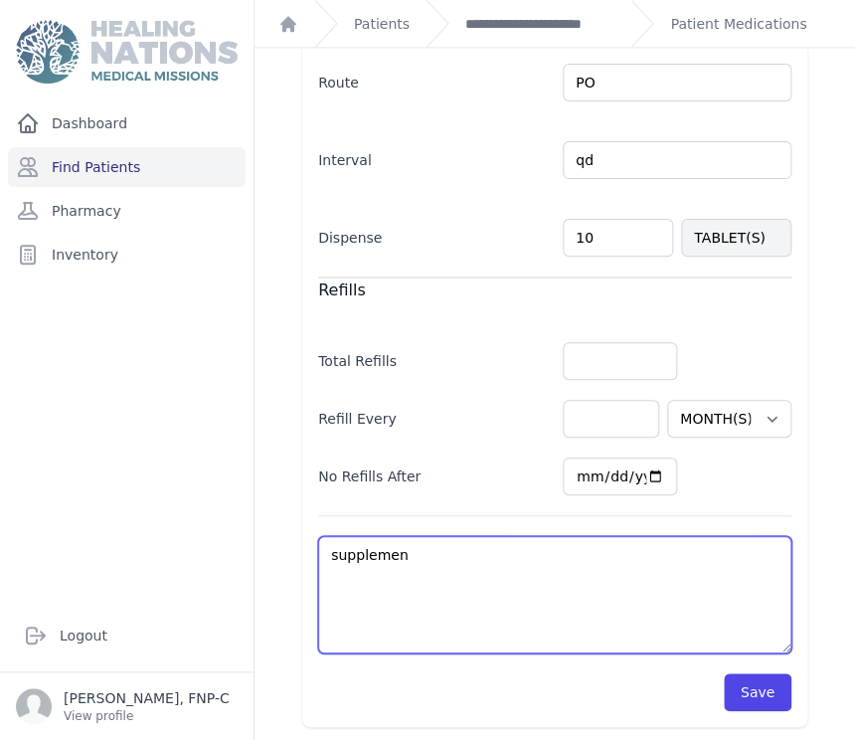
type textarea "supplement"
select select "MONTH(S)"
type textarea "supplement"
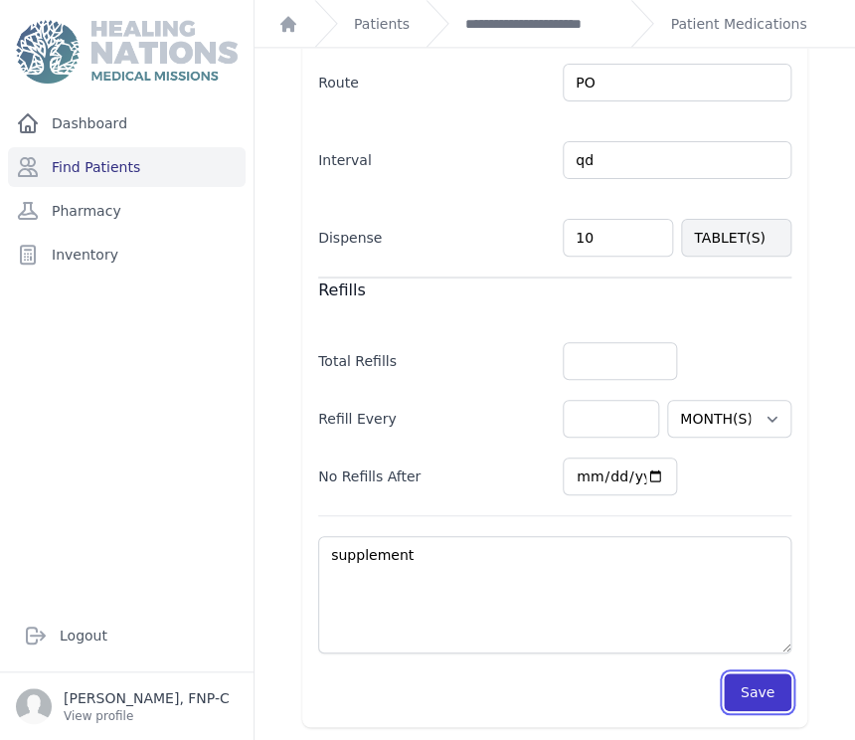
click at [751, 696] on button "Save" at bounding box center [758, 692] width 68 height 38
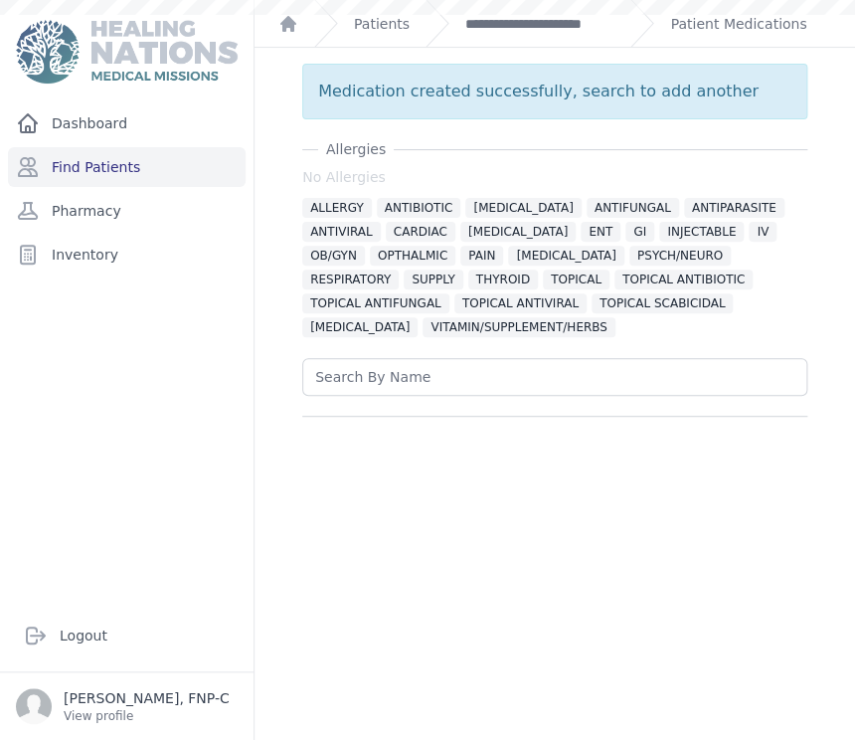
scroll to position [0, 0]
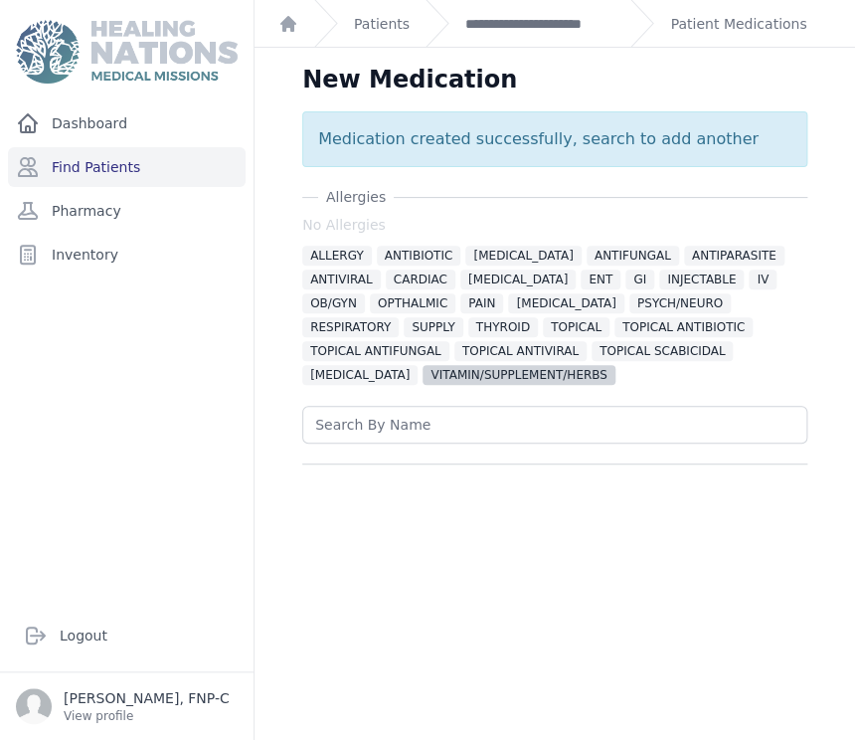
click at [422, 371] on span "VITAMIN/SUPPLEMENT/HERBS" at bounding box center [518, 375] width 192 height 20
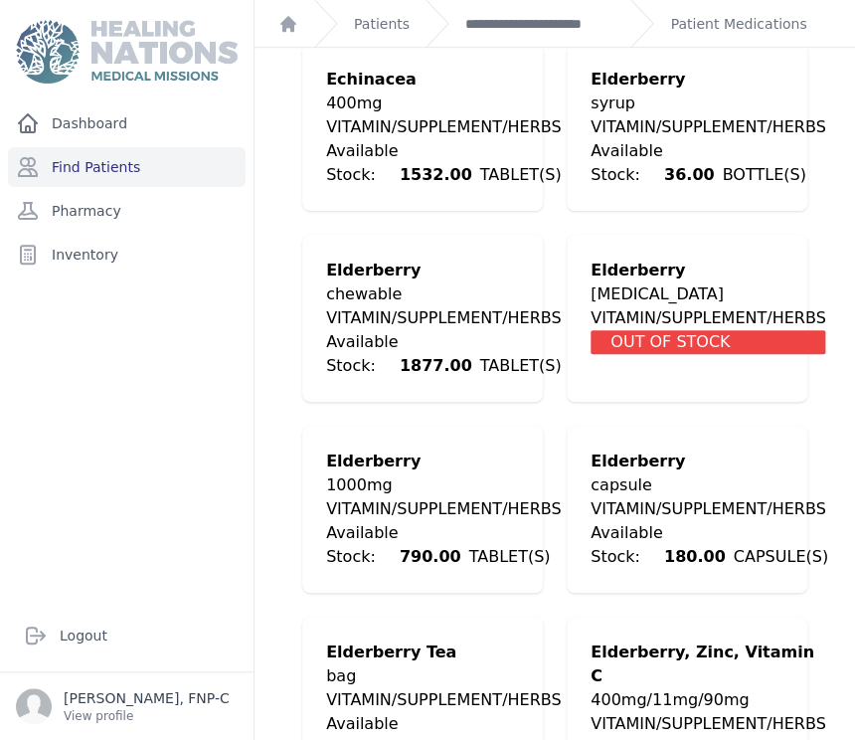
scroll to position [2319, 0]
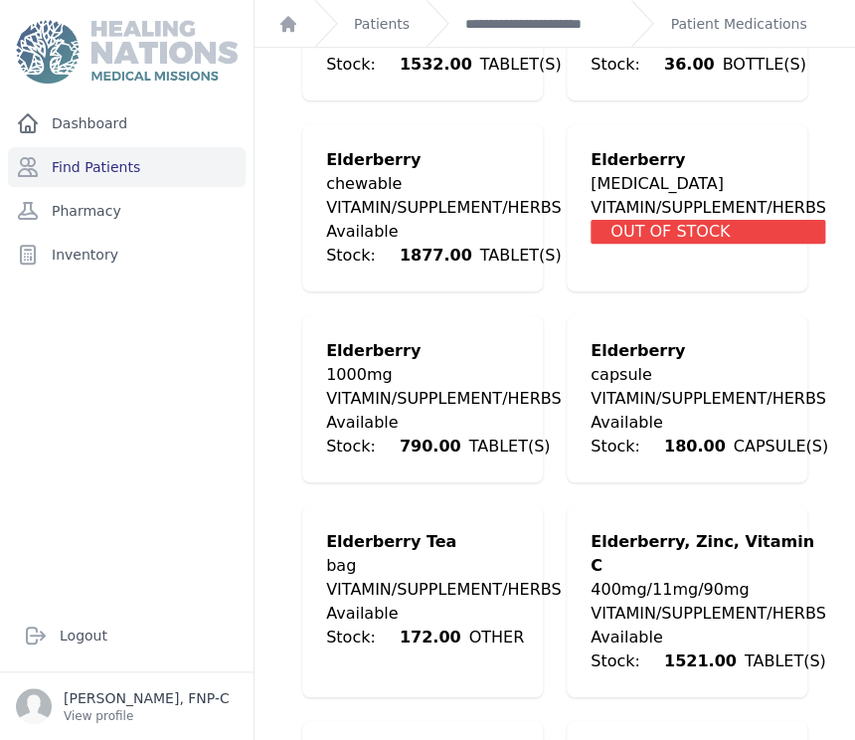
click at [380, 554] on div "bag" at bounding box center [443, 566] width 235 height 24
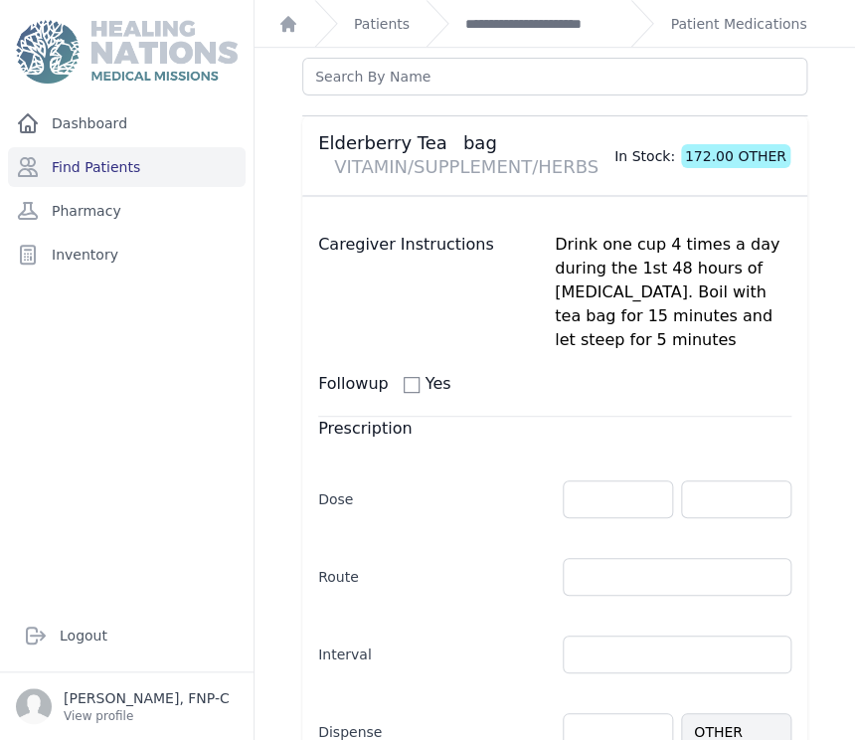
scroll to position [441, 0]
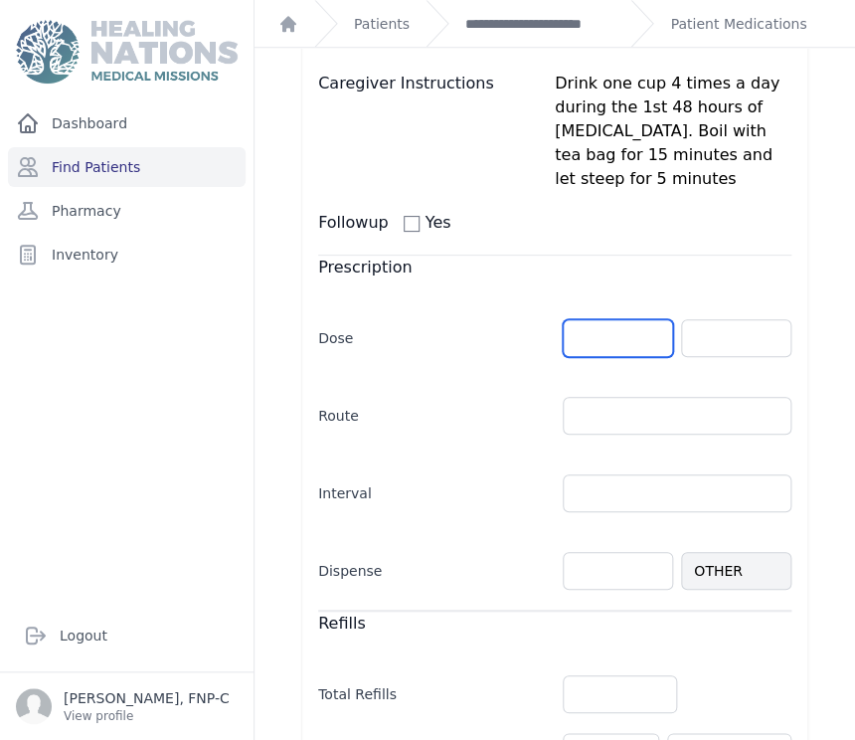
click at [571, 340] on input "number" at bounding box center [618, 338] width 110 height 38
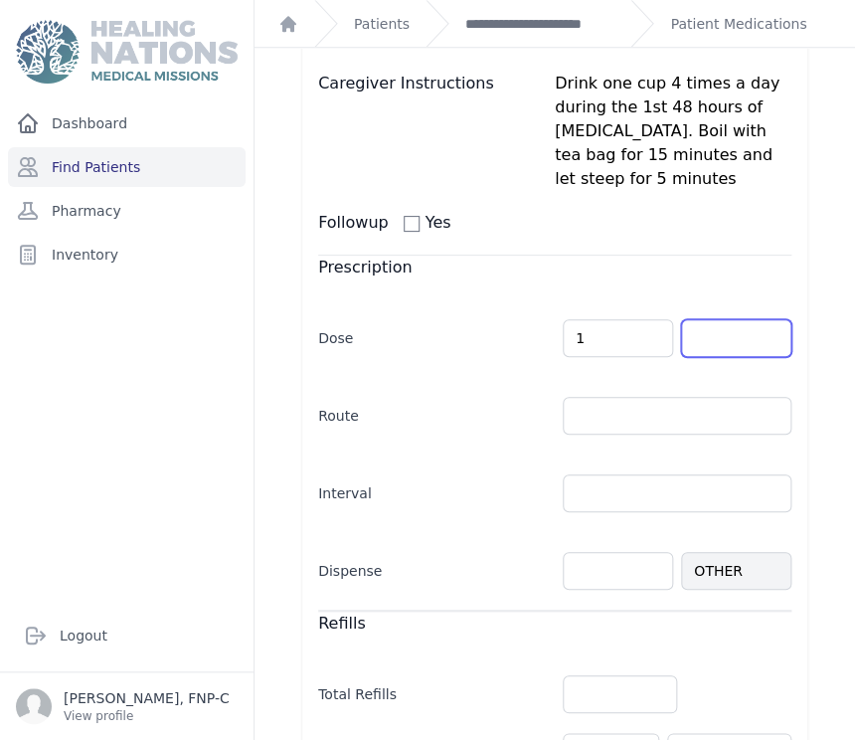
type input "1.0"
select select "MONTH(S)"
click at [754, 339] on input "text" at bounding box center [736, 338] width 110 height 38
type input "OTHER"
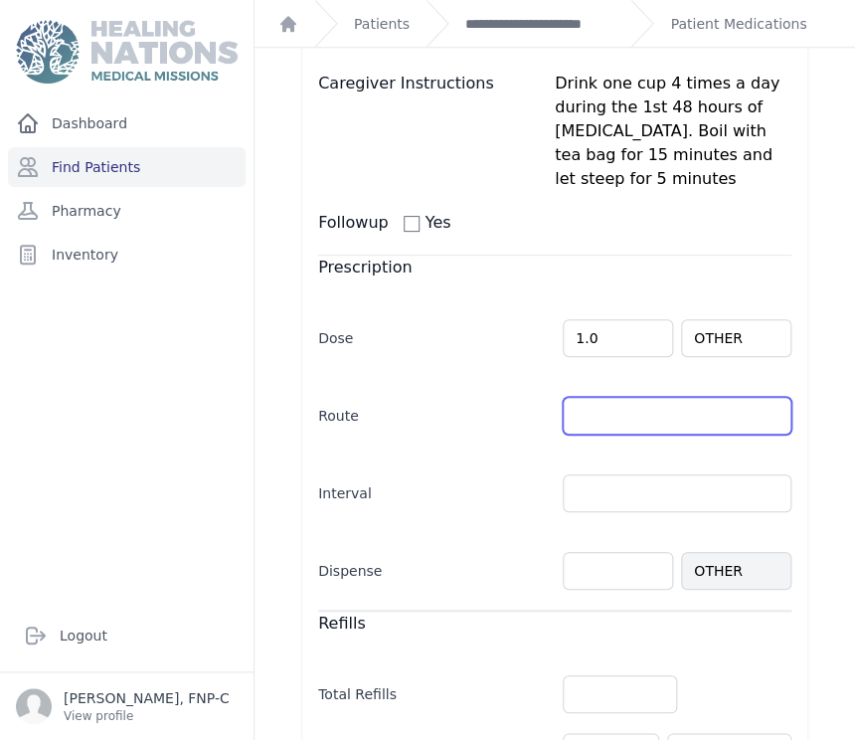
select select "MONTH(S)"
click at [572, 405] on input "text" at bounding box center [677, 416] width 229 height 38
click at [754, 415] on input "text" at bounding box center [677, 416] width 229 height 38
type input "PO"
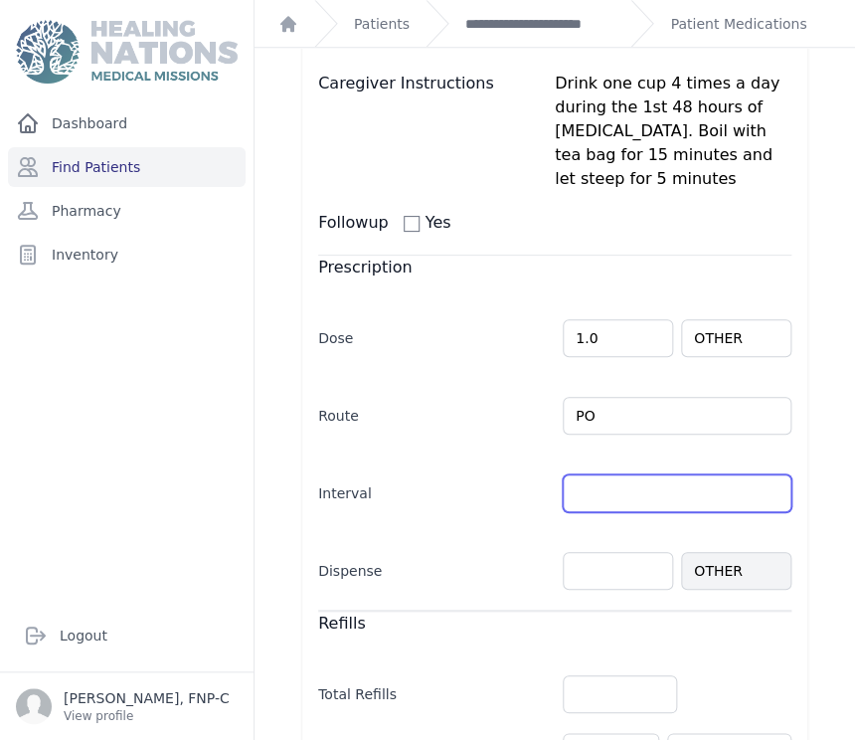
select select "MONTH(S)"
click at [582, 493] on input "text" at bounding box center [677, 493] width 229 height 38
click at [752, 491] on input "text" at bounding box center [677, 493] width 229 height 38
type input "qPM"
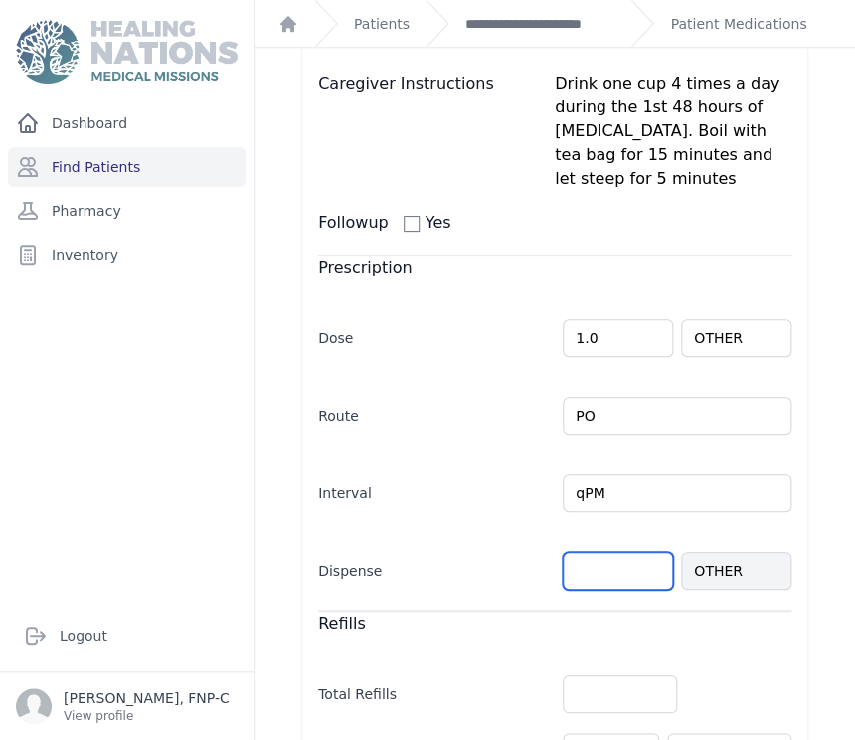
select select "MONTH(S)"
click at [575, 577] on input "number" at bounding box center [618, 571] width 110 height 38
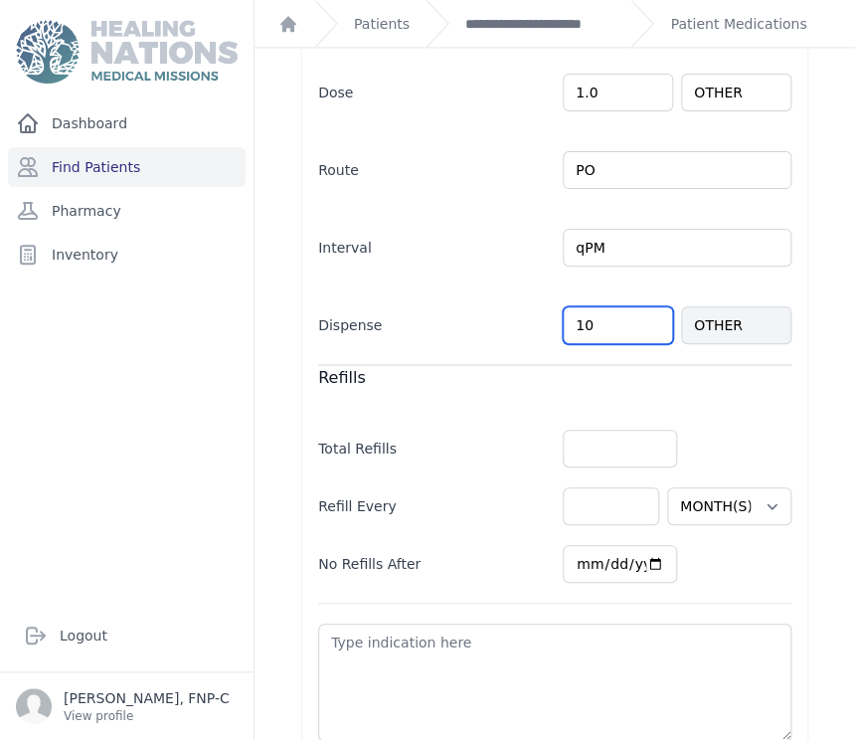
scroll to position [774, 0]
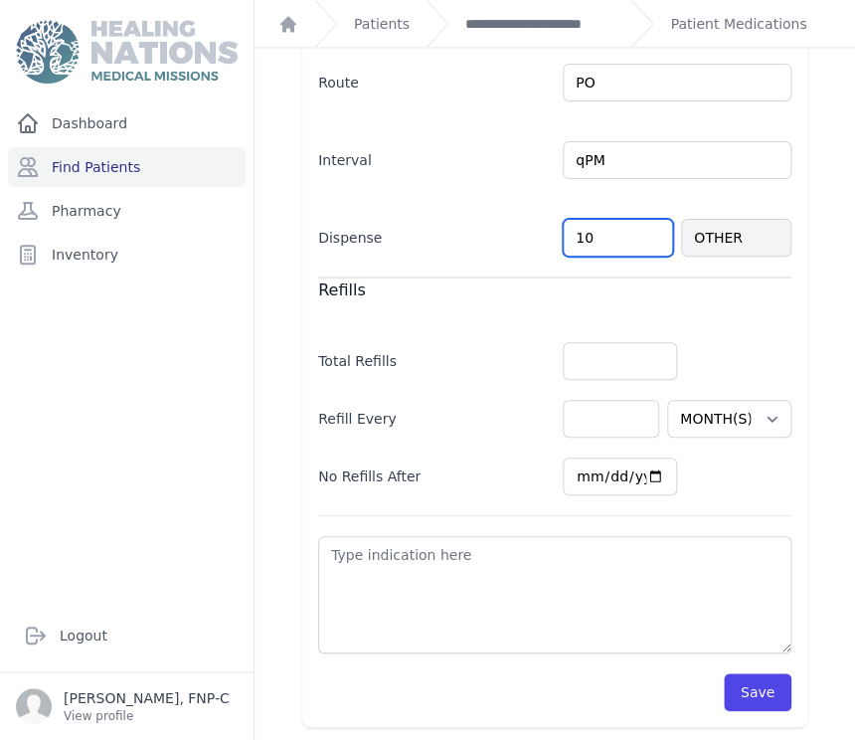
type input "10"
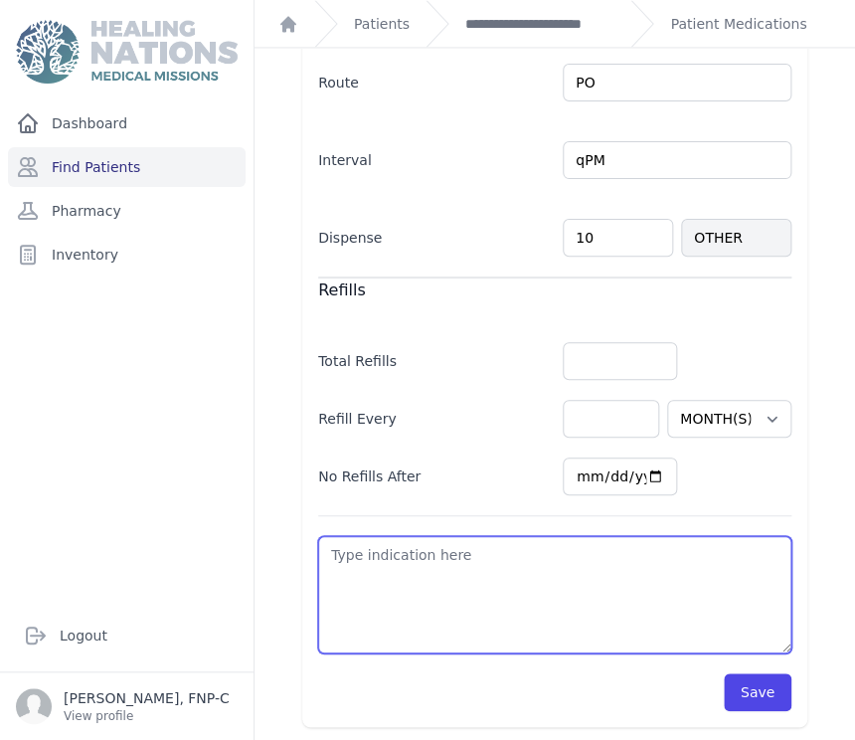
select select "MONTH(S)"
click at [346, 554] on textarea at bounding box center [554, 594] width 473 height 117
type textarea "i"
select select "MONTH(S)"
type textarea "im"
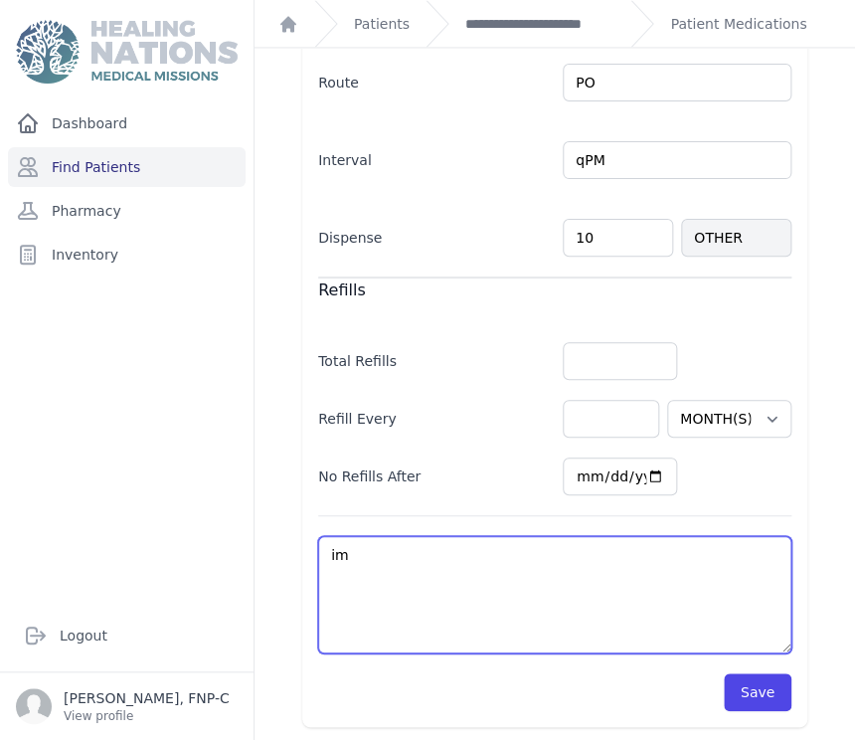
select select "MONTH(S)"
type textarea "imm"
select select "MONTH(S)"
type textarea "immu"
select select "MONTH(S)"
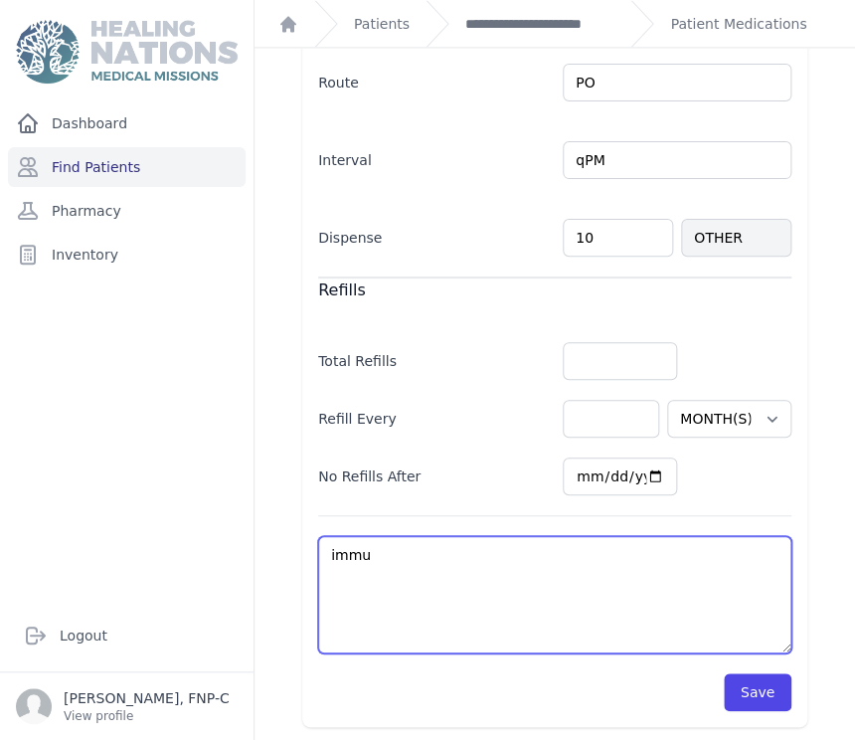
type textarea "immun"
select select "MONTH(S)"
type textarea "immune"
select select "MONTH(S)"
type textarea "immune"
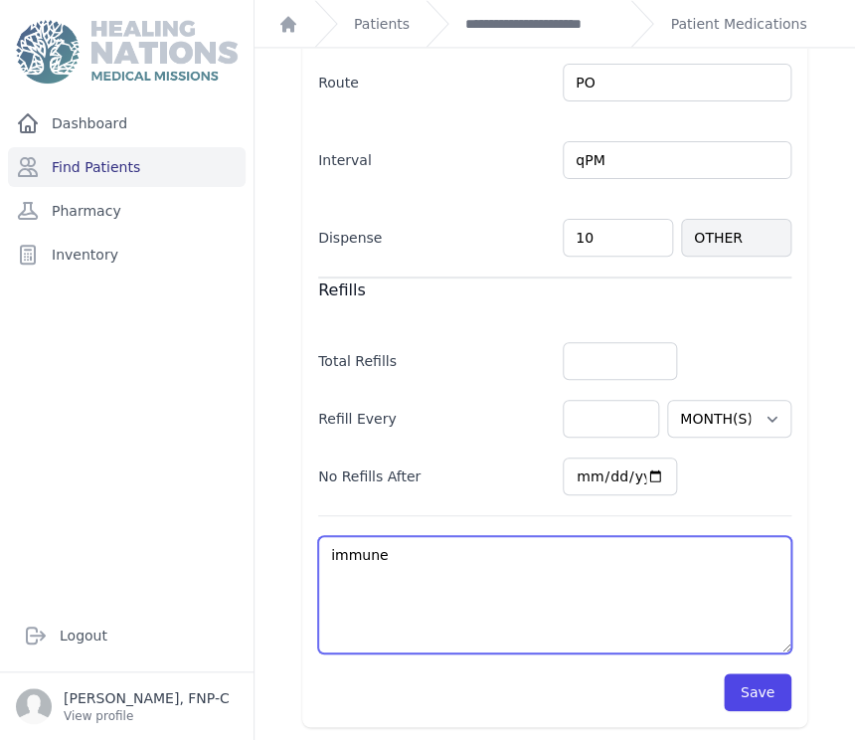
select select "MONTH(S)"
type textarea "immune s"
select select "MONTH(S)"
type textarea "immune su"
select select "MONTH(S)"
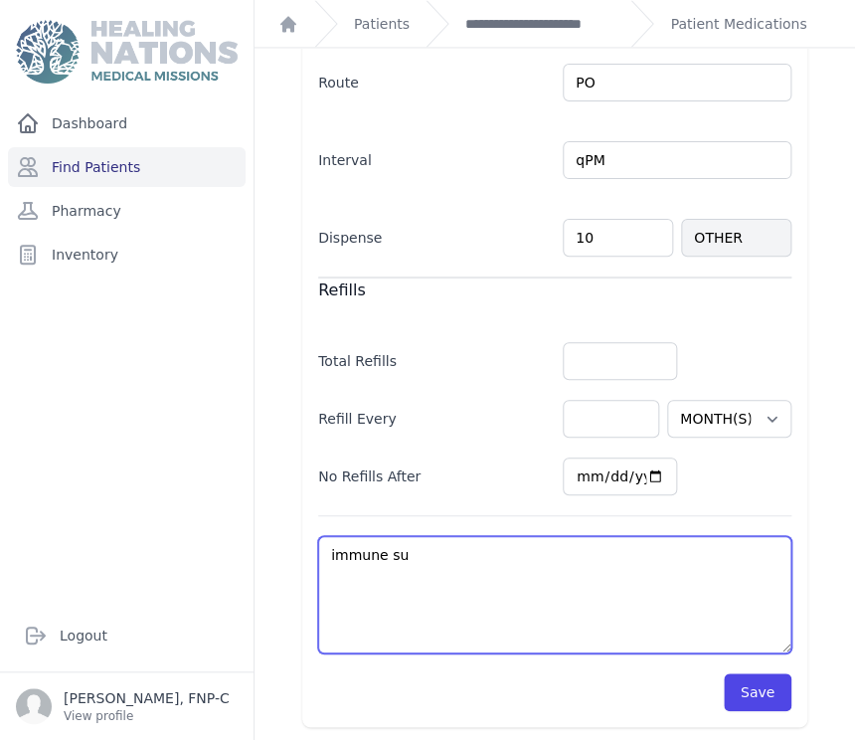
type textarea "immune sup"
select select "MONTH(S)"
type textarea "immune supp"
select select "MONTH(S)"
type textarea "immune suppo"
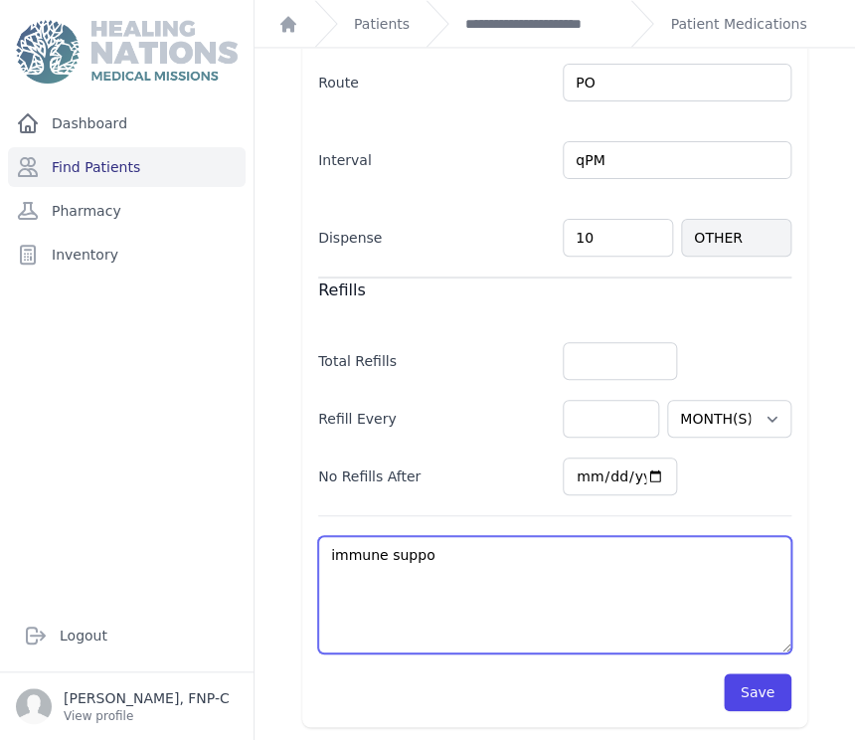
select select "MONTH(S)"
type textarea "immune suppor"
select select "MONTH(S)"
type textarea "immune support"
select select "MONTH(S)"
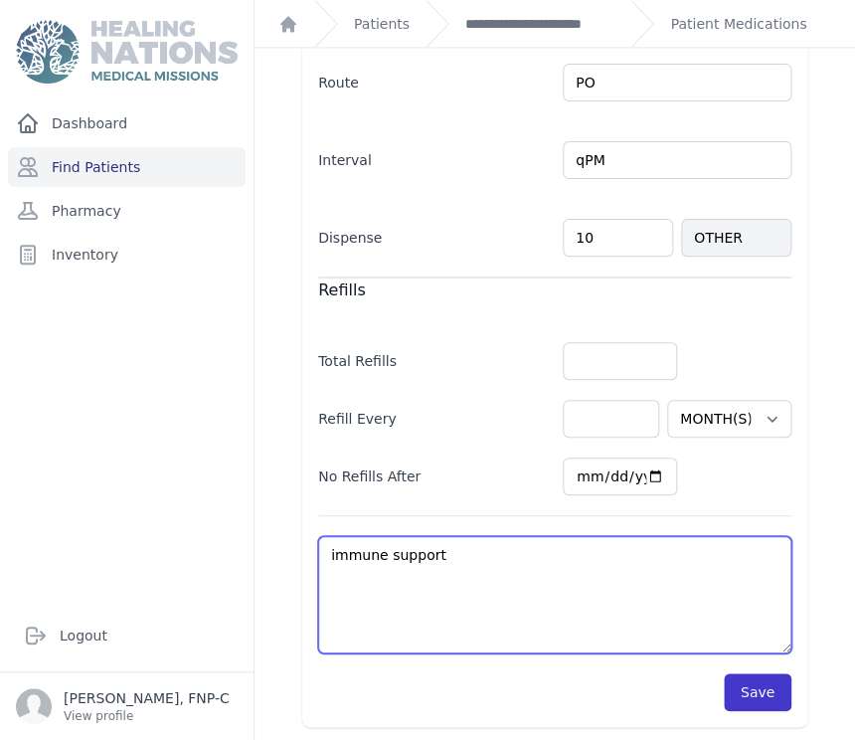
type textarea "immune support"
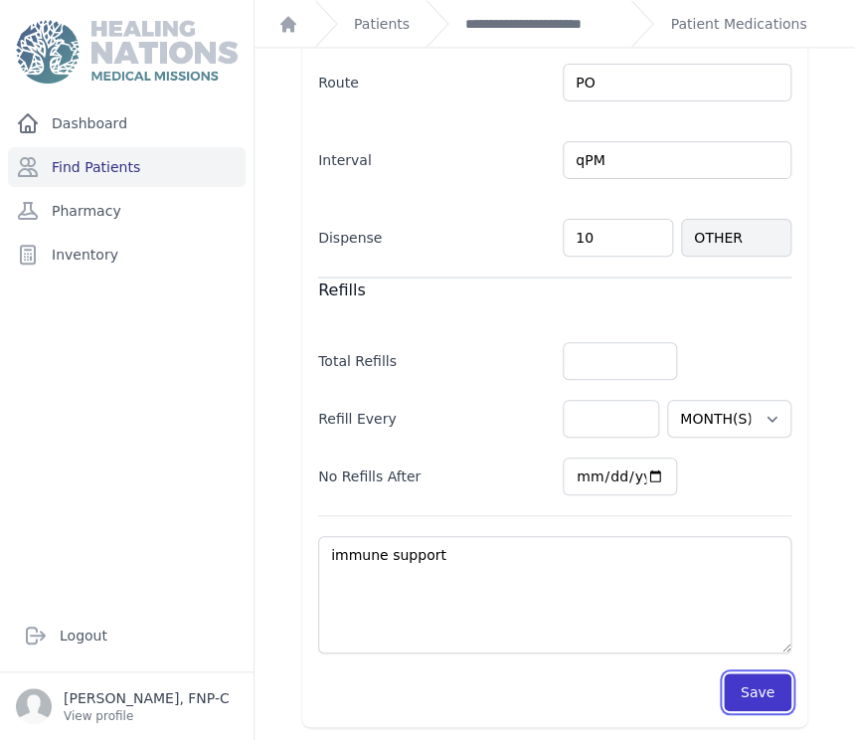
click at [751, 690] on button "Save" at bounding box center [758, 692] width 68 height 38
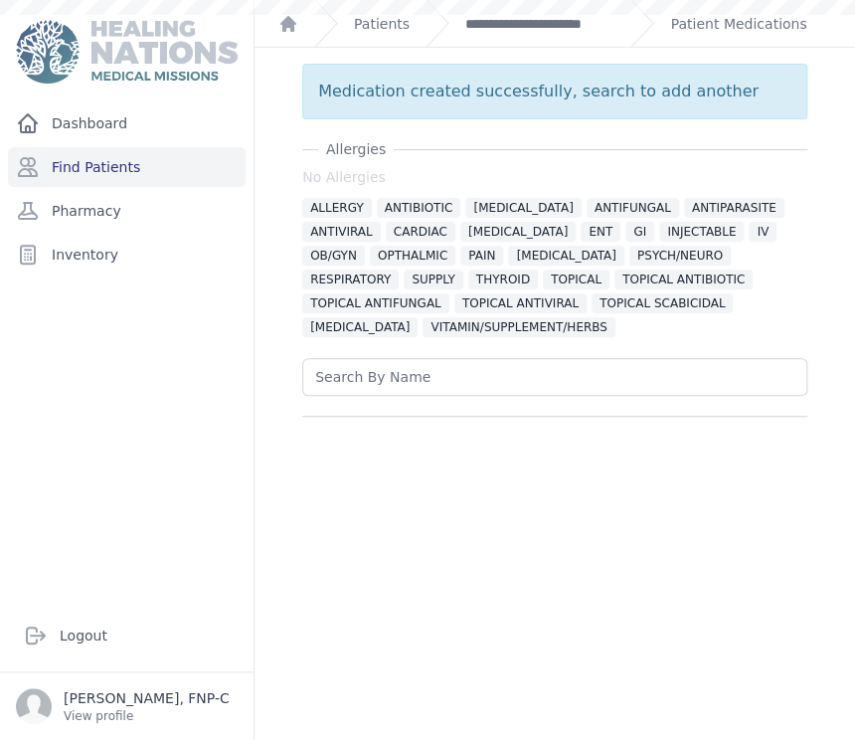
scroll to position [0, 0]
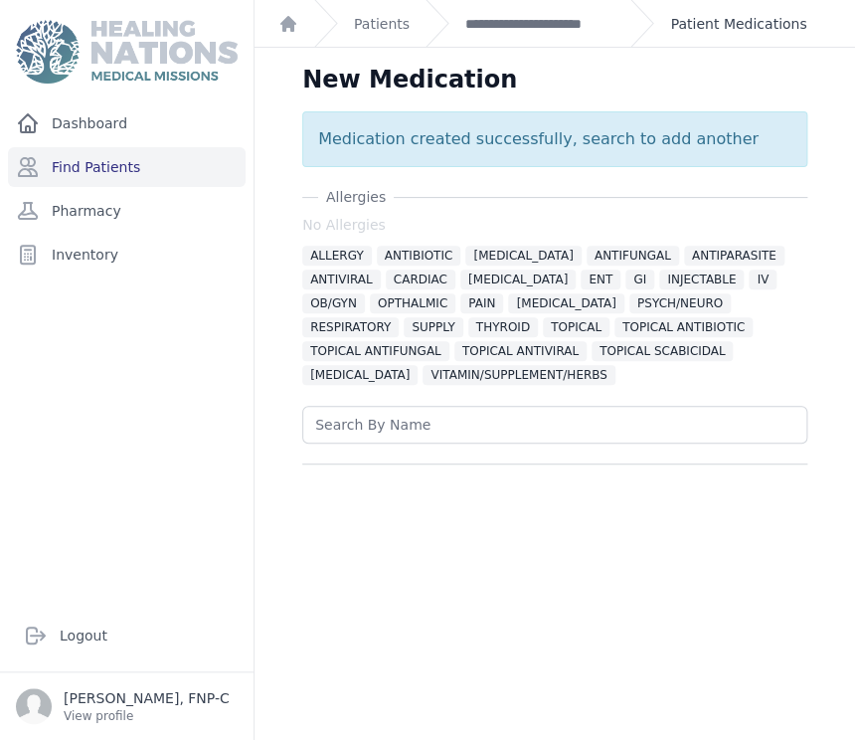
click at [737, 22] on link "Patient Medications" at bounding box center [738, 24] width 136 height 20
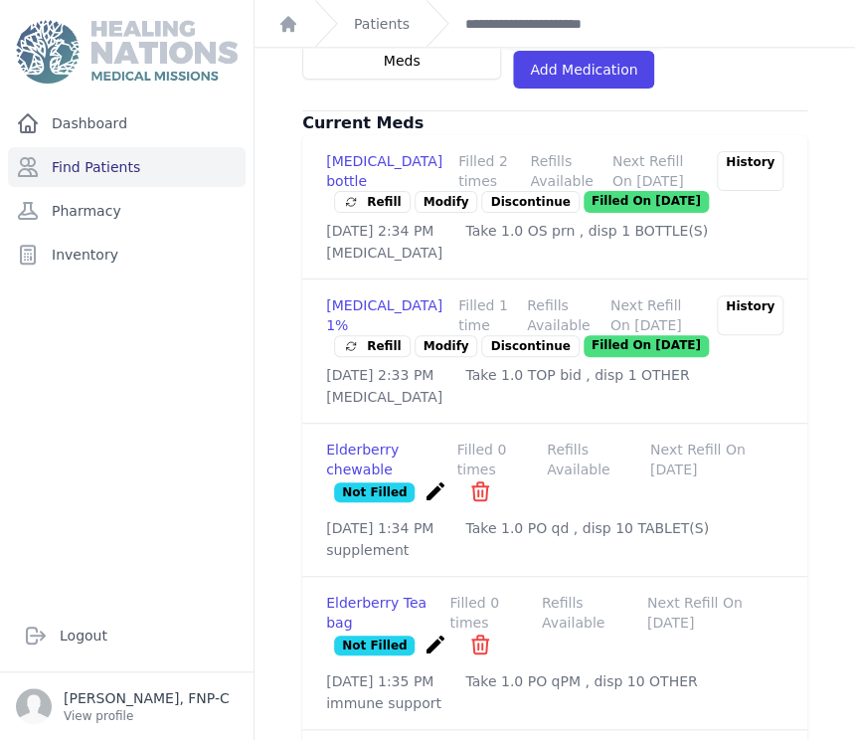
scroll to position [332, 0]
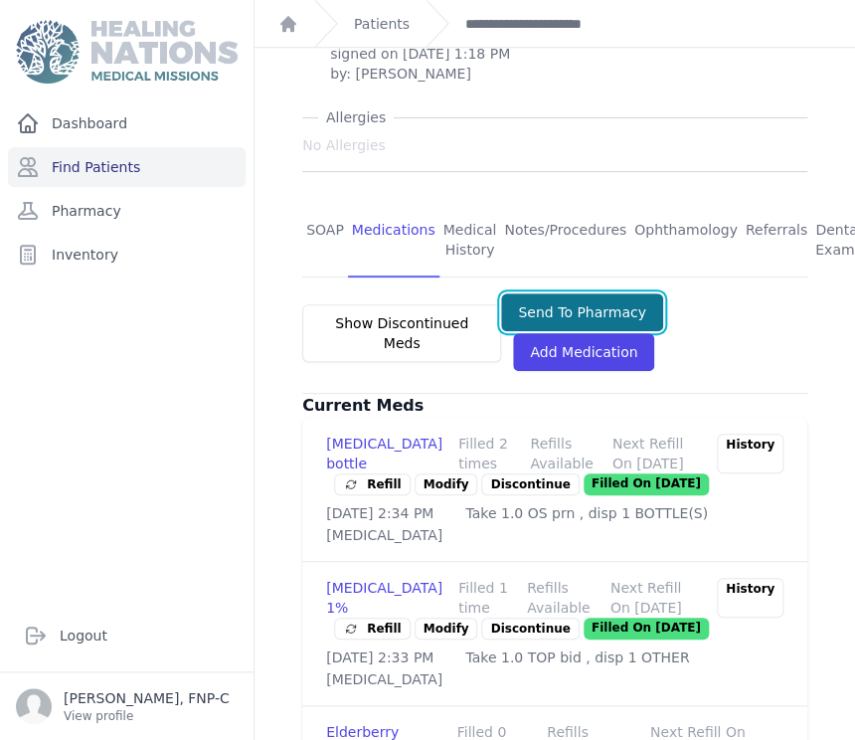
click at [533, 293] on button "Send To Pharmacy" at bounding box center [582, 312] width 162 height 38
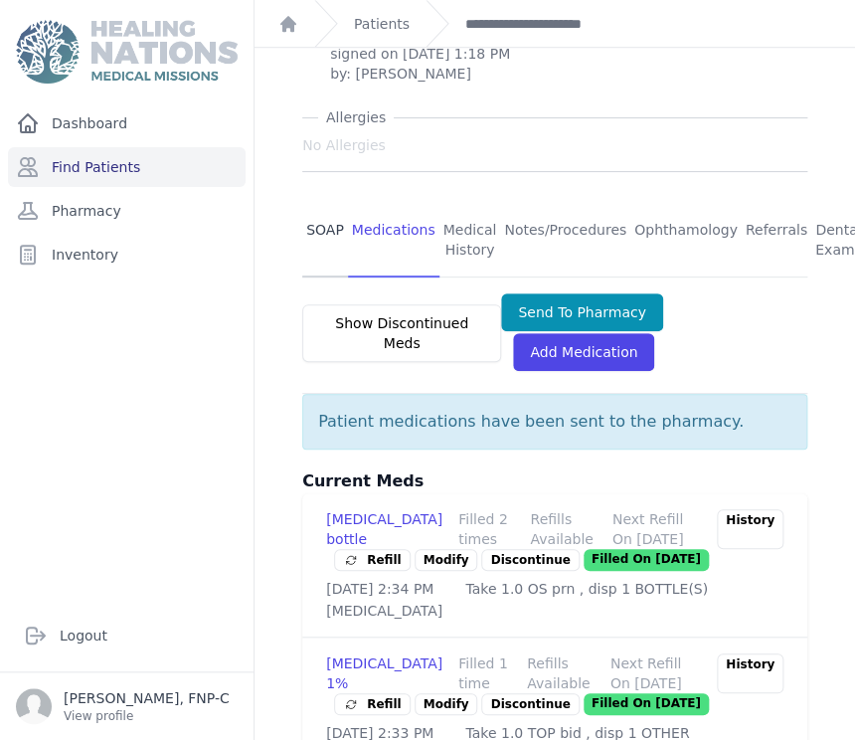
click at [326, 204] on link "SOAP" at bounding box center [325, 241] width 46 height 74
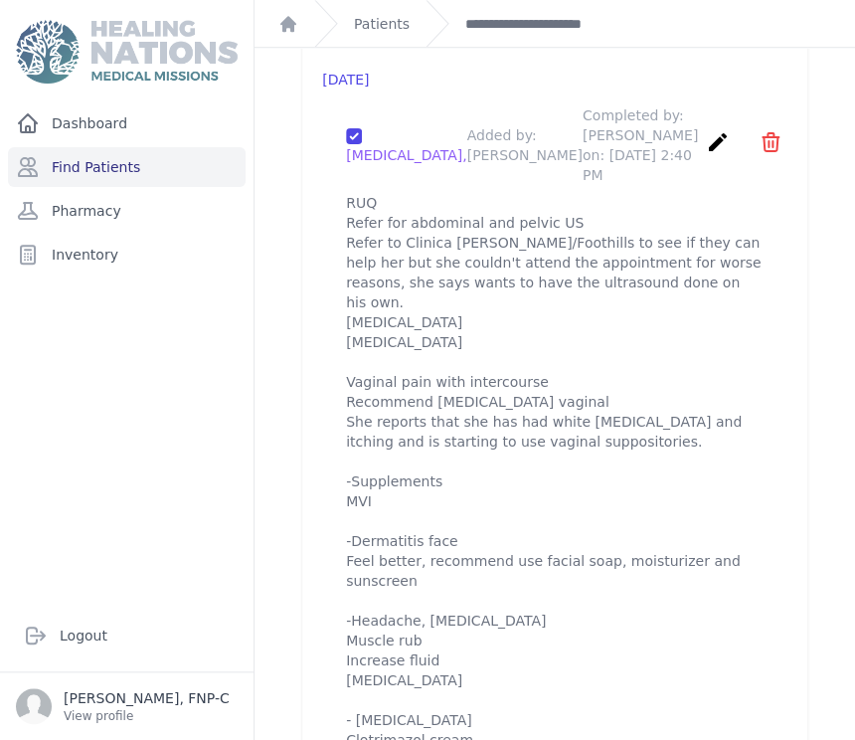
scroll to position [2393, 0]
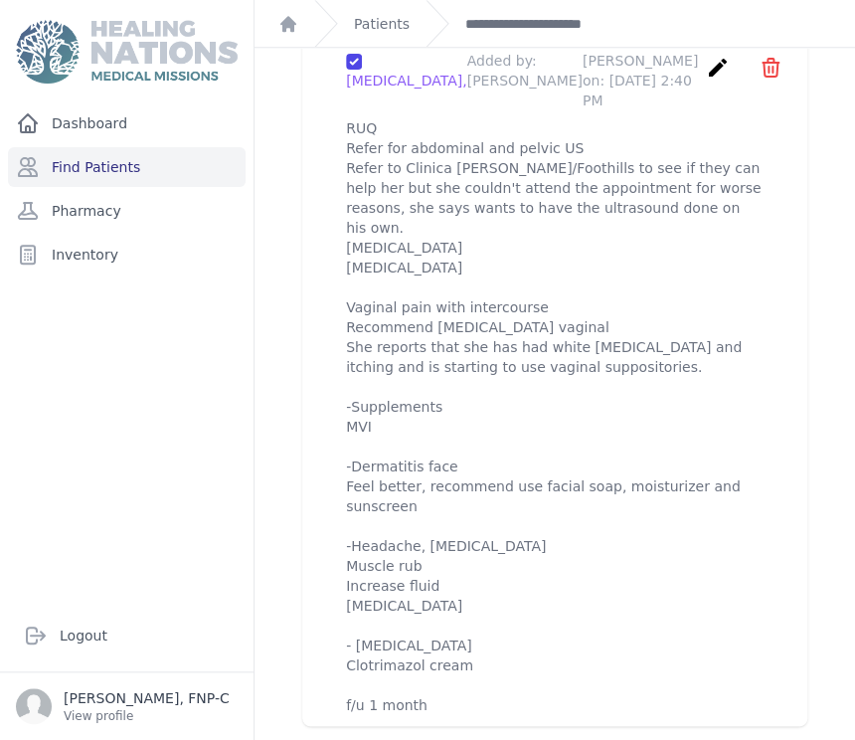
click at [429, 662] on p "RUQ Refer for abdominal and pelvic US Refer to Clinica Merlo/Foothills to see i…" at bounding box center [554, 416] width 417 height 596
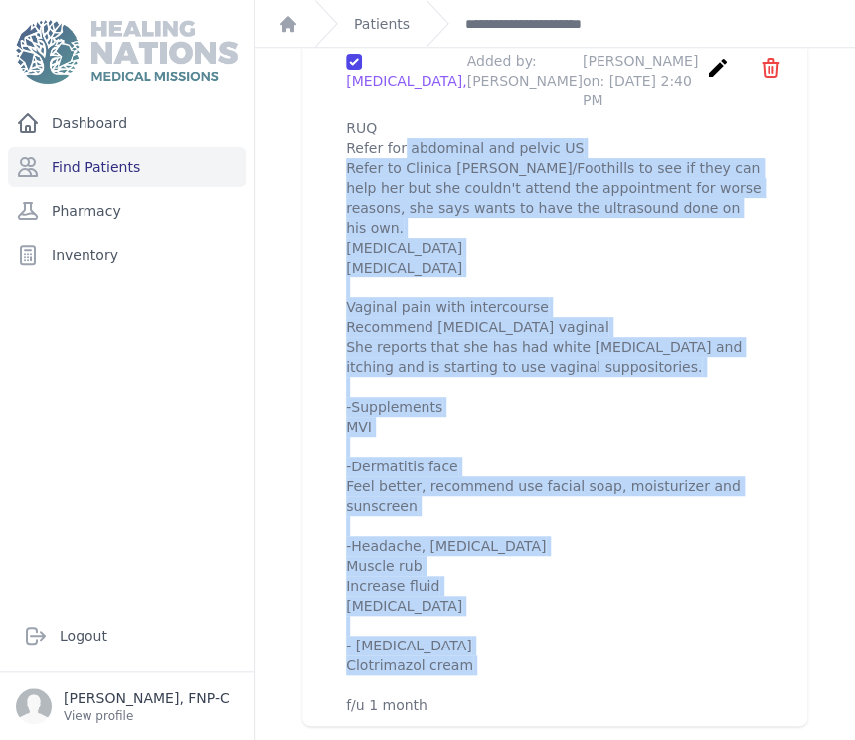
drag, startPoint x: 429, startPoint y: 661, endPoint x: 316, endPoint y: 109, distance: 563.2
click at [316, 109] on div "2025-Jul-29 Vaginitis, Added by: Karen Pineda Completed by: Karen Pineda on: 20…" at bounding box center [554, 354] width 505 height 783
copy p "RUQ Refer for abdominal and pelvic US Refer to Clinica Merlo/Foothills to see i…"
click at [749, 235] on div "Vaginitis, Added by: Karen Pineda Completed by: Karen Pineda on: 2025-Jul-29 2:…" at bounding box center [554, 373] width 465 height 716
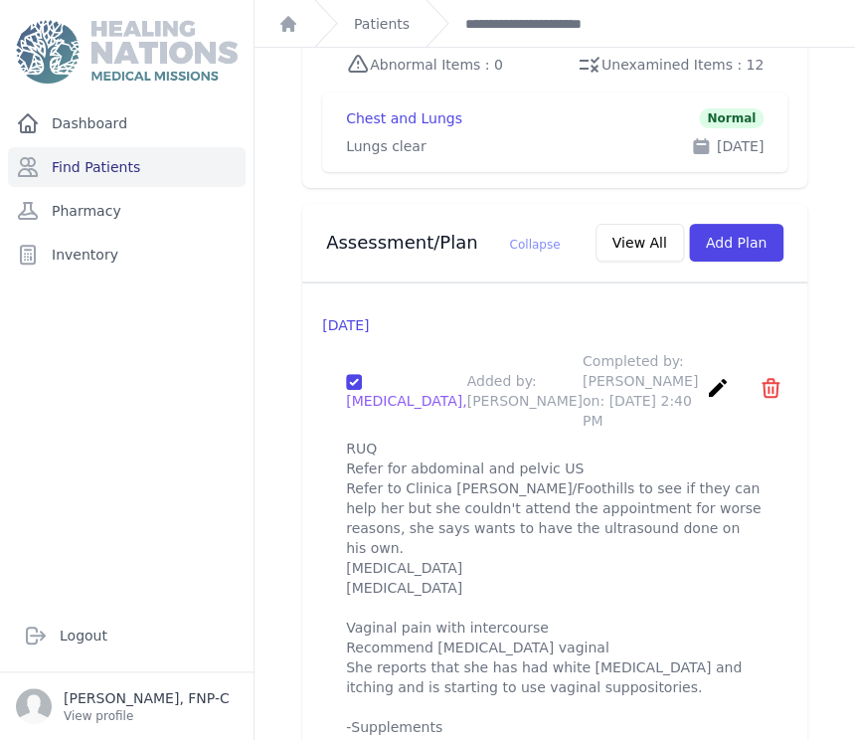
scroll to position [2061, 0]
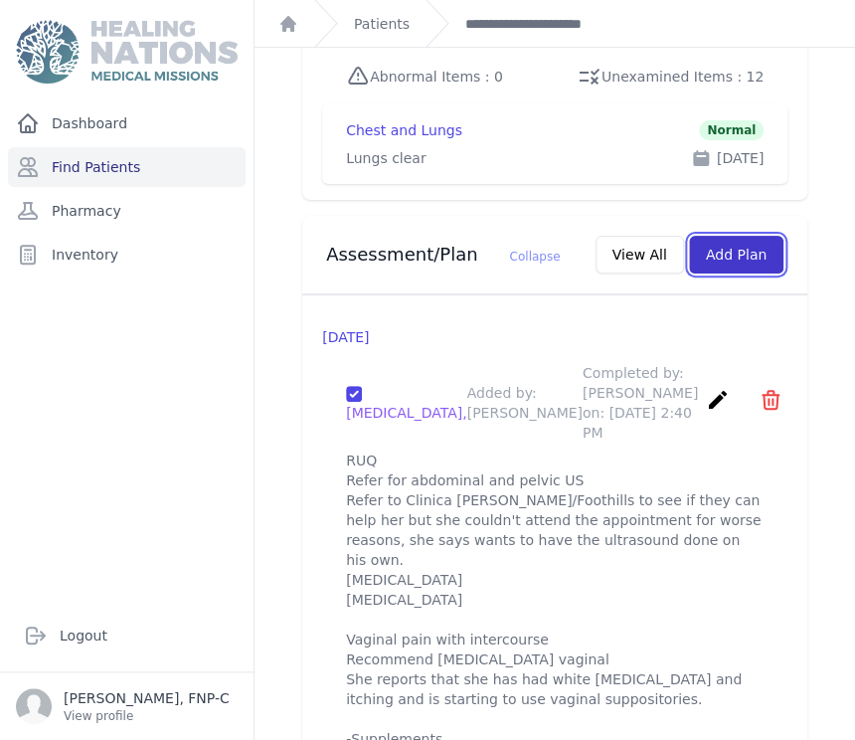
click at [724, 236] on button "Add Plan" at bounding box center [736, 255] width 94 height 38
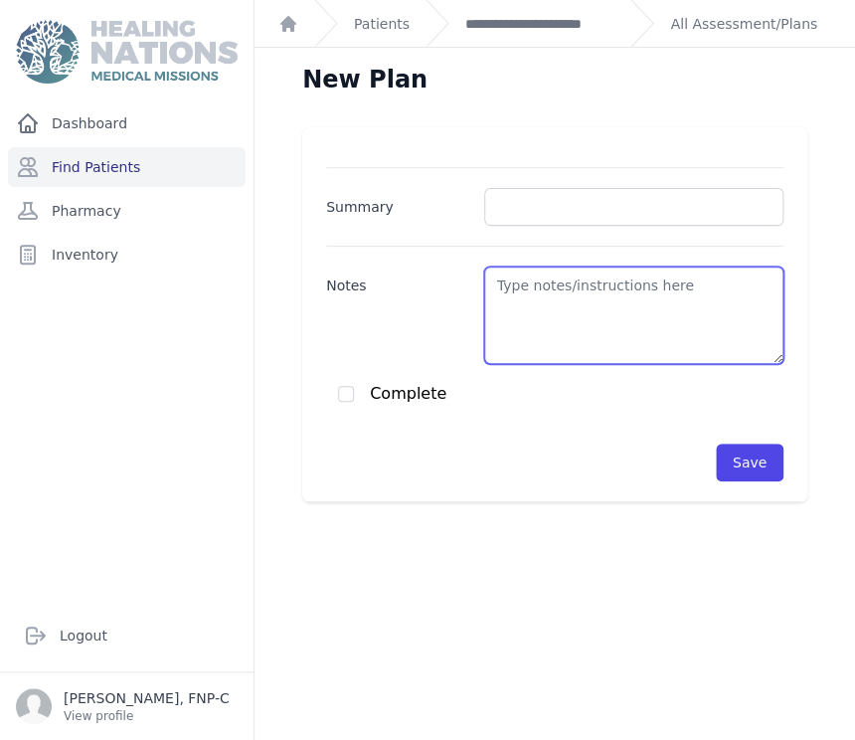
click at [494, 289] on textarea "Notes" at bounding box center [633, 314] width 299 height 97
paste textarea "RUQ Refer for abdominal and pelvic US Refer to Clinica Merlo/Foothills to see i…"
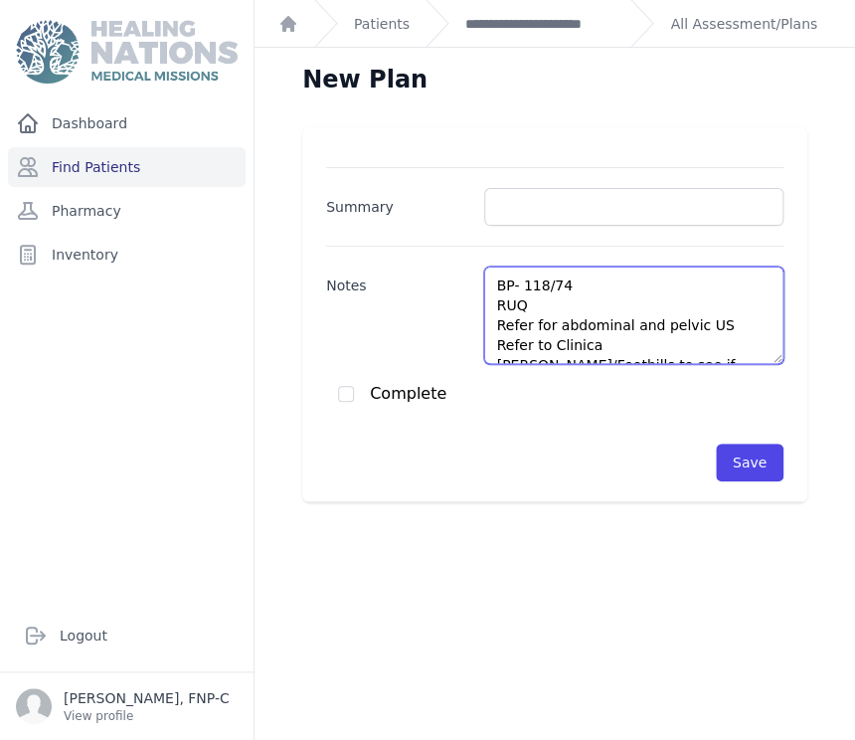
click at [560, 282] on textarea "BP- 118/74 RUQ Refer for abdominal and pelvic US Refer to Clinica Merlo/Foothil…" at bounding box center [633, 314] width 299 height 97
drag, startPoint x: 676, startPoint y: 336, endPoint x: 488, endPoint y: 335, distance: 187.9
click at [488, 335] on textarea "BP- 118/74 RUQ Refer for abdominal and pelvic US Refer to Clinica Merlo/Foothil…" at bounding box center [633, 314] width 299 height 97
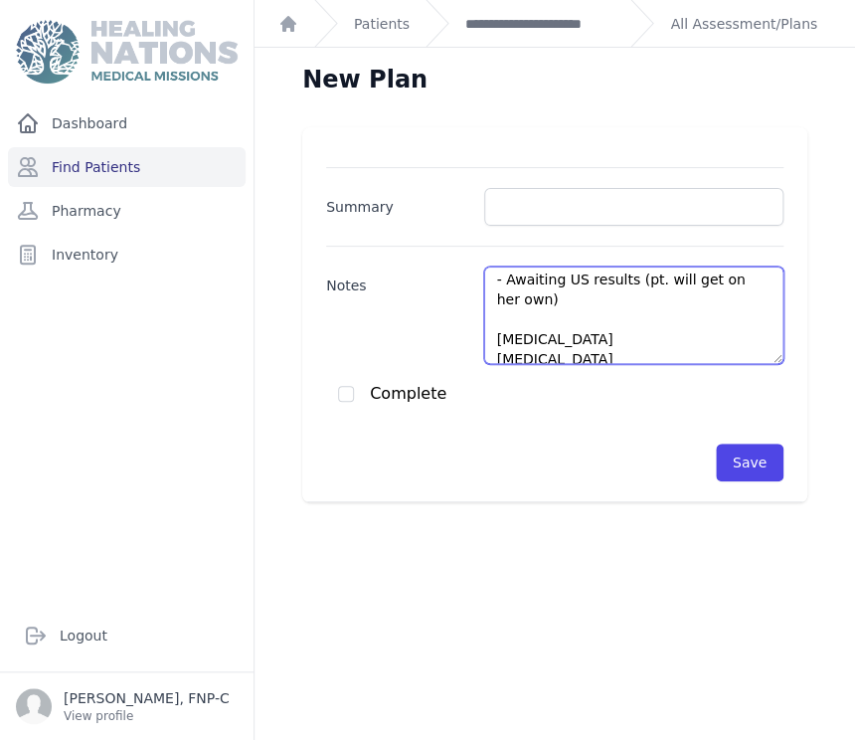
scroll to position [85, 0]
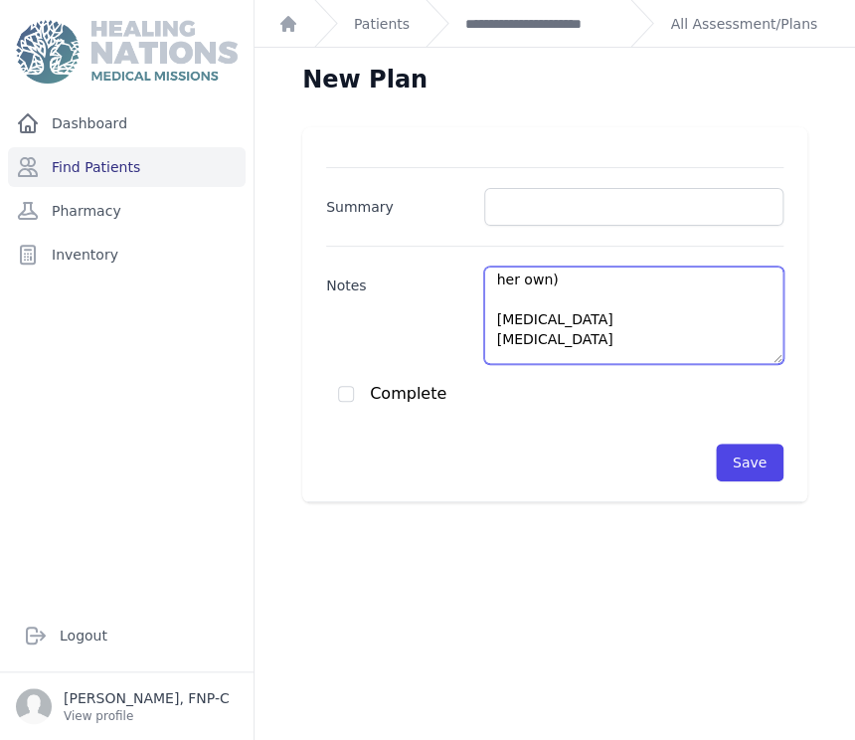
click at [487, 342] on textarea "BP- 118/74 RUQ - Awaiting US results (pt. will get on her own) Dry eyes Artific…" at bounding box center [633, 314] width 299 height 97
click at [628, 344] on textarea "BP- 118/74 RUQ - Awaiting US results (pt. will get on her own) Dry eyes - Cont.…" at bounding box center [633, 314] width 299 height 97
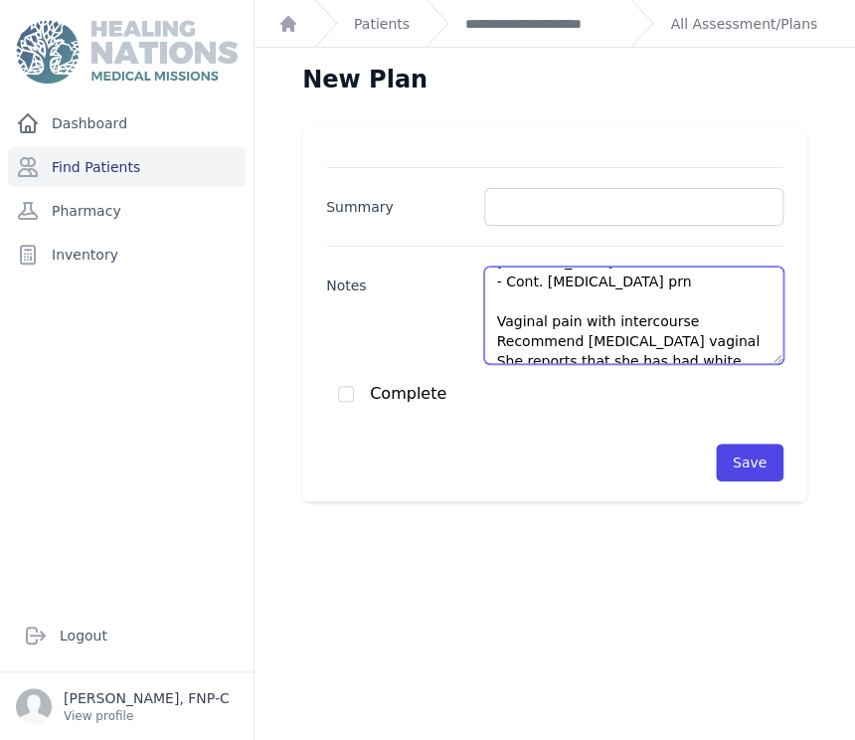
scroll to position [143, 0]
click at [488, 318] on textarea "BP- 118/74 RUQ - Awaiting US results (pt. will get on her own) Dry eyes - Cont.…" at bounding box center [633, 314] width 299 height 97
drag, startPoint x: 672, startPoint y: 316, endPoint x: 490, endPoint y: 317, distance: 181.9
click at [490, 317] on textarea "BP- 118/74 RUQ - Awaiting US results (pt. will get on her own) Dry eyes - Cont.…" at bounding box center [633, 314] width 299 height 97
click at [491, 337] on textarea "BP- 118/74 RUQ - Awaiting US results (pt. will get on her own) Dry eyes - Cont.…" at bounding box center [633, 314] width 299 height 97
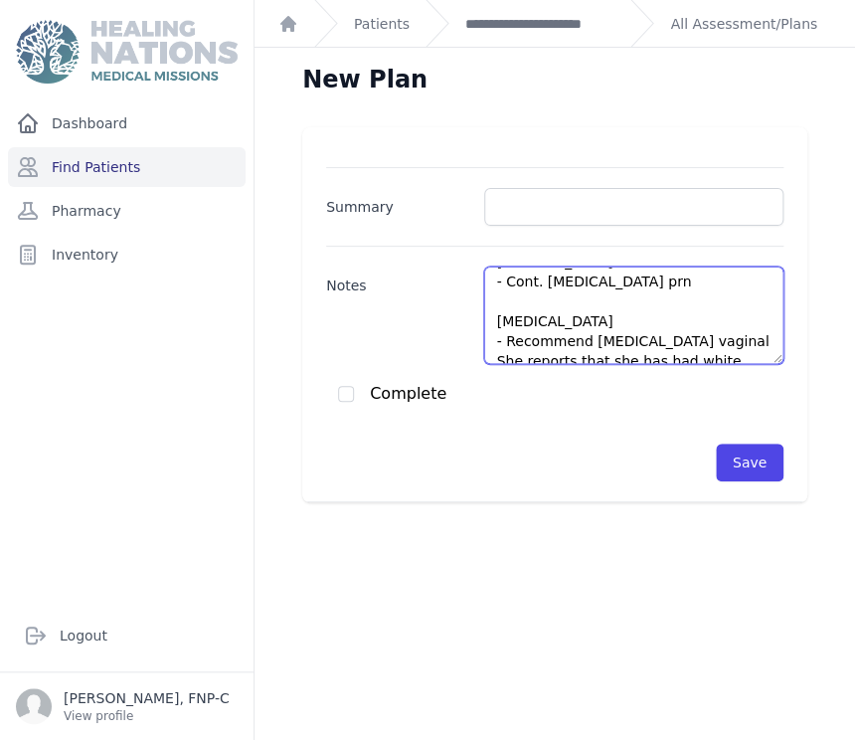
click at [577, 338] on textarea "BP- 118/74 RUQ - Awaiting US results (pt. will get on her own) Dry eyes - Cont.…" at bounding box center [633, 314] width 299 height 97
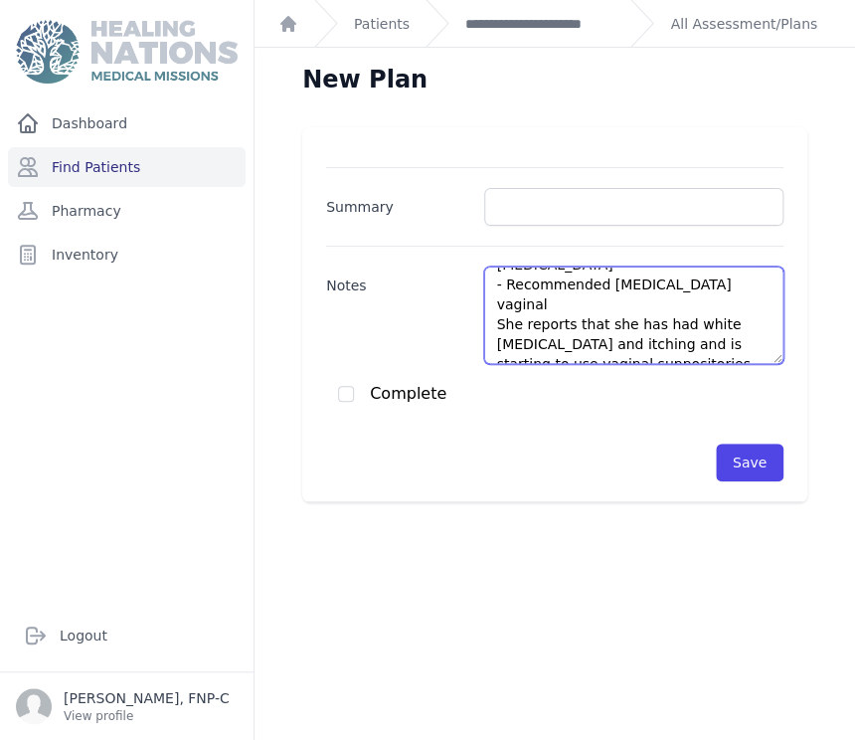
scroll to position [199, 0]
drag, startPoint x: 724, startPoint y: 343, endPoint x: 476, endPoint y: 308, distance: 249.9
click at [476, 308] on div "Notes BP- 118/74 RUQ - Awaiting US results (pt. will get on her own) Dry eyes -…" at bounding box center [554, 305] width 457 height 118
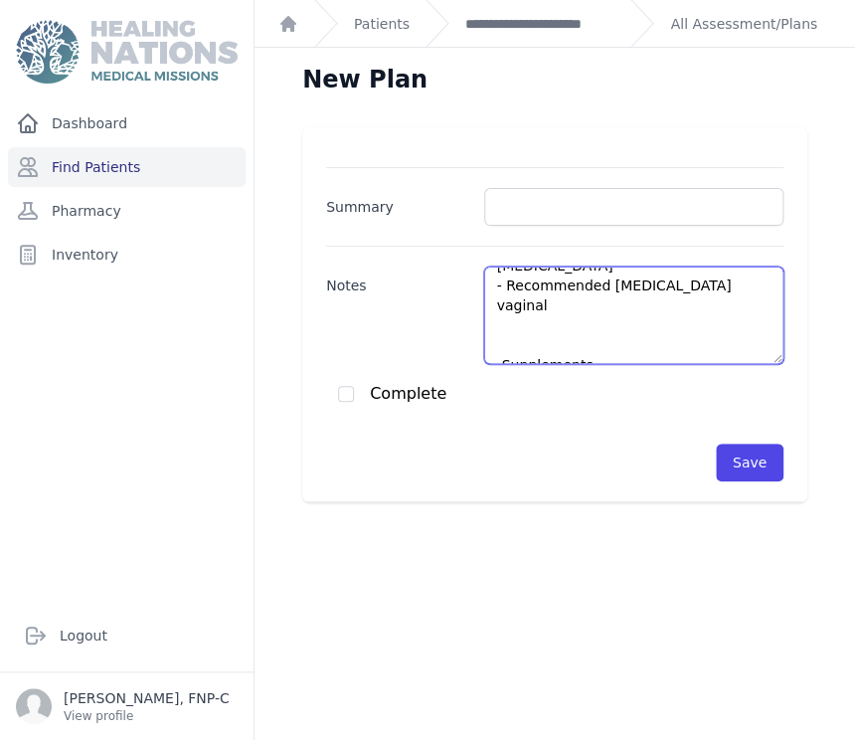
click at [495, 345] on textarea "BP- 118/74 RUQ - Awaiting US results (pt. will get on her own) Dry eyes - Cont.…" at bounding box center [633, 314] width 299 height 97
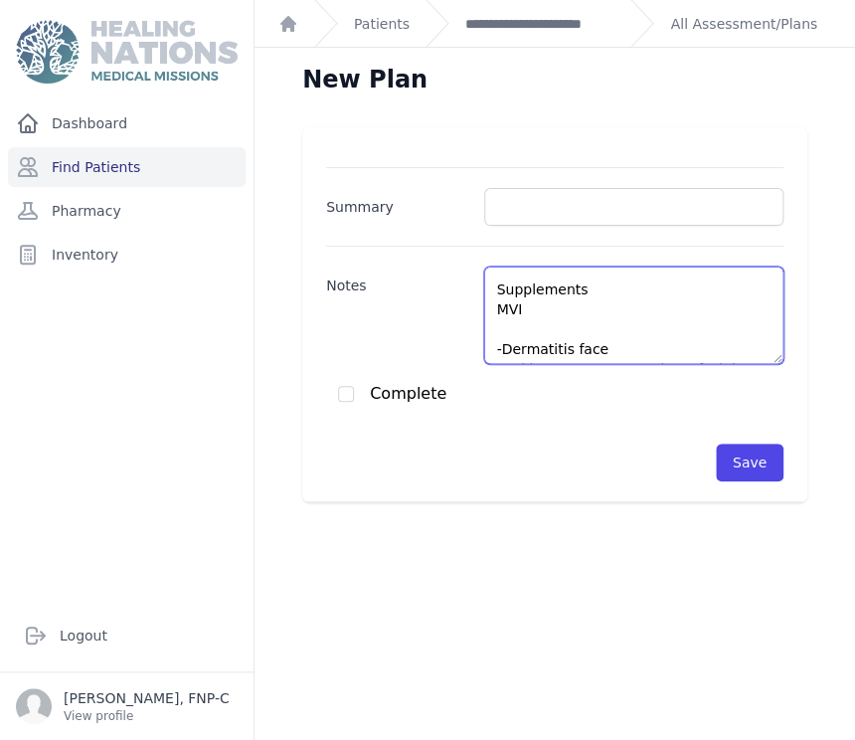
scroll to position [254, 0]
drag, startPoint x: 665, startPoint y: 307, endPoint x: 485, endPoint y: 302, distance: 180.0
click at [485, 302] on textarea "BP- 118/74 RUQ - Awaiting US results (pt. will get on her own) Dry eyes - Cont.…" at bounding box center [633, 314] width 299 height 97
click at [497, 348] on textarea "BP- 118/74 RUQ - Awaiting US results (pt. will get on her own) Dry eyes - Cont.…" at bounding box center [633, 314] width 299 height 97
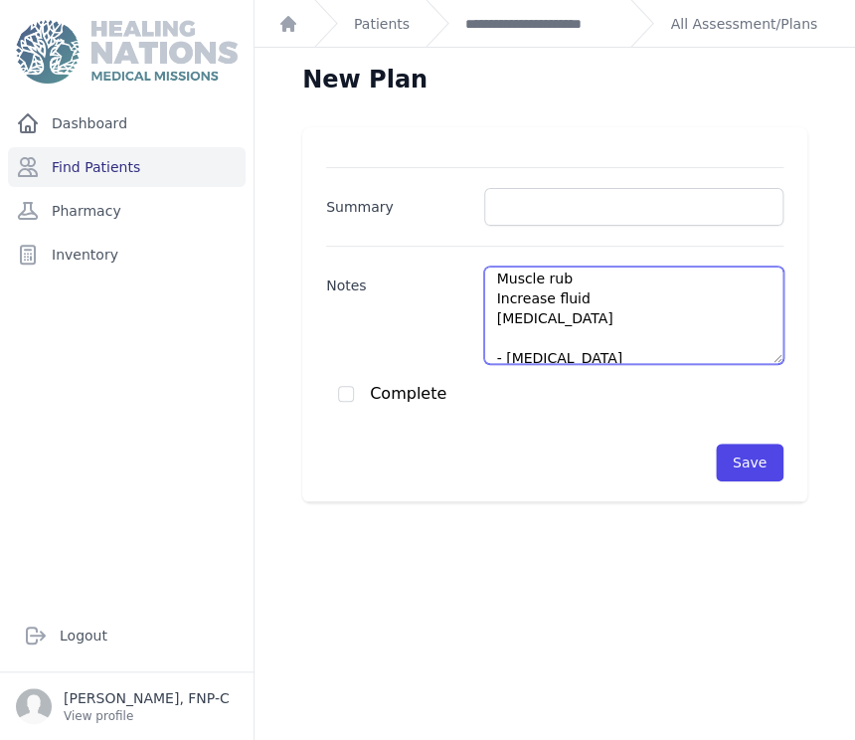
click at [491, 279] on textarea "BP- 118/74 RUQ - Awaiting US results (pt. will get on her own) Dry eyes - Cont.…" at bounding box center [633, 314] width 299 height 97
click at [489, 297] on textarea "BP- 118/74 RUQ - Awaiting US results (pt. will get on her own) Dry eyes - Cont.…" at bounding box center [633, 314] width 299 height 97
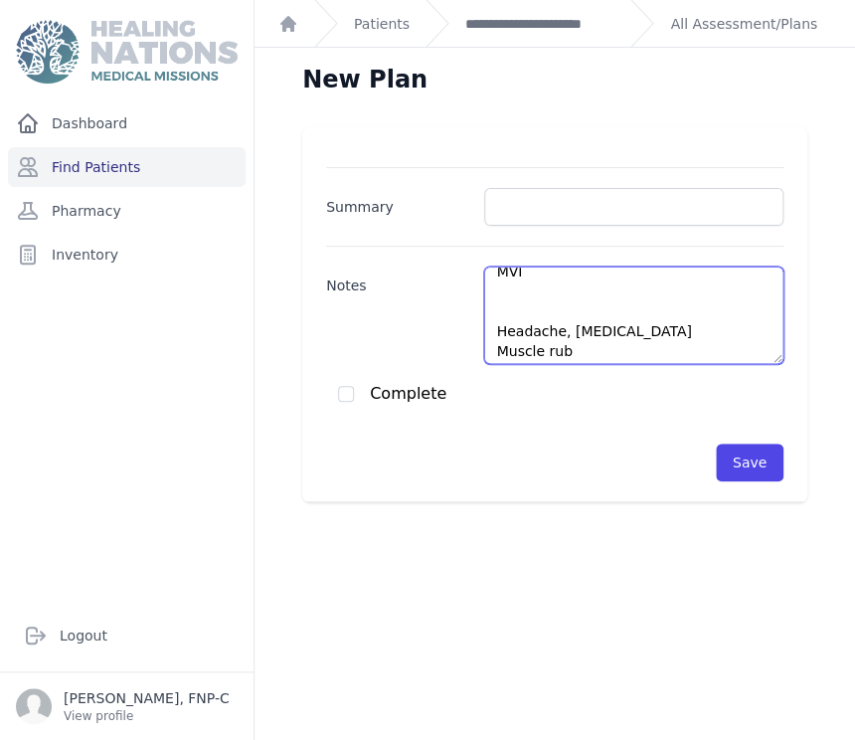
scroll to position [254, 0]
click at [488, 353] on textarea "BP- 118/74 RUQ - Awaiting US results (pt. will get on her own) Dry eyes - Cont.…" at bounding box center [633, 314] width 299 height 97
drag, startPoint x: 523, startPoint y: 294, endPoint x: 491, endPoint y: 319, distance: 40.4
click at [491, 319] on textarea "BP- 118/74 RUQ - Awaiting US results (pt. will get on her own) Dry eyes - Cont.…" at bounding box center [633, 314] width 299 height 97
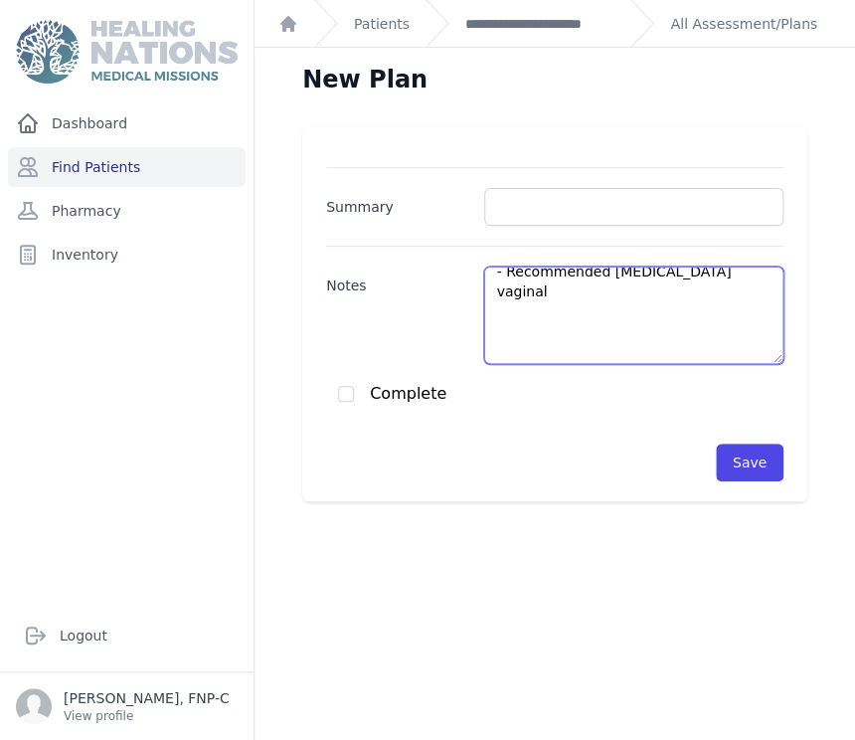
click at [485, 350] on textarea "BP- 118/74 RUQ - Awaiting US results (pt. will get on her own) Dry eyes - Cont.…" at bounding box center [633, 314] width 299 height 97
click at [487, 331] on textarea "BP- 118/74 RUQ - Awaiting US results (pt. will get on her own) Dry eyes - Cont.…" at bounding box center [633, 314] width 299 height 97
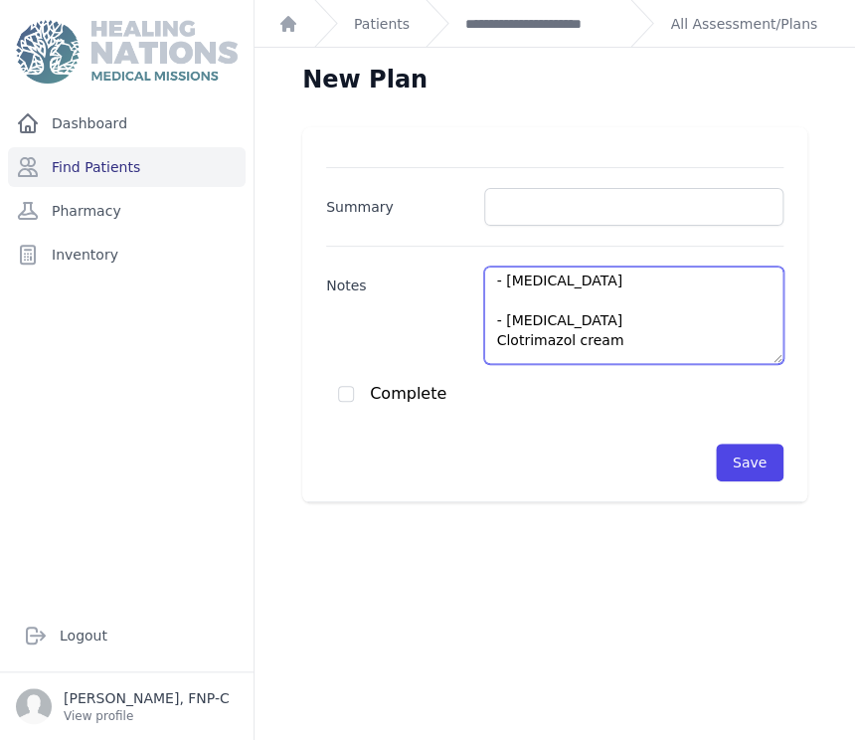
click at [501, 297] on textarea "BP- 118/74 RUQ - Awaiting US results (pt. will get on her own) Dry eyes - Cont.…" at bounding box center [633, 314] width 299 height 97
drag, startPoint x: 580, startPoint y: 289, endPoint x: 488, endPoint y: 292, distance: 92.5
click at [488, 292] on textarea "BP- 118/74 RUQ - Awaiting US results (pt. will get on her own) Dry eyes - Cont.…" at bounding box center [633, 314] width 299 height 97
drag, startPoint x: 488, startPoint y: 299, endPoint x: 588, endPoint y: 284, distance: 101.5
click at [573, 290] on textarea "BP- 118/74 RUQ - Awaiting US results (pt. will get on her own) Dry eyes - Cont.…" at bounding box center [633, 314] width 299 height 97
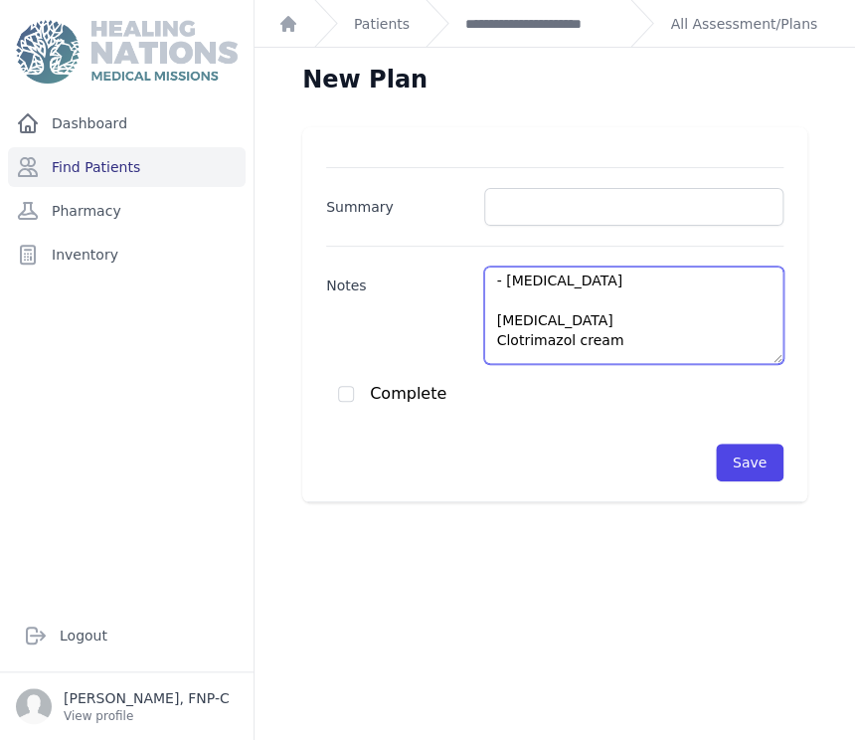
click at [492, 317] on textarea "BP- 118/74 RUQ - Awaiting US results (pt. will get on her own) Dry eyes - Cont.…" at bounding box center [633, 314] width 299 height 97
click at [570, 316] on textarea "BP- 118/74 RUQ - Awaiting US results (pt. will get on her own) Dry eyes - Cont.…" at bounding box center [633, 314] width 299 height 97
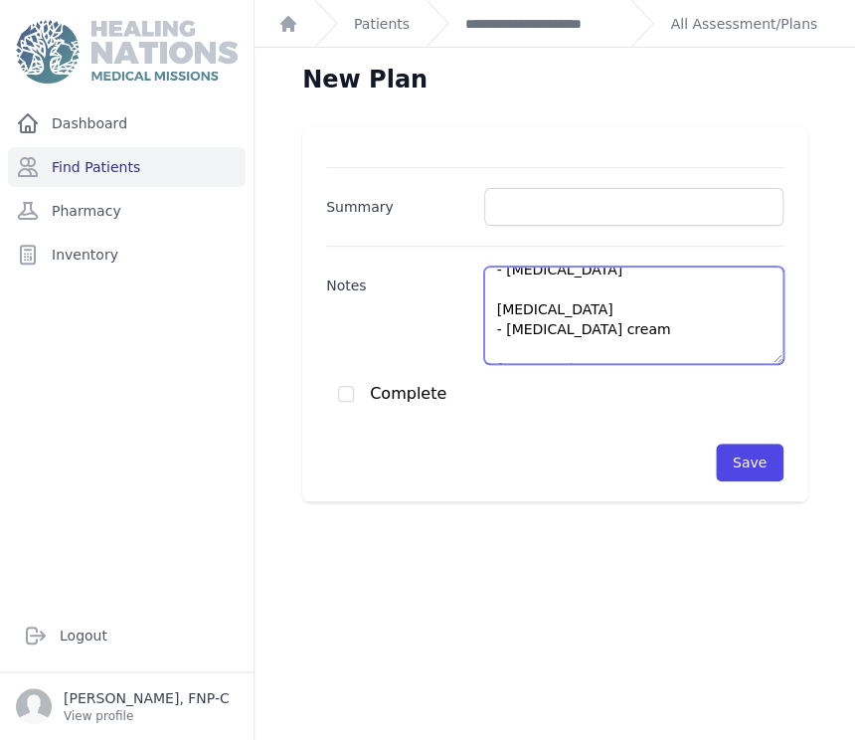
scroll to position [338, 0]
click at [624, 310] on textarea "BP- 118/74 RUQ - Awaiting US results (pt. will get on her own) Dry eyes - Cont.…" at bounding box center [633, 314] width 299 height 97
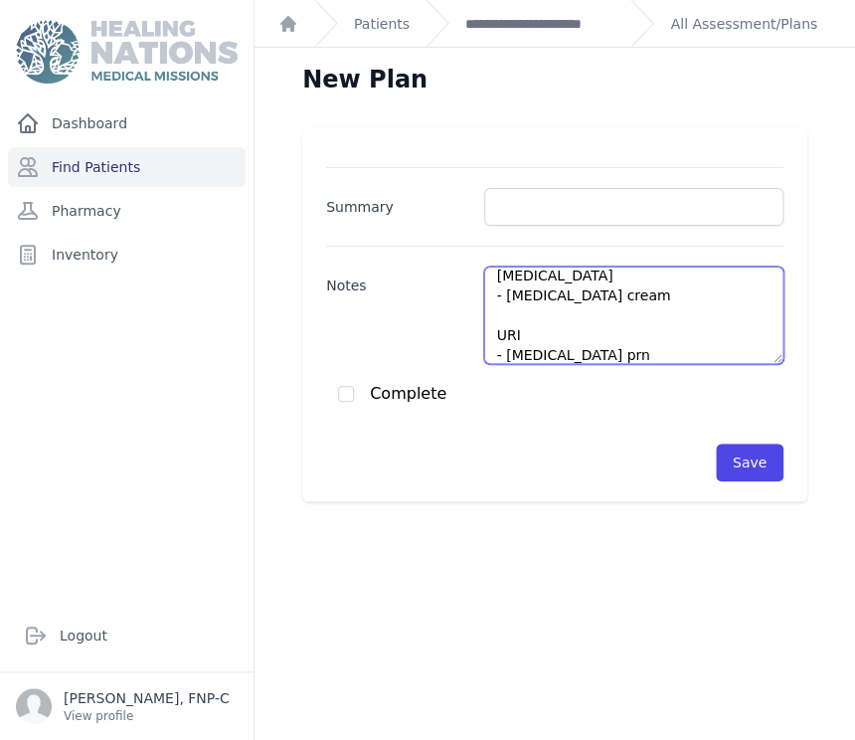
scroll to position [389, 0]
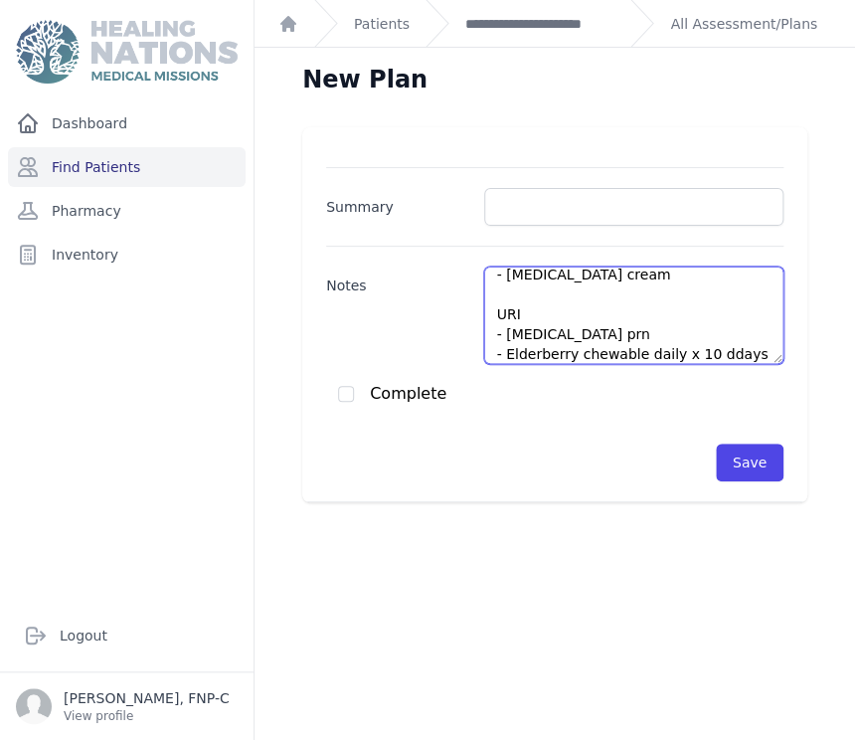
click at [695, 332] on textarea "BP- 118/74 RUQ - Awaiting US results (pt. will get on her own) Dry eyes - Cont.…" at bounding box center [633, 314] width 299 height 97
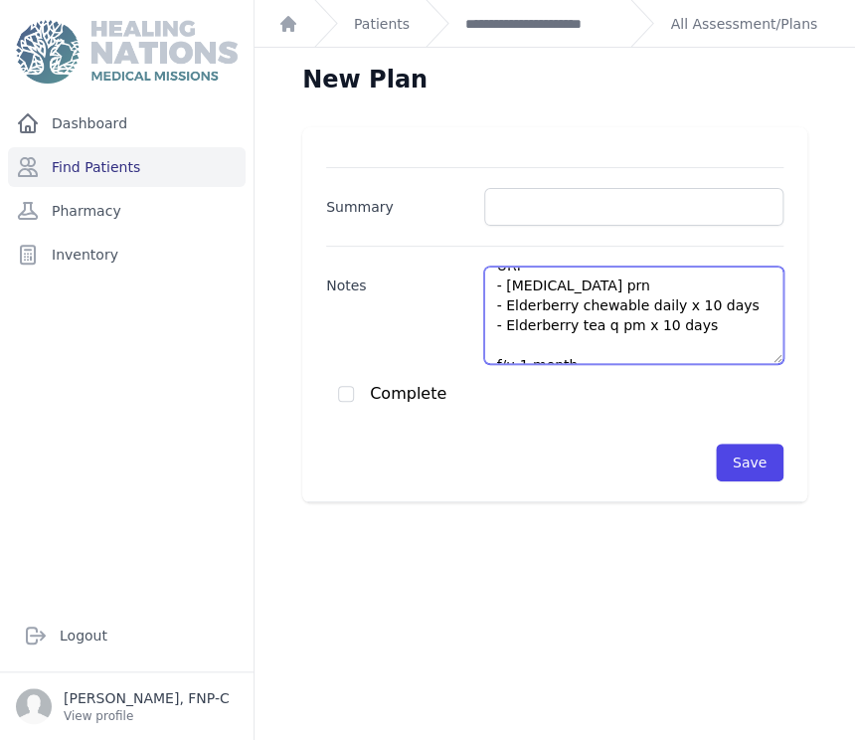
click at [493, 342] on textarea "BP- 118/74 RUQ - Awaiting US results (pt. will get on her own) Dry eyes - Cont.…" at bounding box center [633, 314] width 299 height 97
type textarea "BP- 118/74 RUQ - Awaiting US results (pt. will get on her own) Dry eyes - Cont.…"
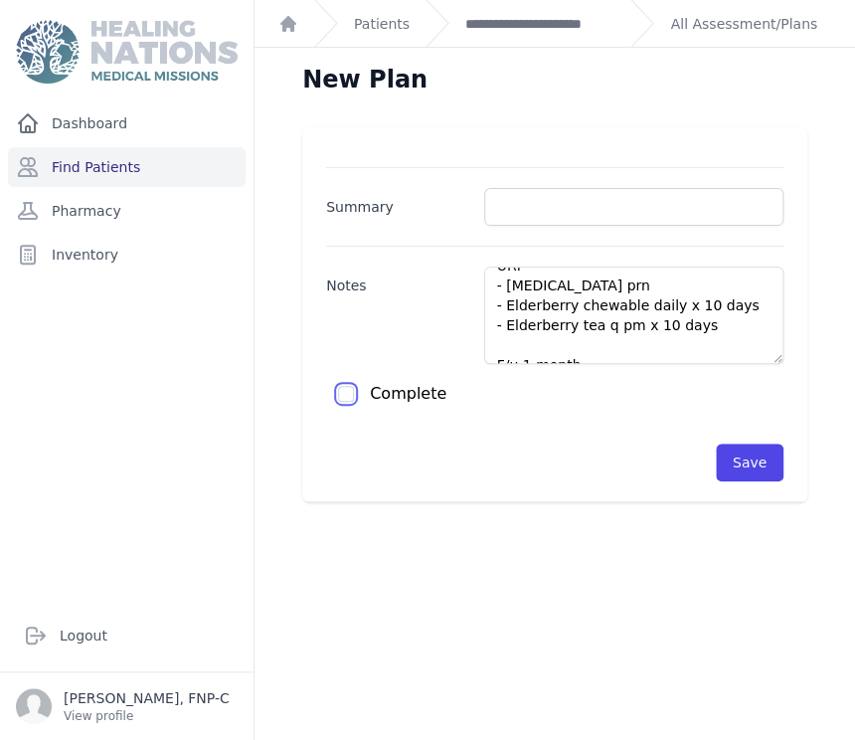
click at [345, 396] on input "checkbox" at bounding box center [346, 394] width 16 height 16
checkbox input "true"
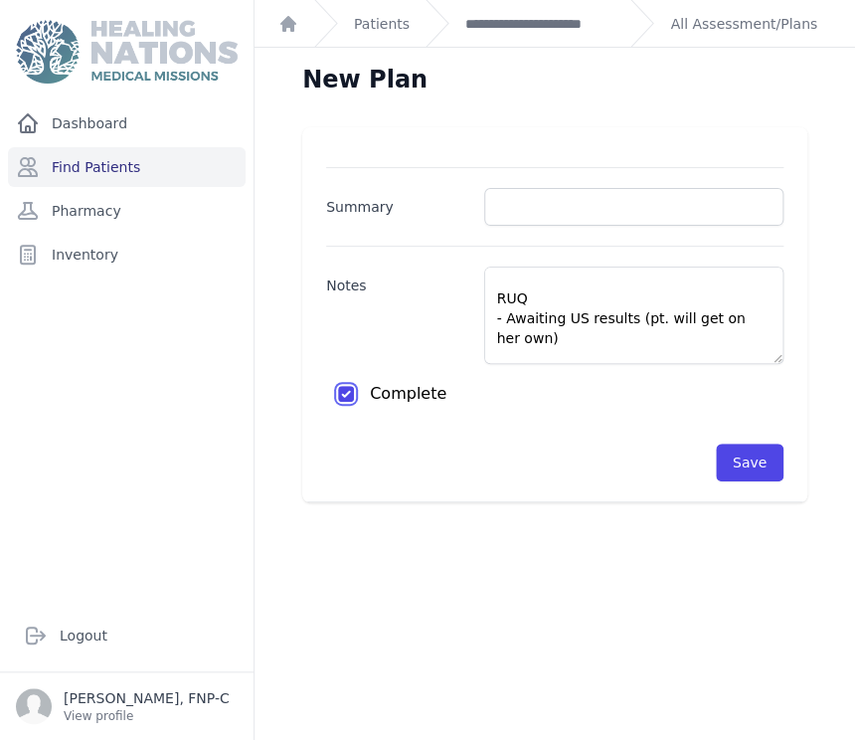
scroll to position [0, 0]
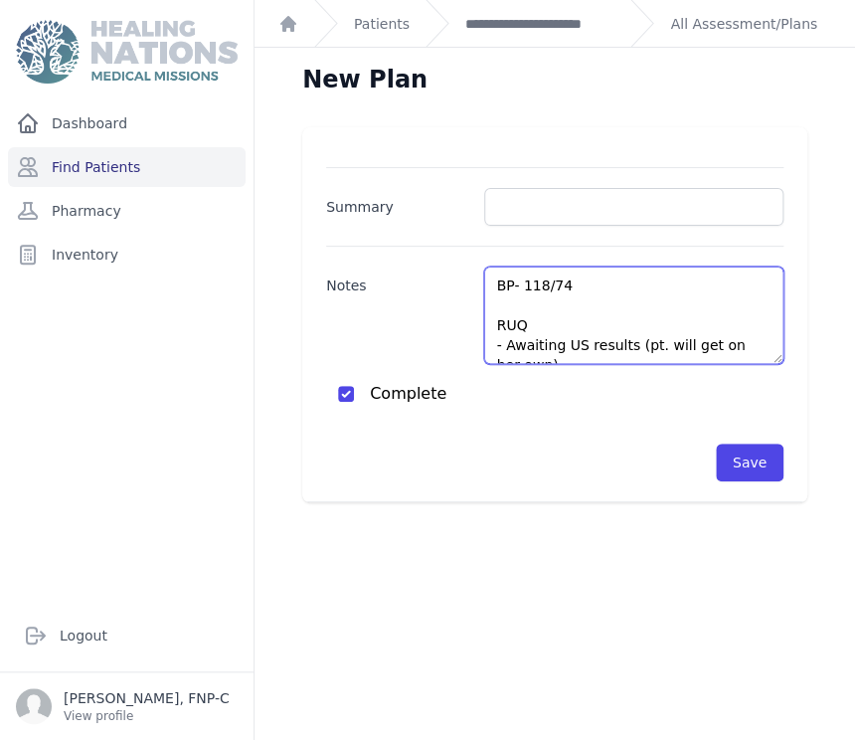
click at [491, 321] on textarea "BP- 118/74 RUQ - Awaiting US results (pt. will get on her own) Dry eyes - Cont.…" at bounding box center [633, 314] width 299 height 97
type textarea "BP- 118/74 RUQ - Awaiting US results (pt. will get on her own) Dry eyes - Cont.…"
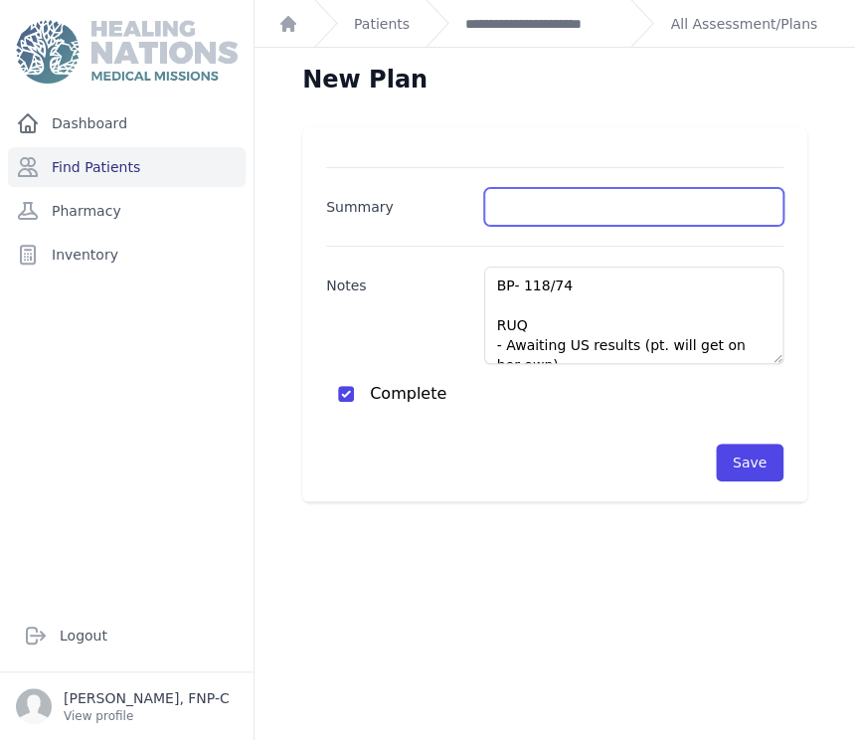
click at [484, 204] on input "Summary" at bounding box center [633, 207] width 299 height 38
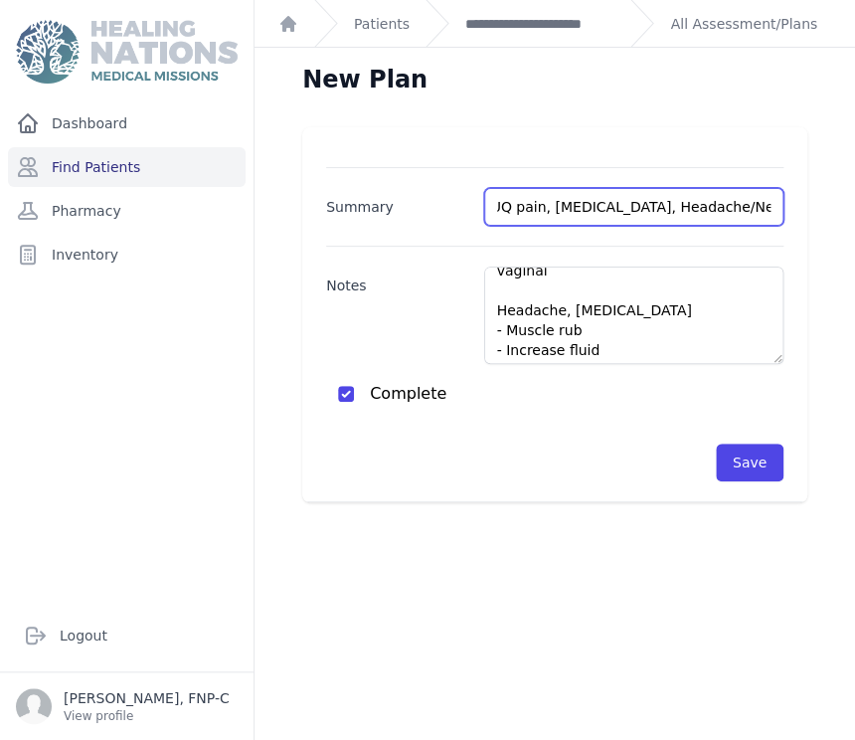
scroll to position [0, 19]
type input "RUQ pain, Dyspareunia, Headache/Neck Pain,"
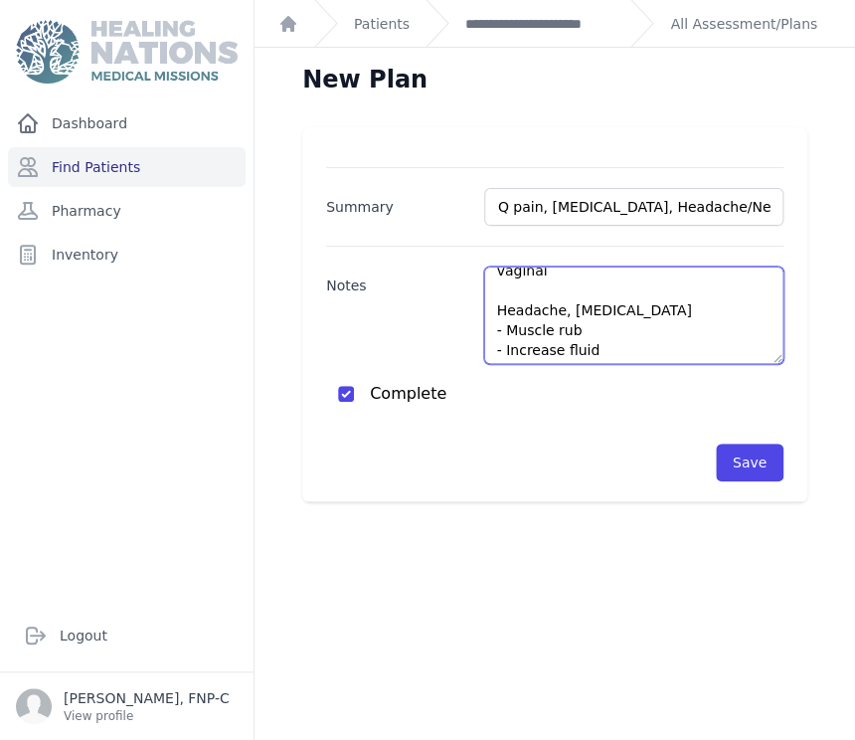
scroll to position [0, 0]
click at [564, 288] on textarea "BP- 118/74 RUQ - Awaiting US results (pt. will get on her own) Dry eyes - Cont.…" at bounding box center [633, 314] width 299 height 97
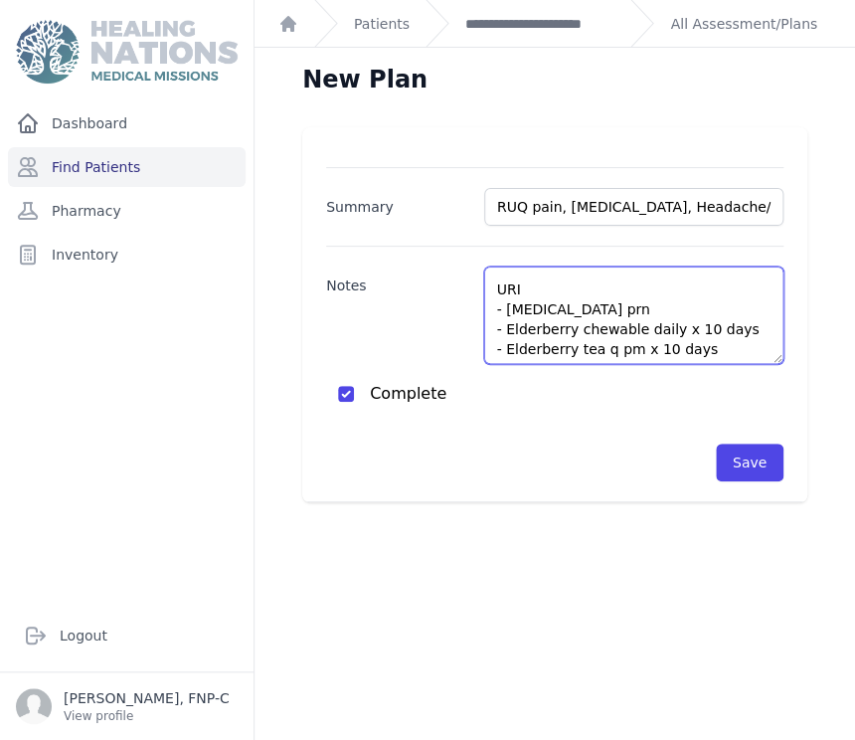
scroll to position [437, 0]
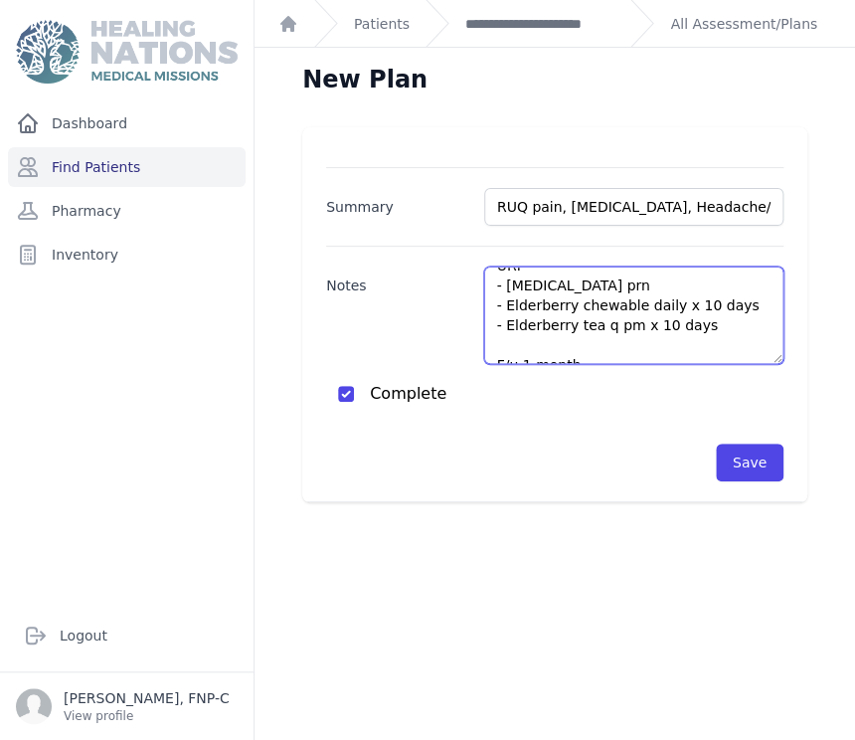
type textarea "BP- 118/74 RUQ - Awaiting US results (pt. will get on her own) Dry eyes - Cont.…"
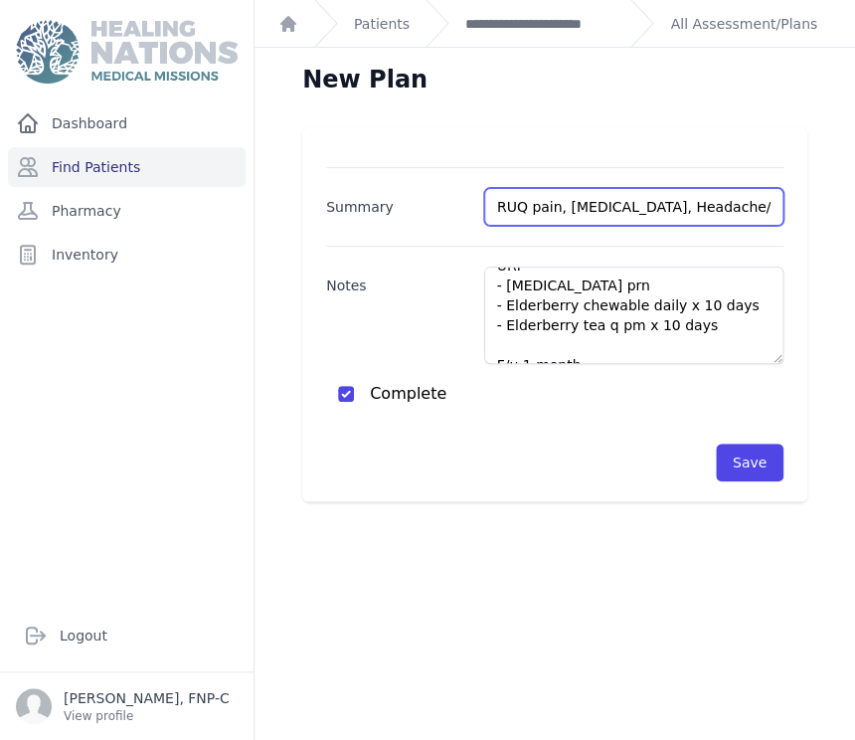
click at [740, 201] on input "RUQ pain, Dyspareunia, Headache/Neck Pain," at bounding box center [633, 207] width 299 height 38
type input "RUQ pain, Dyspareunia, Headache/Neck Pain, Tinea Pedis, ,"
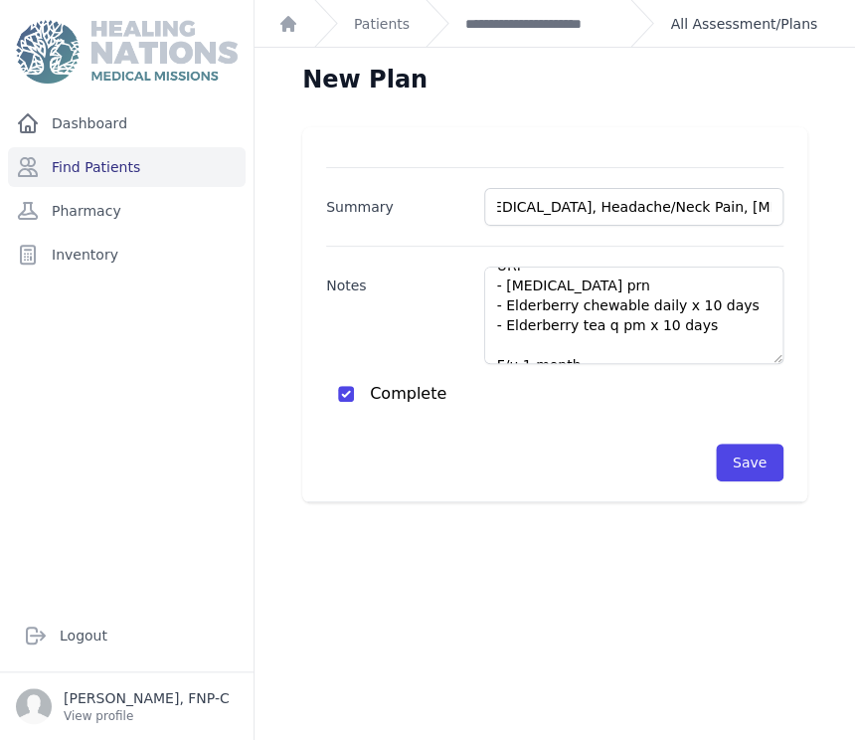
scroll to position [0, 0]
click at [592, 459] on div "Save" at bounding box center [554, 462] width 457 height 38
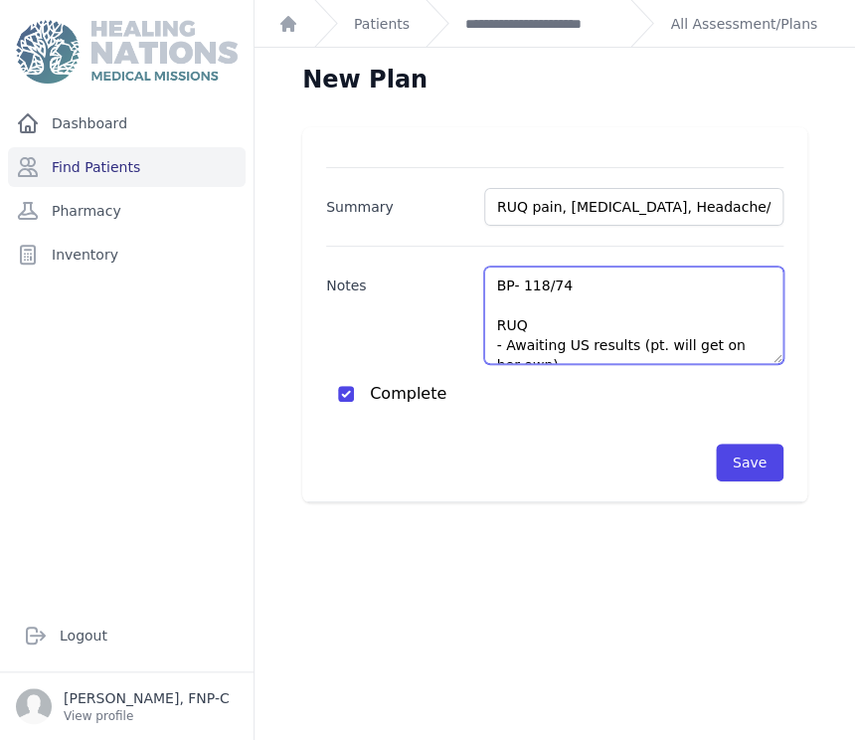
drag, startPoint x: 589, startPoint y: 348, endPoint x: 477, endPoint y: 260, distance: 142.4
click at [477, 260] on div "Notes BP- 118/74 RUQ - Awaiting US results (pt. will get on her own) Dry eyes -…" at bounding box center [554, 305] width 457 height 118
click at [692, 288] on textarea "BP- 118/74 RUQ - Awaiting US results (pt. will get on her own) Dry eyes - Cont.…" at bounding box center [633, 314] width 299 height 97
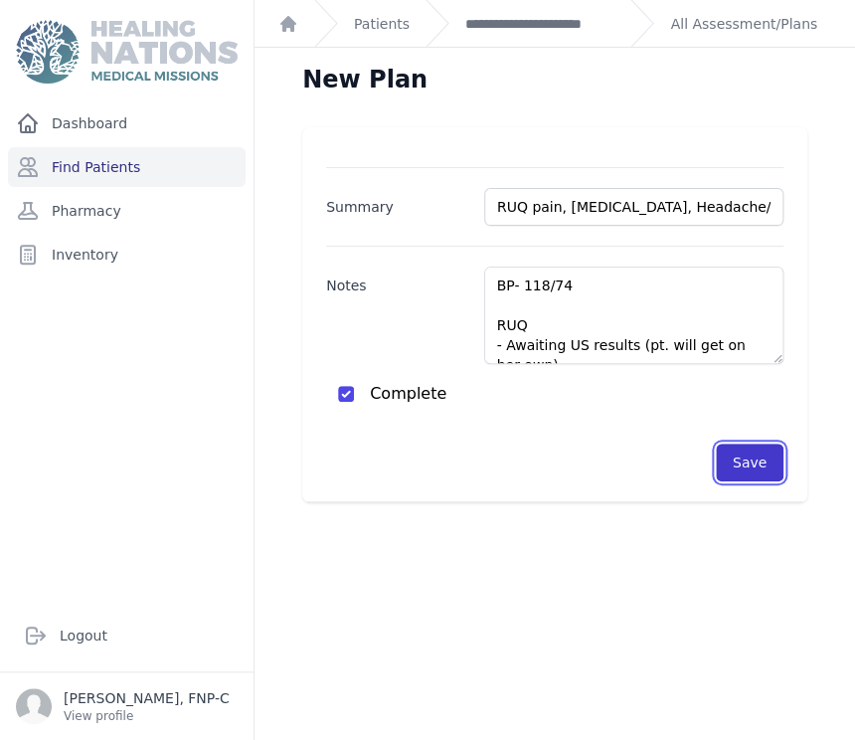
click at [734, 453] on button "Save" at bounding box center [750, 462] width 68 height 38
checkbox input "false"
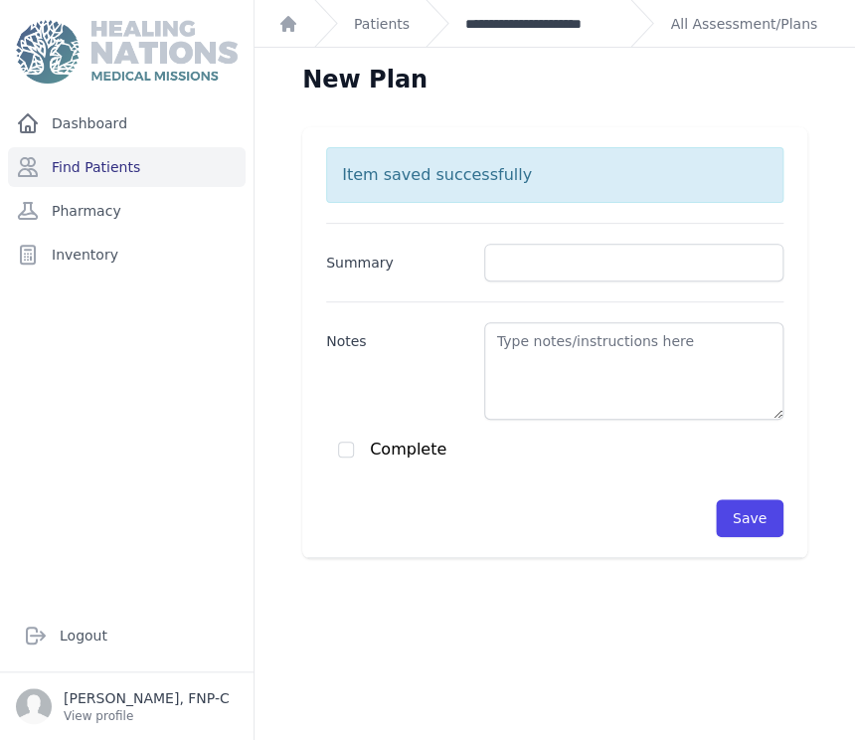
click at [521, 21] on link "**********" at bounding box center [539, 24] width 149 height 20
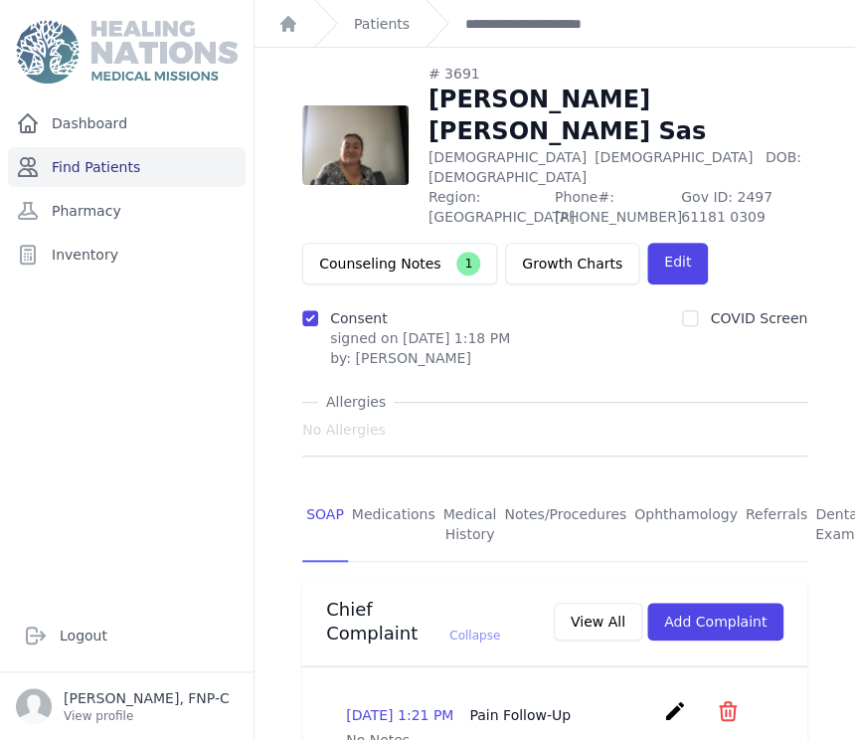
click at [108, 172] on link "Find Patients" at bounding box center [127, 167] width 238 height 40
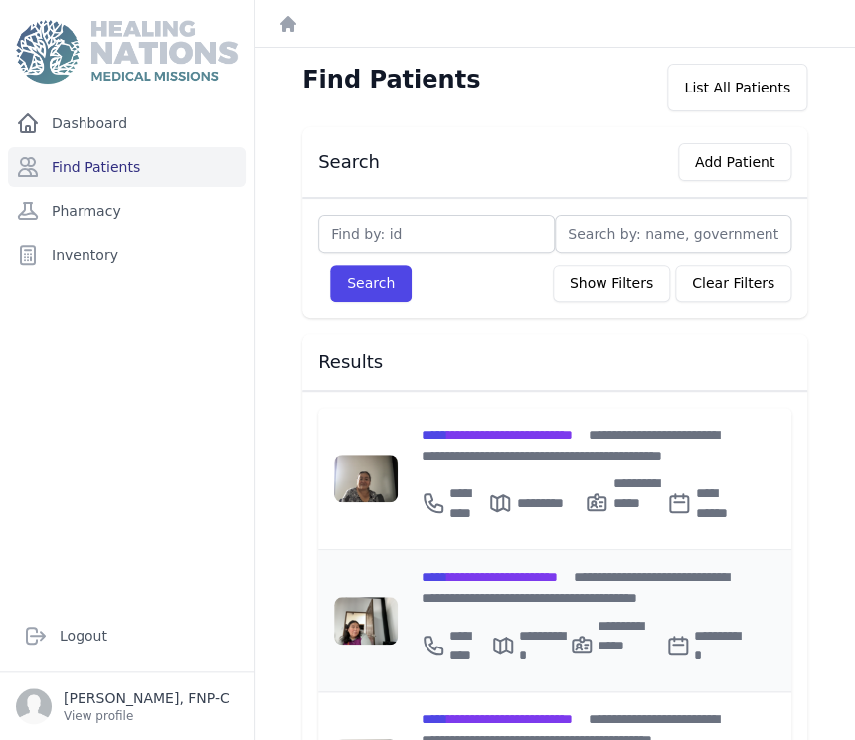
click at [514, 570] on span "**********" at bounding box center [489, 577] width 136 height 14
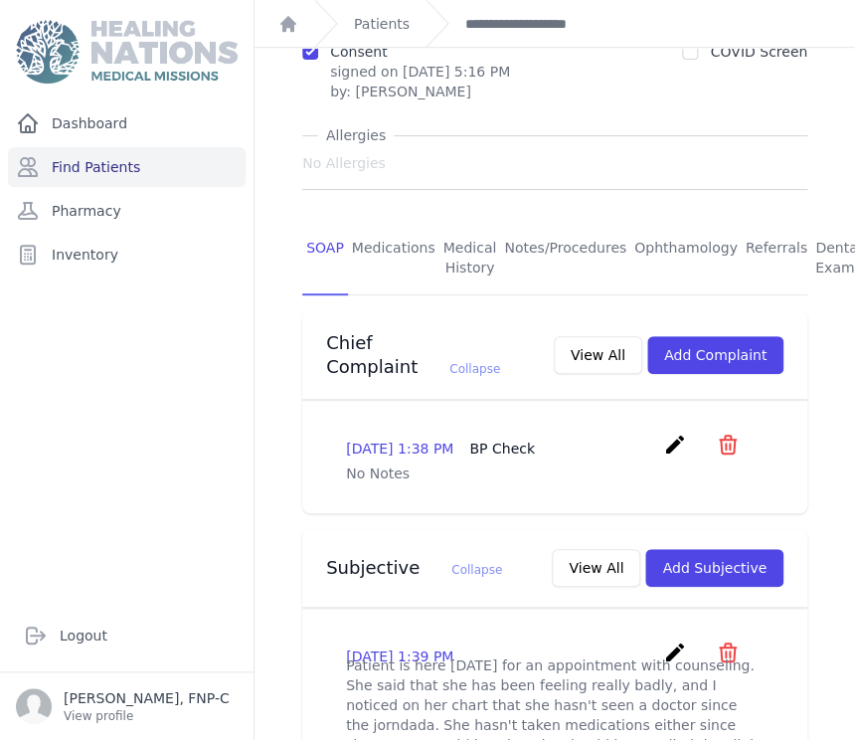
scroll to position [221, 0]
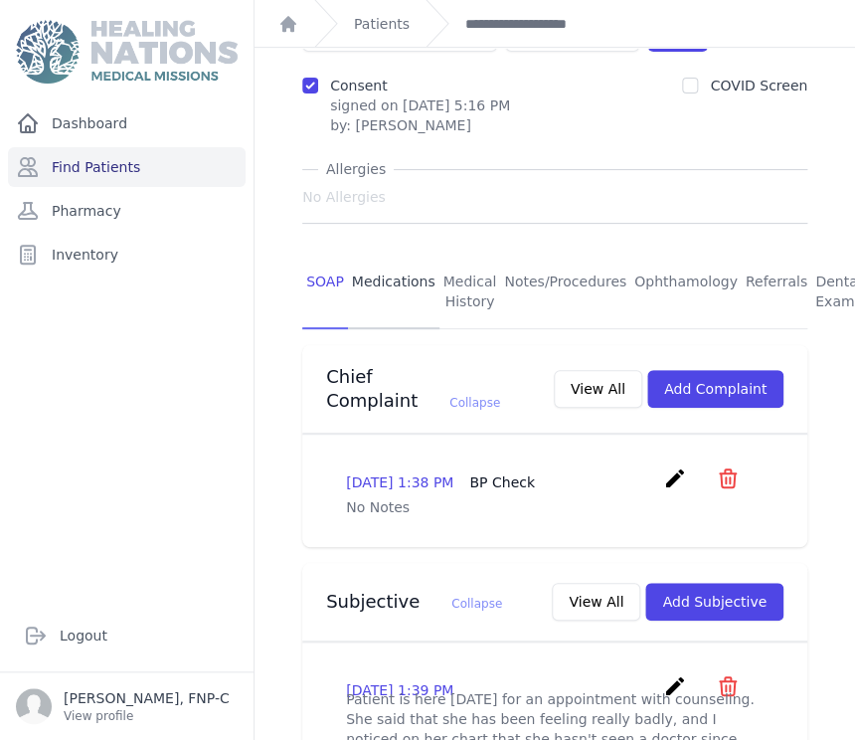
click at [387, 255] on link "Medications" at bounding box center [393, 292] width 91 height 74
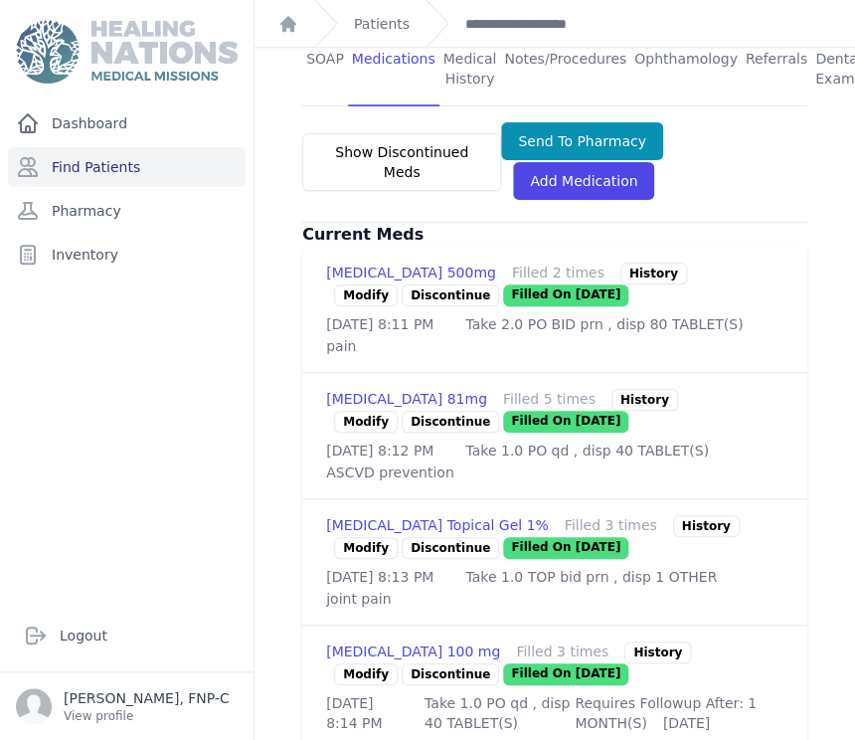
scroll to position [529, 0]
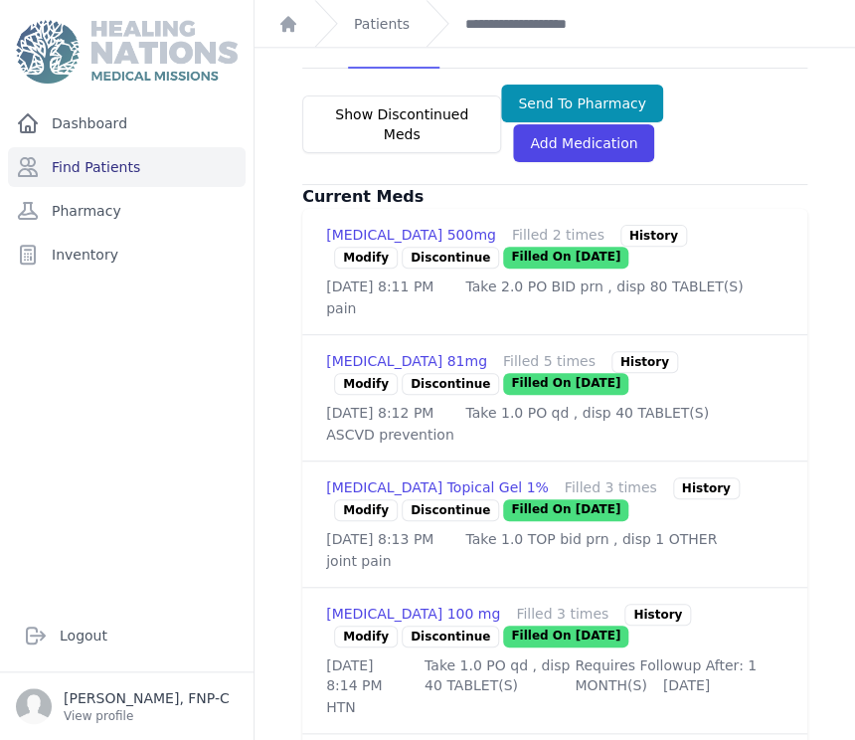
click at [432, 373] on p "Discontinue" at bounding box center [450, 384] width 97 height 22
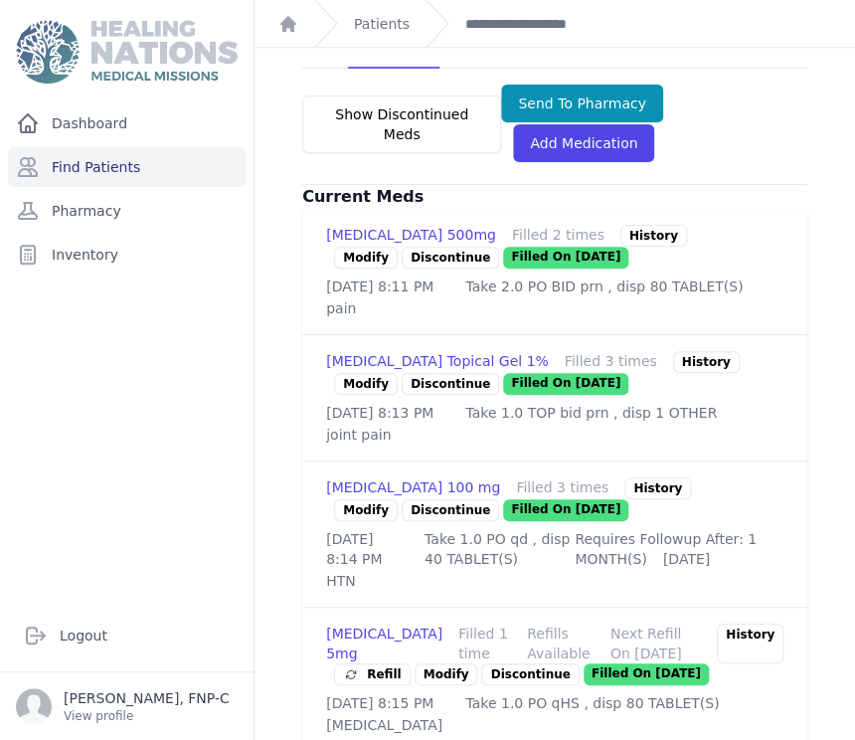
click at [362, 247] on link "Modify" at bounding box center [366, 258] width 64 height 22
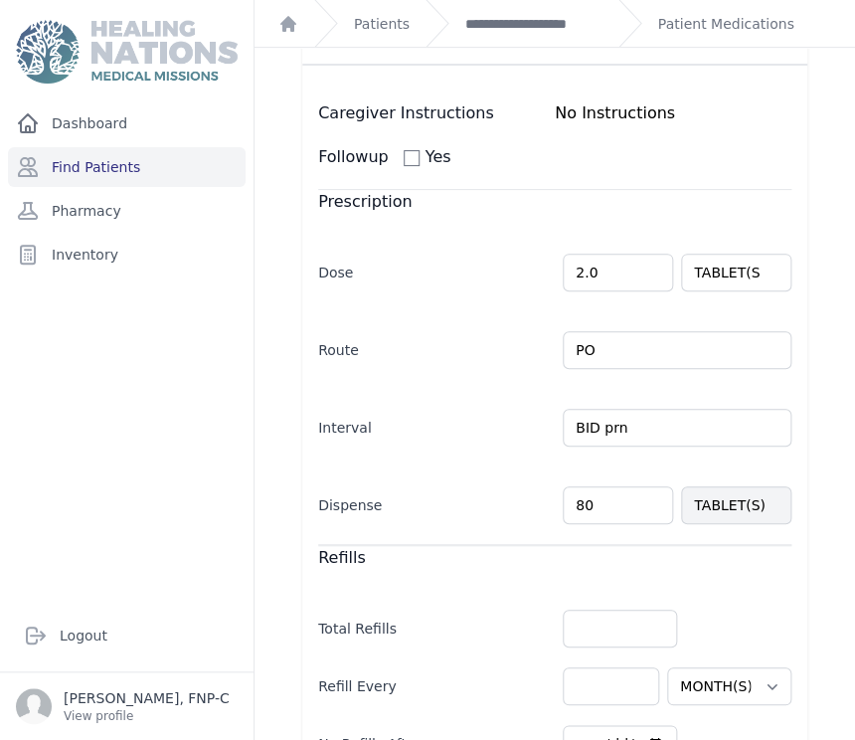
scroll to position [221, 0]
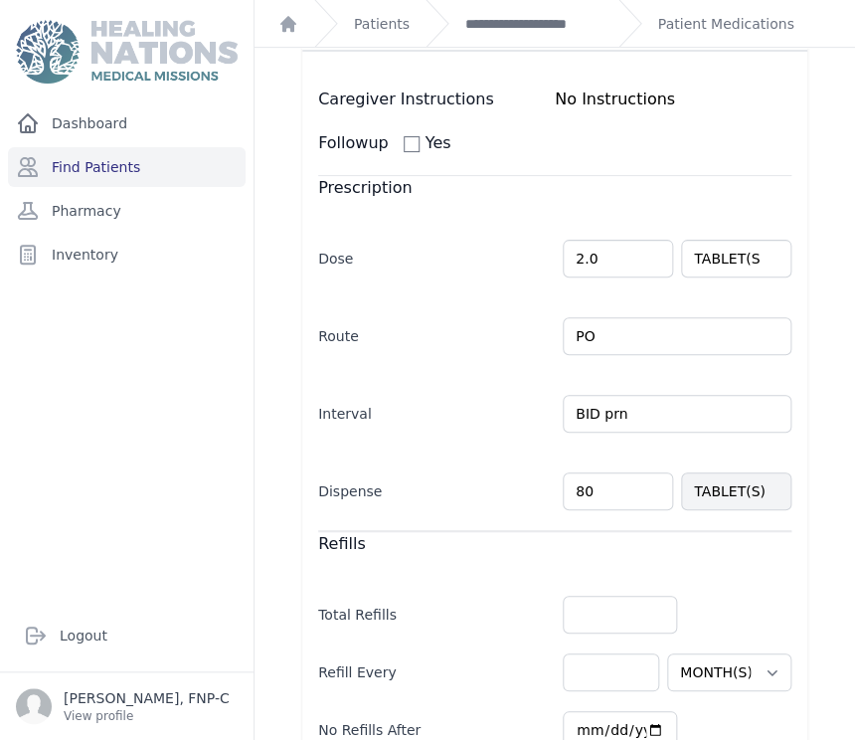
click at [570, 491] on input "80" at bounding box center [618, 491] width 110 height 38
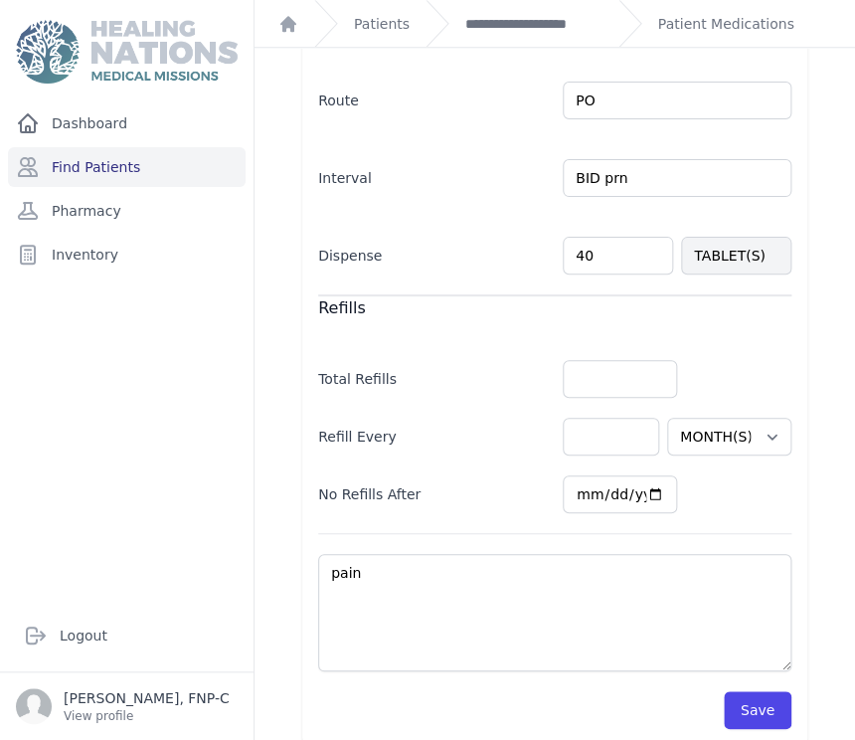
scroll to position [474, 0]
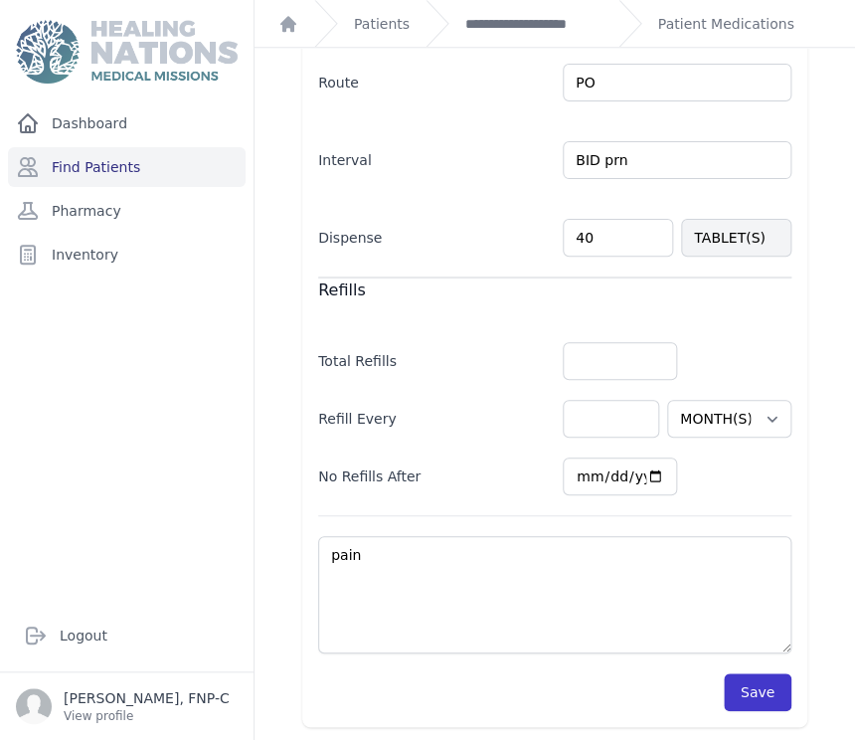
type input "40"
select select "MONTH(S)"
click at [741, 675] on button "Save" at bounding box center [758, 692] width 68 height 38
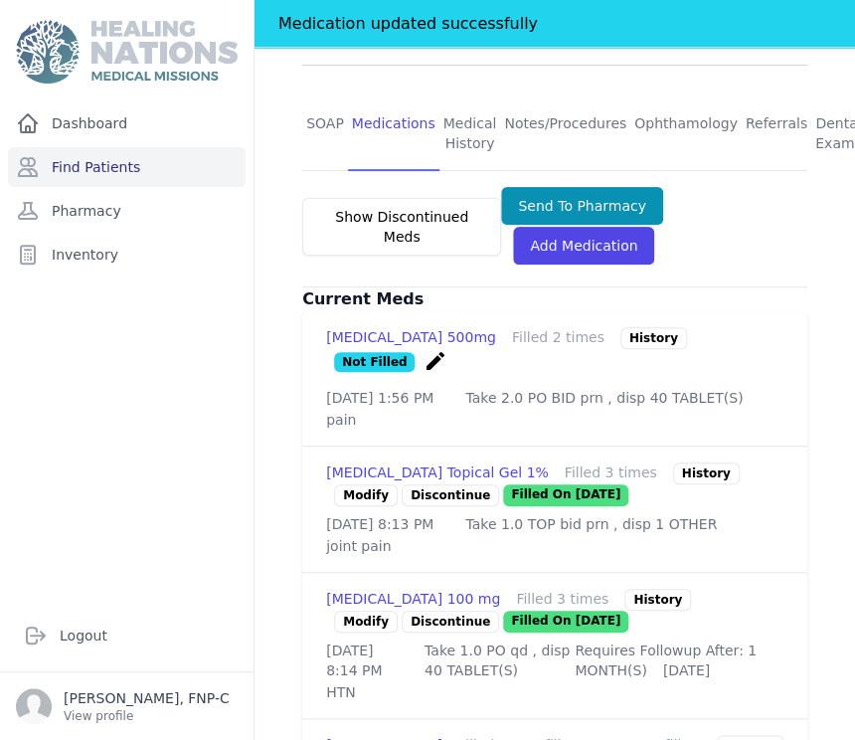
scroll to position [584, 0]
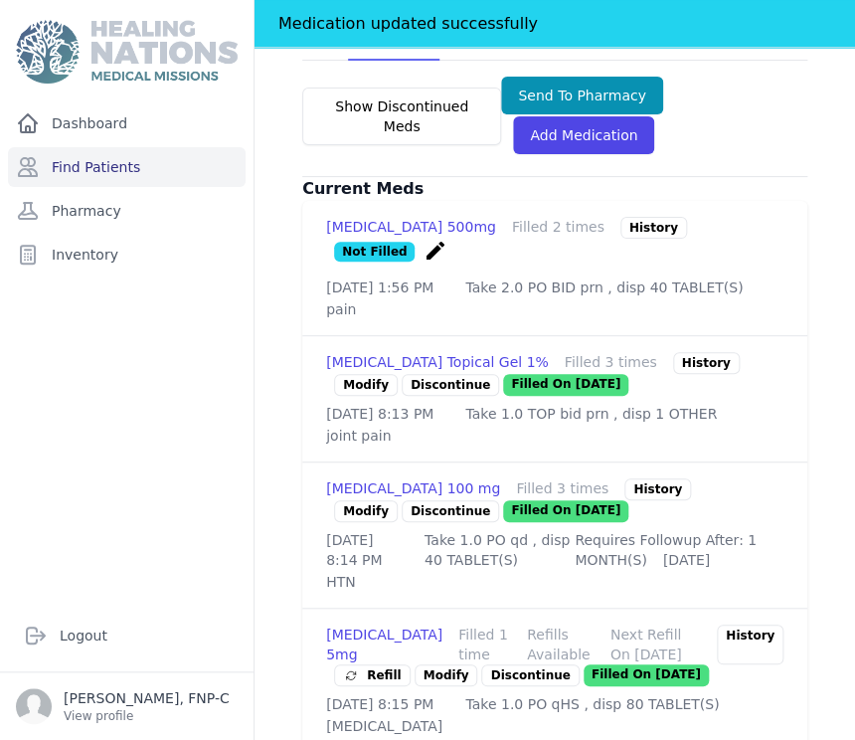
click at [372, 374] on link "Modify" at bounding box center [366, 385] width 64 height 22
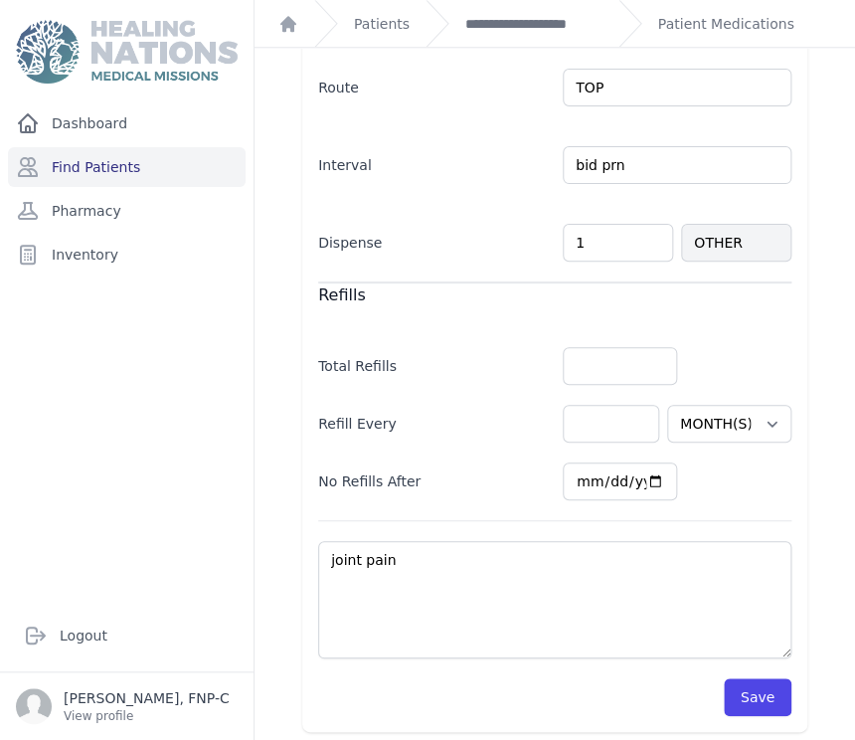
scroll to position [498, 0]
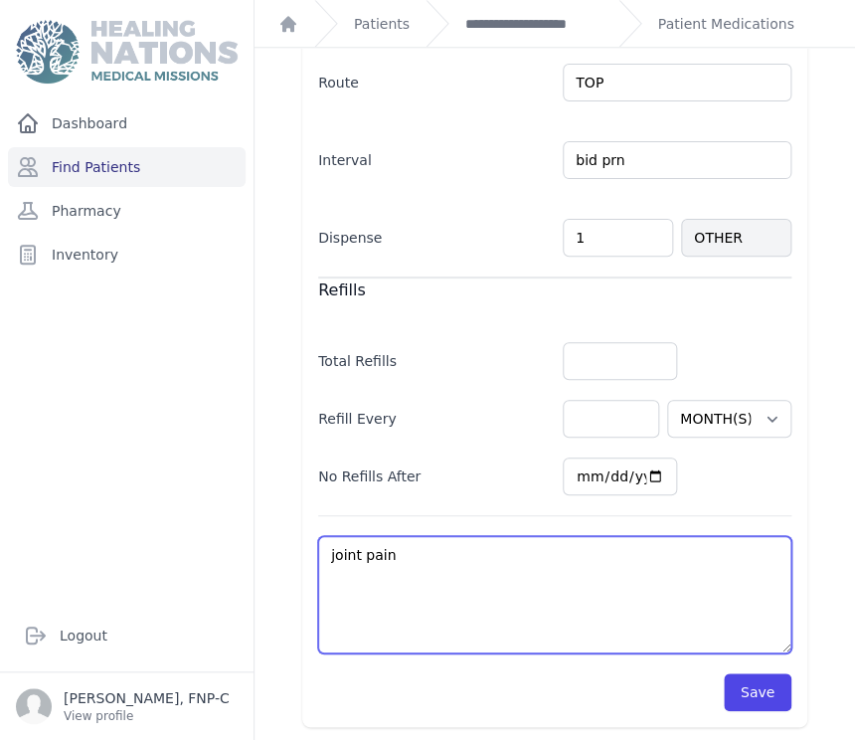
click at [393, 553] on textarea "joint pain" at bounding box center [554, 594] width 473 height 117
type textarea "joint pain-"
select select "MONTH(S)"
type textarea "joint pain-"
select select "MONTH(S)"
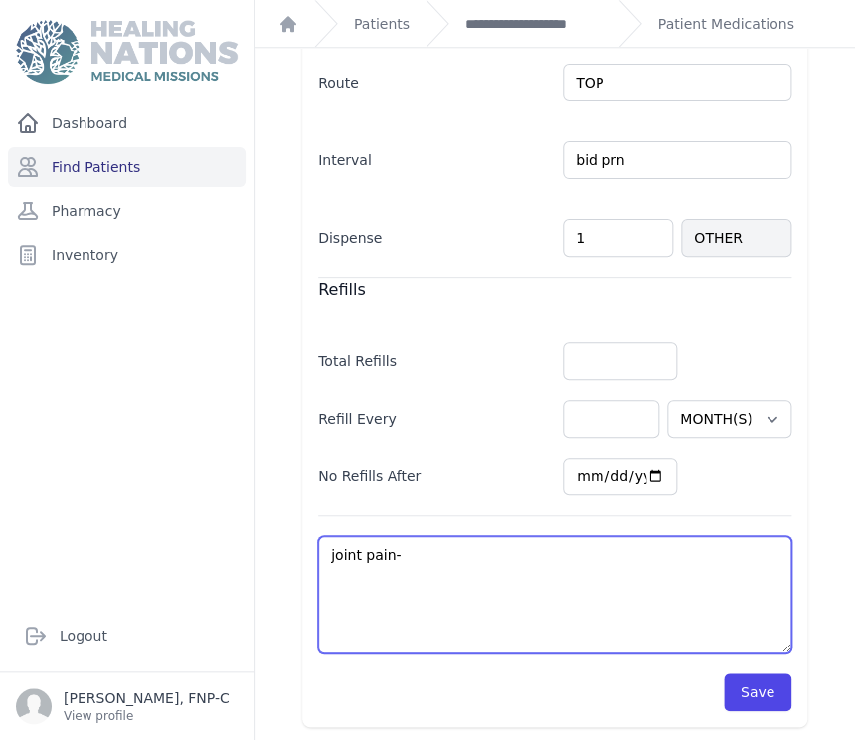
type textarea "joint pain- m"
select select "MONTH(S)"
type textarea "joint pain- ma"
select select "MONTH(S)"
type textarea "joint pain- may"
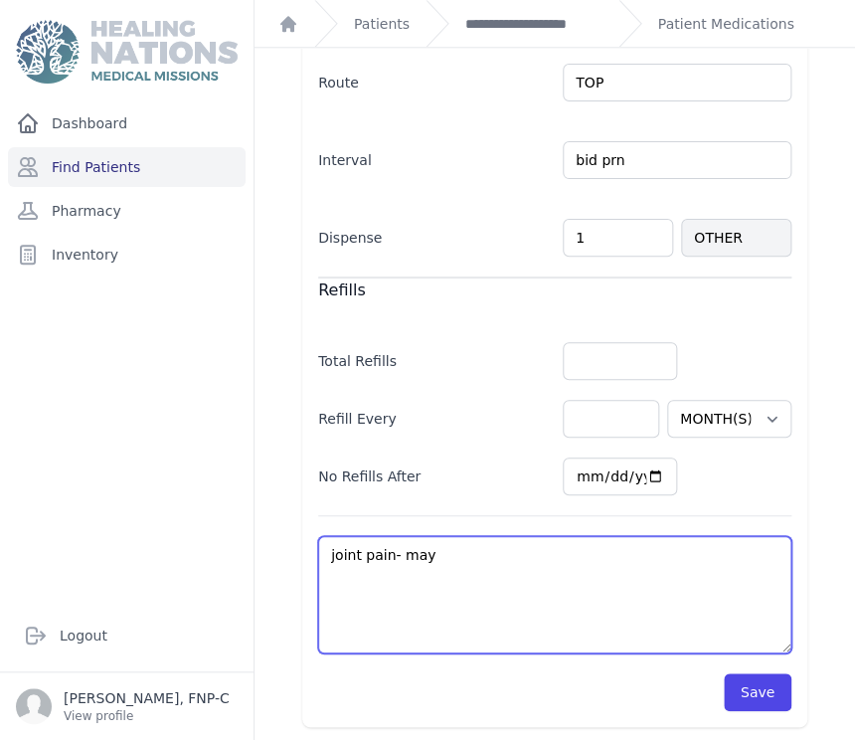
select select "MONTH(S)"
type textarea "joint pain- may"
select select "MONTH(S)"
type textarea "joint pain- may a"
select select "MONTH(S)"
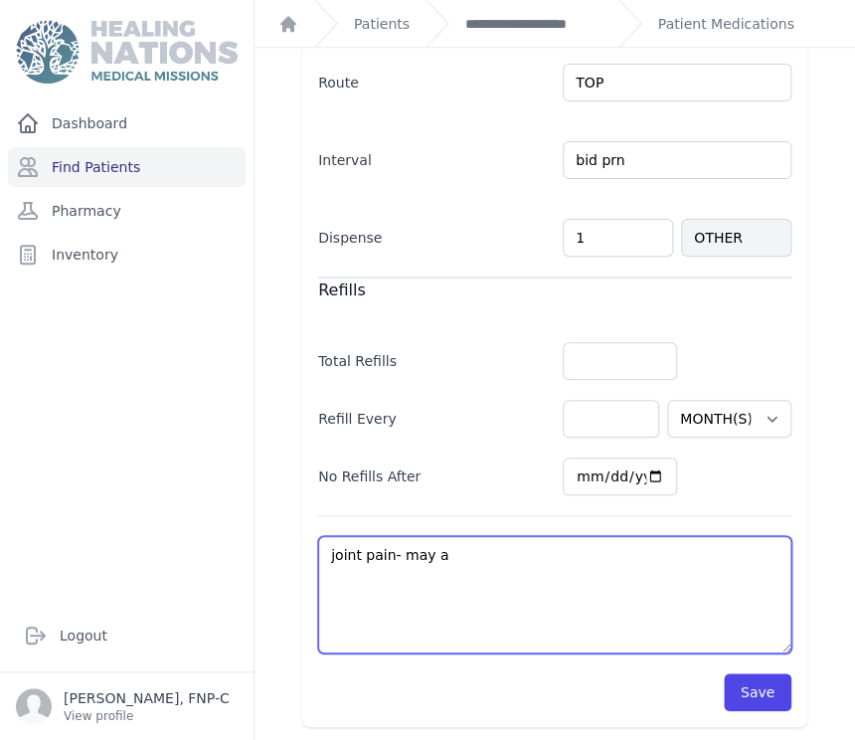
type textarea "joint pain- may al"
select select "MONTH(S)"
type textarea "joint pain- may als"
select select "MONTH(S)"
type textarea "joint pain- may also"
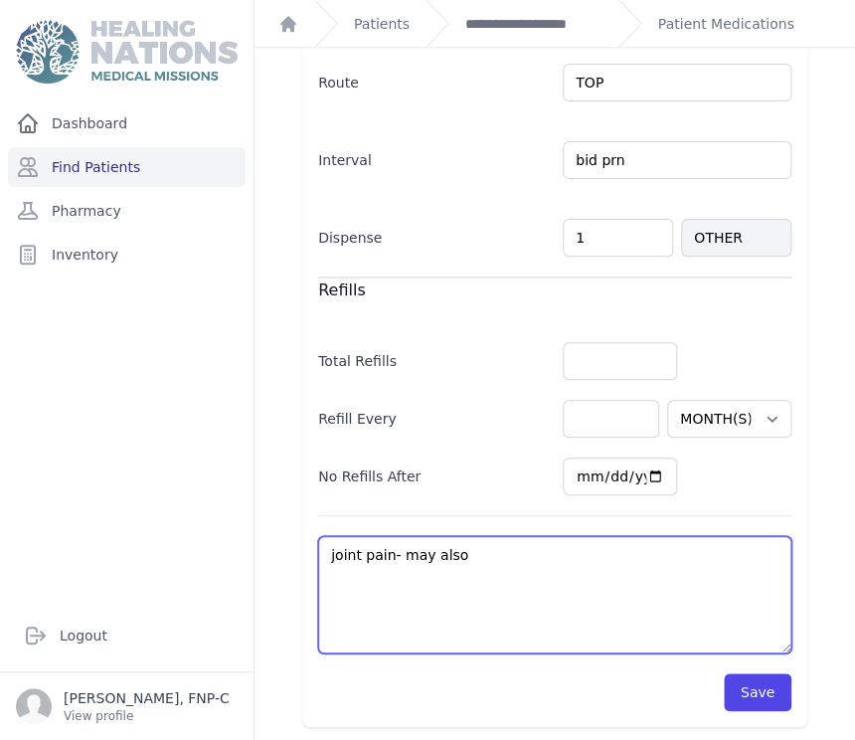
select select "MONTH(S)"
type textarea "joint pain- may also"
select select "MONTH(S)"
type textarea "joint pain- may also u"
select select "MONTH(S)"
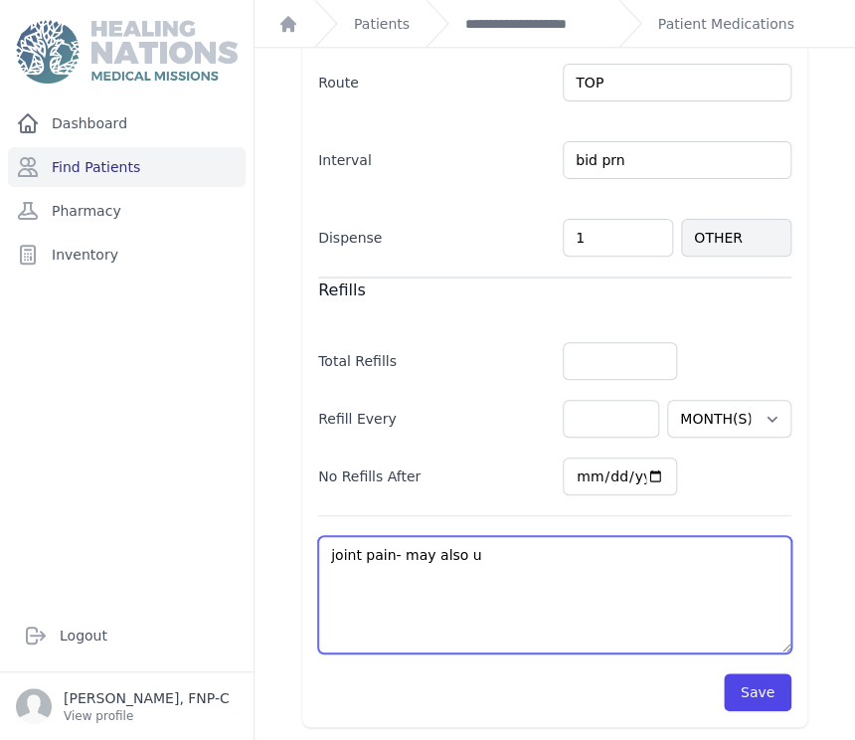
type textarea "joint pain- may also us"
select select "MONTH(S)"
type textarea "joint pain- may also use"
select select "MONTH(S)"
type textarea "joint pain- may also use"
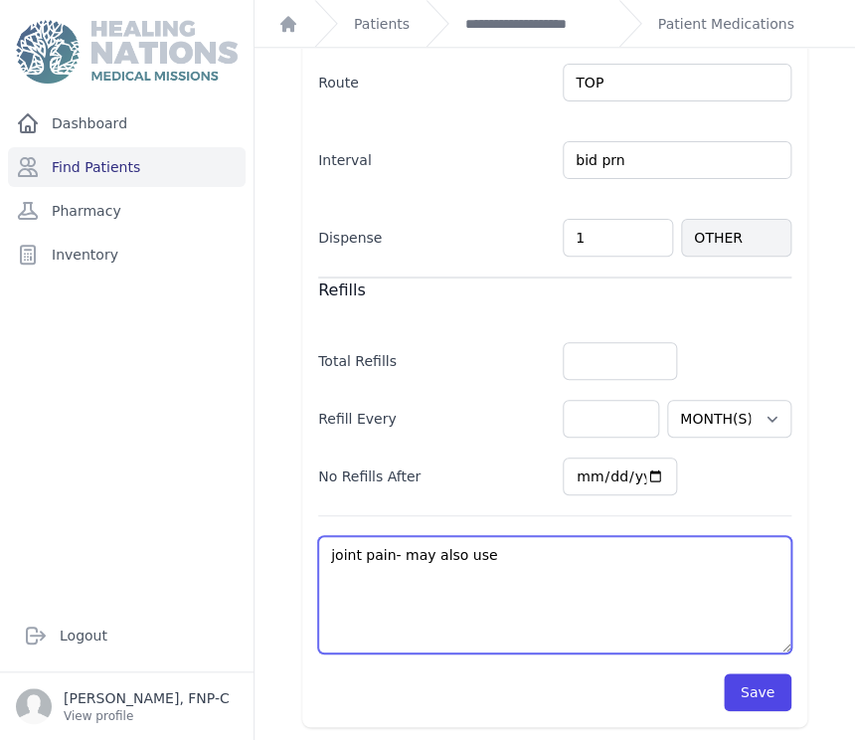
select select "MONTH(S)"
type textarea "joint pain- may also use o"
select select "MONTH(S)"
type textarea "joint pain- may also use on"
select select "MONTH(S)"
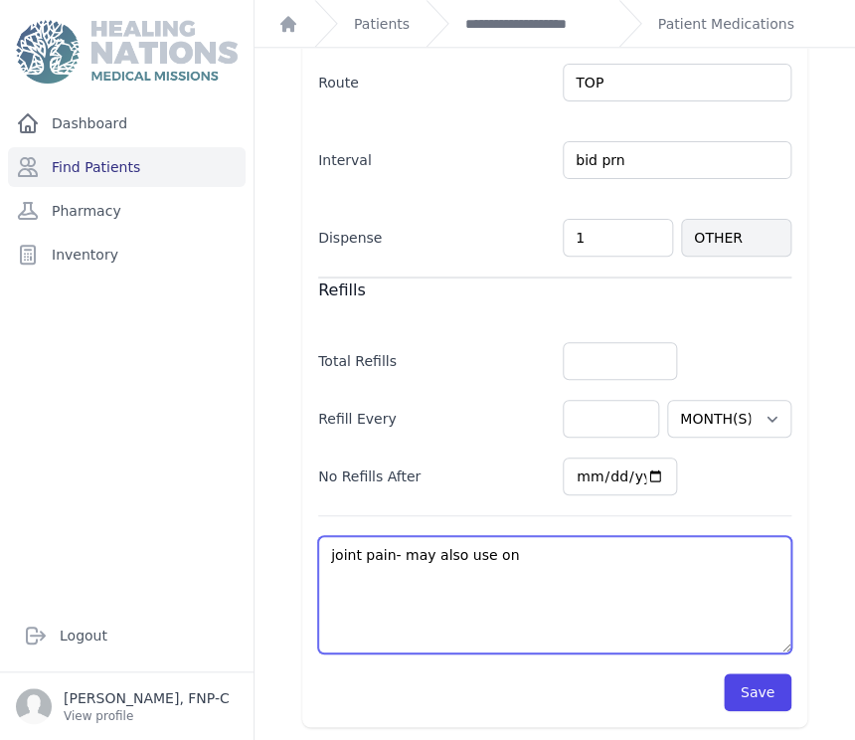
type textarea "joint pain- may also use on"
select select "MONTH(S)"
type textarea "joint pain- may also use on c"
select select "MONTH(S)"
type textarea "joint pain- may also use on ch"
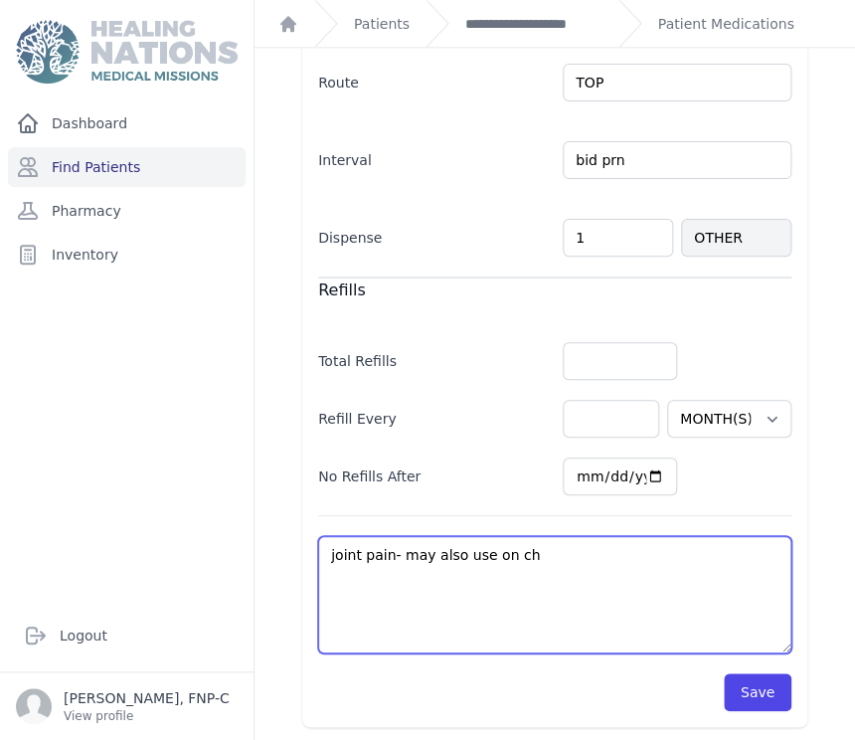
select select "MONTH(S)"
type textarea "joint pain- may also use on che"
select select "MONTH(S)"
type textarea "joint pain- may also use on ches"
select select "MONTH(S)"
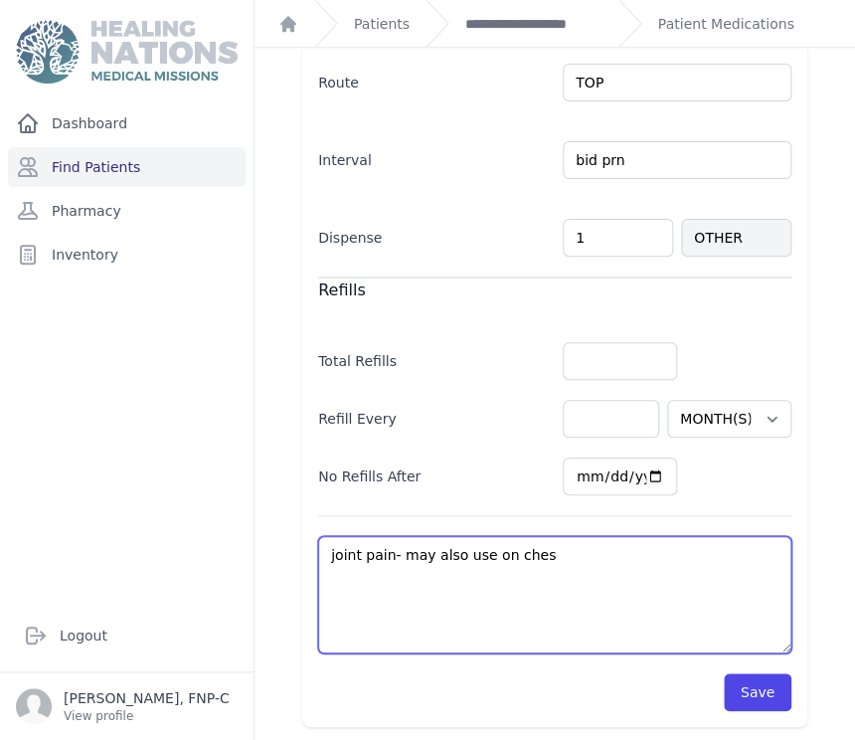
type textarea "joint pain- may also use on chest"
select select "MONTH(S)"
type textarea "joint pain- may also use on chest"
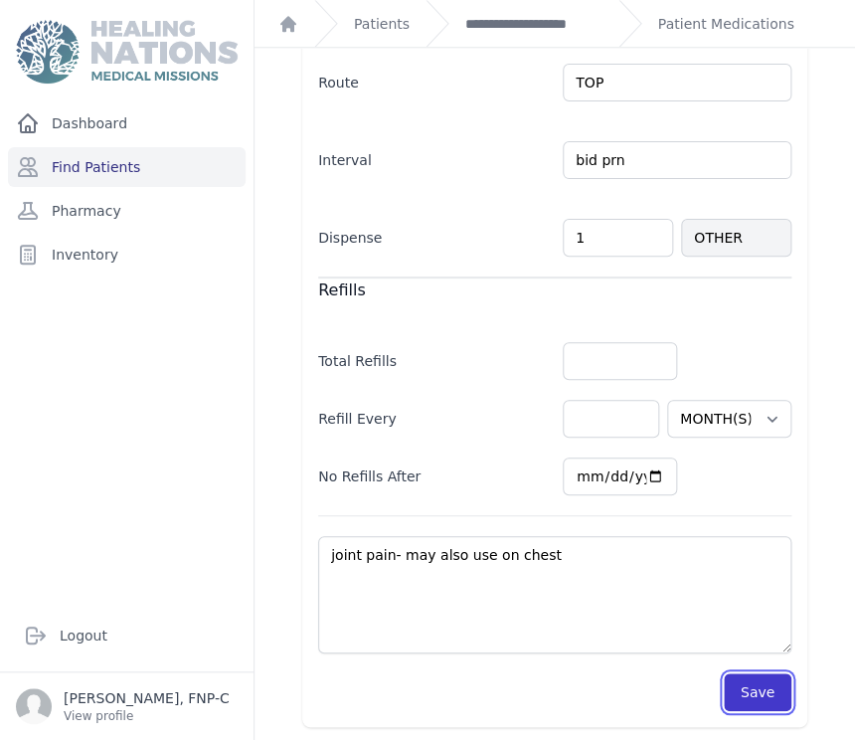
click at [740, 696] on button "Save" at bounding box center [758, 692] width 68 height 38
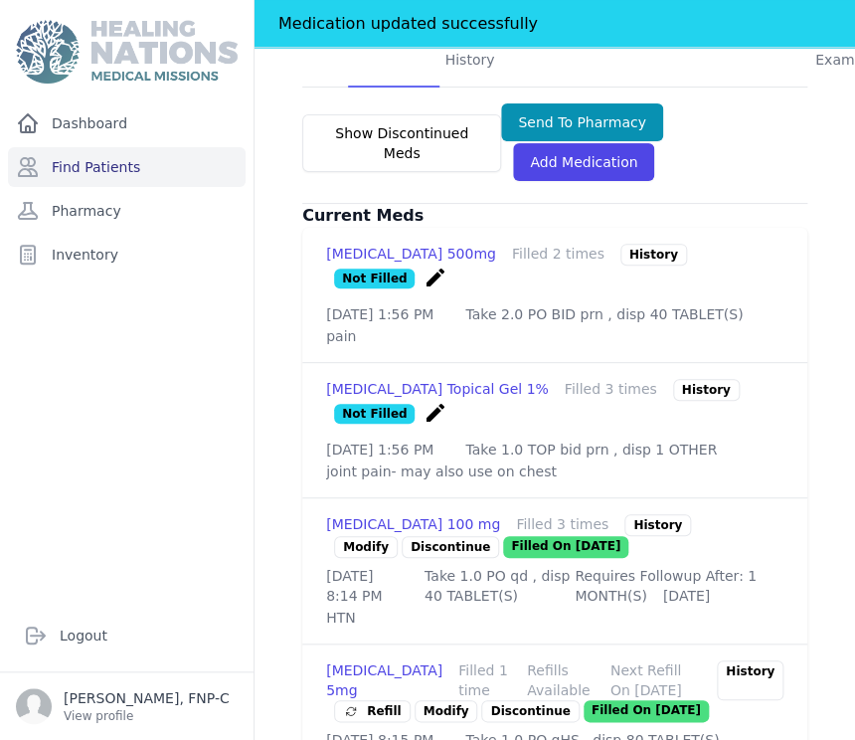
scroll to position [608, 0]
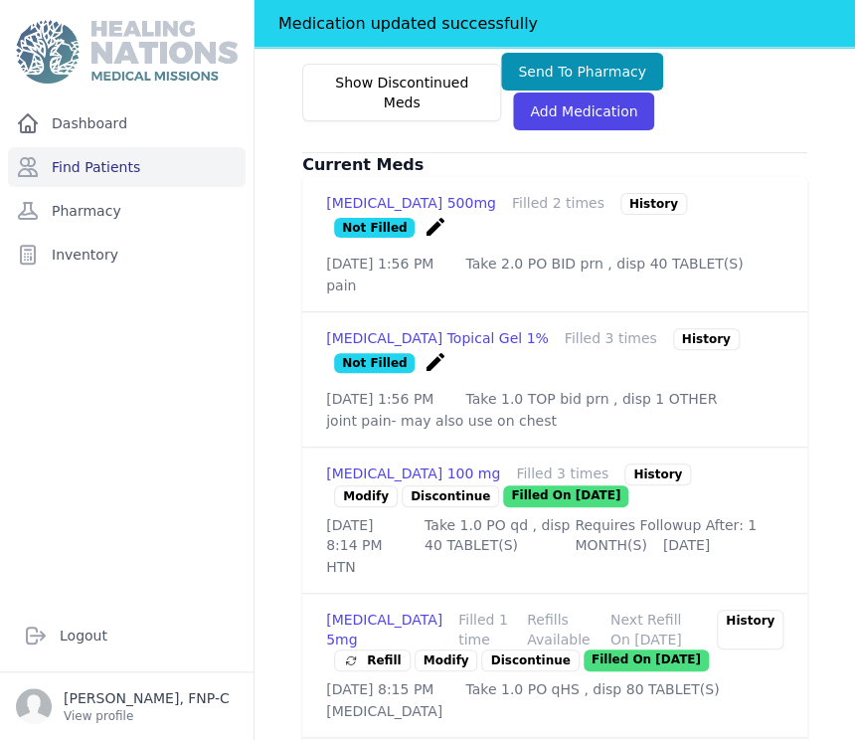
click at [358, 485] on link "Modify" at bounding box center [366, 496] width 64 height 22
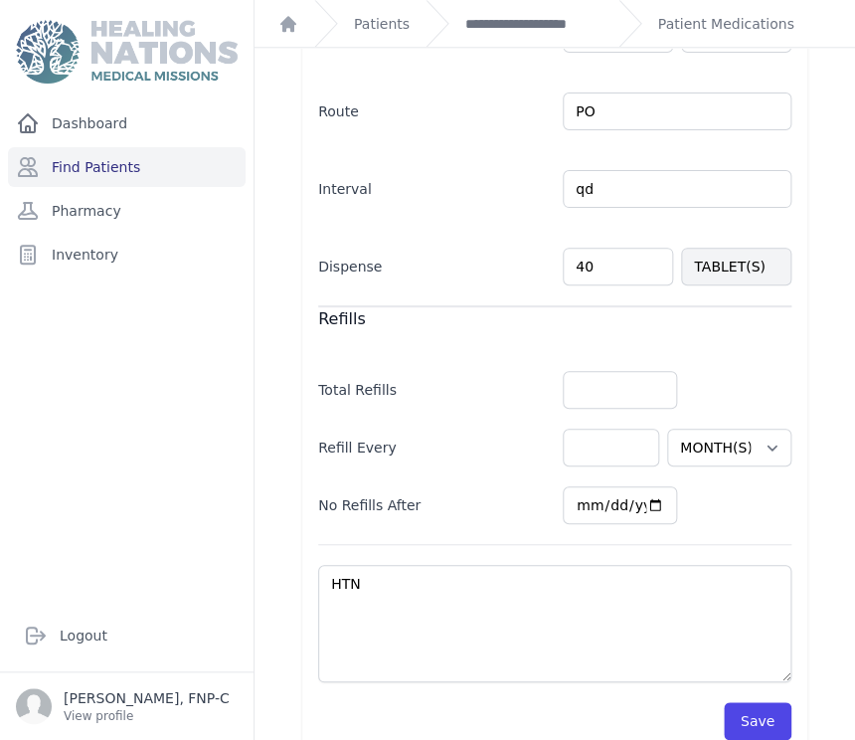
scroll to position [536, 0]
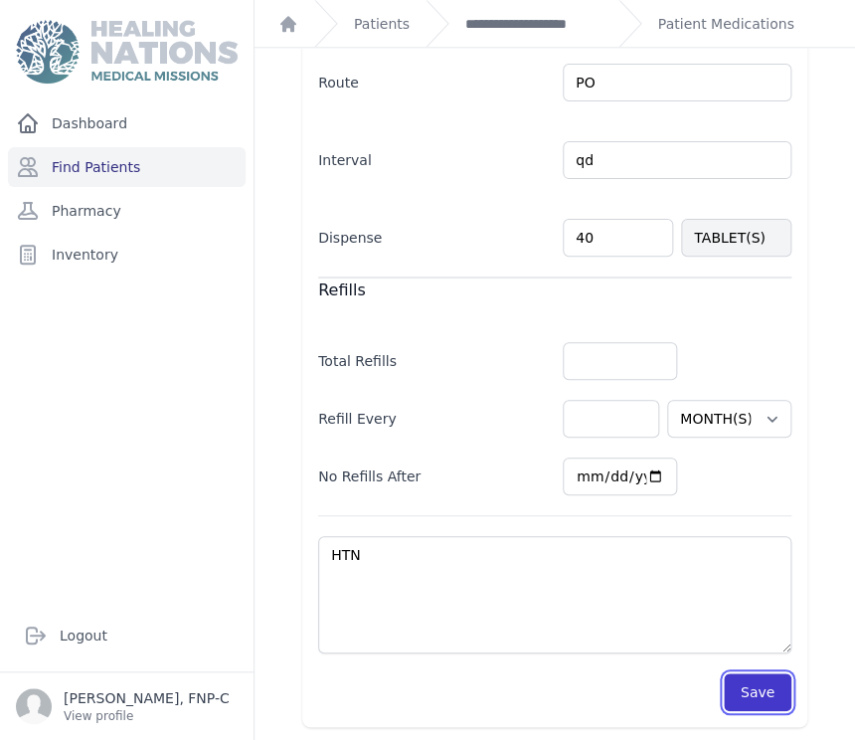
click at [746, 683] on button "Save" at bounding box center [758, 692] width 68 height 38
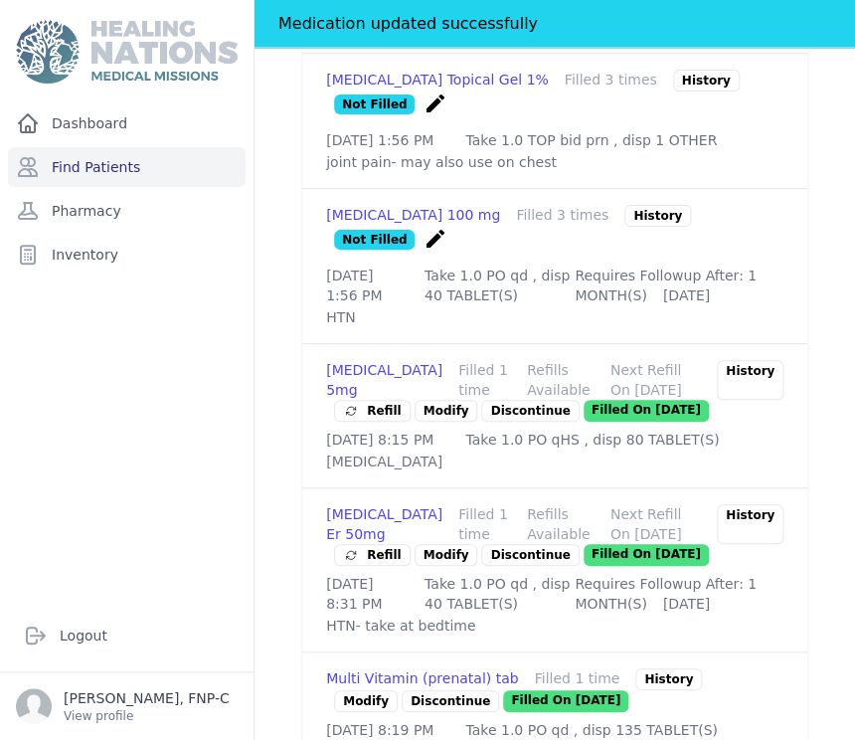
scroll to position [978, 0]
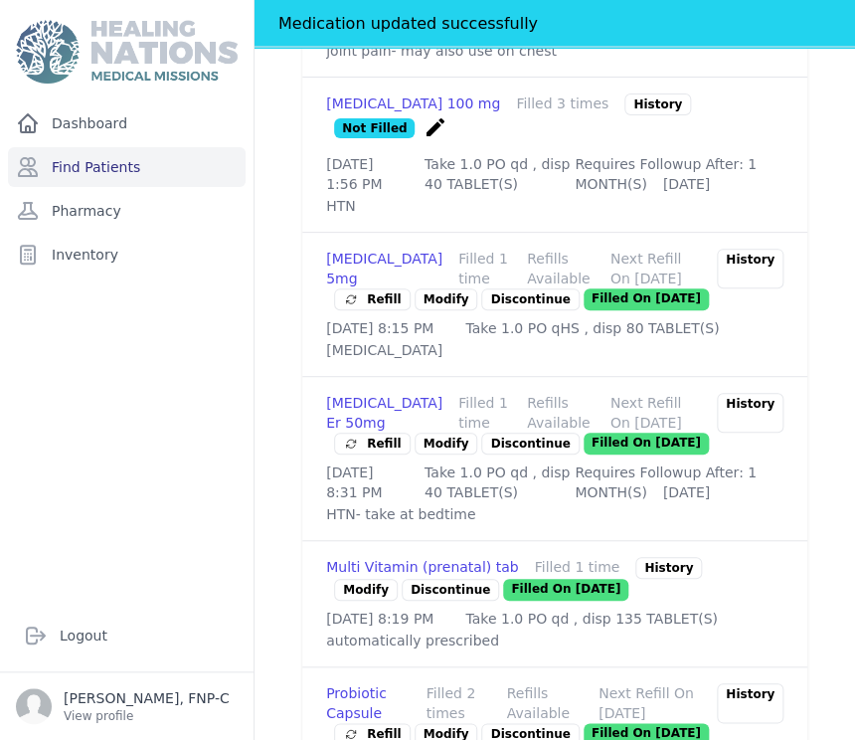
click at [434, 454] on link "Modify" at bounding box center [446, 443] width 64 height 22
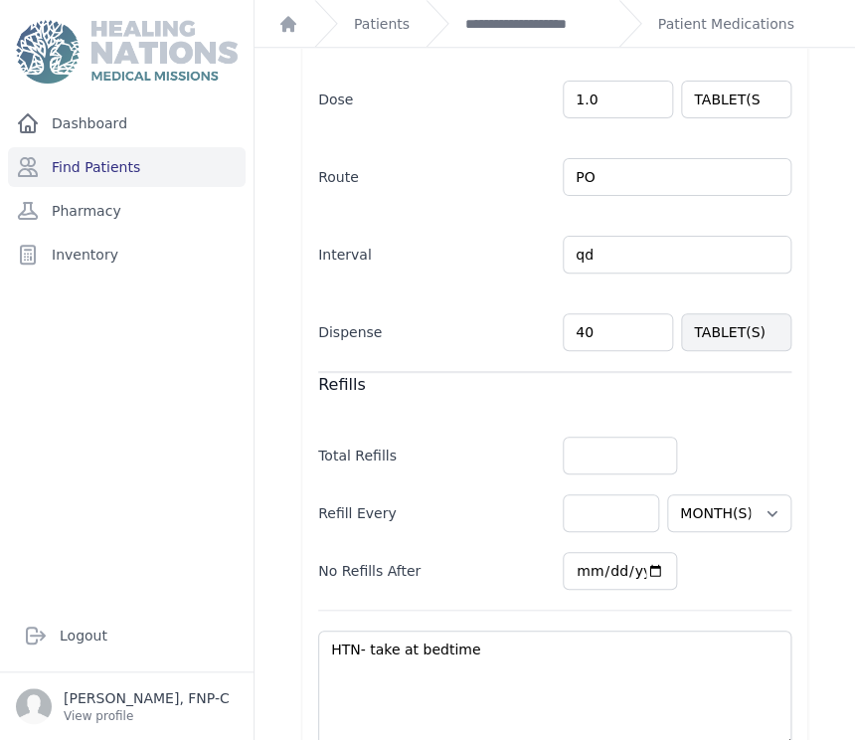
scroll to position [536, 0]
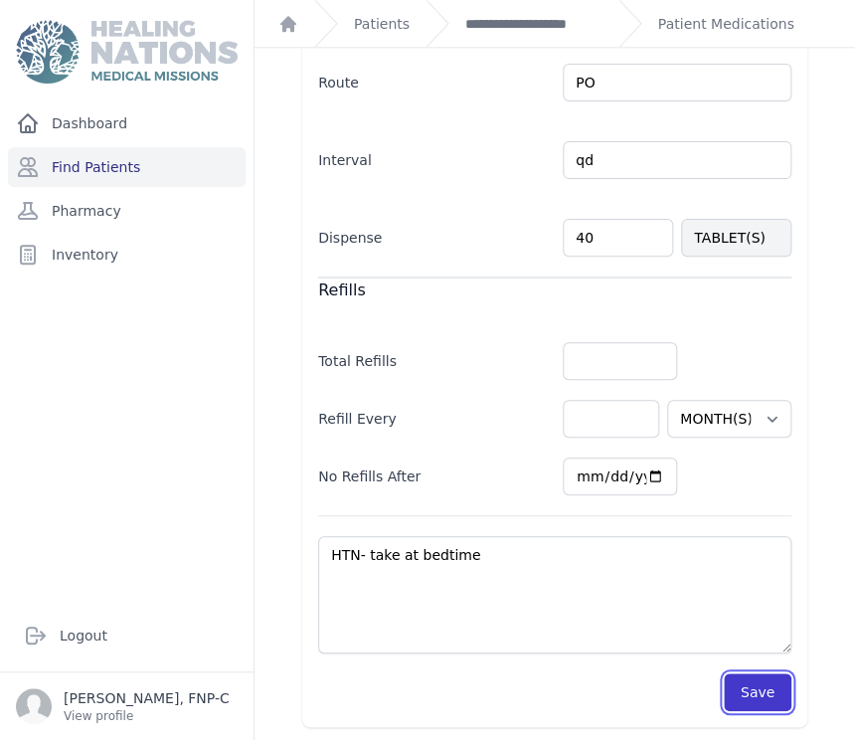
click at [733, 687] on button "Save" at bounding box center [758, 692] width 68 height 38
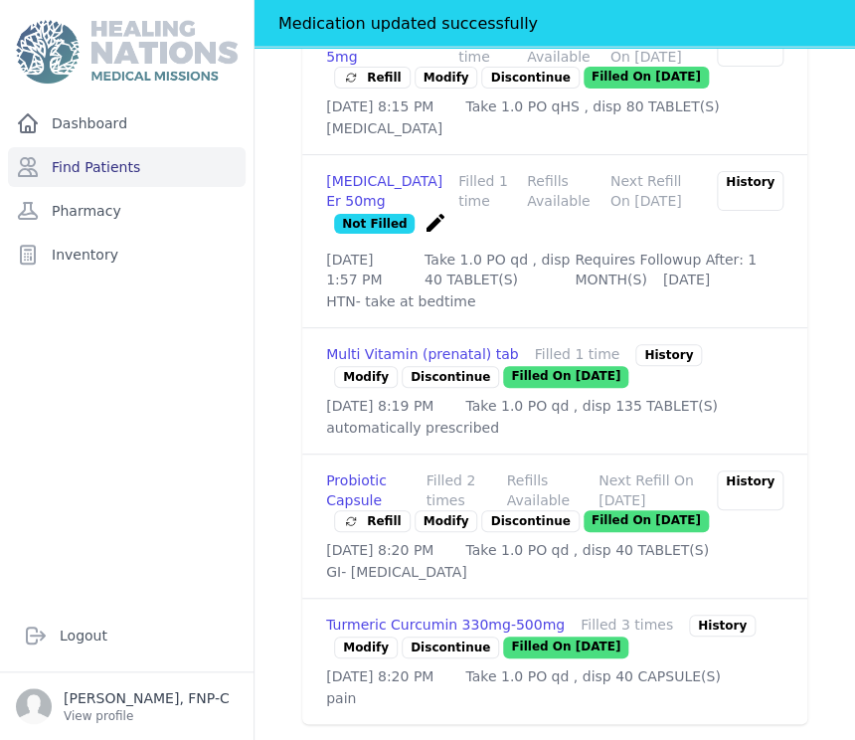
scroll to position [1327, 0]
click at [354, 636] on link "Modify" at bounding box center [366, 647] width 64 height 22
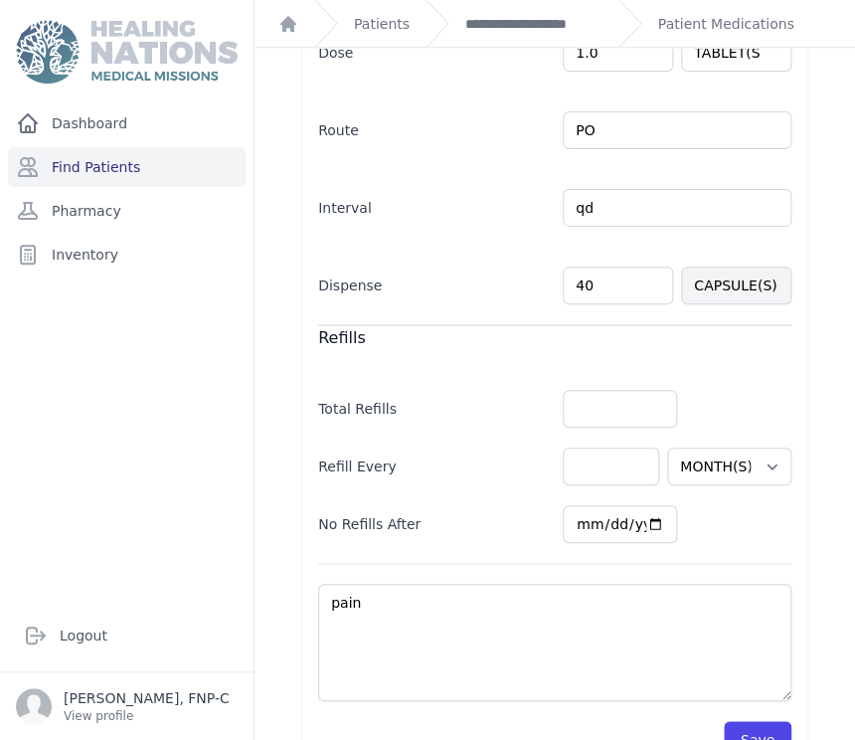
scroll to position [498, 0]
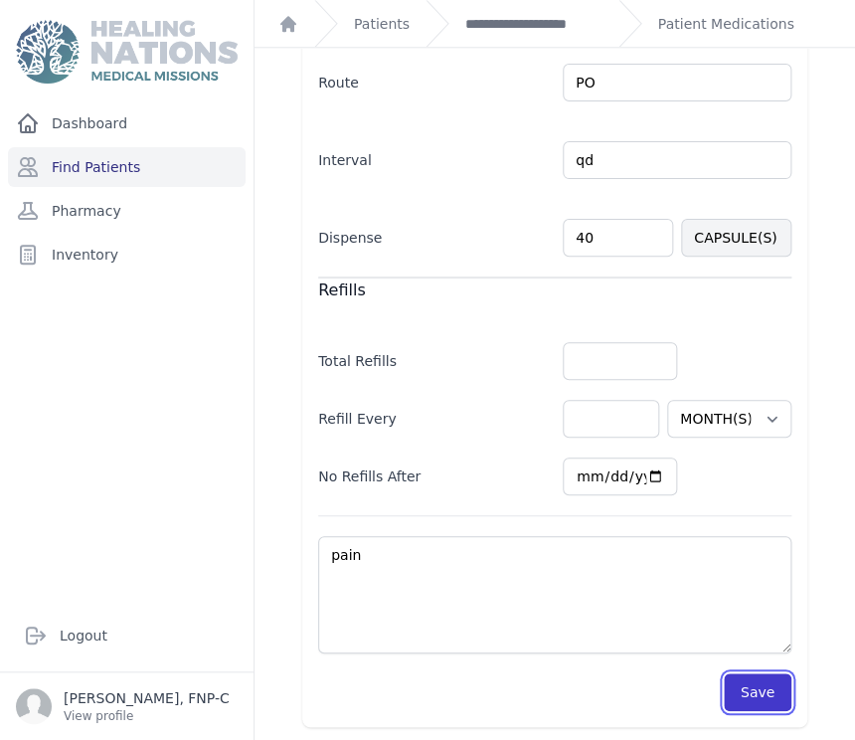
click at [740, 697] on button "Save" at bounding box center [758, 692] width 68 height 38
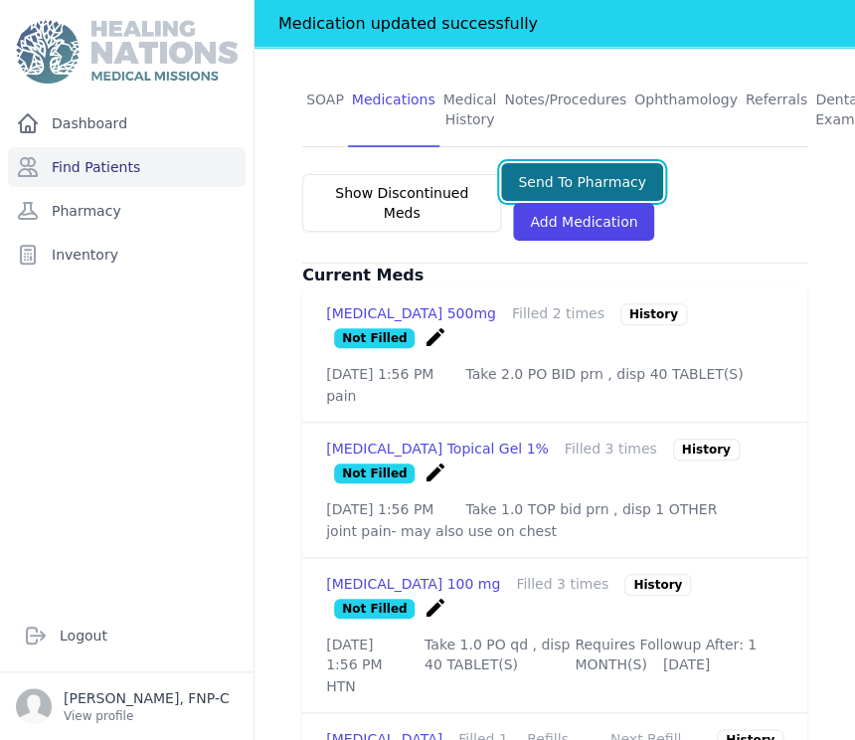
click at [536, 163] on button "Send To Pharmacy" at bounding box center [582, 182] width 162 height 38
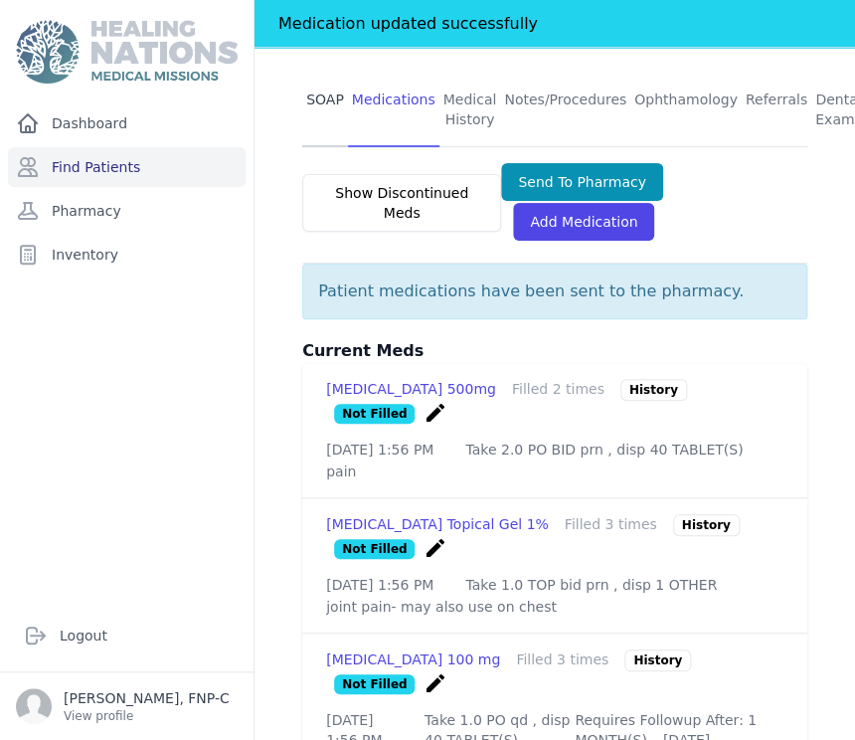
click at [305, 74] on link "SOAP" at bounding box center [325, 111] width 46 height 74
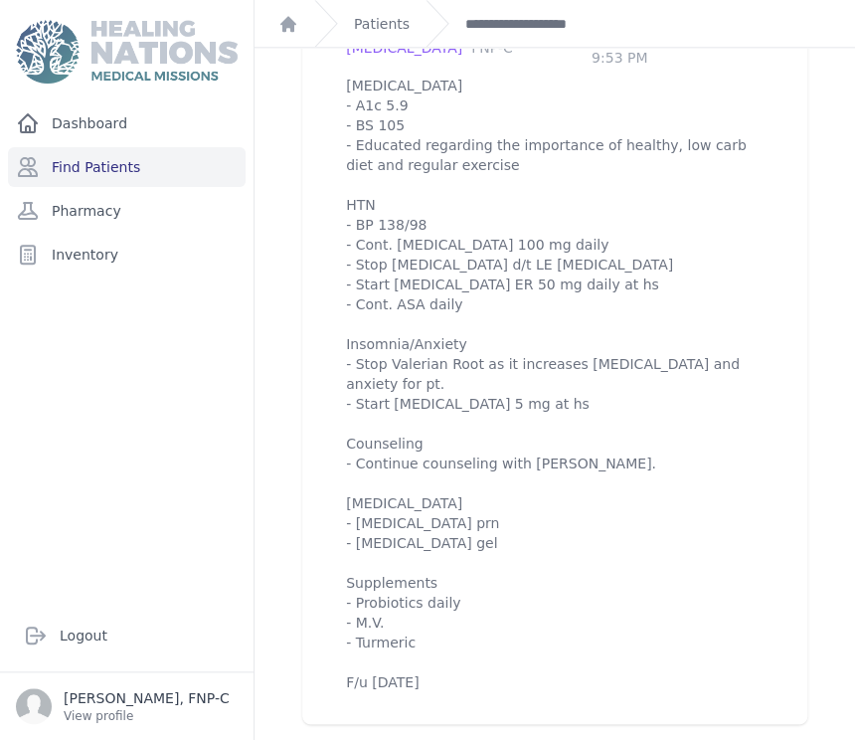
scroll to position [2564, 0]
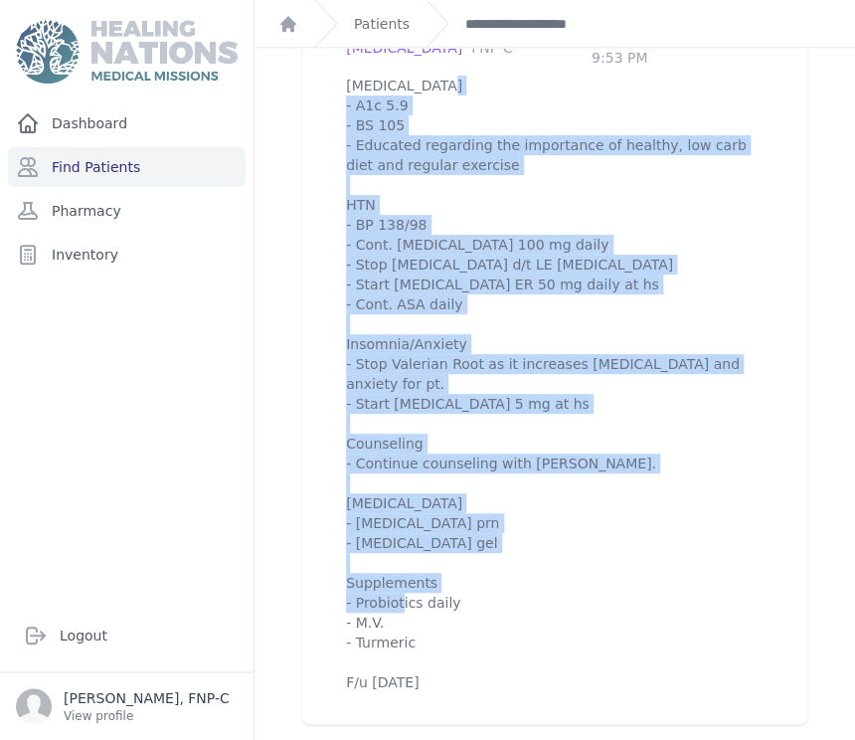
drag, startPoint x: 434, startPoint y: 666, endPoint x: 330, endPoint y: 71, distance: 604.5
click at [330, 71] on div "HTN, Insomnia/Anxiety, [MEDICAL_DATA] Added by: [PERSON_NAME], FNP-C Completed …" at bounding box center [554, 340] width 465 height 736
copy p "[MEDICAL_DATA] - A1c 5.9 - BS 105 - Educated regarding the importance of health…"
click at [666, 477] on p "[MEDICAL_DATA] - A1c 5.9 - BS 105 - Educated regarding the importance of health…" at bounding box center [554, 384] width 417 height 616
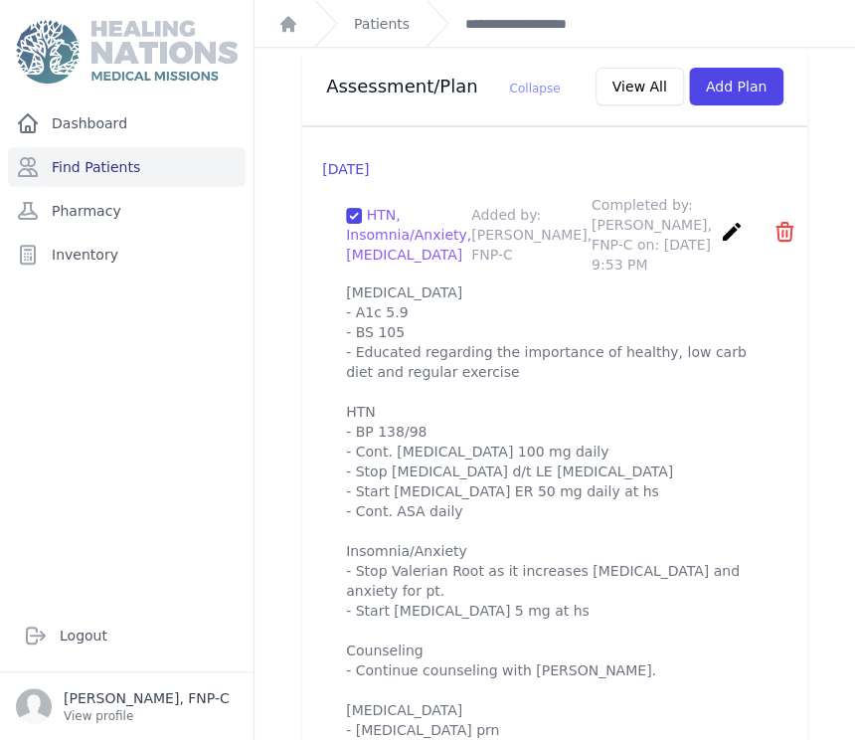
scroll to position [2233, 0]
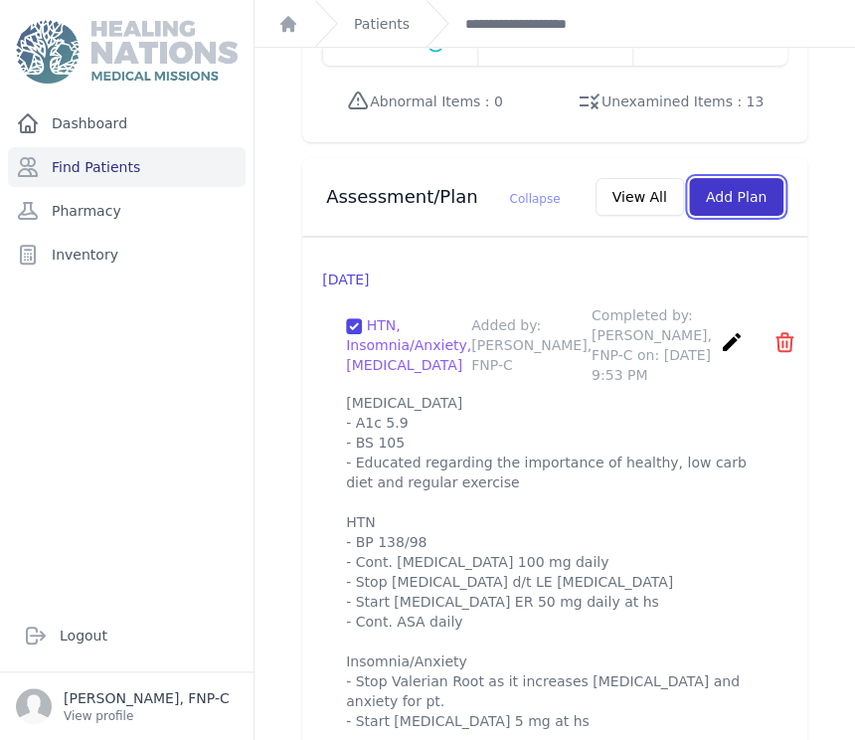
click at [708, 178] on button "Add Plan" at bounding box center [736, 197] width 94 height 38
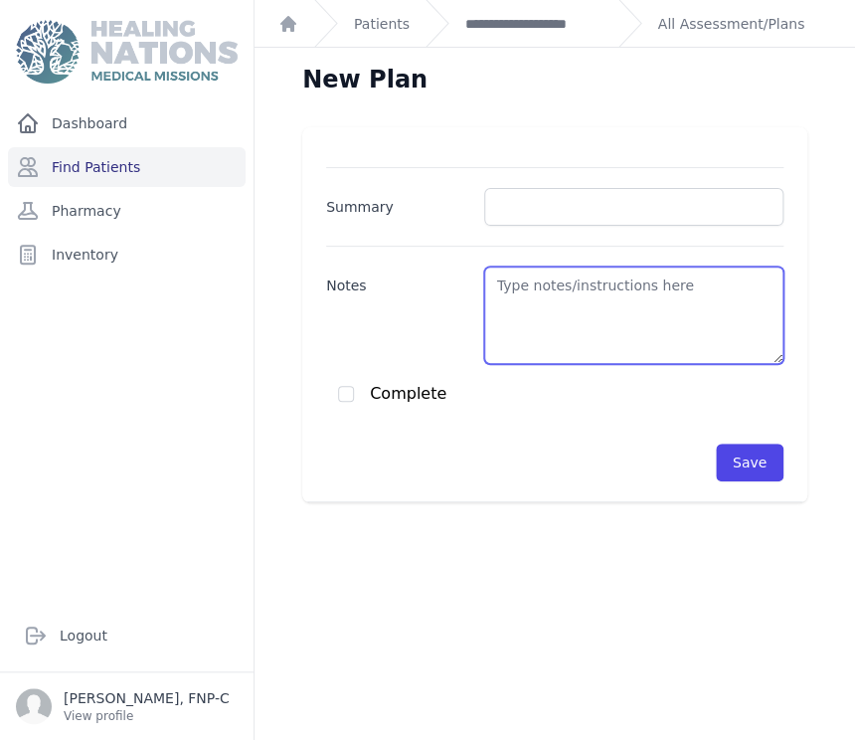
click at [491, 299] on textarea "Notes" at bounding box center [633, 314] width 299 height 97
paste textarea "[MEDICAL_DATA] - A1c 5.9 - BS 105 - Educated regarding the importance of health…"
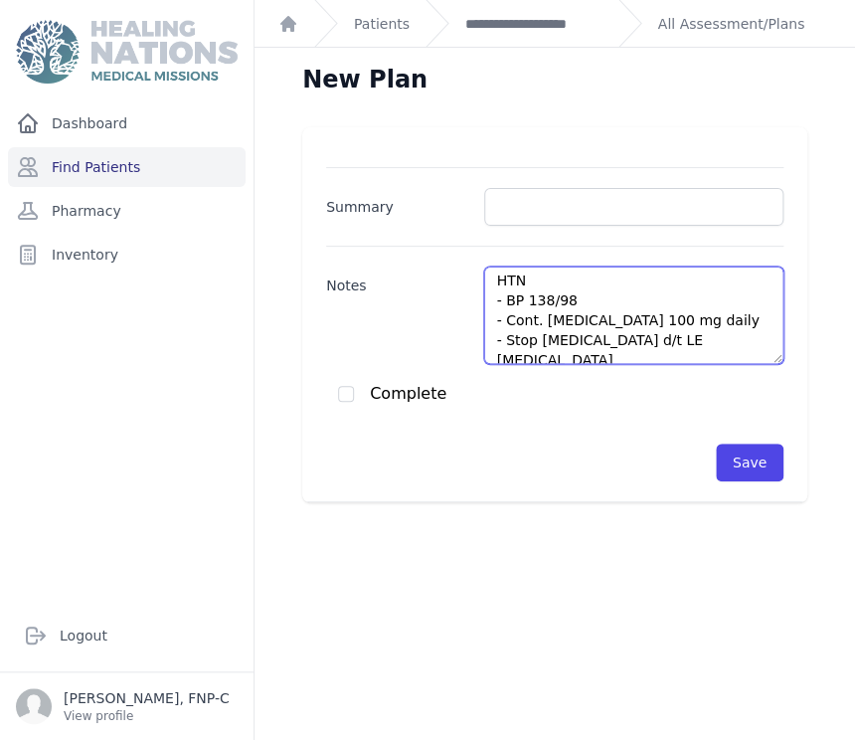
scroll to position [105, 0]
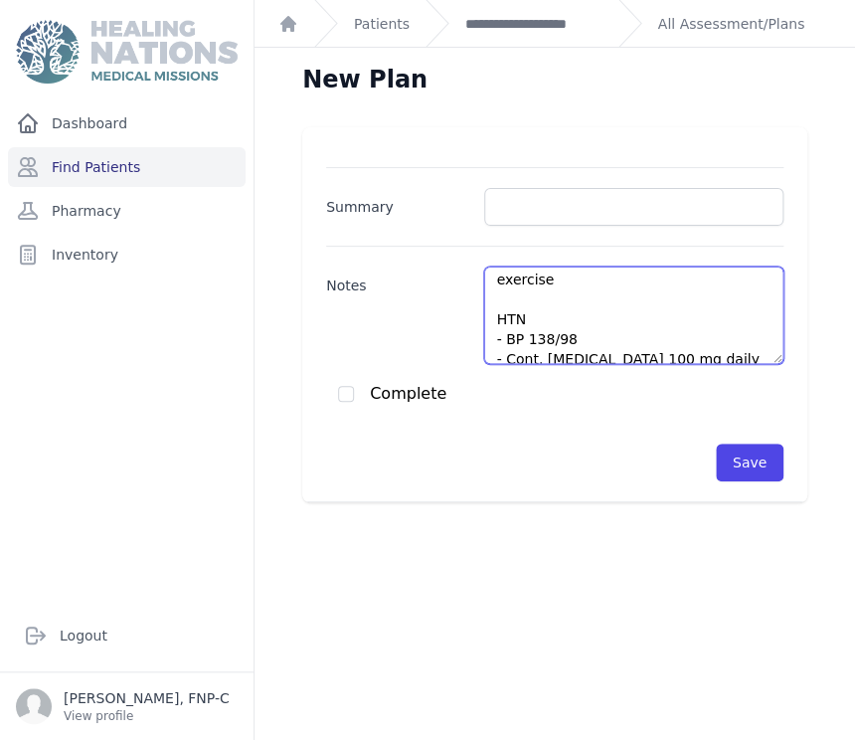
click at [564, 335] on textarea "[MEDICAL_DATA] - A1c 5.9 - BS 105 - Educated regarding the importance of health…" at bounding box center [633, 314] width 299 height 97
click at [541, 333] on textarea "[MEDICAL_DATA] - A1c 5.9 - BS 105 - Educated regarding the importance of health…" at bounding box center [633, 314] width 299 height 97
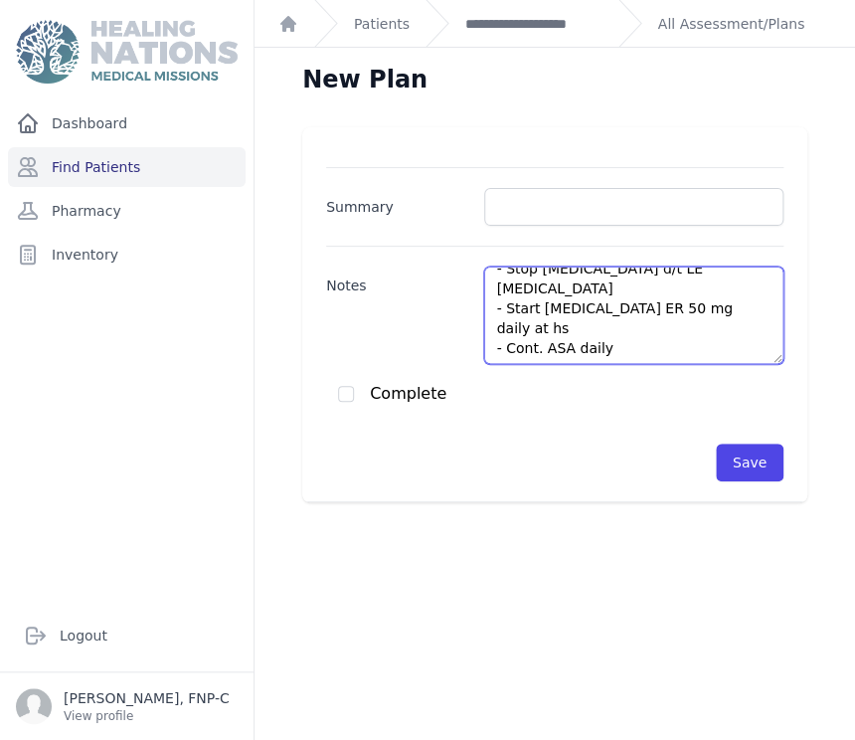
click at [530, 291] on textarea "[MEDICAL_DATA] - A1c 5.9 - BS 105 - Educated regarding the importance of health…" at bounding box center [633, 314] width 299 height 97
drag, startPoint x: 595, startPoint y: 306, endPoint x: 488, endPoint y: 314, distance: 107.6
click at [488, 314] on textarea "[MEDICAL_DATA] - A1c 5.9 - BS 105 - Educated regarding the importance of health…" at bounding box center [633, 314] width 299 height 97
click at [487, 344] on textarea "[MEDICAL_DATA] - A1c 5.9 - BS 105 - Educated regarding the importance of health…" at bounding box center [633, 314] width 299 height 97
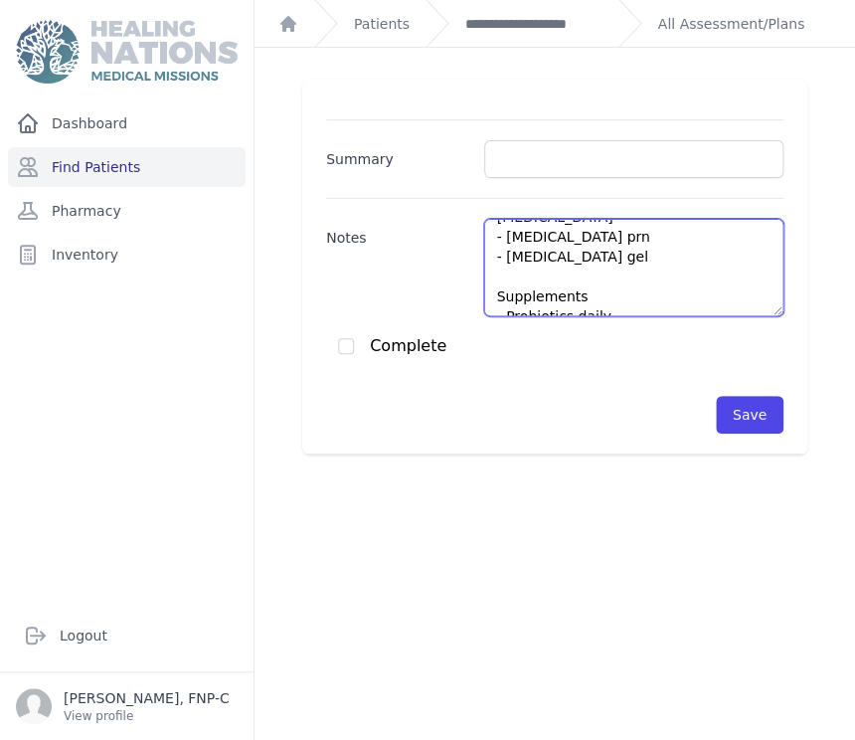
scroll to position [537, 0]
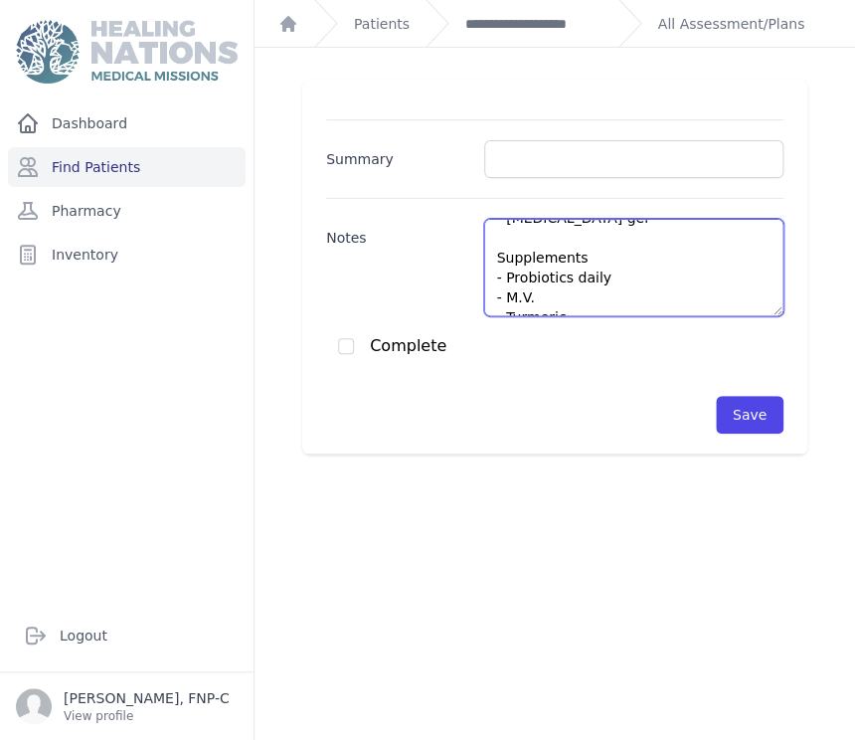
click at [580, 294] on textarea "Prediabetes - A1c 5.9 - BS 105 - Educated regarding the importance of healthy, …" at bounding box center [633, 267] width 299 height 97
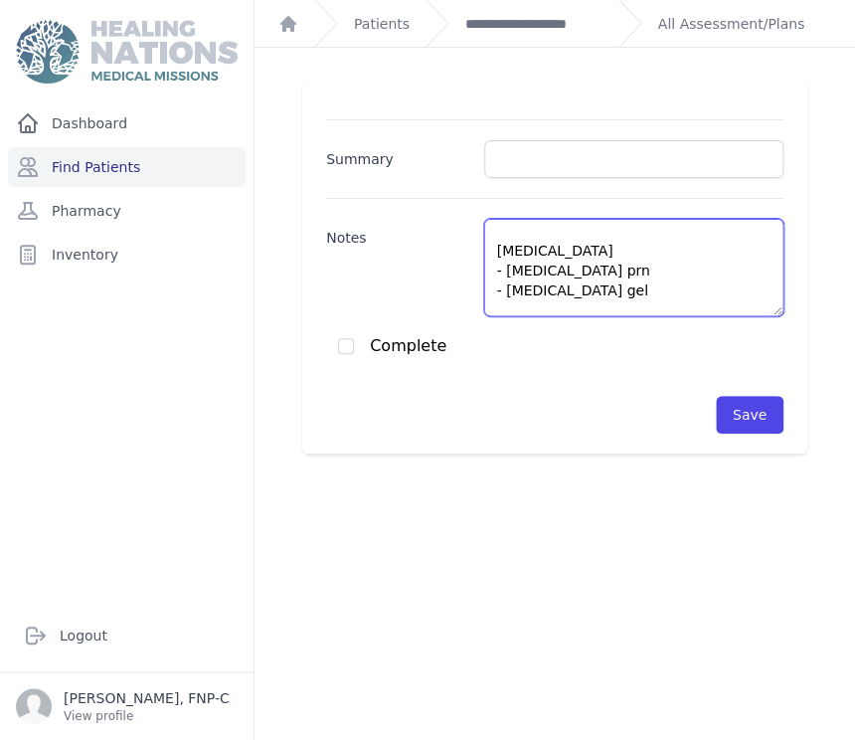
scroll to position [426, 0]
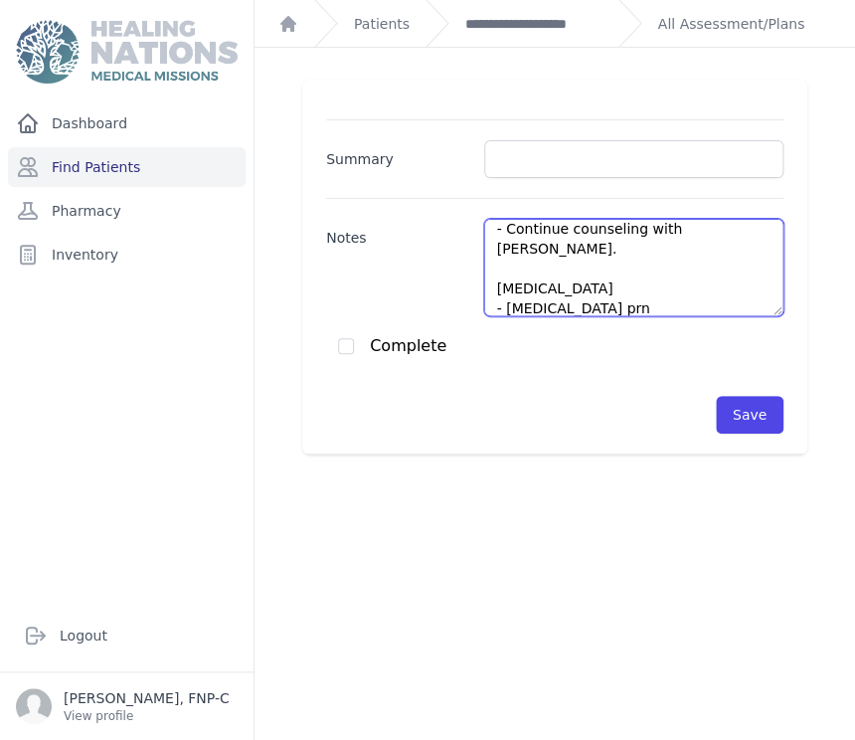
click at [589, 268] on textarea "Prediabetes - A1c 5.9 - BS 105 - Educated regarding the importance of healthy, …" at bounding box center [633, 267] width 299 height 97
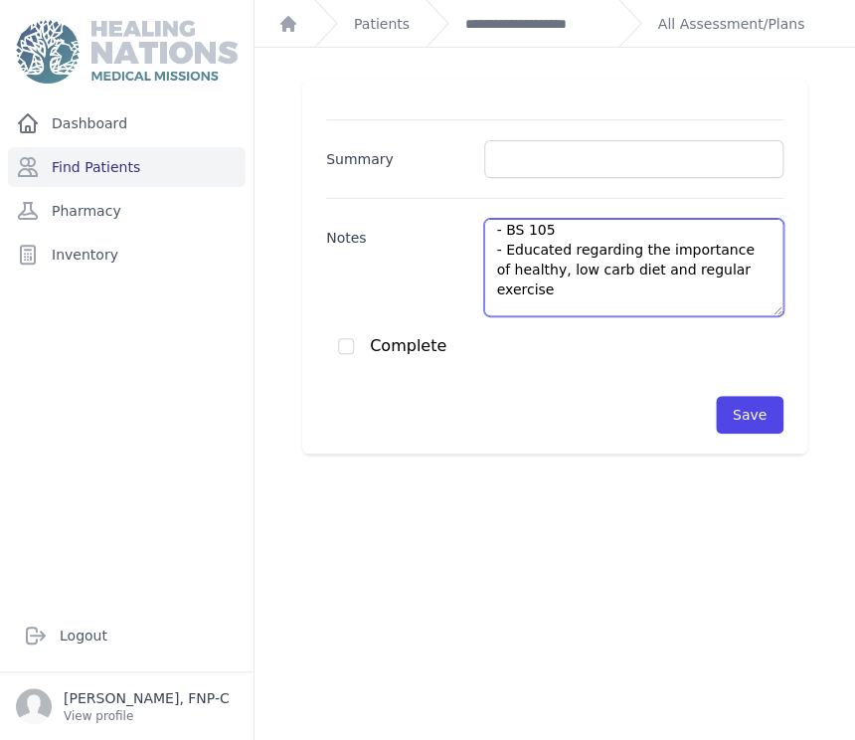
scroll to position [0, 0]
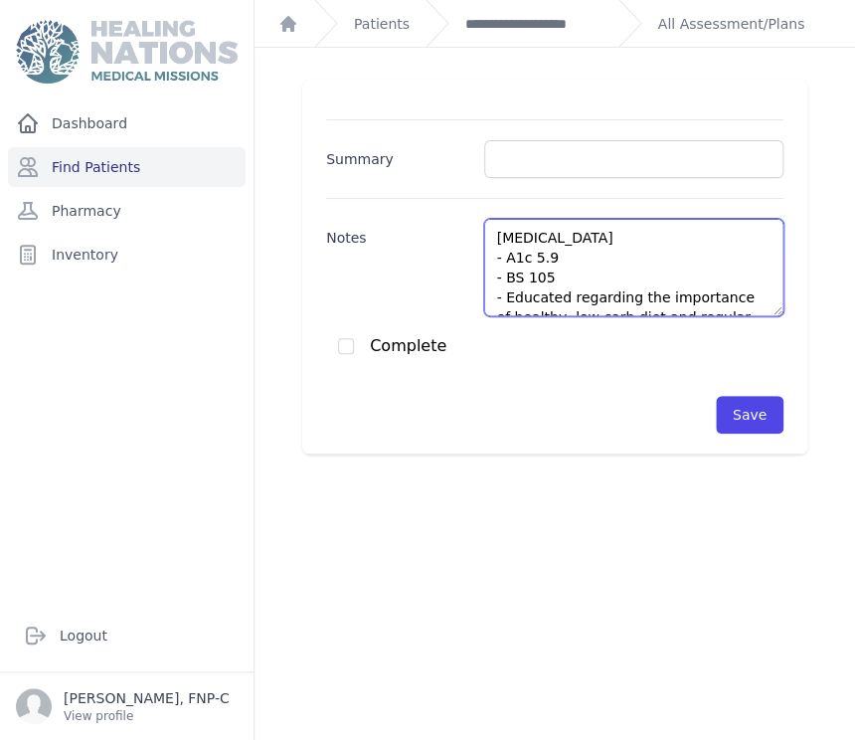
type textarea "Prediabetes - A1c 5.9 - BS 105 - Educated regarding the importance of healthy, …"
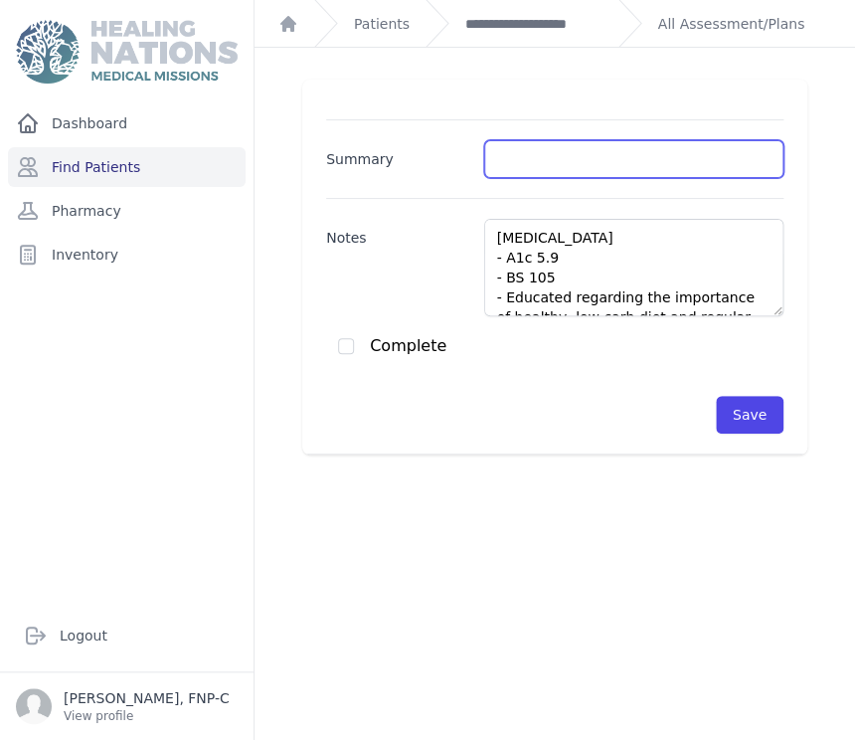
click at [485, 159] on input "Summary" at bounding box center [633, 159] width 299 height 38
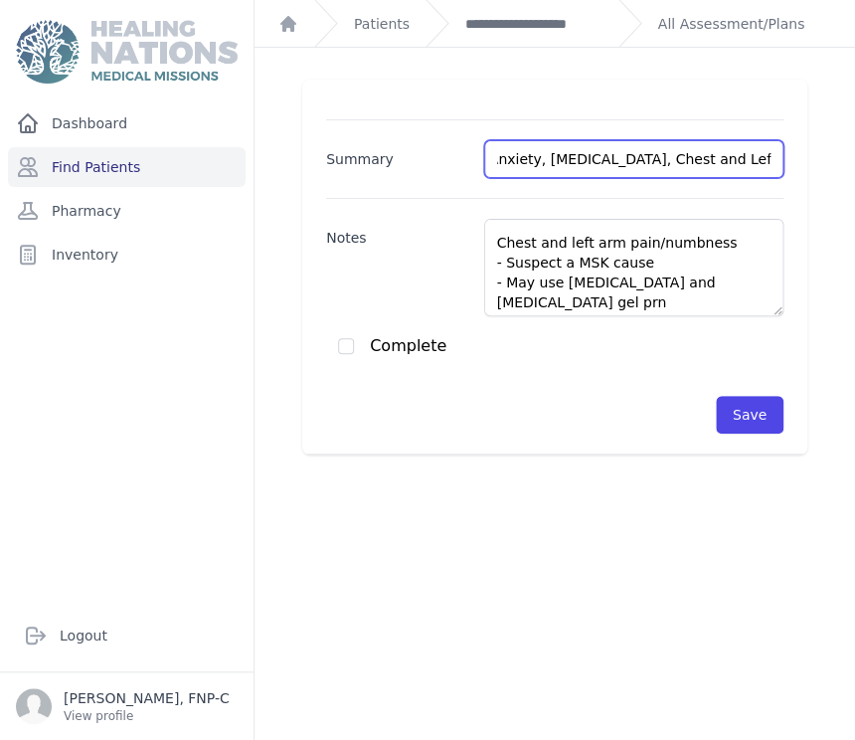
scroll to position [636, 0]
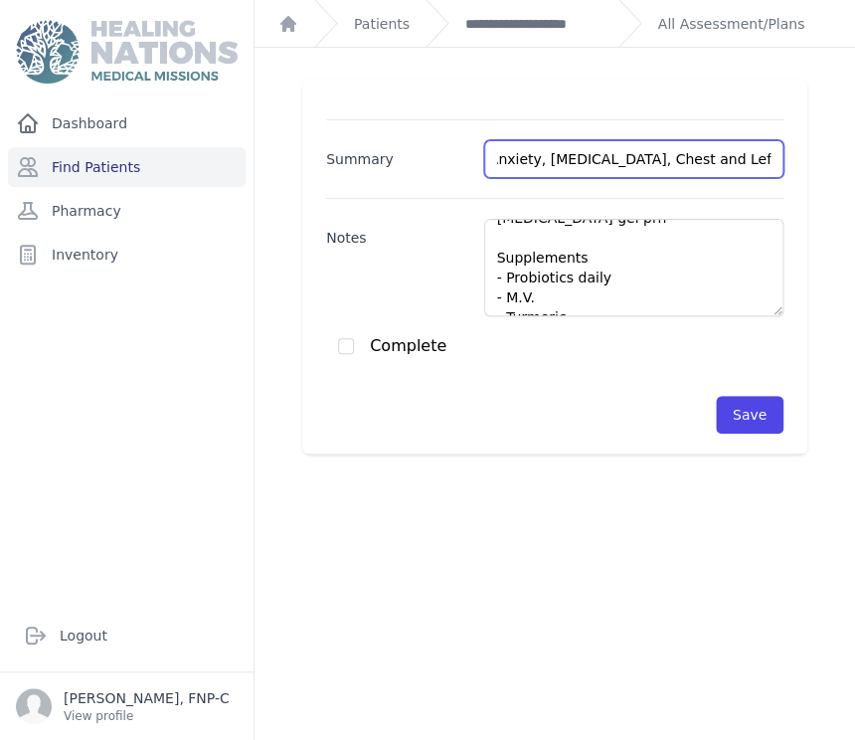
type input "Prediabetes, HTN, Insomnia/Anxiety, Leg Pain, Chest and Left Arm Pain/Numbness"
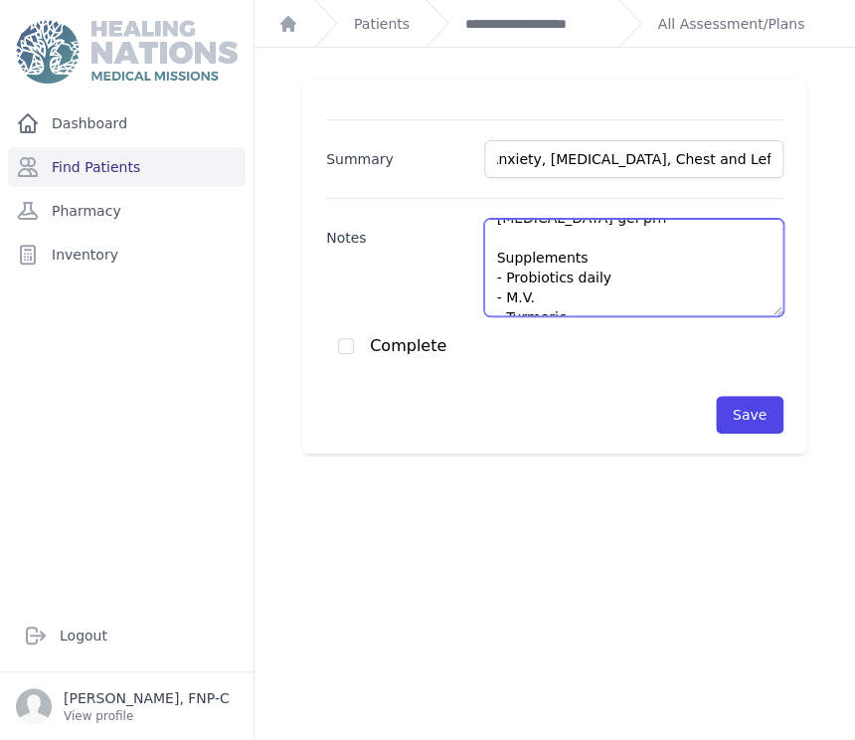
scroll to position [0, 0]
click at [580, 292] on textarea "Prediabetes - A1c 5.9 - BS 105 - Educated regarding the importance of healthy, …" at bounding box center [633, 267] width 299 height 97
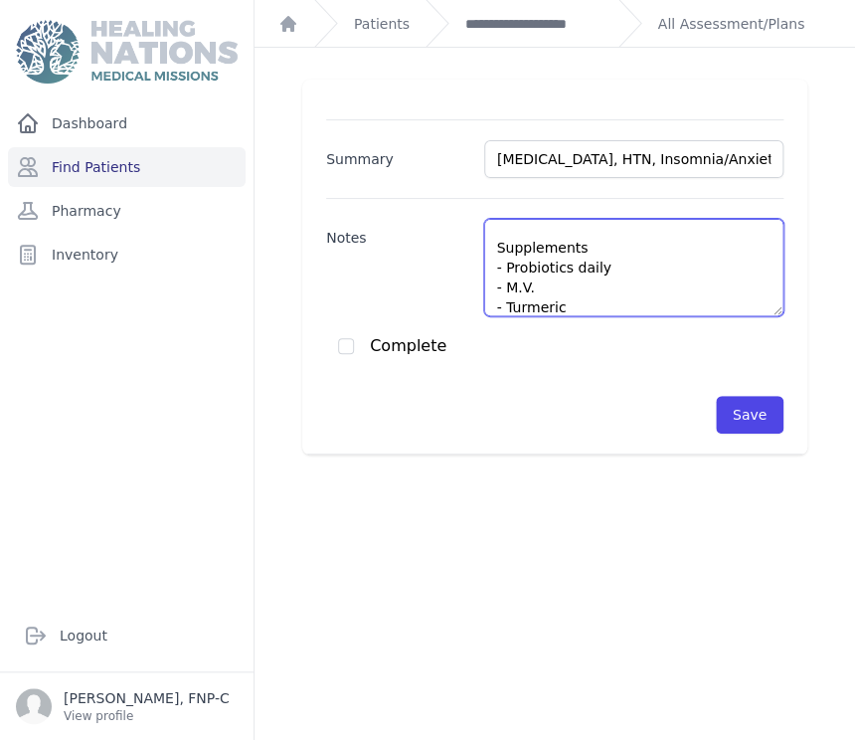
type textarea "Prediabetes - A1c 5.9 - BS 105 - Educated regarding the importance of healthy, …"
click at [348, 340] on input "checkbox" at bounding box center [346, 346] width 16 height 16
checkbox input "true"
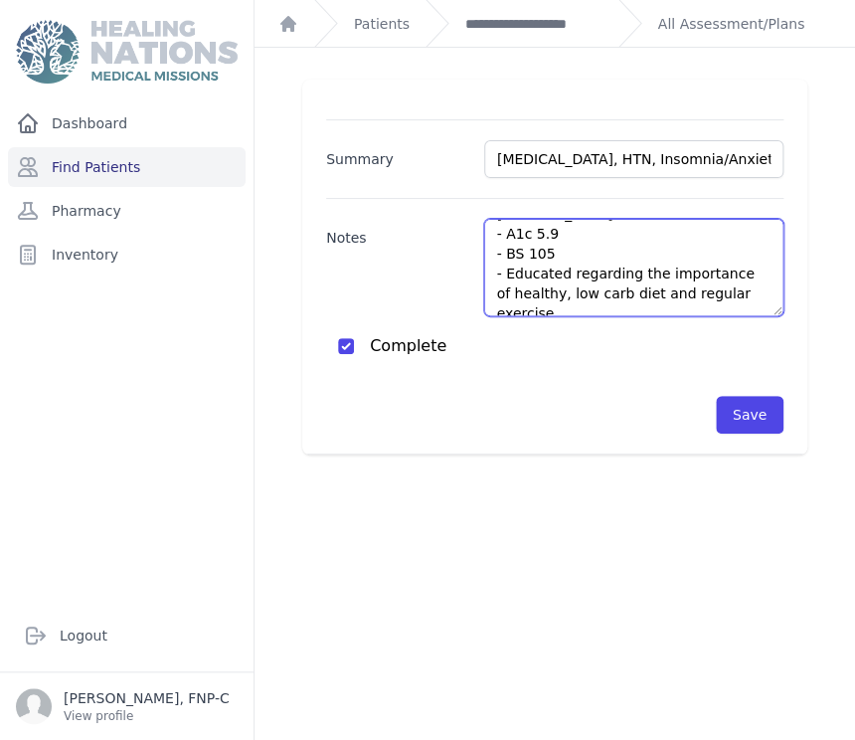
scroll to position [0, 0]
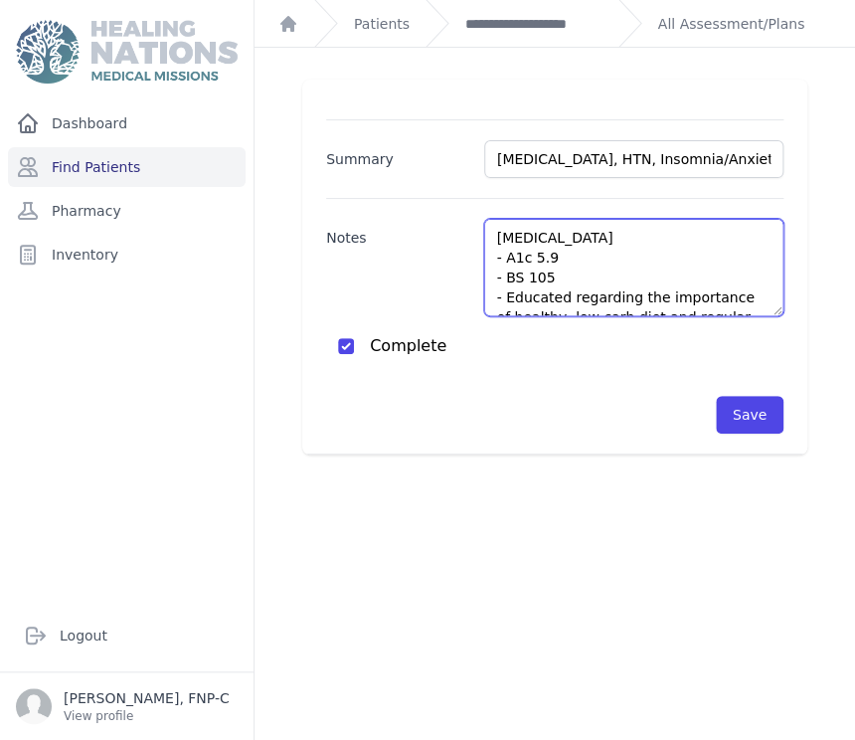
drag, startPoint x: 536, startPoint y: 303, endPoint x: 481, endPoint y: 223, distance: 97.3
click at [484, 223] on textarea "Prediabetes - A1c 5.9 - BS 105 - Educated regarding the importance of healthy, …" at bounding box center [633, 267] width 299 height 97
click at [675, 236] on textarea "Prediabetes - A1c 5.9 - BS 105 - Educated regarding the importance of healthy, …" at bounding box center [633, 267] width 299 height 97
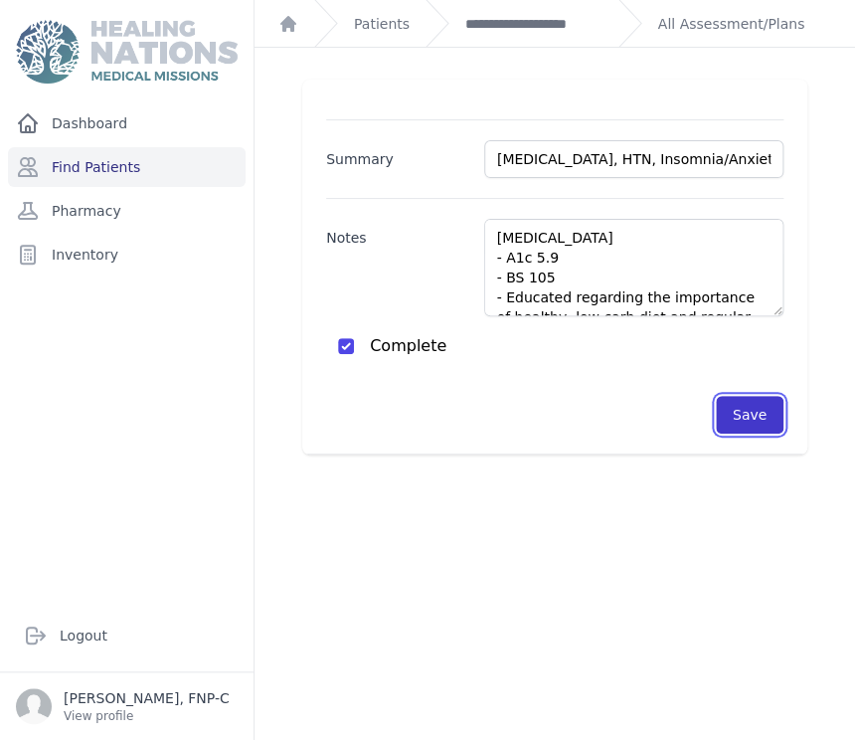
click at [716, 411] on button "Save" at bounding box center [750, 415] width 68 height 38
checkbox input "false"
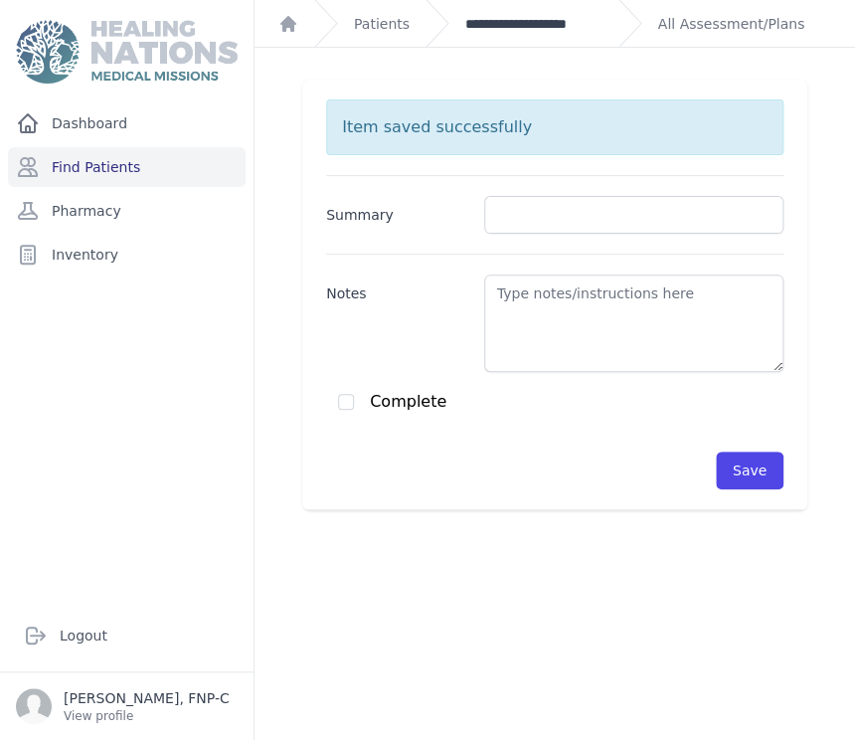
click at [489, 23] on link "**********" at bounding box center [533, 24] width 137 height 20
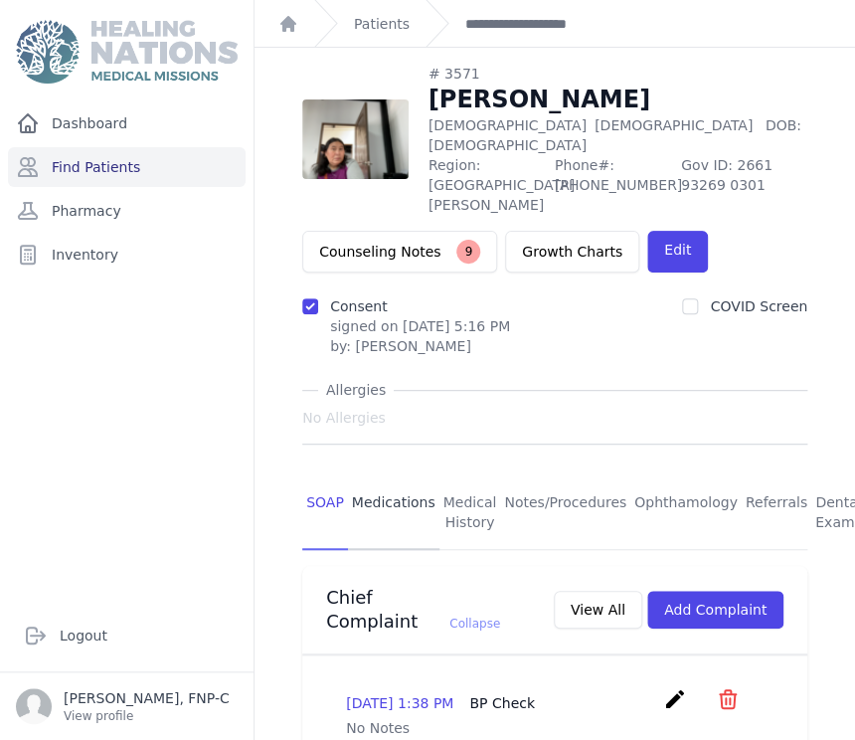
click at [373, 476] on link "Medications" at bounding box center [393, 513] width 91 height 74
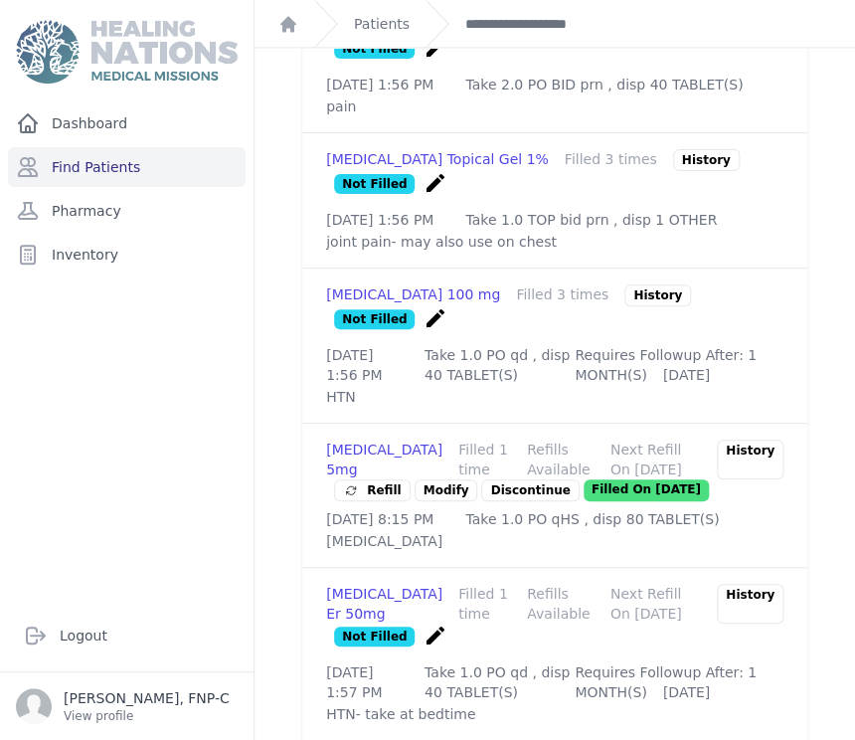
scroll to position [772, 0]
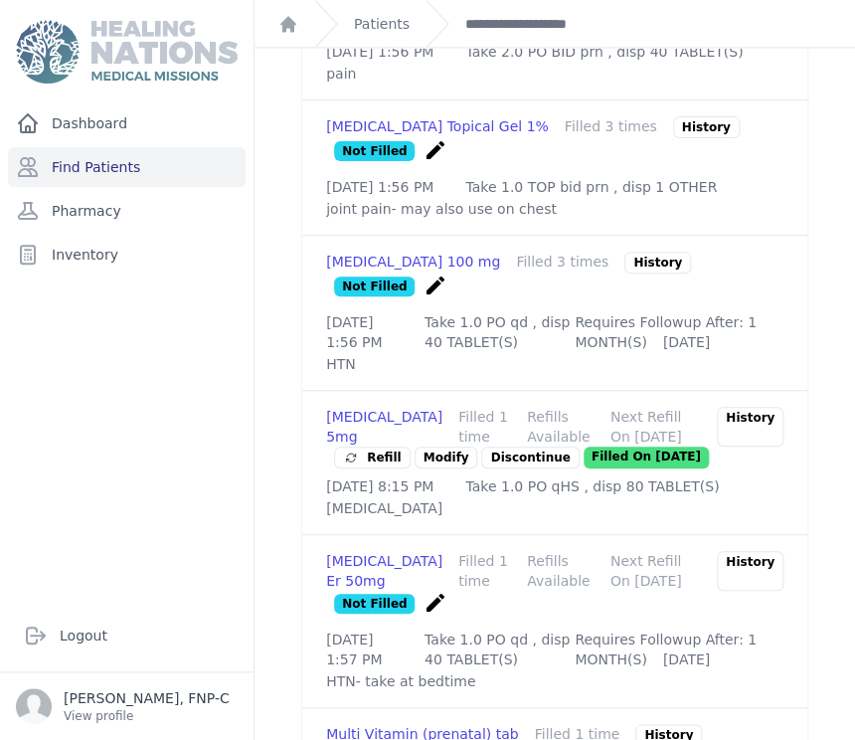
click at [447, 451] on link "Modify" at bounding box center [446, 457] width 64 height 22
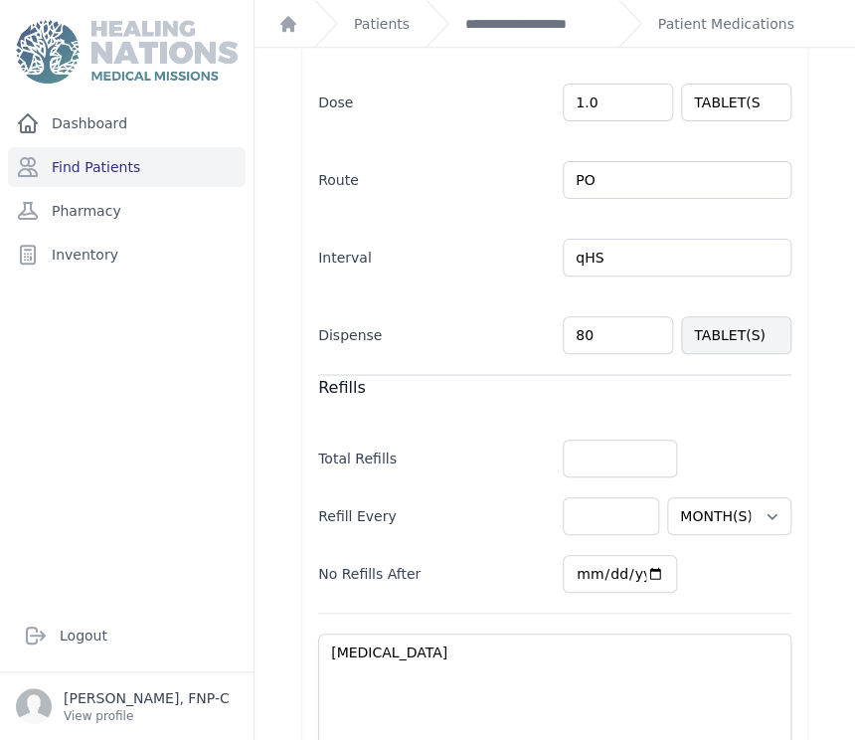
scroll to position [441, 0]
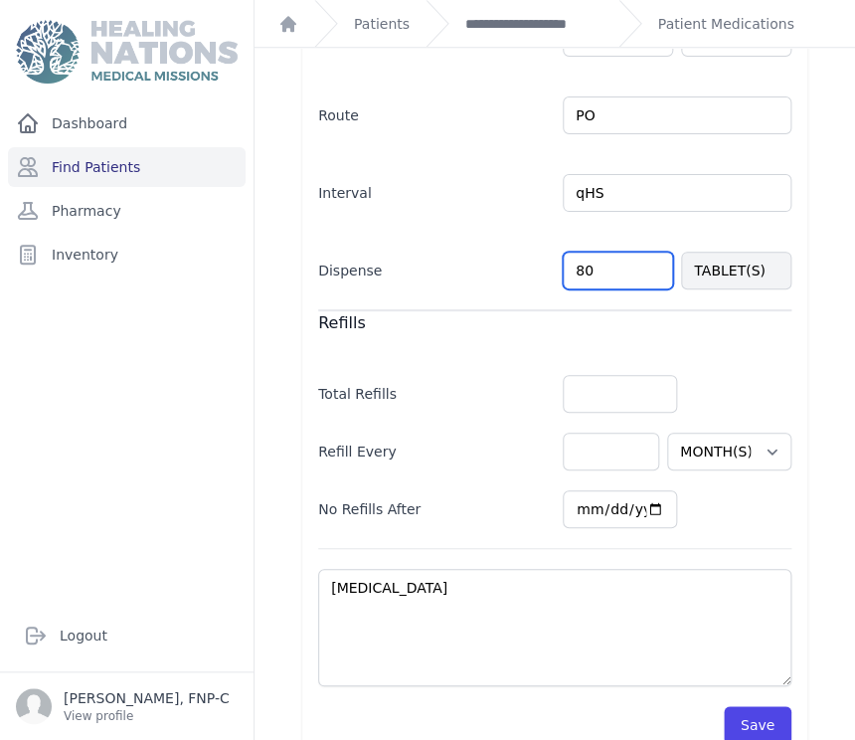
click at [574, 265] on input "80" at bounding box center [618, 270] width 110 height 38
type input "40"
select select "MONTH(S)"
click at [748, 722] on button "Save" at bounding box center [758, 725] width 68 height 38
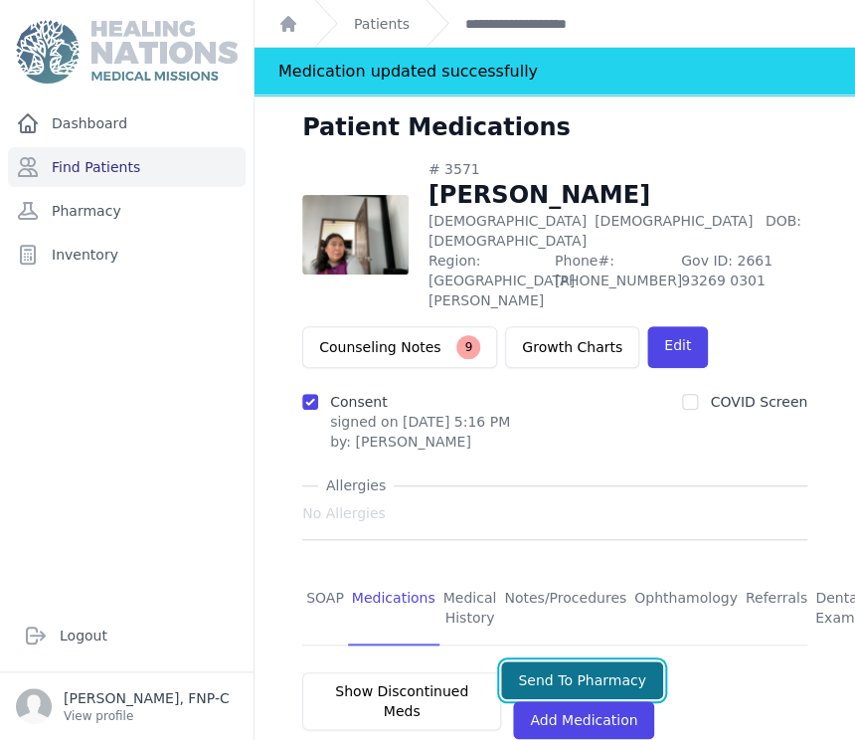
click at [618, 661] on button "Send To Pharmacy" at bounding box center [582, 680] width 162 height 38
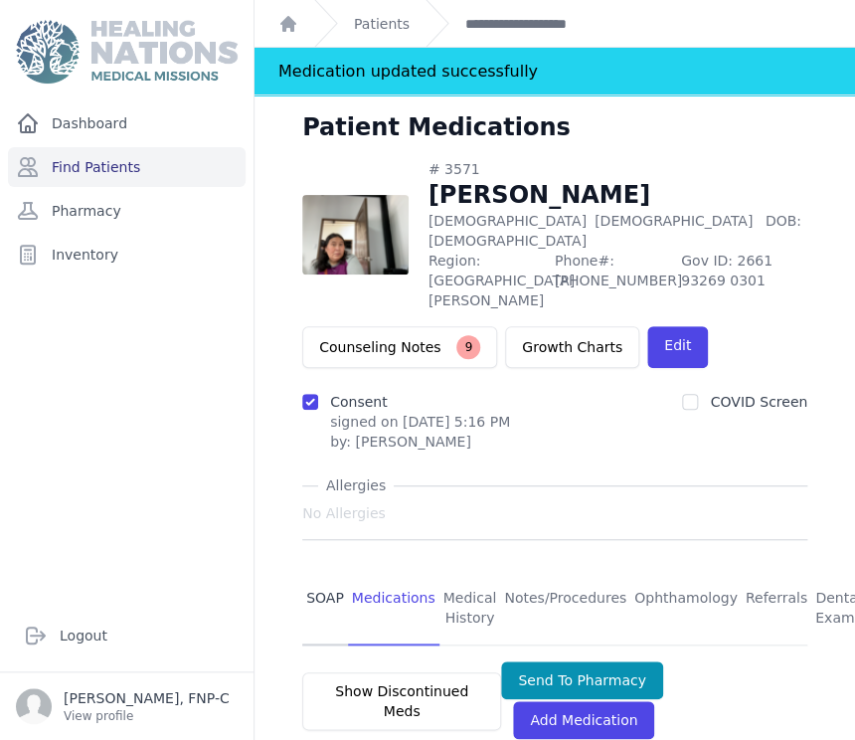
click at [314, 572] on link "SOAP" at bounding box center [325, 609] width 46 height 74
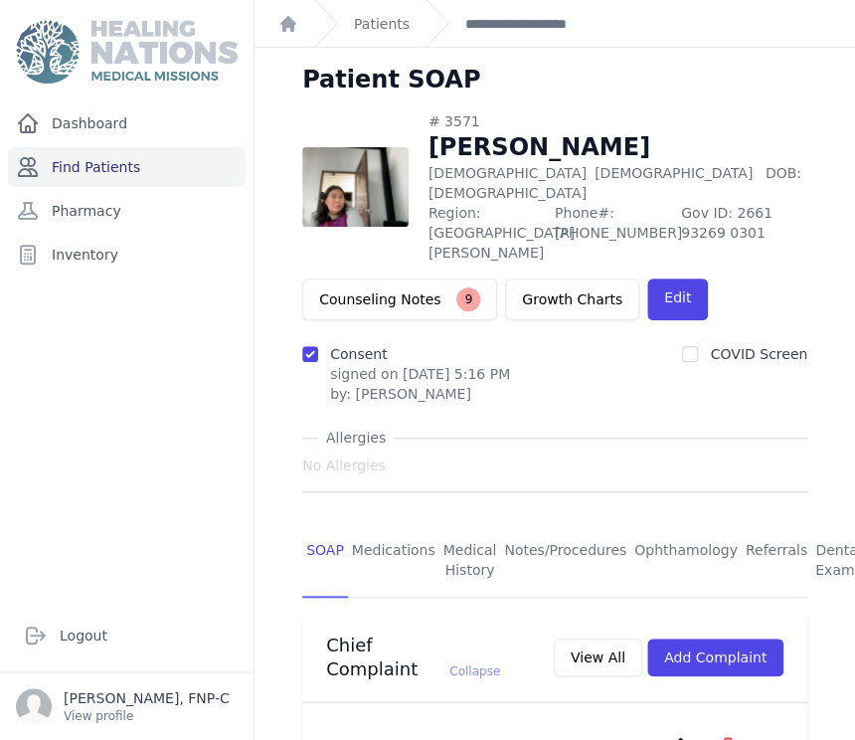
click at [111, 164] on link "Find Patients" at bounding box center [127, 167] width 238 height 40
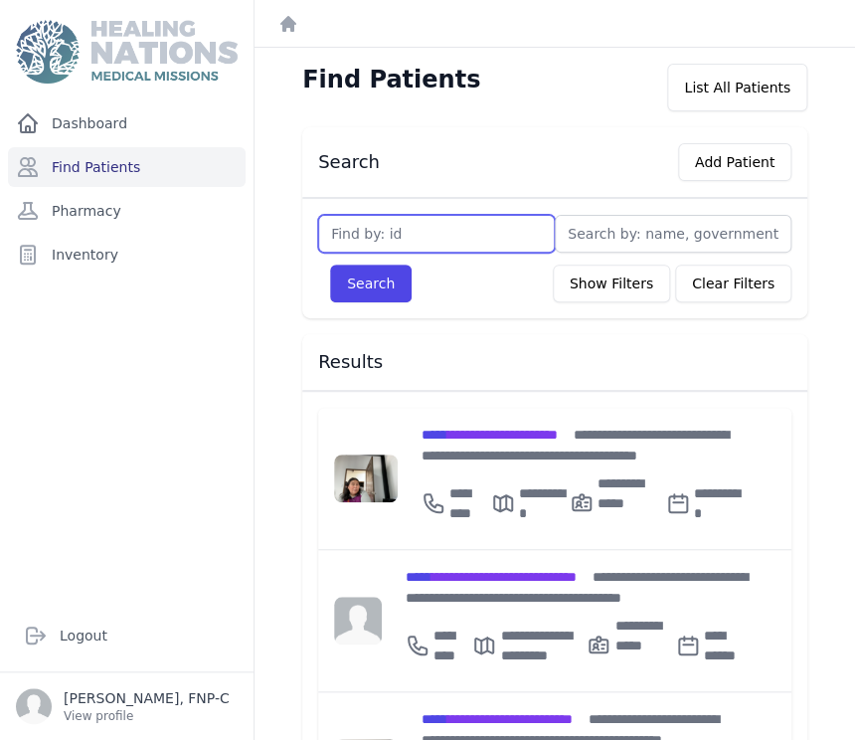
click at [342, 226] on input "text" at bounding box center [436, 234] width 237 height 38
type input "994"
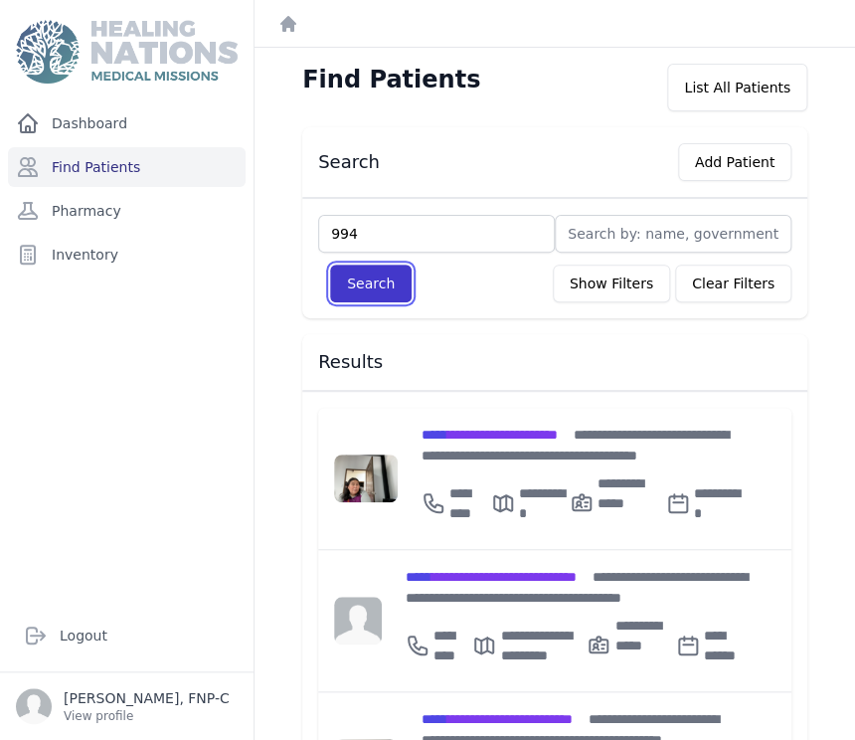
click at [353, 284] on button "Search" at bounding box center [371, 283] width 82 height 38
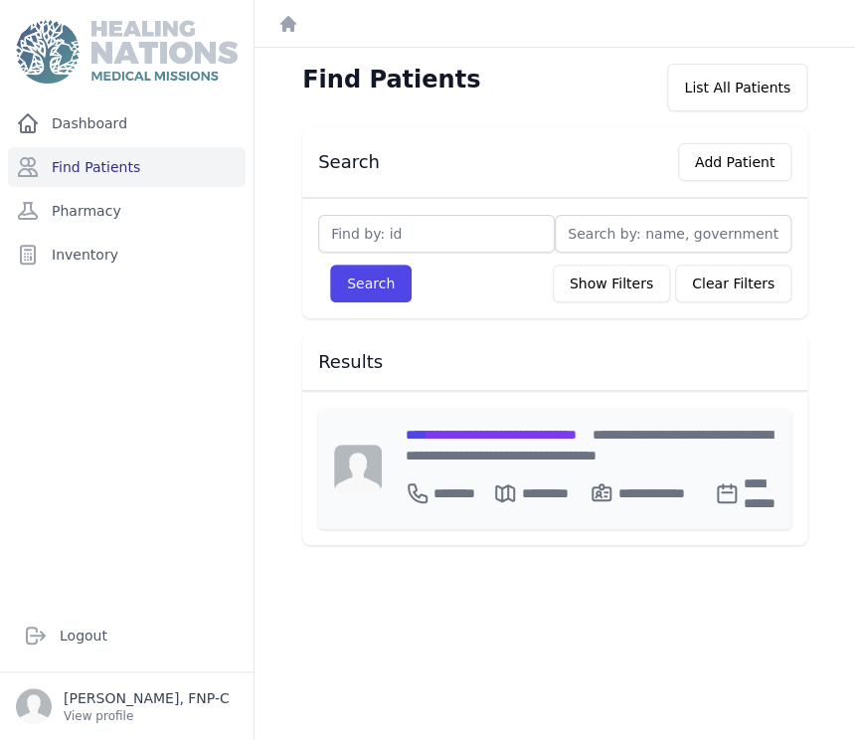
click at [449, 433] on span "**********" at bounding box center [491, 434] width 171 height 14
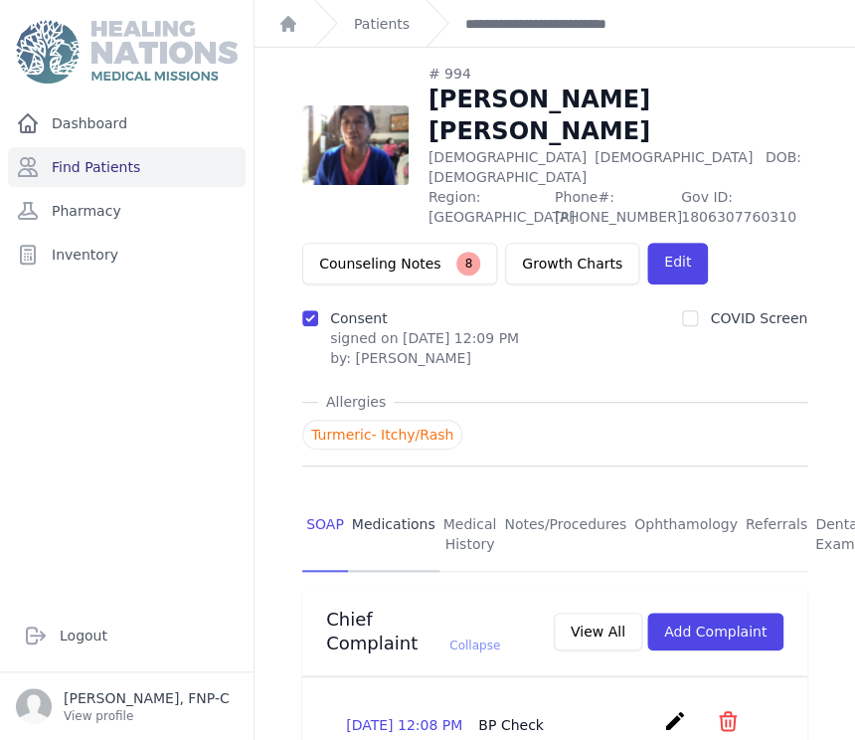
click at [408, 498] on link "Medications" at bounding box center [393, 535] width 91 height 74
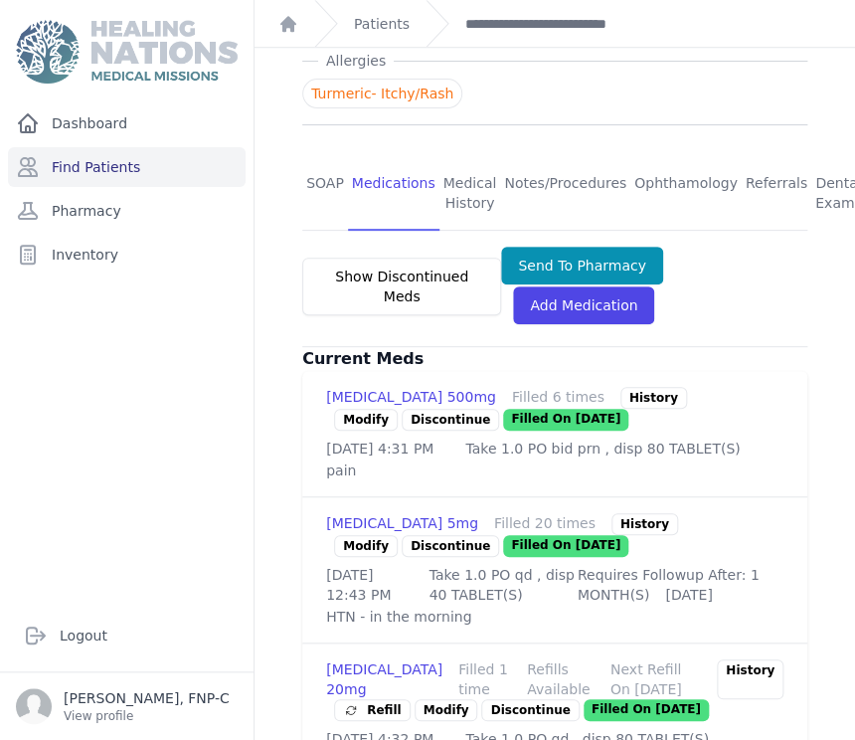
scroll to position [441, 0]
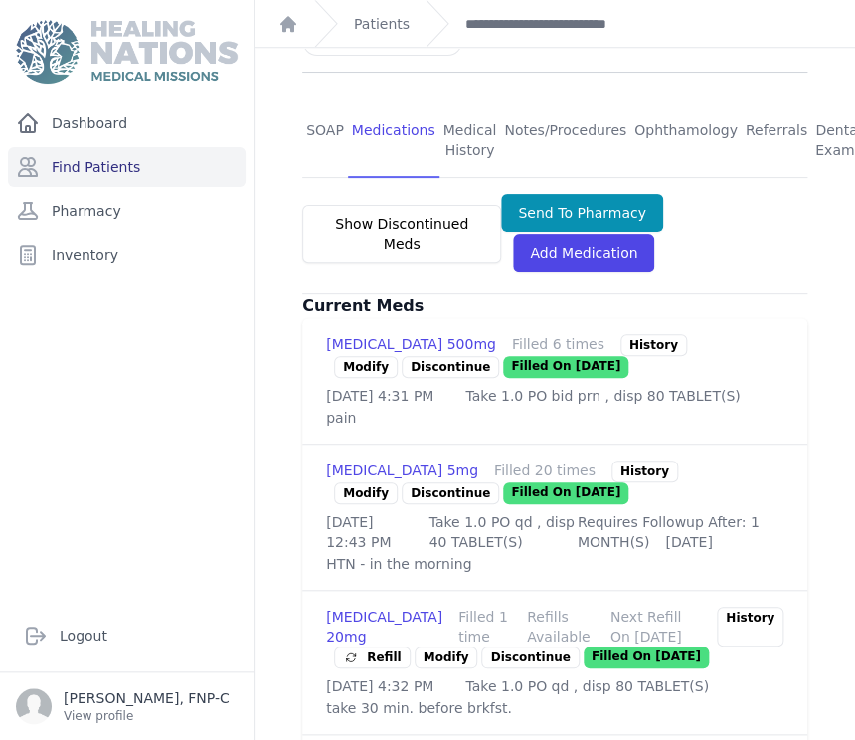
click at [355, 482] on link "Modify" at bounding box center [366, 493] width 64 height 22
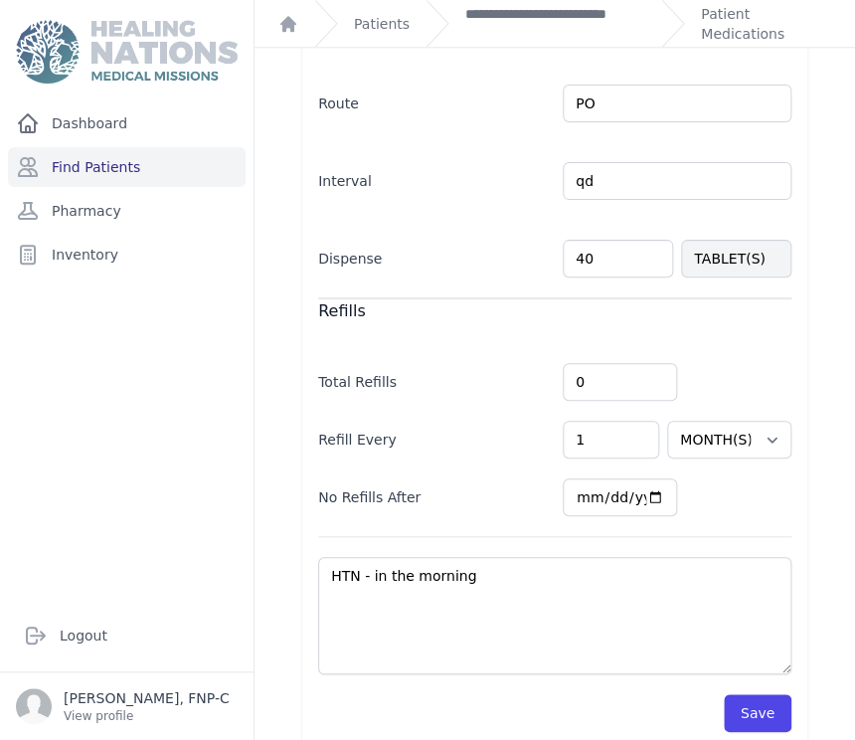
scroll to position [546, 0]
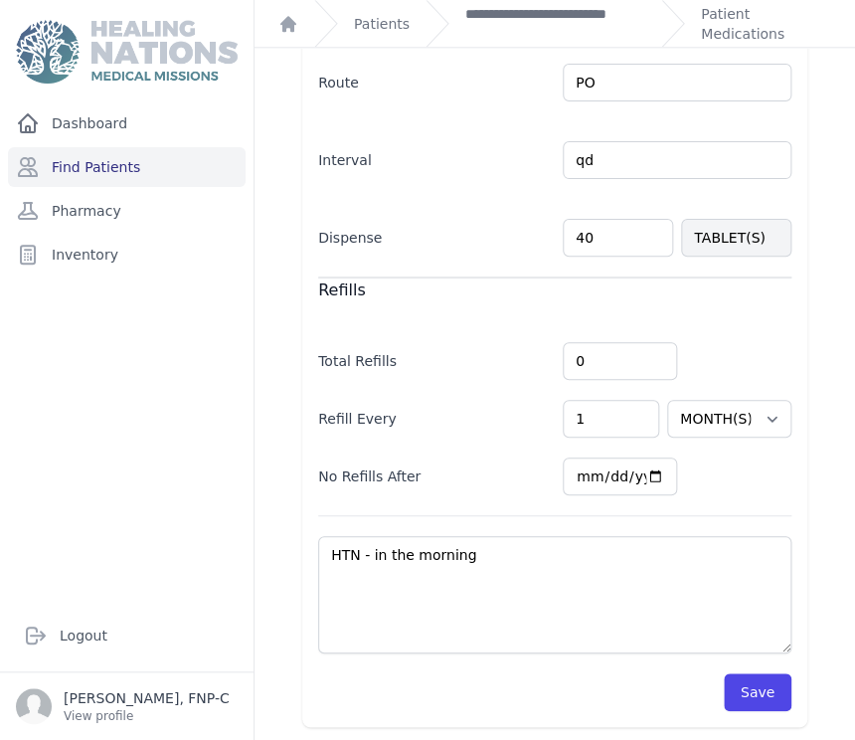
click at [581, 233] on input "40" at bounding box center [618, 238] width 110 height 38
type input "4"
type input "29"
select select "MONTH(S)"
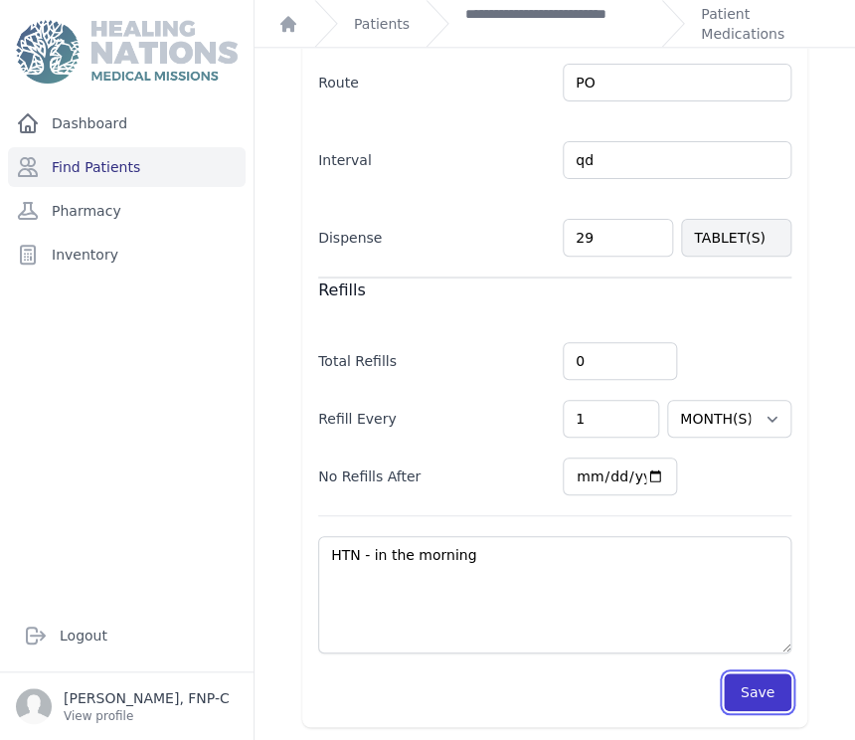
click at [738, 679] on button "Save" at bounding box center [758, 692] width 68 height 38
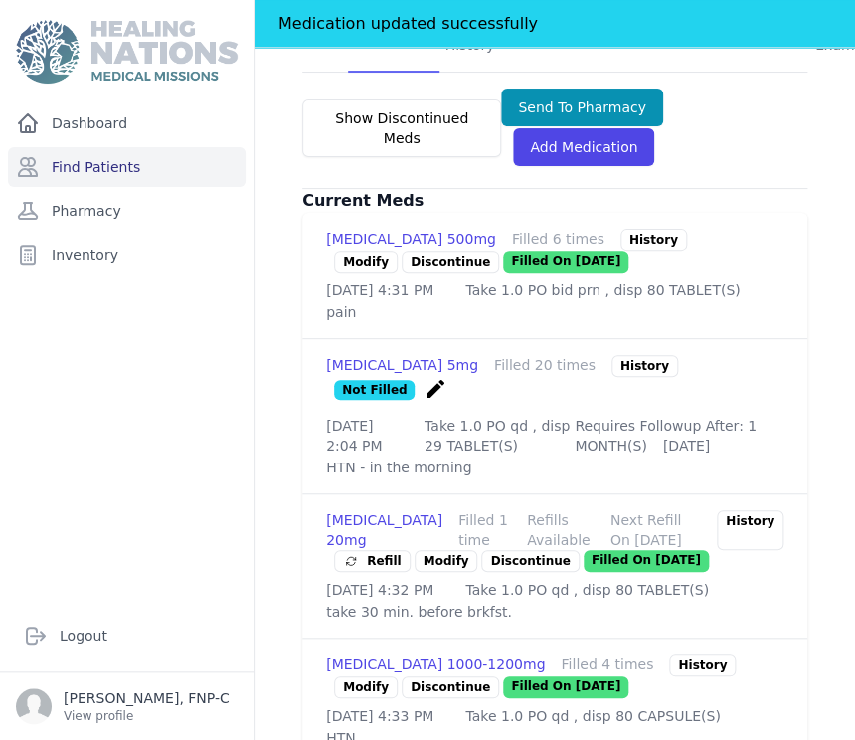
scroll to position [987, 0]
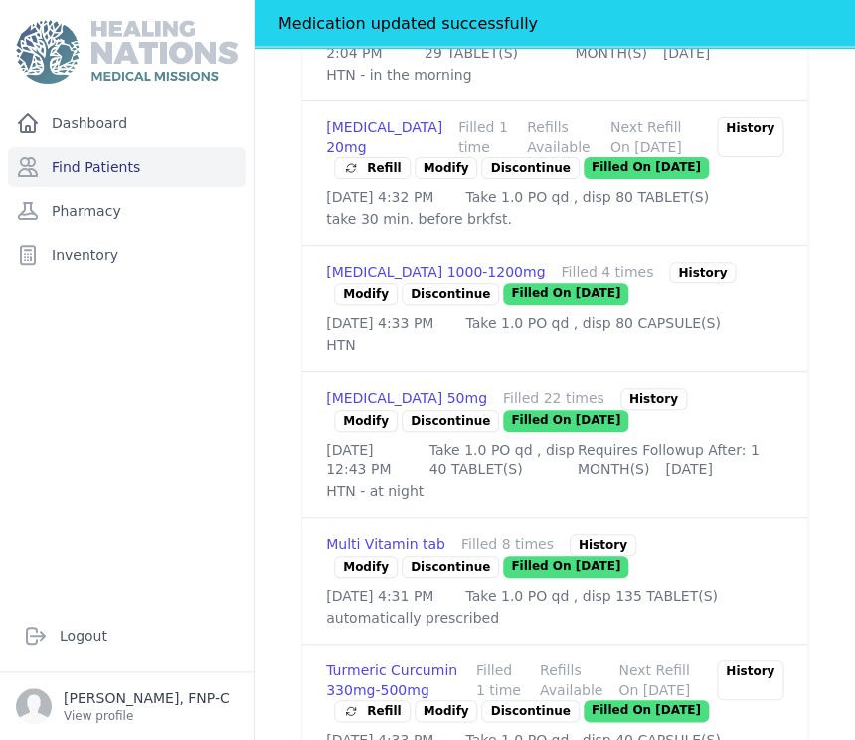
click at [343, 415] on link "Modify" at bounding box center [366, 421] width 64 height 22
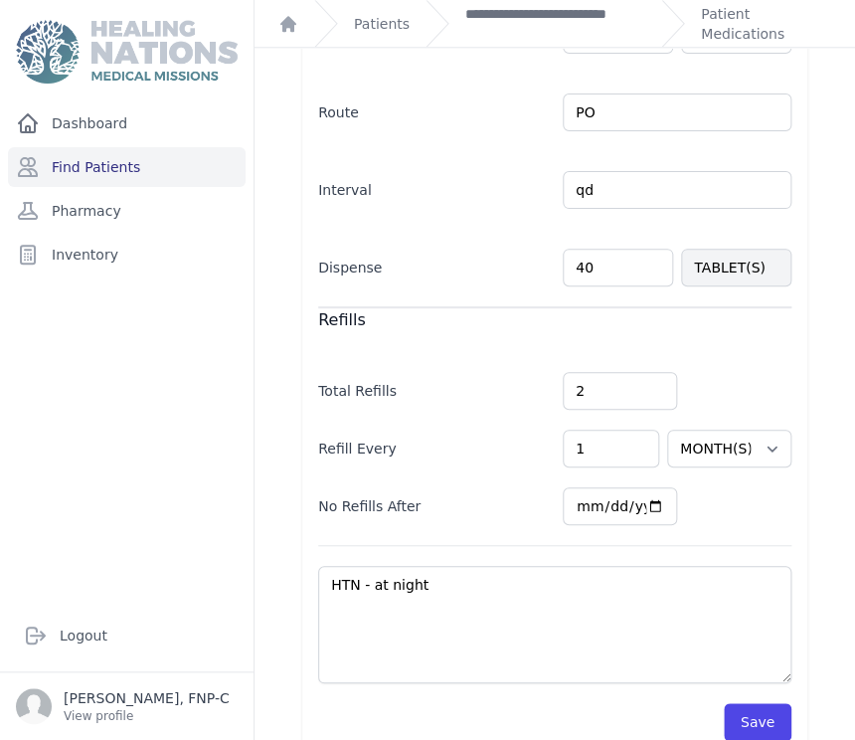
scroll to position [522, 0]
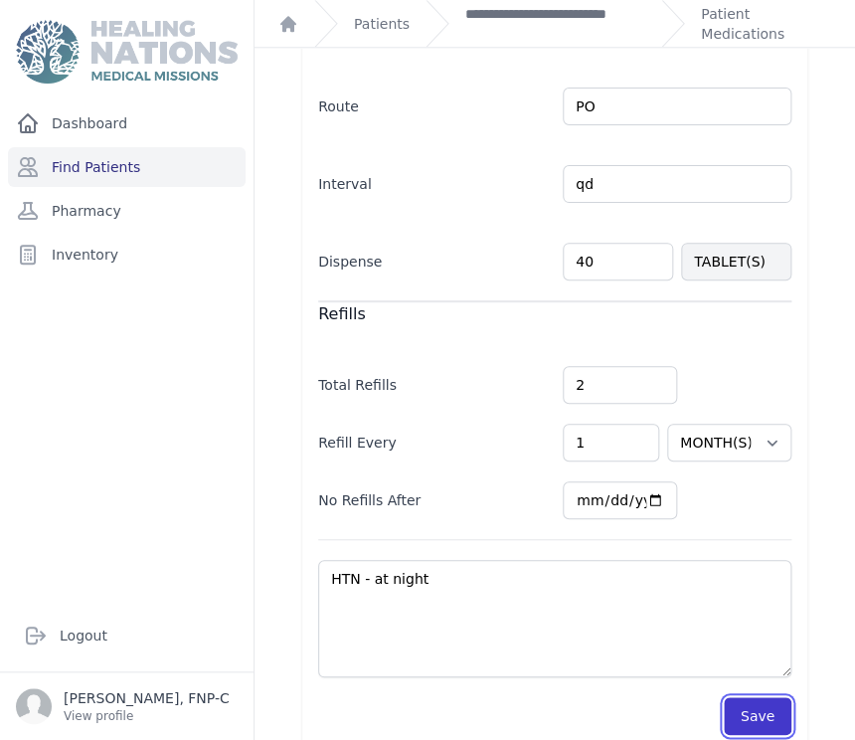
click at [741, 697] on button "Save" at bounding box center [758, 716] width 68 height 38
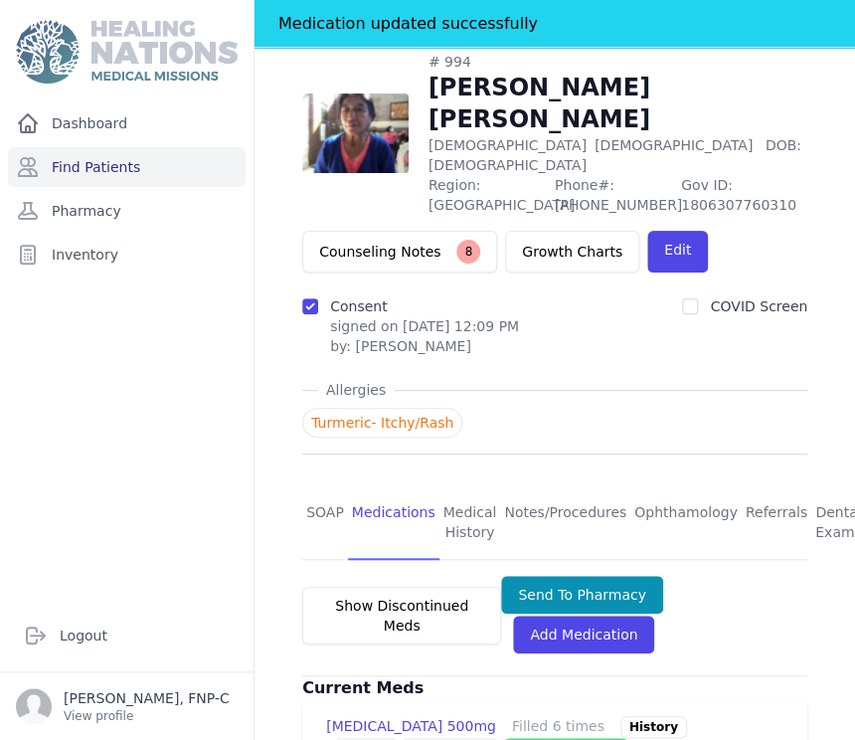
scroll to position [80, 0]
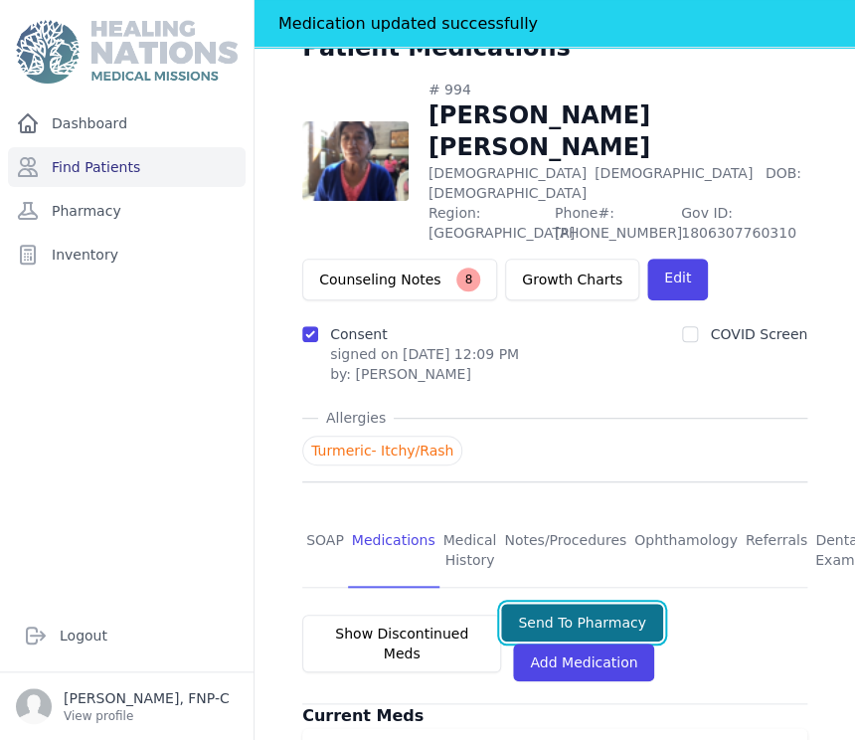
click at [562, 603] on button "Send To Pharmacy" at bounding box center [582, 622] width 162 height 38
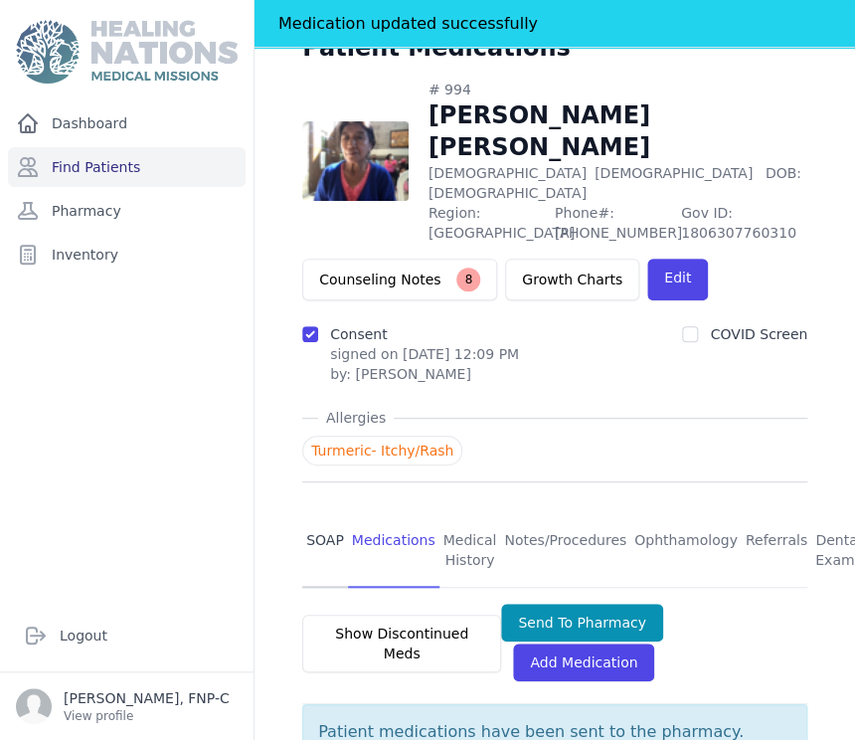
click at [319, 514] on link "SOAP" at bounding box center [325, 551] width 46 height 74
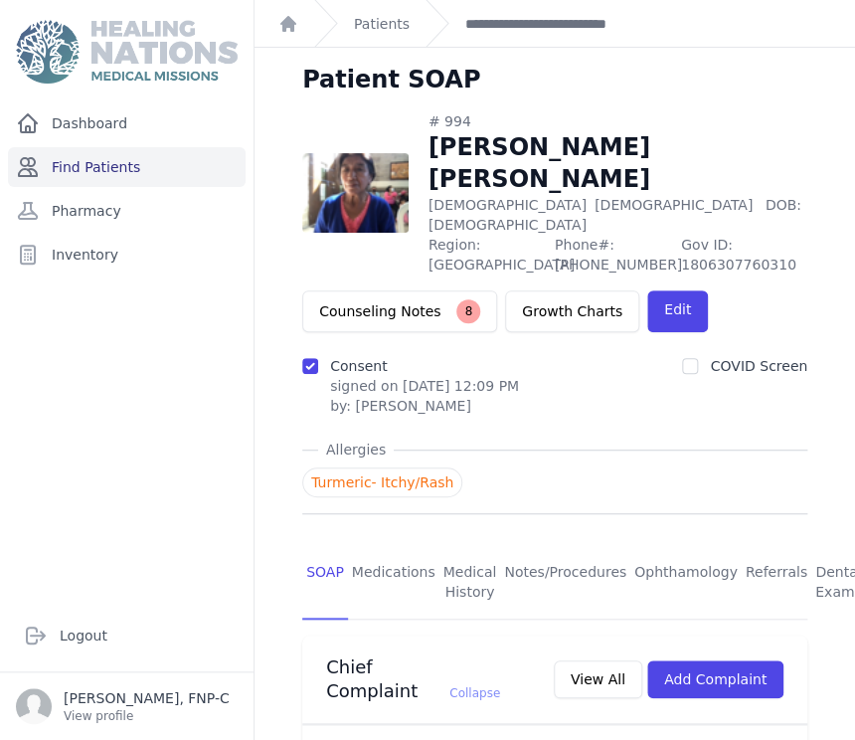
click at [110, 166] on link "Find Patients" at bounding box center [127, 167] width 238 height 40
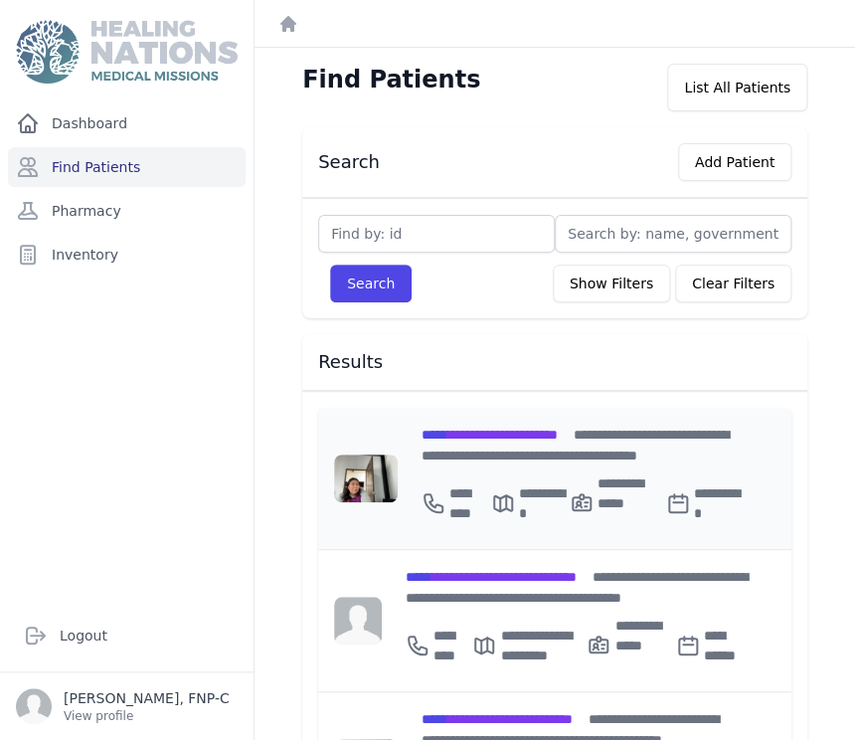
click at [485, 433] on span "**********" at bounding box center [489, 434] width 136 height 14
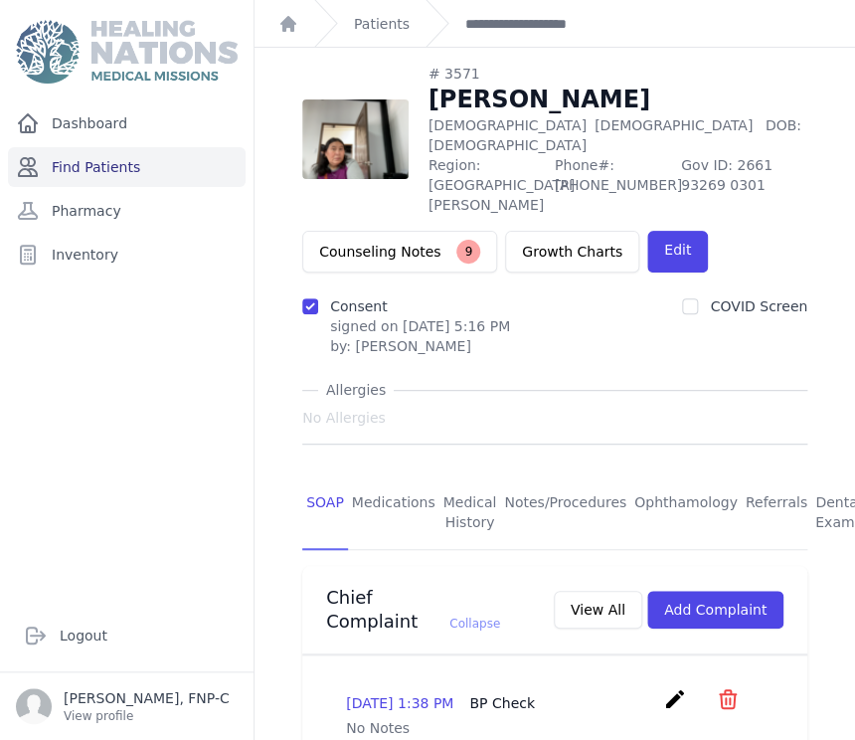
click at [81, 170] on link "Find Patients" at bounding box center [127, 167] width 238 height 40
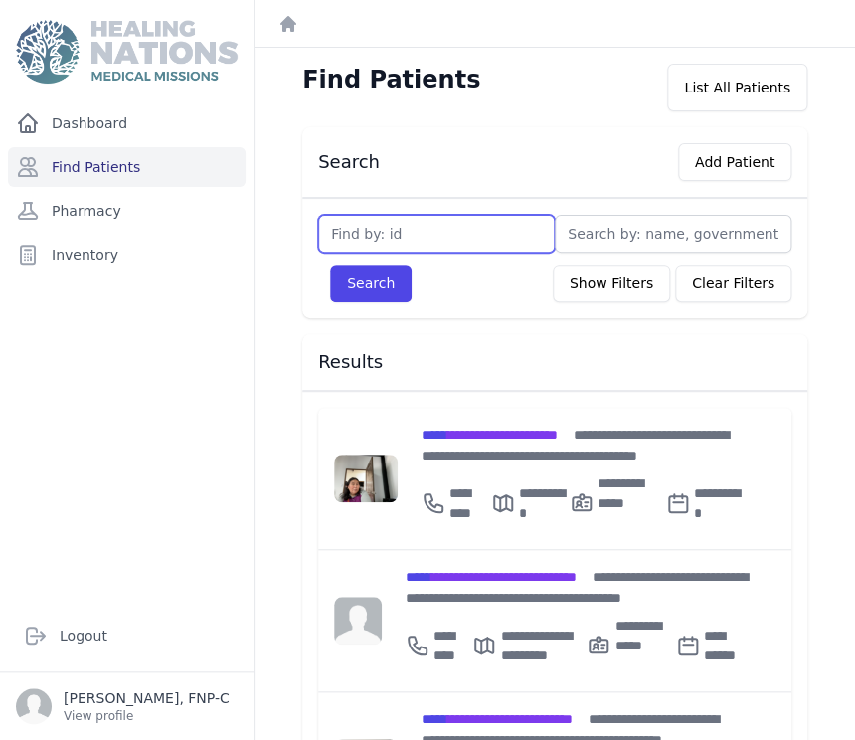
click at [334, 234] on input "text" at bounding box center [436, 234] width 237 height 38
type input "2301"
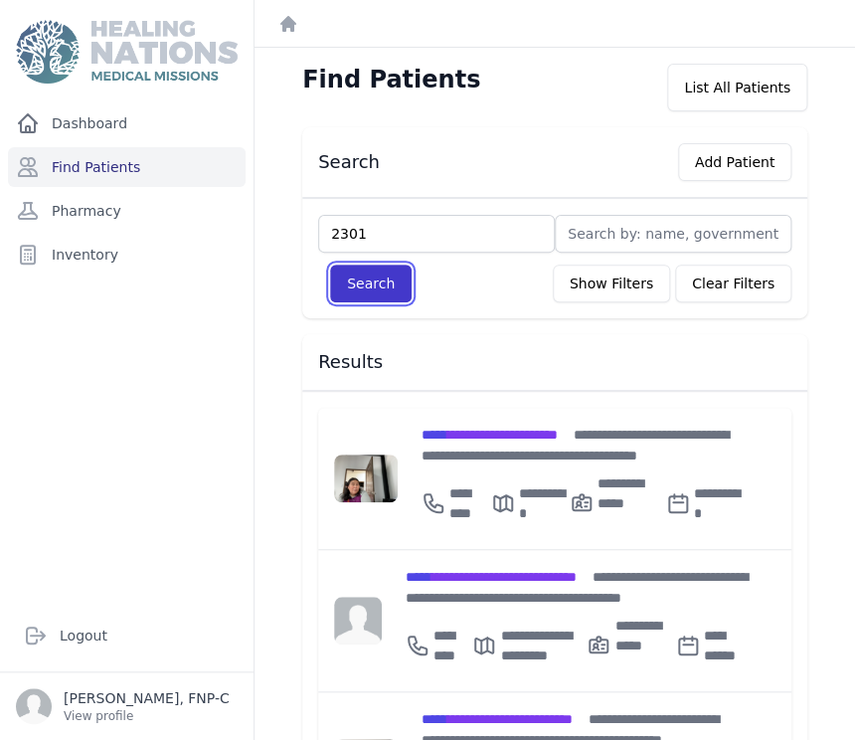
click at [383, 284] on button "Search" at bounding box center [371, 283] width 82 height 38
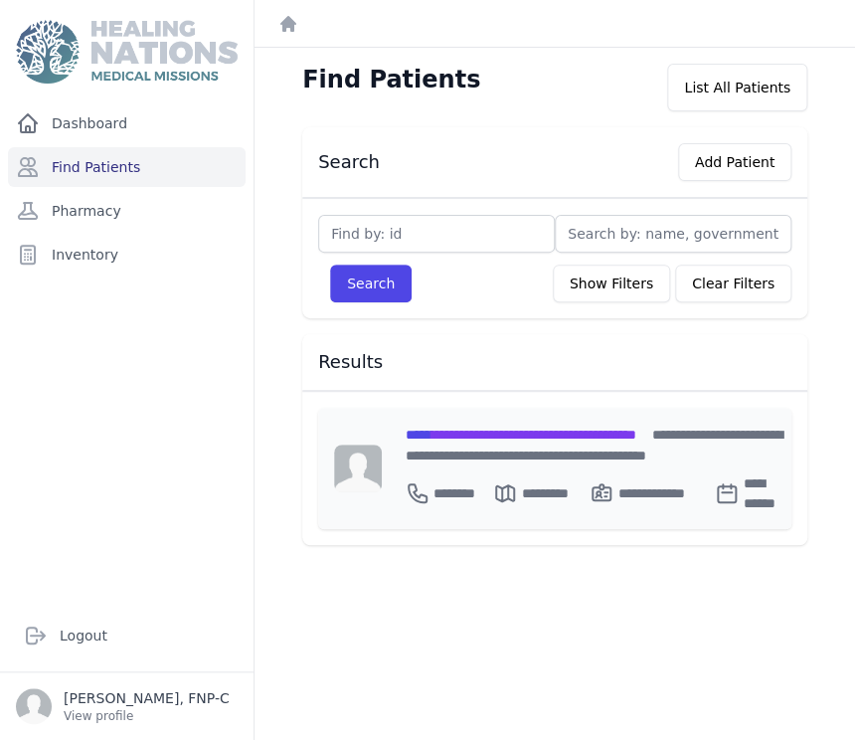
click at [501, 427] on span "**********" at bounding box center [521, 434] width 231 height 14
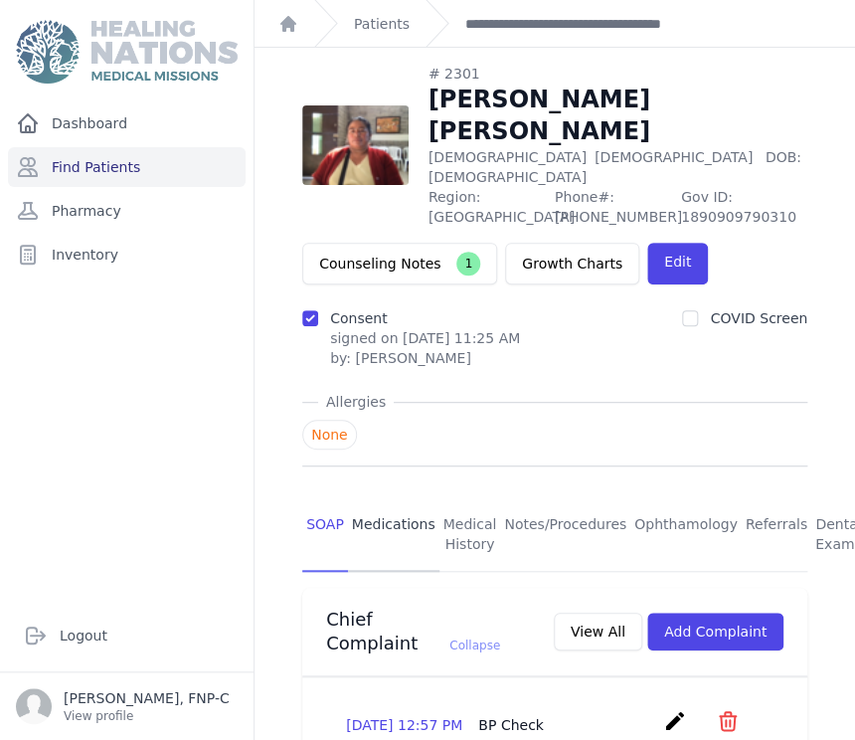
click at [386, 500] on link "Medications" at bounding box center [393, 535] width 91 height 74
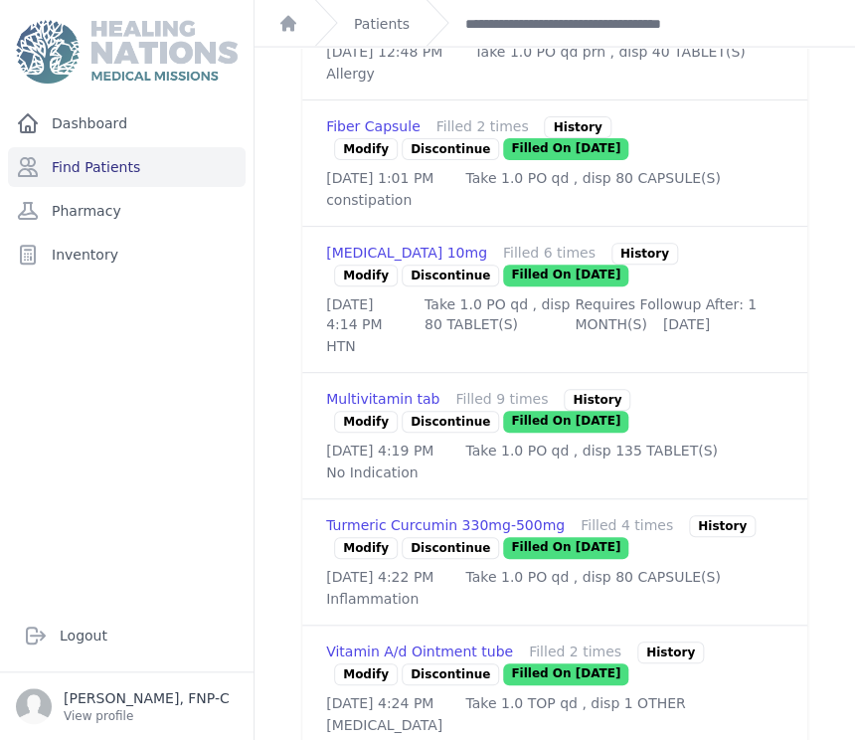
scroll to position [1215, 0]
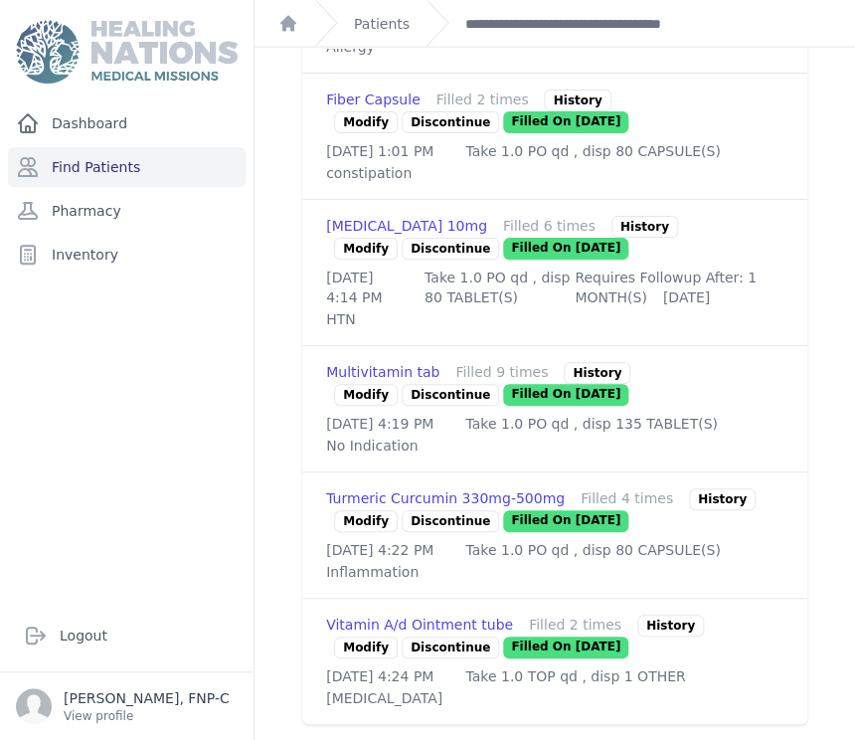
click at [366, 510] on link "Modify" at bounding box center [366, 521] width 64 height 22
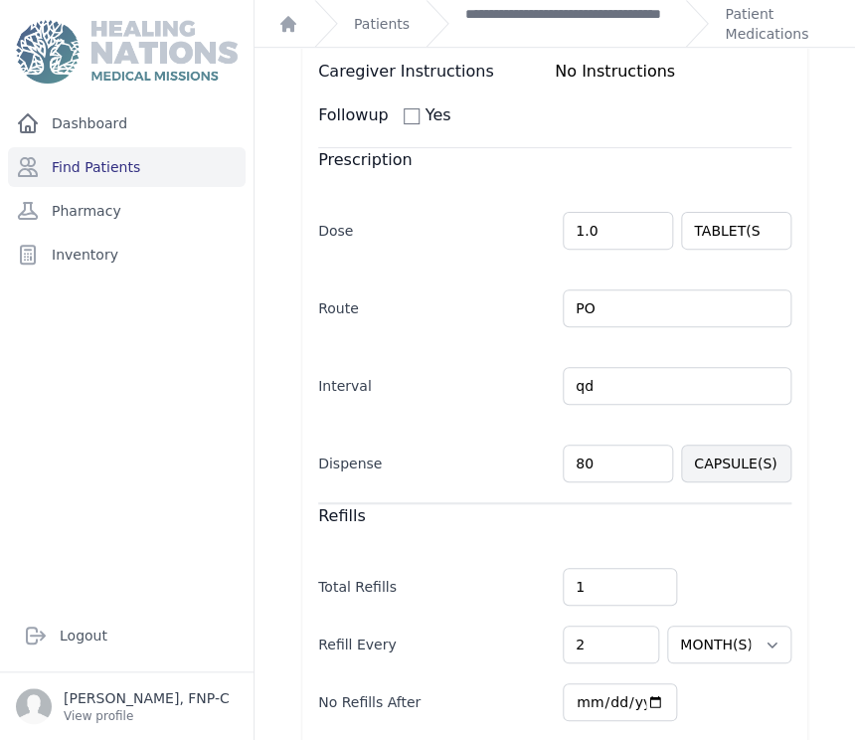
scroll to position [508, 0]
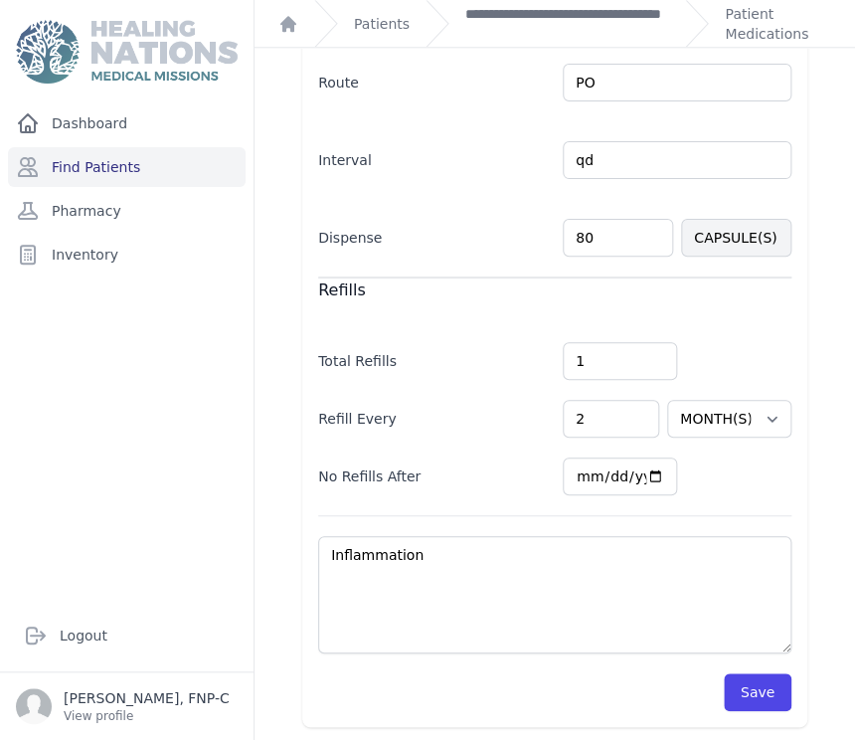
click at [589, 231] on input "80" at bounding box center [618, 238] width 110 height 38
type input "8"
type input "29"
click at [747, 685] on button "Save" at bounding box center [758, 692] width 68 height 38
select select "MONTH(S)"
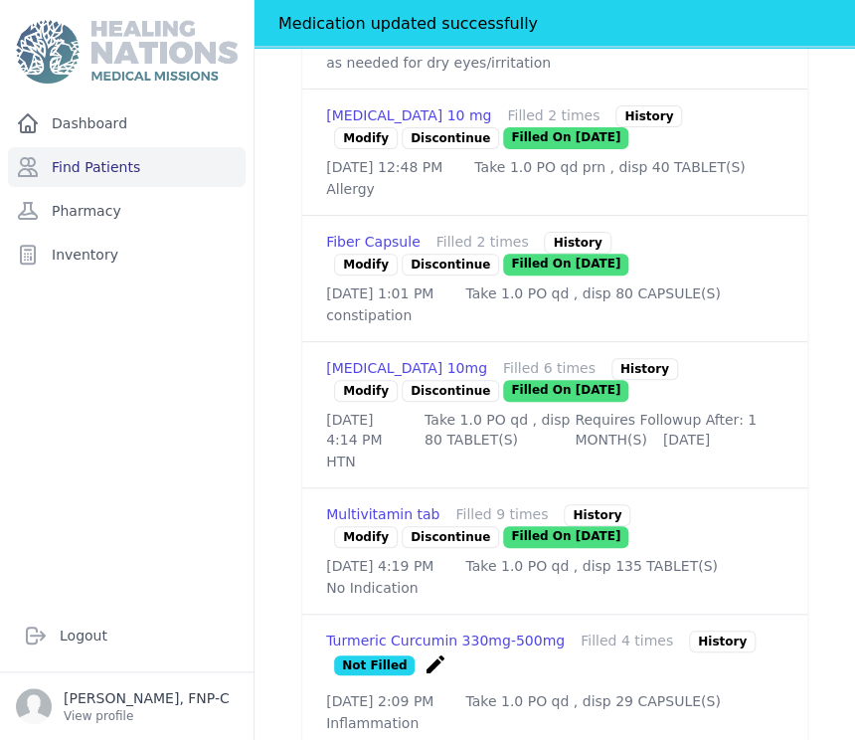
scroll to position [1060, 0]
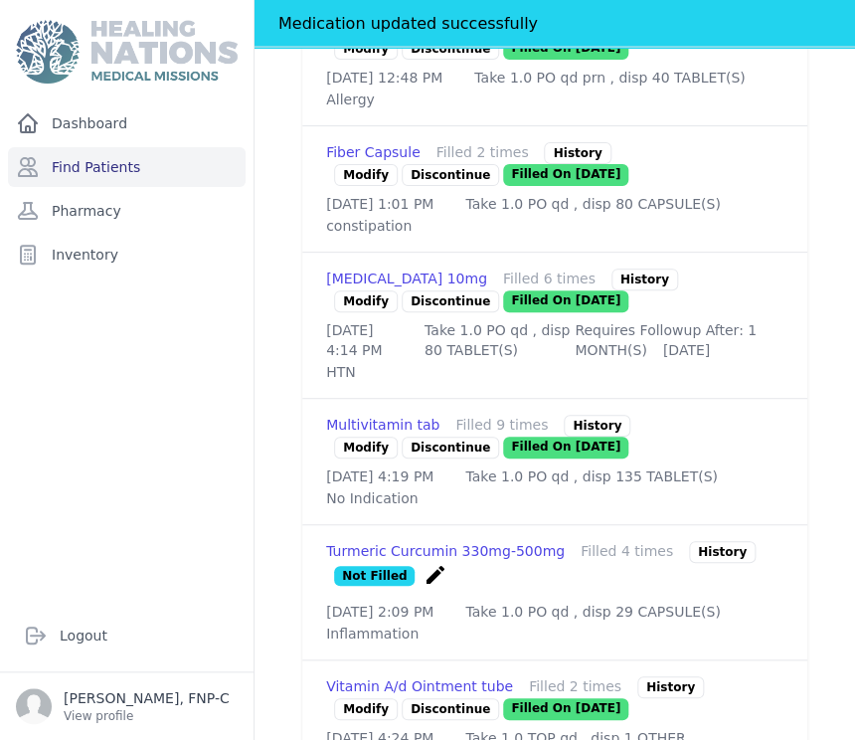
click at [369, 312] on link "Modify" at bounding box center [366, 301] width 64 height 22
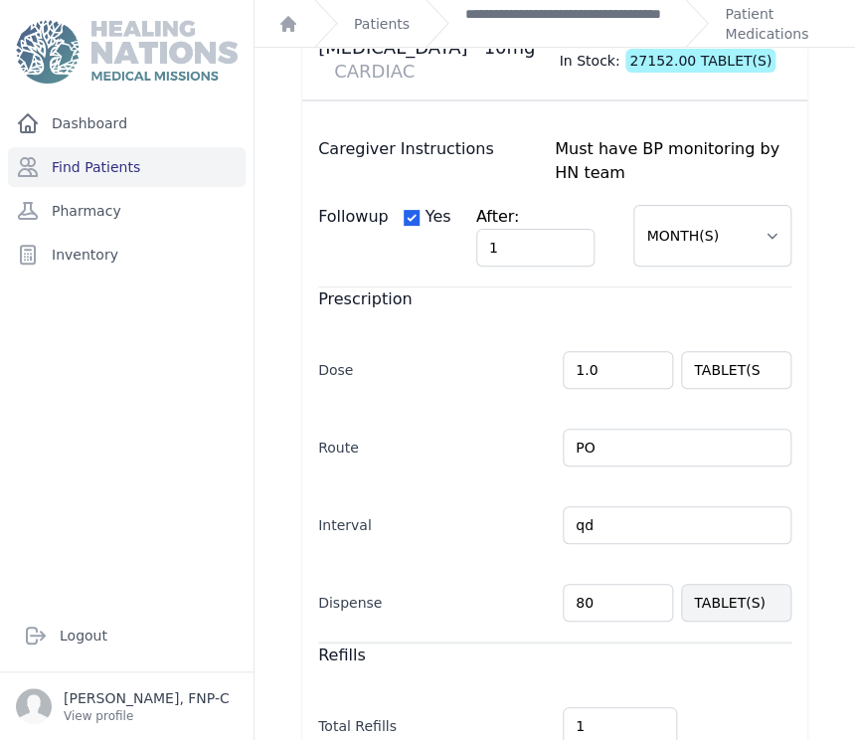
scroll to position [331, 0]
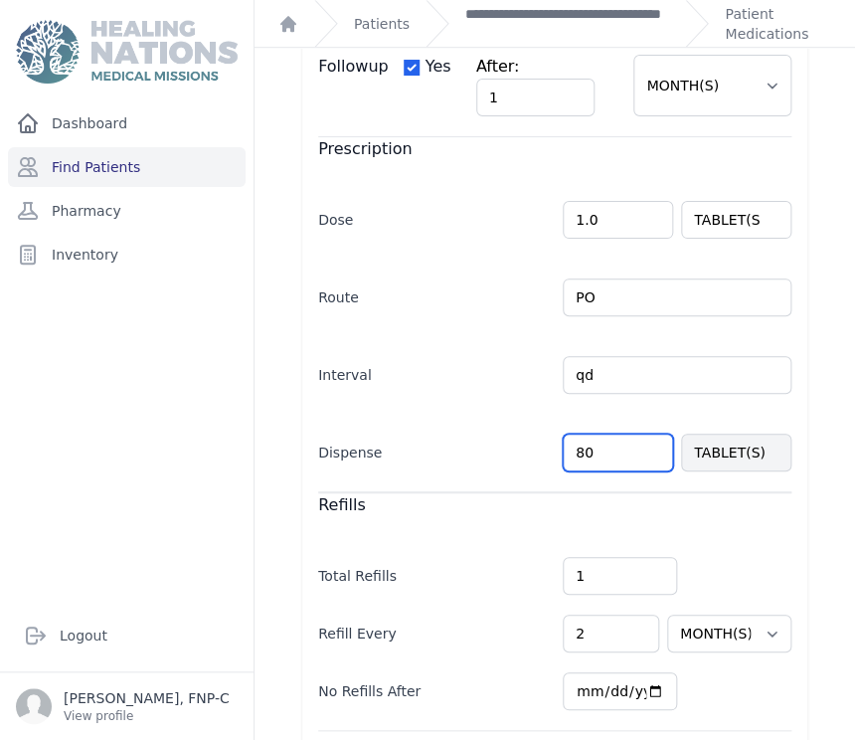
click at [584, 433] on input "80" at bounding box center [618, 452] width 110 height 38
type input "8"
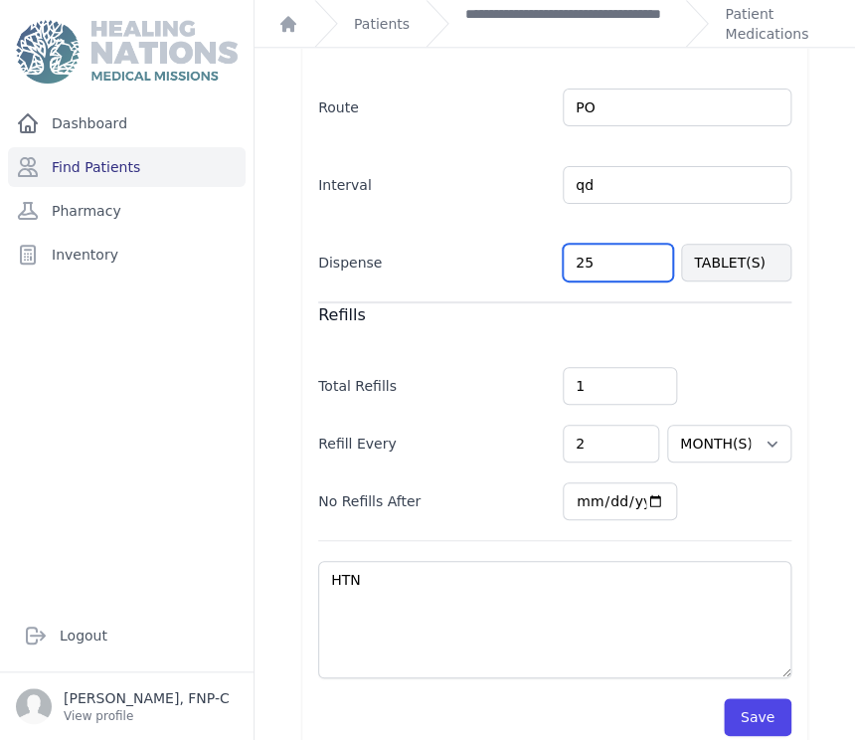
scroll to position [522, 0]
type input "25"
select select "MONTH(S)"
click at [736, 697] on button "Save" at bounding box center [758, 716] width 68 height 38
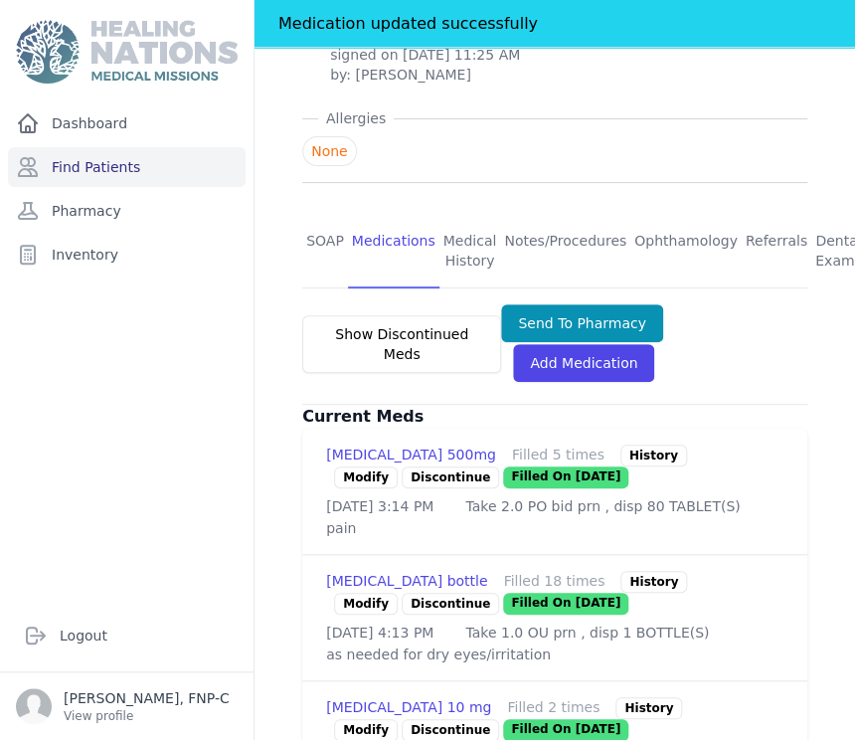
scroll to position [522, 0]
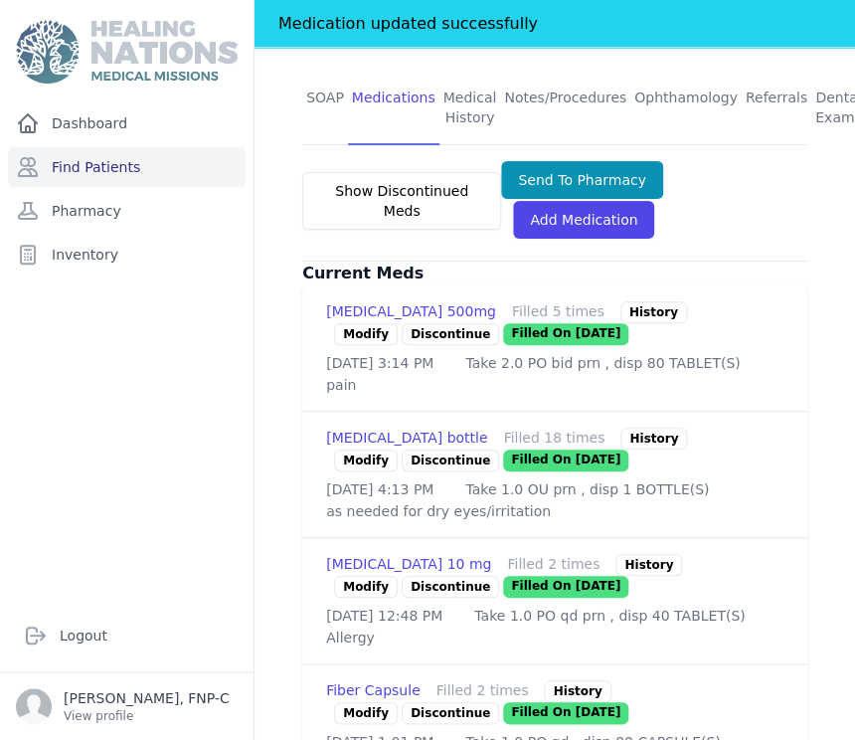
click at [358, 323] on link "Modify" at bounding box center [366, 334] width 64 height 22
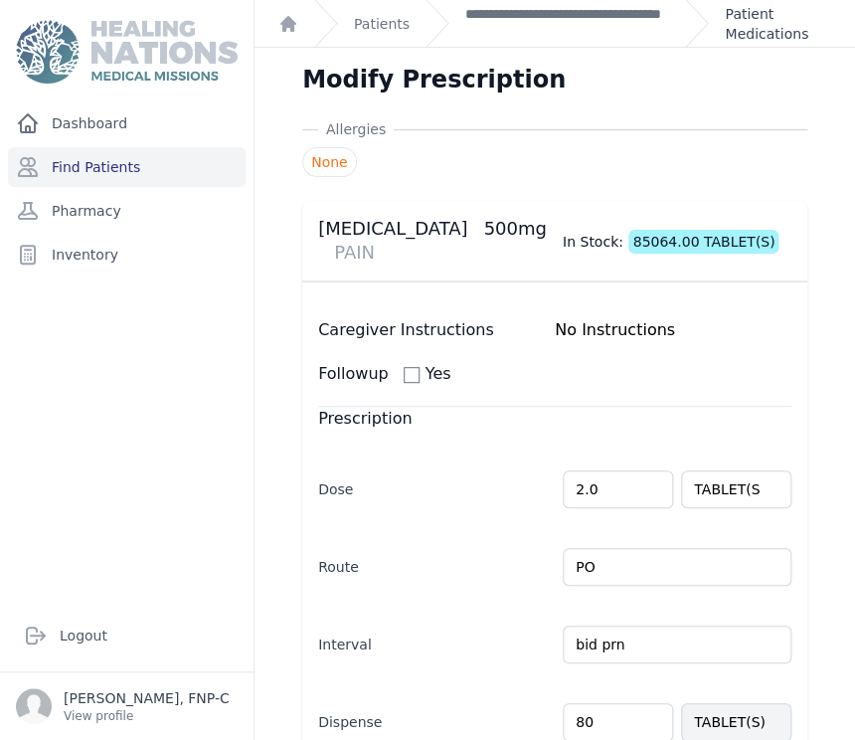
click at [746, 22] on link "Patient Medications" at bounding box center [778, 24] width 106 height 40
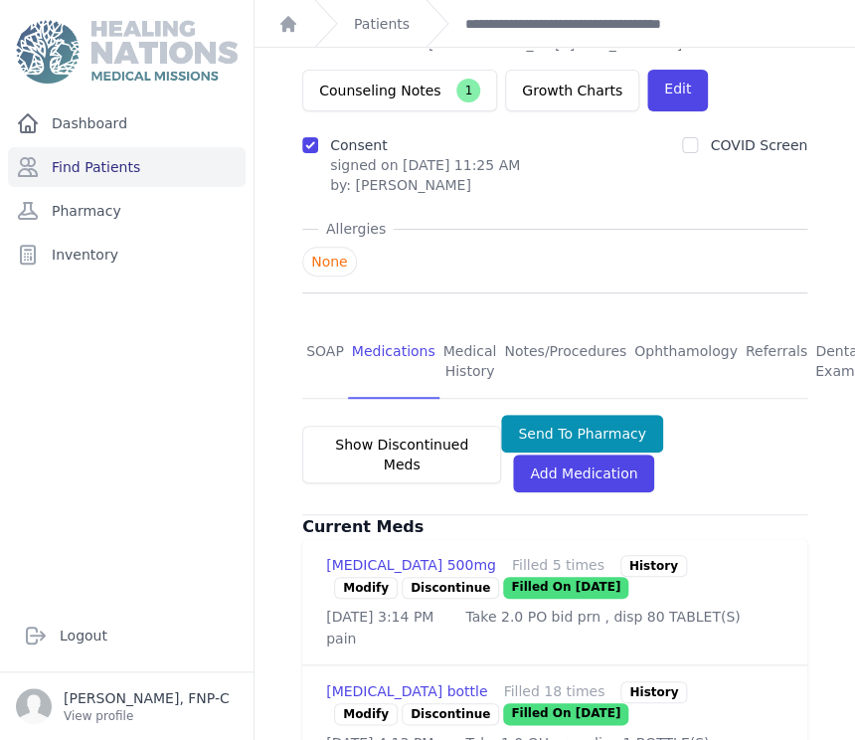
scroll to position [331, 0]
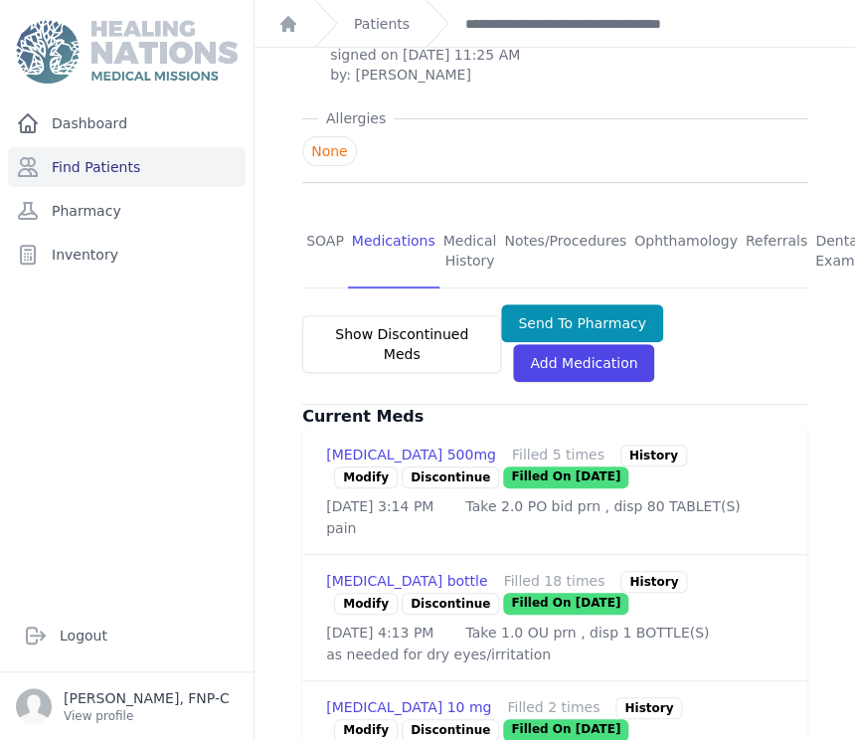
click at [371, 600] on link "Modify" at bounding box center [366, 603] width 64 height 22
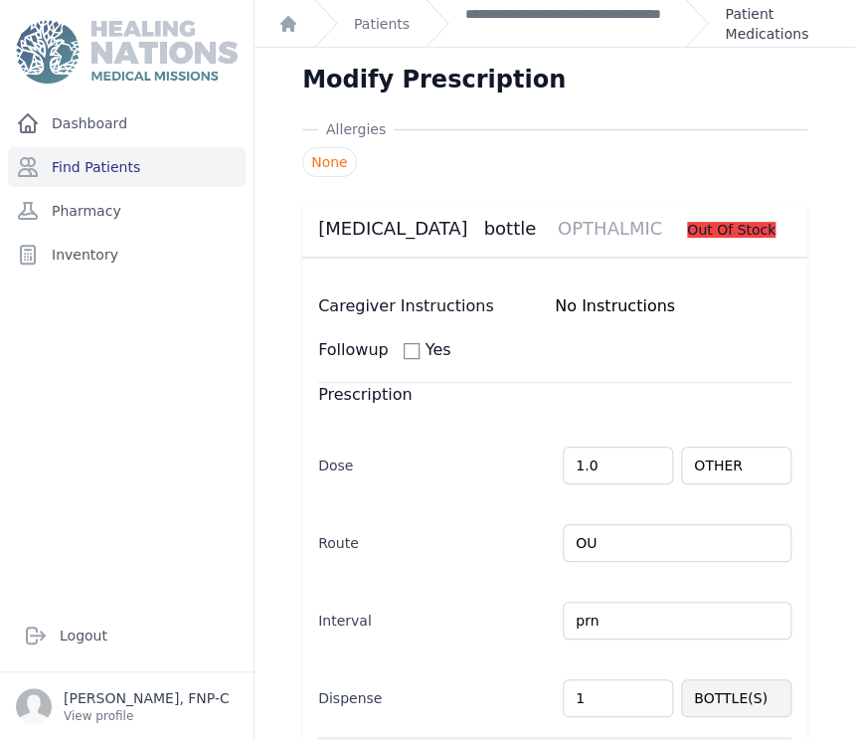
click at [744, 32] on link "Patient Medications" at bounding box center [778, 24] width 106 height 40
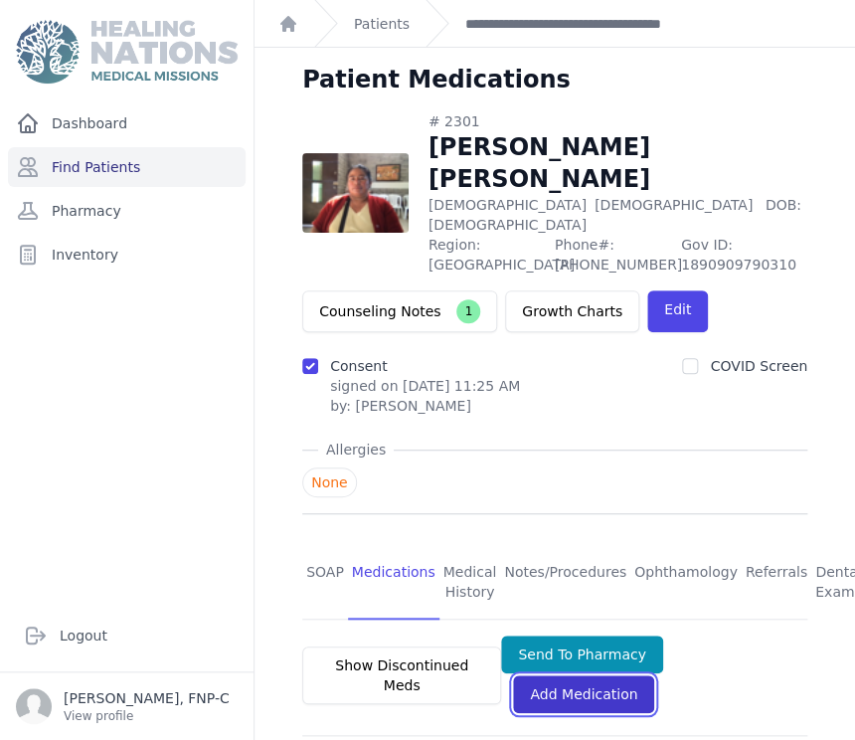
click at [557, 675] on link "Add Medication" at bounding box center [583, 694] width 141 height 38
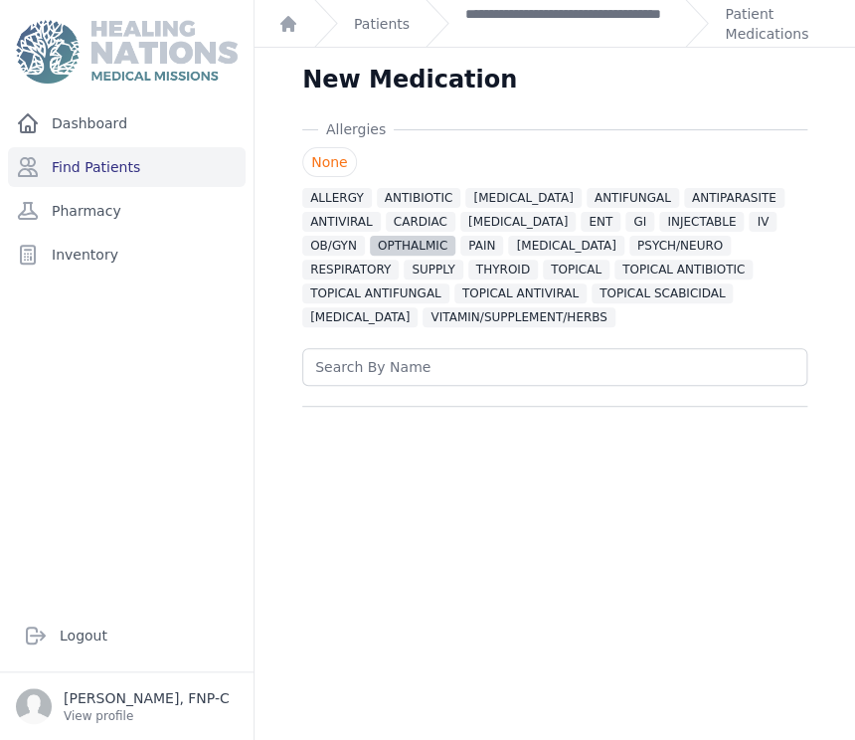
click at [370, 246] on span "OPTHALMIC" at bounding box center [412, 246] width 85 height 20
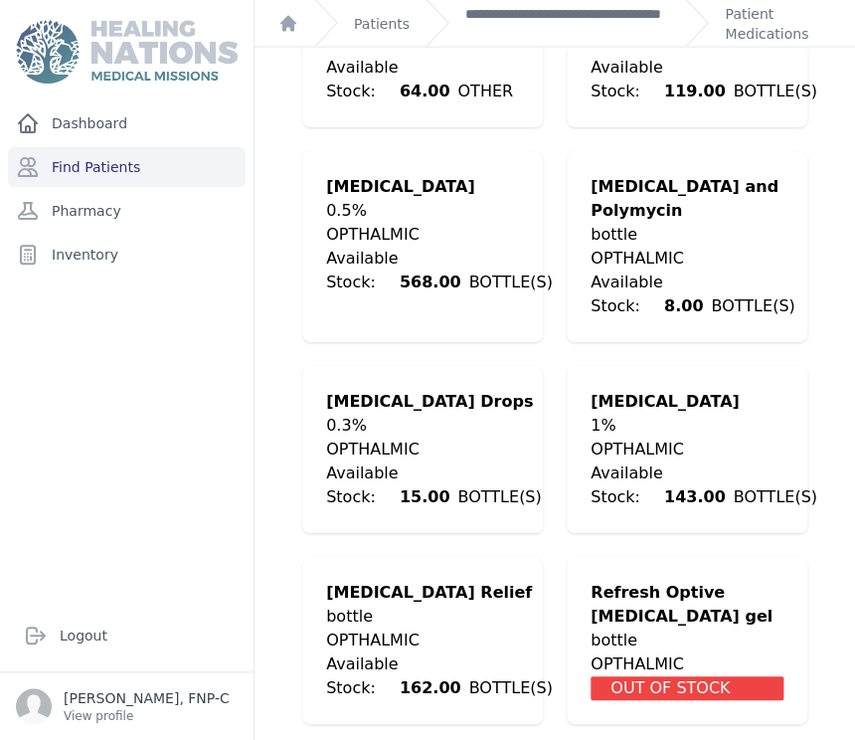
scroll to position [1066, 0]
click at [432, 637] on div "OPTHALMIC" at bounding box center [439, 640] width 227 height 24
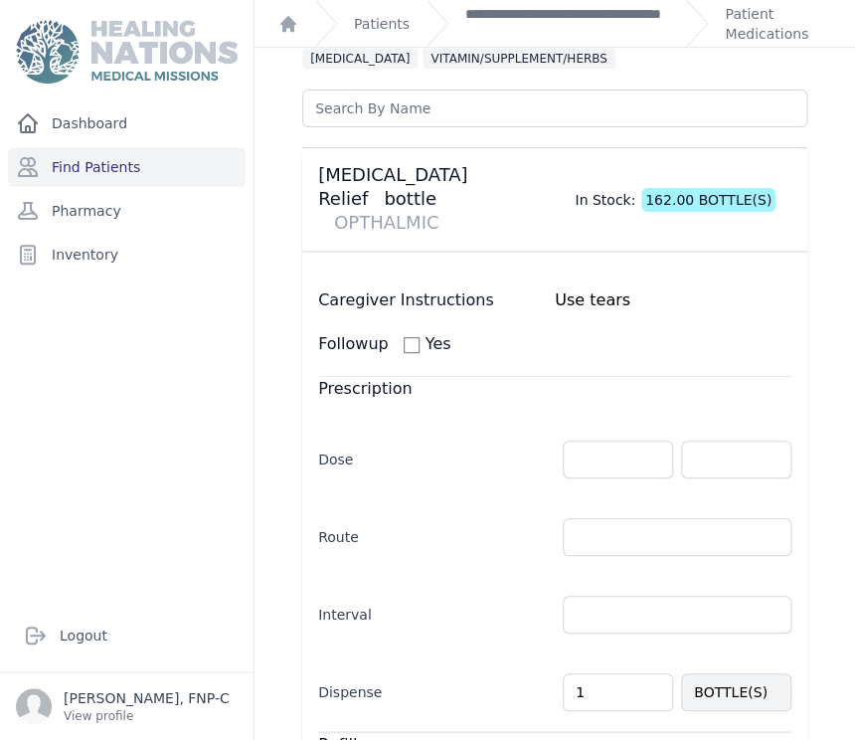
scroll to position [247, 0]
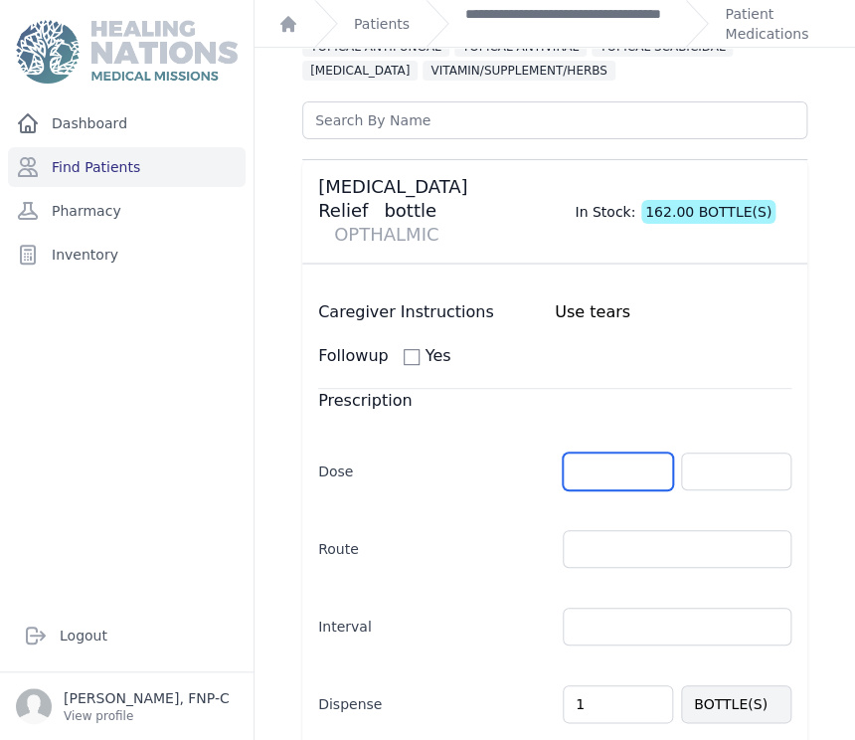
click at [575, 455] on input "number" at bounding box center [618, 471] width 110 height 38
type input "1.0"
select select "MONTH(S)"
click at [756, 452] on input "text" at bounding box center [736, 471] width 110 height 38
click at [749, 452] on input "text" at bounding box center [736, 471] width 110 height 38
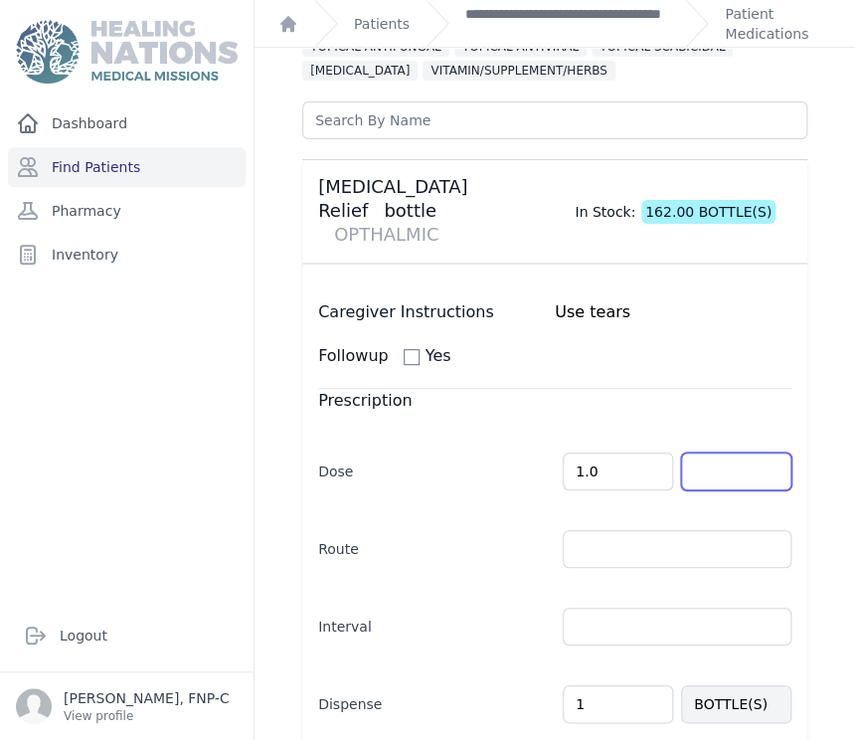
type input "OTHER"
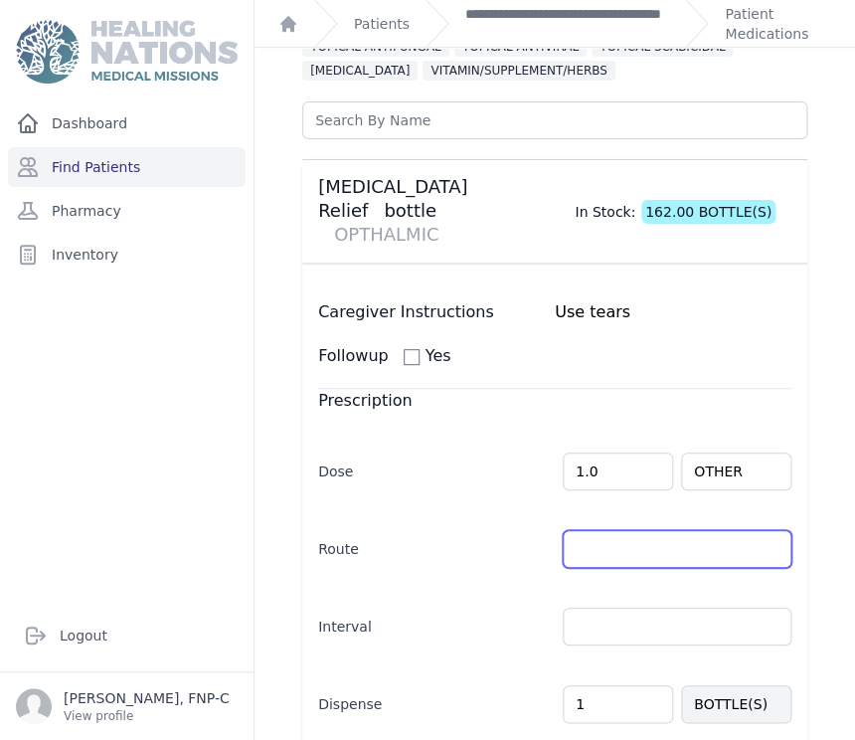
select select "MONTH(S)"
click at [596, 530] on input "text" at bounding box center [677, 549] width 229 height 38
click at [749, 530] on input "text" at bounding box center [677, 549] width 229 height 38
type input "OU"
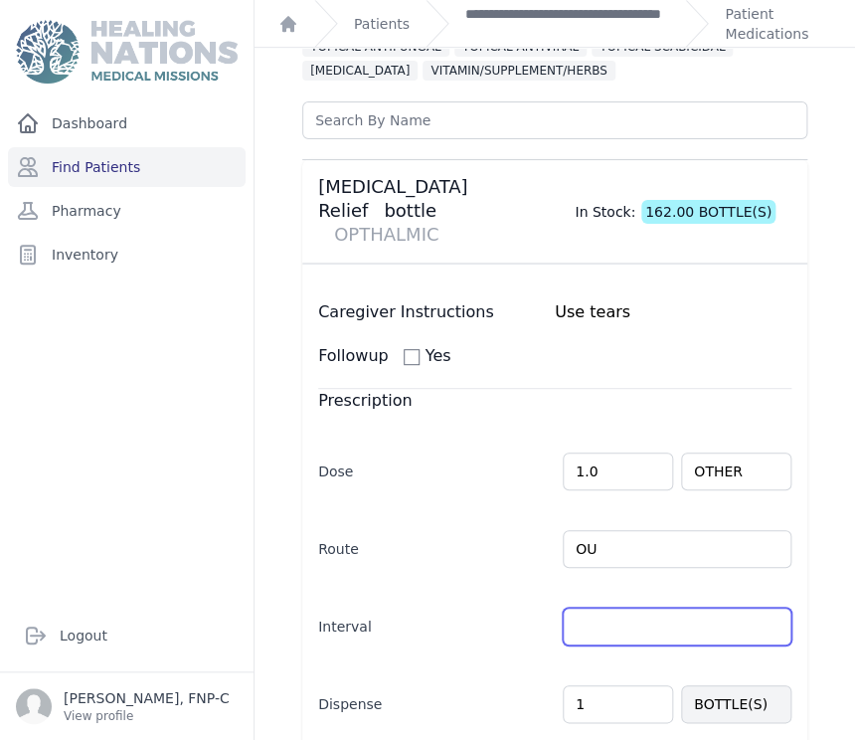
select select "MONTH(S)"
click at [582, 607] on input "text" at bounding box center [677, 626] width 229 height 38
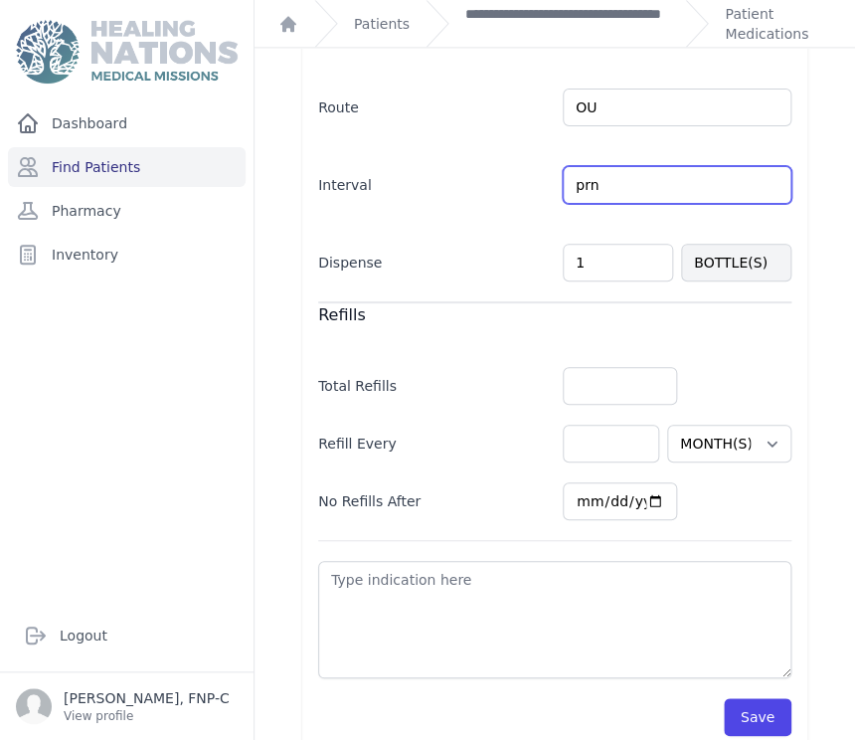
scroll to position [689, 0]
type input "prn"
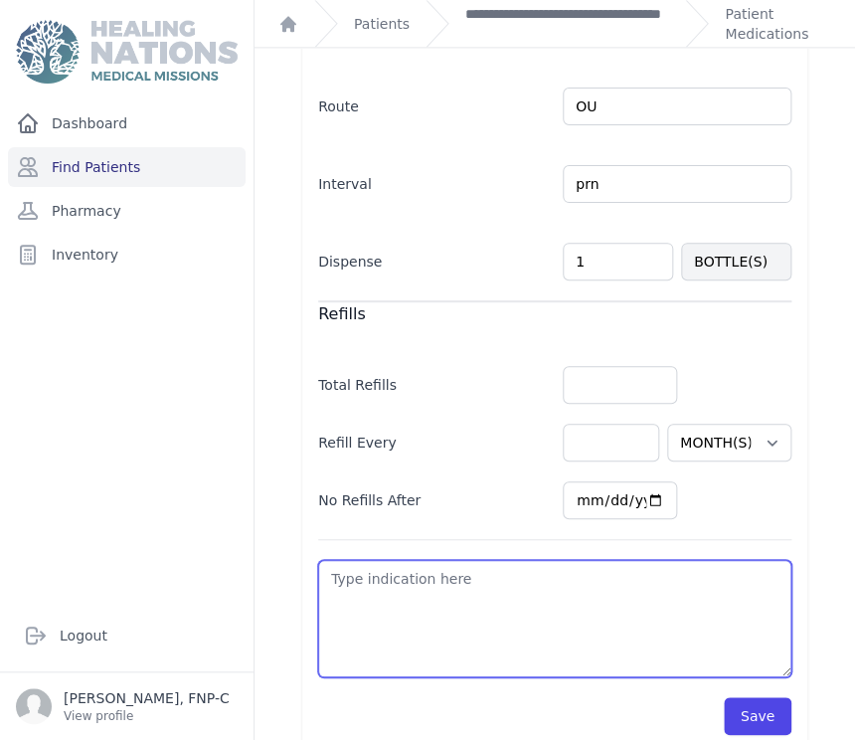
select select "MONTH(S)"
click at [362, 560] on textarea at bounding box center [554, 618] width 473 height 117
type textarea "d"
select select "MONTH(S)"
type textarea "dr"
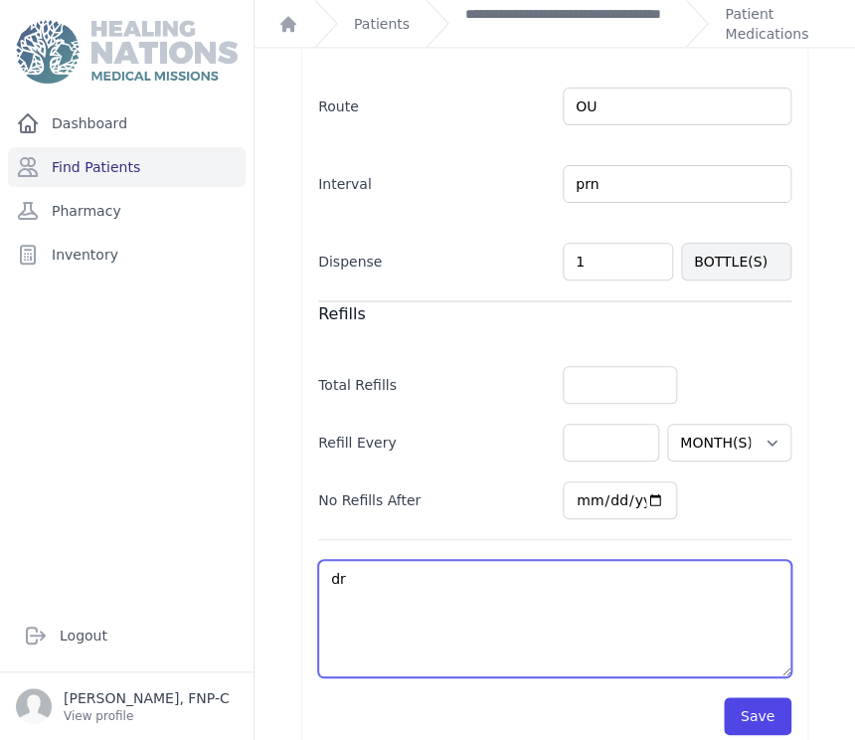
select select "MONTH(S)"
type textarea "dry"
select select "MONTH(S)"
type textarea "dry"
select select "MONTH(S)"
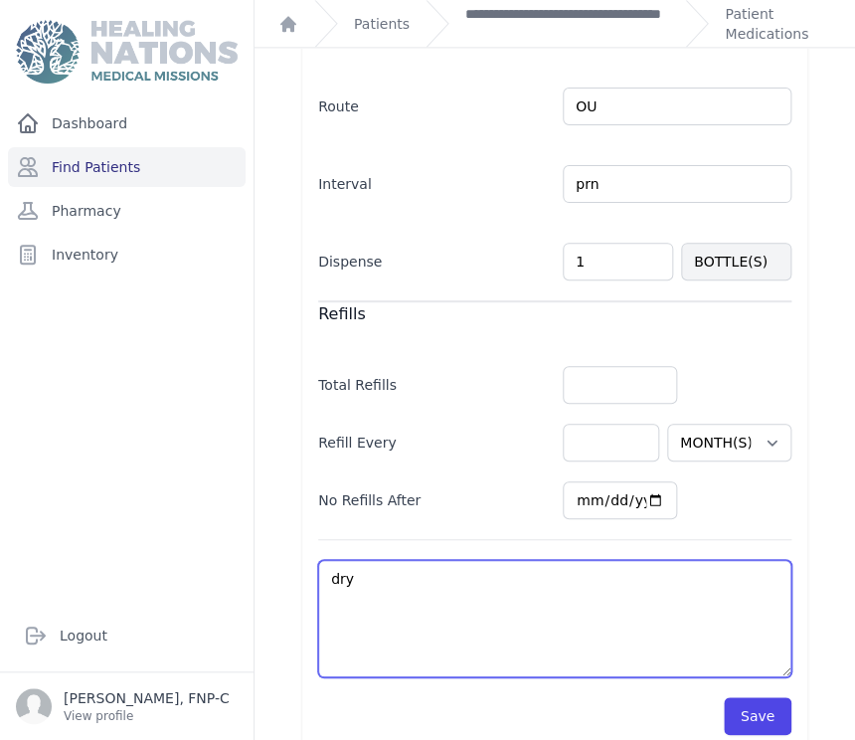
type textarea "dry e"
select select "MONTH(S)"
type textarea "dry ey"
select select "MONTH(S)"
type textarea "dry eye"
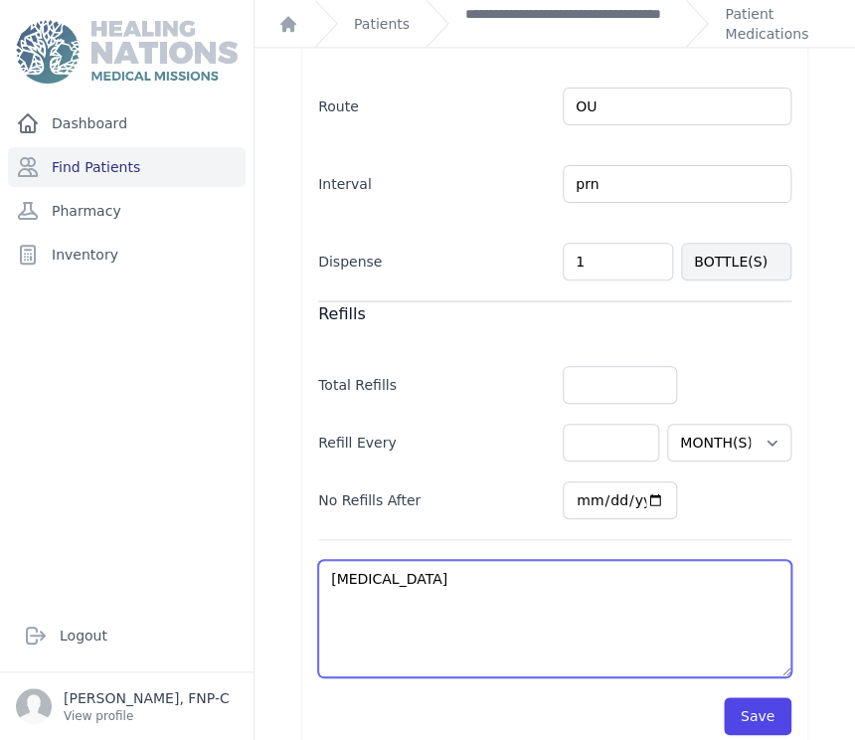
select select "MONTH(S)"
type textarea "[MEDICAL_DATA]"
select select "MONTH(S)"
type textarea "[MEDICAL_DATA]"
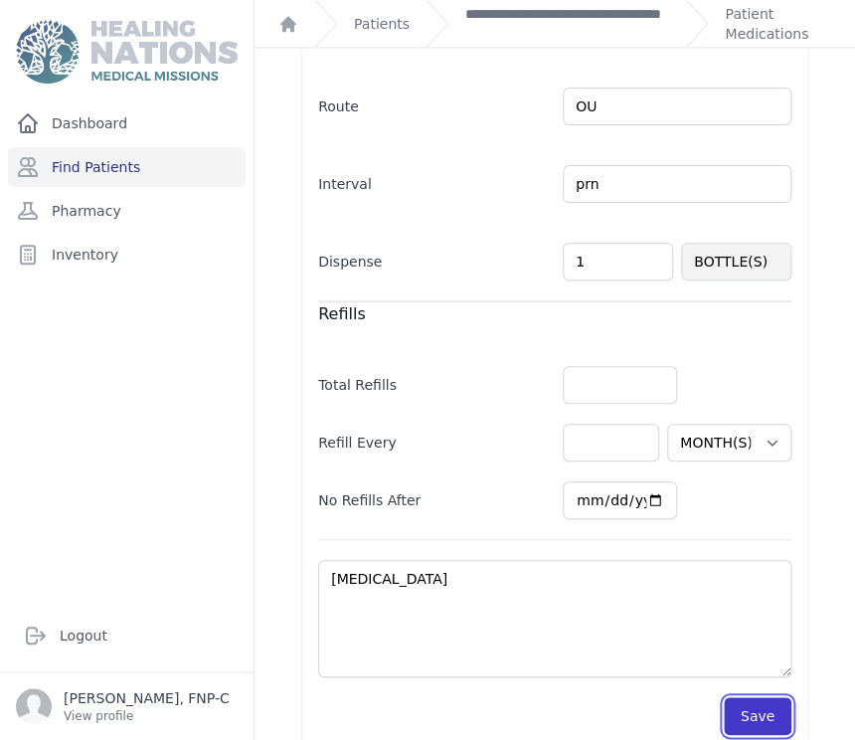
click at [740, 697] on button "Save" at bounding box center [758, 716] width 68 height 38
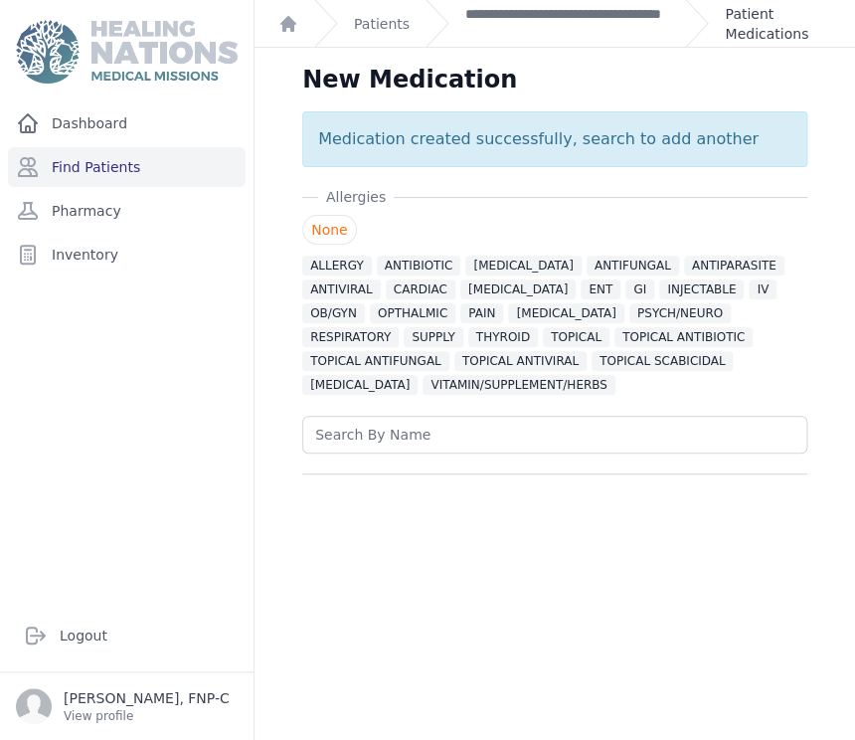
click at [763, 30] on link "Patient Medications" at bounding box center [778, 24] width 106 height 40
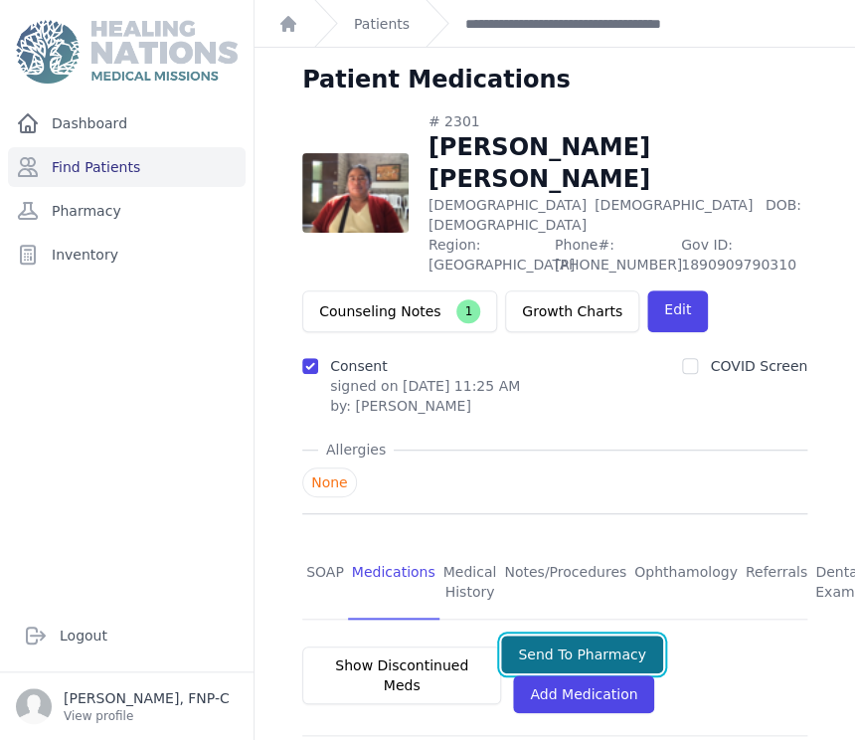
click at [529, 635] on button "Send To Pharmacy" at bounding box center [582, 654] width 162 height 38
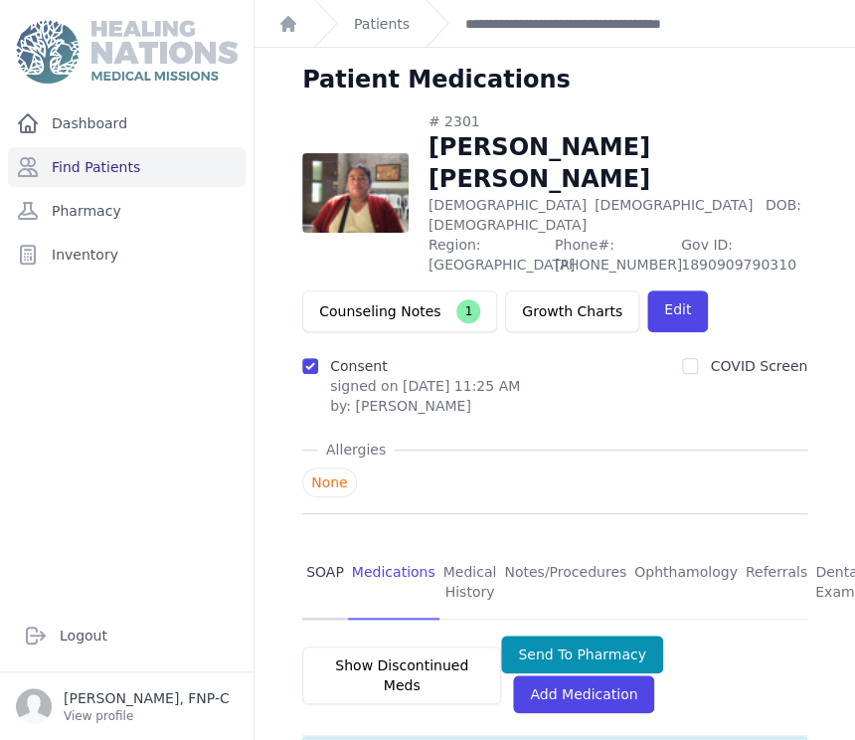
click at [322, 548] on link "SOAP" at bounding box center [325, 583] width 46 height 74
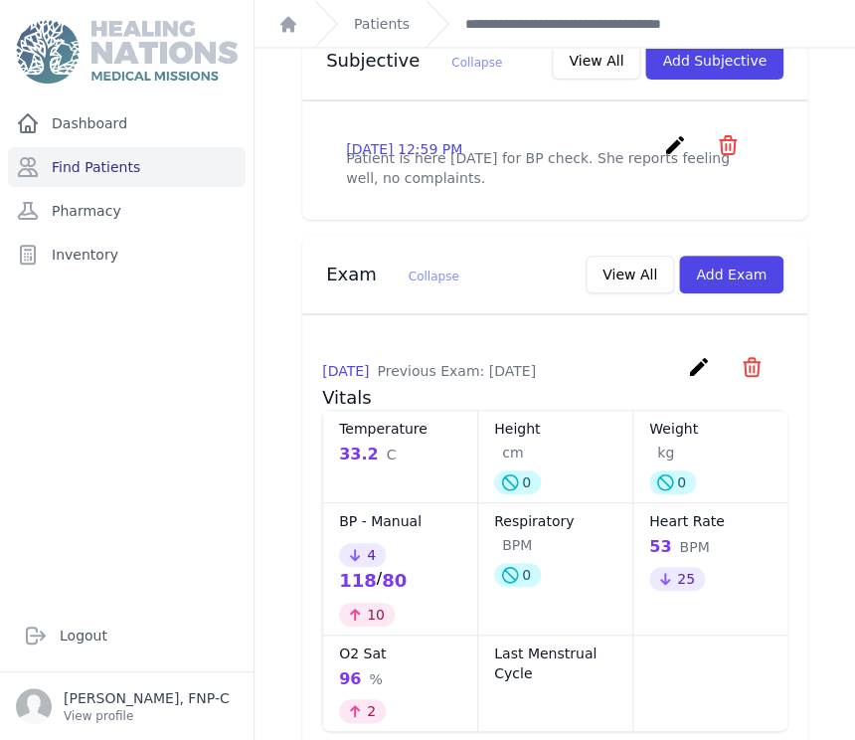
scroll to position [883, 0]
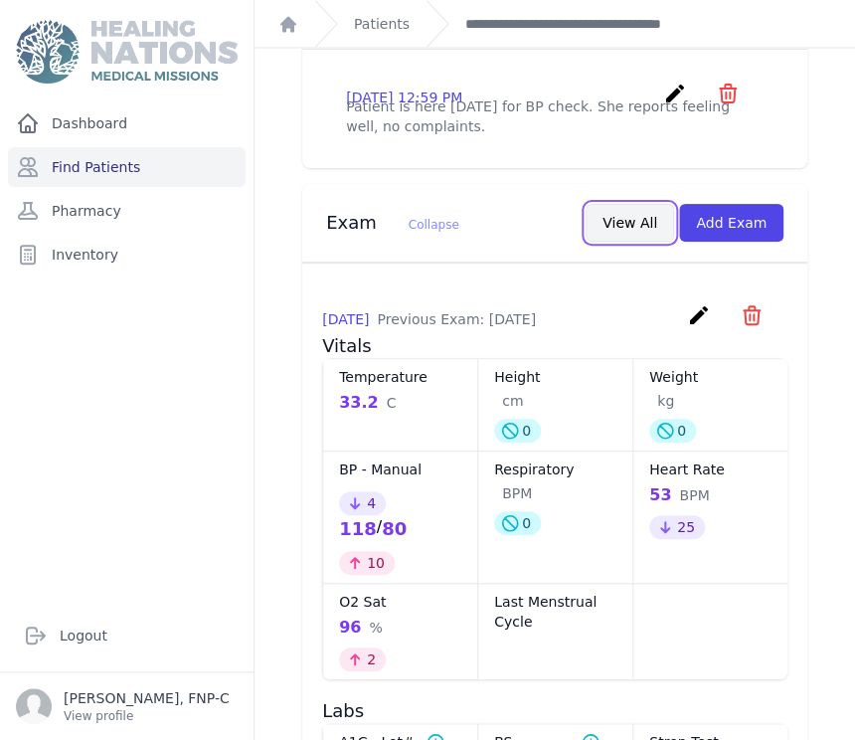
click at [643, 221] on button "View All" at bounding box center [629, 223] width 88 height 38
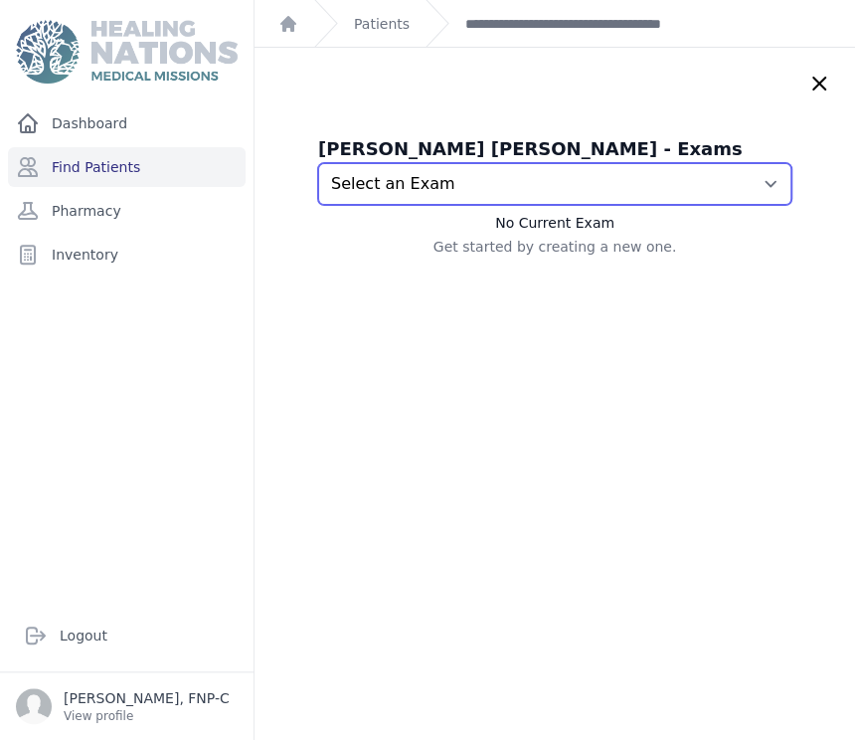
click at [733, 181] on select "Select an Exam 2025-Sep-09 1:02 PM 2025-Jun-23 12:14 PM 2025-May-20 12:18 PM 20…" at bounding box center [554, 184] width 473 height 42
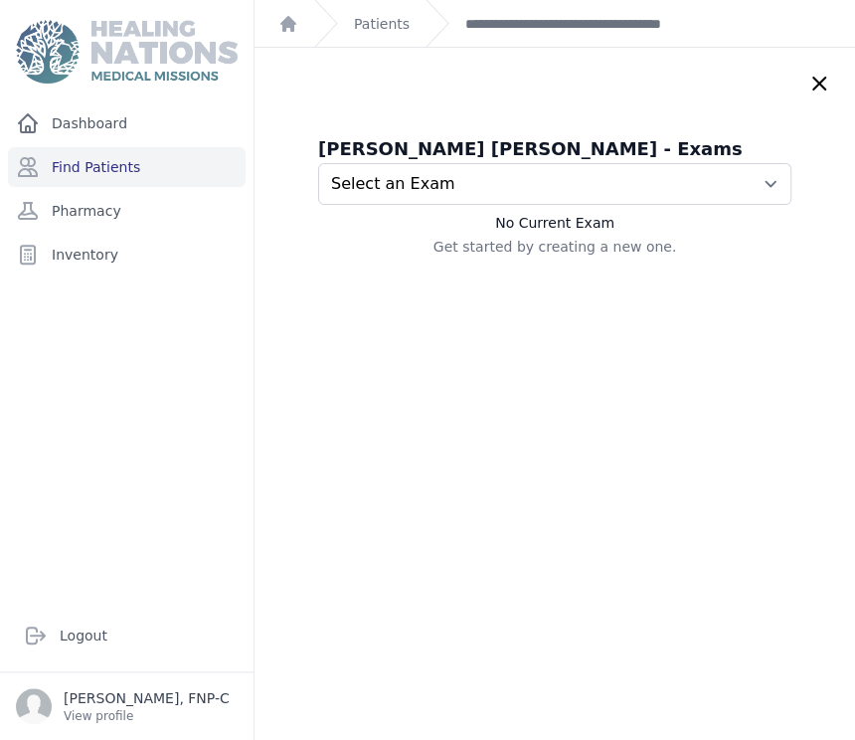
click at [797, 272] on div "Maria Beatriz Mendez Martinez de Rivera - Exams Select an Exam 2025-Sep-09 1:02…" at bounding box center [554, 418] width 600 height 740
click at [604, 25] on link "**********" at bounding box center [595, 24] width 260 height 20
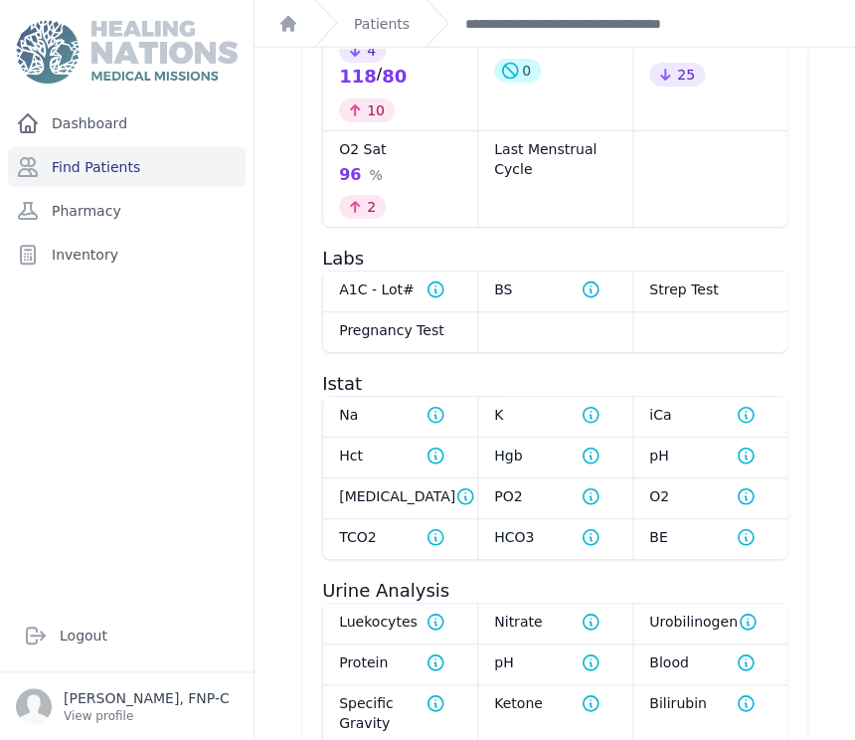
scroll to position [1244, 0]
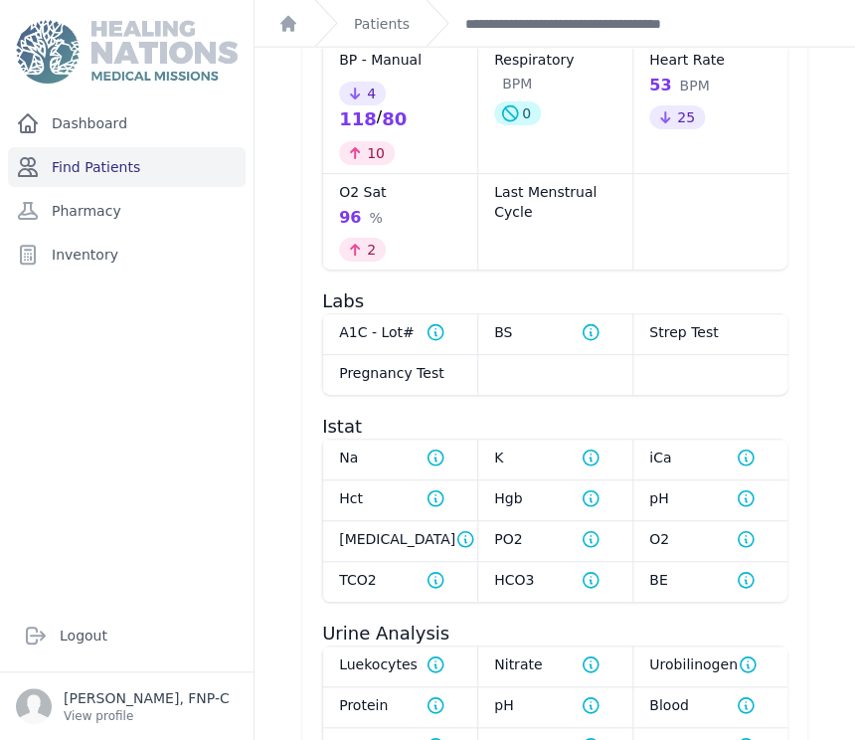
click at [58, 165] on link "Find Patients" at bounding box center [127, 167] width 238 height 40
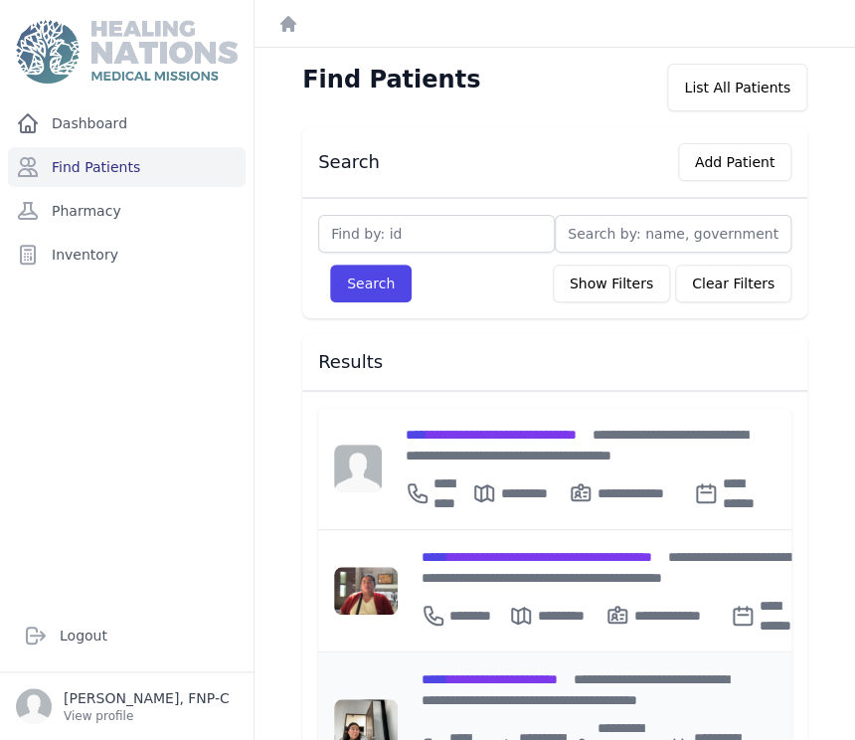
click at [469, 672] on span "**********" at bounding box center [489, 679] width 136 height 14
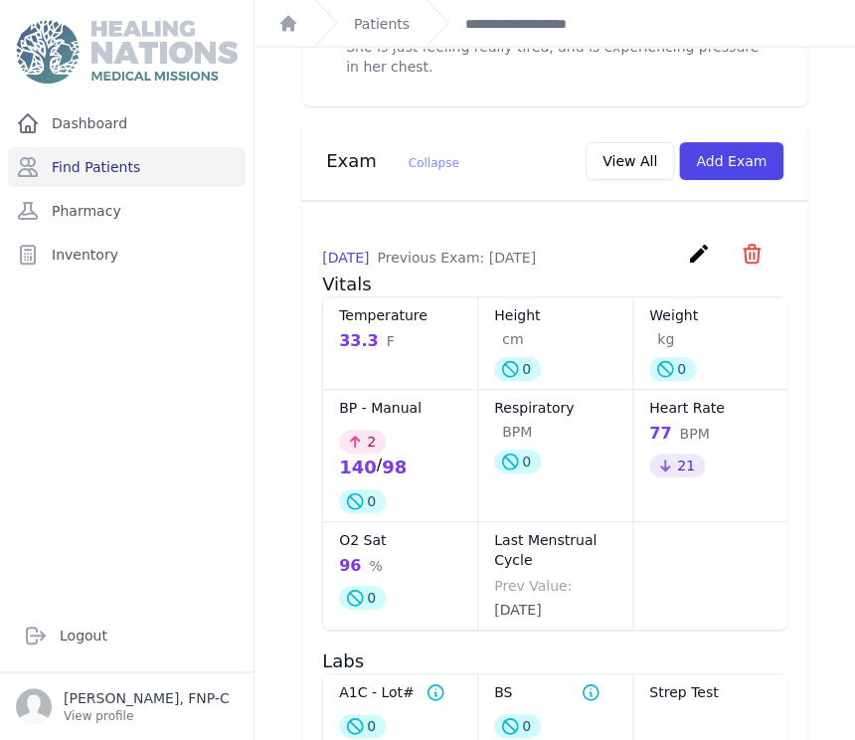
scroll to position [919, 0]
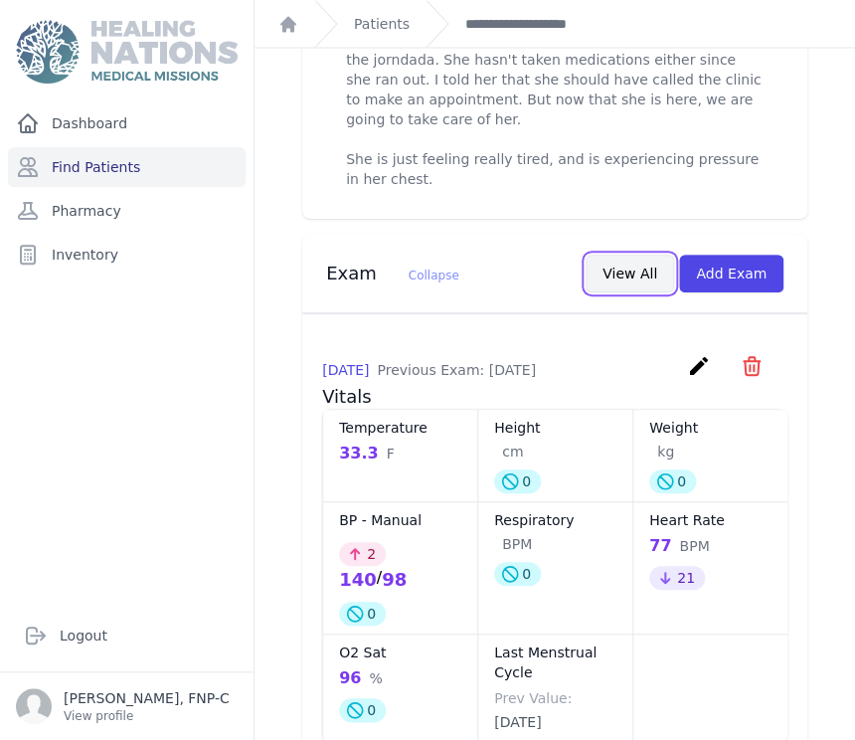
click at [629, 254] on button "View All" at bounding box center [629, 273] width 88 height 38
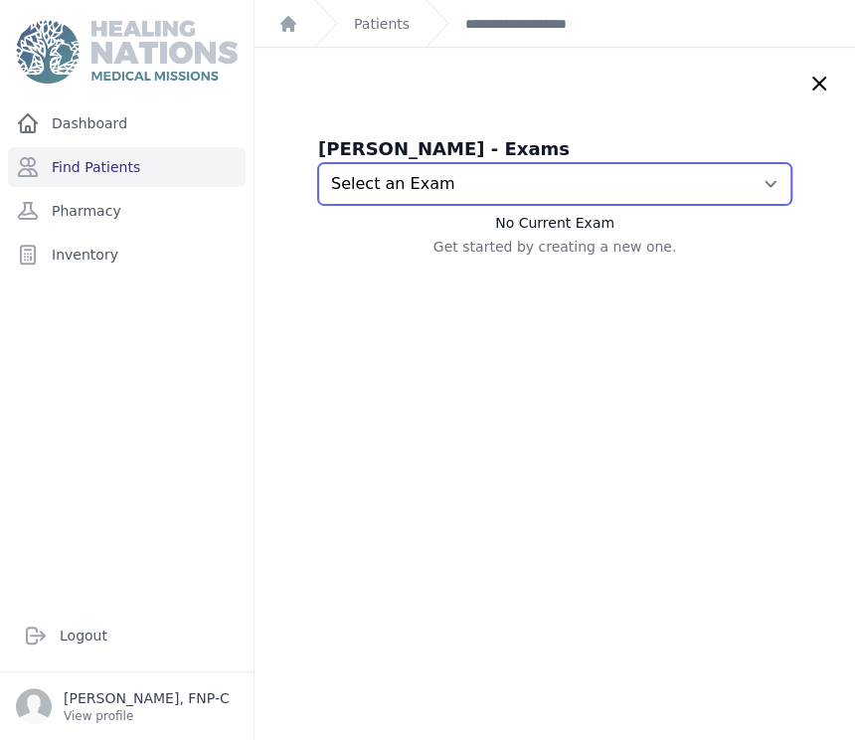
click at [732, 182] on select "Select an Exam 2025-Sep-09 1:39 PM 2025-Jun-19 4:07 PM 2025-May-22 11:46 AM 202…" at bounding box center [554, 184] width 473 height 42
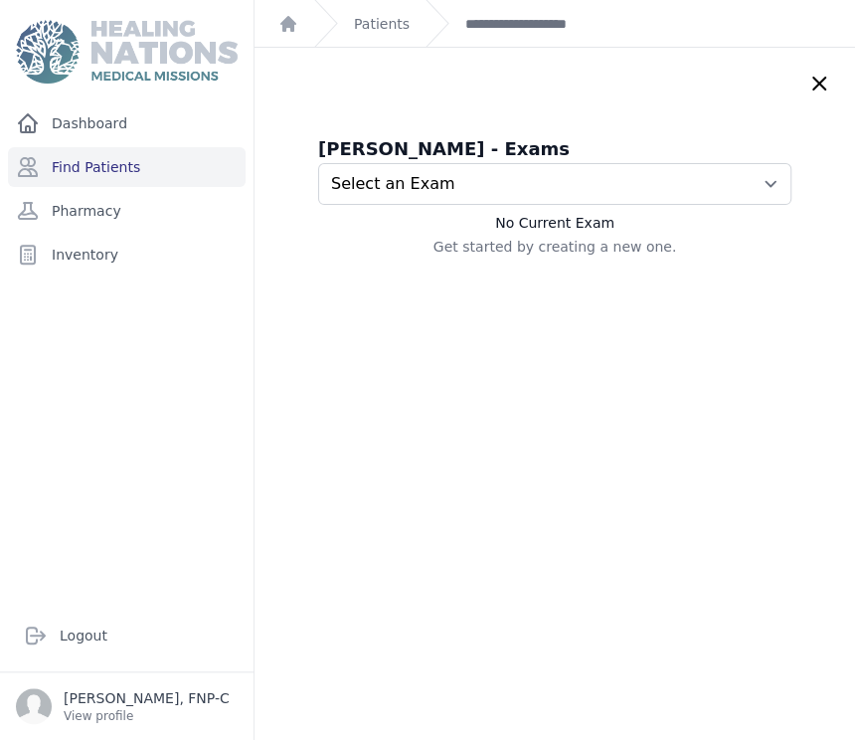
click at [813, 82] on icon at bounding box center [819, 84] width 12 height 12
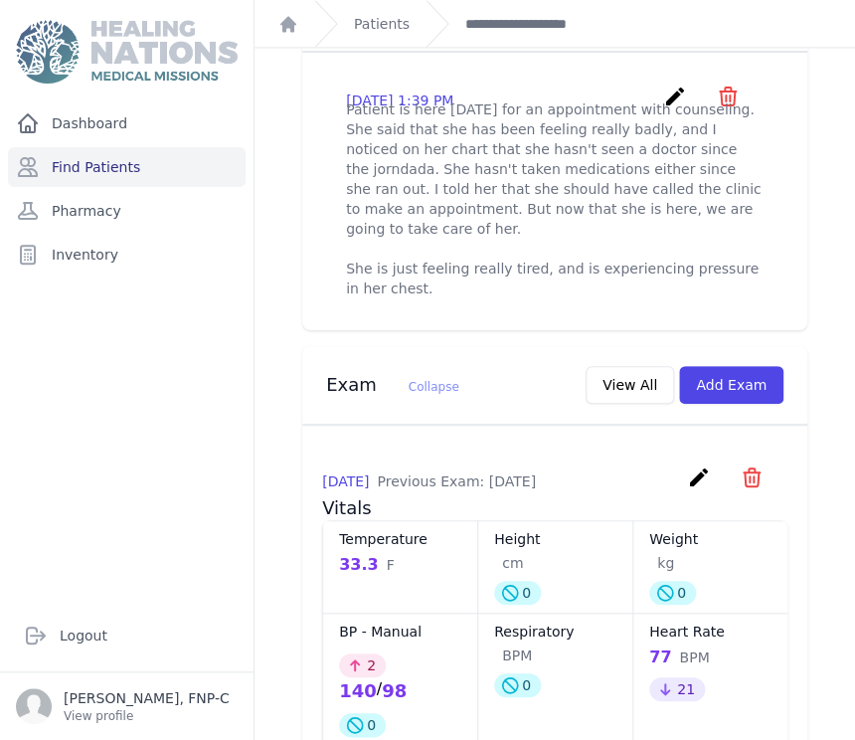
scroll to position [1144, 0]
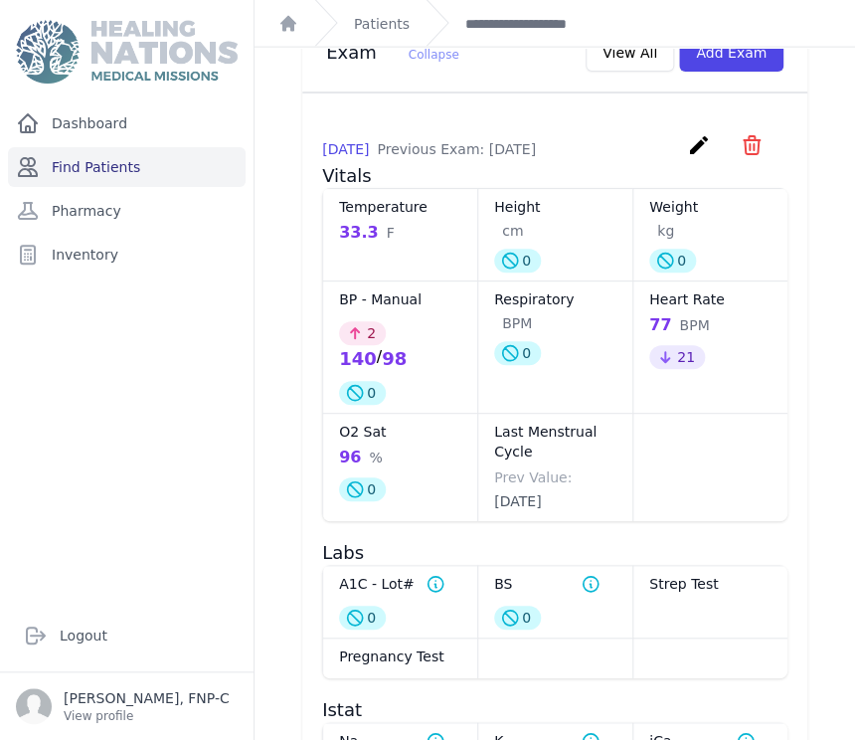
click at [109, 170] on link "Find Patients" at bounding box center [127, 167] width 238 height 40
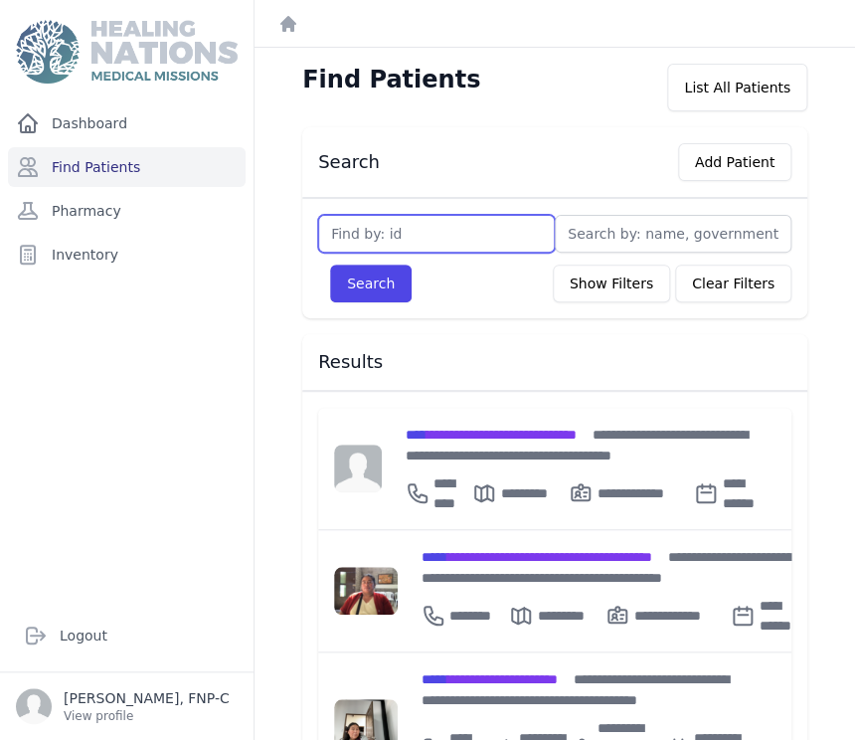
click at [340, 237] on input "text" at bounding box center [436, 234] width 237 height 38
type input "3692"
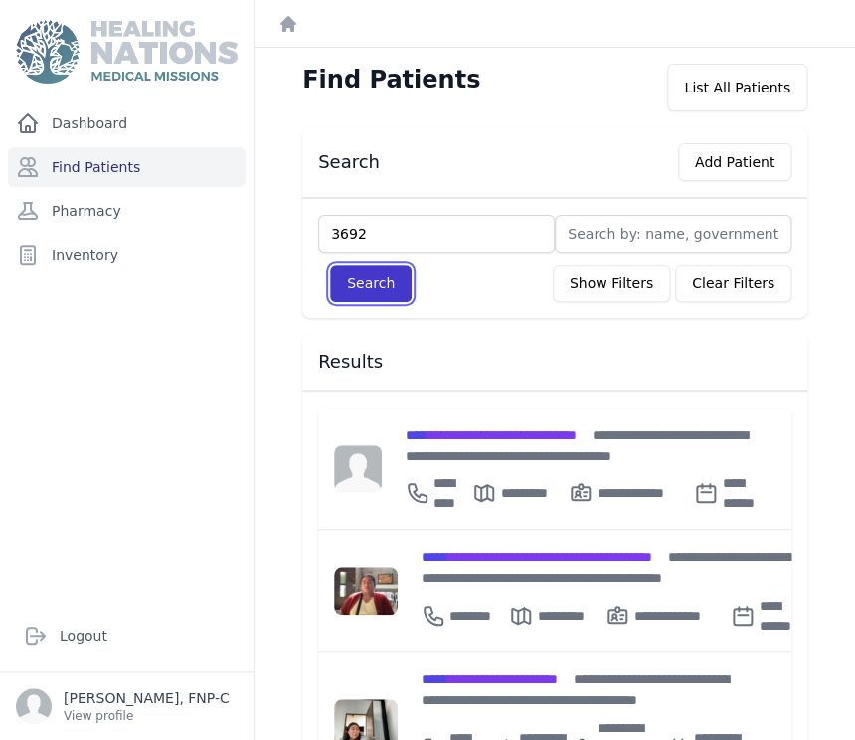
click at [362, 273] on button "Search" at bounding box center [371, 283] width 82 height 38
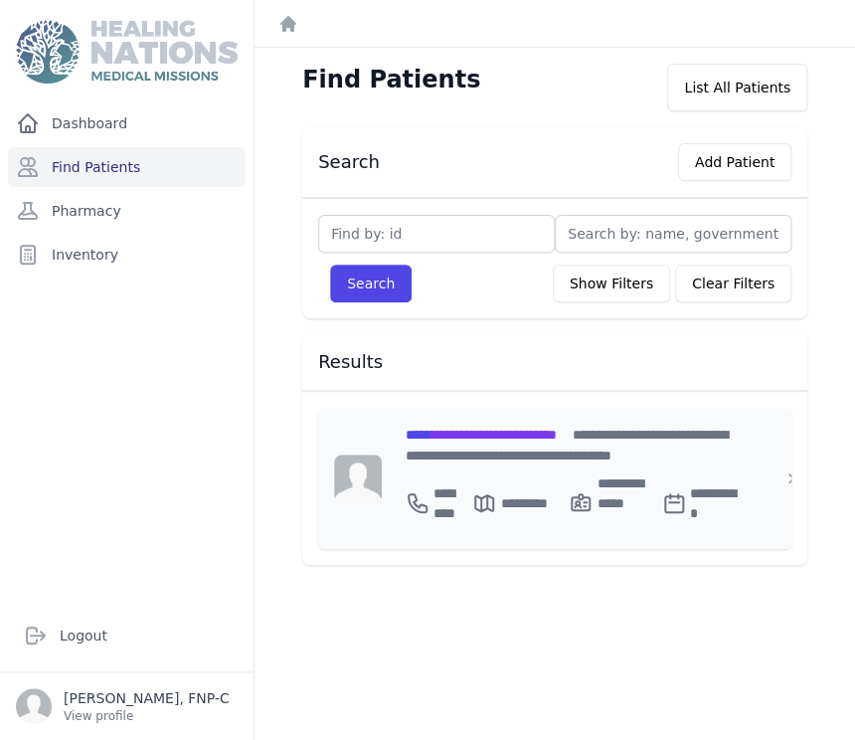
click at [487, 432] on span "**********" at bounding box center [481, 434] width 151 height 14
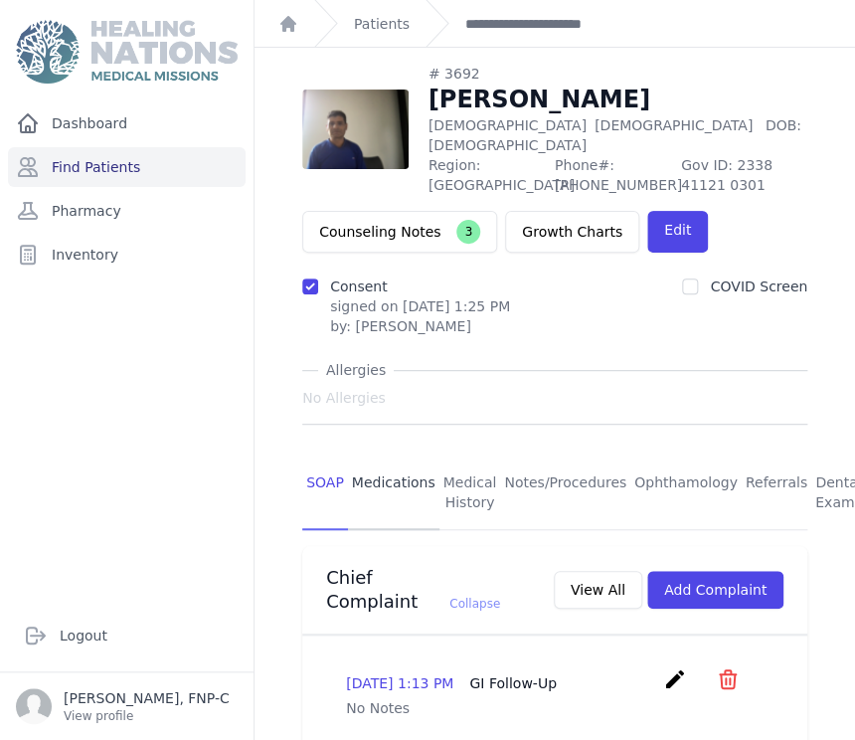
click at [402, 461] on link "Medications" at bounding box center [393, 493] width 91 height 74
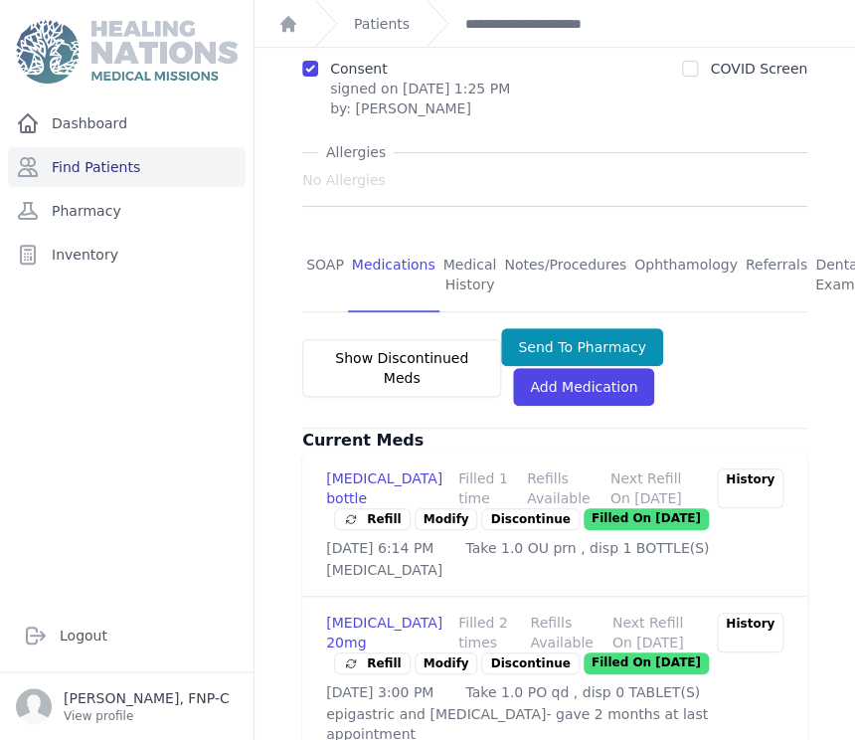
scroll to position [257, 0]
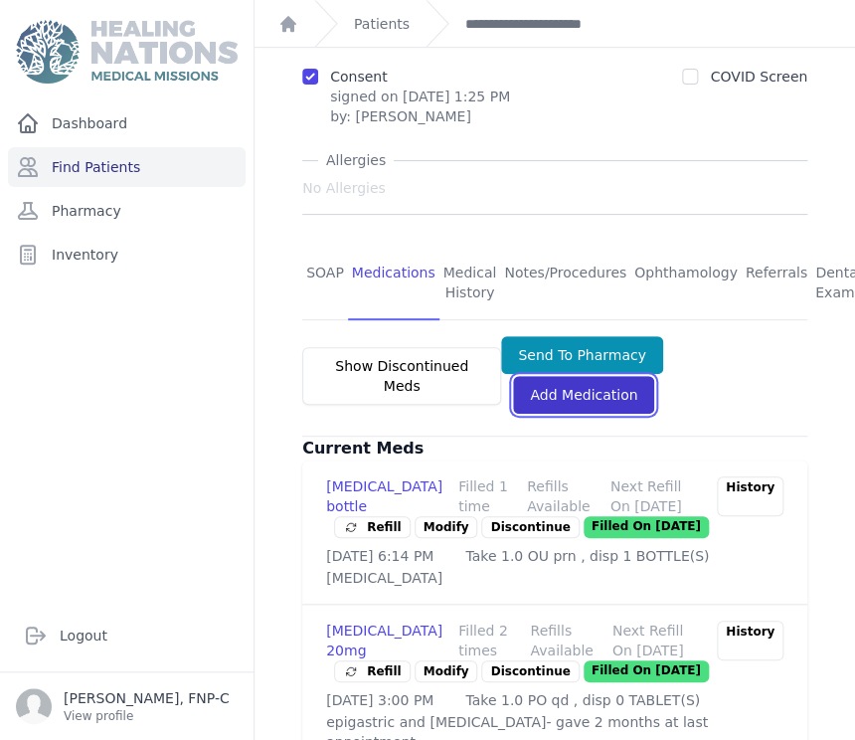
click at [556, 377] on link "Add Medication" at bounding box center [583, 395] width 141 height 38
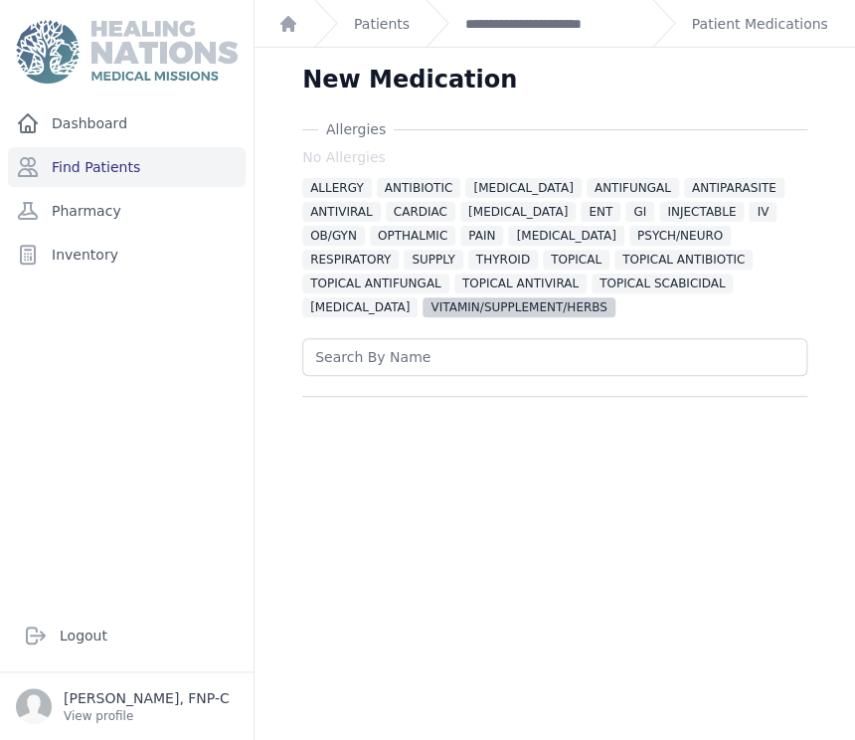
click at [422, 305] on span "VITAMIN/SUPPLEMENT/HERBS" at bounding box center [518, 307] width 192 height 20
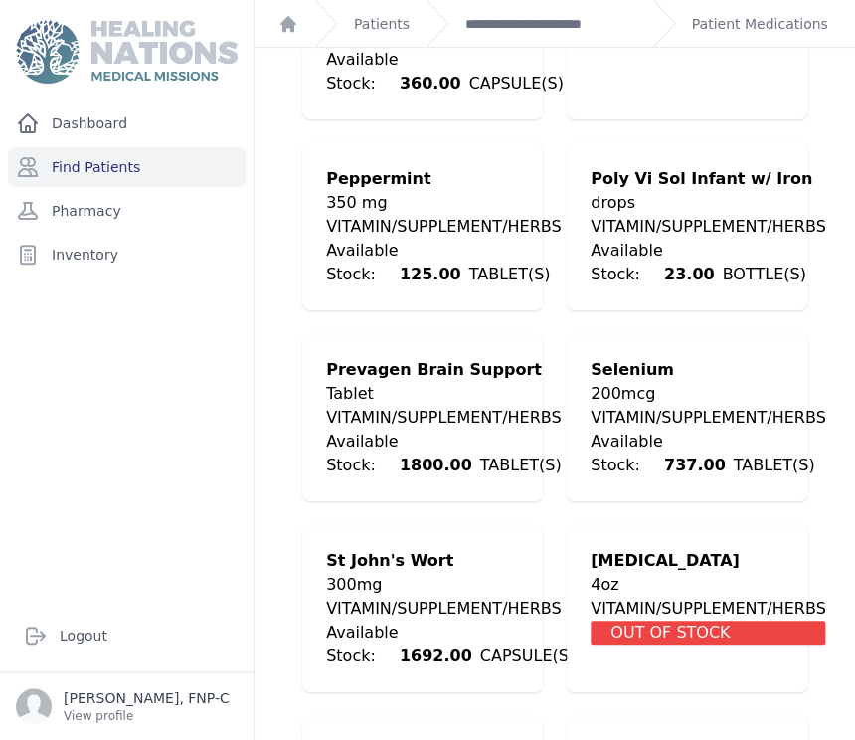
scroll to position [6184, 0]
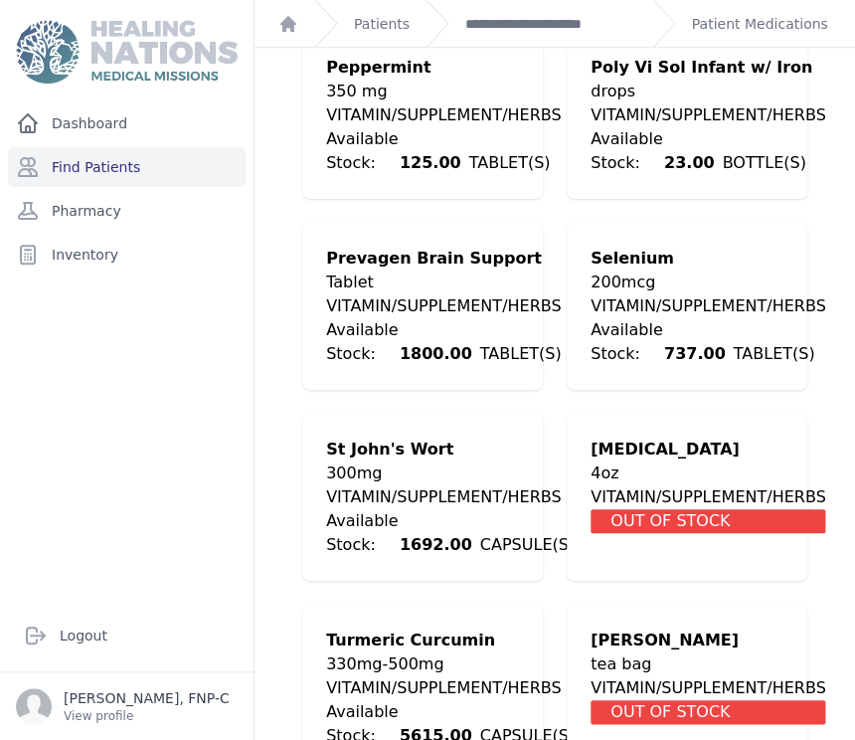
click at [382, 652] on div "330mg-500mg" at bounding box center [450, 664] width 248 height 24
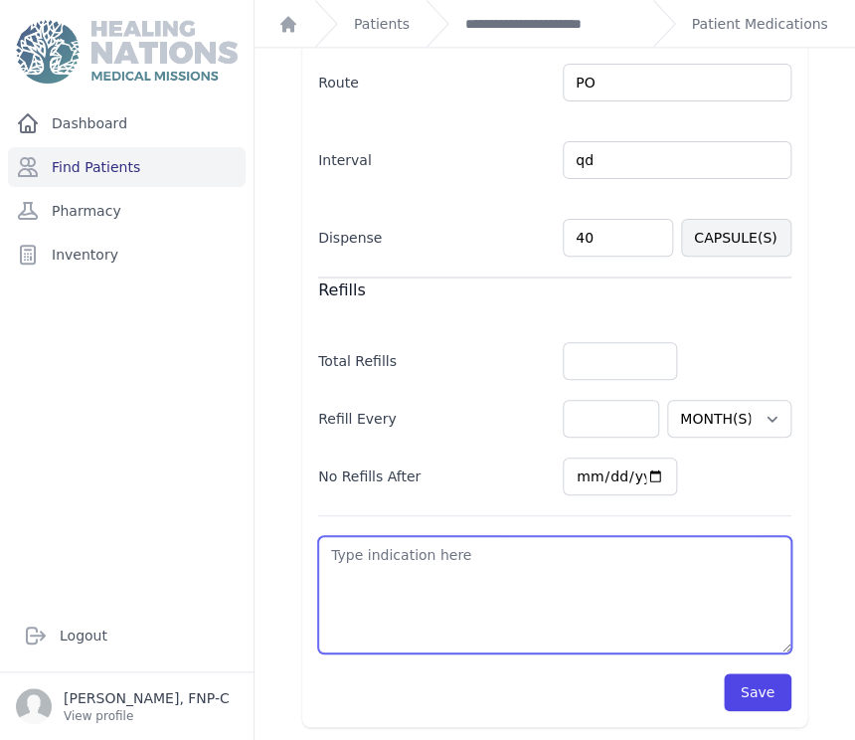
click at [332, 560] on textarea at bounding box center [554, 594] width 473 height 117
type textarea "s"
select select "MONTH(S)"
type textarea "su"
select select "MONTH(S)"
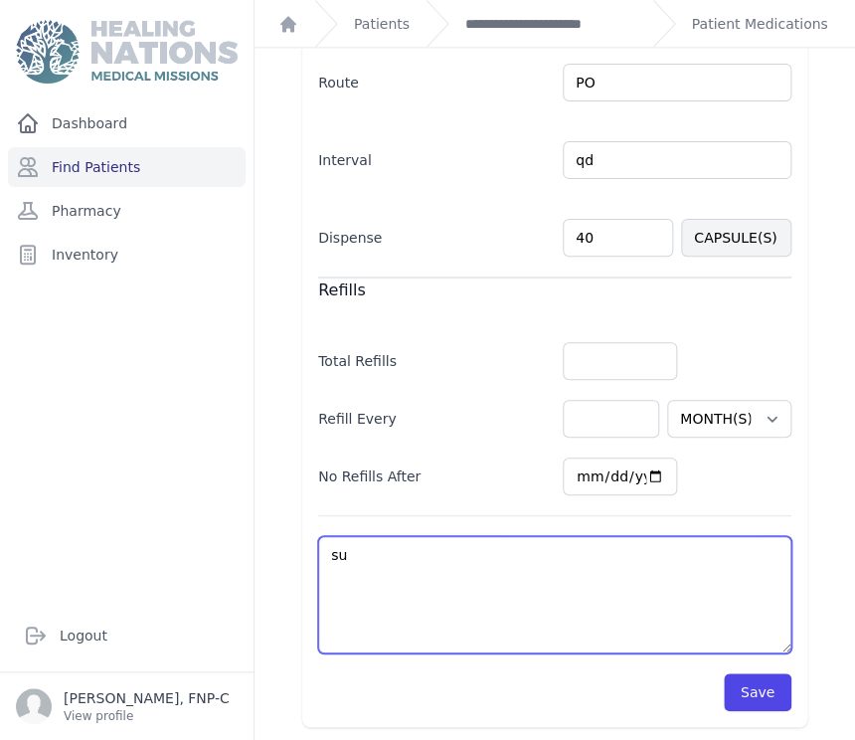
type textarea "sup"
select select "MONTH(S)"
type textarea "supp"
select select "MONTH(S)"
type textarea "suppl"
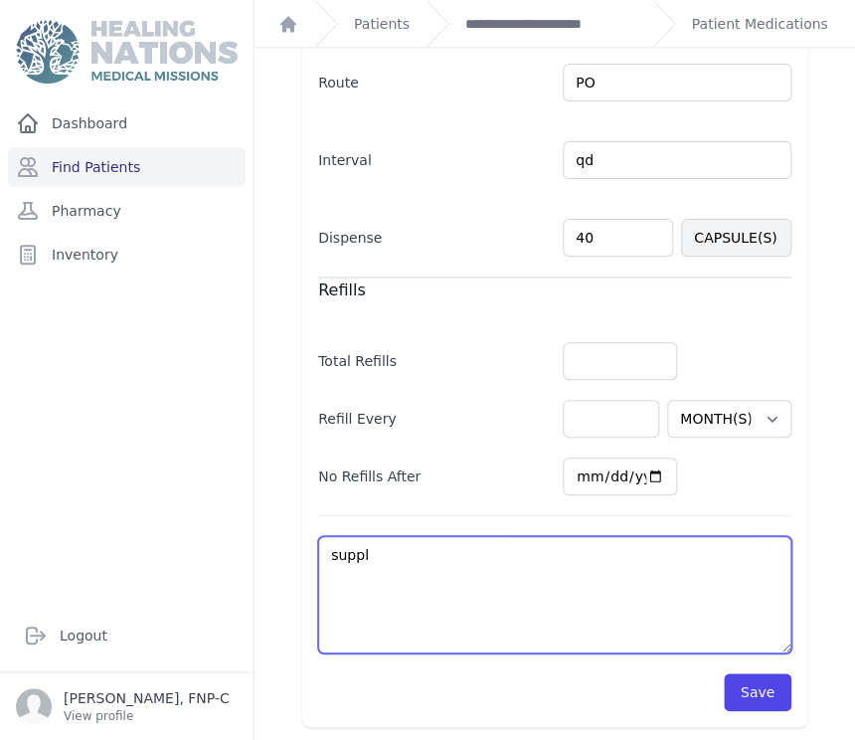
select select "MONTH(S)"
type textarea "supple"
select select "MONTH(S)"
type textarea "supplem"
select select "MONTH(S)"
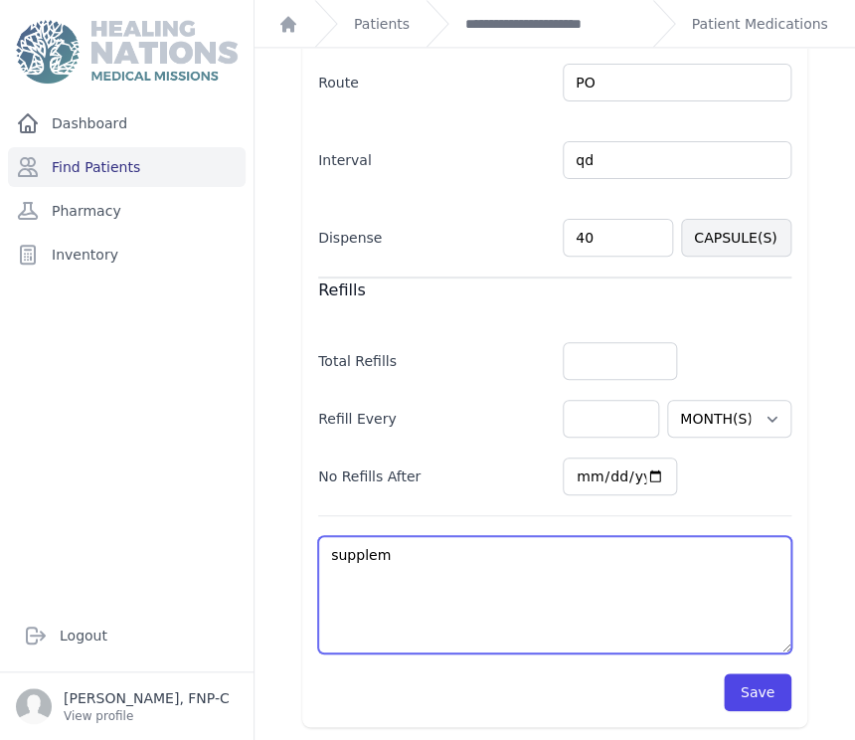
type textarea "suppleme"
select select "MONTH(S)"
type textarea "supplemen"
select select "MONTH(S)"
type textarea "supplement"
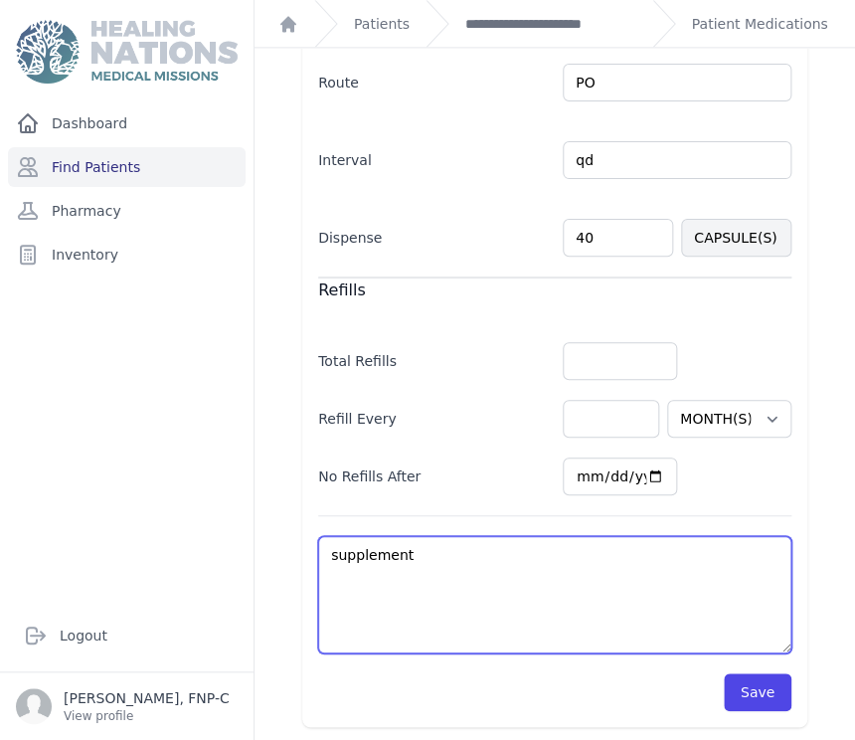
select select "MONTH(S)"
type textarea "supplemen"
select select "MONTH(S)"
type textarea "supple"
select select "MONTH(S)"
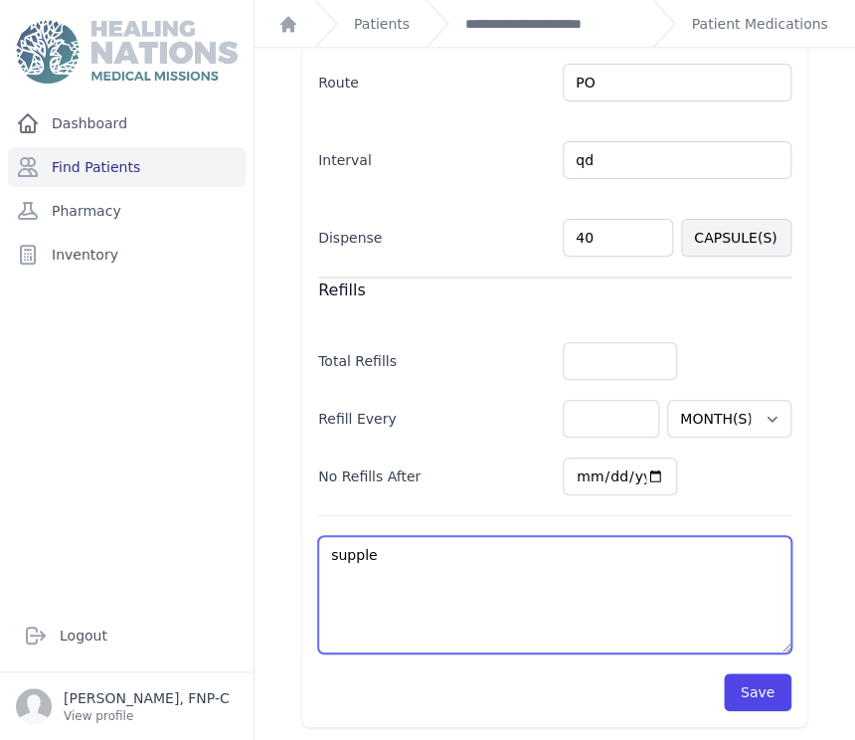
type textarea "suppl"
select select "MONTH(S)"
type textarea "supp"
select select "MONTH(S)"
type textarea "sup"
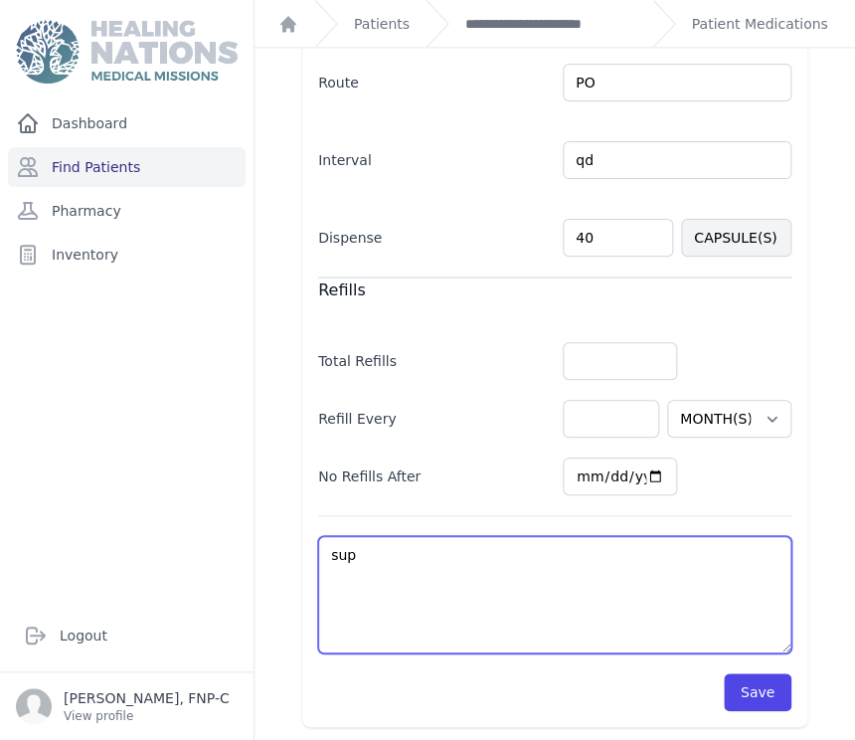
select select "MONTH(S)"
type textarea "su"
select select "MONTH(S)"
type textarea "s"
select select "MONTH(S)"
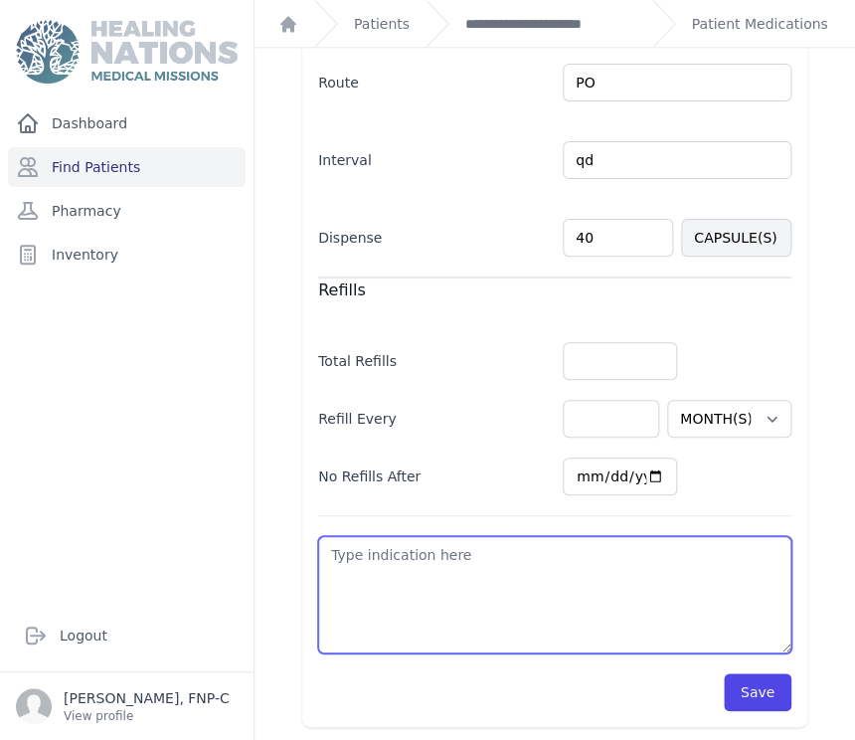
select select "MONTH(S)"
type textarea "i"
select select "MONTH(S)"
type textarea "in"
select select "MONTH(S)"
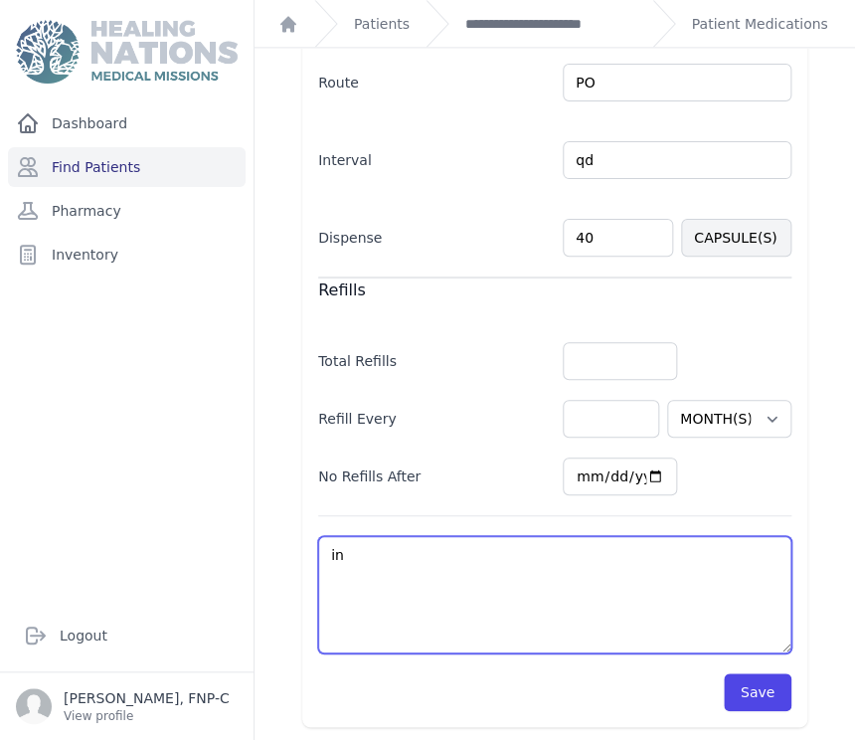
type textarea "inf"
select select "MONTH(S)"
type textarea "infl"
select select "MONTH(S)"
type textarea "infla"
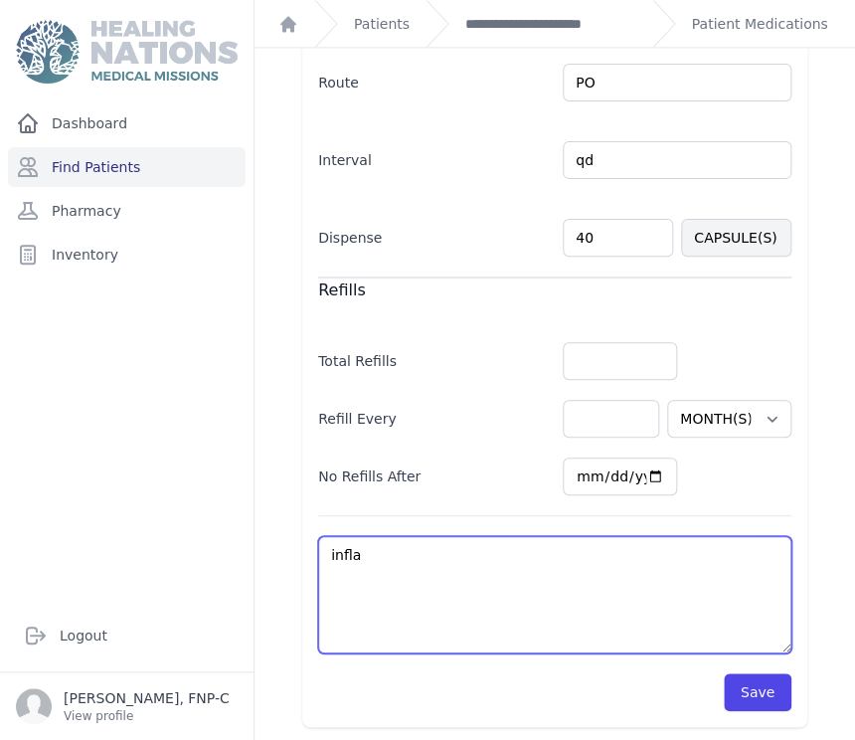
select select "MONTH(S)"
type textarea "inflam"
select select "MONTH(S)"
type textarea "inflamm"
select select "MONTH(S)"
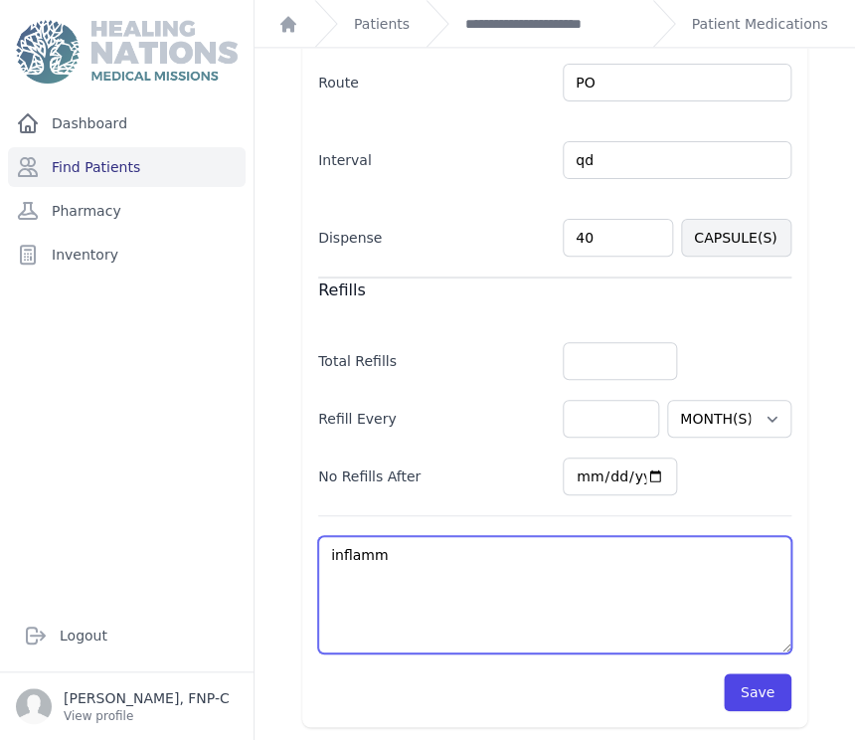
type textarea "inflamma"
select select "MONTH(S)"
type textarea "inflammat"
select select "MONTH(S)"
type textarea "inflammati"
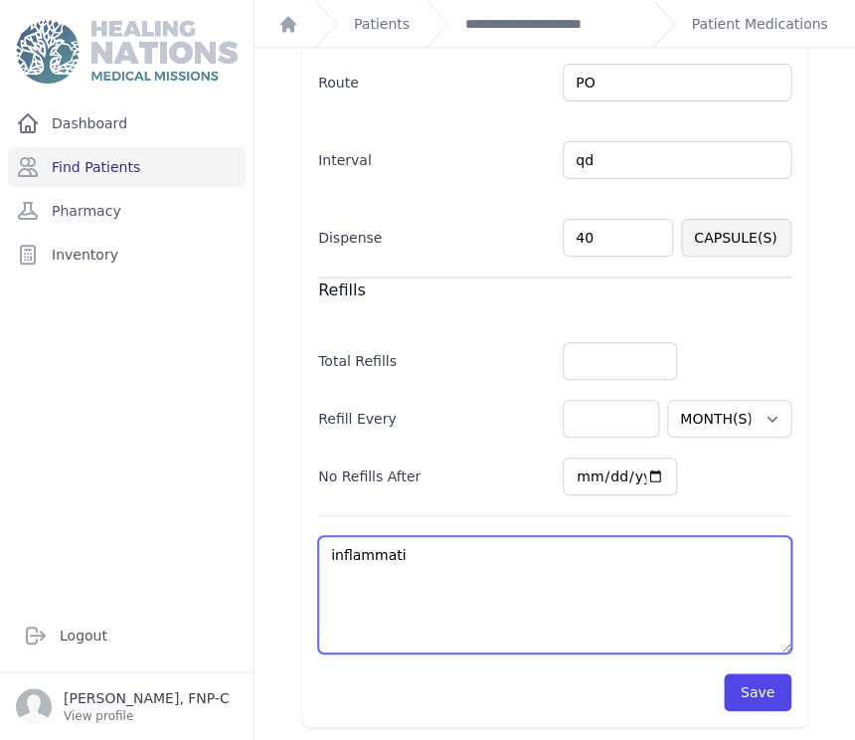
select select "MONTH(S)"
type textarea "inflammatio"
select select "MONTH(S)"
type textarea "inflammation"
select select "MONTH(S)"
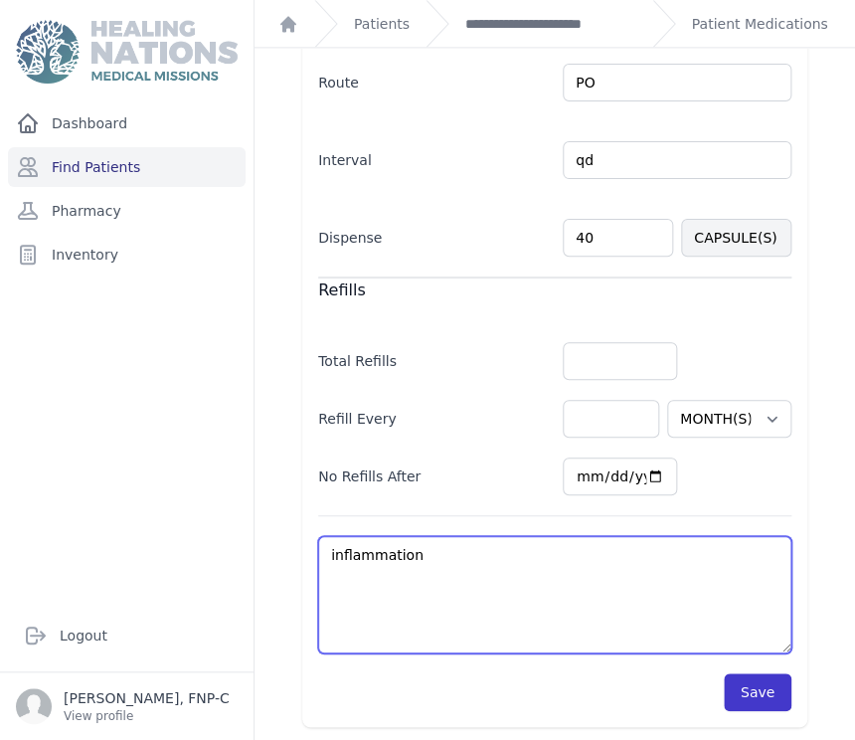
type textarea "inflammation"
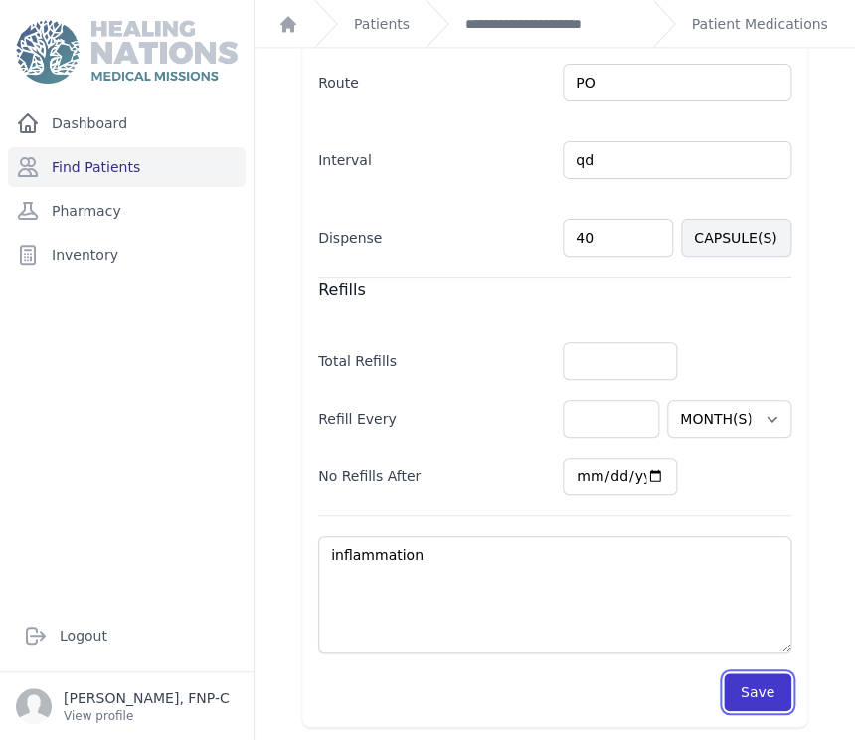
click at [741, 691] on button "Save" at bounding box center [758, 692] width 68 height 38
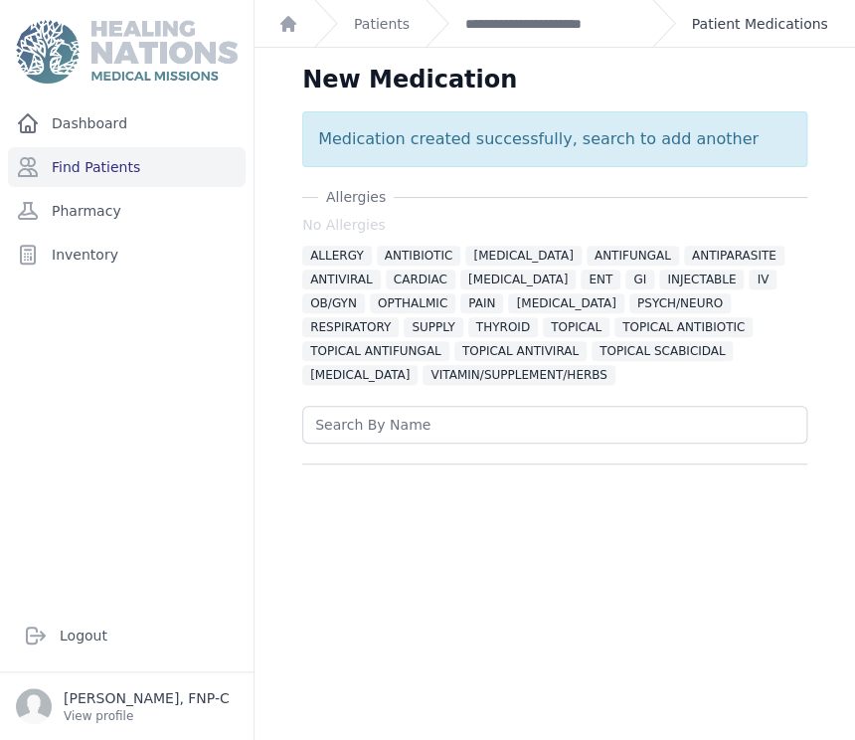
click at [703, 24] on link "Patient Medications" at bounding box center [760, 24] width 136 height 20
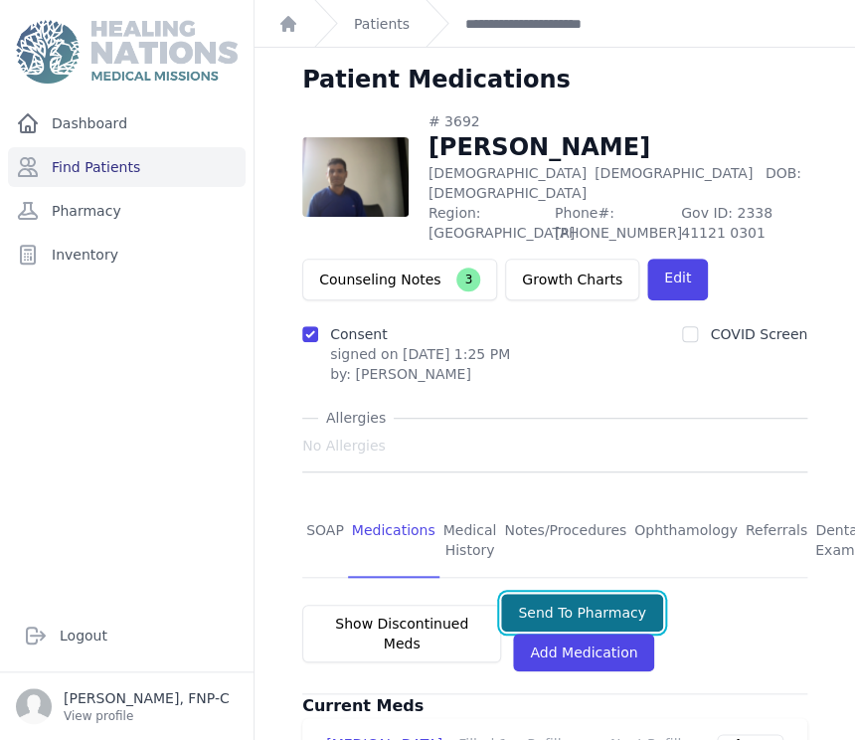
click at [508, 598] on button "Send To Pharmacy" at bounding box center [582, 612] width 162 height 38
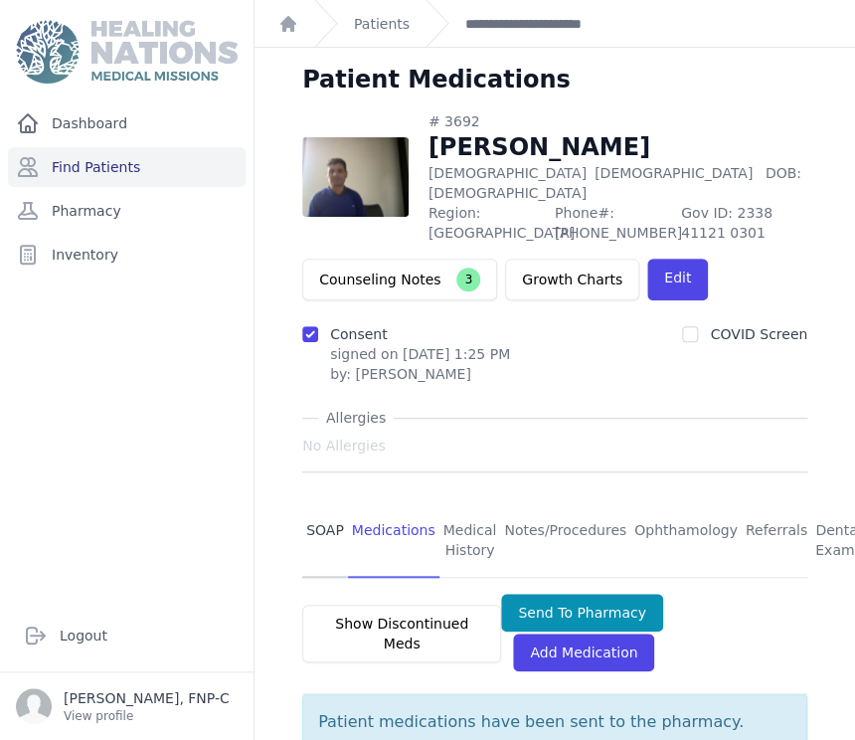
click at [326, 505] on link "SOAP" at bounding box center [325, 541] width 46 height 74
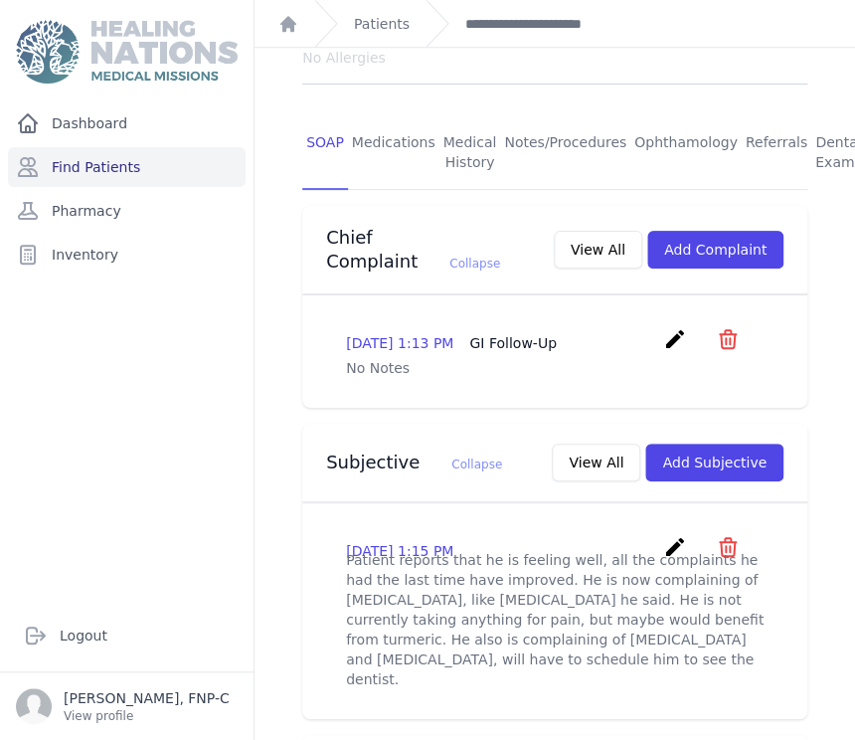
scroll to position [110, 0]
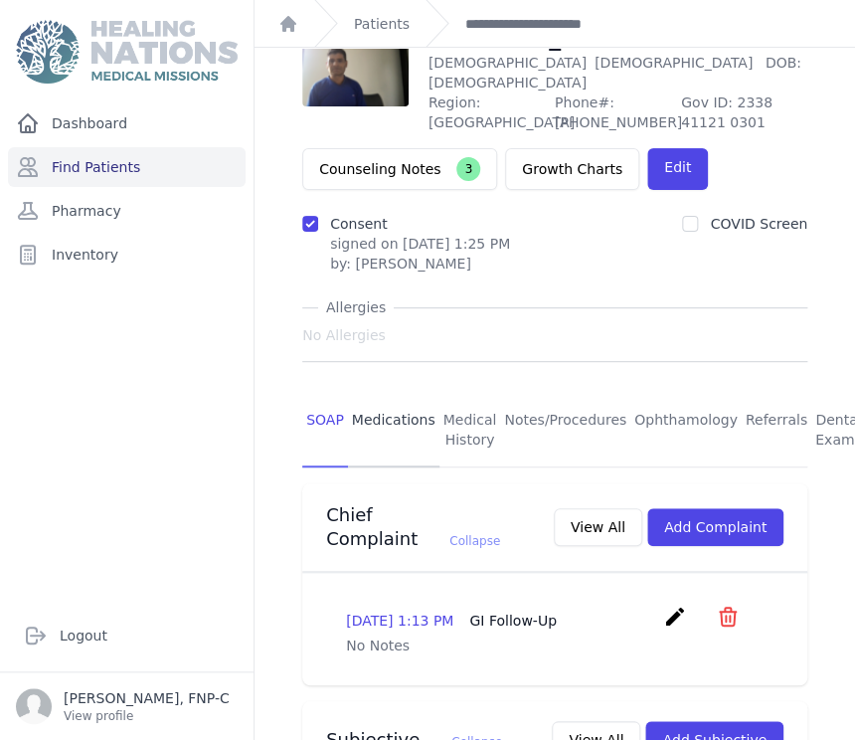
click at [378, 396] on link "Medications" at bounding box center [393, 431] width 91 height 74
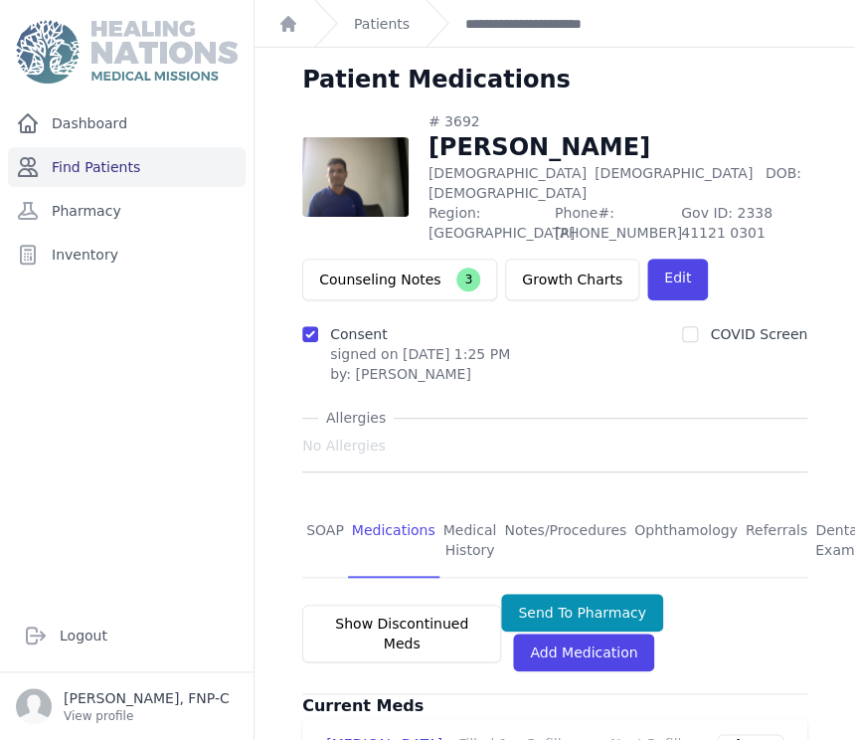
click at [68, 159] on link "Find Patients" at bounding box center [127, 167] width 238 height 40
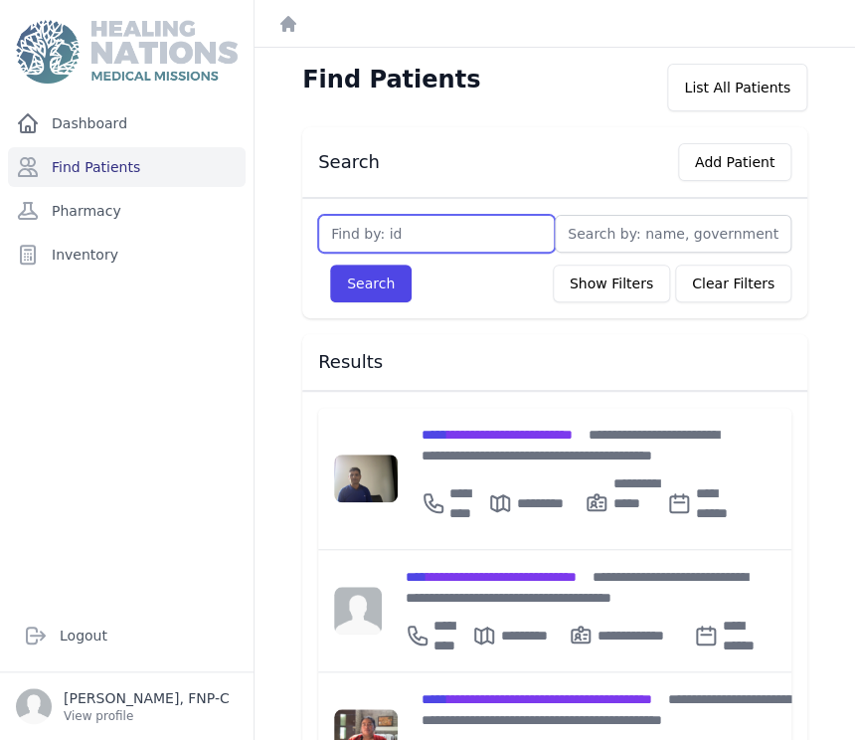
click at [373, 230] on input "text" at bounding box center [436, 234] width 237 height 38
type input "3313"
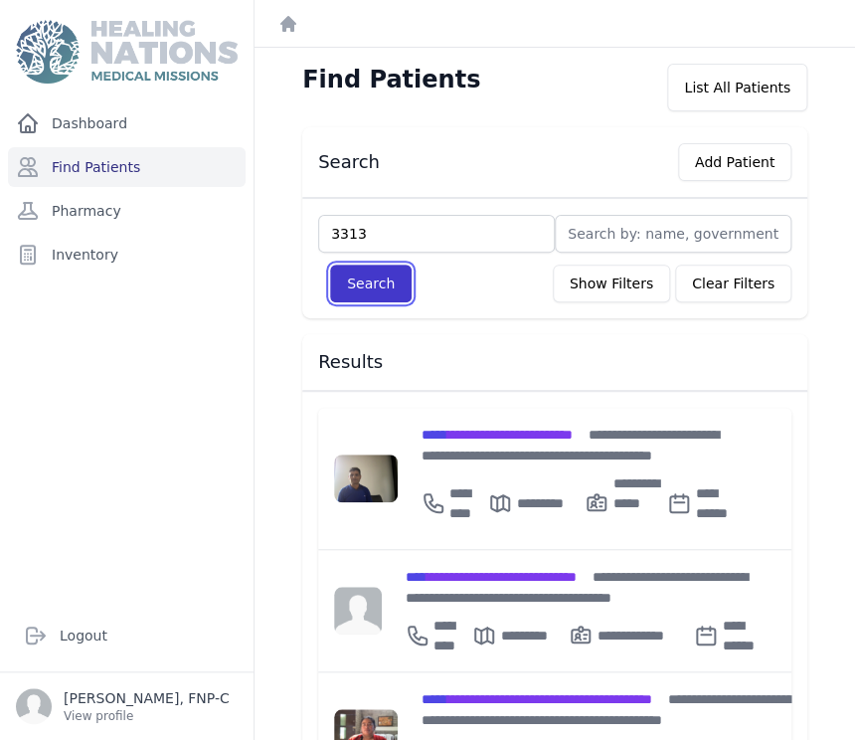
click at [366, 272] on button "Search" at bounding box center [371, 283] width 82 height 38
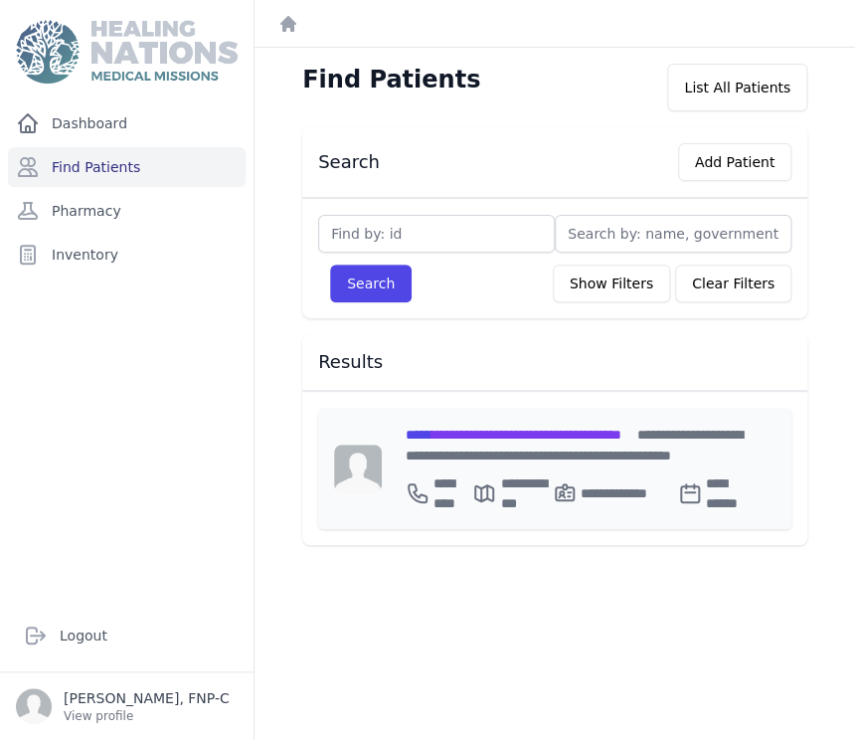
click at [486, 429] on span "**********" at bounding box center [514, 434] width 216 height 14
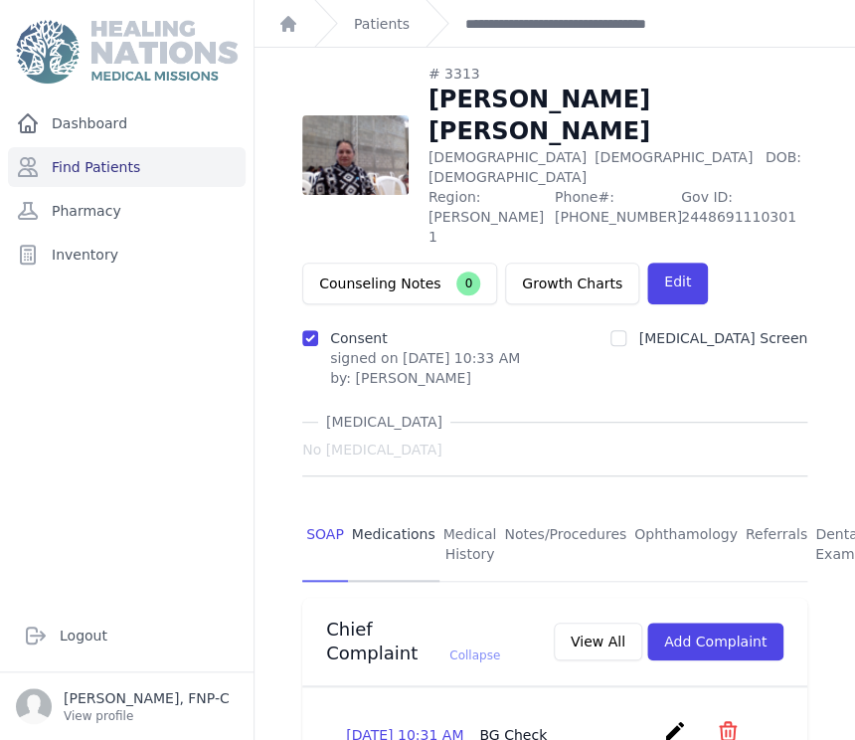
click at [364, 508] on link "Medications" at bounding box center [393, 545] width 91 height 74
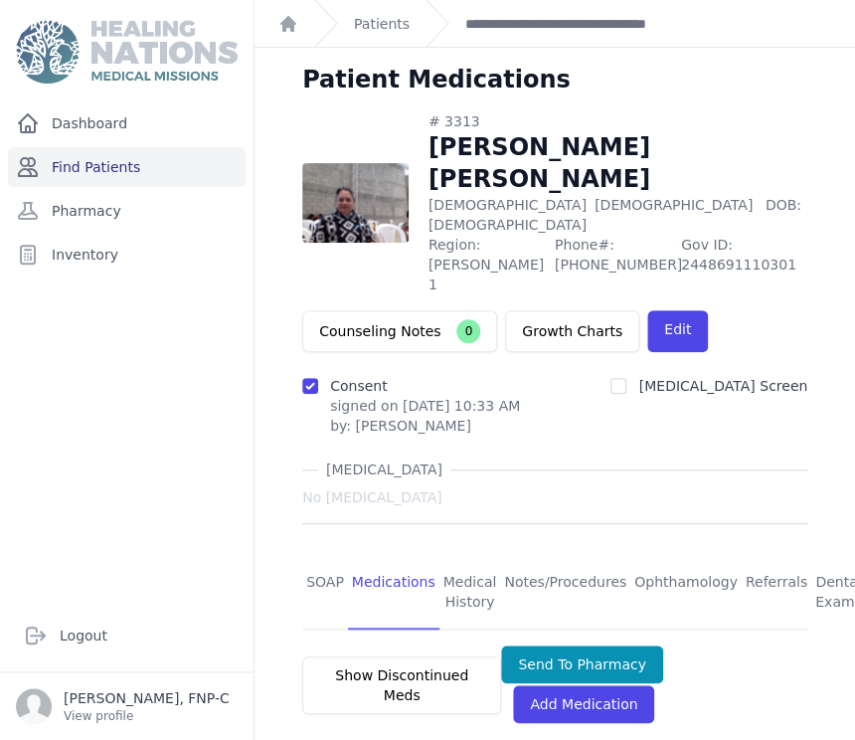
click at [117, 168] on link "Find Patients" at bounding box center [127, 167] width 238 height 40
